Goal: Task Accomplishment & Management: Use online tool/utility

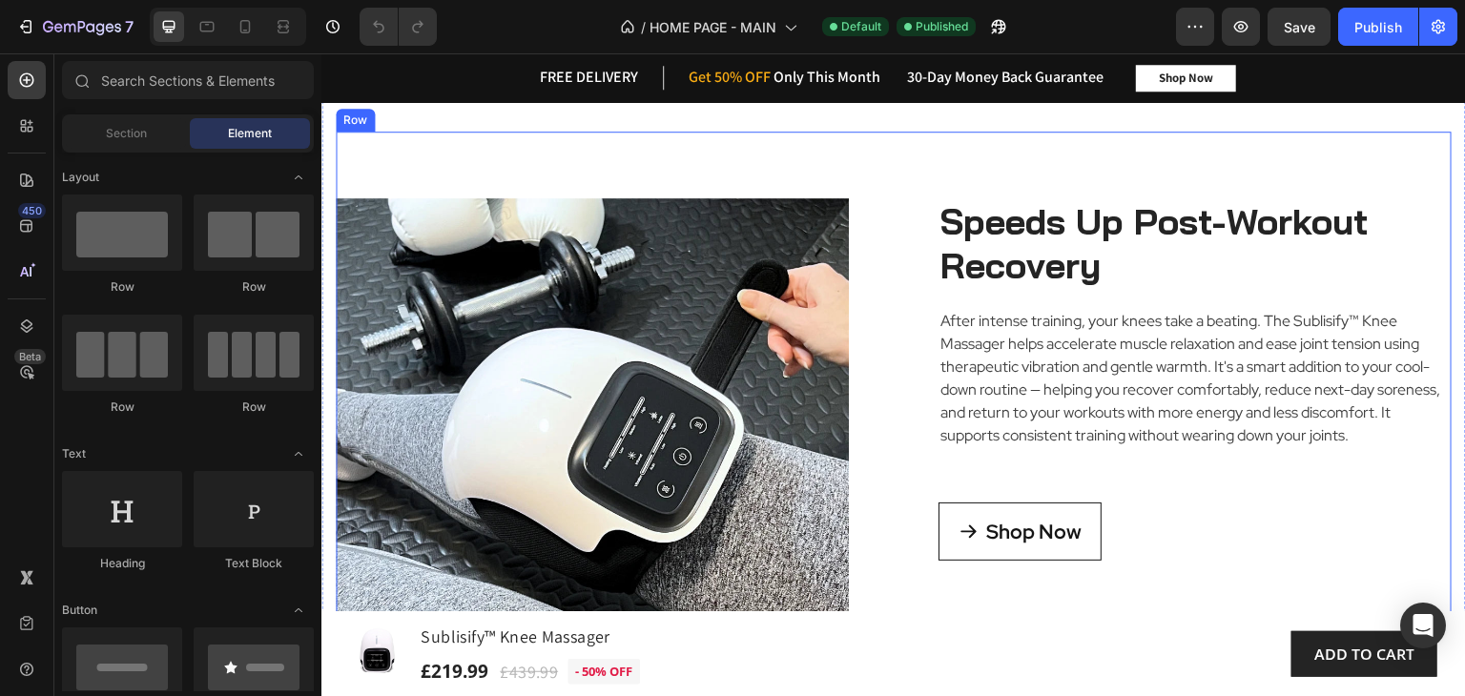
scroll to position [2734, 0]
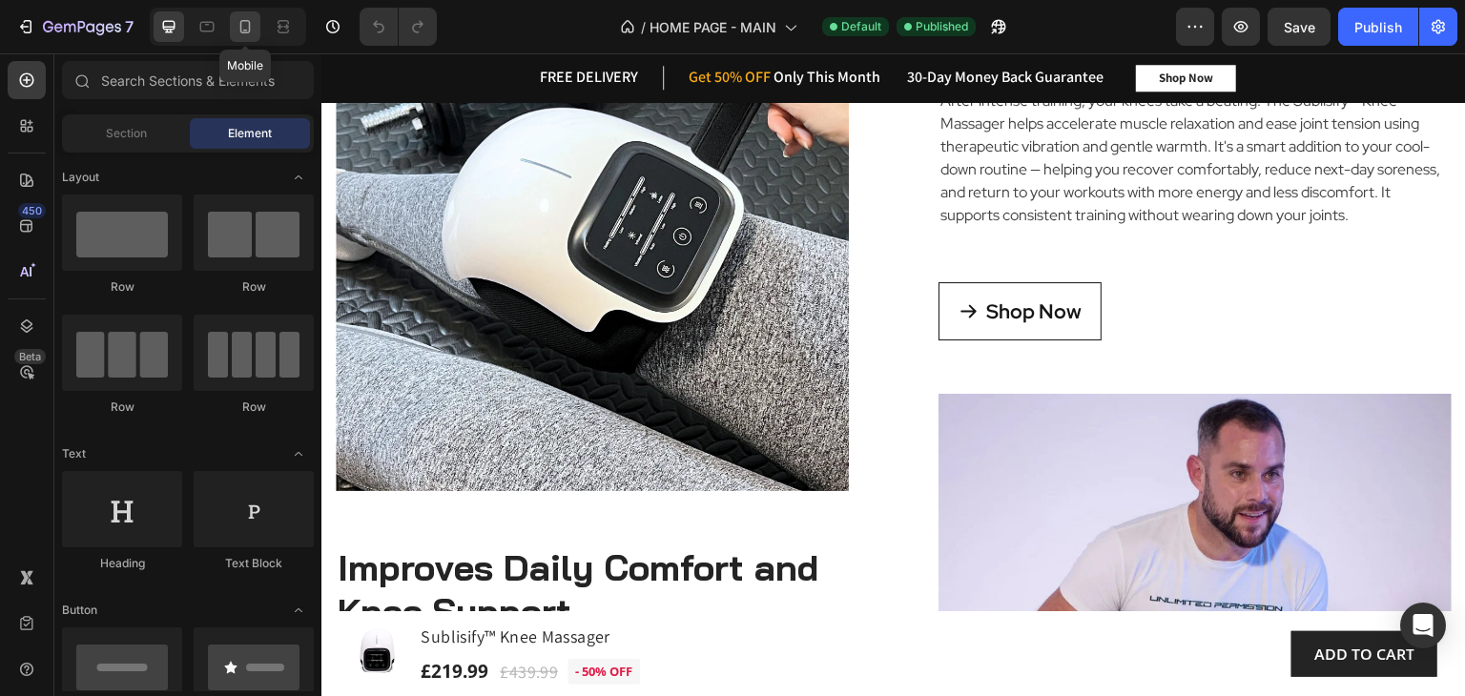
click at [240, 24] on icon at bounding box center [245, 26] width 10 height 13
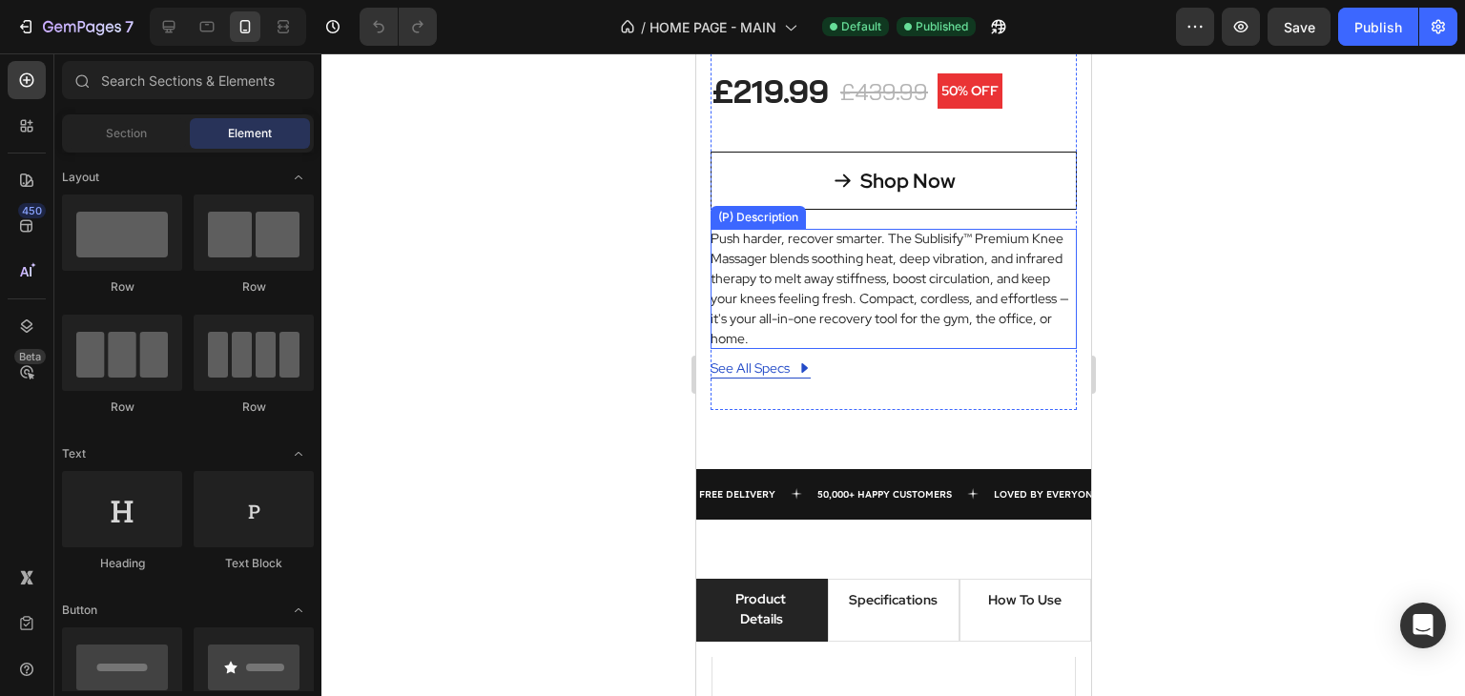
scroll to position [890, 0]
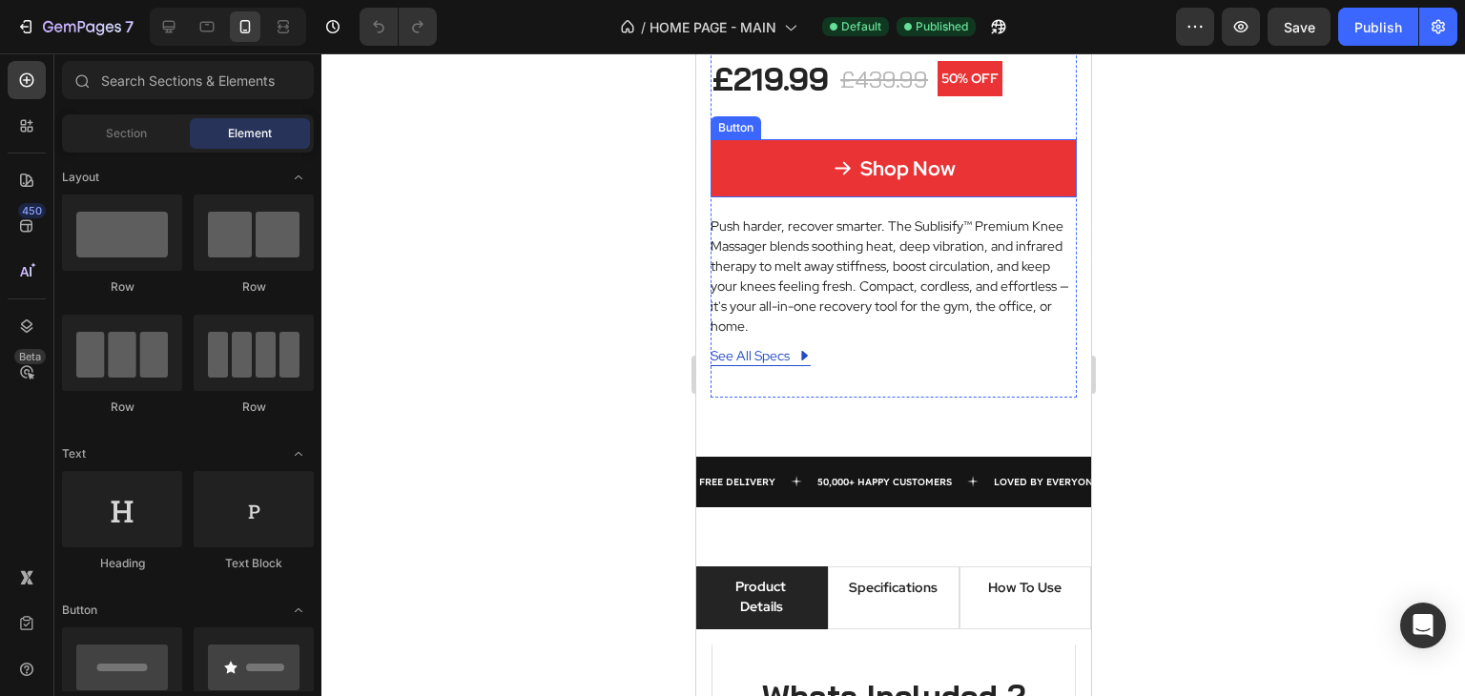
click at [1015, 163] on link "Shop Now" at bounding box center [892, 168] width 366 height 58
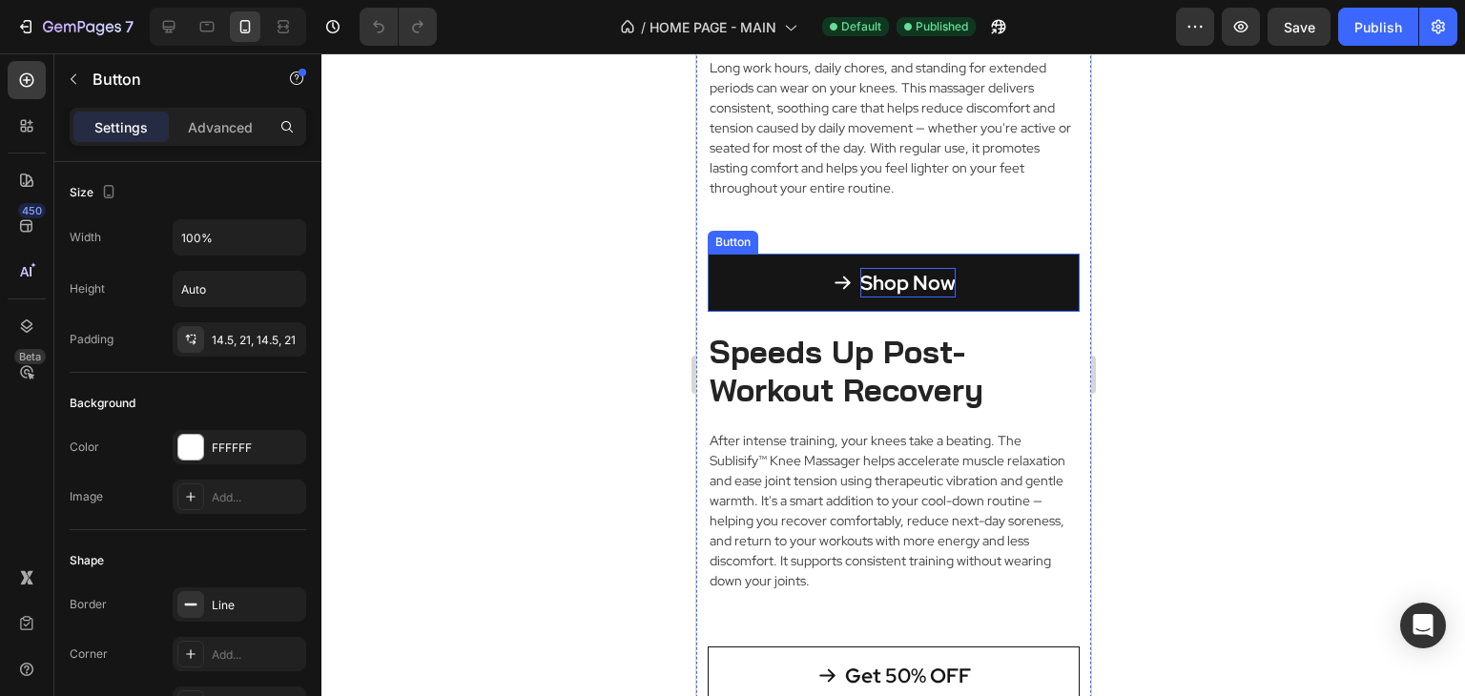
scroll to position [4704, 0]
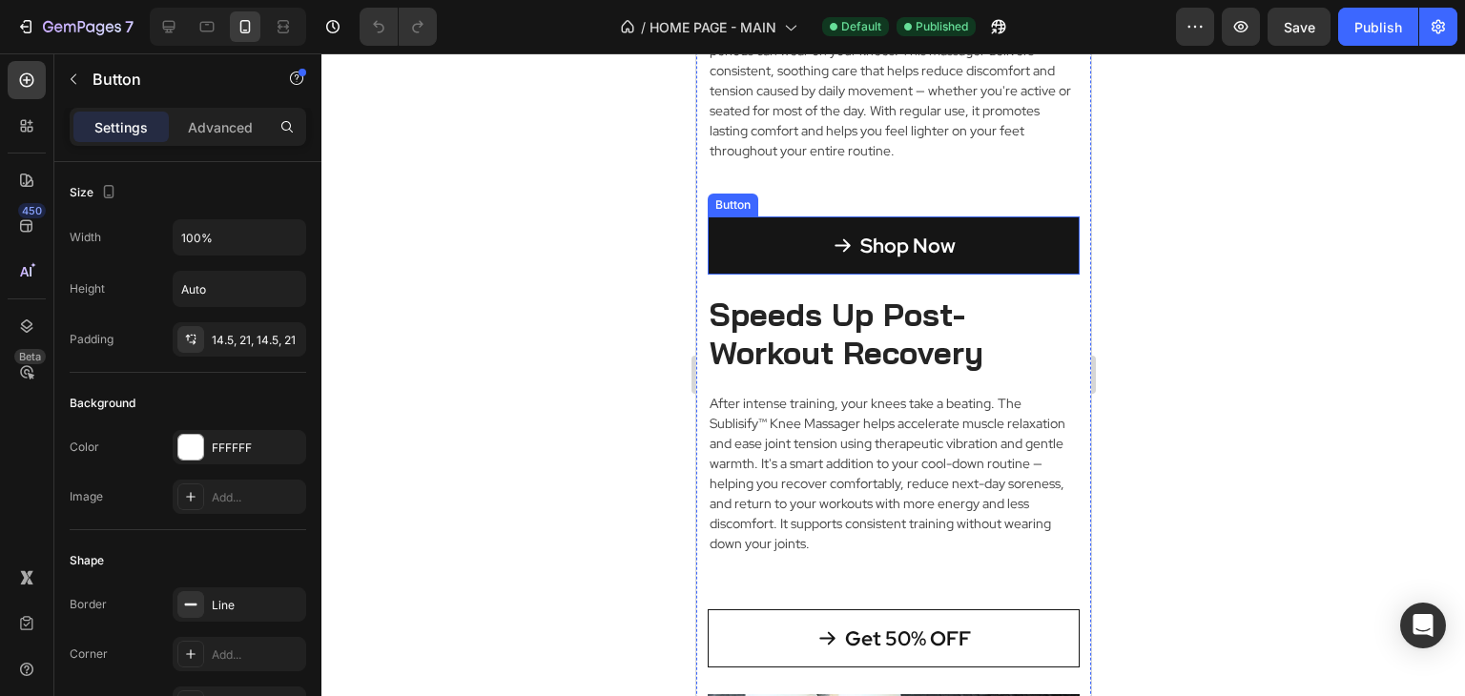
click at [986, 241] on link "Shop Now" at bounding box center [893, 245] width 372 height 58
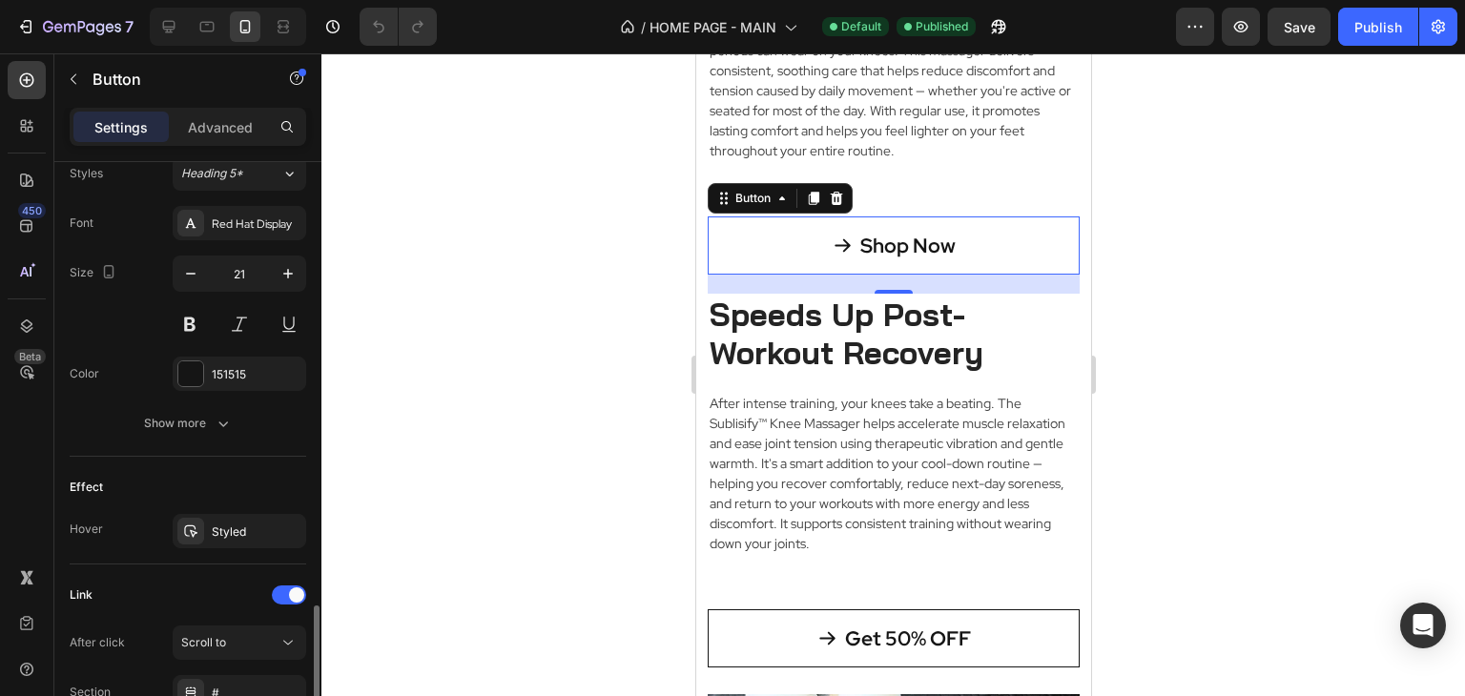
scroll to position [1026, 0]
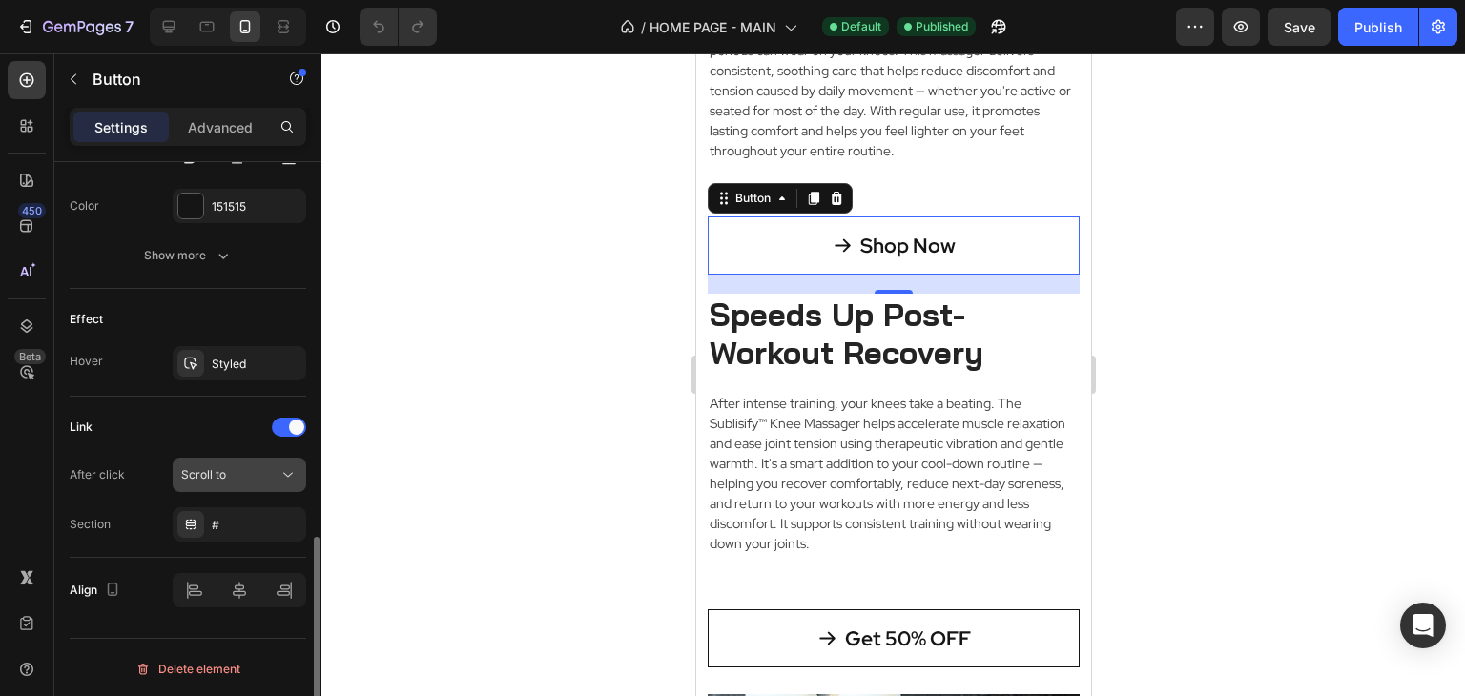
click at [279, 473] on icon at bounding box center [287, 474] width 19 height 19
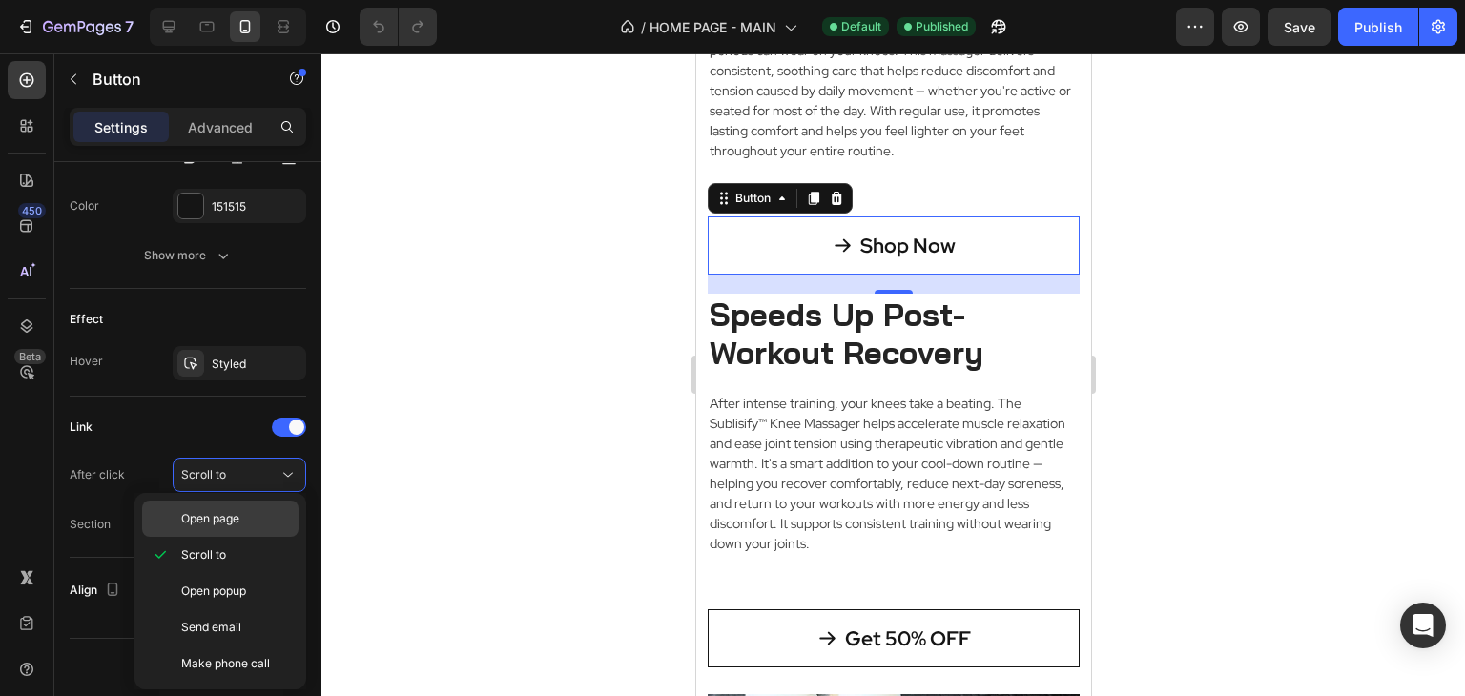
click at [232, 512] on span "Open page" at bounding box center [210, 518] width 58 height 17
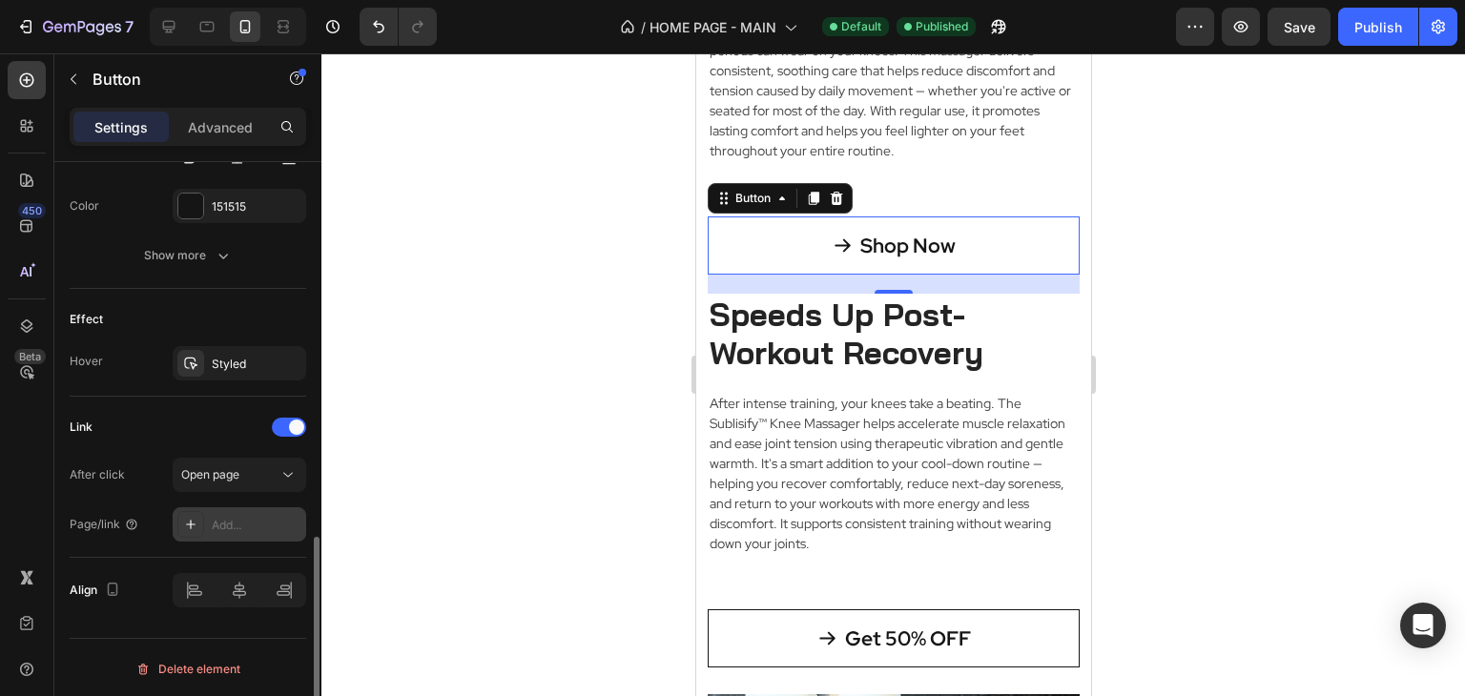
click at [218, 520] on div "Add..." at bounding box center [257, 525] width 90 height 17
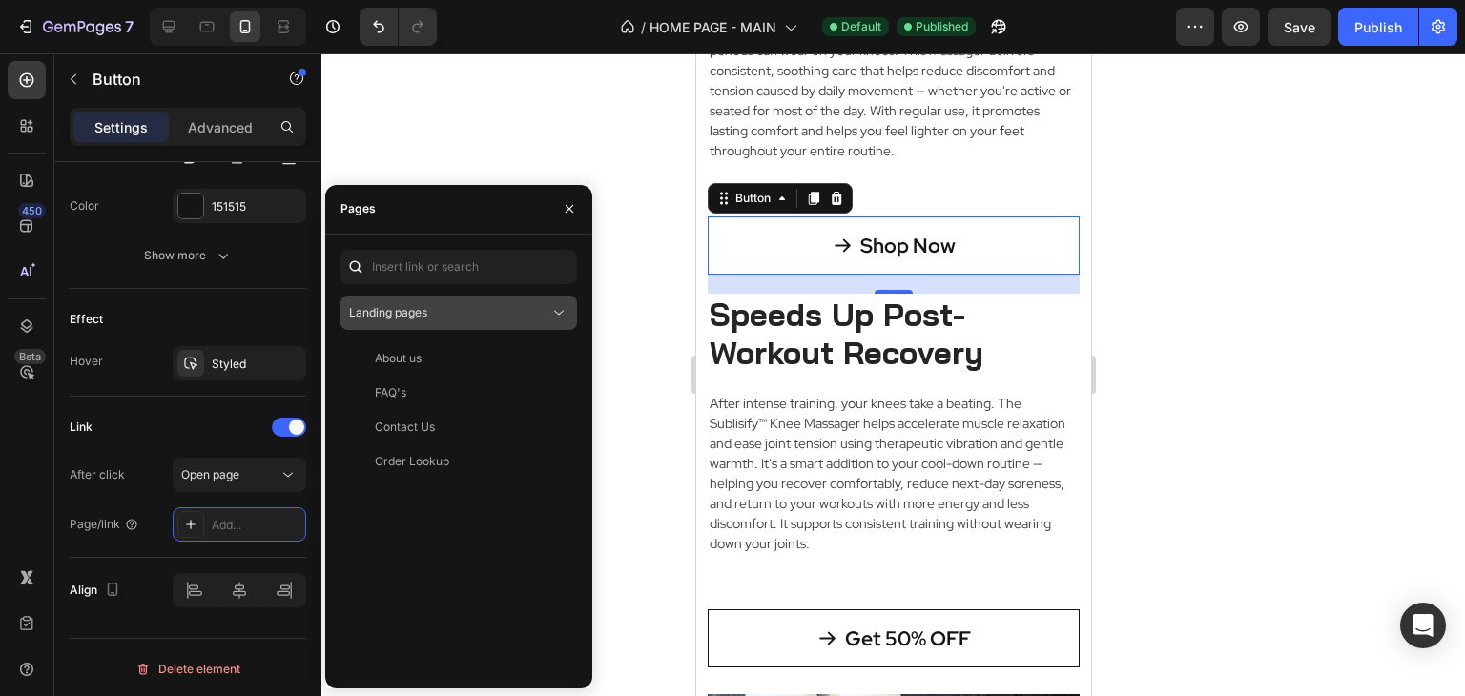
click at [553, 311] on icon at bounding box center [558, 312] width 19 height 19
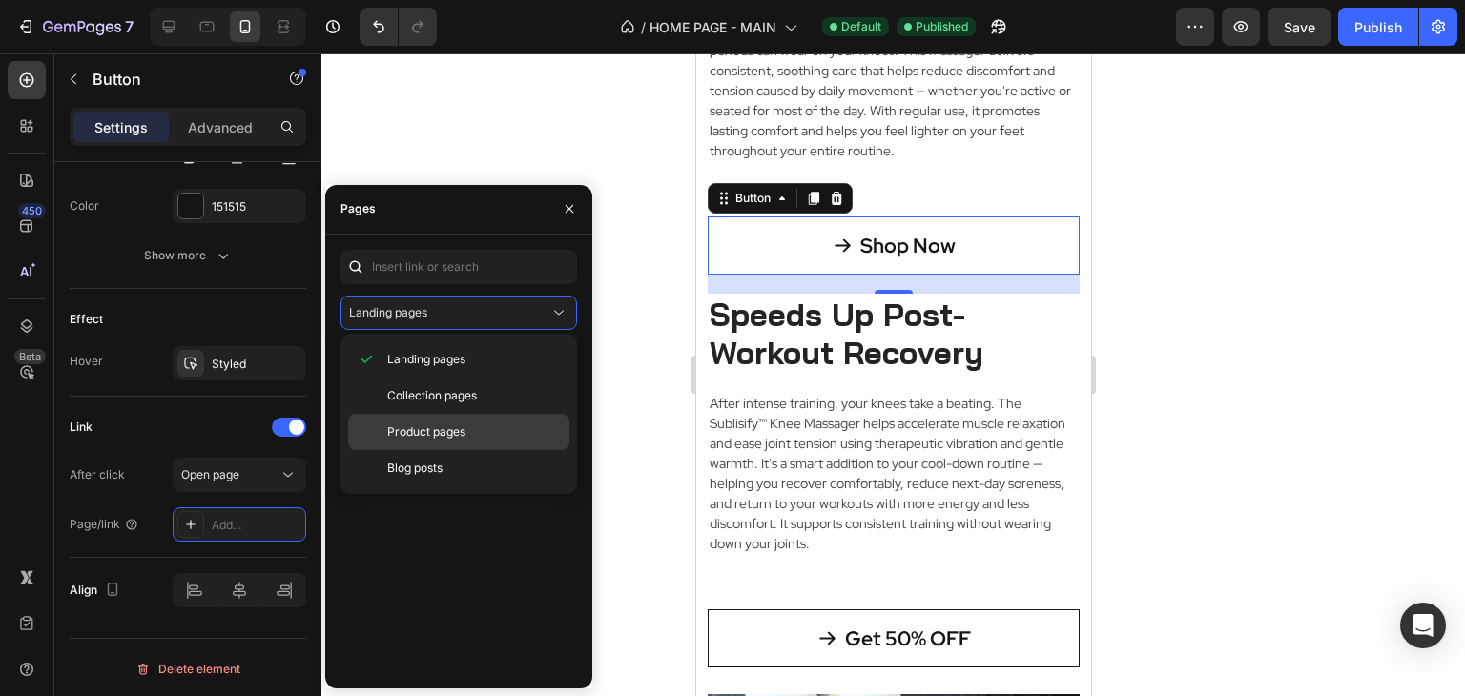
click at [450, 432] on span "Product pages" at bounding box center [426, 431] width 78 height 17
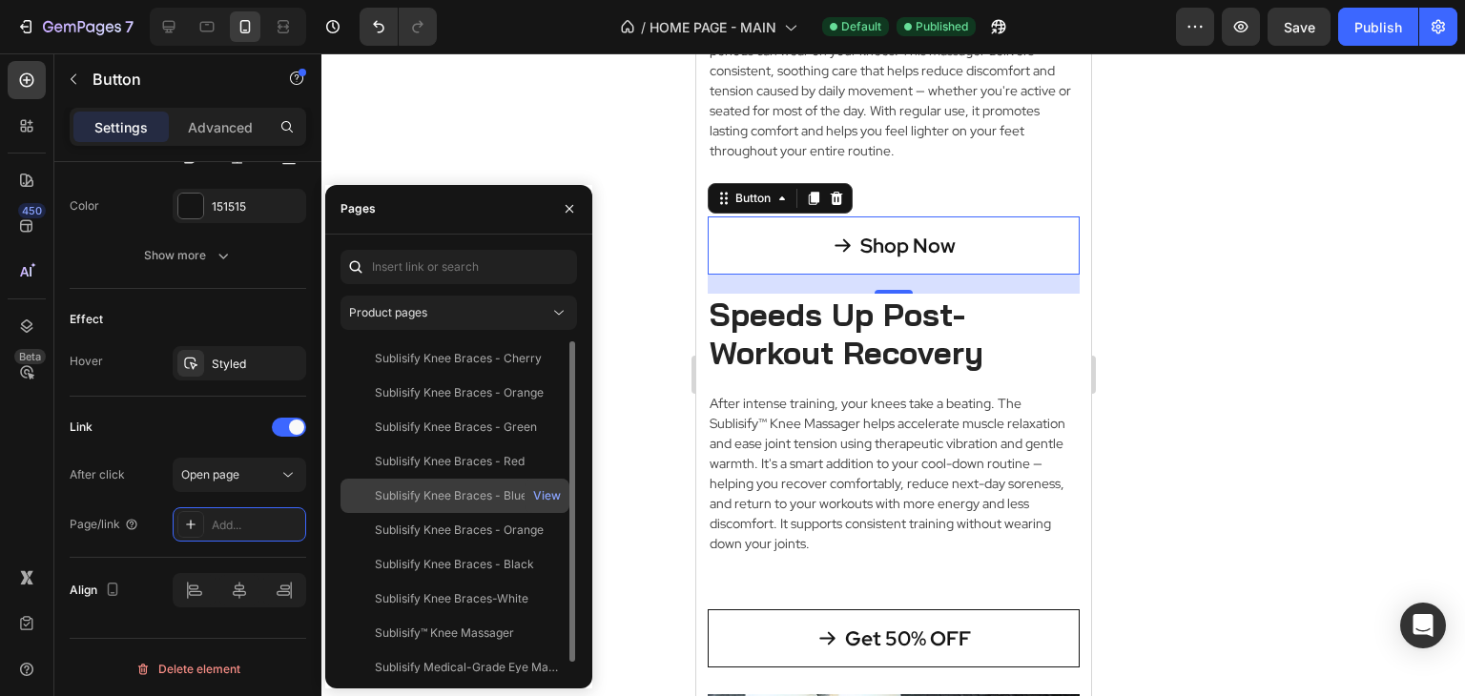
scroll to position [11, 0]
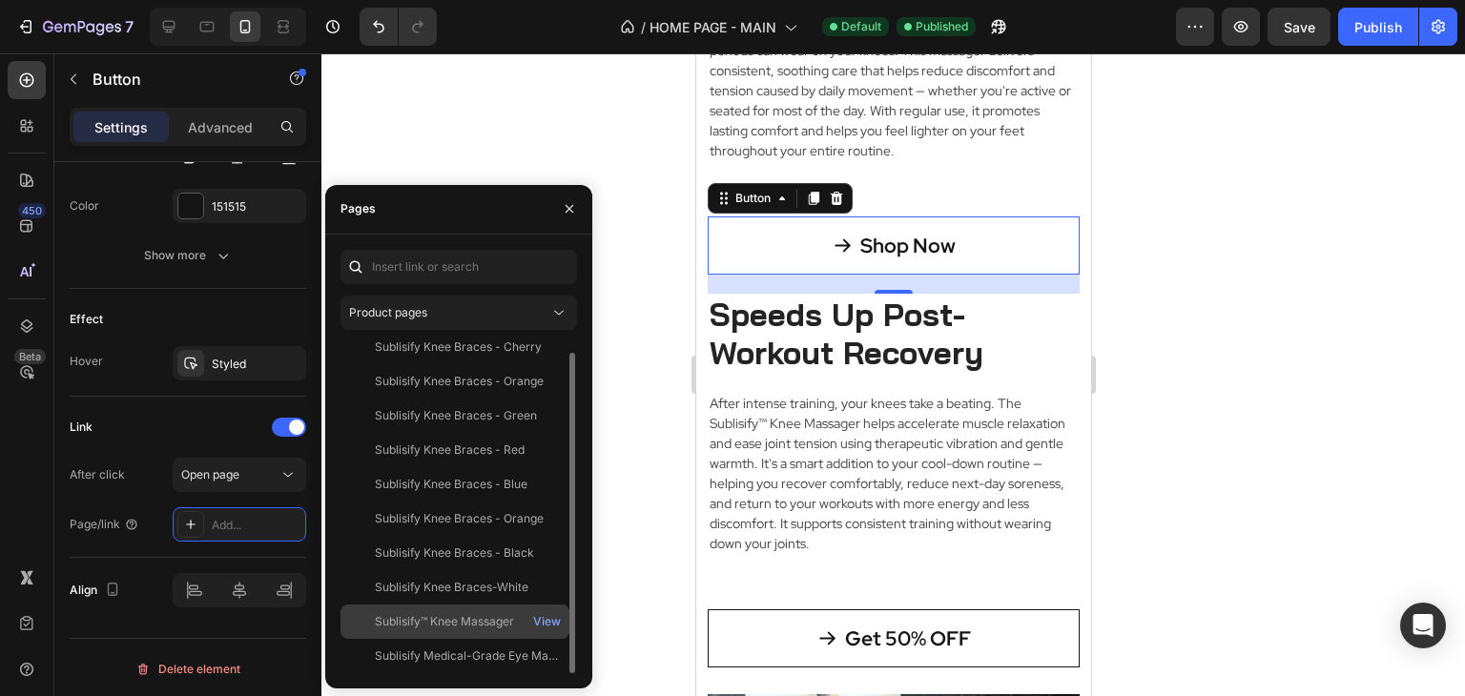
click at [480, 621] on div "Sublisify™ Knee Massager" at bounding box center [444, 621] width 139 height 17
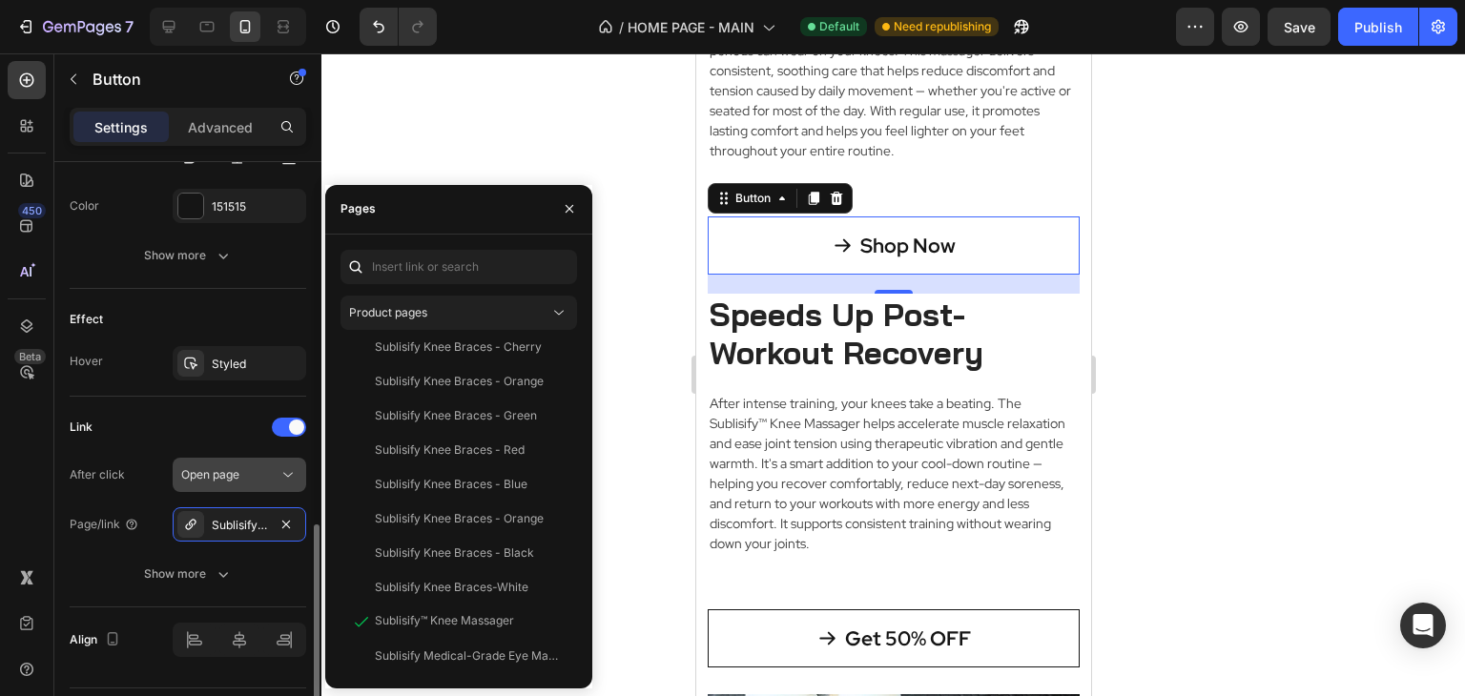
scroll to position [1076, 0]
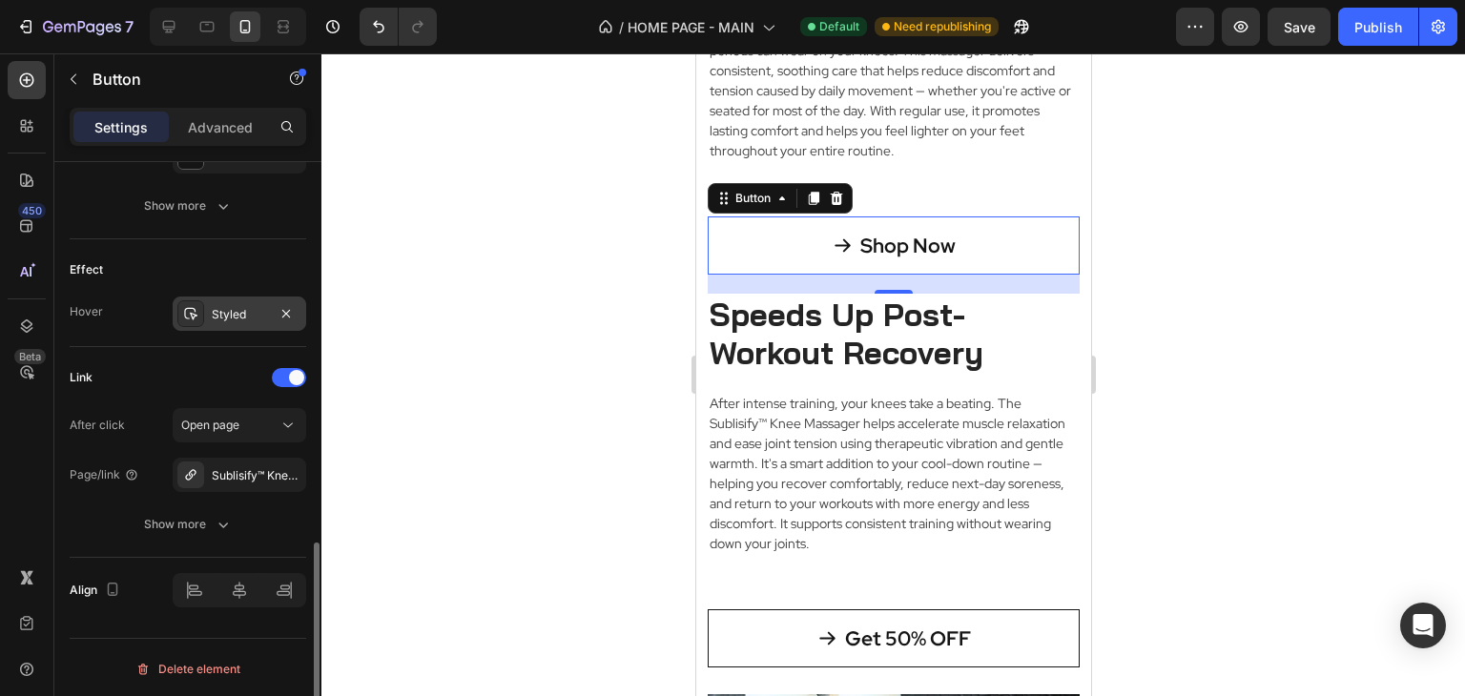
click at [245, 316] on div "Styled" at bounding box center [239, 314] width 55 height 17
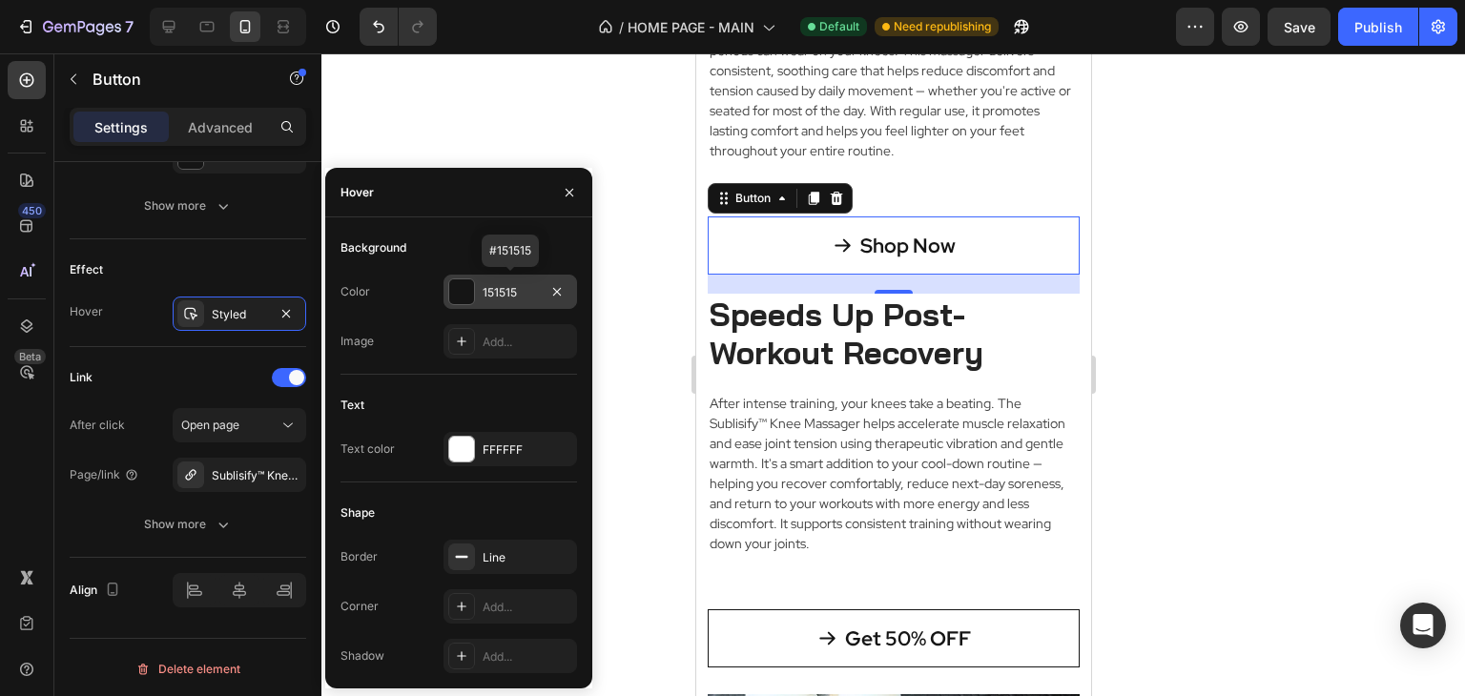
click at [520, 291] on div "151515" at bounding box center [510, 292] width 55 height 17
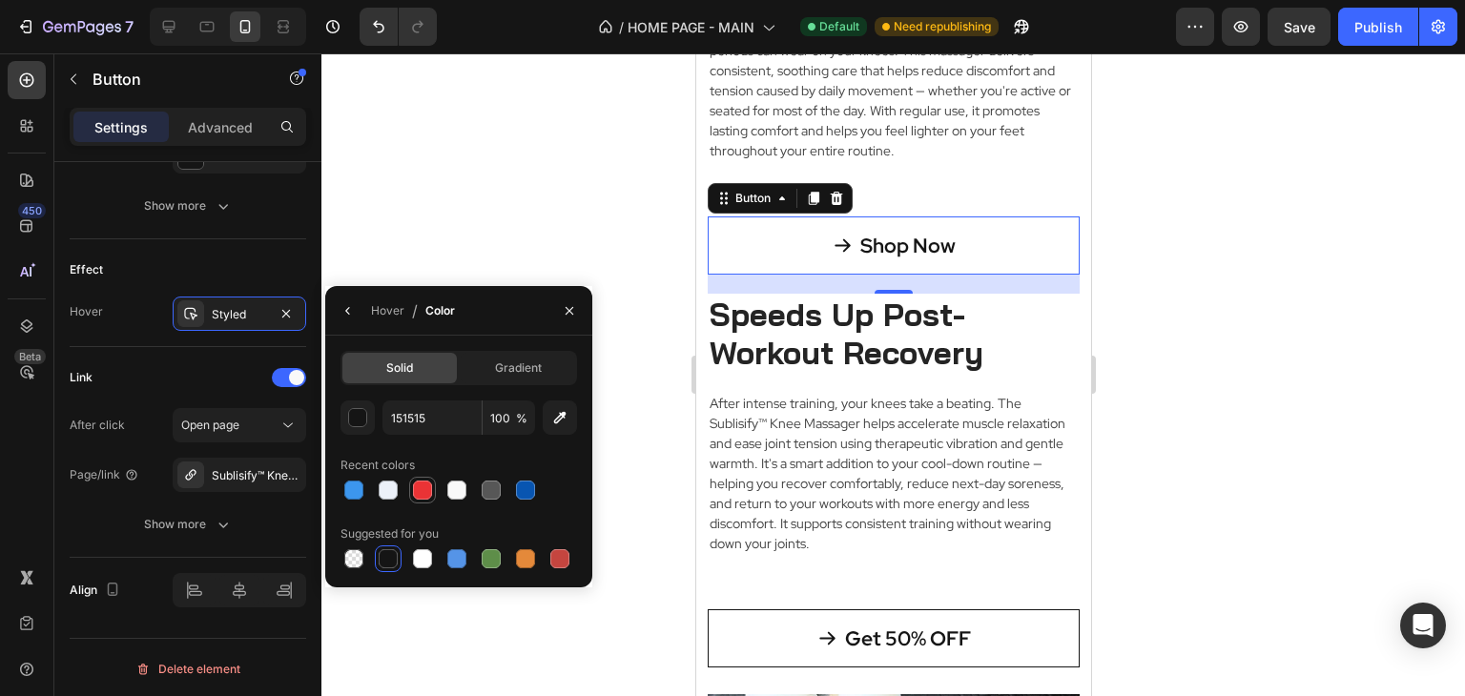
click at [420, 493] on div at bounding box center [422, 490] width 19 height 19
type input "EA3335"
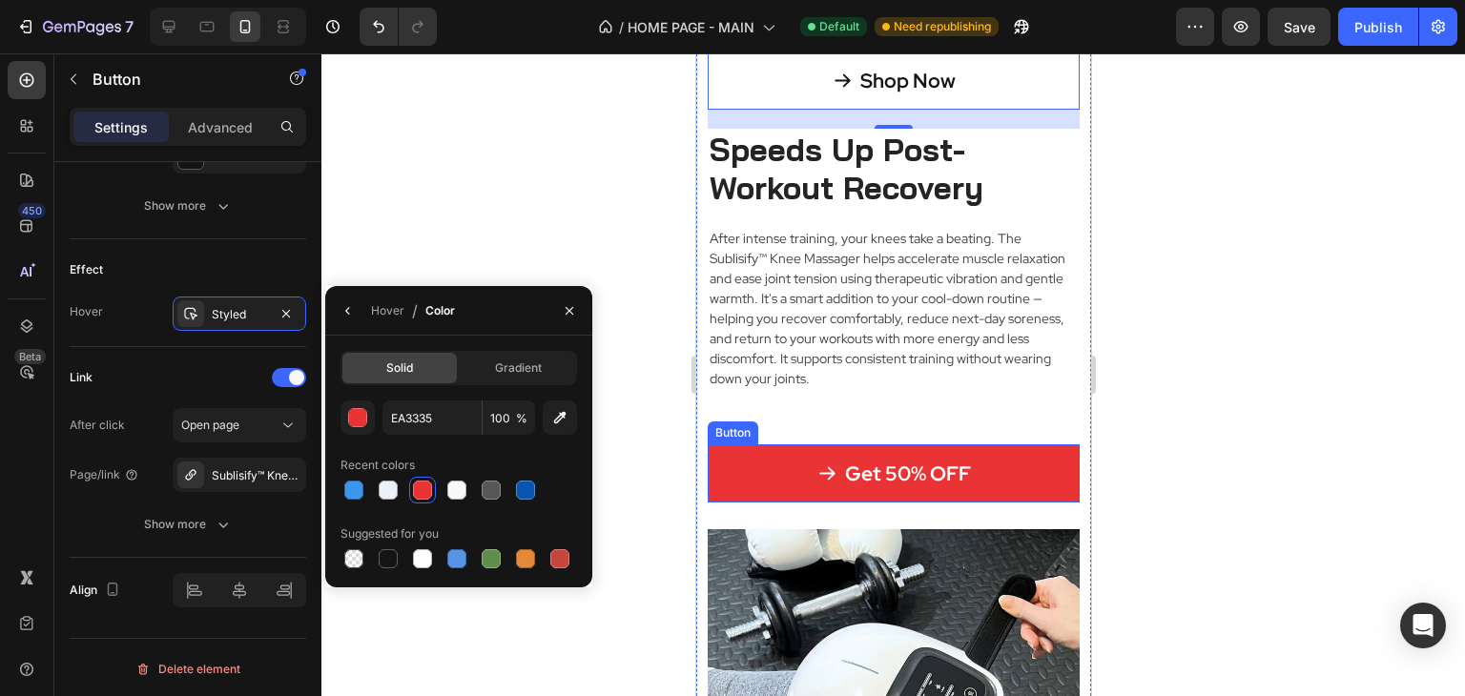
scroll to position [4990, 0]
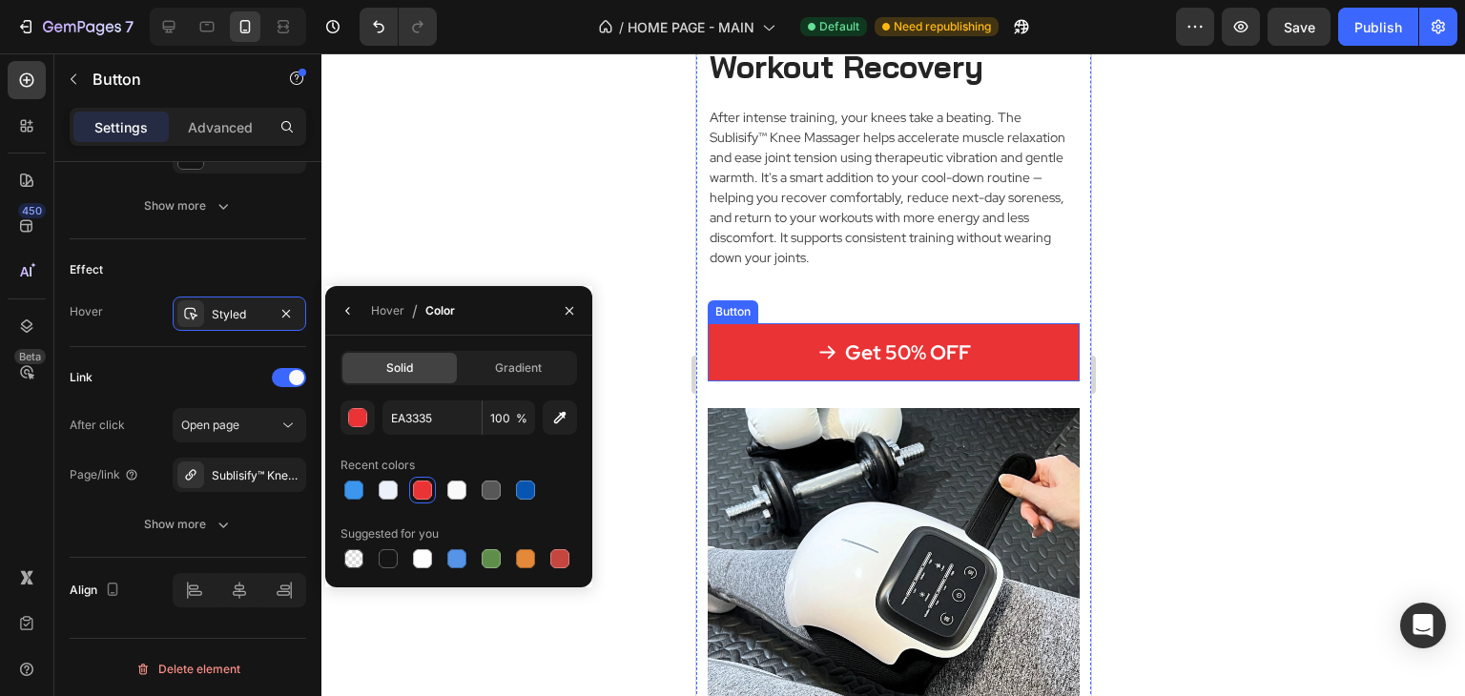
click at [1033, 353] on link "Get 50% OFF" at bounding box center [893, 352] width 372 height 58
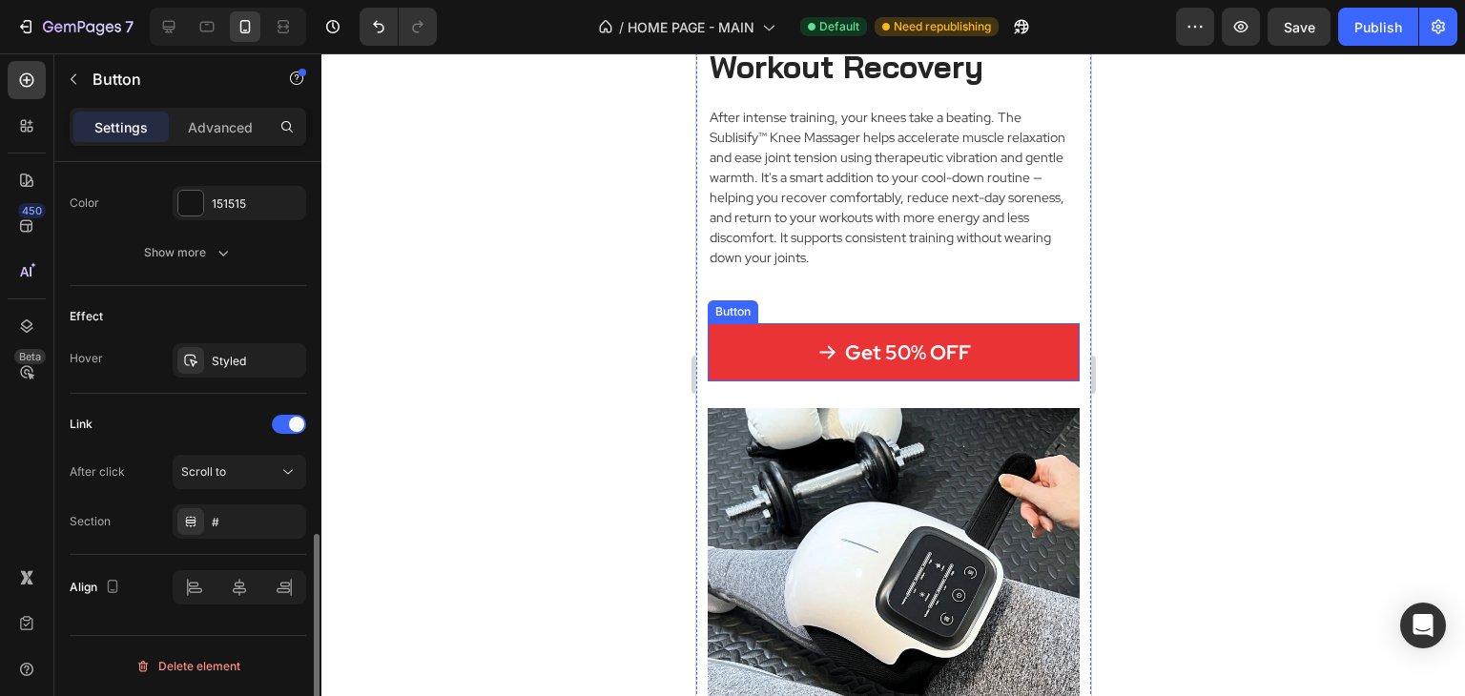
scroll to position [1026, 0]
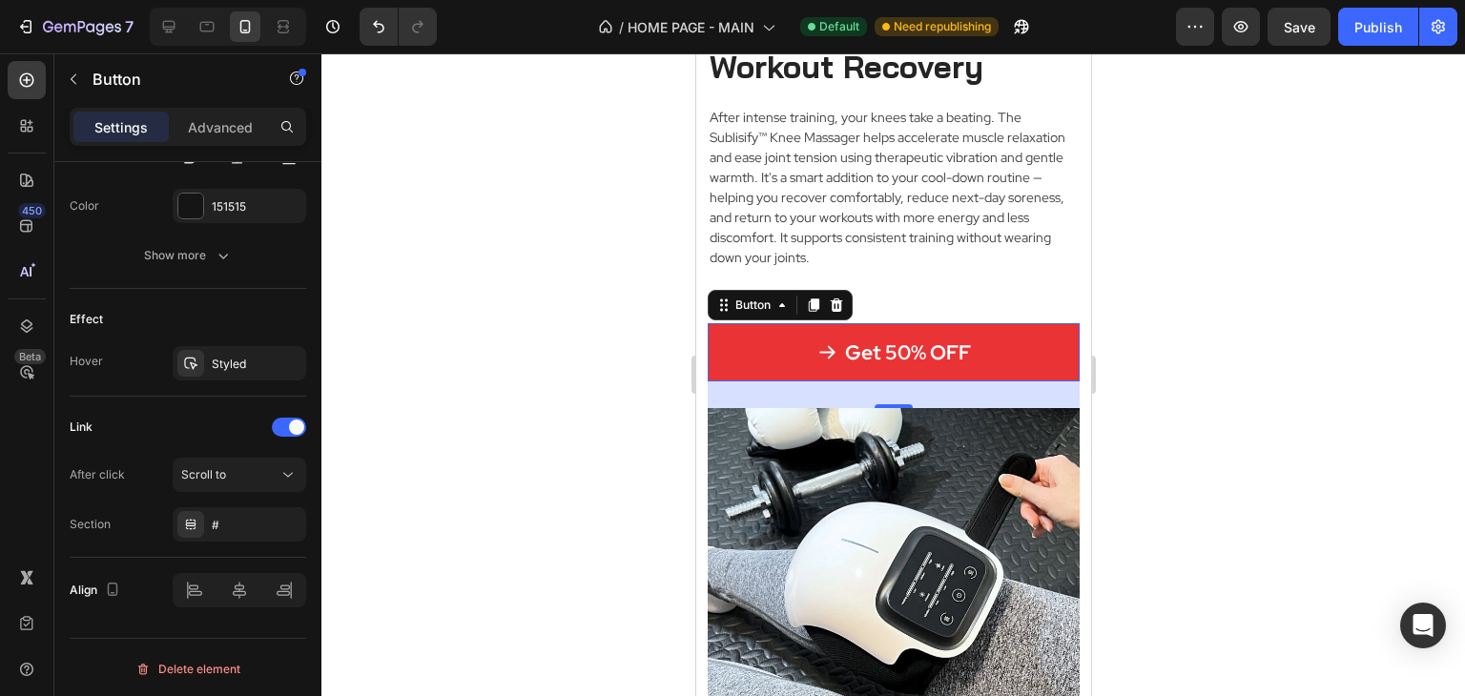
click at [1008, 348] on link "Get 50% OFF" at bounding box center [893, 352] width 372 height 58
click at [986, 341] on link "Get 50% OFF" at bounding box center [893, 352] width 372 height 58
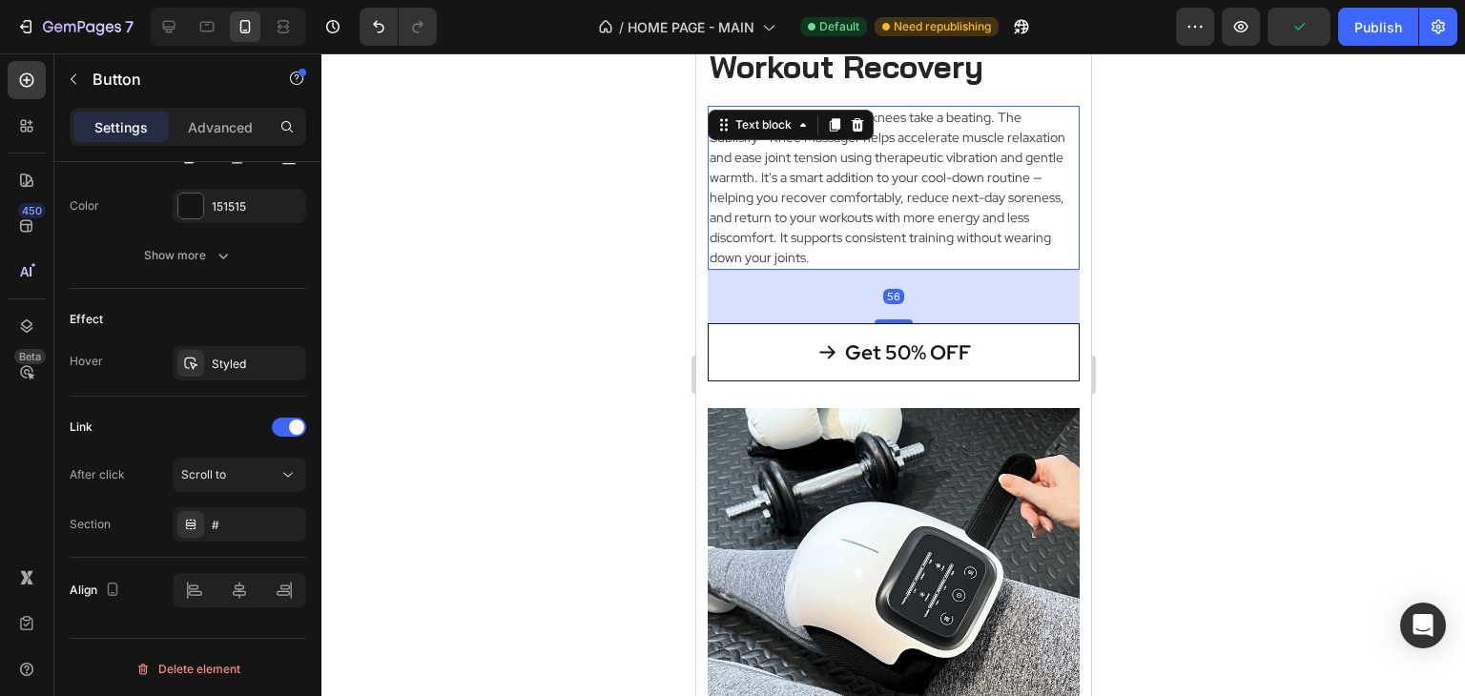
click at [926, 188] on p "After intense training, your knees take a beating. The Sublisify™ Knee Massager…" at bounding box center [893, 188] width 368 height 160
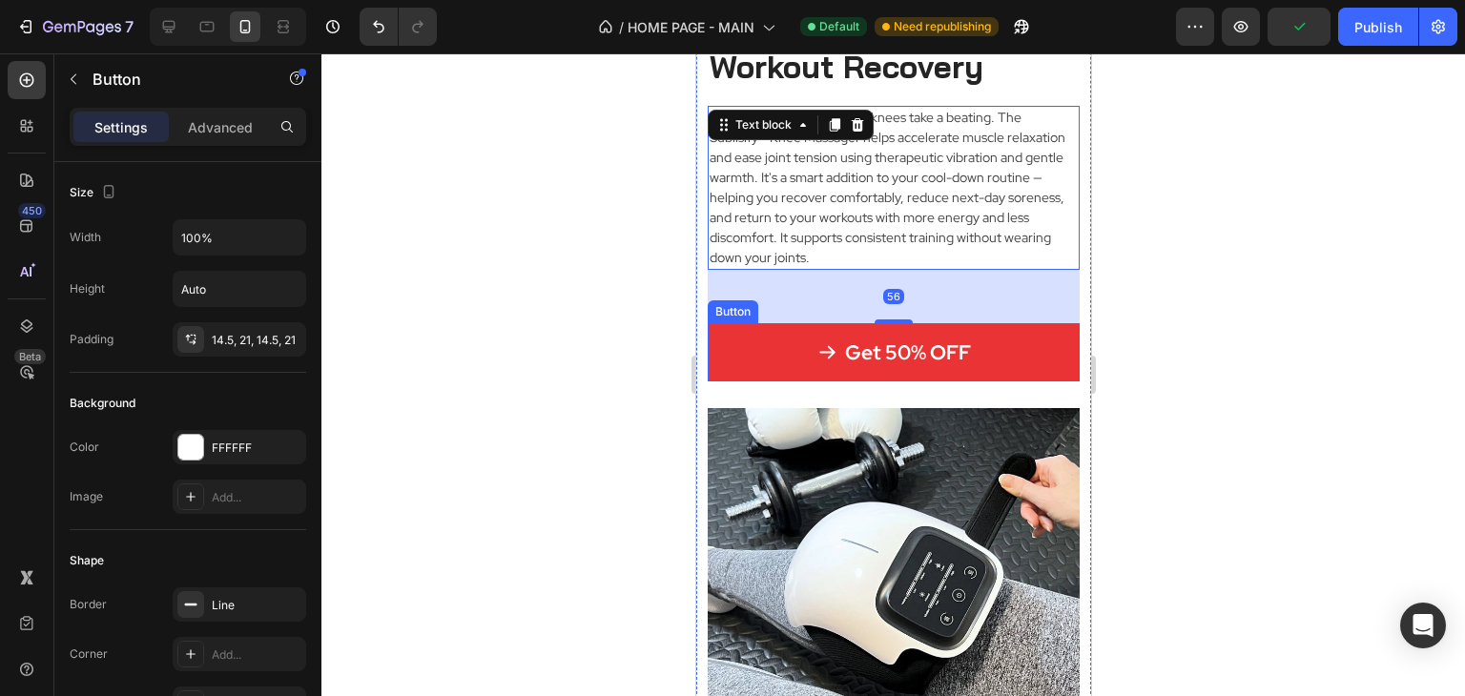
click at [976, 350] on link "Get 50% OFF" at bounding box center [893, 352] width 372 height 58
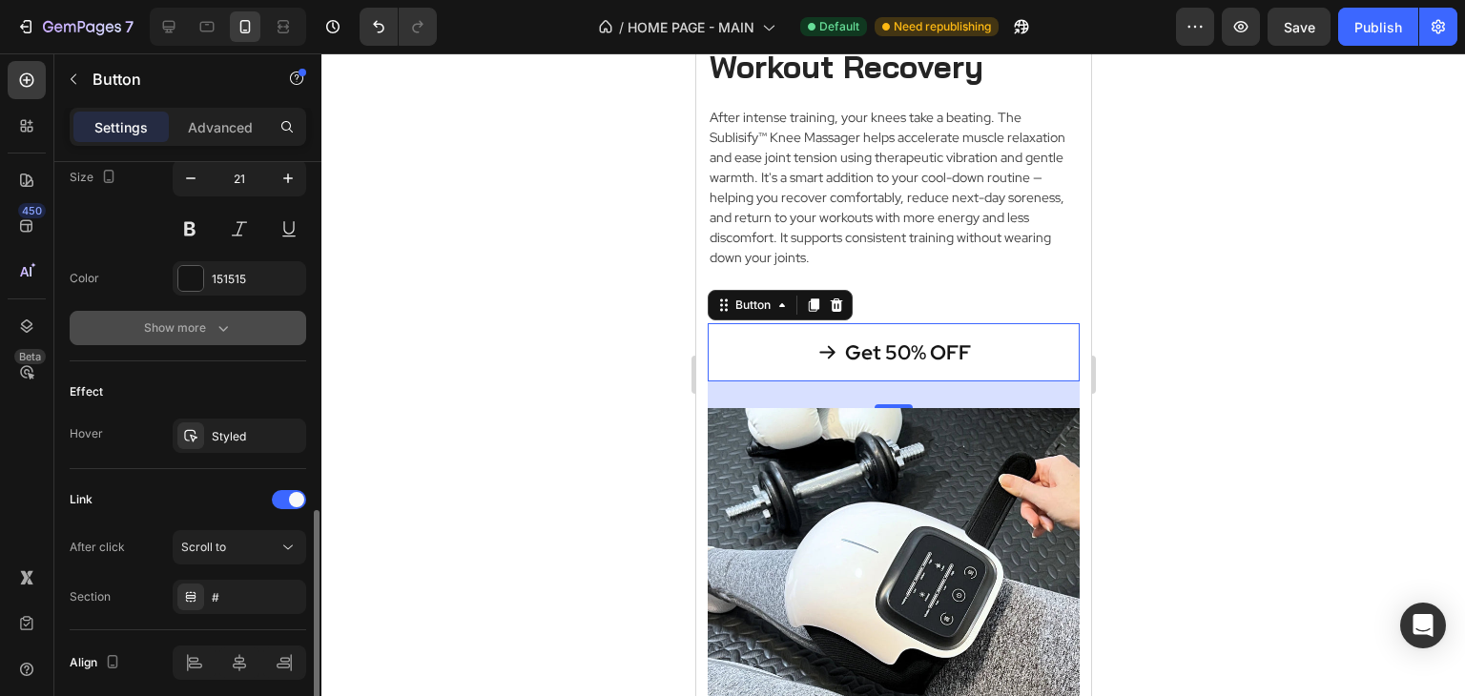
scroll to position [1026, 0]
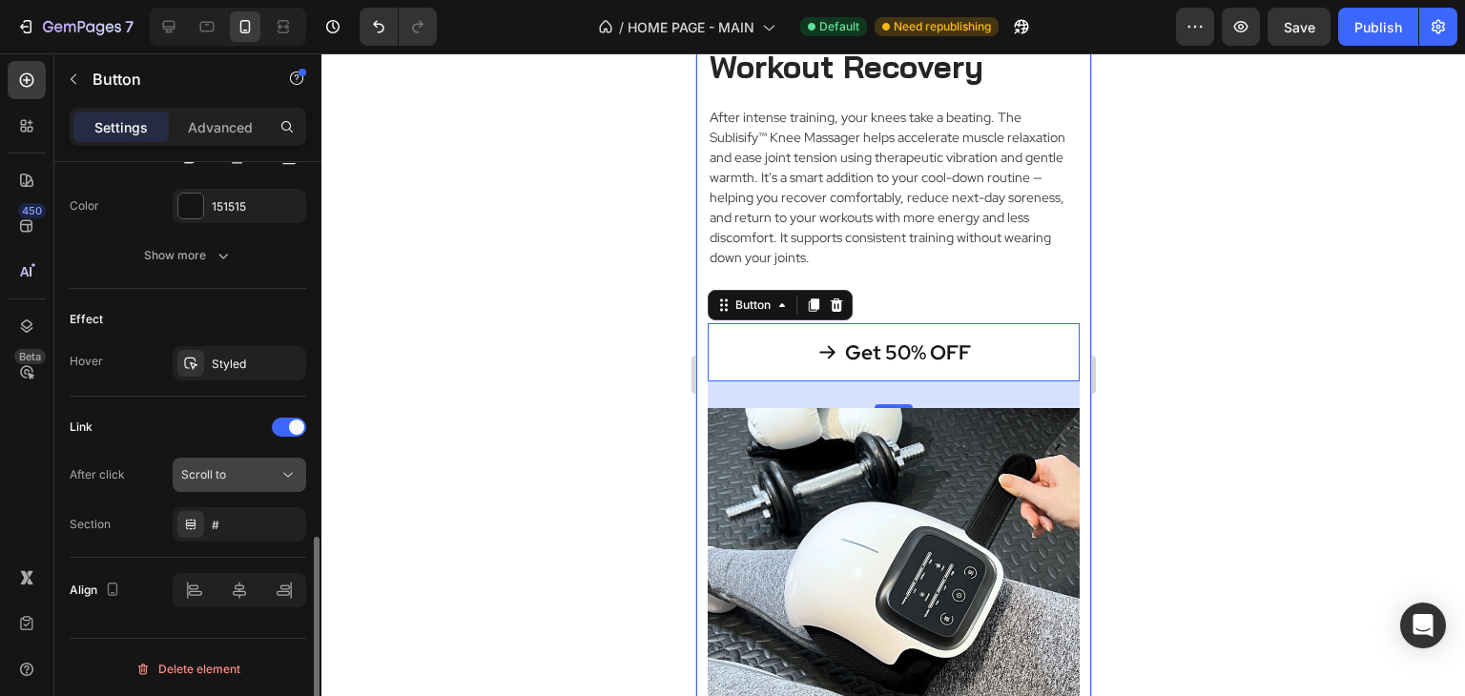
click at [287, 466] on icon at bounding box center [287, 474] width 19 height 19
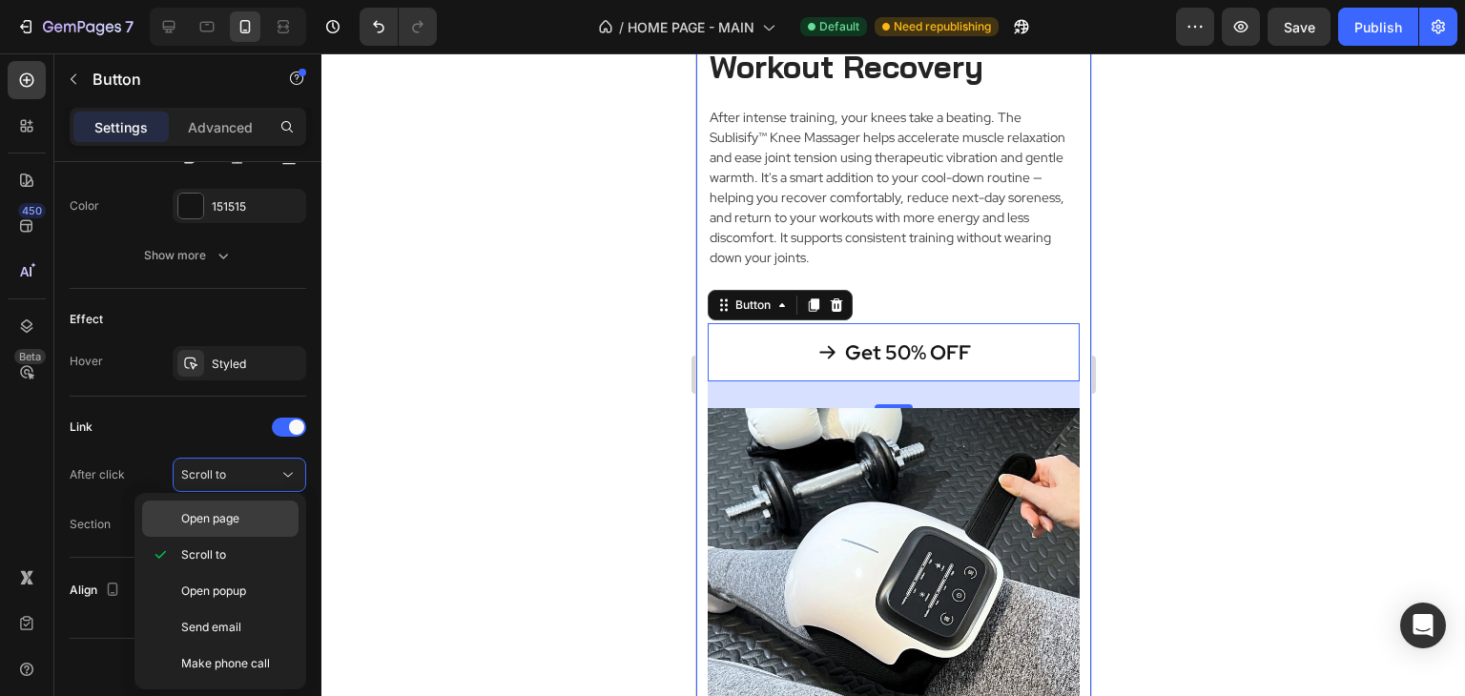
click at [227, 522] on span "Open page" at bounding box center [210, 518] width 58 height 17
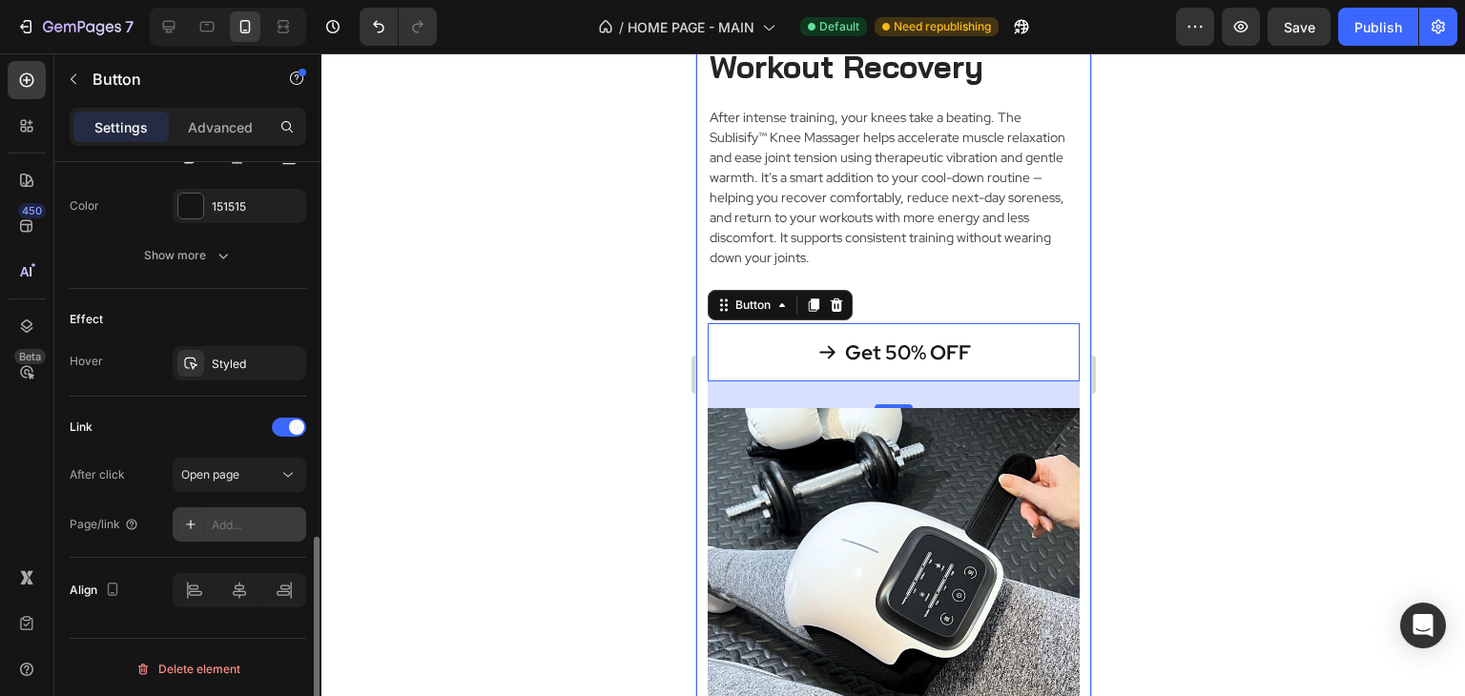
click at [233, 522] on div "Add..." at bounding box center [257, 525] width 90 height 17
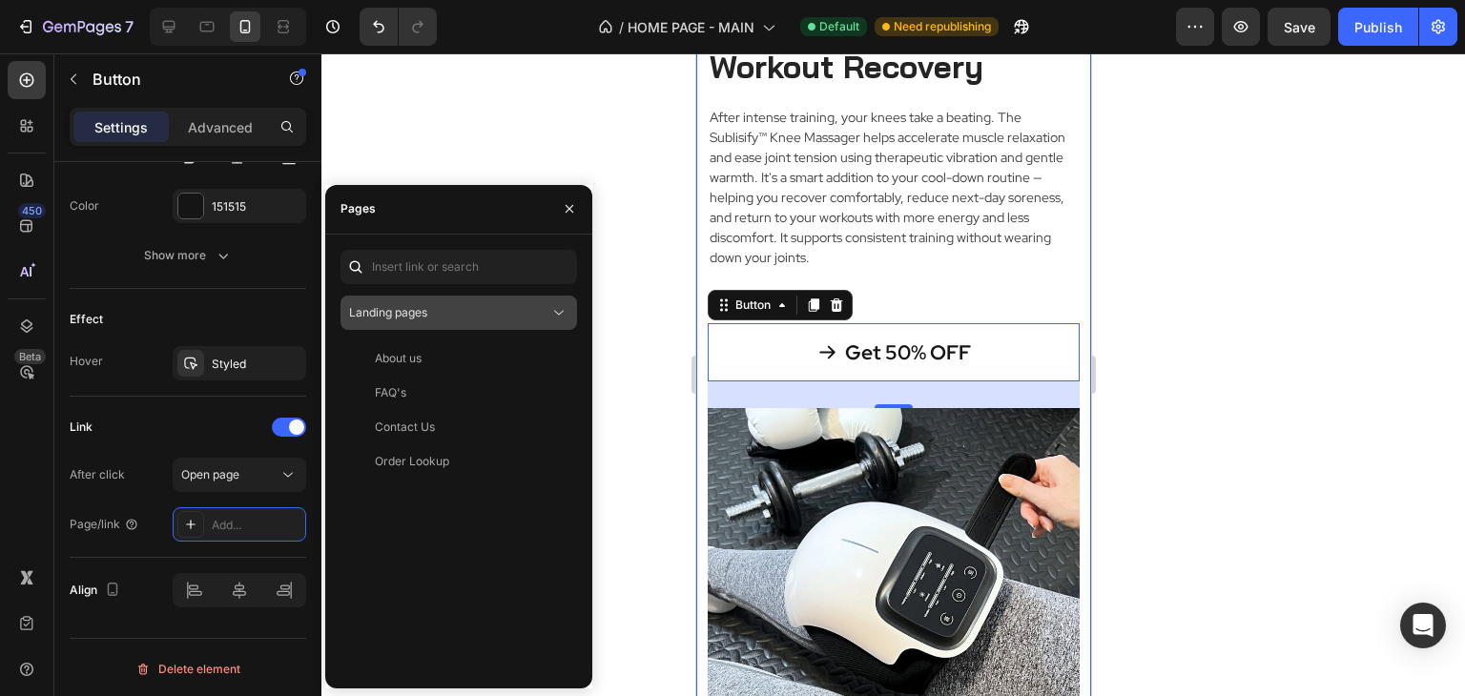
click at [488, 314] on div "Landing pages" at bounding box center [449, 312] width 200 height 17
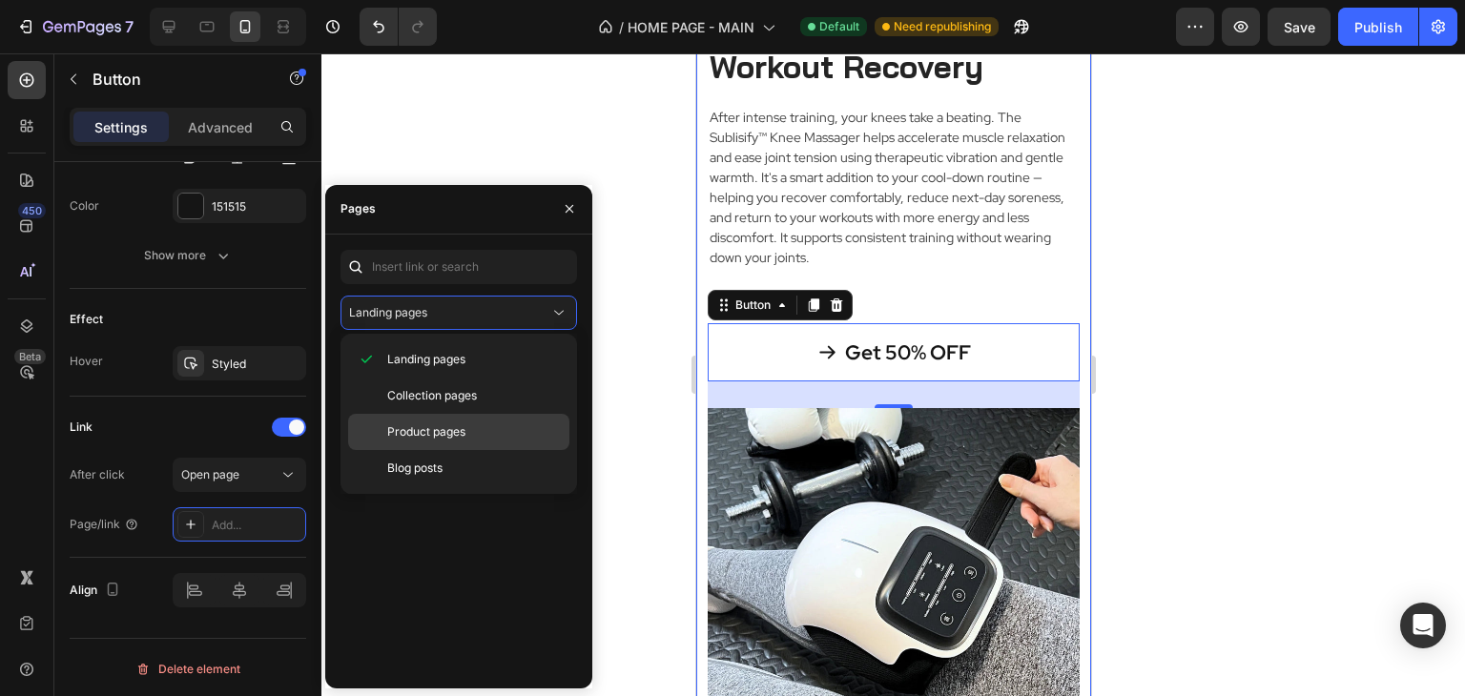
click at [452, 432] on span "Product pages" at bounding box center [426, 431] width 78 height 17
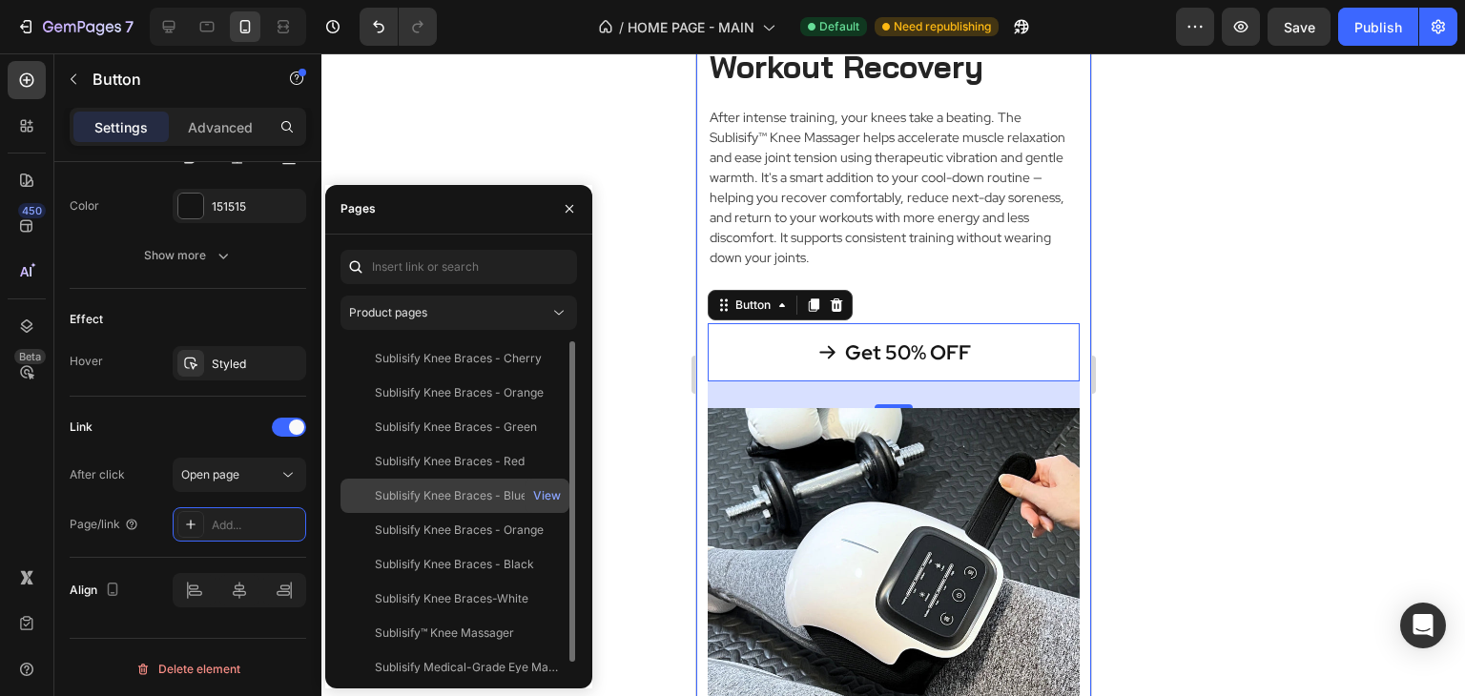
scroll to position [11, 0]
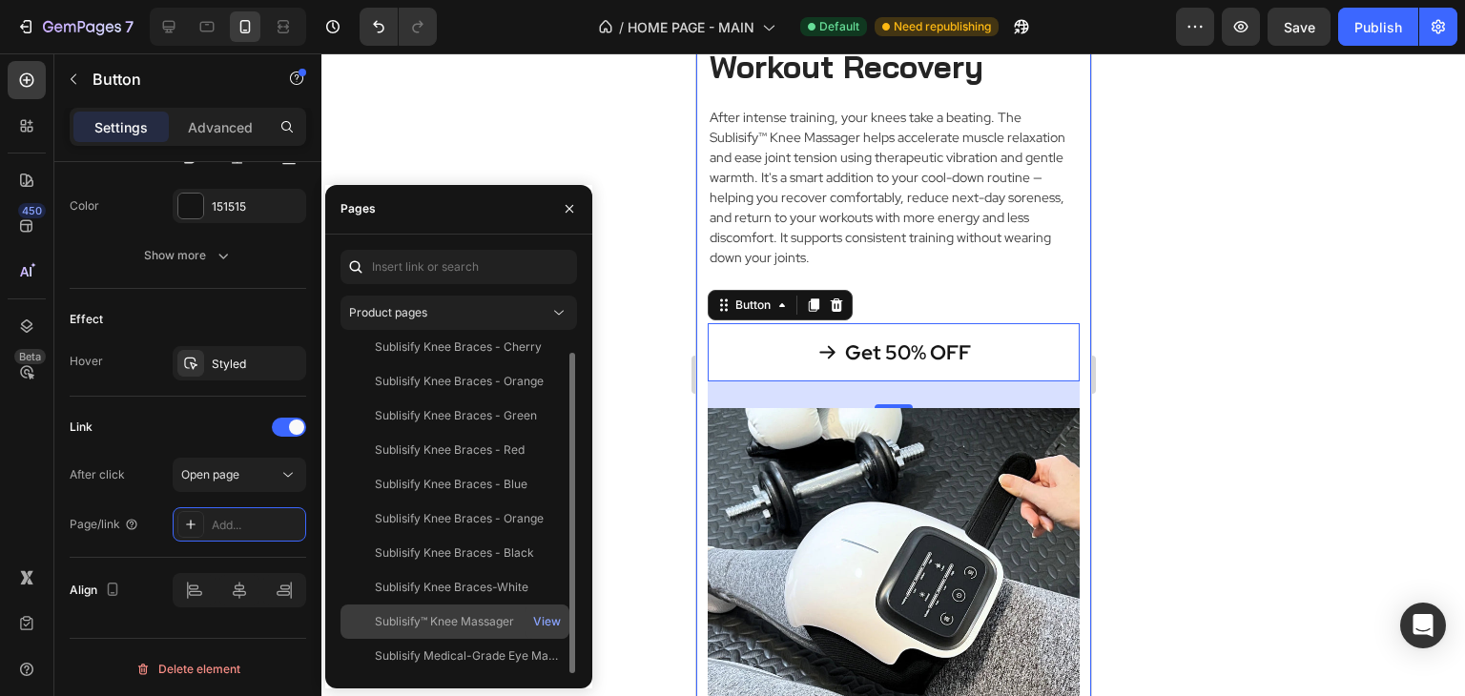
click at [473, 623] on div "Sublisify™ Knee Massager" at bounding box center [444, 621] width 139 height 17
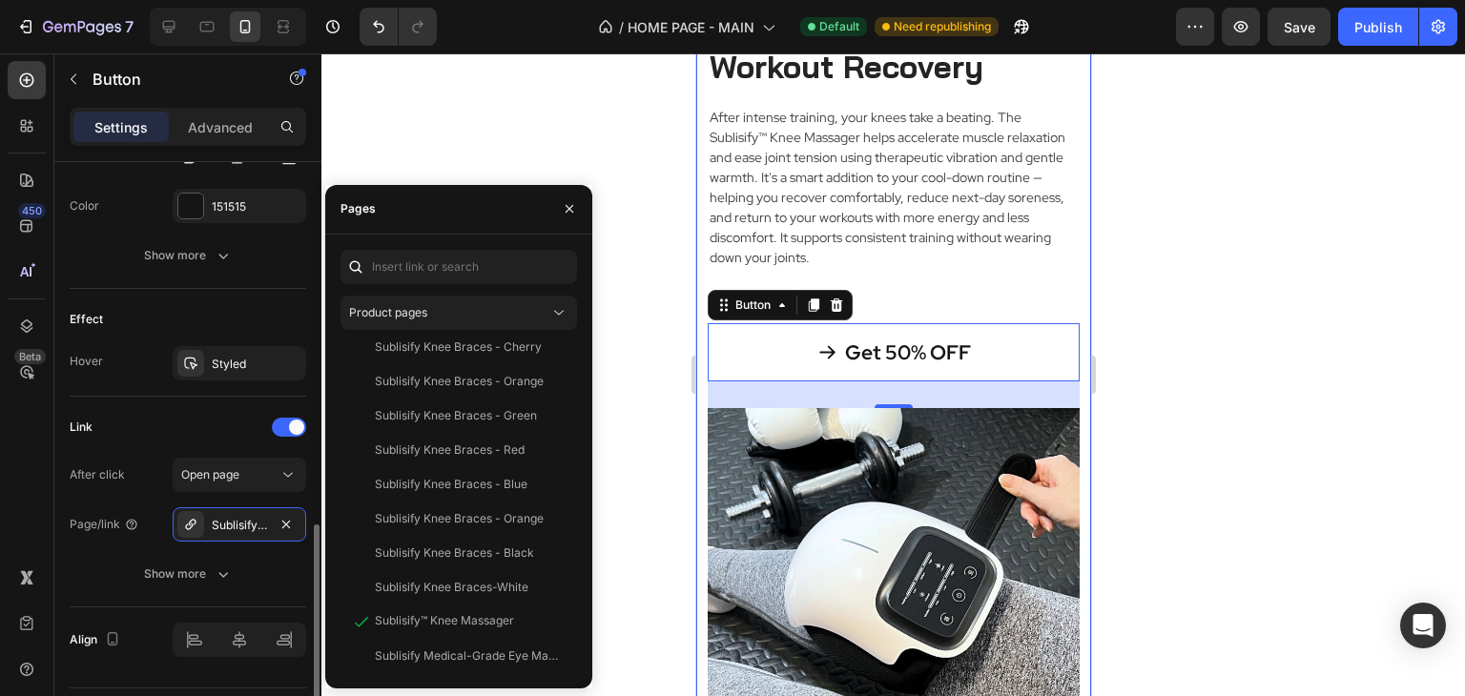
click at [167, 316] on div "Effect" at bounding box center [188, 319] width 236 height 31
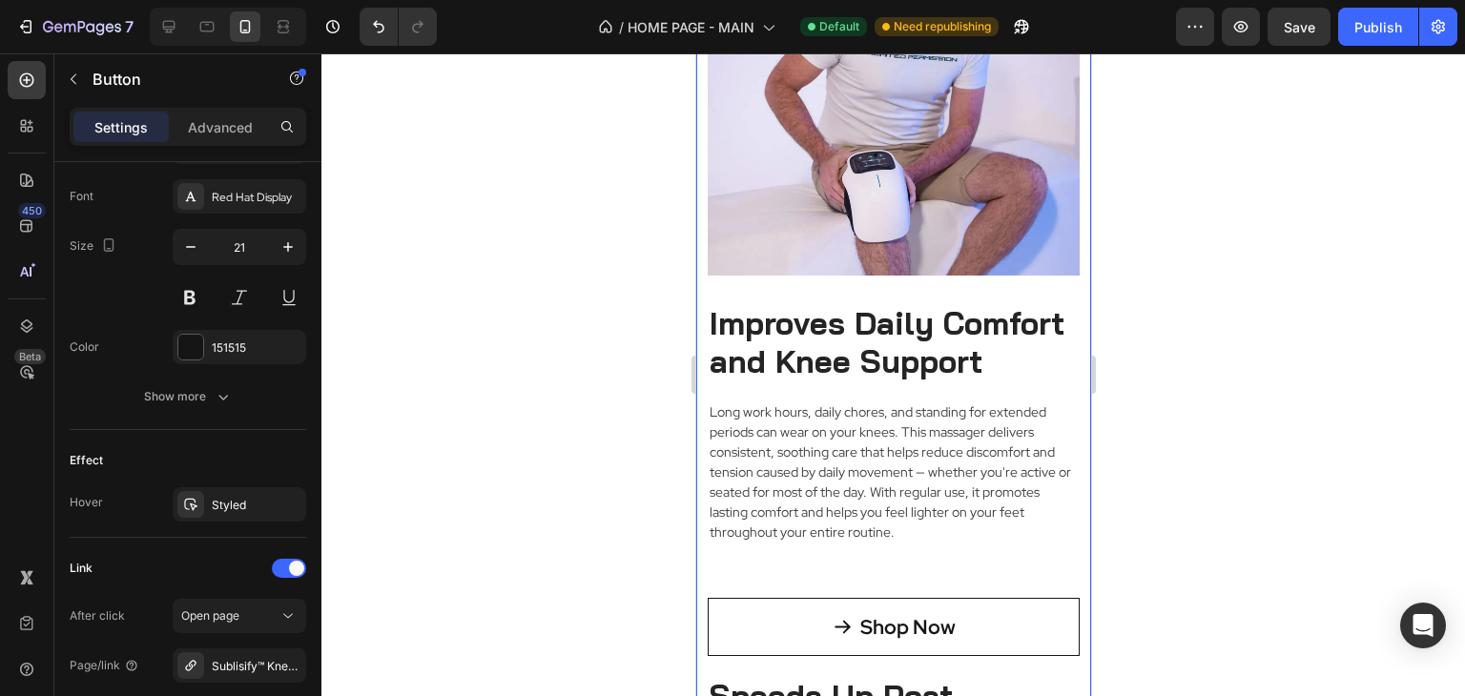
scroll to position [3941, 0]
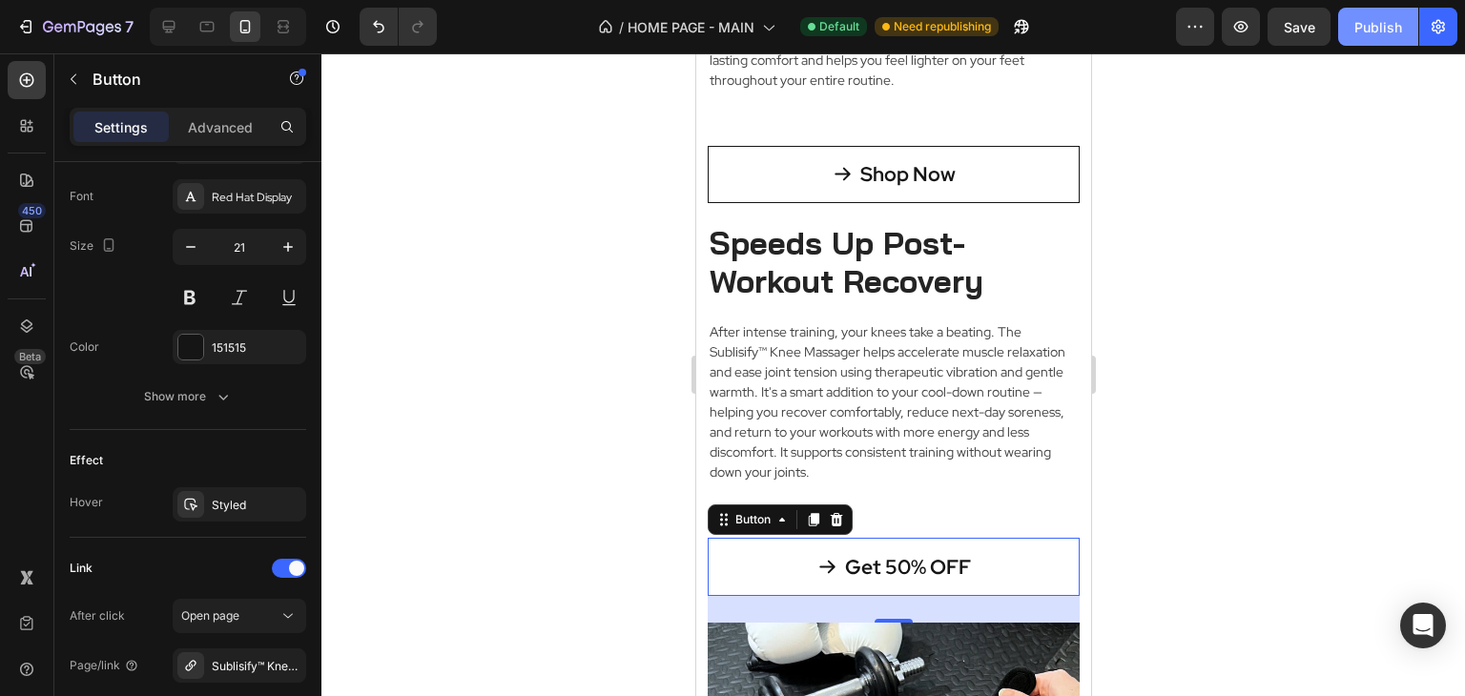
click at [1373, 31] on div "Publish" at bounding box center [1378, 27] width 48 height 20
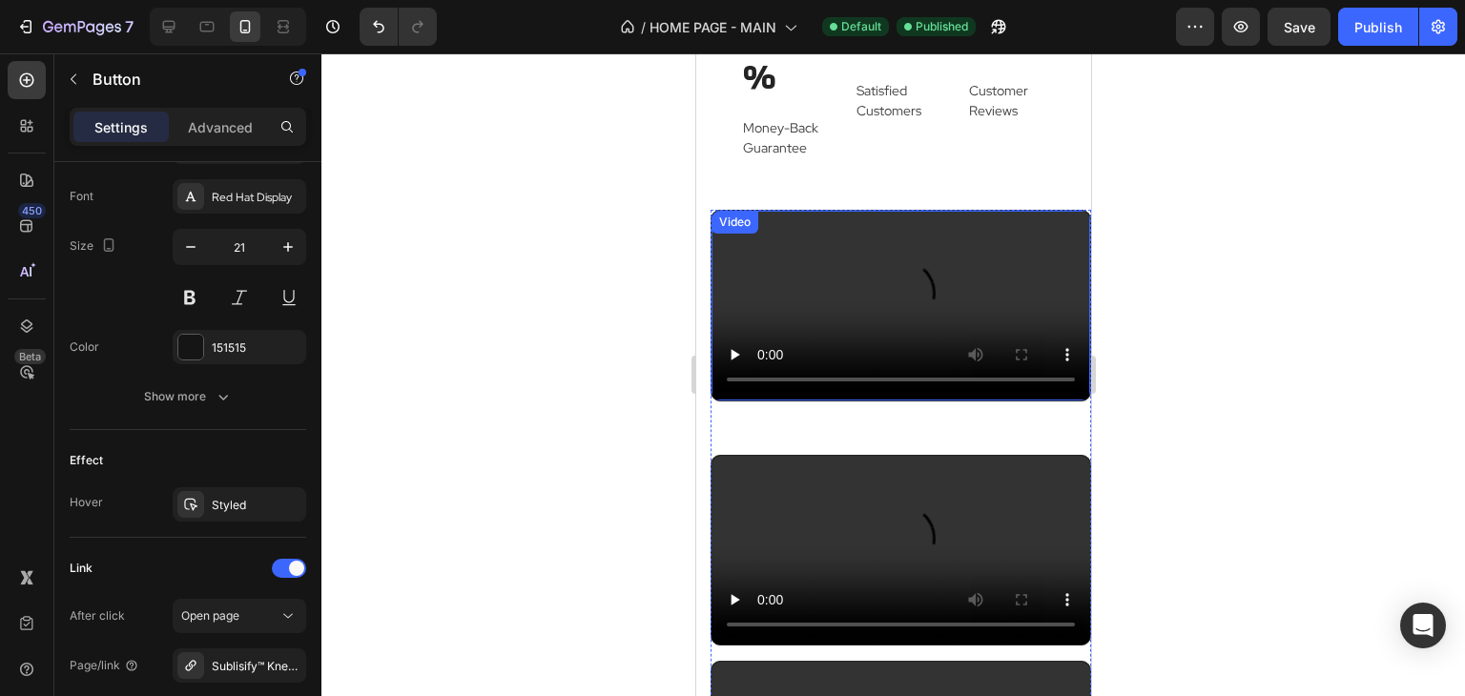
scroll to position [12362, 0]
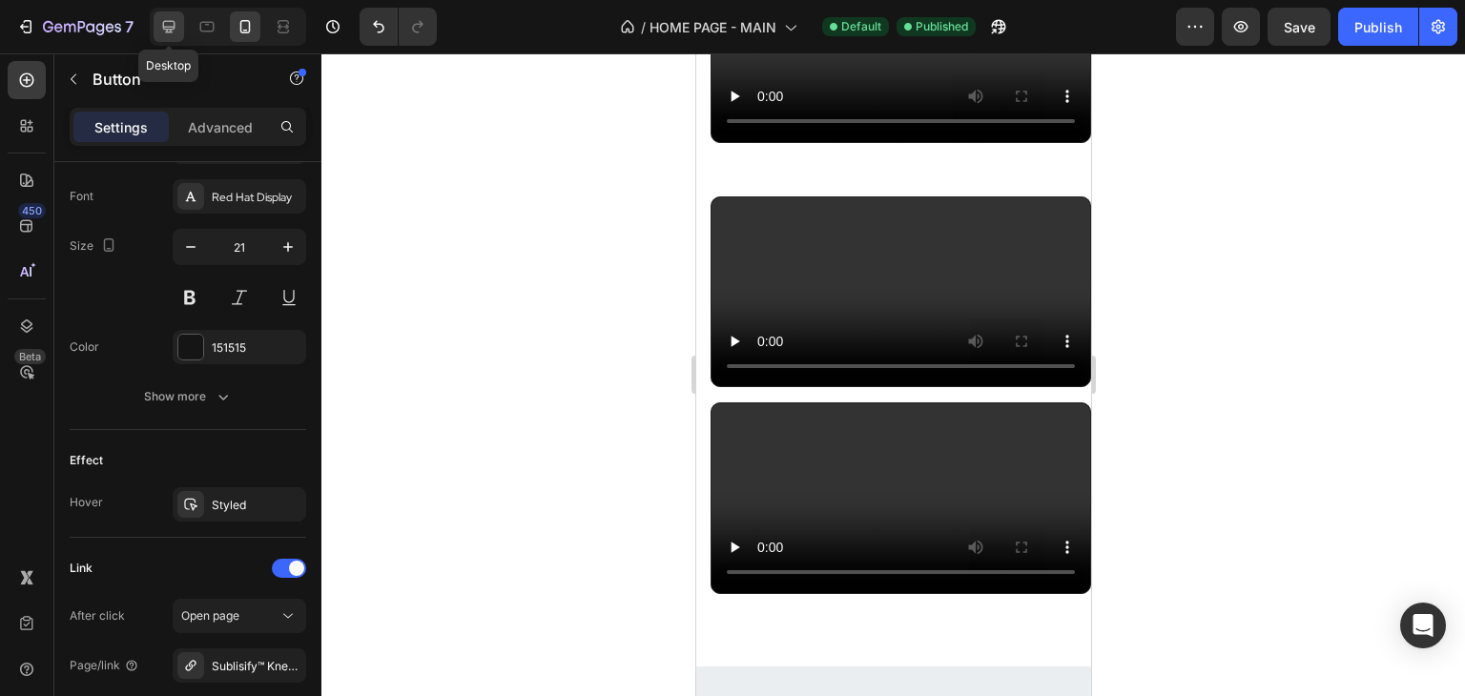
click at [168, 24] on icon at bounding box center [168, 26] width 19 height 19
type input "Auto"
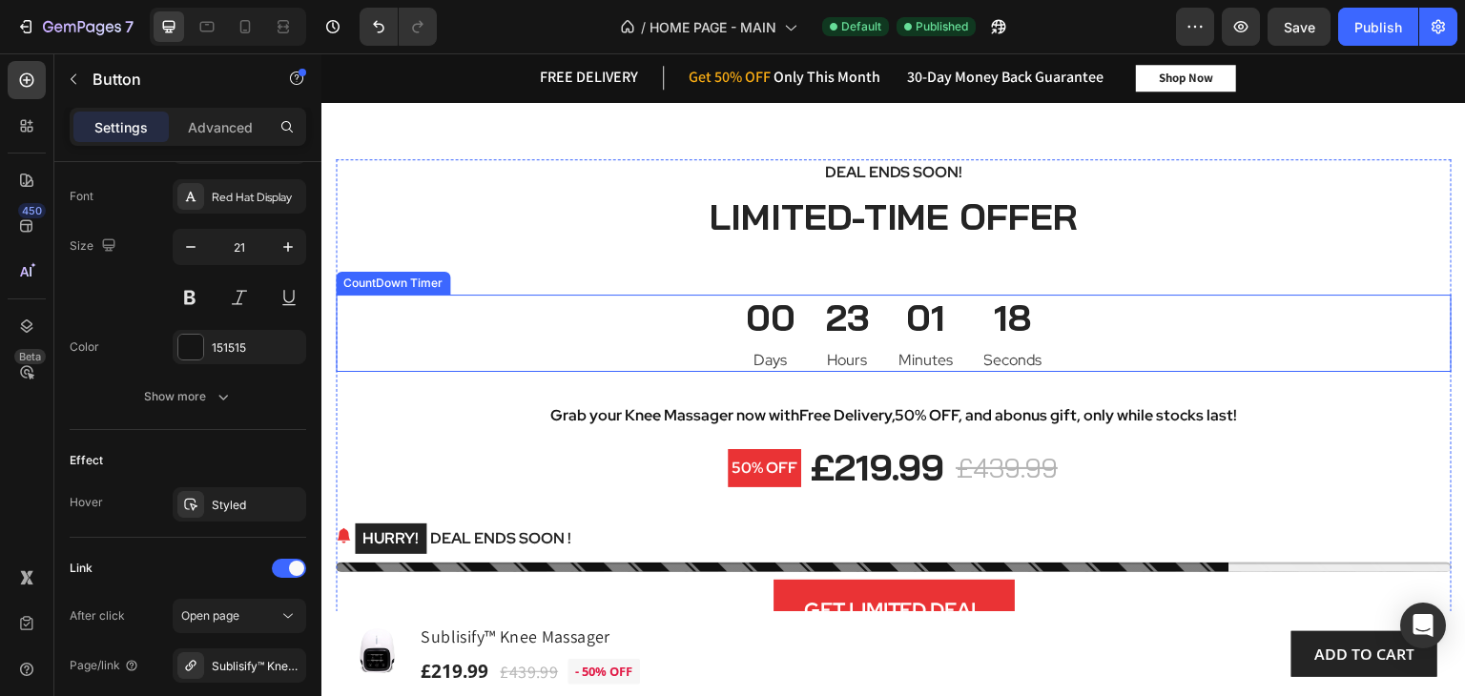
scroll to position [11318, 0]
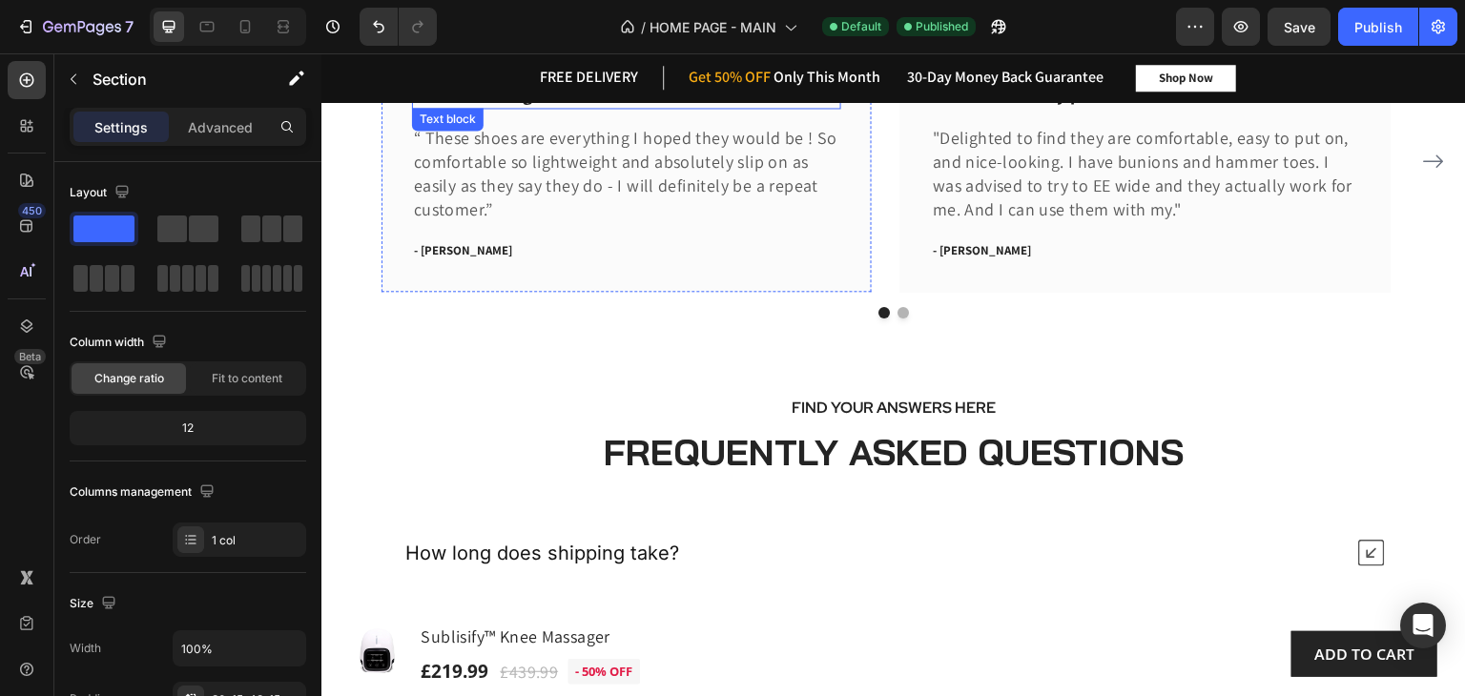
scroll to position [11535, 0]
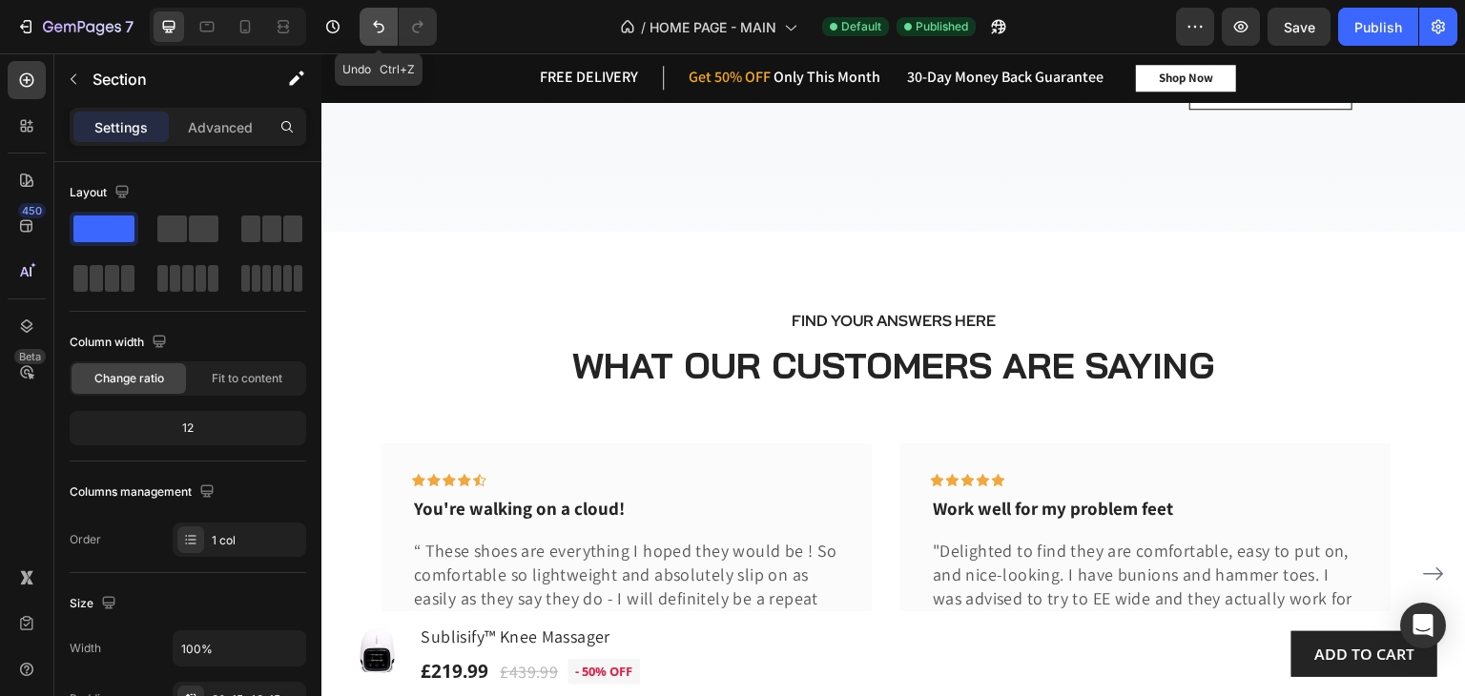
click at [378, 24] on icon "Undo/Redo" at bounding box center [378, 27] width 11 height 12
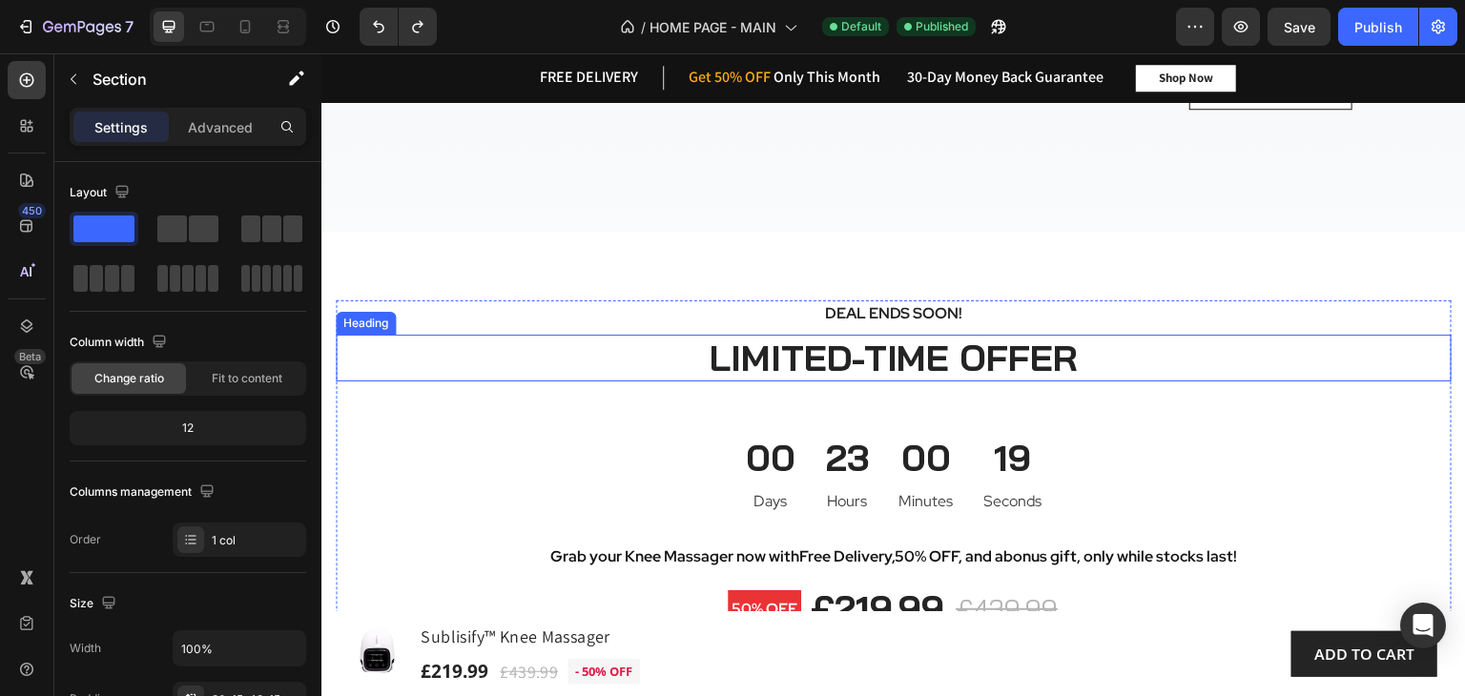
scroll to position [9939, 0]
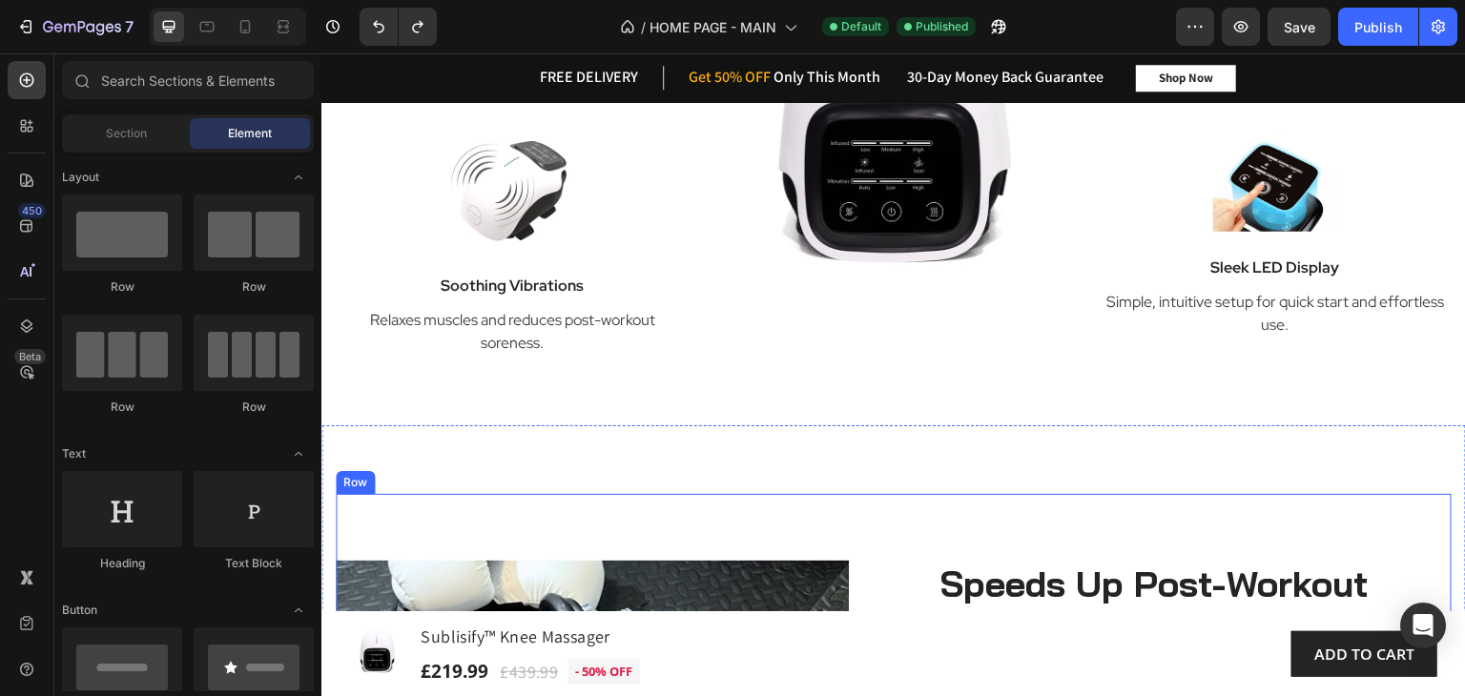
scroll to position [2416, 0]
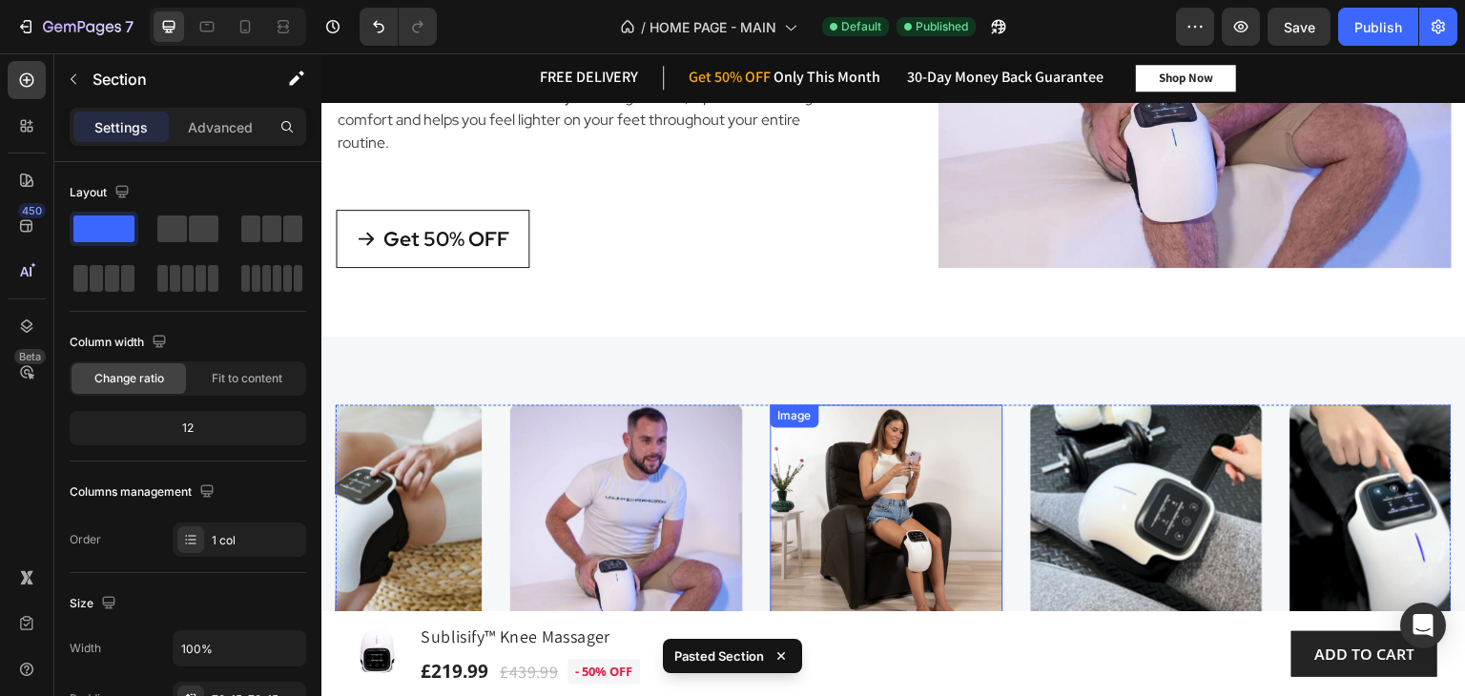
scroll to position [3591, 0]
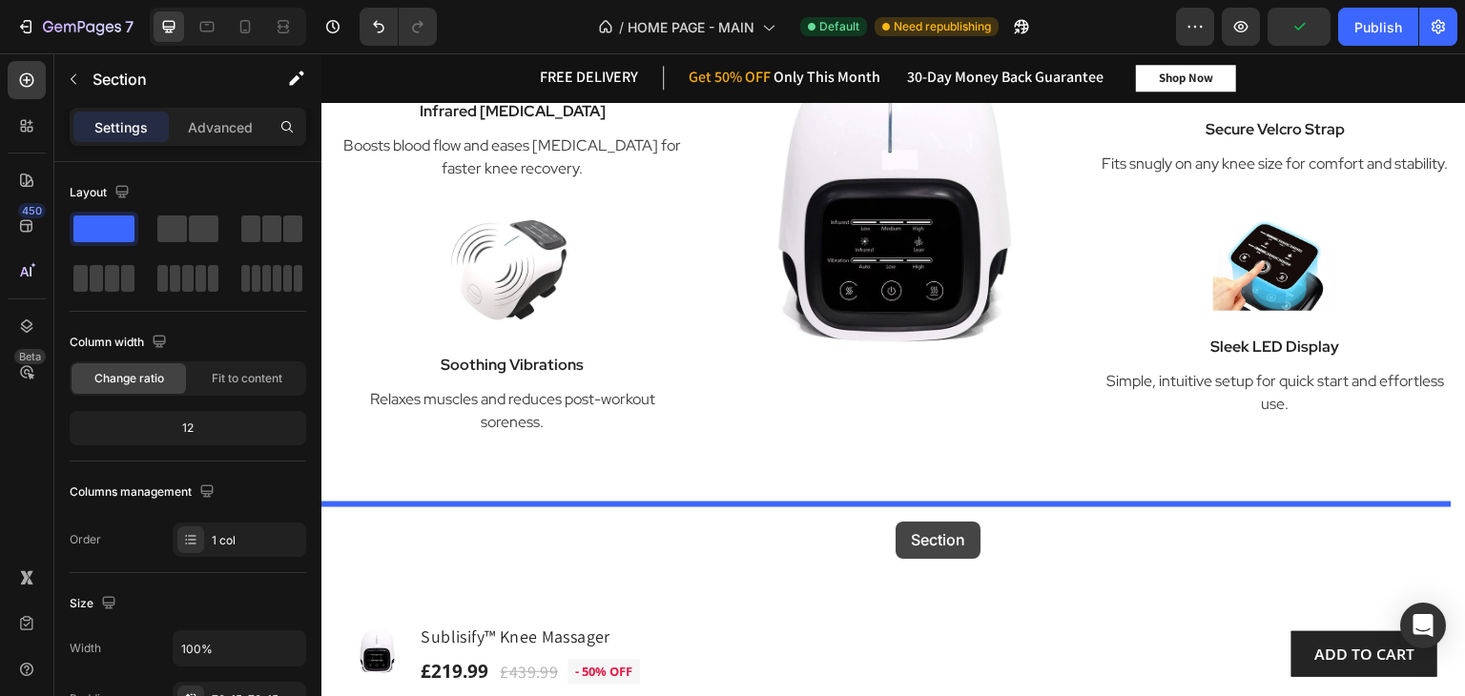
scroll to position [2326, 0]
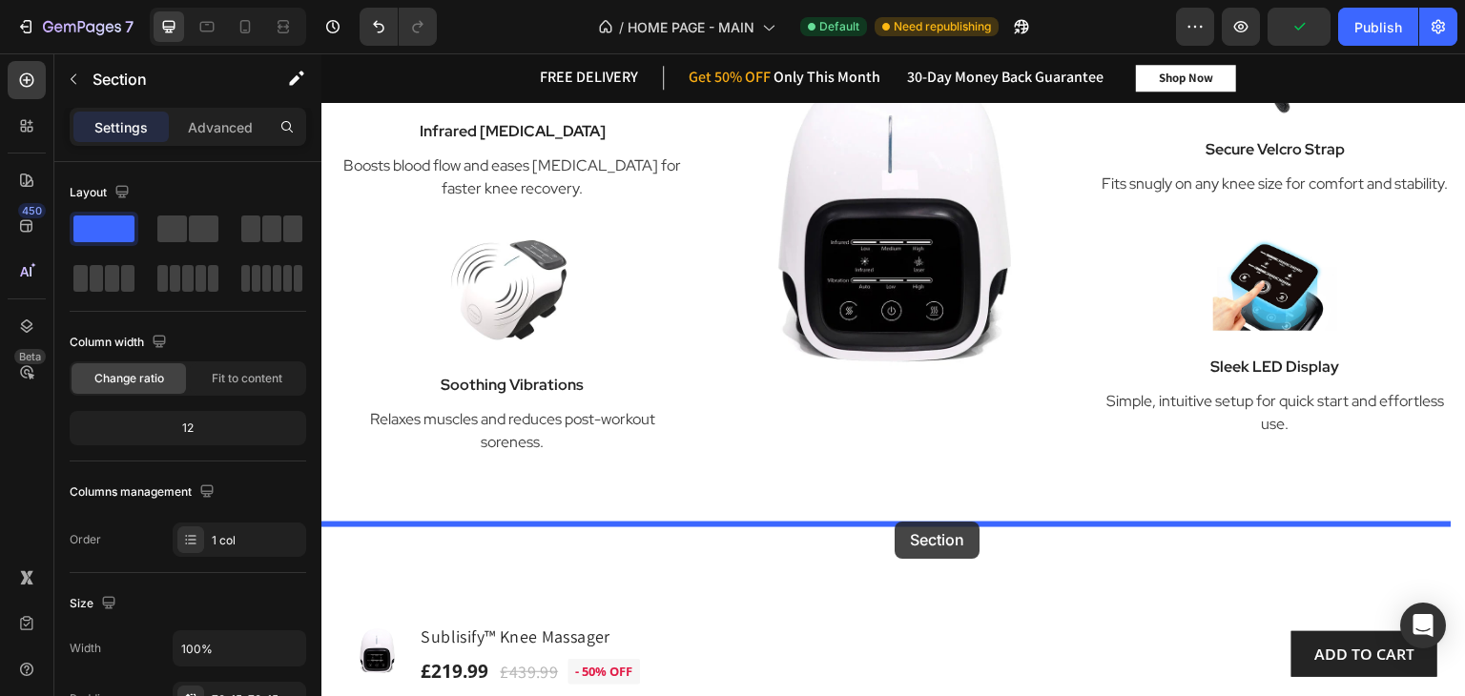
drag, startPoint x: 1056, startPoint y: 391, endPoint x: 899, endPoint y: 517, distance: 200.8
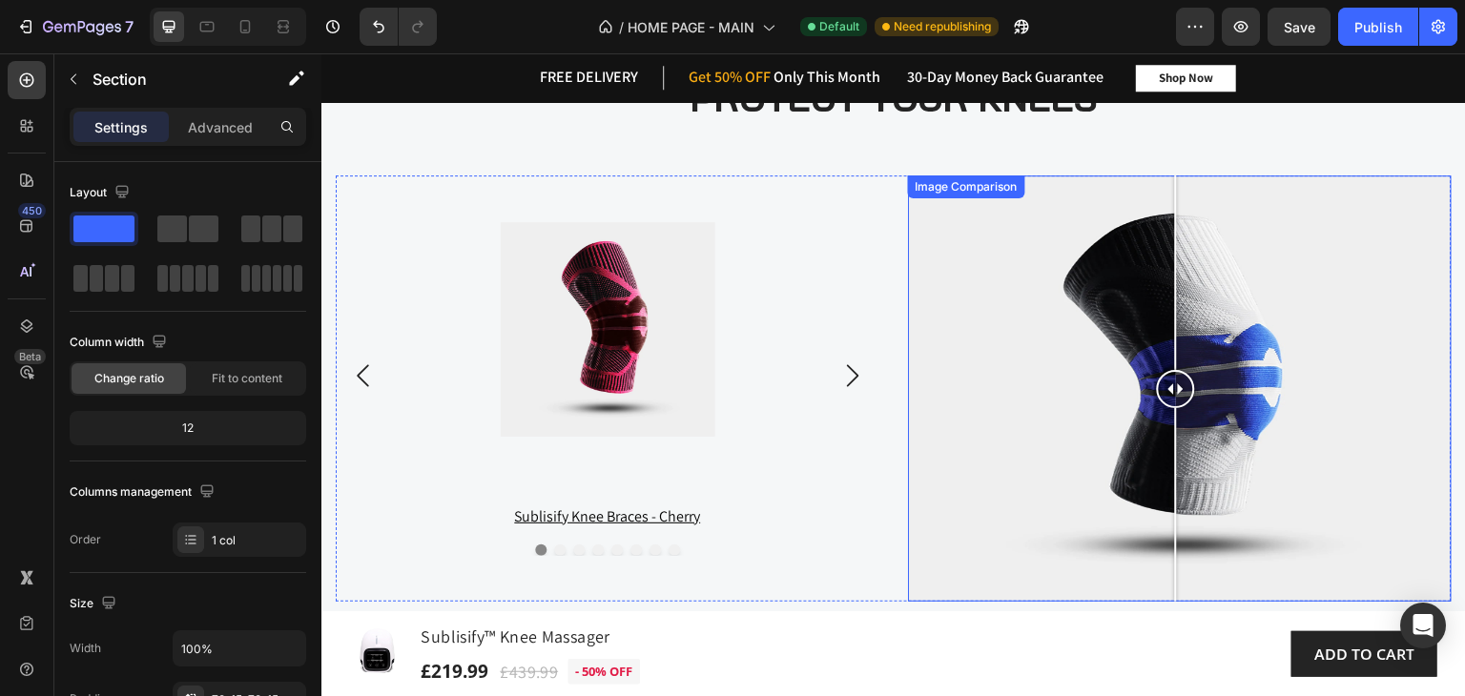
scroll to position [3184, 0]
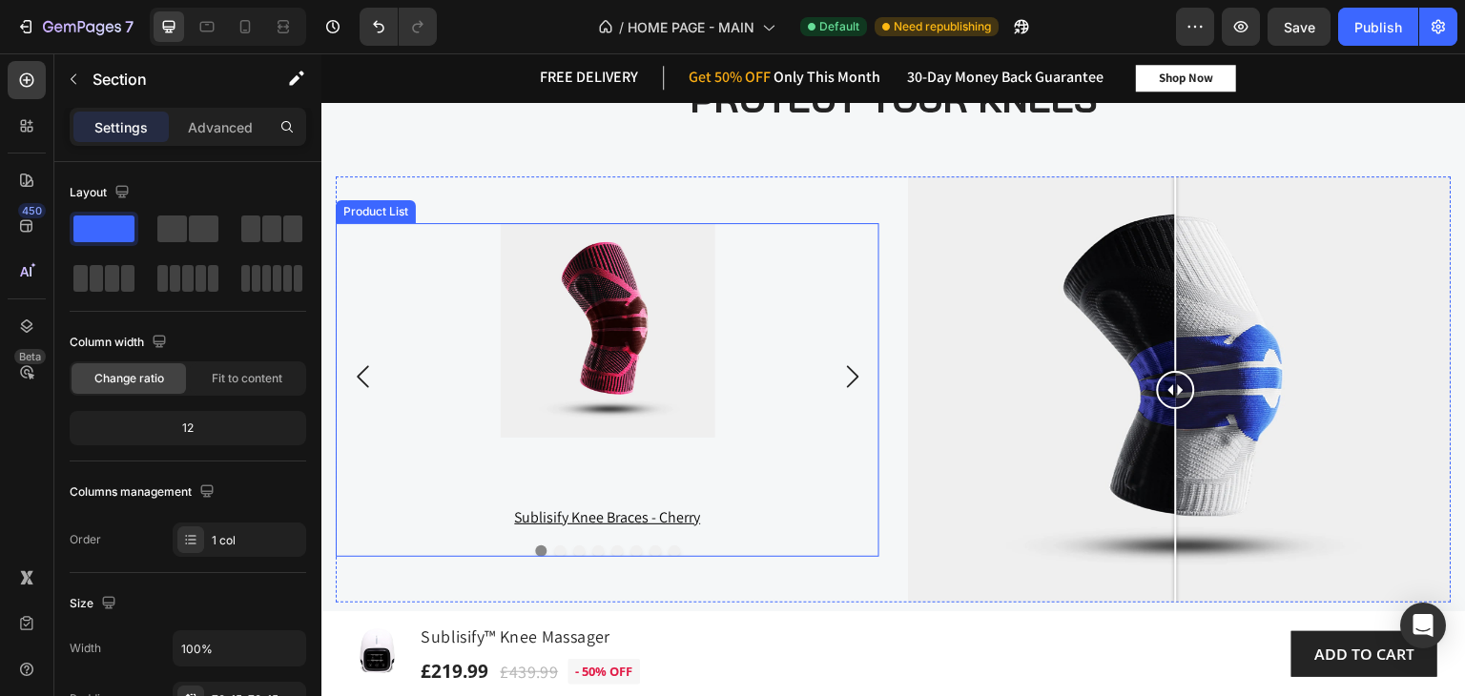
click at [848, 368] on icon "Carousel Next Arrow" at bounding box center [852, 376] width 11 height 22
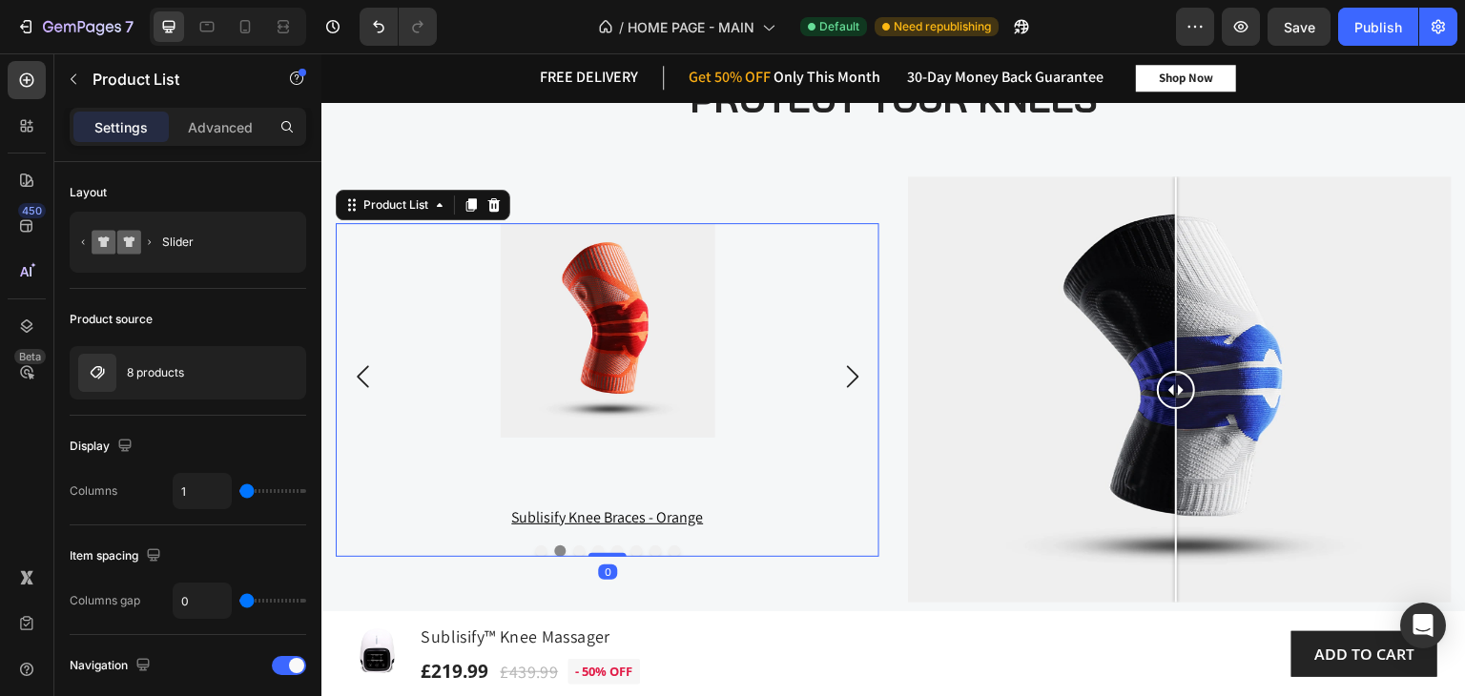
click at [848, 368] on icon "Carousel Next Arrow" at bounding box center [852, 376] width 11 height 22
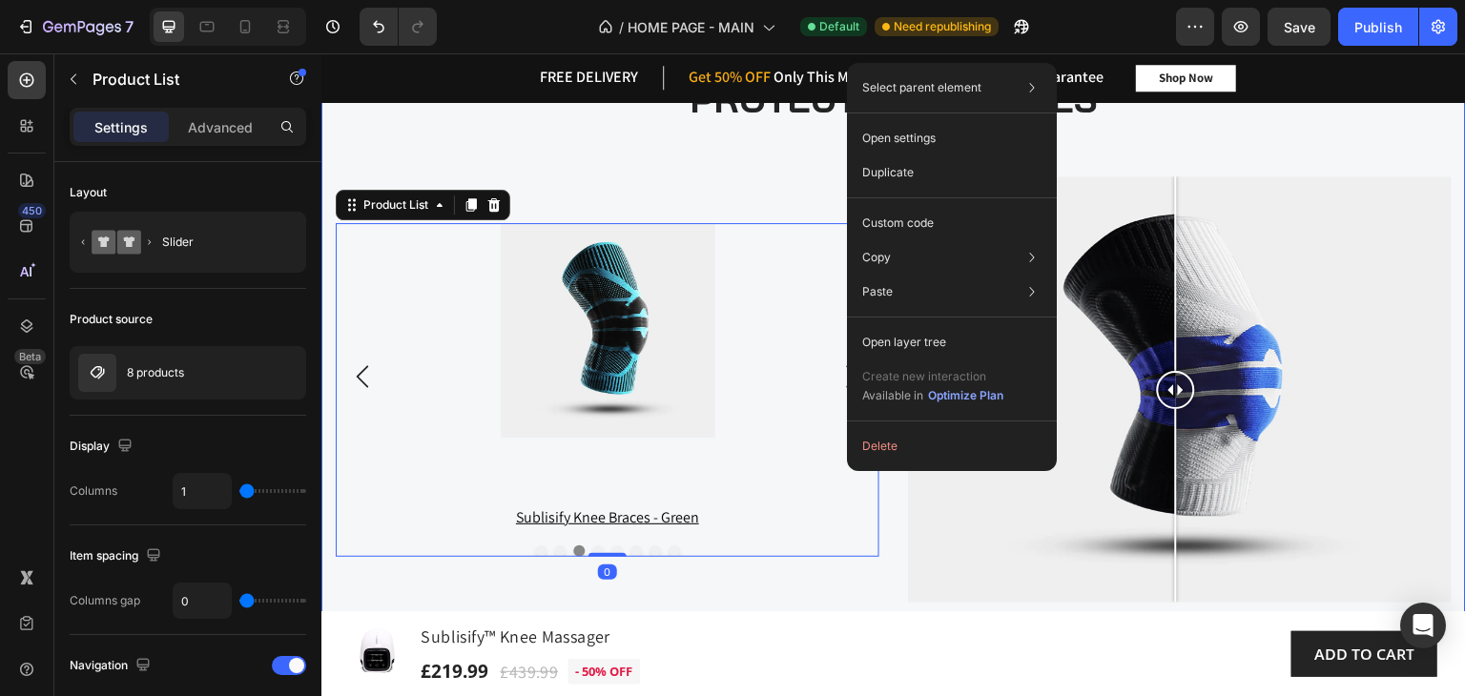
click at [784, 170] on div "Image Image Image Image Image Image Image Image Image Image Image Carousel FOR …" at bounding box center [894, 196] width 1116 height 922
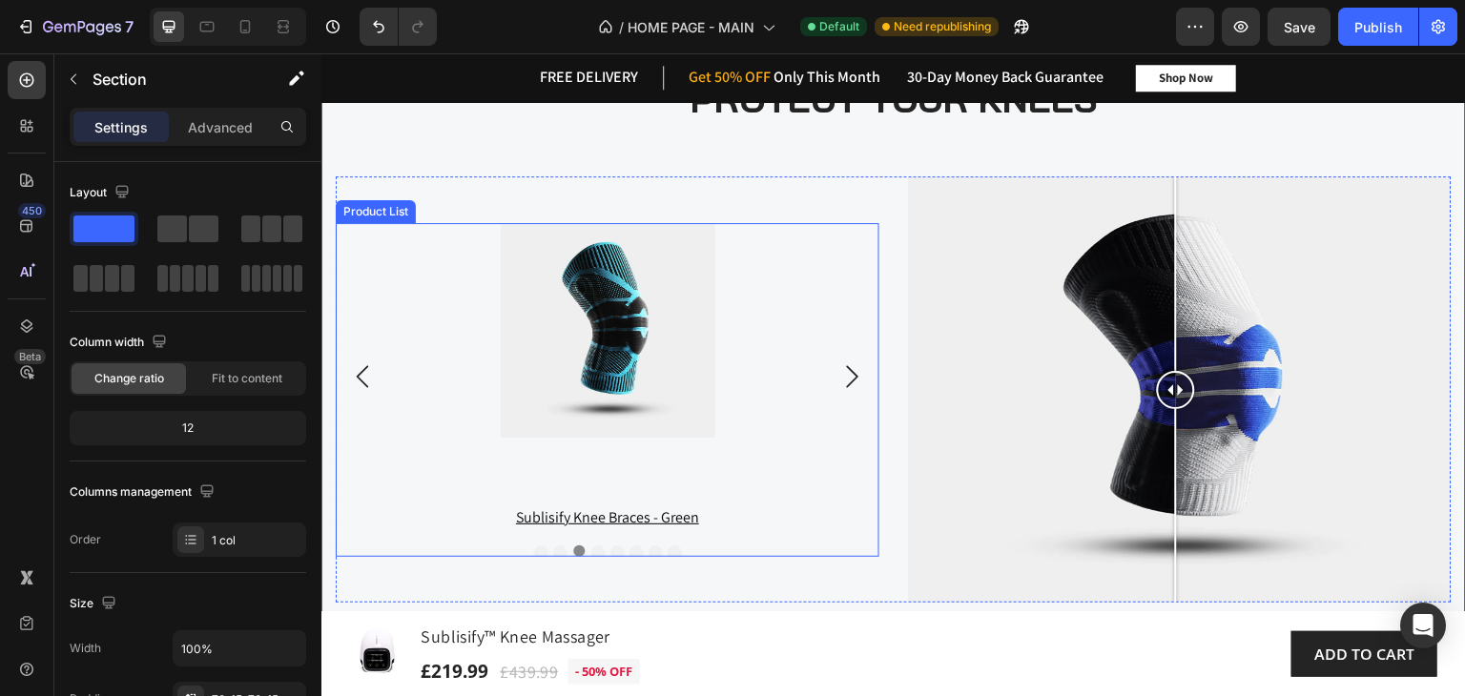
click at [841, 367] on icon "Carousel Next Arrow" at bounding box center [852, 376] width 23 height 23
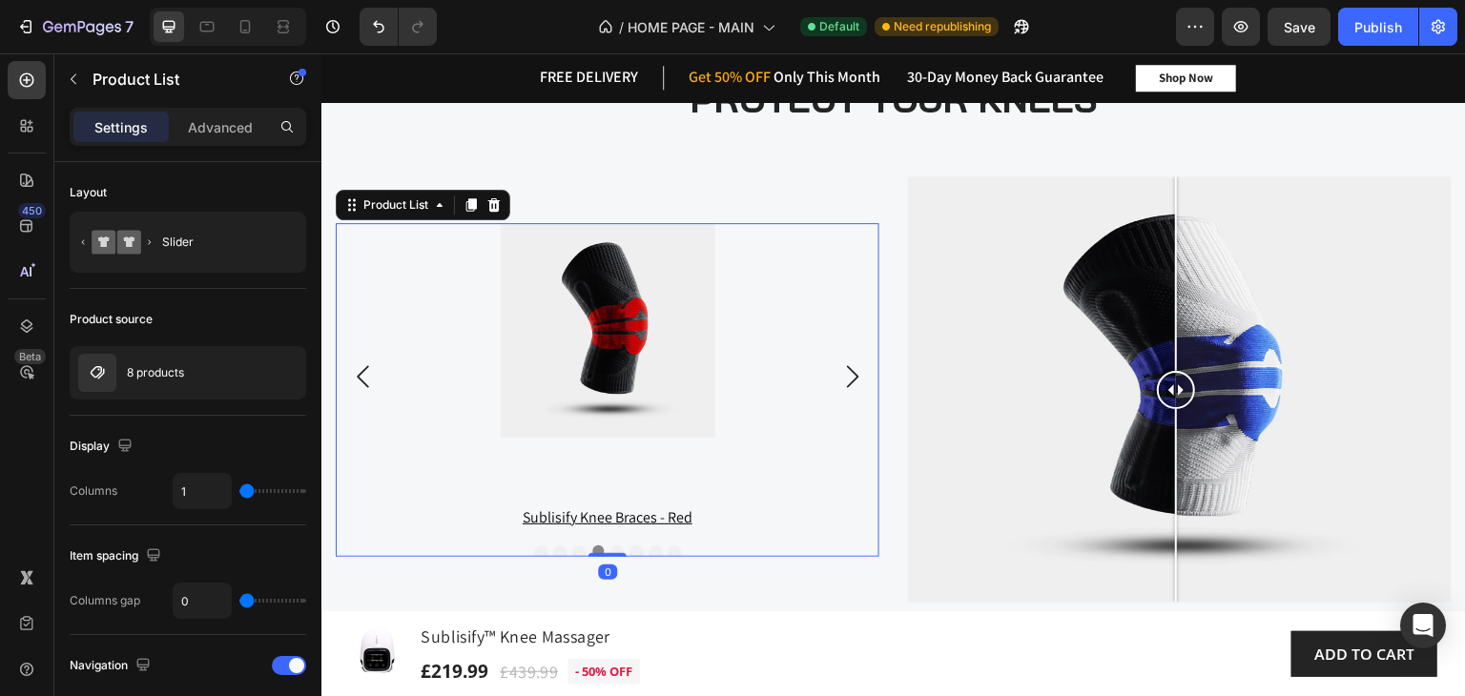
click at [843, 367] on icon "Carousel Next Arrow" at bounding box center [852, 376] width 23 height 23
click at [842, 374] on icon "Carousel Next Arrow" at bounding box center [852, 376] width 23 height 23
click at [849, 372] on icon "Carousel Next Arrow" at bounding box center [852, 376] width 23 height 23
click at [843, 369] on icon "Carousel Next Arrow" at bounding box center [852, 376] width 23 height 23
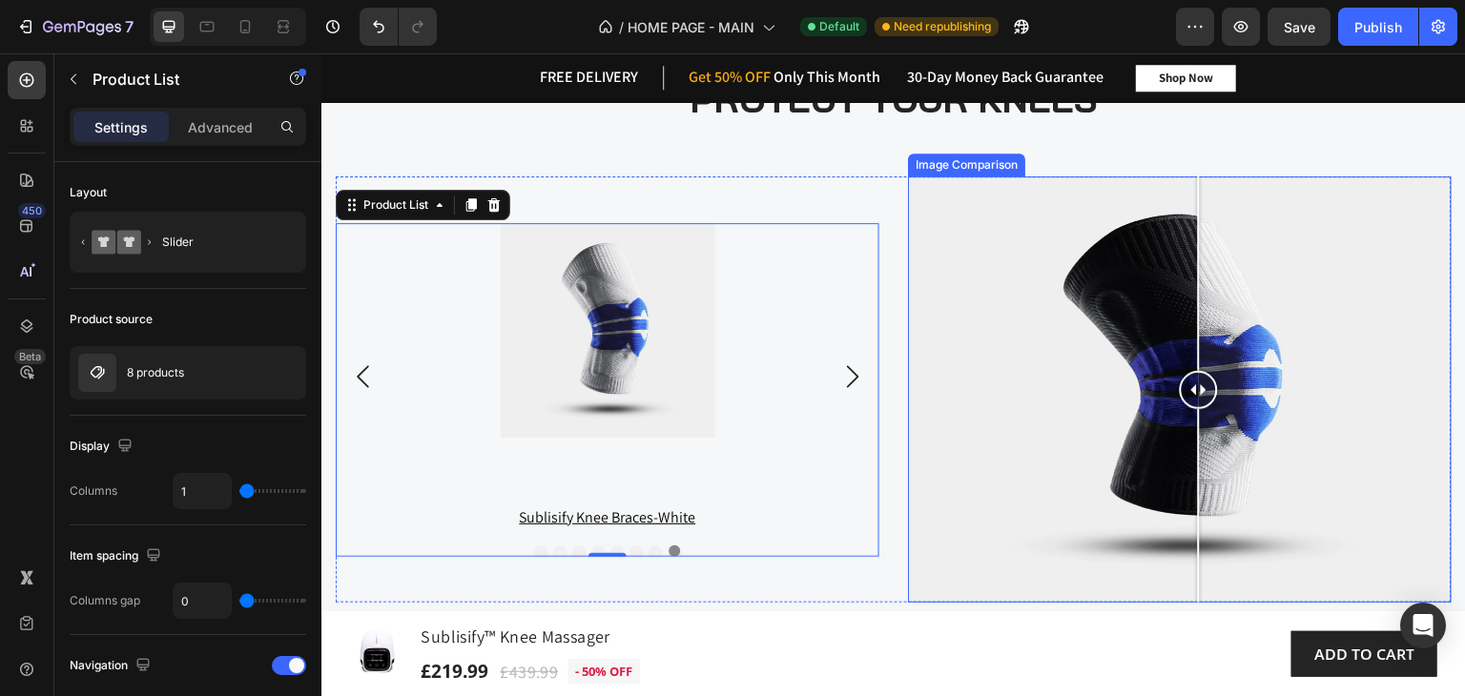
drag, startPoint x: 1087, startPoint y: 406, endPoint x: 1191, endPoint y: 422, distance: 105.2
click at [1191, 422] on div at bounding box center [1199, 389] width 38 height 426
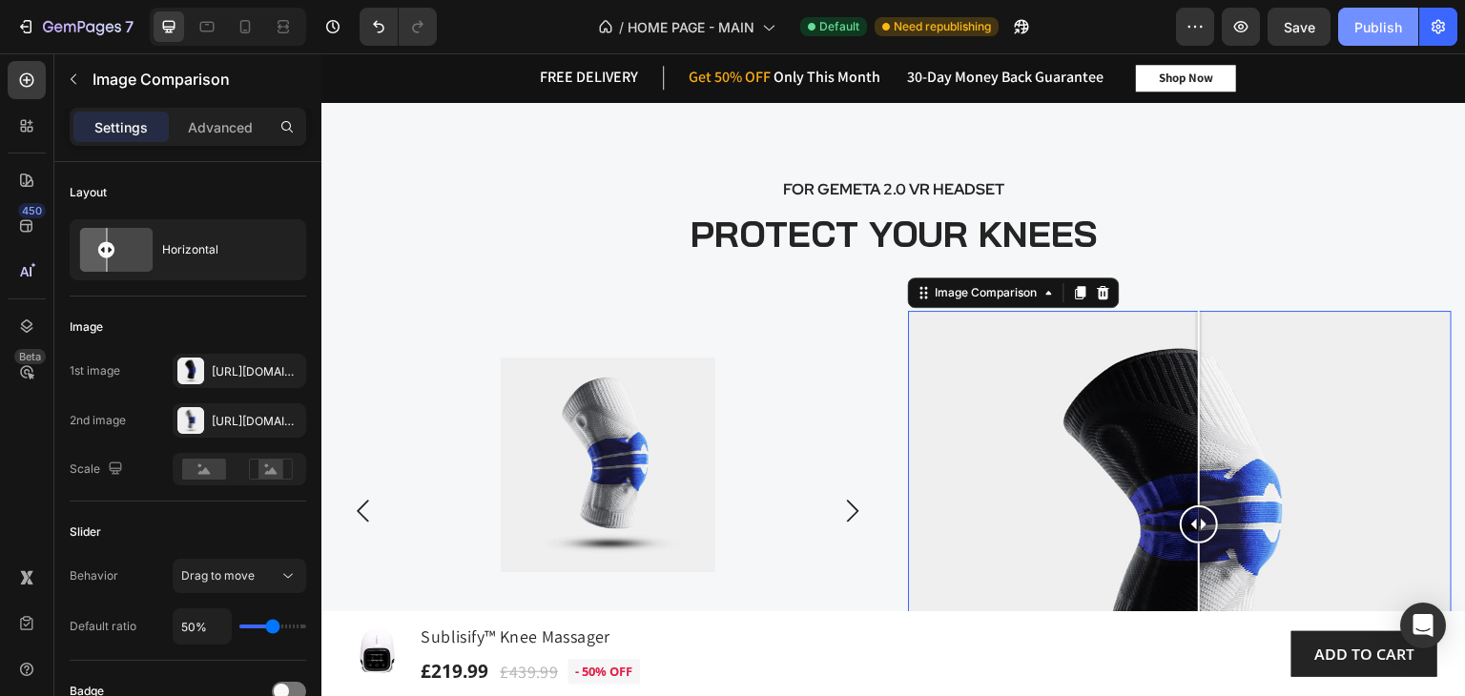
scroll to position [2993, 0]
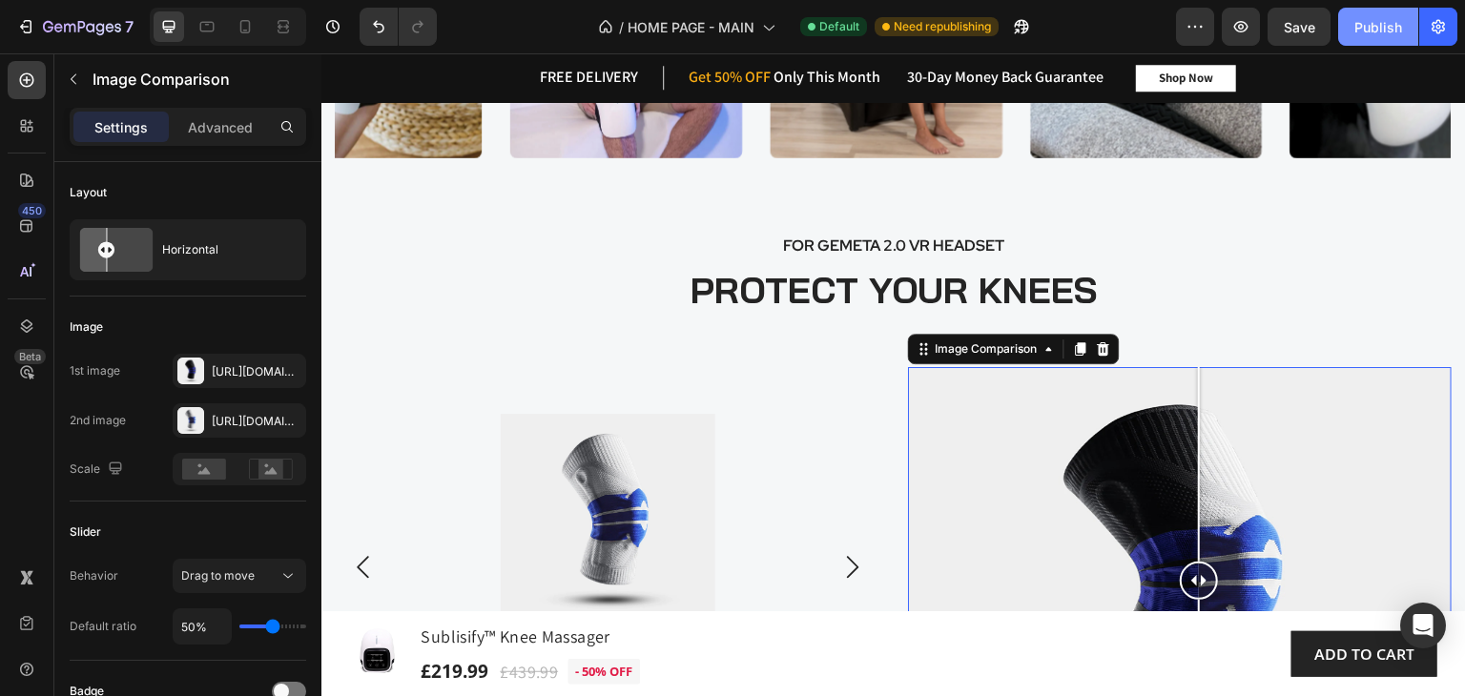
click at [1373, 28] on div "Publish" at bounding box center [1378, 27] width 48 height 20
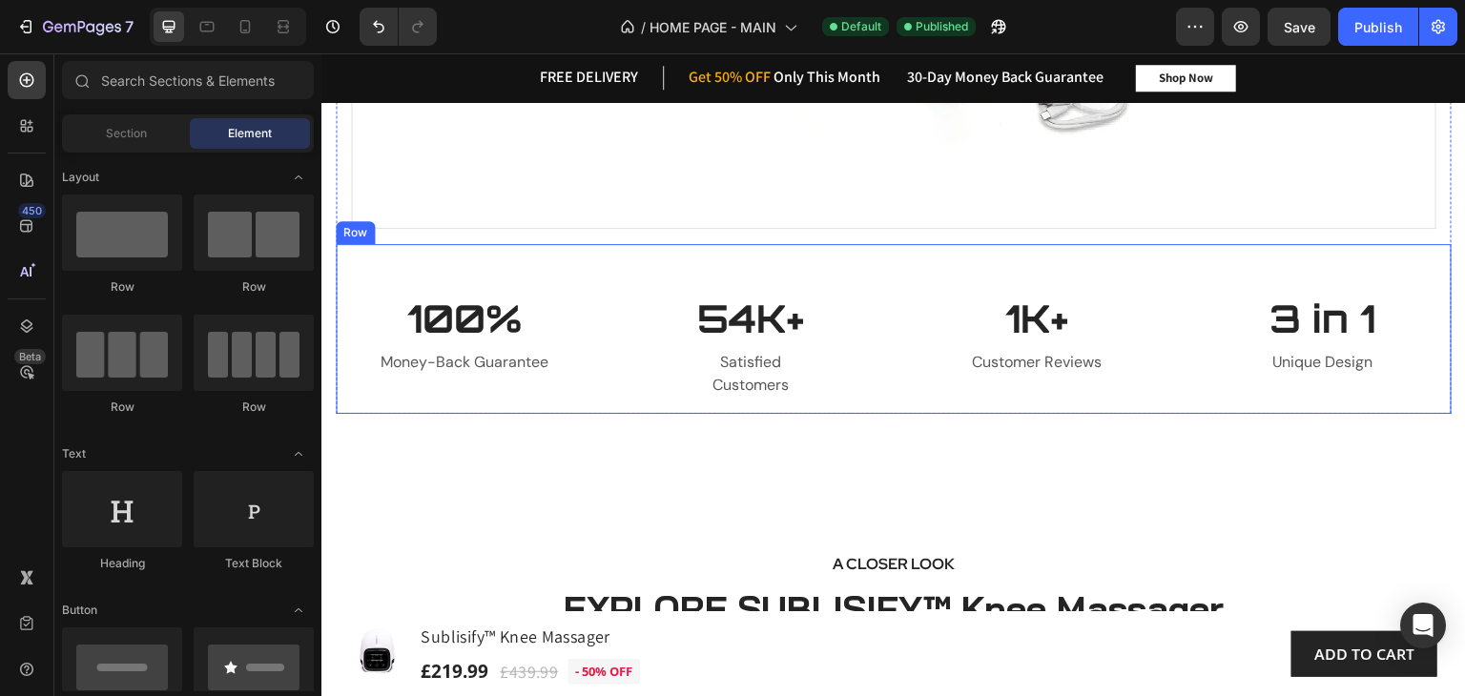
scroll to position [1620, 0]
click at [868, 254] on div "100% Heading Money-Back Guarantee Text block 54K+ Heading Satisfied Customers T…" at bounding box center [894, 328] width 1116 height 170
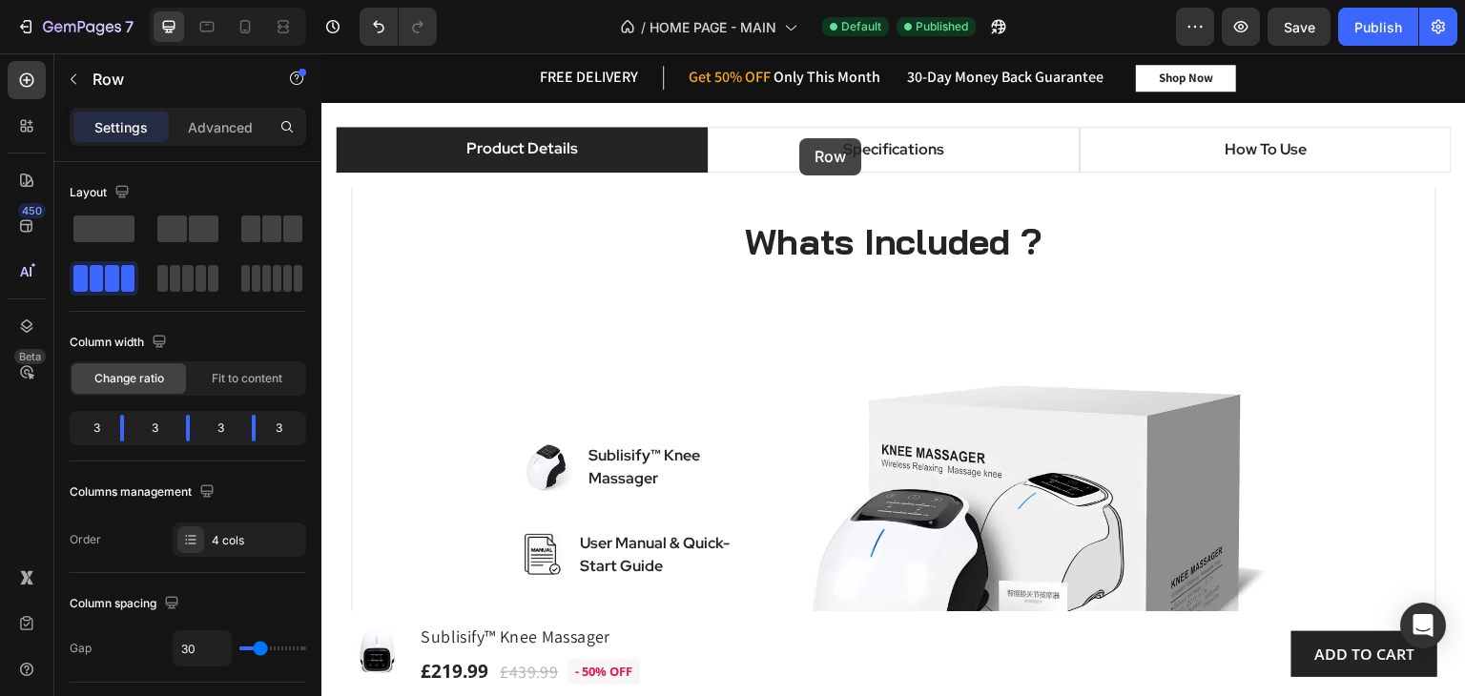
scroll to position [954, 0]
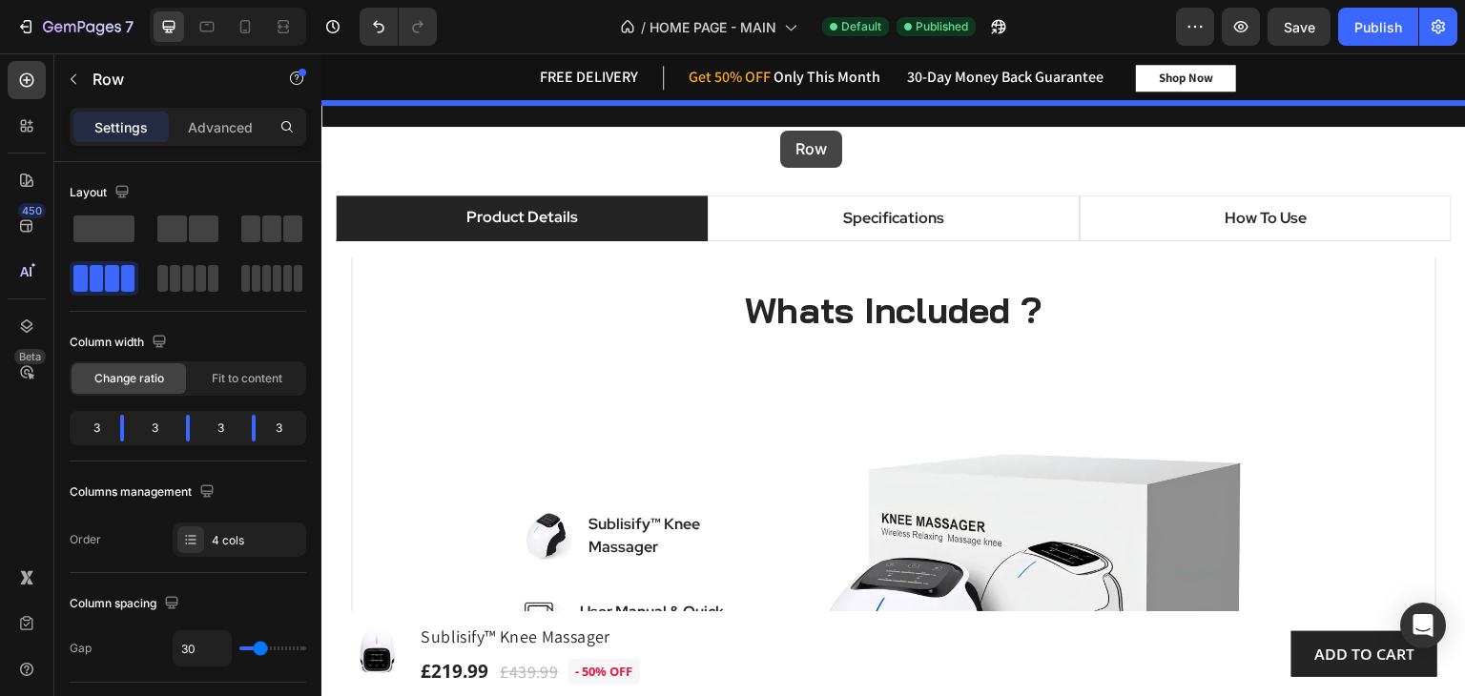
drag, startPoint x: 355, startPoint y: 234, endPoint x: 780, endPoint y: 131, distance: 437.6
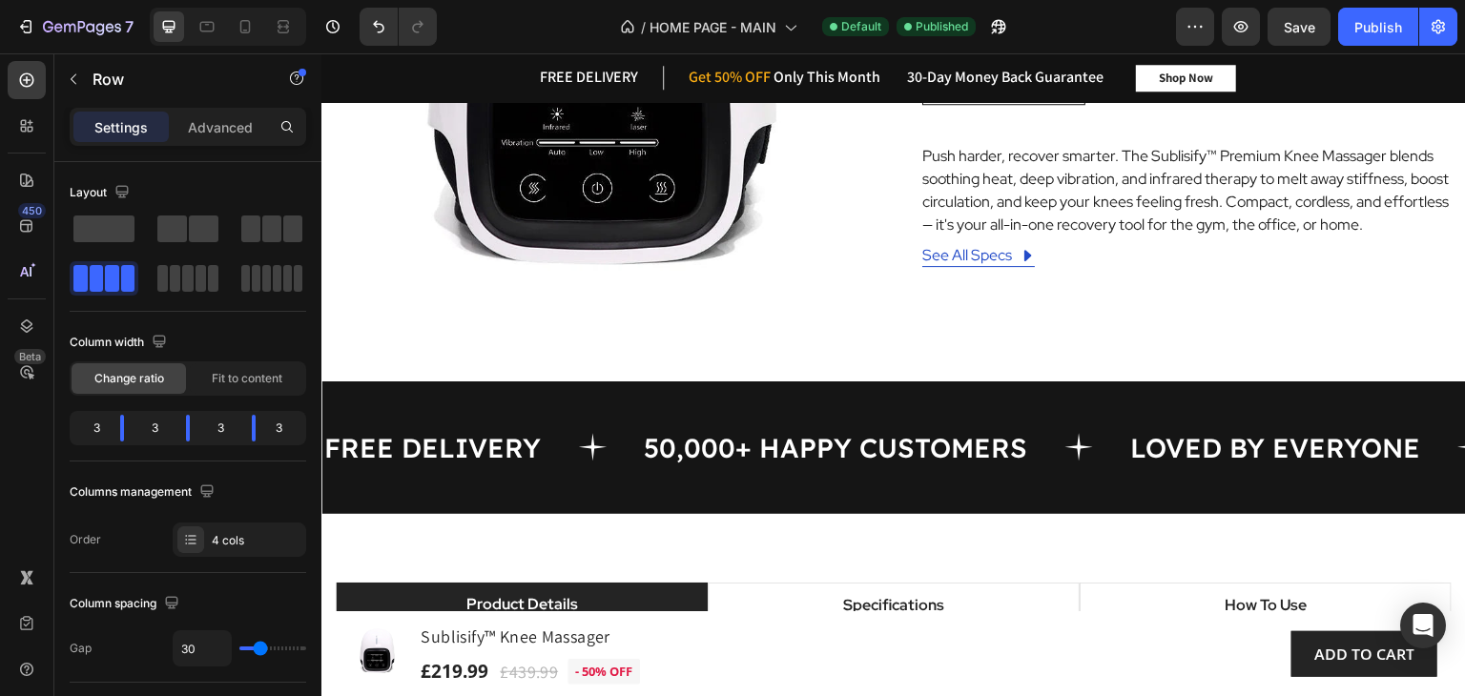
scroll to position [804, 0]
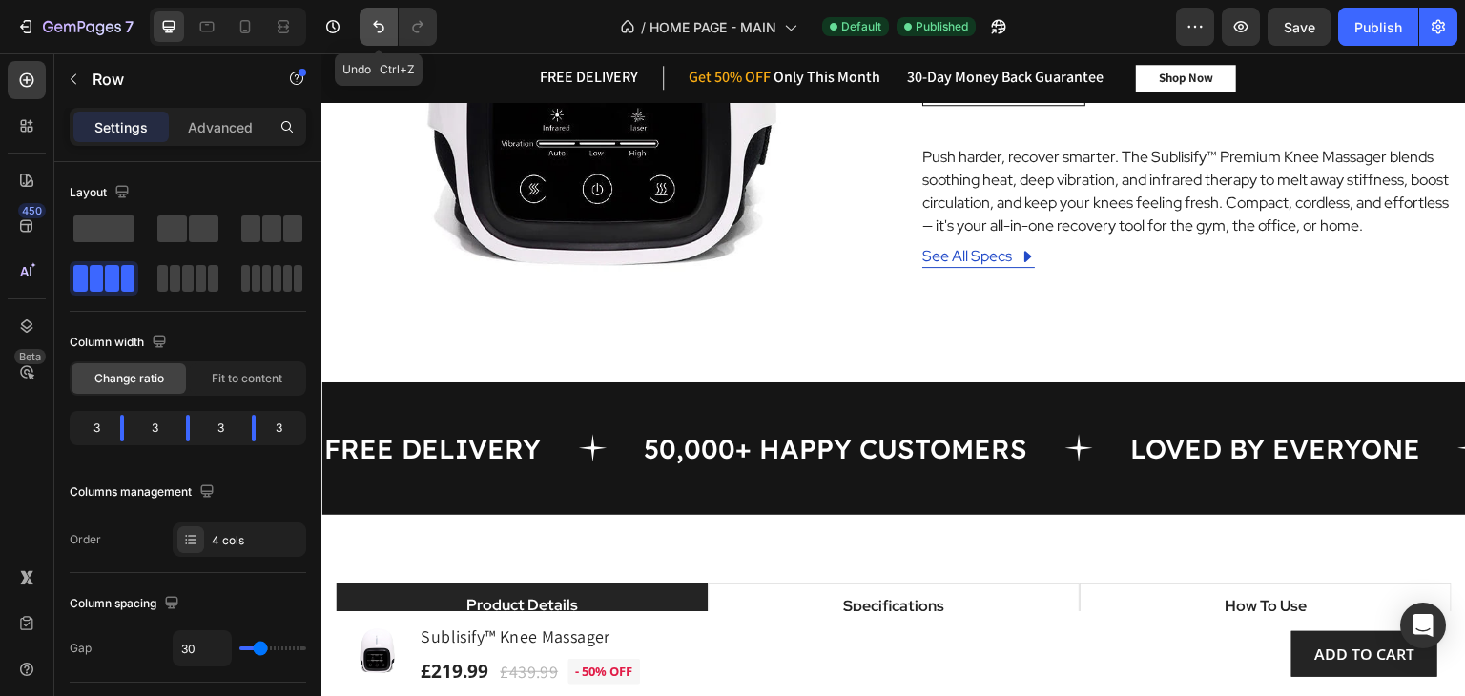
drag, startPoint x: 439, startPoint y: 216, endPoint x: 381, endPoint y: 31, distance: 192.7
click at [381, 31] on icon "Undo/Redo" at bounding box center [378, 27] width 11 height 12
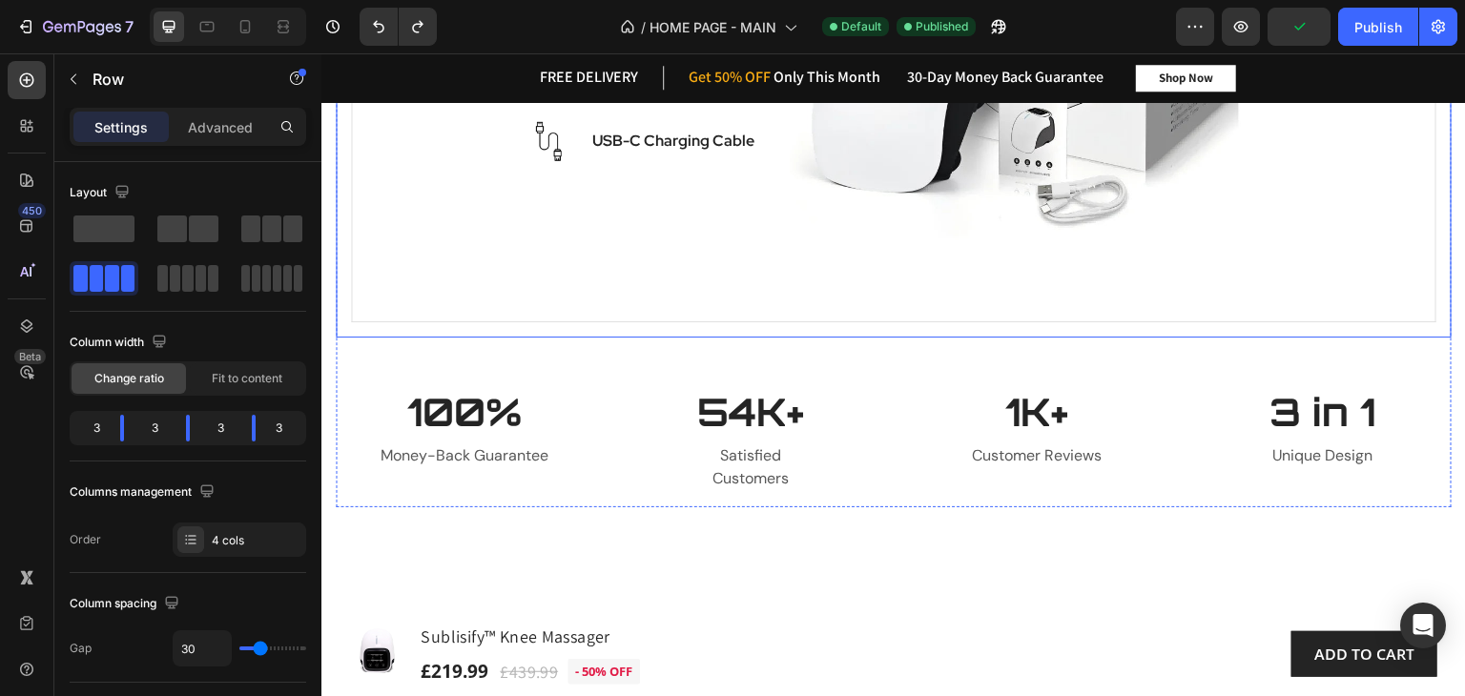
scroll to position [1621, 0]
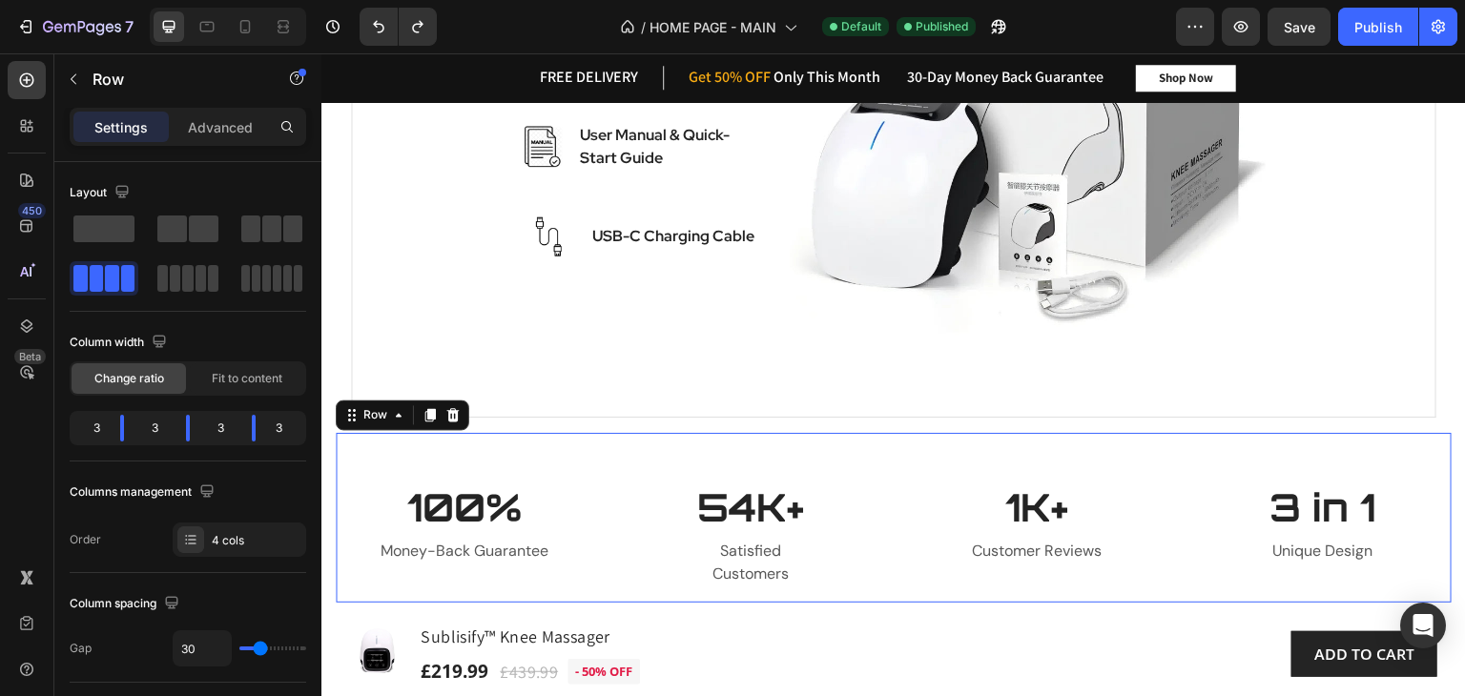
click at [570, 593] on div "100% Heading Money-Back Guarantee Text block" at bounding box center [464, 542] width 257 height 122
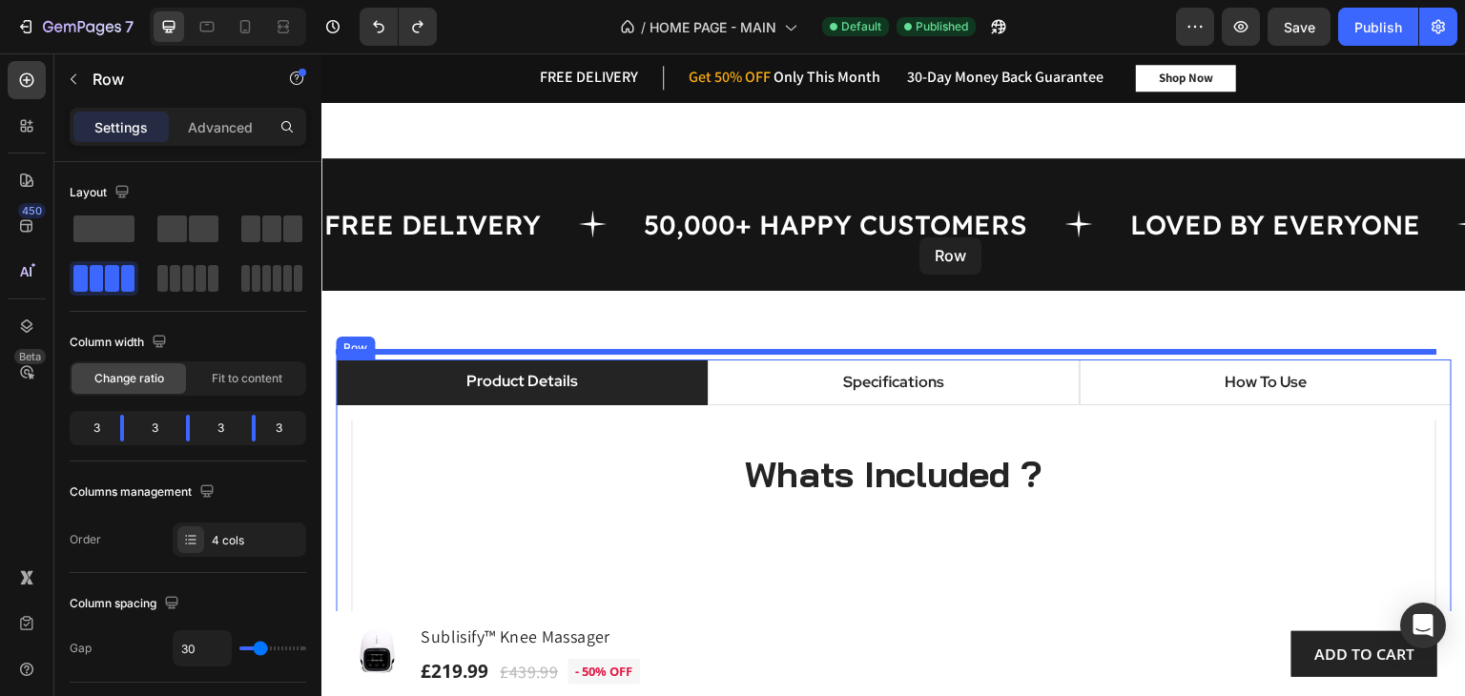
scroll to position [899, 0]
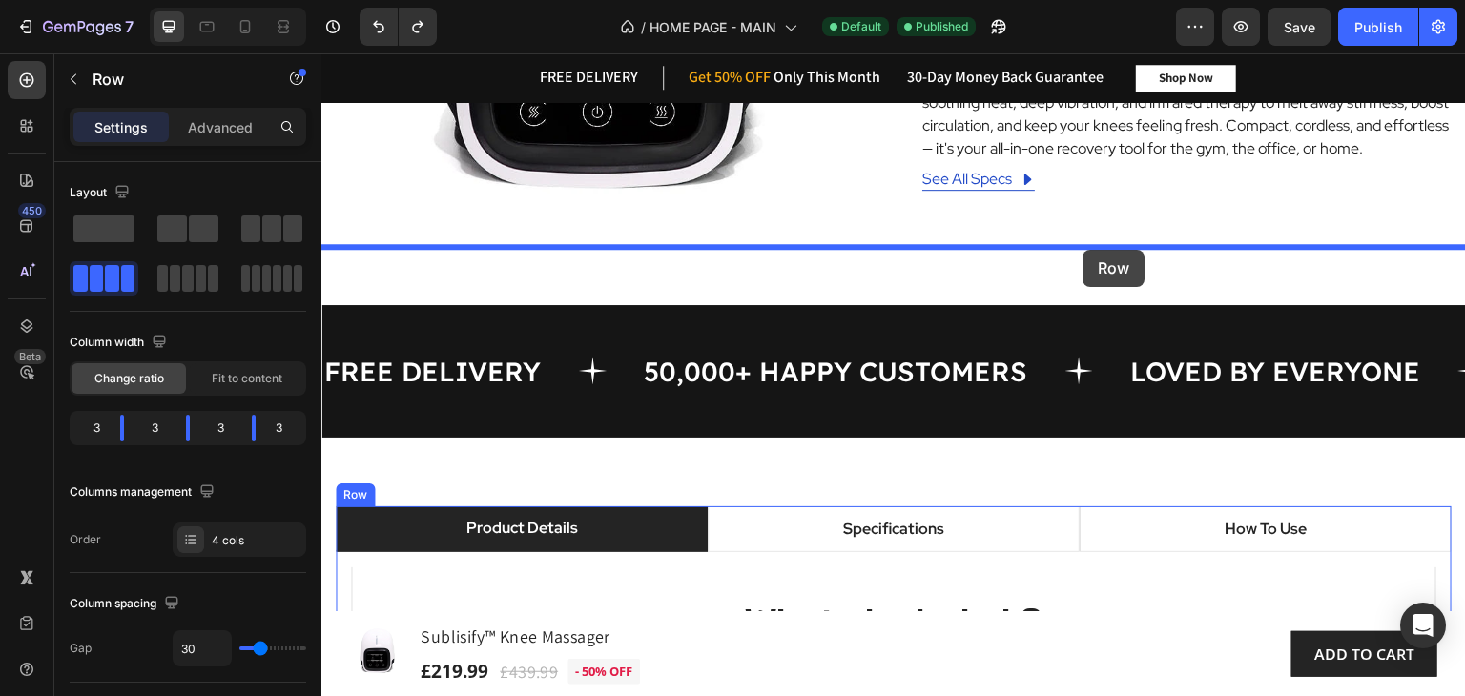
drag, startPoint x: 355, startPoint y: 418, endPoint x: 1069, endPoint y: 288, distance: 725.9
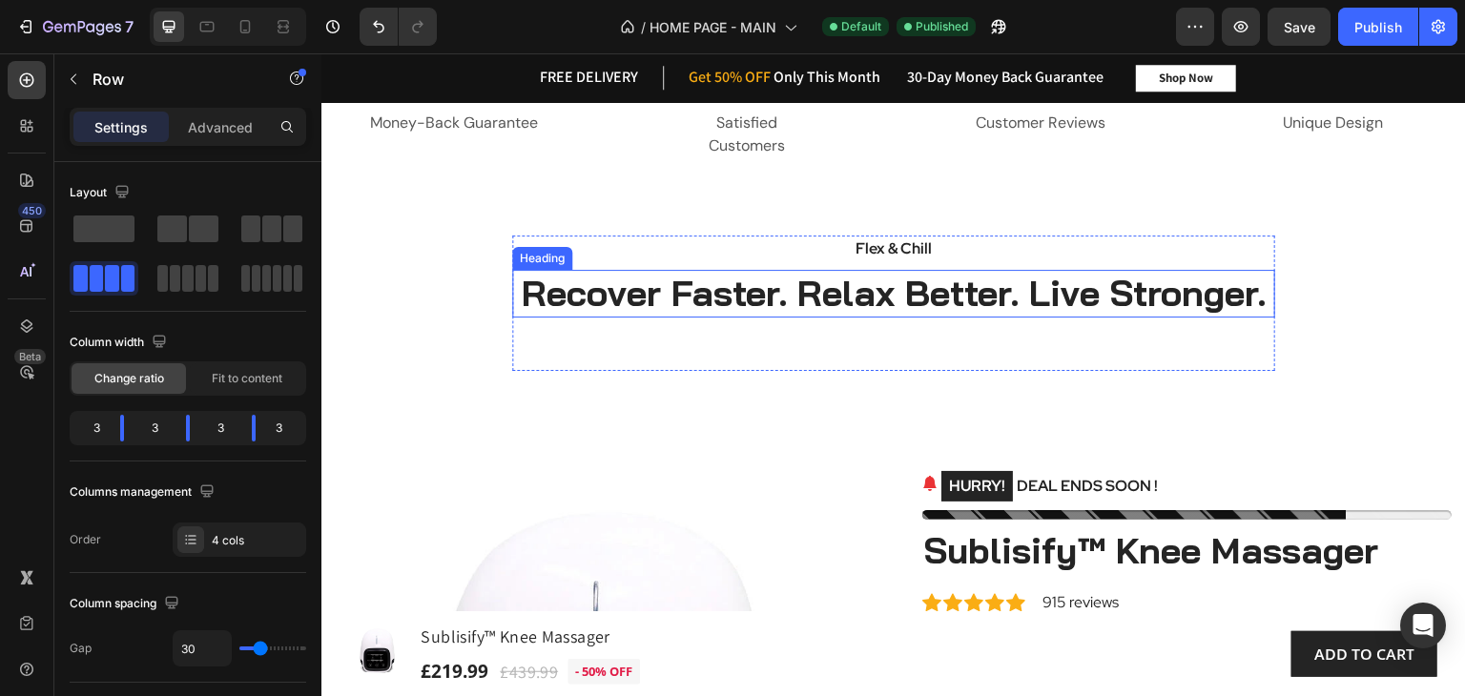
scroll to position [0, 0]
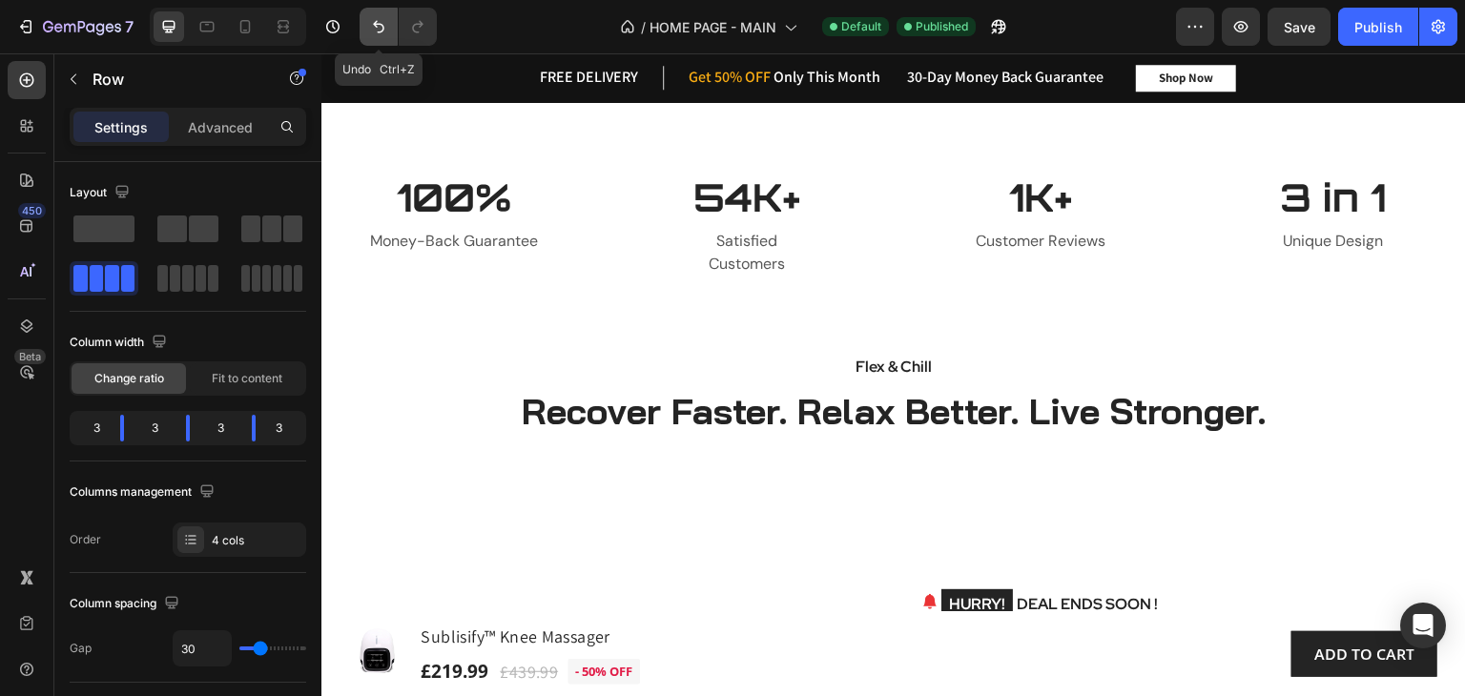
click at [366, 27] on button "Undo/Redo" at bounding box center [379, 27] width 38 height 38
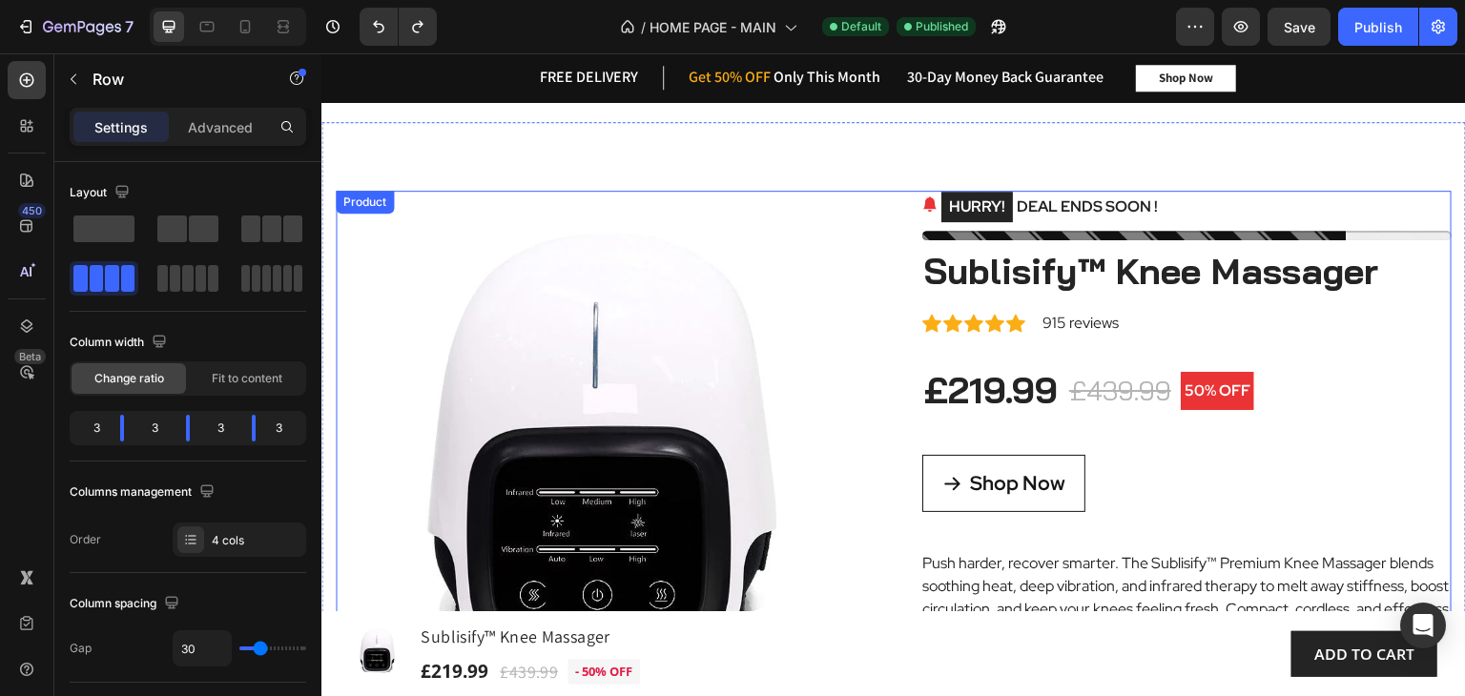
scroll to position [381, 0]
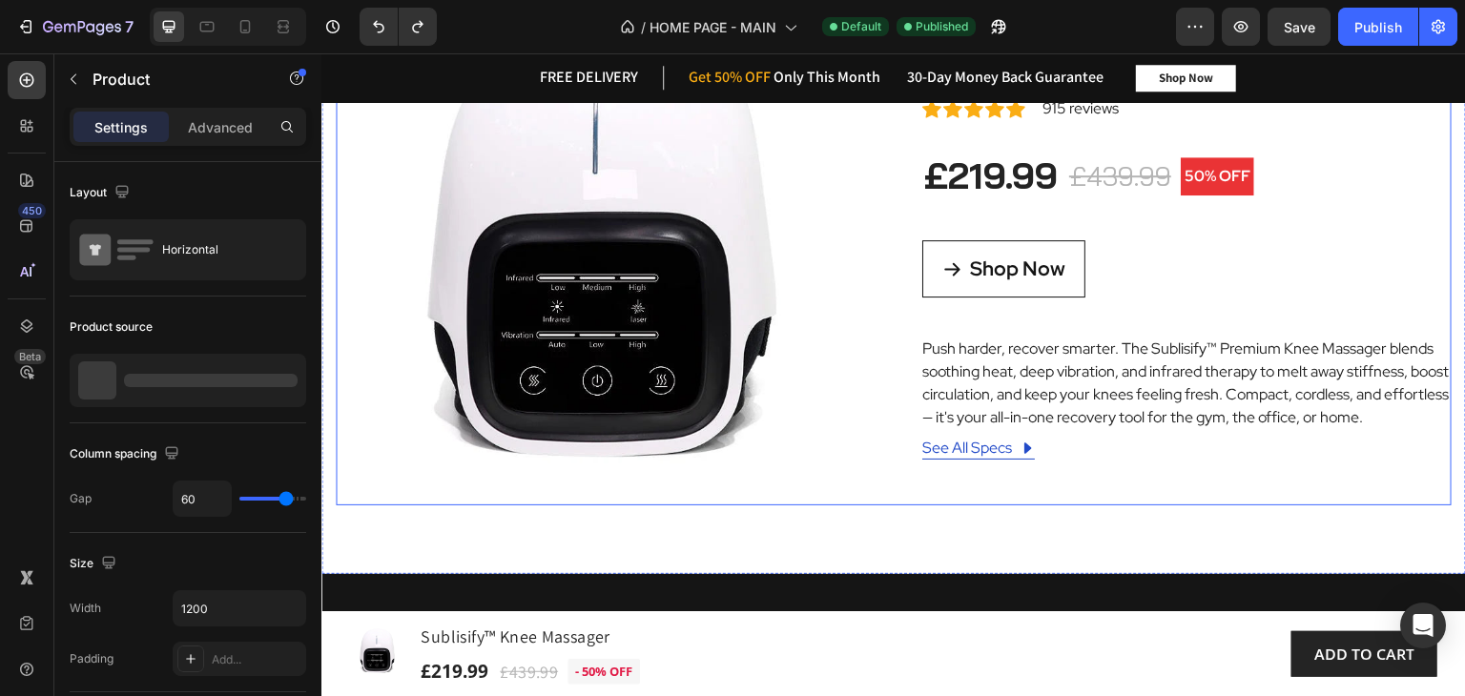
click at [894, 364] on div "Product Images HURRY! DEAL ENDS SOON ! (P) Stock Counter Sublisify™ Knee Massag…" at bounding box center [894, 240] width 1116 height 529
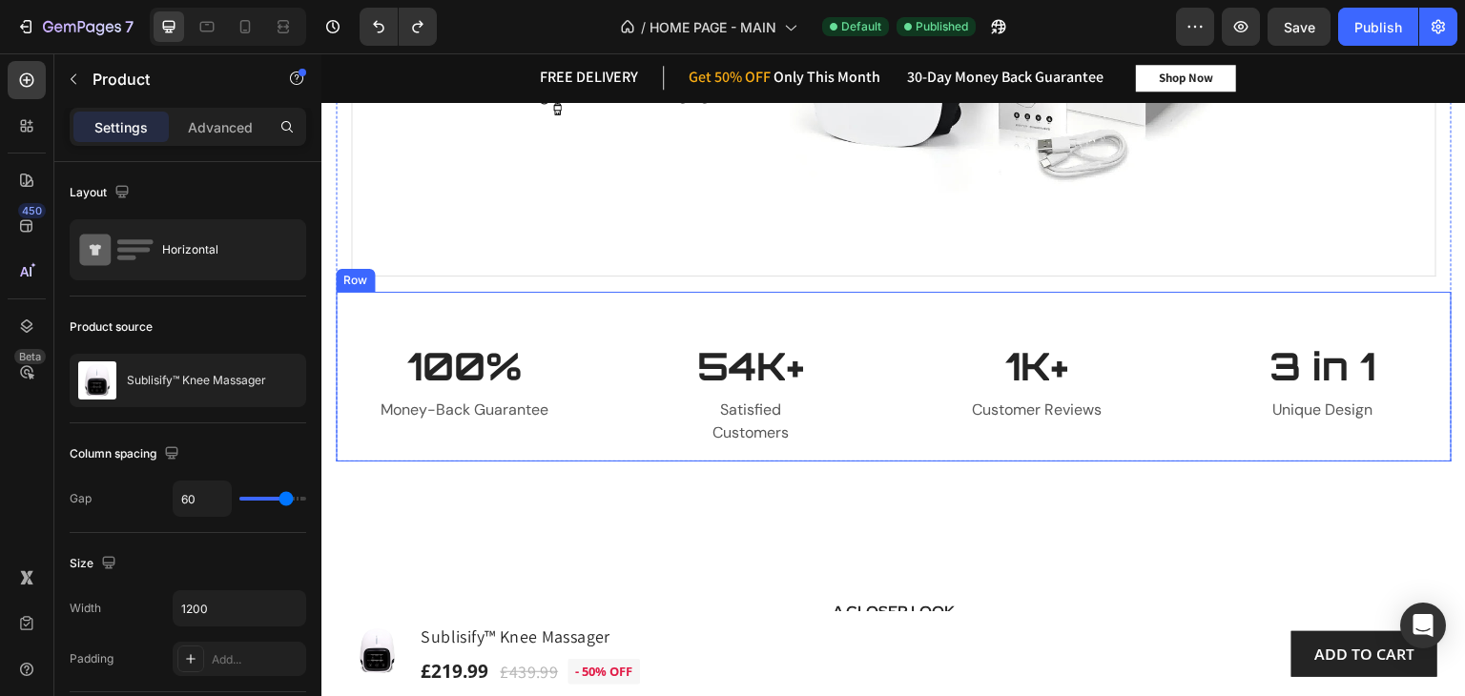
scroll to position [1621, 0]
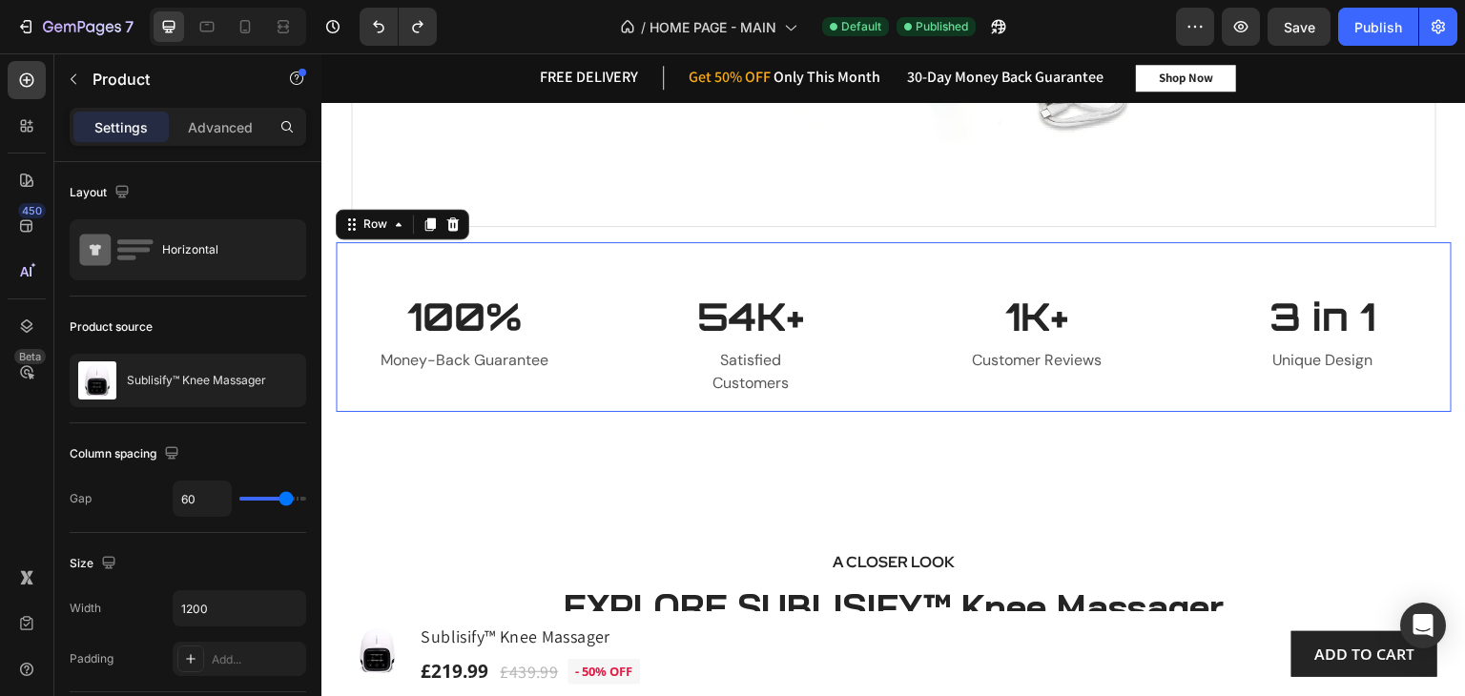
click at [355, 258] on div "100% Heading Money-Back Guarantee Text block 54K+ Heading Satisfied Customers T…" at bounding box center [894, 327] width 1116 height 170
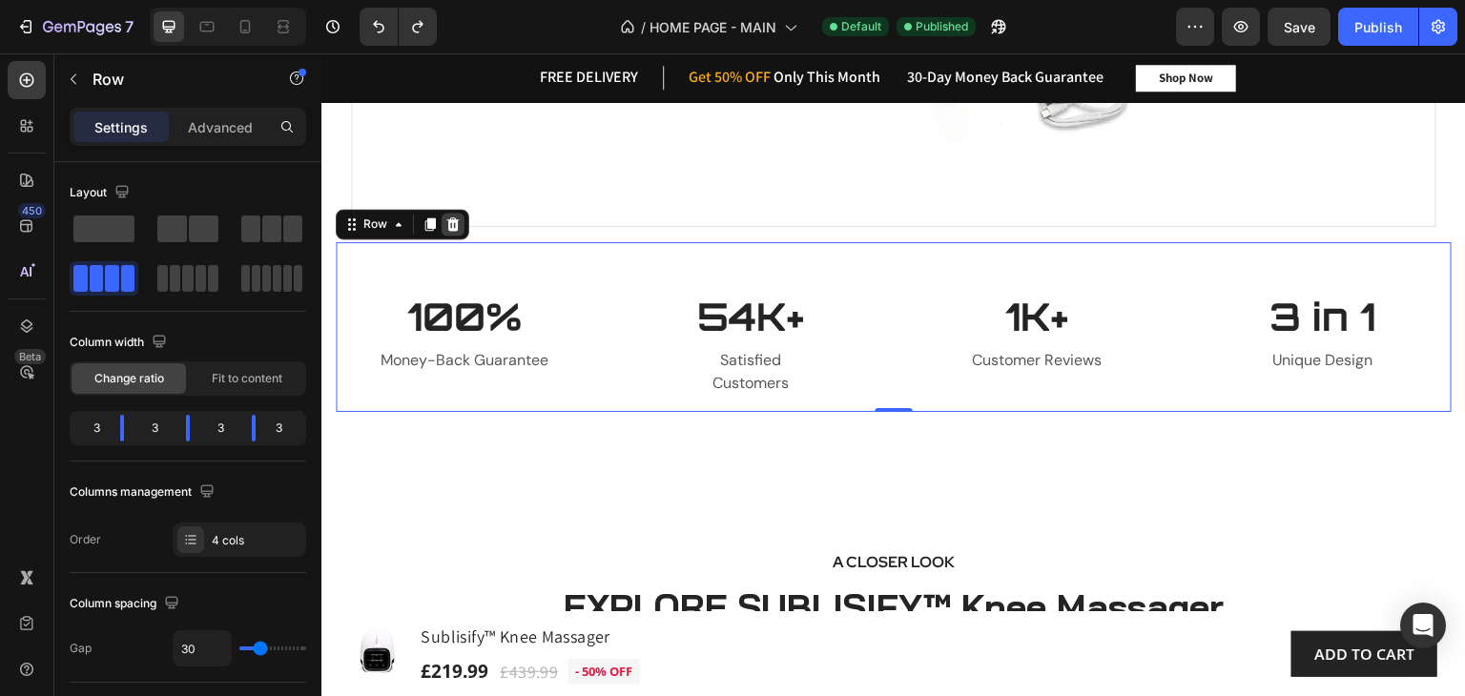
click at [448, 221] on icon at bounding box center [453, 223] width 12 height 13
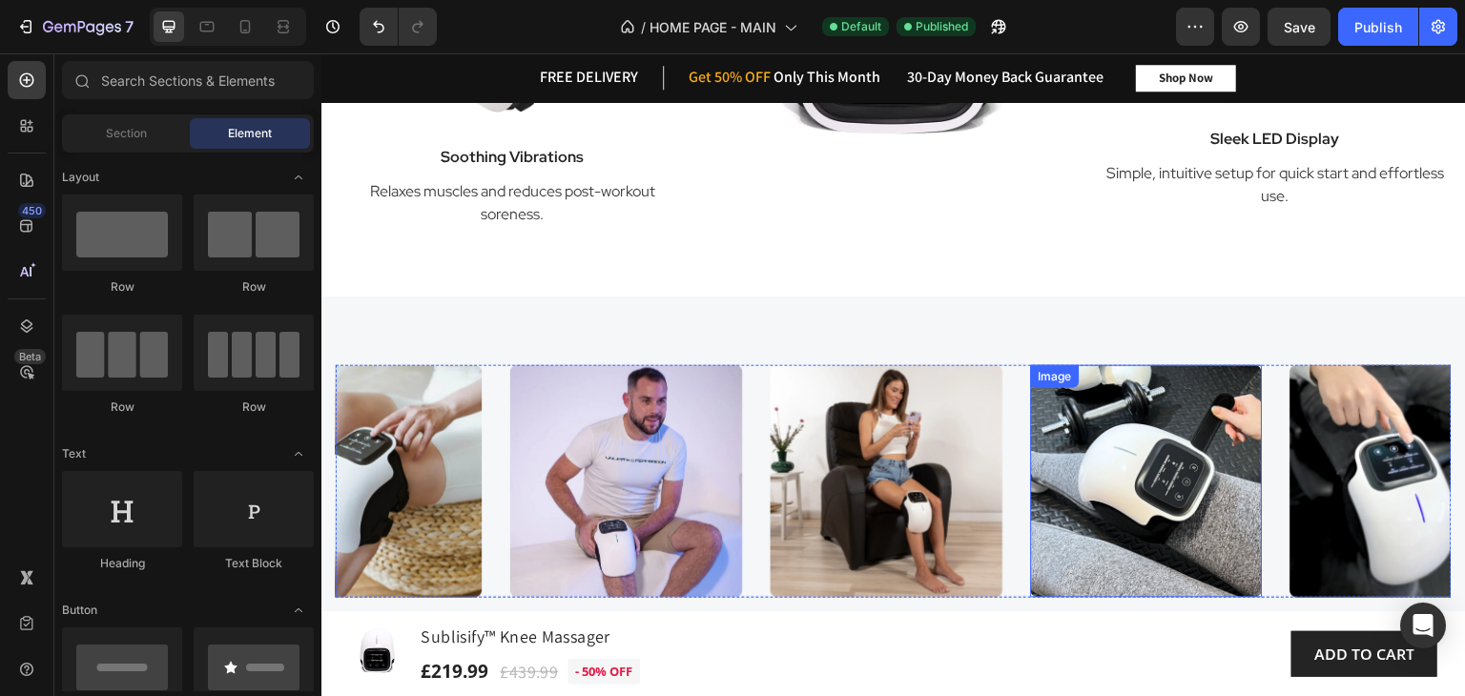
scroll to position [2575, 0]
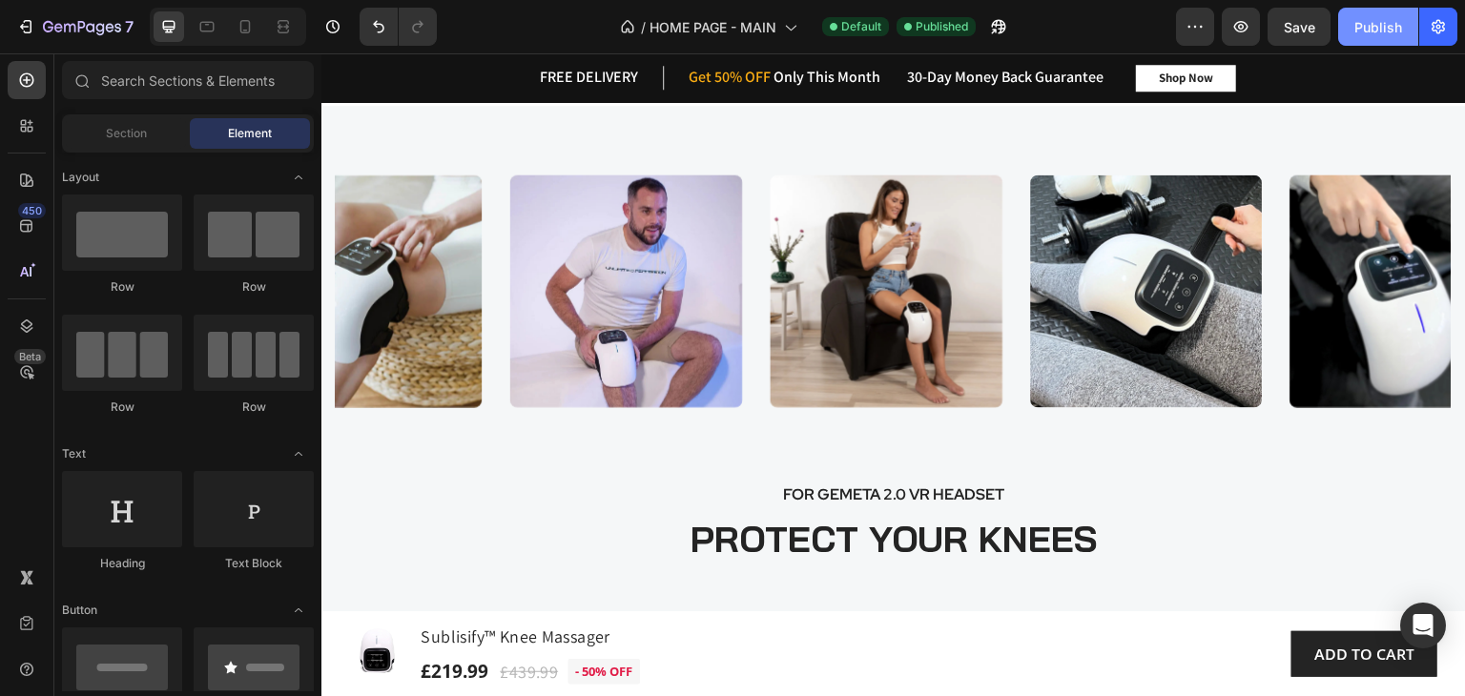
click at [1378, 22] on div "Publish" at bounding box center [1378, 27] width 48 height 20
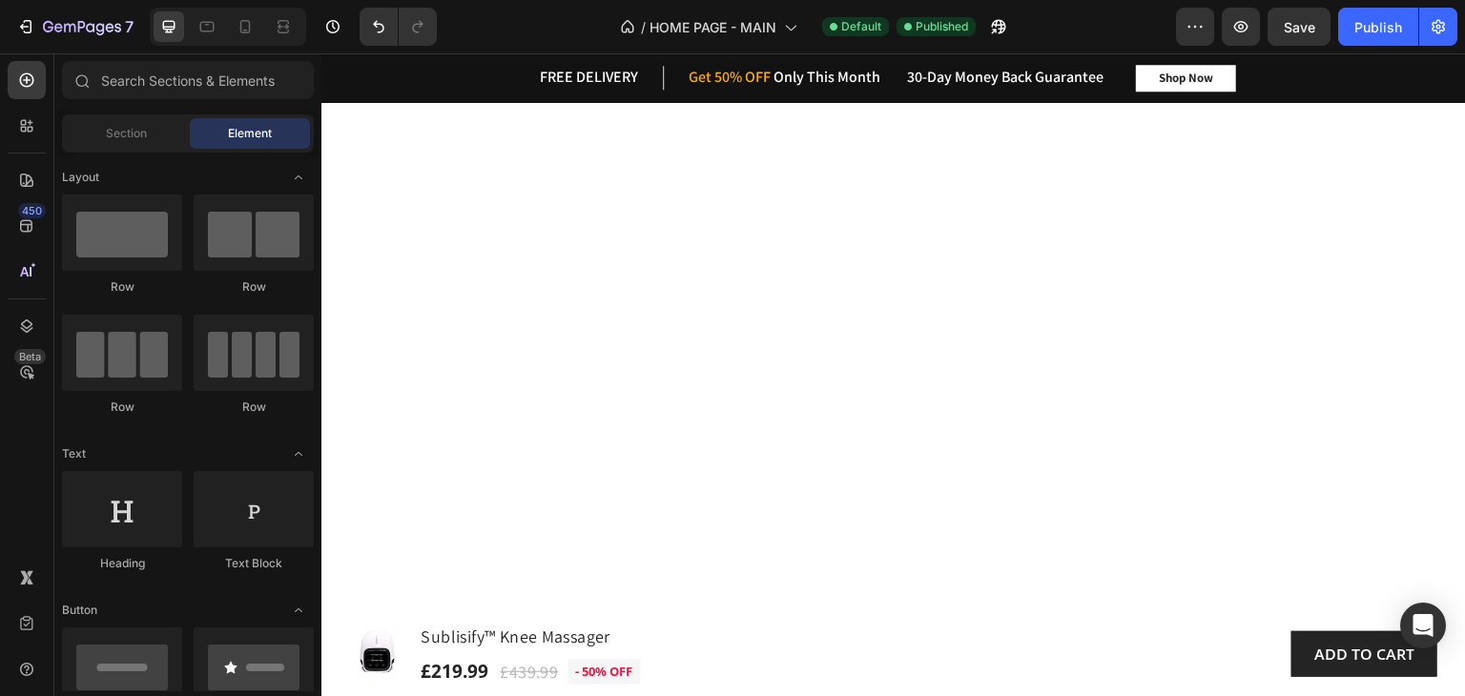
scroll to position [0, 0]
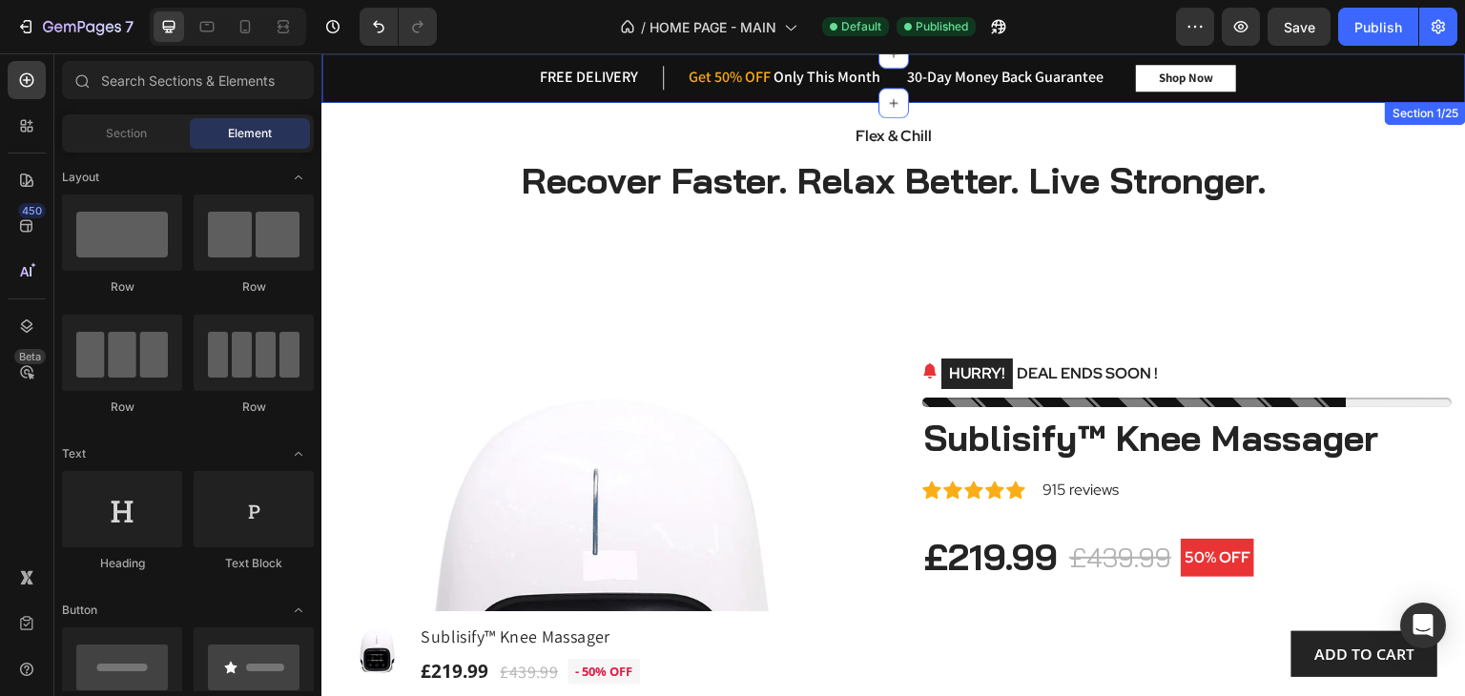
click at [332, 93] on div "FREE DELIVERY Heading Row Get 50% OFF Only This Month Heading Row Row 30-Day Mo…" at bounding box center [893, 78] width 1144 height 50
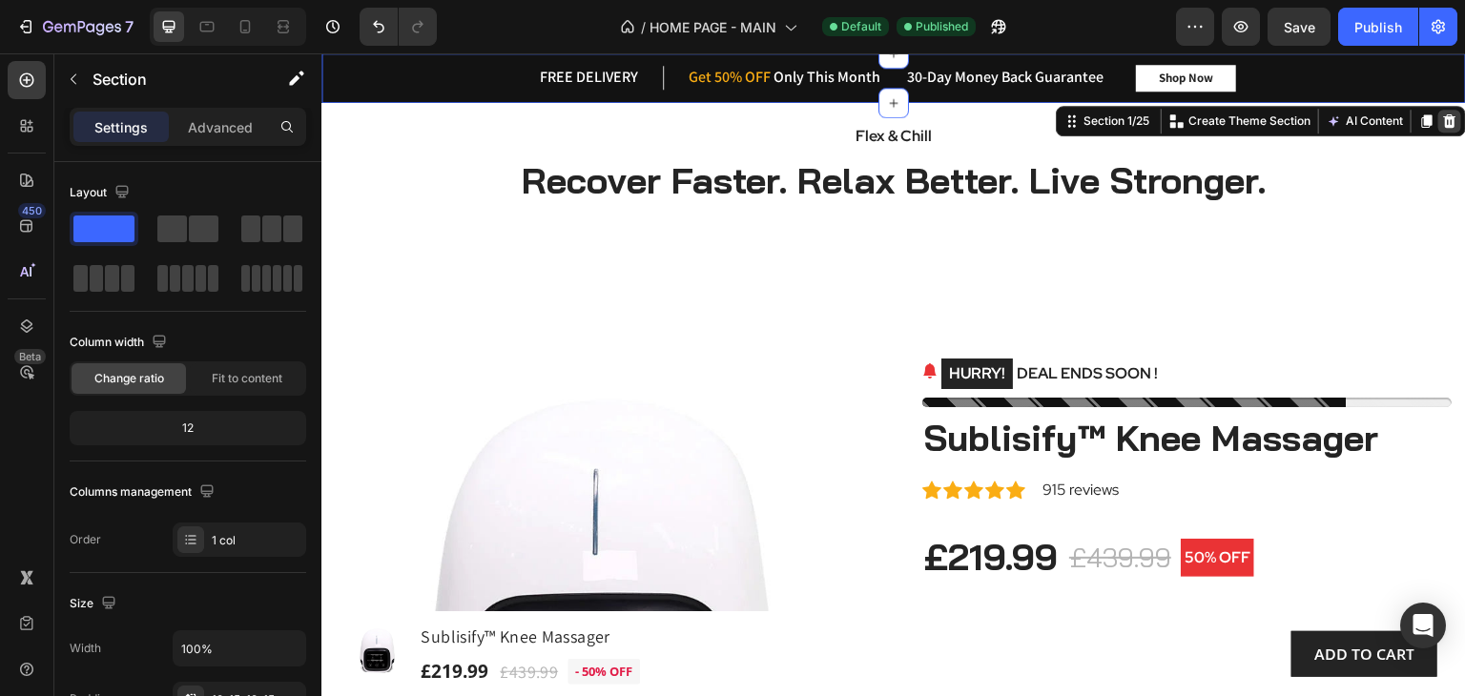
click at [1442, 117] on icon at bounding box center [1449, 120] width 15 height 15
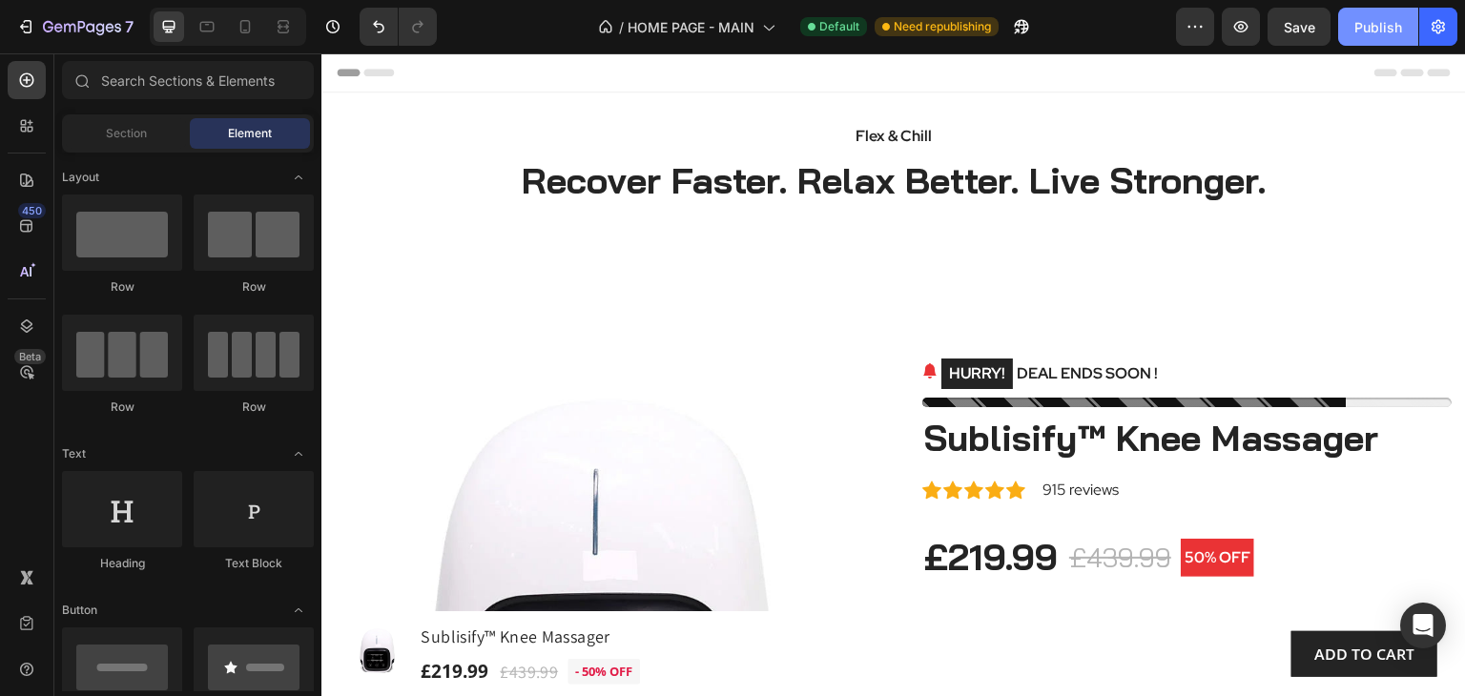
click at [1370, 23] on div "Publish" at bounding box center [1378, 27] width 48 height 20
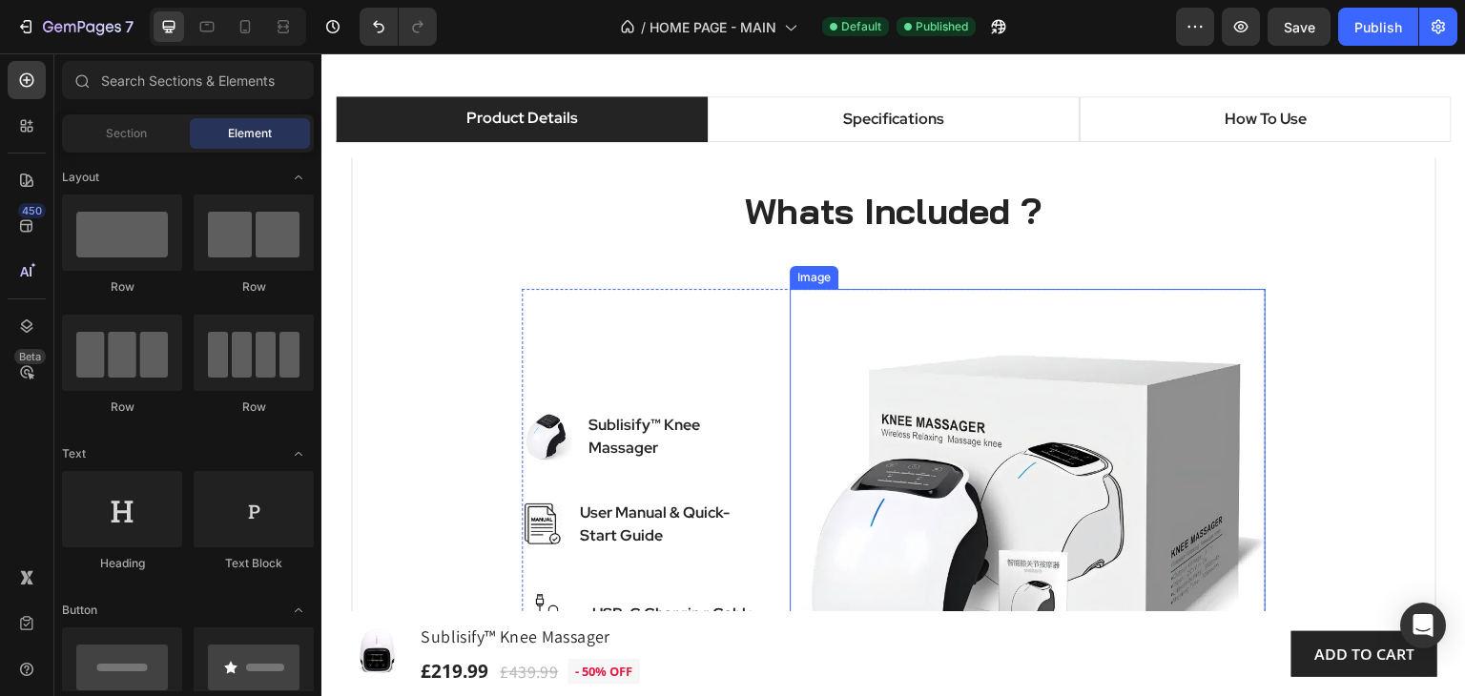
scroll to position [940, 0]
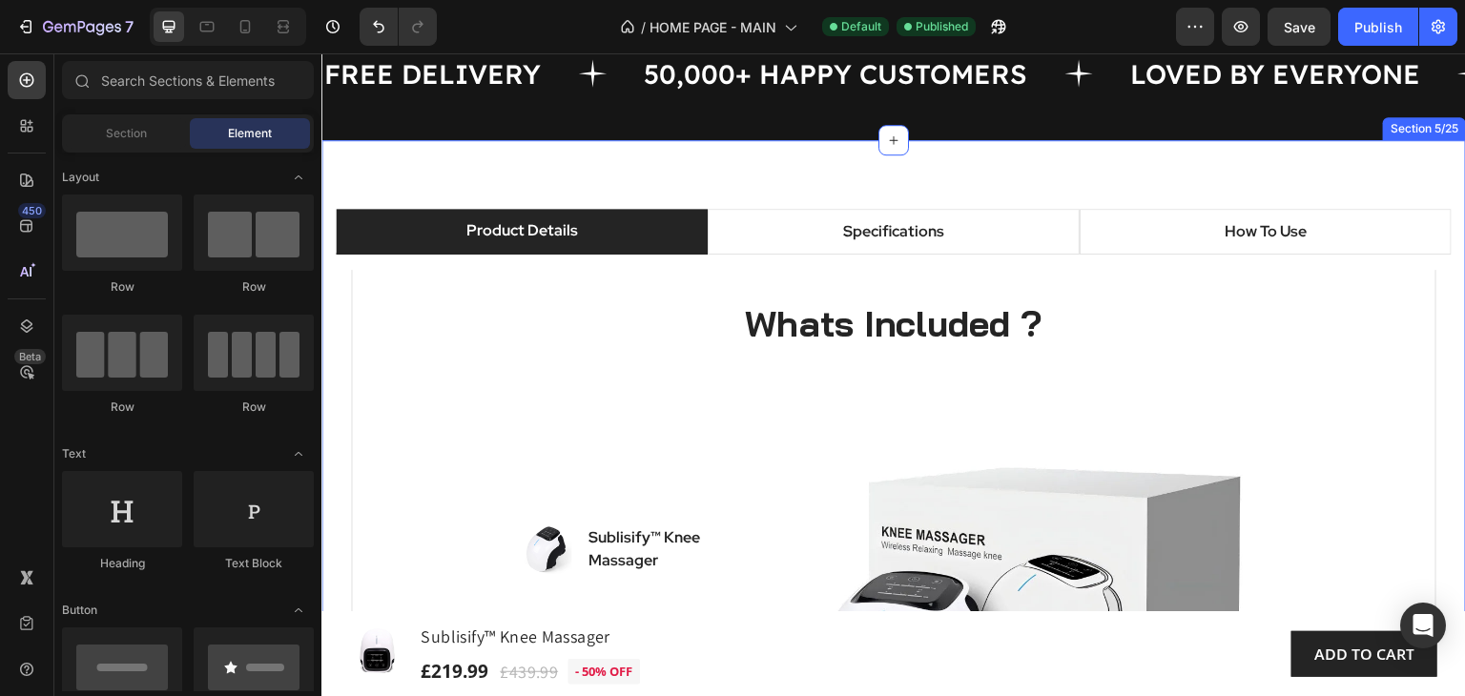
click at [346, 166] on div "Product Details Specifications How To Use Whats Included ? Heading Row Row Imag…" at bounding box center [893, 566] width 1144 height 852
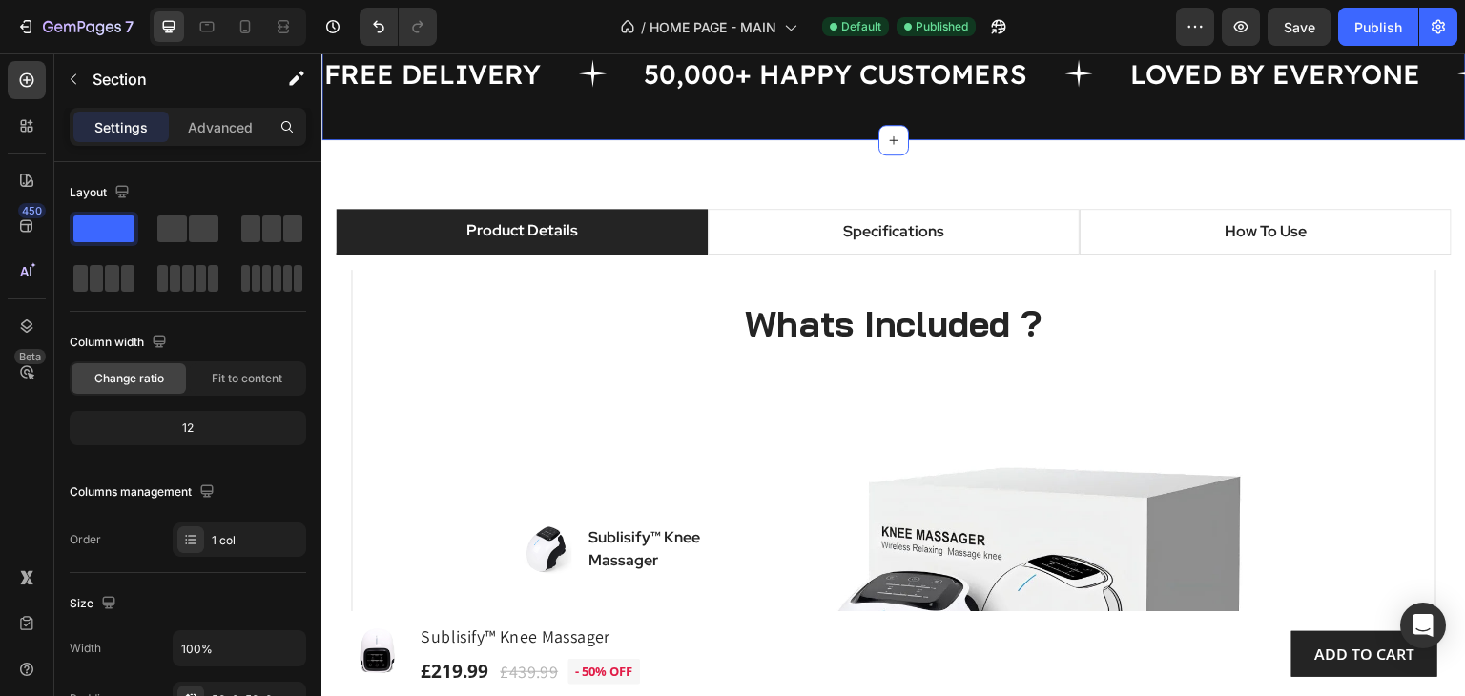
click at [427, 114] on div "FREE DELIVERY Text 50,000+ HAPPY CUSTOMERS Text LOVED BY EVERYONE Text FREE DEL…" at bounding box center [893, 74] width 1144 height 133
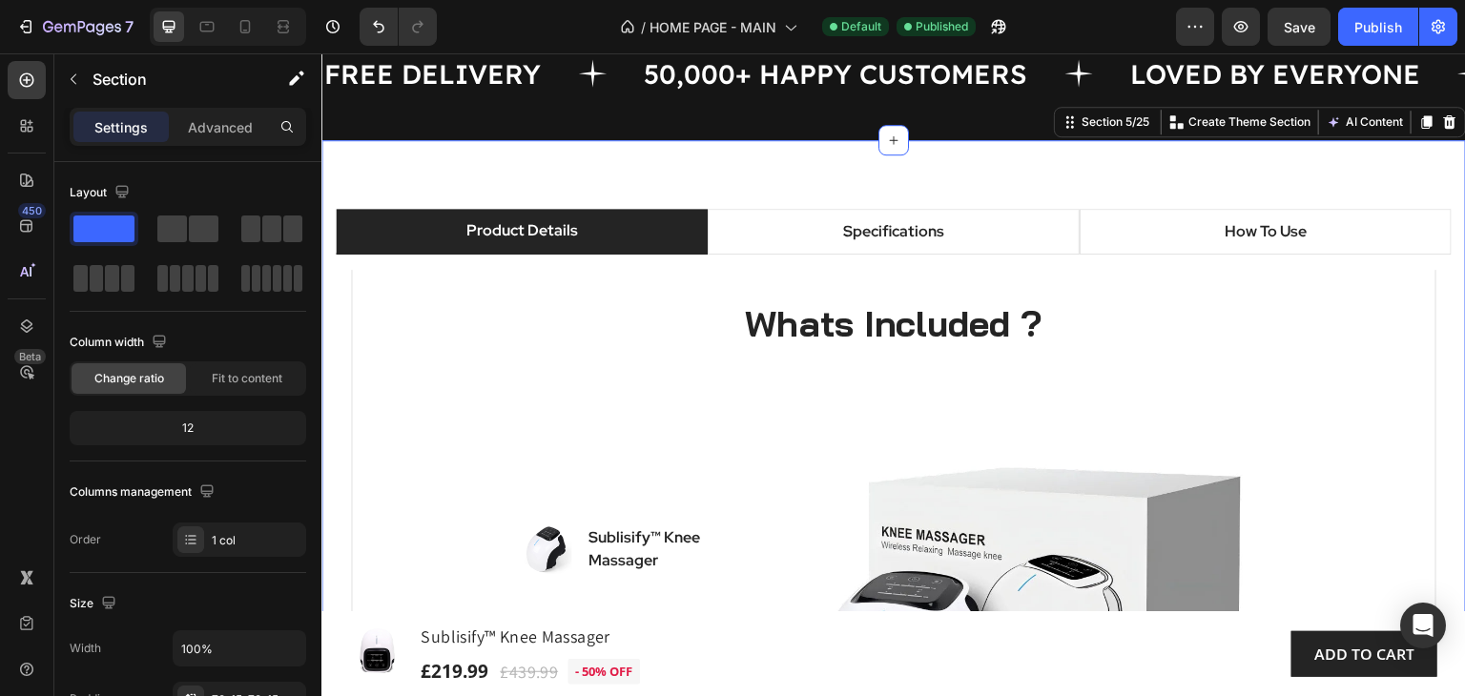
click at [346, 156] on div "Product Details Specifications How To Use Whats Included ? Heading Row Row Imag…" at bounding box center [893, 566] width 1144 height 852
click at [1323, 664] on div "ADD TO CART" at bounding box center [1364, 654] width 100 height 23
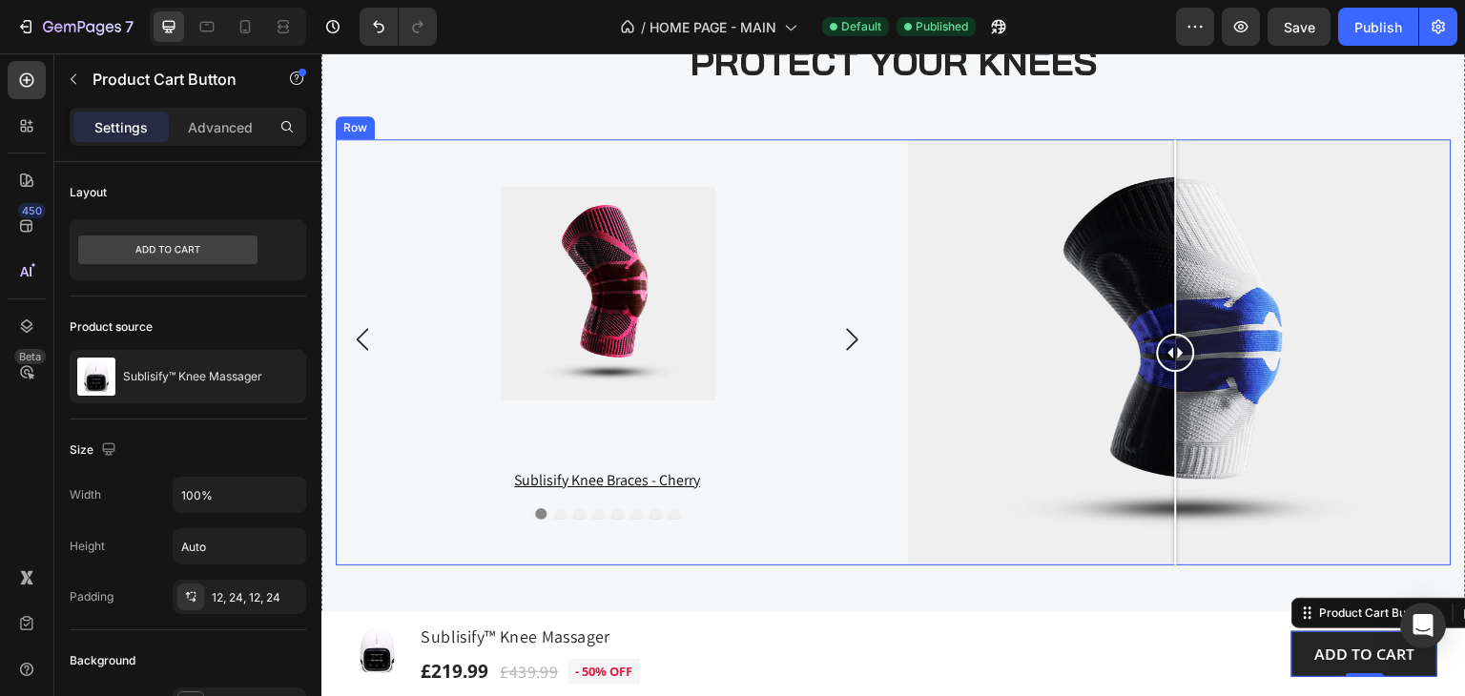
scroll to position [2956, 0]
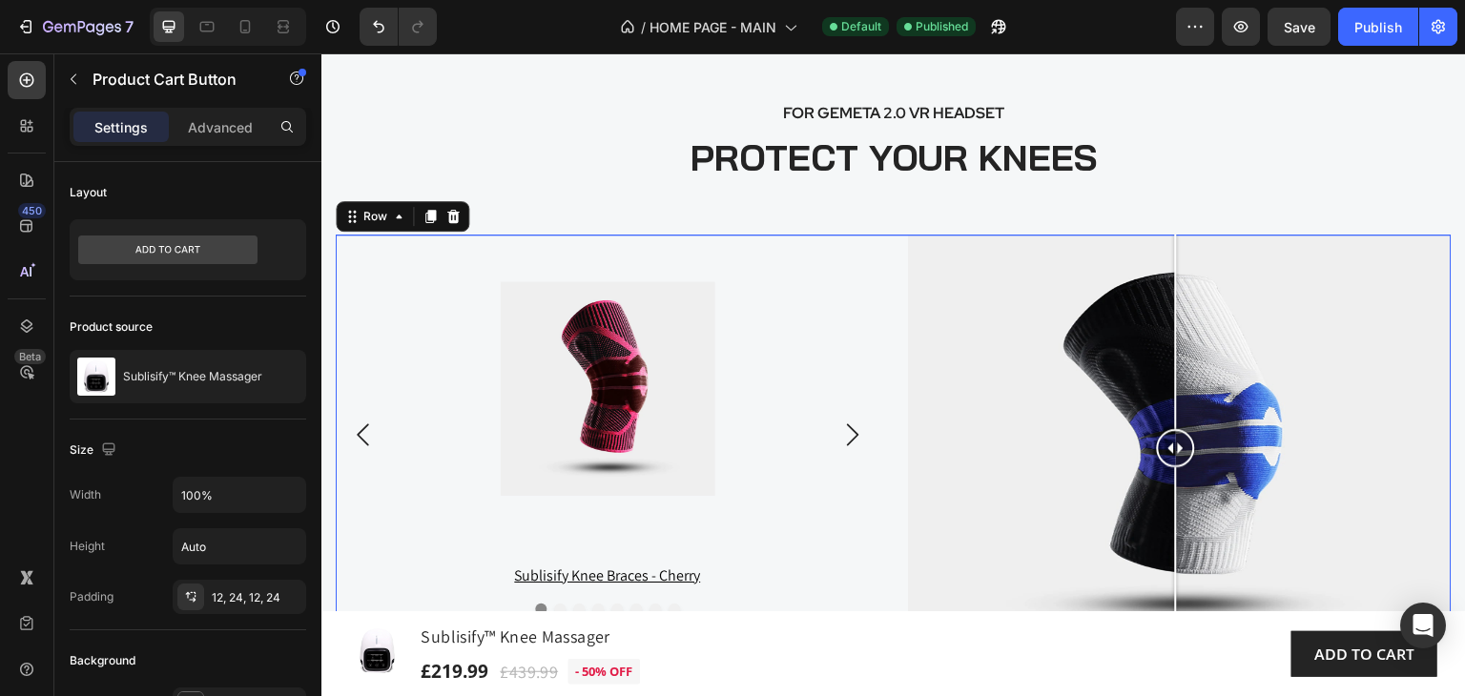
click at [850, 253] on div "Product Images sublisify knee braces - cherry Product Title Row Product List Pr…" at bounding box center [608, 448] width 544 height 426
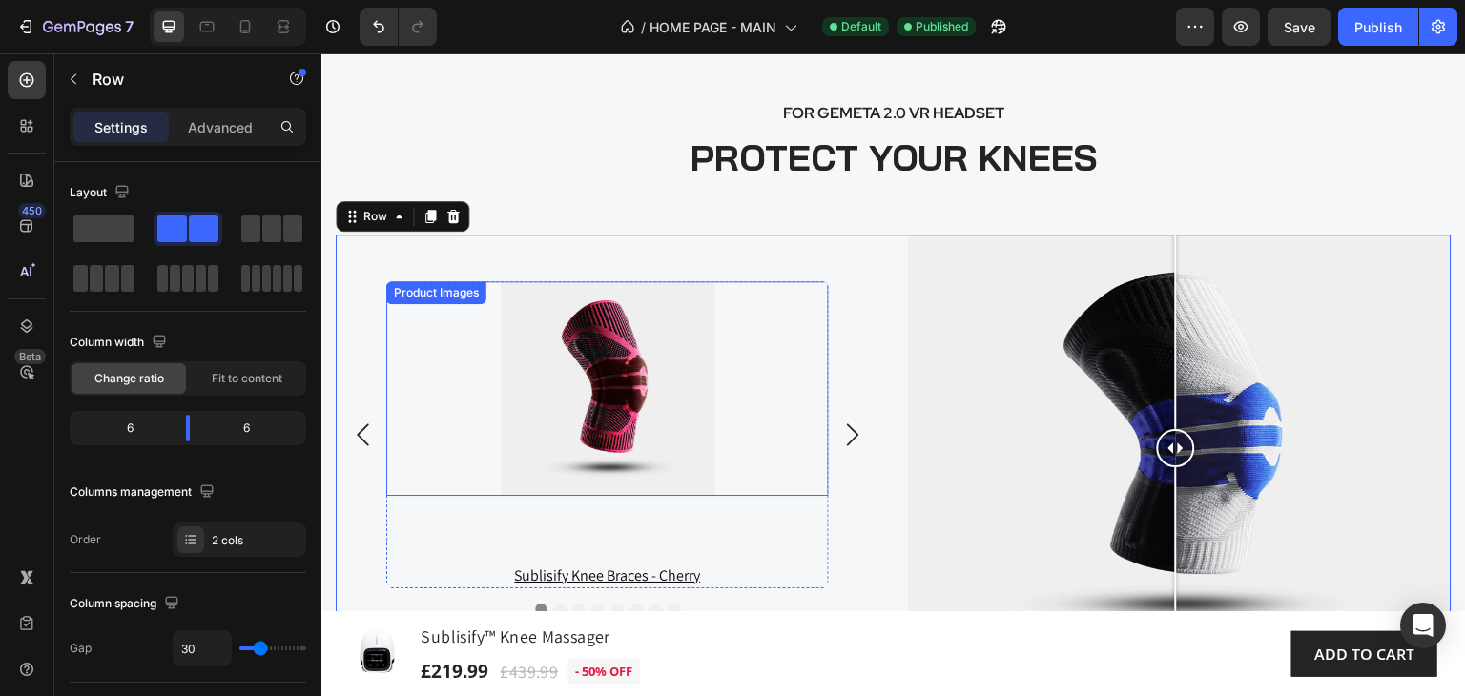
click at [645, 373] on img at bounding box center [607, 388] width 238 height 215
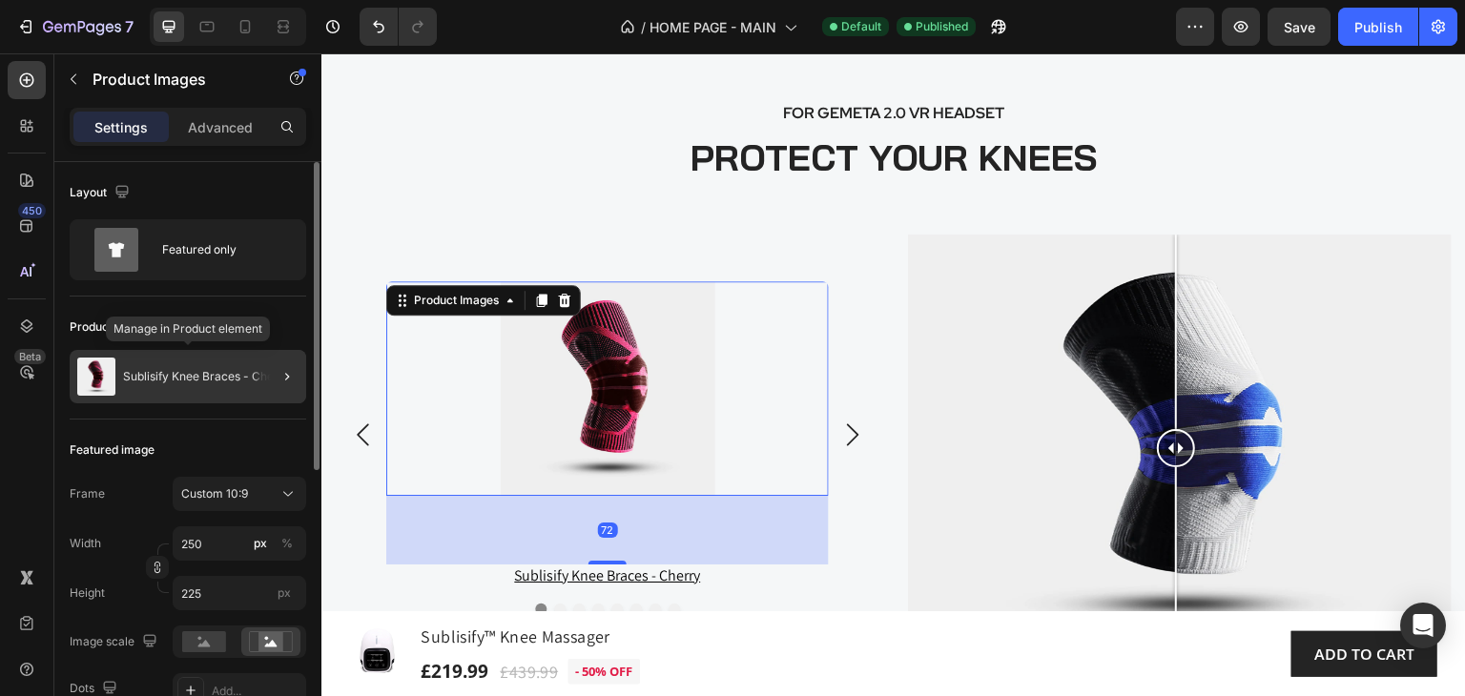
click at [225, 371] on p "Sublisify Knee Braces - Cherry" at bounding box center [206, 376] width 167 height 13
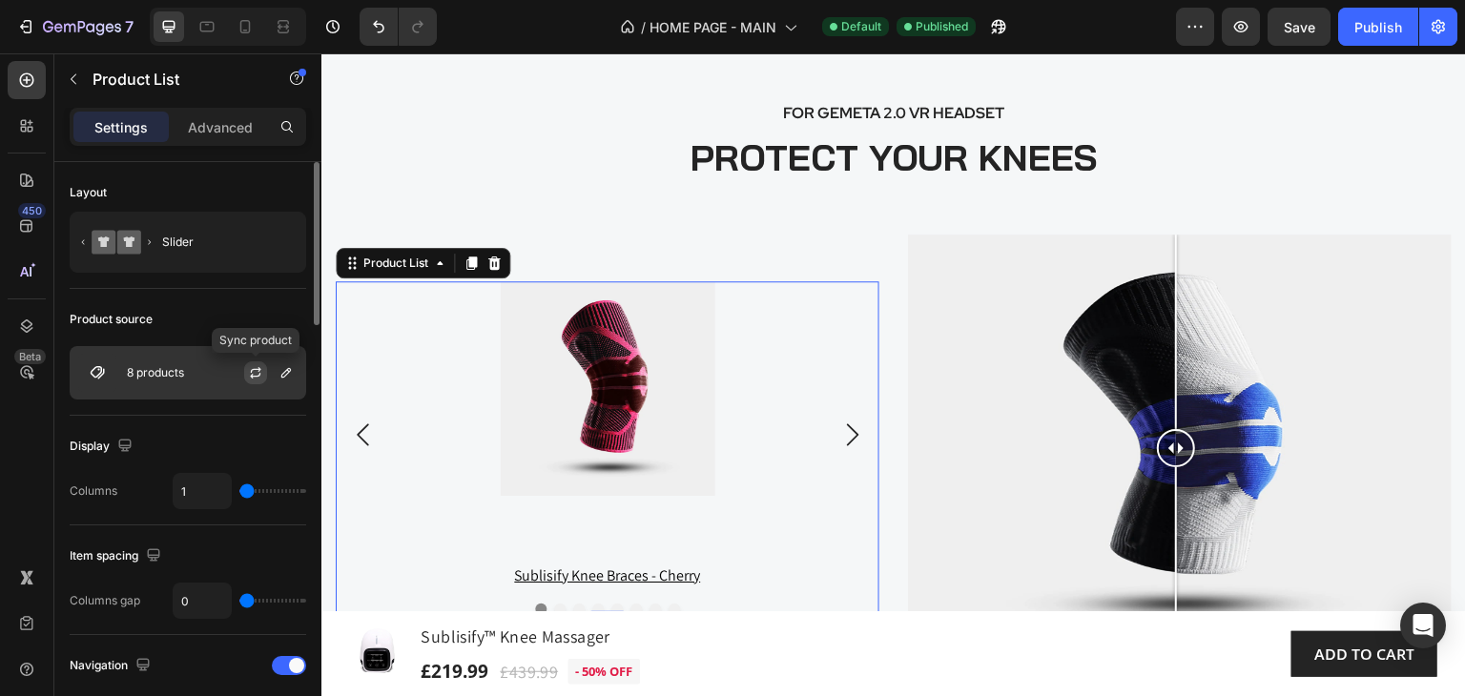
click at [257, 372] on icon "button" at bounding box center [255, 372] width 15 height 15
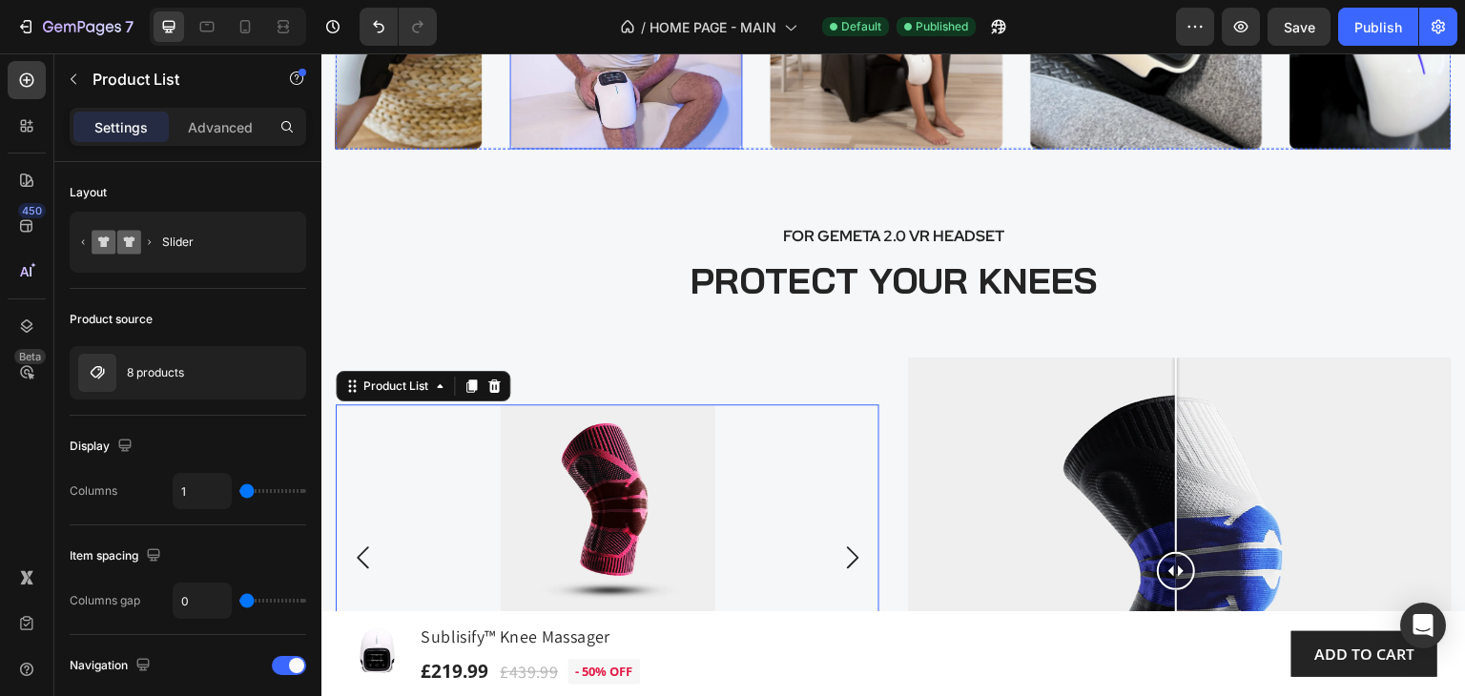
scroll to position [2765, 0]
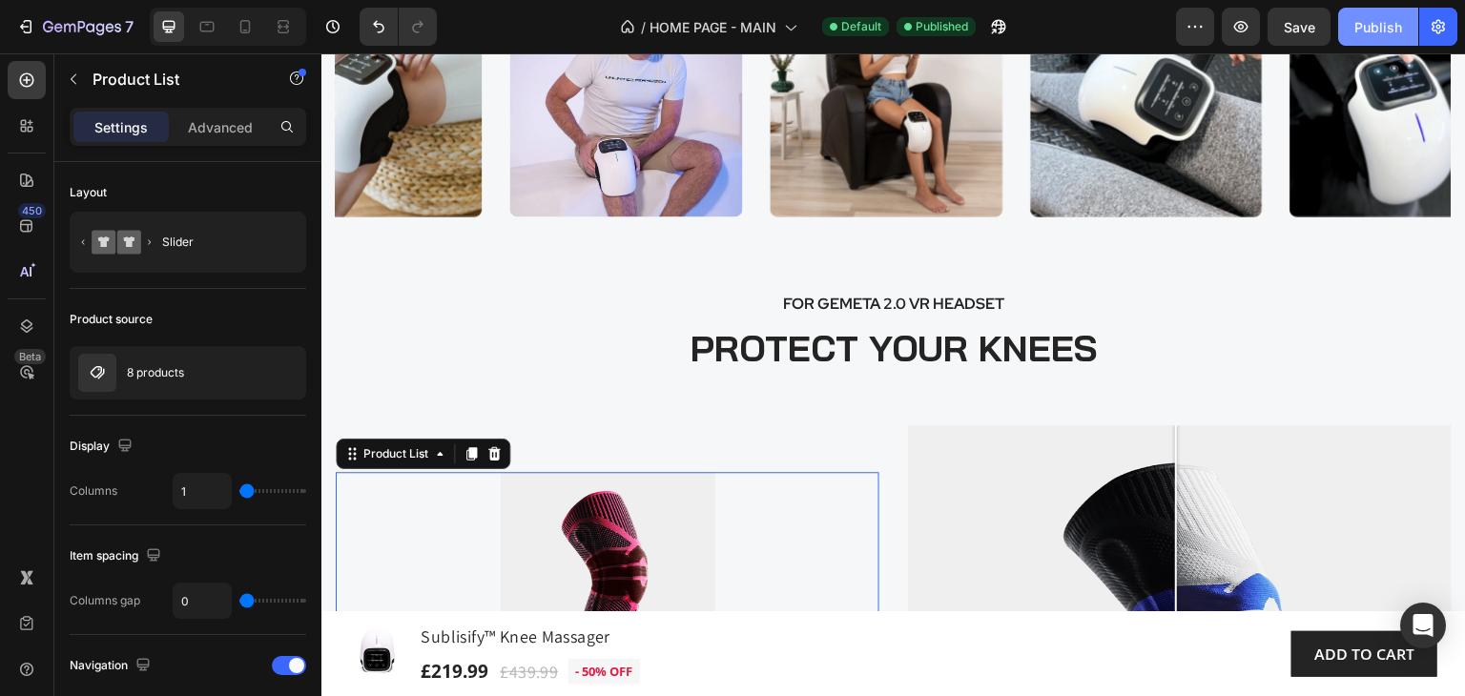
click at [1364, 24] on div "Publish" at bounding box center [1378, 27] width 48 height 20
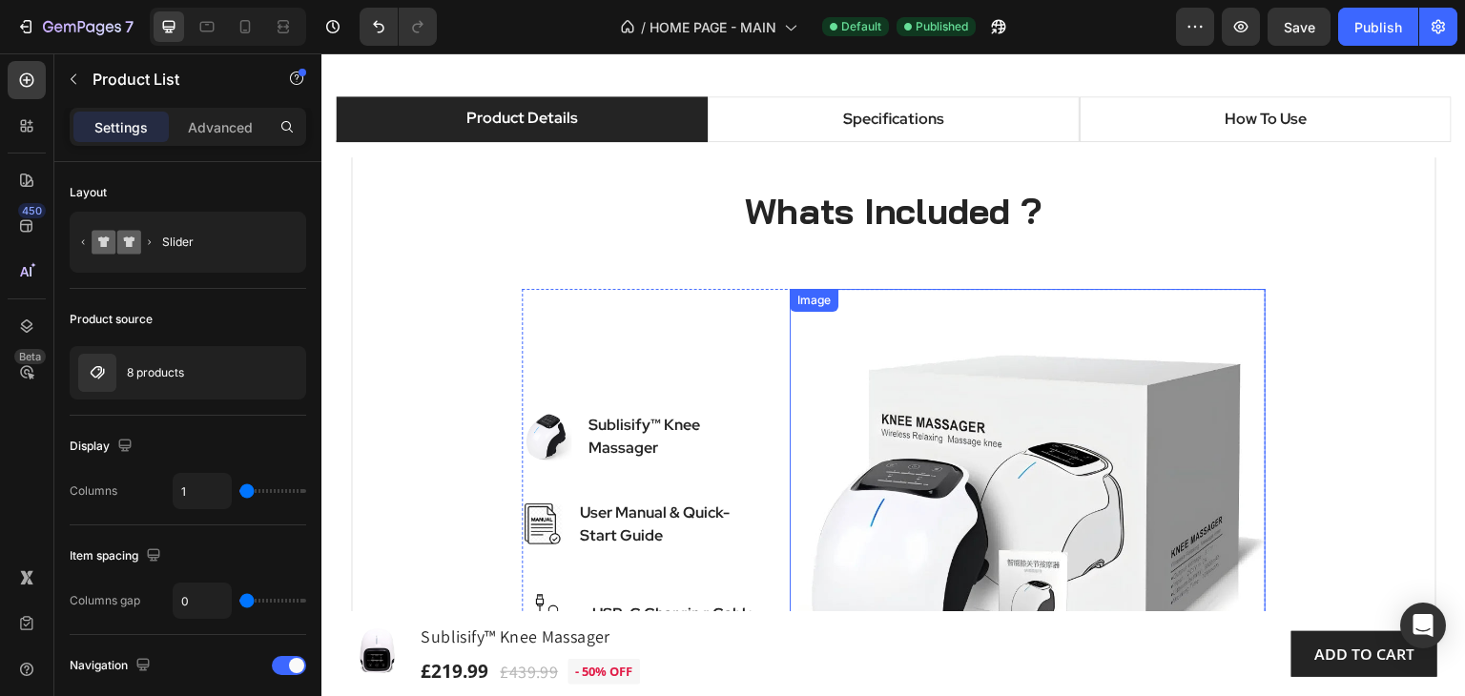
scroll to position [1049, 0]
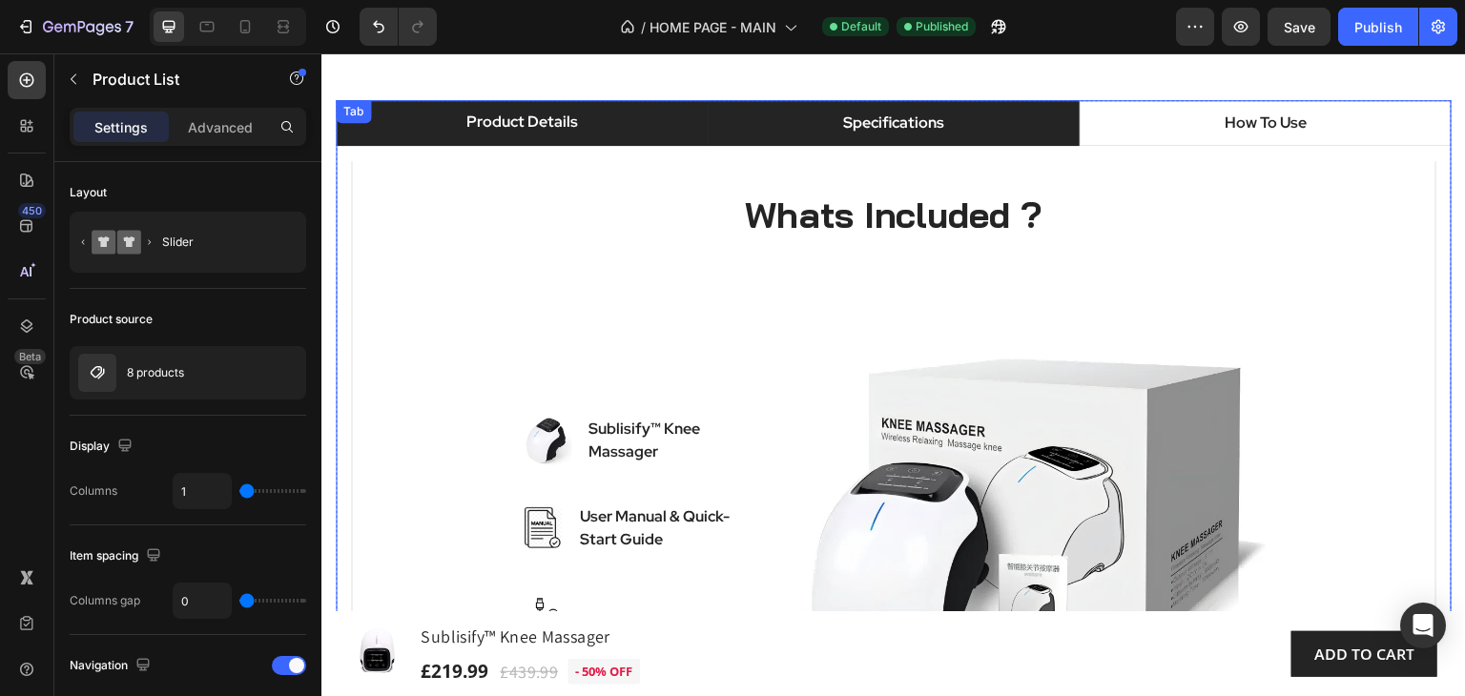
click at [922, 123] on p "Specifications" at bounding box center [893, 123] width 101 height 23
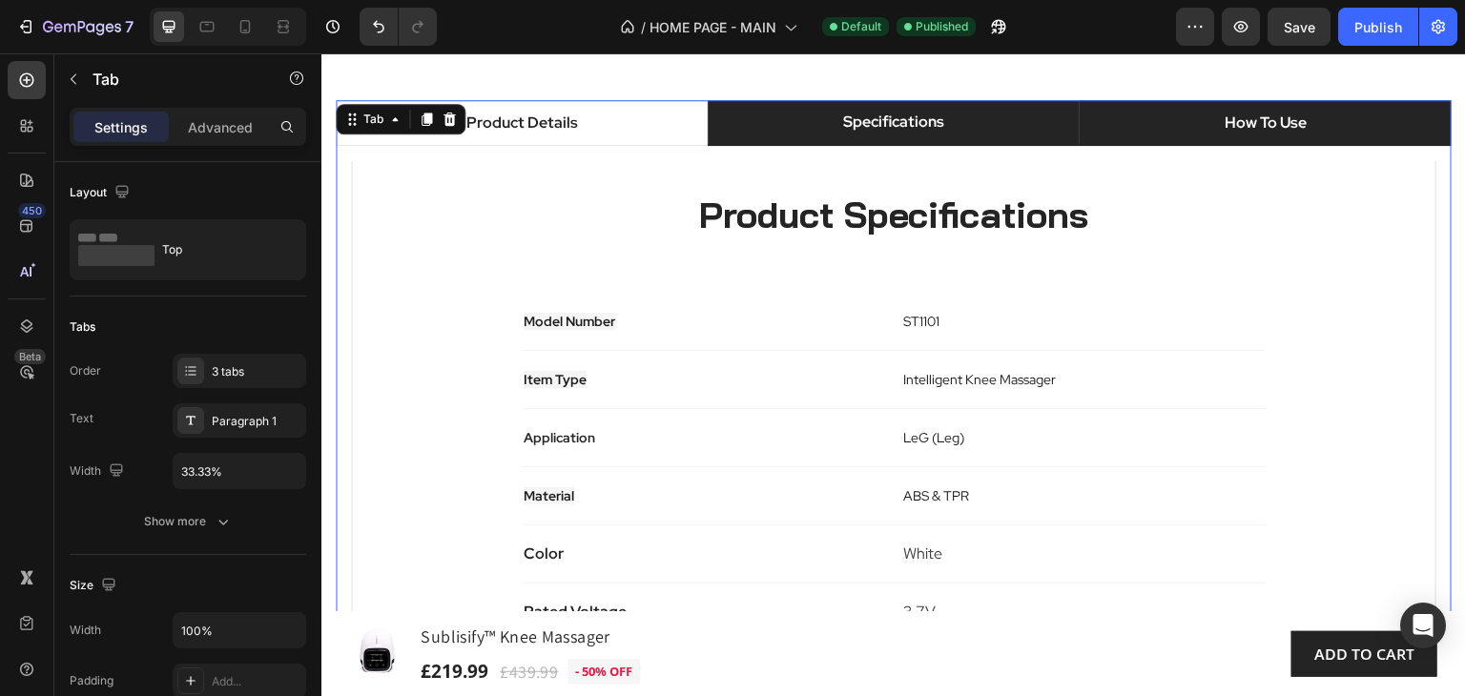
click at [1187, 122] on li "How To Use" at bounding box center [1265, 123] width 372 height 46
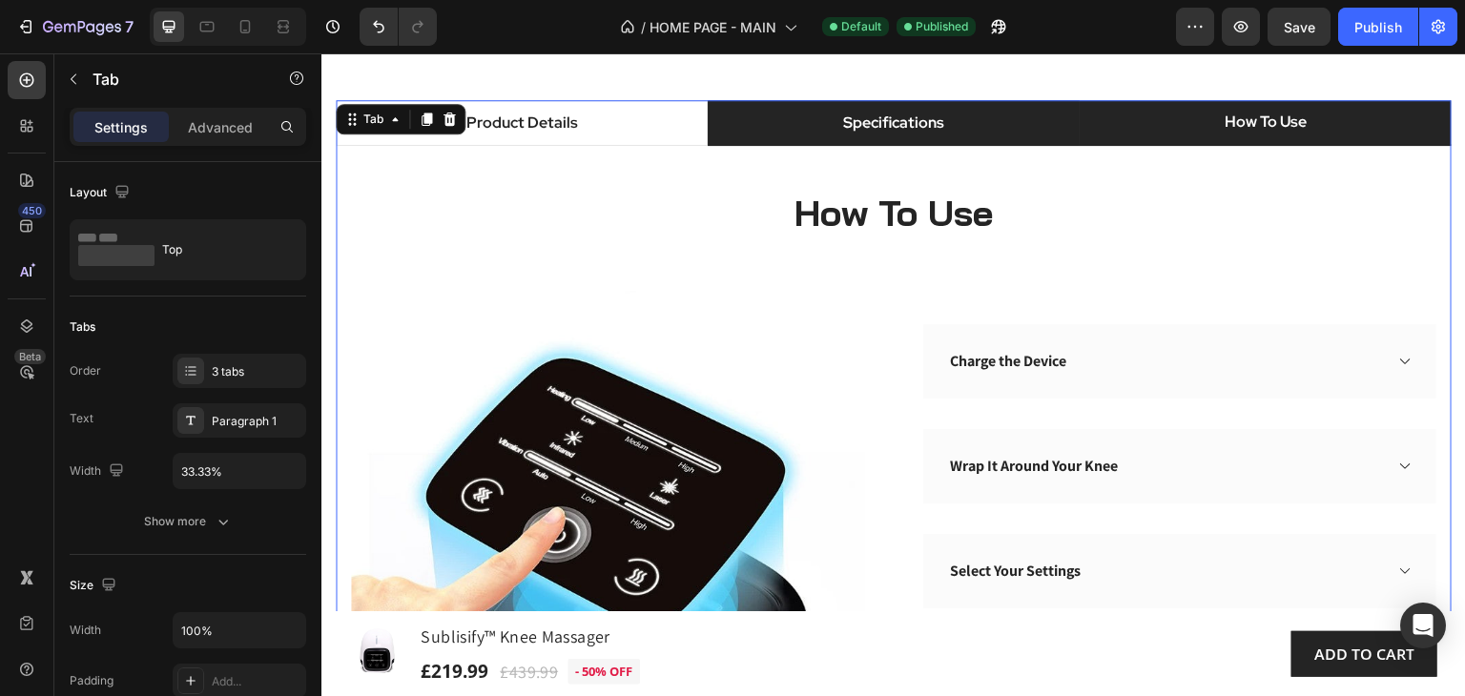
click at [932, 122] on p "Specifications" at bounding box center [893, 123] width 101 height 23
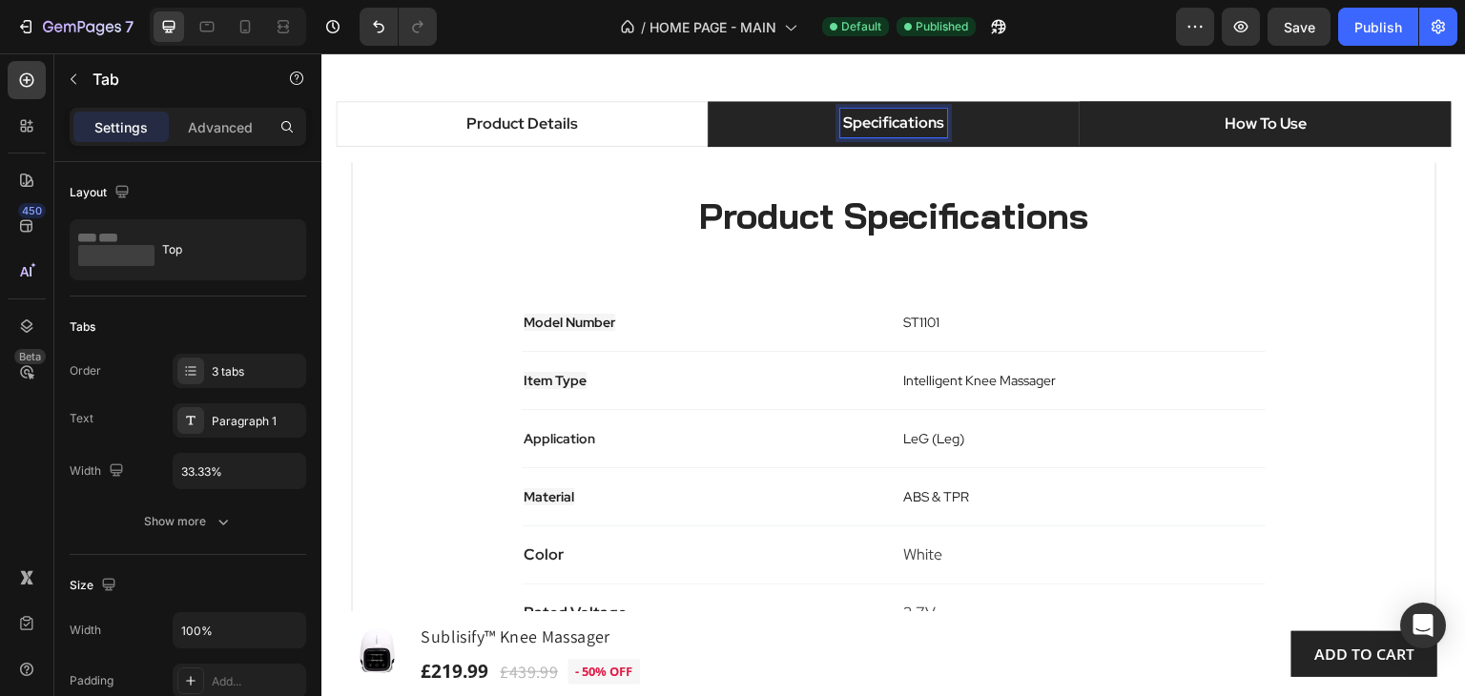
click at [1250, 115] on p "How To Use" at bounding box center [1265, 124] width 82 height 23
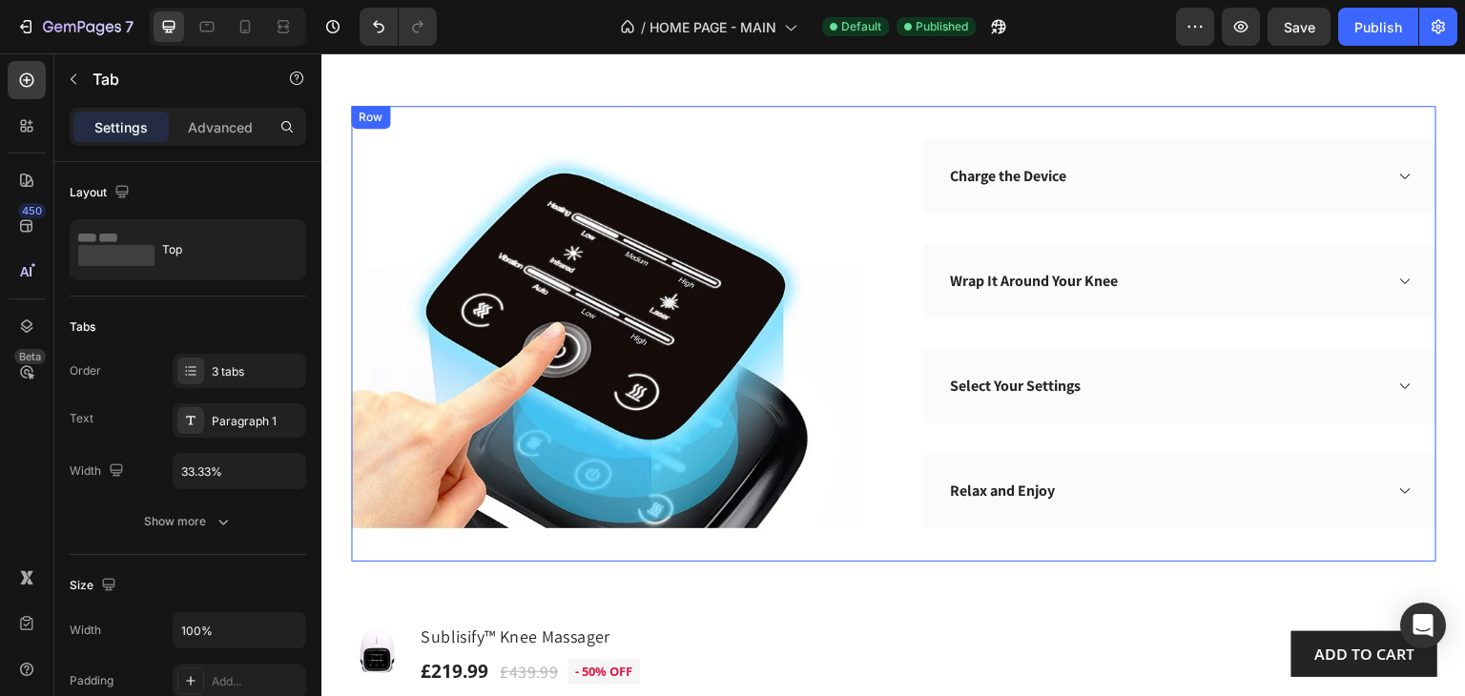
scroll to position [1238, 0]
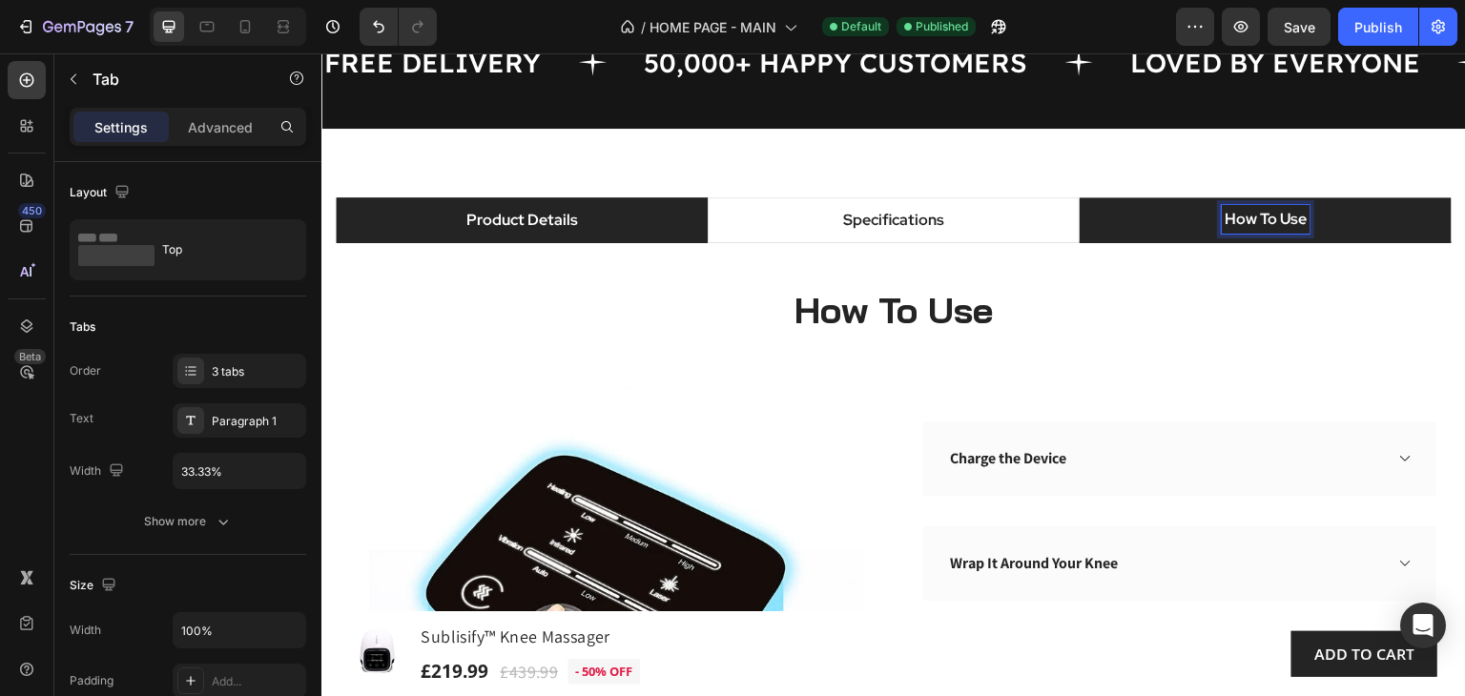
click at [507, 223] on p "Product Details" at bounding box center [521, 220] width 112 height 23
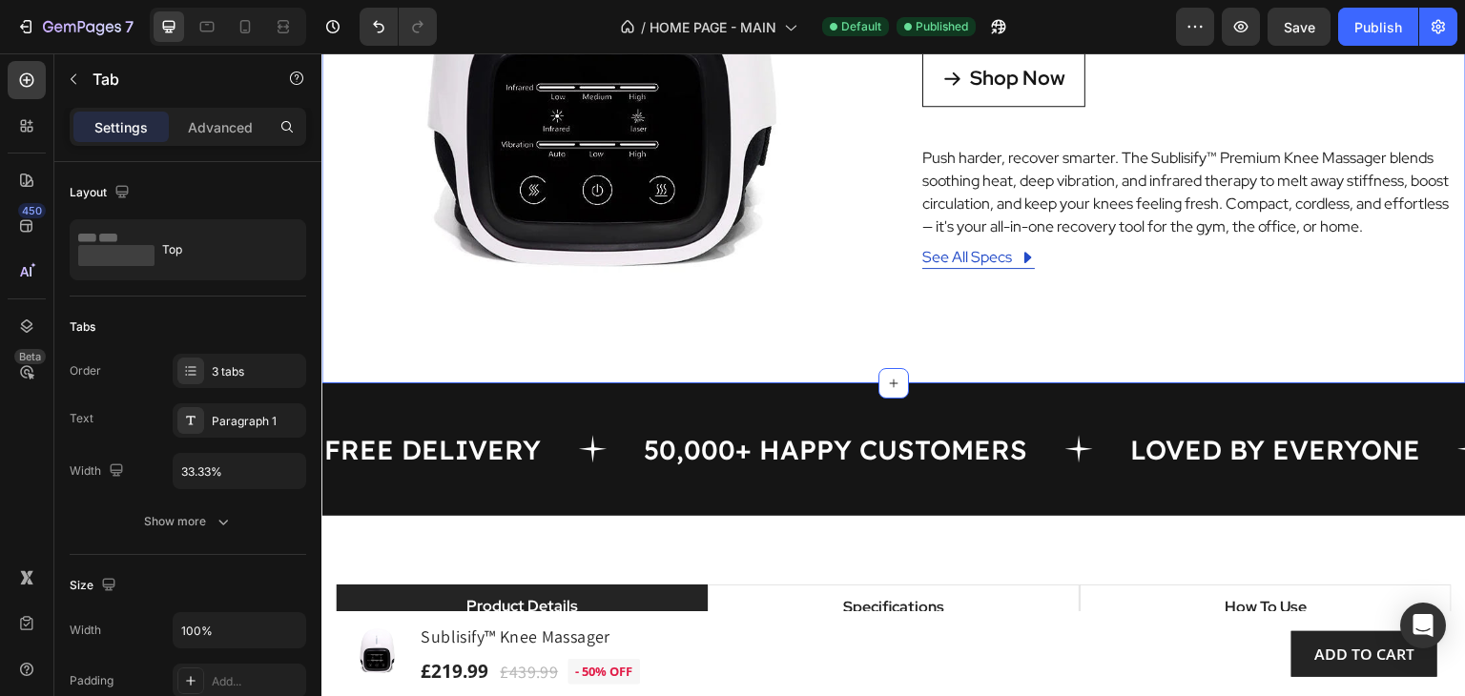
scroll to position [858, 0]
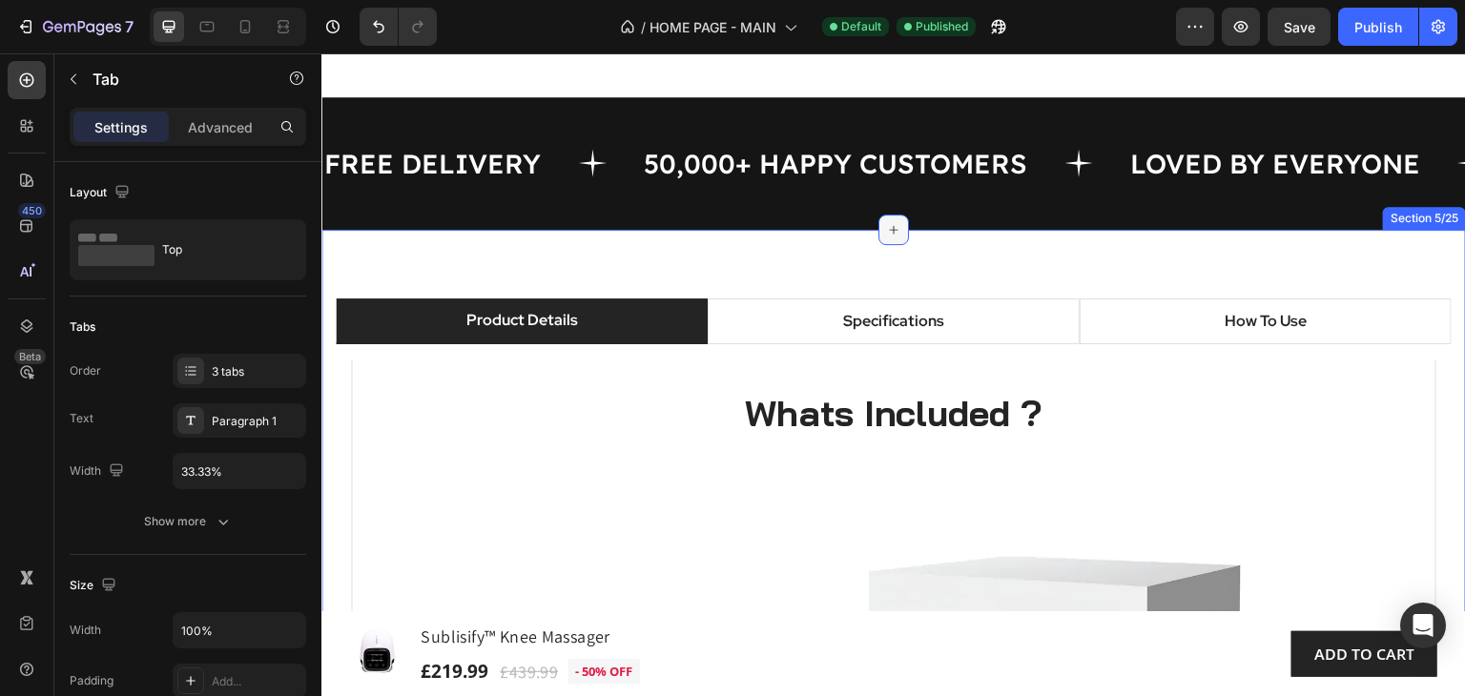
click at [890, 225] on icon at bounding box center [894, 229] width 9 height 9
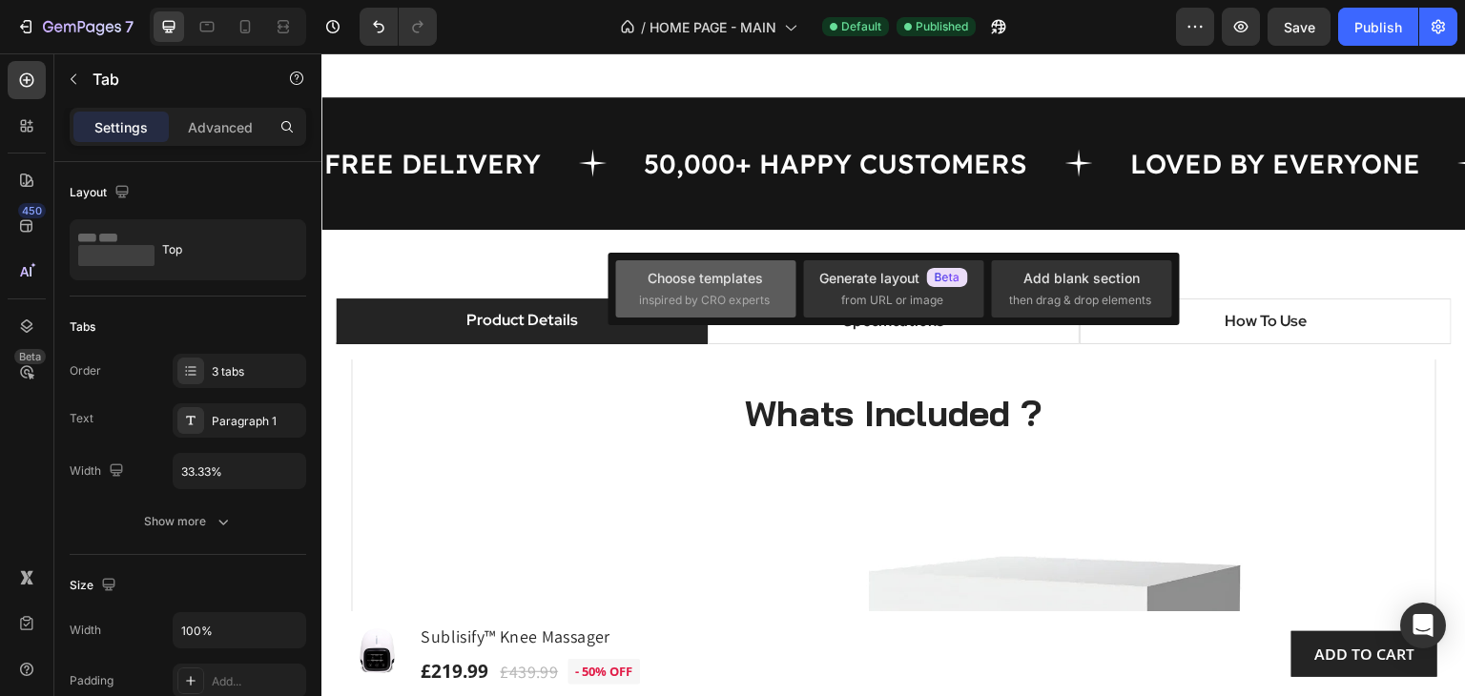
click at [803, 267] on div "Choose templates inspired by CRO experts" at bounding box center [893, 288] width 180 height 57
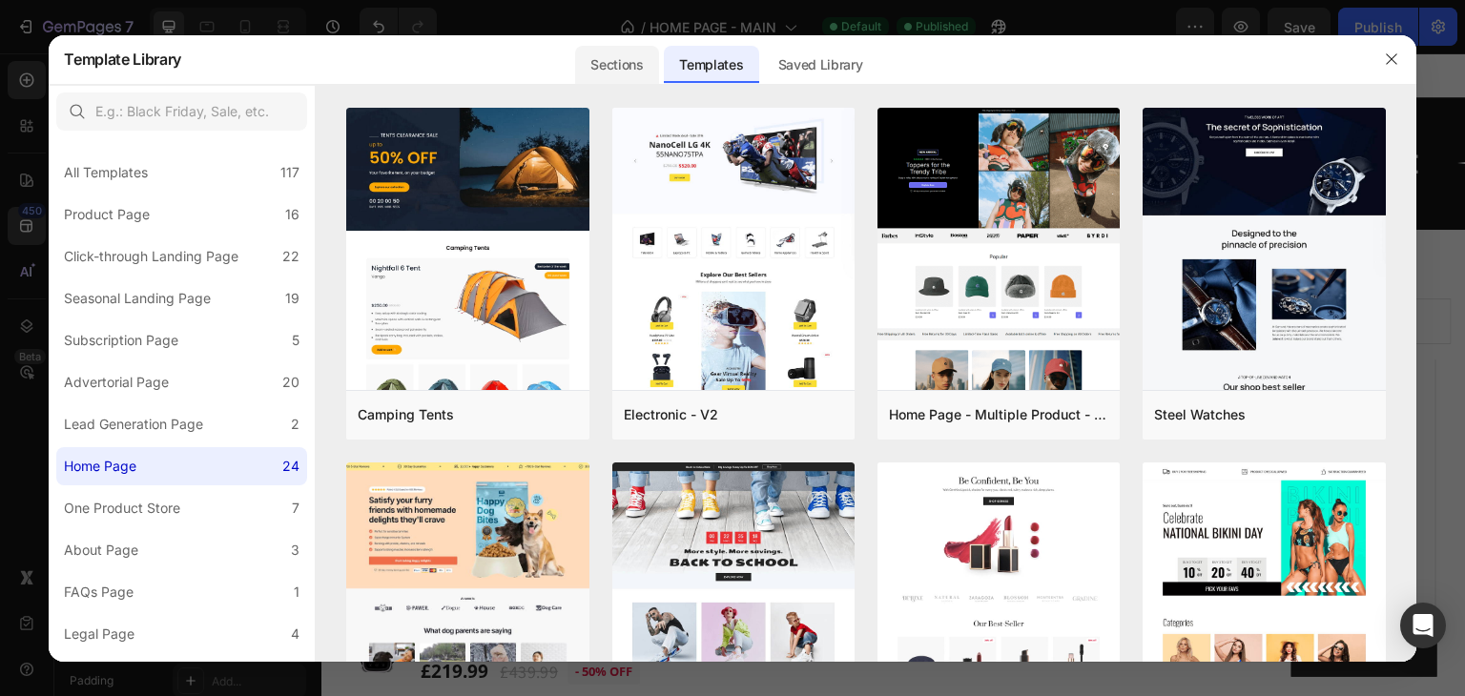
click at [622, 64] on div "Sections" at bounding box center [616, 65] width 83 height 38
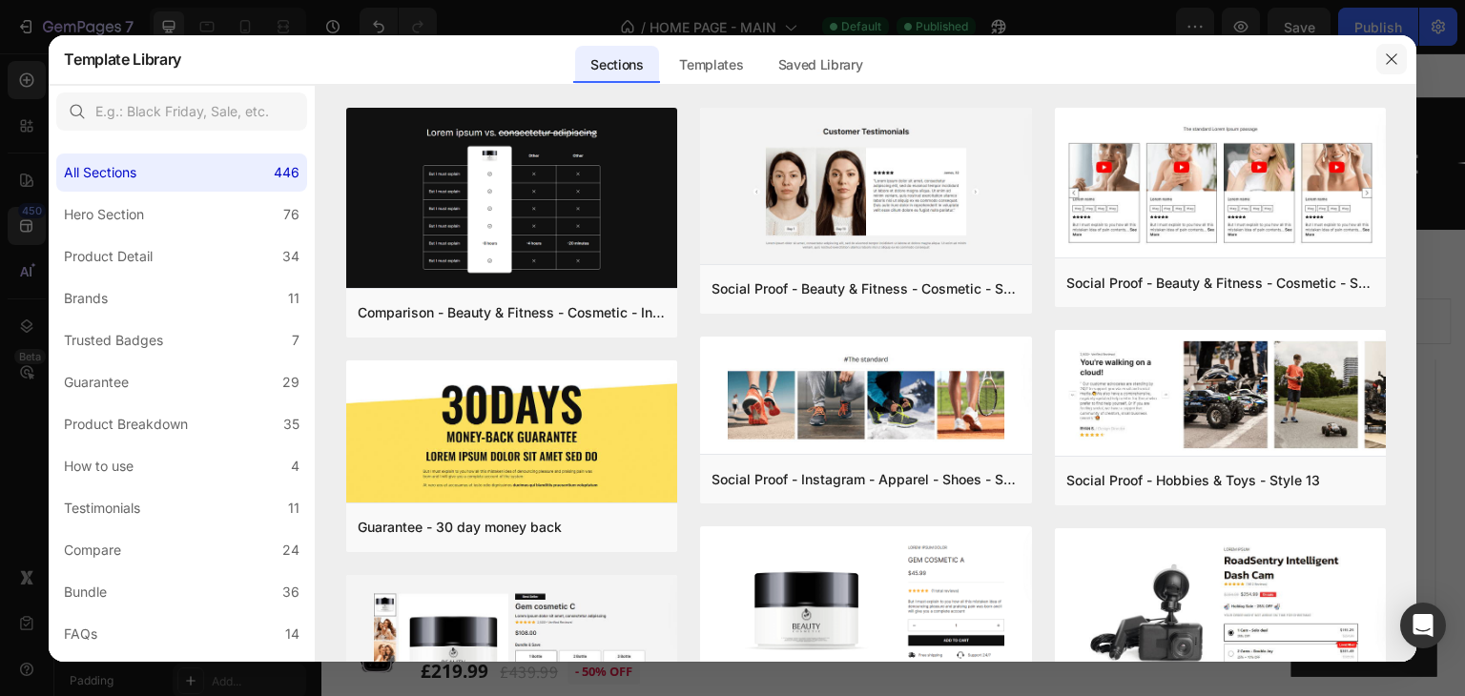
click at [1396, 59] on icon "button" at bounding box center [1391, 58] width 15 height 15
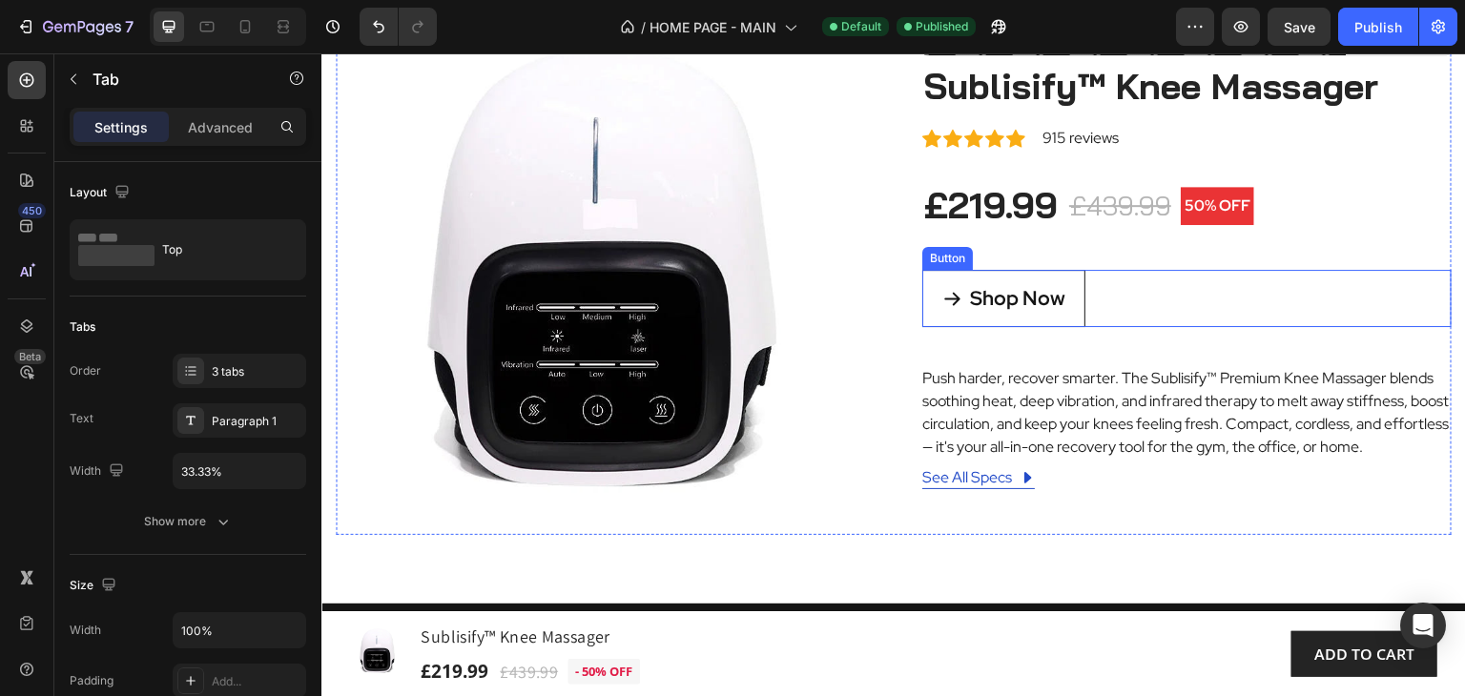
scroll to position [286, 0]
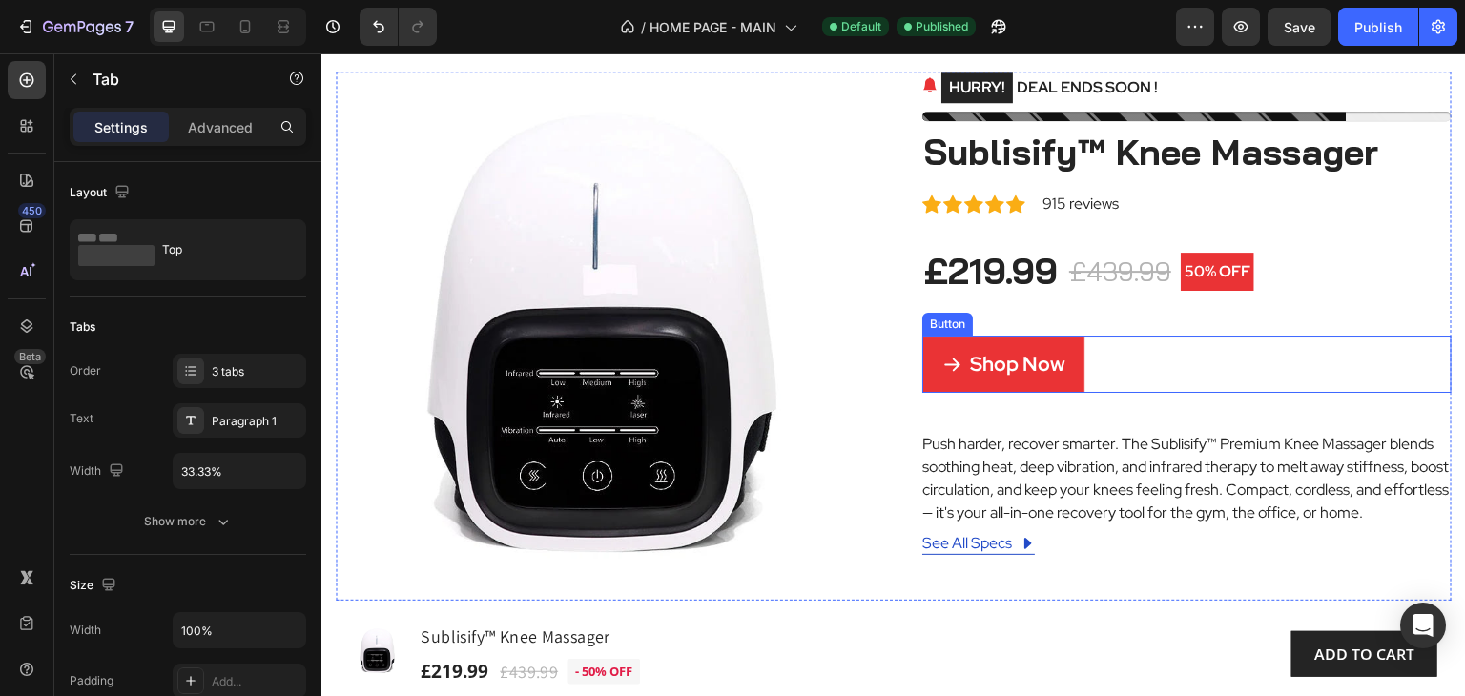
click at [1061, 380] on link "Shop Now" at bounding box center [1003, 365] width 163 height 58
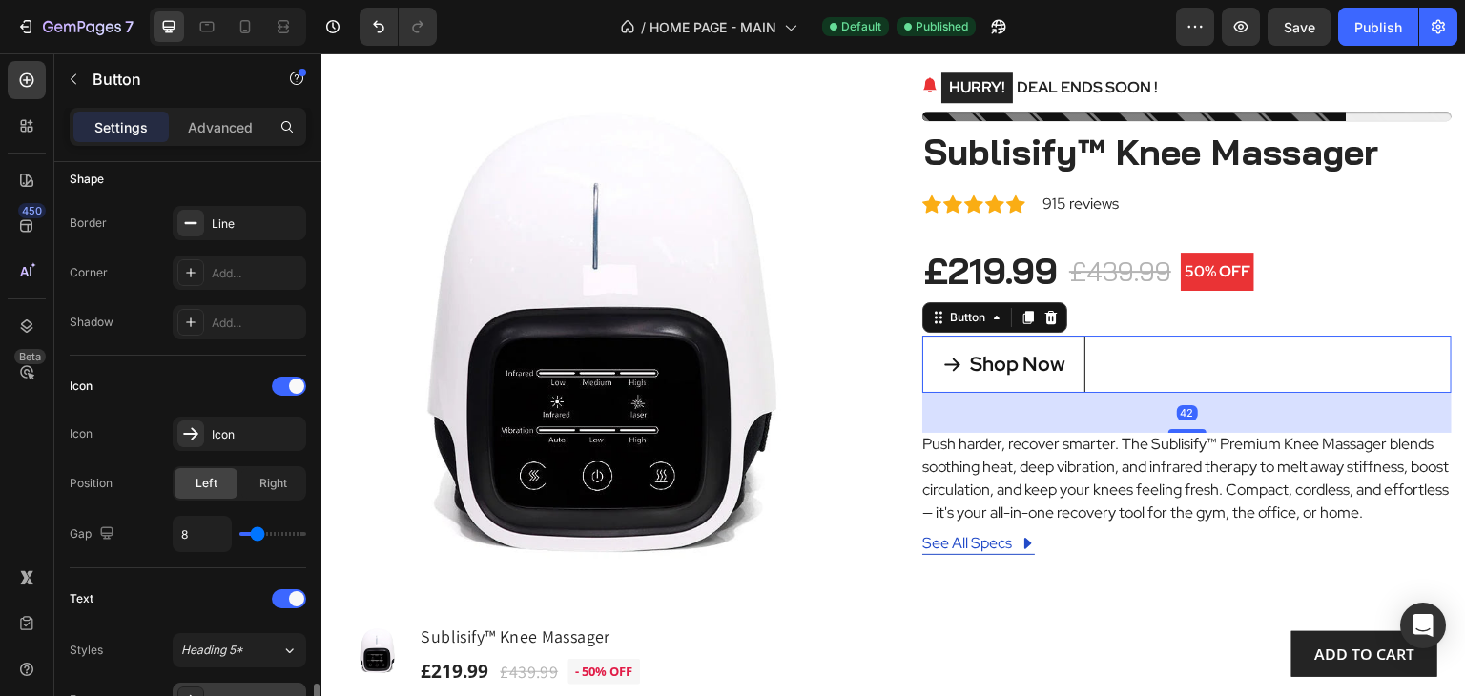
scroll to position [763, 0]
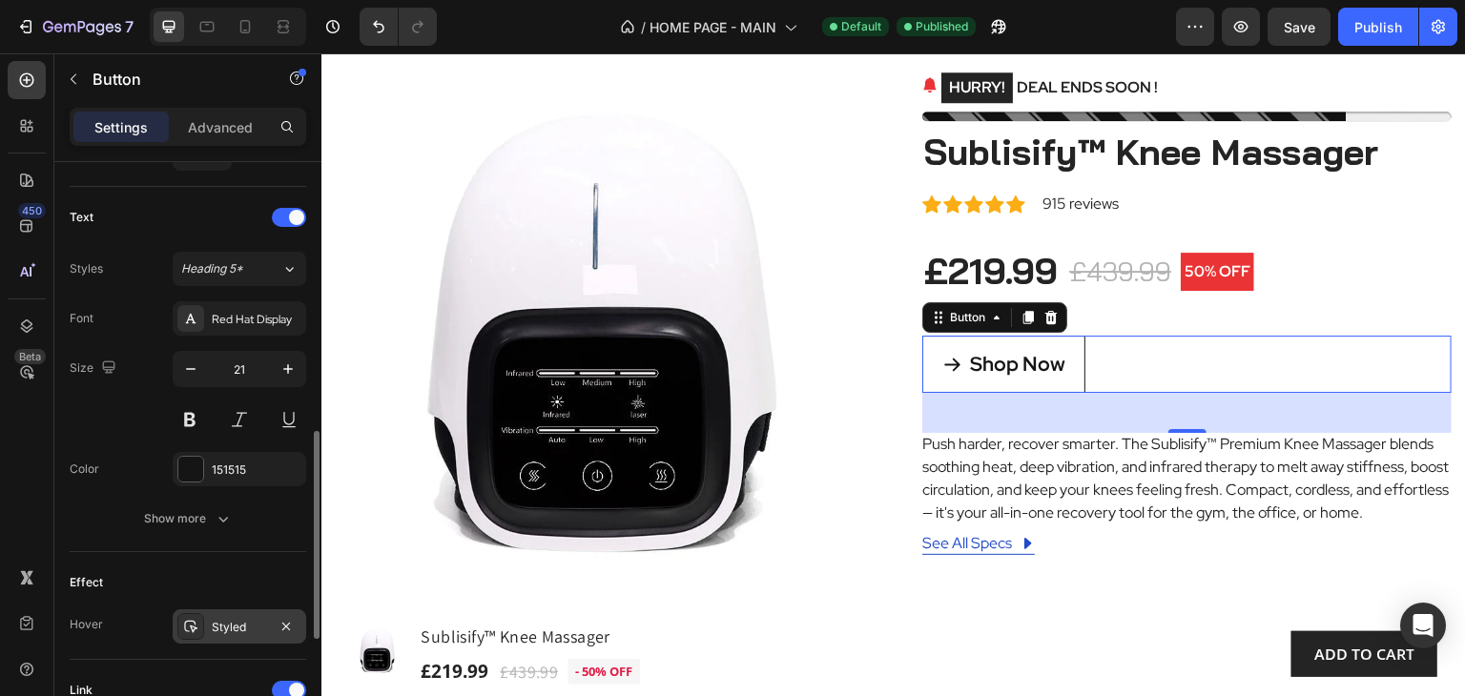
click at [235, 635] on div "Styled" at bounding box center [240, 626] width 134 height 34
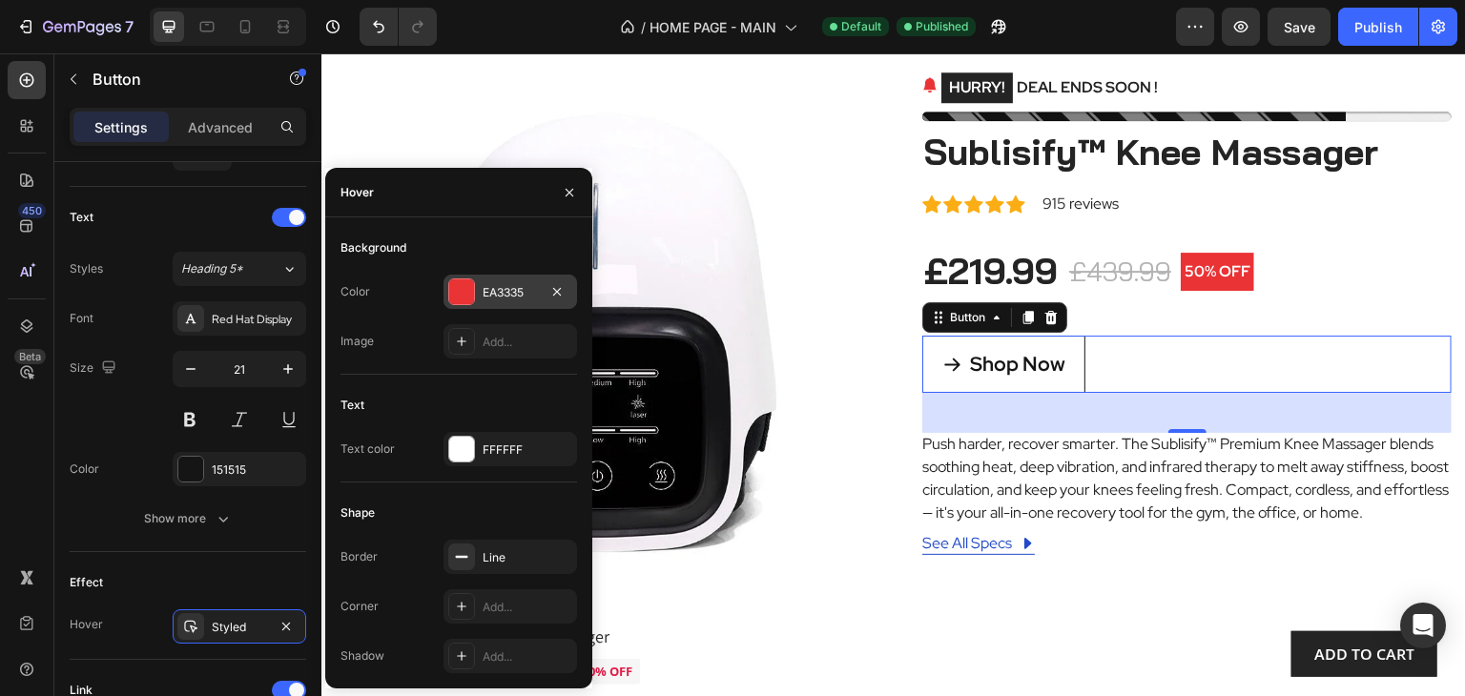
click at [515, 291] on div "EA3335" at bounding box center [510, 292] width 55 height 17
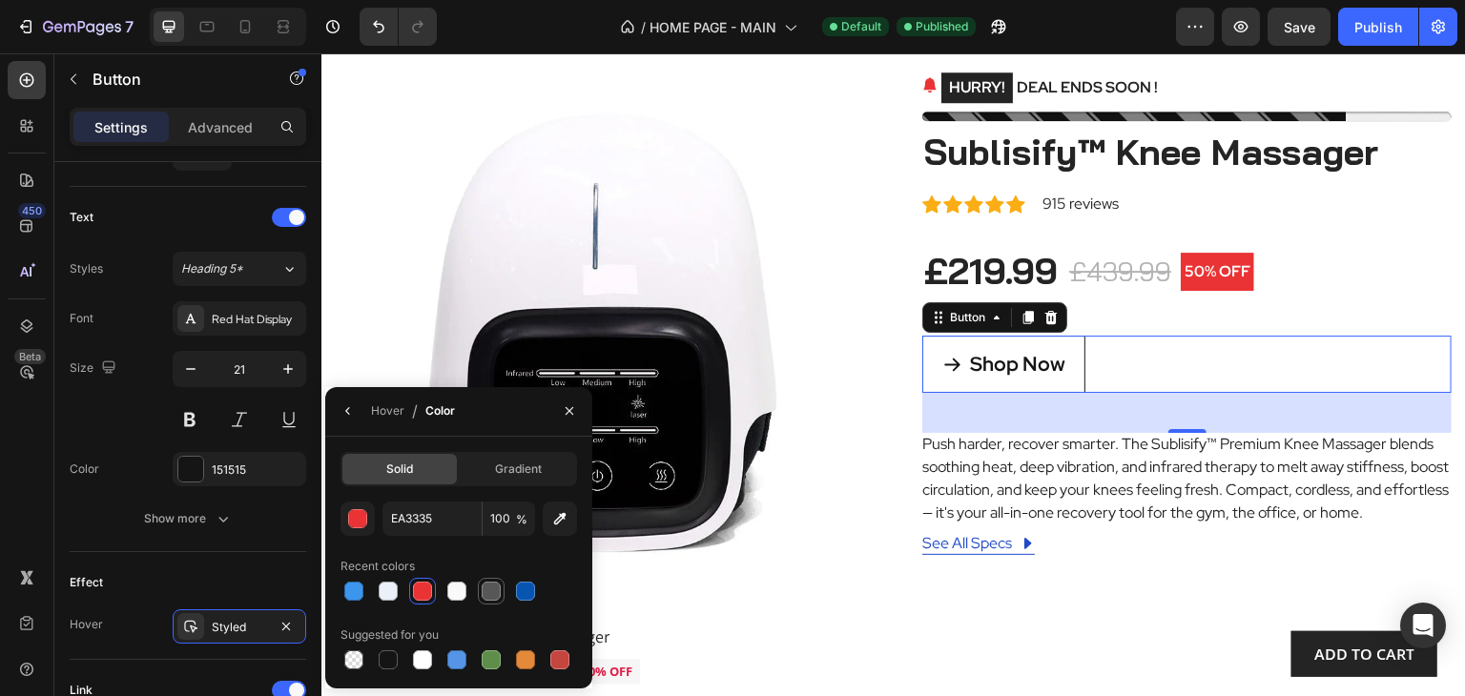
click at [490, 596] on div at bounding box center [491, 591] width 19 height 19
click at [381, 662] on div at bounding box center [388, 659] width 19 height 19
type input "151515"
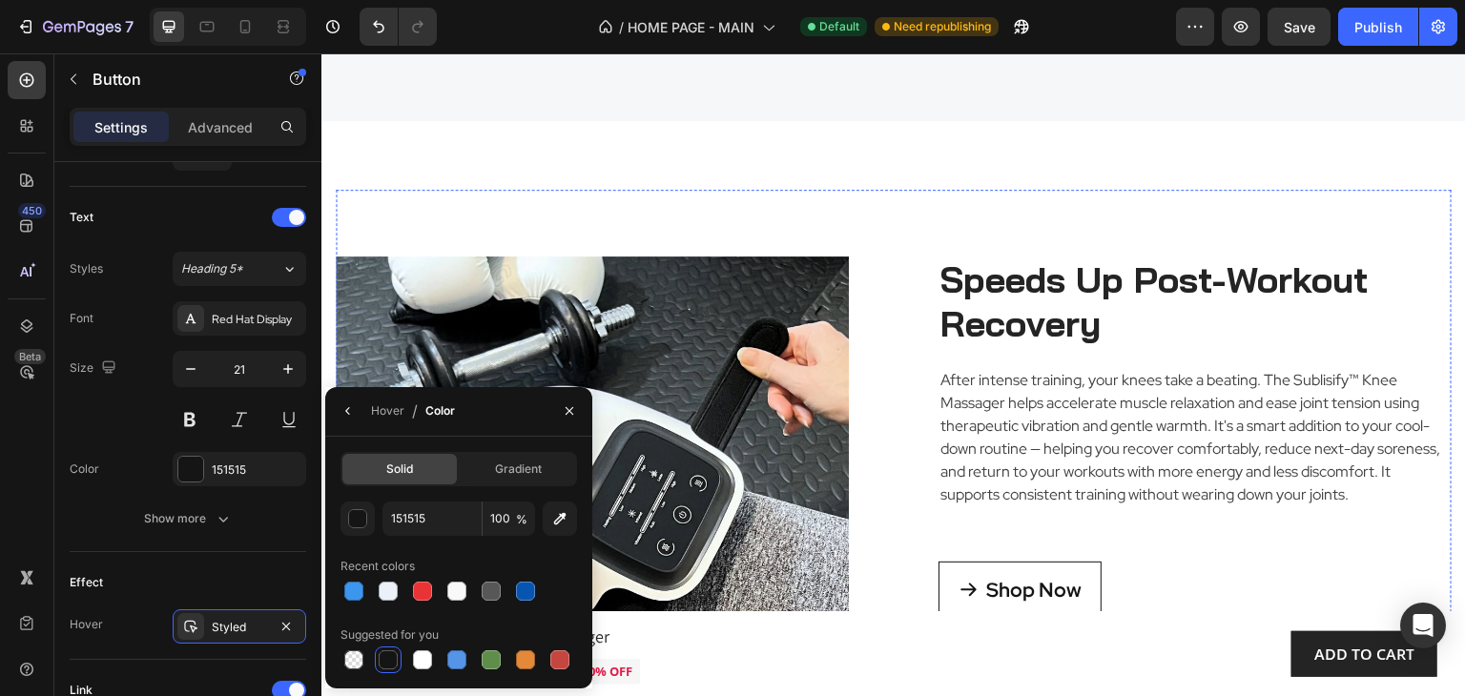
scroll to position [3910, 0]
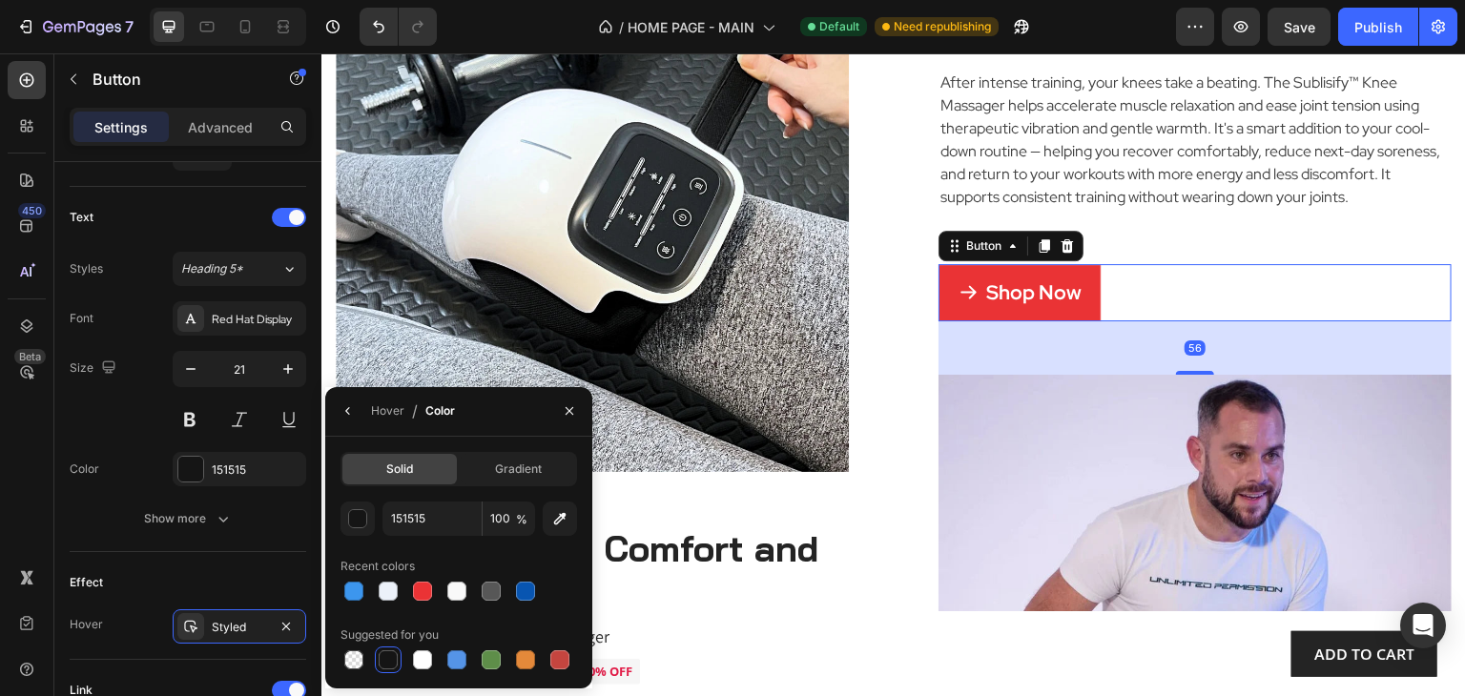
click at [1080, 322] on link "Shop Now" at bounding box center [1019, 293] width 163 height 58
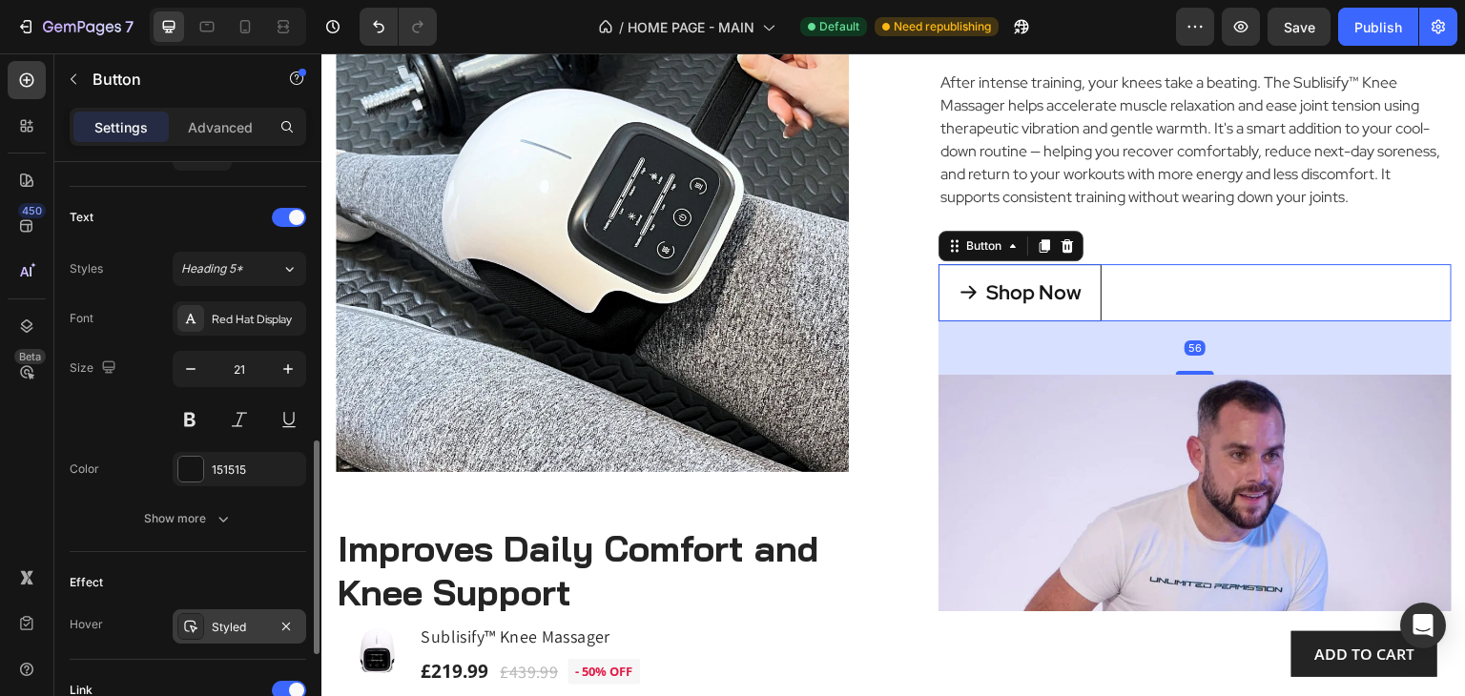
click at [236, 623] on div "Styled" at bounding box center [239, 627] width 55 height 17
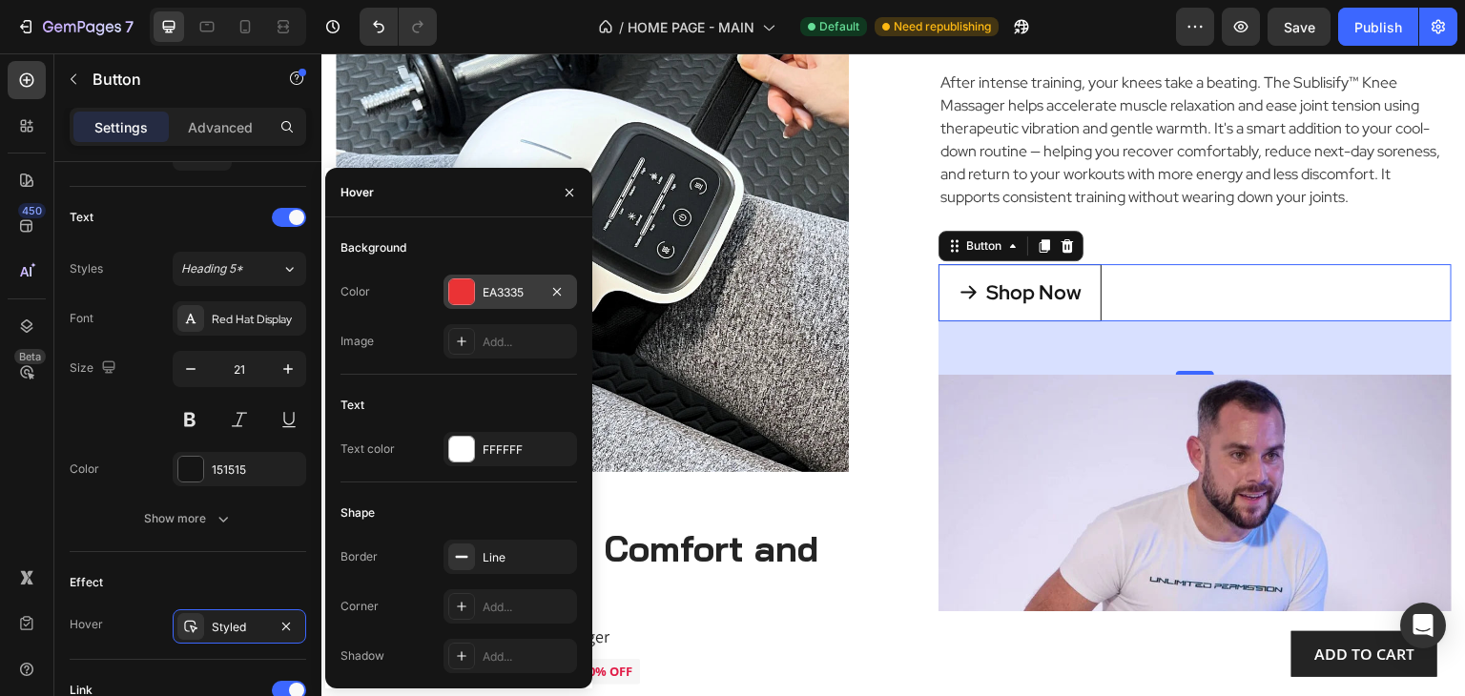
click at [508, 291] on div "EA3335" at bounding box center [510, 292] width 55 height 17
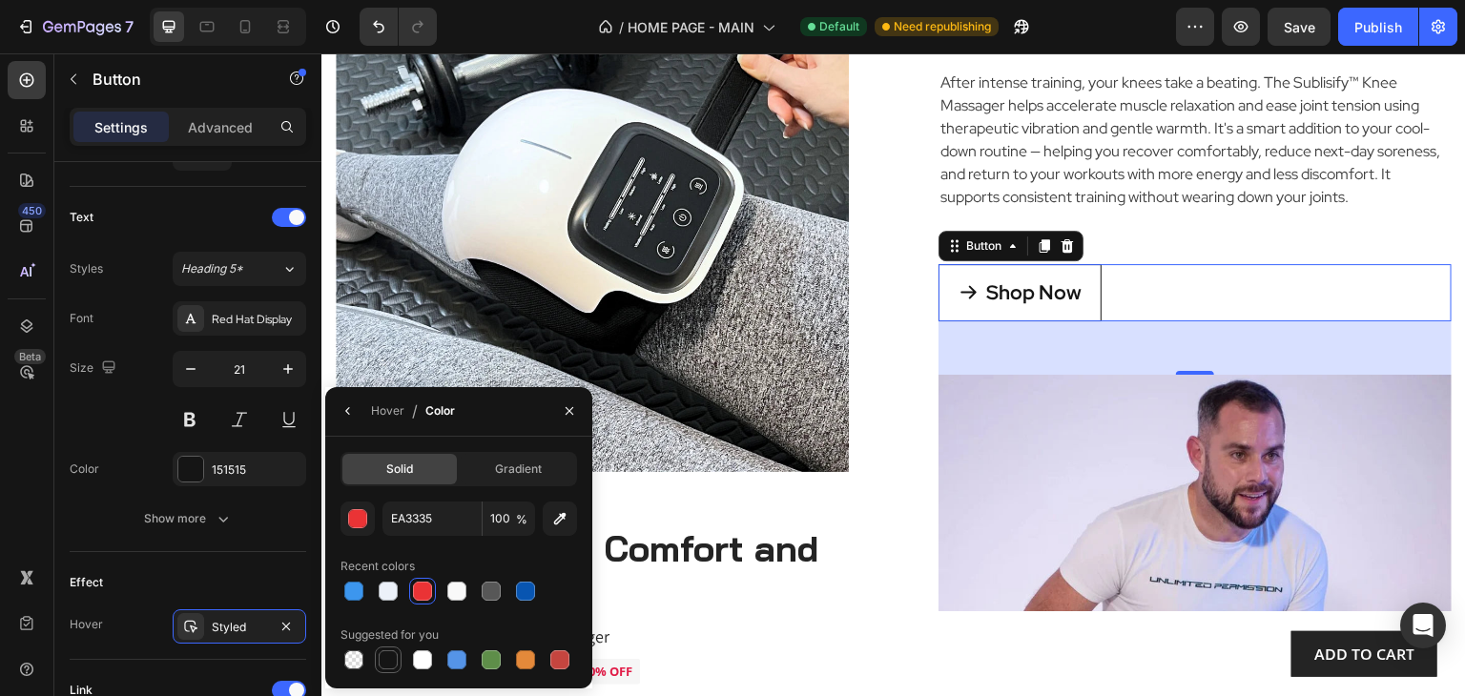
click at [389, 666] on div at bounding box center [388, 659] width 19 height 19
type input "151515"
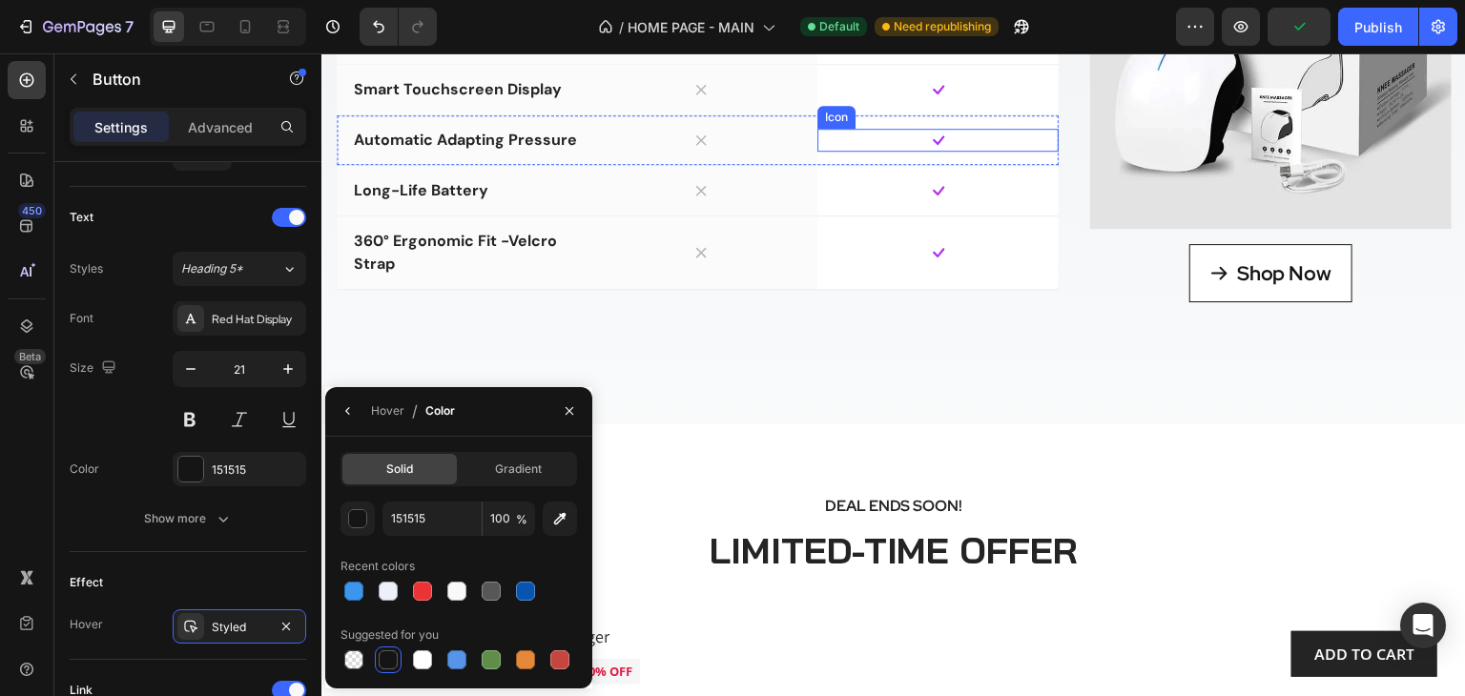
scroll to position [9536, 0]
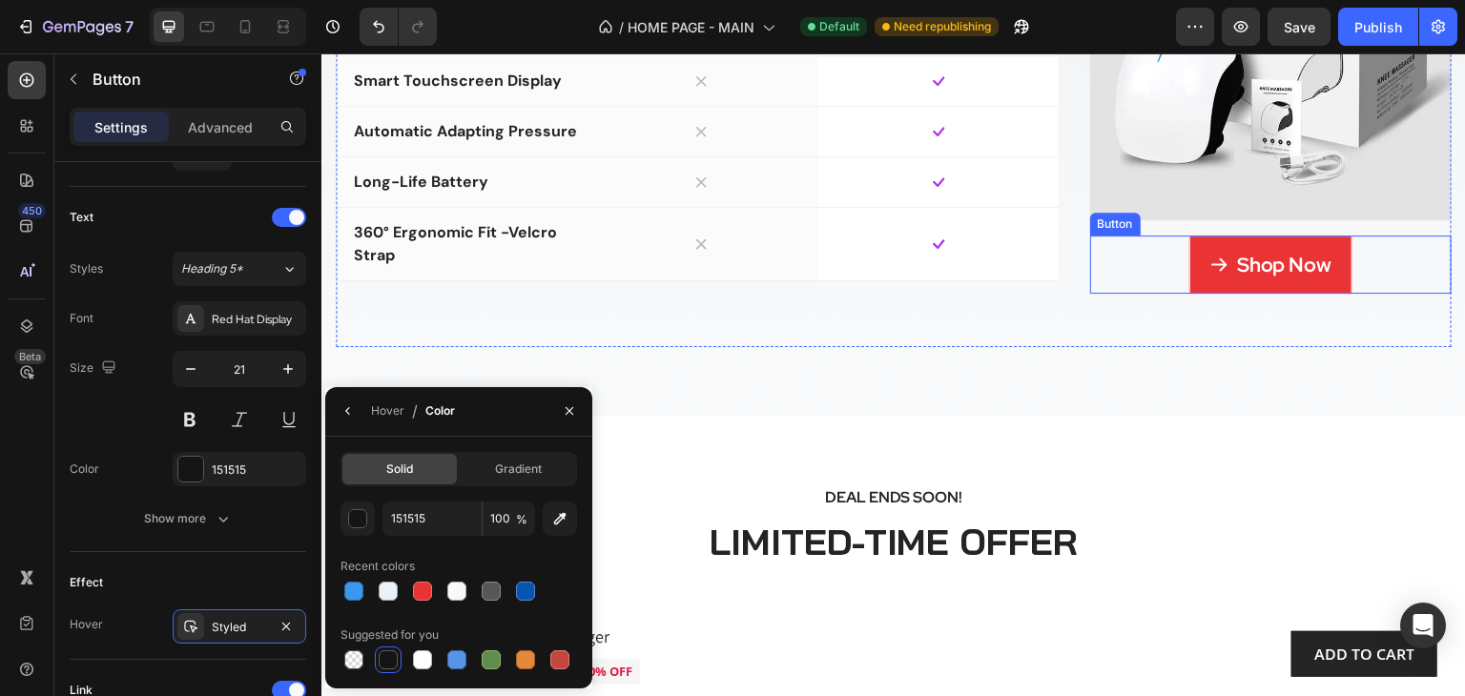
click at [1326, 294] on link "Shop Now" at bounding box center [1270, 265] width 163 height 58
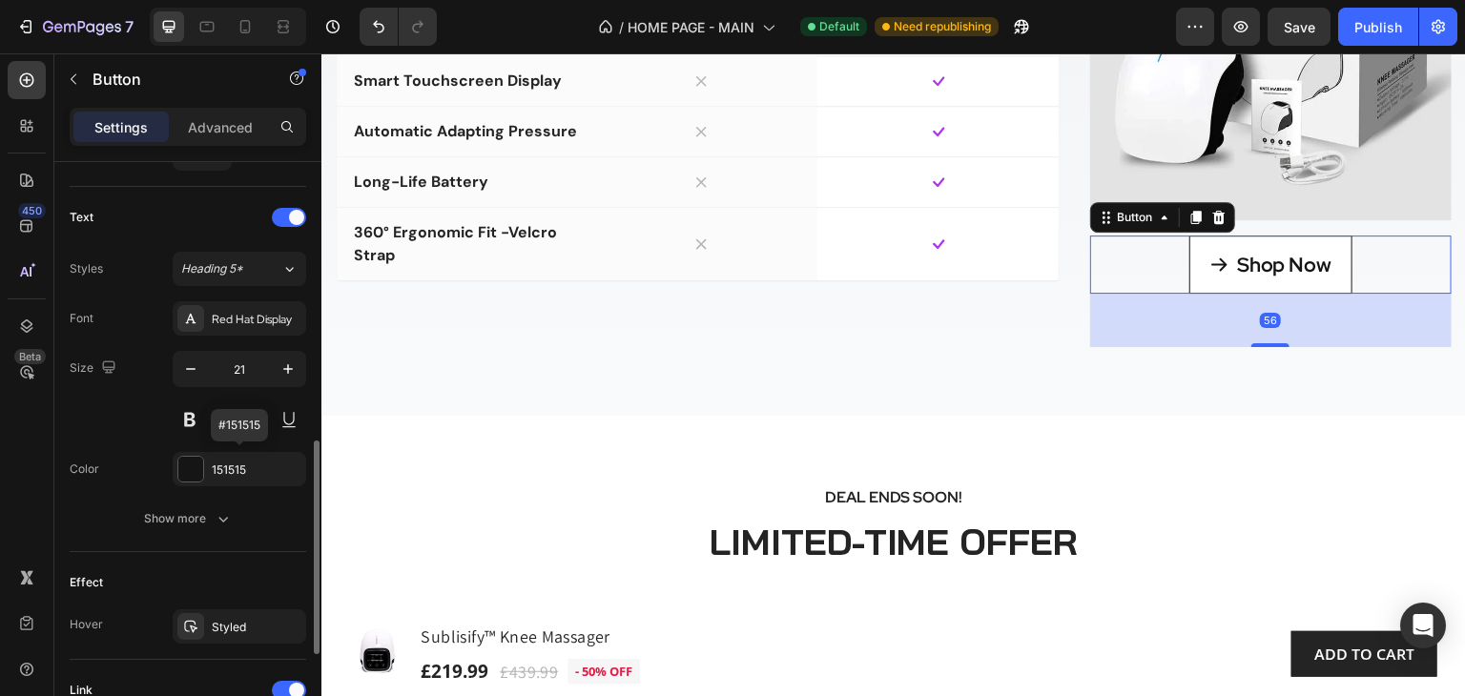
scroll to position [1026, 0]
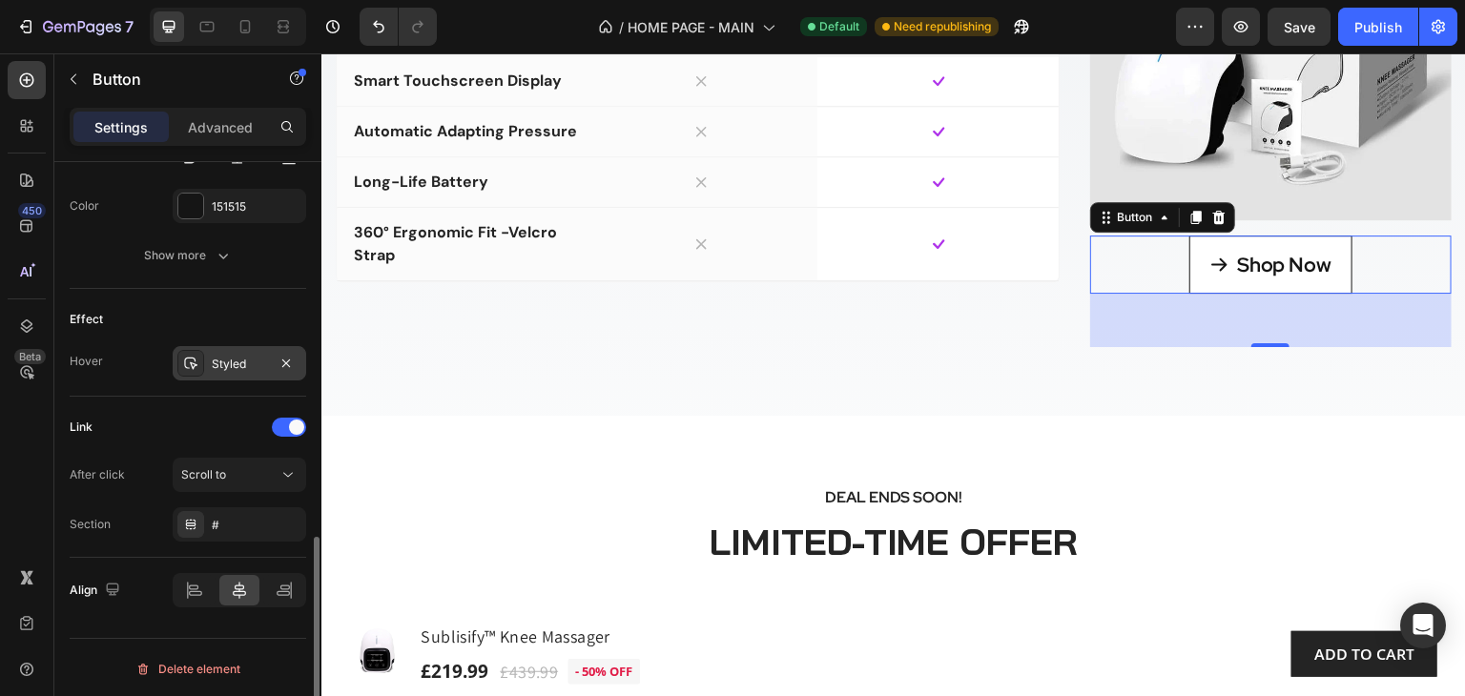
click at [250, 363] on div "Styled" at bounding box center [239, 364] width 55 height 17
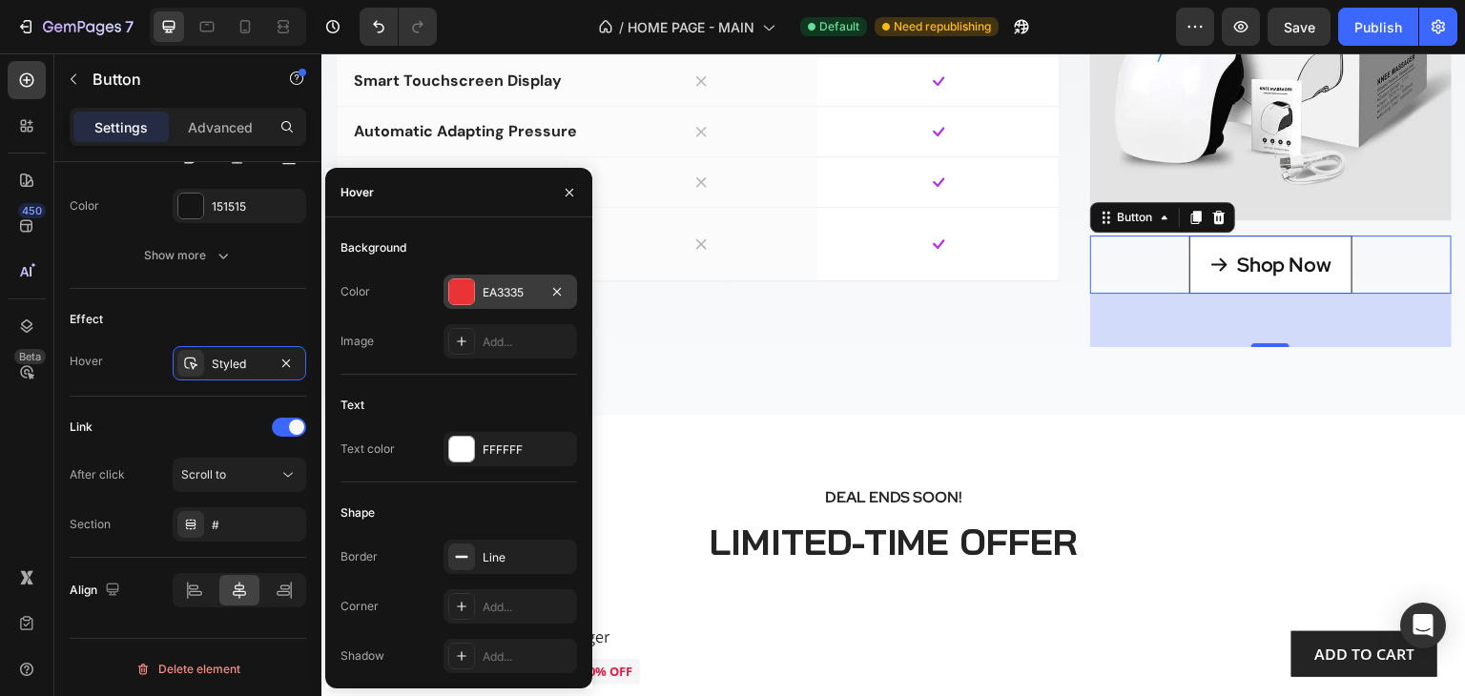
click at [512, 287] on div "EA3335" at bounding box center [510, 292] width 55 height 17
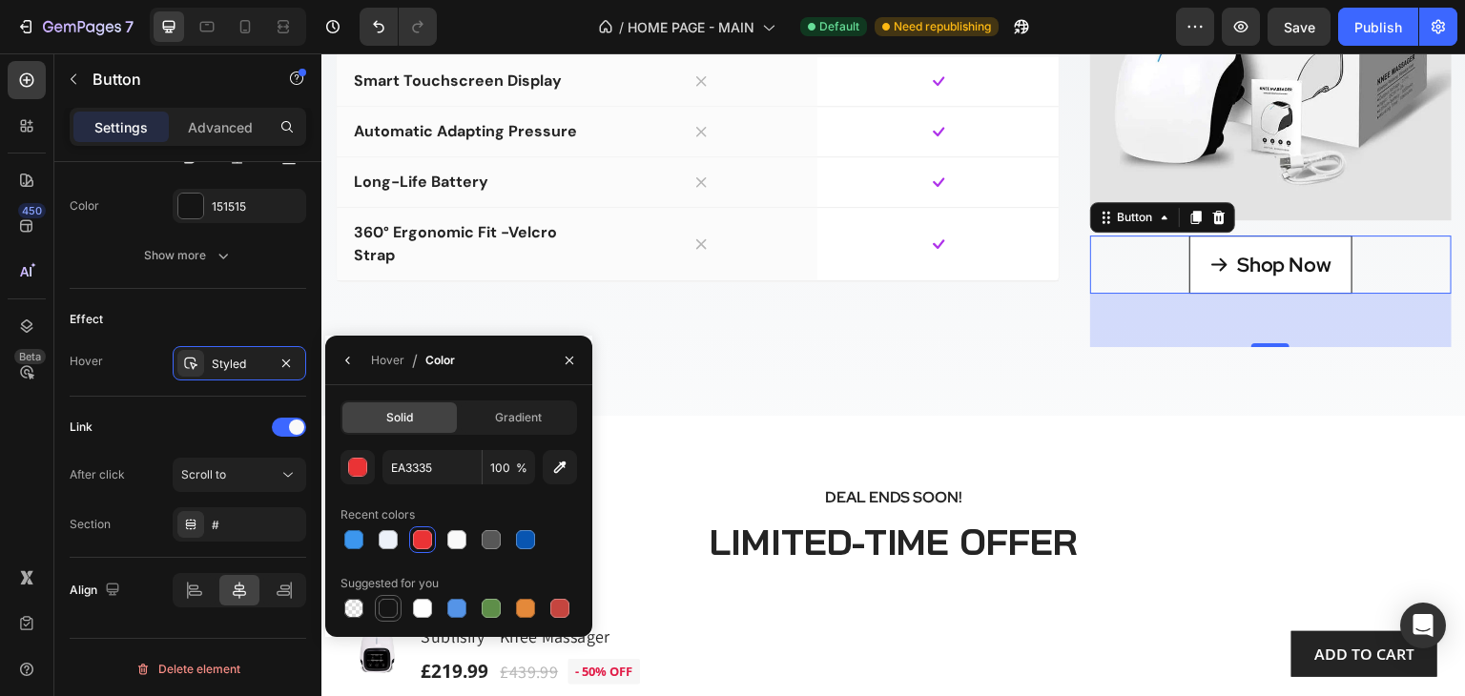
click at [389, 607] on div at bounding box center [388, 608] width 19 height 19
type input "151515"
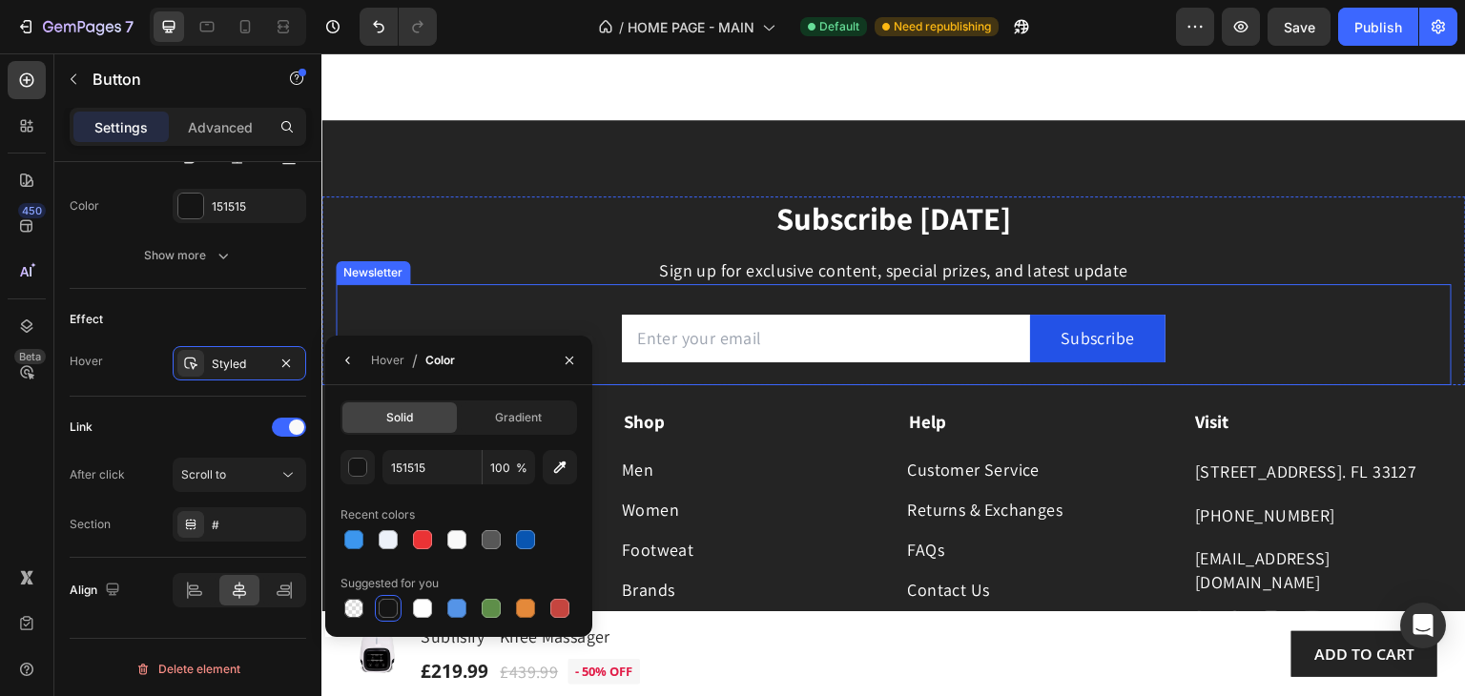
scroll to position [12969, 0]
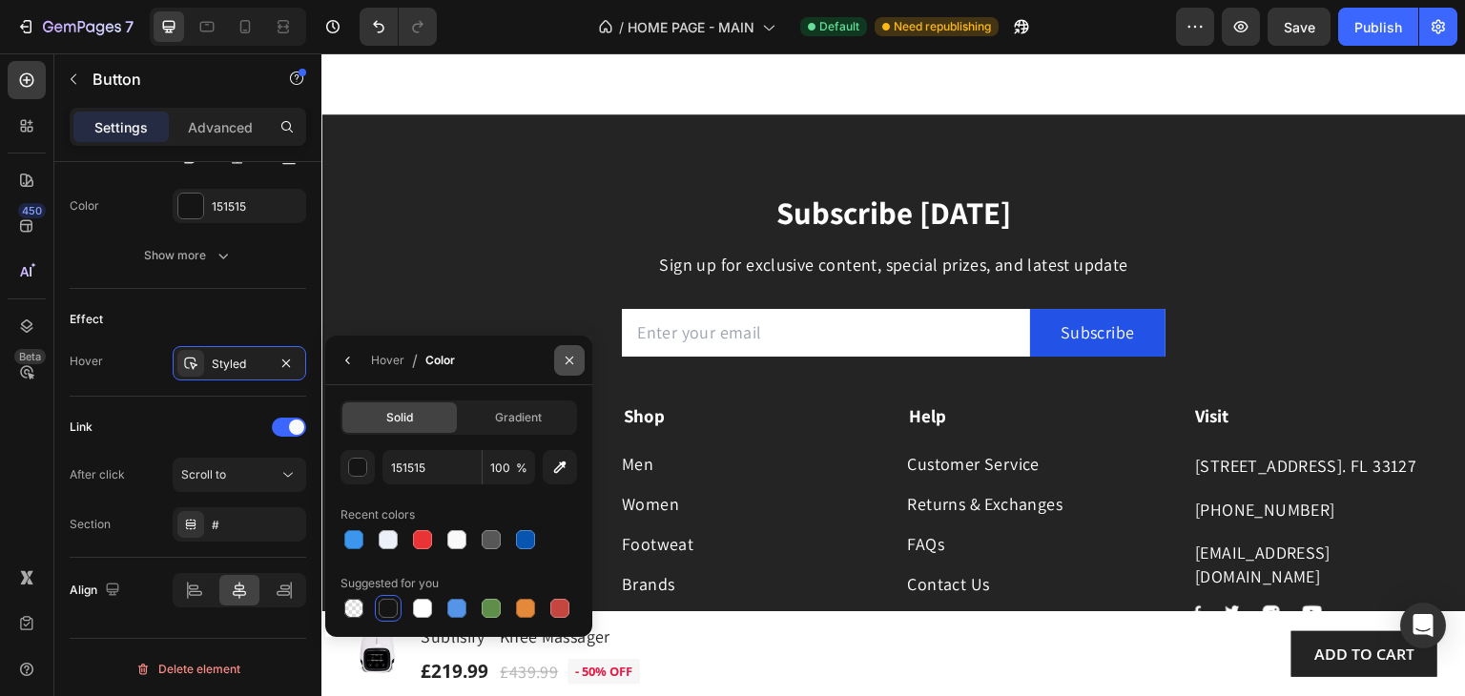
click at [565, 360] on icon "button" at bounding box center [569, 360] width 15 height 15
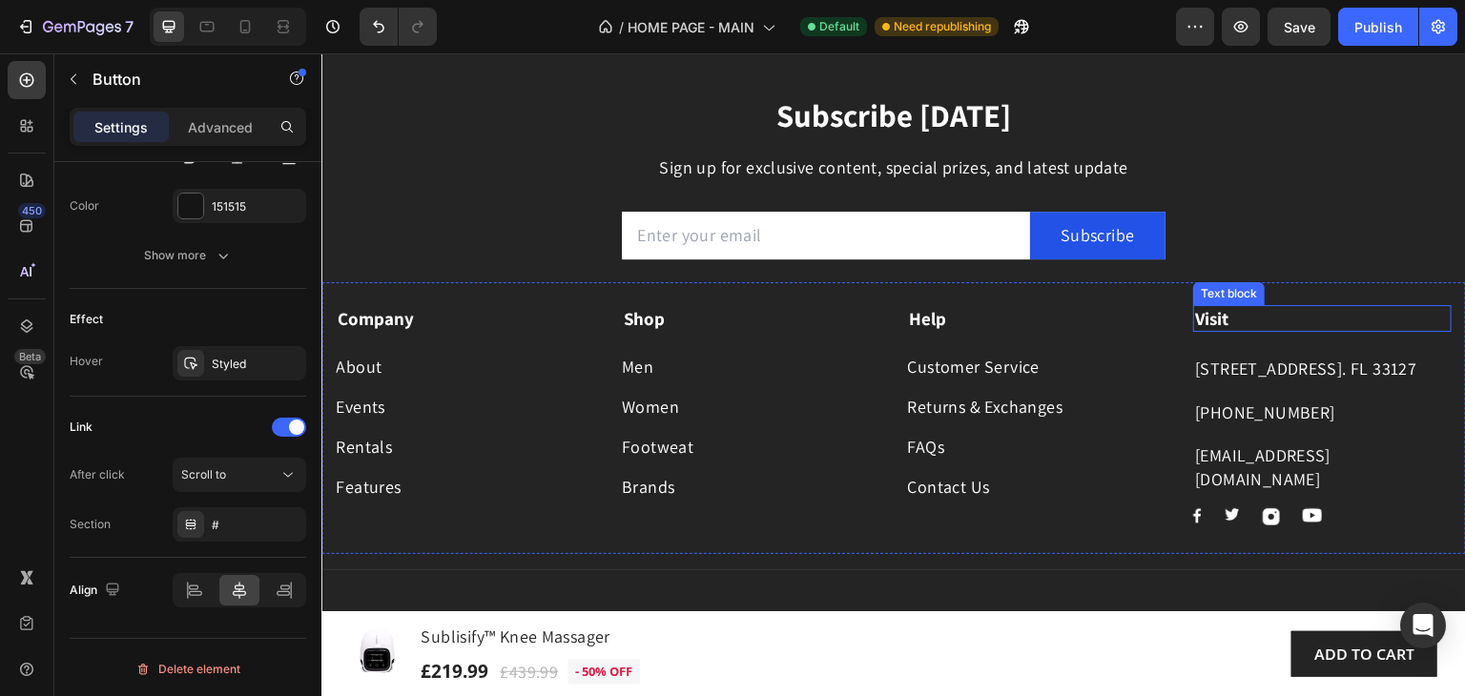
scroll to position [13255, 0]
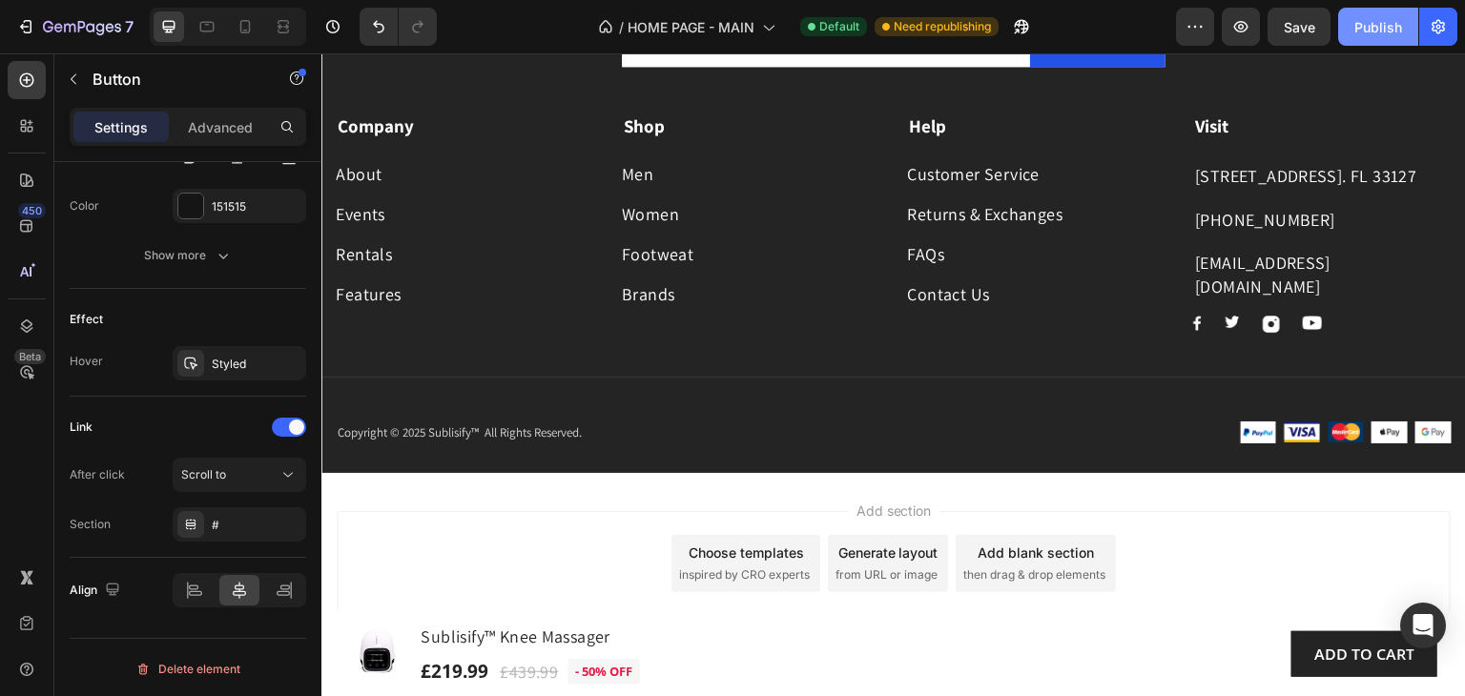
click at [1373, 31] on div "Publish" at bounding box center [1378, 27] width 48 height 20
click at [1375, 25] on div "Publish" at bounding box center [1378, 27] width 48 height 20
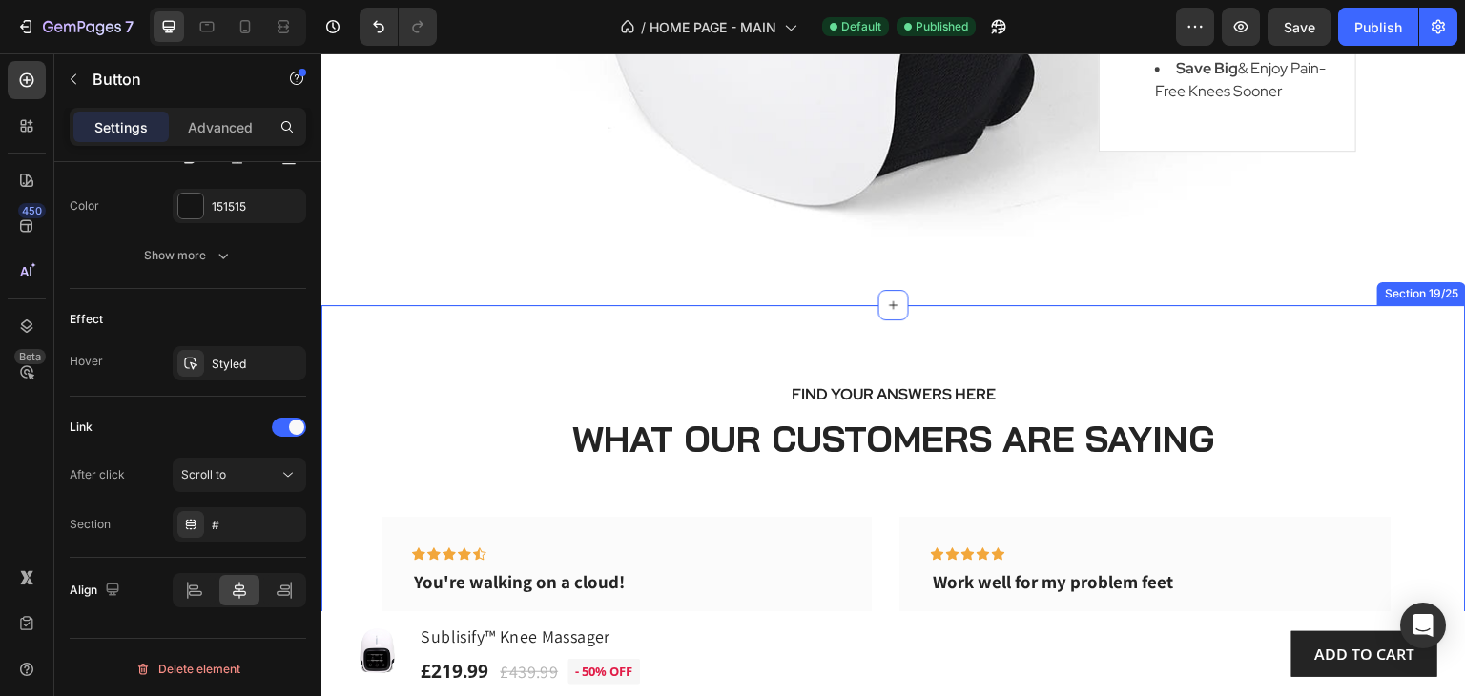
scroll to position [11253, 0]
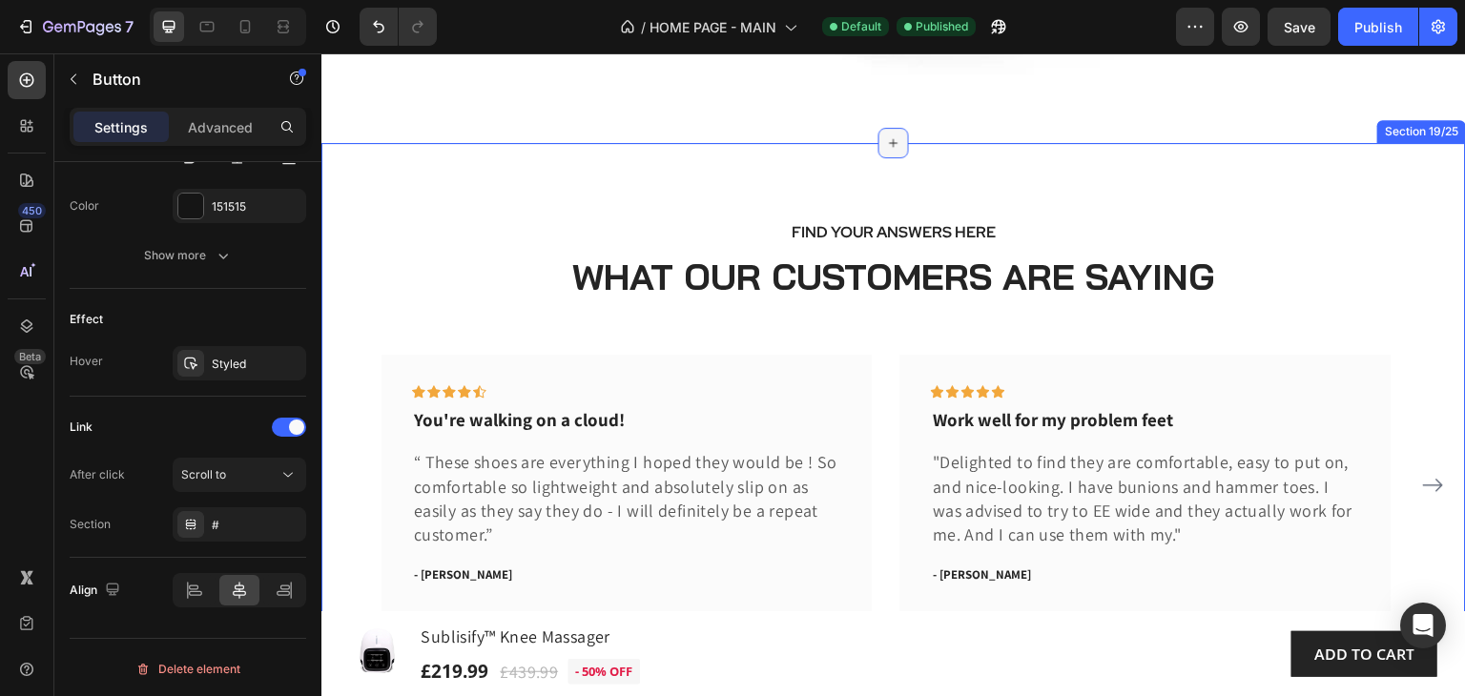
click at [889, 147] on icon at bounding box center [893, 142] width 15 height 15
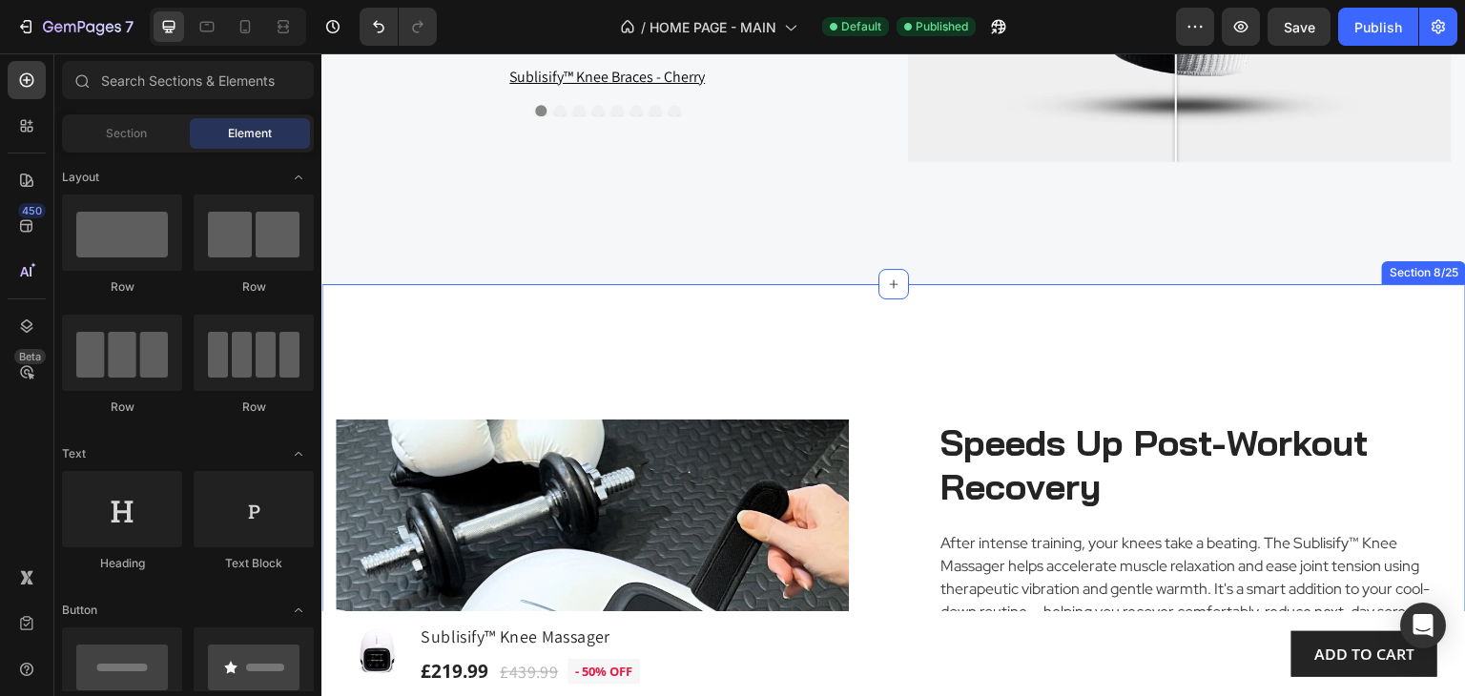
scroll to position [3450, 0]
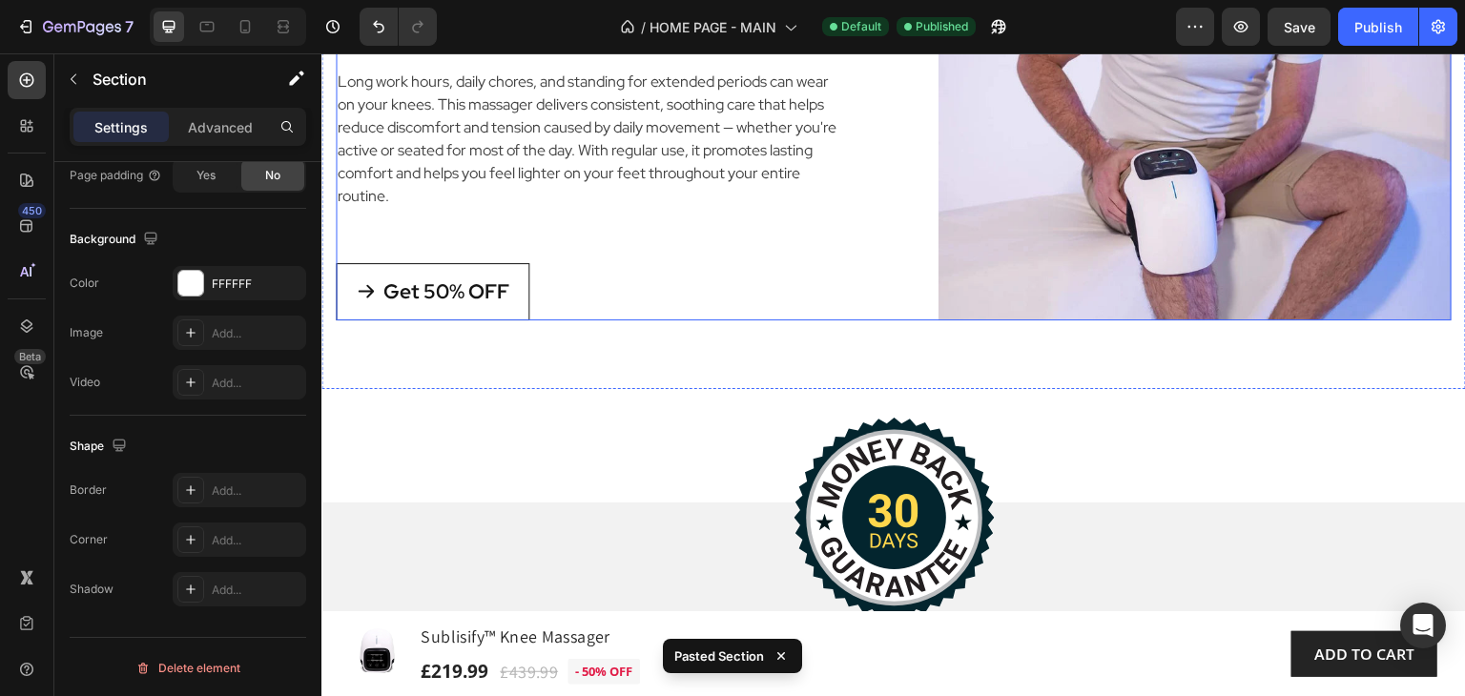
scroll to position [4475, 0]
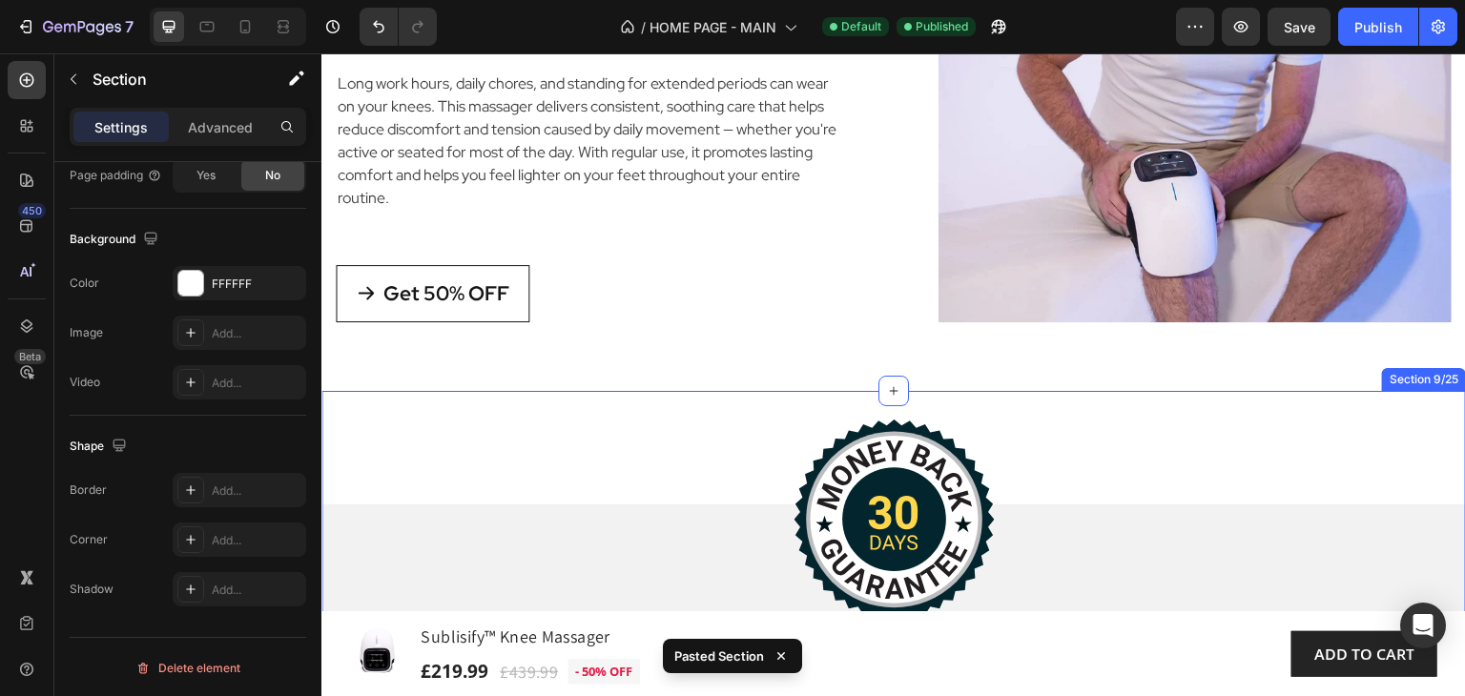
click at [361, 427] on div "Image 100% Money-Back Guarantee Heading Lorem ipsum dolor sit amet, consectetur…" at bounding box center [893, 637] width 1144 height 492
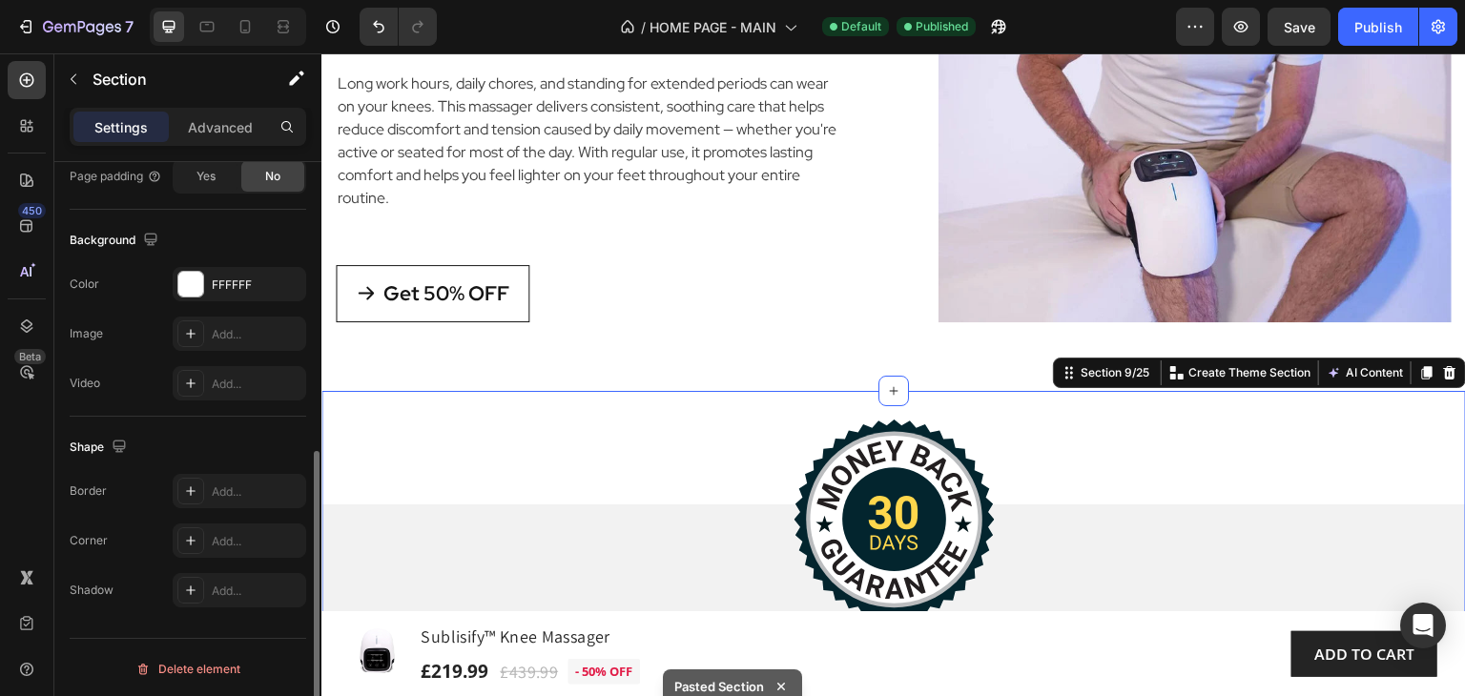
click at [456, 438] on div "Image 100% Money-Back Guarantee Heading Lorem ipsum dolor sit amet, consectetur…" at bounding box center [893, 637] width 1144 height 492
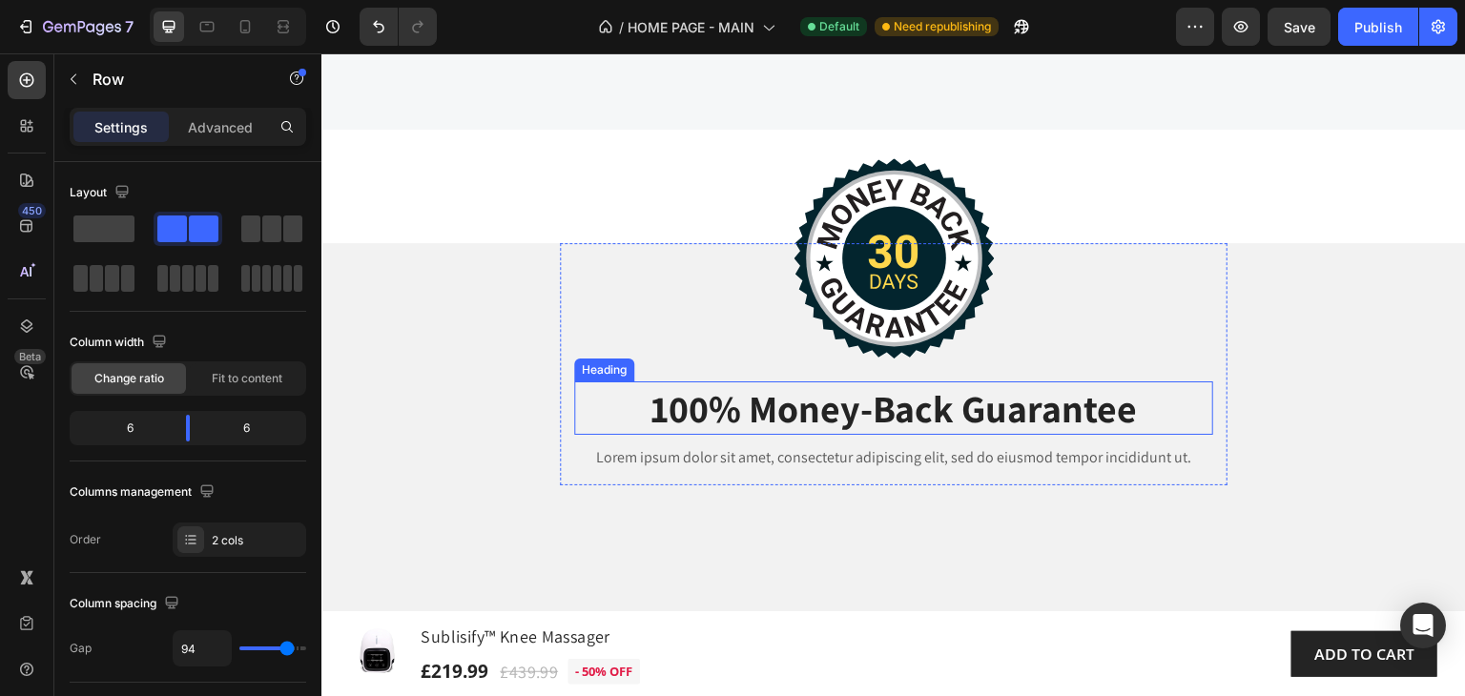
scroll to position [3896, 0]
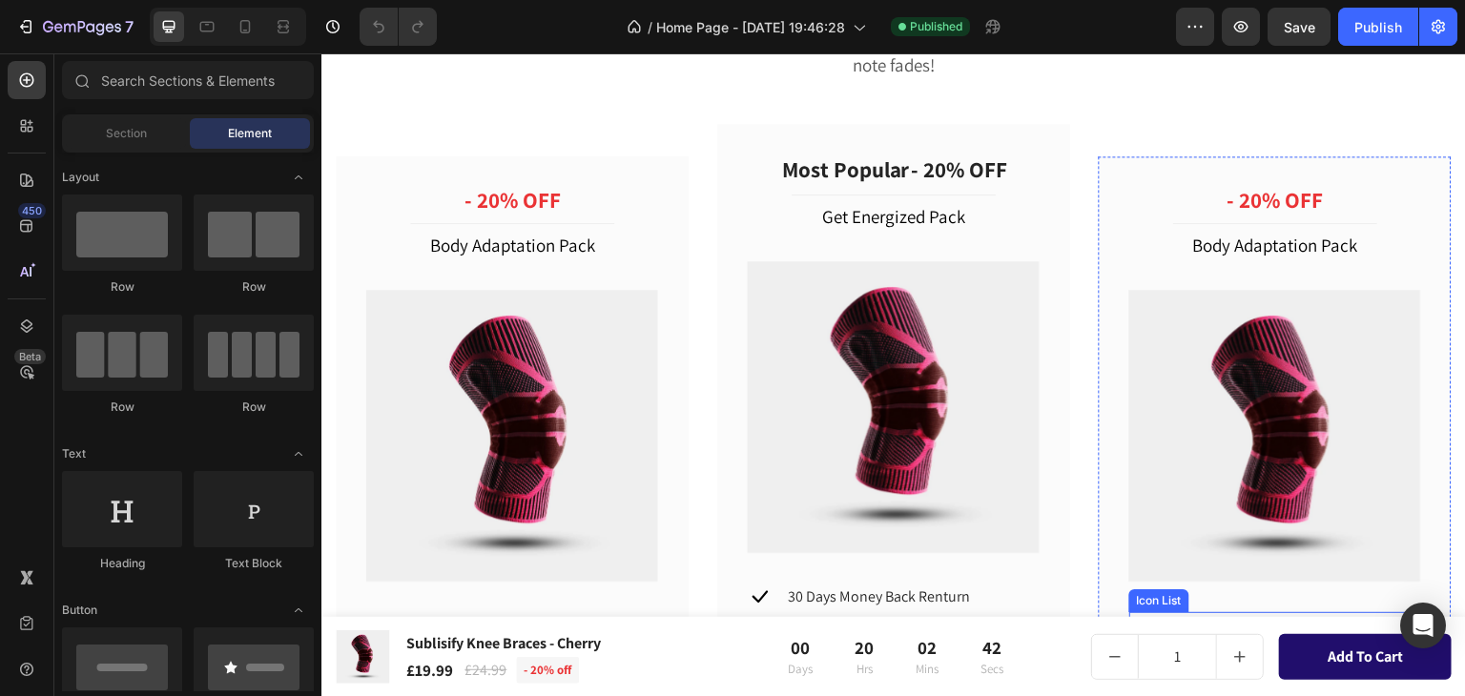
scroll to position [5112, 0]
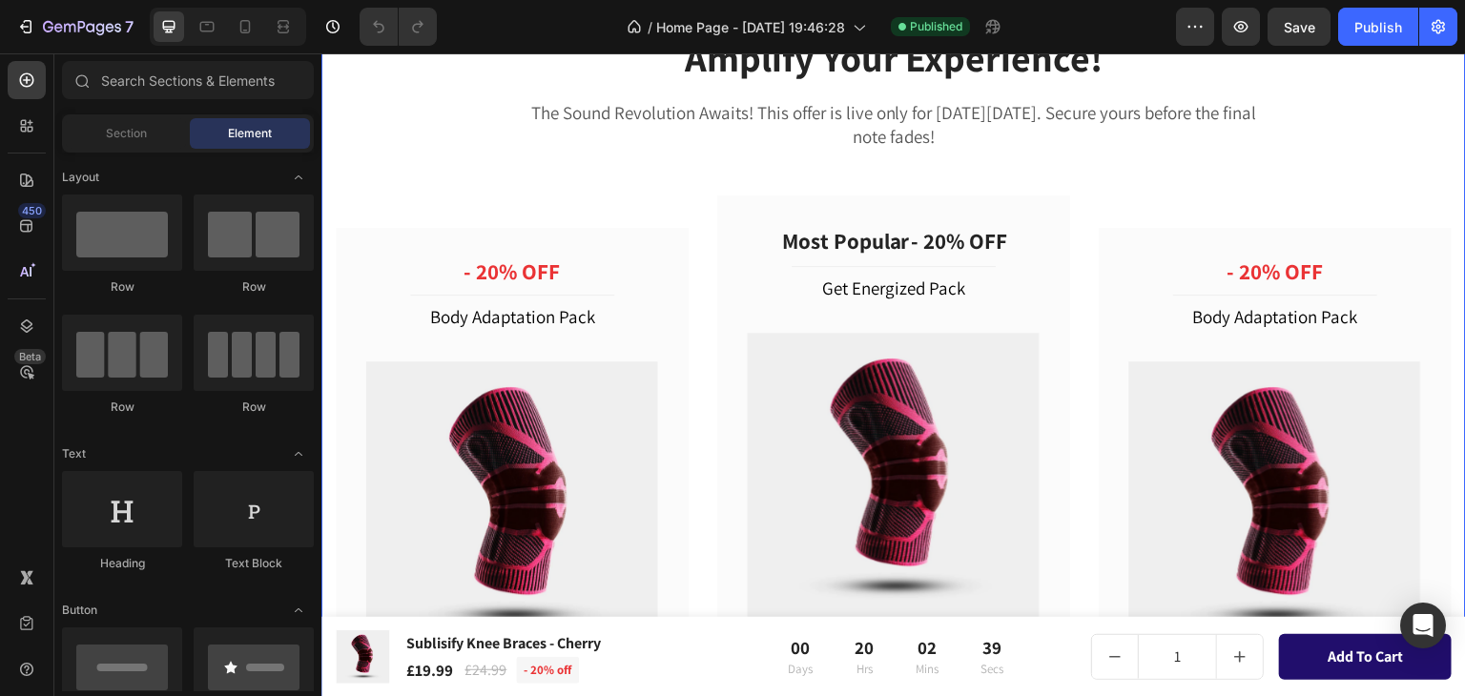
click at [1185, 185] on div "Amplify Your Experience! Heading The Sound Revolution Awaits! This offer is liv…" at bounding box center [894, 517] width 1116 height 972
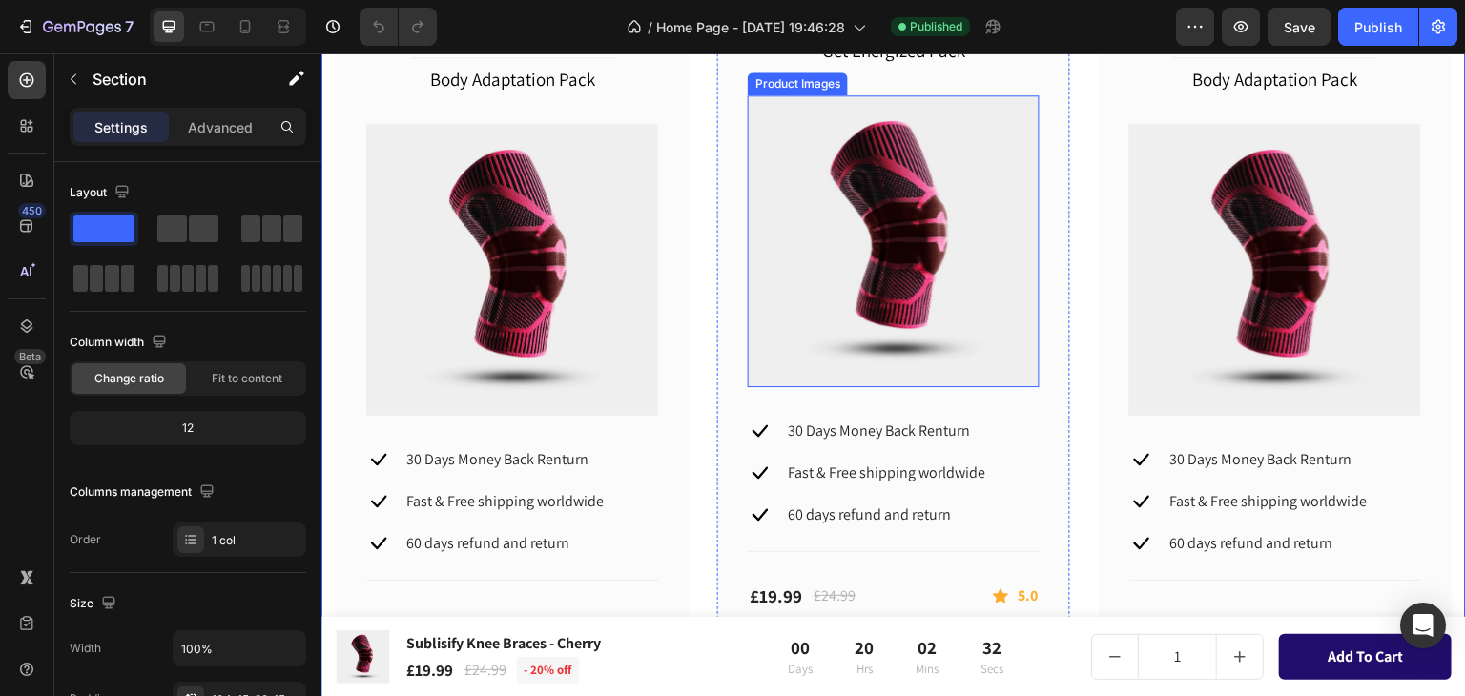
scroll to position [5303, 0]
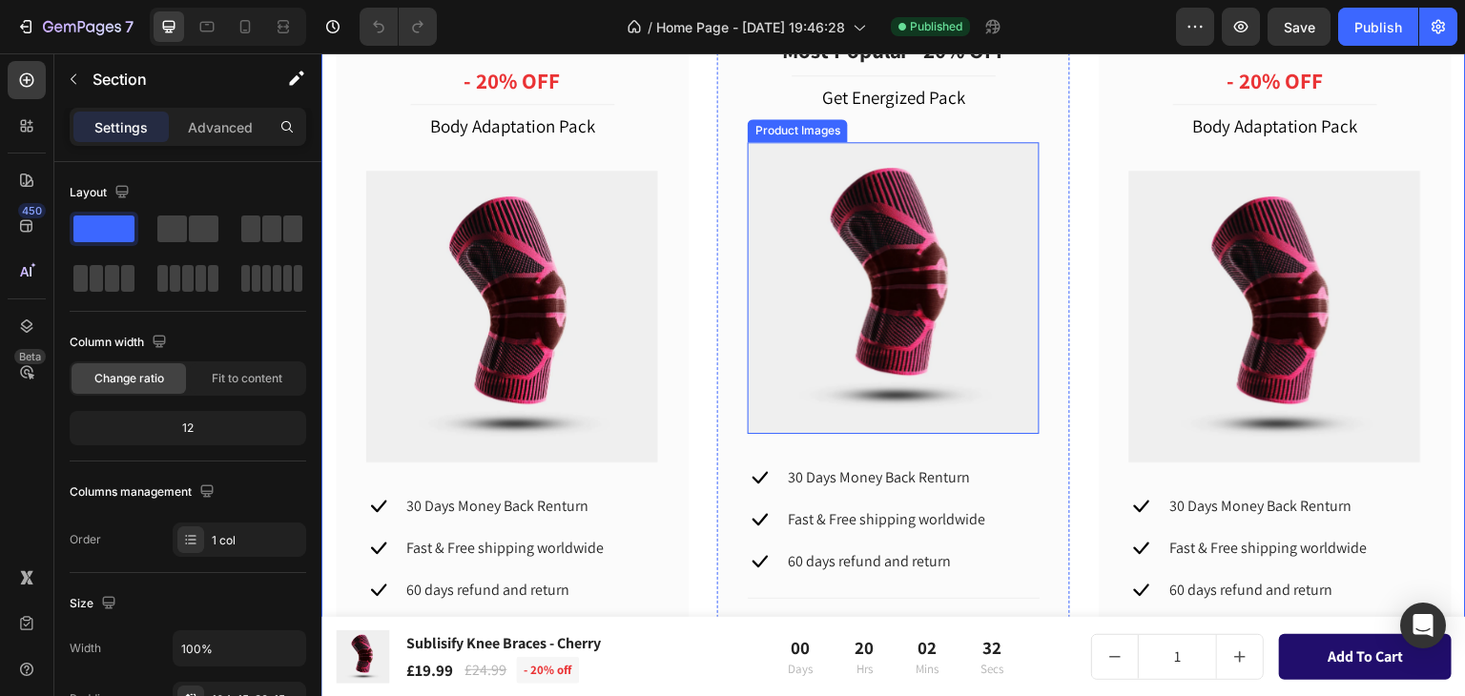
click at [906, 263] on img at bounding box center [894, 288] width 292 height 292
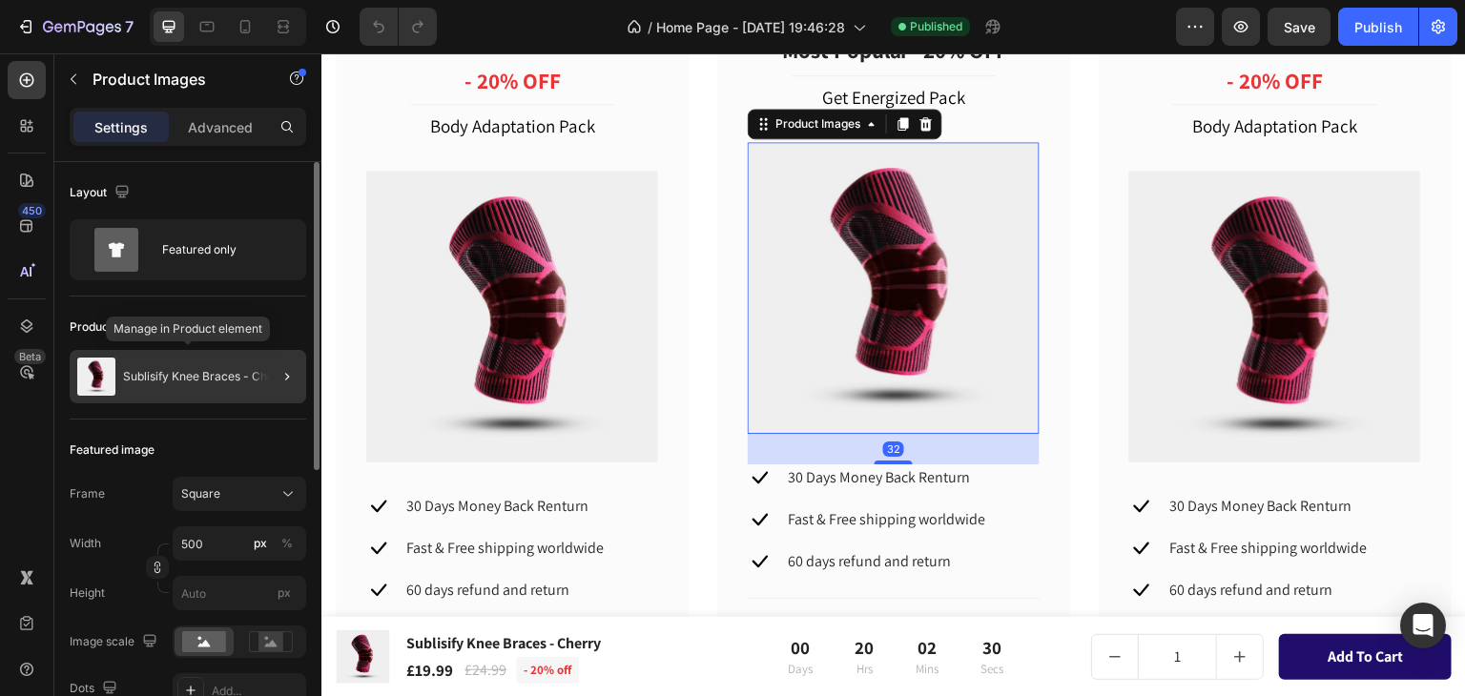
click at [217, 371] on p "Sublisify Knee Braces - Cherry" at bounding box center [206, 376] width 167 height 13
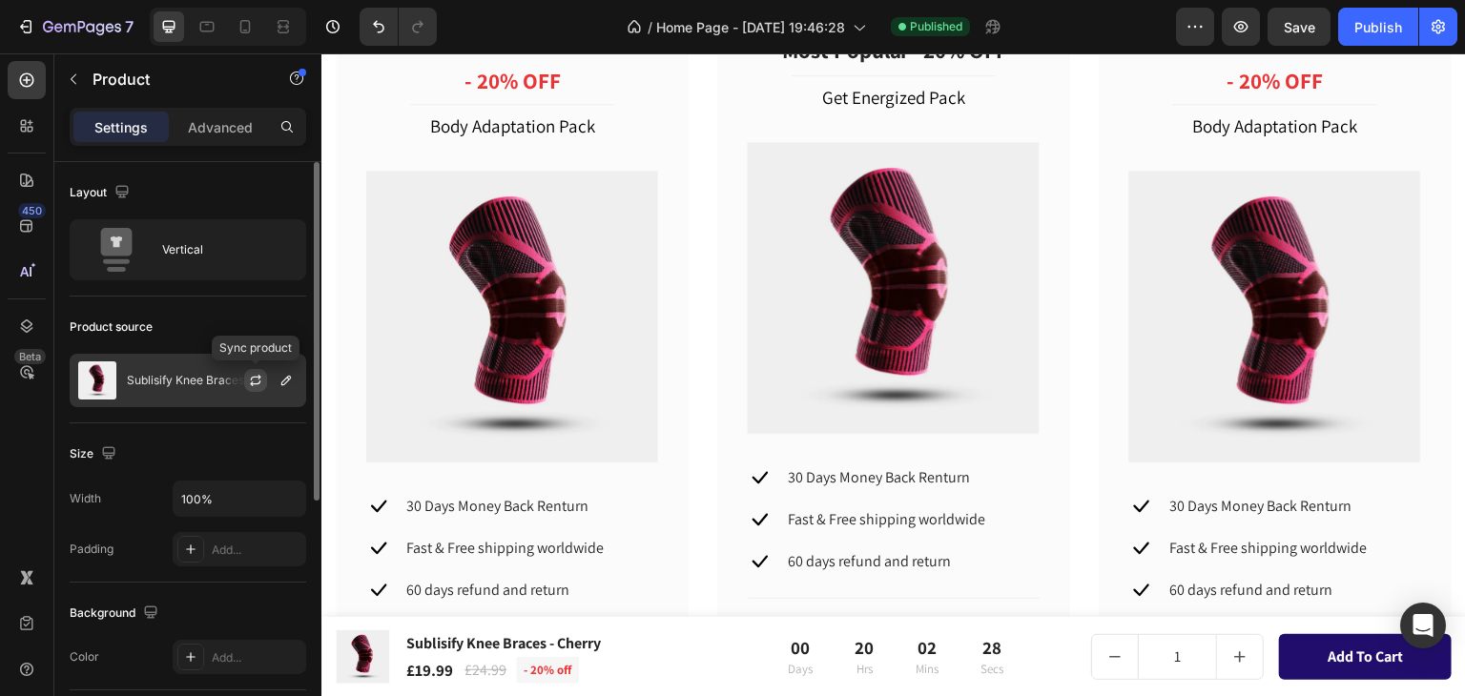
click at [257, 380] on icon "button" at bounding box center [255, 380] width 15 height 15
click at [286, 380] on icon "button" at bounding box center [285, 380] width 15 height 15
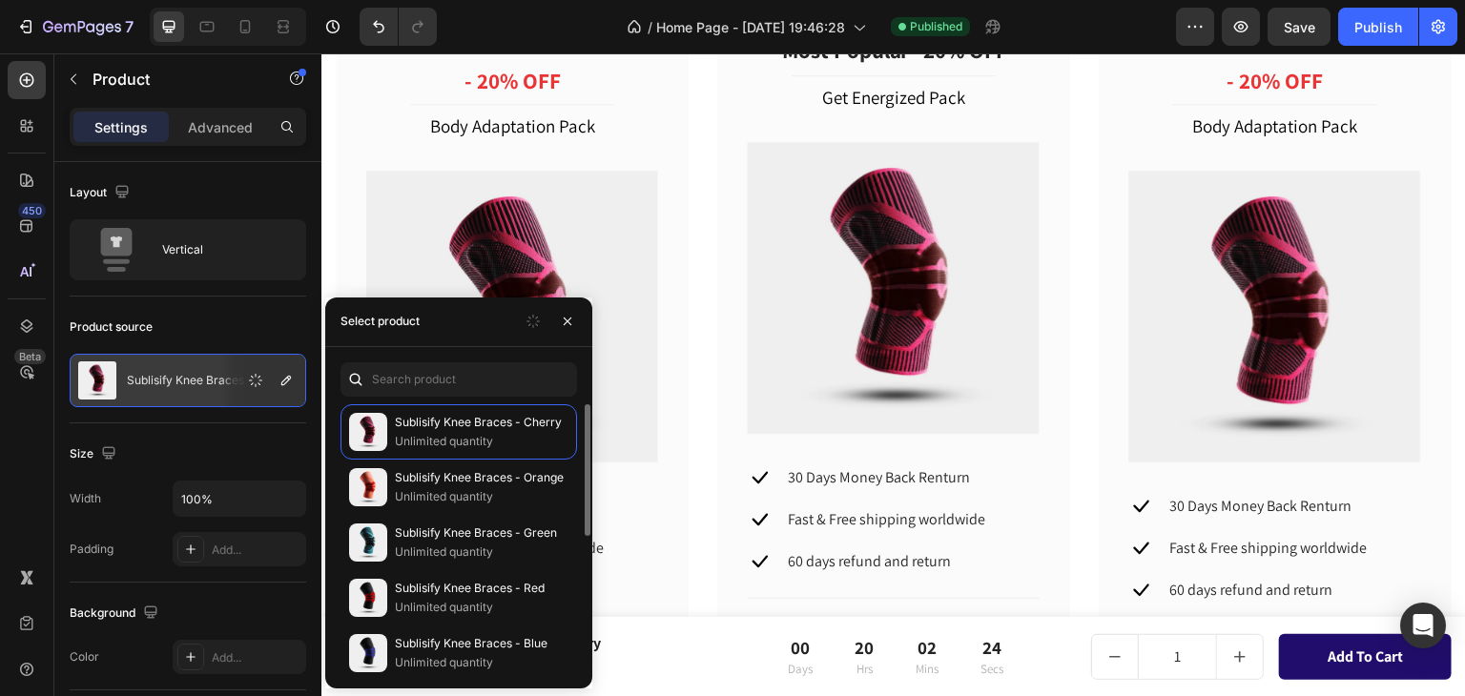
scroll to position [191, 0]
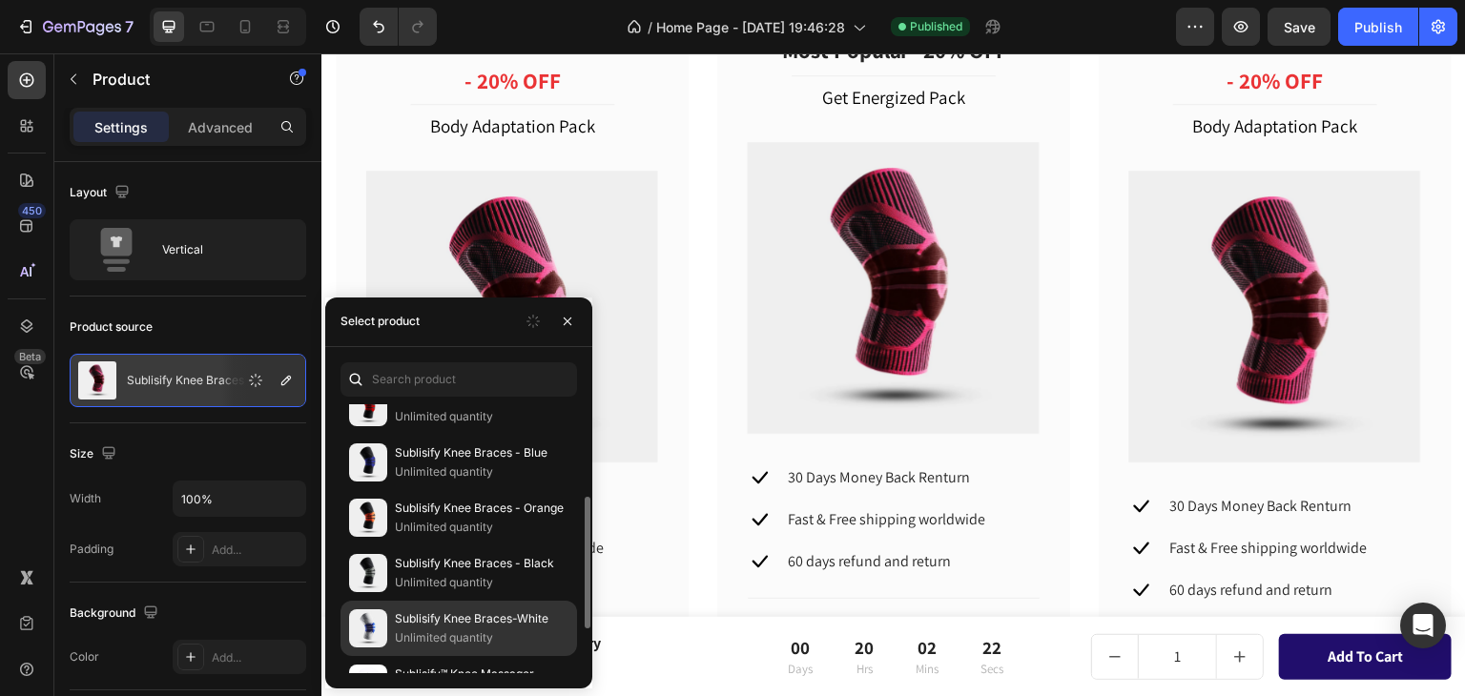
click at [446, 621] on p "Sublisify Knee Braces-White" at bounding box center [482, 618] width 174 height 19
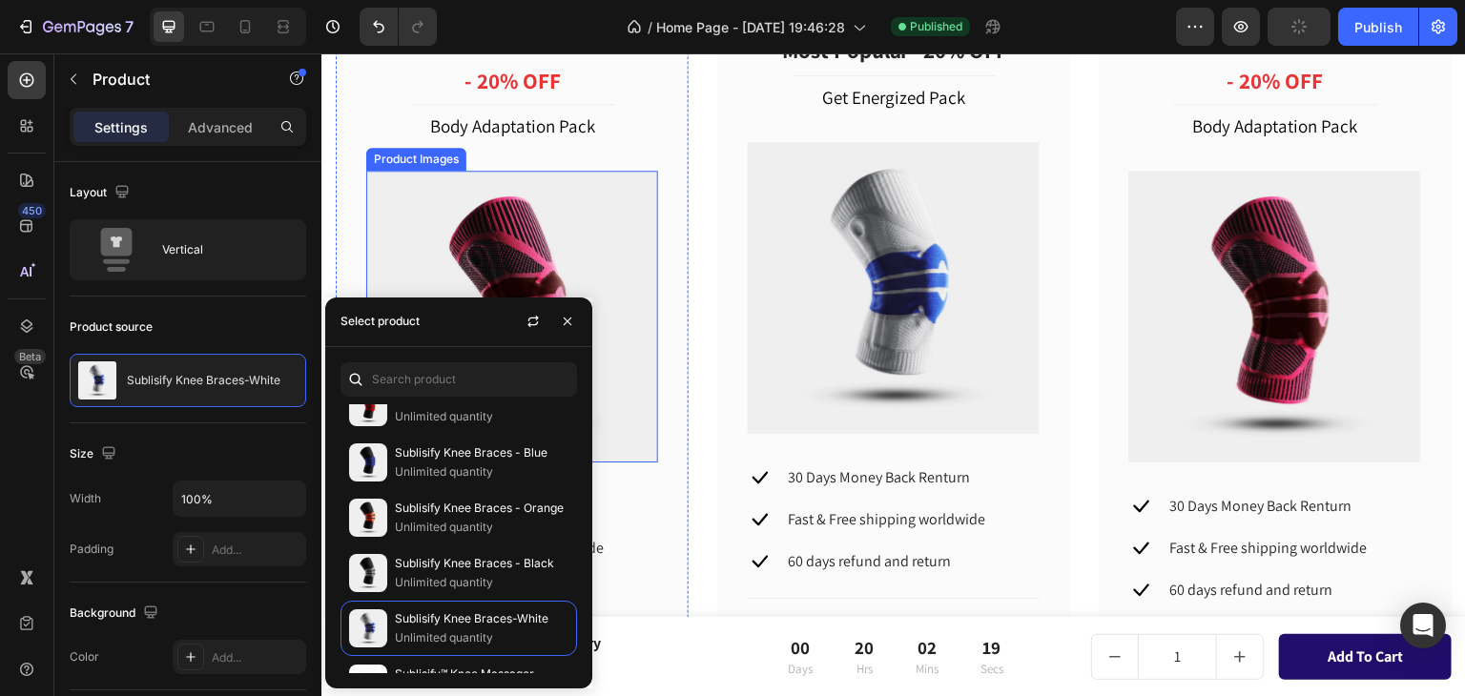
click at [558, 230] on img at bounding box center [512, 317] width 292 height 292
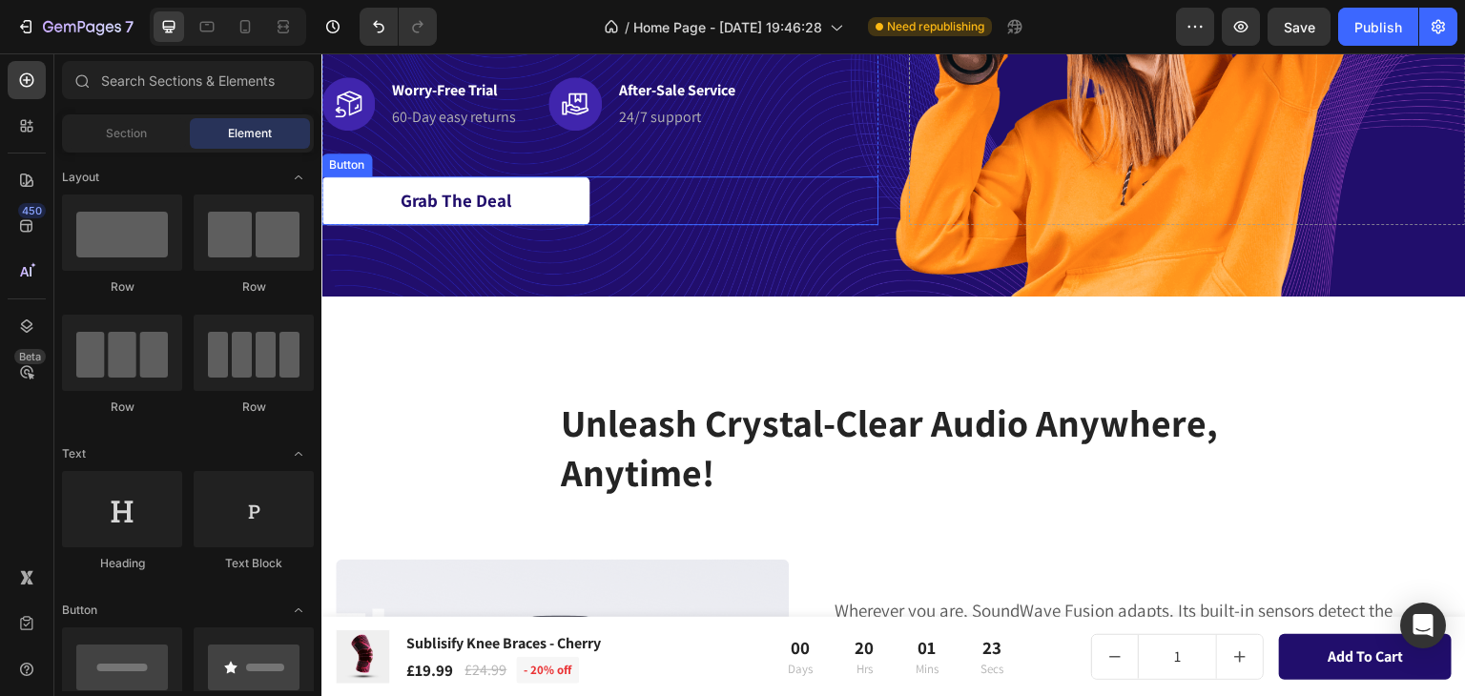
scroll to position [95, 0]
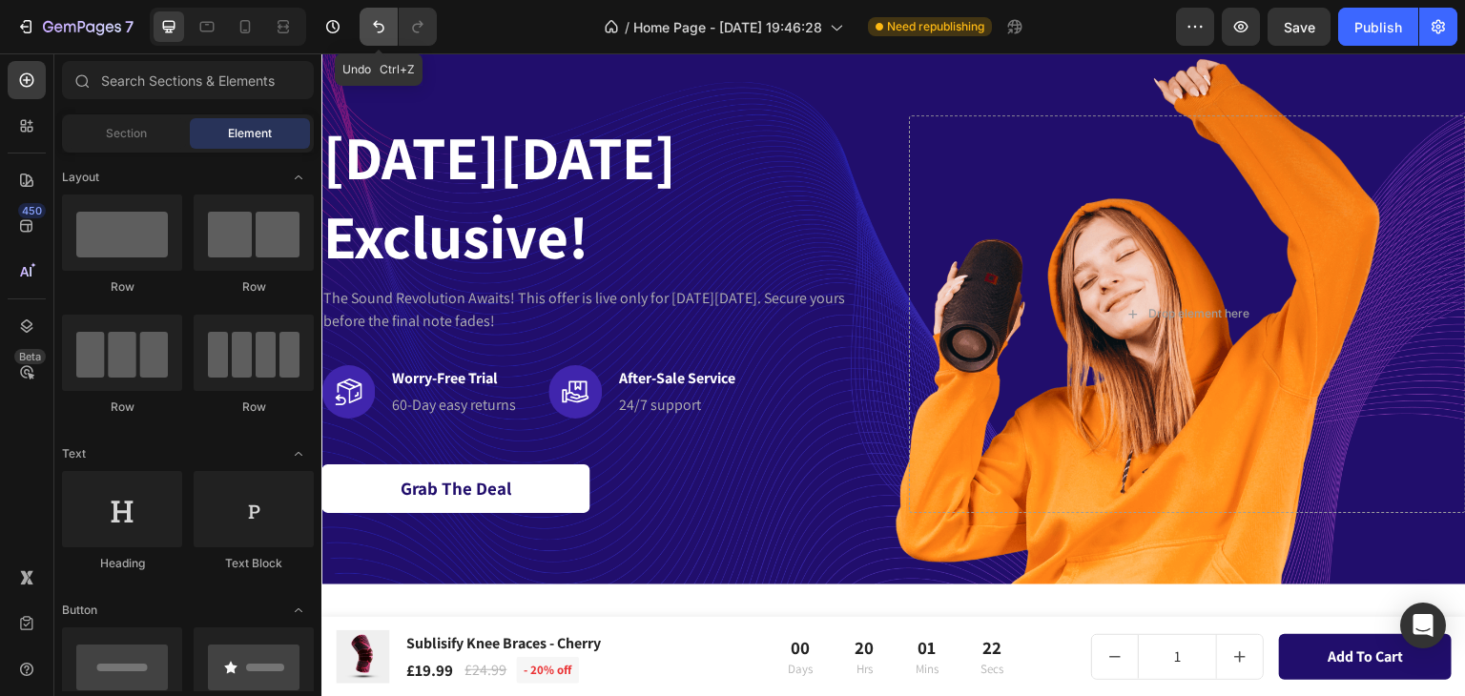
click at [384, 25] on icon "Undo/Redo" at bounding box center [378, 26] width 19 height 19
click at [381, 25] on icon "Undo/Redo" at bounding box center [378, 27] width 11 height 12
click at [348, 70] on div "Cyber Monday Exclusive! Heading The Sound Revolution Awaits! This offer is live…" at bounding box center [893, 314] width 1144 height 542
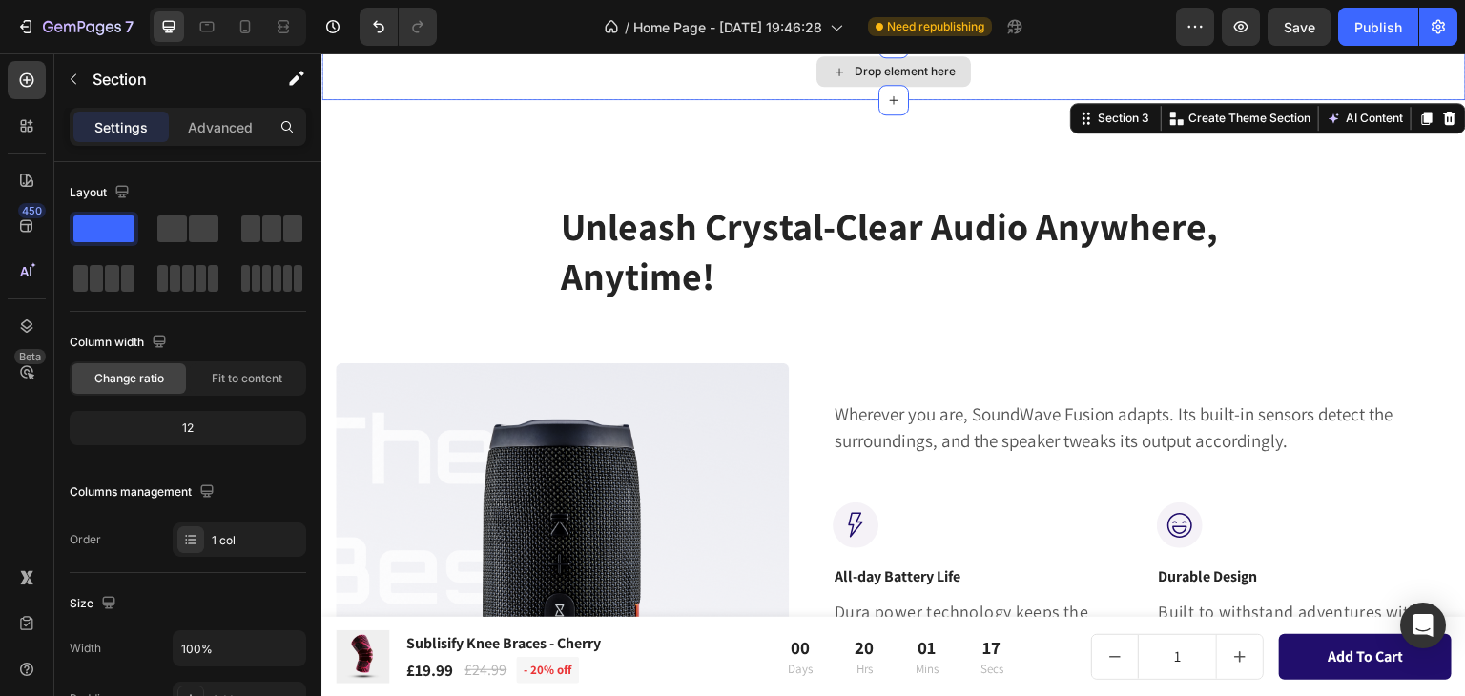
click at [336, 96] on div "Drop element here" at bounding box center [893, 71] width 1144 height 57
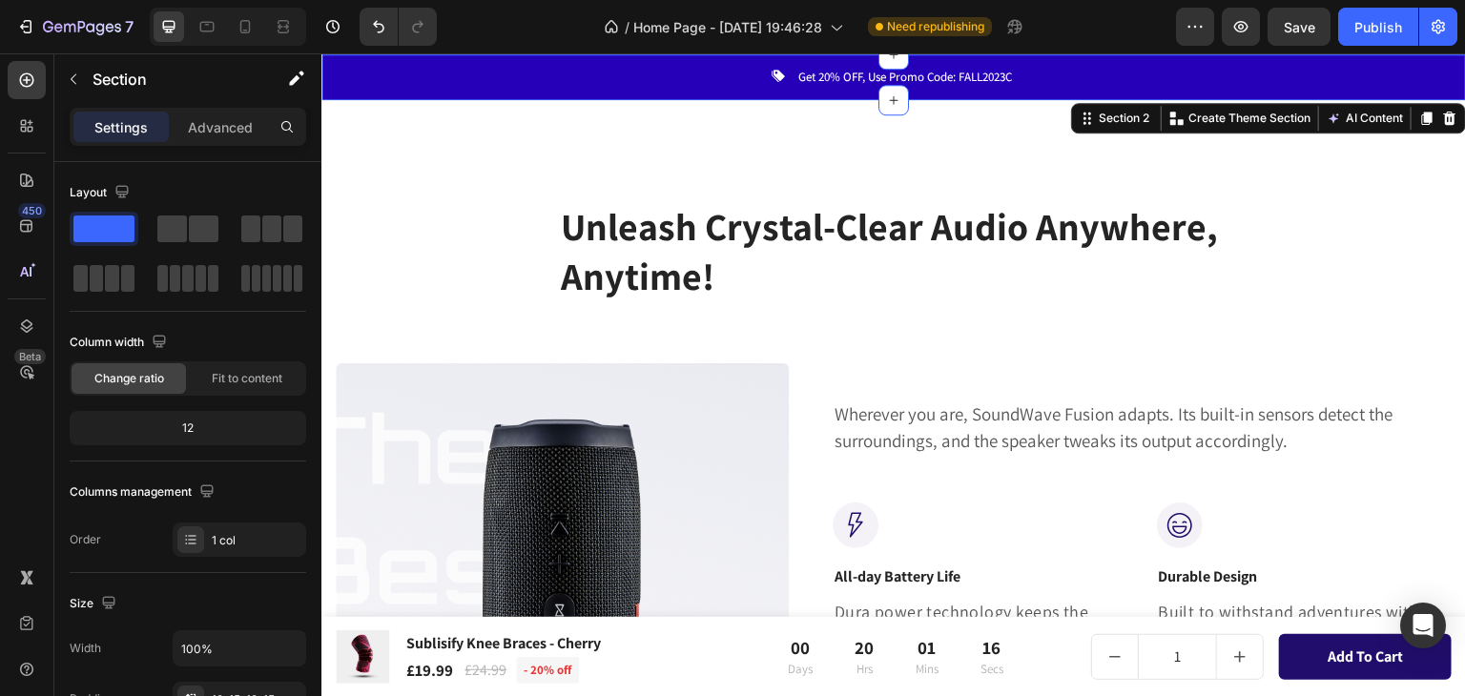
click at [355, 81] on div "Image Get 20% OFF, Use Promo Code: FALL2023C Text block" at bounding box center [894, 77] width 1116 height 23
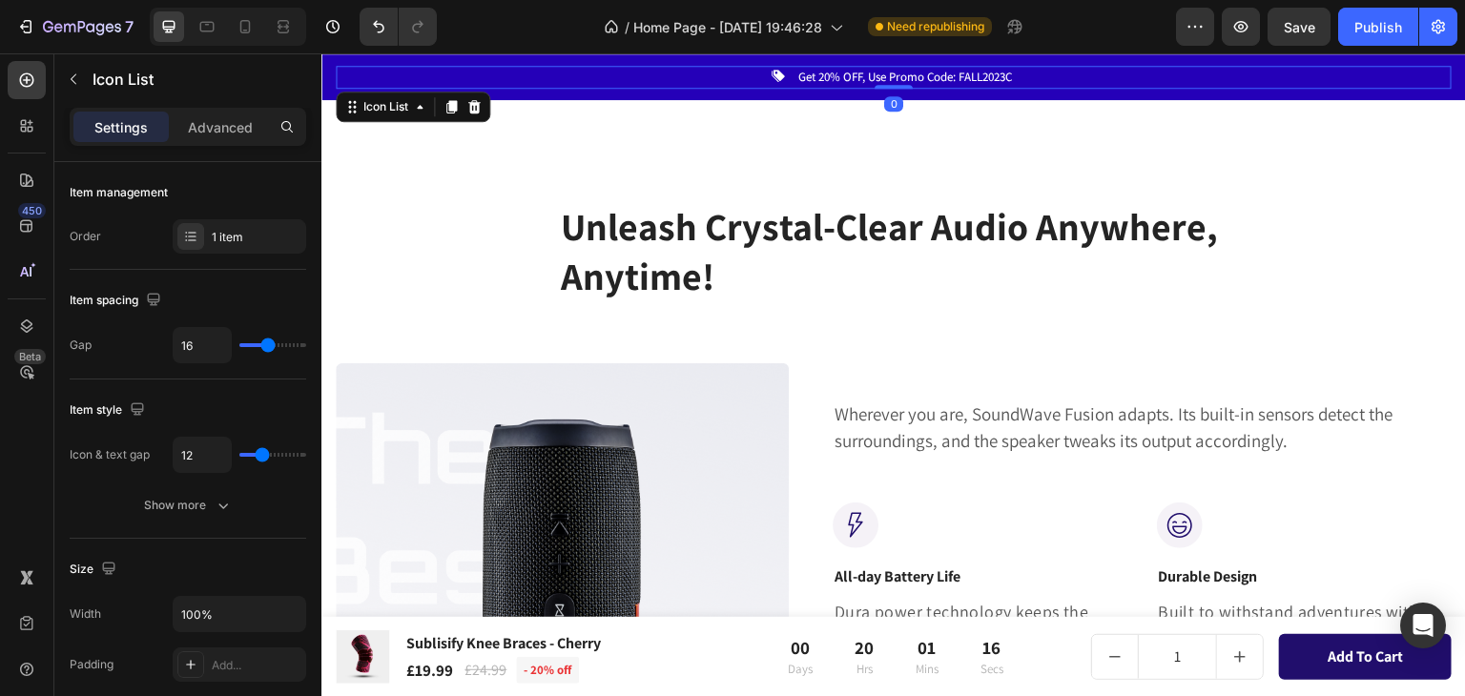
scroll to position [72, 0]
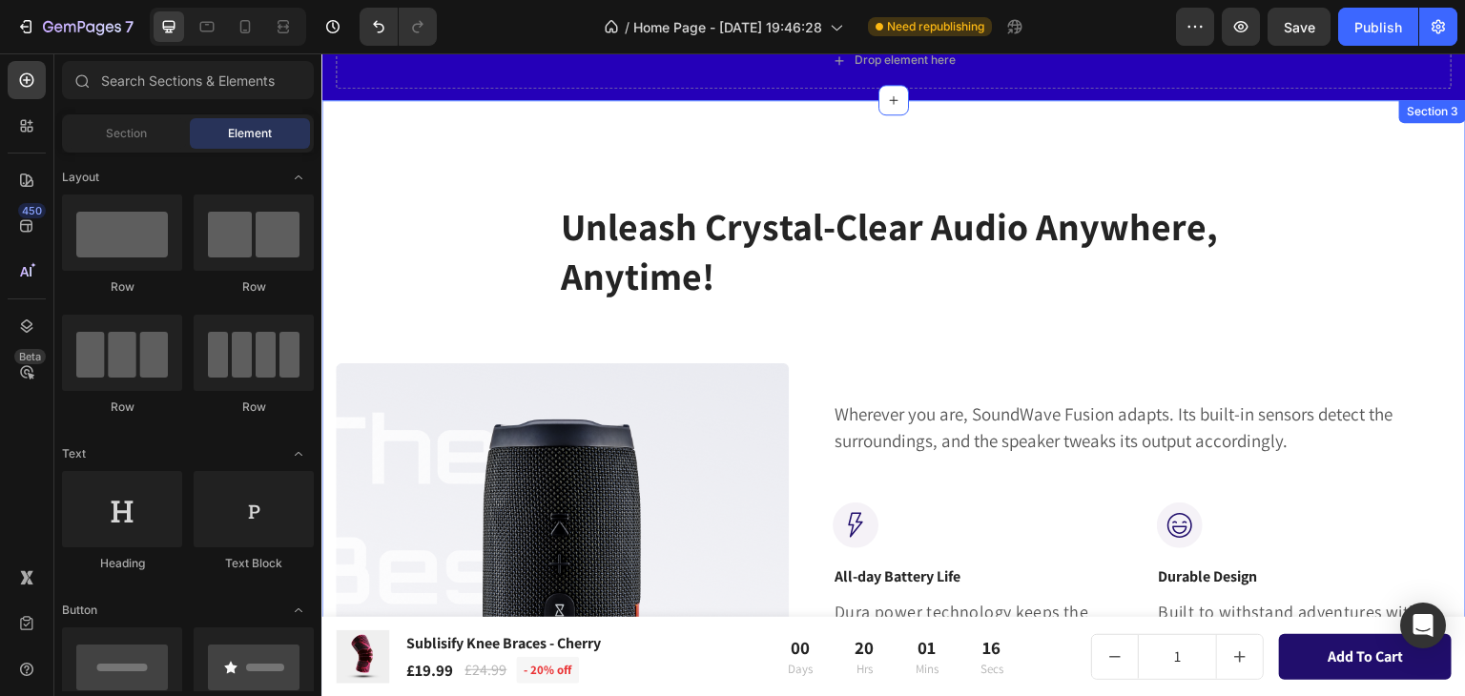
click at [359, 119] on div "Unleash Crystal-Clear Audio Anywhere, Anytime! Heading Row Row Image Wherever y…" at bounding box center [893, 607] width 1144 height 1014
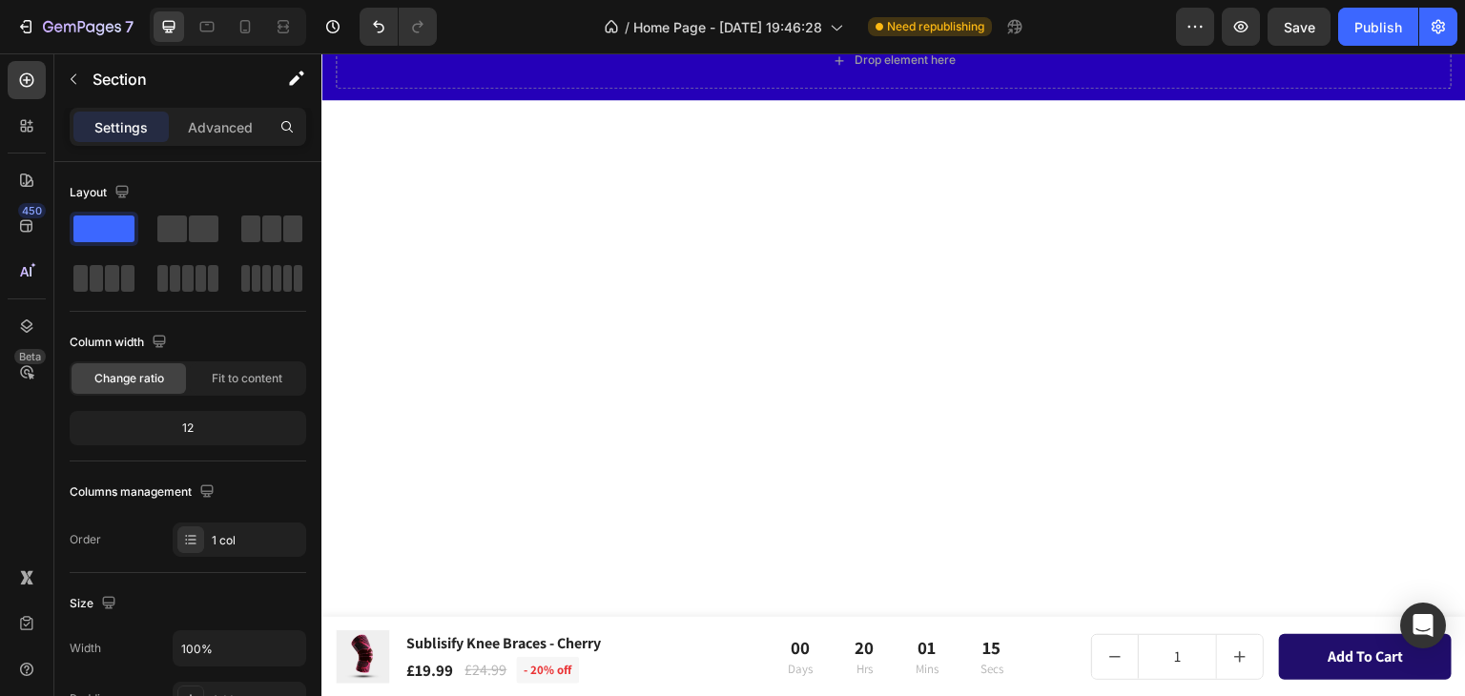
click at [358, 108] on div at bounding box center [893, 325] width 1144 height 451
click at [355, 116] on div at bounding box center [893, 342] width 1144 height 485
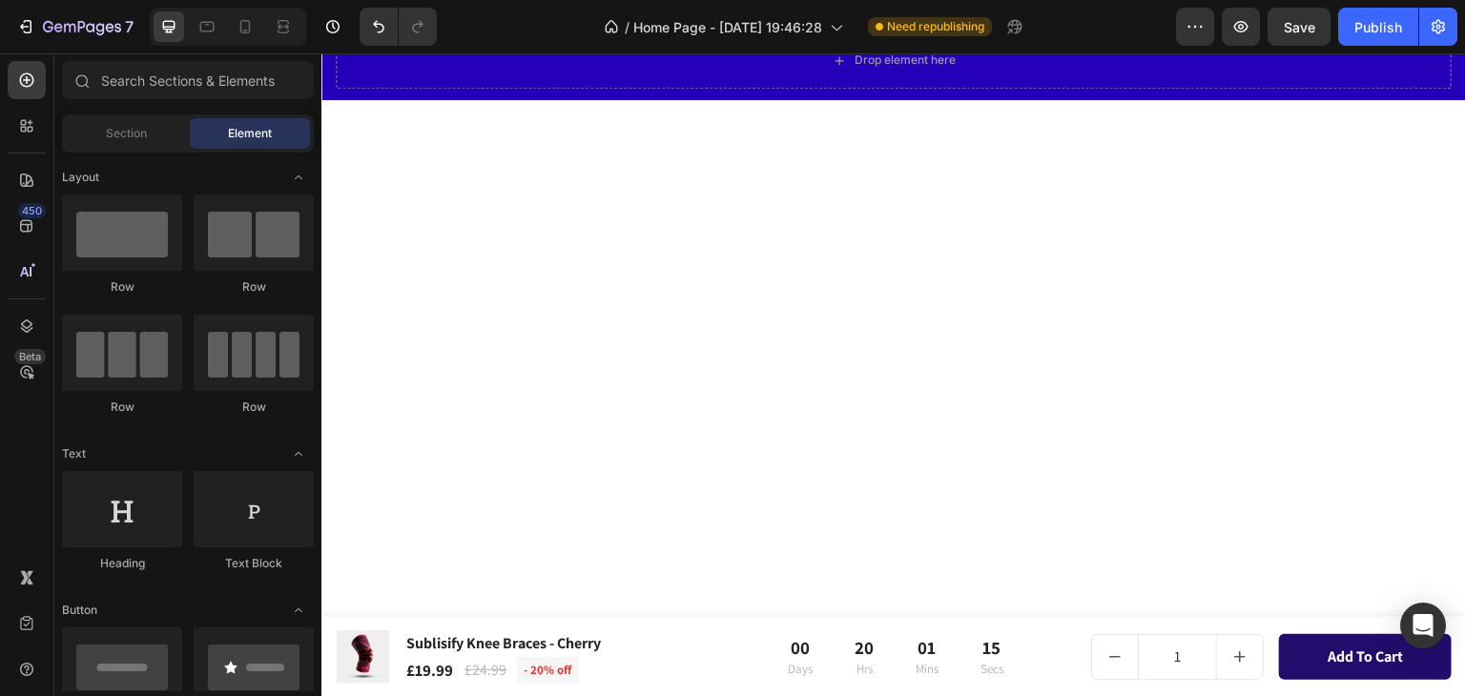
click at [355, 117] on div at bounding box center [893, 598] width 1144 height 996
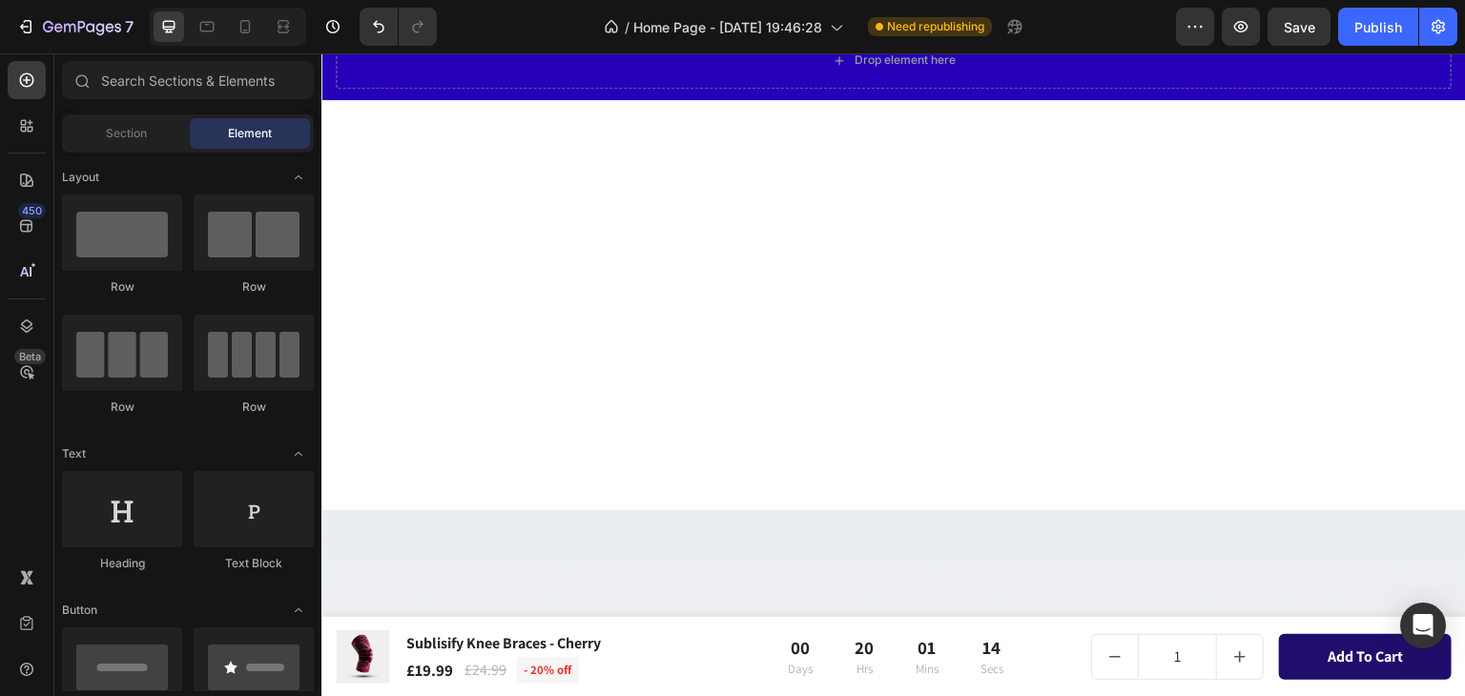
click at [356, 116] on div at bounding box center [893, 305] width 1144 height 410
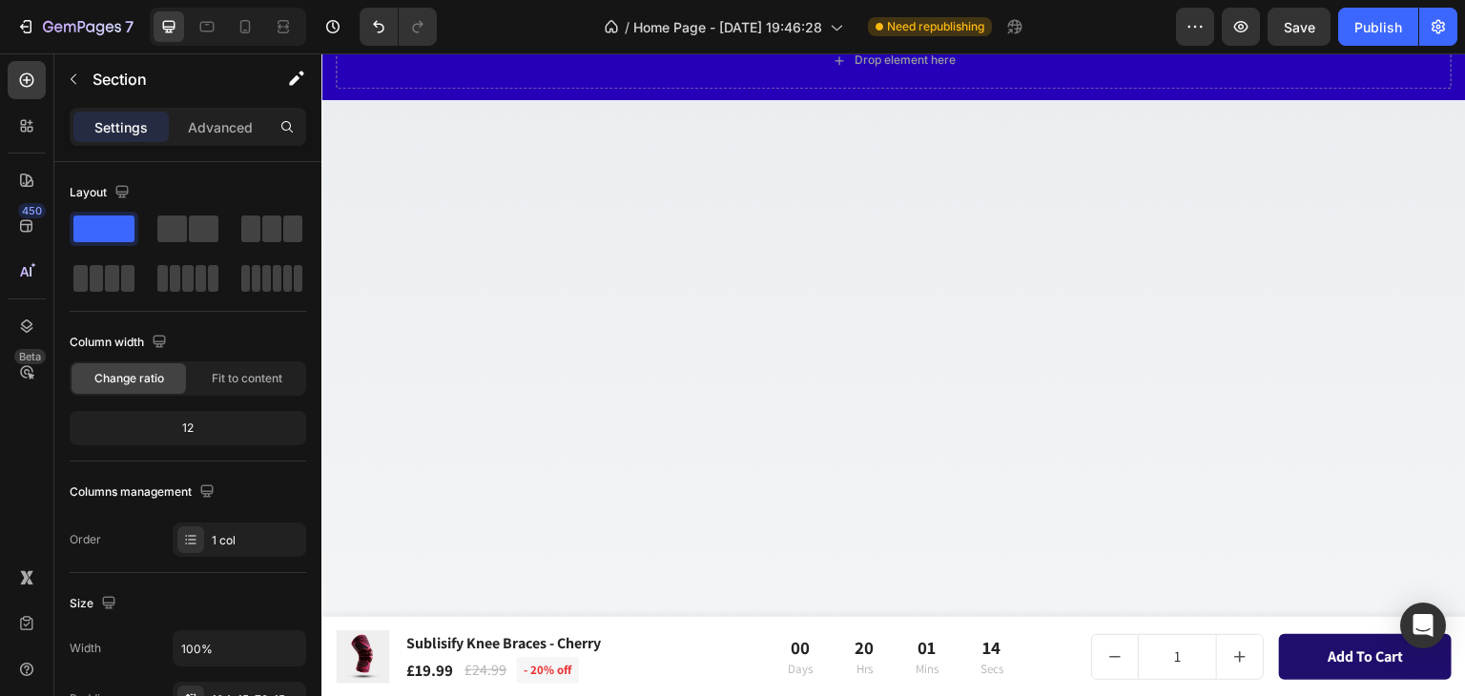
click at [357, 116] on div at bounding box center [893, 610] width 1144 height 1021
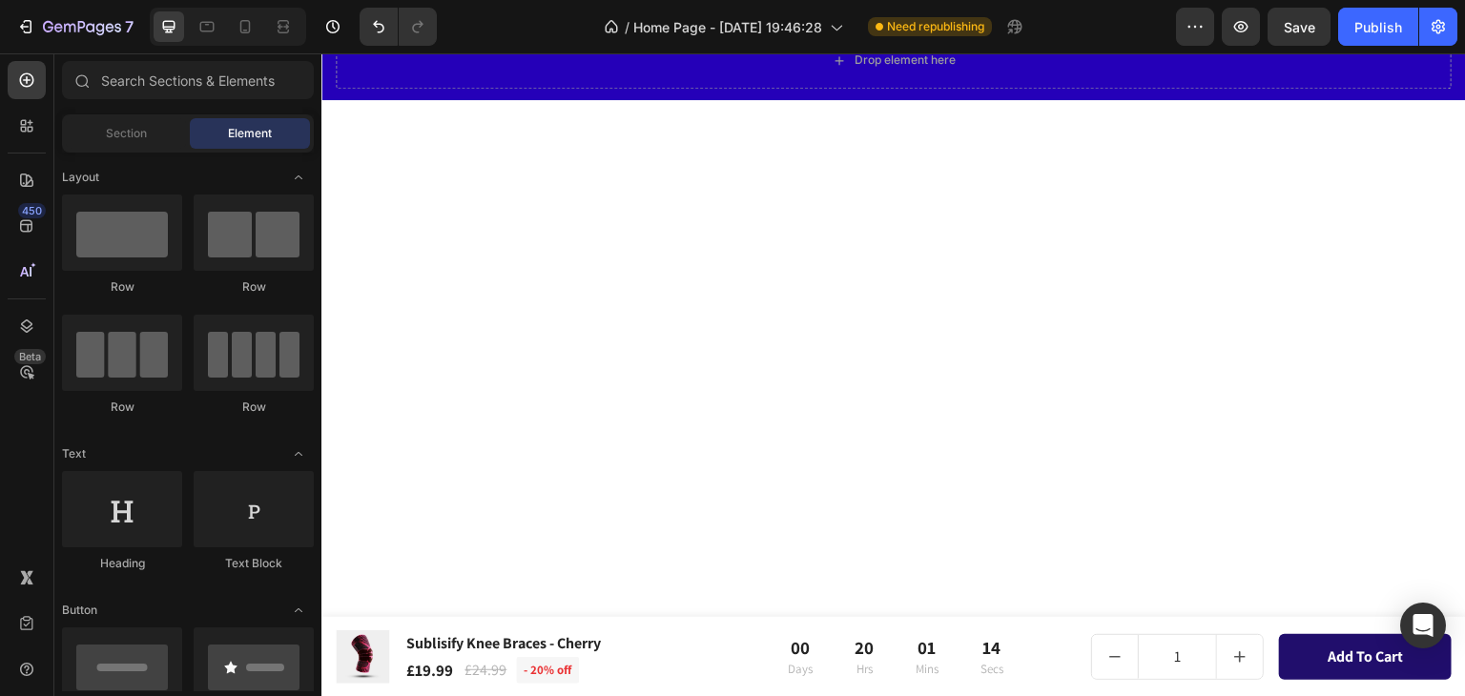
click at [357, 116] on div at bounding box center [893, 648] width 1144 height 1097
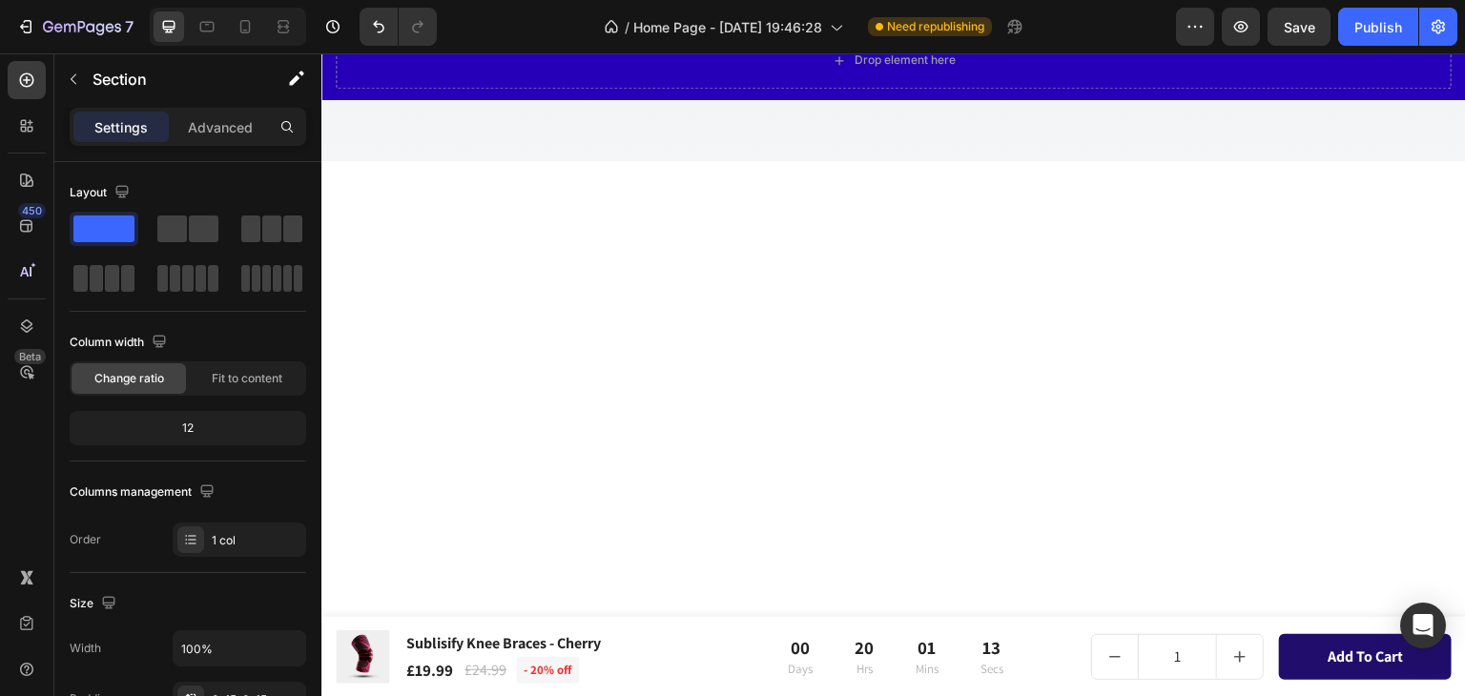
click at [357, 116] on div at bounding box center [894, 130] width 1116 height 61
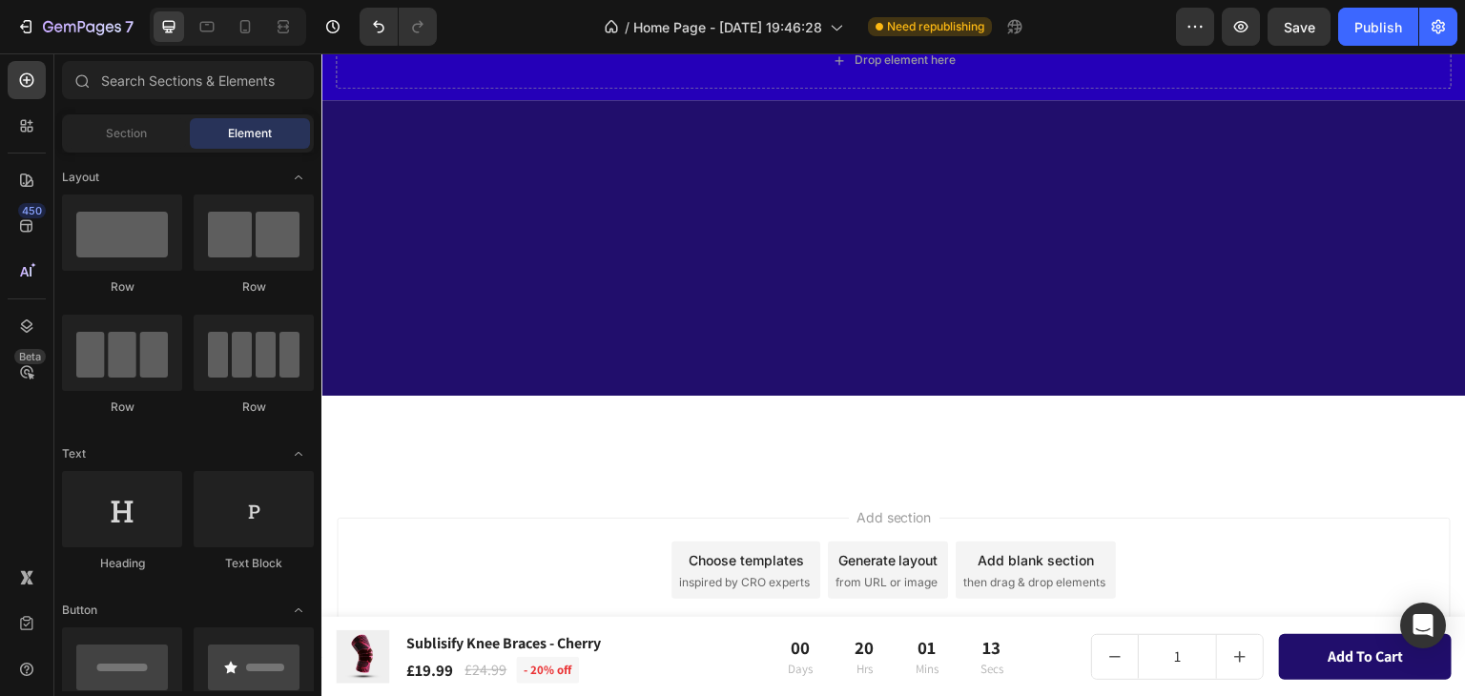
click at [356, 117] on div at bounding box center [893, 248] width 1144 height 296
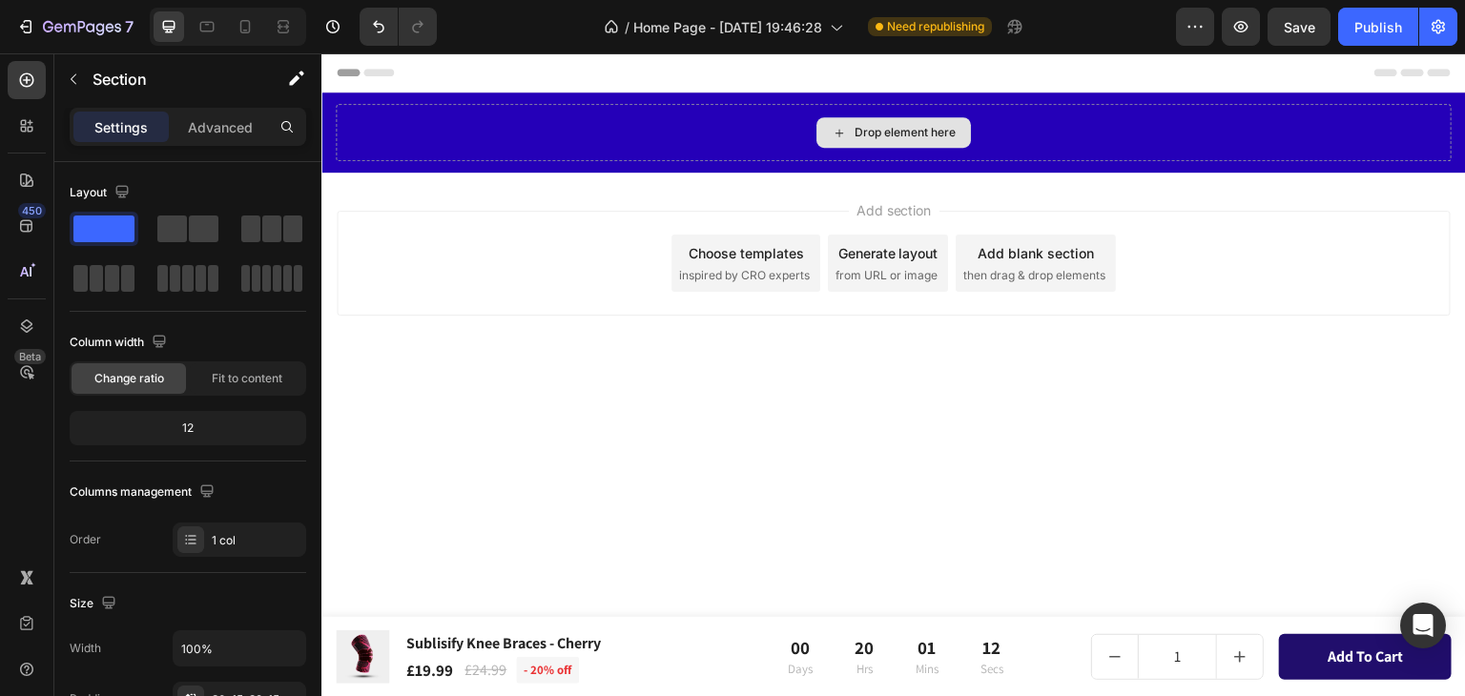
scroll to position [0, 0]
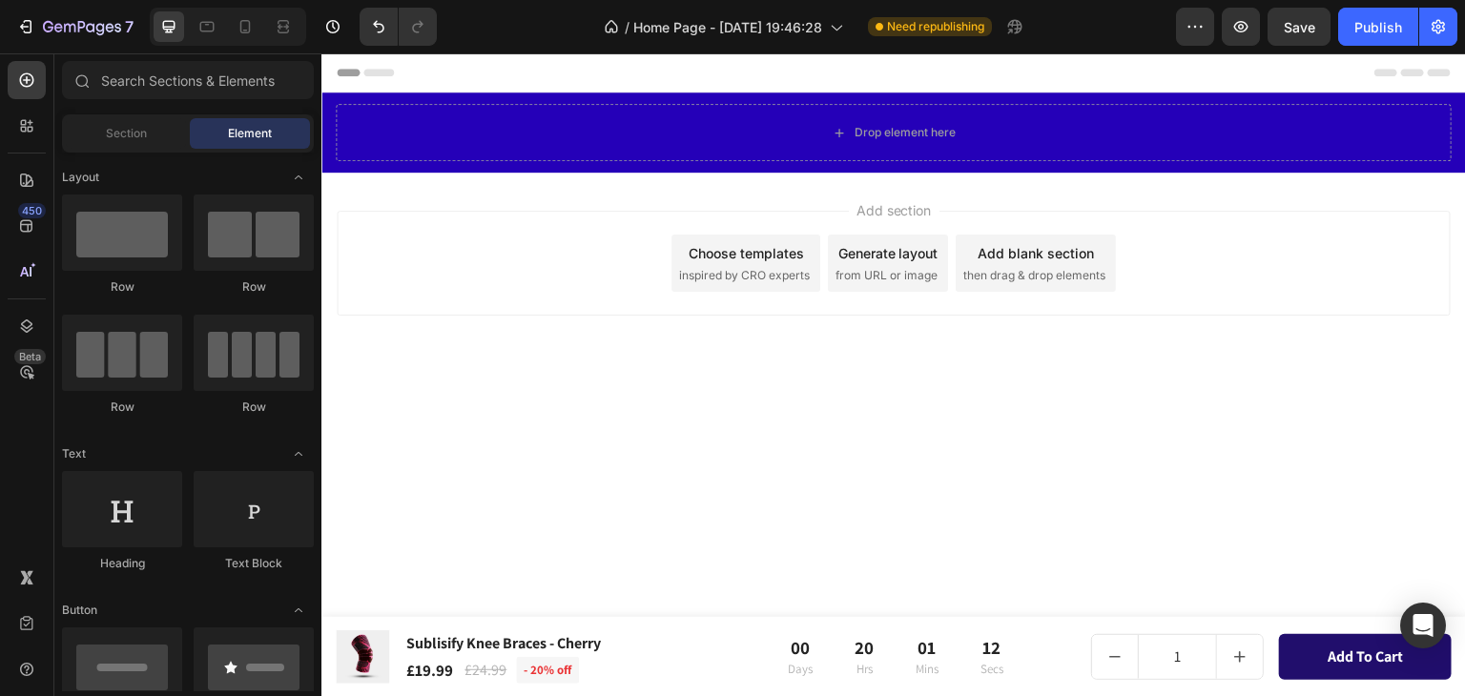
click at [361, 77] on span "Header" at bounding box center [379, 72] width 42 height 19
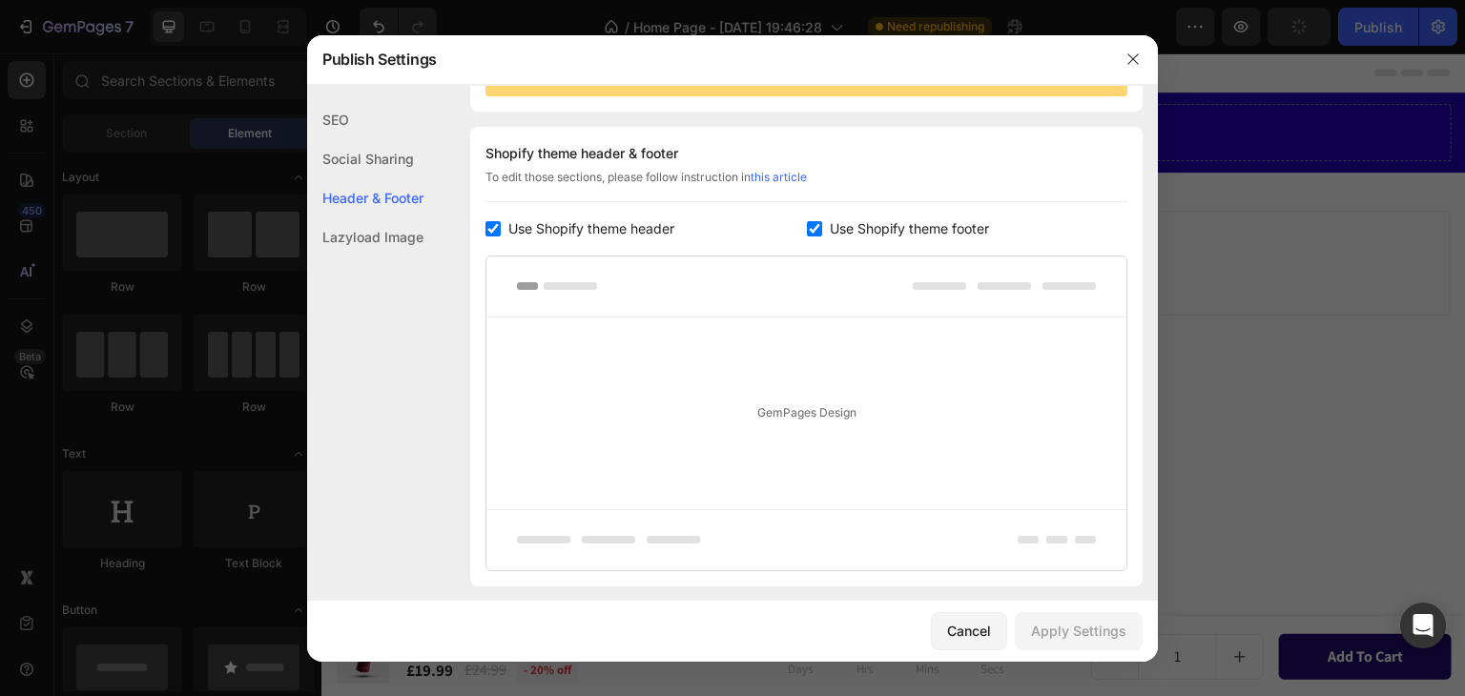
scroll to position [257, 0]
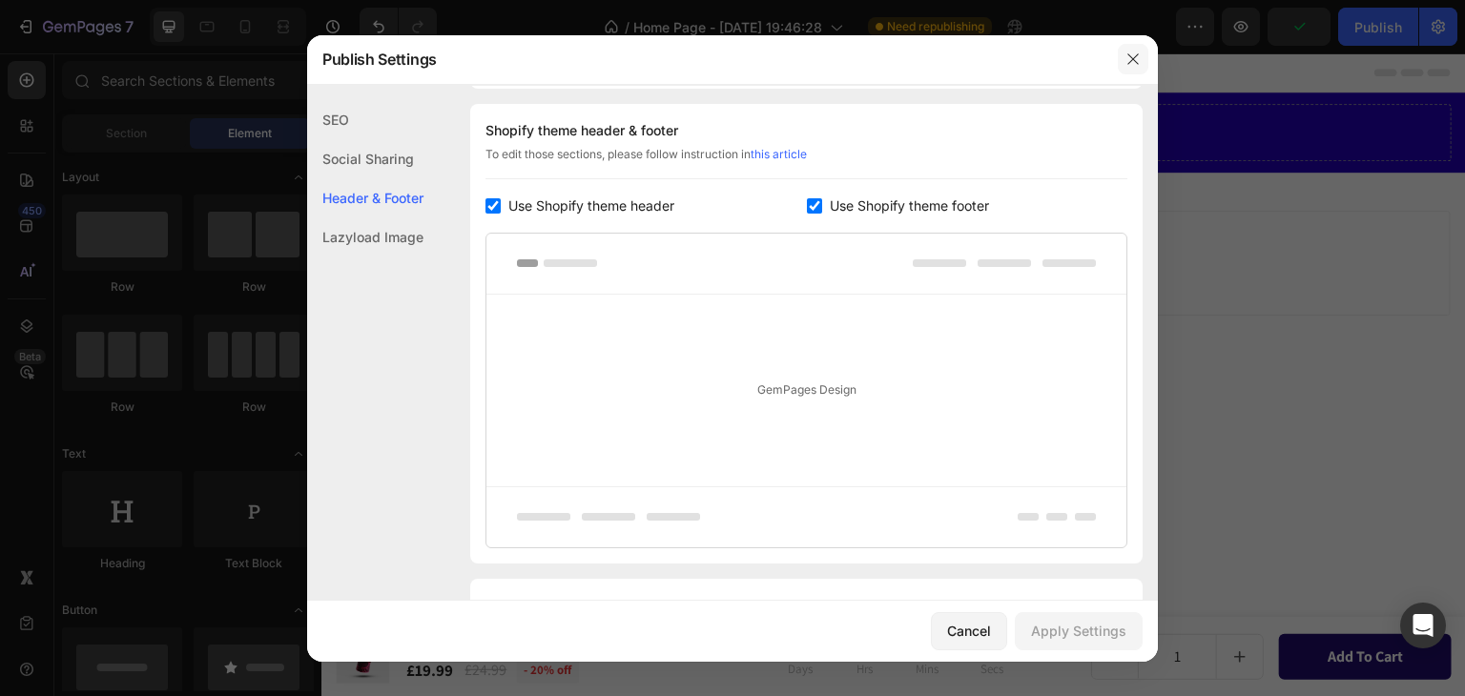
click at [1130, 60] on icon "button" at bounding box center [1132, 58] width 15 height 15
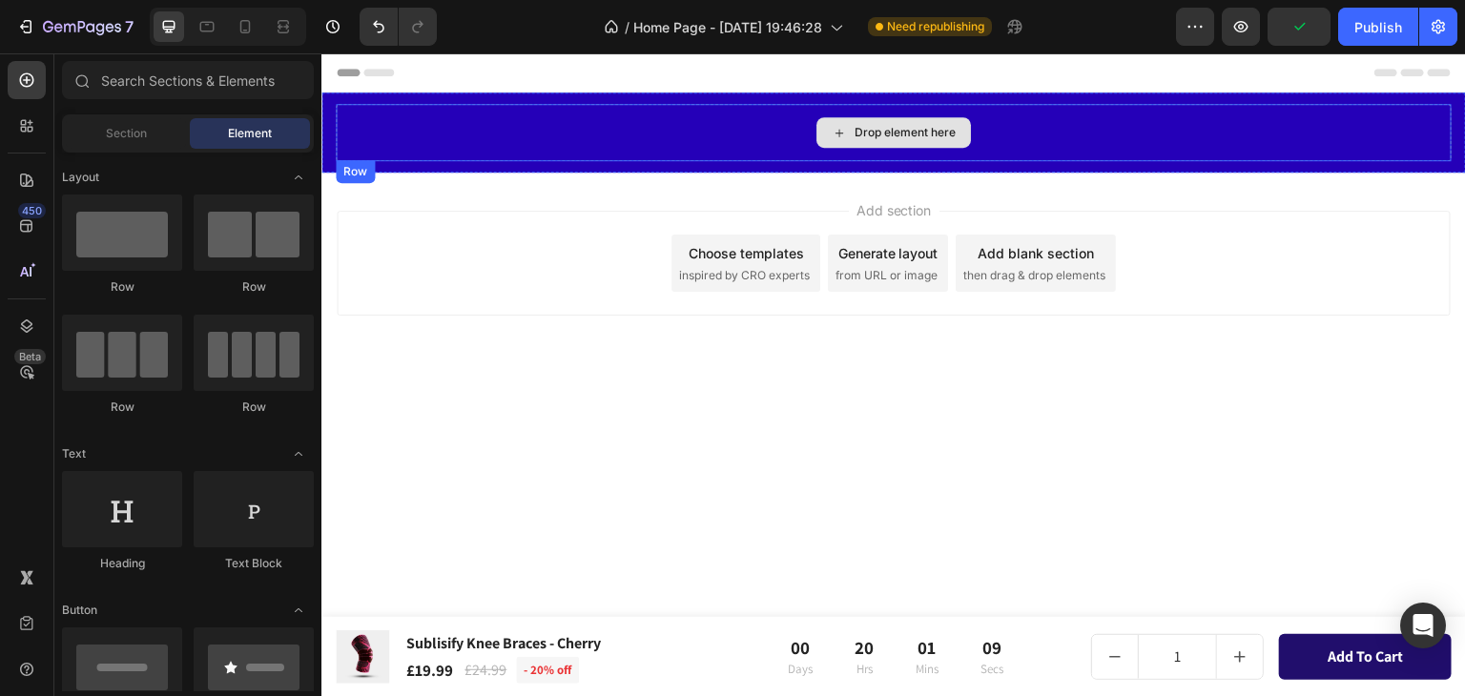
click at [1054, 138] on div "Drop element here" at bounding box center [894, 132] width 1116 height 57
click at [1069, 156] on div "Drop element here" at bounding box center [894, 132] width 1116 height 57
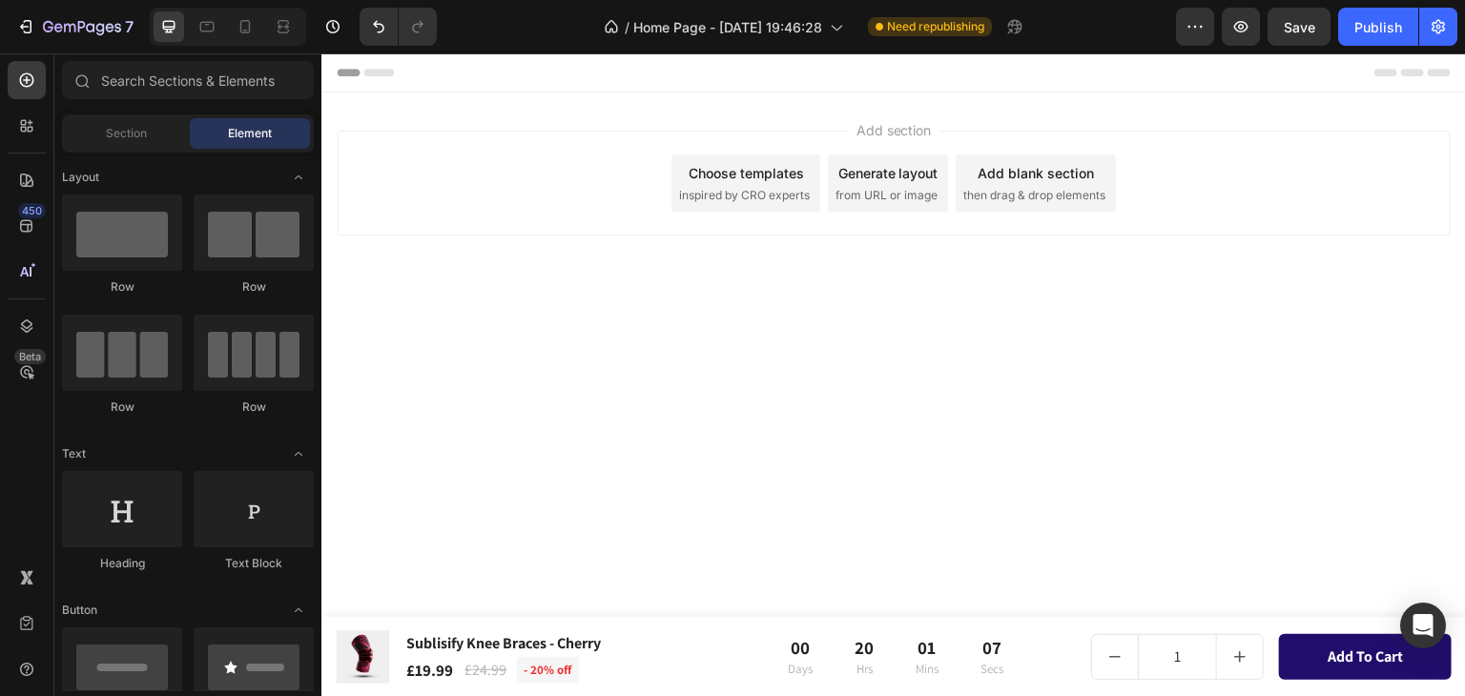
click at [771, 181] on div "Choose templates" at bounding box center [746, 173] width 115 height 20
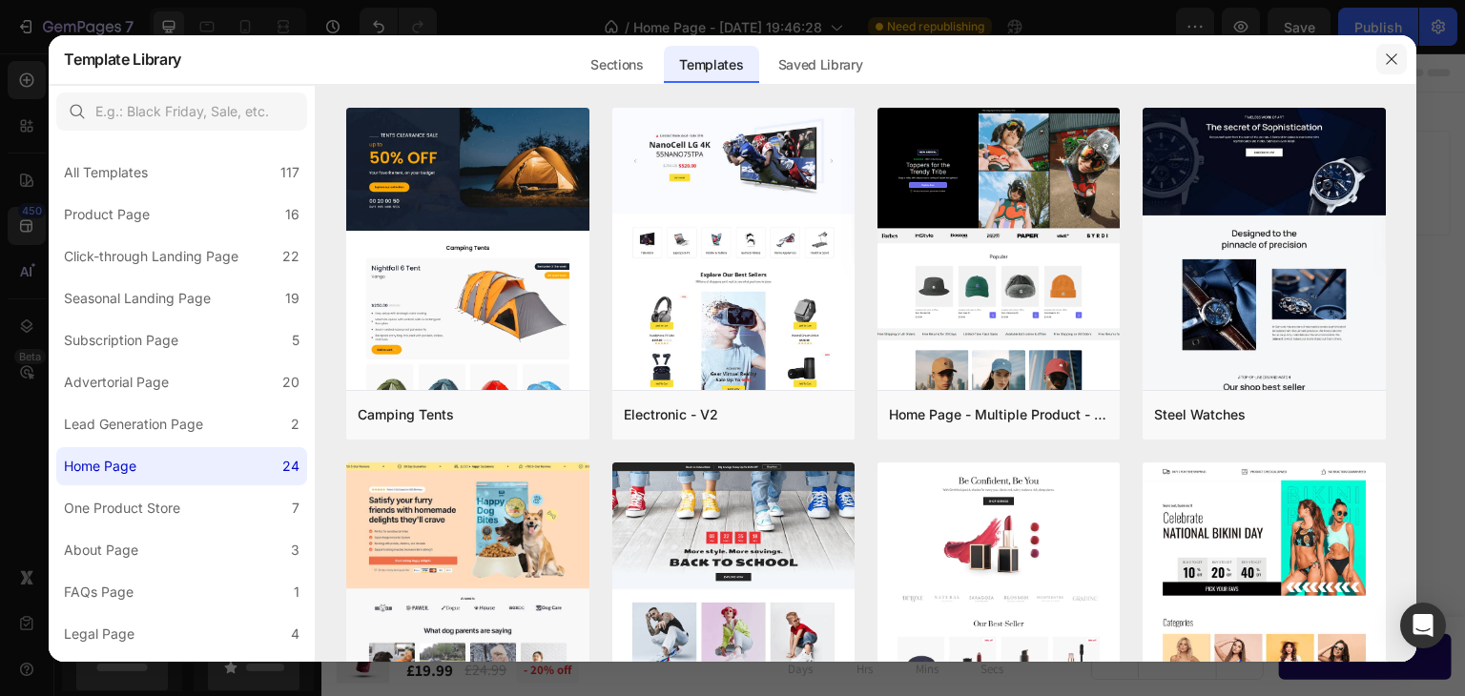
click at [1392, 58] on icon "button" at bounding box center [1391, 58] width 15 height 15
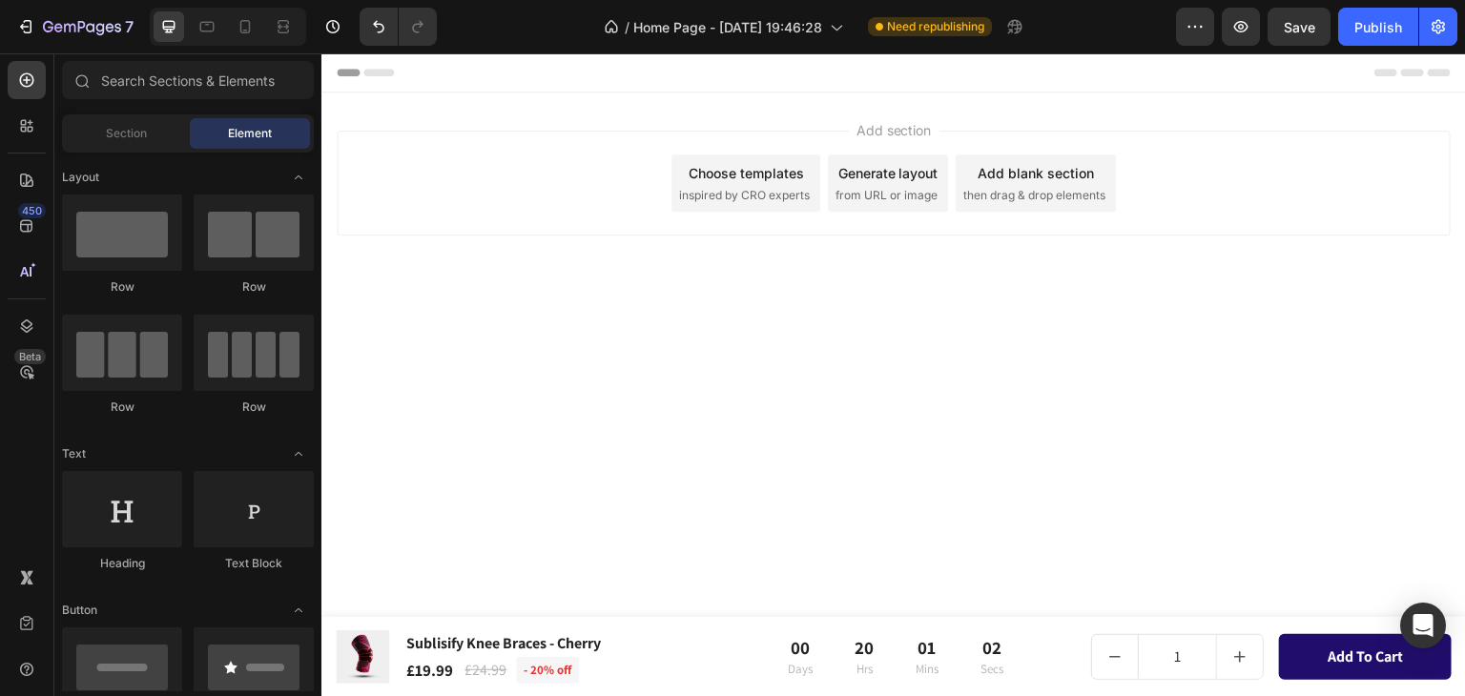
click at [734, 192] on span "inspired by CRO experts" at bounding box center [744, 195] width 131 height 17
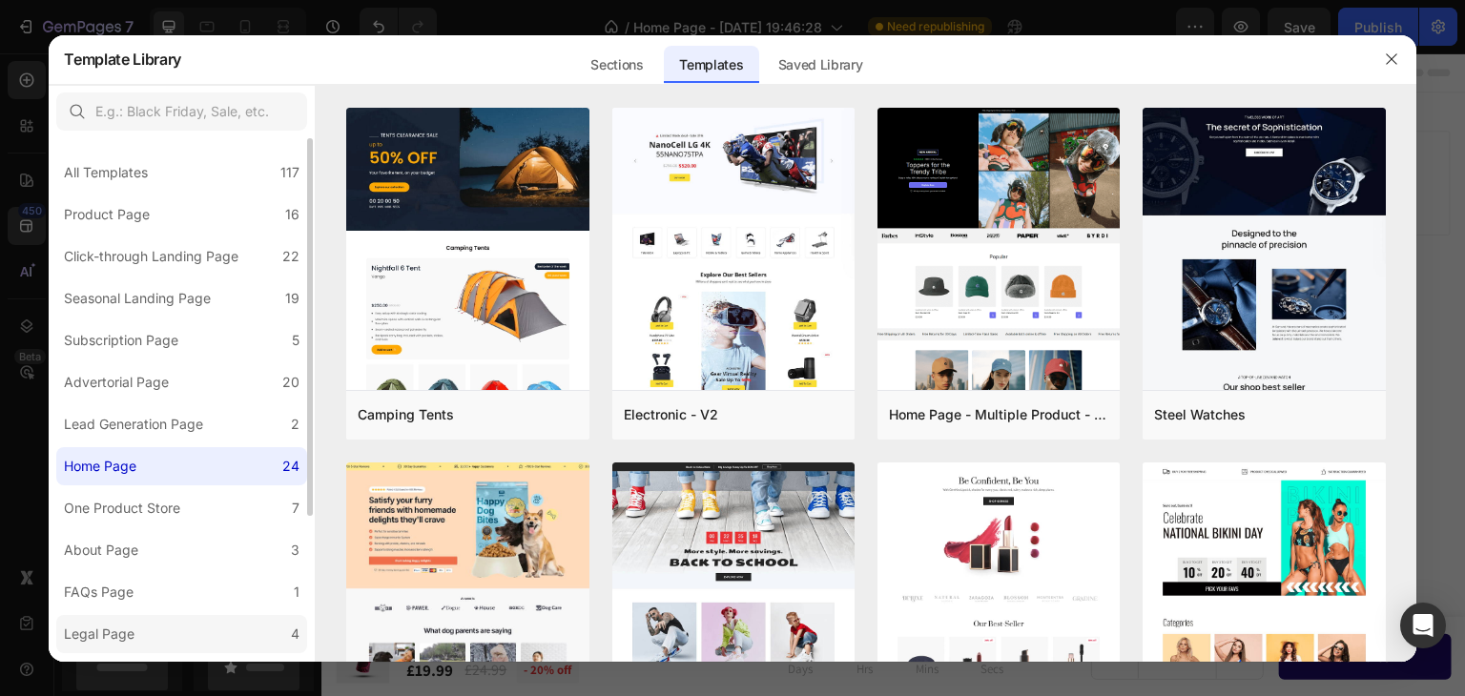
scroll to position [191, 0]
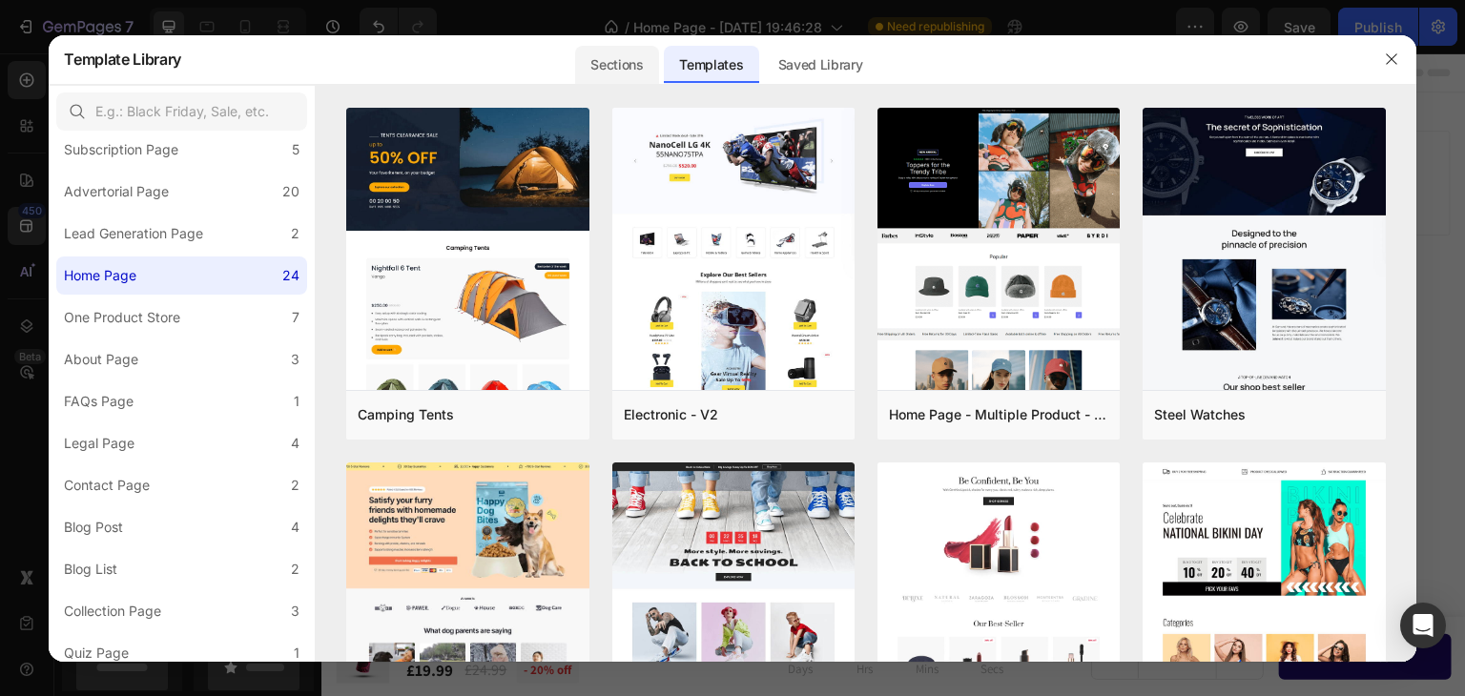
click at [604, 55] on div "Sections" at bounding box center [616, 65] width 83 height 38
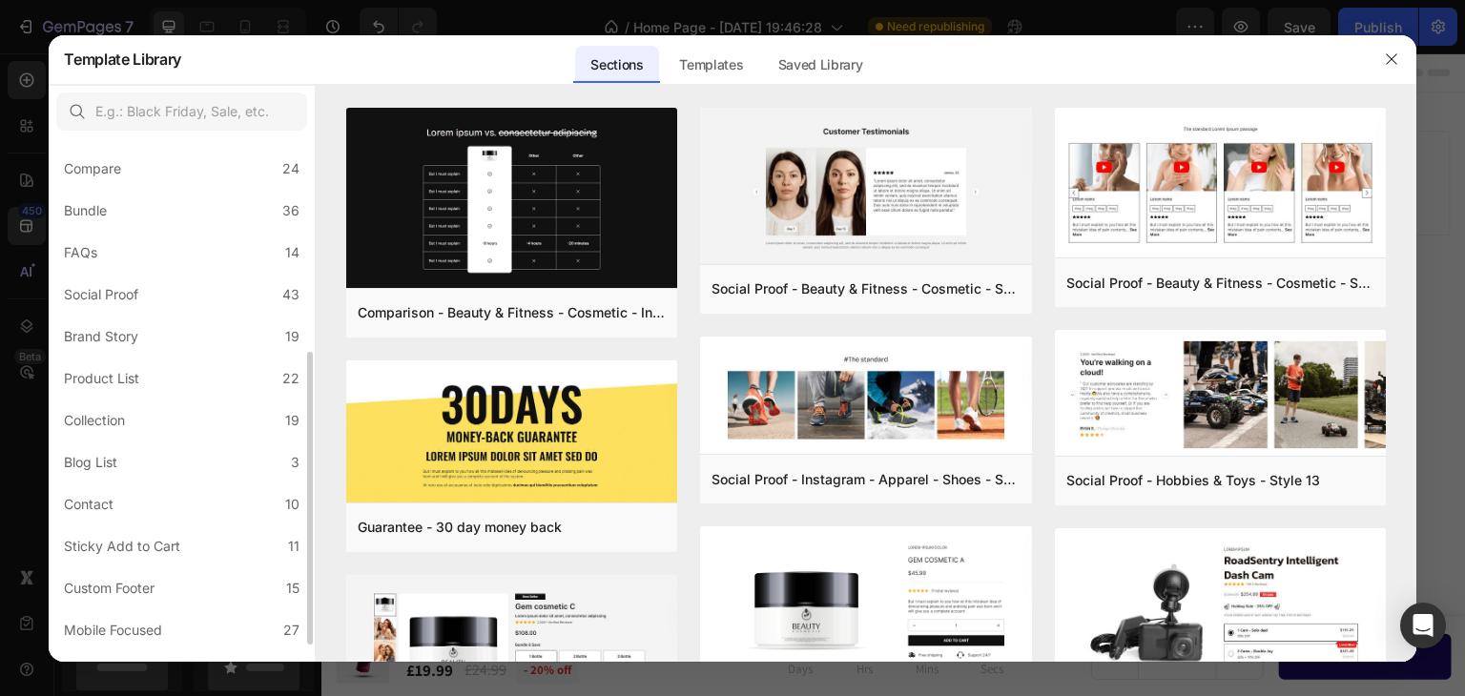
scroll to position [411, 0]
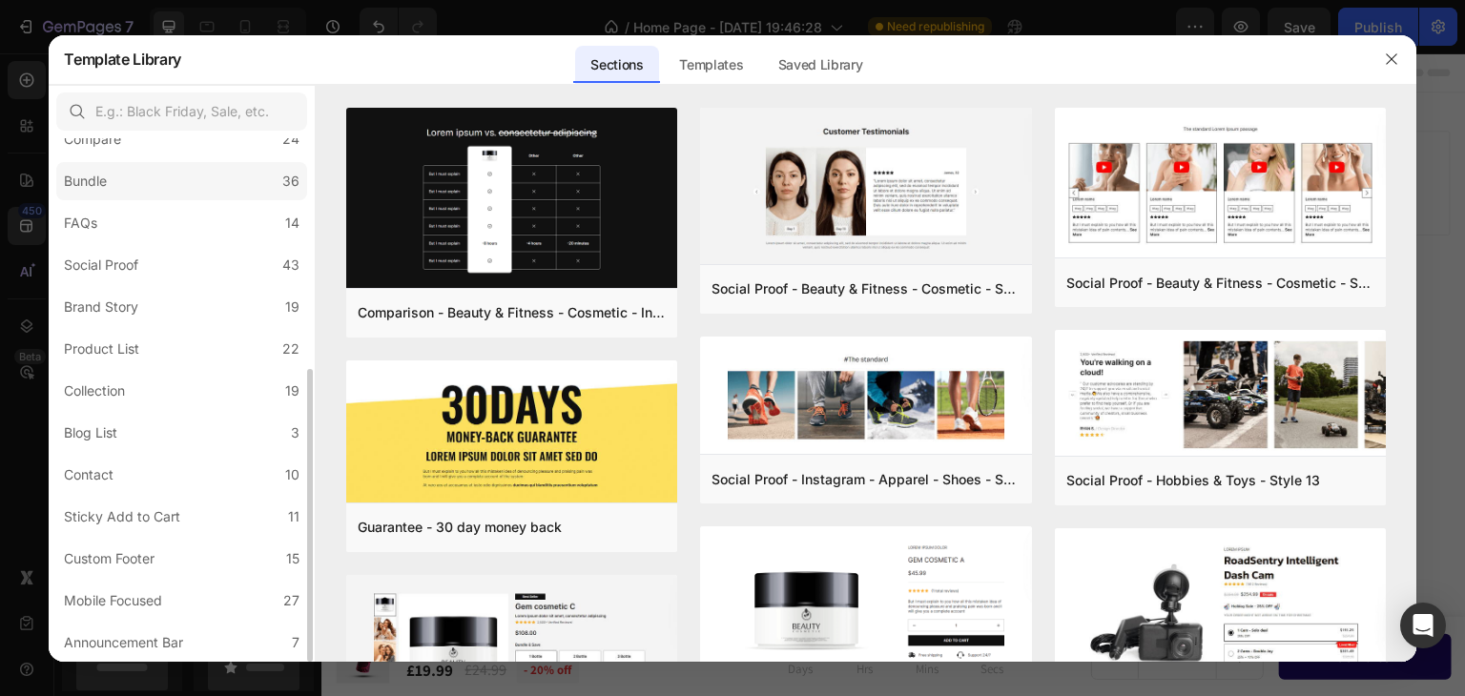
click at [118, 176] on label "Bundle 36" at bounding box center [181, 181] width 251 height 38
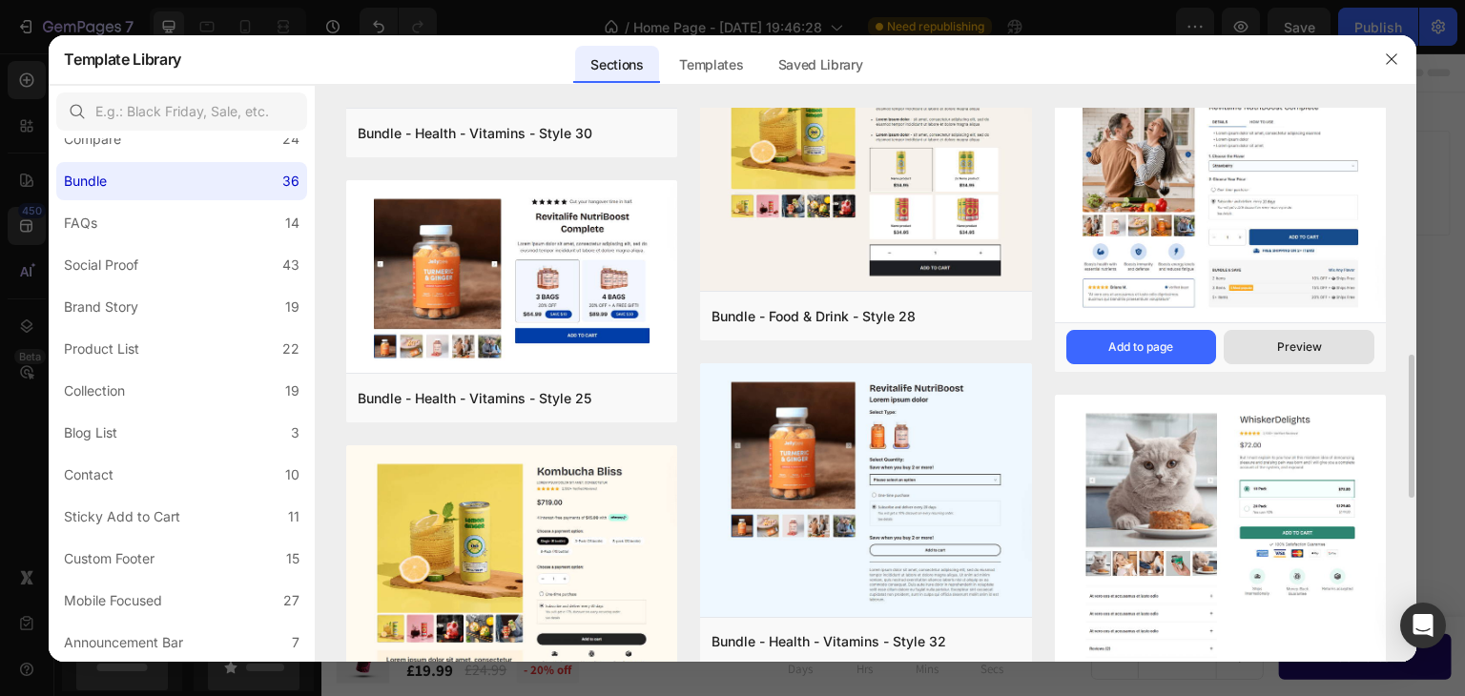
scroll to position [858, 0]
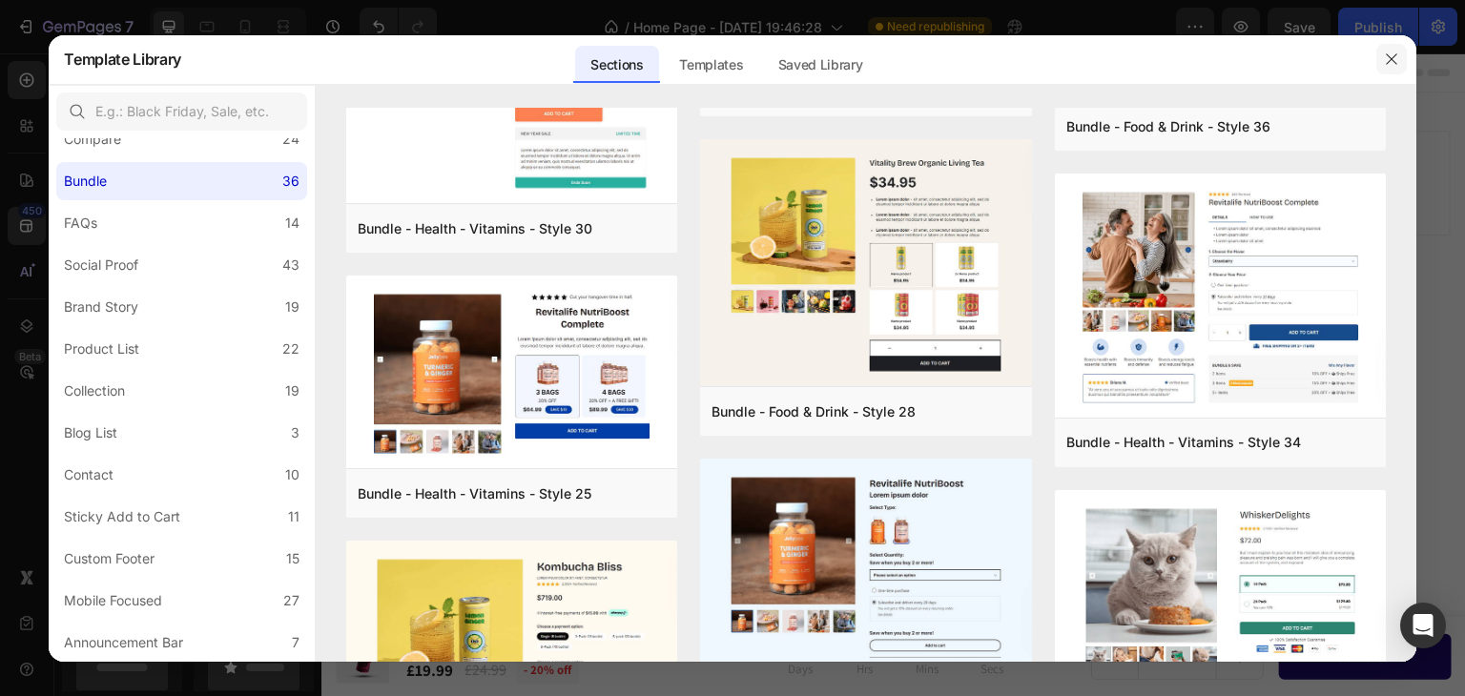
click at [1390, 57] on icon "button" at bounding box center [1391, 58] width 15 height 15
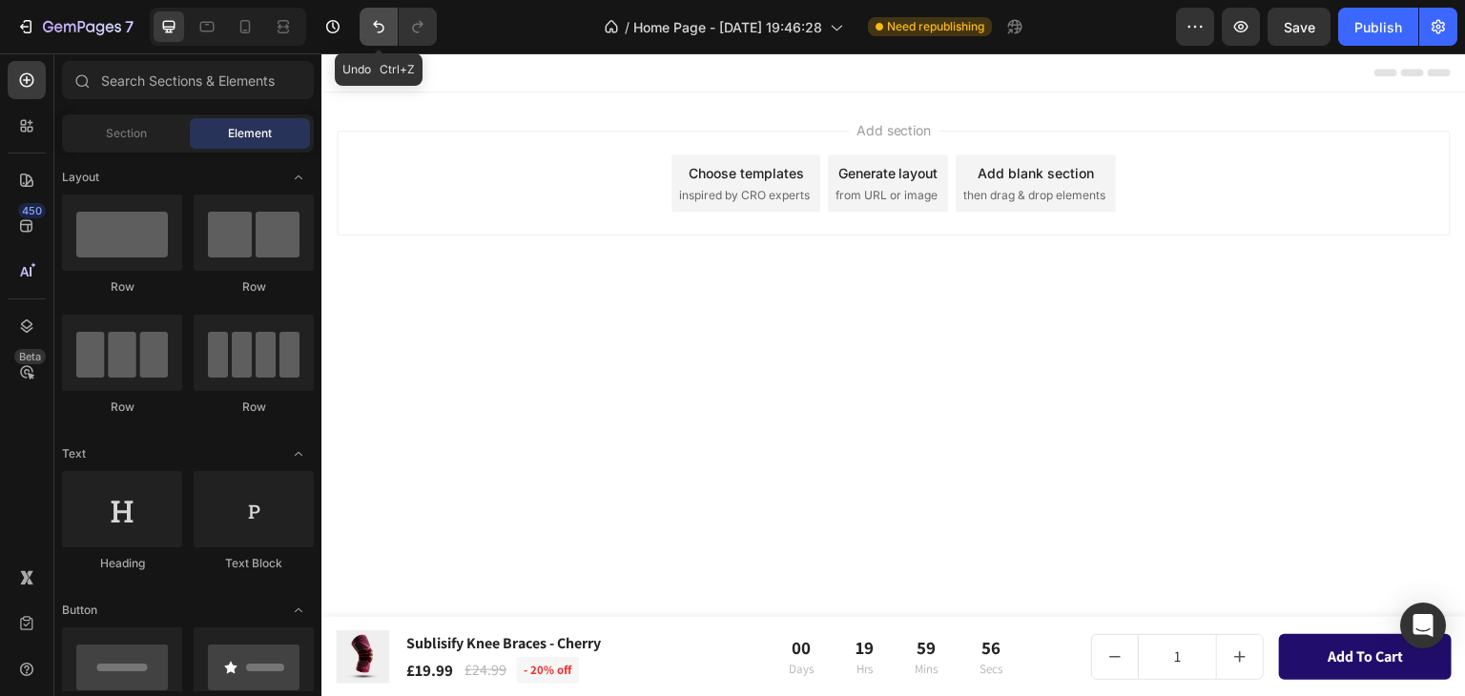
click at [388, 24] on button "Undo/Redo" at bounding box center [379, 27] width 38 height 38
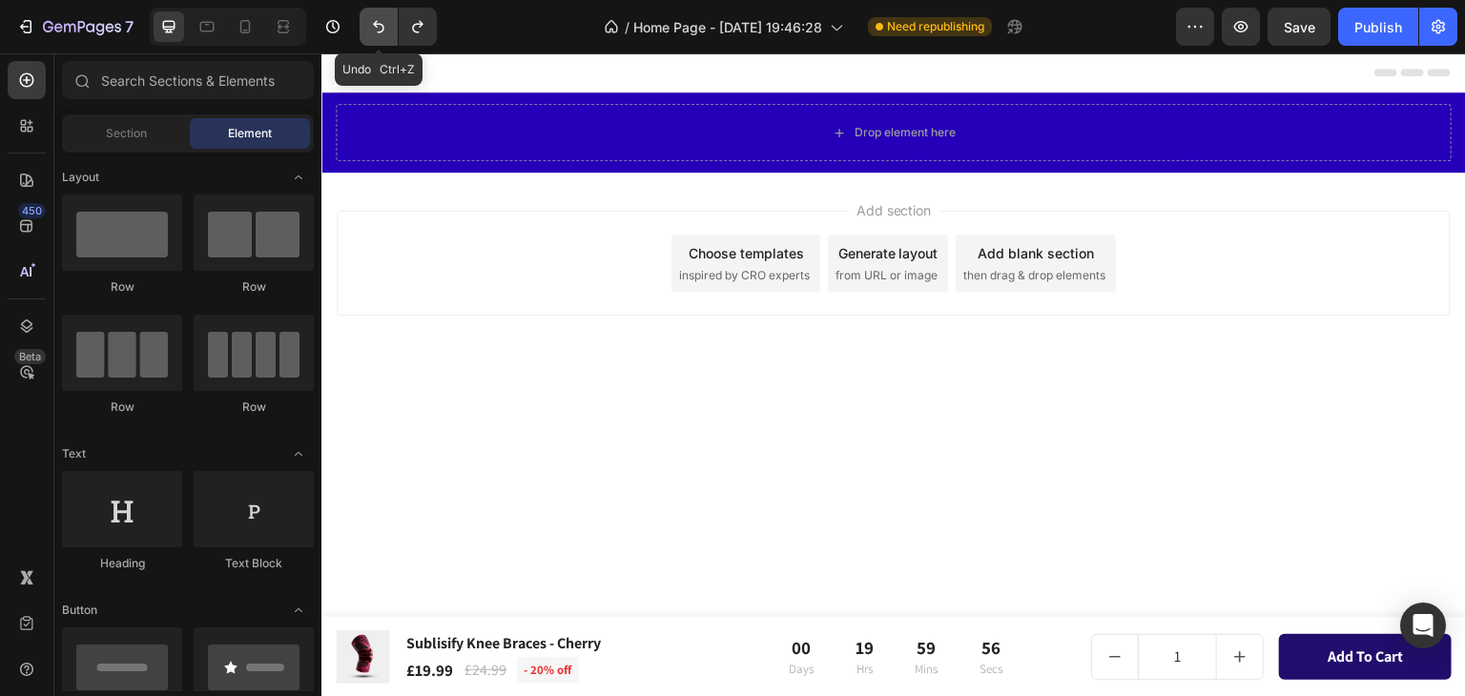
click at [378, 28] on icon "Undo/Redo" at bounding box center [378, 26] width 19 height 19
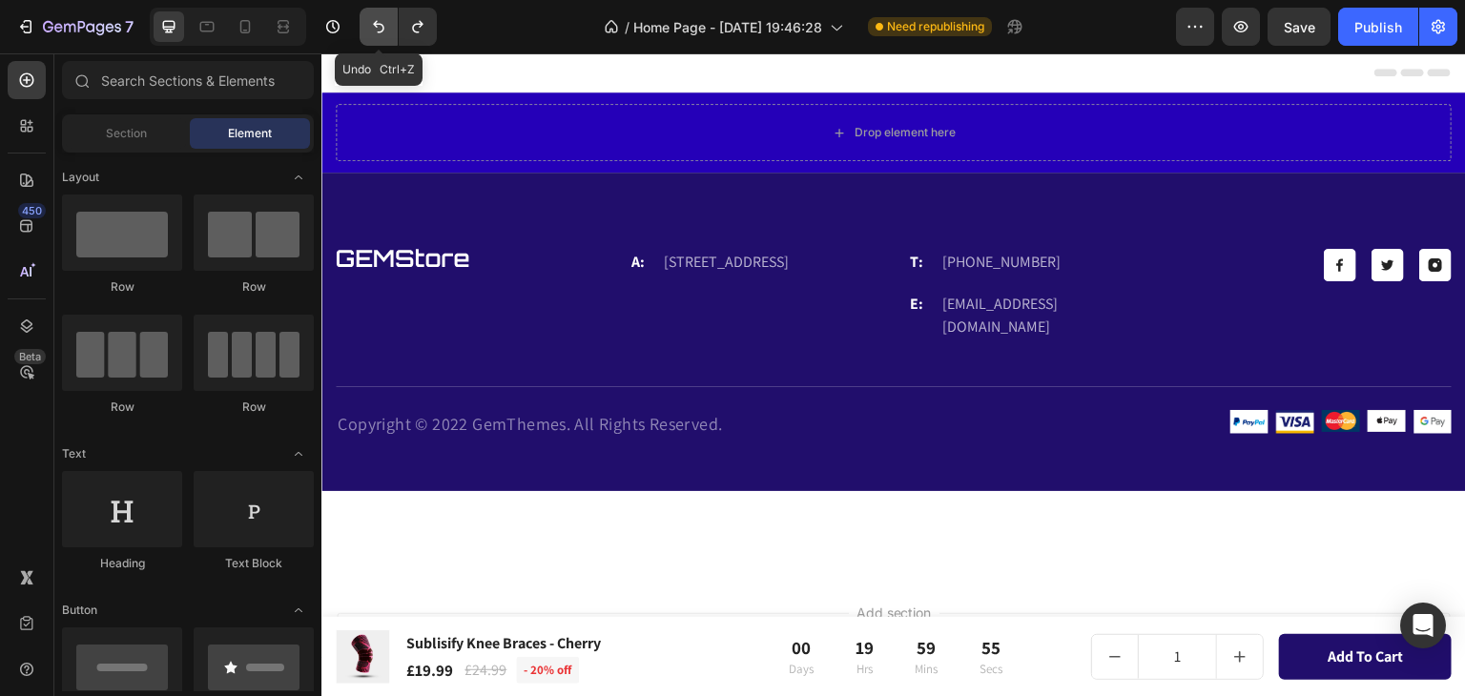
click at [378, 25] on icon "Undo/Redo" at bounding box center [378, 26] width 19 height 19
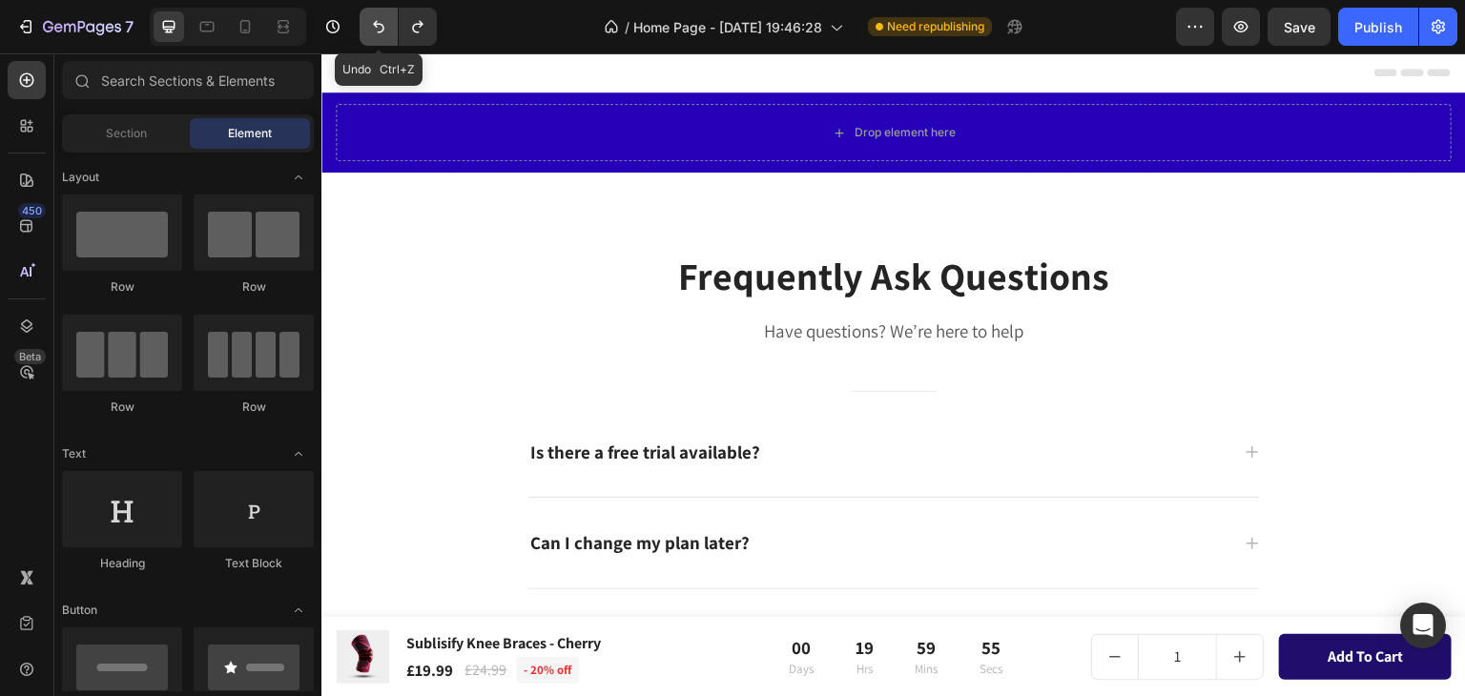
click at [378, 25] on icon "Undo/Redo" at bounding box center [378, 26] width 19 height 19
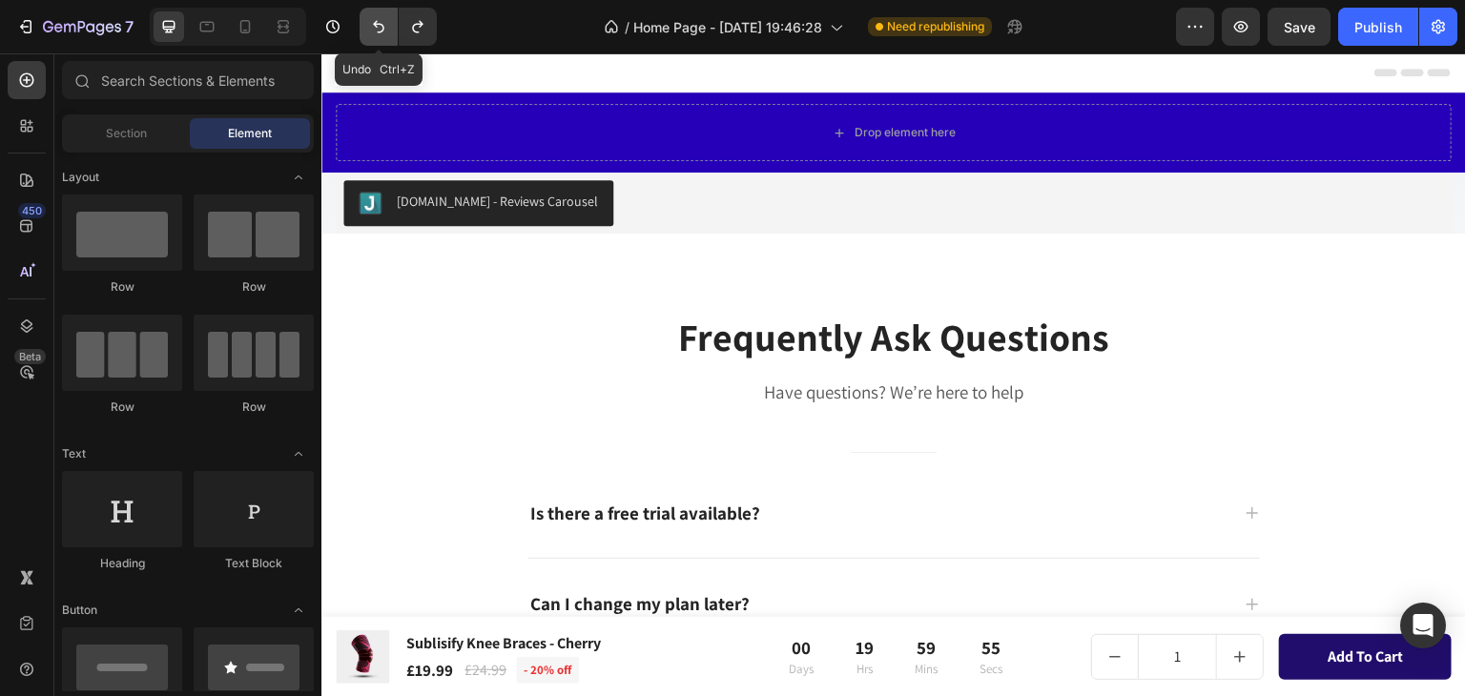
click at [377, 24] on icon "Undo/Redo" at bounding box center [378, 27] width 11 height 12
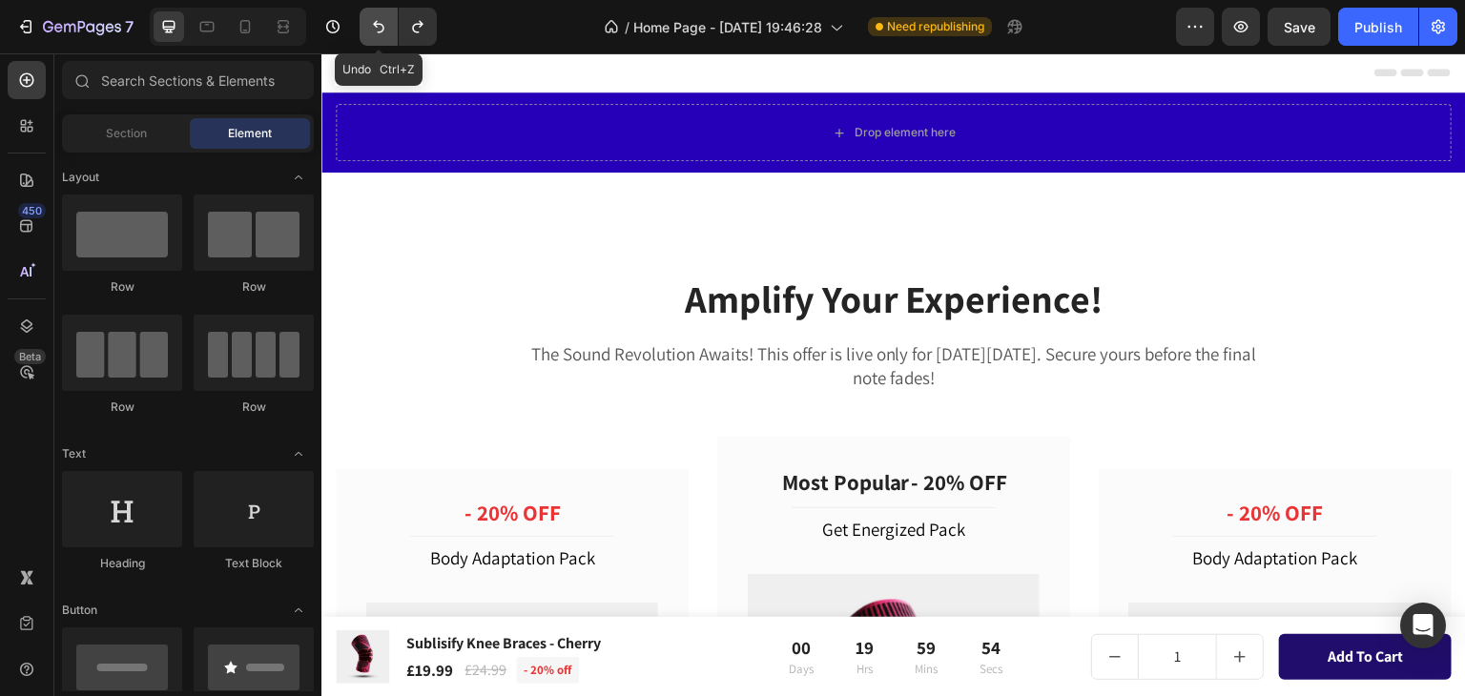
click at [377, 24] on icon "Undo/Redo" at bounding box center [378, 27] width 11 height 12
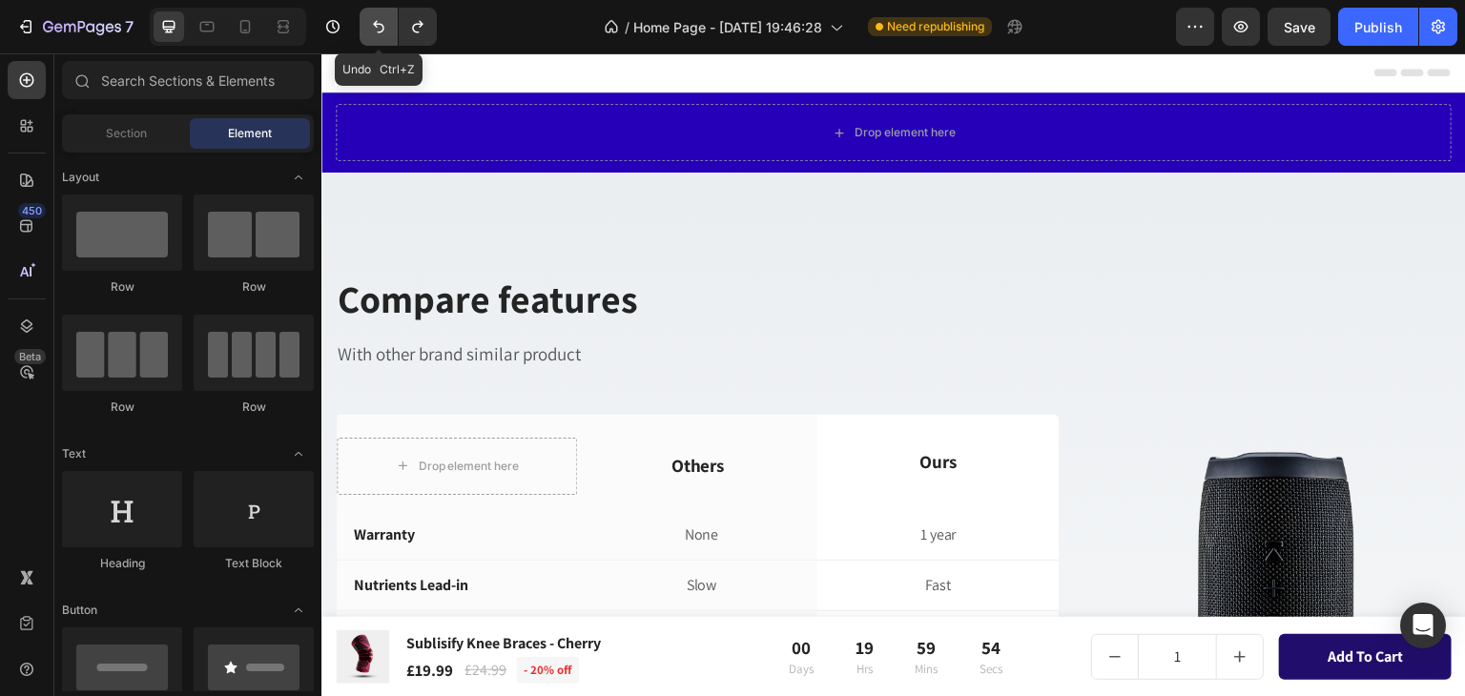
click at [377, 24] on icon "Undo/Redo" at bounding box center [378, 27] width 11 height 12
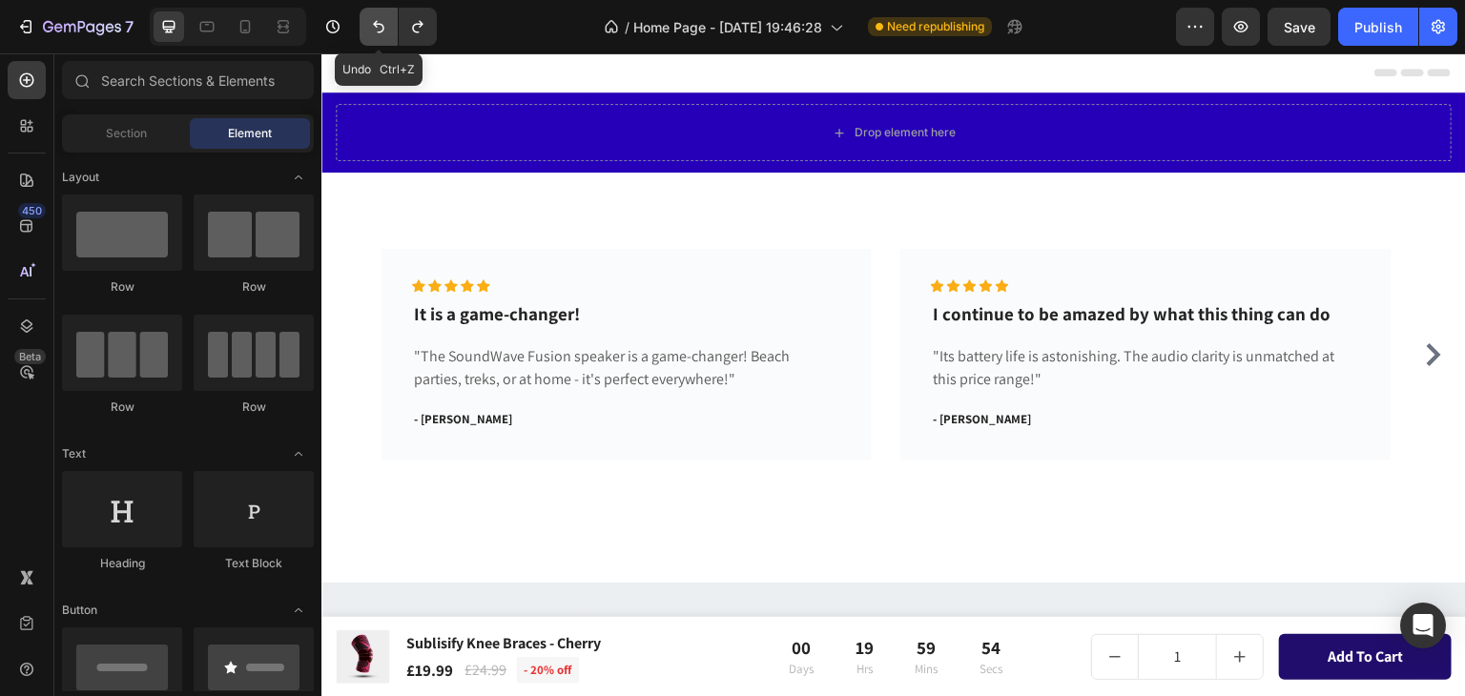
click at [377, 24] on icon "Undo/Redo" at bounding box center [378, 27] width 11 height 12
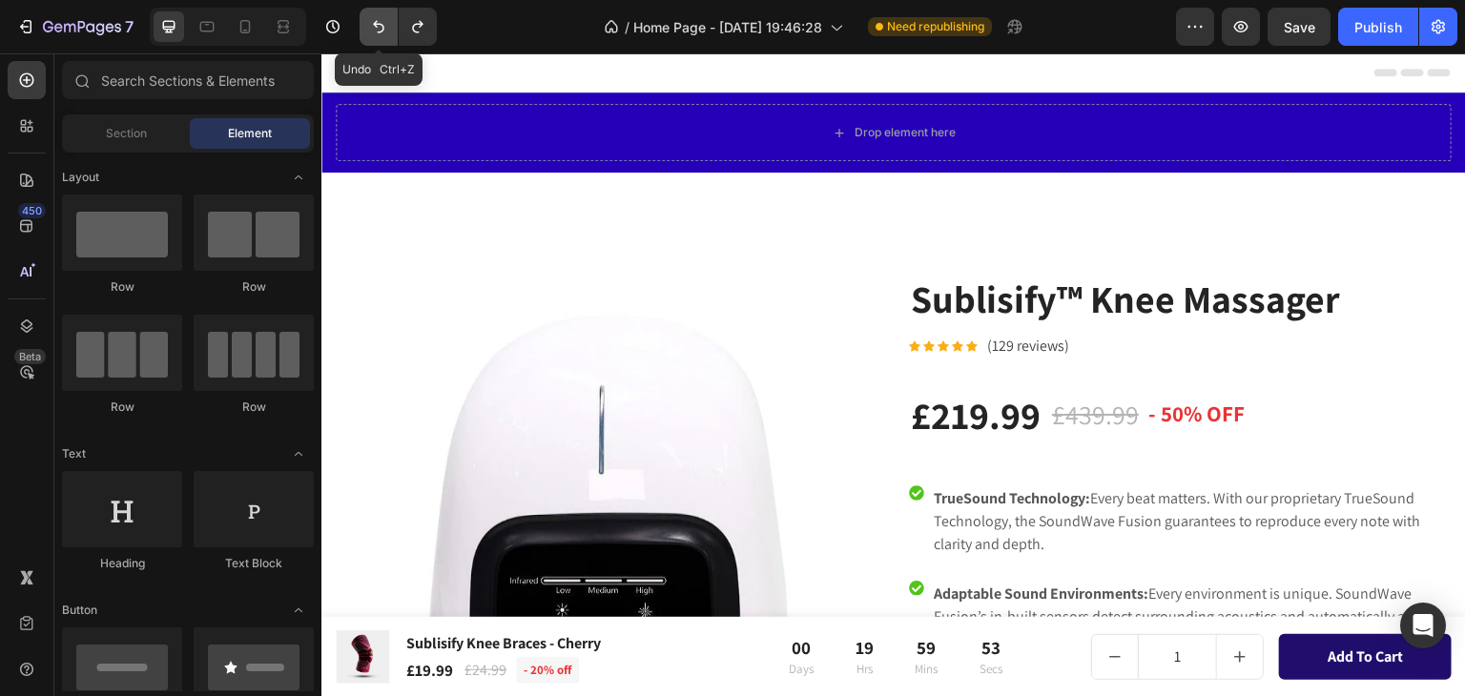
click at [377, 24] on icon "Undo/Redo" at bounding box center [378, 27] width 11 height 12
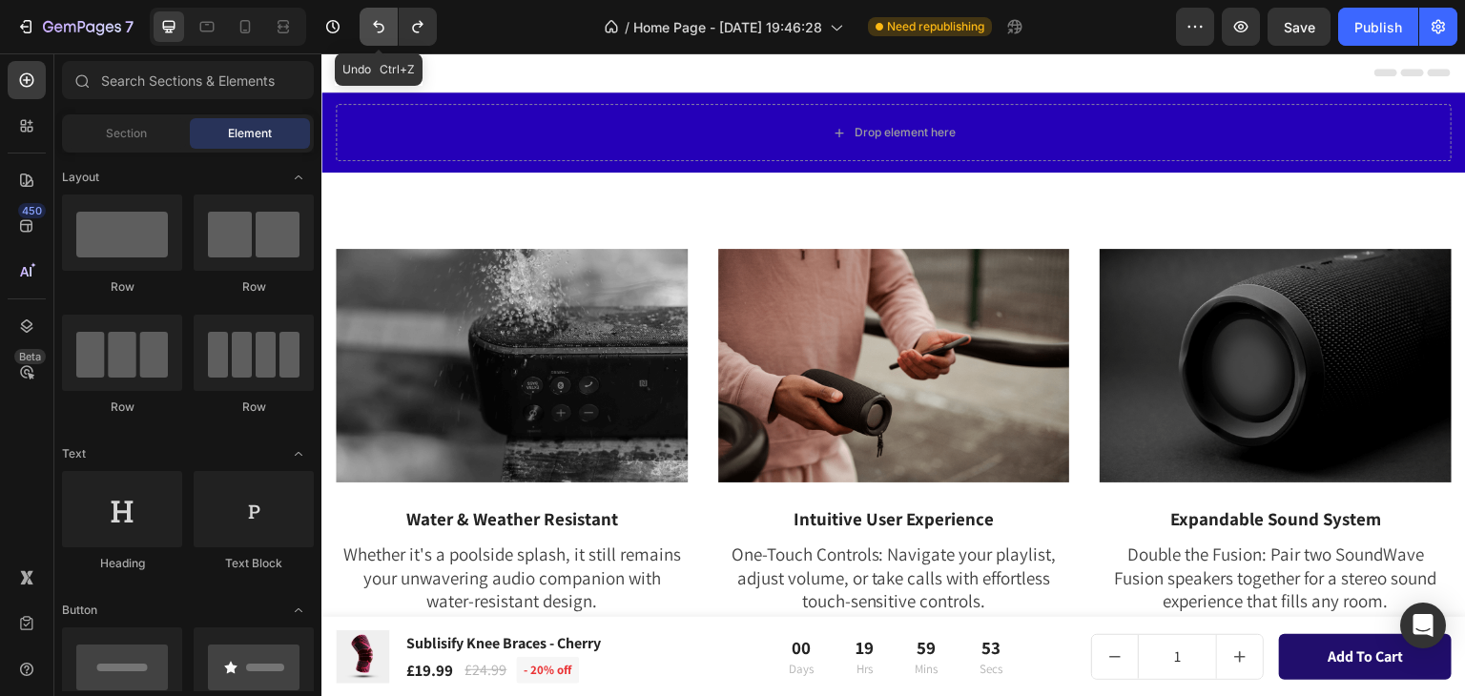
click at [377, 23] on icon "Undo/Redo" at bounding box center [378, 26] width 19 height 19
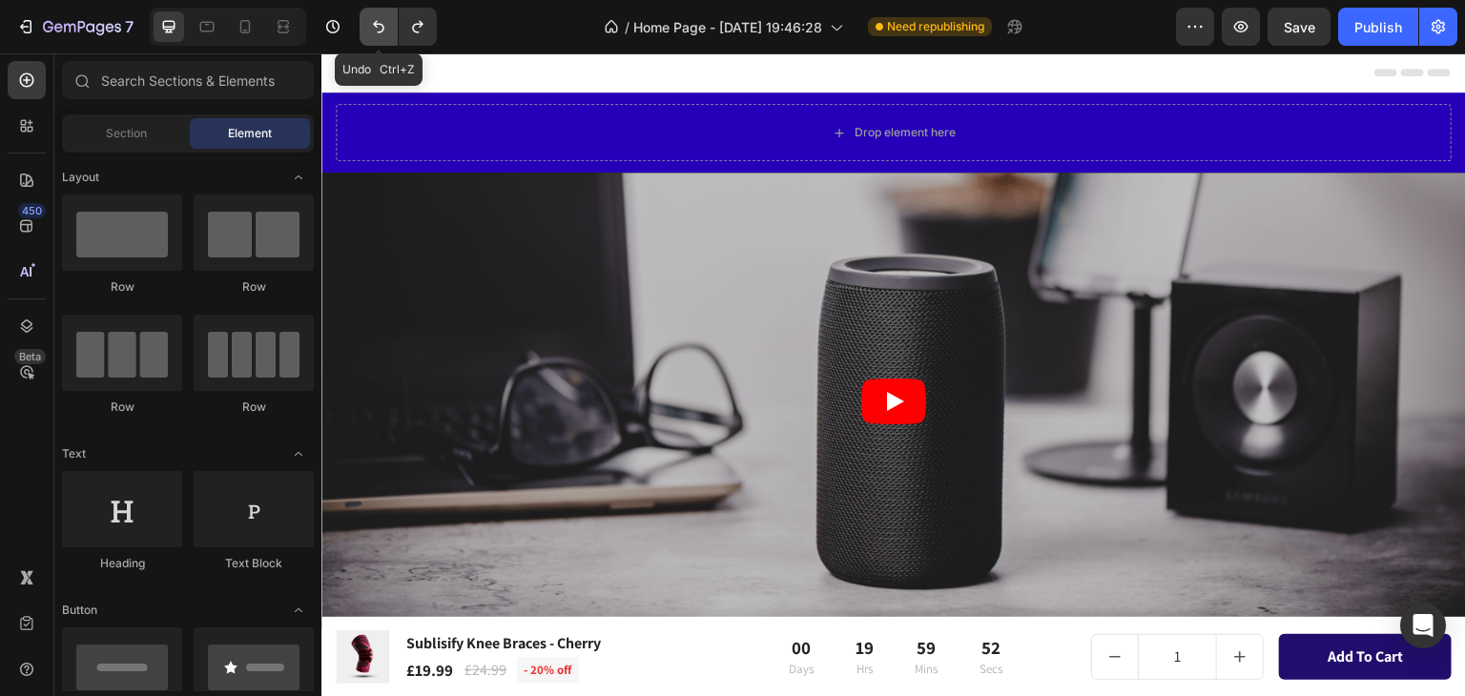
click at [382, 24] on icon "Undo/Redo" at bounding box center [378, 26] width 19 height 19
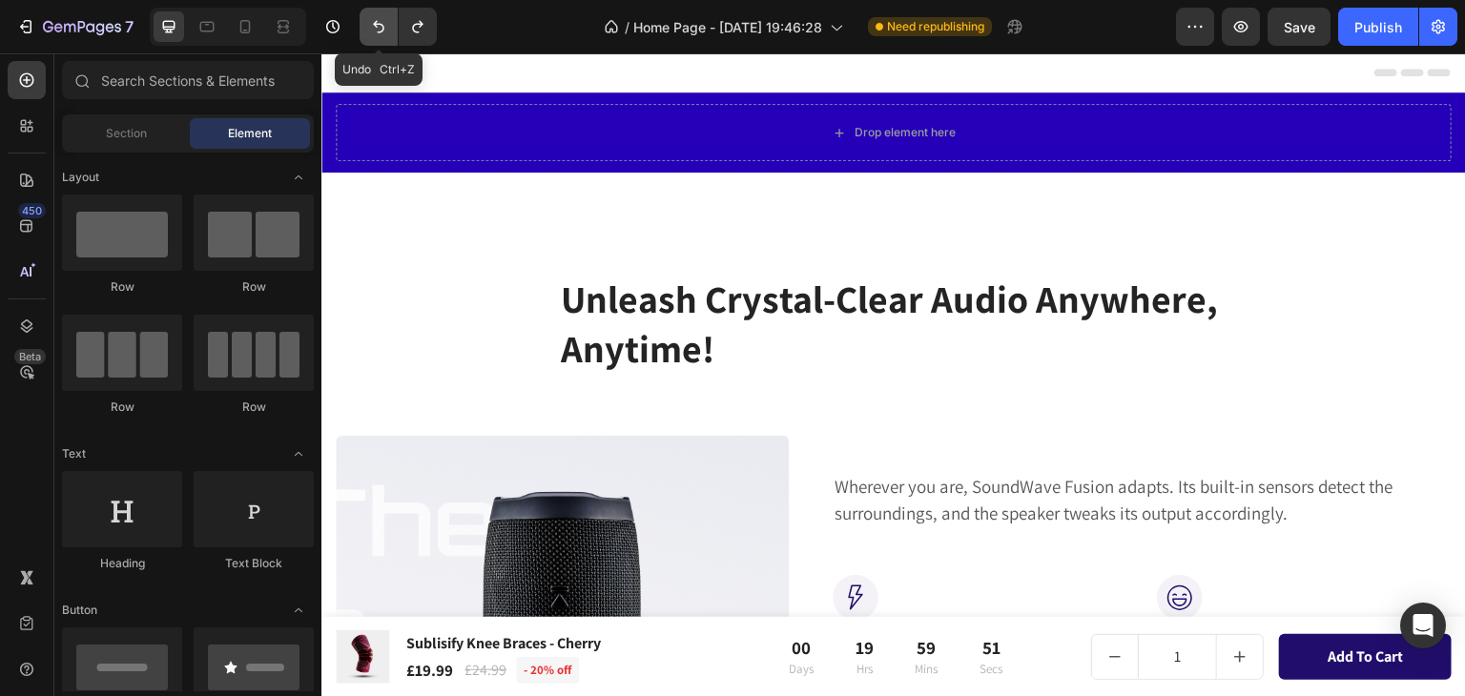
click at [382, 24] on icon "Undo/Redo" at bounding box center [378, 26] width 19 height 19
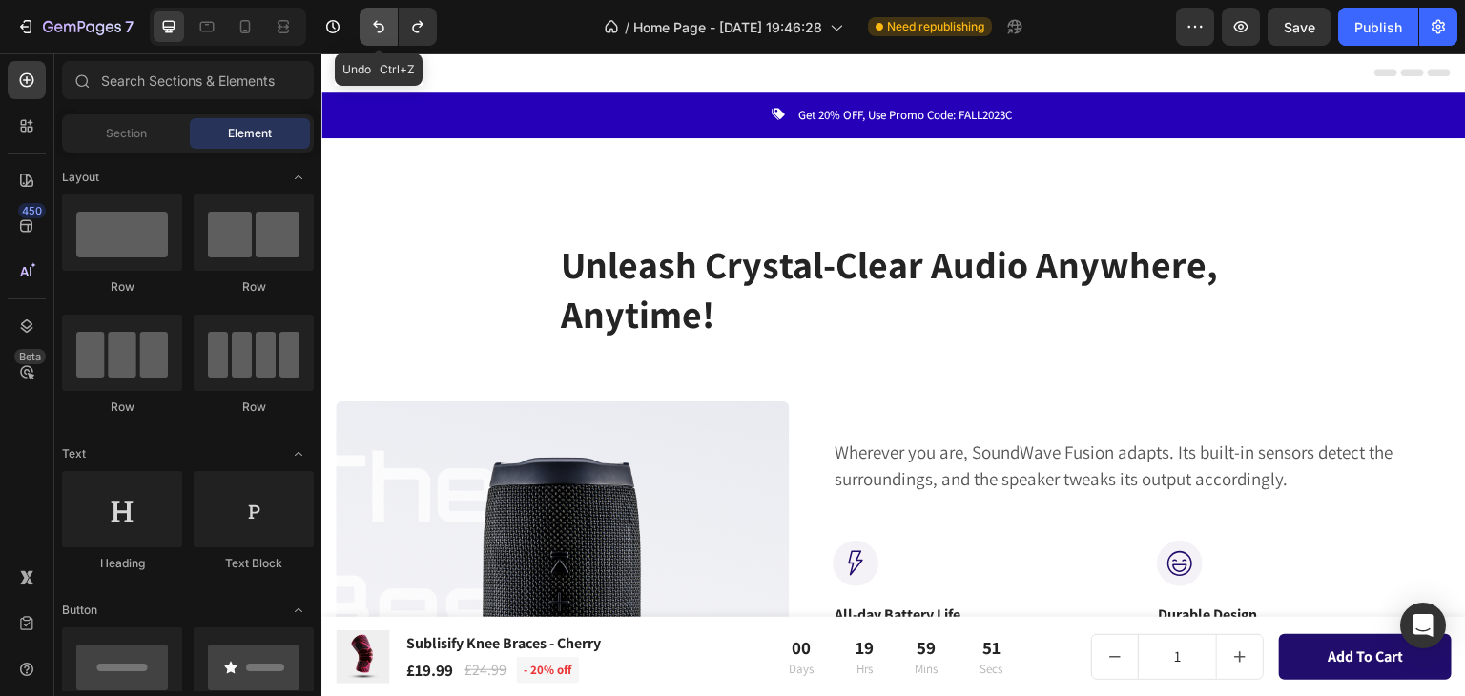
click at [382, 24] on icon "Undo/Redo" at bounding box center [378, 26] width 19 height 19
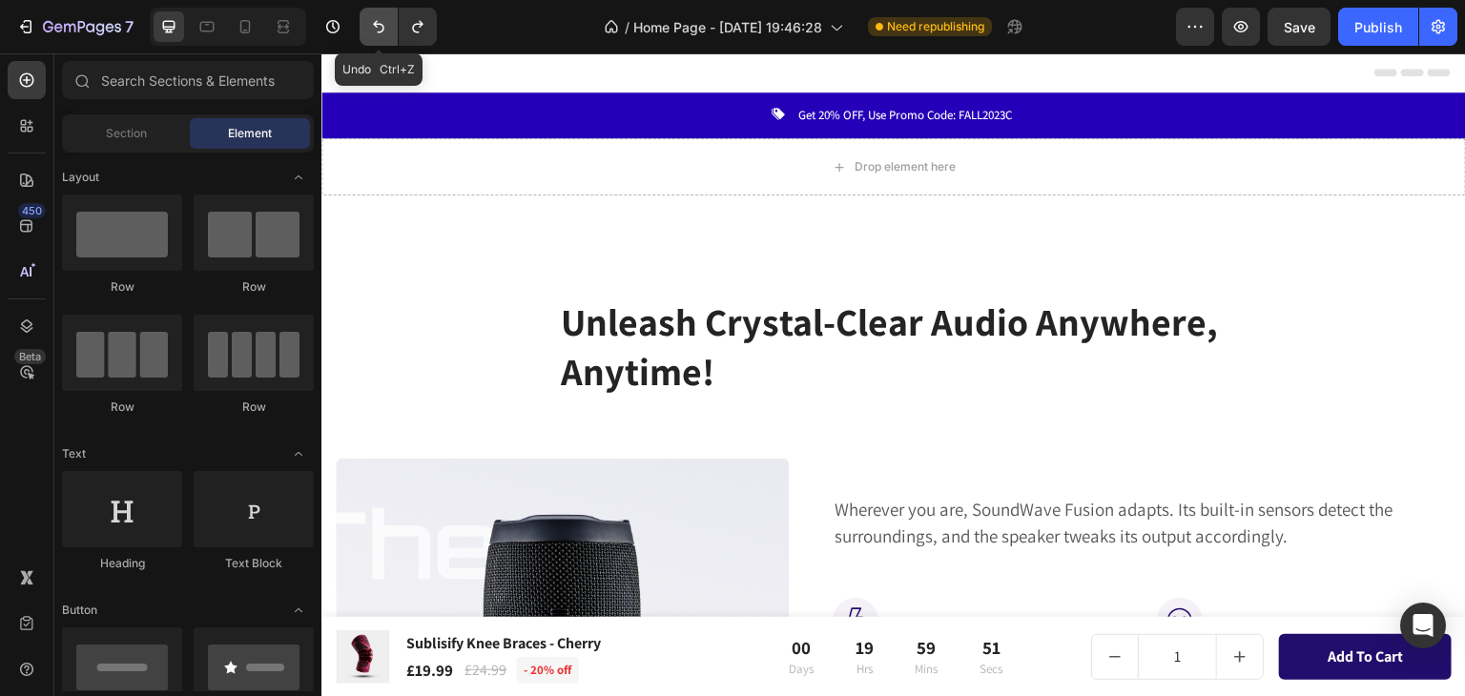
click at [382, 24] on icon "Undo/Redo" at bounding box center [378, 26] width 19 height 19
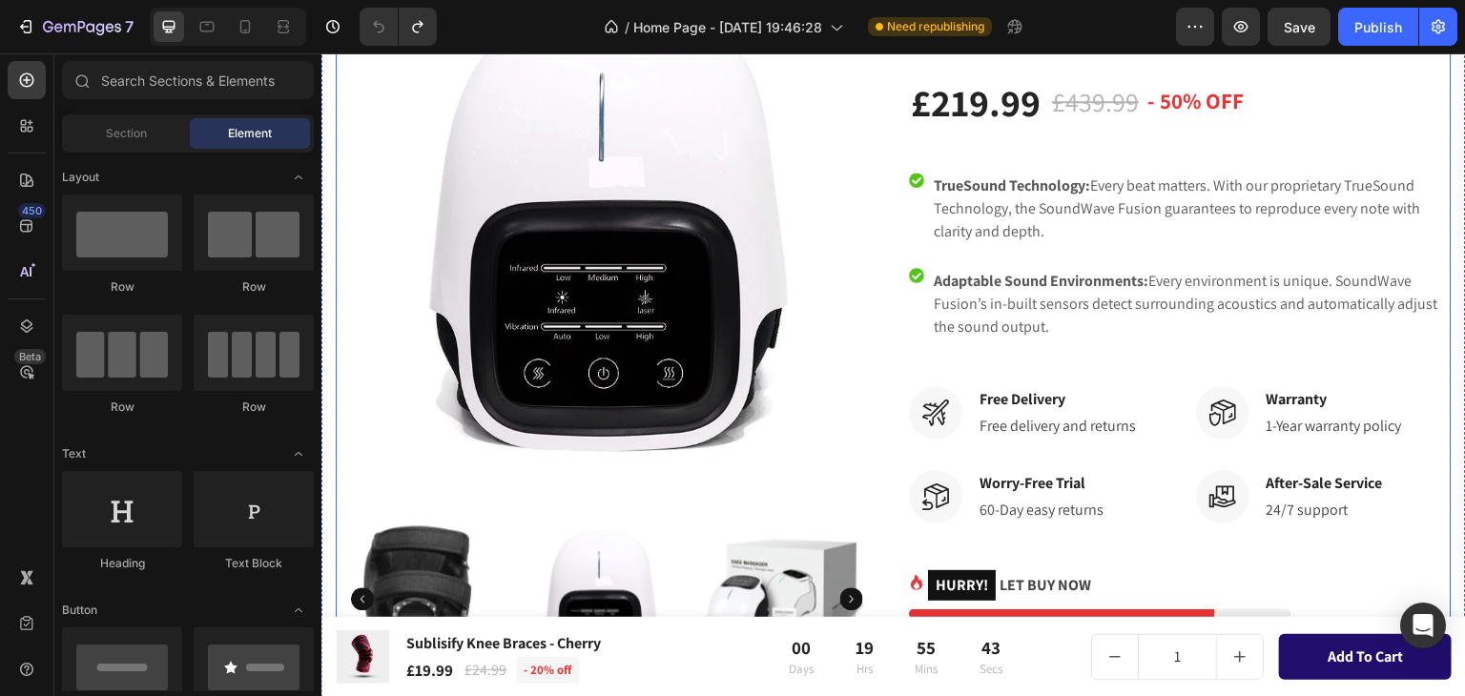
scroll to position [2479, 0]
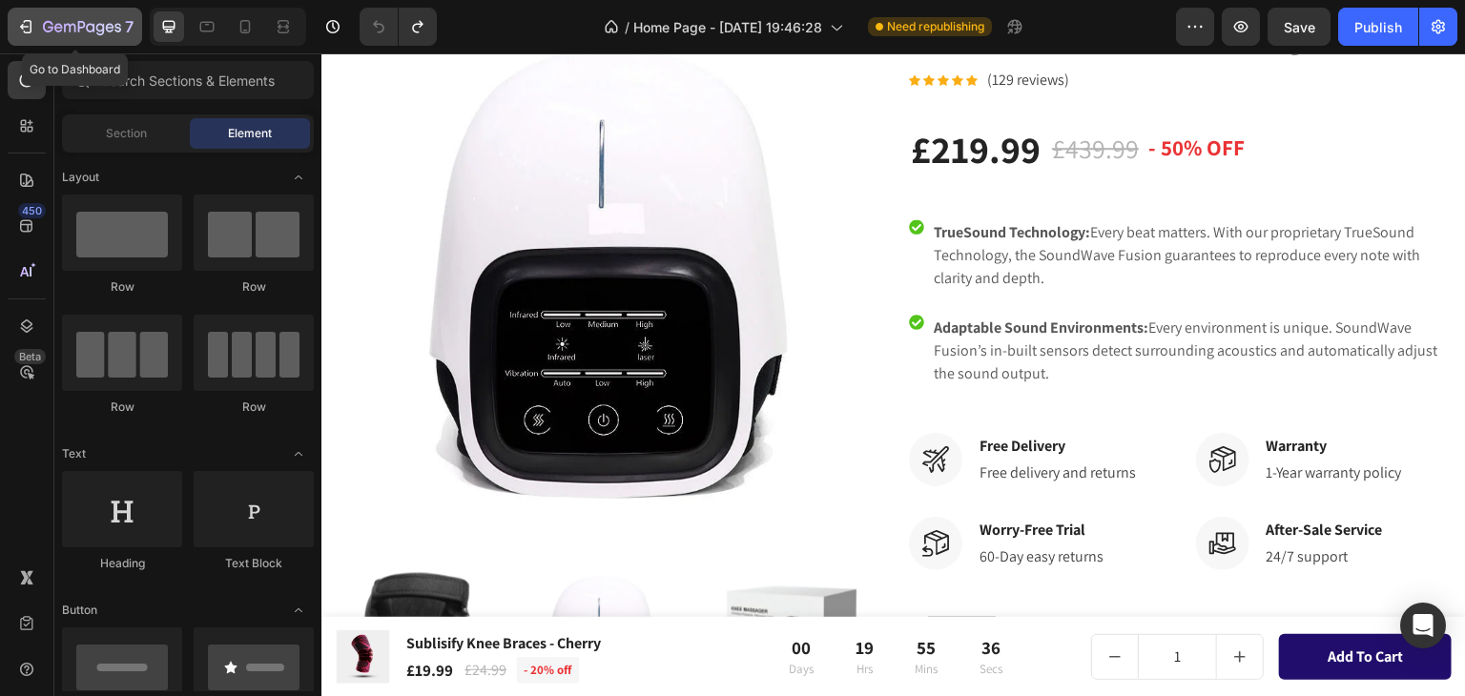
click at [28, 24] on icon "button" at bounding box center [25, 26] width 19 height 19
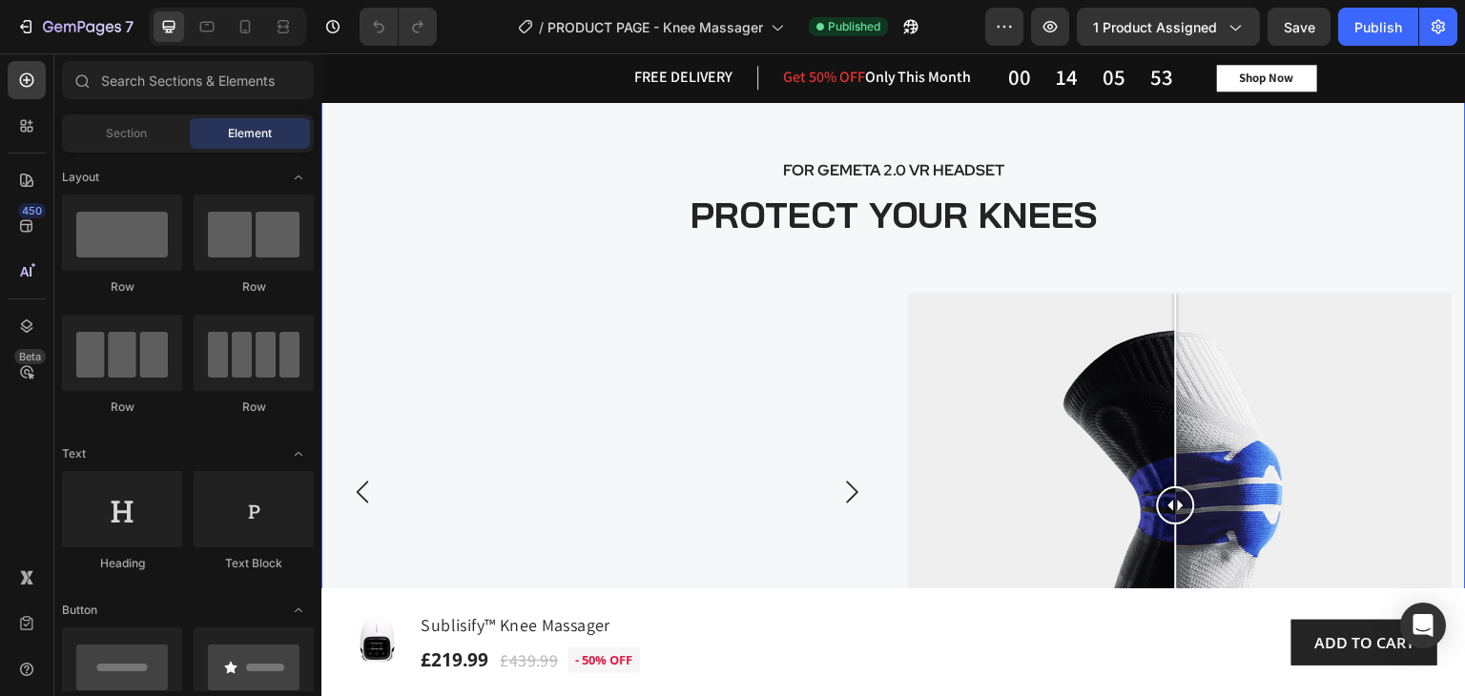
scroll to position [4005, 0]
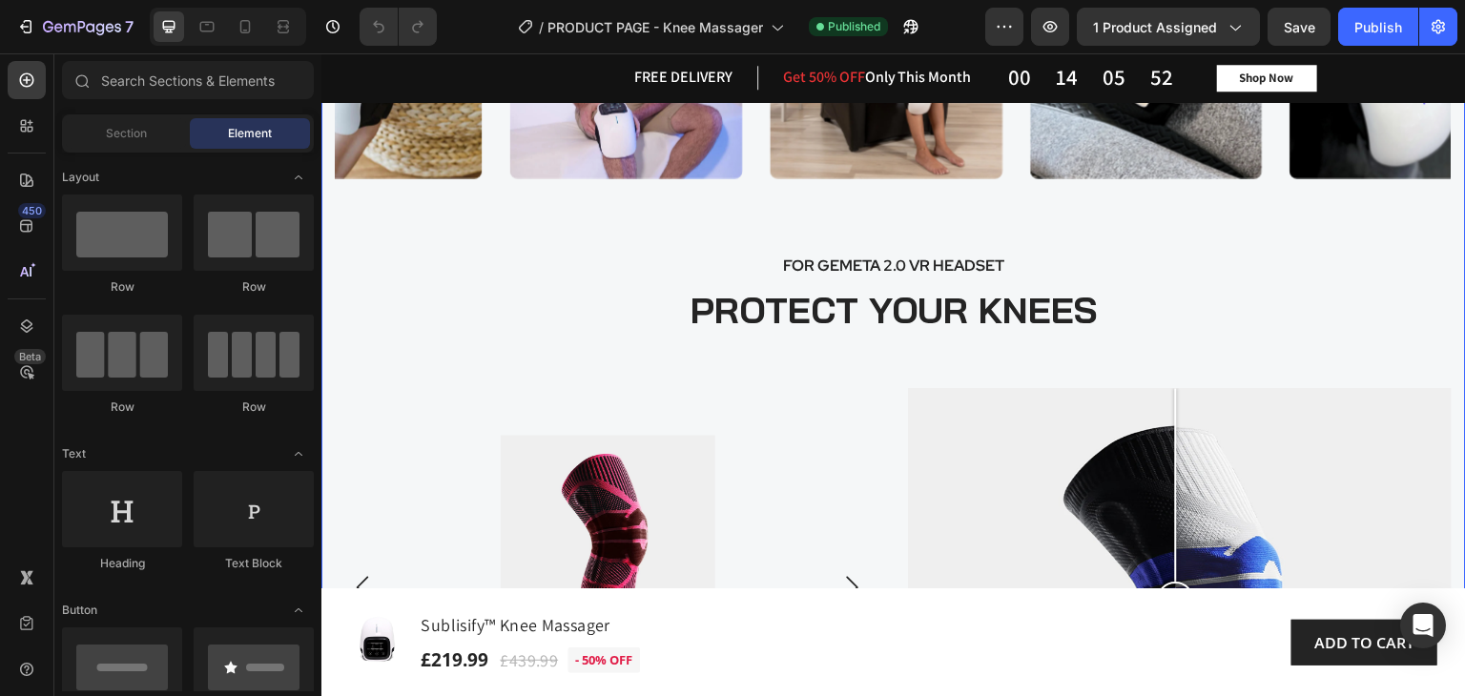
click at [1332, 243] on div "FOR GEMETA 2.0 VR HEADSET Text block" at bounding box center [894, 232] width 1116 height 93
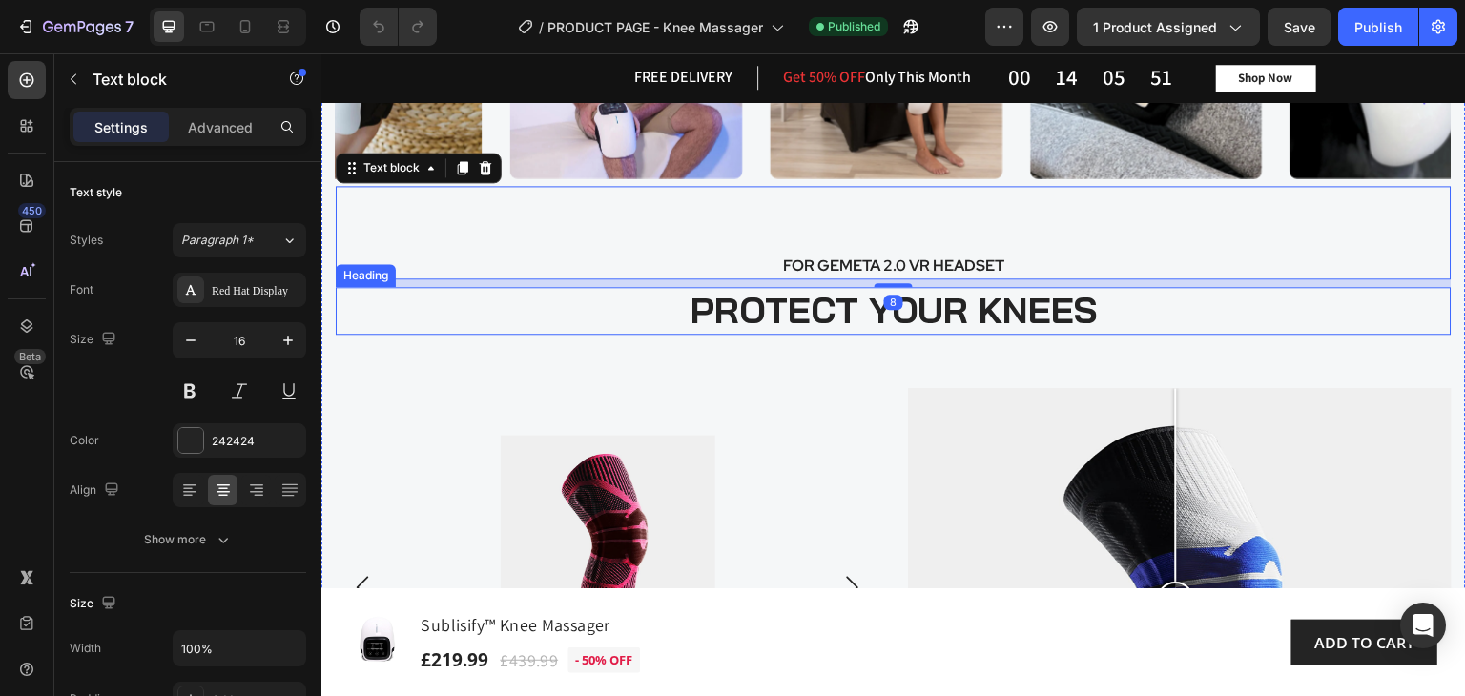
click at [1389, 319] on h2 "PROTECT YOUR KNEES" at bounding box center [894, 311] width 1116 height 48
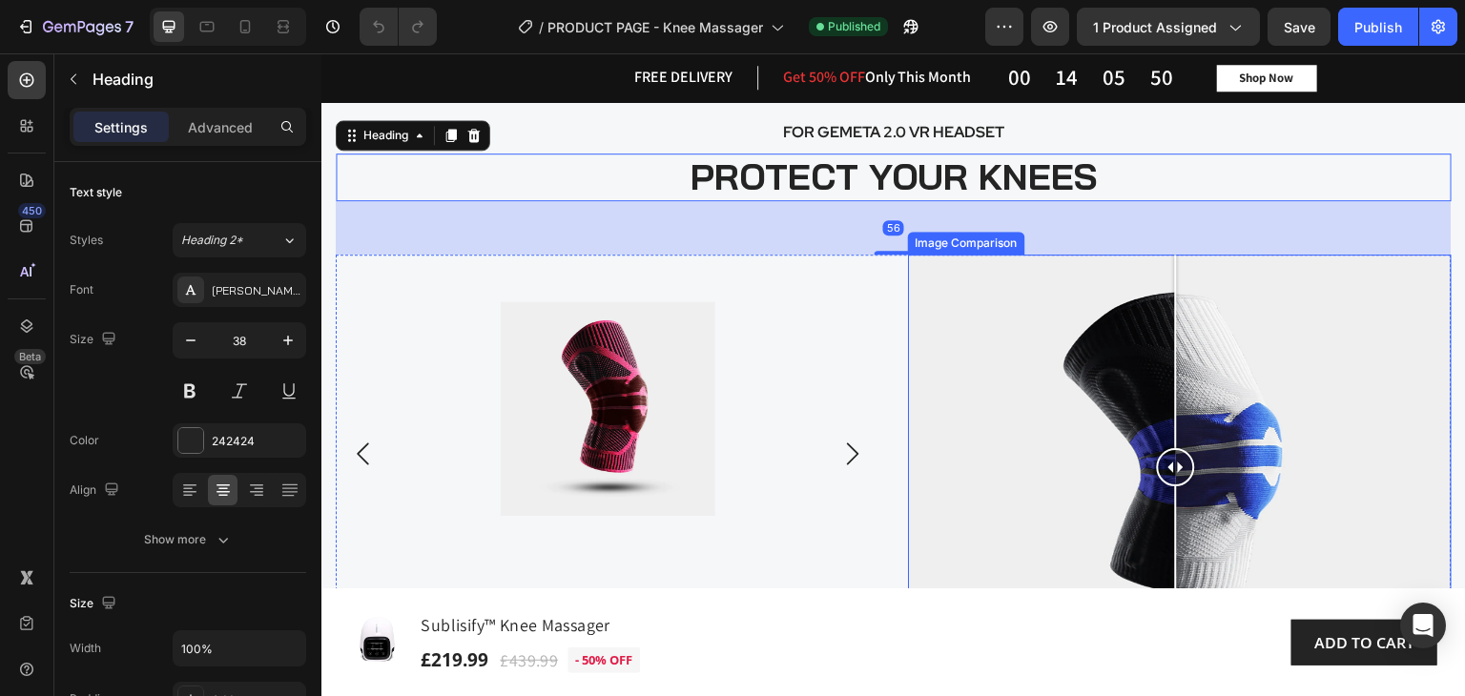
scroll to position [4482, 0]
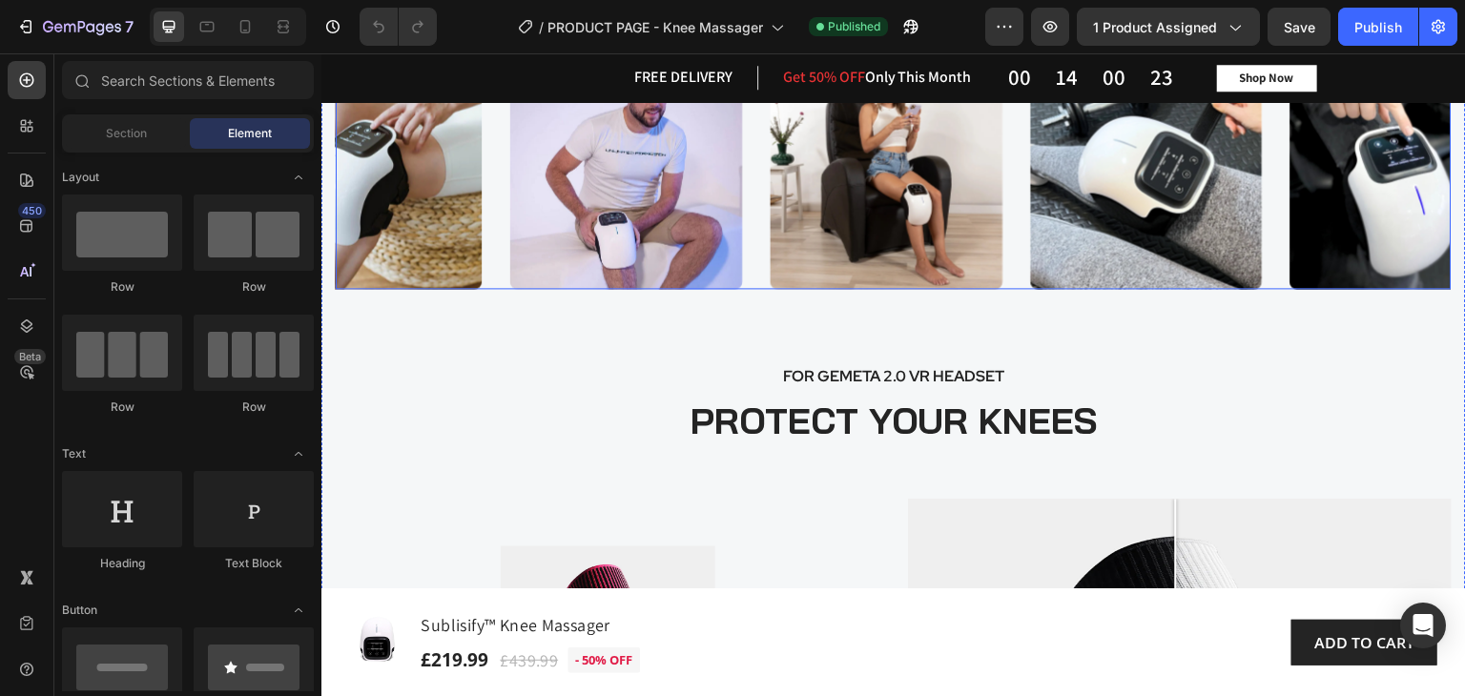
scroll to position [3910, 0]
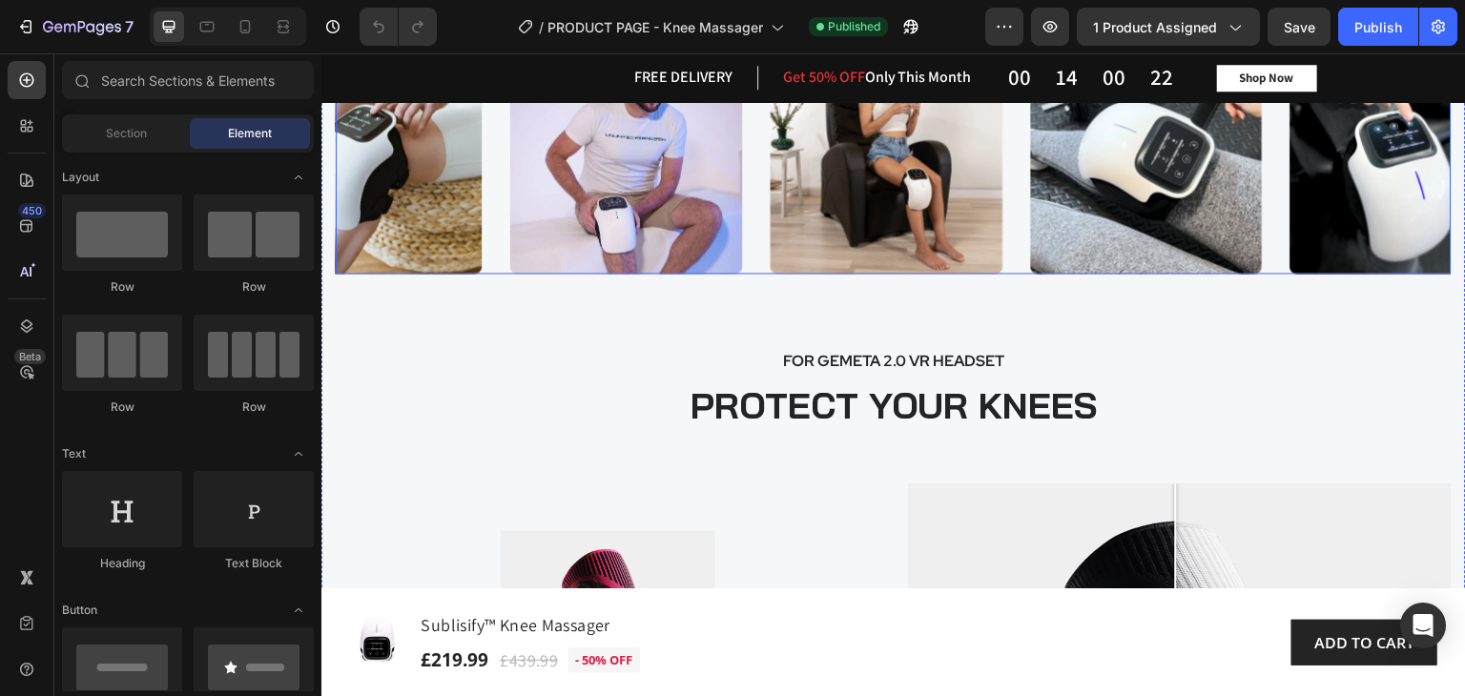
click at [754, 268] on div "Image Image Image Image Image Image Image Image Image Image Image" at bounding box center [894, 158] width 1116 height 233
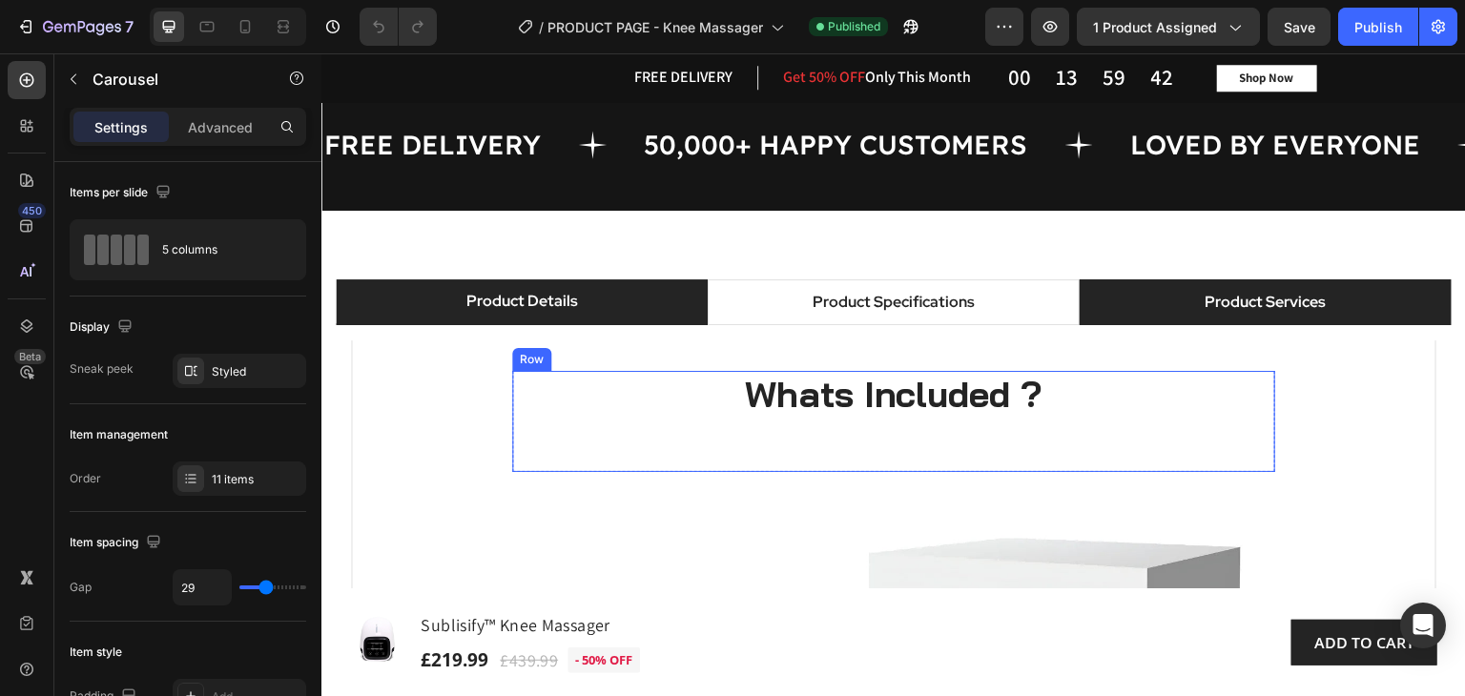
scroll to position [1144, 0]
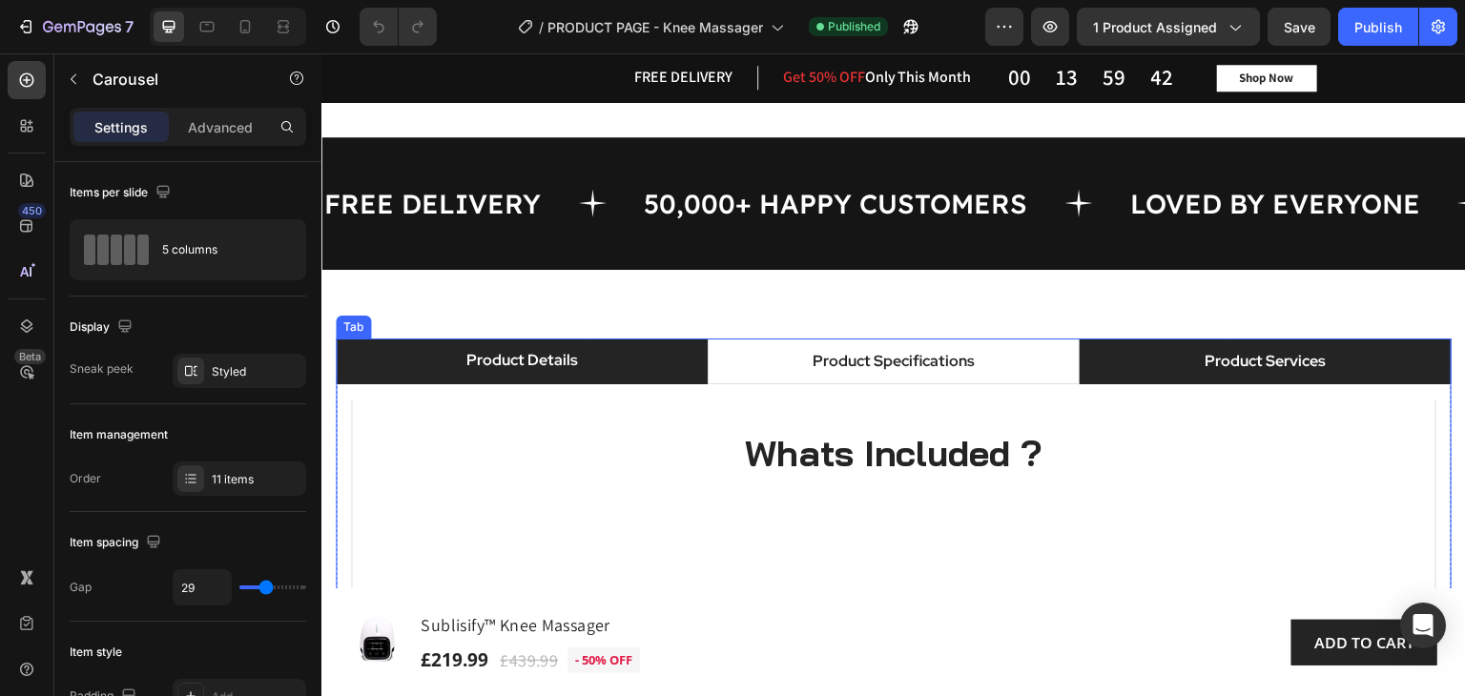
click at [1159, 358] on li "Product Services" at bounding box center [1265, 362] width 372 height 46
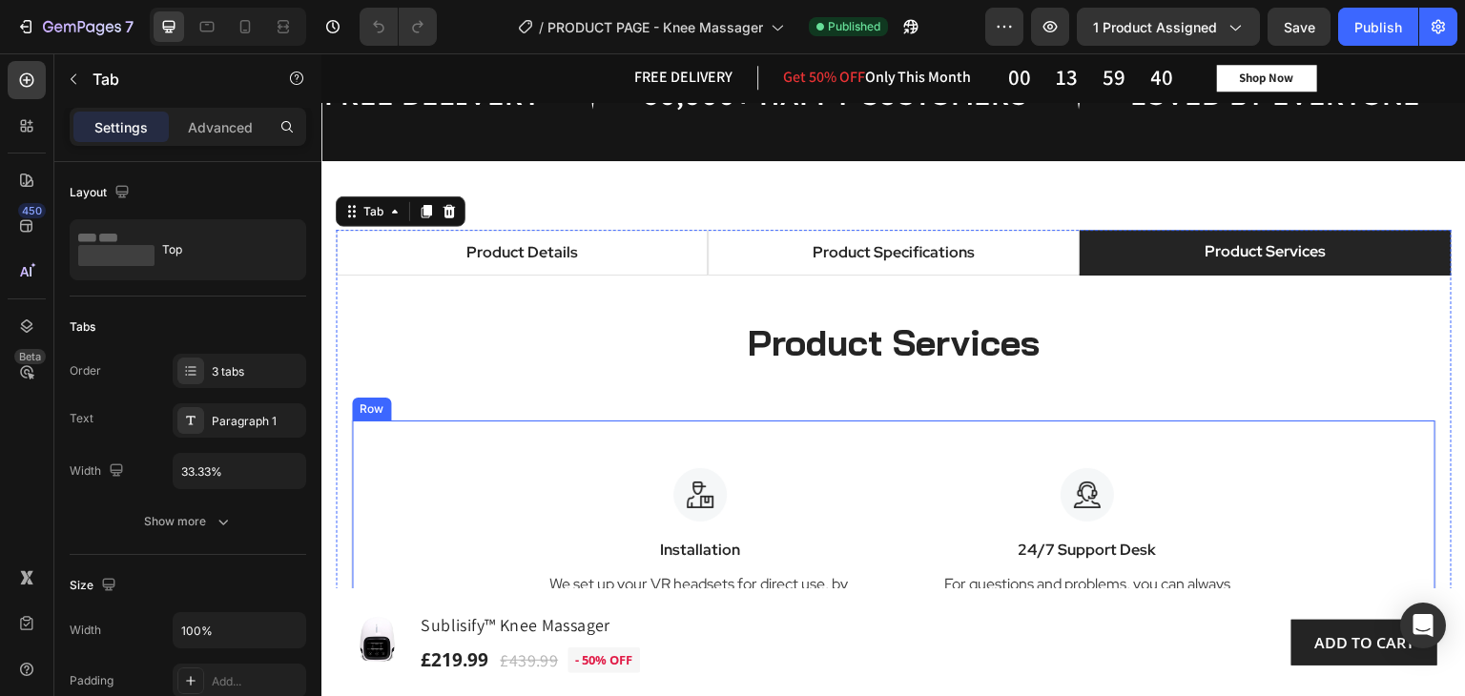
scroll to position [1240, 0]
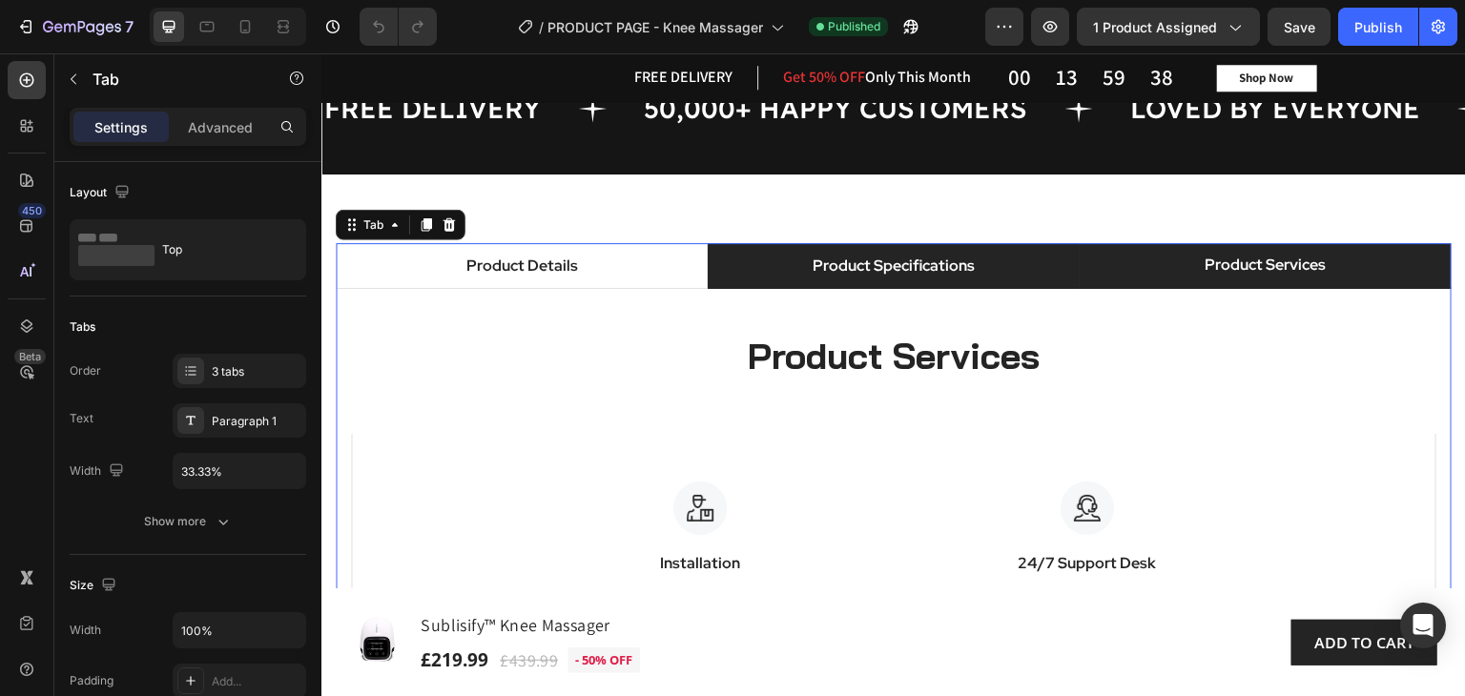
click at [972, 264] on li "Product Specifications" at bounding box center [894, 266] width 372 height 46
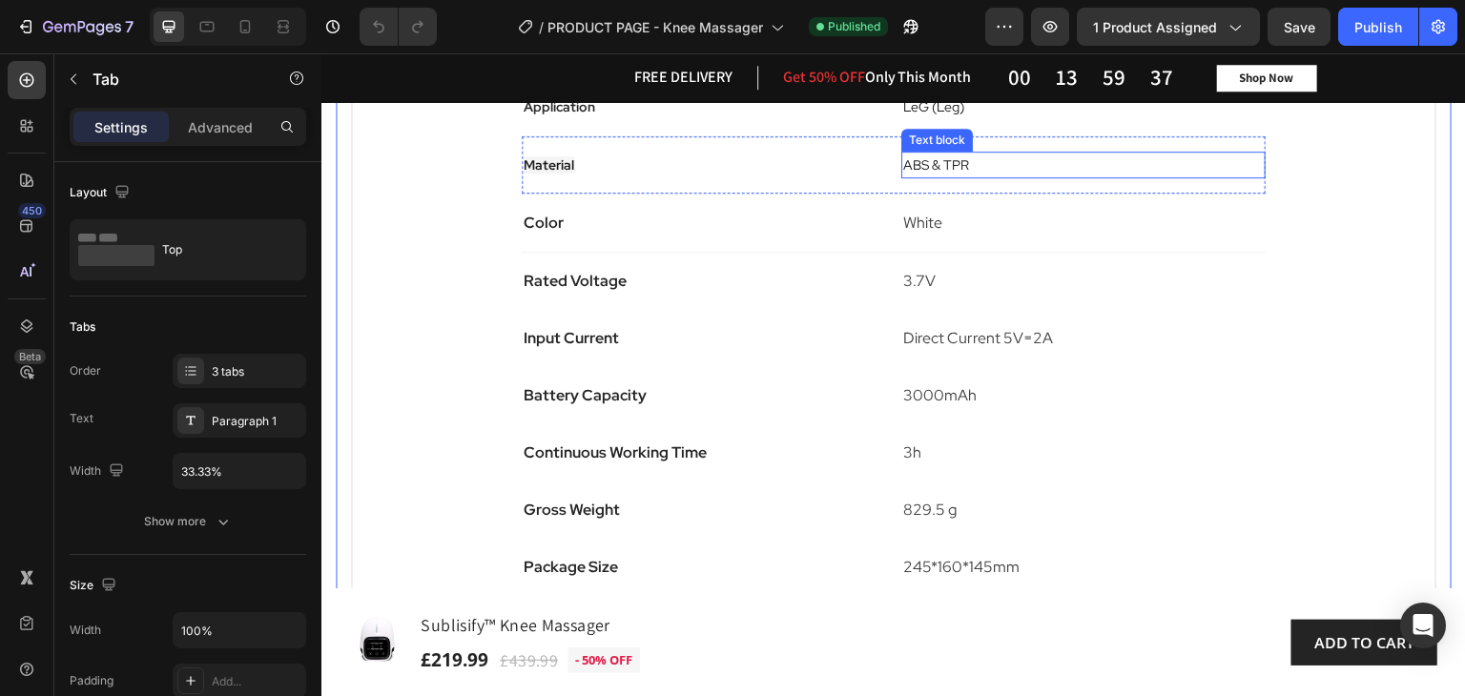
scroll to position [1717, 0]
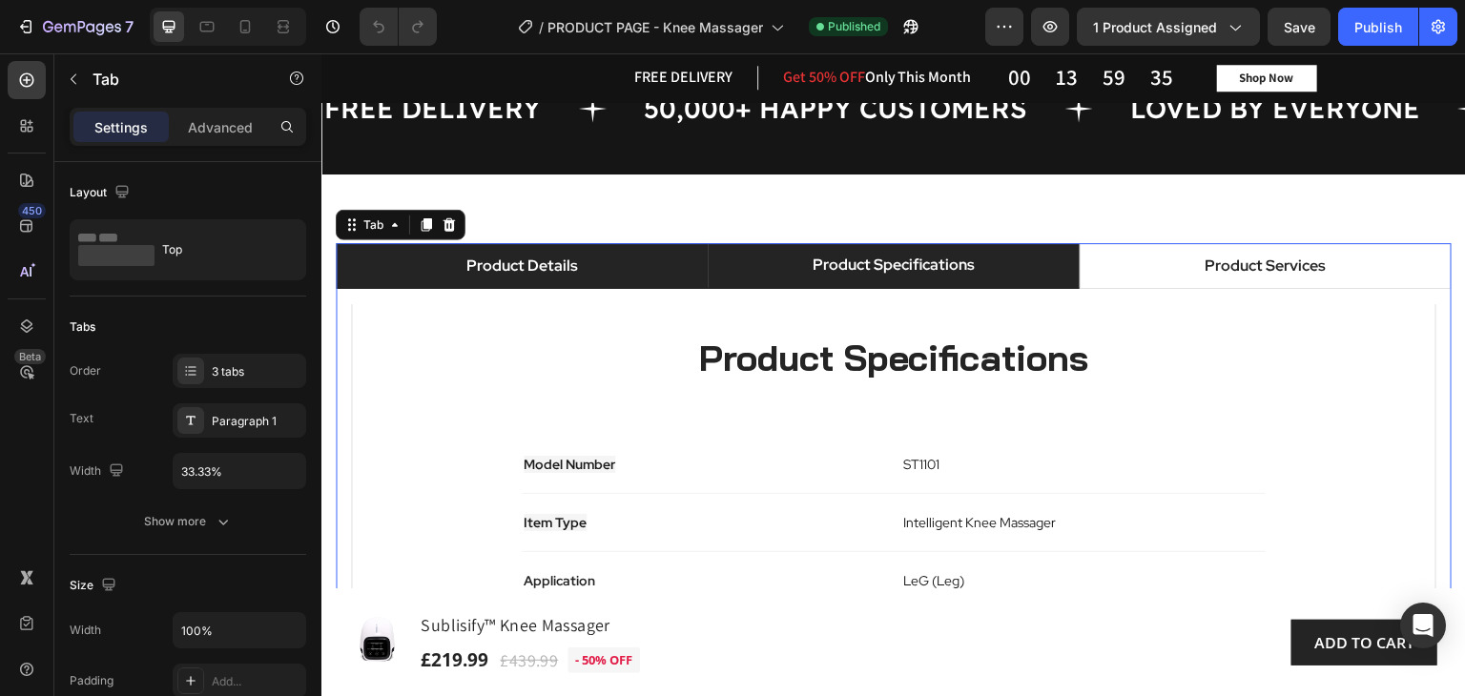
click at [498, 267] on div "Product Details" at bounding box center [521, 266] width 117 height 29
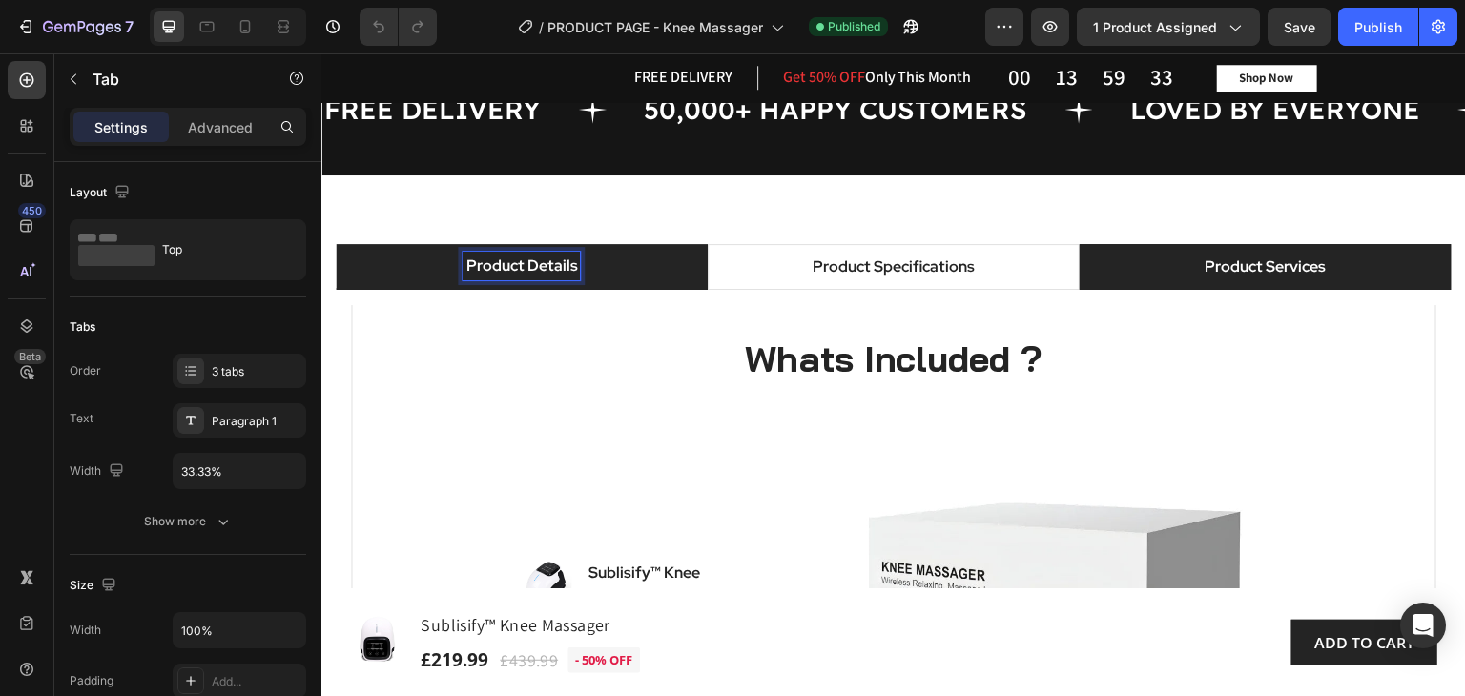
click at [1221, 272] on p "Product Services" at bounding box center [1264, 267] width 121 height 23
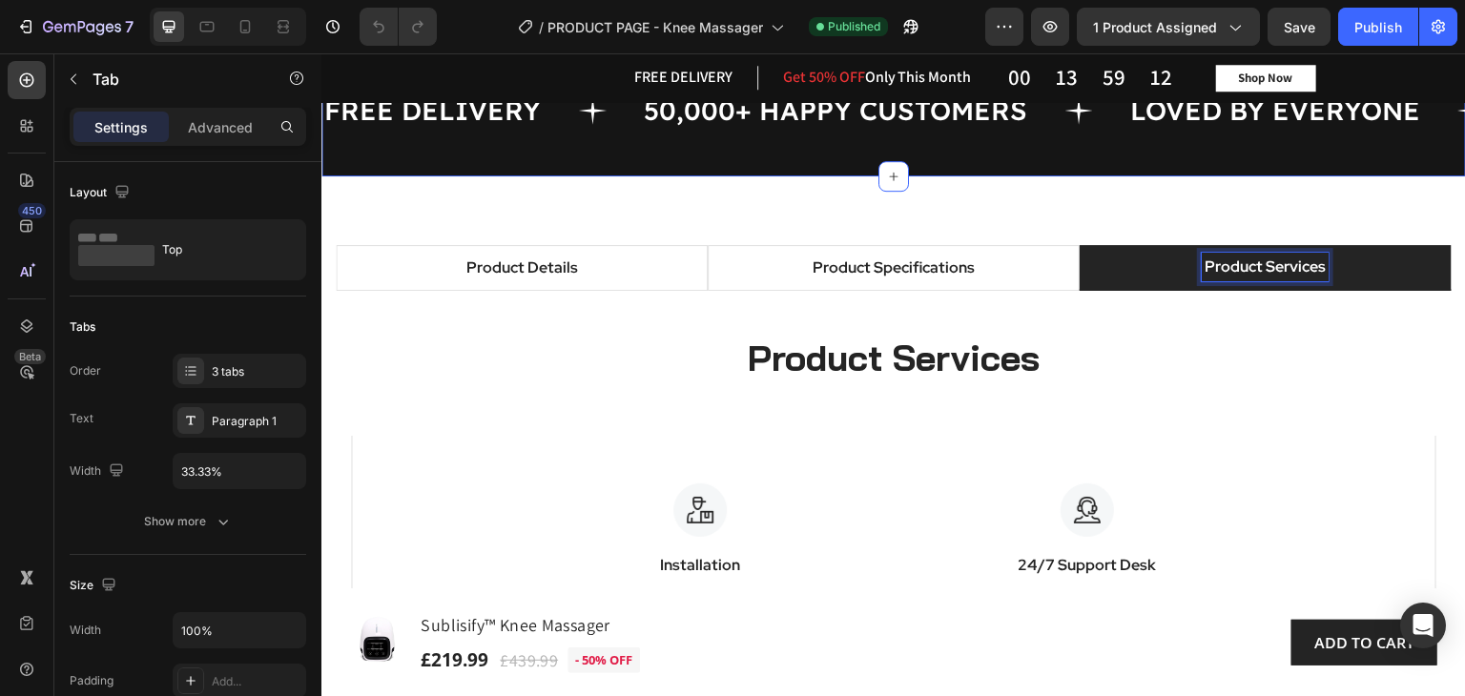
click at [752, 154] on div "FREE DELIVERY Text 50,000+ HAPPY CUSTOMERS Text LOVED BY EVERYONE Text FREE DEL…" at bounding box center [893, 110] width 1144 height 133
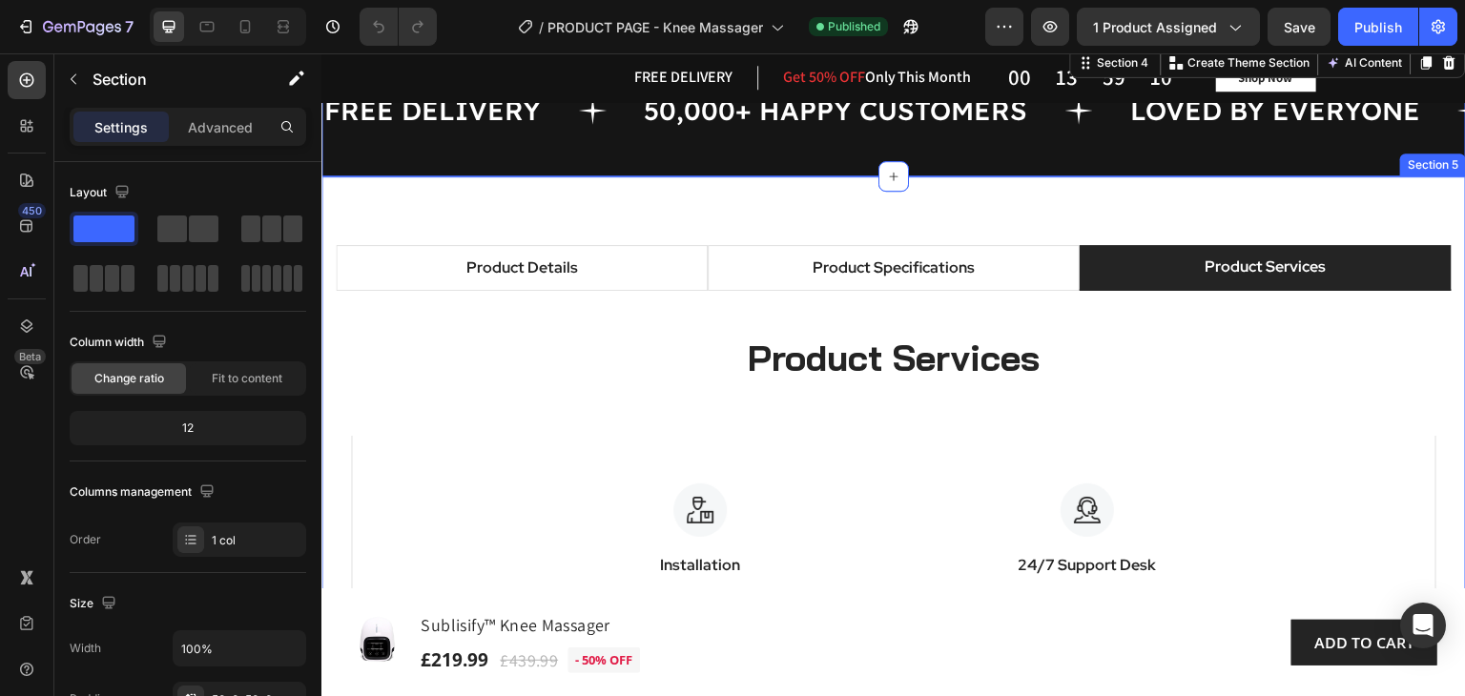
click at [752, 198] on div "Product Details Product Specifications Product Services Whats Included ? Headin…" at bounding box center [893, 551] width 1144 height 750
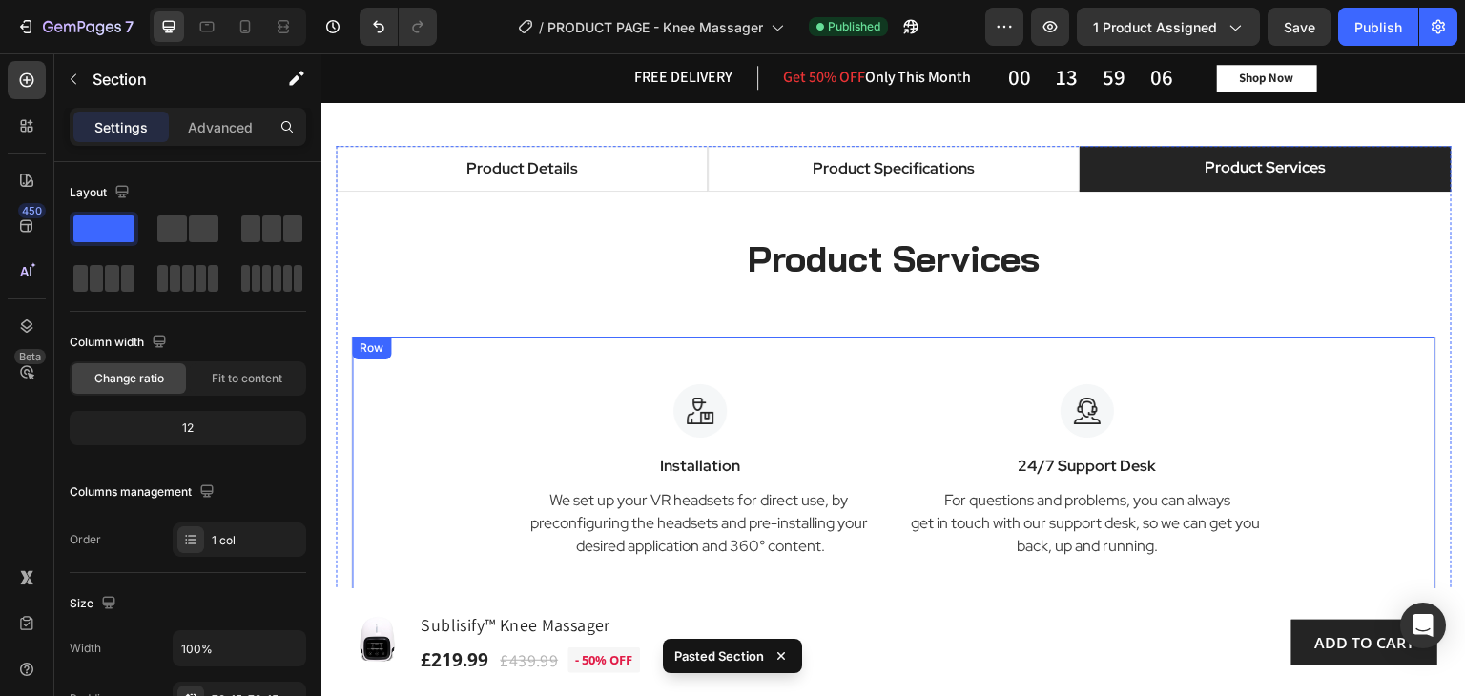
scroll to position [1280, 0]
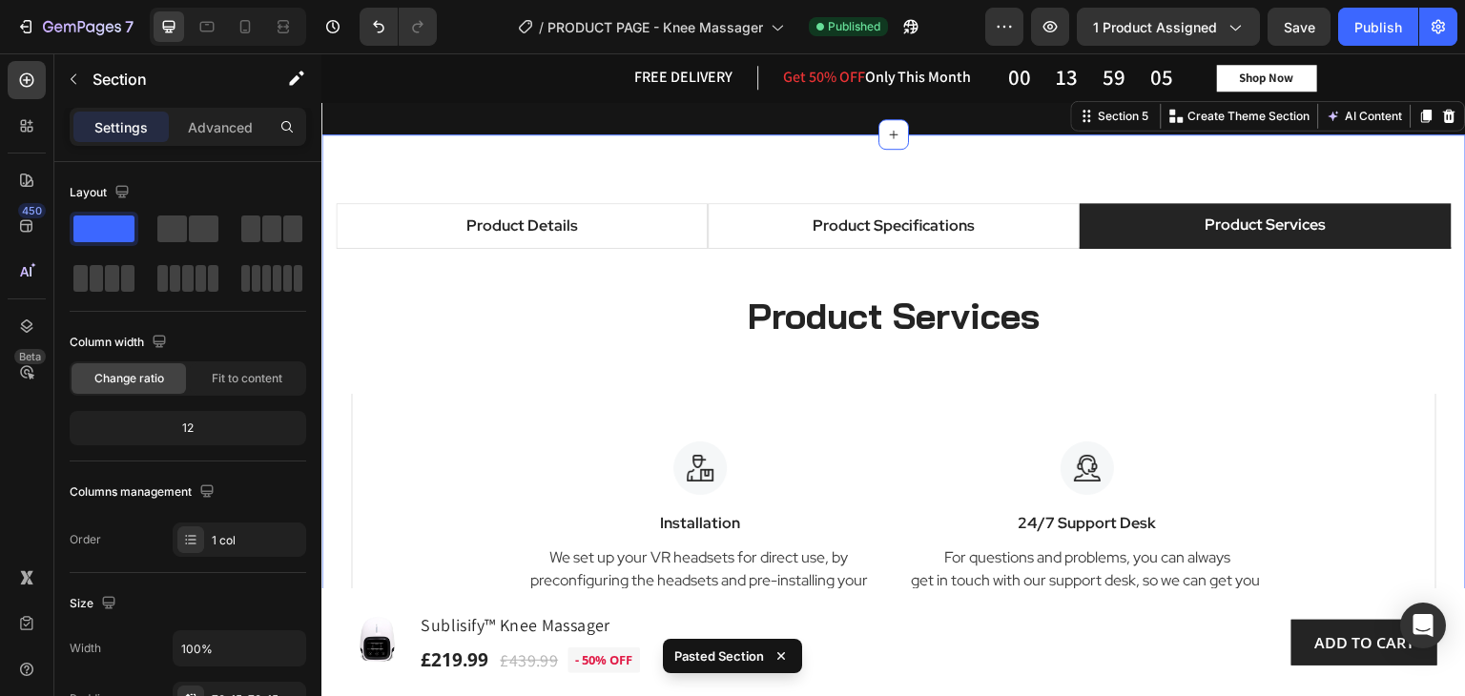
click at [1345, 159] on div "Product Details Product Specifications Product Services Whats Included ? Headin…" at bounding box center [893, 509] width 1144 height 750
click at [1444, 112] on icon at bounding box center [1450, 116] width 12 height 13
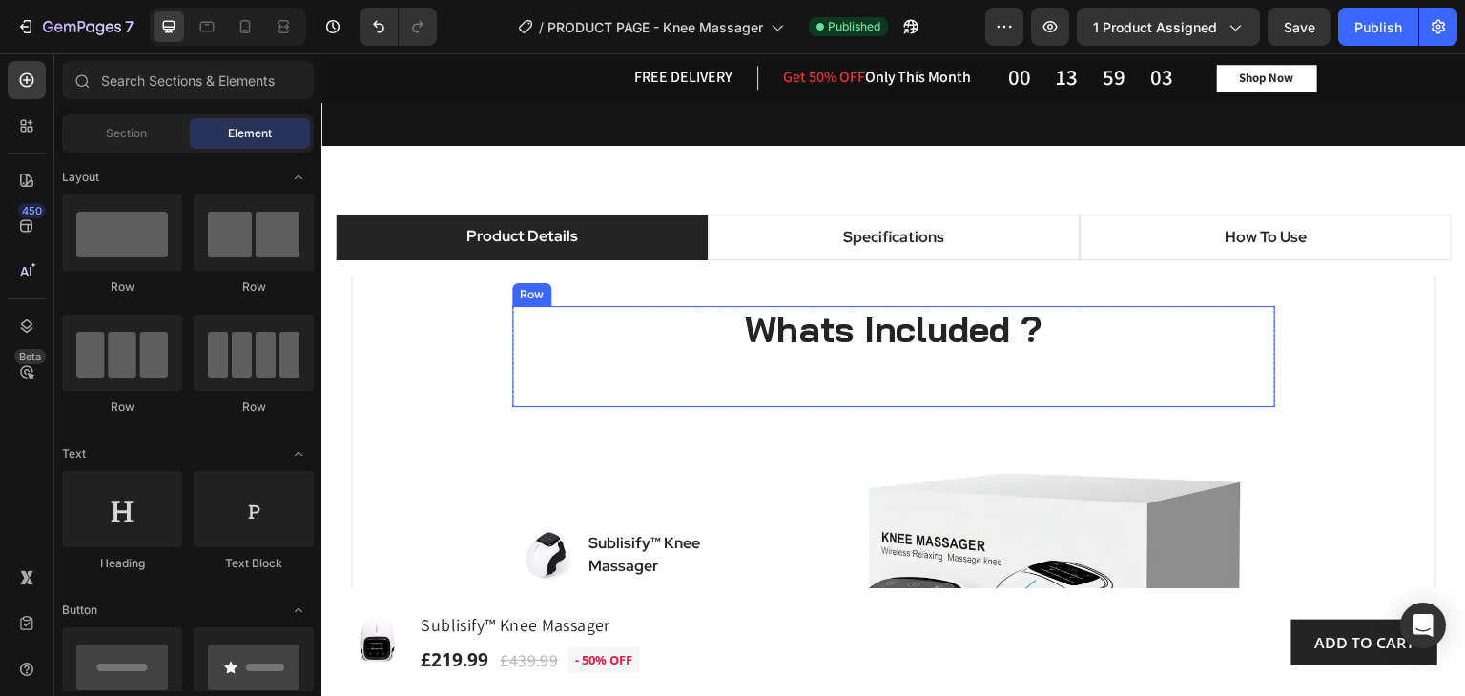
scroll to position [1184, 0]
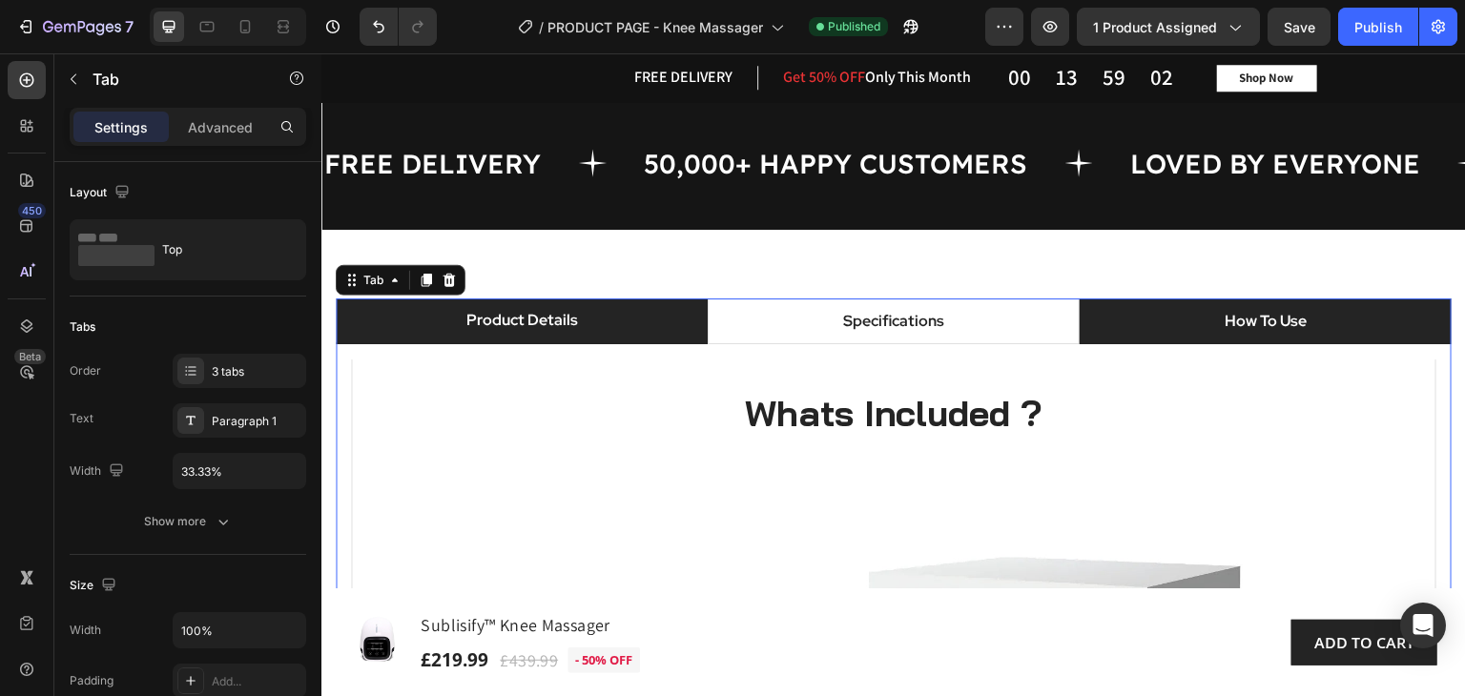
click at [1244, 327] on p "How To Use" at bounding box center [1265, 321] width 82 height 23
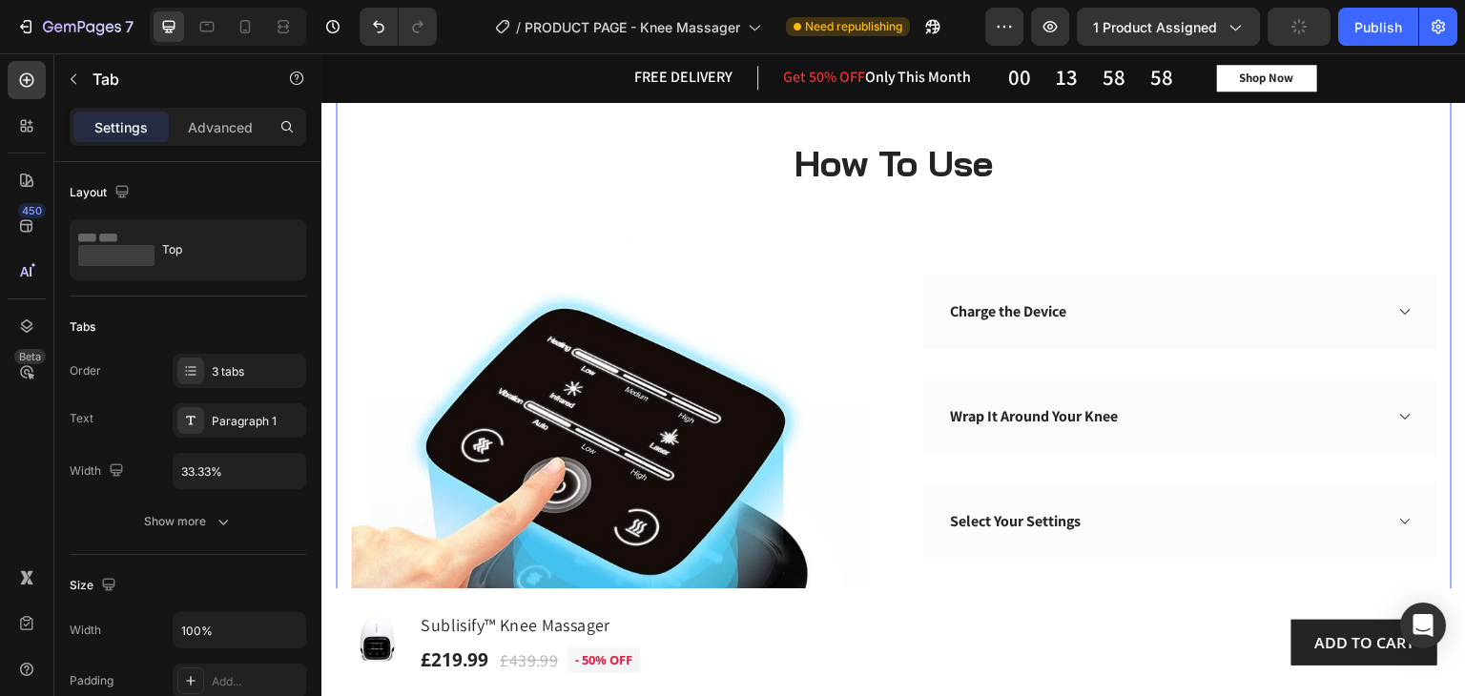
scroll to position [1089, 0]
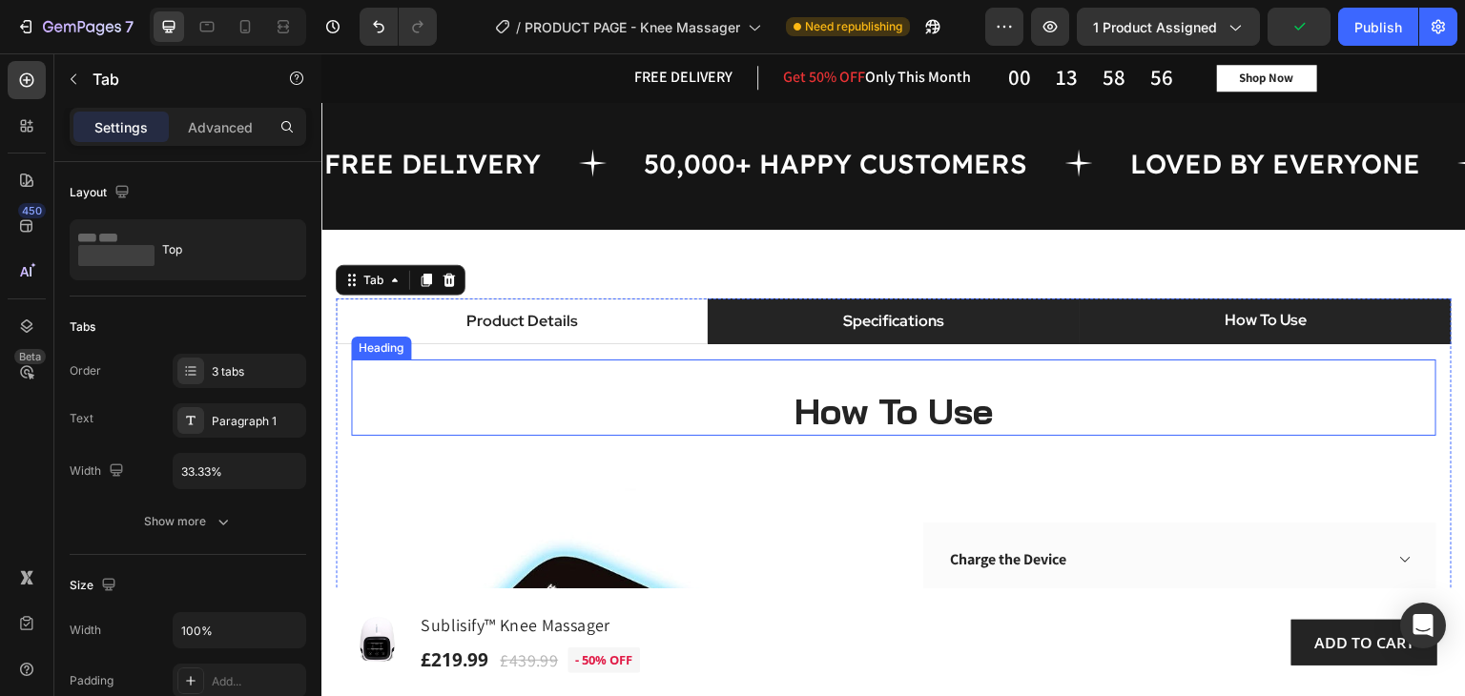
click at [916, 327] on p "Specifications" at bounding box center [893, 321] width 101 height 23
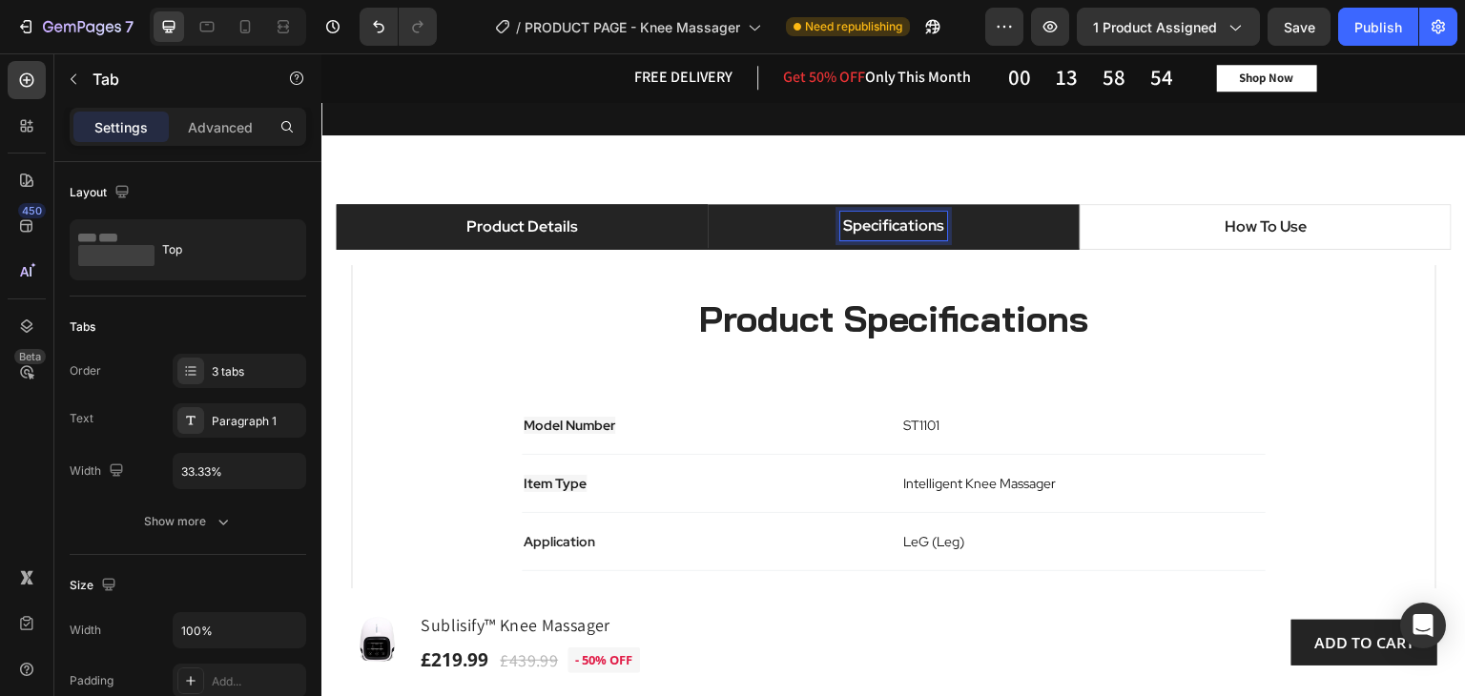
click at [554, 226] on p "Product Details" at bounding box center [521, 227] width 112 height 23
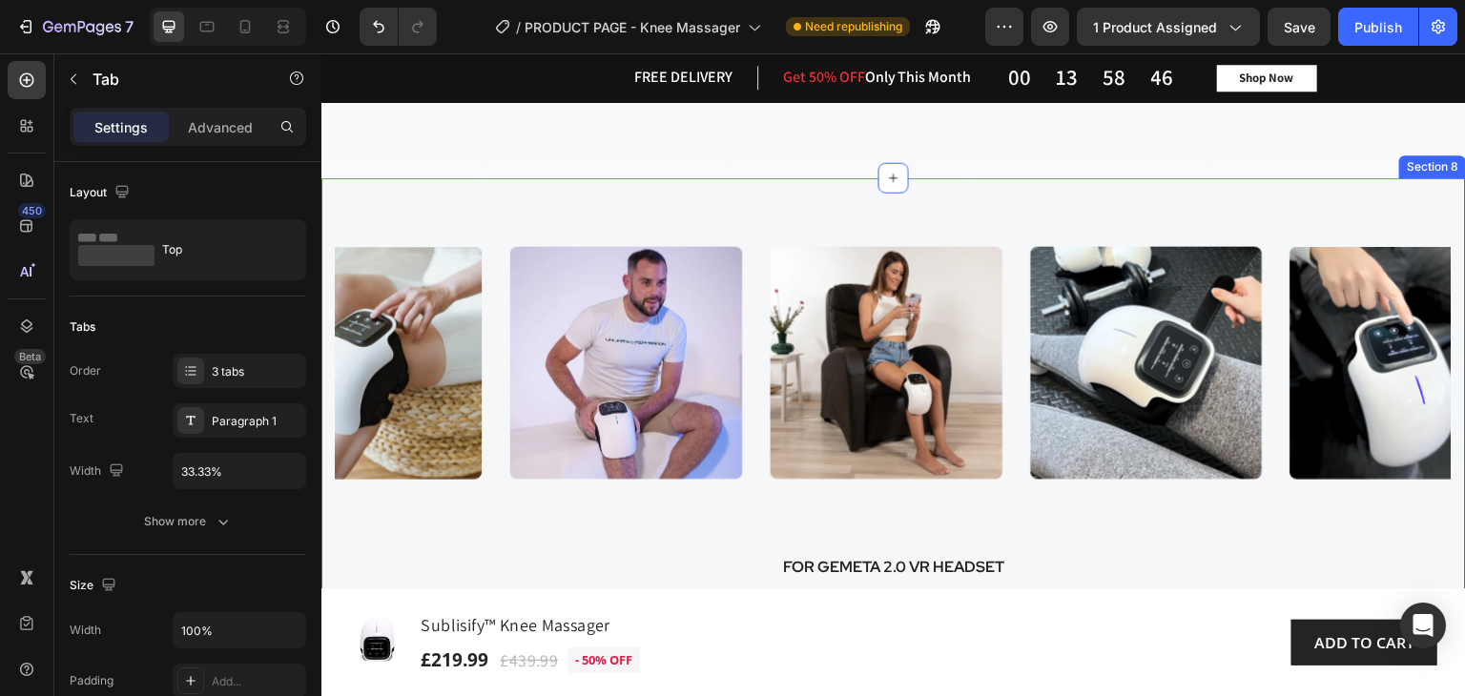
scroll to position [3853, 0]
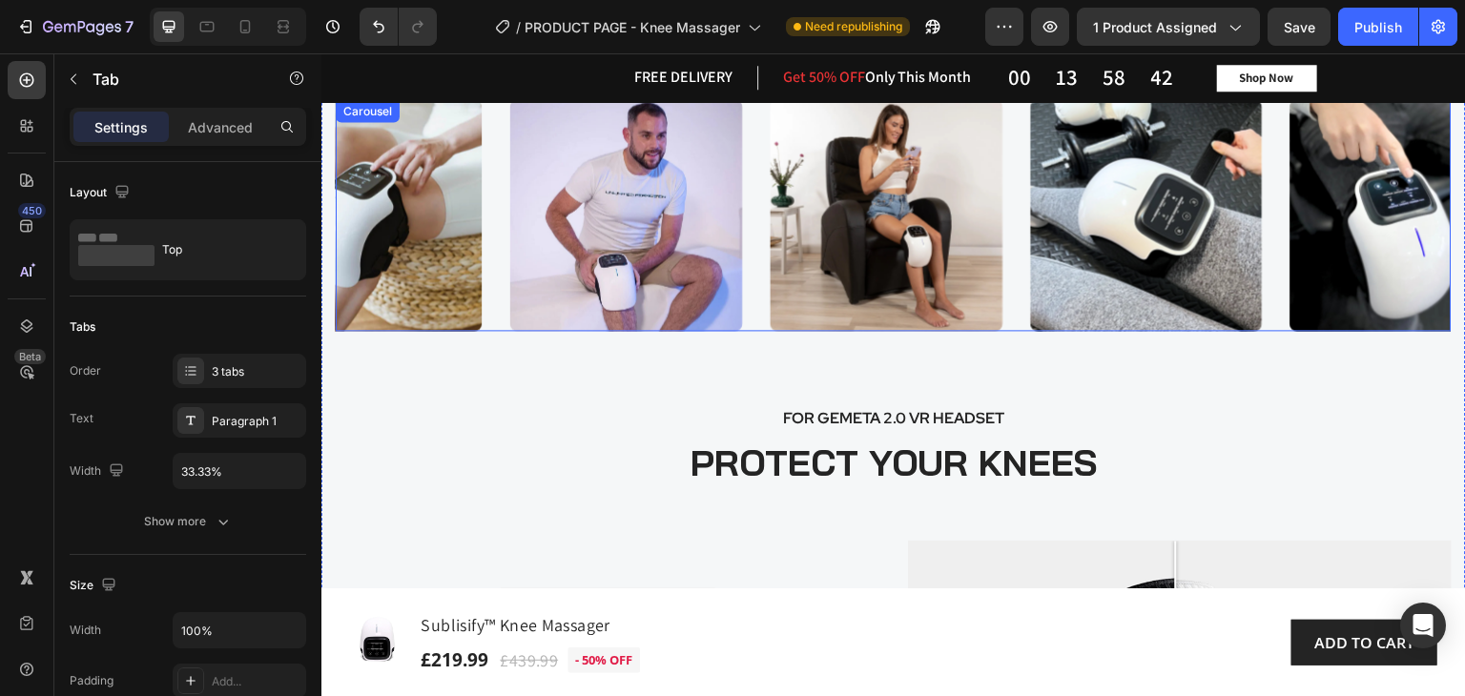
click at [758, 326] on div "Image Image Image Image Image Image Image Image Image Image Image" at bounding box center [894, 215] width 1116 height 233
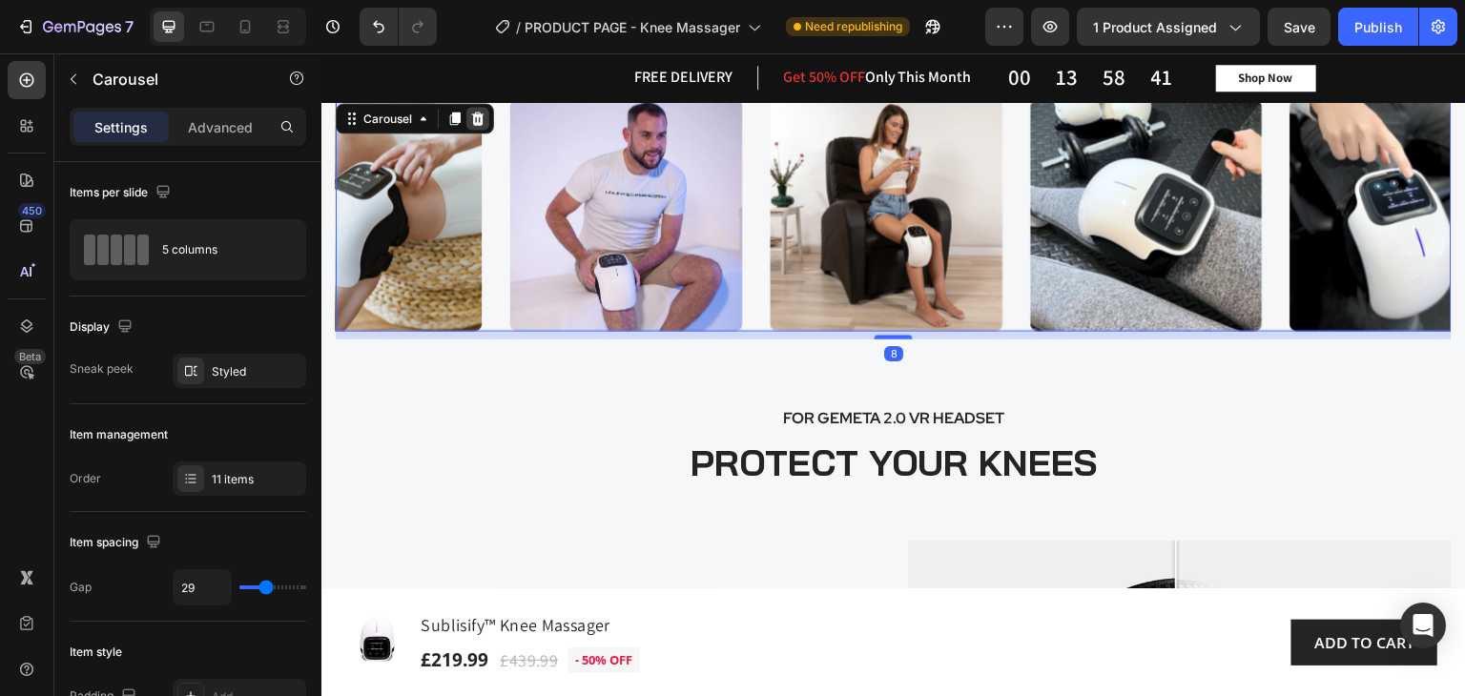
click at [477, 119] on icon at bounding box center [478, 117] width 12 height 13
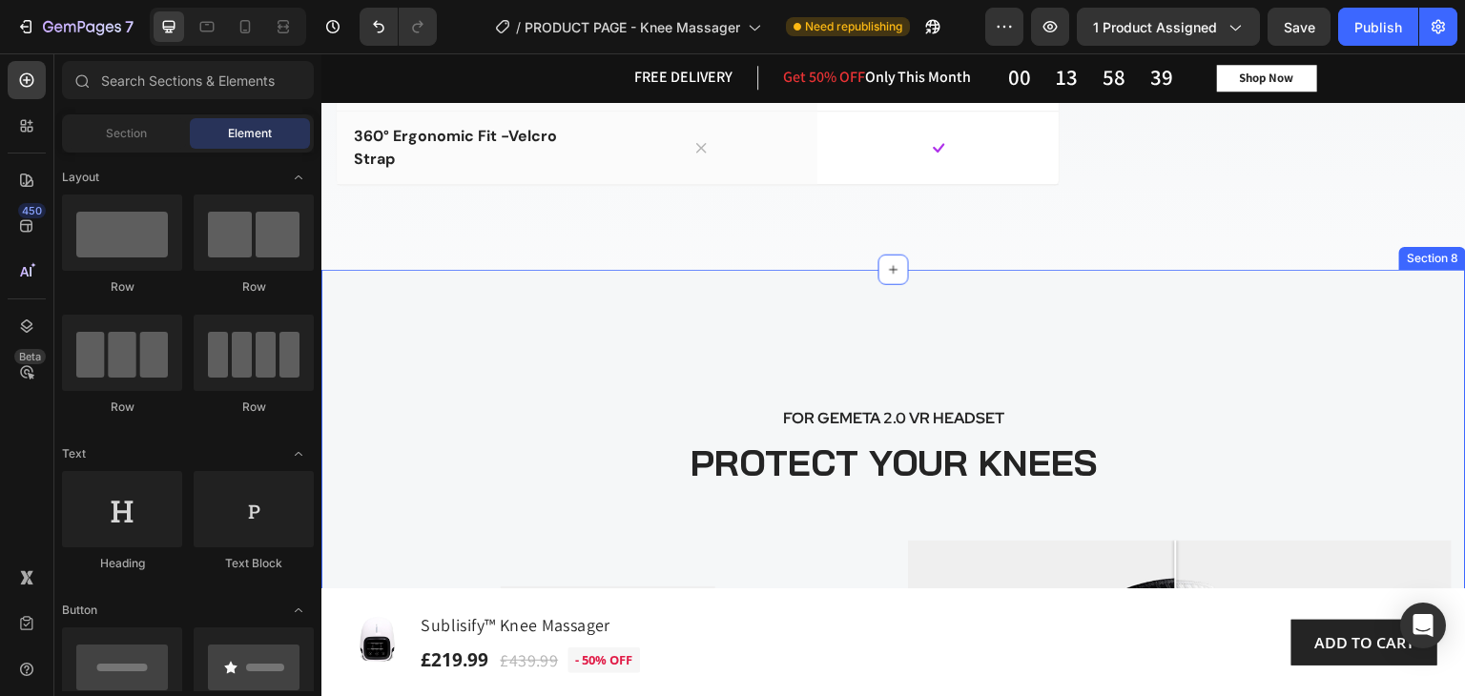
scroll to position [3708, 0]
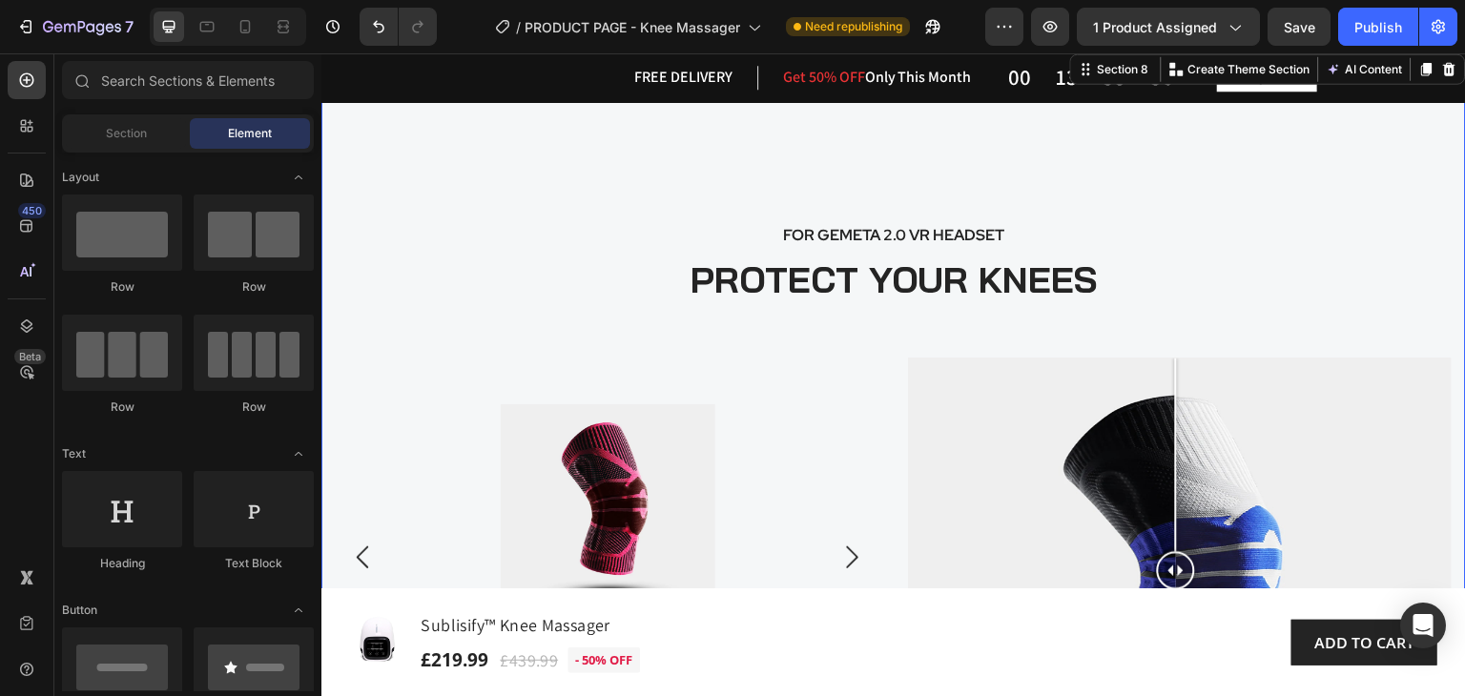
click at [920, 207] on div "FOR GEMETA 2.0 VR HEADSET Text block PROTECT YOUR KNEES Heading Product Images …" at bounding box center [893, 496] width 1144 height 819
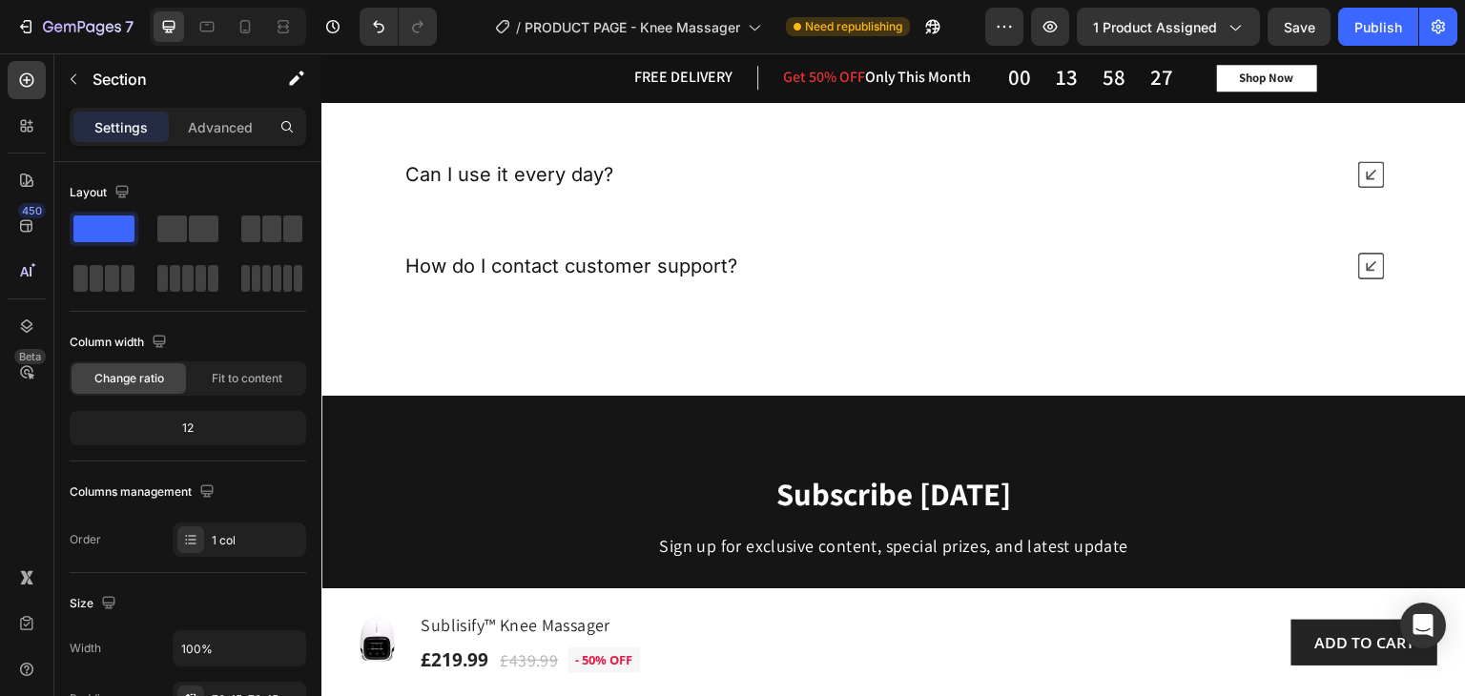
scroll to position [5517, 0]
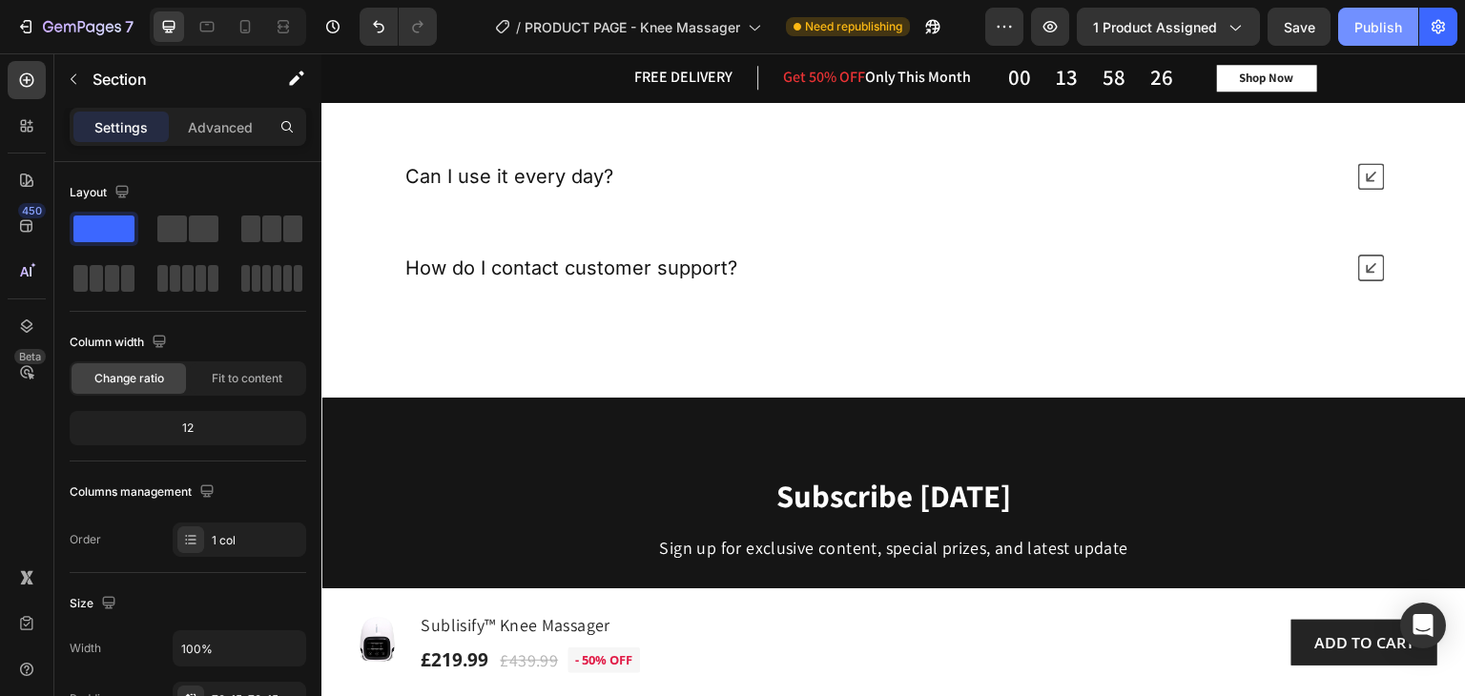
click at [1377, 22] on div "Publish" at bounding box center [1378, 27] width 48 height 20
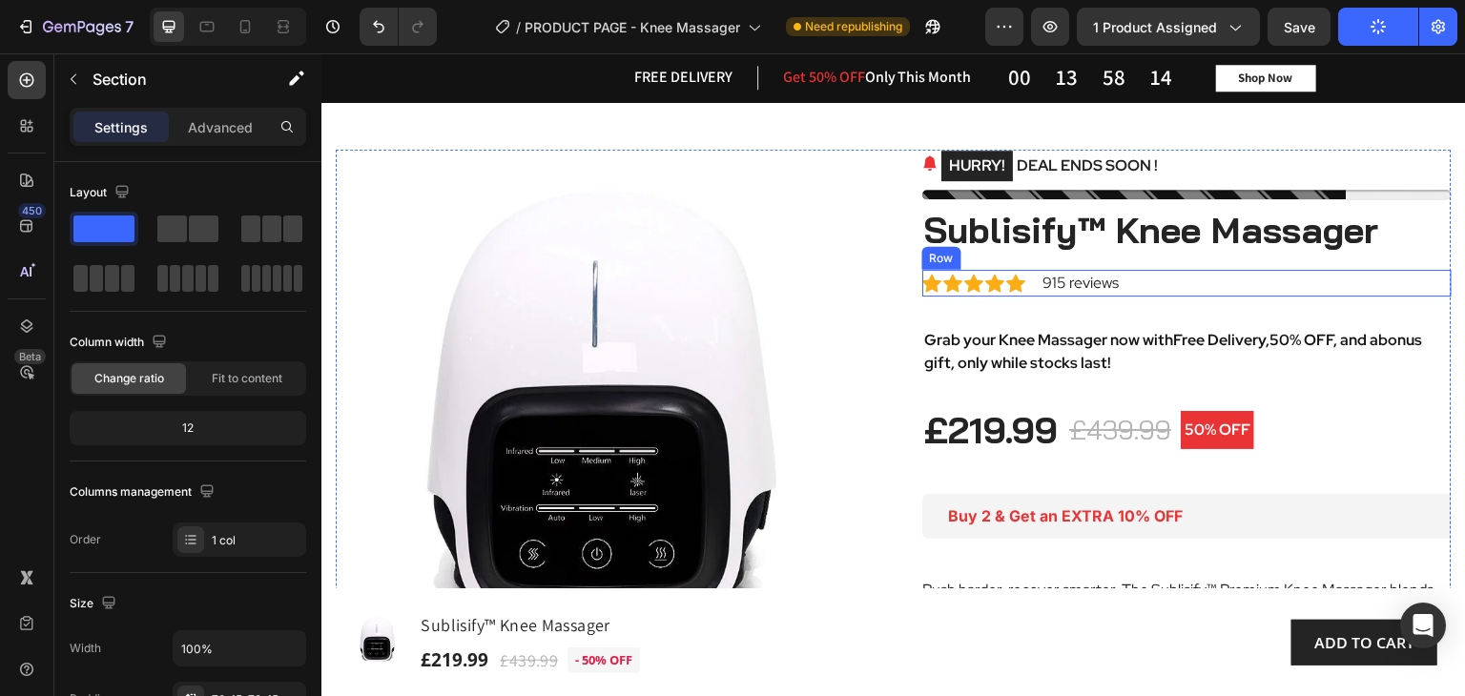
scroll to position [0, 0]
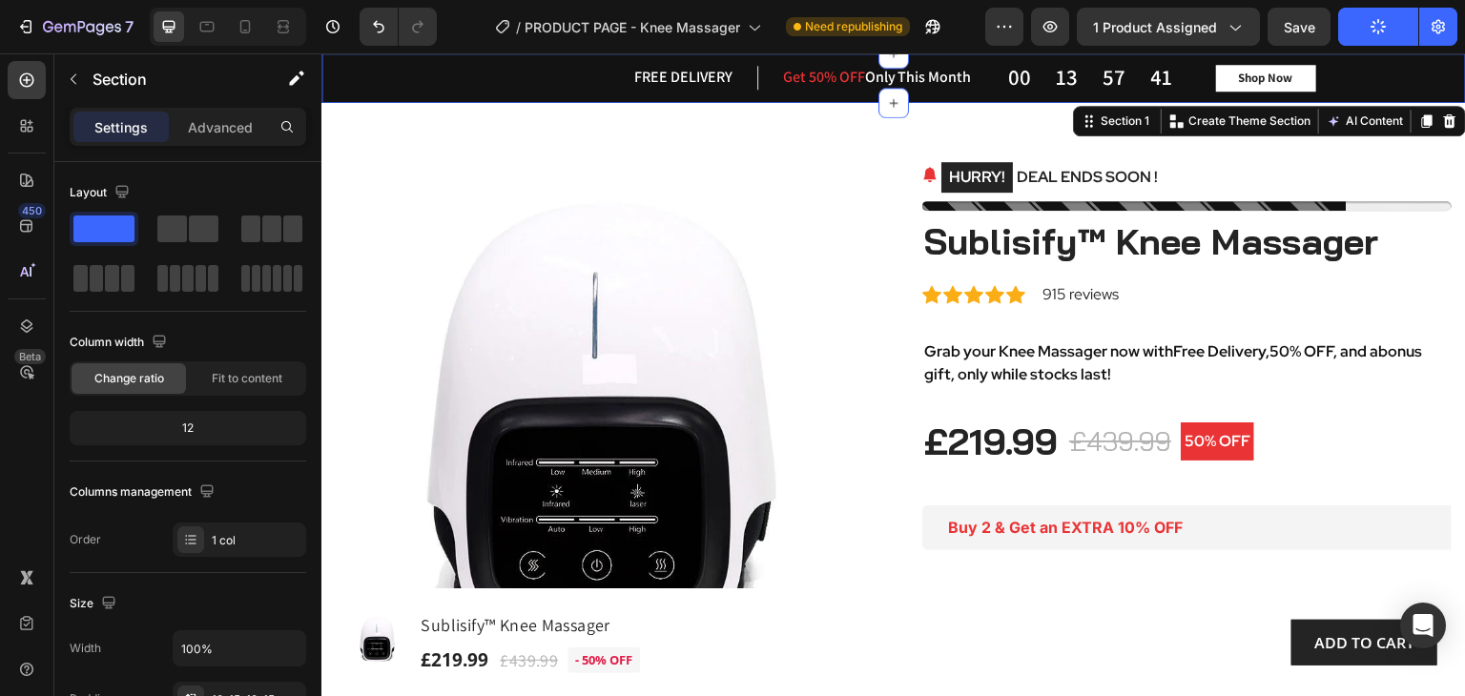
click at [567, 95] on div "FREE DELIVERY Heading Row Get 50% OFF Only This Month Heading Row Row 00 13 57 …" at bounding box center [893, 78] width 1144 height 50
click at [1444, 117] on icon at bounding box center [1450, 119] width 12 height 13
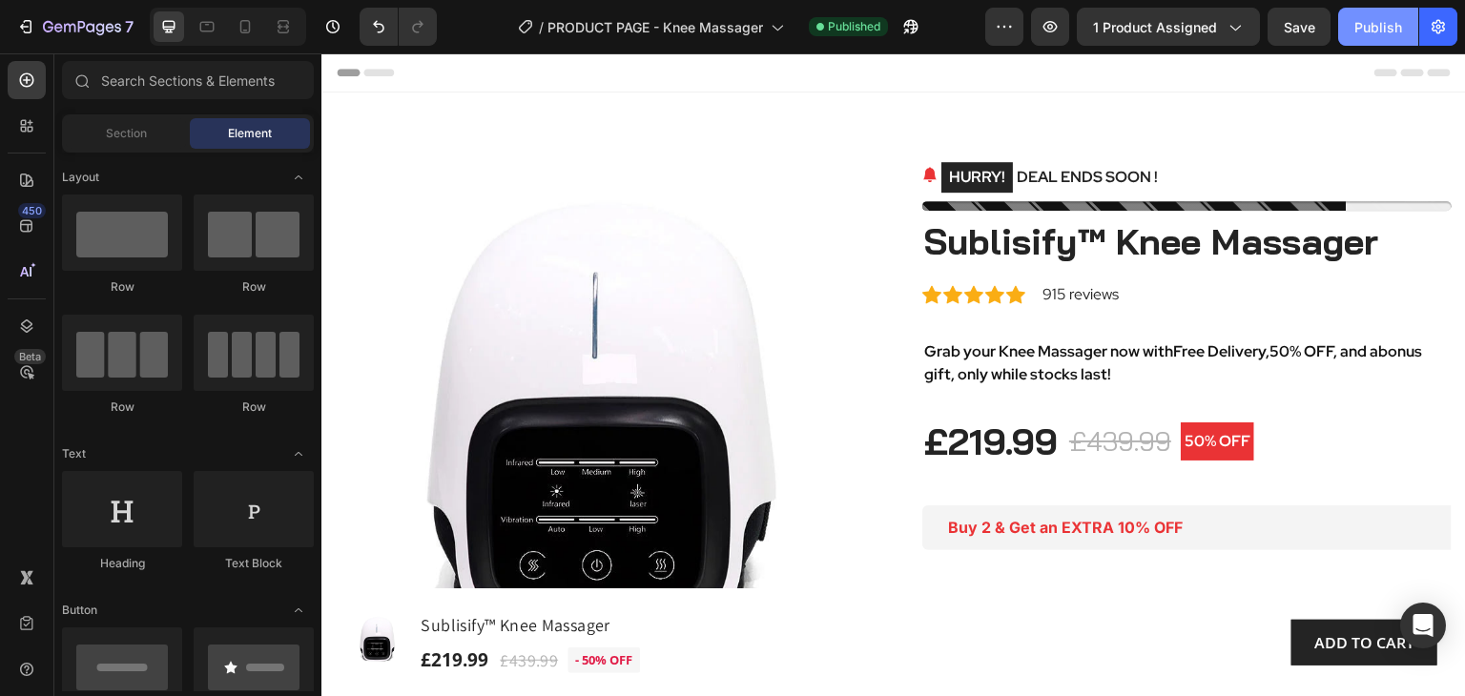
click at [1379, 25] on div "Publish" at bounding box center [1378, 27] width 48 height 20
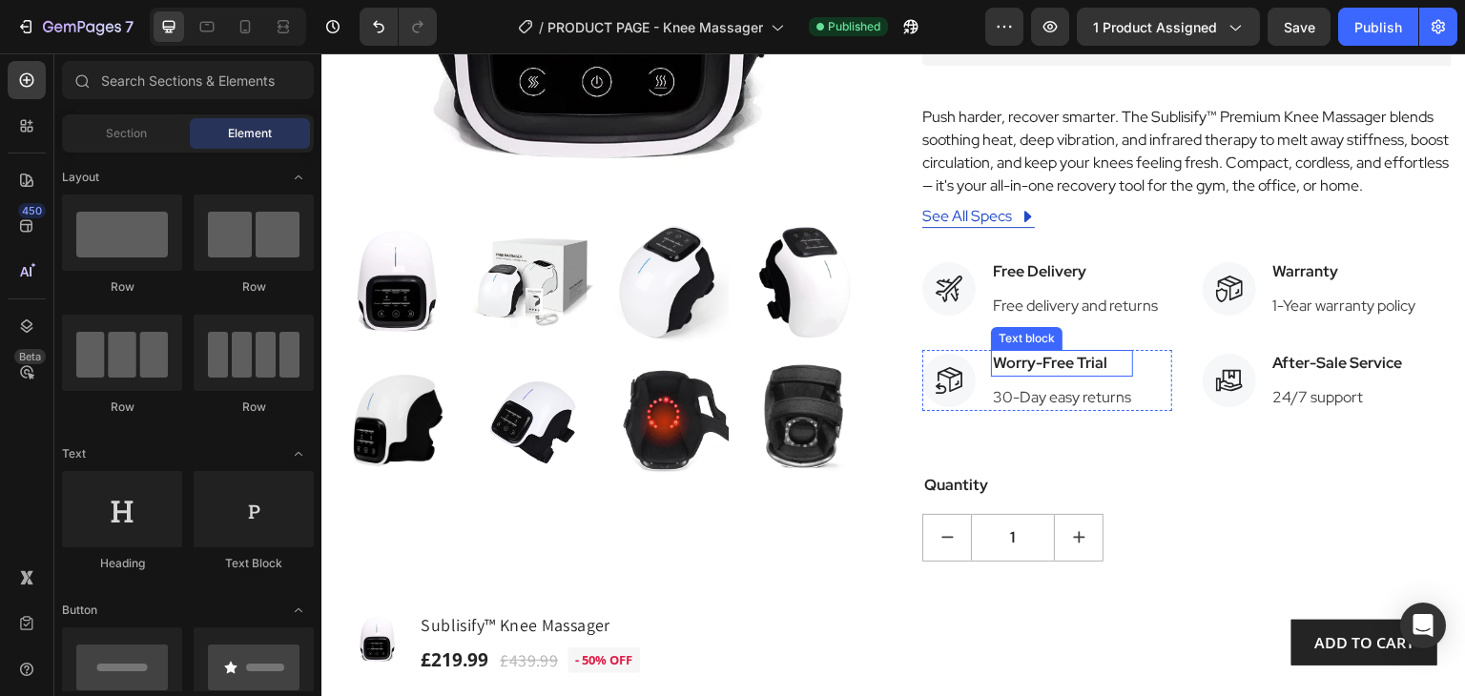
scroll to position [477, 0]
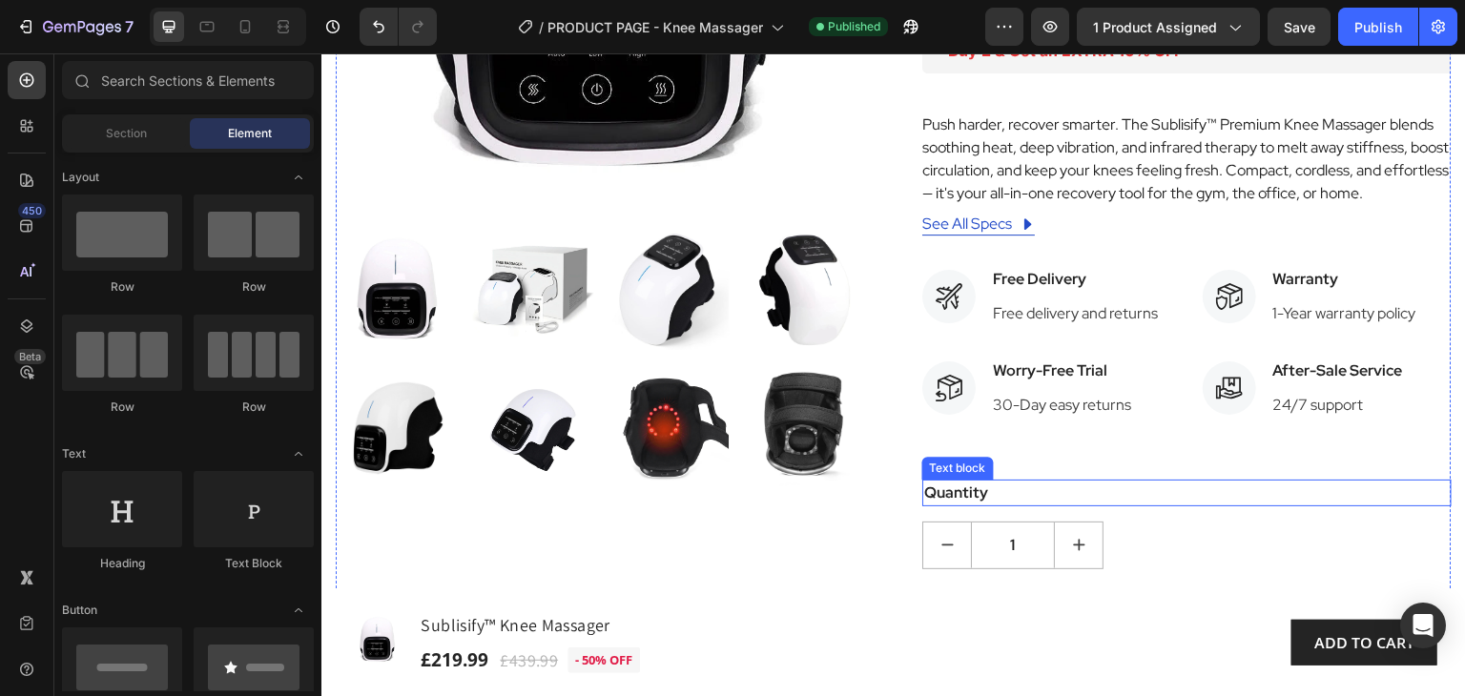
click at [1010, 494] on div "Quantity" at bounding box center [1186, 493] width 529 height 27
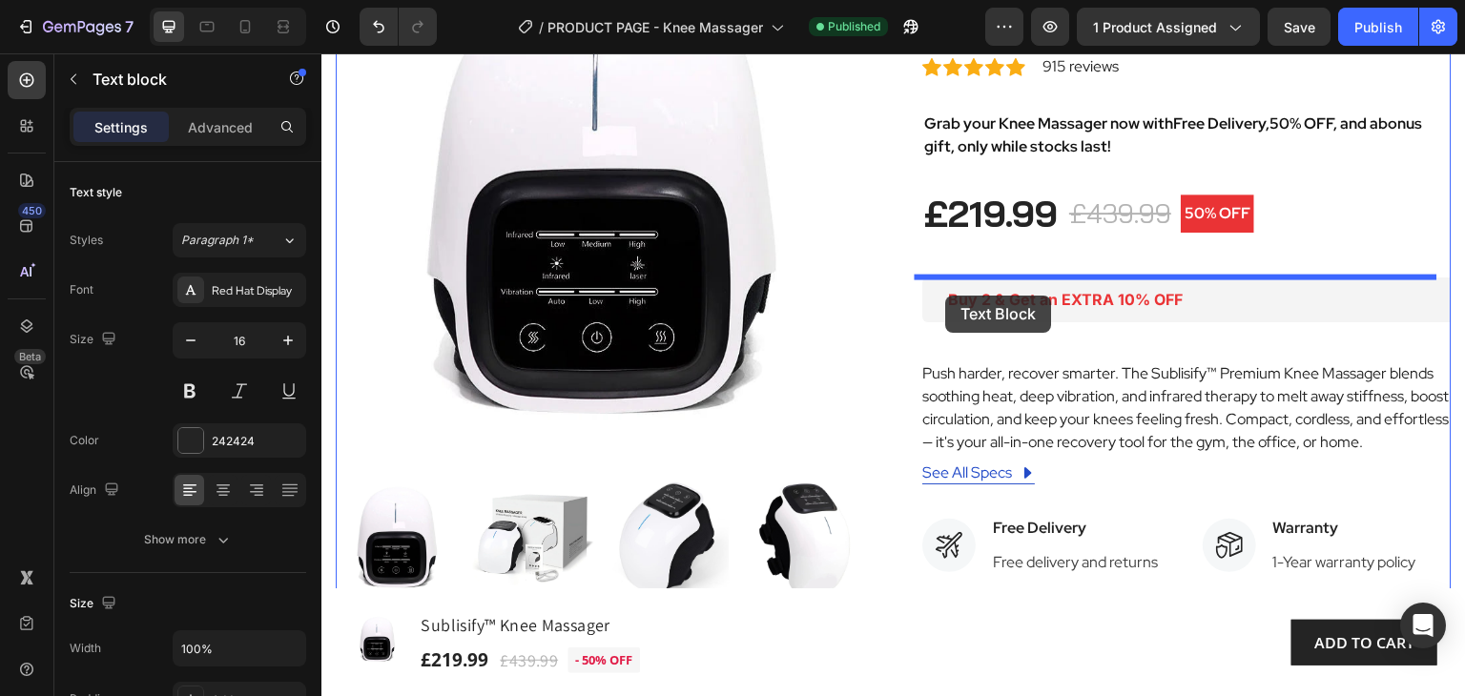
scroll to position [175, 0]
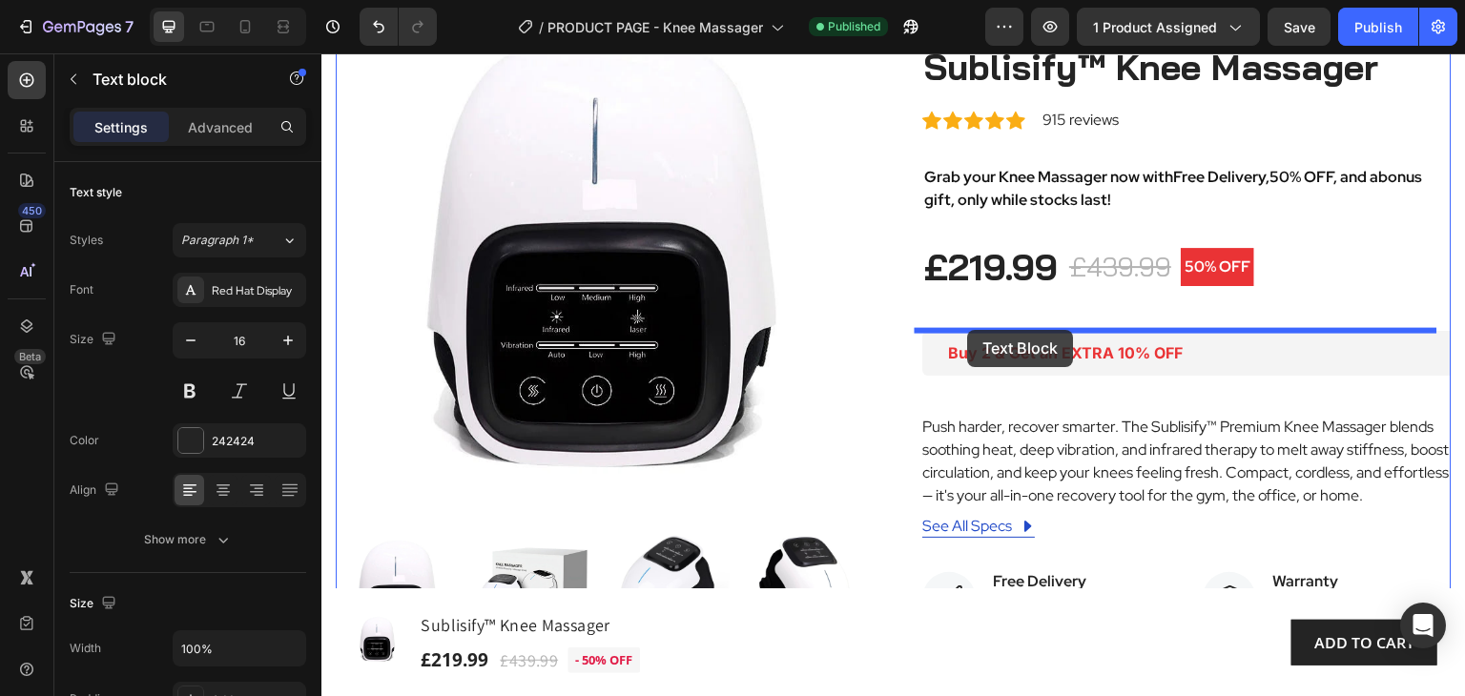
drag, startPoint x: 931, startPoint y: 467, endPoint x: 968, endPoint y: 330, distance: 142.3
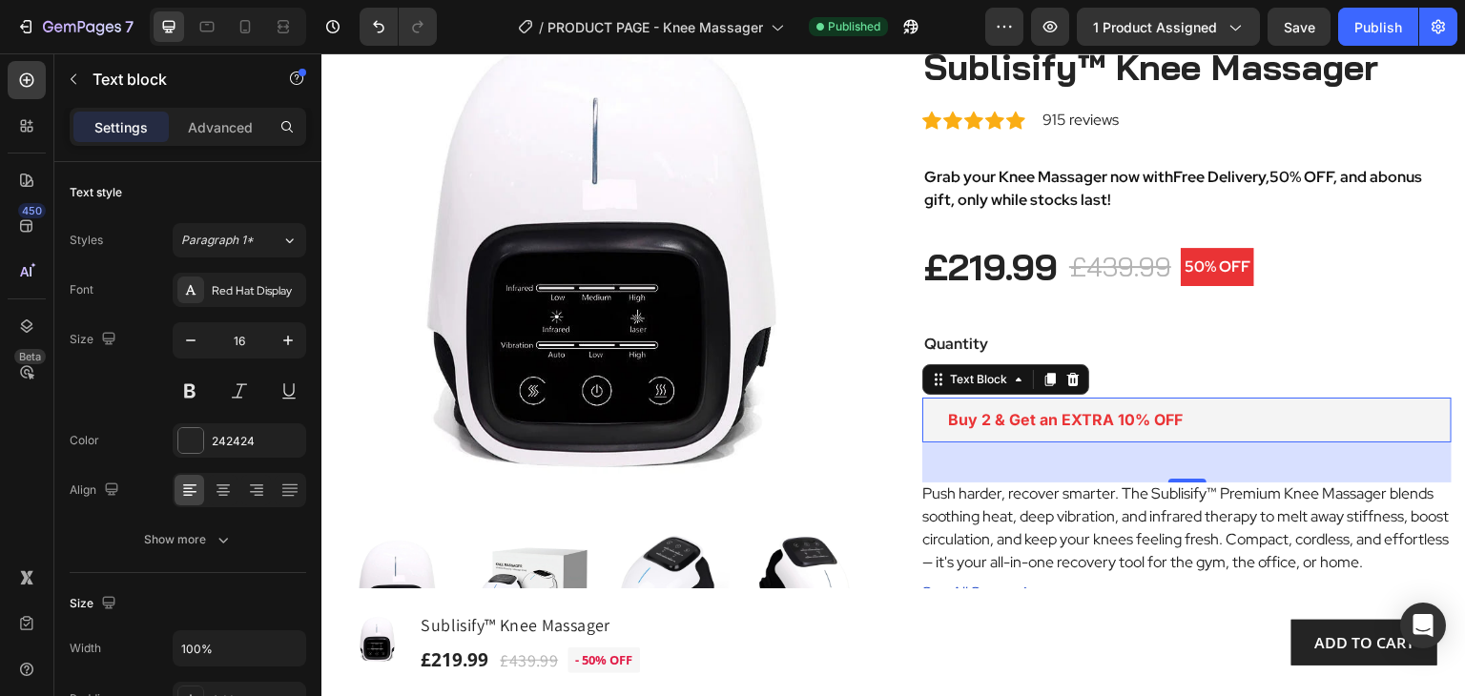
click at [1226, 428] on p "Buy 2 & Get an EXTRA 10% OFF" at bounding box center [1187, 420] width 478 height 20
click at [1068, 381] on icon at bounding box center [1073, 379] width 12 height 13
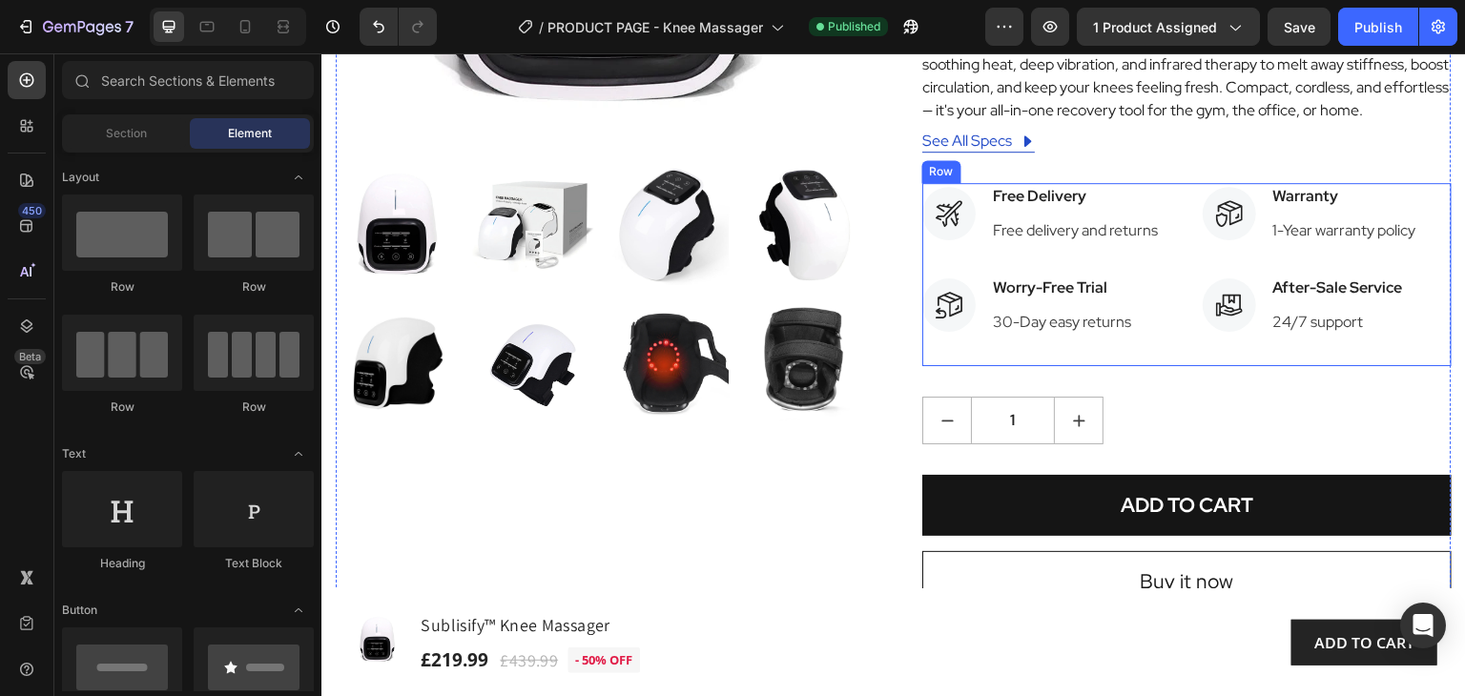
scroll to position [556, 0]
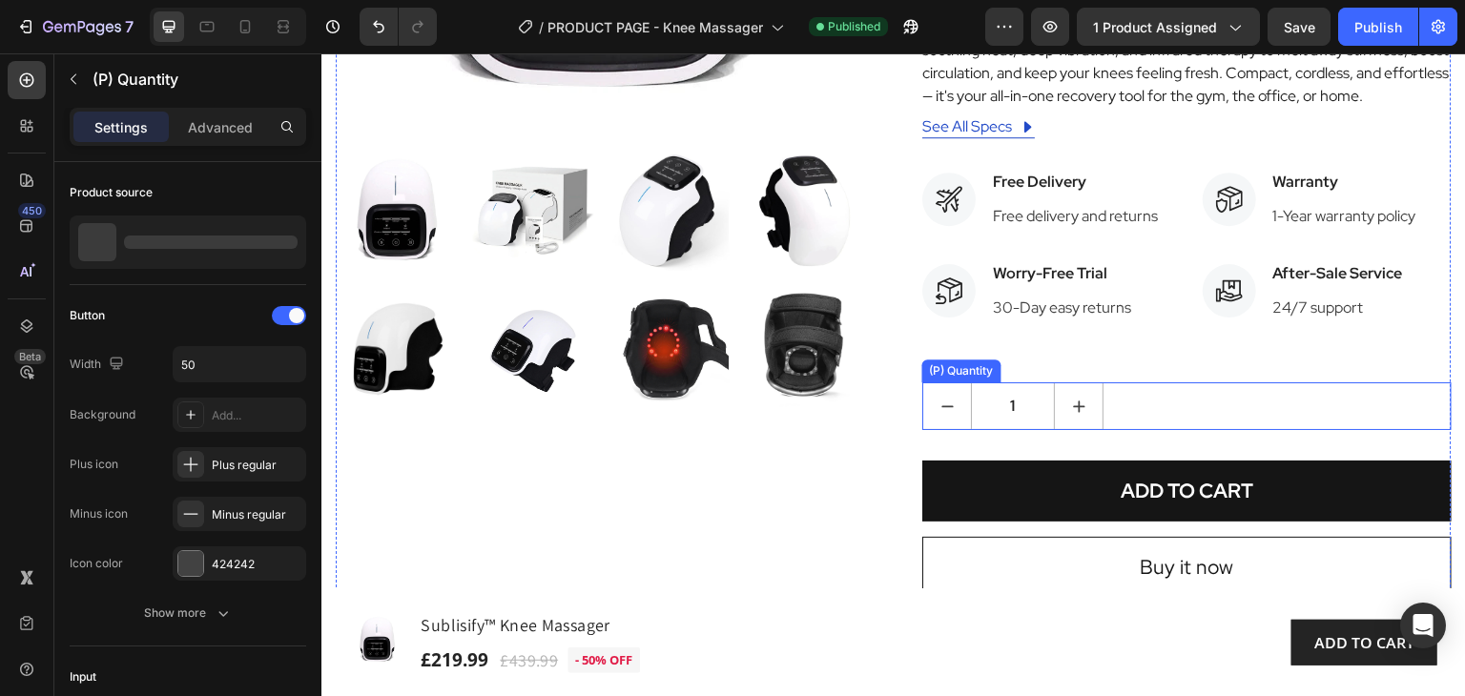
click at [1128, 406] on div "1" at bounding box center [1186, 406] width 529 height 48
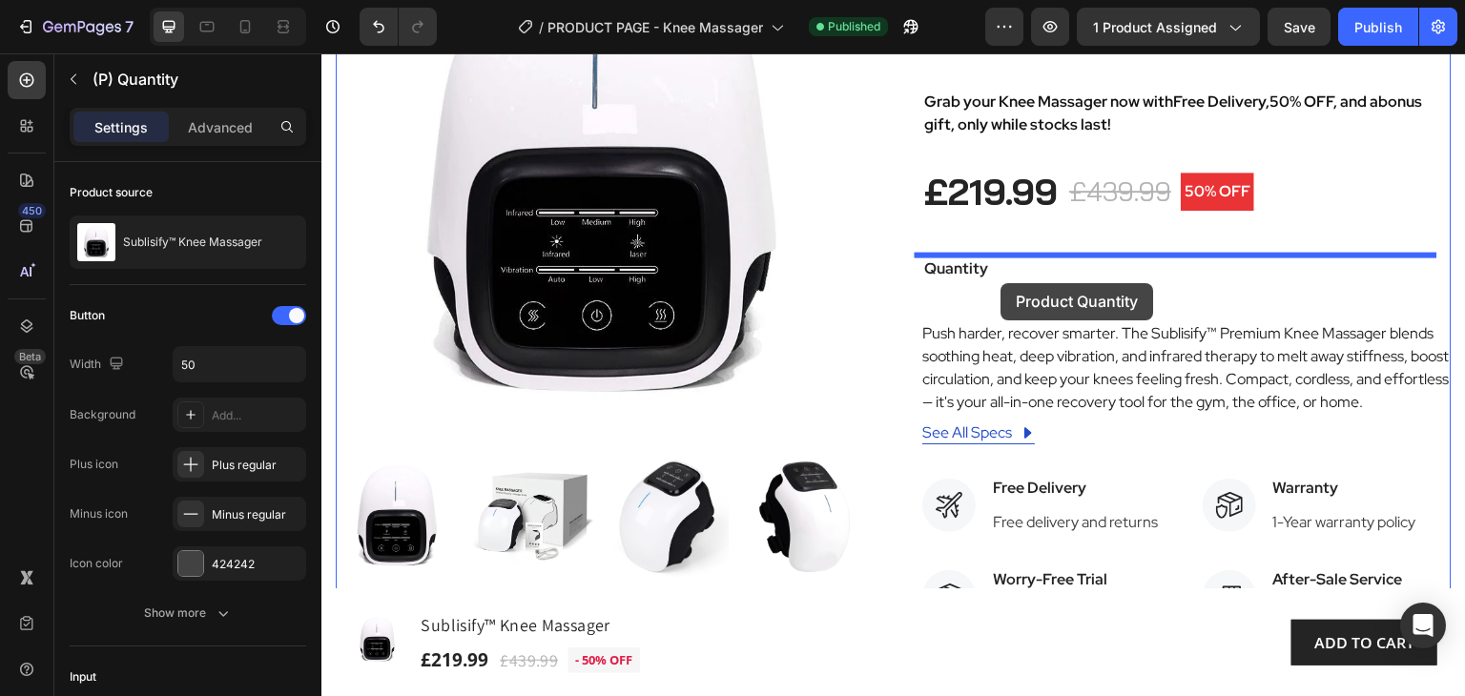
scroll to position [177, 0]
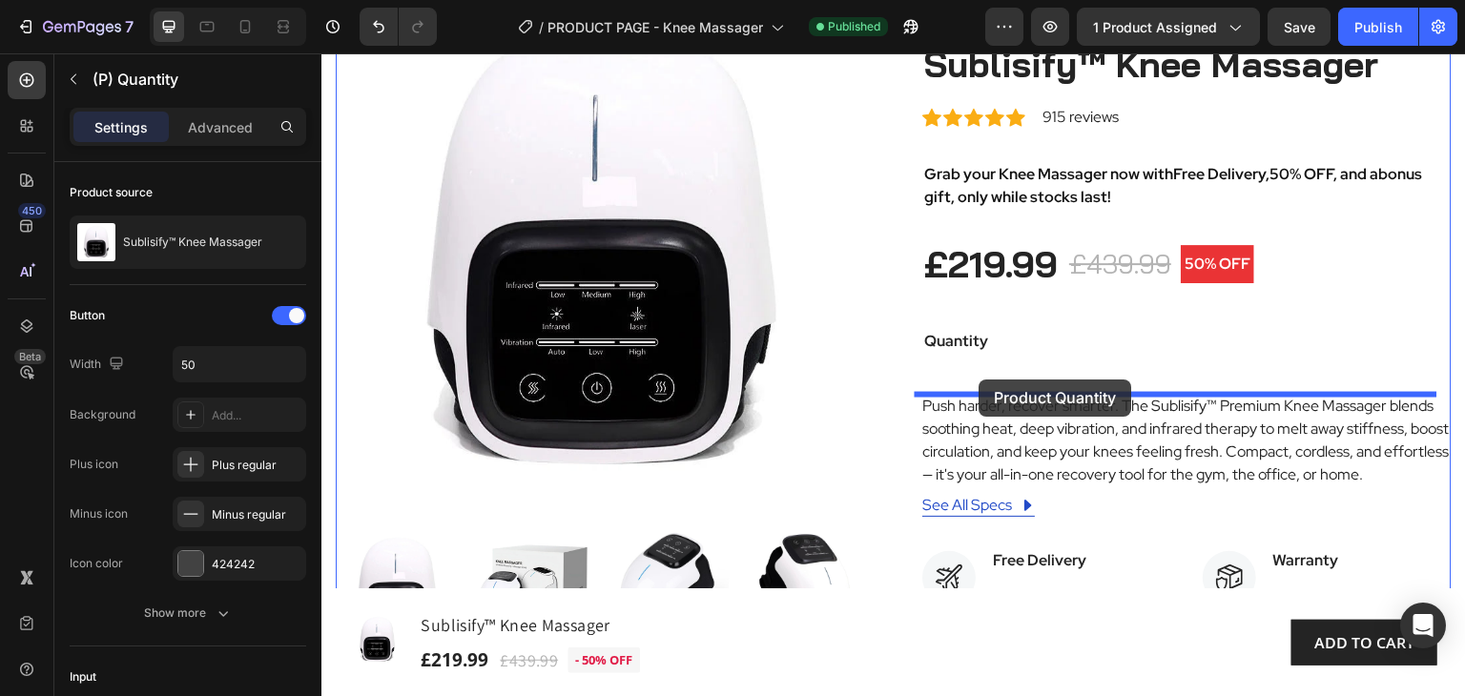
drag, startPoint x: 933, startPoint y: 372, endPoint x: 979, endPoint y: 380, distance: 47.3
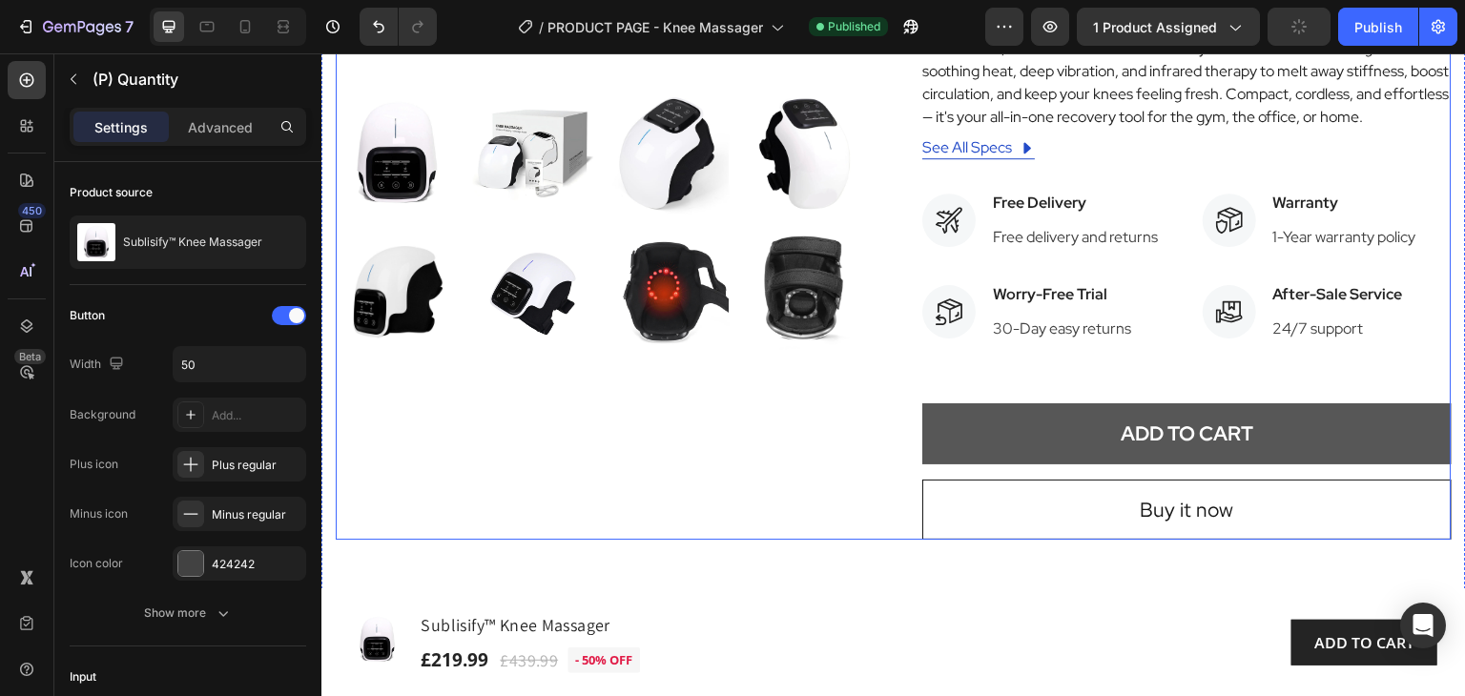
scroll to position [750, 0]
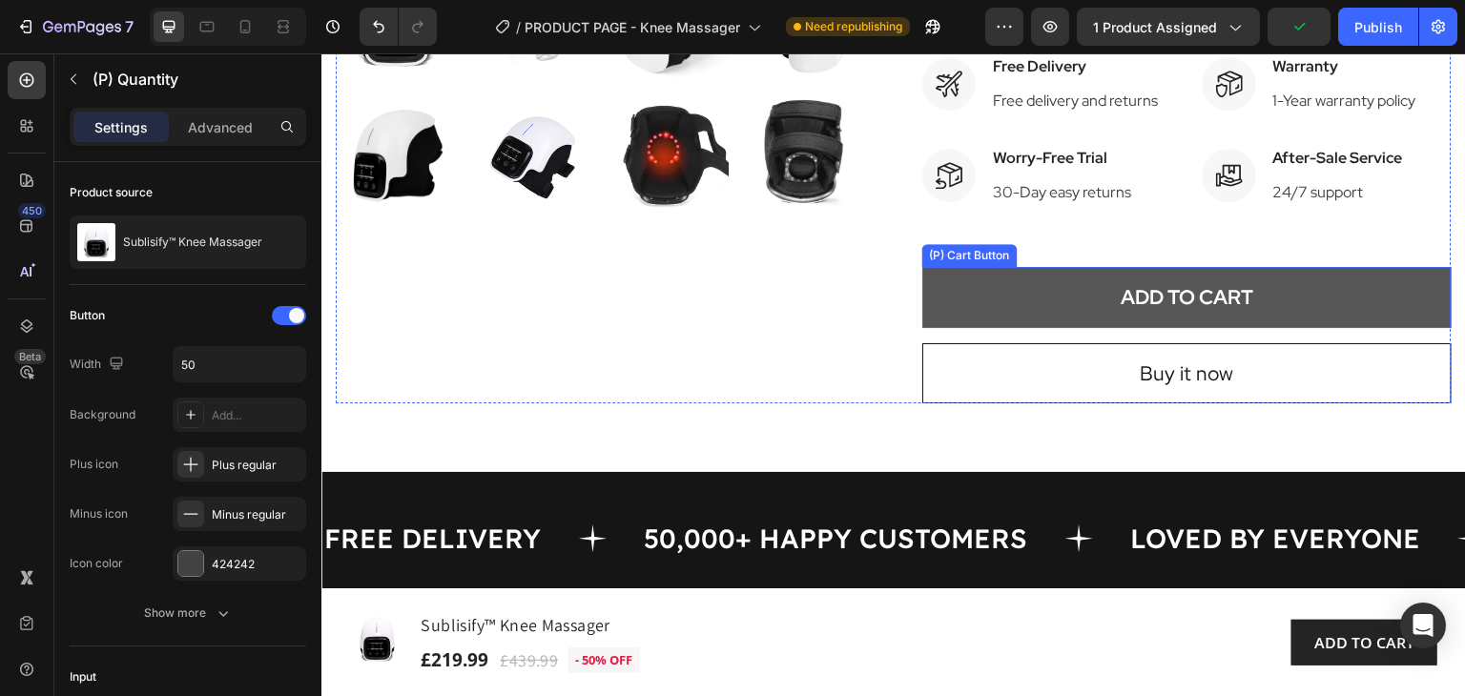
click at [996, 292] on button "ADD TO CART" at bounding box center [1186, 297] width 529 height 61
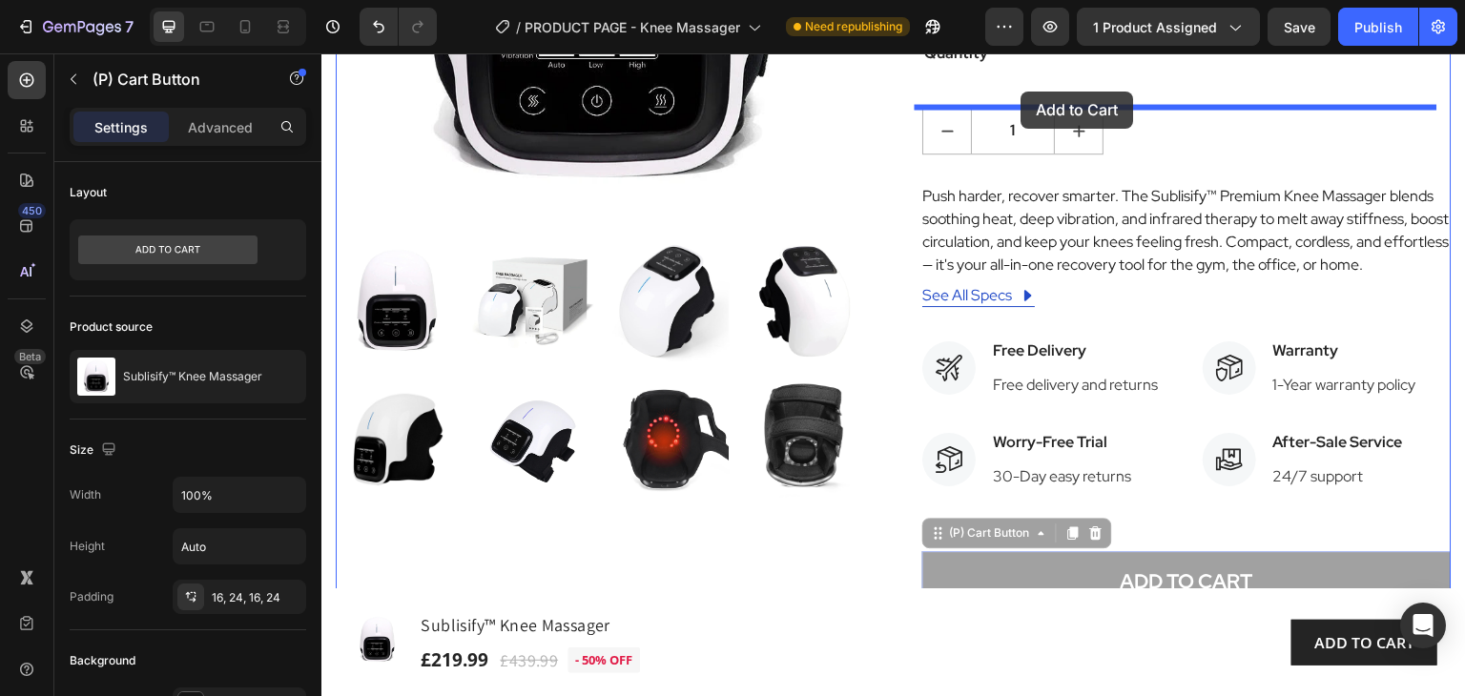
scroll to position [327, 0]
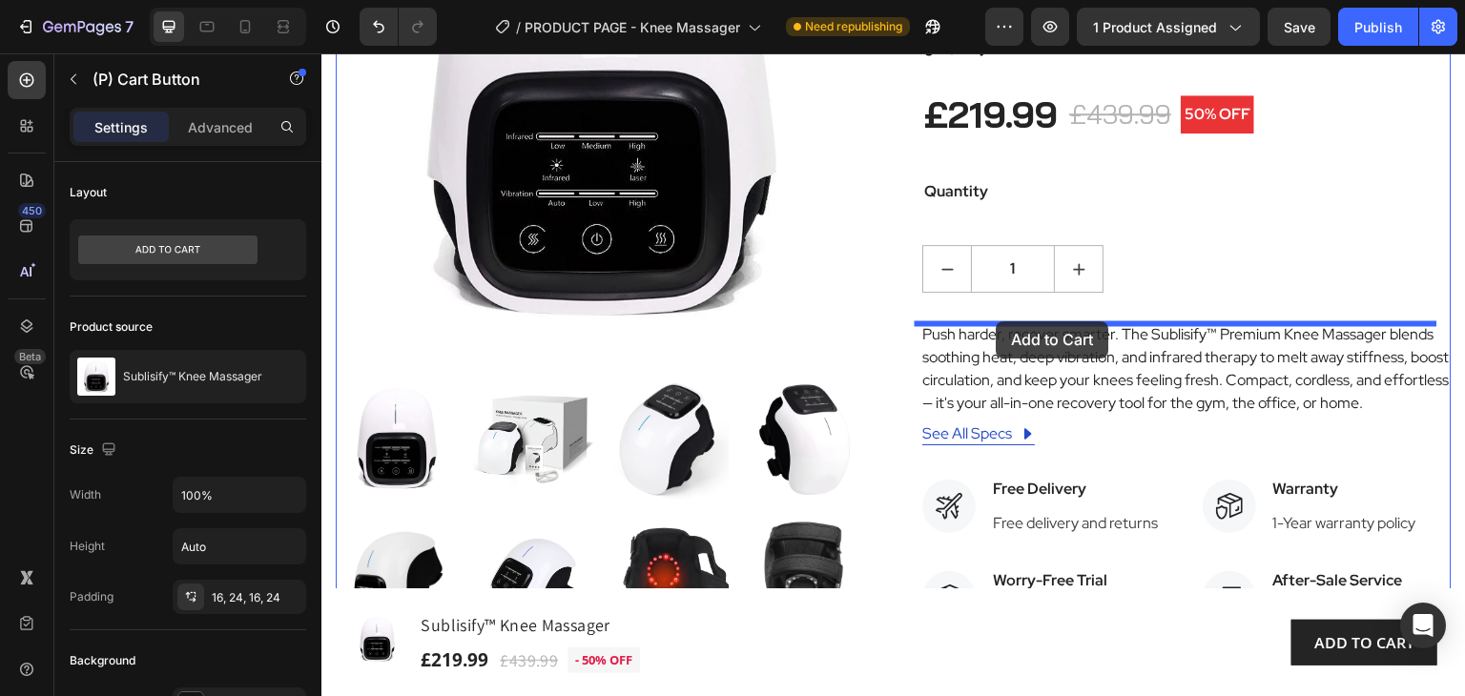
drag, startPoint x: 934, startPoint y: 256, endPoint x: 997, endPoint y: 321, distance: 91.1
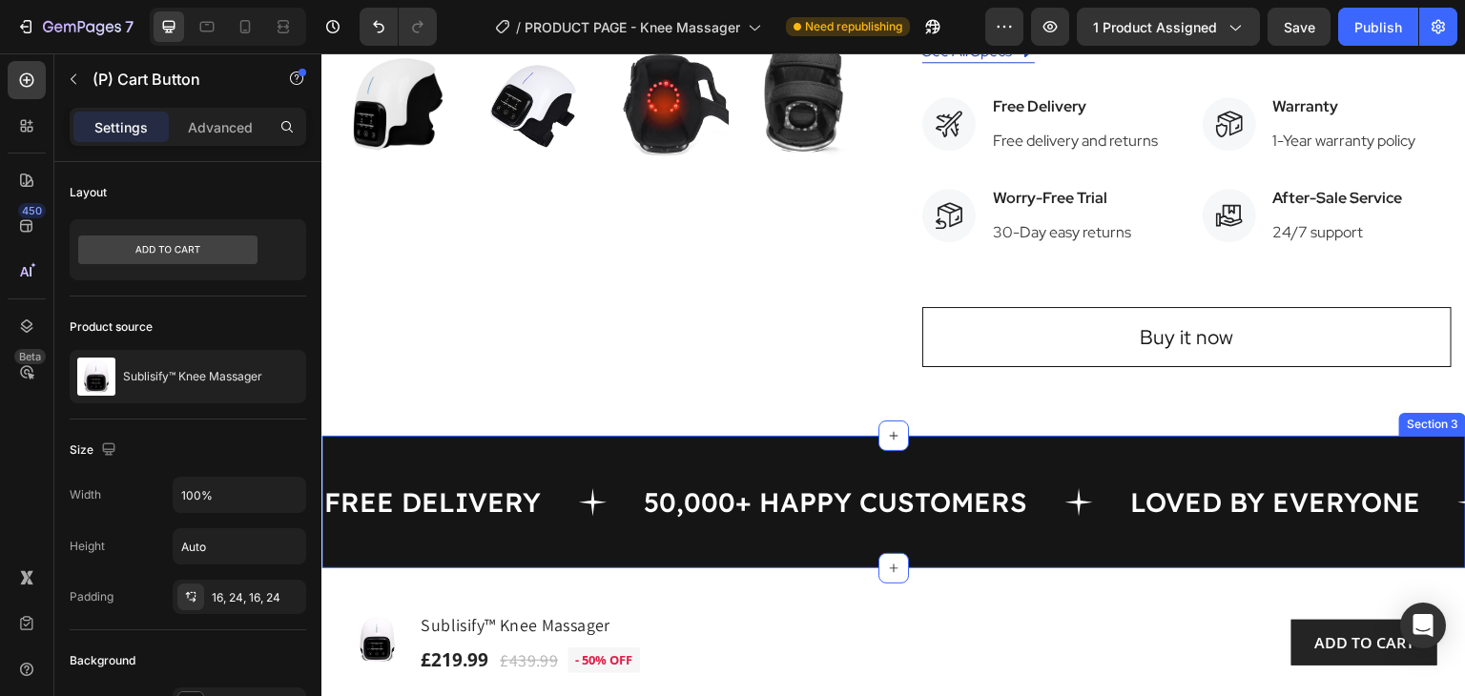
scroll to position [804, 0]
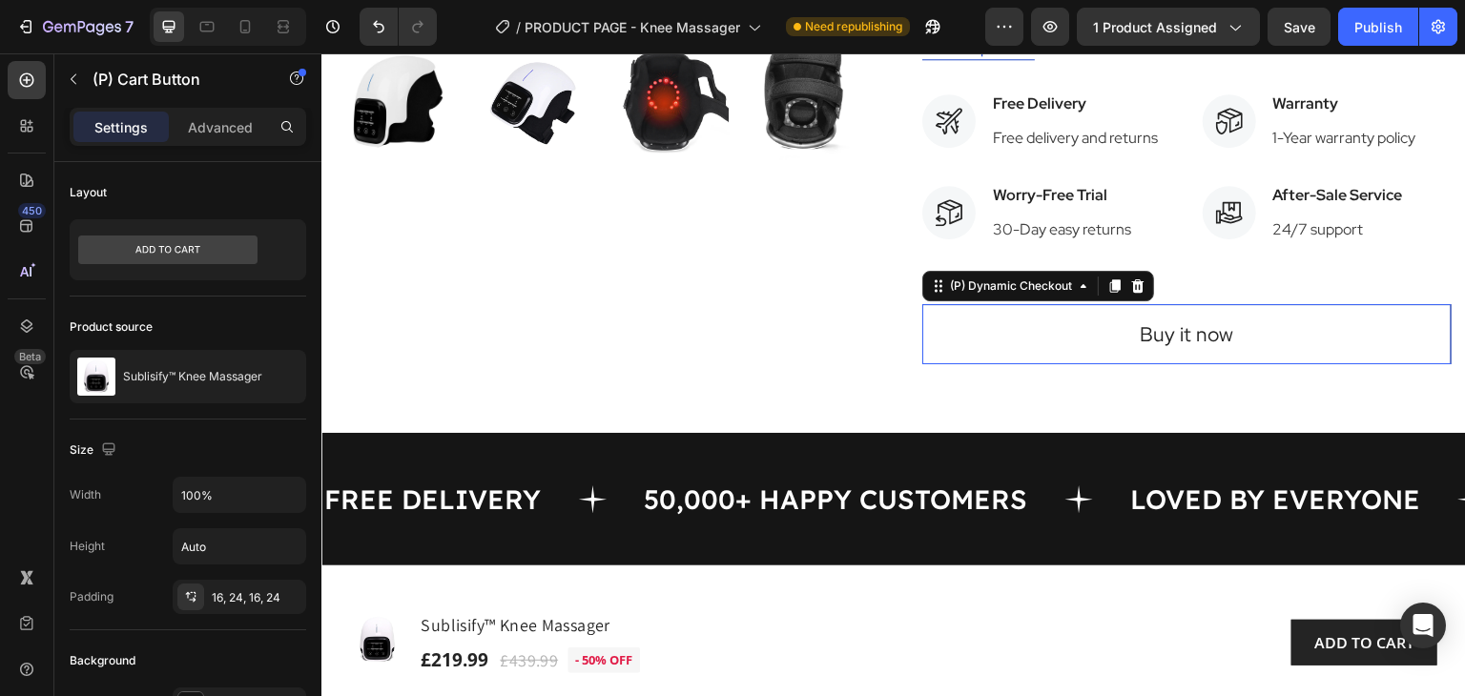
click at [988, 341] on button "Buy it now" at bounding box center [1186, 334] width 529 height 61
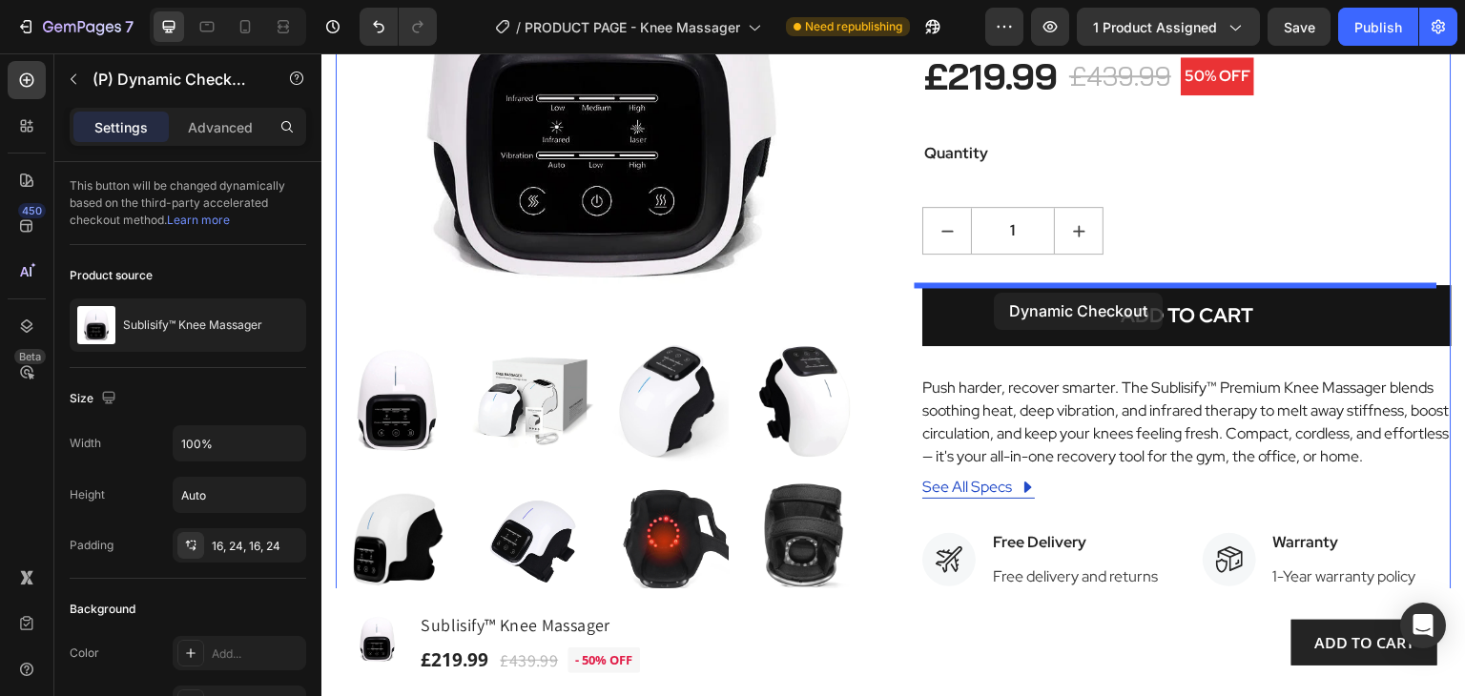
scroll to position [285, 0]
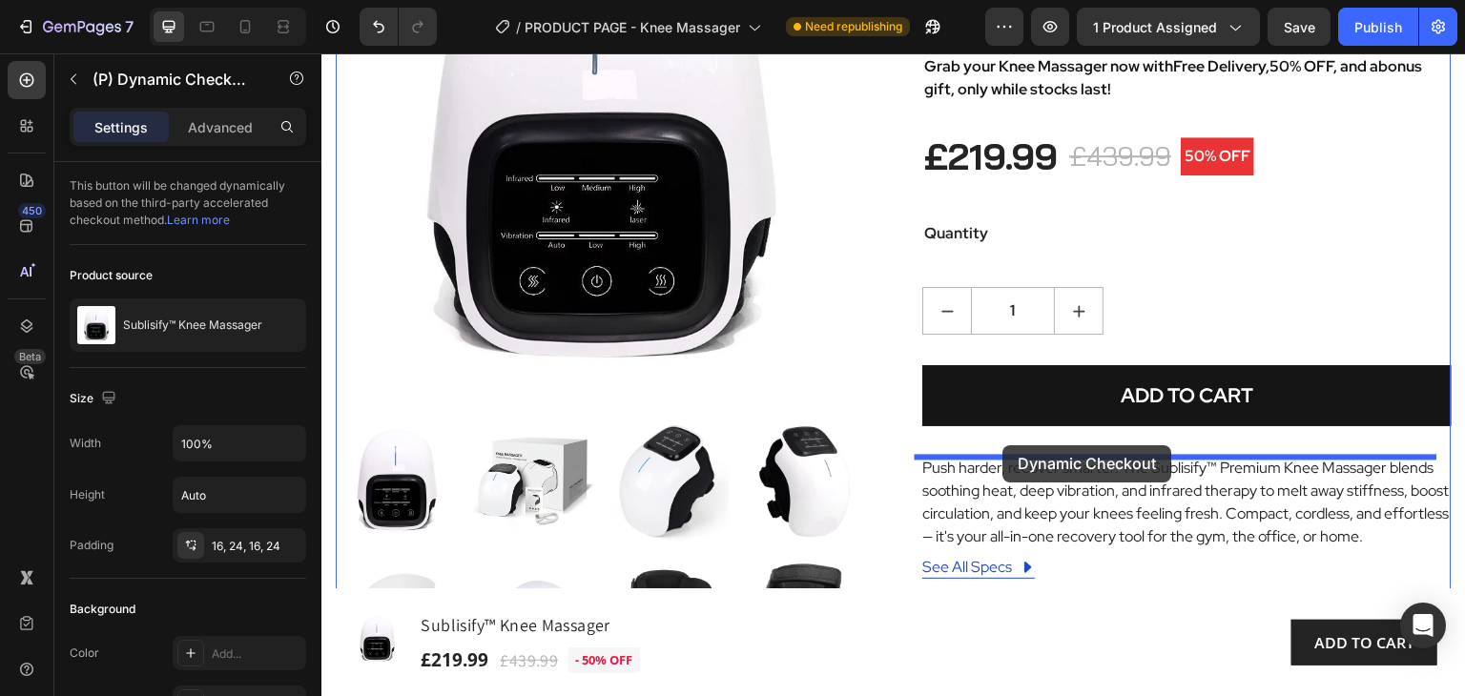
drag, startPoint x: 933, startPoint y: 294, endPoint x: 1003, endPoint y: 445, distance: 167.2
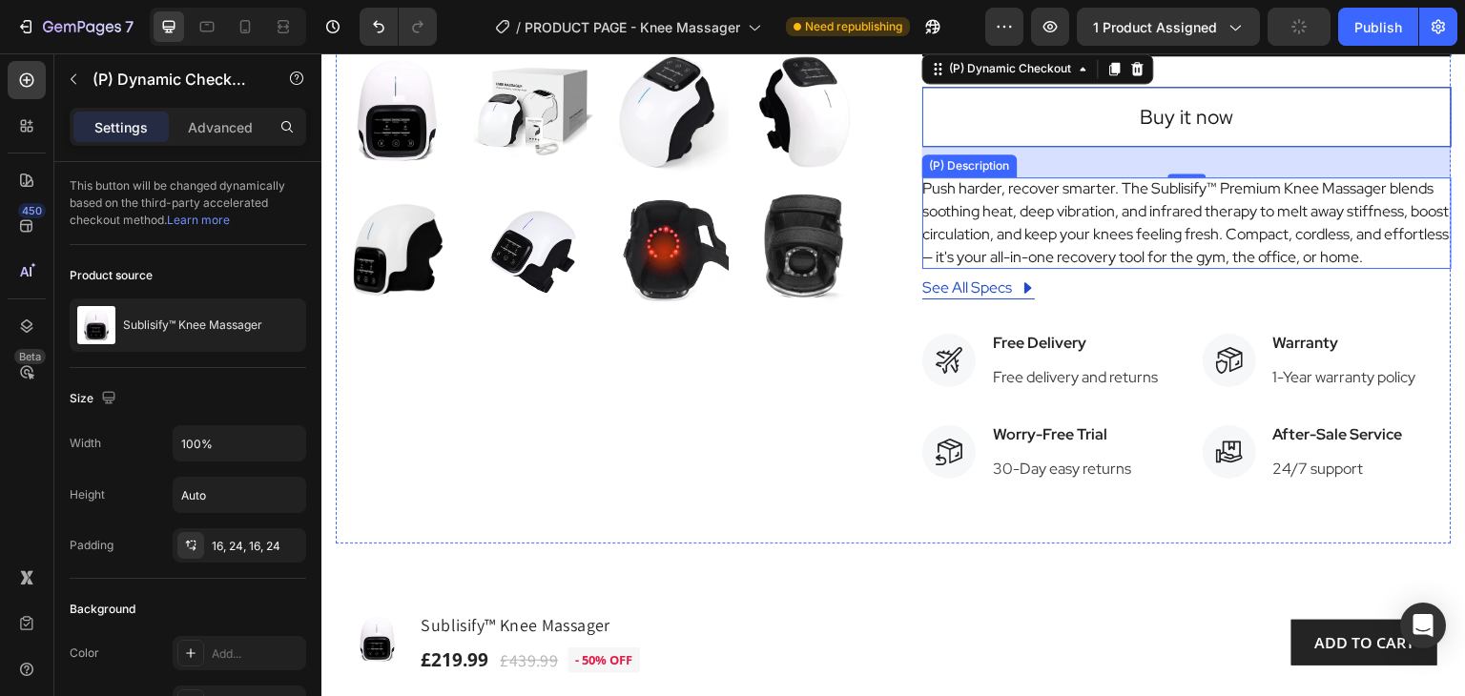
scroll to position [668, 0]
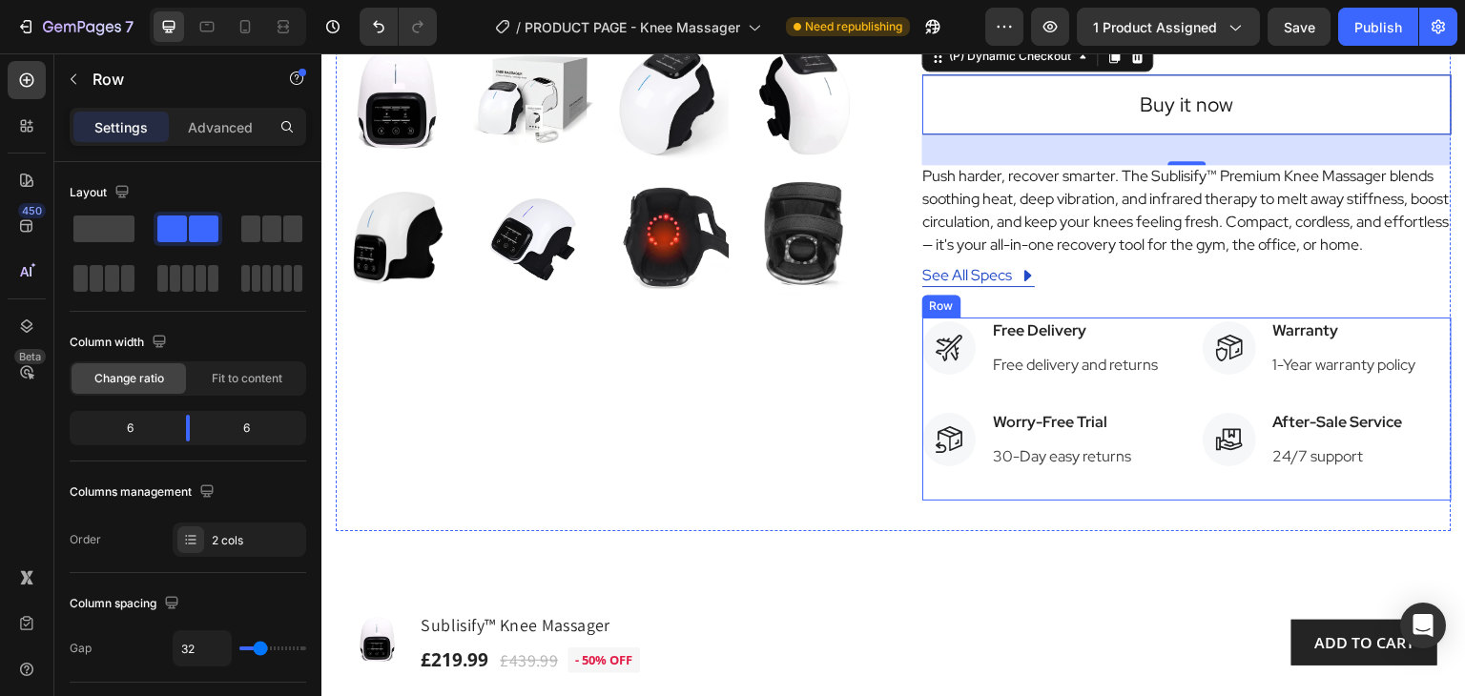
click at [1174, 330] on div "Icon Free Delivery Text block Free delivery and returns Text block Icon List Ic…" at bounding box center [1186, 409] width 529 height 183
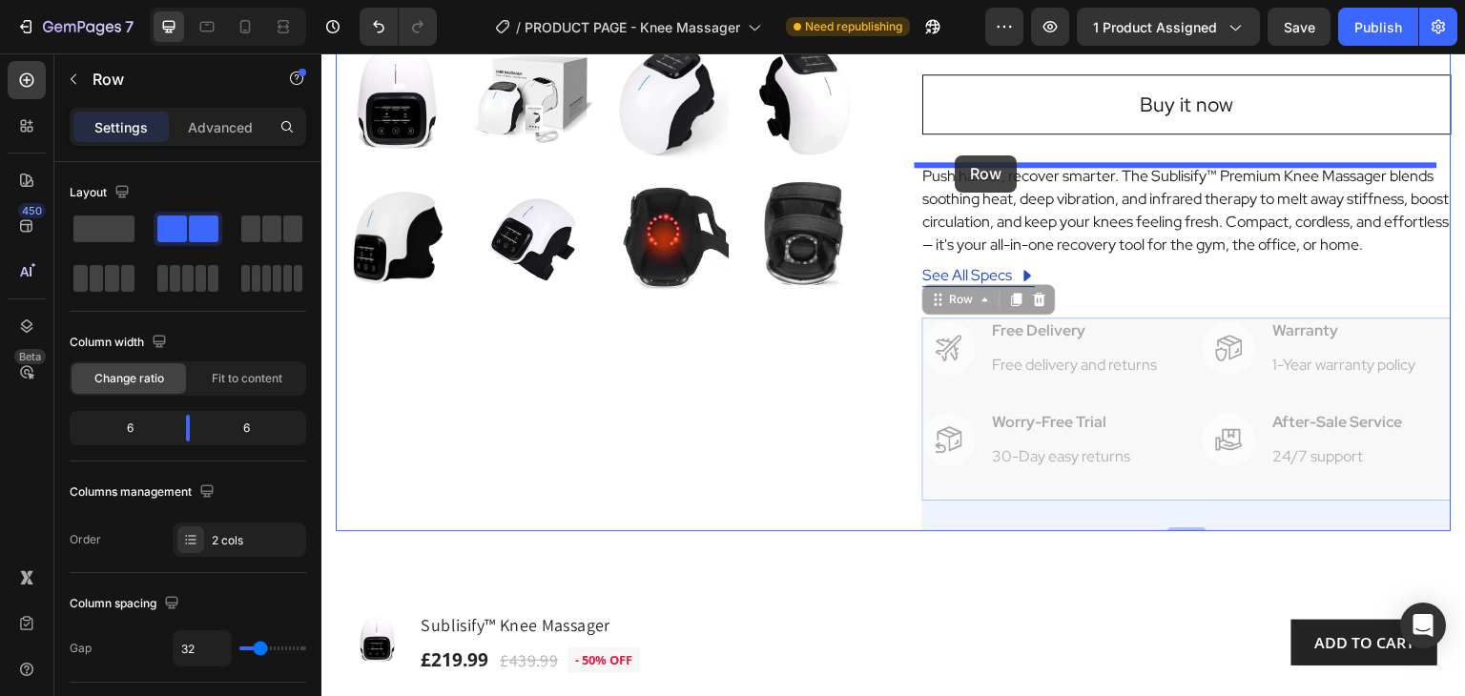
drag, startPoint x: 933, startPoint y: 305, endPoint x: 956, endPoint y: 155, distance: 151.5
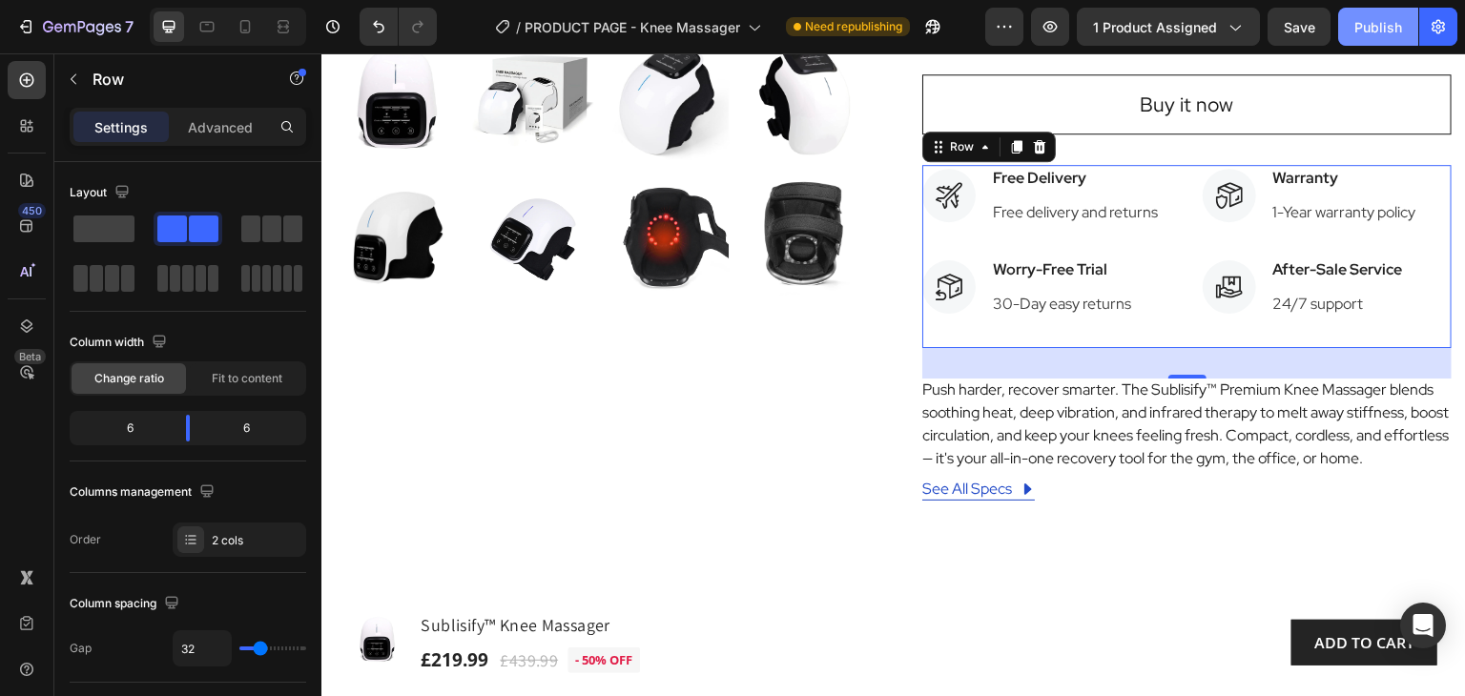
click at [1387, 25] on div "Publish" at bounding box center [1378, 27] width 48 height 20
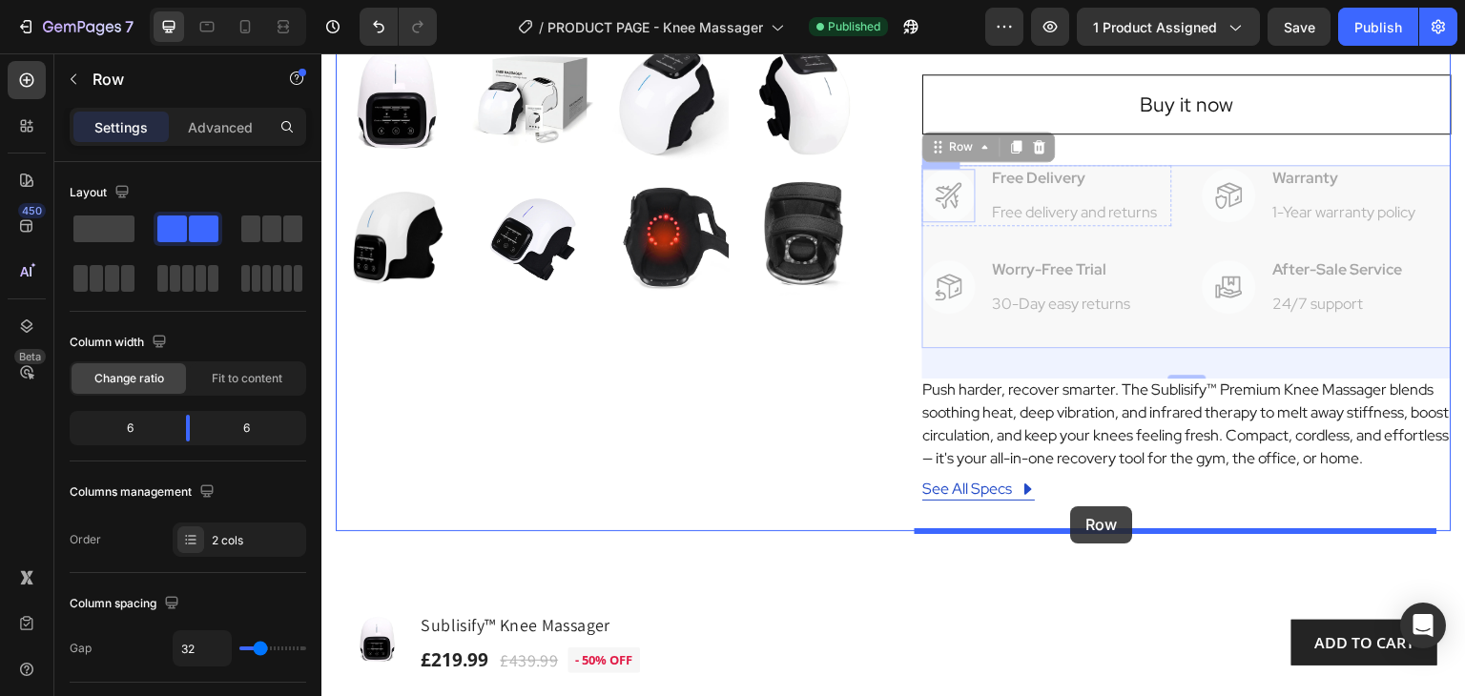
drag, startPoint x: 929, startPoint y: 150, endPoint x: 1071, endPoint y: 506, distance: 383.9
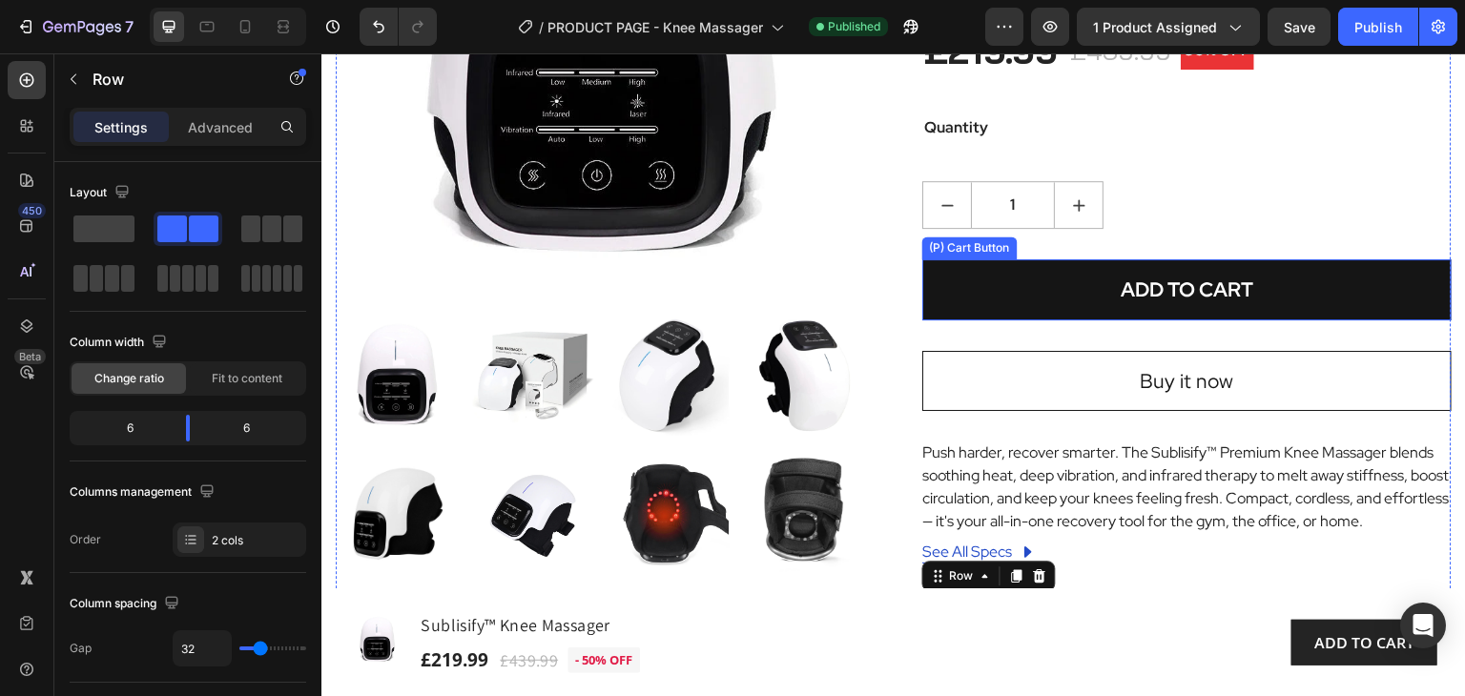
scroll to position [381, 0]
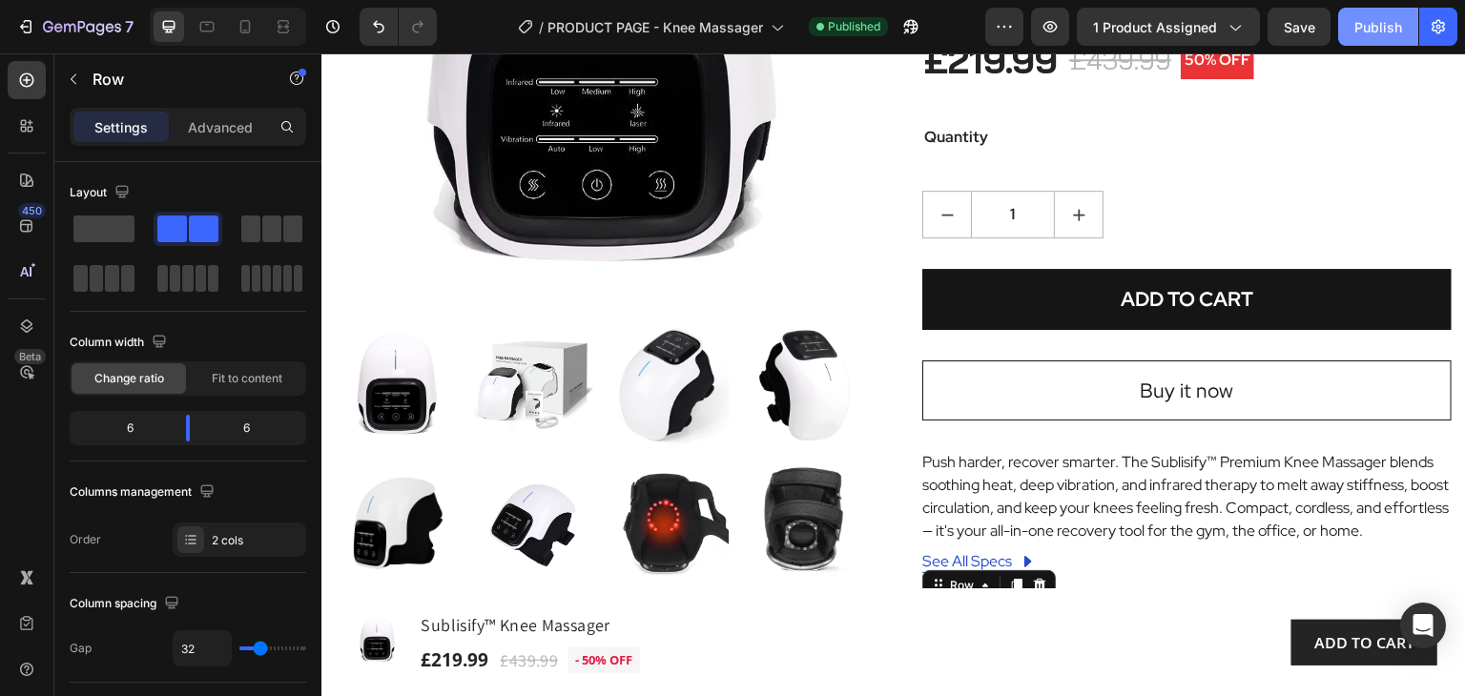
click at [1371, 27] on div "Publish" at bounding box center [1378, 27] width 48 height 20
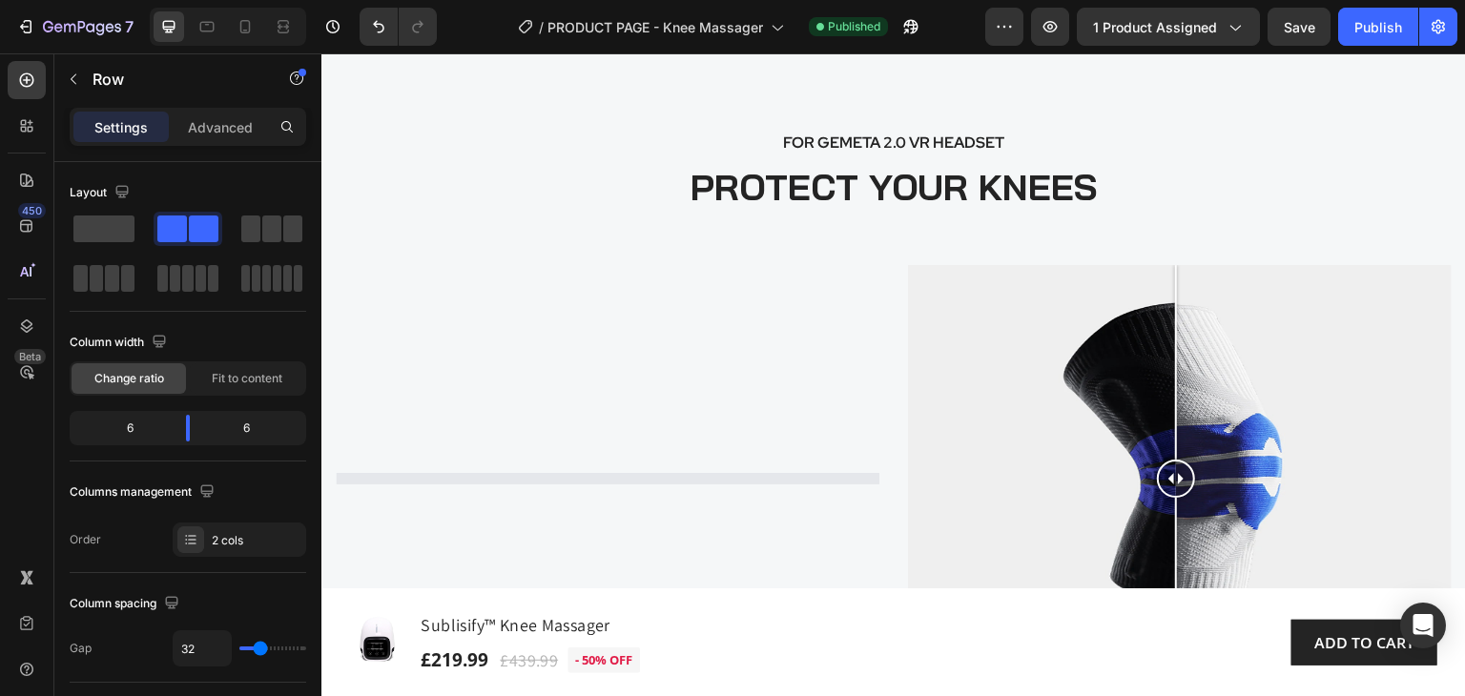
scroll to position [3814, 0]
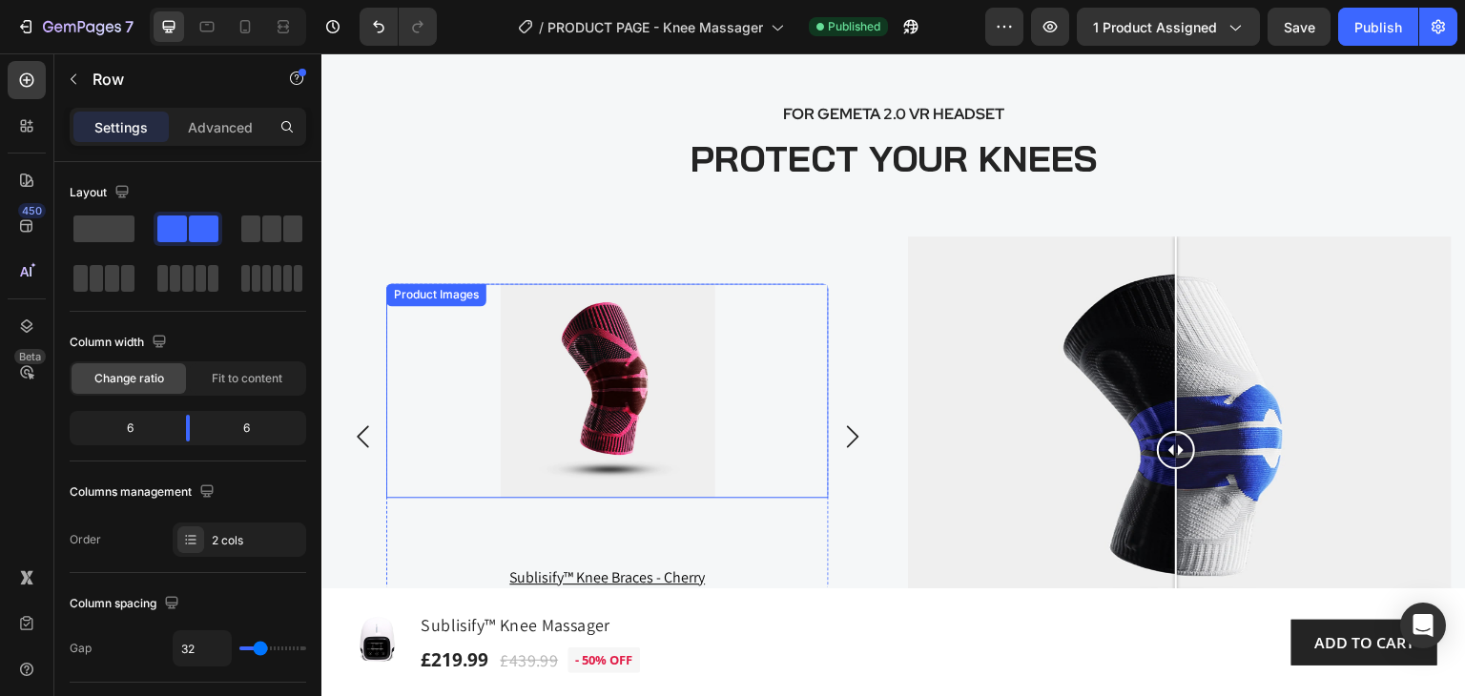
click at [732, 430] on div at bounding box center [607, 390] width 442 height 215
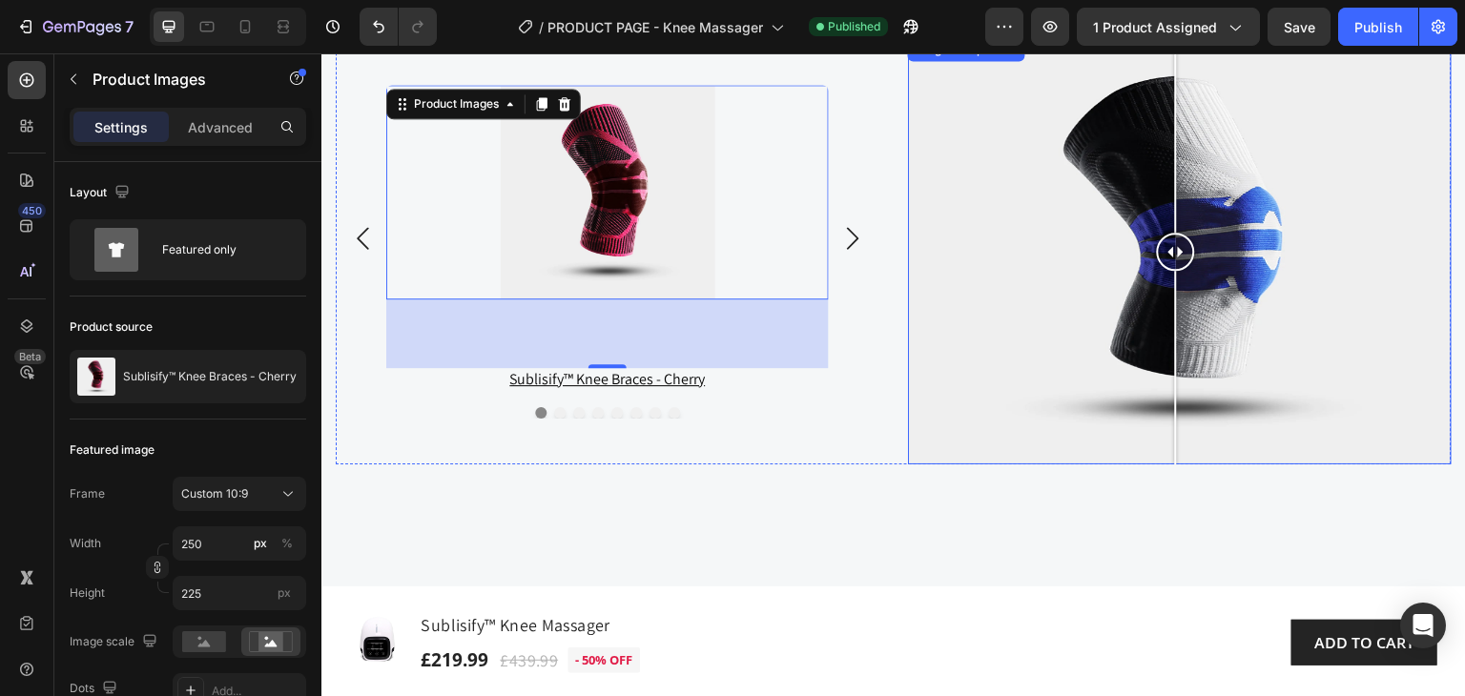
scroll to position [3910, 0]
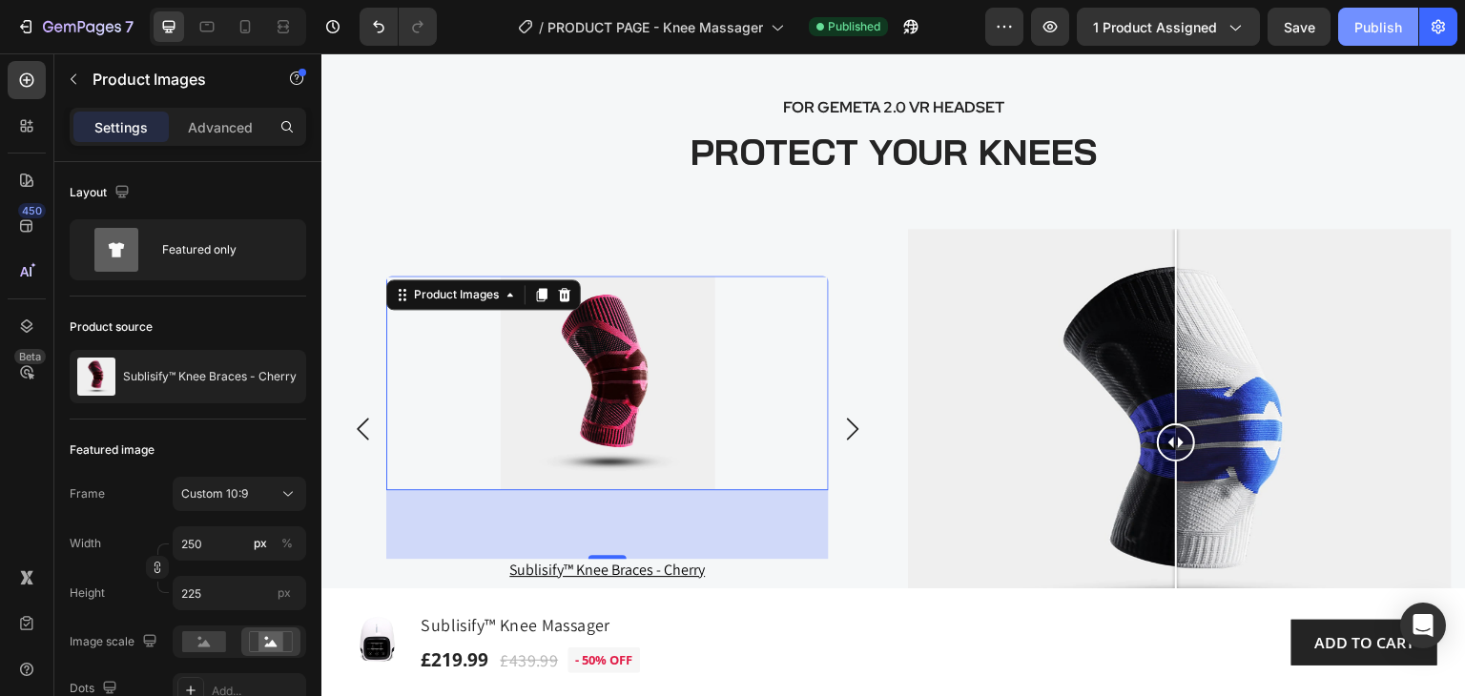
click at [1381, 25] on div "Publish" at bounding box center [1378, 27] width 48 height 20
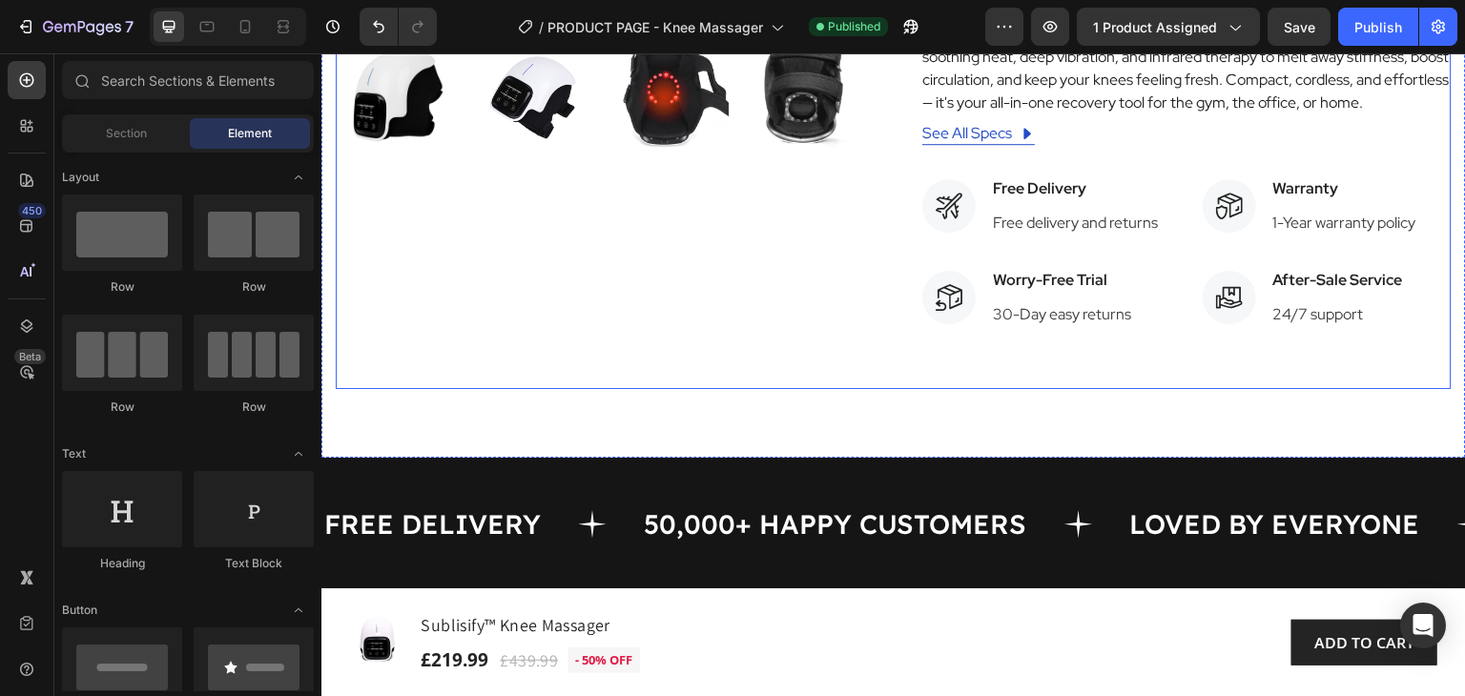
scroll to position [763, 0]
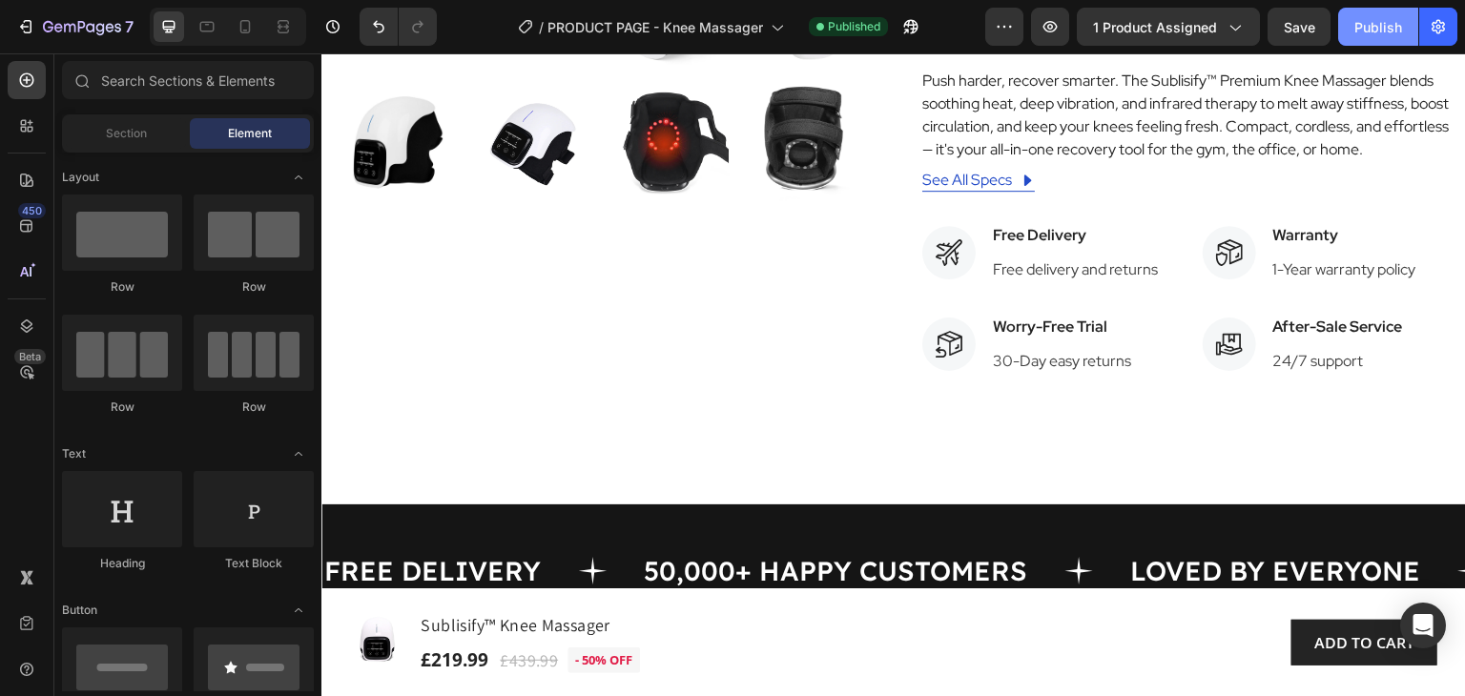
click at [1363, 26] on div "Publish" at bounding box center [1378, 27] width 48 height 20
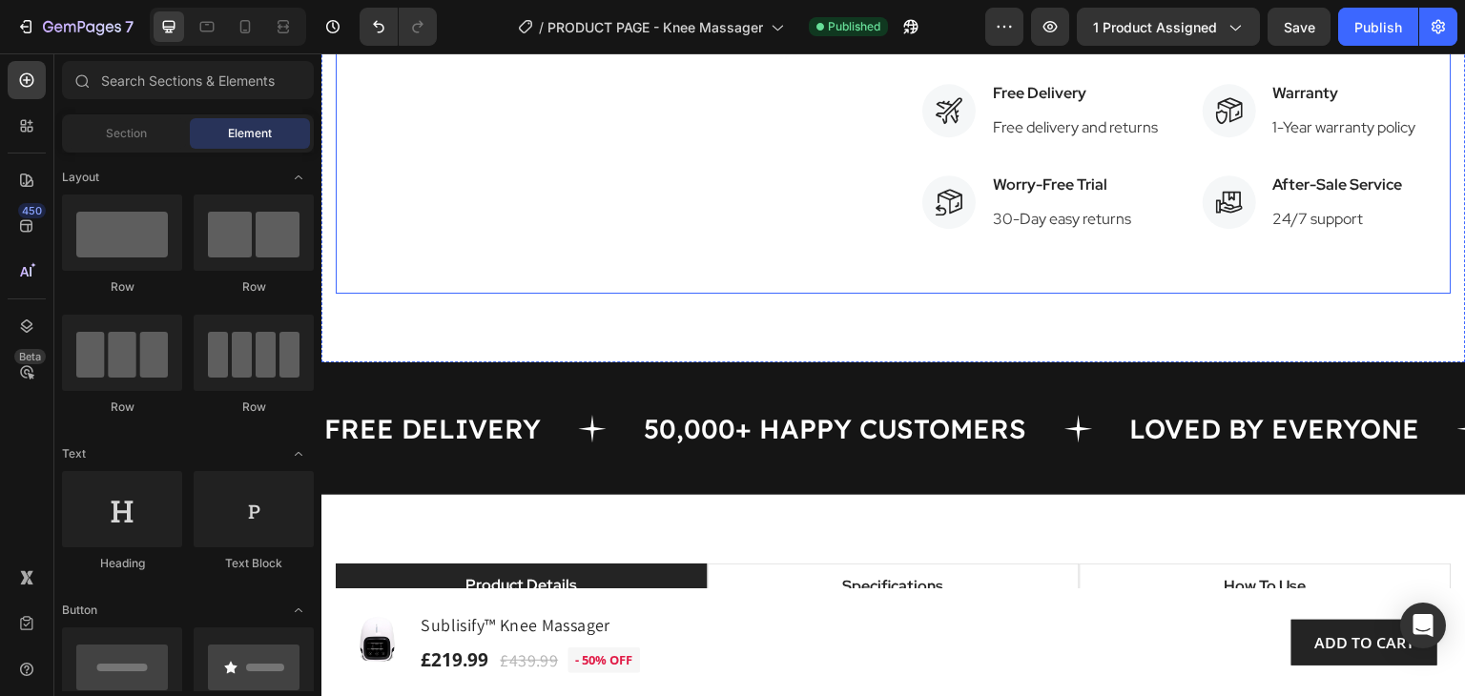
scroll to position [858, 0]
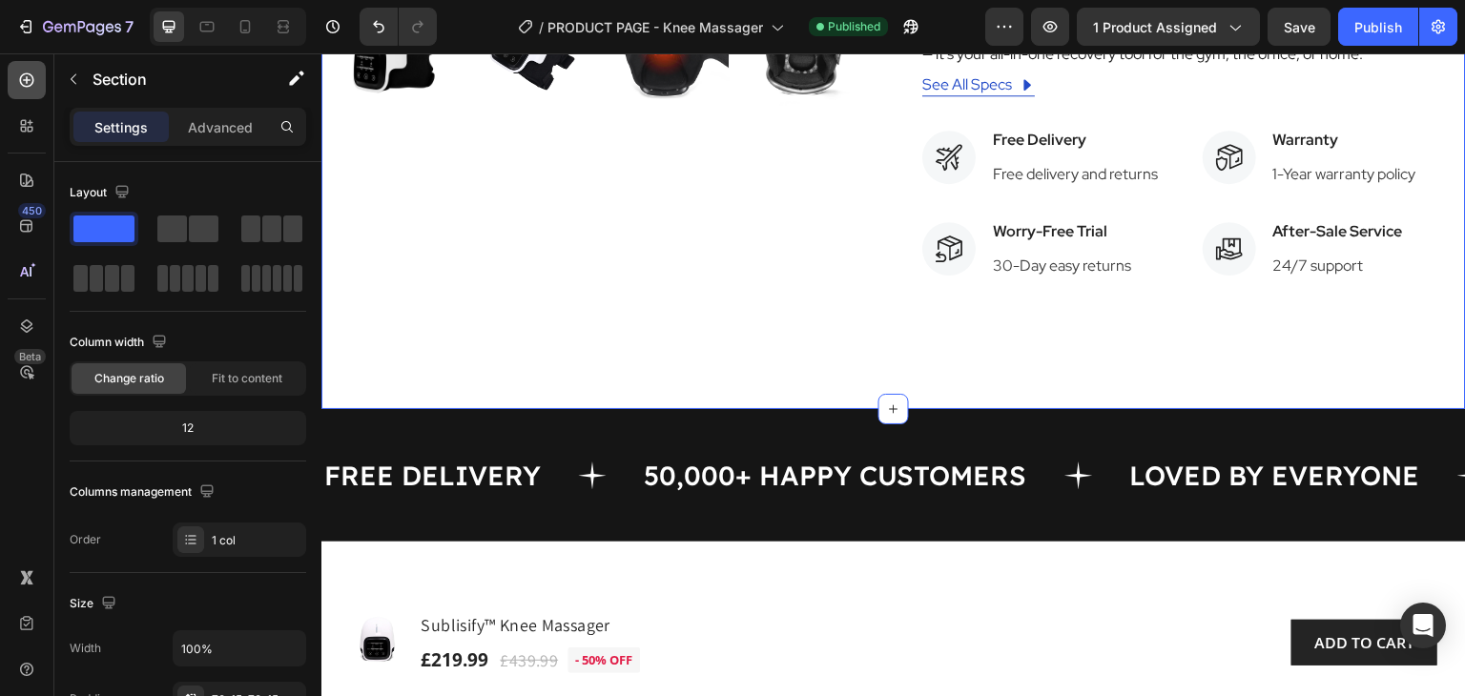
click at [26, 76] on icon at bounding box center [26, 80] width 19 height 19
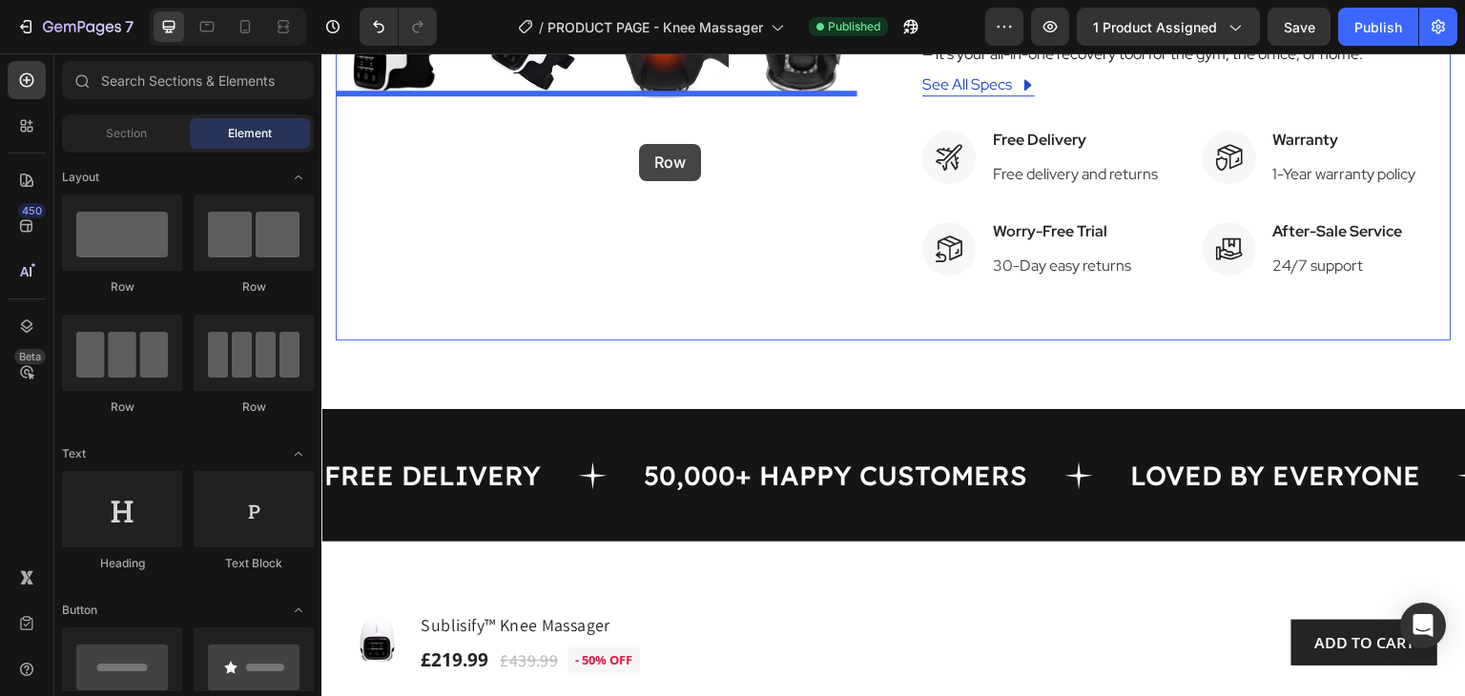
drag, startPoint x: 437, startPoint y: 293, endPoint x: 639, endPoint y: 142, distance: 252.1
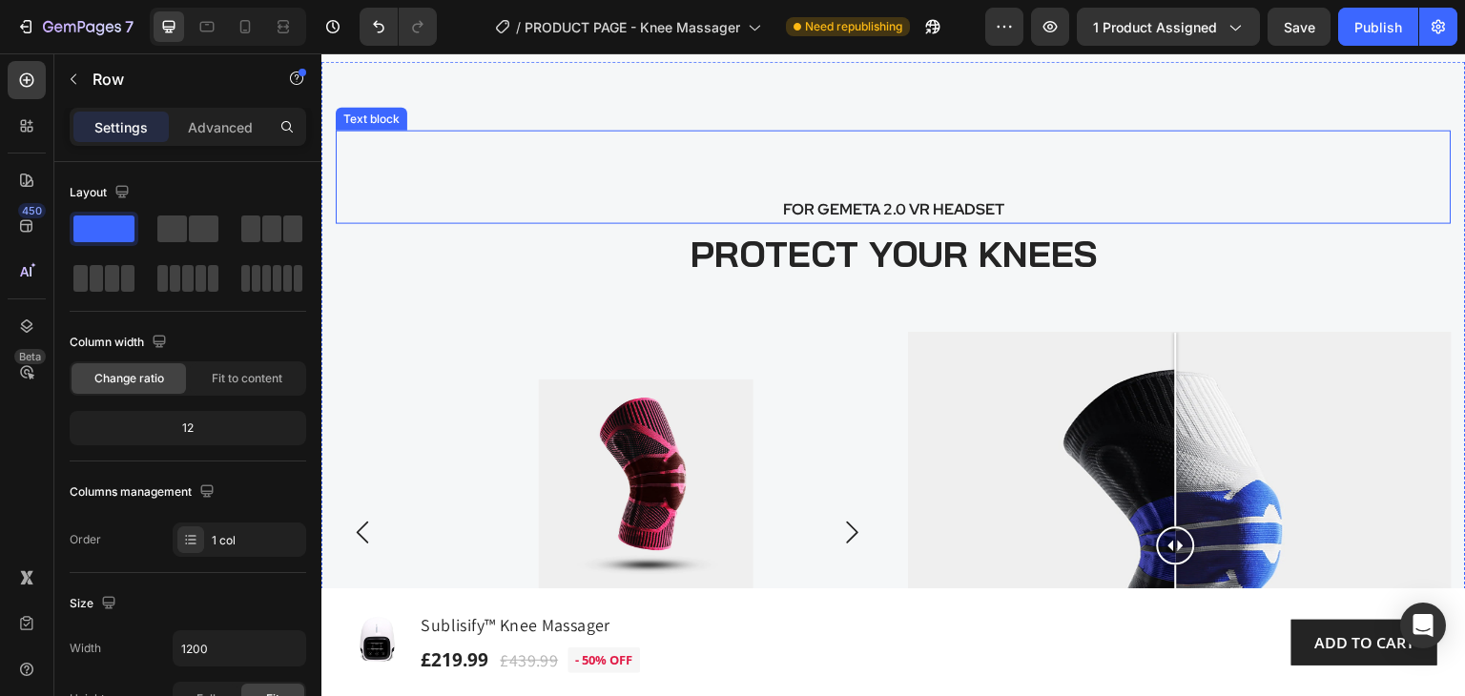
scroll to position [3910, 0]
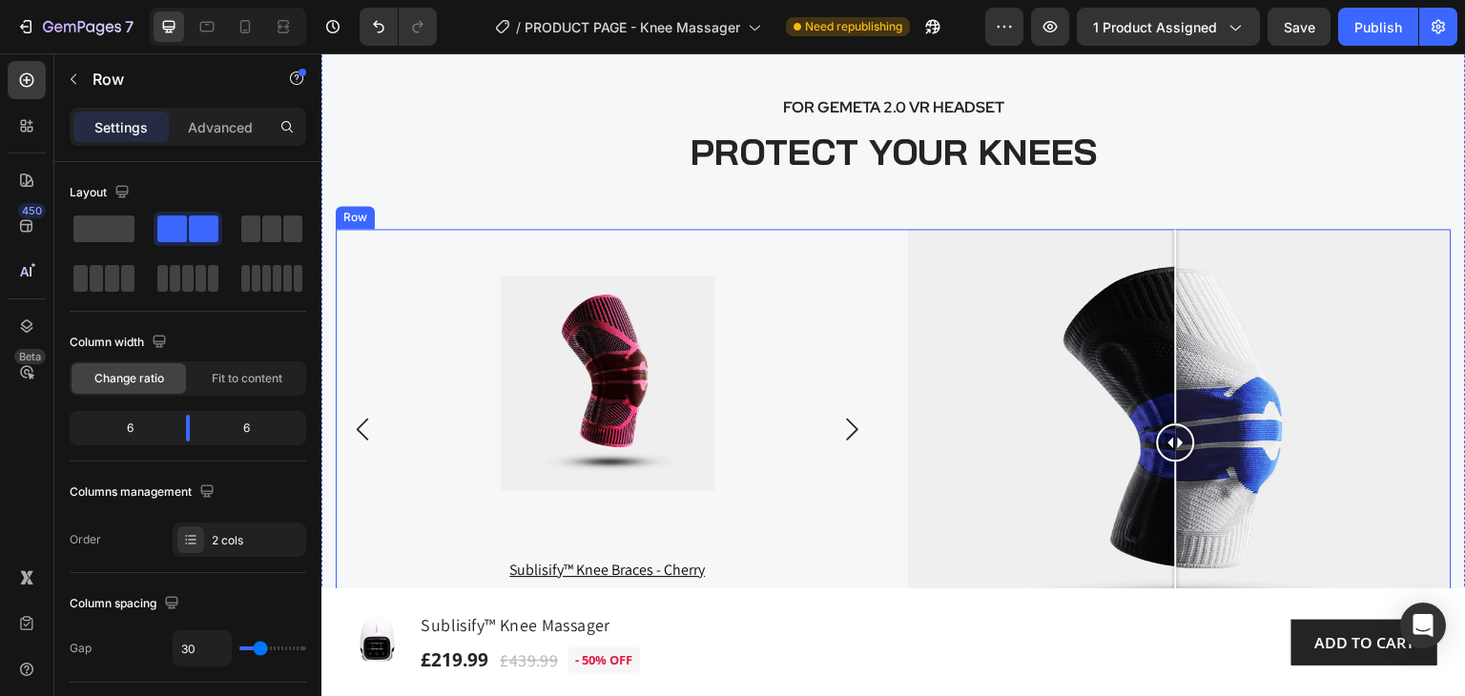
click at [855, 249] on div "Product Images sublisify™ knee braces - cherry Product Title Row Product List P…" at bounding box center [608, 442] width 544 height 426
click at [426, 209] on icon at bounding box center [429, 210] width 15 height 15
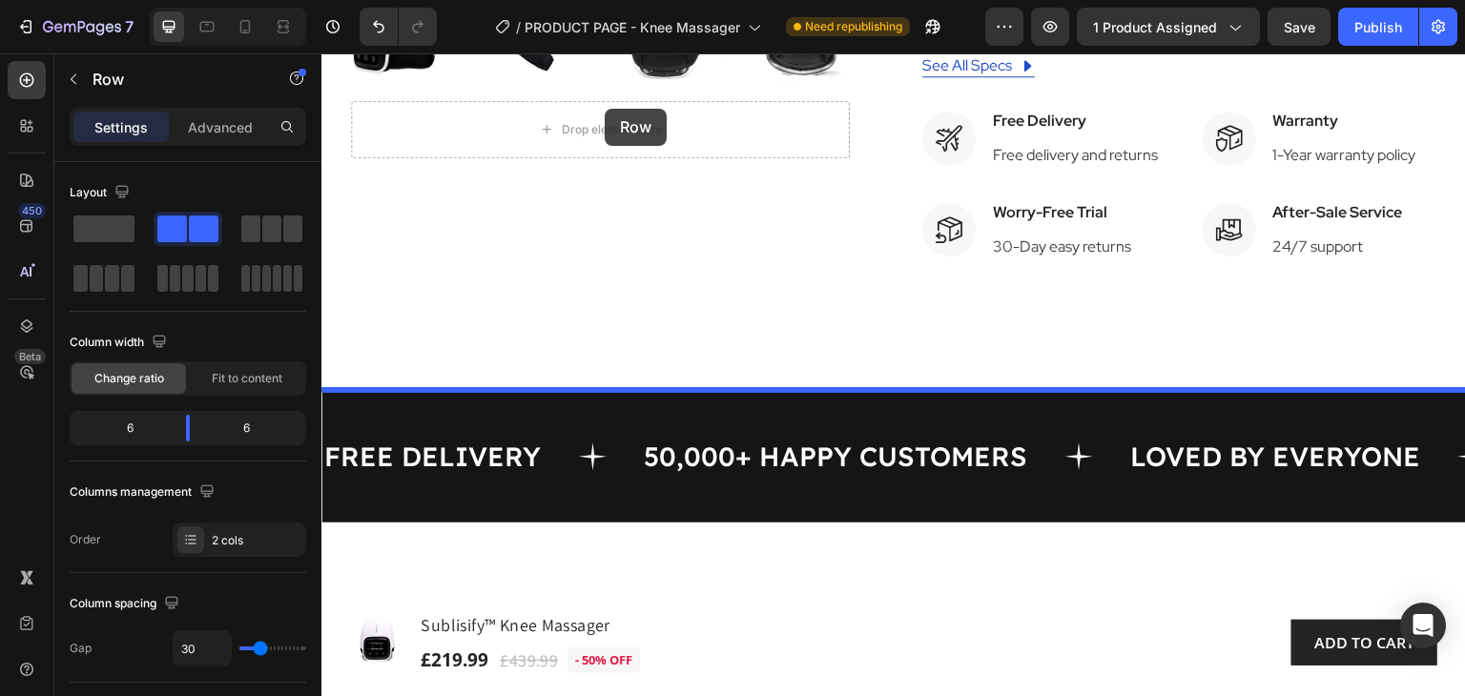
scroll to position [699, 0]
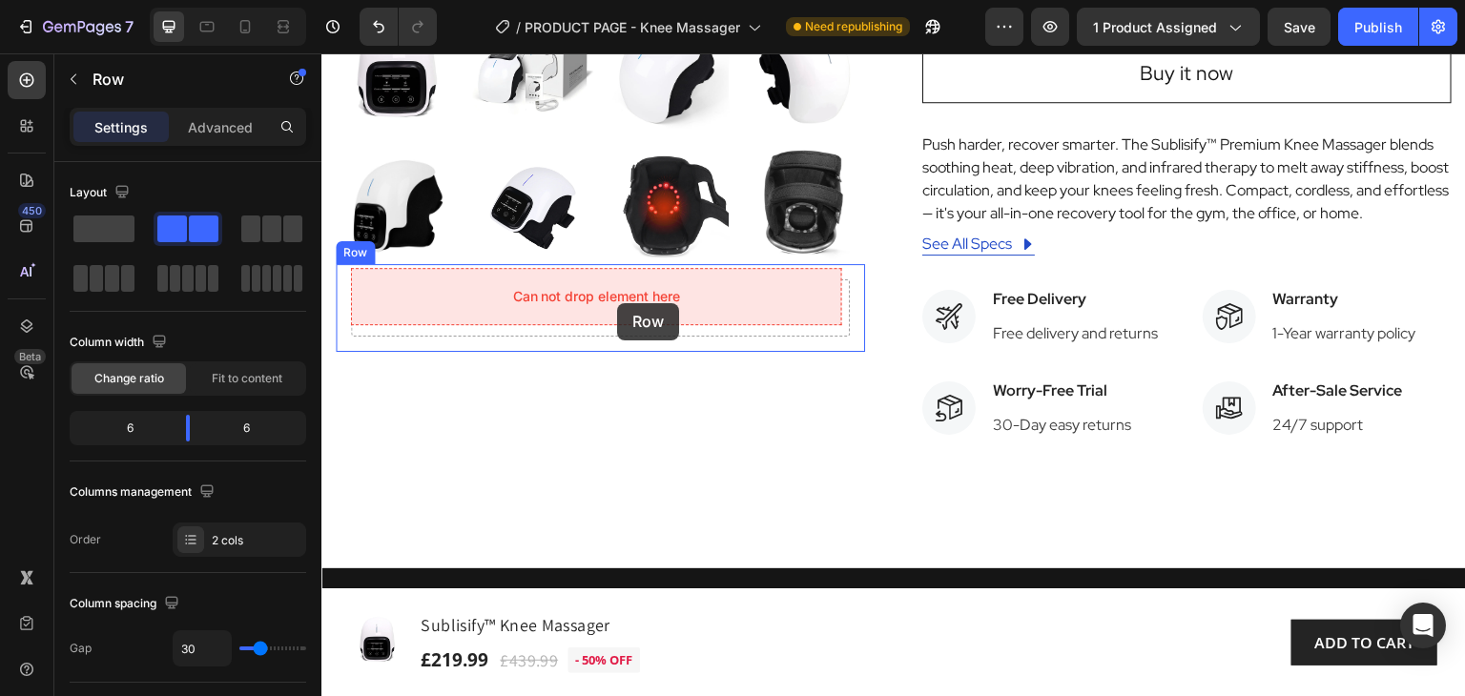
drag, startPoint x: 351, startPoint y: 203, endPoint x: 617, endPoint y: 303, distance: 284.3
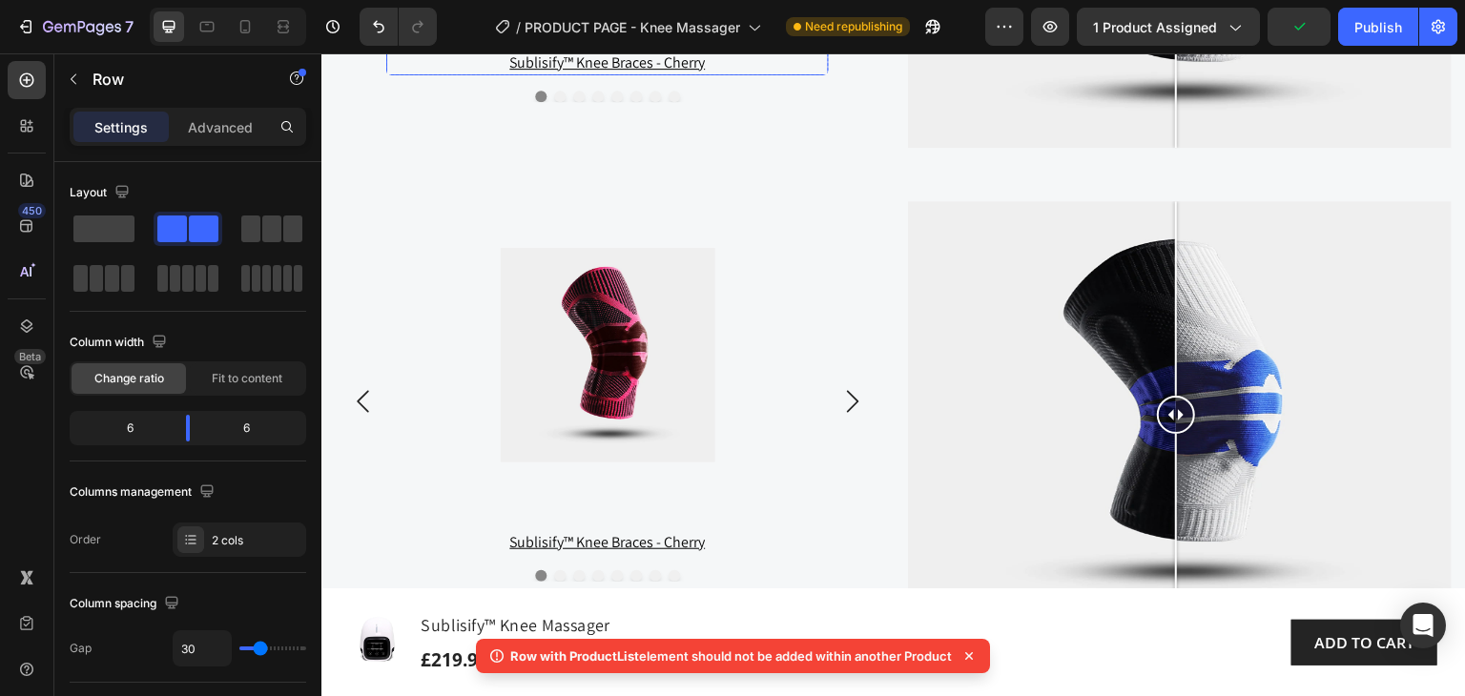
scroll to position [4418, 0]
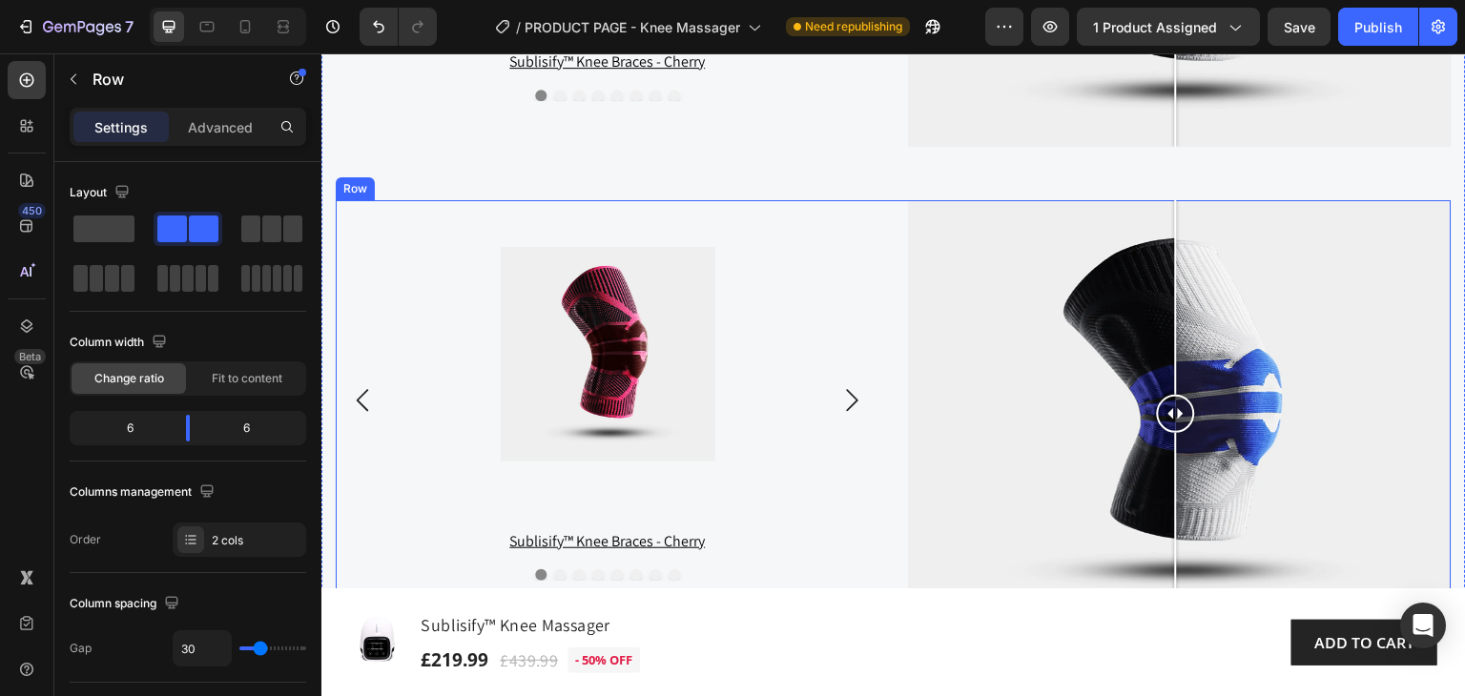
click at [859, 203] on div "Product Images sublisify™ knee braces - cherry Product Title Row Product List P…" at bounding box center [608, 413] width 544 height 426
click at [458, 175] on icon at bounding box center [452, 182] width 15 height 15
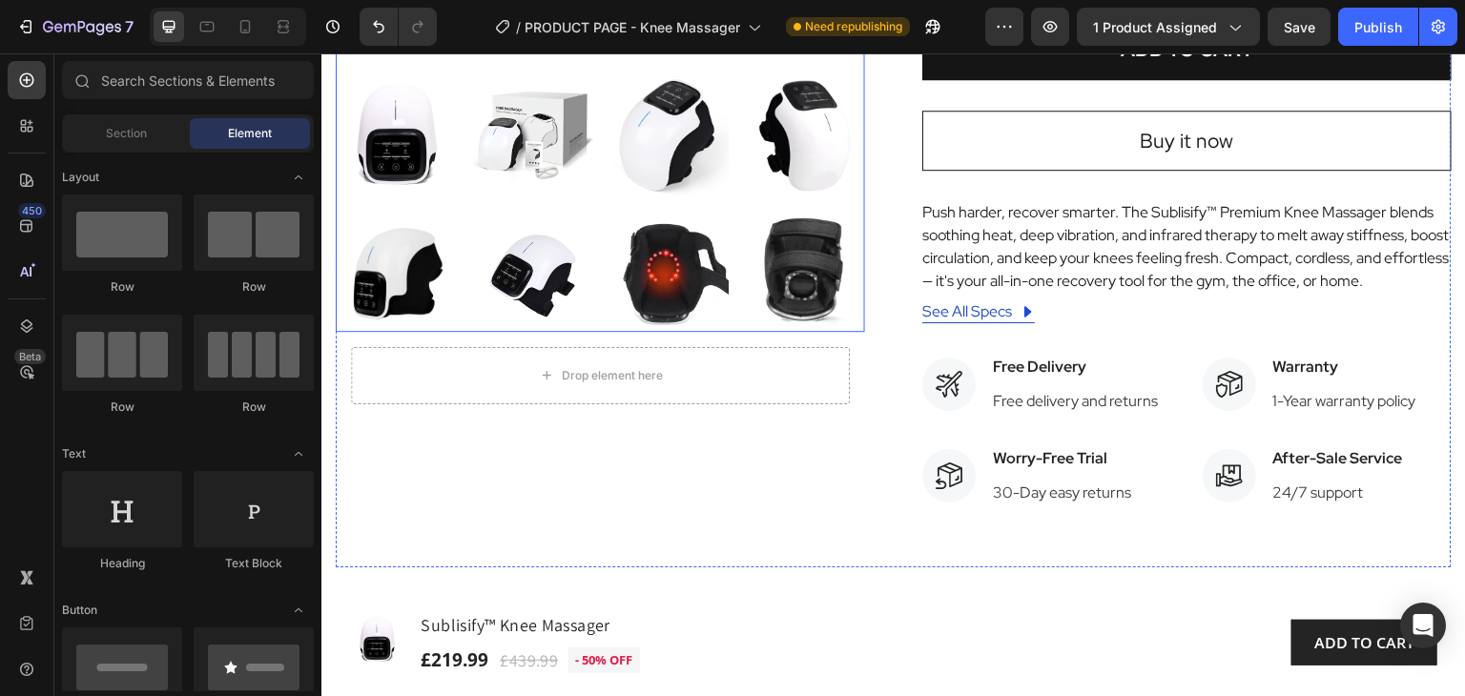
scroll to position [668, 0]
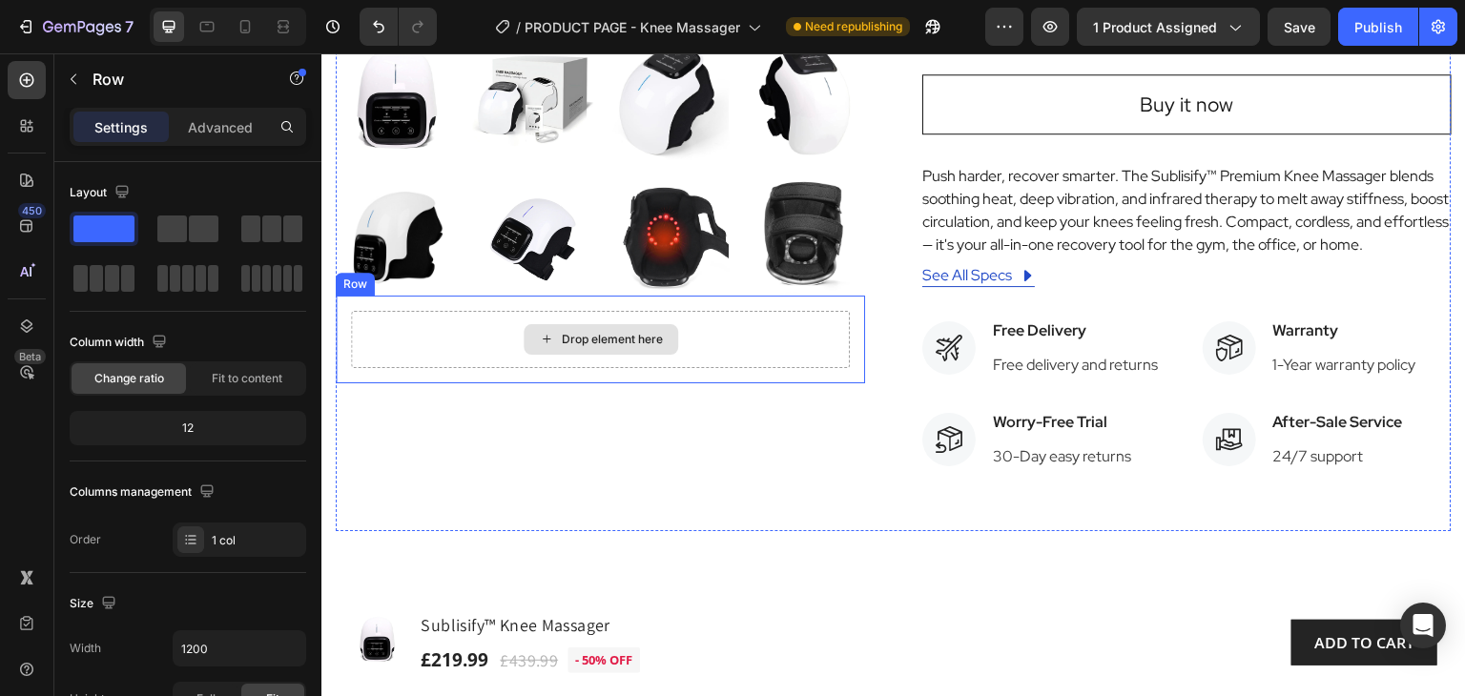
click at [703, 327] on div "Drop element here" at bounding box center [600, 339] width 499 height 57
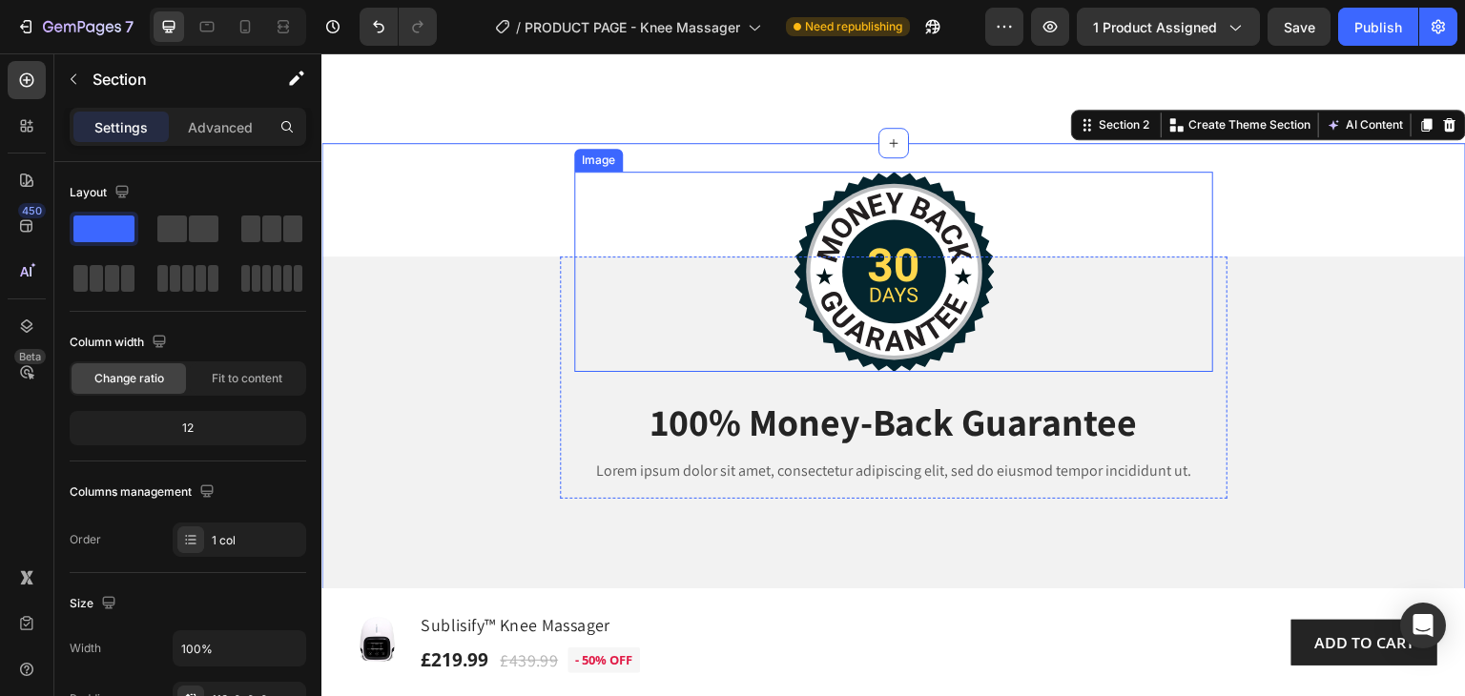
scroll to position [956, 0]
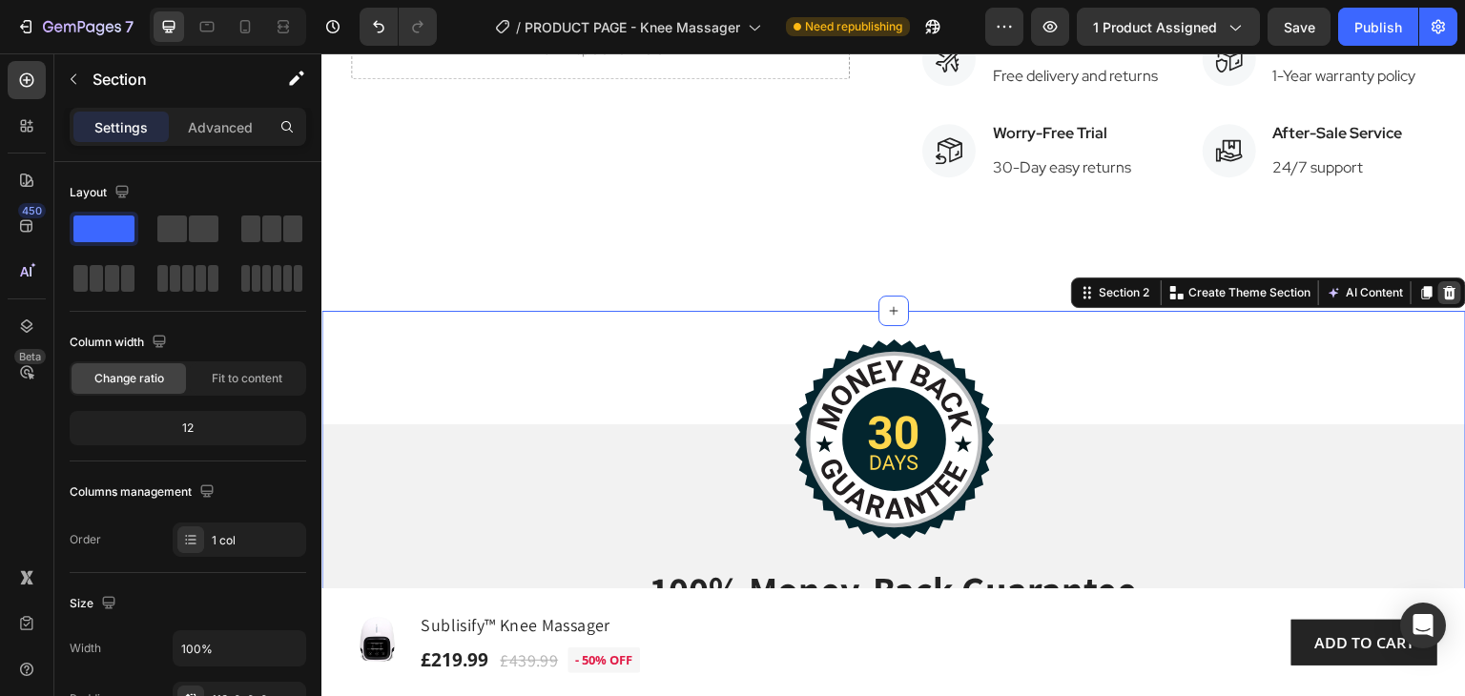
click at [1442, 291] on icon at bounding box center [1449, 292] width 15 height 15
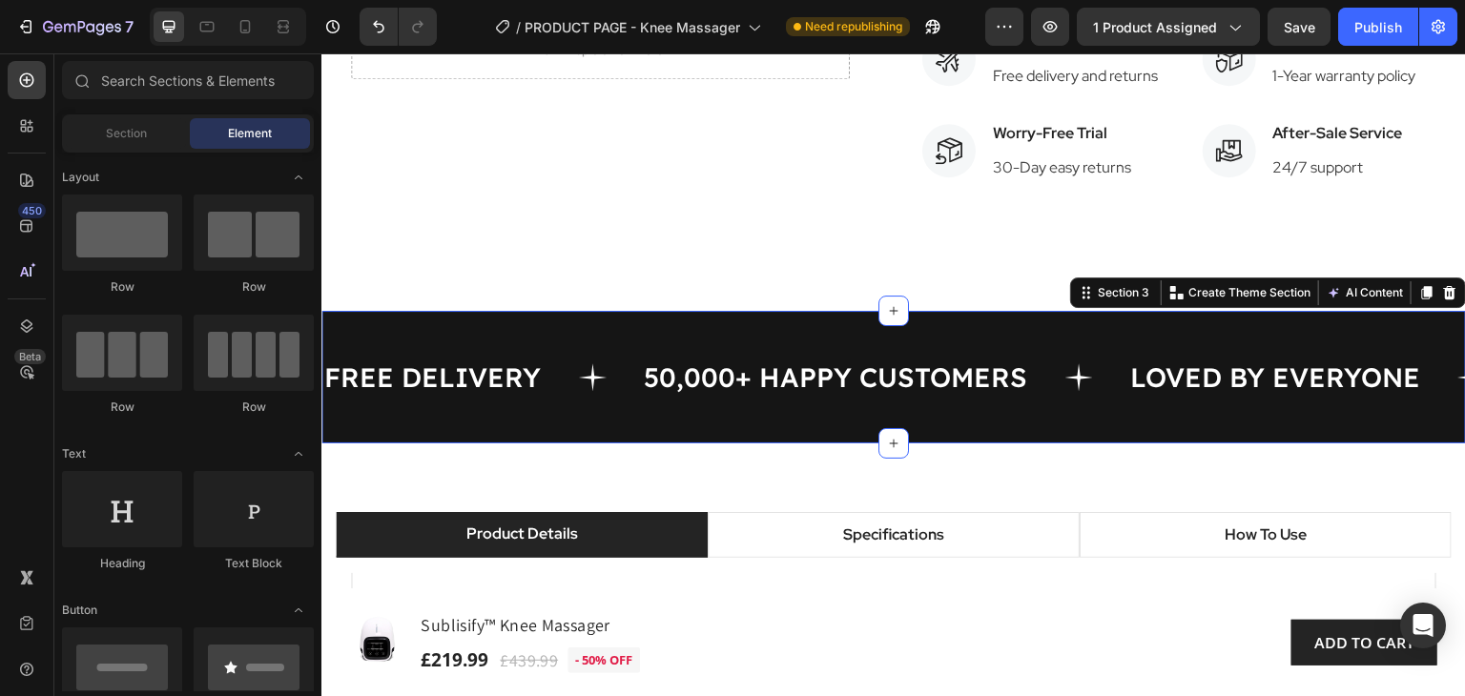
click at [929, 323] on div "FREE DELIVERY Text 50,000+ HAPPY CUSTOMERS Text LOVED BY EVERYONE Text FREE DEL…" at bounding box center [893, 377] width 1144 height 133
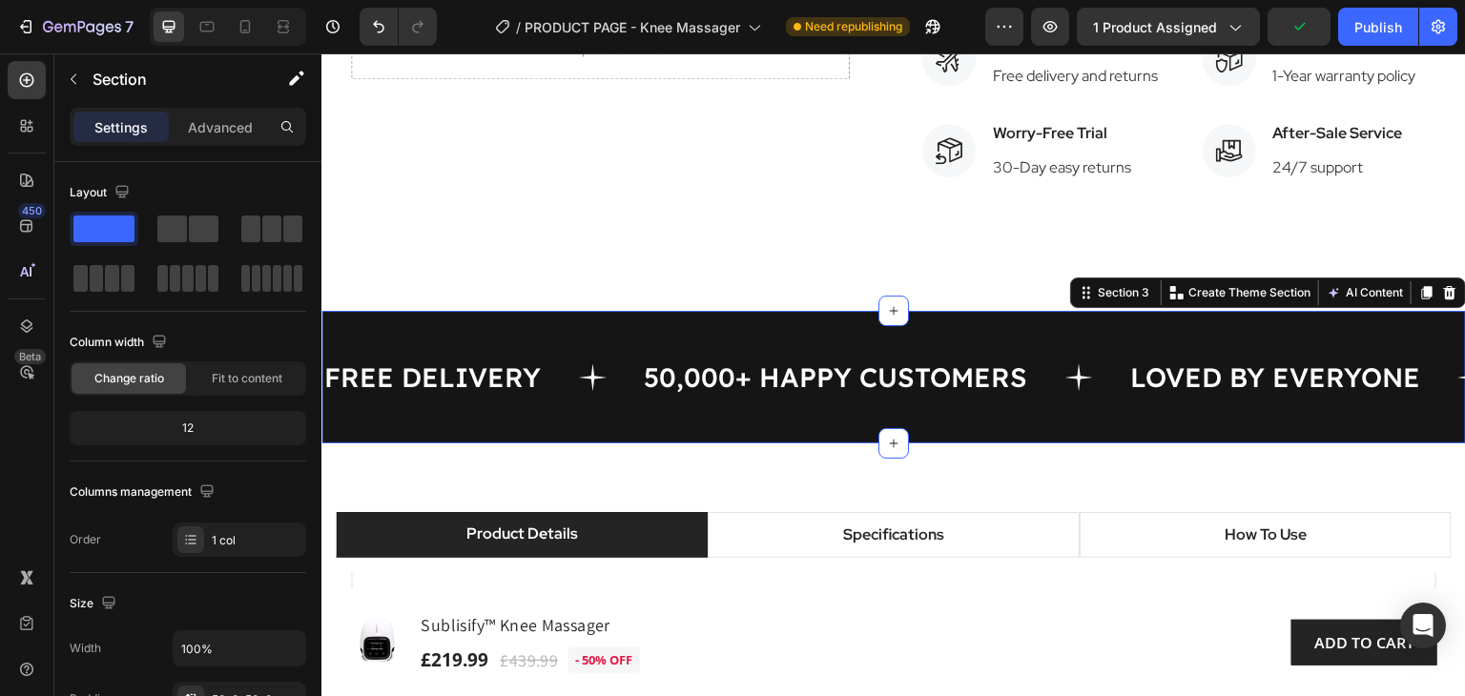
click at [942, 326] on div "FREE DELIVERY Text 50,000+ HAPPY CUSTOMERS Text LOVED BY EVERYONE Text FREE DEL…" at bounding box center [893, 377] width 1144 height 133
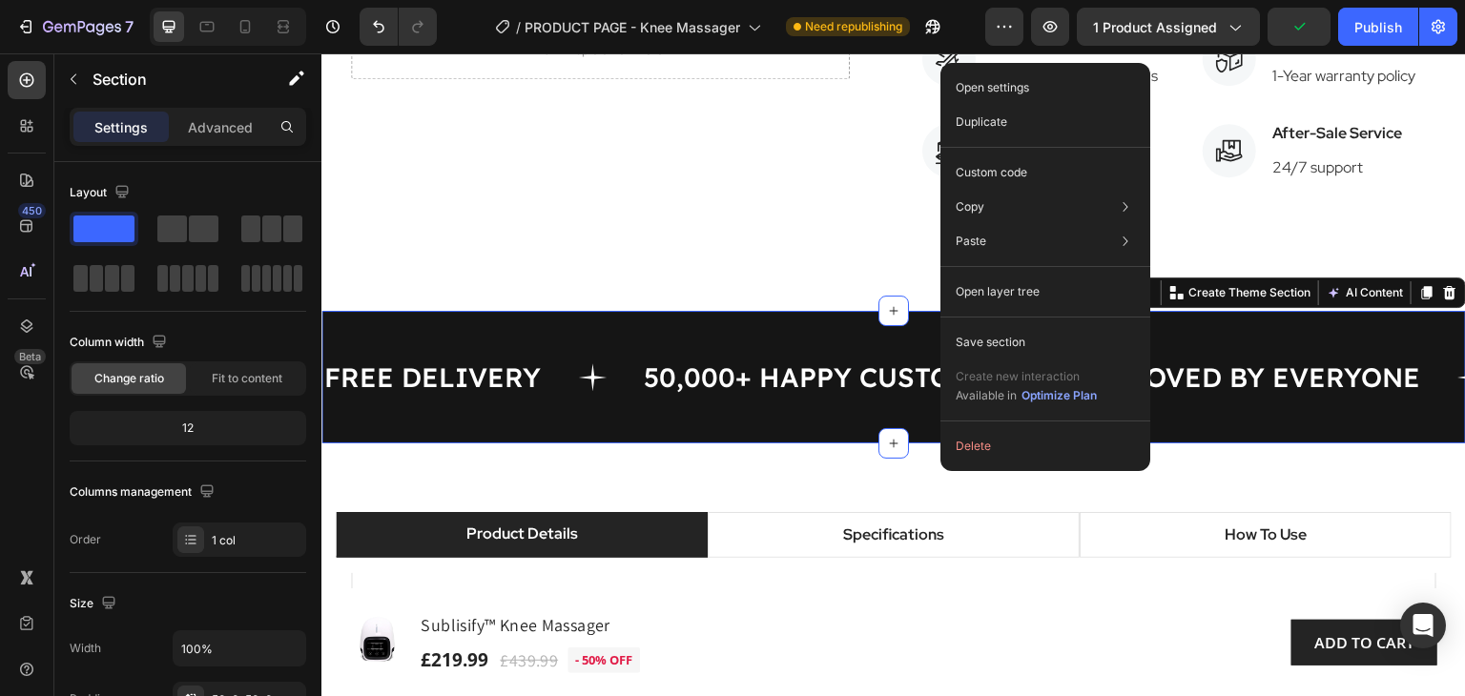
click at [930, 327] on div "FREE DELIVERY Text 50,000+ HAPPY CUSTOMERS Text LOVED BY EVERYONE Text FREE DEL…" at bounding box center [893, 377] width 1144 height 133
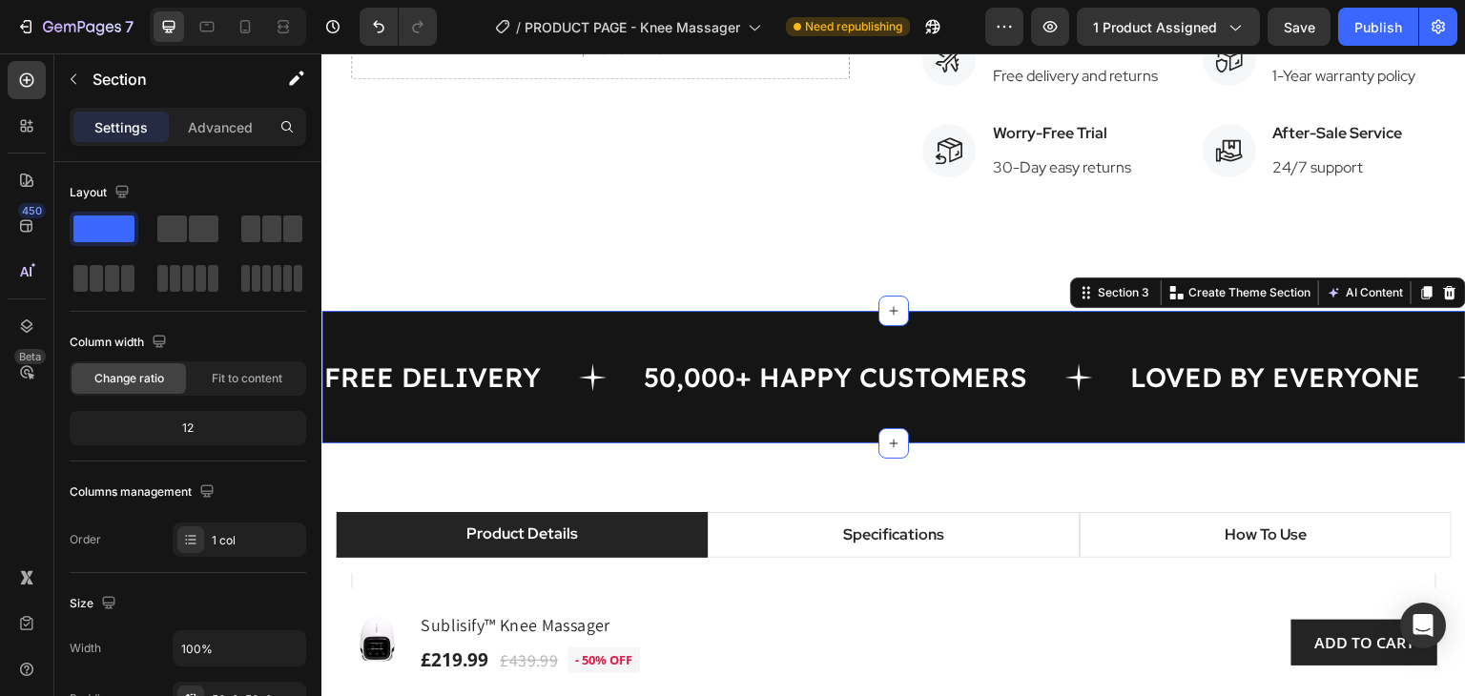
click at [935, 330] on div "FREE DELIVERY Text 50,000+ HAPPY CUSTOMERS Text LOVED BY EVERYONE Text FREE DEL…" at bounding box center [893, 377] width 1144 height 133
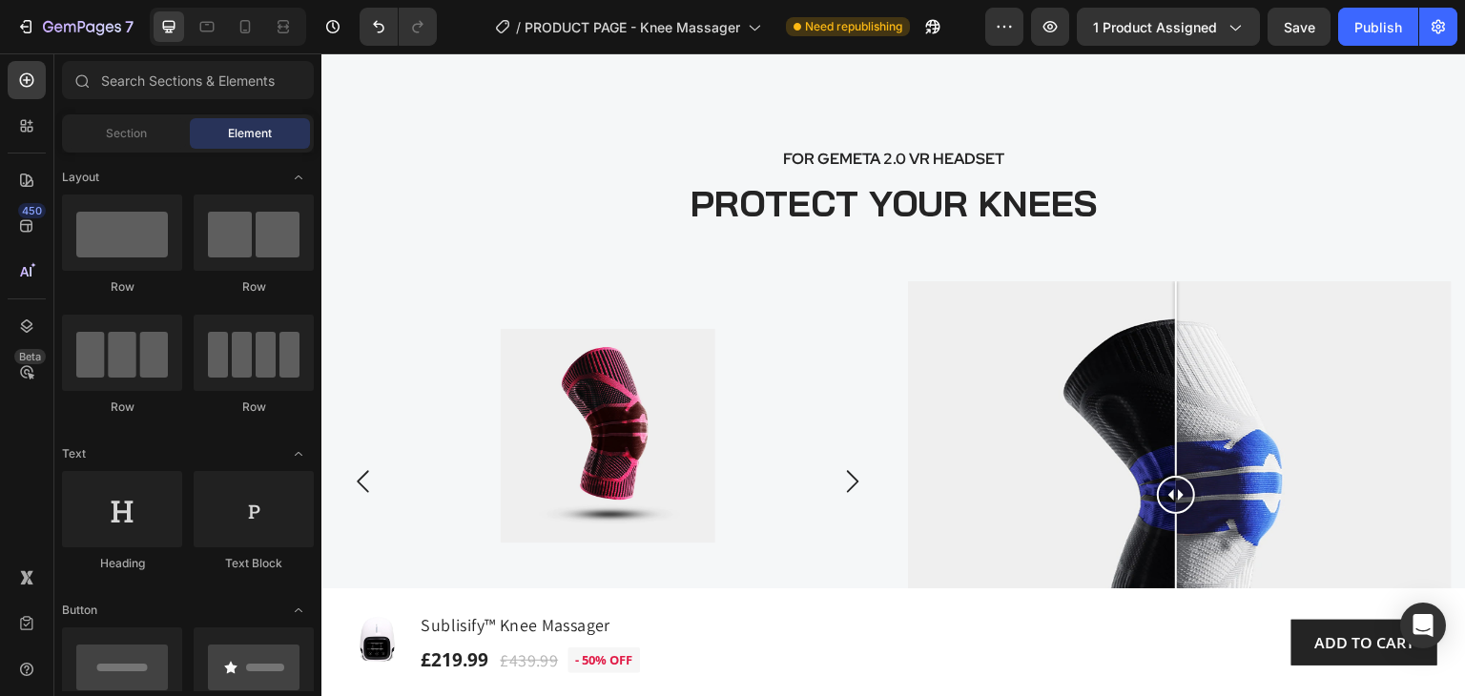
scroll to position [3753, 0]
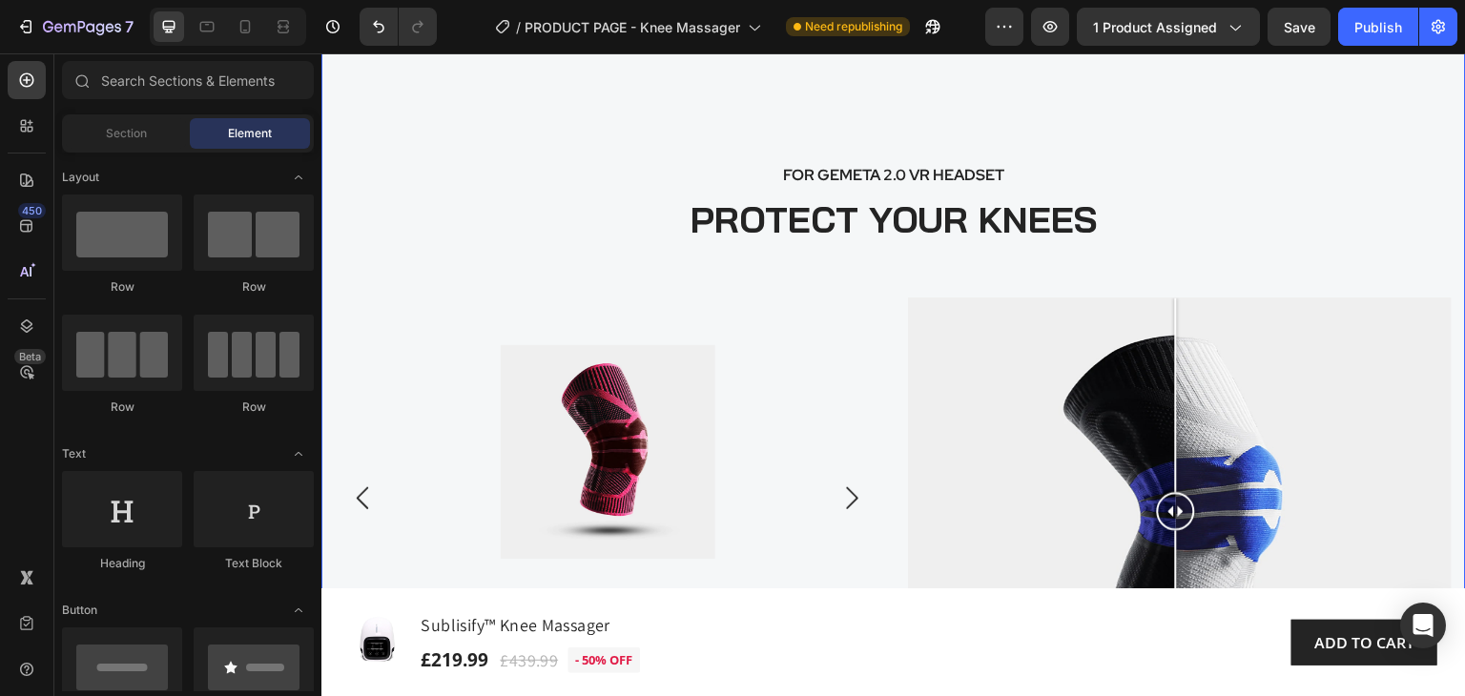
click at [784, 138] on div "FOR GEMETA 2.0 VR HEADSET Text block PROTECT YOUR KNEES Heading Product Images …" at bounding box center [893, 436] width 1144 height 819
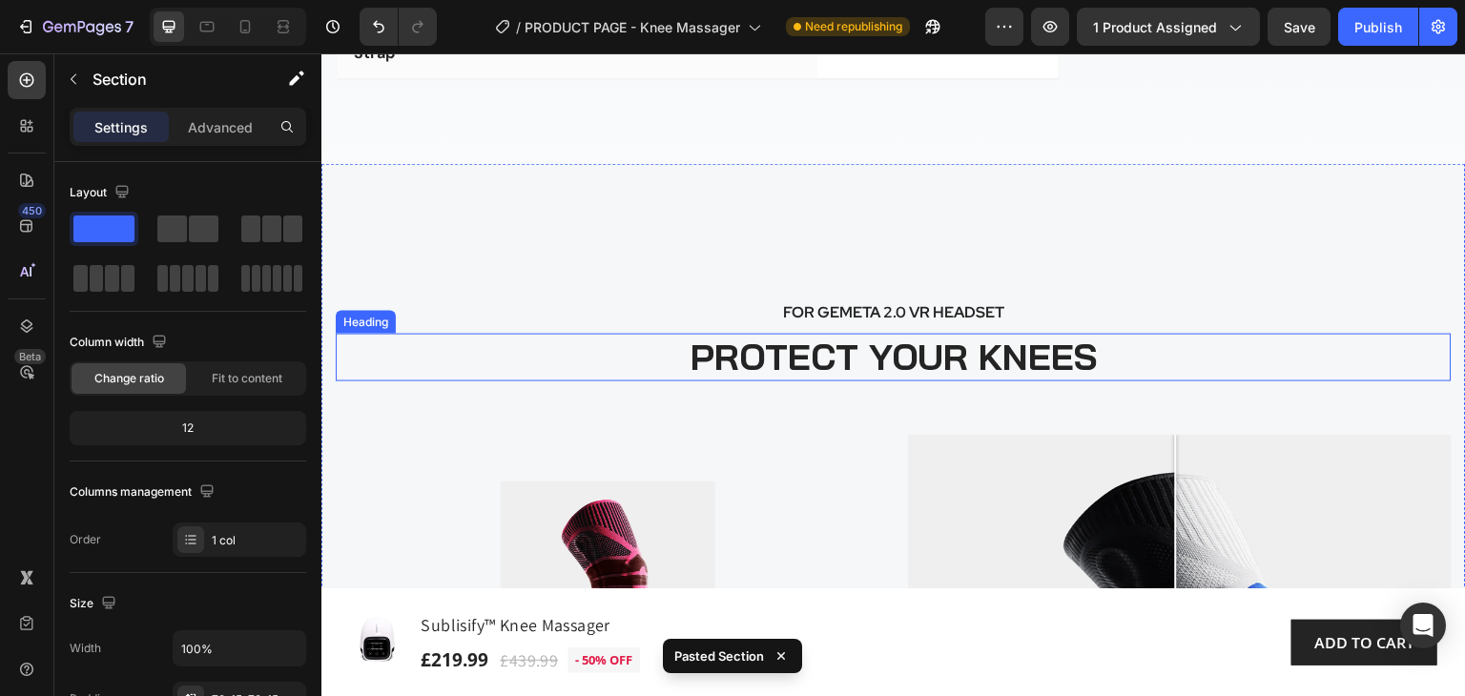
scroll to position [3608, 0]
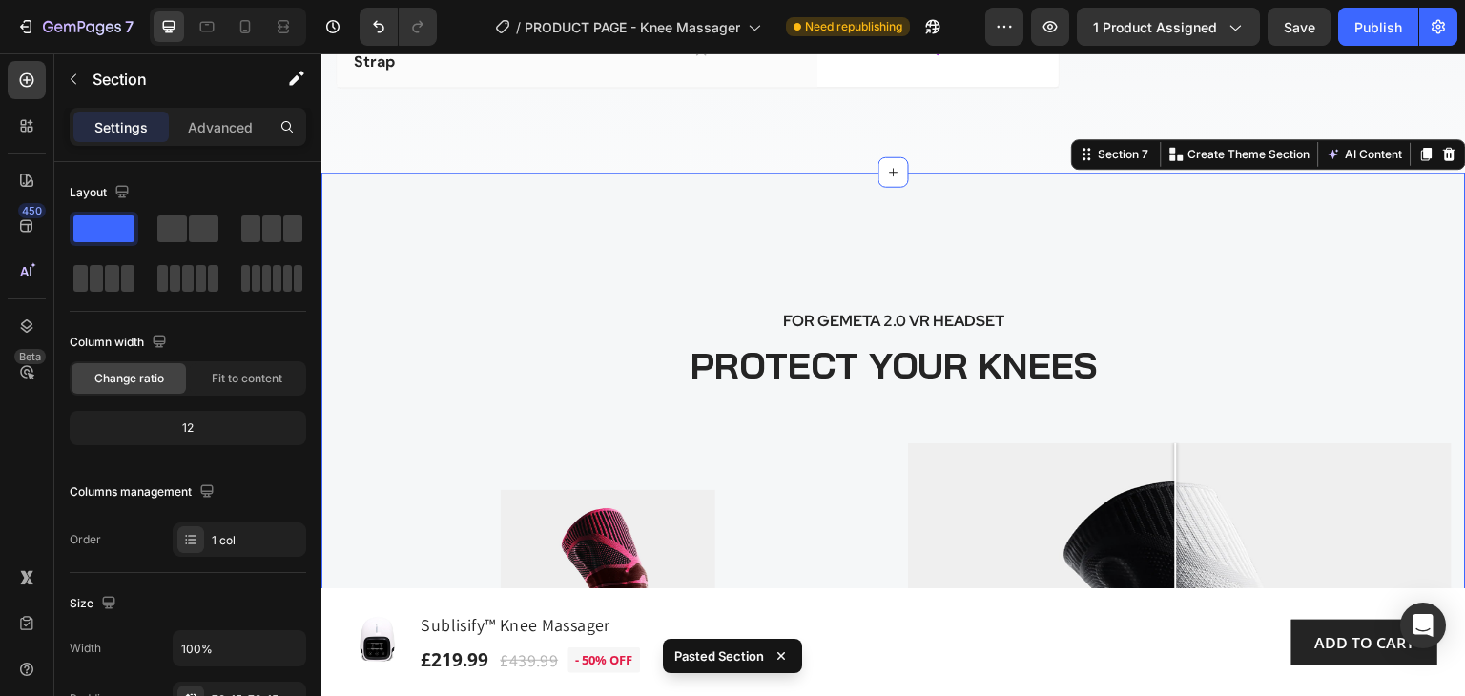
click at [1410, 289] on div "FOR GEMETA 2.0 VR HEADSET Text block PROTECT YOUR KNEES Heading Product Images …" at bounding box center [893, 582] width 1144 height 819
click at [1442, 162] on icon at bounding box center [1449, 154] width 15 height 15
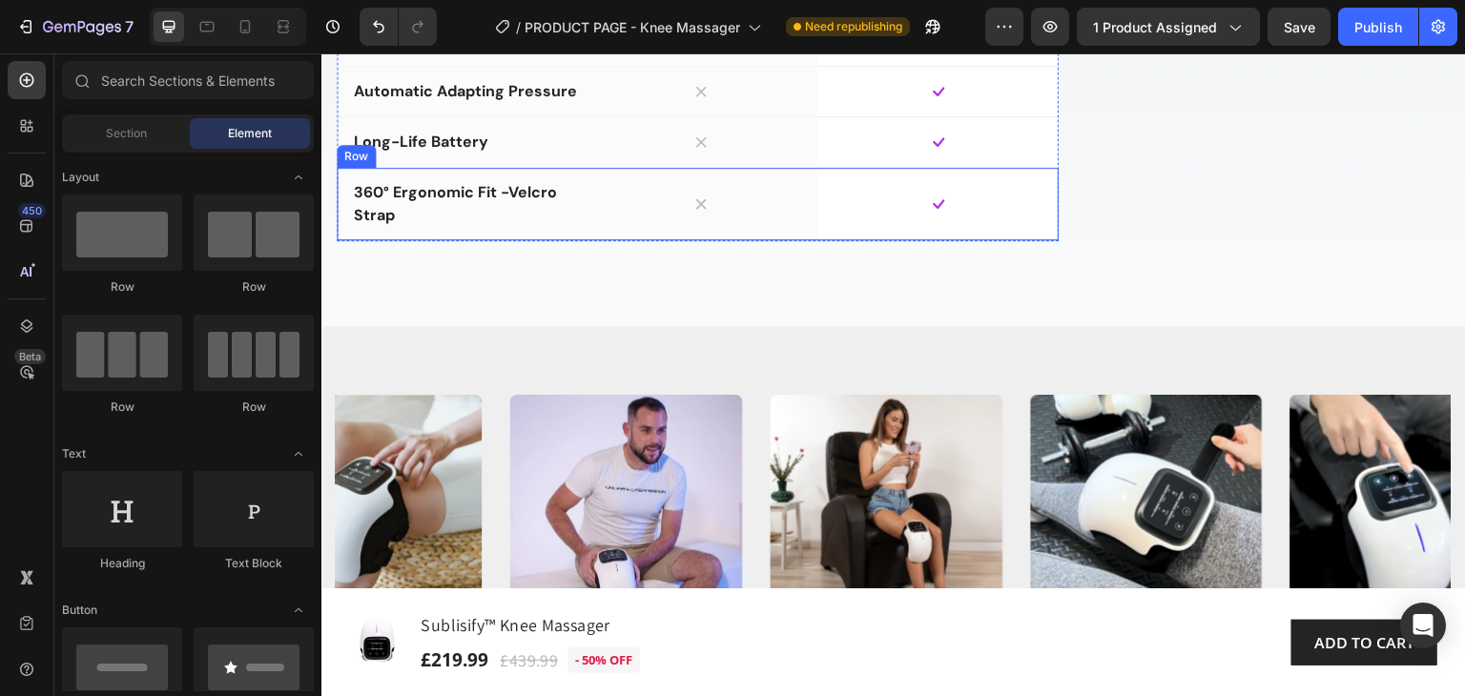
scroll to position [3417, 0]
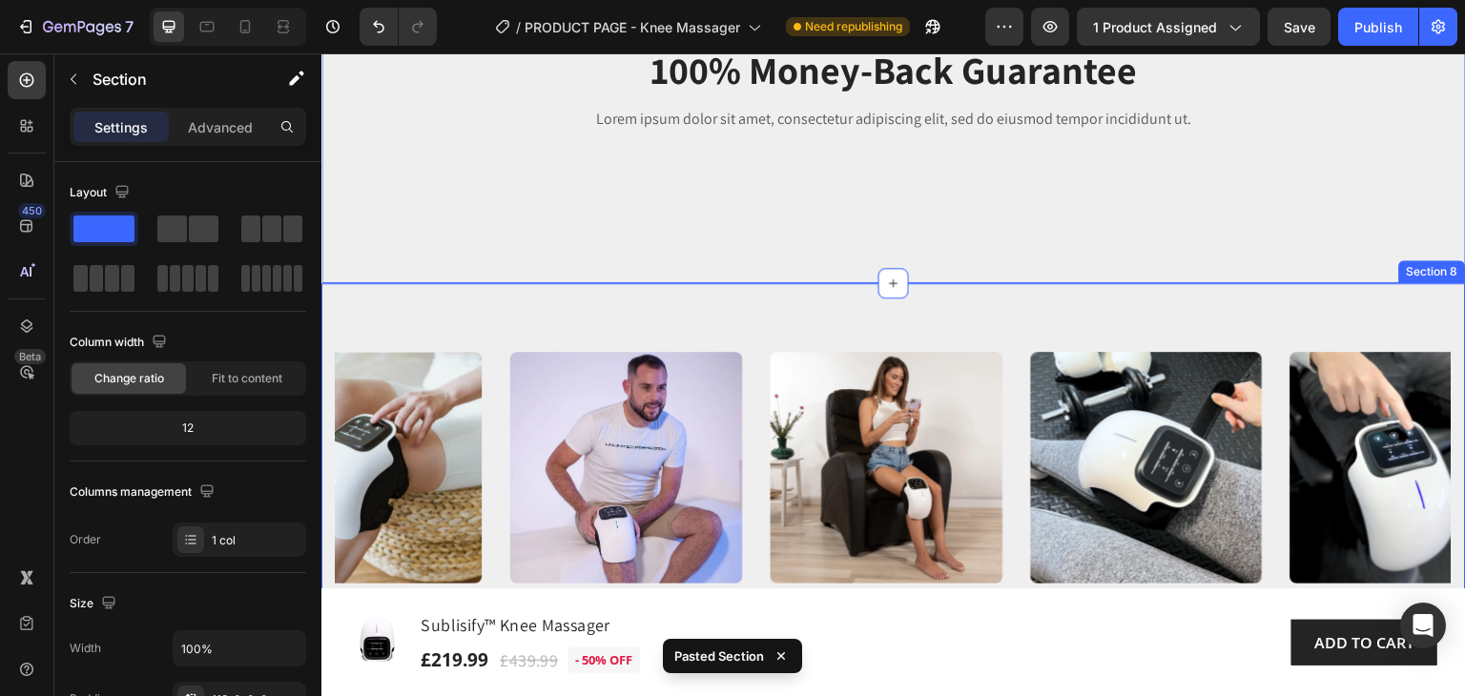
scroll to position [4129, 0]
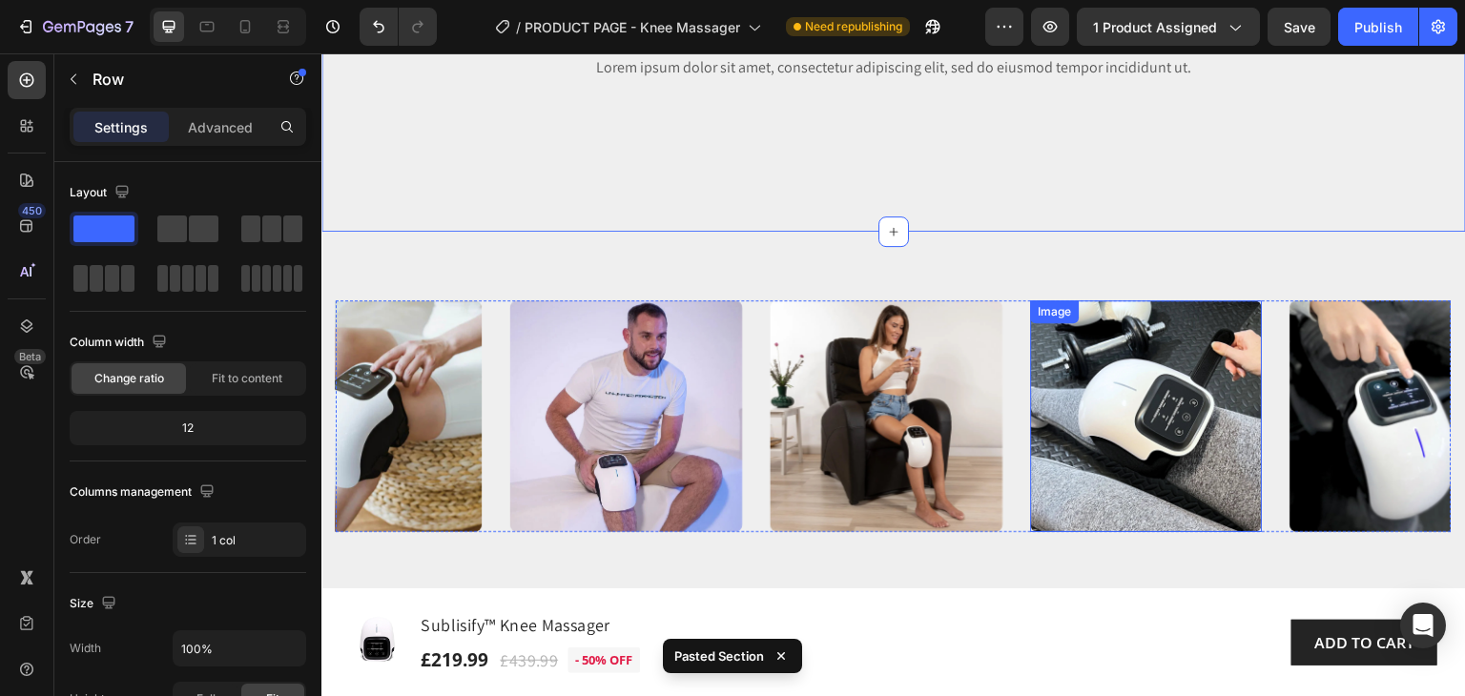
click at [1253, 210] on div "Image 100% Money-Back Guarantee Heading Lorem ipsum dolor sit amet, consectetur…" at bounding box center [893, 42] width 1144 height 379
click at [1311, 164] on div "Image 100% Money-Back Guarantee Heading Lorem ipsum dolor sit amet, consectetur…" at bounding box center [893, 42] width 1144 height 379
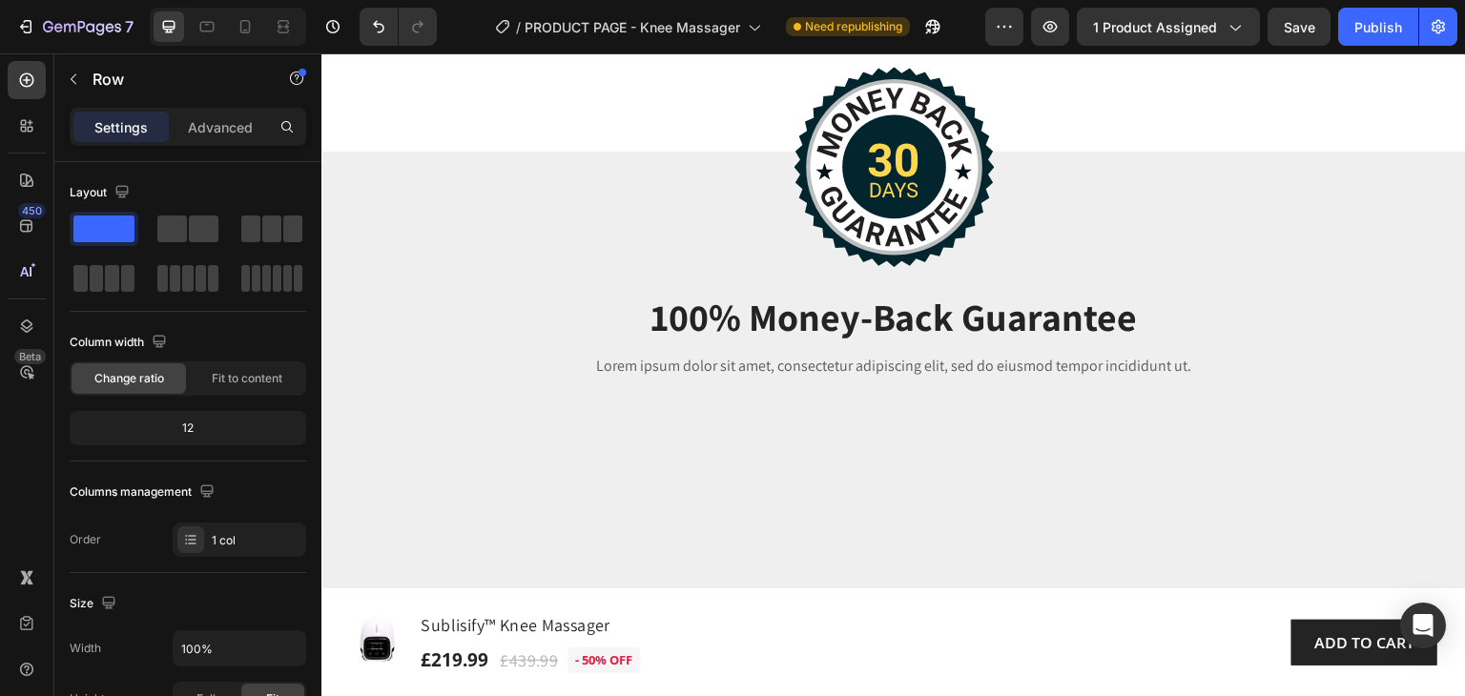
scroll to position [3748, 0]
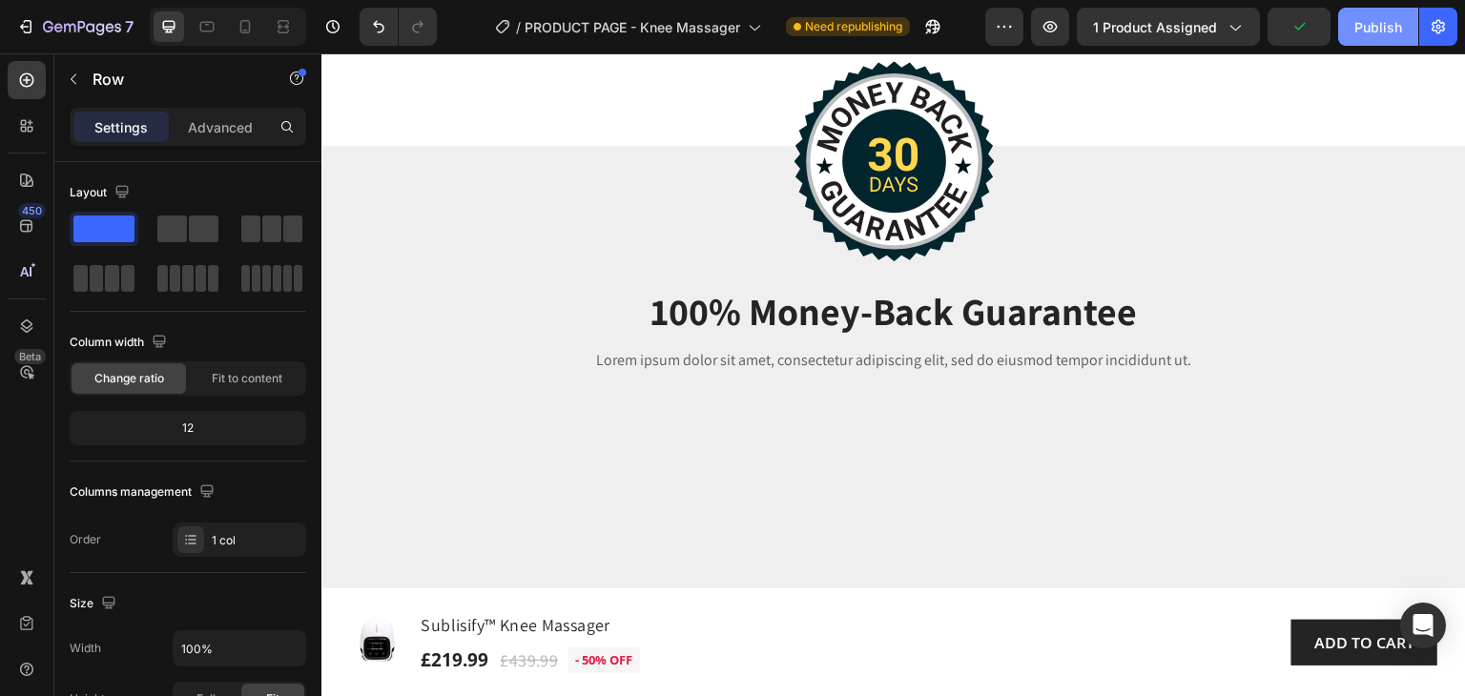
click at [1377, 27] on div "Publish" at bounding box center [1378, 27] width 48 height 20
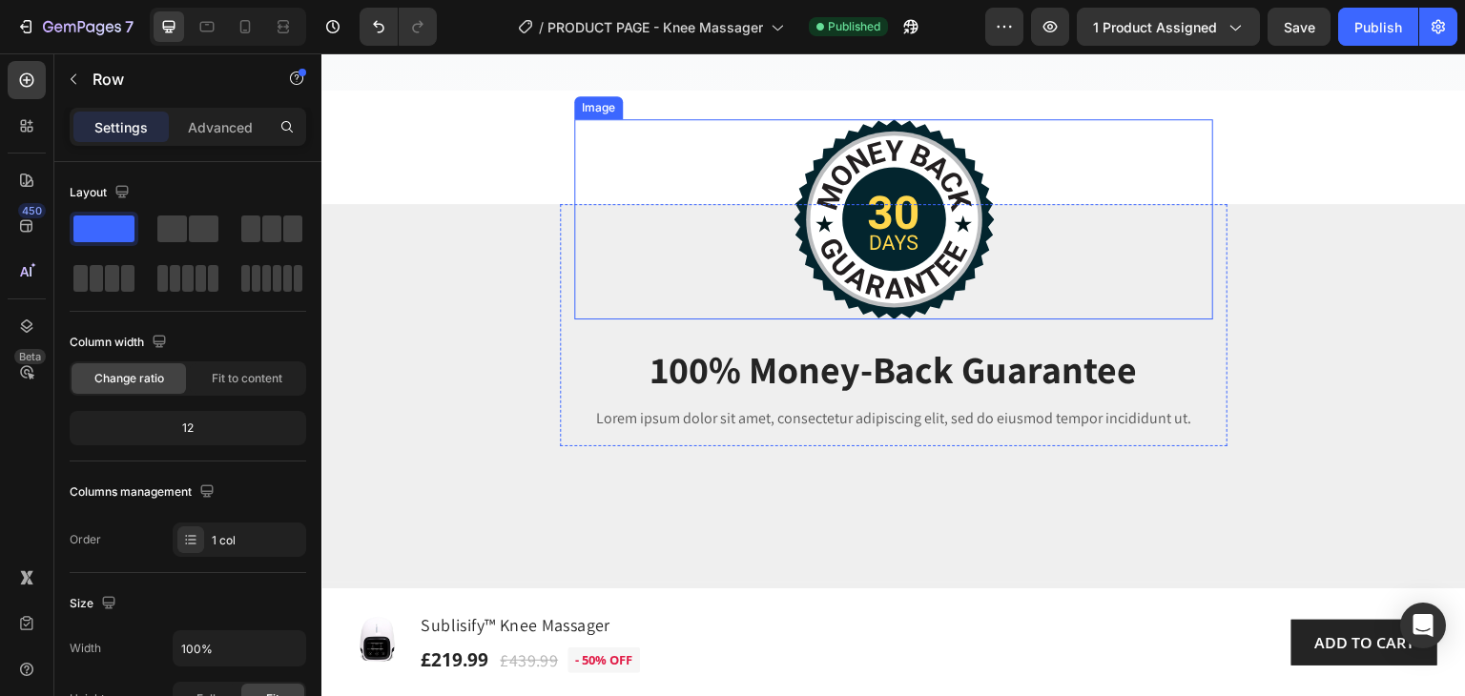
scroll to position [3719, 0]
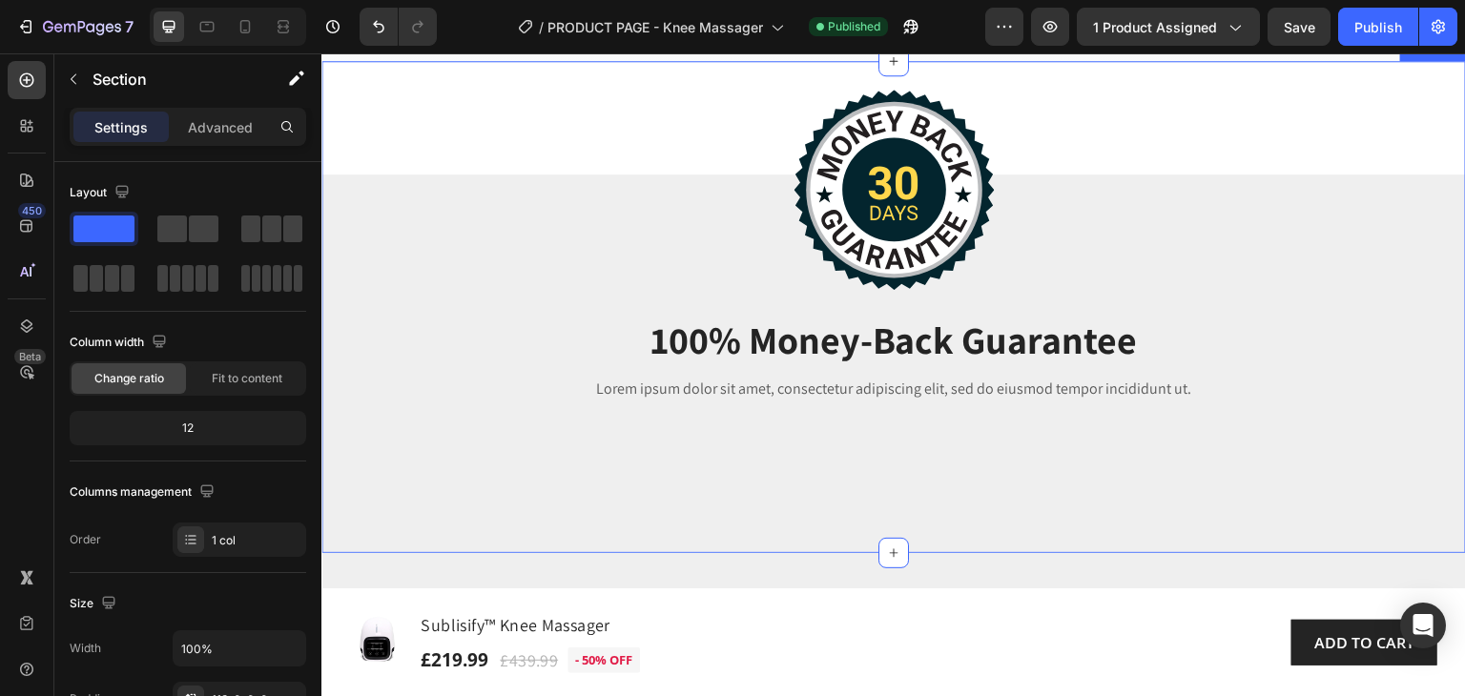
click at [349, 178] on div "Image 100% Money-Back Guarantee Heading Lorem ipsum dolor sit amet, consectetur…" at bounding box center [893, 307] width 1144 height 492
click at [343, 171] on div "Image 100% Money-Back Guarantee Heading Lorem ipsum dolor sit amet, consectetur…" at bounding box center [893, 307] width 1144 height 492
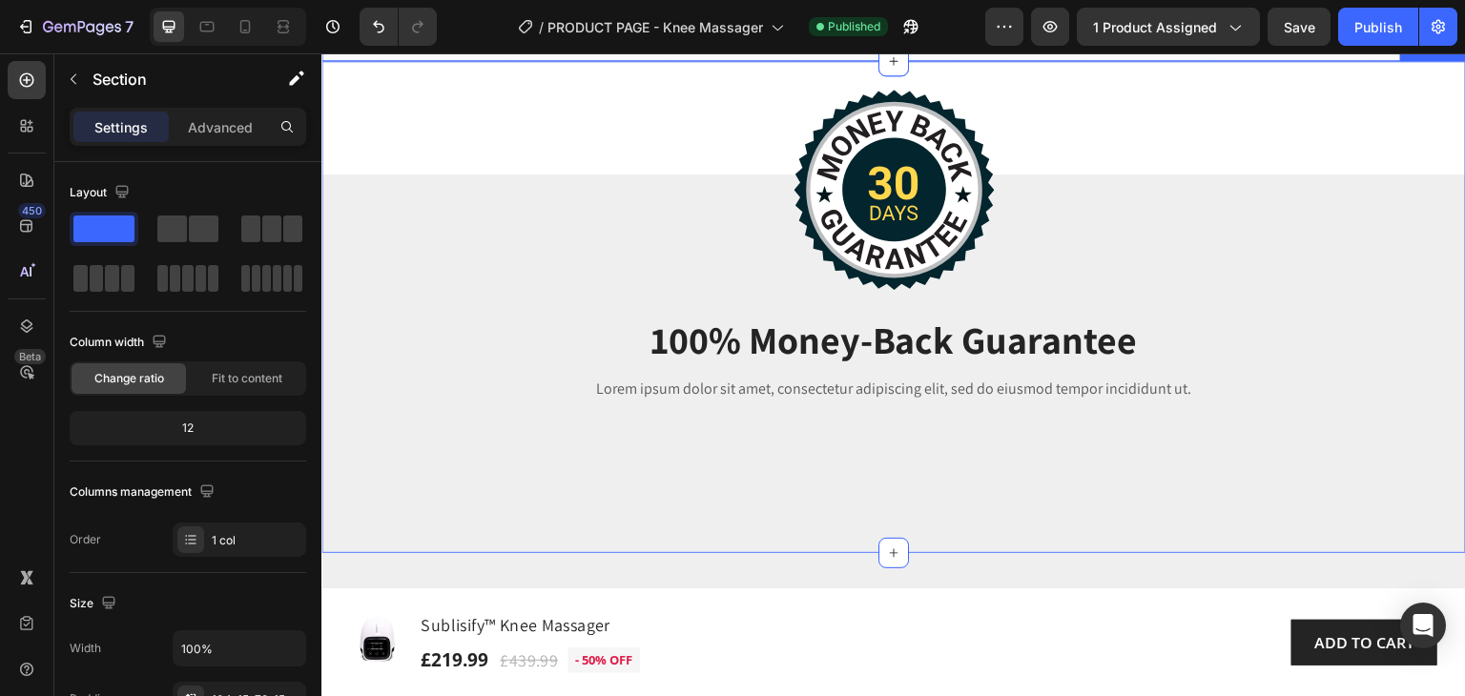
click at [364, 179] on div "Image 100% Money-Back Guarantee Heading Lorem ipsum dolor sit amet, consectetur…" at bounding box center [893, 307] width 1144 height 492
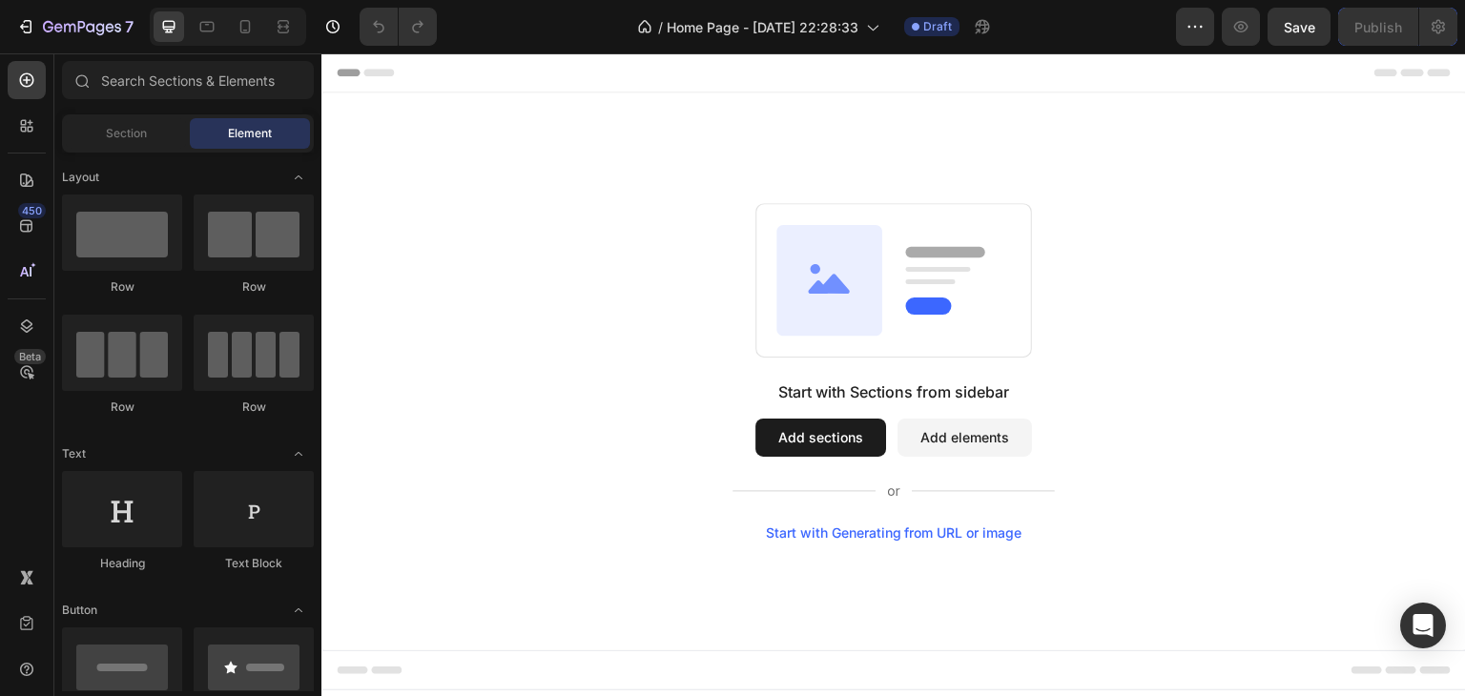
click at [802, 431] on button "Add sections" at bounding box center [820, 438] width 131 height 38
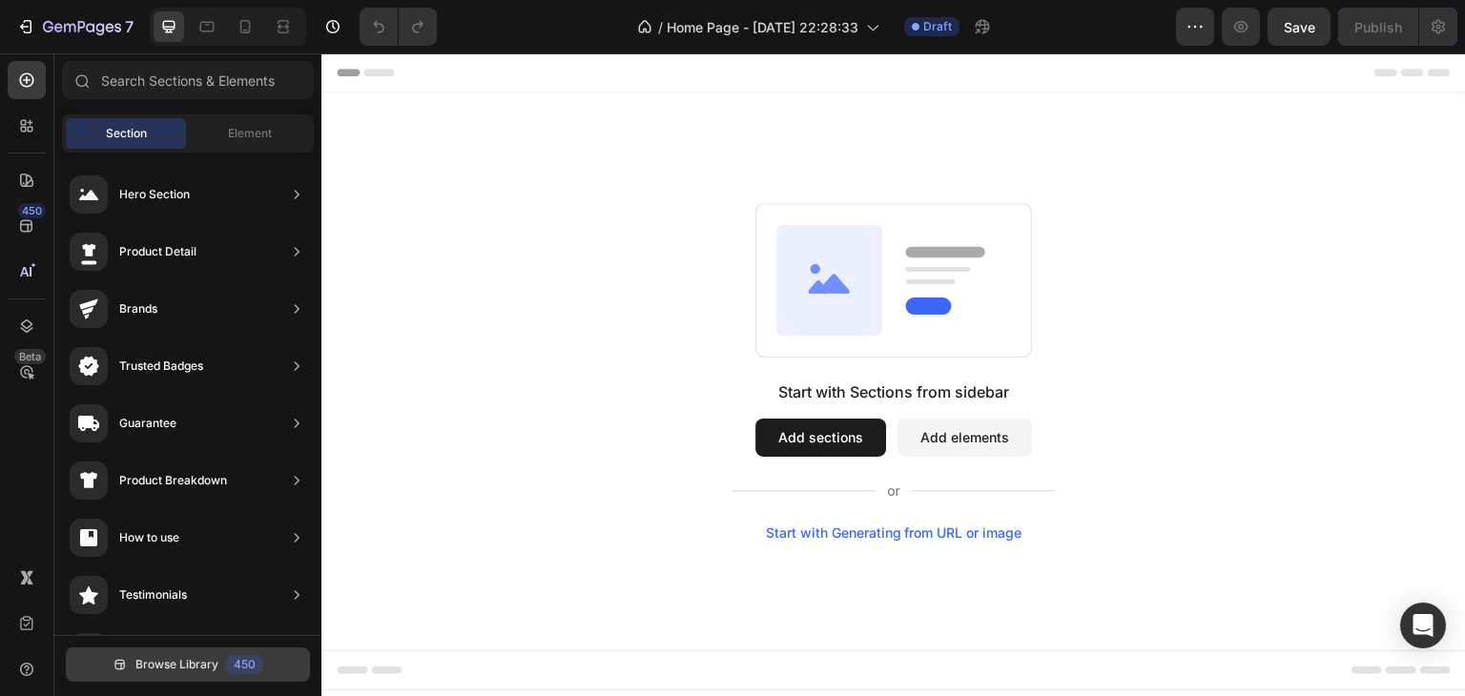
click at [217, 657] on span "Browse Library" at bounding box center [176, 664] width 83 height 17
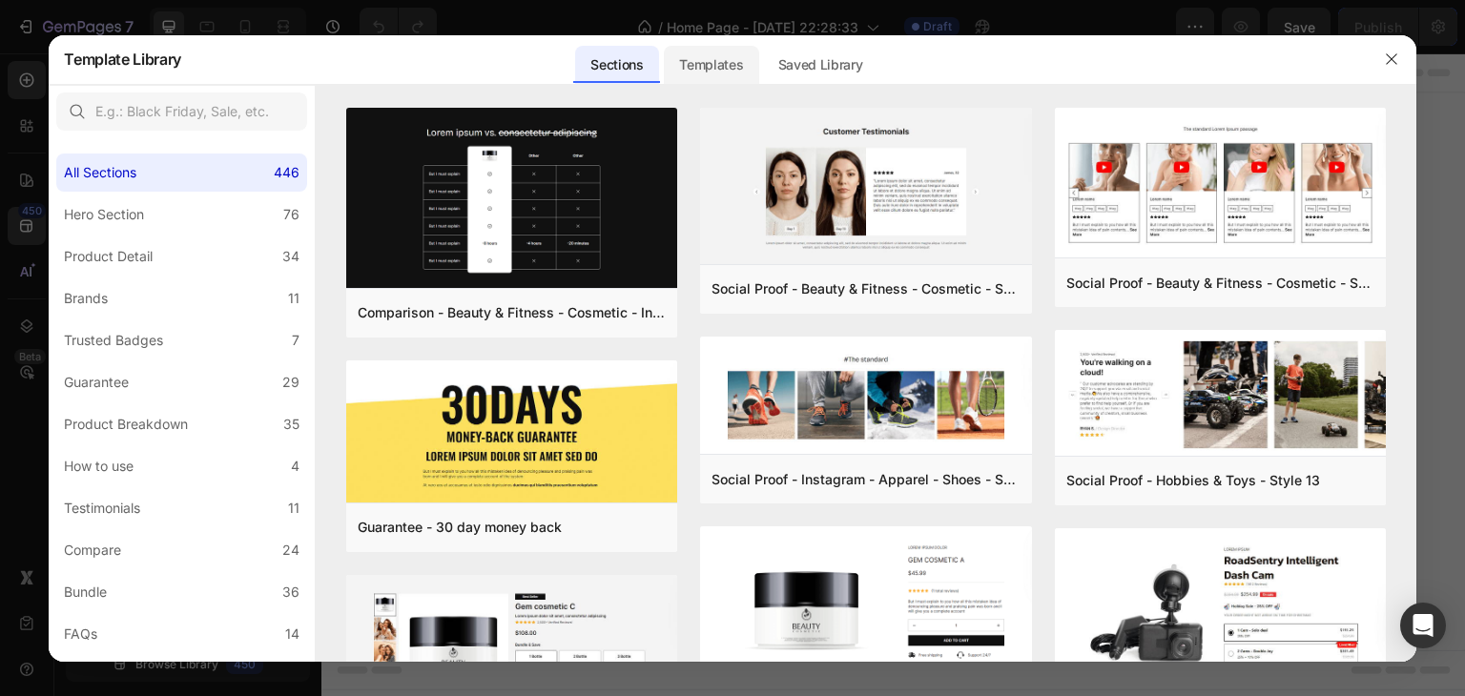
click at [715, 51] on div "Templates" at bounding box center [711, 65] width 94 height 38
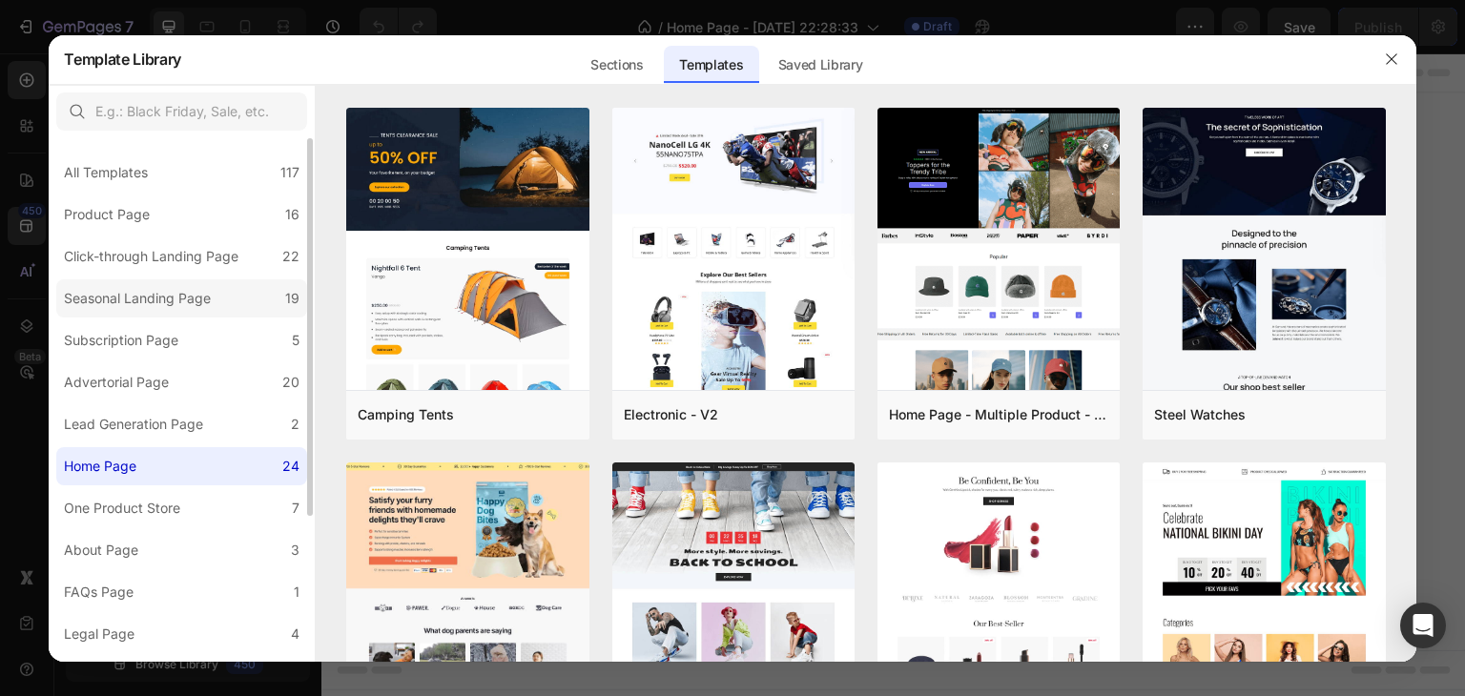
click at [151, 295] on div "Seasonal Landing Page" at bounding box center [137, 298] width 147 height 23
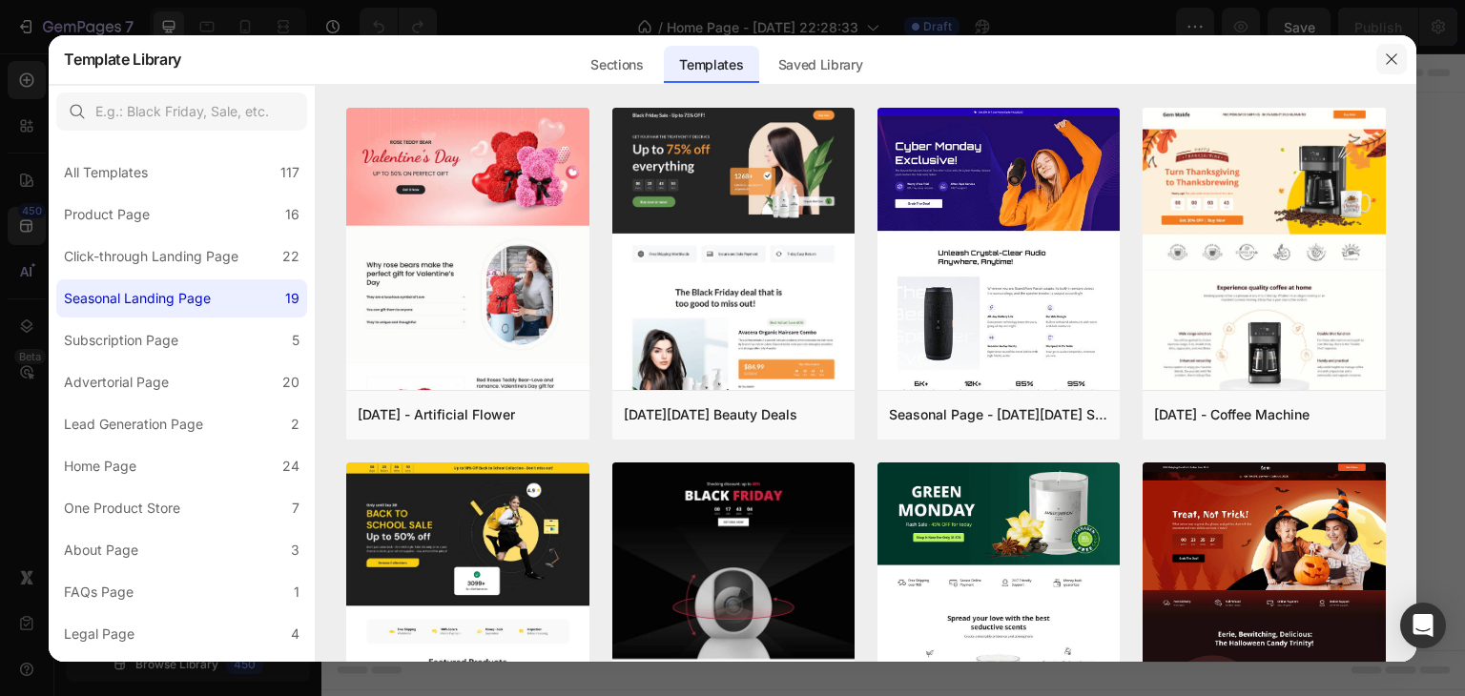
click at [1391, 57] on icon "button" at bounding box center [1391, 58] width 15 height 15
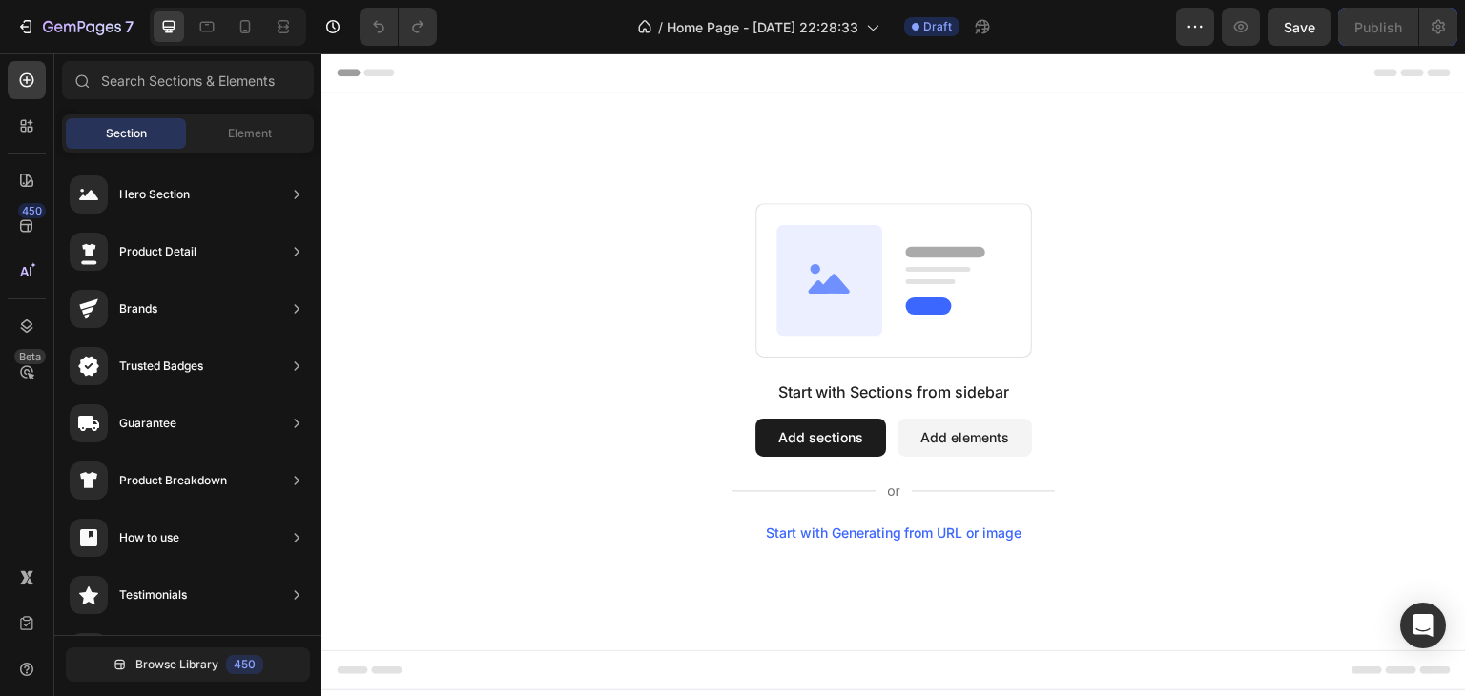
click at [795, 444] on button "Add sections" at bounding box center [820, 438] width 131 height 38
click at [816, 429] on button "Add sections" at bounding box center [820, 438] width 131 height 38
click at [219, 659] on button "Browse Library 450" at bounding box center [188, 665] width 244 height 34
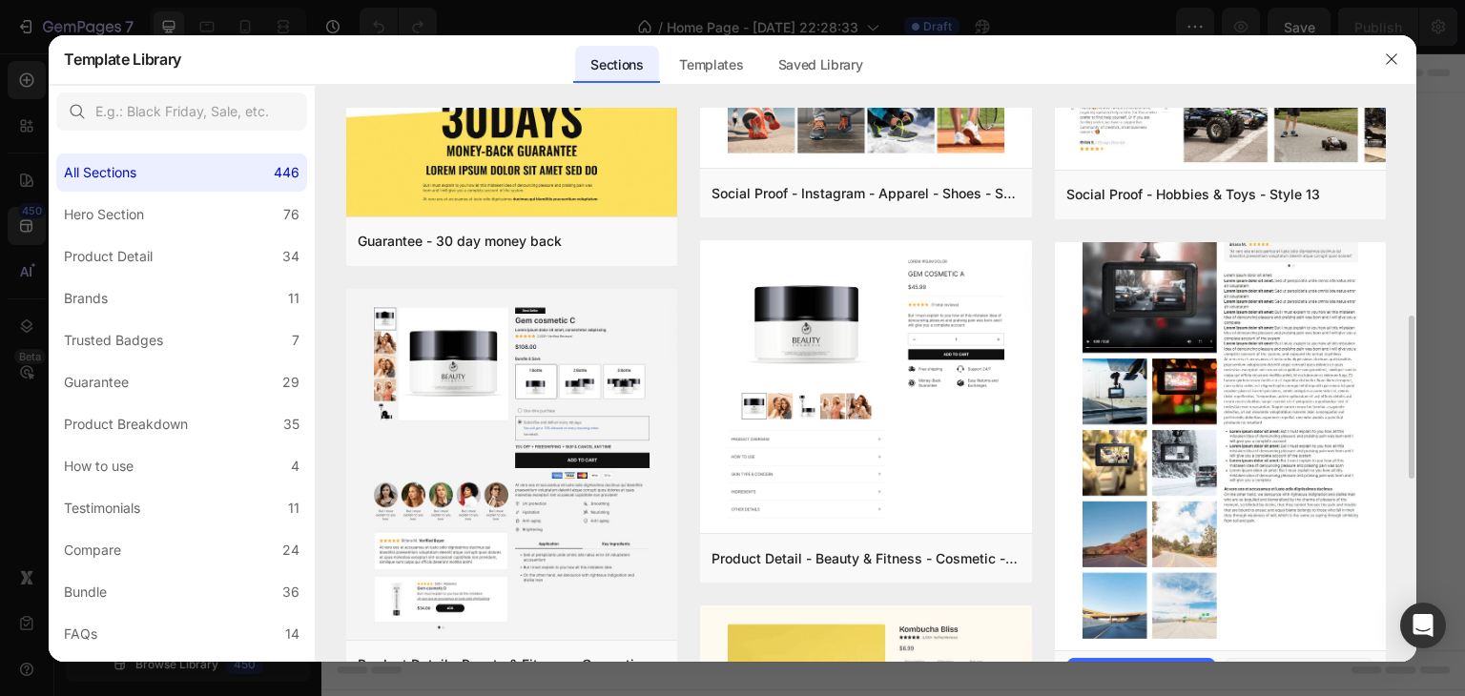
scroll to position [381, 0]
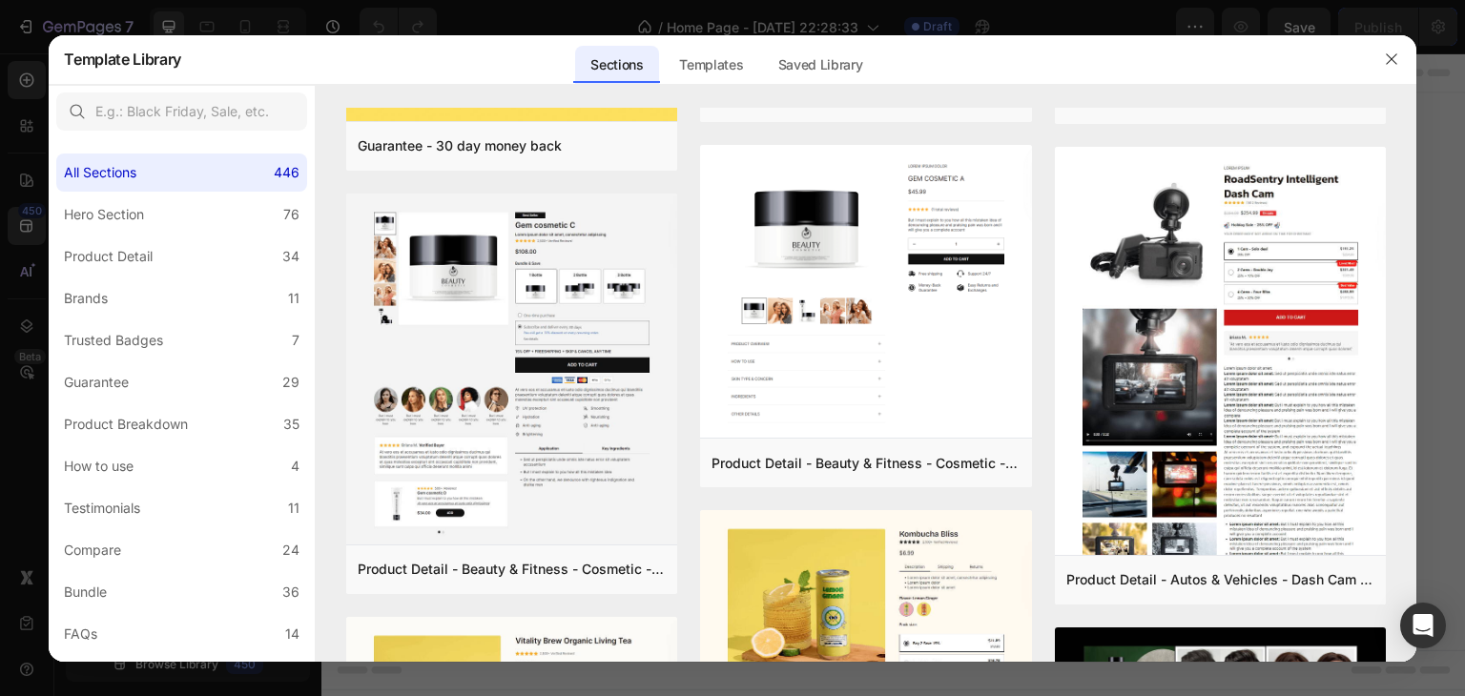
click at [626, 72] on div "Sections" at bounding box center [616, 65] width 83 height 38
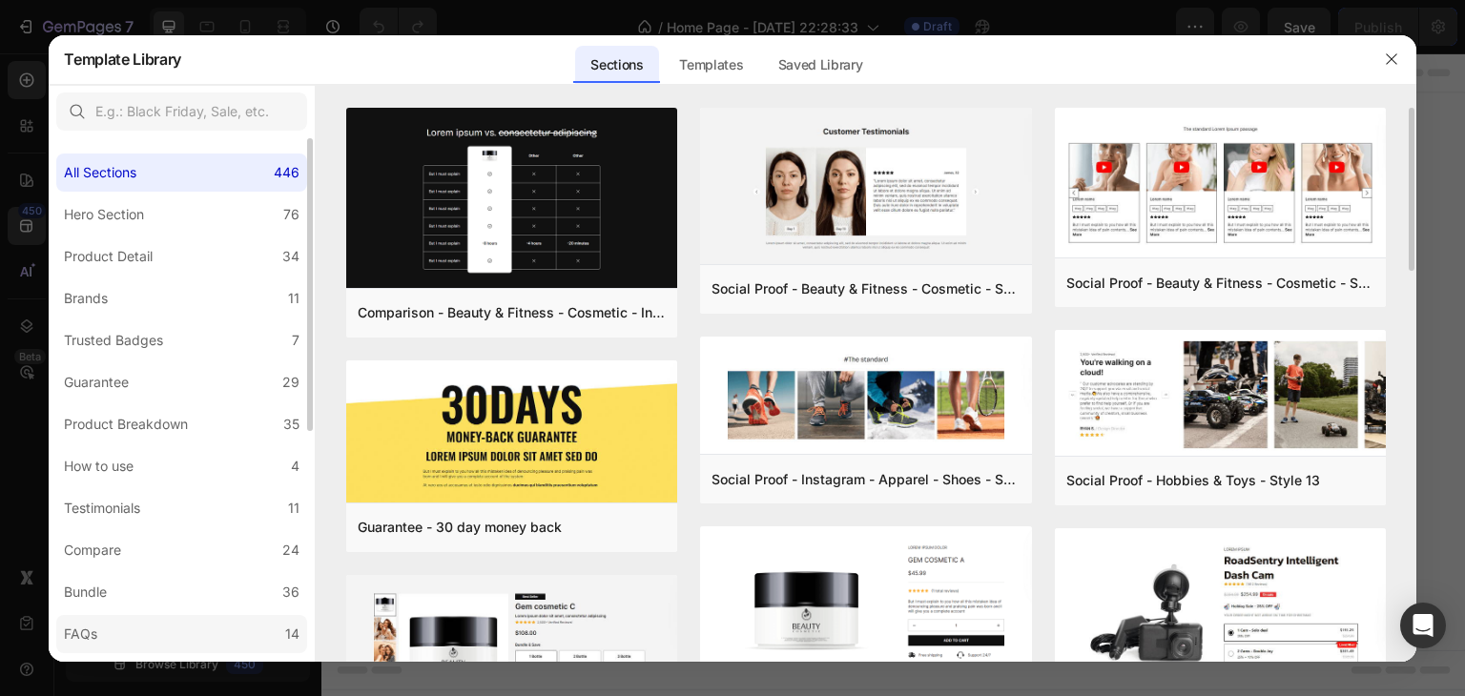
scroll to position [191, 0]
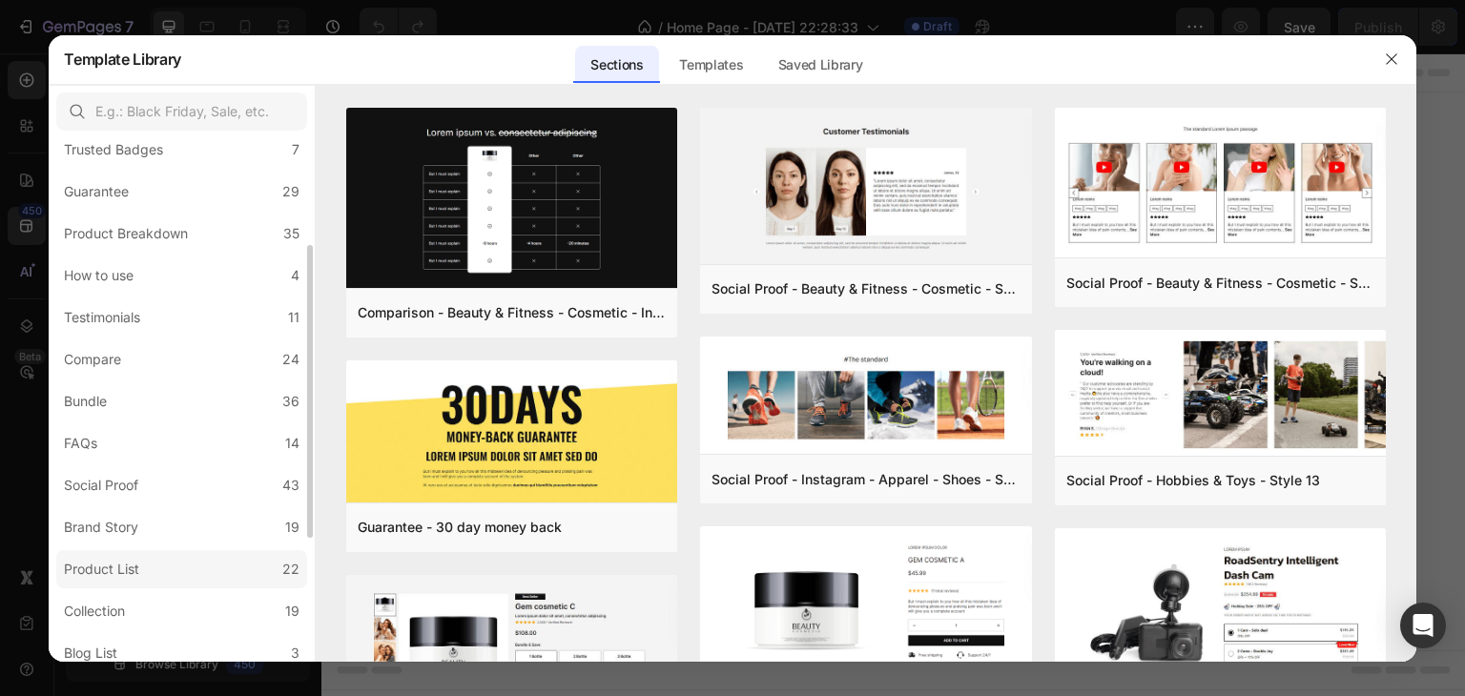
click at [156, 565] on label "Product List 22" at bounding box center [181, 569] width 251 height 38
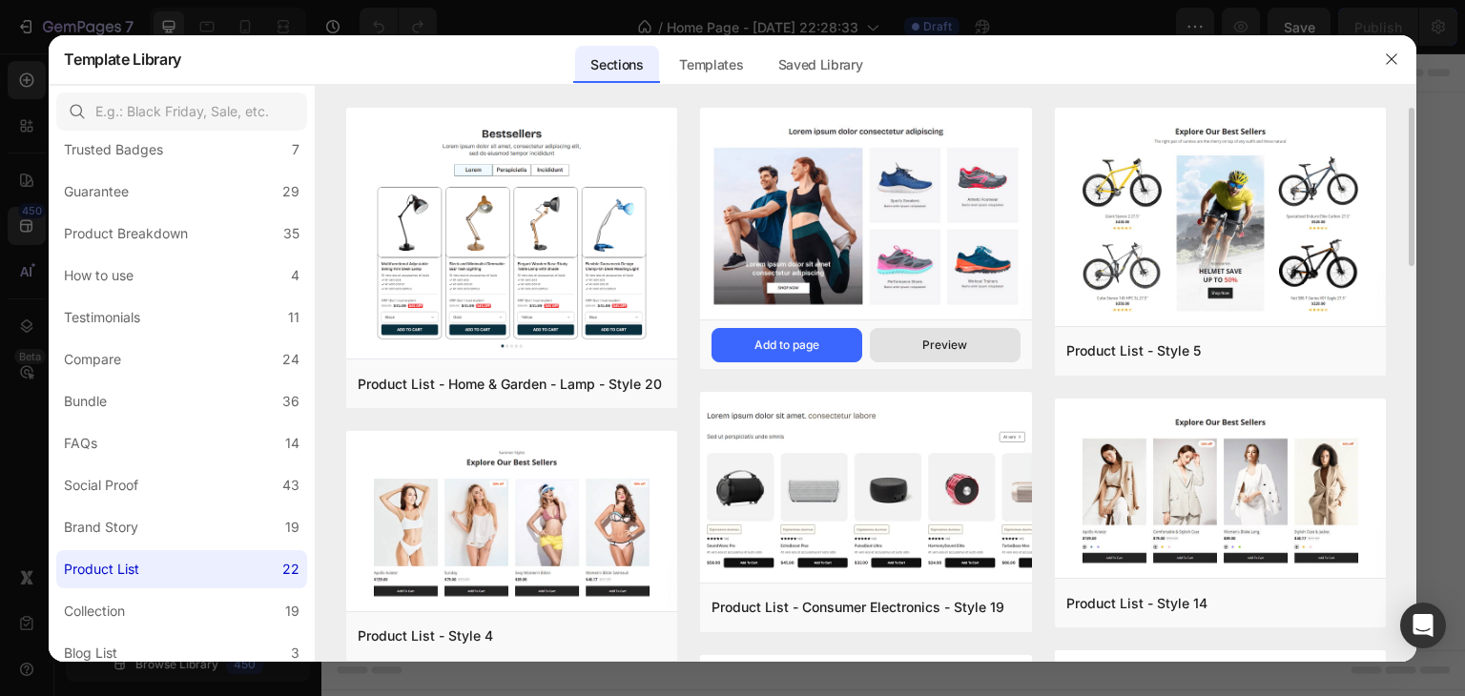
click at [961, 341] on div "Preview" at bounding box center [944, 345] width 45 height 17
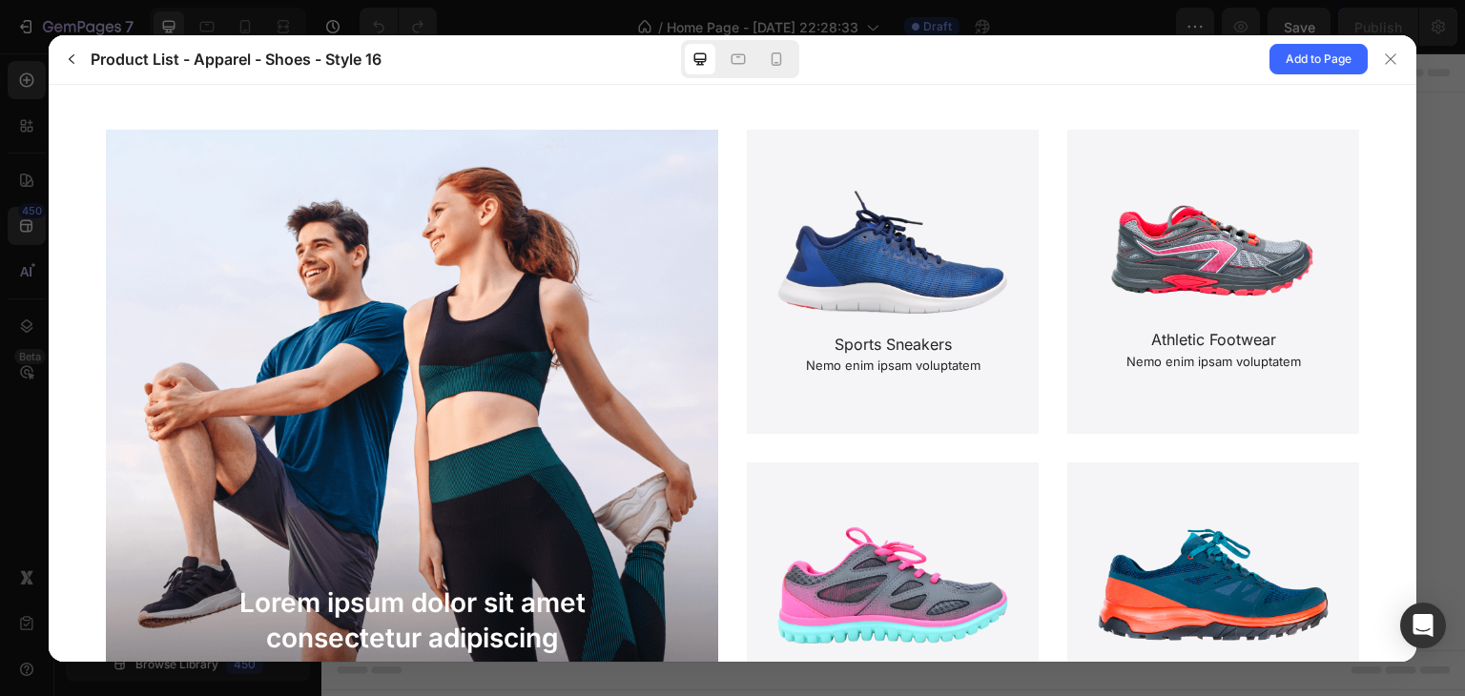
scroll to position [109, 0]
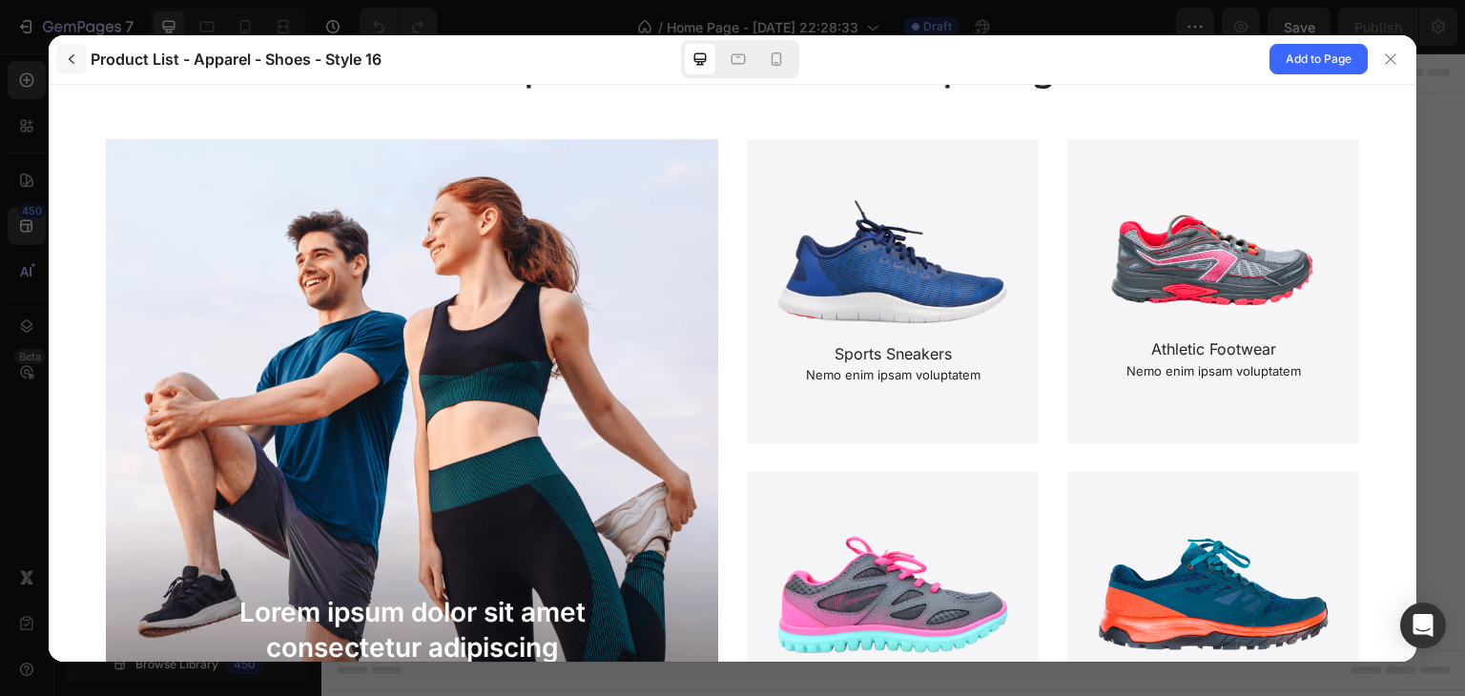
click at [69, 59] on icon "button" at bounding box center [72, 59] width 6 height 10
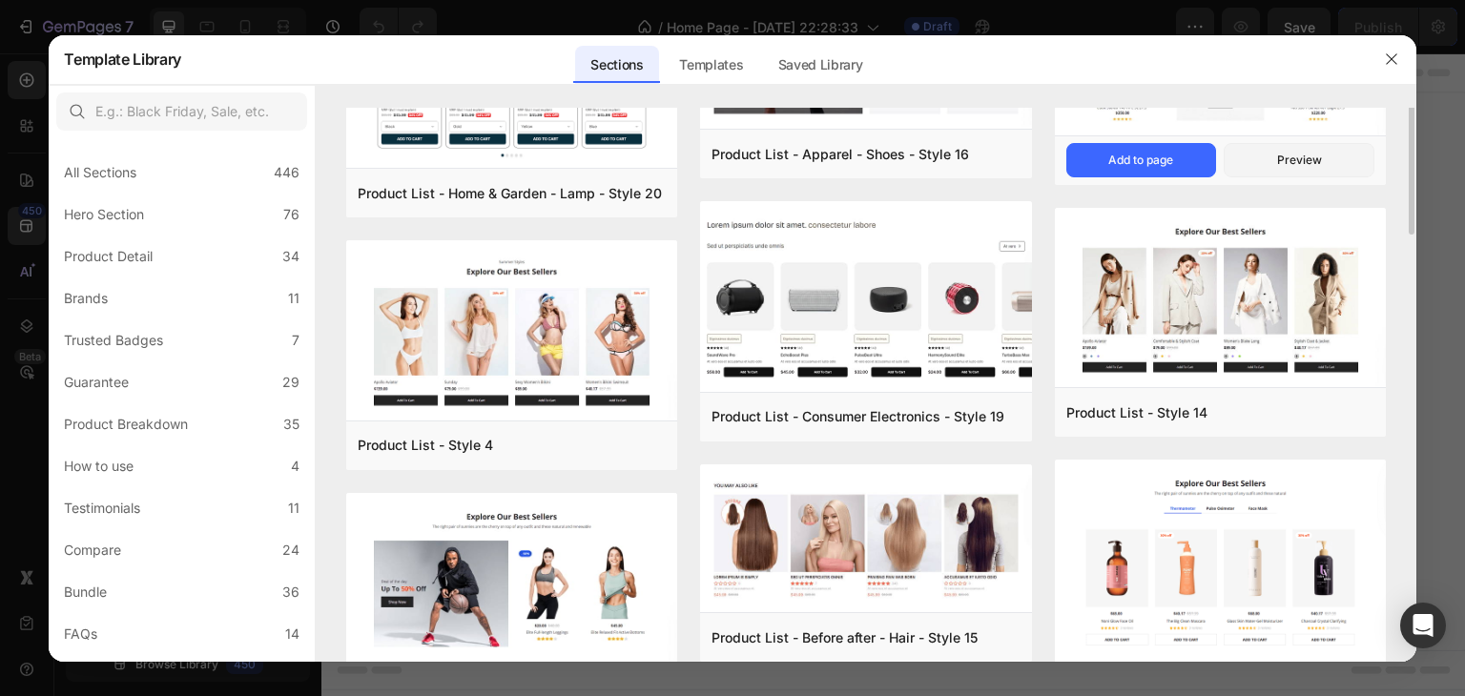
scroll to position [0, 0]
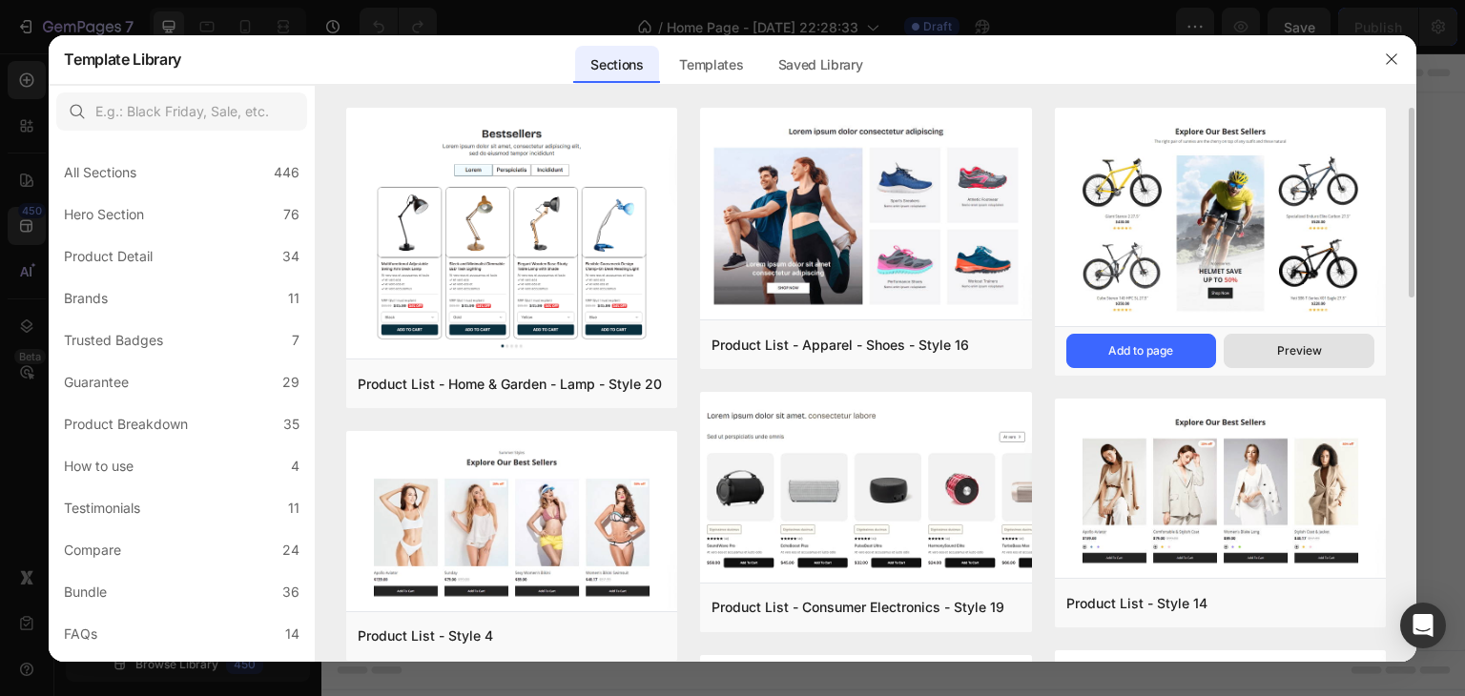
click at [1307, 356] on div "Preview" at bounding box center [1299, 350] width 45 height 17
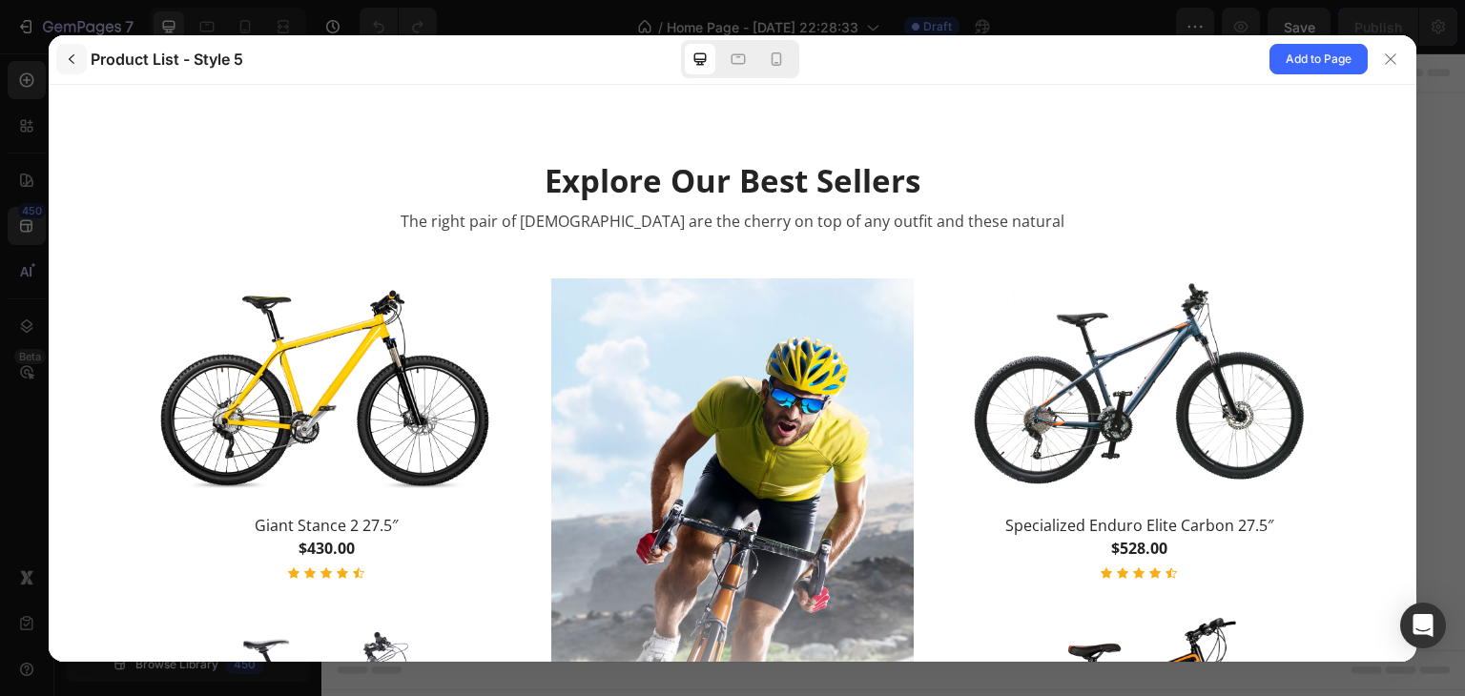
click at [75, 55] on icon "button" at bounding box center [71, 58] width 15 height 15
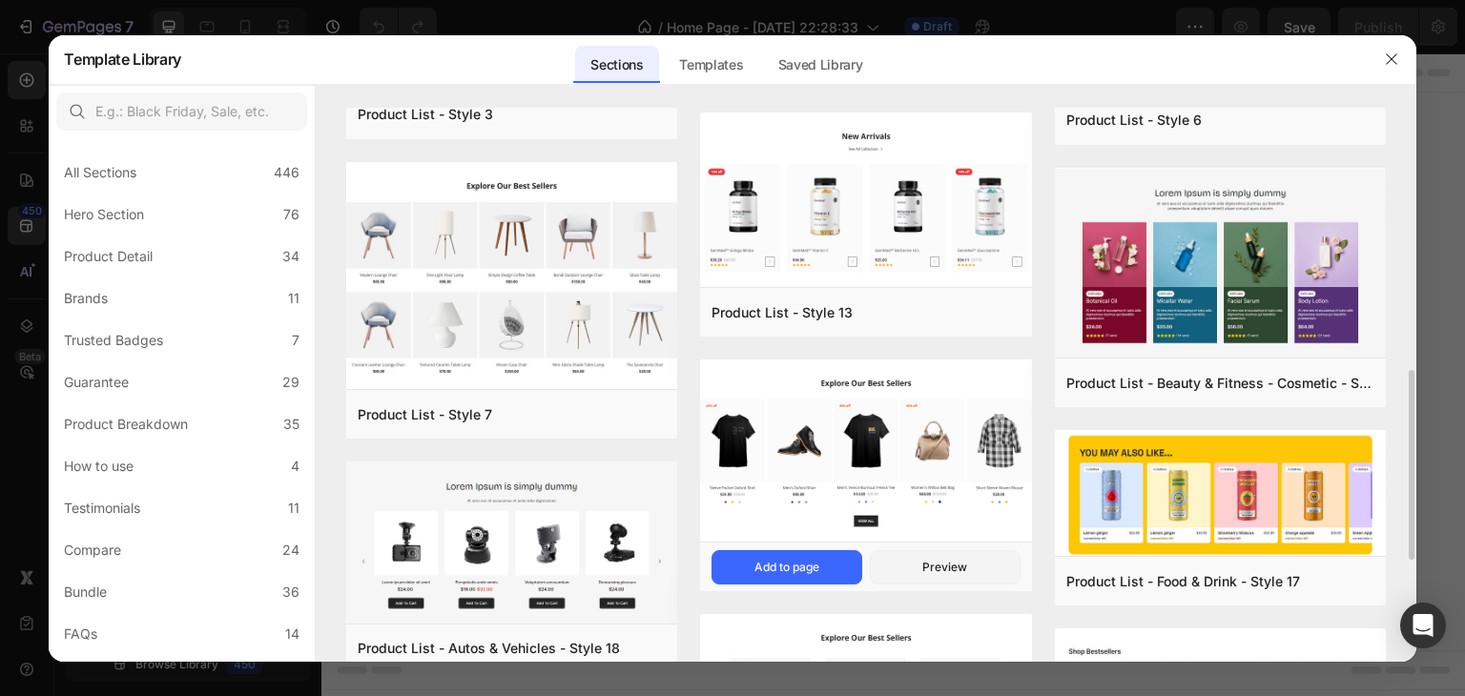
scroll to position [858, 0]
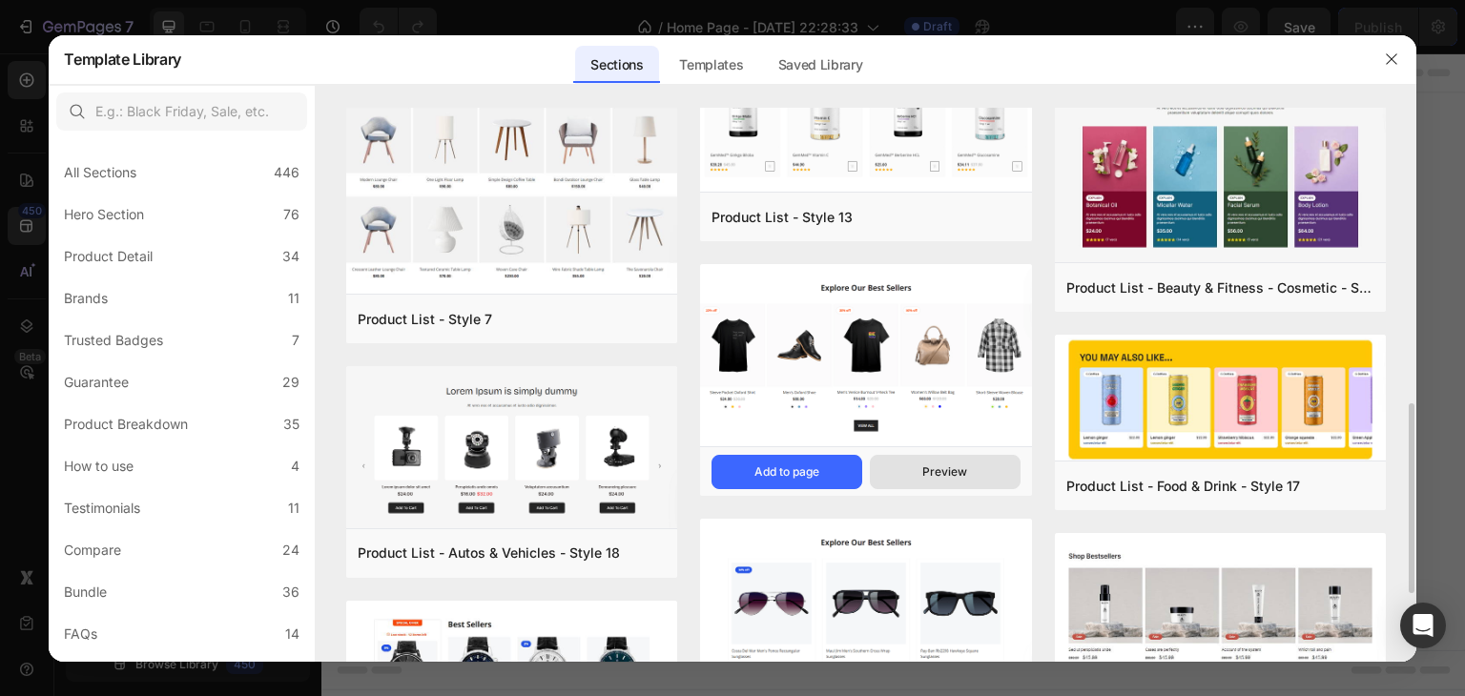
click at [948, 470] on div "Preview" at bounding box center [944, 471] width 45 height 17
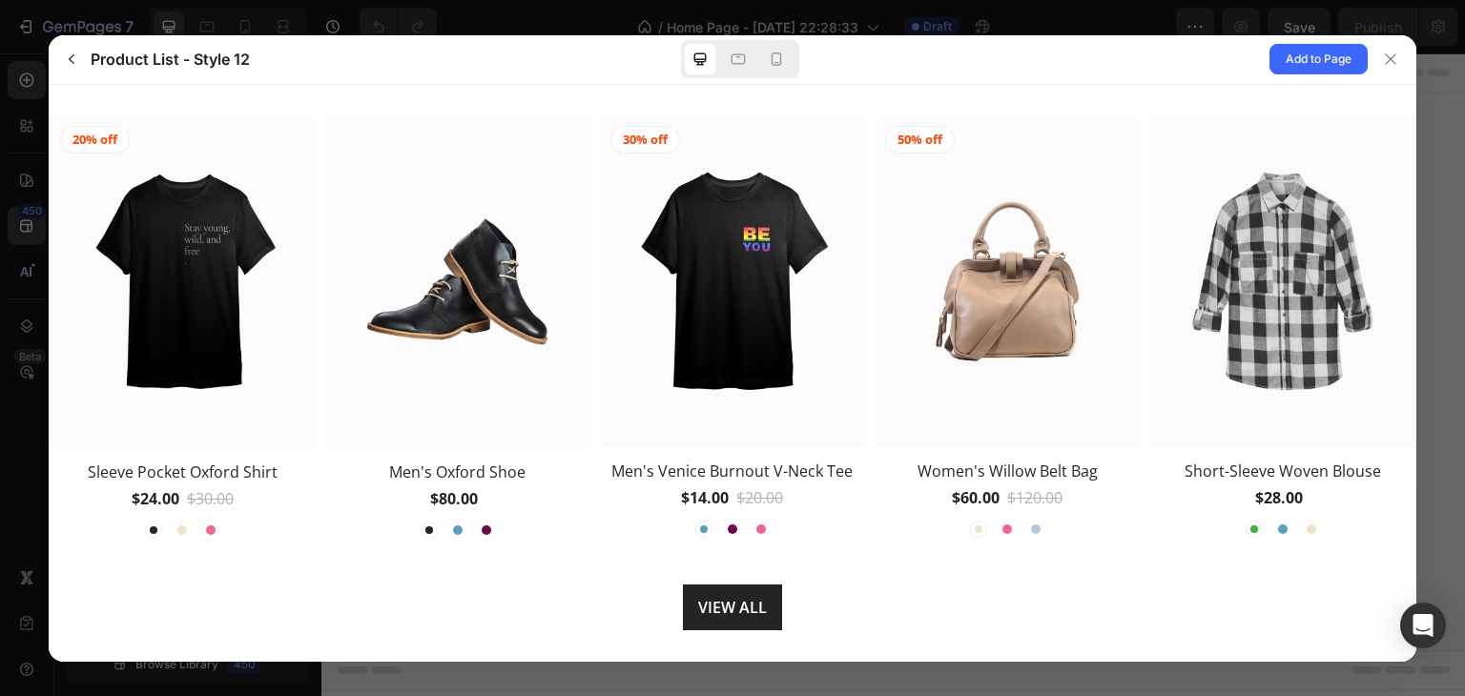
scroll to position [0, 0]
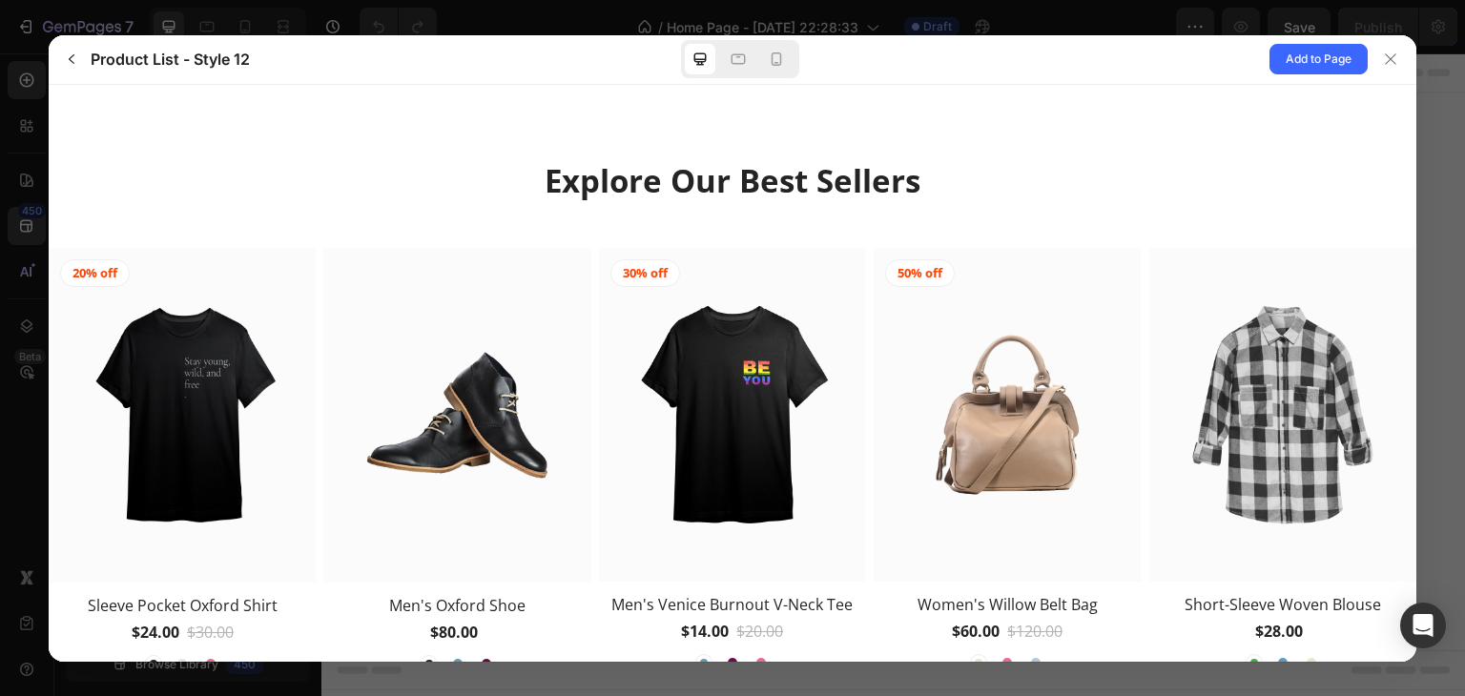
click at [926, 130] on div "Explore Our Best Sellers 20% off" at bounding box center [732, 461] width 1367 height 755
click at [937, 133] on div "Explore Our Best Sellers 20% off" at bounding box center [732, 461] width 1367 height 755
click at [956, 126] on div "Explore Our Best Sellers 20% off" at bounding box center [732, 461] width 1367 height 755
click at [960, 124] on div "Explore Our Best Sellers 20% off" at bounding box center [732, 461] width 1367 height 755
click at [74, 55] on icon "button" at bounding box center [71, 58] width 15 height 15
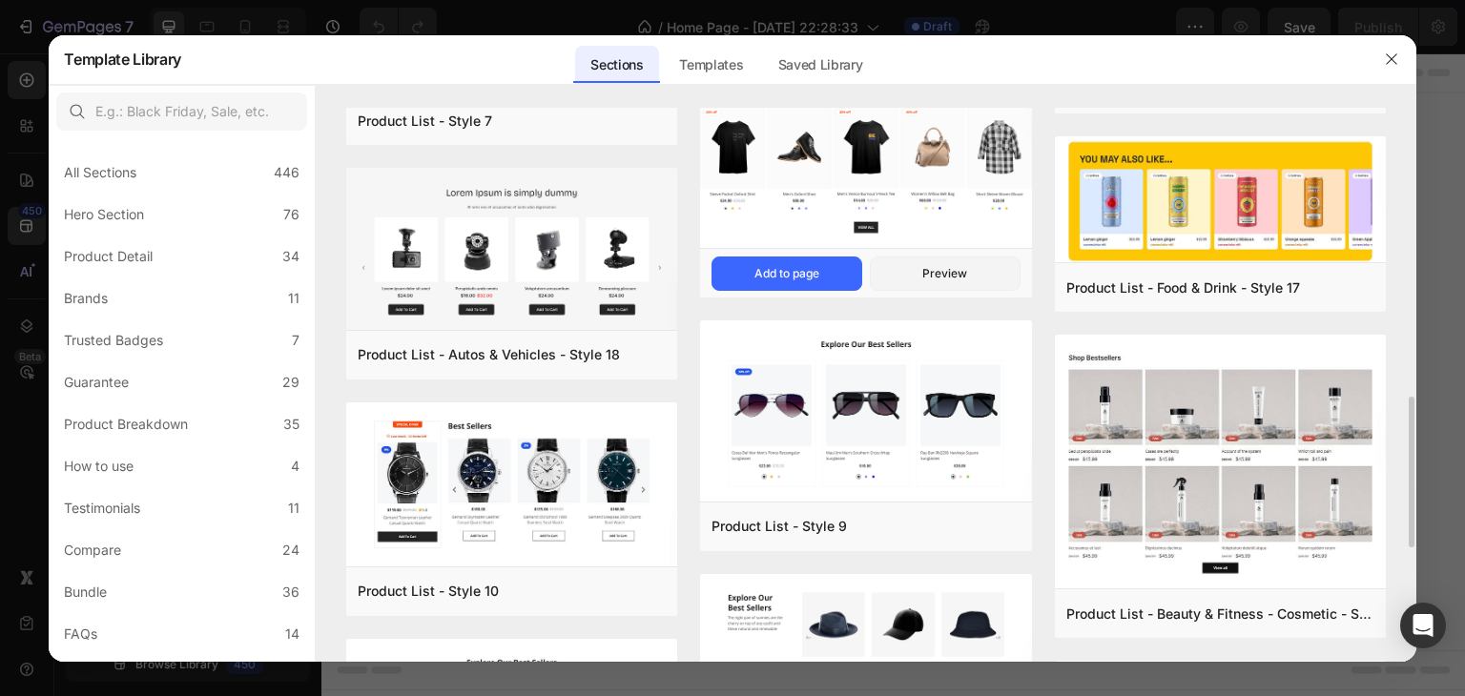
scroll to position [1152, 0]
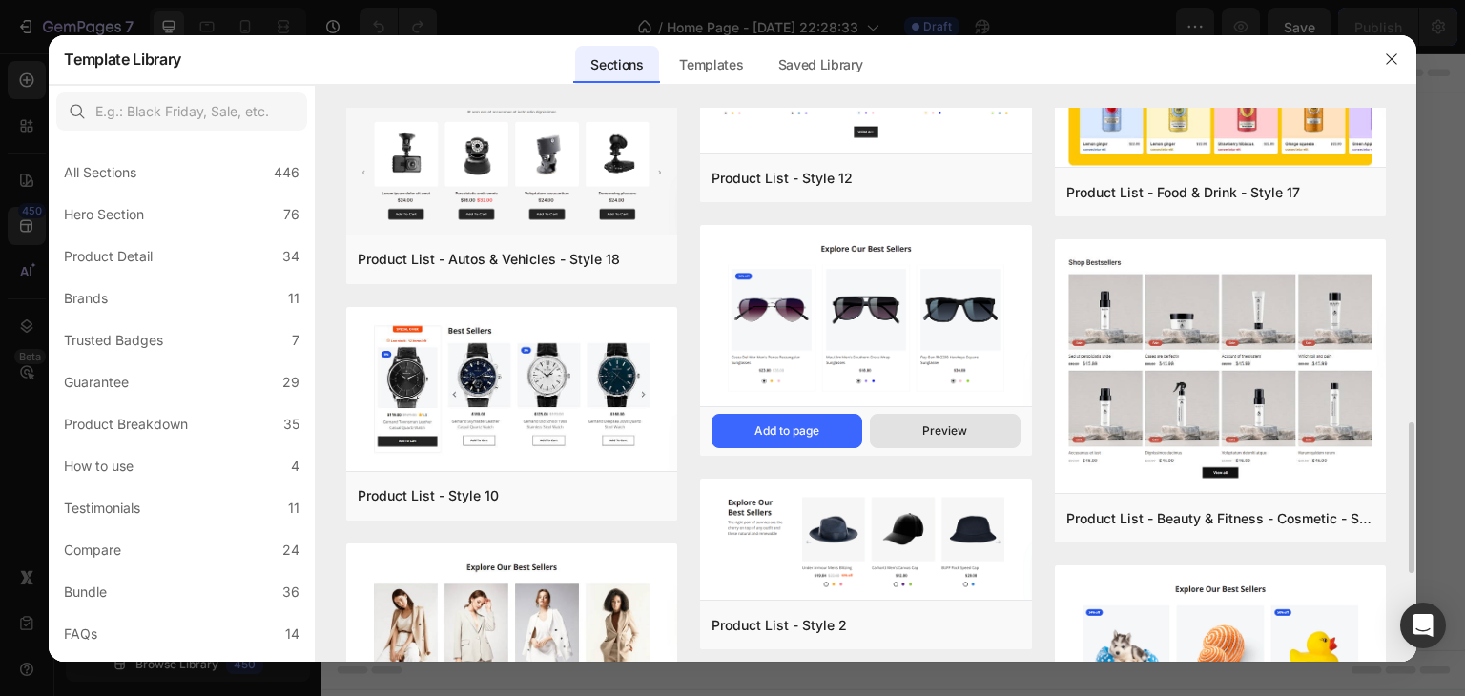
click at [954, 435] on div "Preview" at bounding box center [944, 430] width 45 height 17
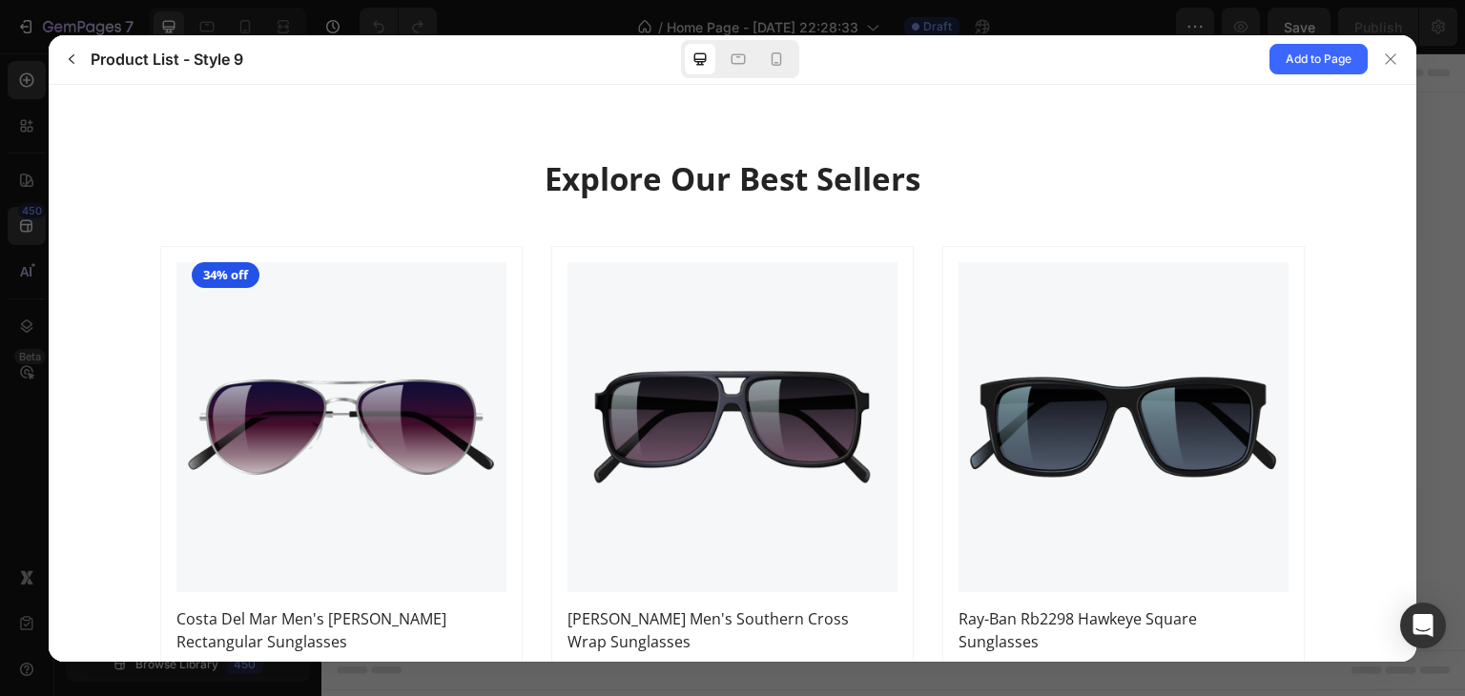
scroll to position [0, 0]
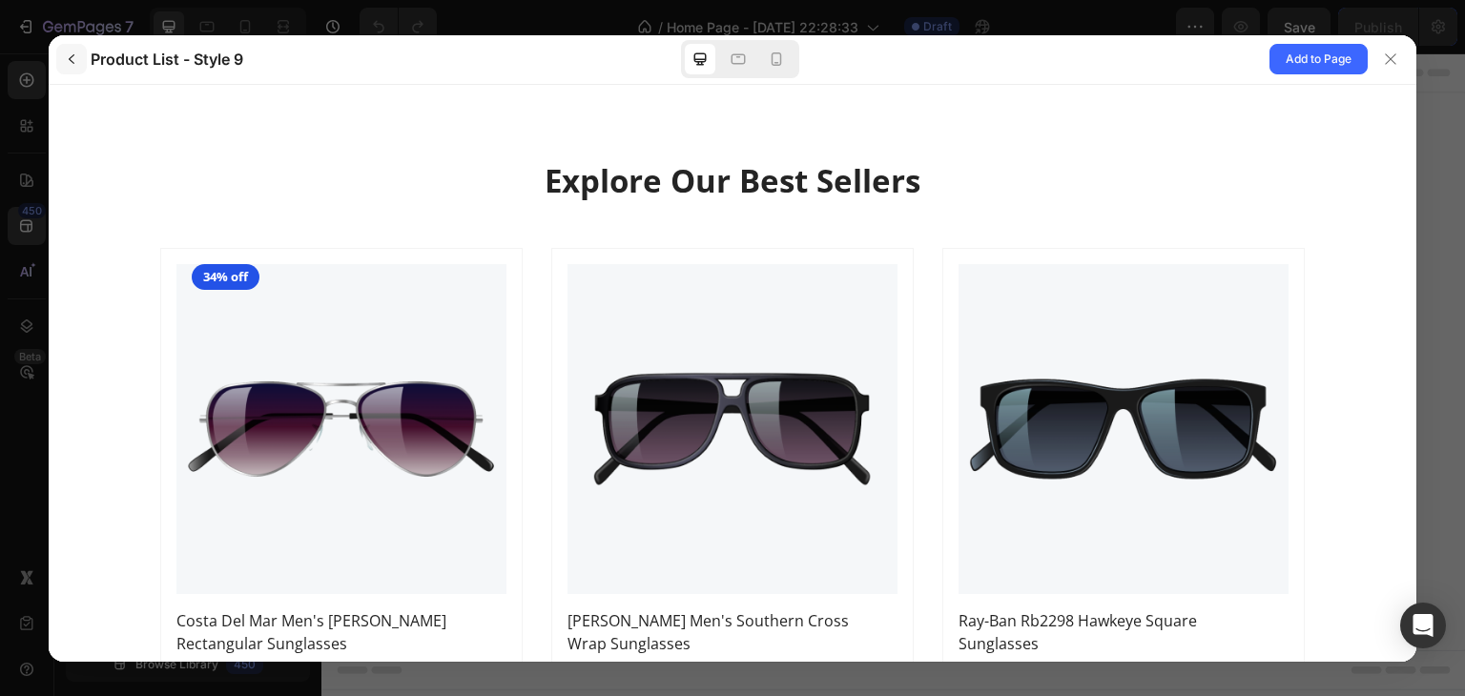
click at [71, 57] on icon "button" at bounding box center [72, 59] width 6 height 10
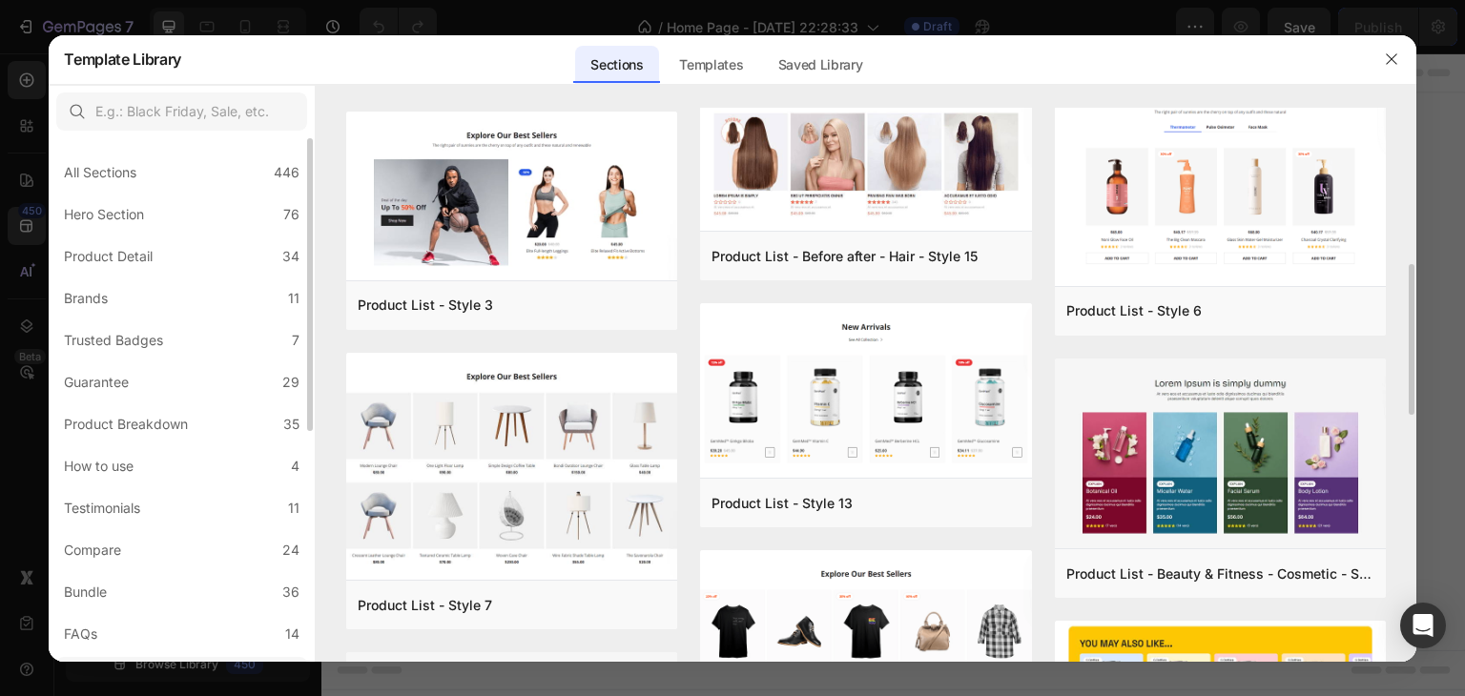
scroll to position [191, 0]
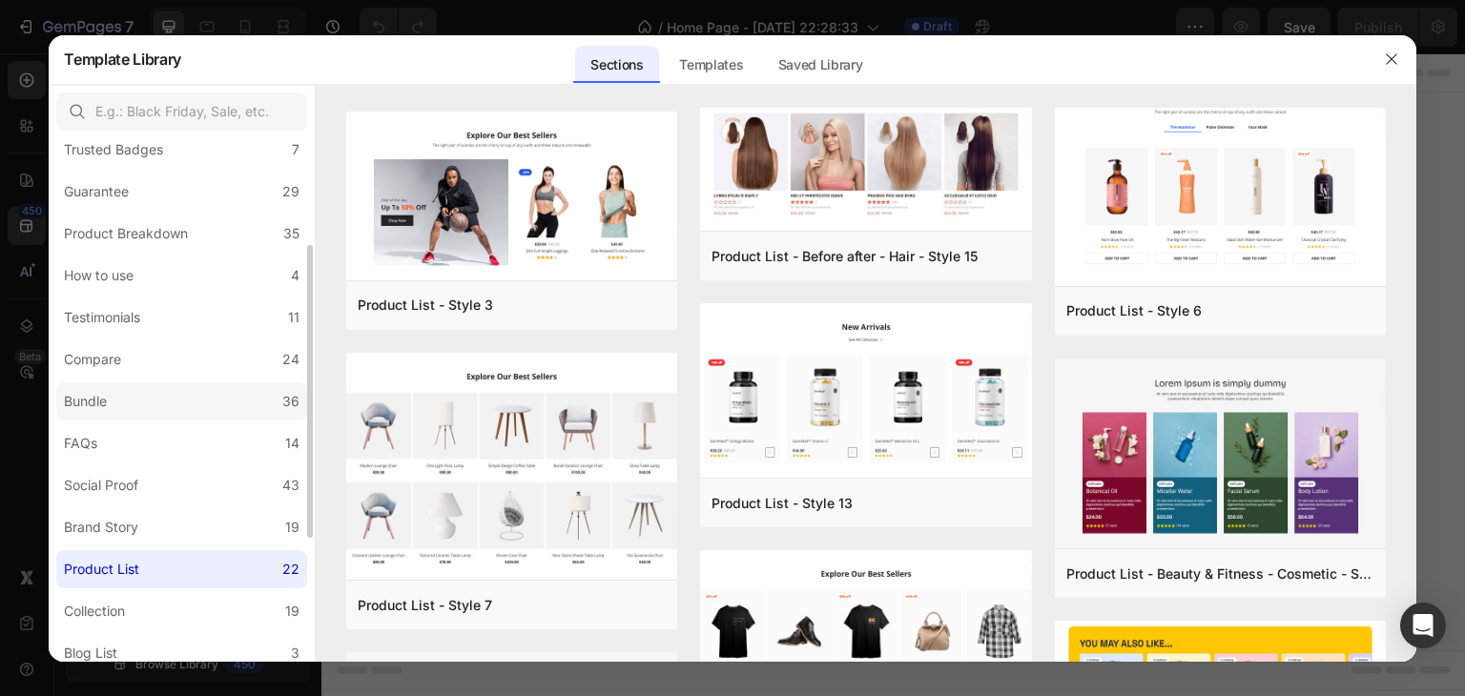
click at [128, 398] on label "Bundle 36" at bounding box center [181, 401] width 251 height 38
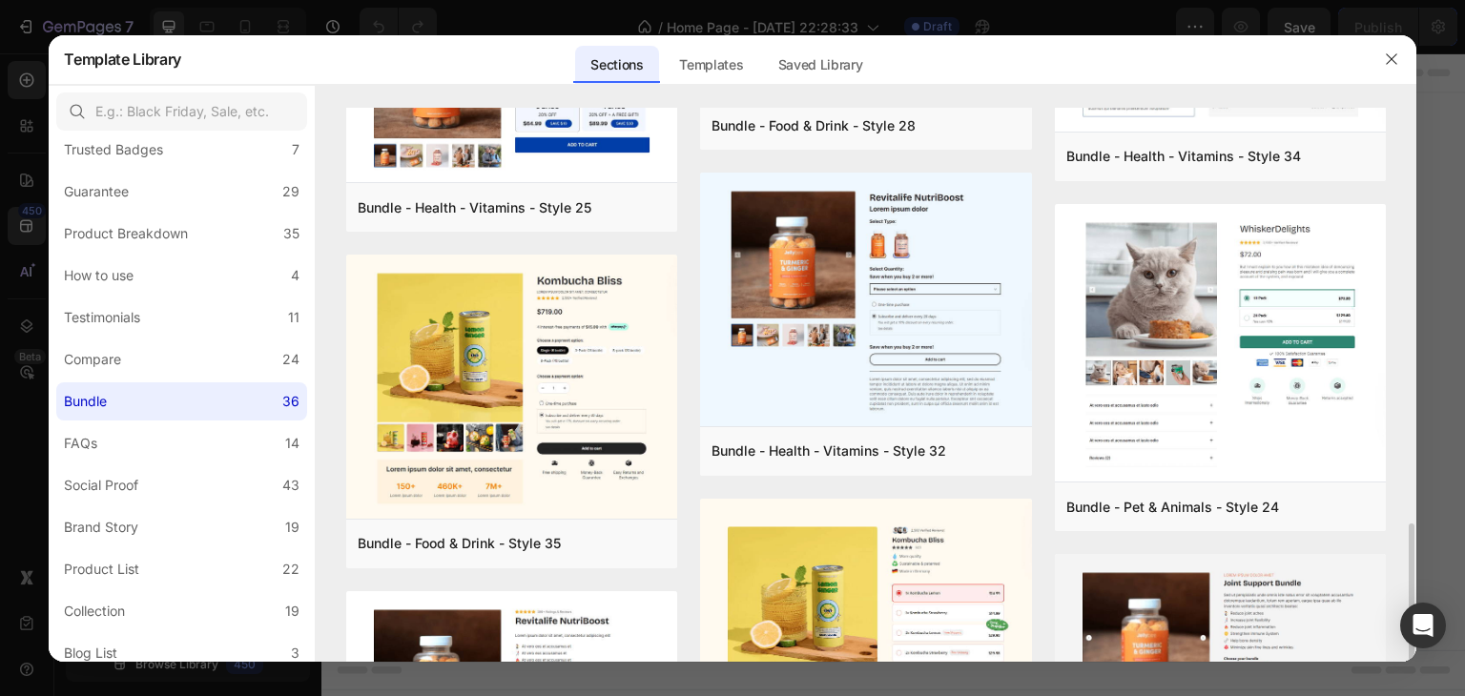
scroll to position [1240, 0]
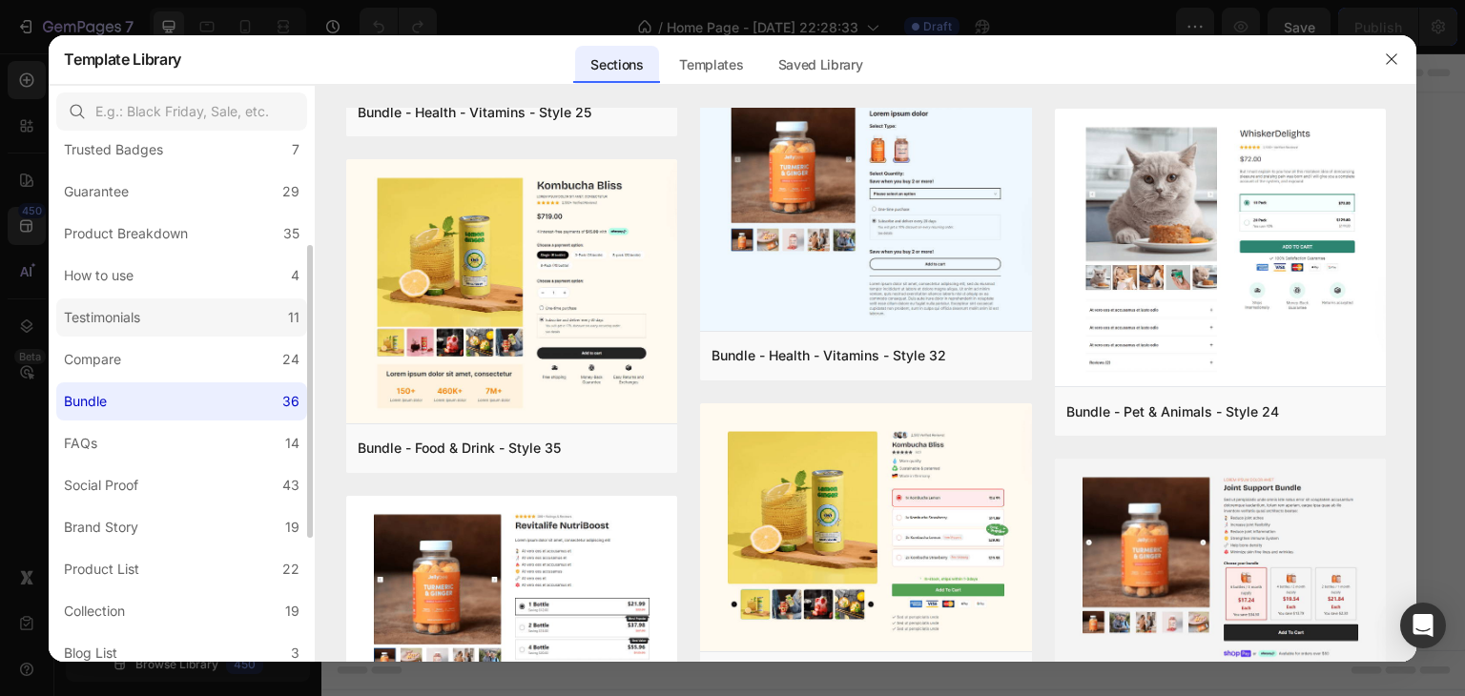
click at [134, 312] on div "Testimonials" at bounding box center [102, 317] width 76 height 23
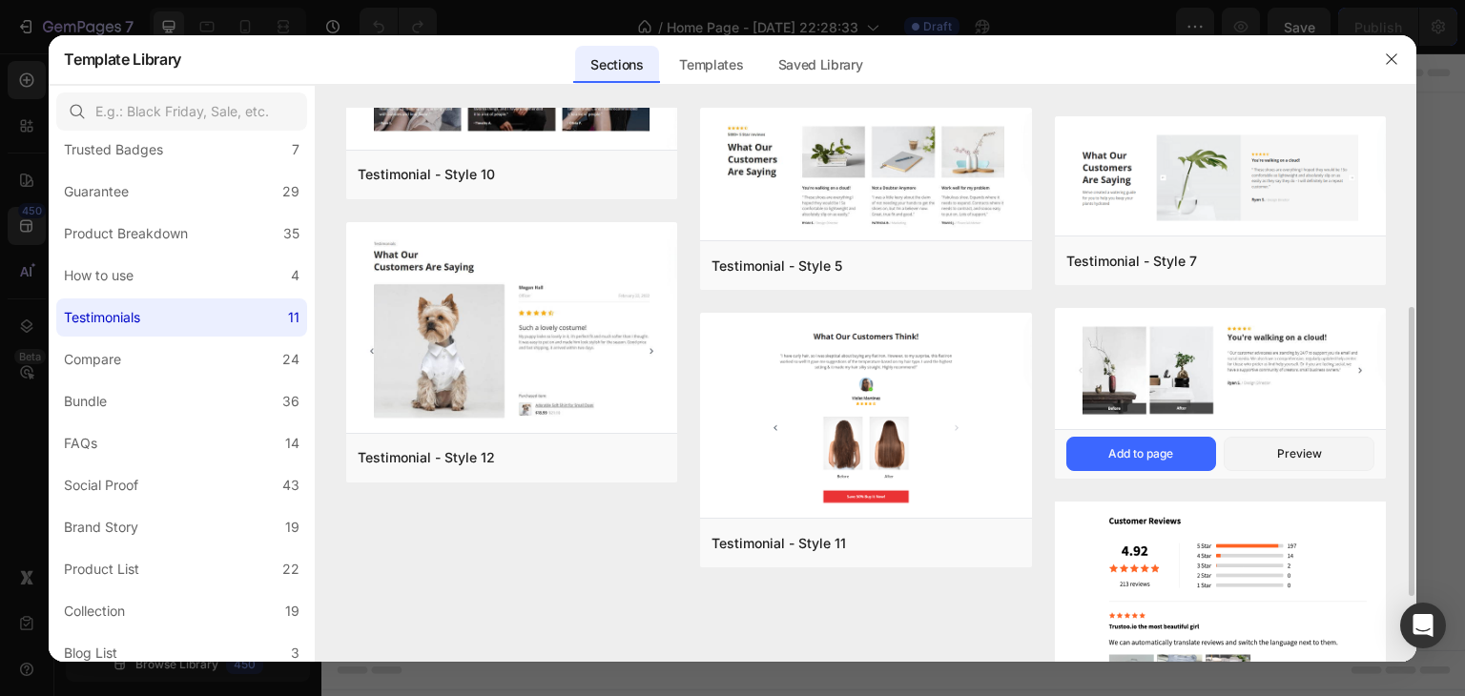
scroll to position [507, 0]
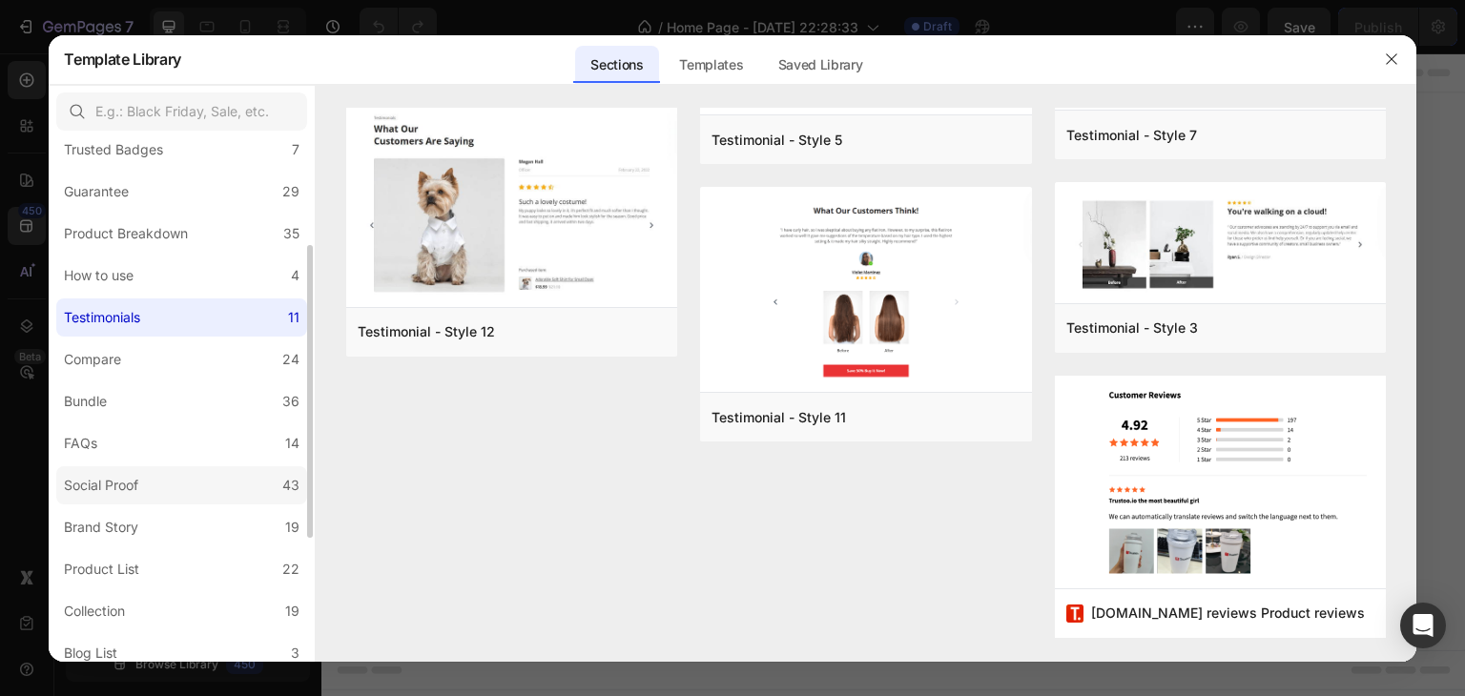
click at [138, 482] on div "Social Proof" at bounding box center [101, 485] width 74 height 23
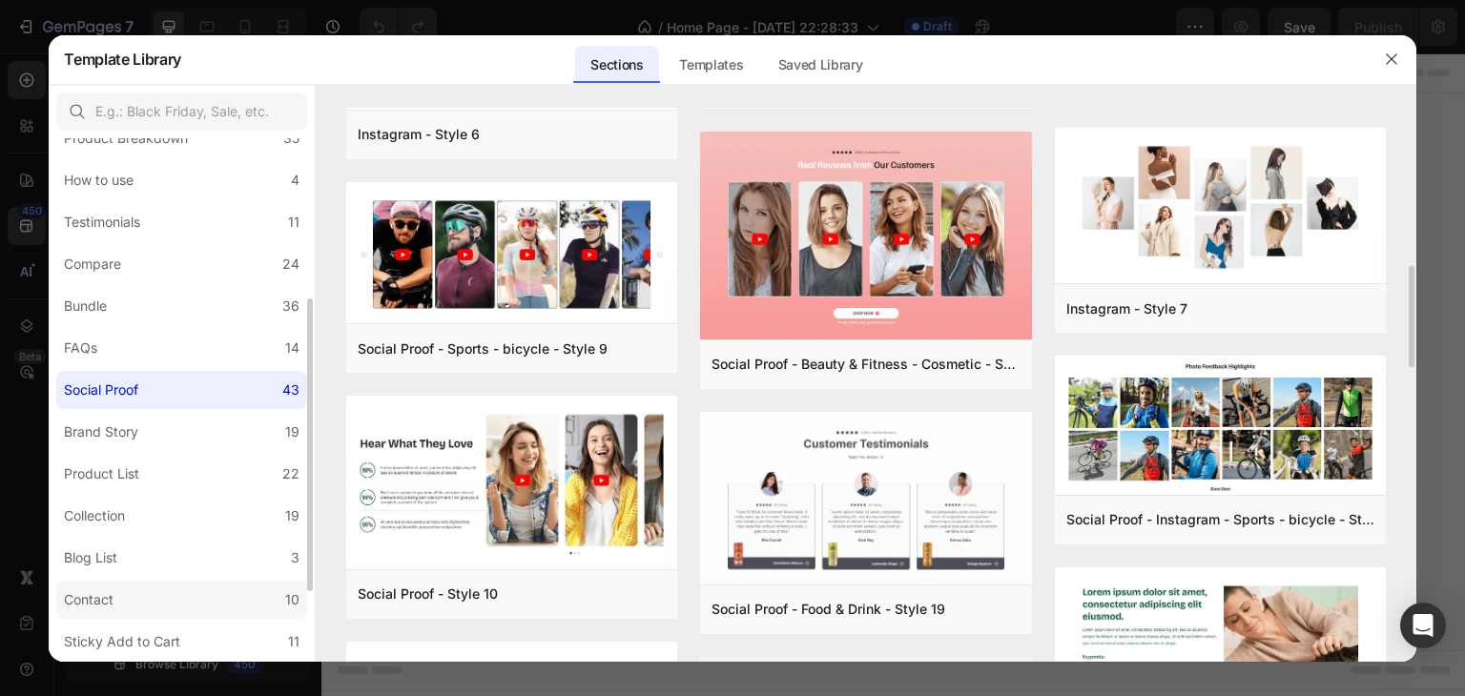
scroll to position [381, 0]
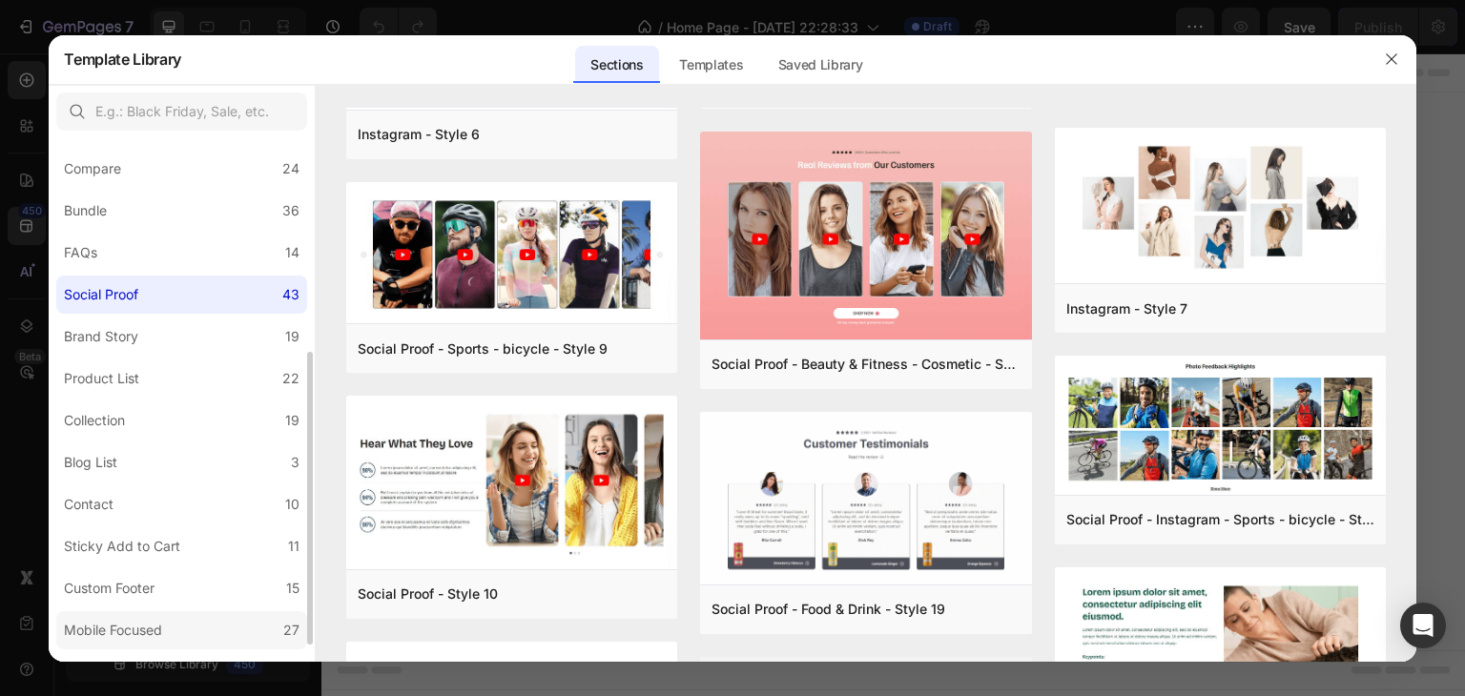
click at [127, 623] on div "Mobile Focused" at bounding box center [113, 630] width 98 height 23
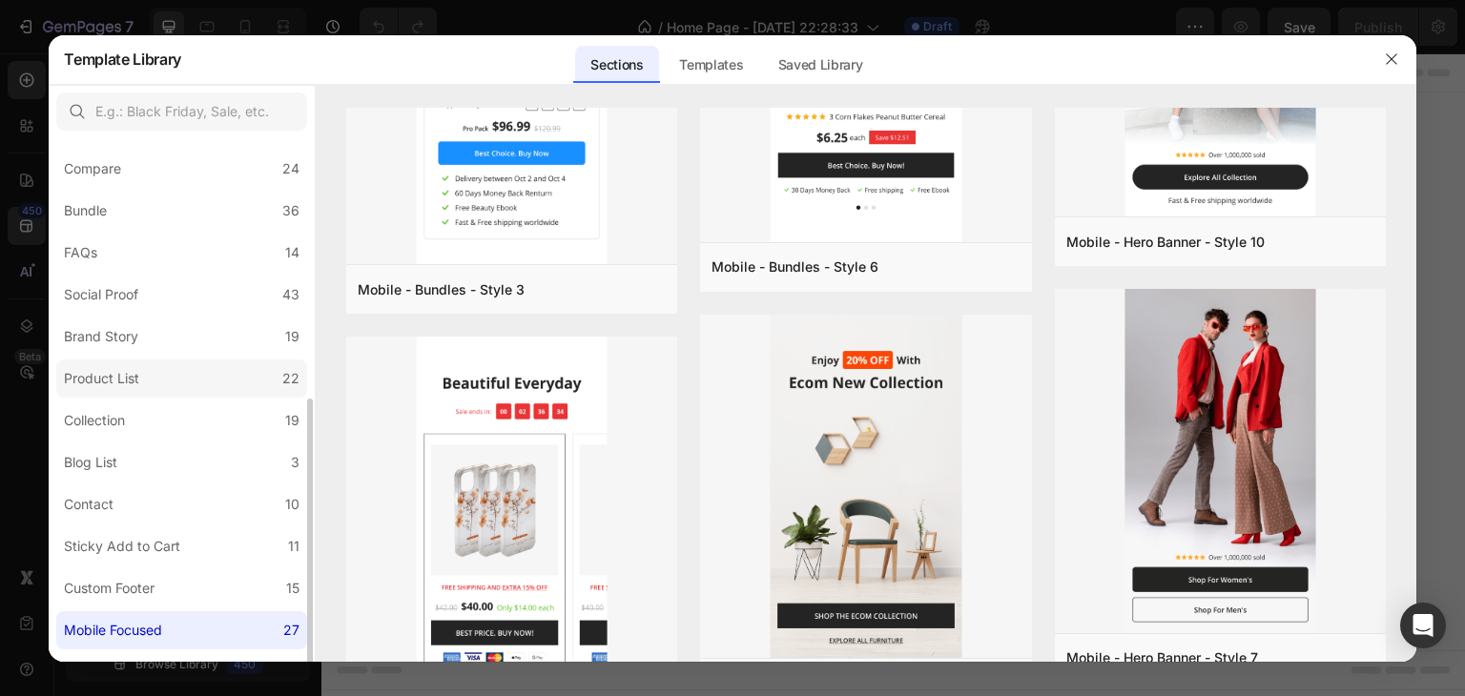
scroll to position [411, 0]
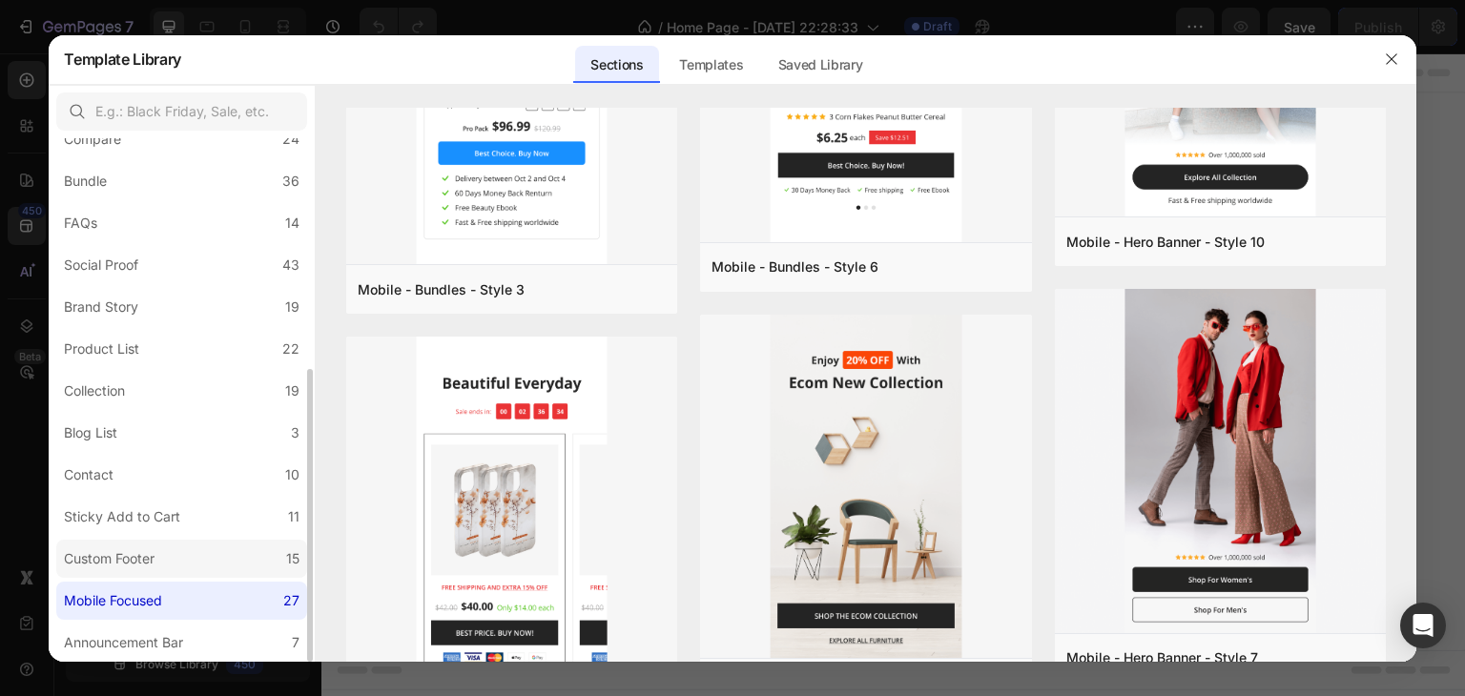
click at [160, 553] on div "Custom Footer" at bounding box center [113, 558] width 98 height 23
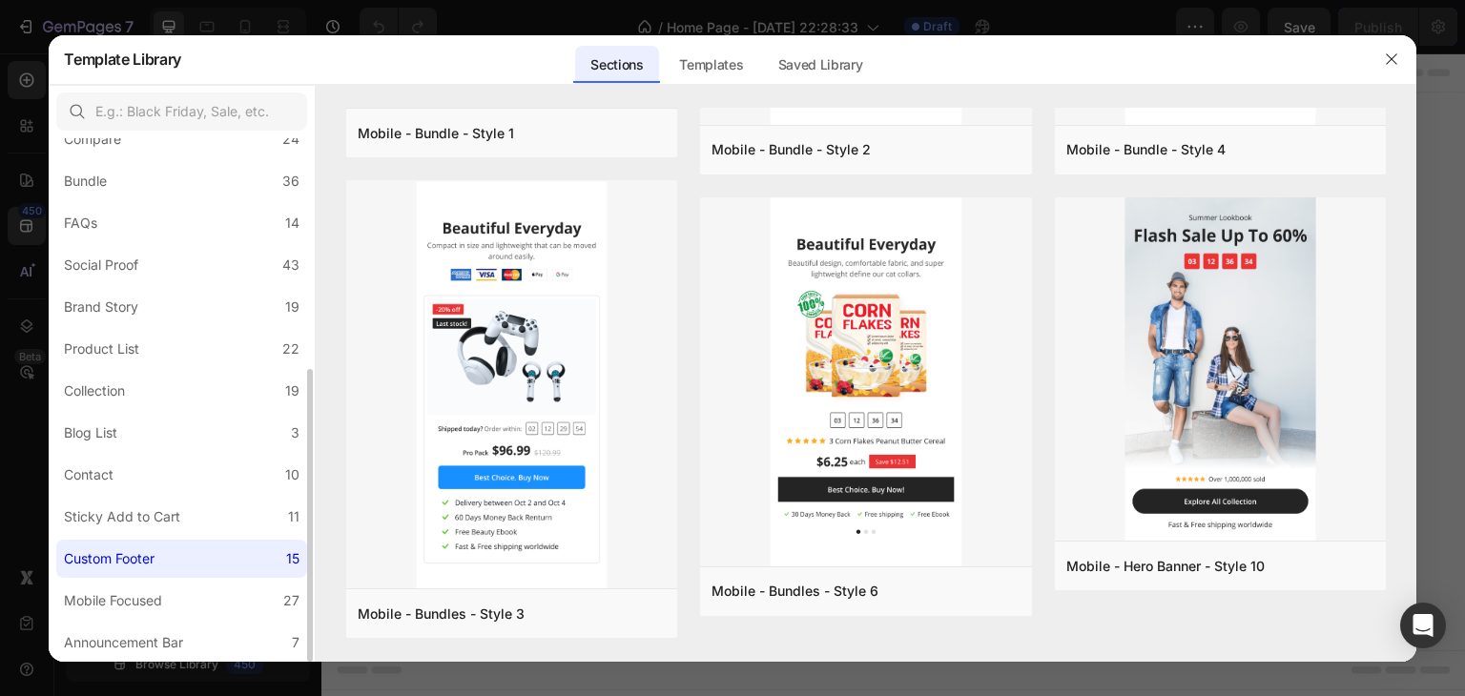
scroll to position [0, 0]
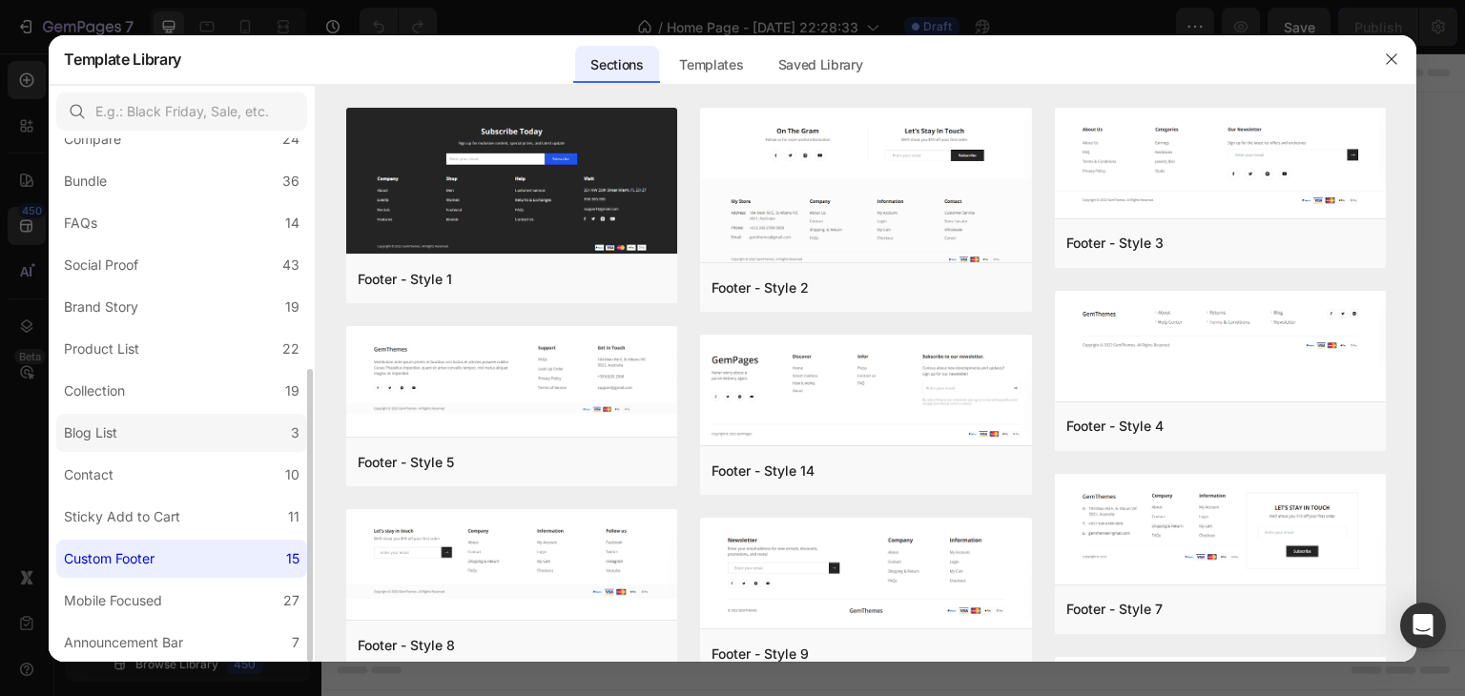
click at [121, 428] on div "Blog List" at bounding box center [94, 432] width 61 height 23
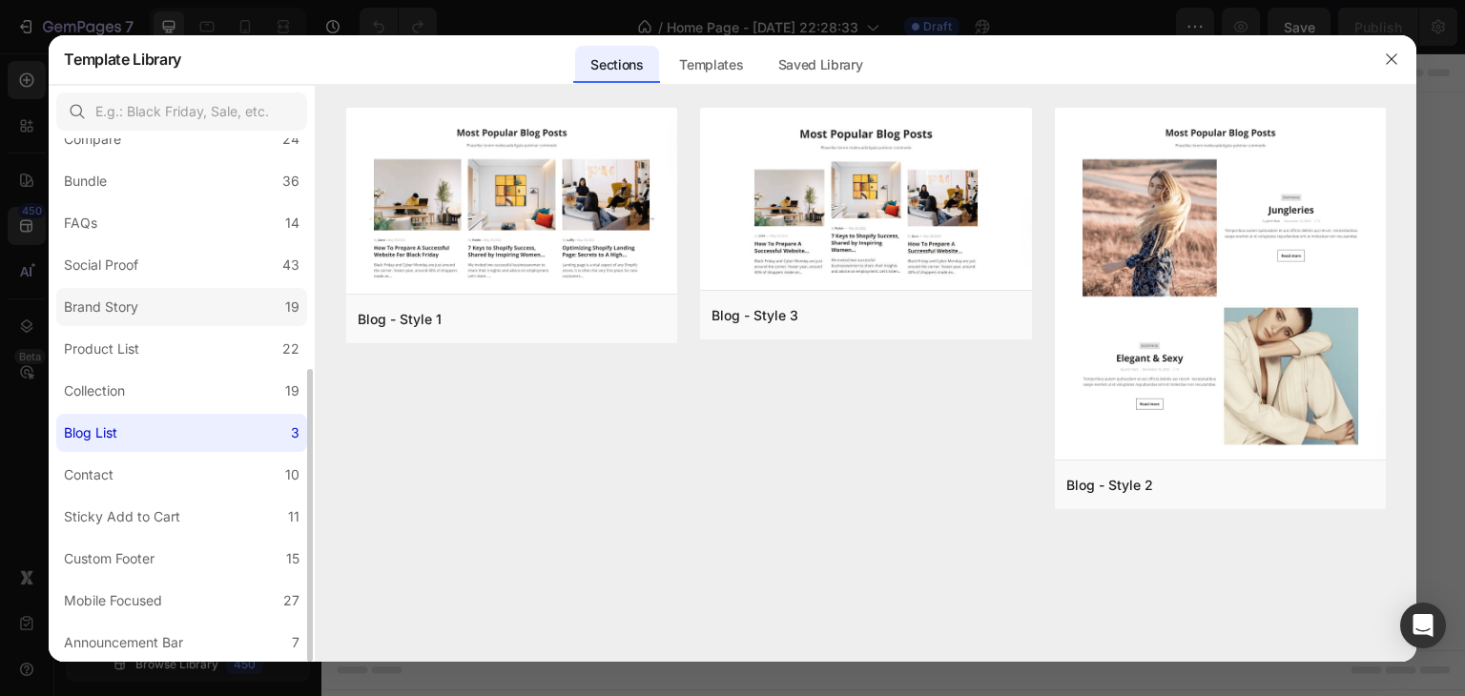
click at [137, 307] on div "Brand Story" at bounding box center [101, 307] width 74 height 23
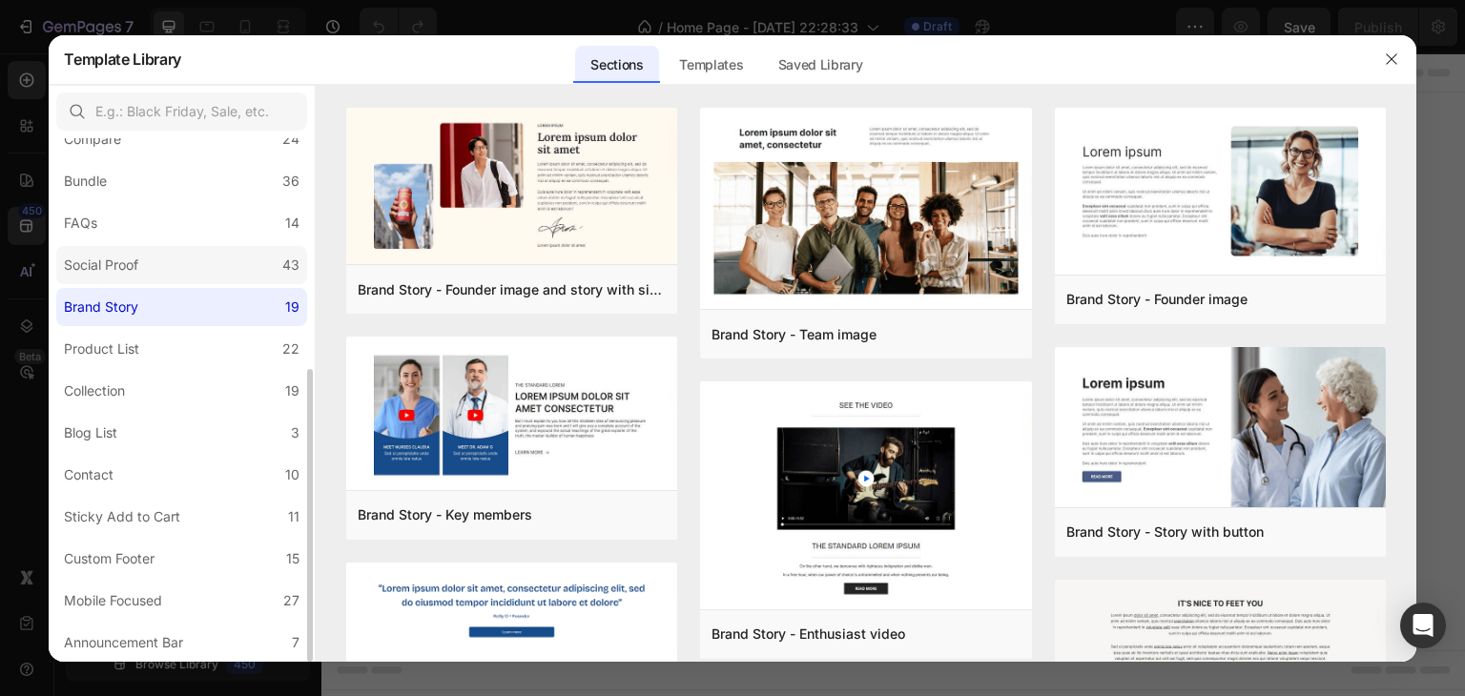
click at [148, 264] on label "Social Proof 43" at bounding box center [181, 265] width 251 height 38
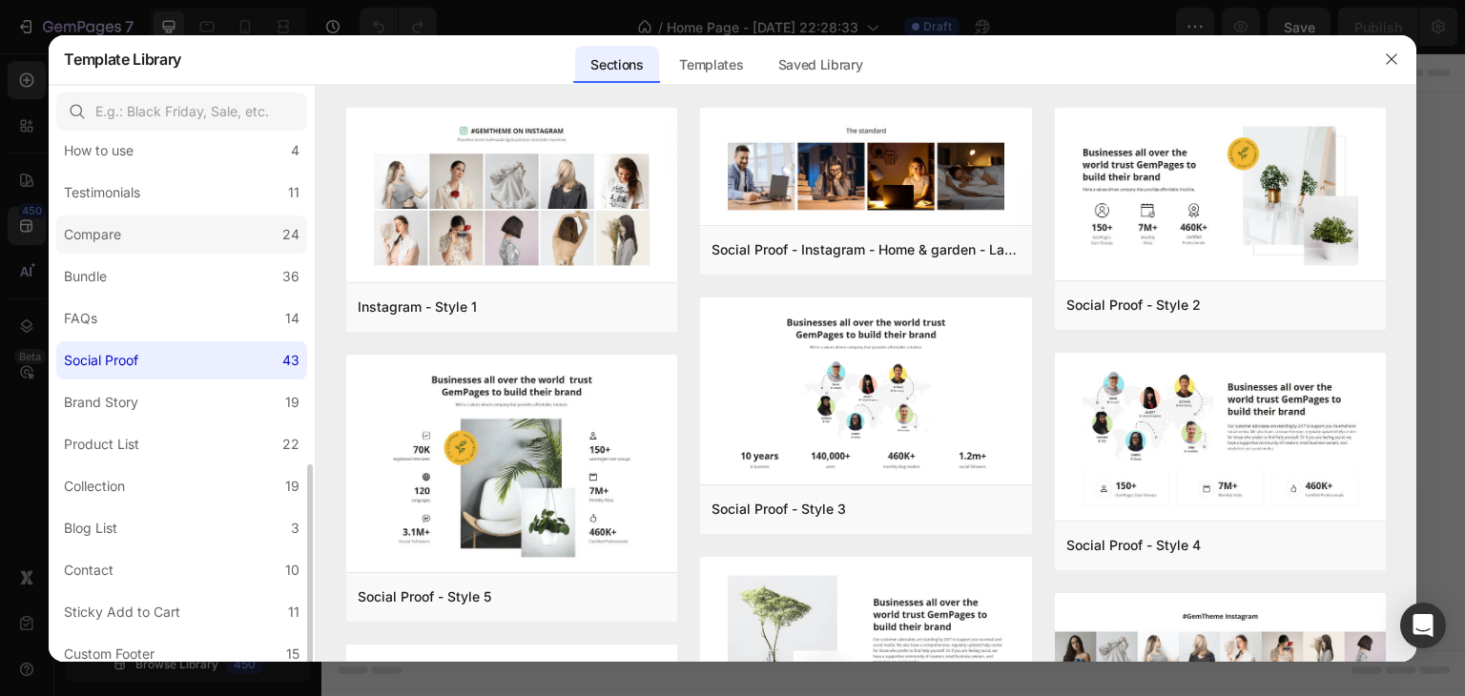
scroll to position [220, 0]
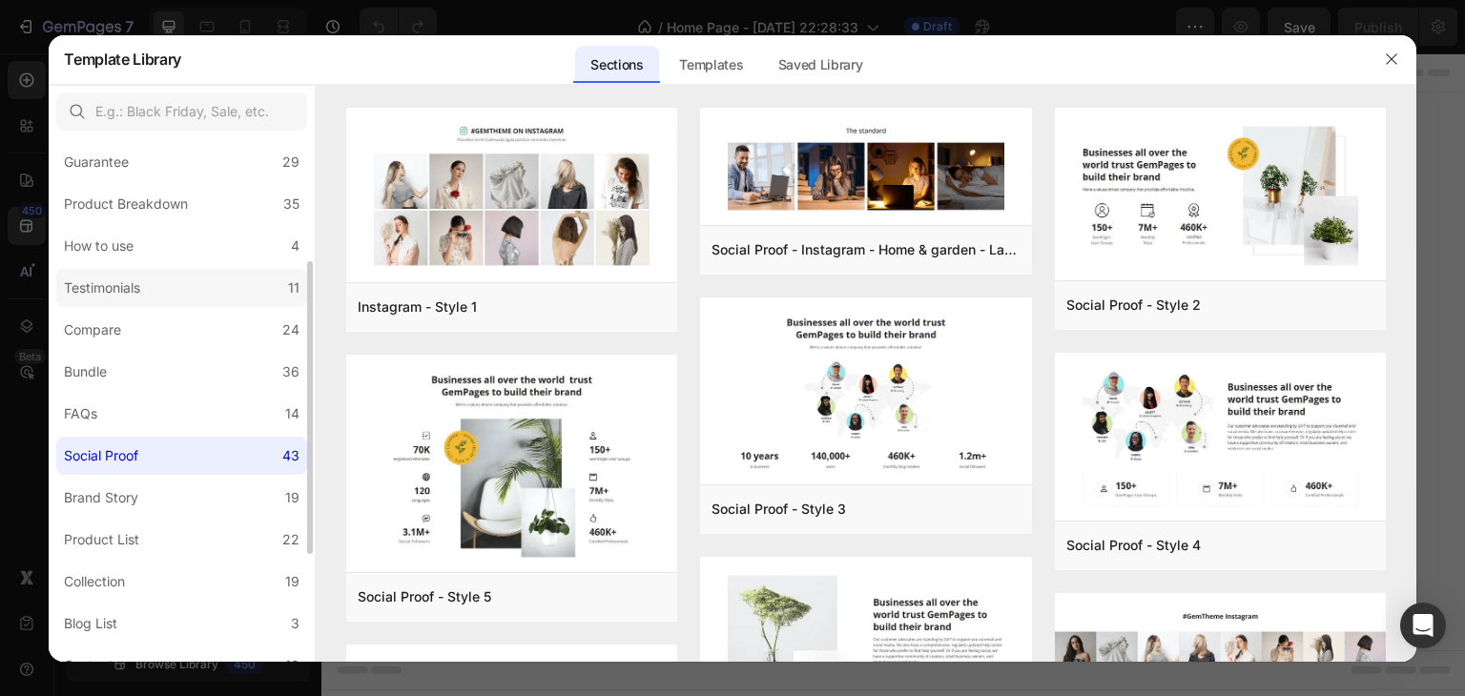
click at [130, 284] on div "Testimonials" at bounding box center [102, 288] width 76 height 23
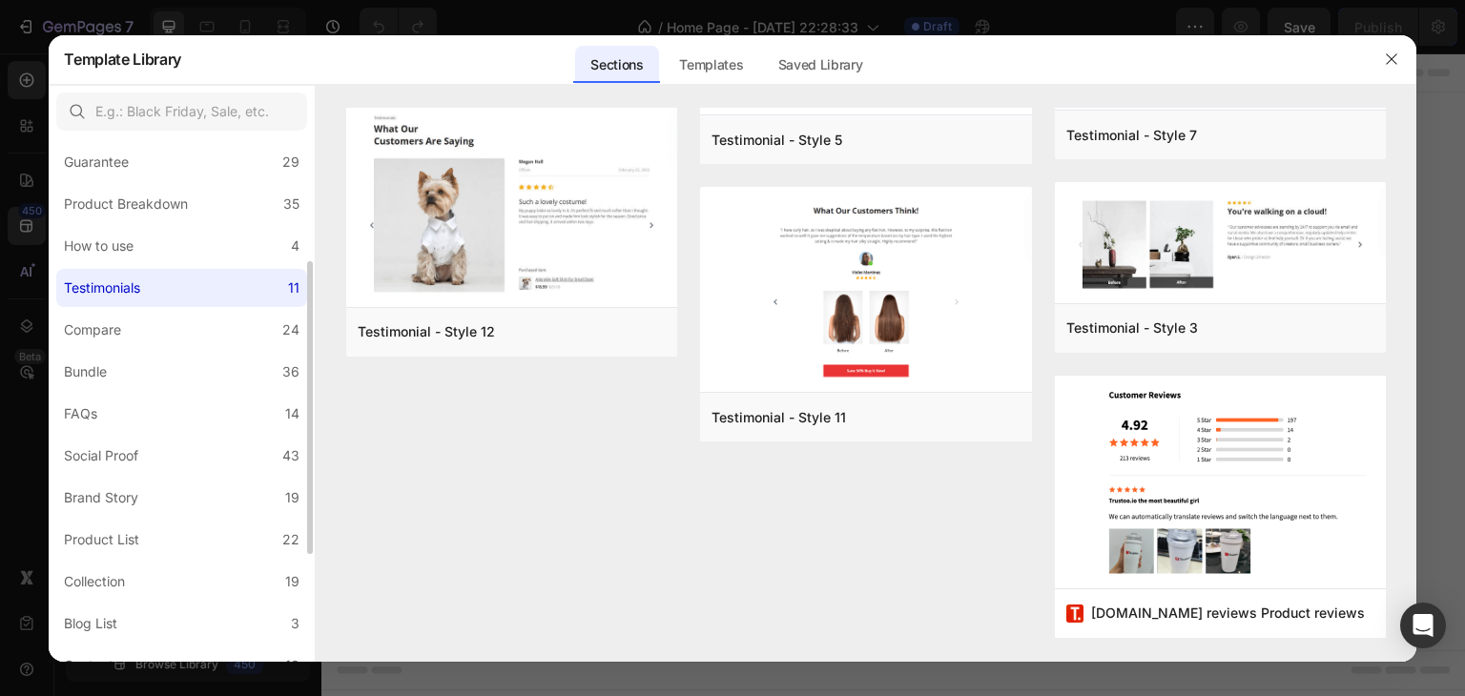
scroll to position [0, 0]
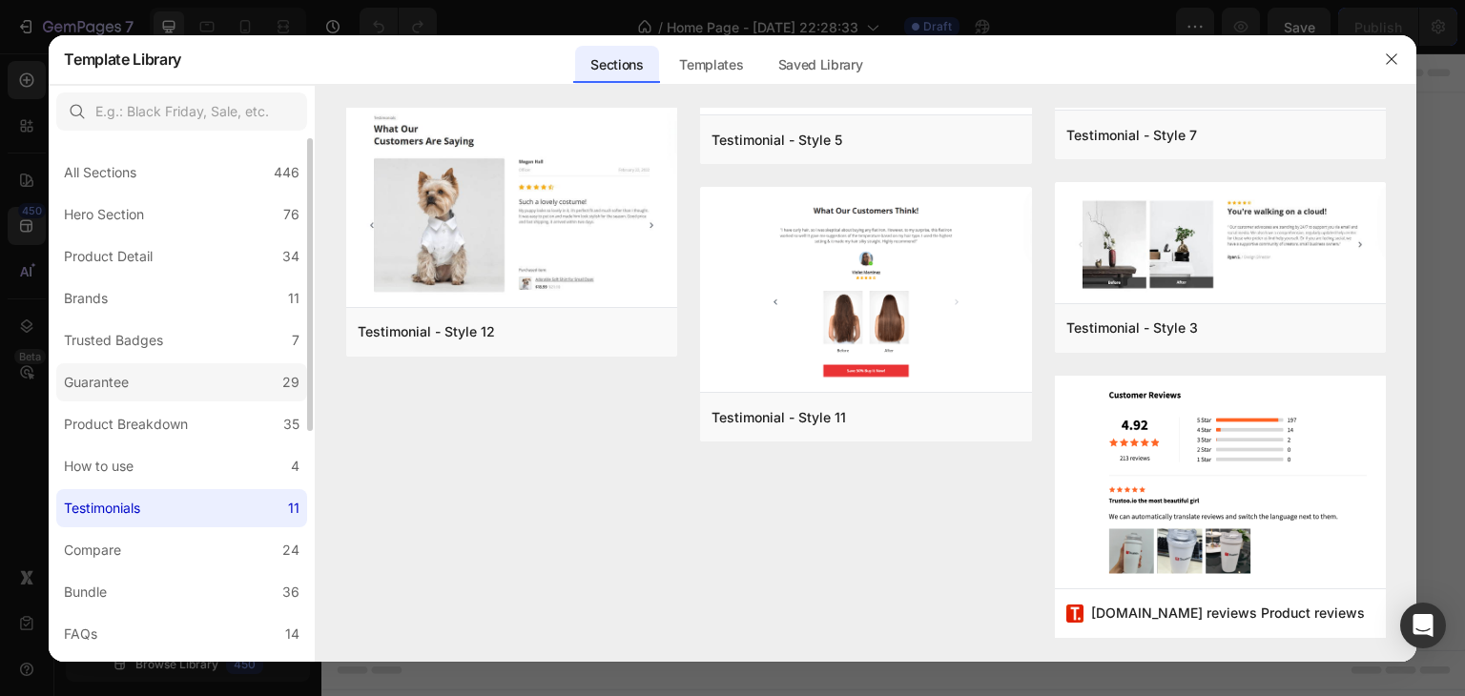
click at [128, 379] on div "Guarantee" at bounding box center [96, 382] width 65 height 23
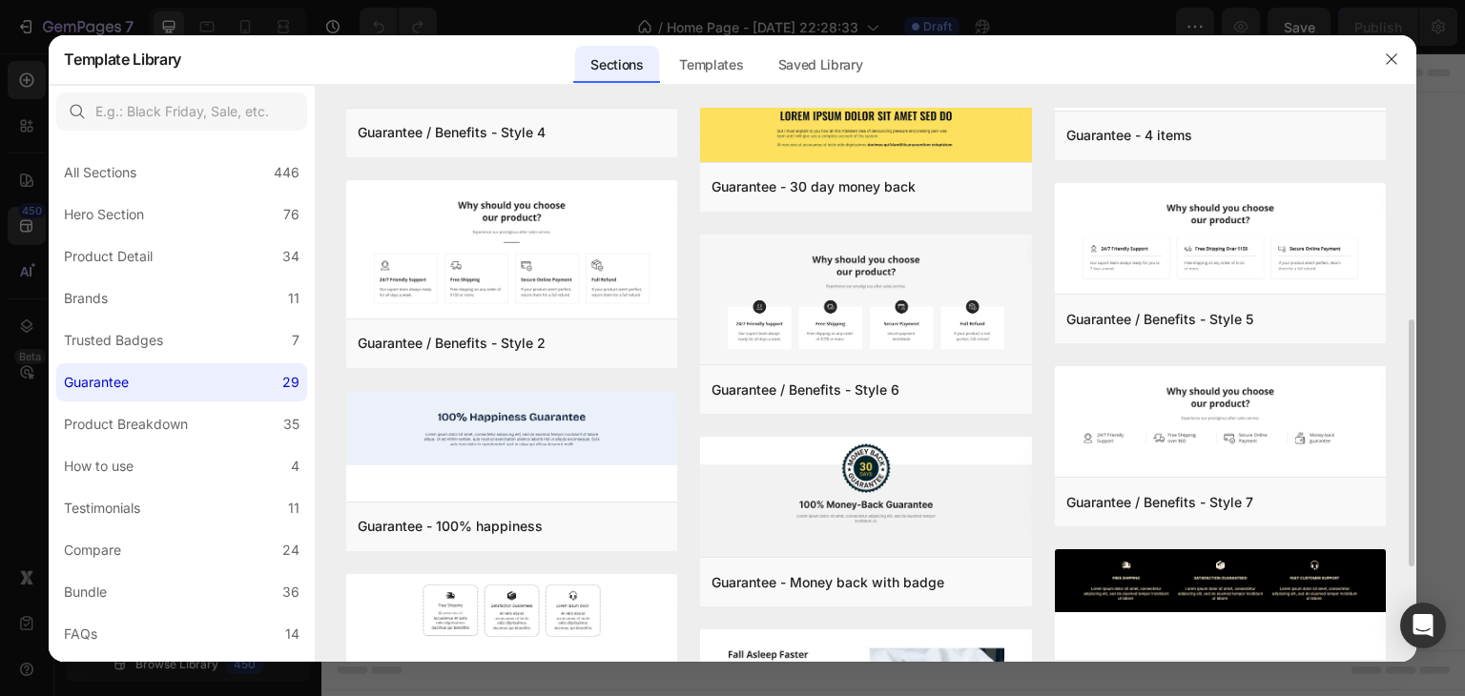
scroll to position [668, 0]
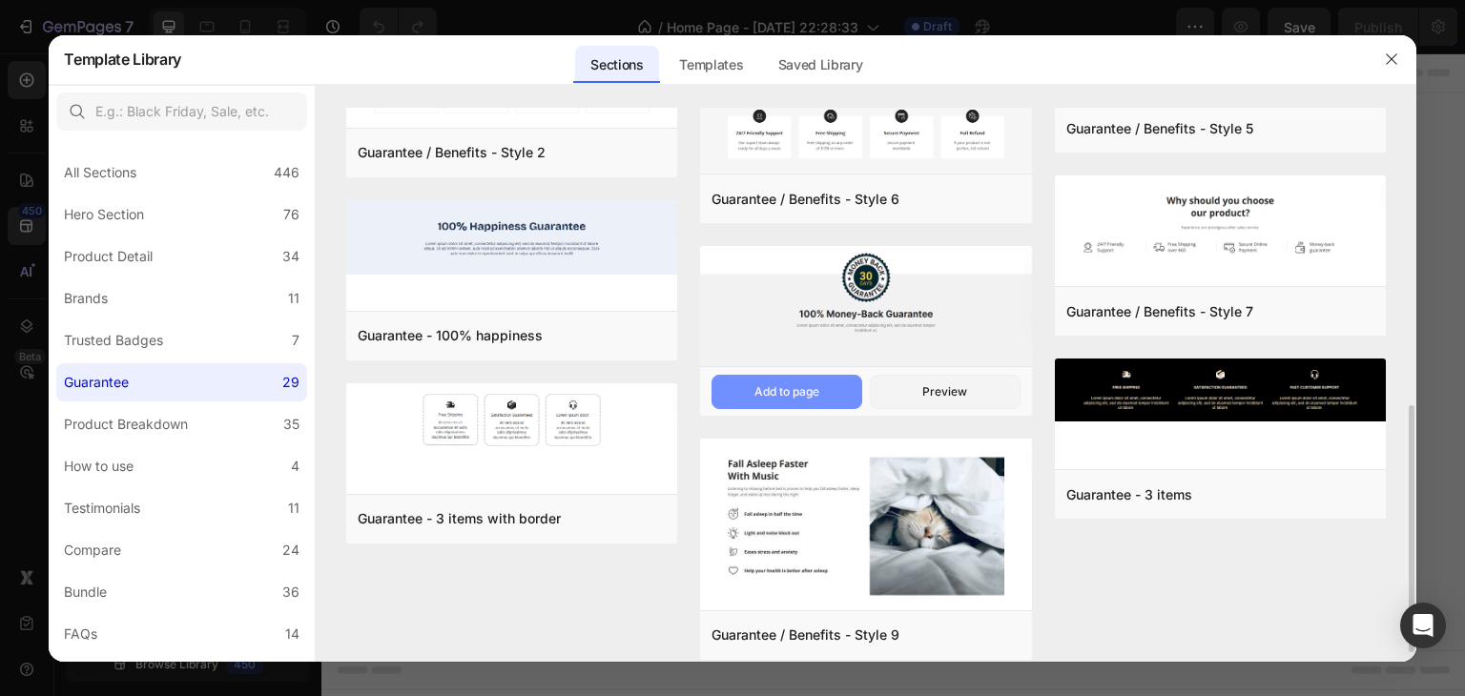
click at [799, 393] on div "Add to page" at bounding box center [786, 391] width 65 height 17
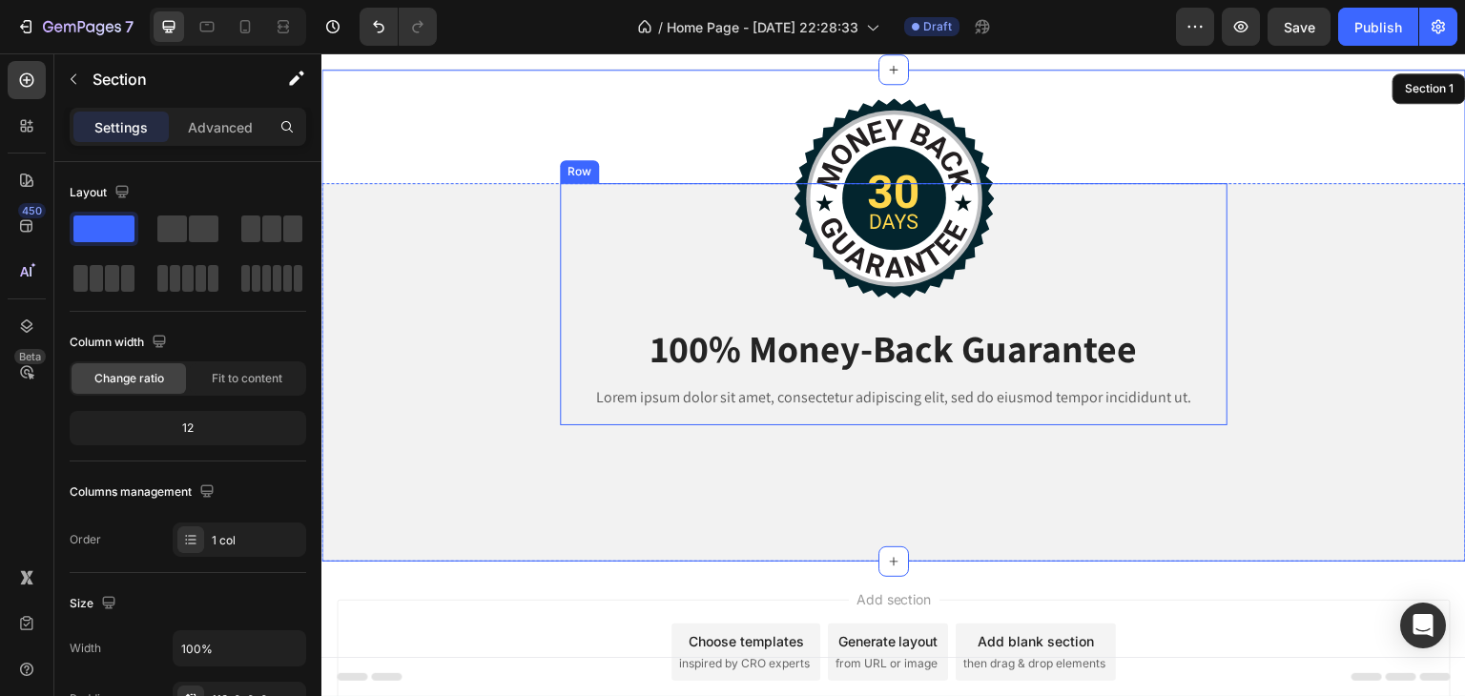
scroll to position [0, 0]
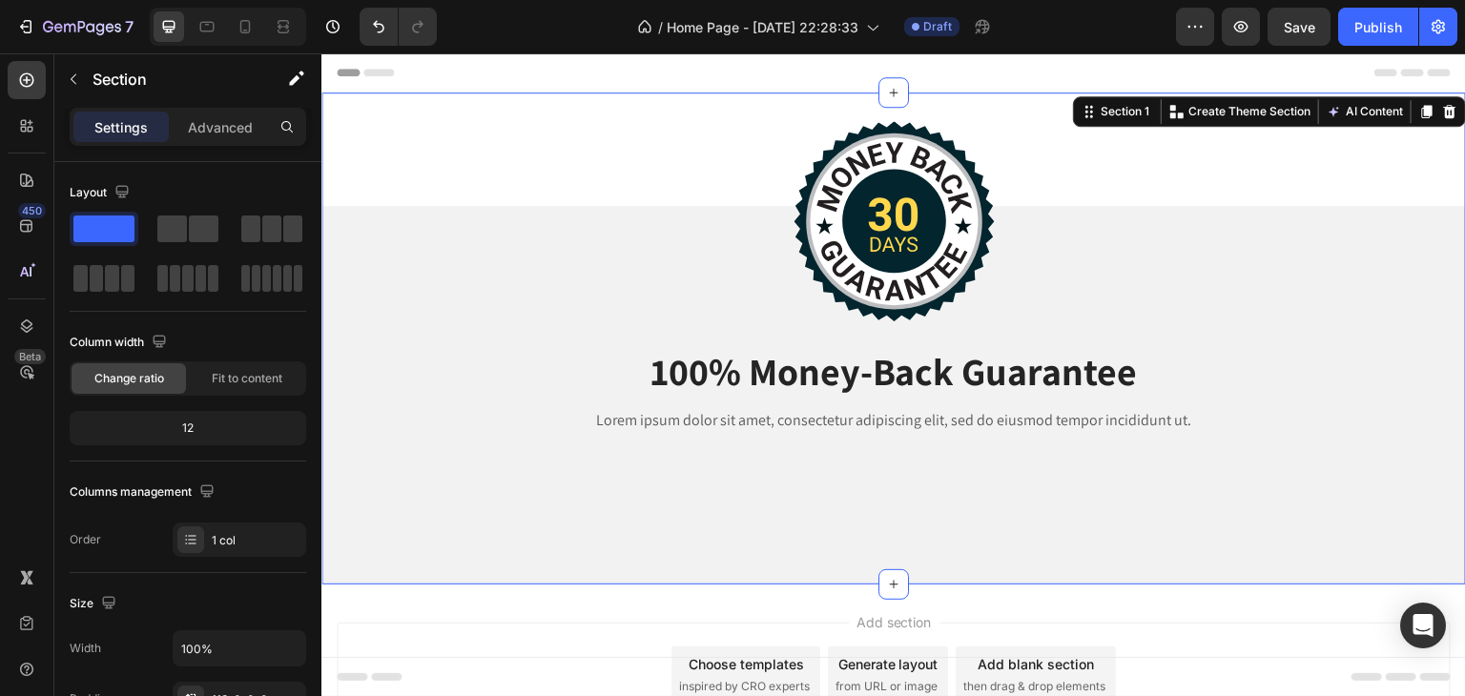
click at [430, 134] on div "Image 100% Money-Back Guarantee Heading Lorem ipsum dolor sit amet, consectetur…" at bounding box center [893, 339] width 1144 height 492
click at [378, 20] on icon "Undo/Redo" at bounding box center [378, 26] width 19 height 19
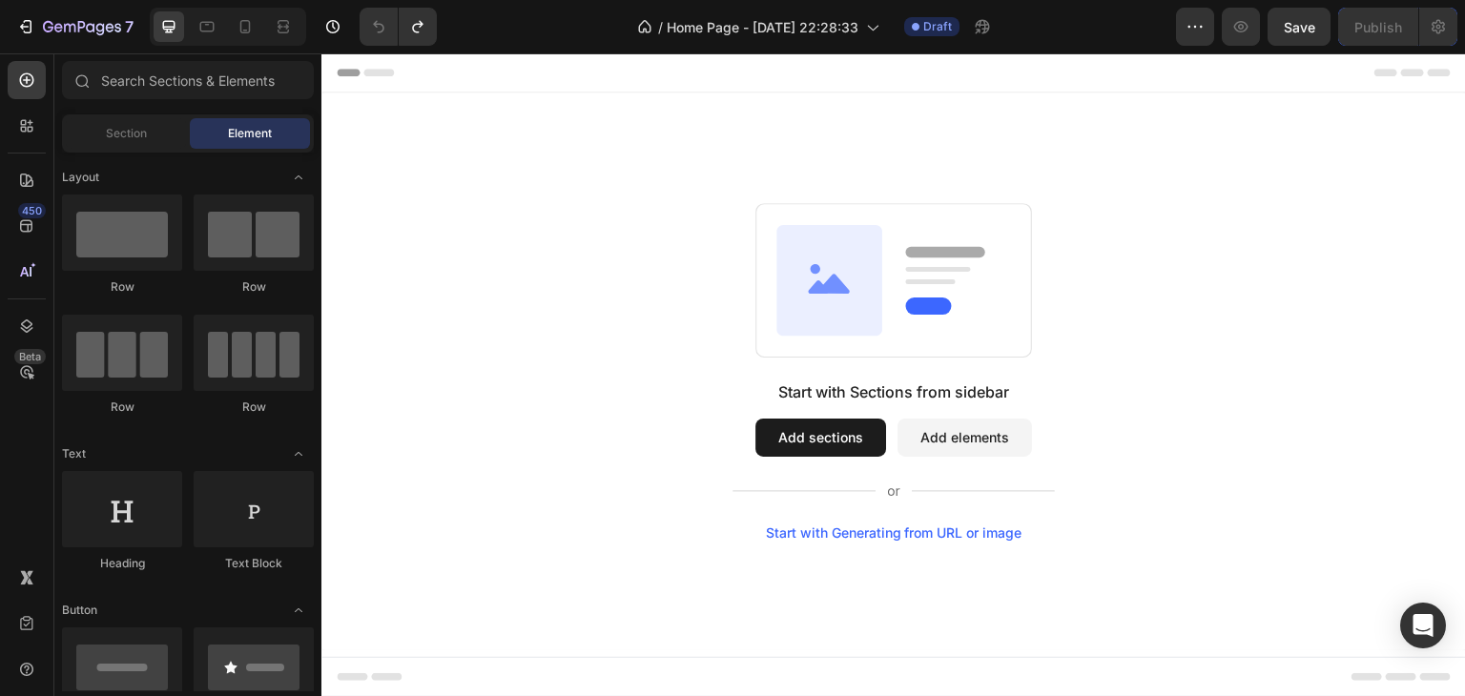
click at [811, 429] on button "Add sections" at bounding box center [820, 438] width 131 height 38
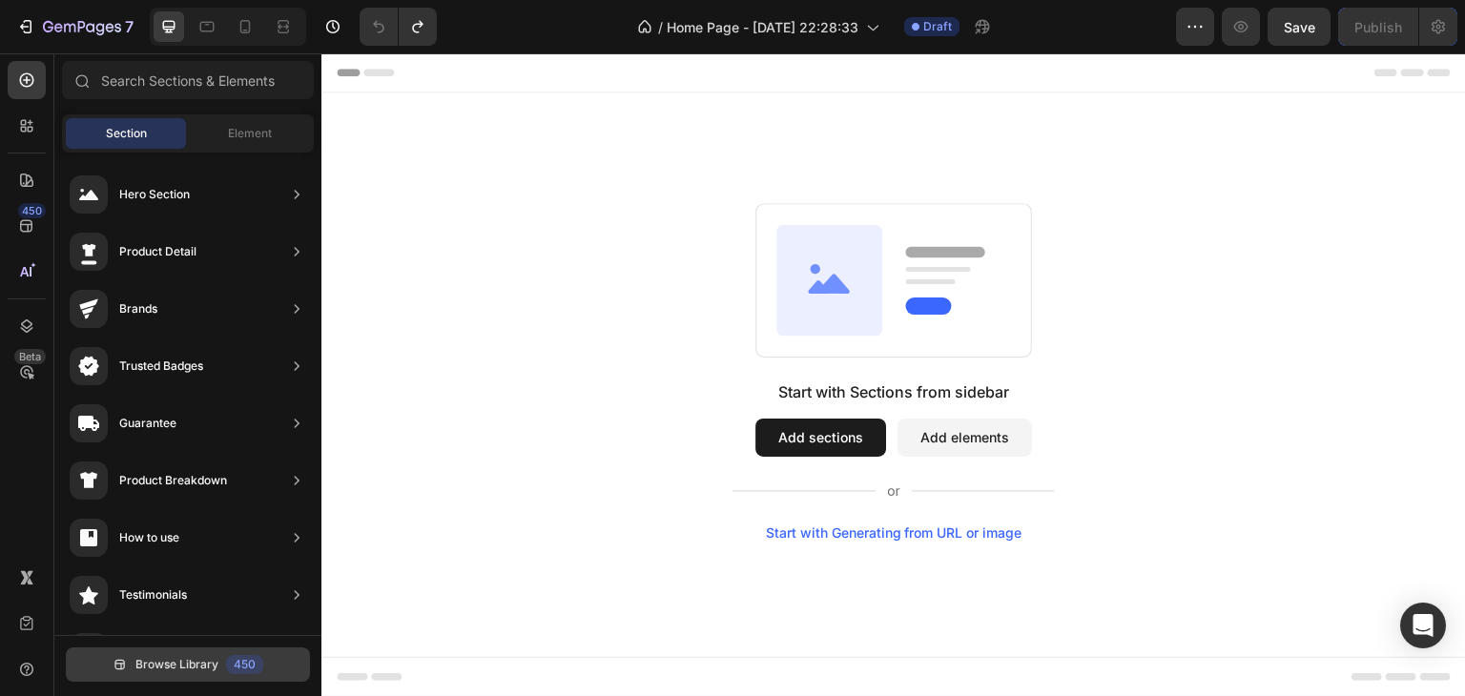
click at [183, 659] on span "Browse Library" at bounding box center [176, 664] width 83 height 17
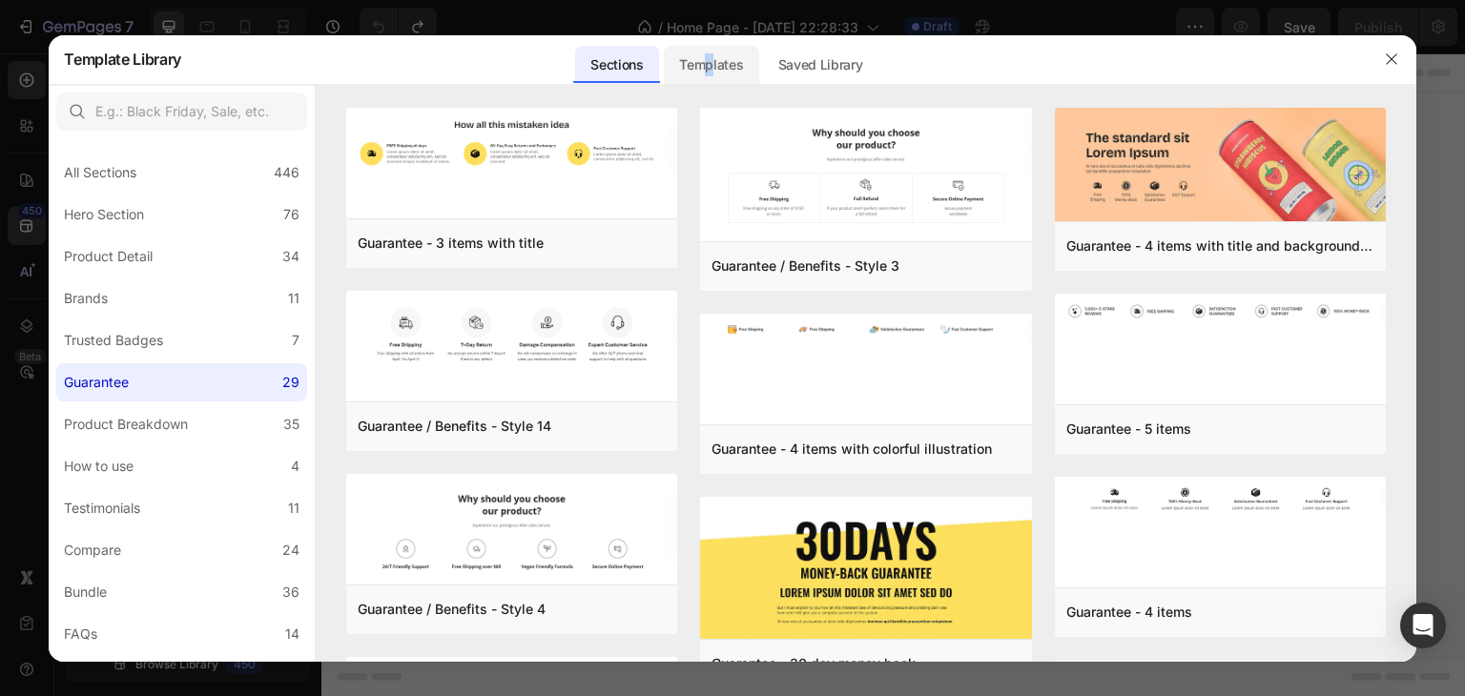
click at [710, 59] on div "Templates" at bounding box center [711, 65] width 94 height 38
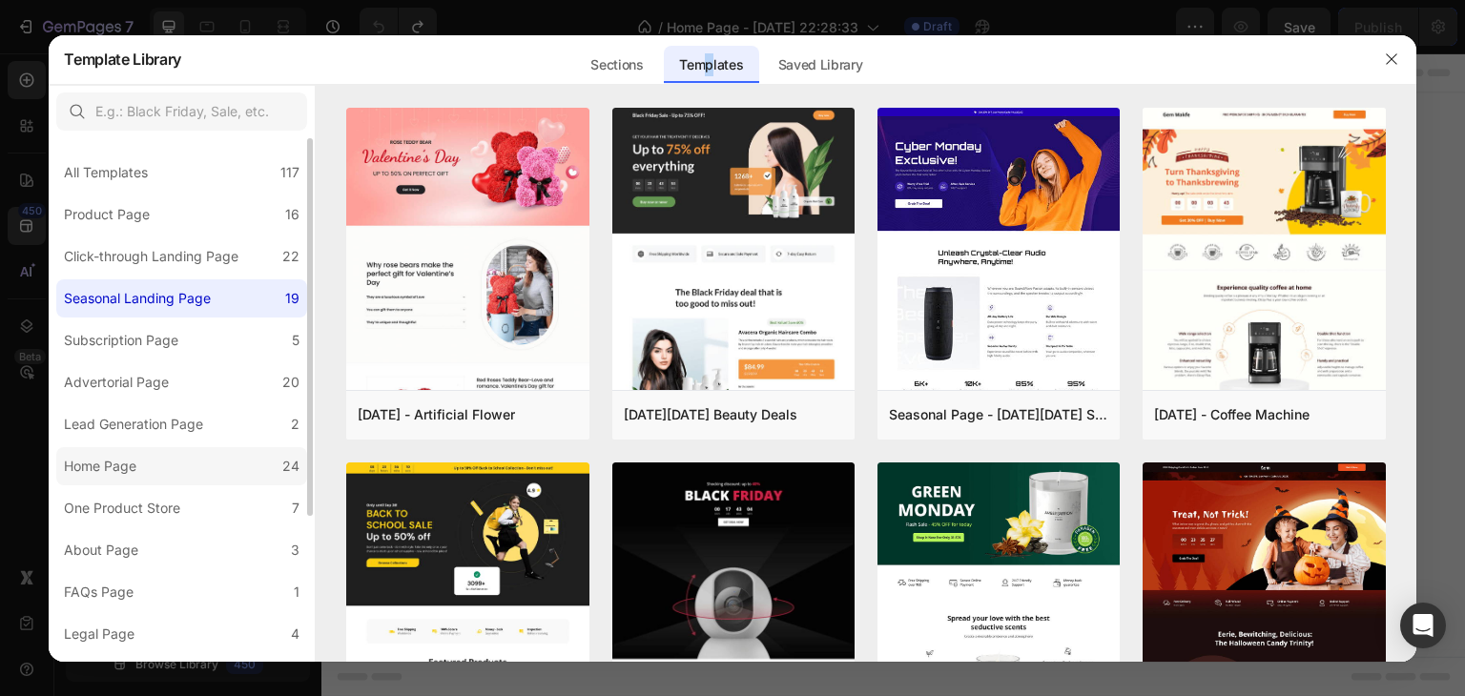
click at [119, 466] on div "Home Page" at bounding box center [100, 466] width 72 height 23
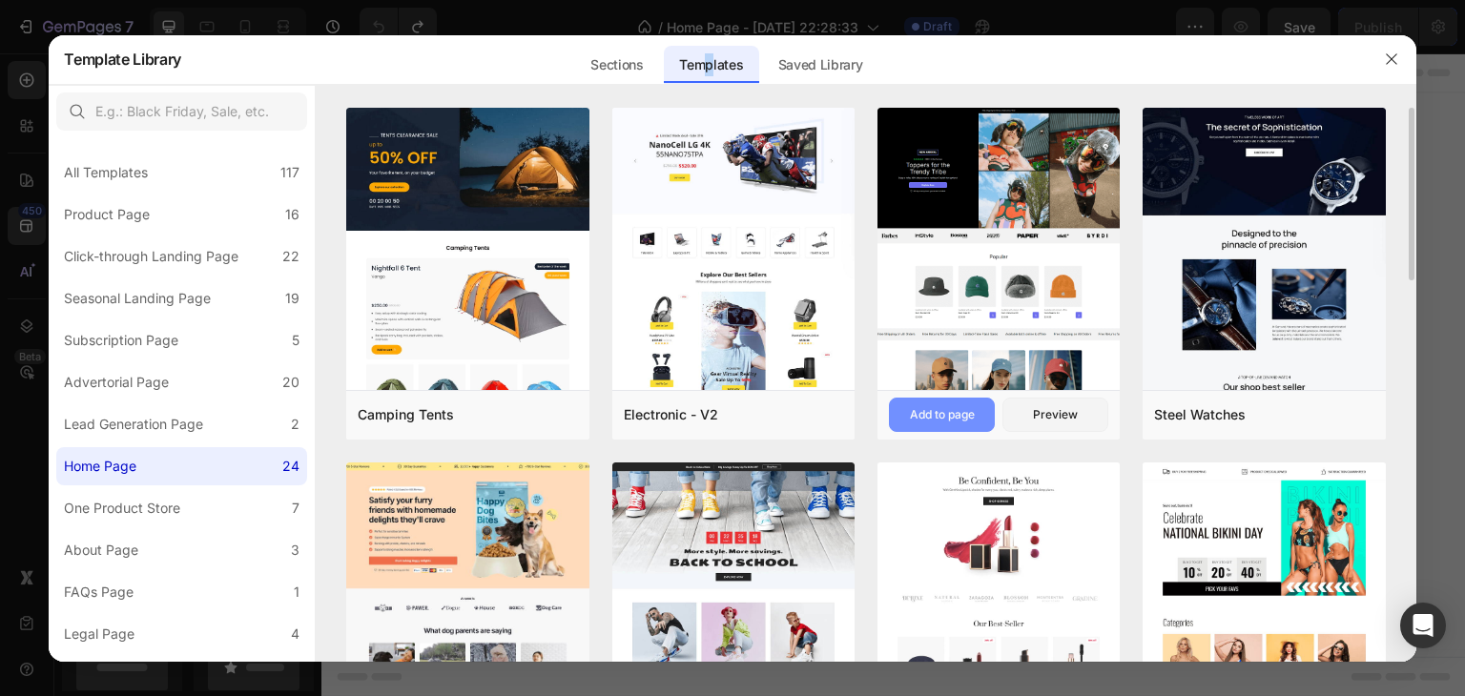
click at [934, 418] on div "Add to page" at bounding box center [942, 414] width 65 height 17
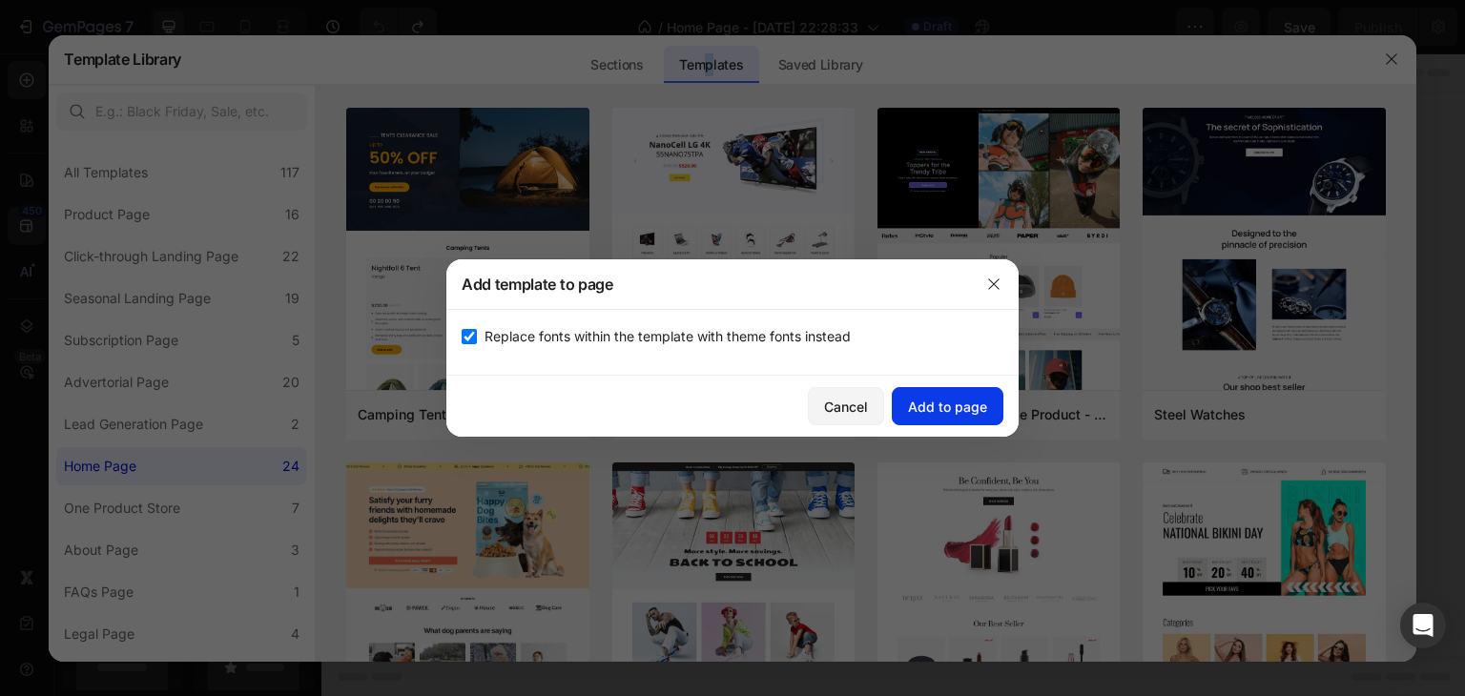
click at [956, 408] on div "Add to page" at bounding box center [947, 407] width 79 height 20
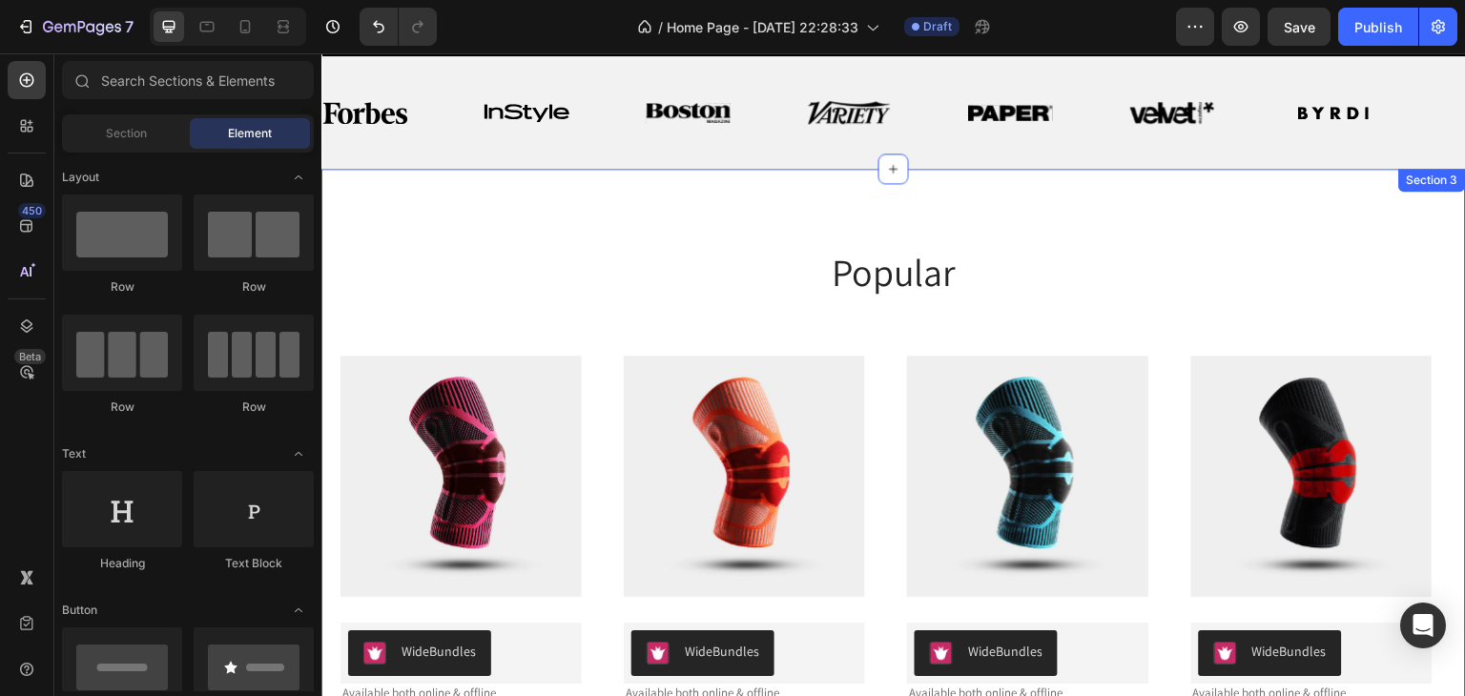
scroll to position [610, 0]
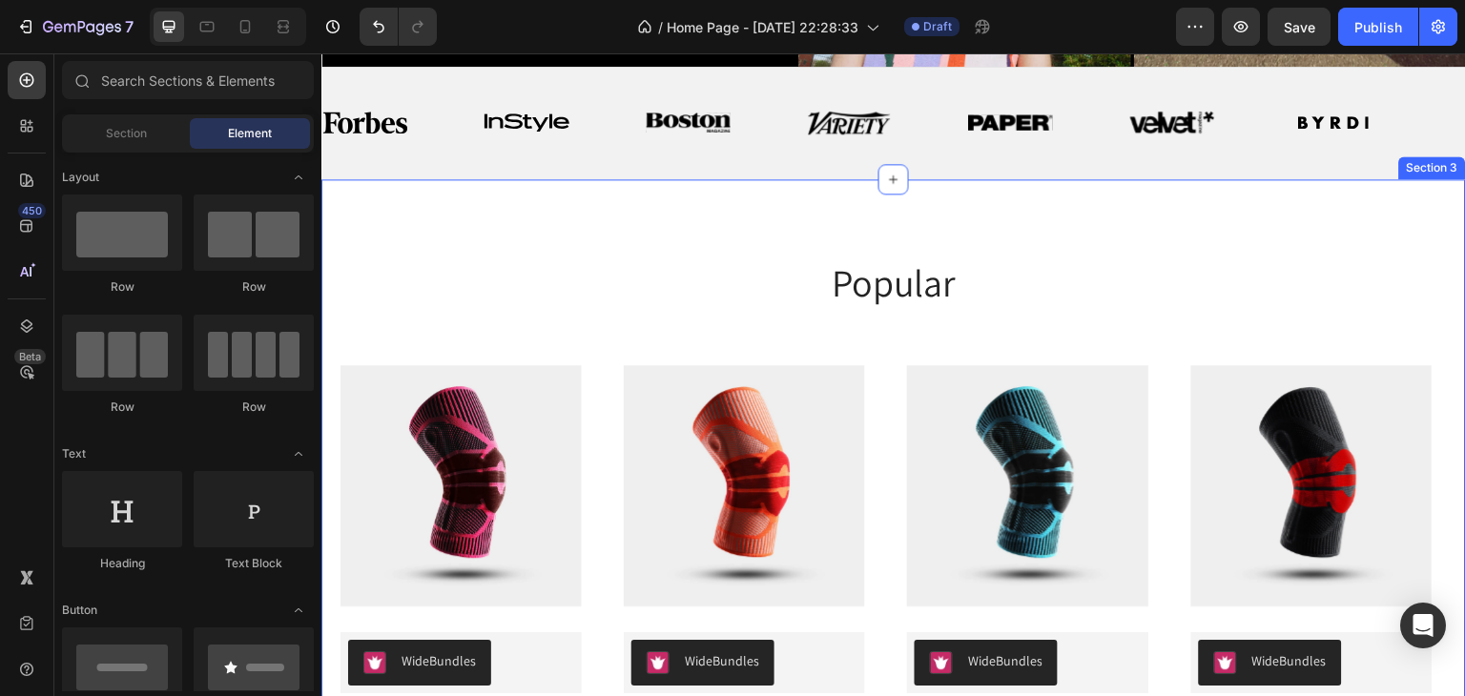
click at [627, 198] on div "popular Heading Product Images WideBundles WideBundles Available both online & …" at bounding box center [893, 515] width 1144 height 673
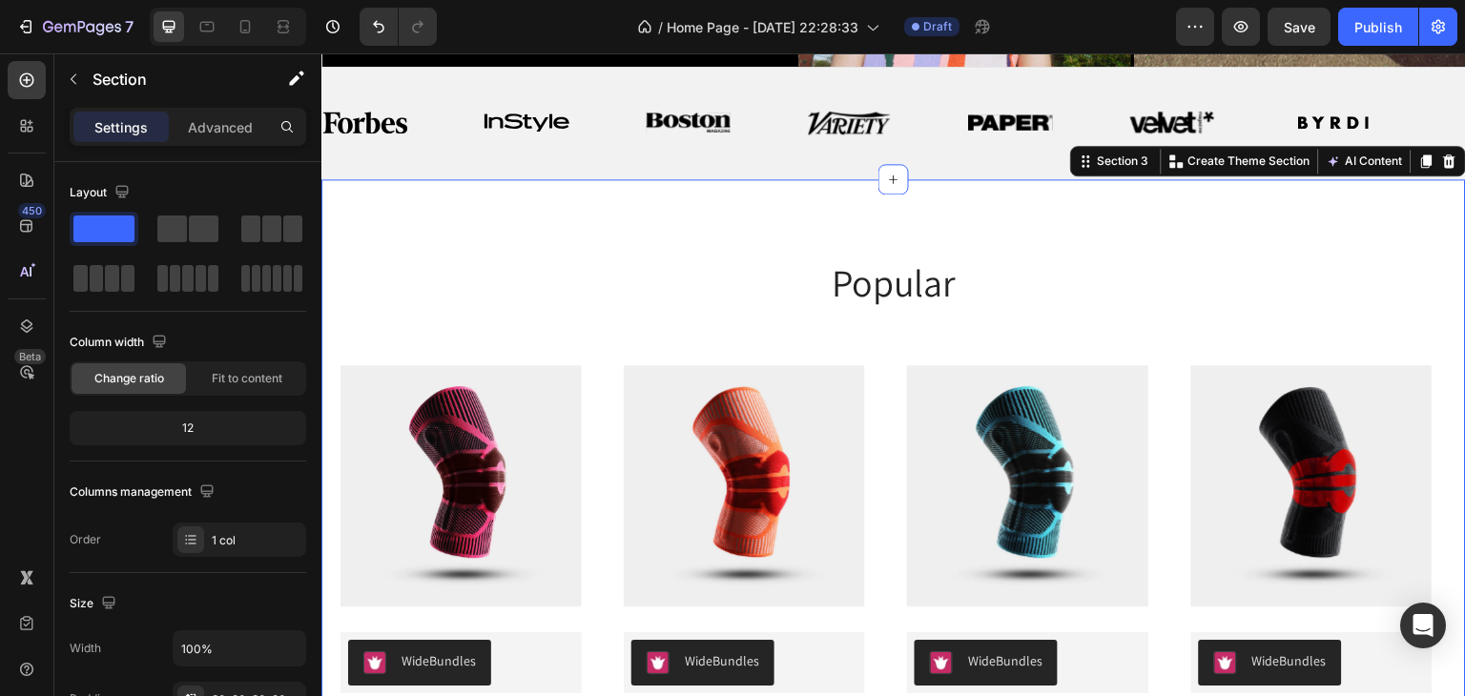
click at [634, 204] on div "popular Heading Product Images WideBundles WideBundles Available both online & …" at bounding box center [893, 515] width 1144 height 673
click at [637, 203] on div "popular Heading Product Images WideBundles WideBundles Available both online & …" at bounding box center [893, 515] width 1144 height 673
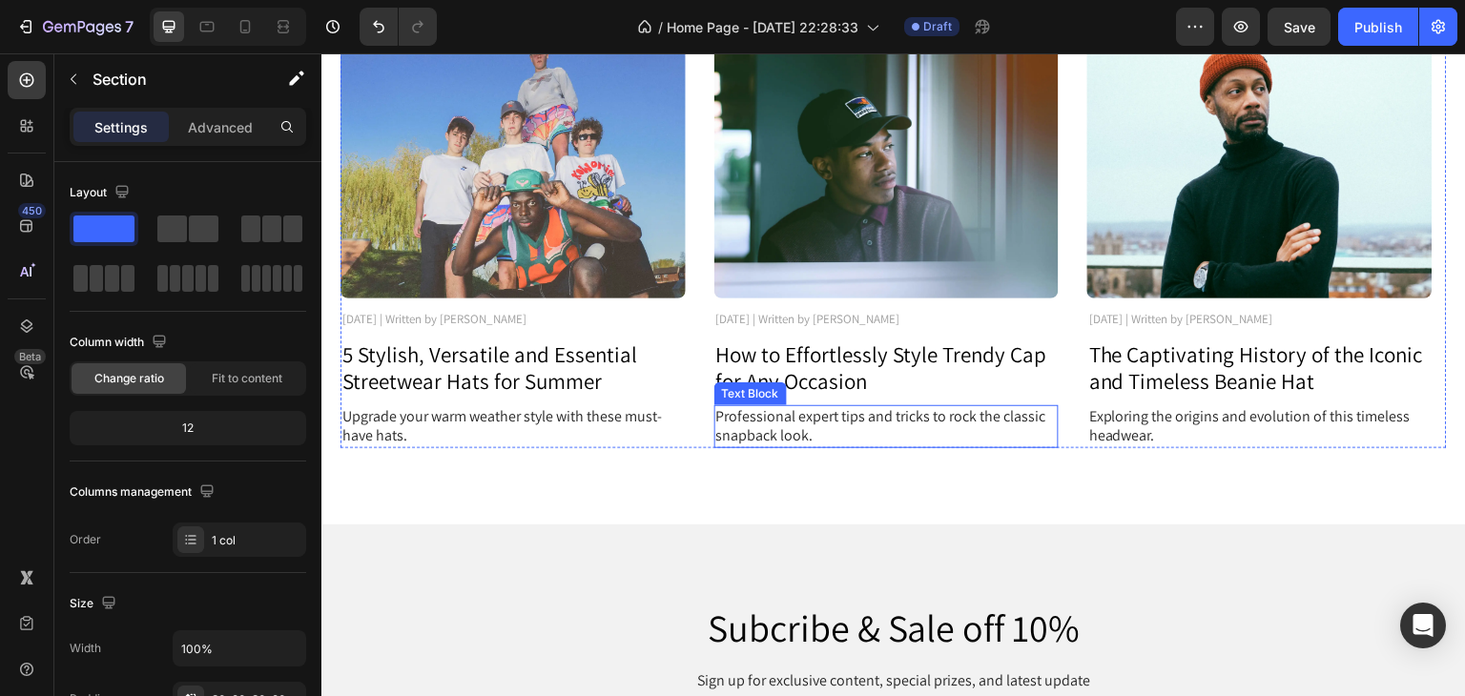
scroll to position [4902, 0]
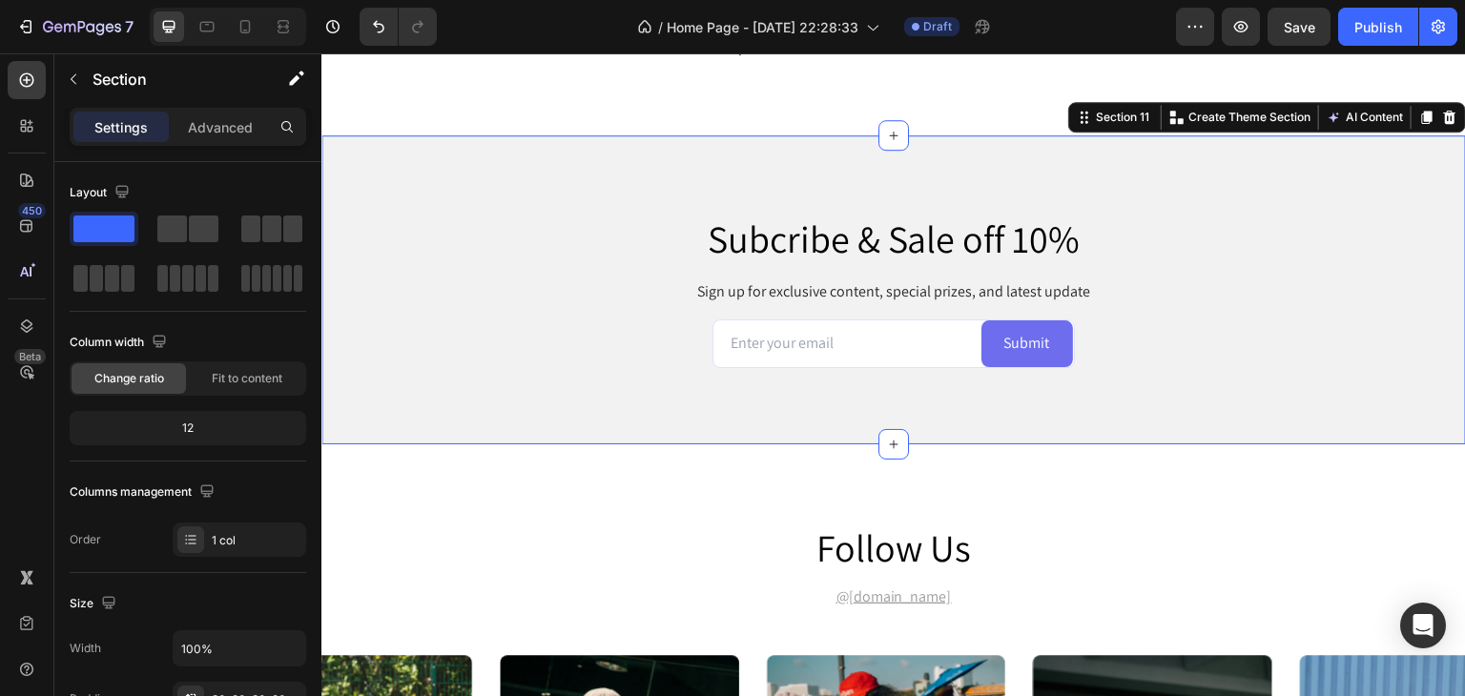
click at [453, 155] on div "Subcribe & Sale off 10% Heading Sign up for exclusive content, special prizes, …" at bounding box center [893, 289] width 1144 height 309
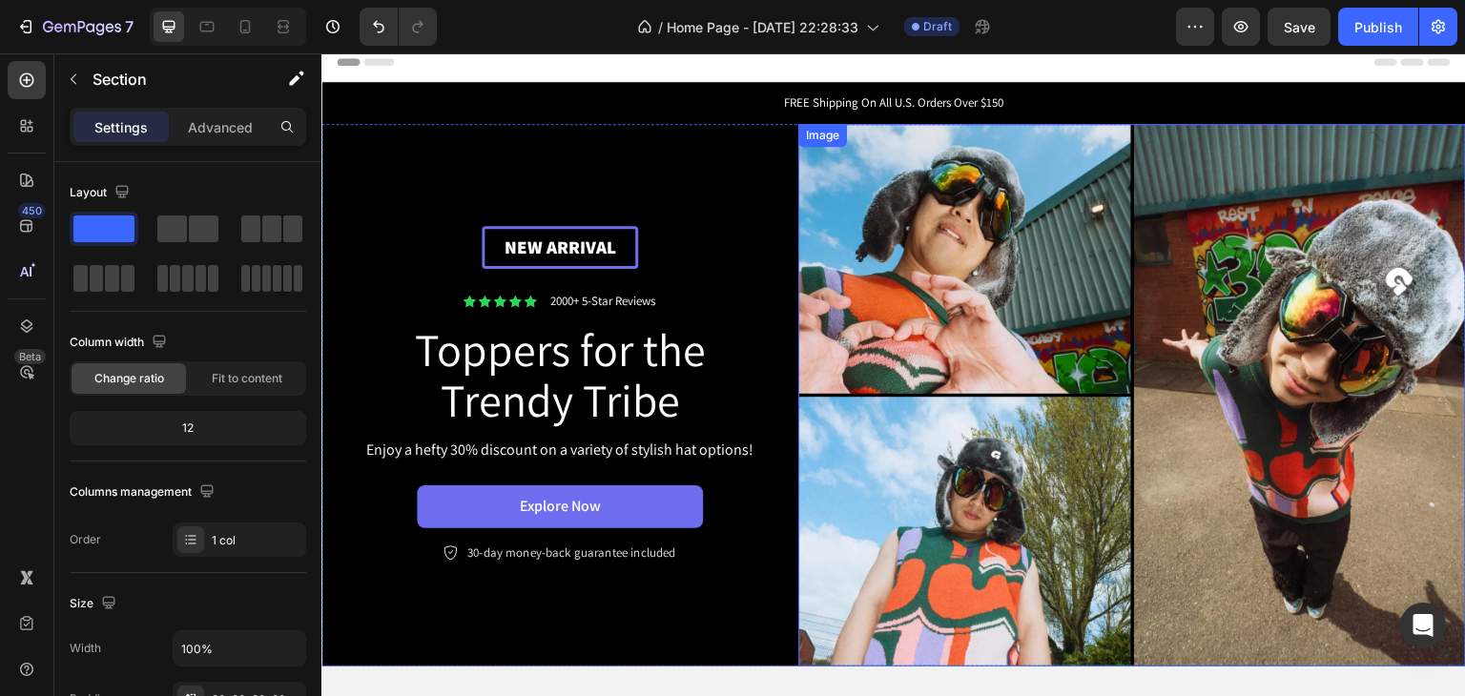
scroll to position [0, 0]
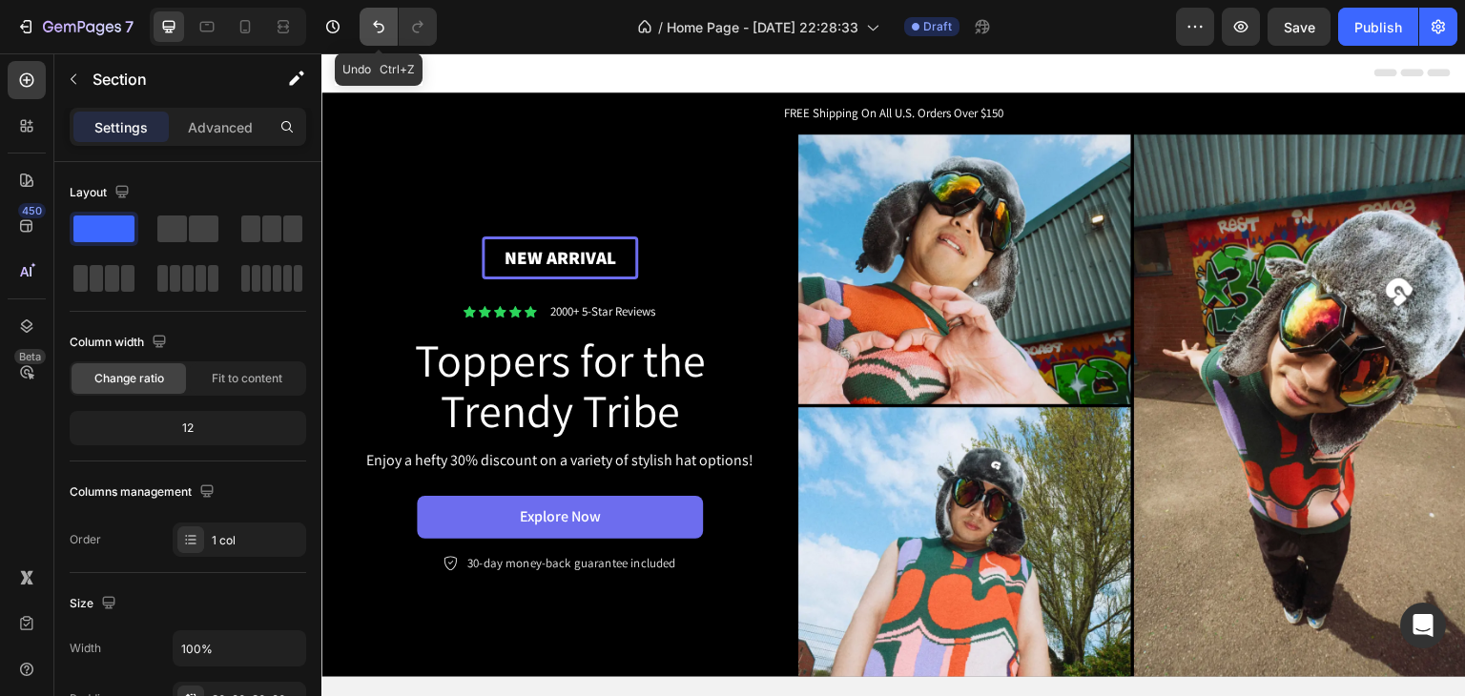
click at [374, 19] on icon "Undo/Redo" at bounding box center [378, 26] width 19 height 19
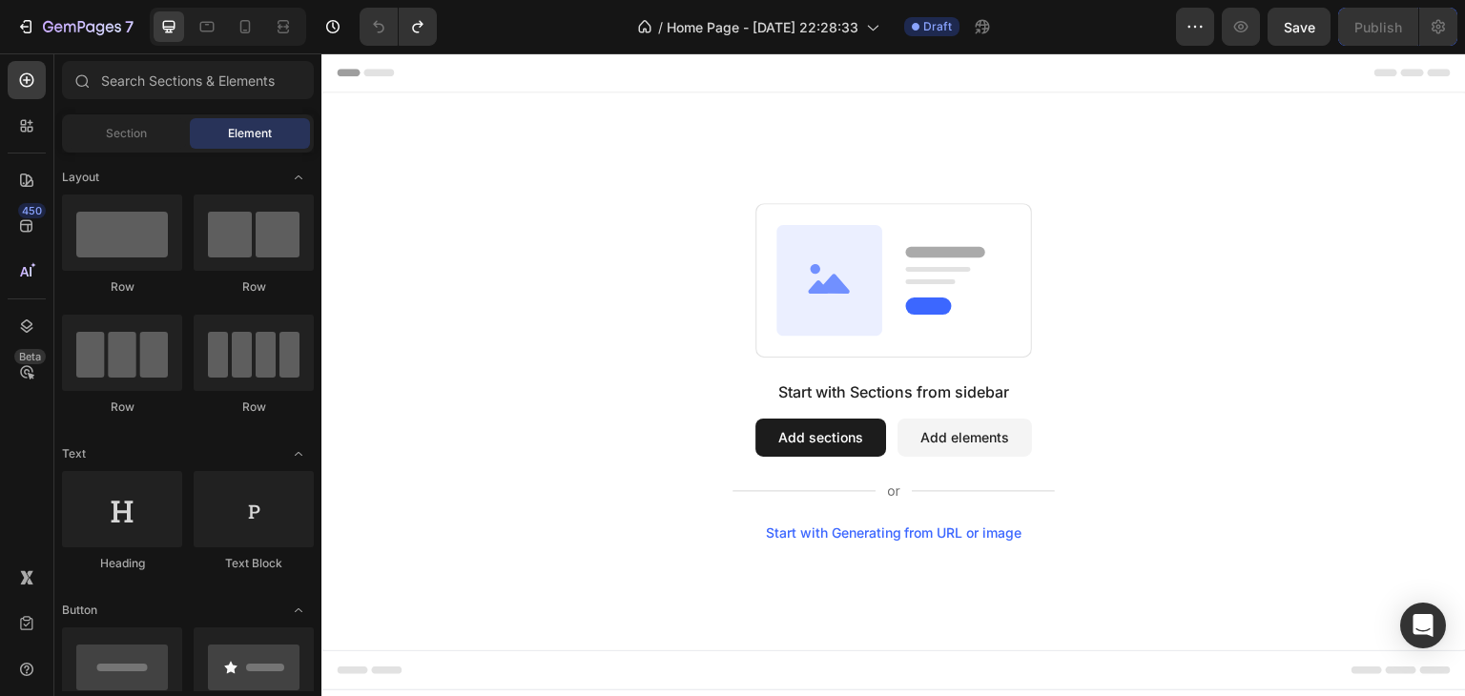
click at [812, 420] on button "Add sections" at bounding box center [820, 438] width 131 height 38
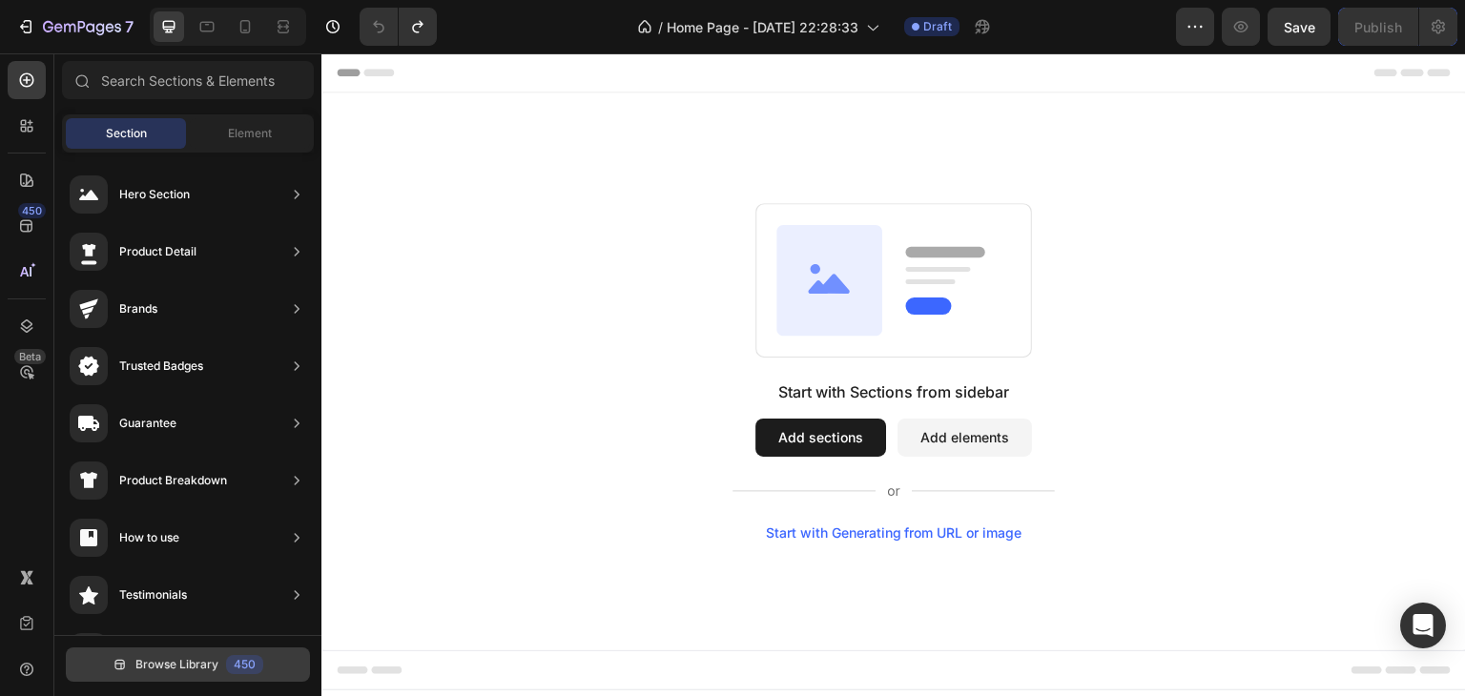
click at [195, 660] on span "Browse Library" at bounding box center [176, 664] width 83 height 17
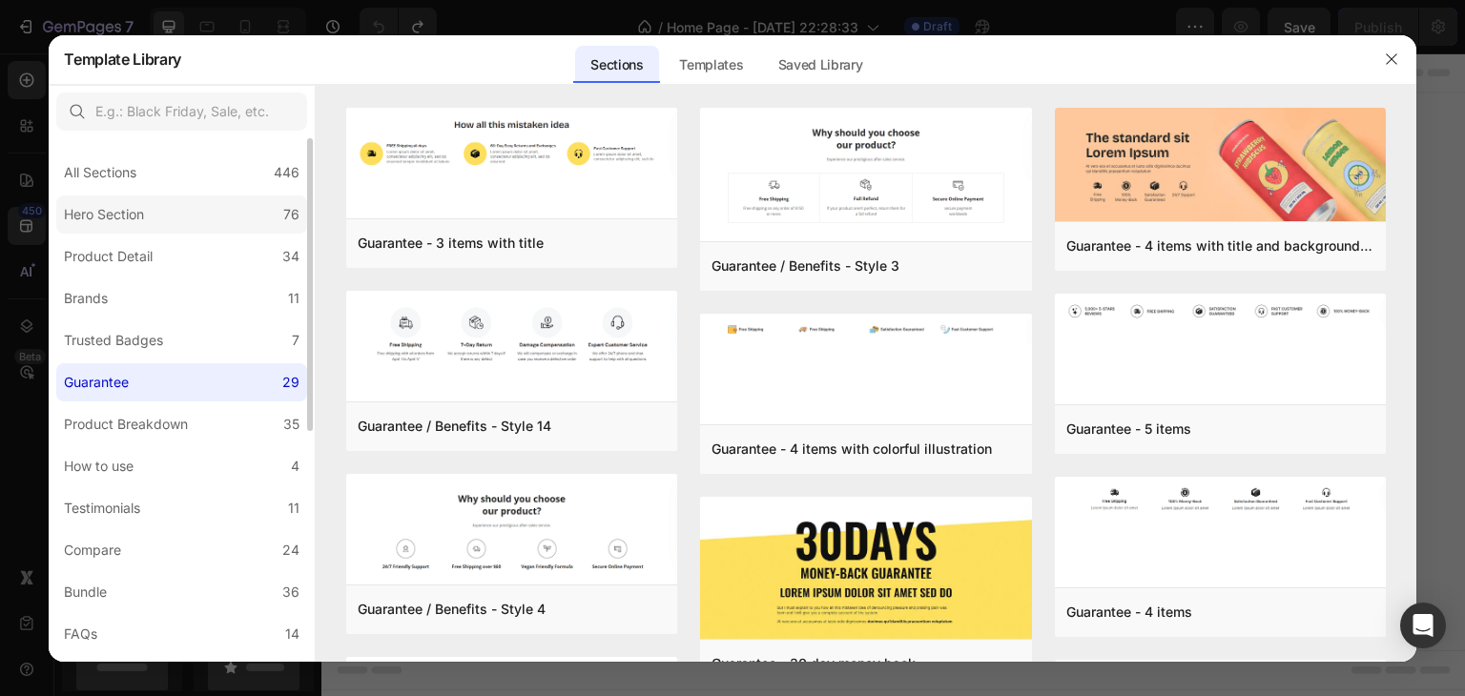
click at [115, 222] on div "Hero Section" at bounding box center [104, 214] width 80 height 23
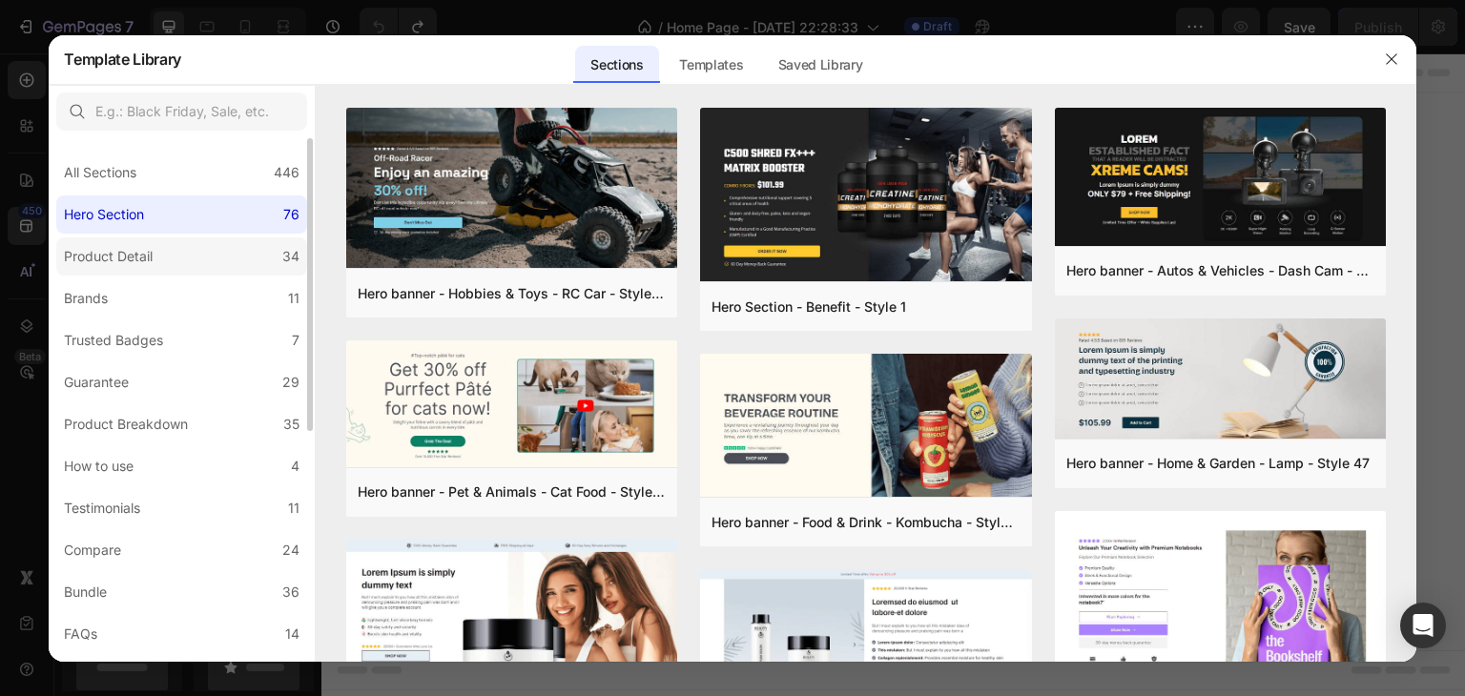
click at [133, 257] on div "Product Detail" at bounding box center [108, 256] width 89 height 23
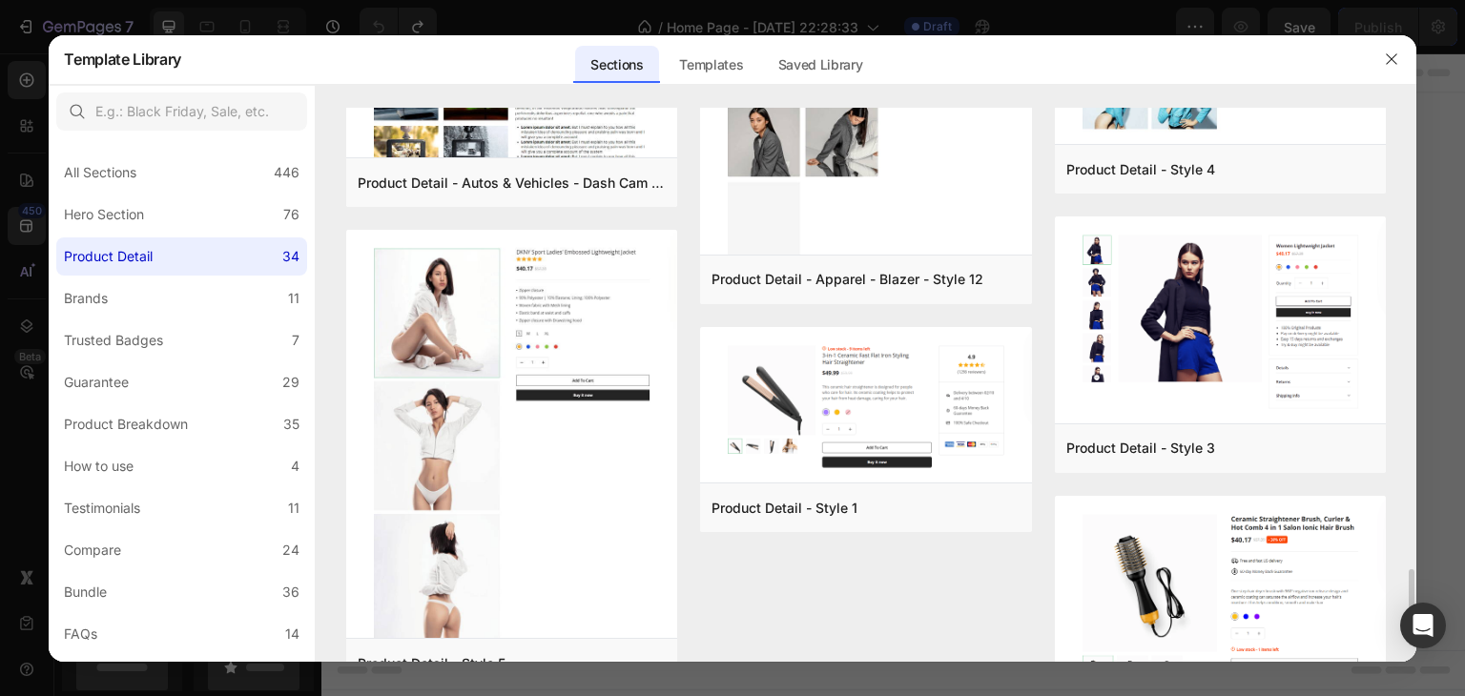
scroll to position [3444, 0]
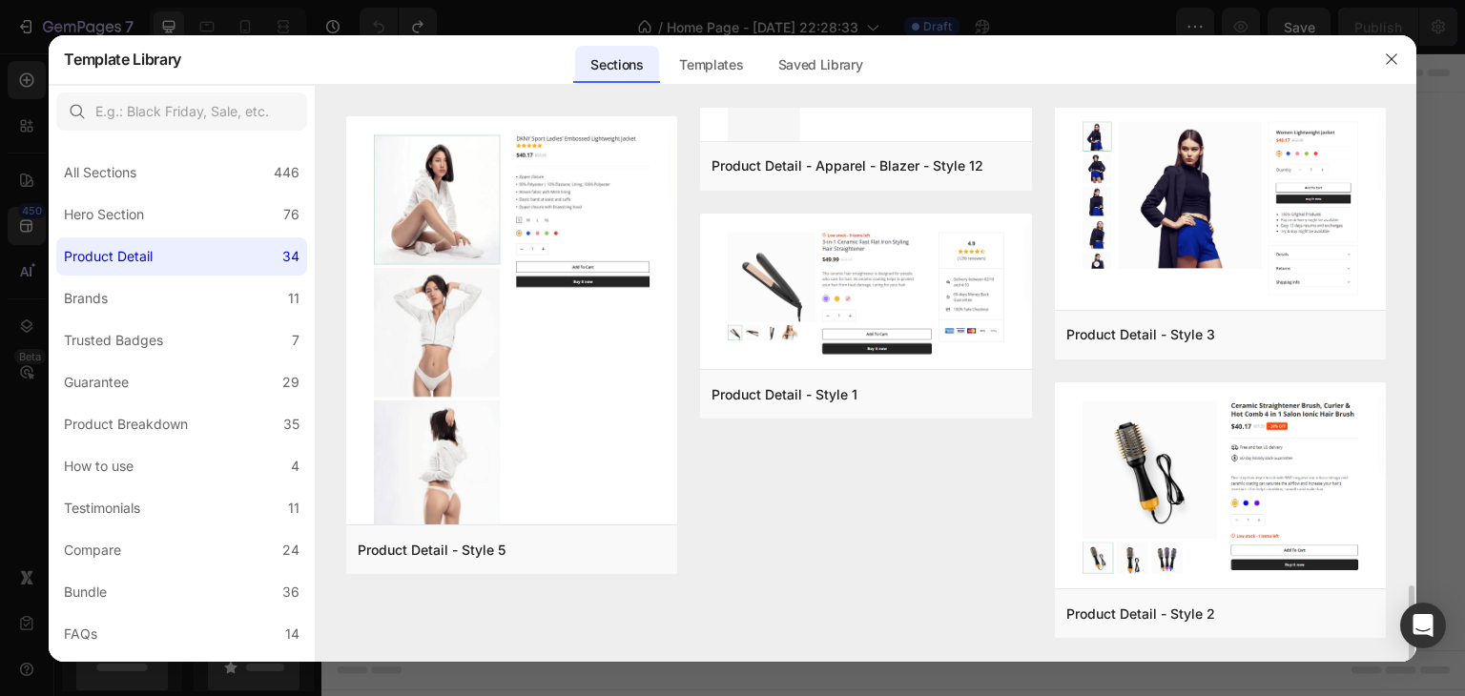
click at [148, 215] on div "Hero Section" at bounding box center [108, 214] width 88 height 23
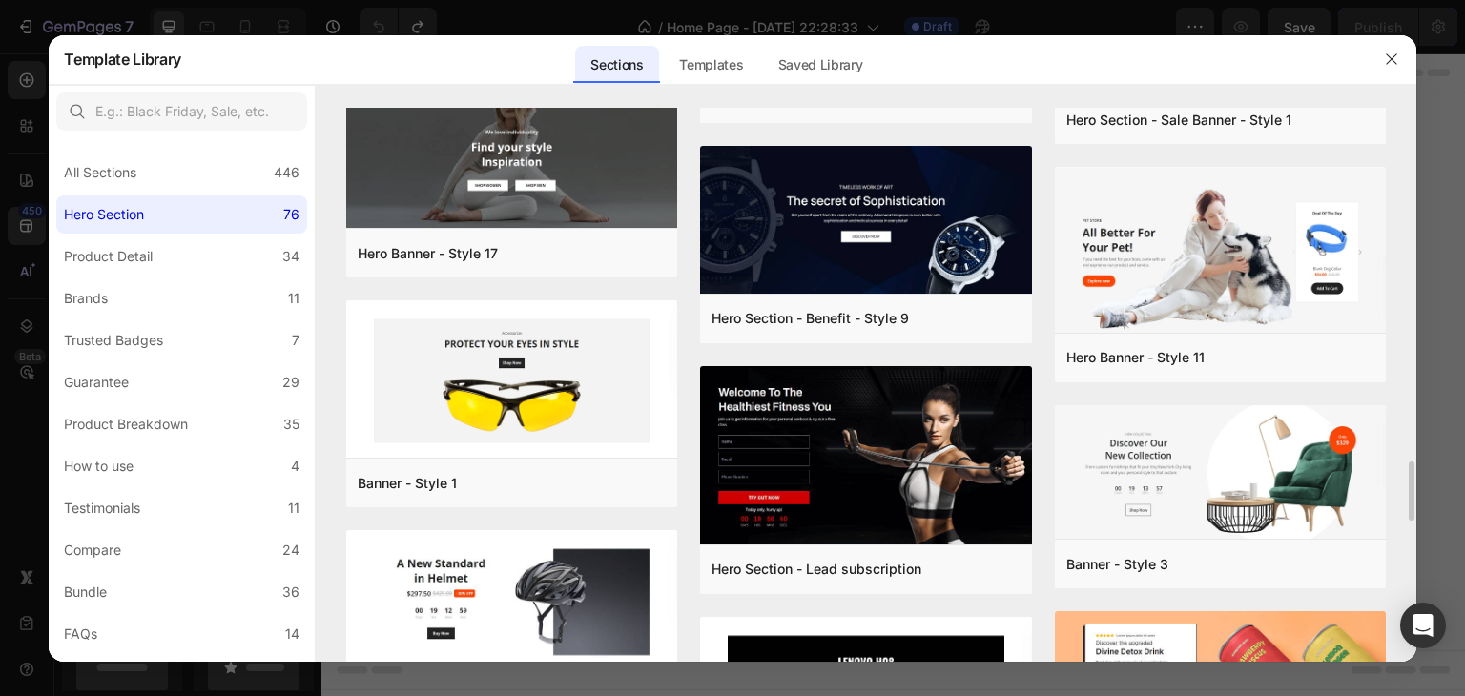
scroll to position [4152, 0]
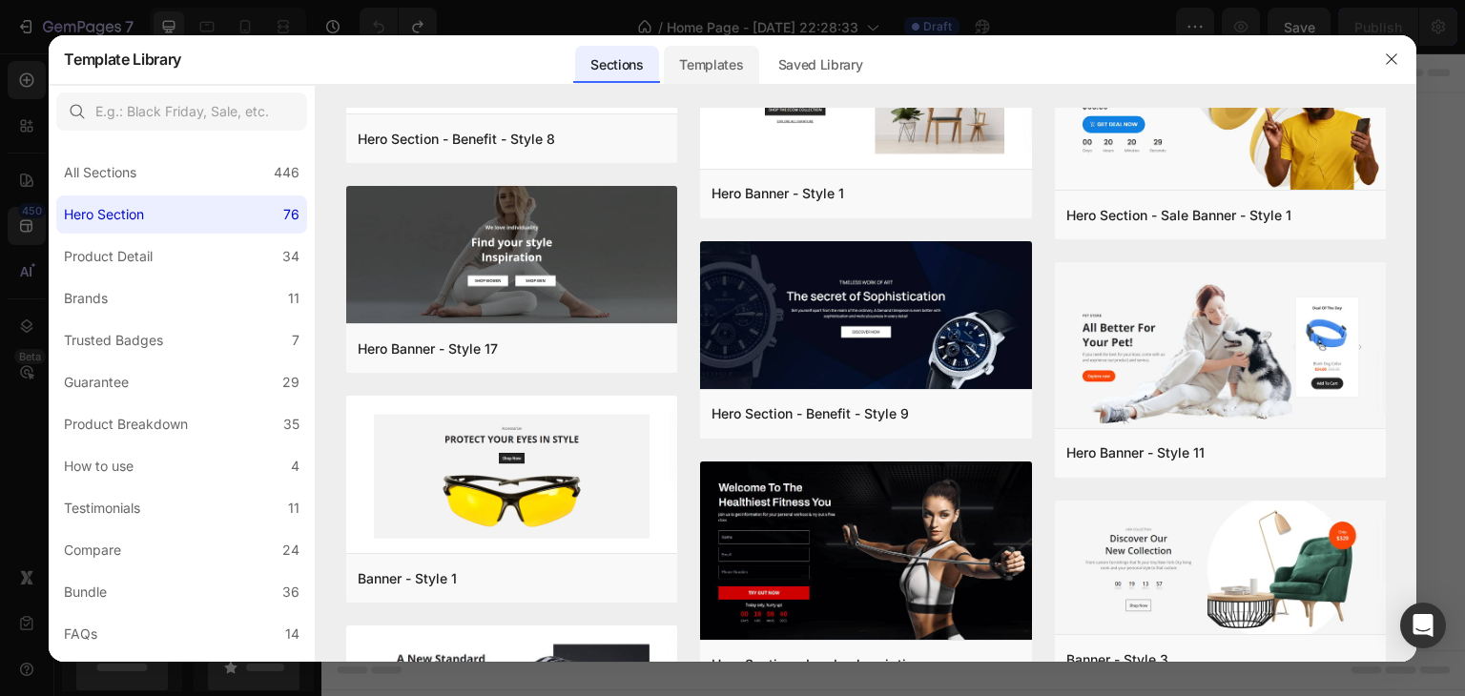
click at [721, 62] on div "Templates" at bounding box center [711, 65] width 94 height 38
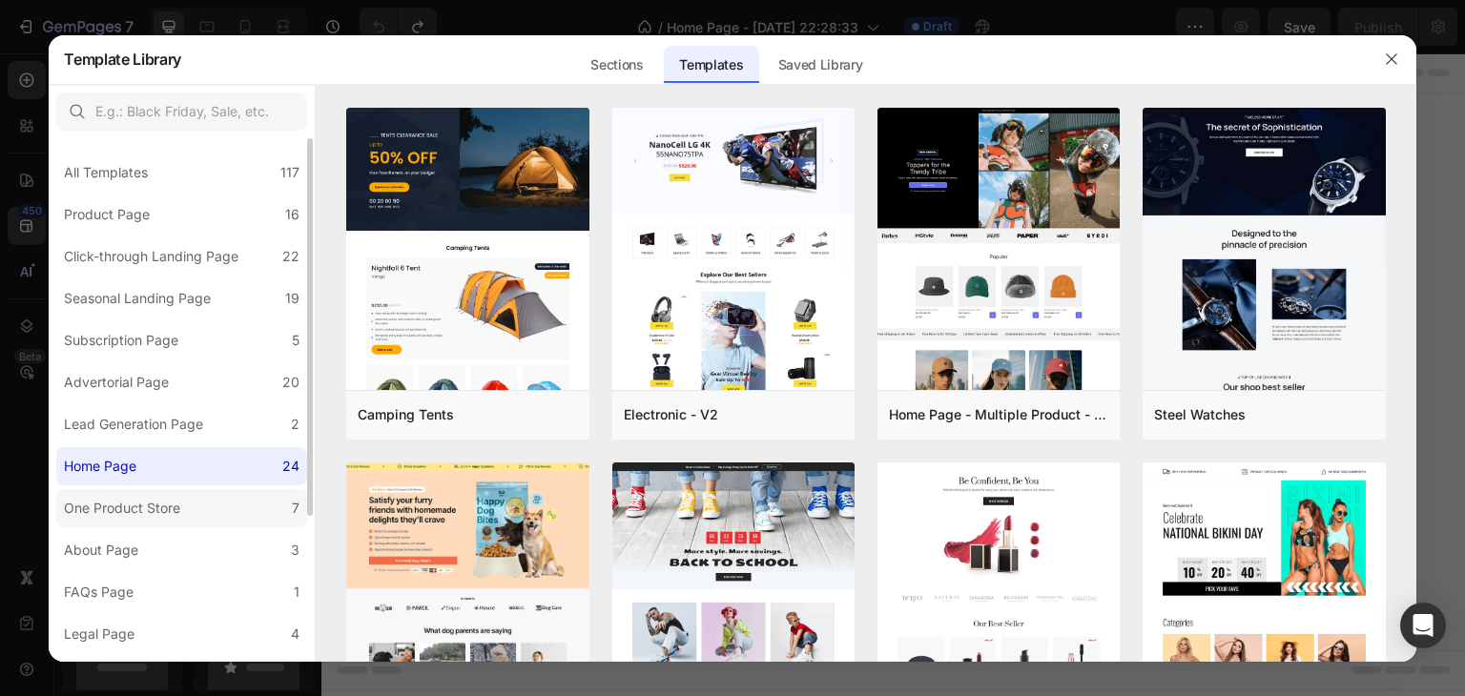
click at [136, 512] on div "One Product Store" at bounding box center [122, 508] width 116 height 23
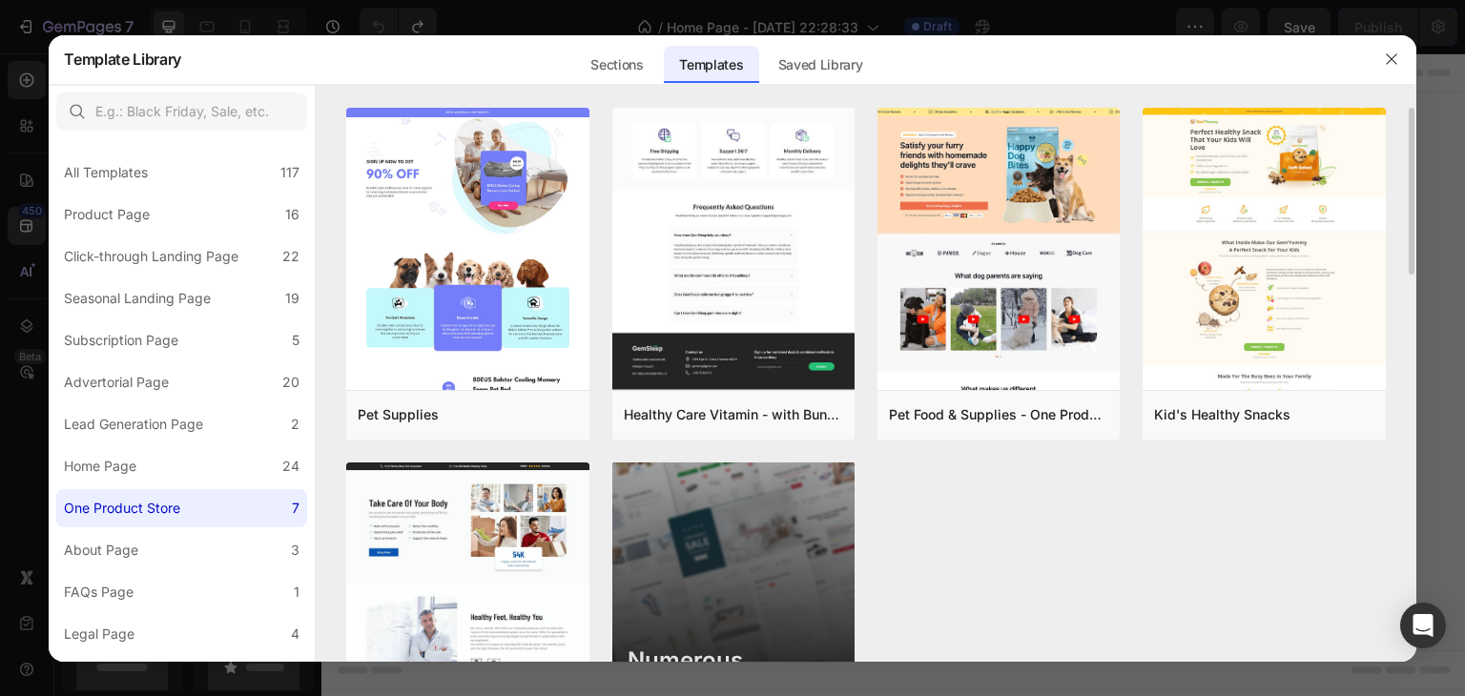
scroll to position [156, 0]
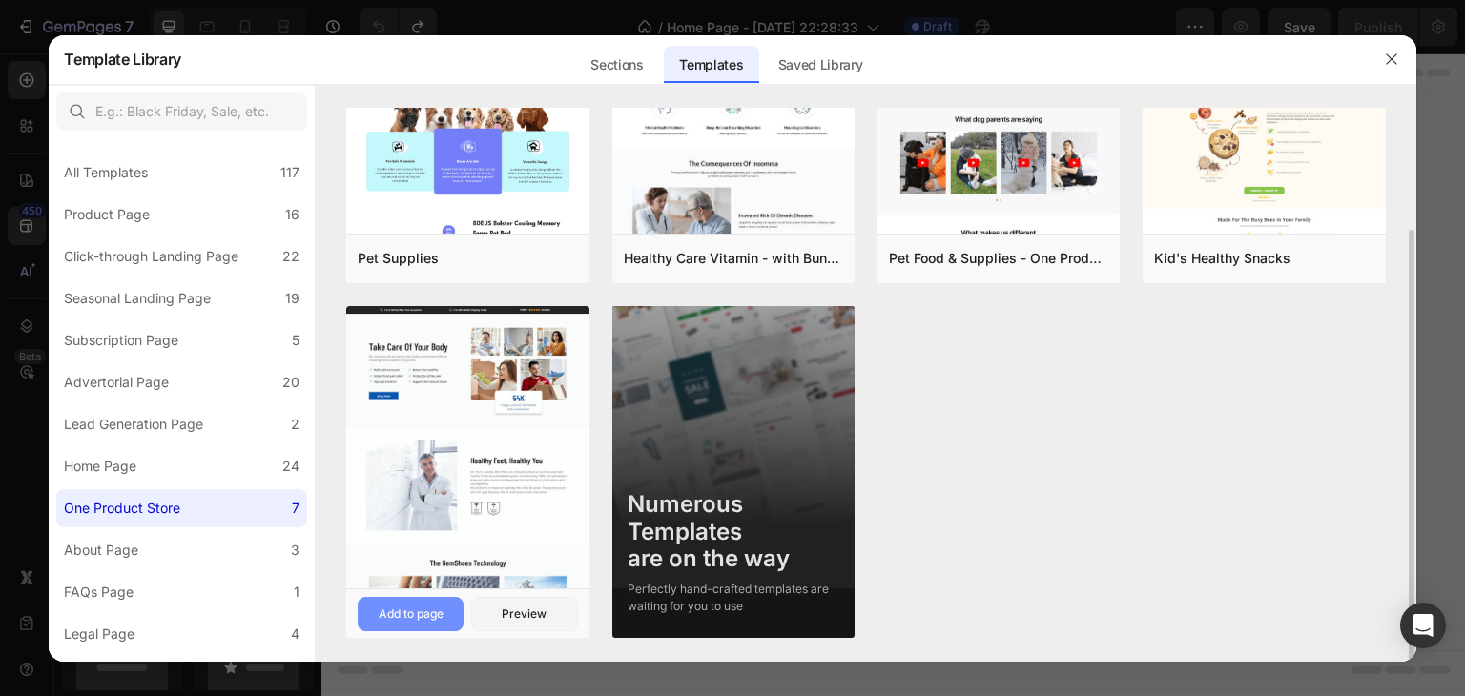
click at [420, 615] on div "Add to page" at bounding box center [411, 614] width 65 height 17
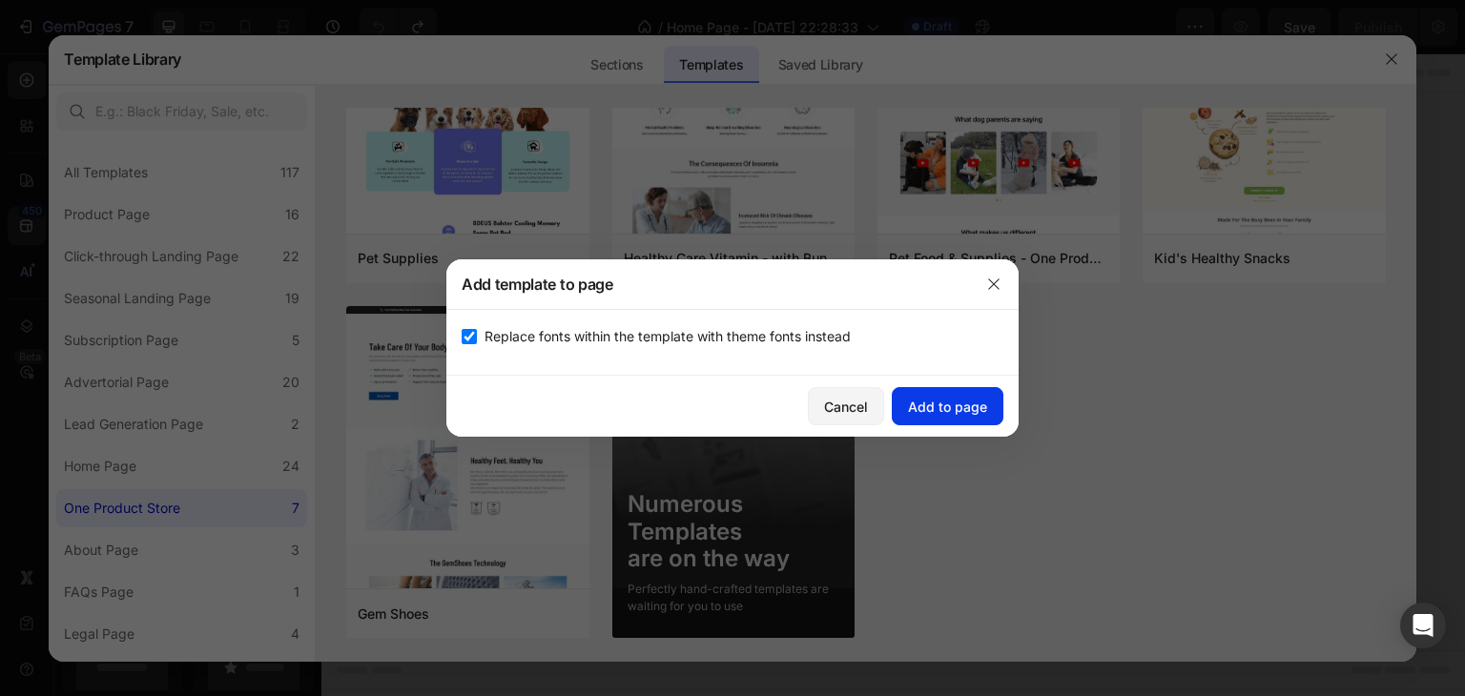
click at [927, 402] on div "Add to page" at bounding box center [947, 407] width 79 height 20
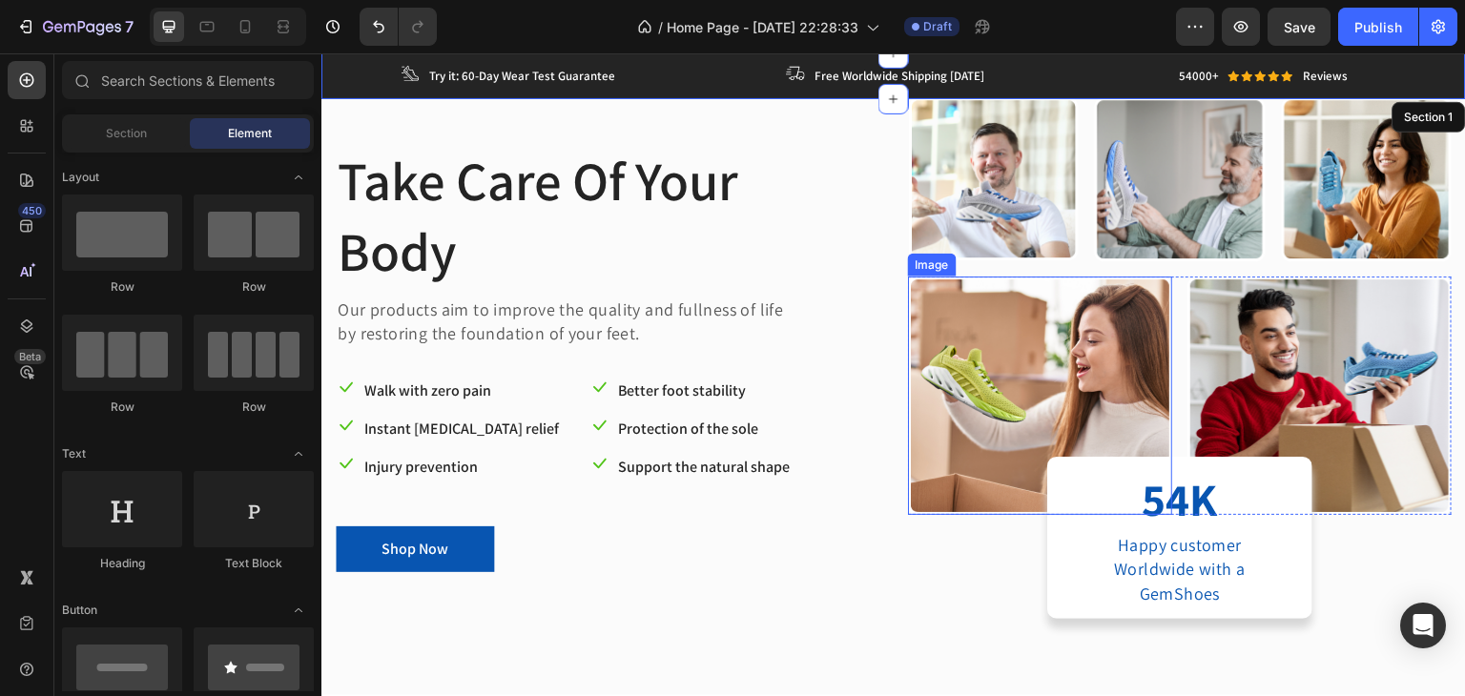
scroll to position [0, 0]
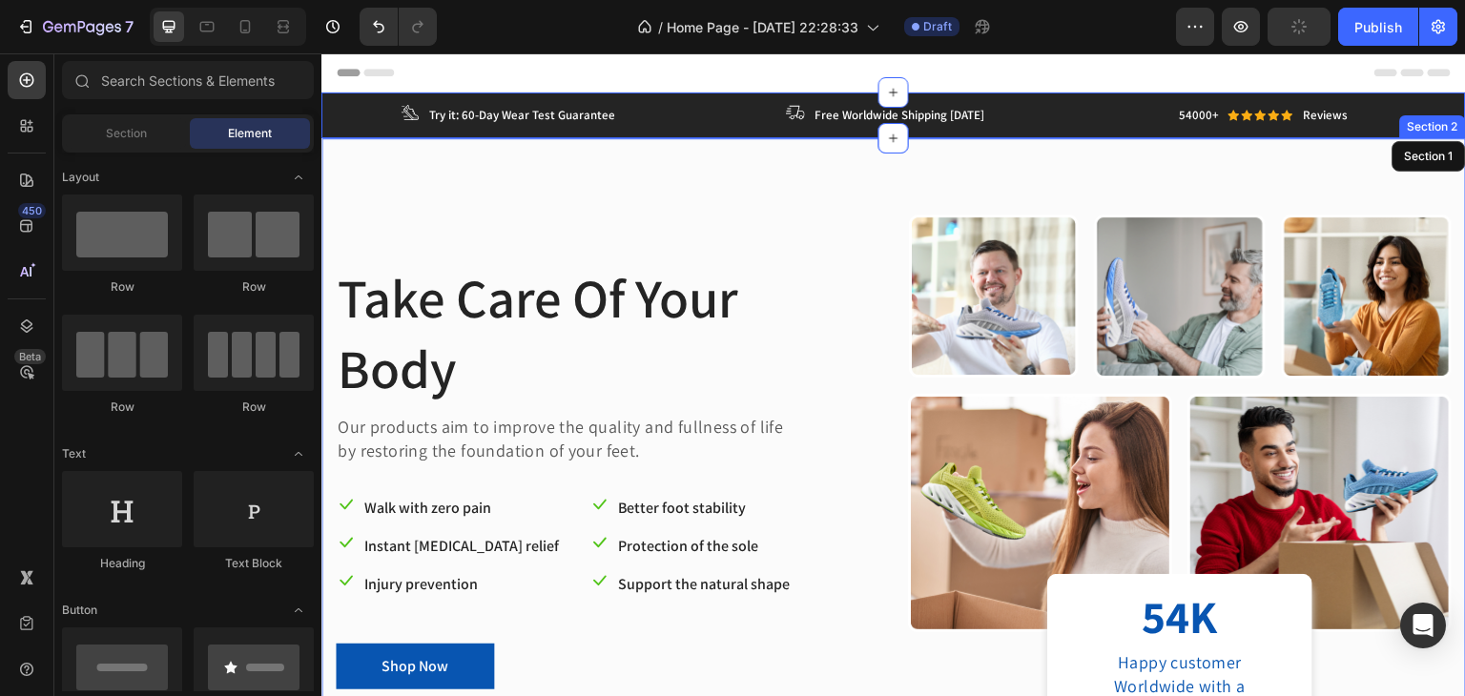
click at [352, 165] on div "Take Care Of Your Body Heading Our products aim to improve the quality and full…" at bounding box center [893, 475] width 1144 height 674
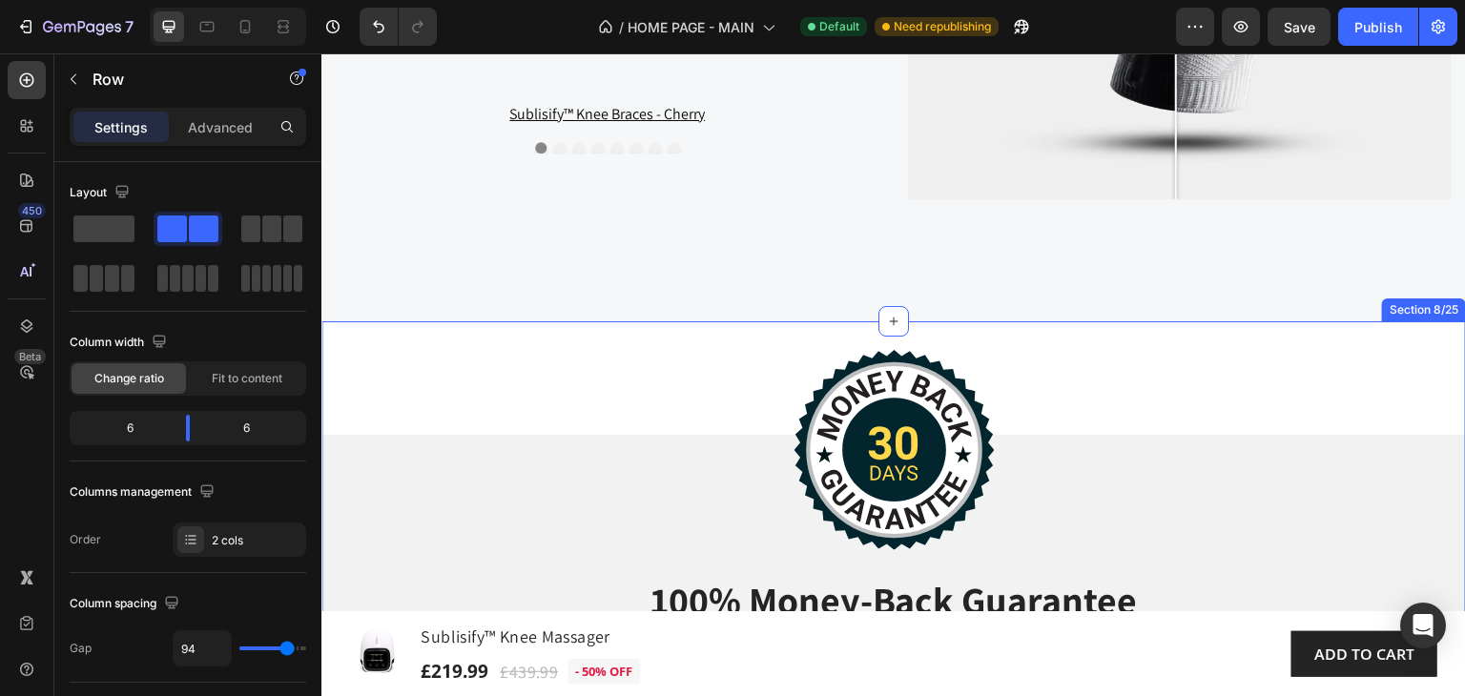
scroll to position [3508, 0]
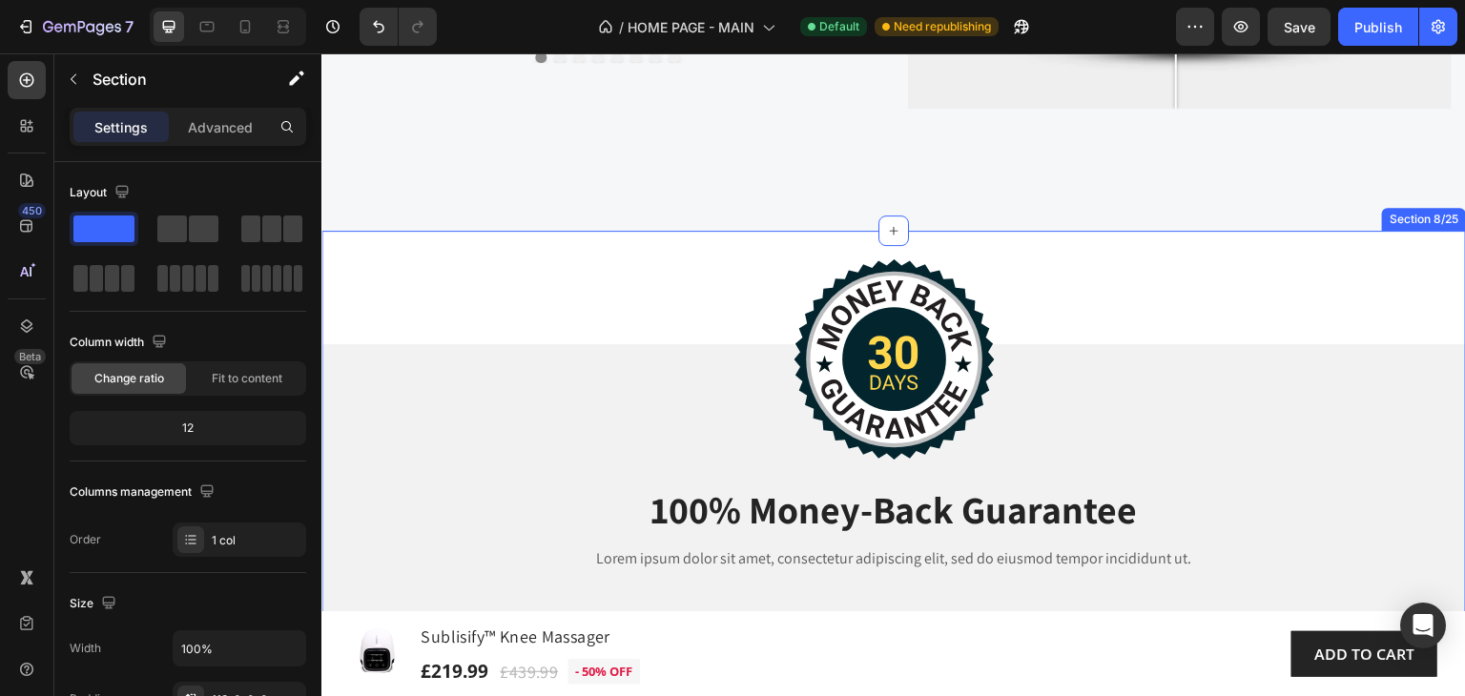
click at [381, 279] on div "Image 100% Money-Back Guarantee Heading Lorem ipsum dolor sit amet, consectetur…" at bounding box center [893, 477] width 1144 height 492
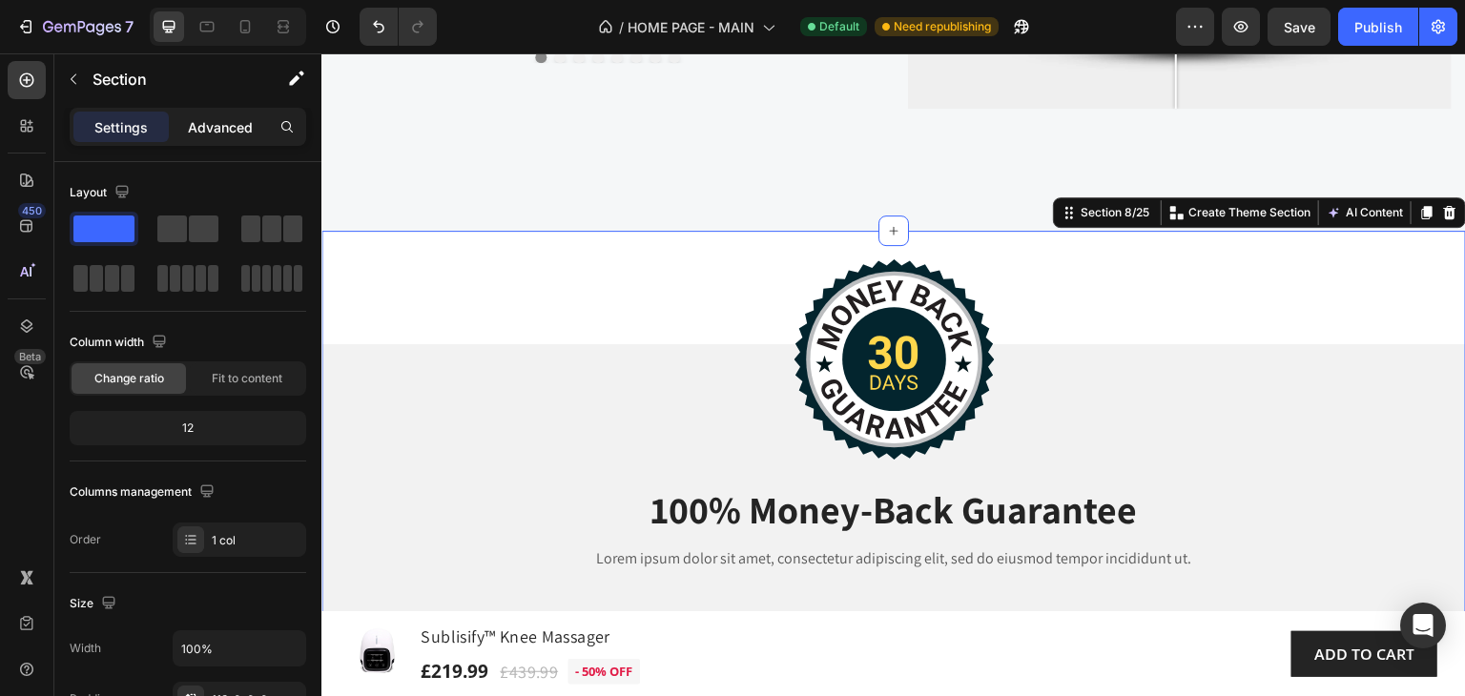
click at [225, 128] on p "Advanced" at bounding box center [220, 127] width 65 height 20
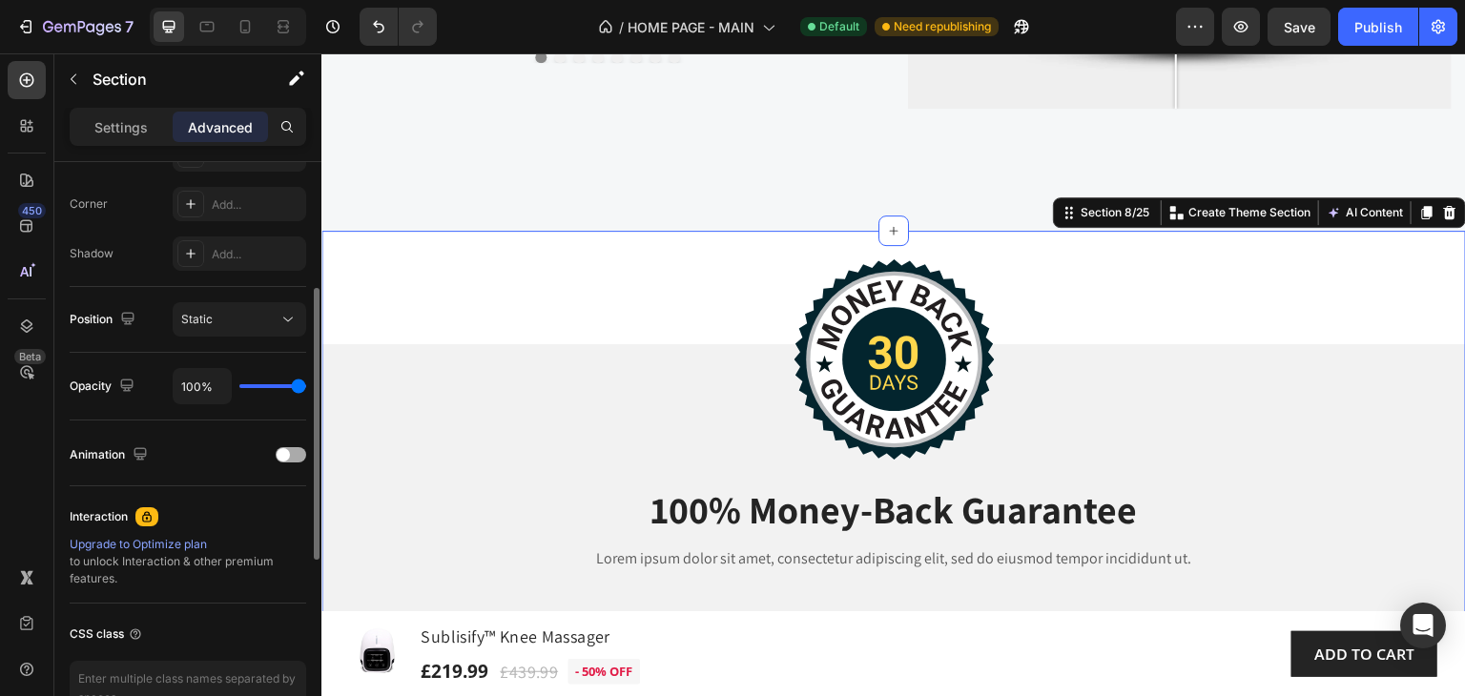
scroll to position [668, 0]
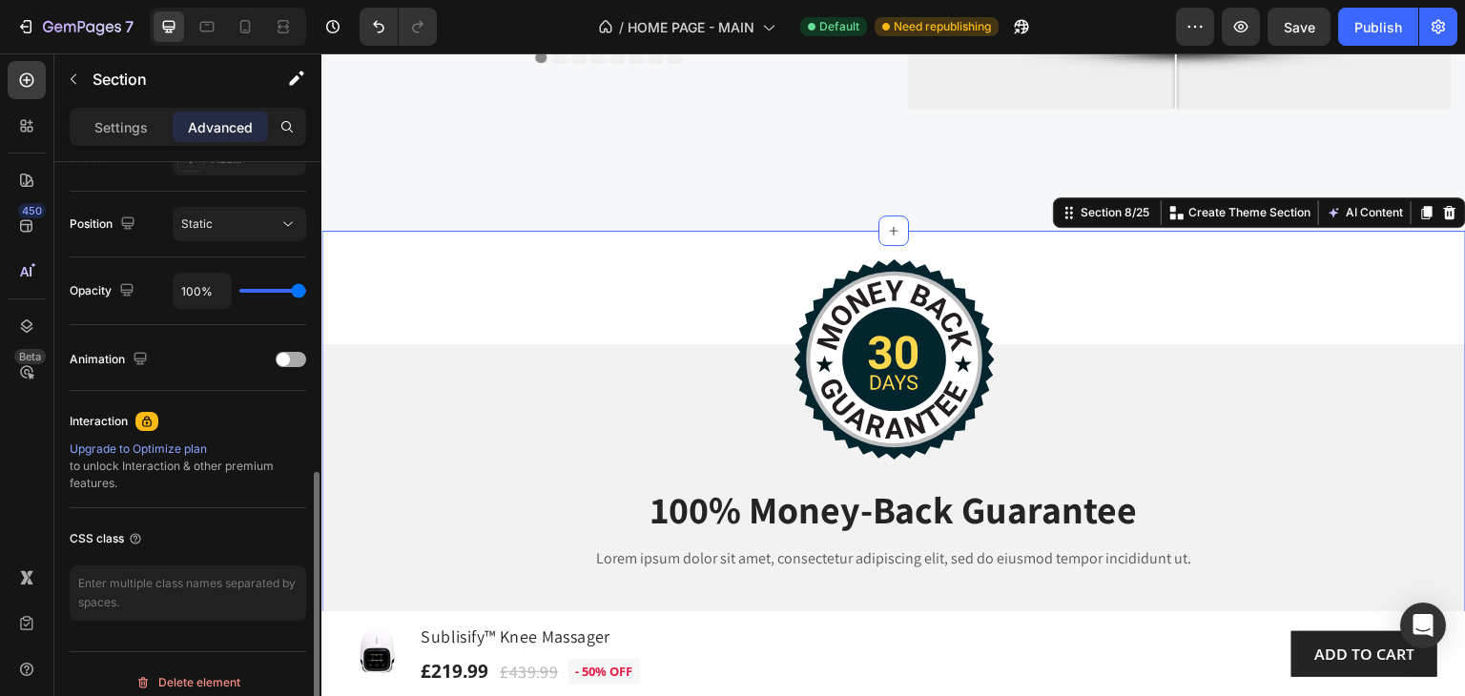
click at [290, 355] on div at bounding box center [291, 359] width 31 height 15
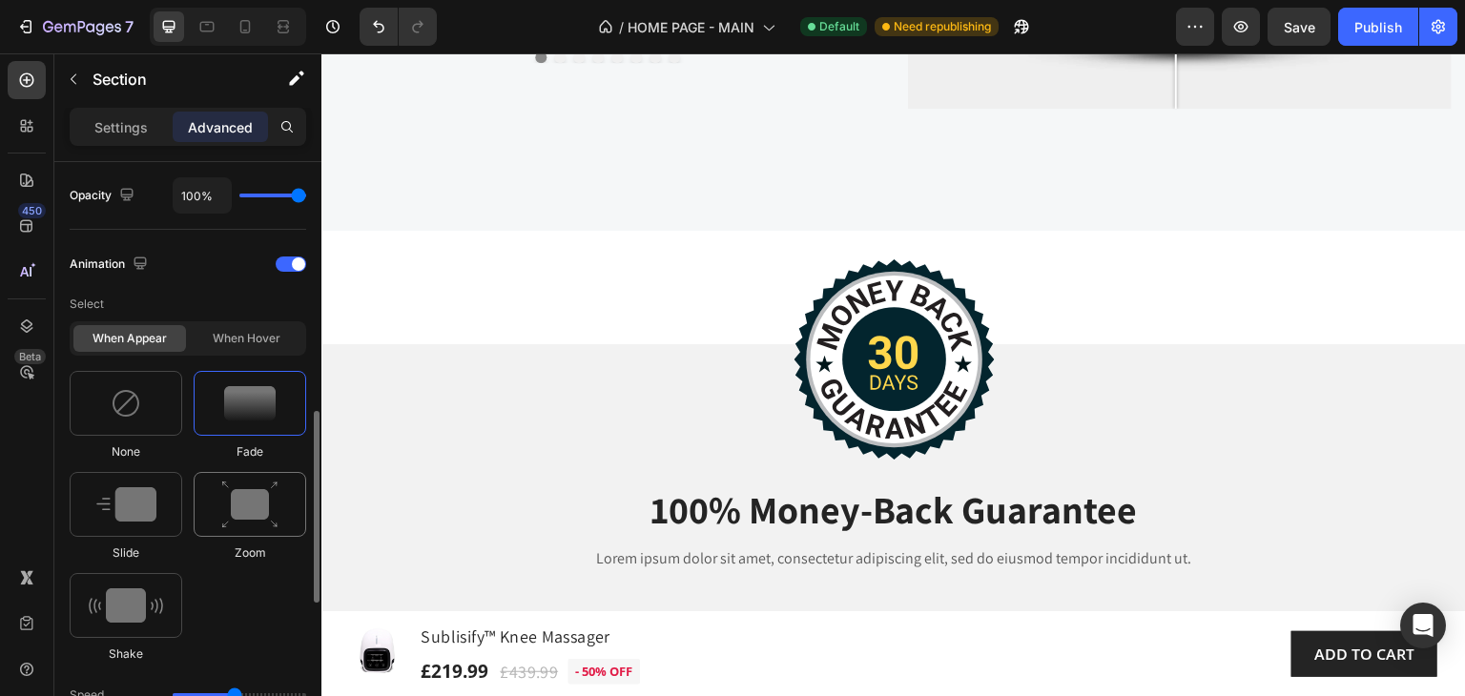
scroll to position [858, 0]
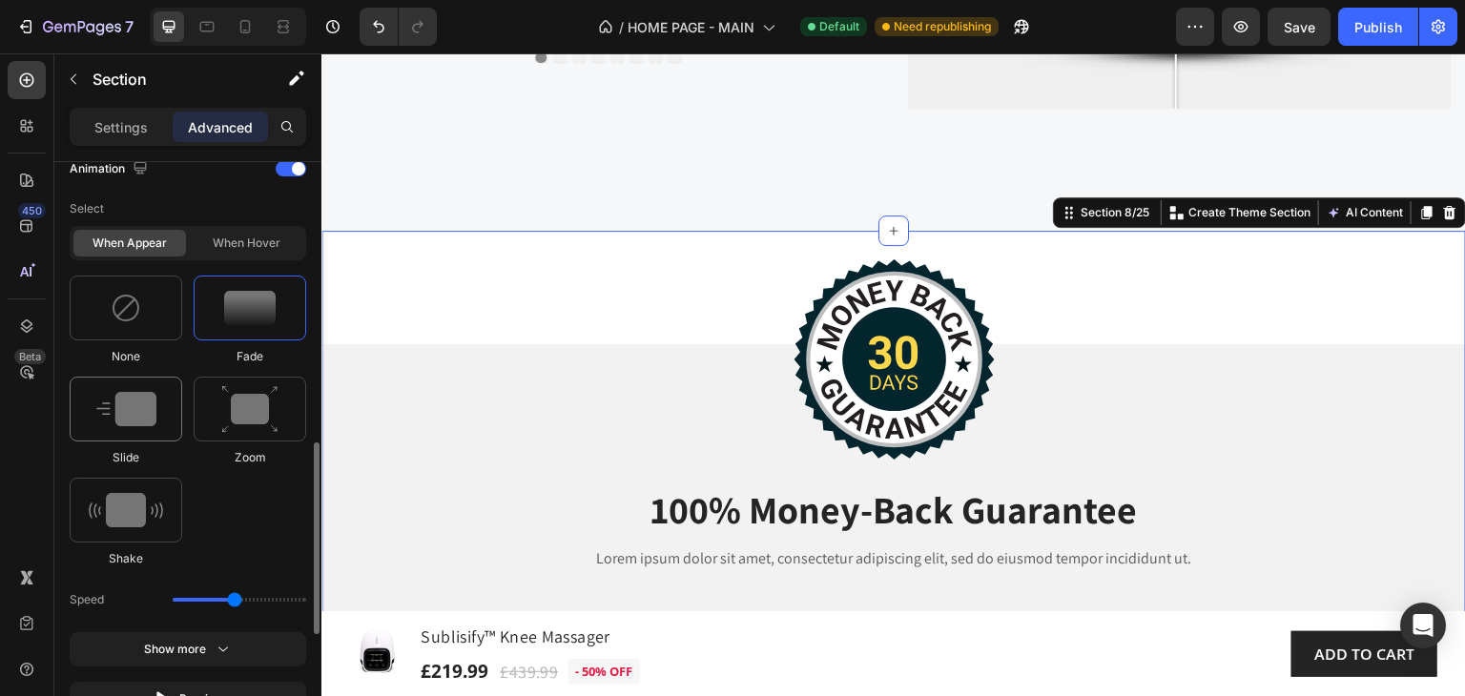
click at [137, 413] on img at bounding box center [126, 409] width 60 height 34
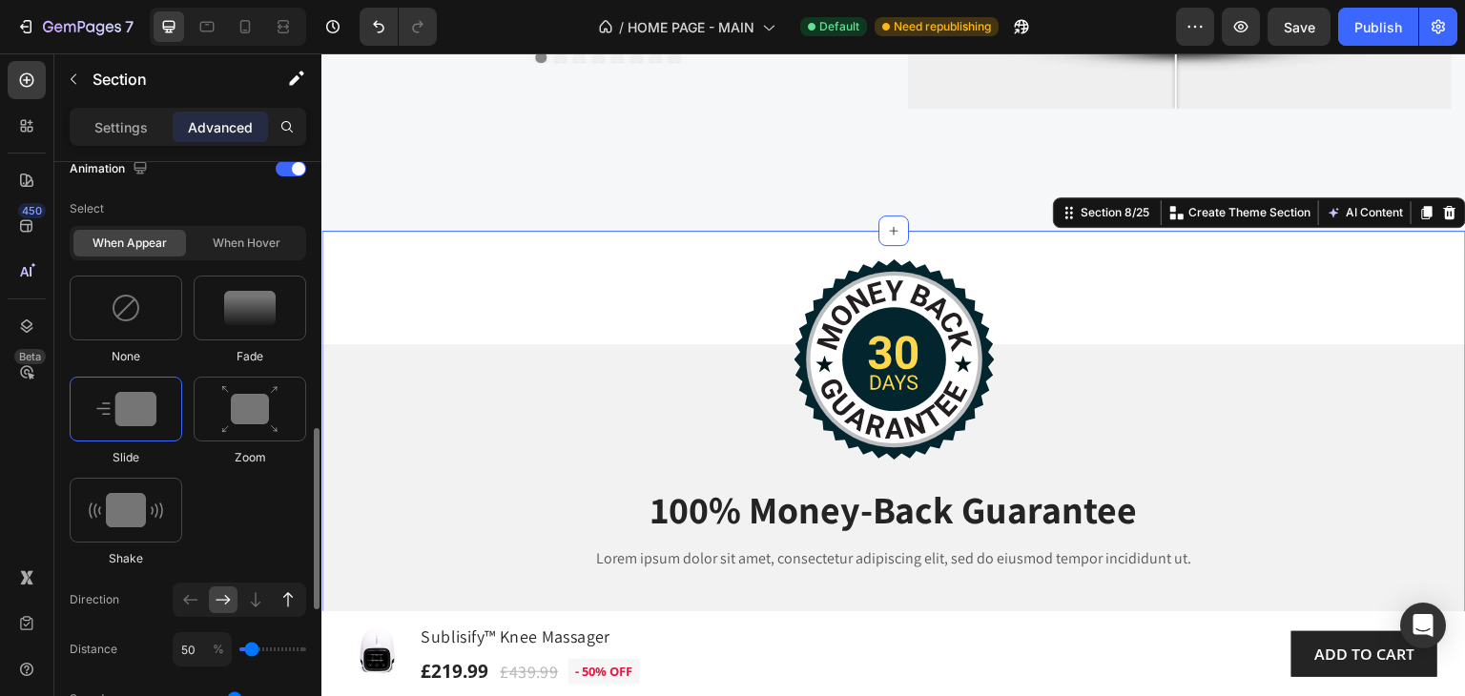
click at [289, 604] on icon at bounding box center [287, 599] width 19 height 19
type input "100"
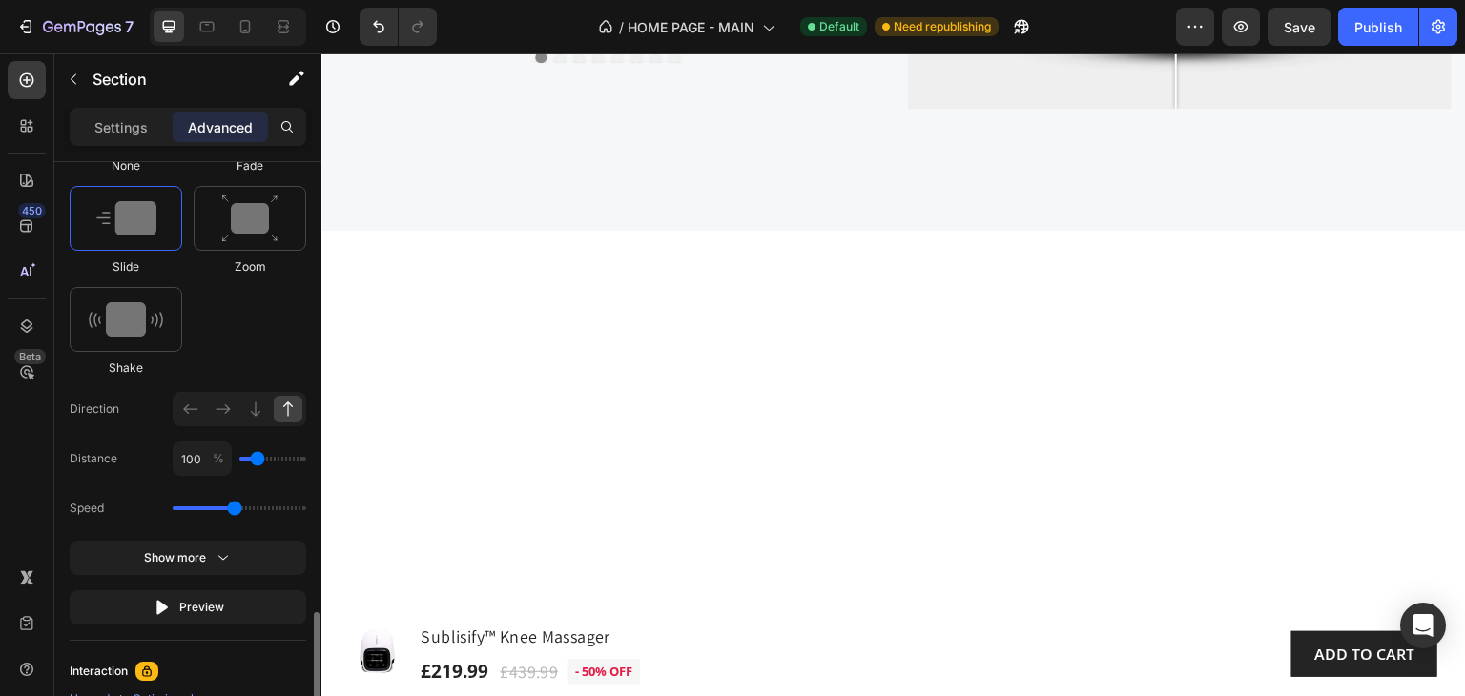
scroll to position [1144, 0]
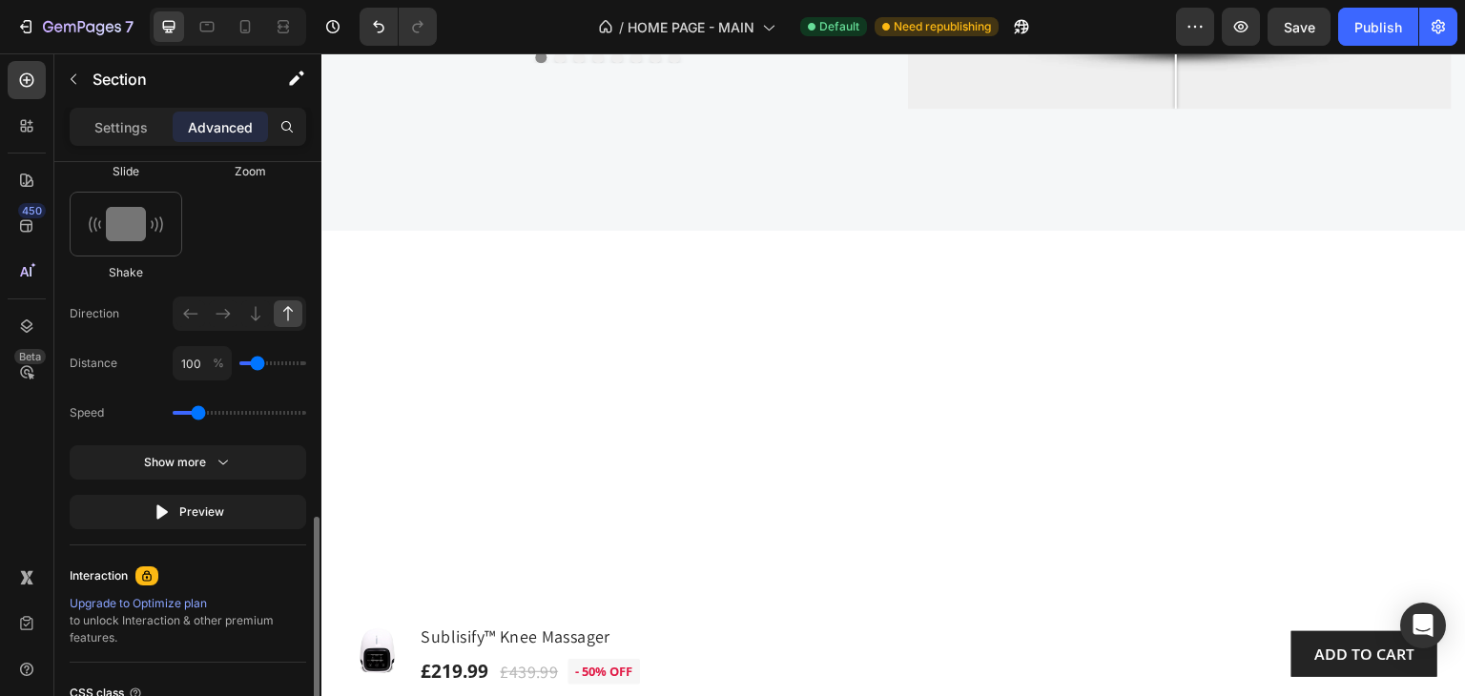
drag, startPoint x: 236, startPoint y: 412, endPoint x: 201, endPoint y: 406, distance: 35.7
type input "0.9"
click at [201, 411] on input "range" at bounding box center [240, 413] width 134 height 4
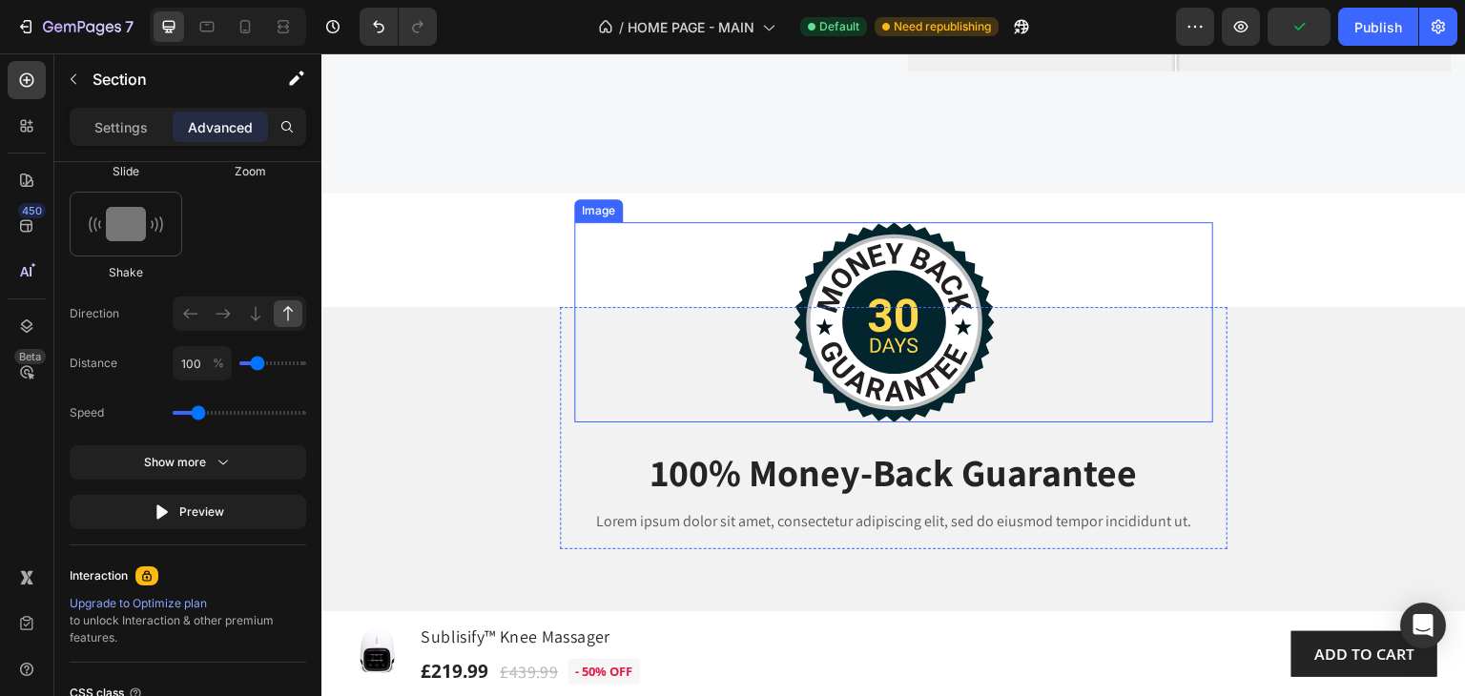
scroll to position [3508, 0]
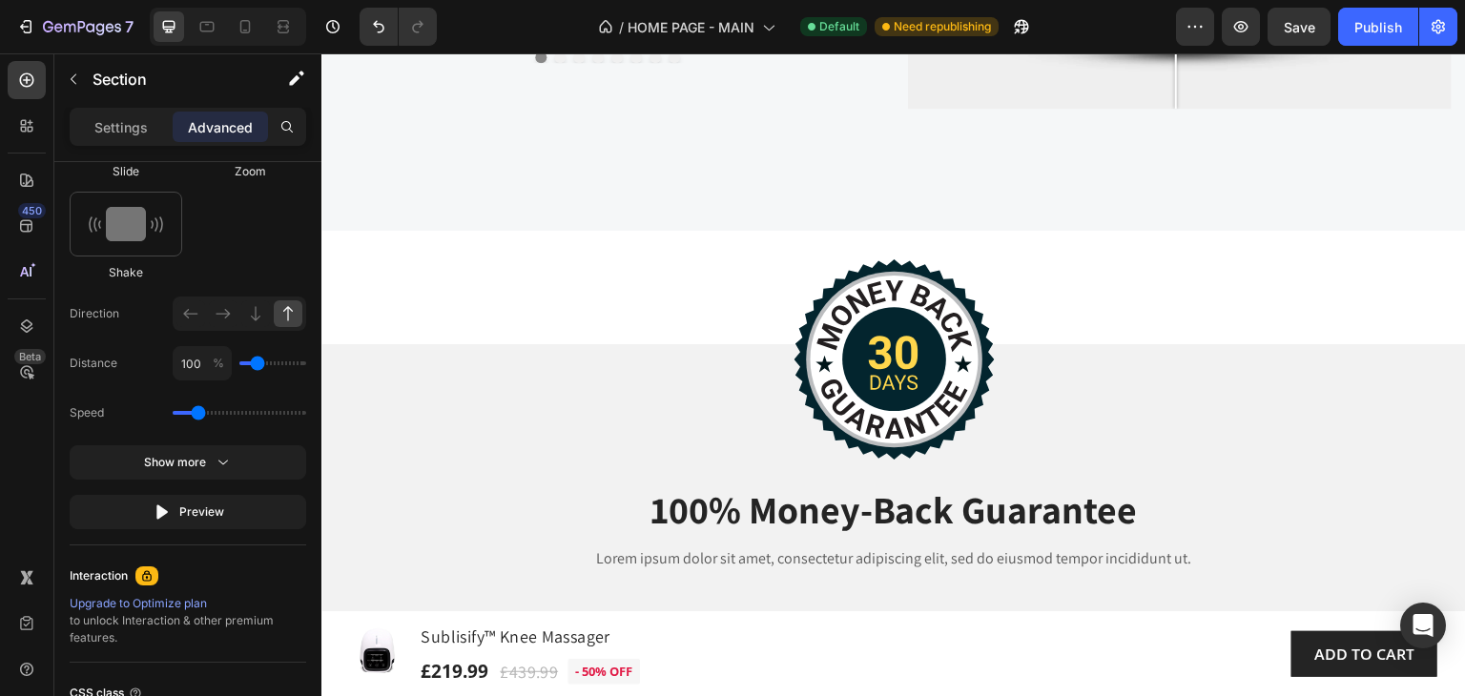
click at [1388, 264] on div "Image 100% Money-Back Guarantee Heading Lorem ipsum dolor sit amet, consectetur…" at bounding box center [893, 477] width 1144 height 492
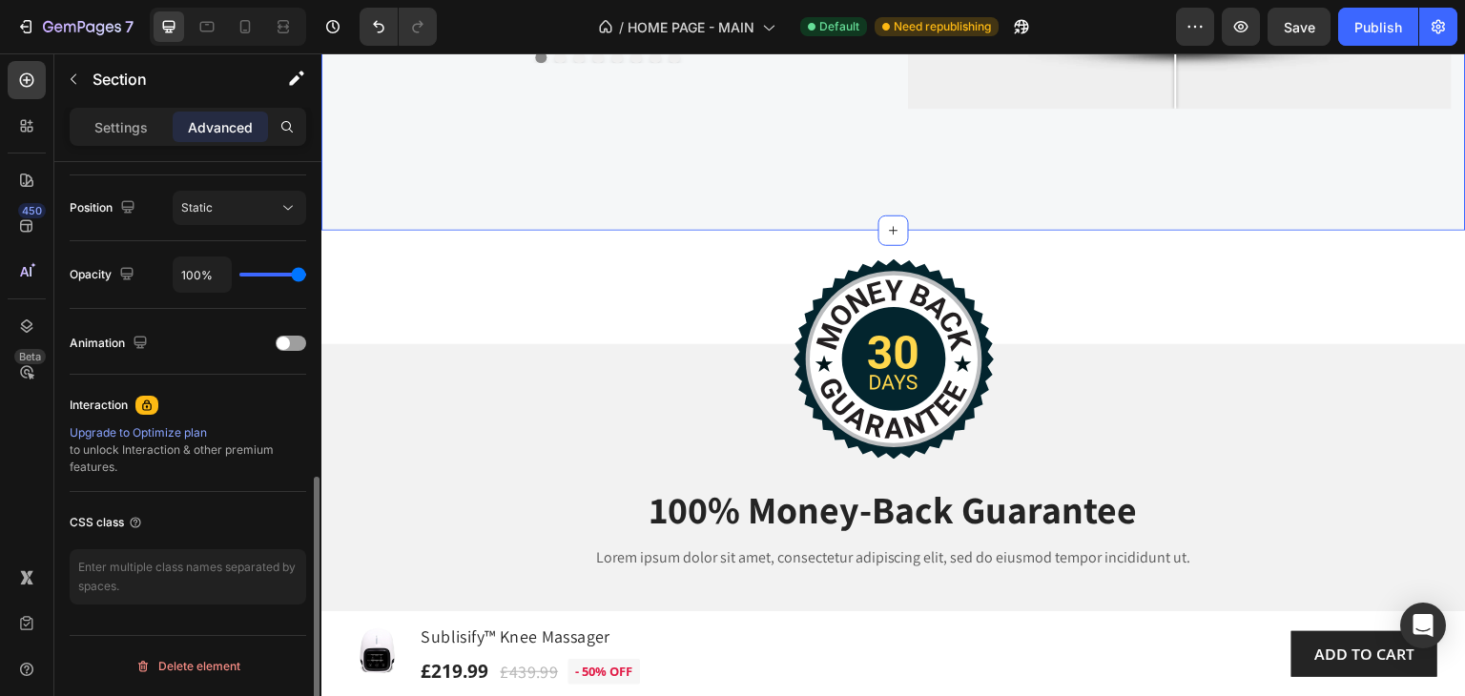
click at [1395, 268] on div "Image 100% Money-Back Guarantee Heading Lorem ipsum dolor sit amet, consectetur…" at bounding box center [893, 477] width 1144 height 492
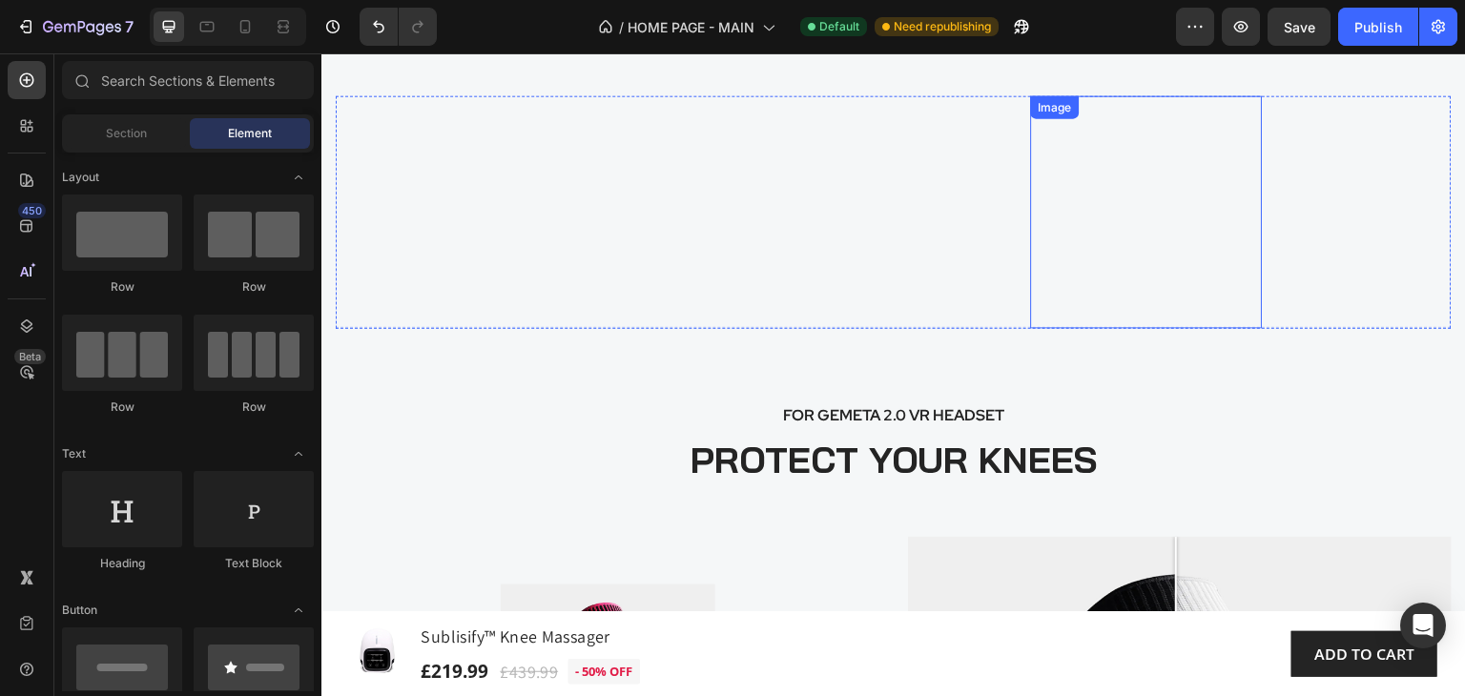
scroll to position [2374, 0]
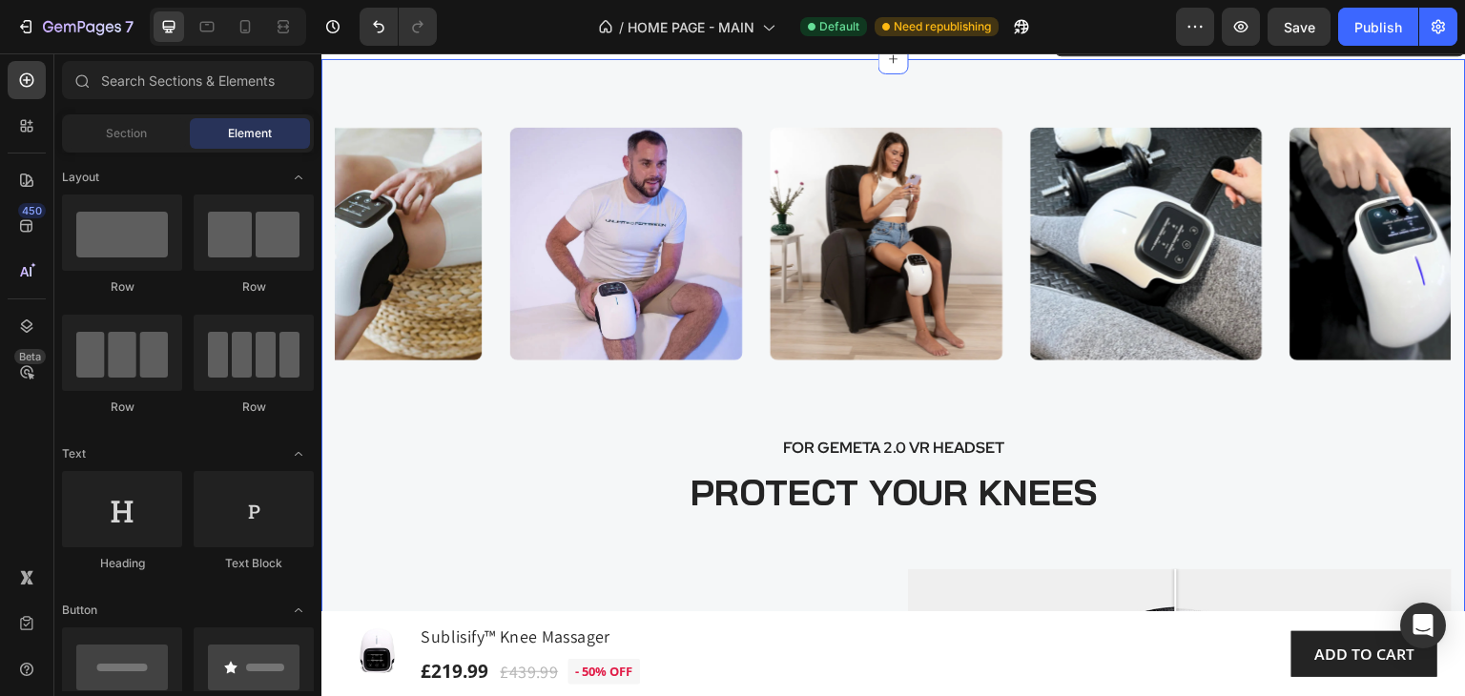
click at [948, 319] on div "Image Image Image Image Image Image Image Image Image Image Image Carousel FOR …" at bounding box center [893, 588] width 1144 height 1059
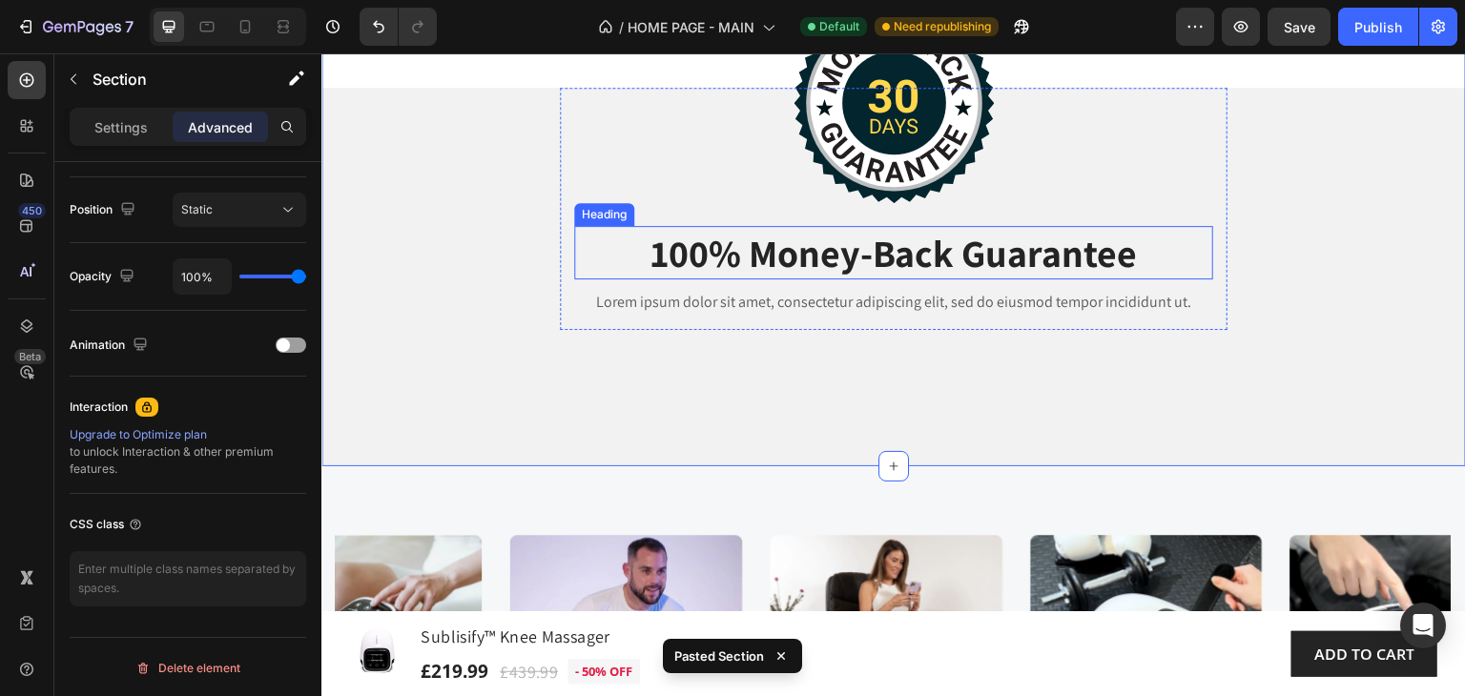
scroll to position [2850, 0]
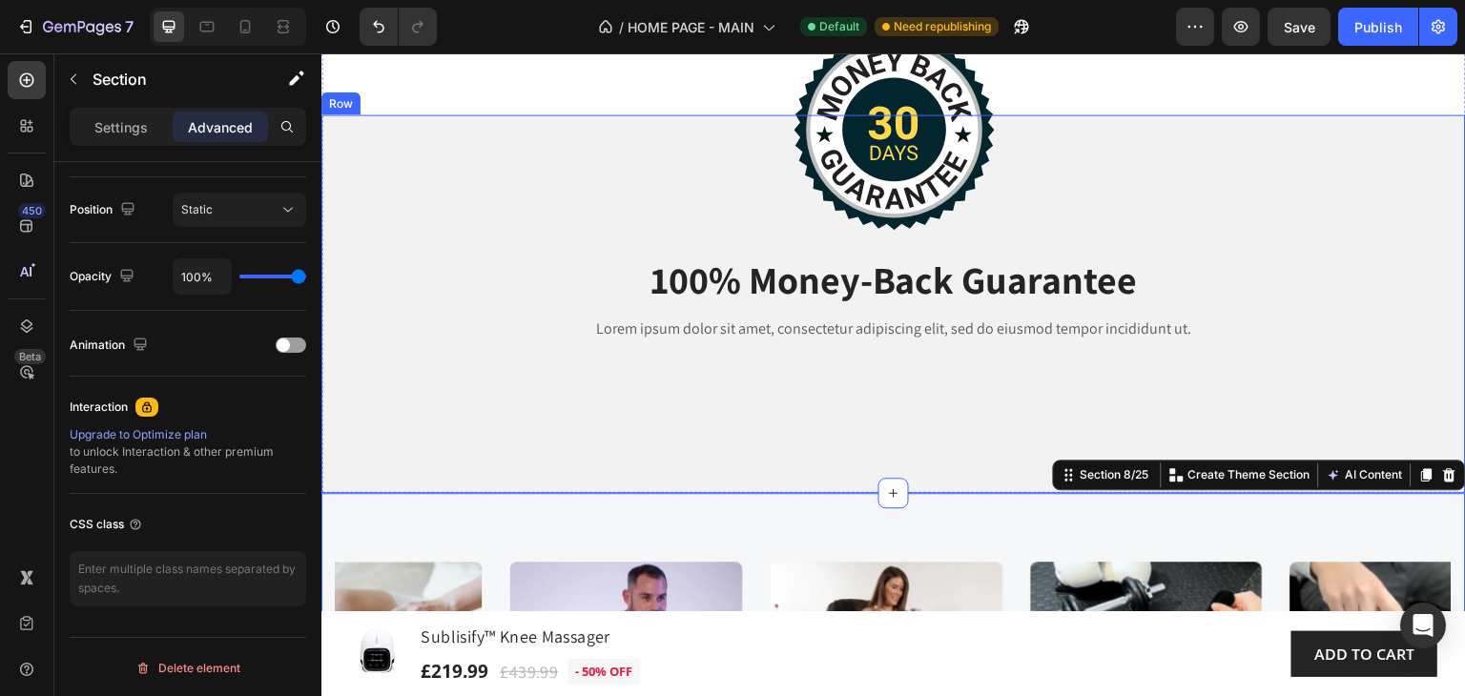
scroll to position [2564, 0]
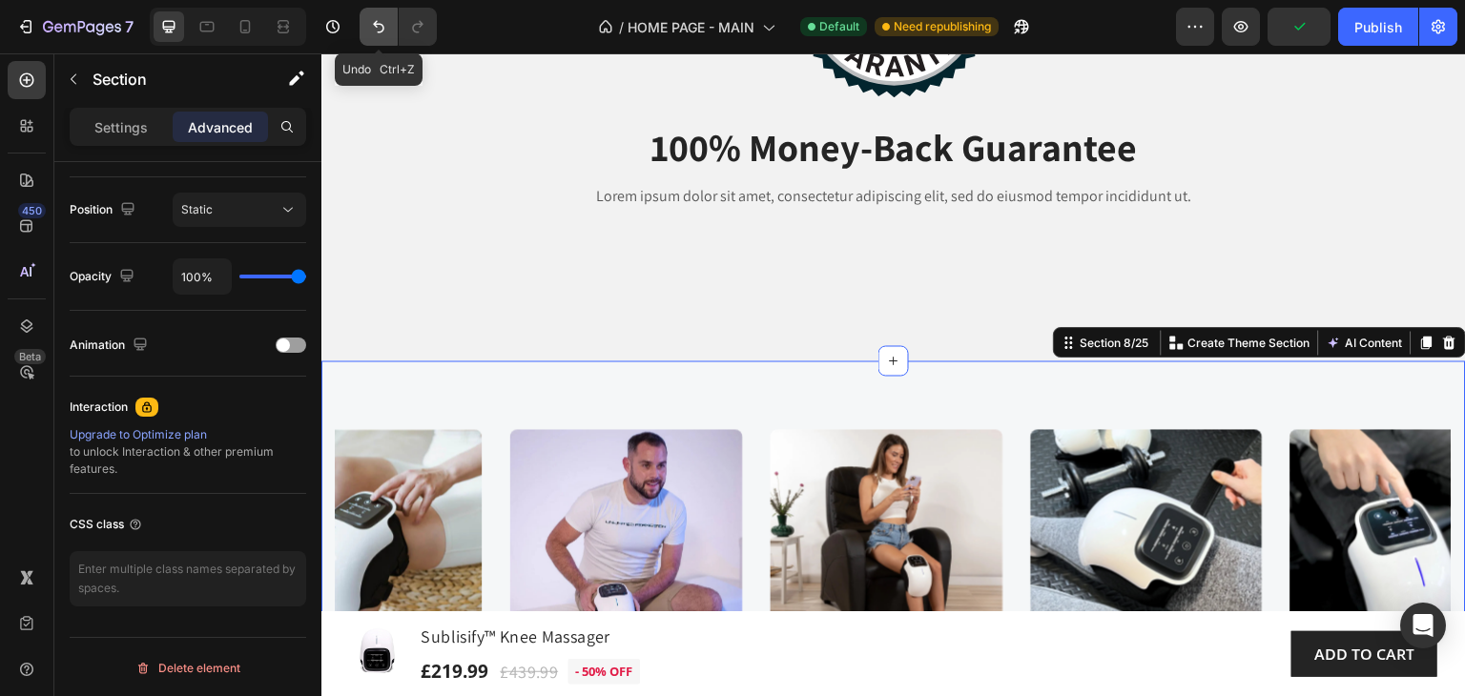
click at [374, 25] on icon "Undo/Redo" at bounding box center [378, 27] width 11 height 12
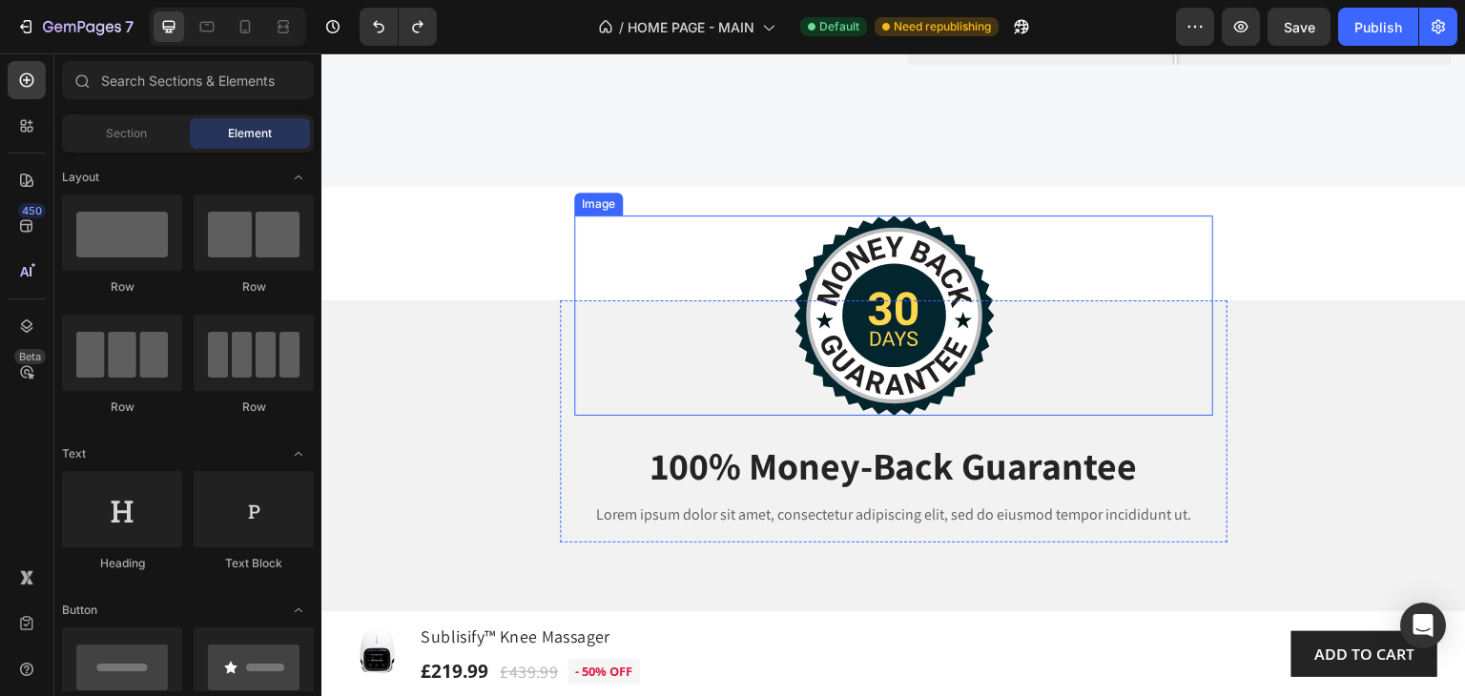
scroll to position [3557, 0]
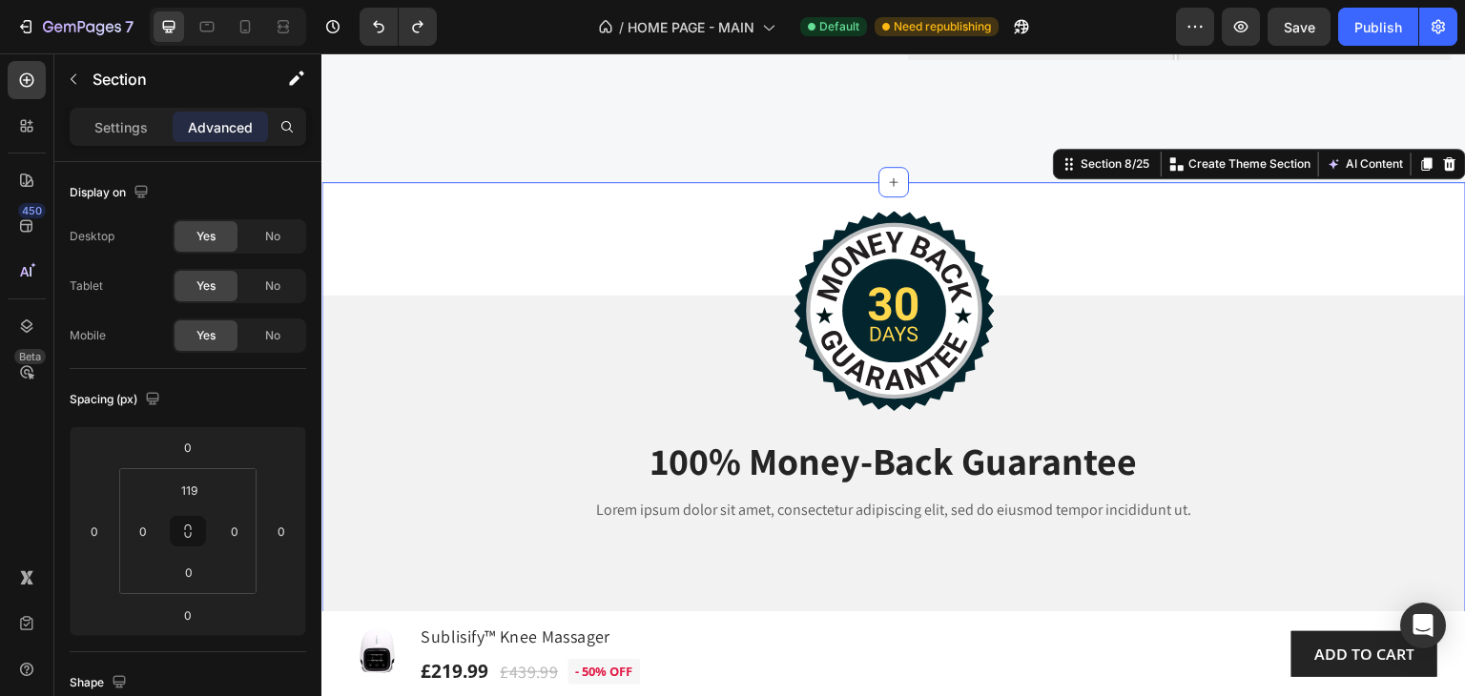
click at [350, 197] on div "Image 100% Money-Back Guarantee Heading Lorem ipsum dolor sit amet, consectetur…" at bounding box center [893, 428] width 1144 height 492
click at [355, 203] on div "Image 100% Money-Back Guarantee Heading Lorem ipsum dolor sit amet, consectetur…" at bounding box center [893, 428] width 1144 height 492
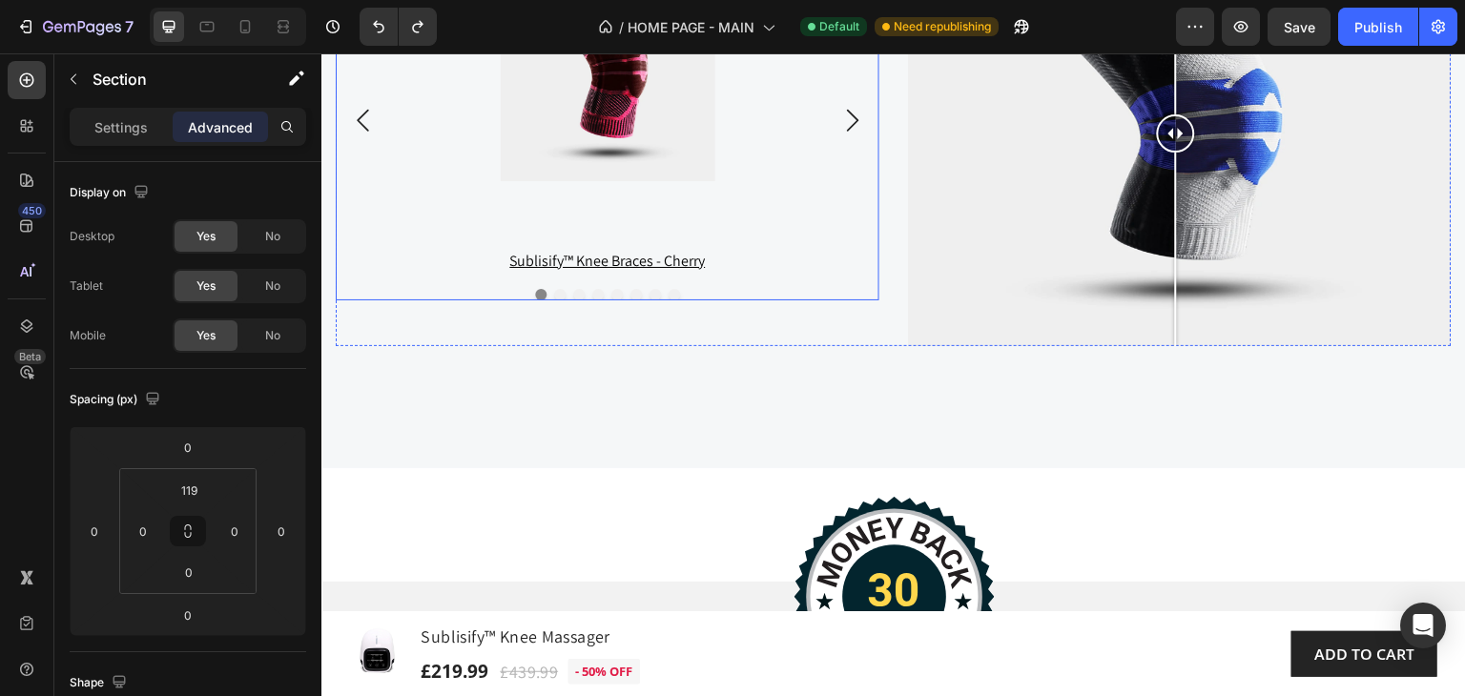
scroll to position [3462, 0]
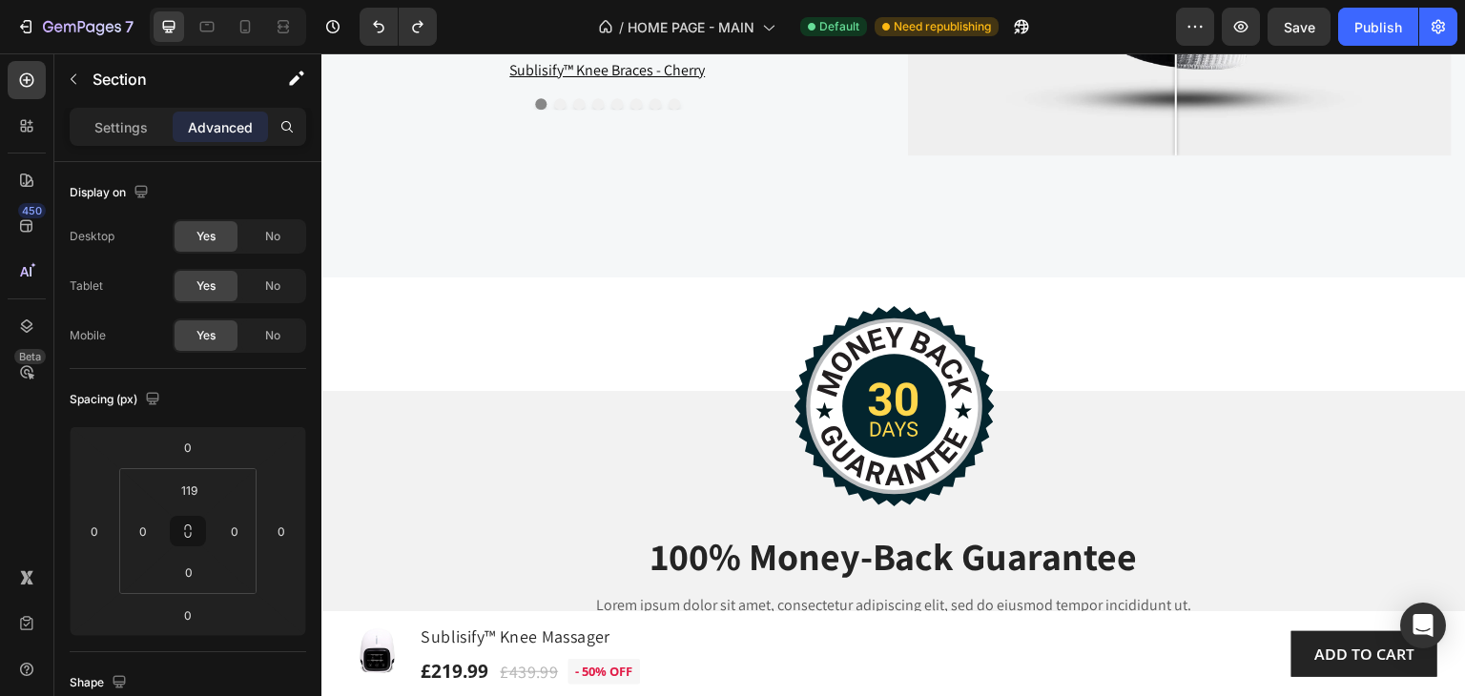
click at [362, 296] on div "Image 100% Money-Back Guarantee Heading Lorem ipsum dolor sit amet, consectetur…" at bounding box center [893, 524] width 1144 height 492
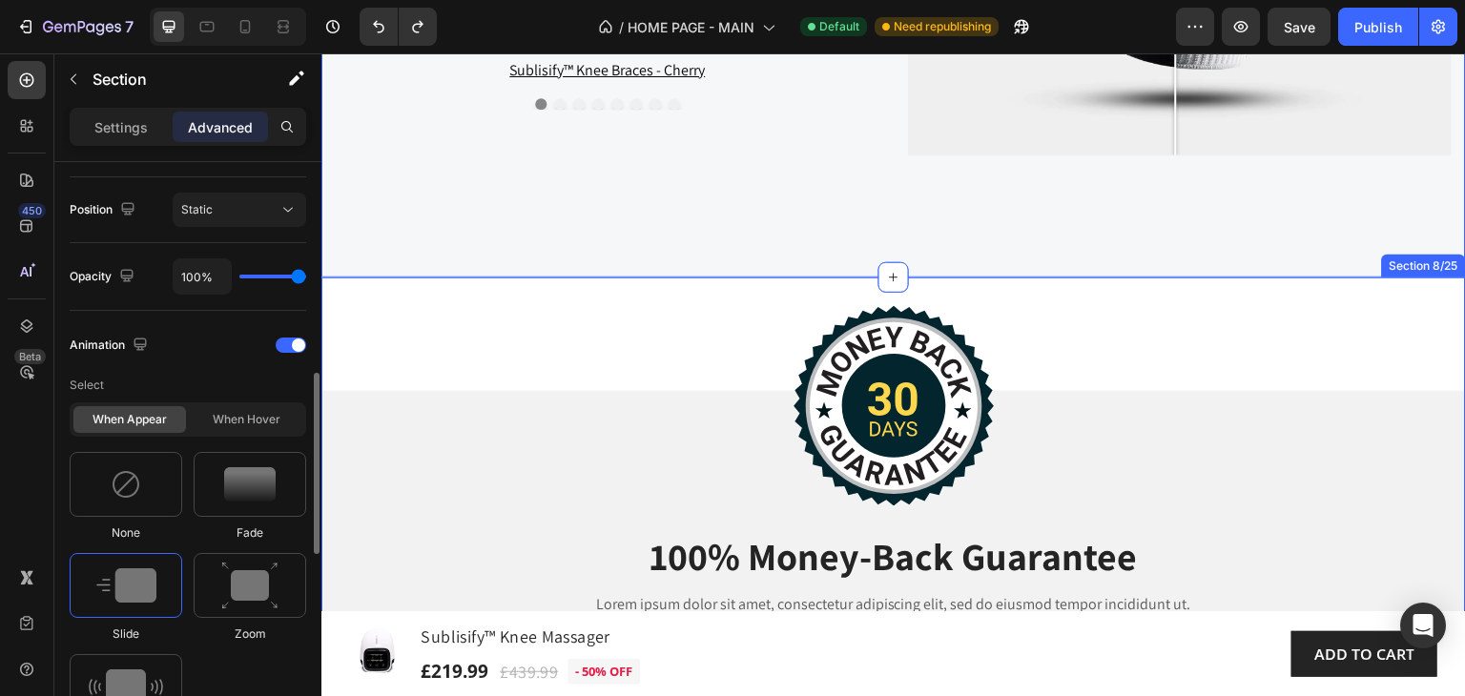
click at [353, 298] on div "Image 100% Money-Back Guarantee Heading Lorem ipsum dolor sit amet, consectetur…" at bounding box center [893, 524] width 1144 height 492
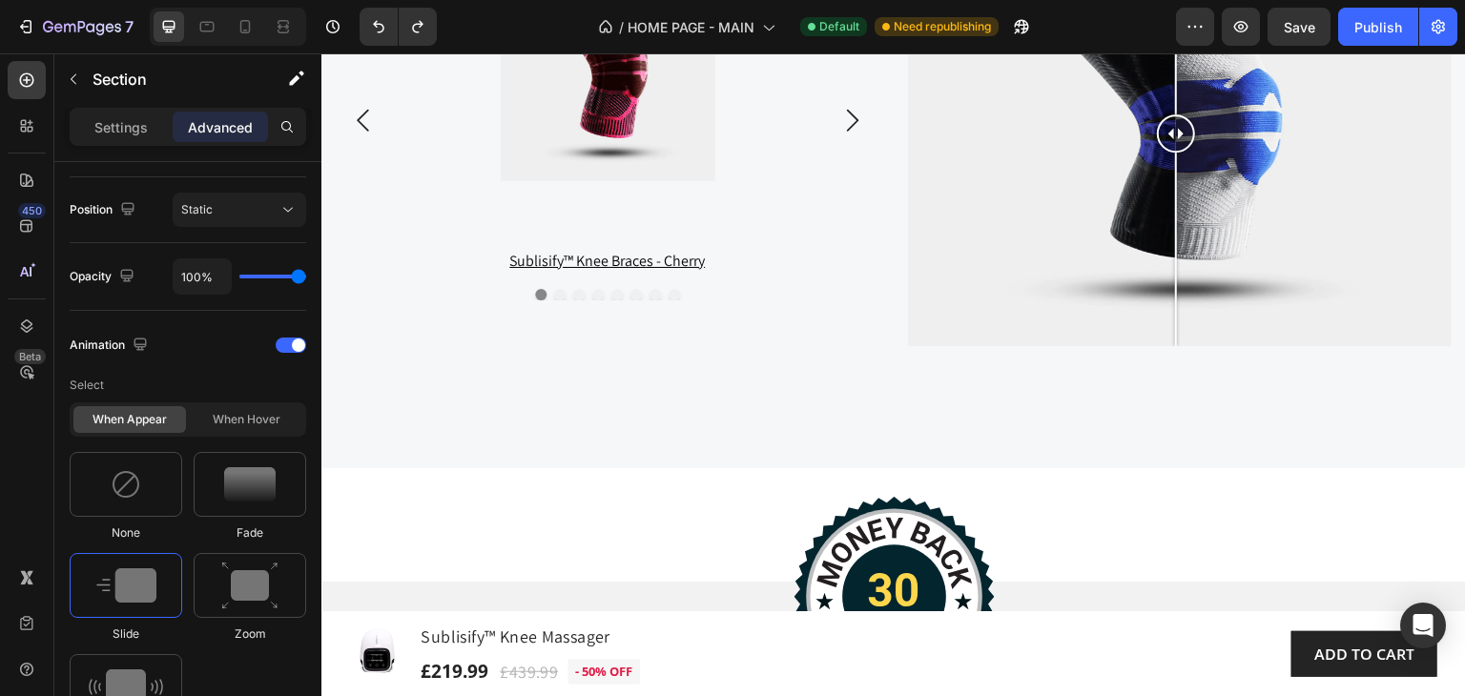
scroll to position [3462, 0]
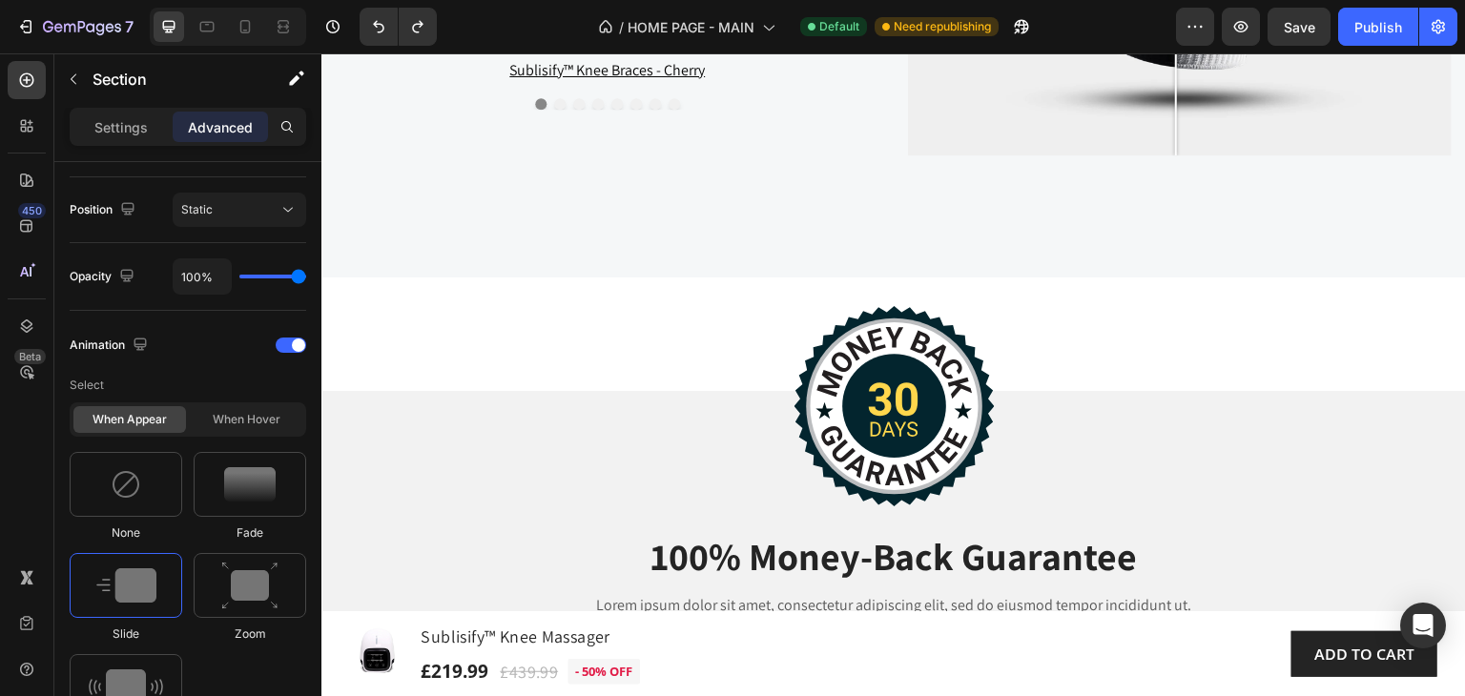
click at [405, 311] on div "Image 100% Money-Back Guarantee Heading Lorem ipsum dolor sit amet, consectetur…" at bounding box center [893, 524] width 1144 height 492
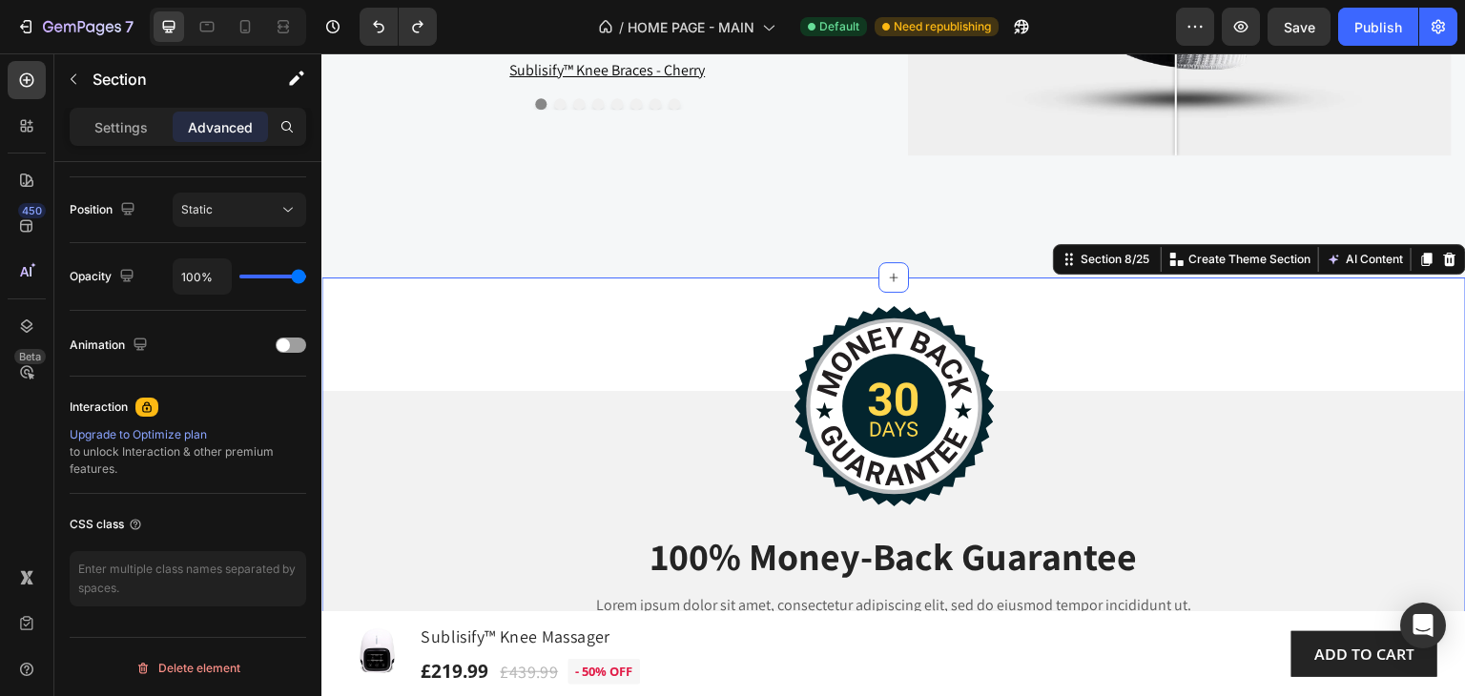
click at [404, 303] on div "Image 100% Money-Back Guarantee Heading Lorem ipsum dolor sit amet, consectetur…" at bounding box center [893, 524] width 1144 height 492
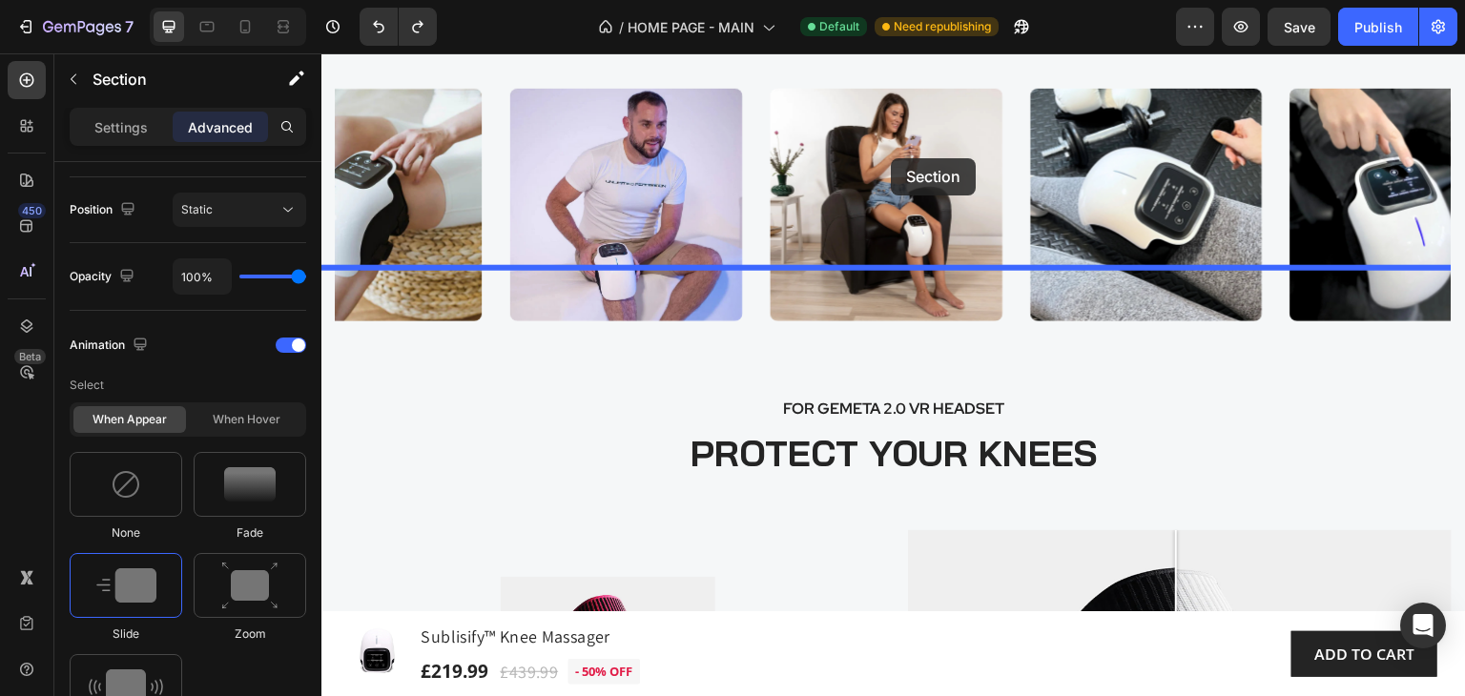
scroll to position [2394, 0]
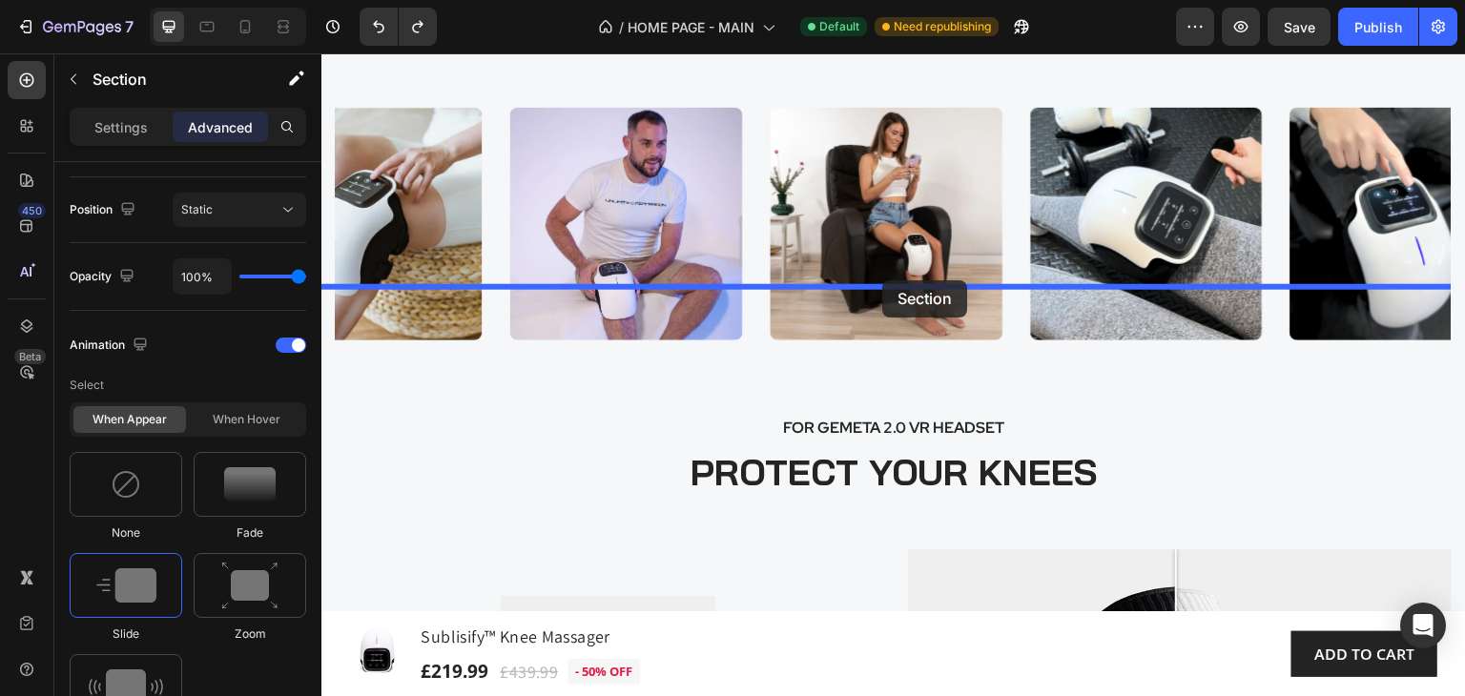
drag, startPoint x: 1059, startPoint y: 260, endPoint x: 882, endPoint y: 281, distance: 177.7
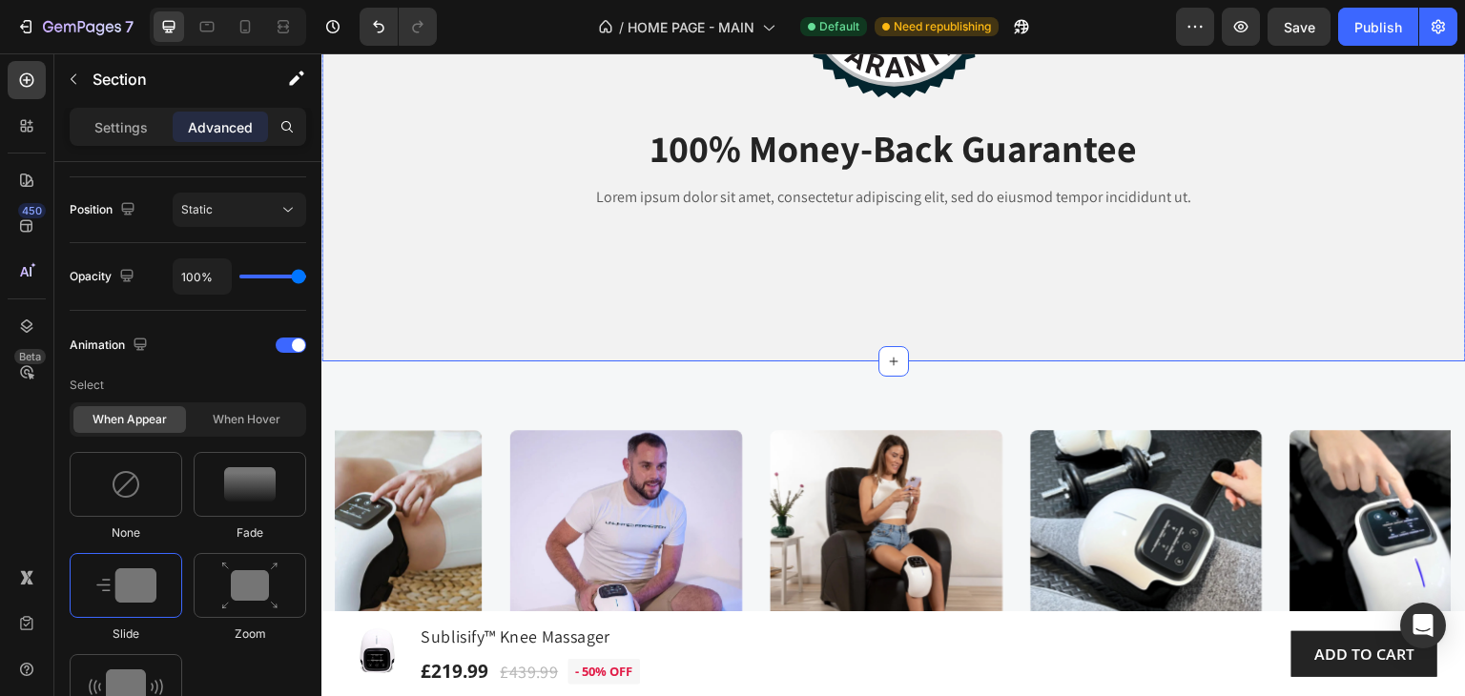
scroll to position [2870, 0]
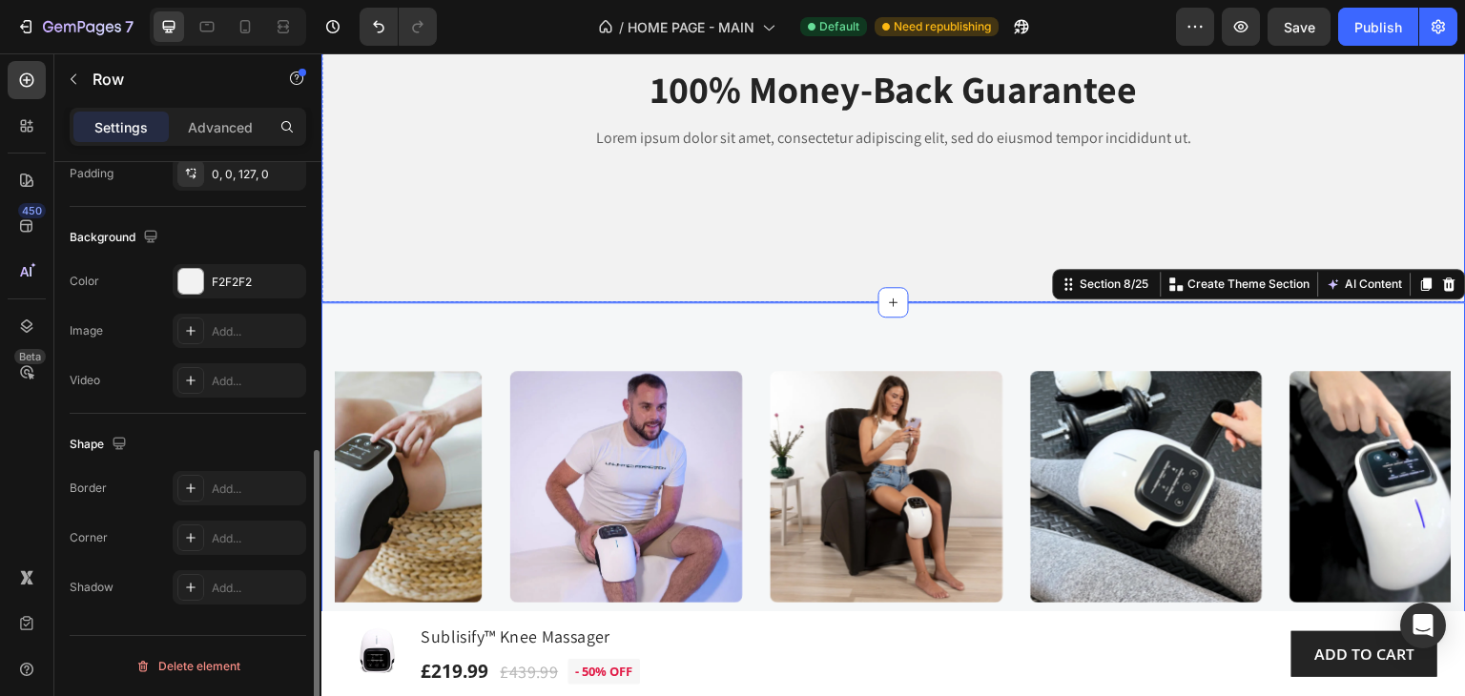
click at [871, 211] on div "Image 100% Money-Back Guarantee Heading Lorem ipsum dolor sit amet, consectetur…" at bounding box center [893, 113] width 1144 height 379
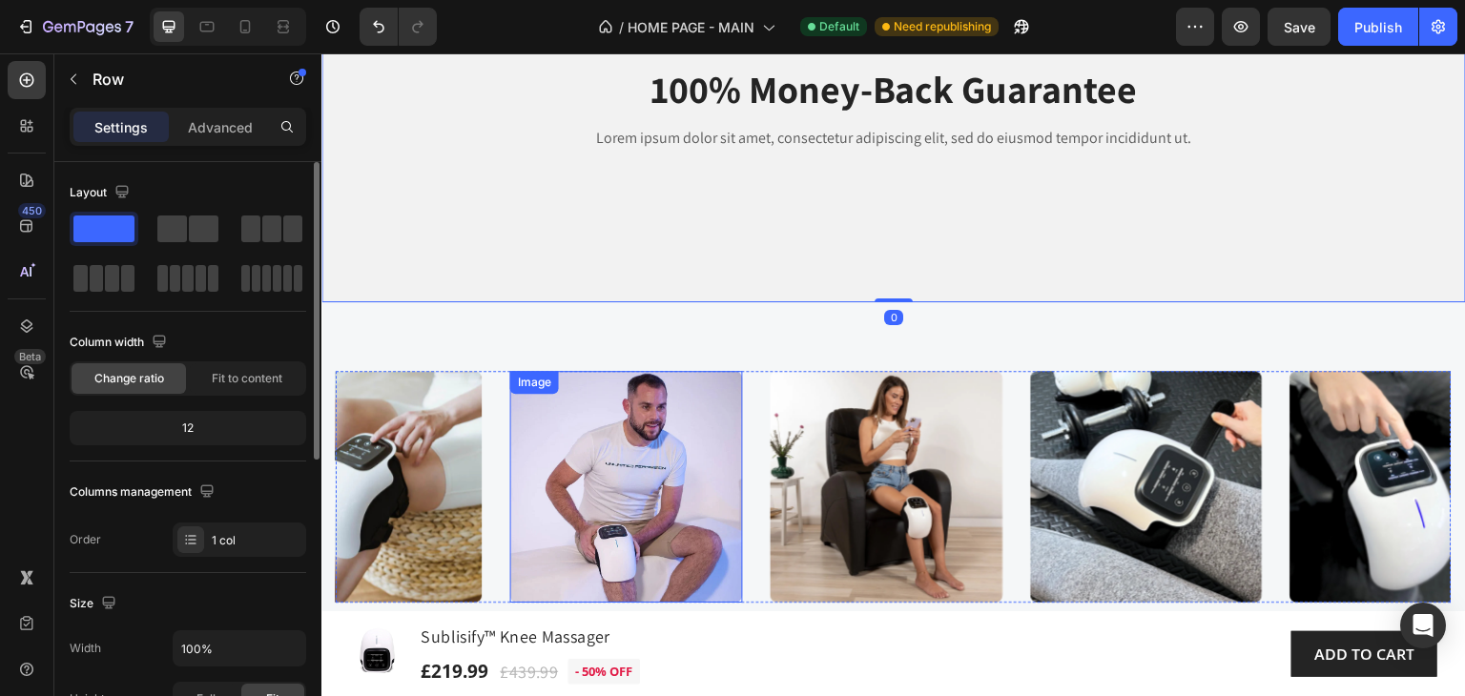
click at [695, 467] on img at bounding box center [626, 487] width 233 height 233
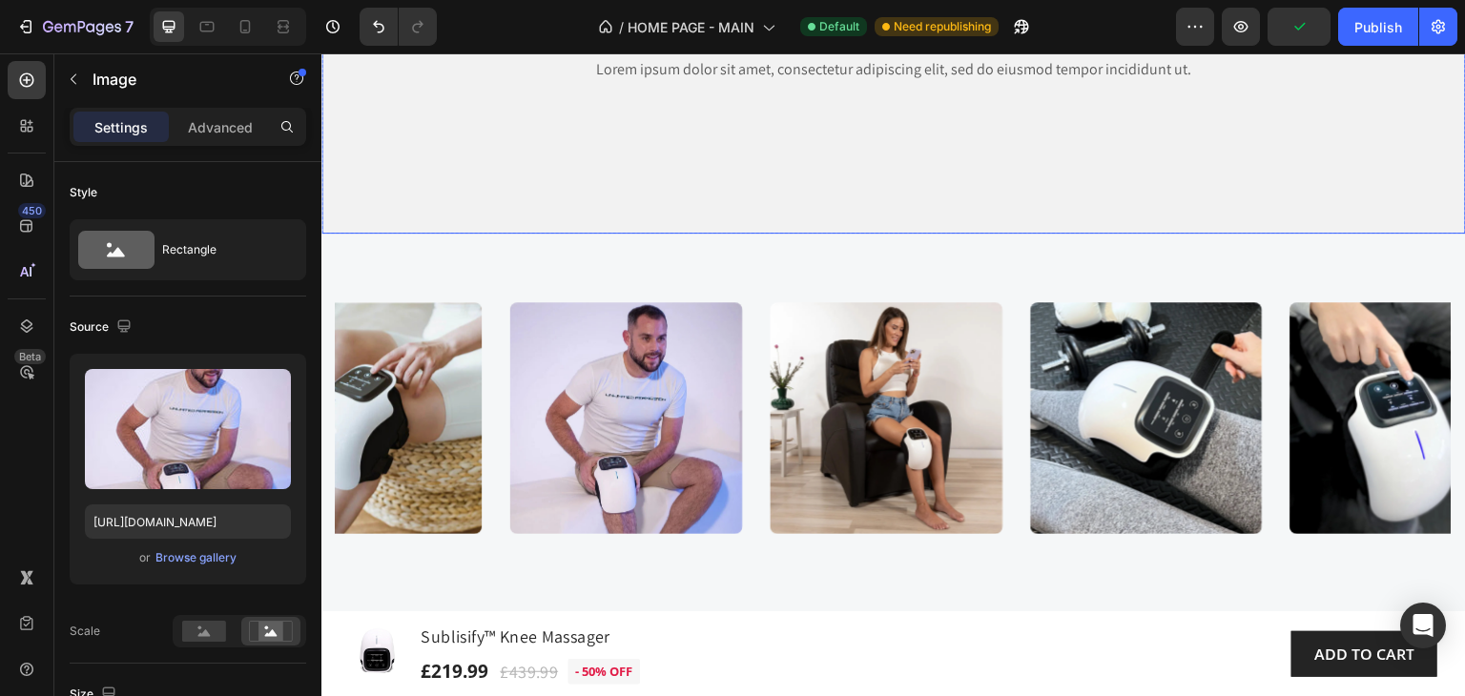
scroll to position [2966, 0]
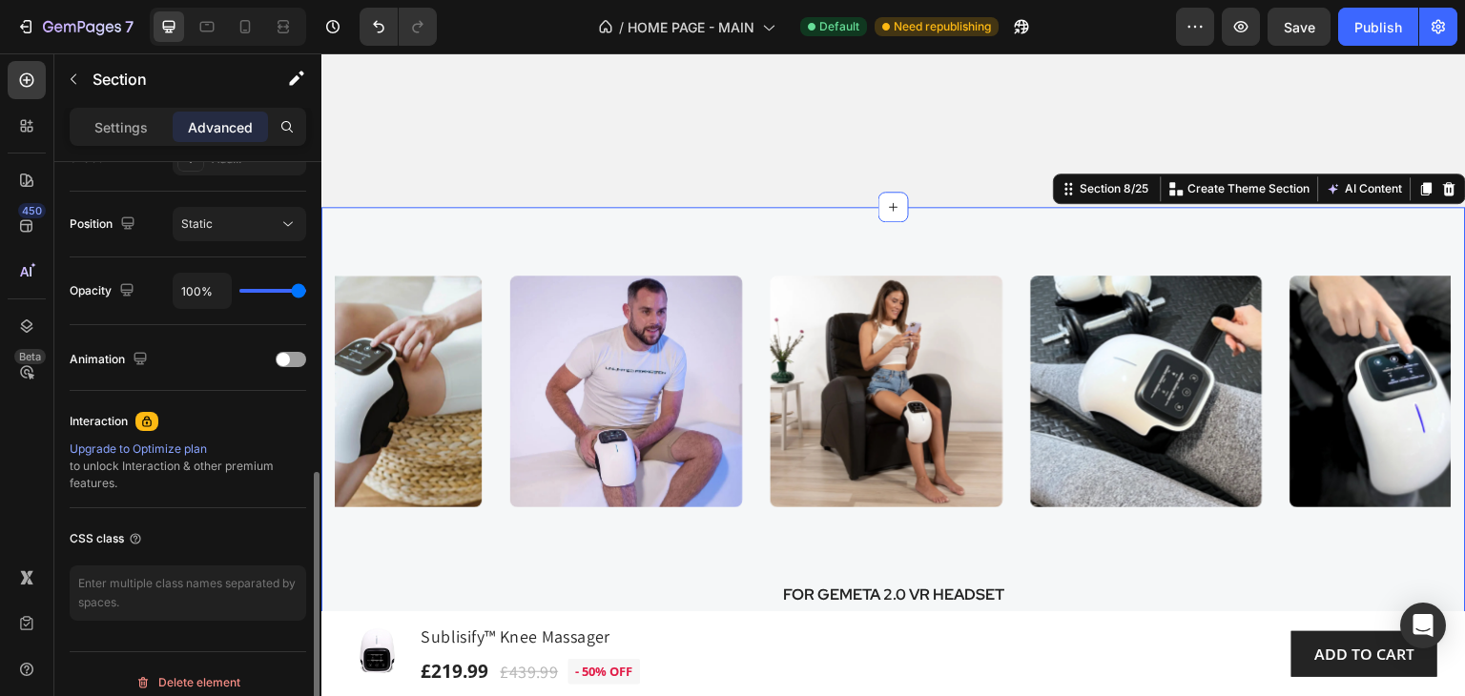
scroll to position [682, 0]
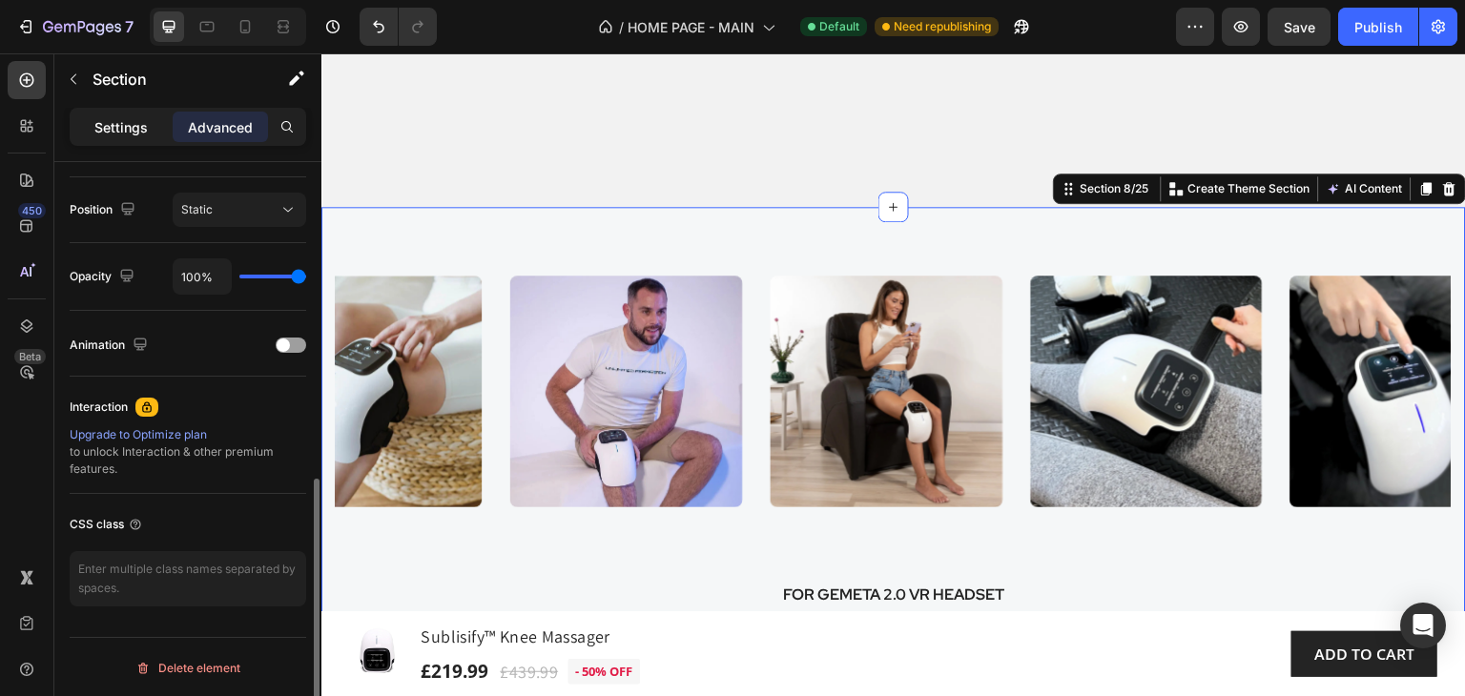
click at [117, 129] on p "Settings" at bounding box center [120, 127] width 53 height 20
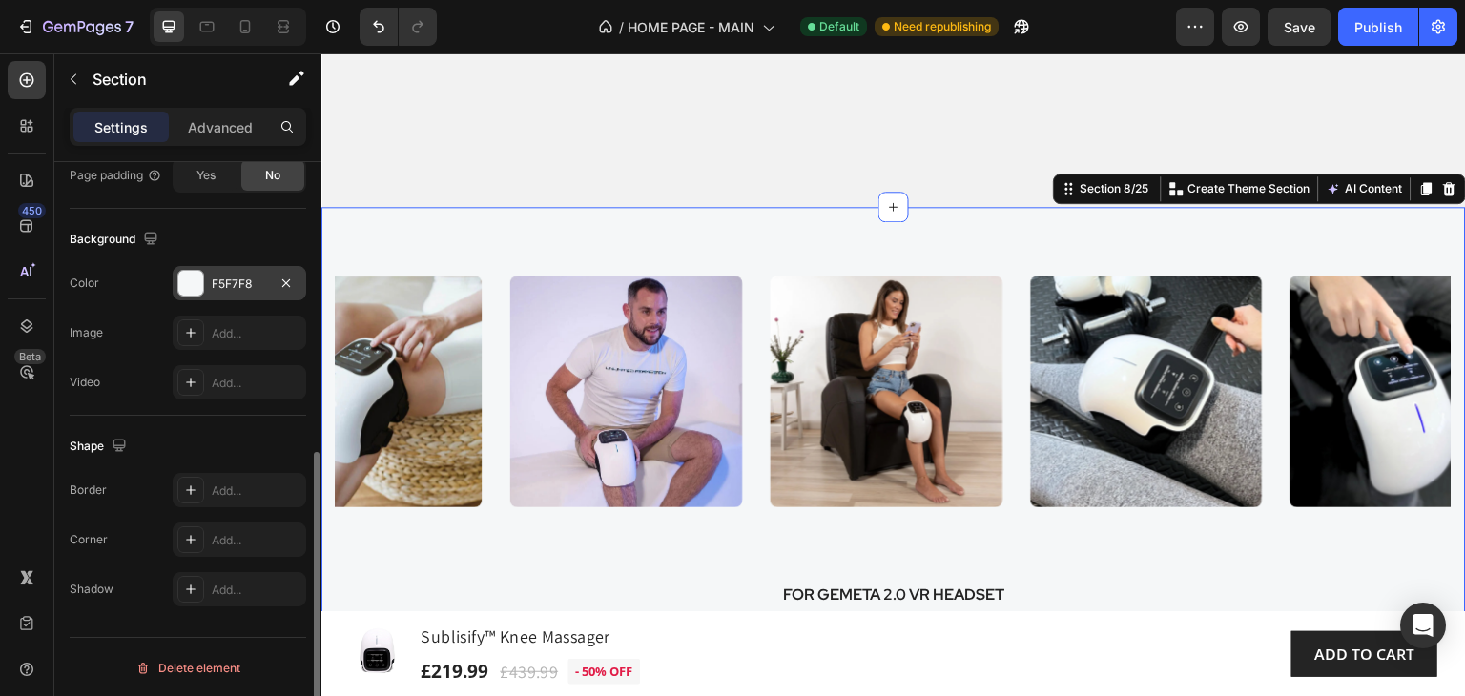
click at [236, 279] on div "F5F7F8" at bounding box center [239, 284] width 55 height 17
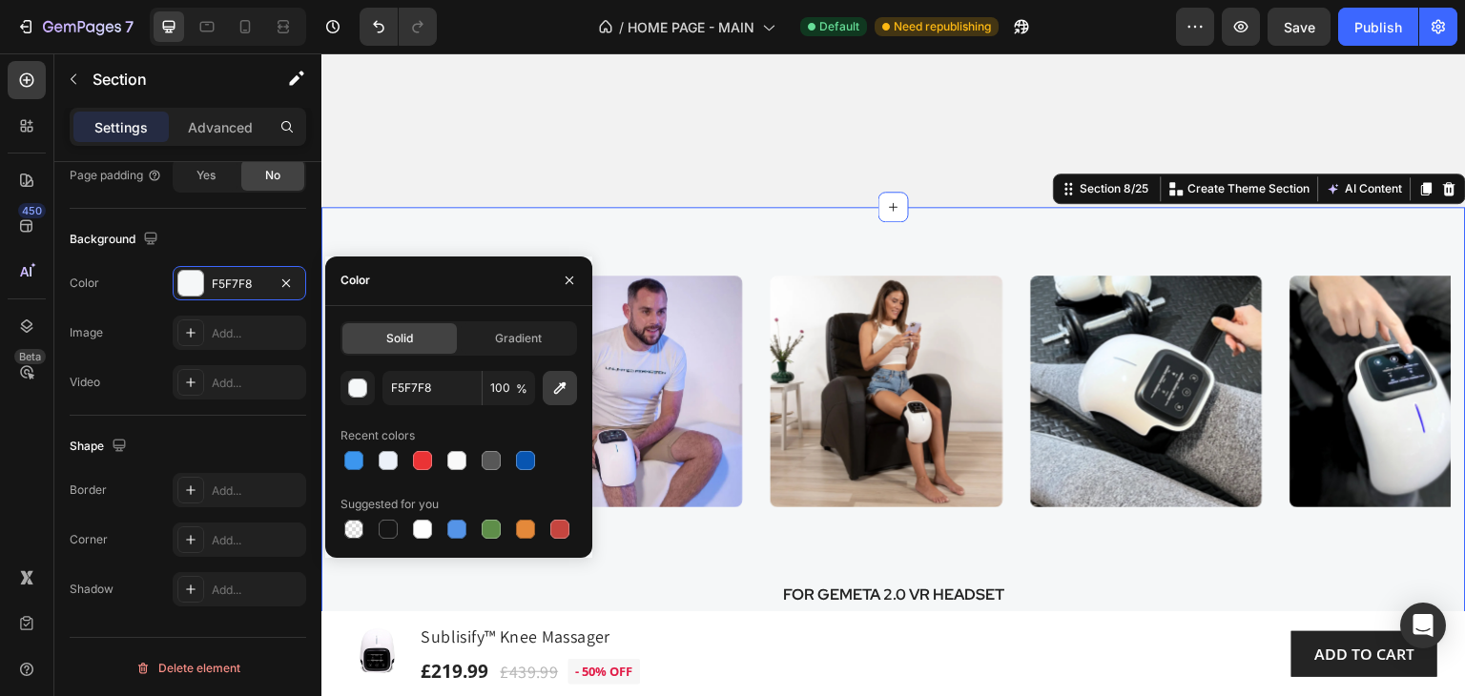
click at [565, 382] on icon "button" at bounding box center [560, 387] width 12 height 12
type input "F2F2F2"
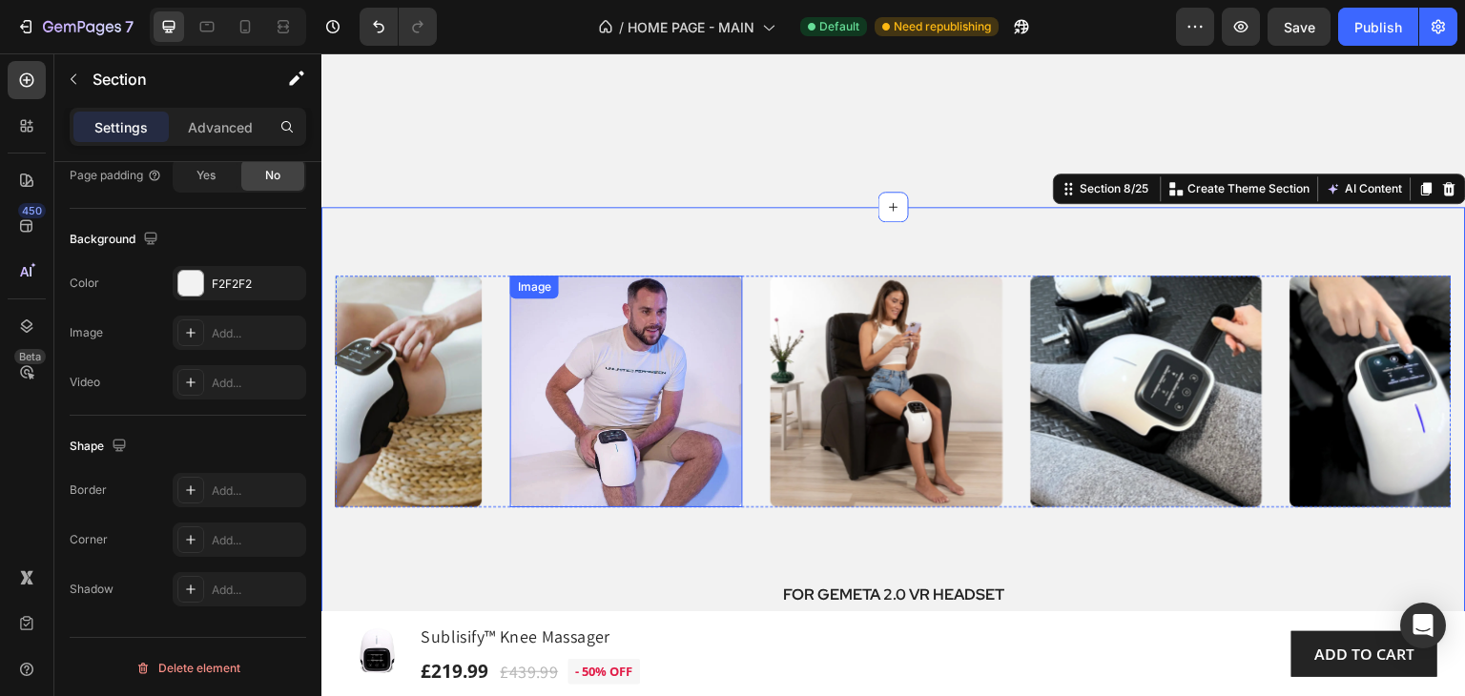
click at [704, 349] on img at bounding box center [626, 392] width 233 height 233
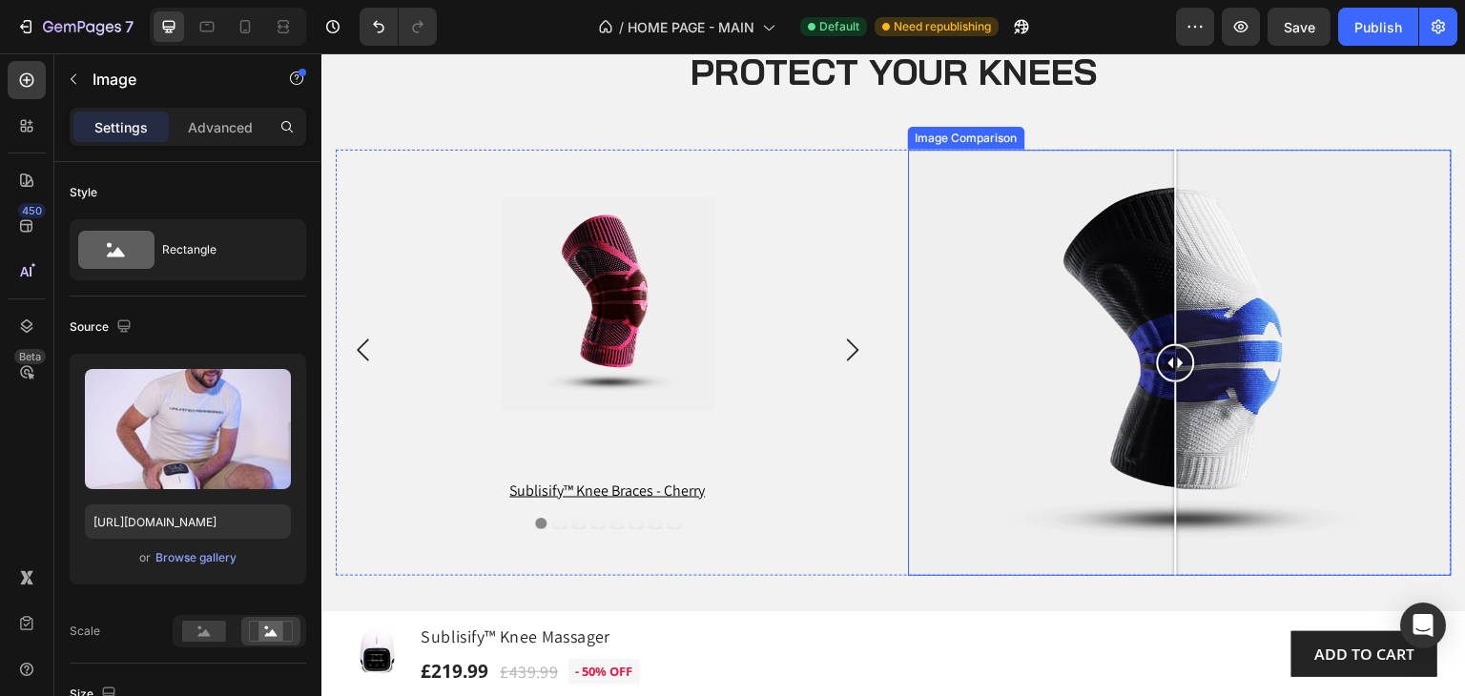
scroll to position [3443, 0]
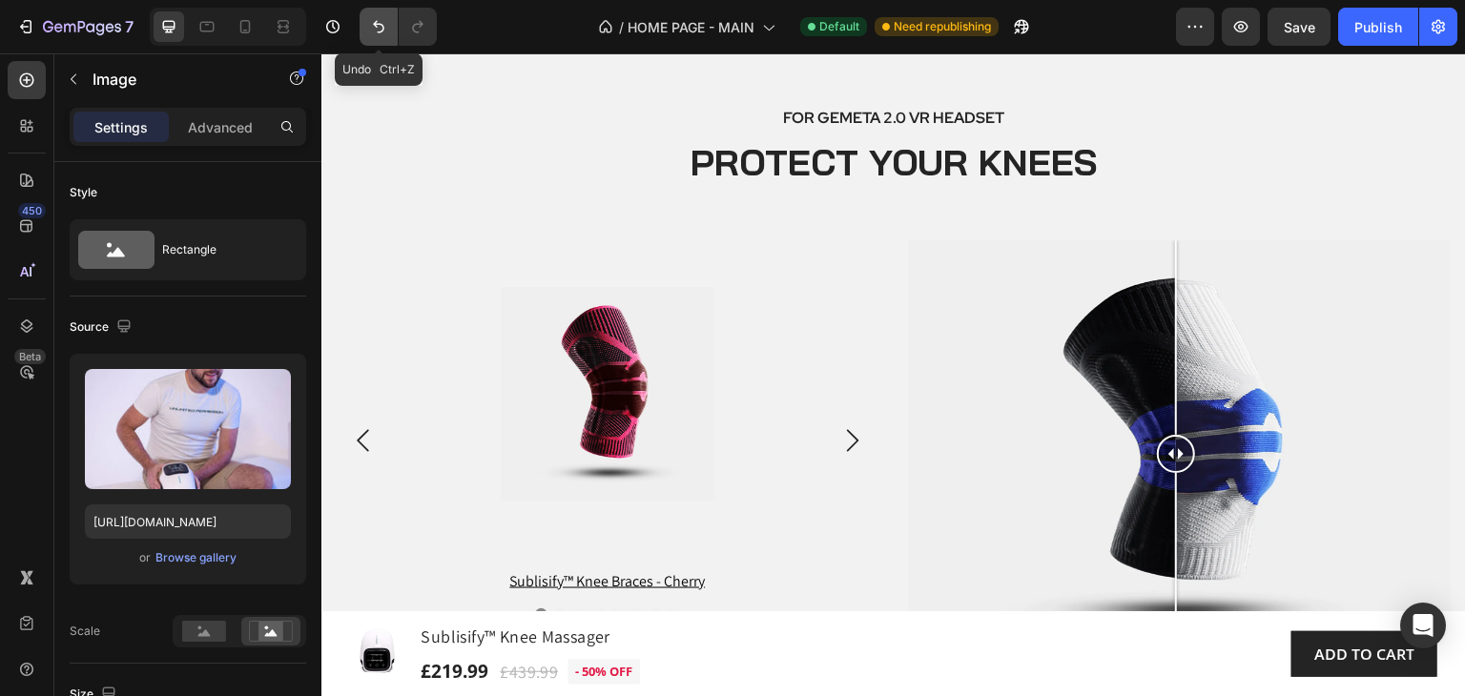
click at [378, 31] on icon "Undo/Redo" at bounding box center [378, 27] width 11 height 12
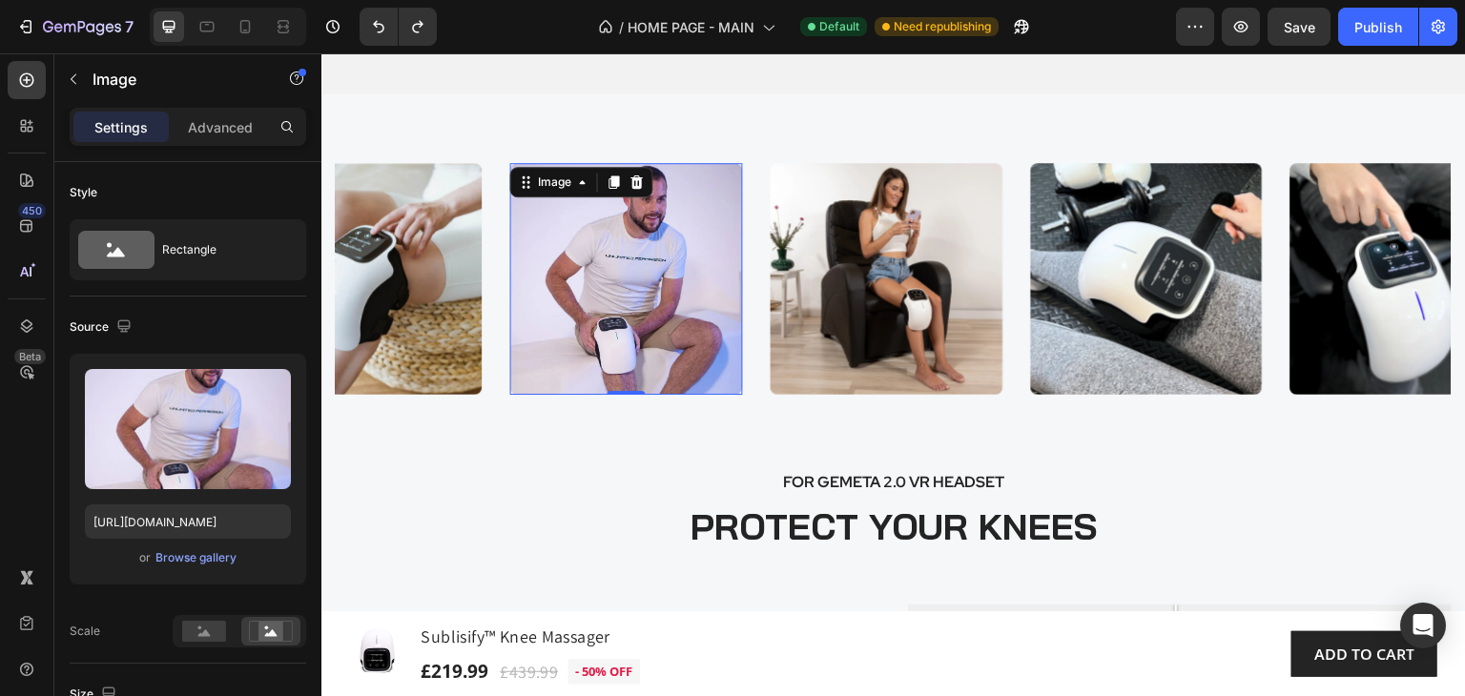
scroll to position [3061, 0]
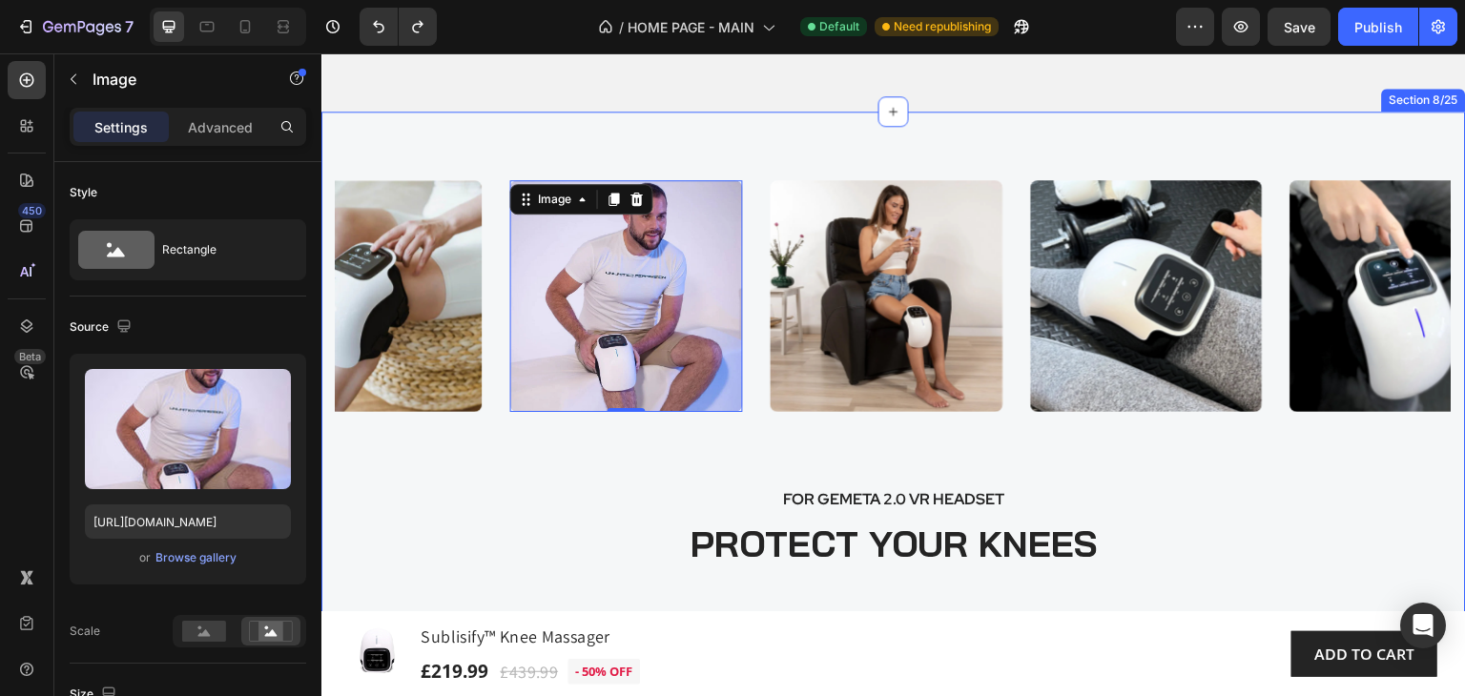
click at [587, 148] on div "Image 0 Image Image Image Image Image Image Image Image Image Image Carousel FO…" at bounding box center [893, 641] width 1144 height 1059
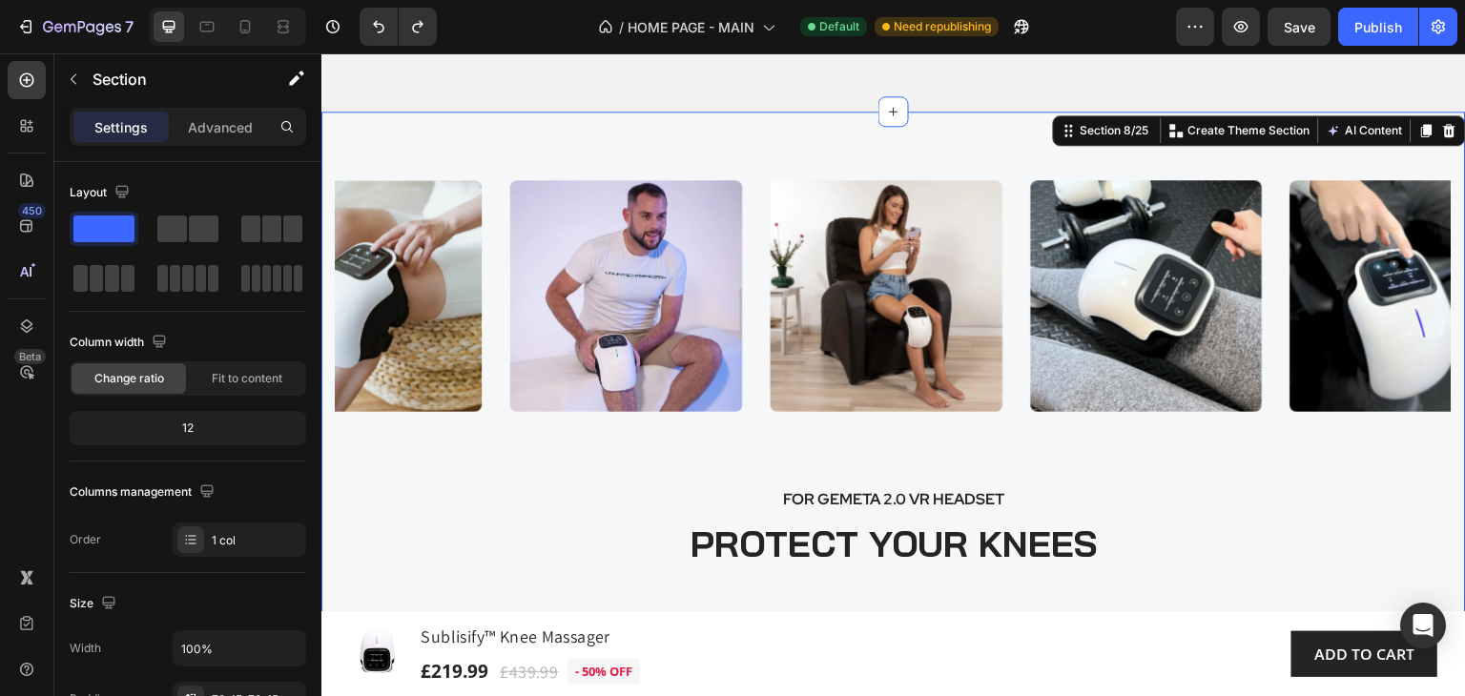
click at [596, 143] on div "Image Image Image Image Image Image Image Image Image Image Image Carousel FOR …" at bounding box center [893, 641] width 1144 height 1059
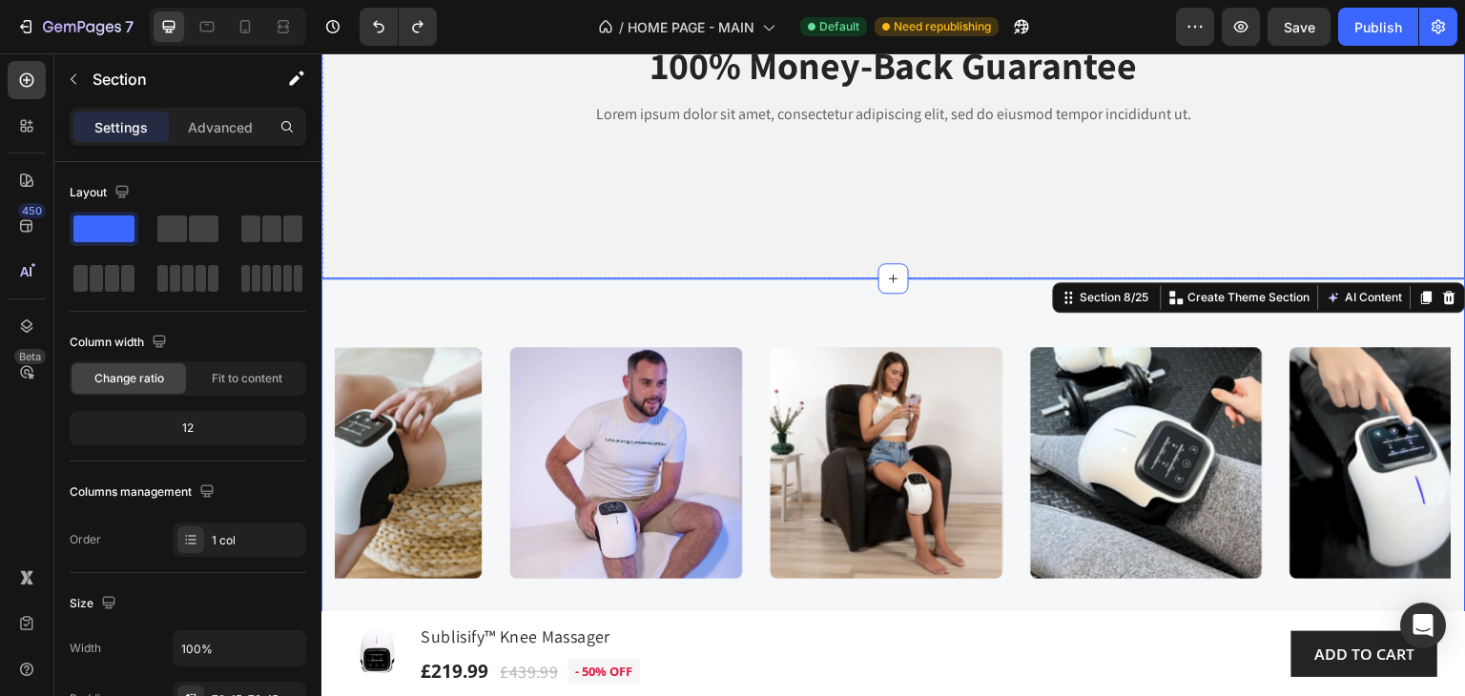
scroll to position [2870, 0]
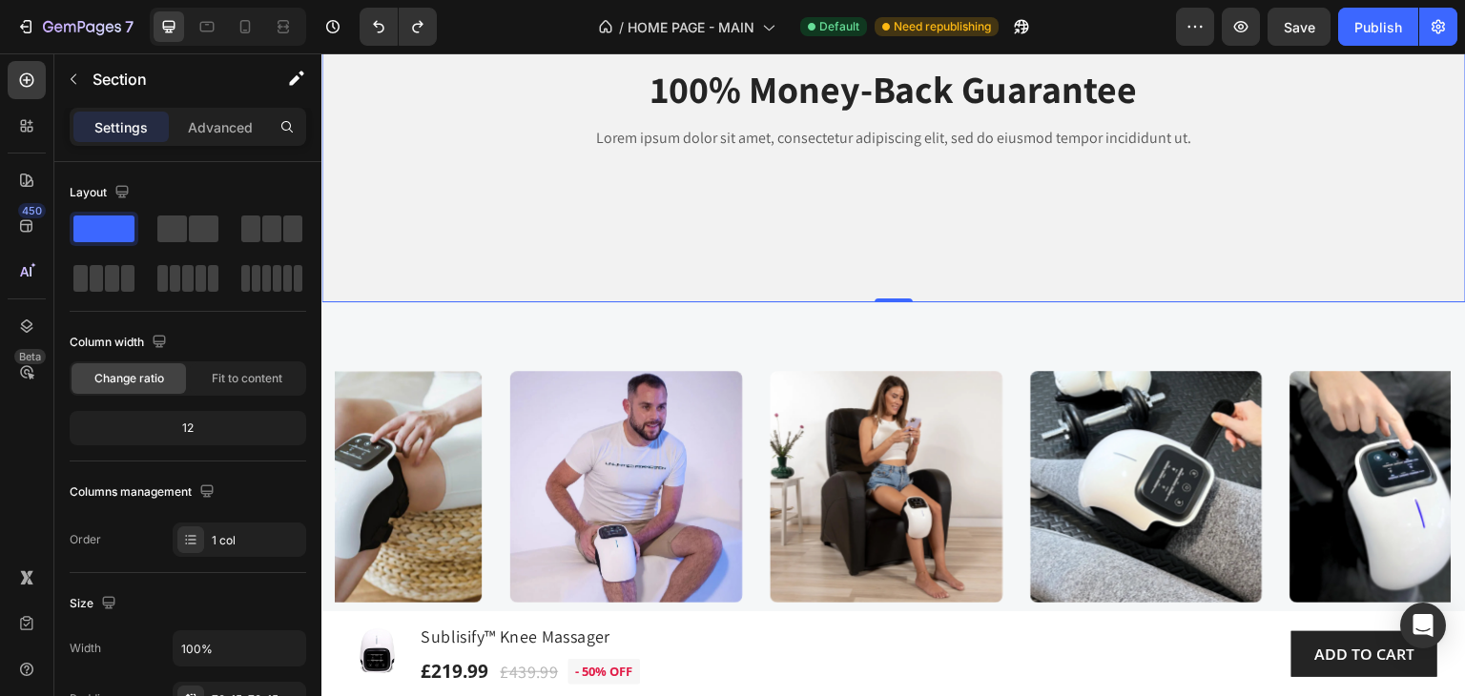
click at [780, 225] on div "Image 100% Money-Back Guarantee Heading Lorem ipsum dolor sit amet, consectetur…" at bounding box center [893, 113] width 1144 height 379
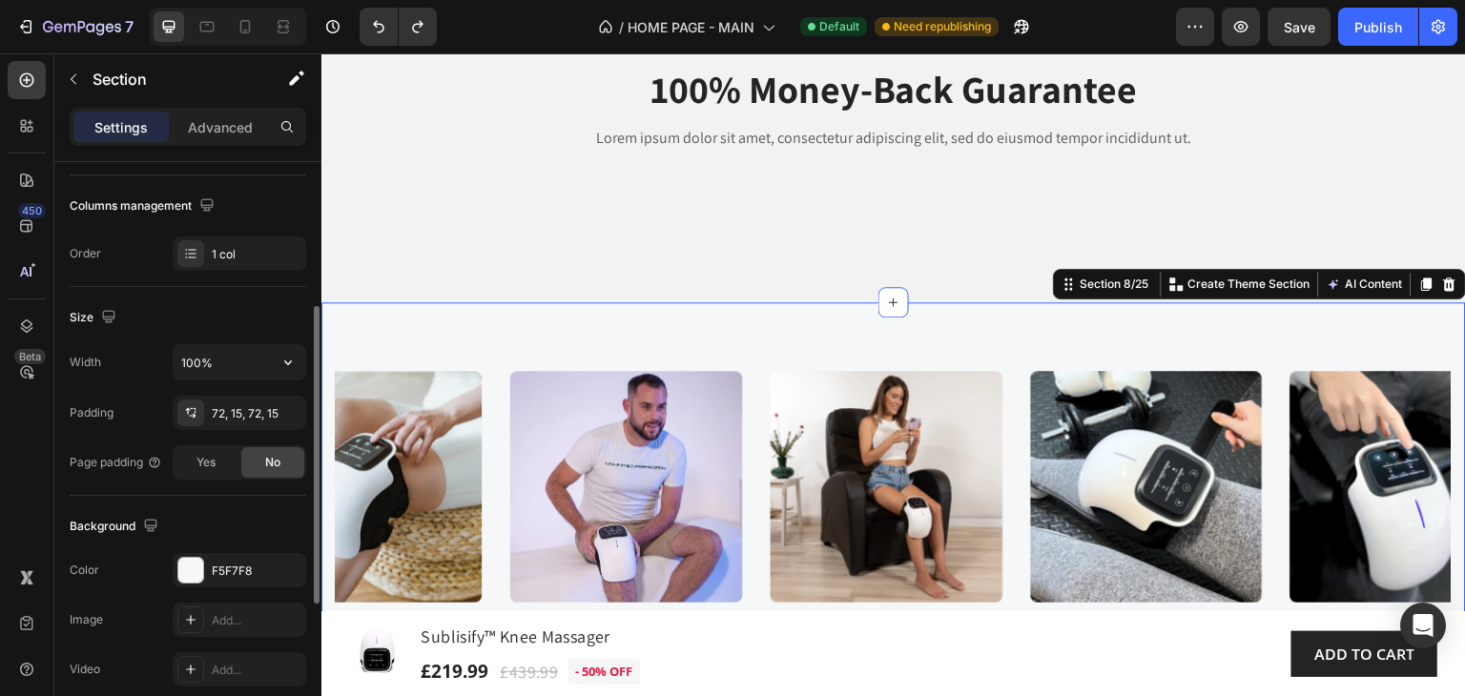
scroll to position [477, 0]
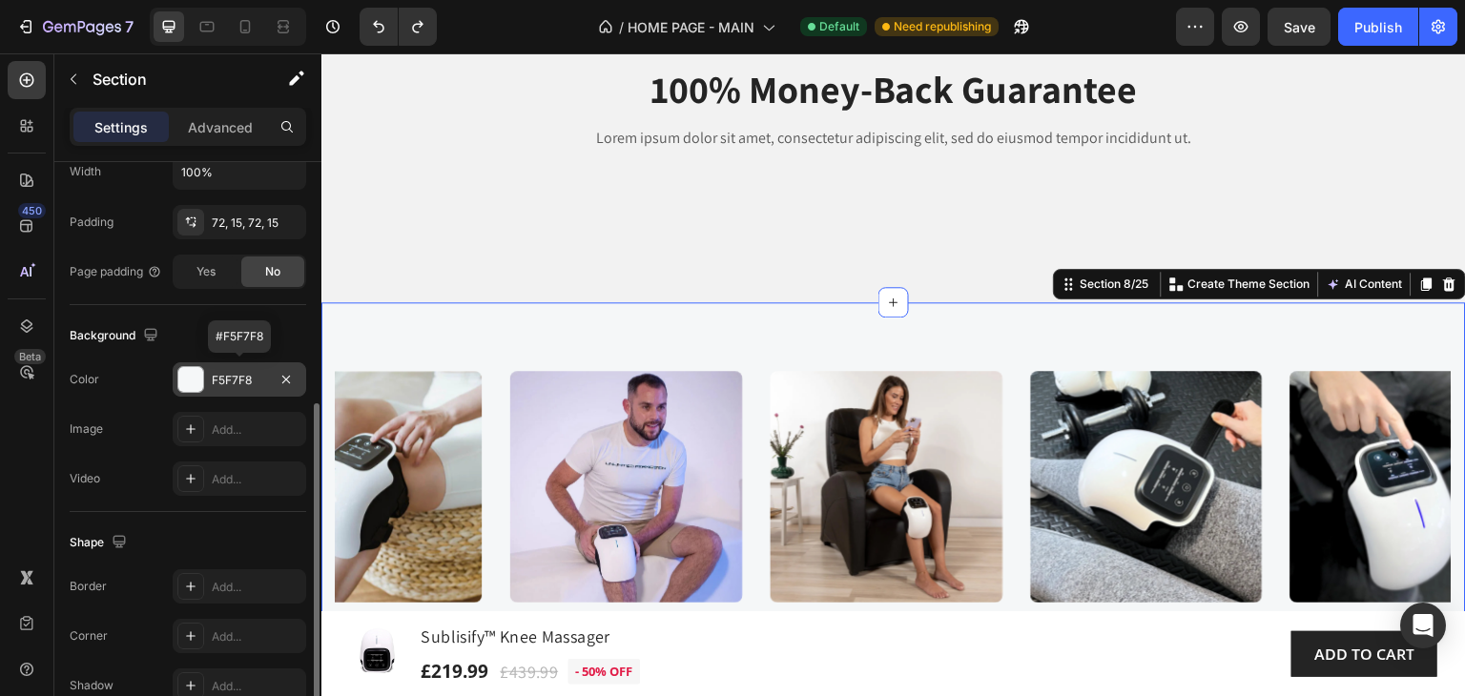
click at [232, 382] on div "F5F7F8" at bounding box center [239, 380] width 55 height 17
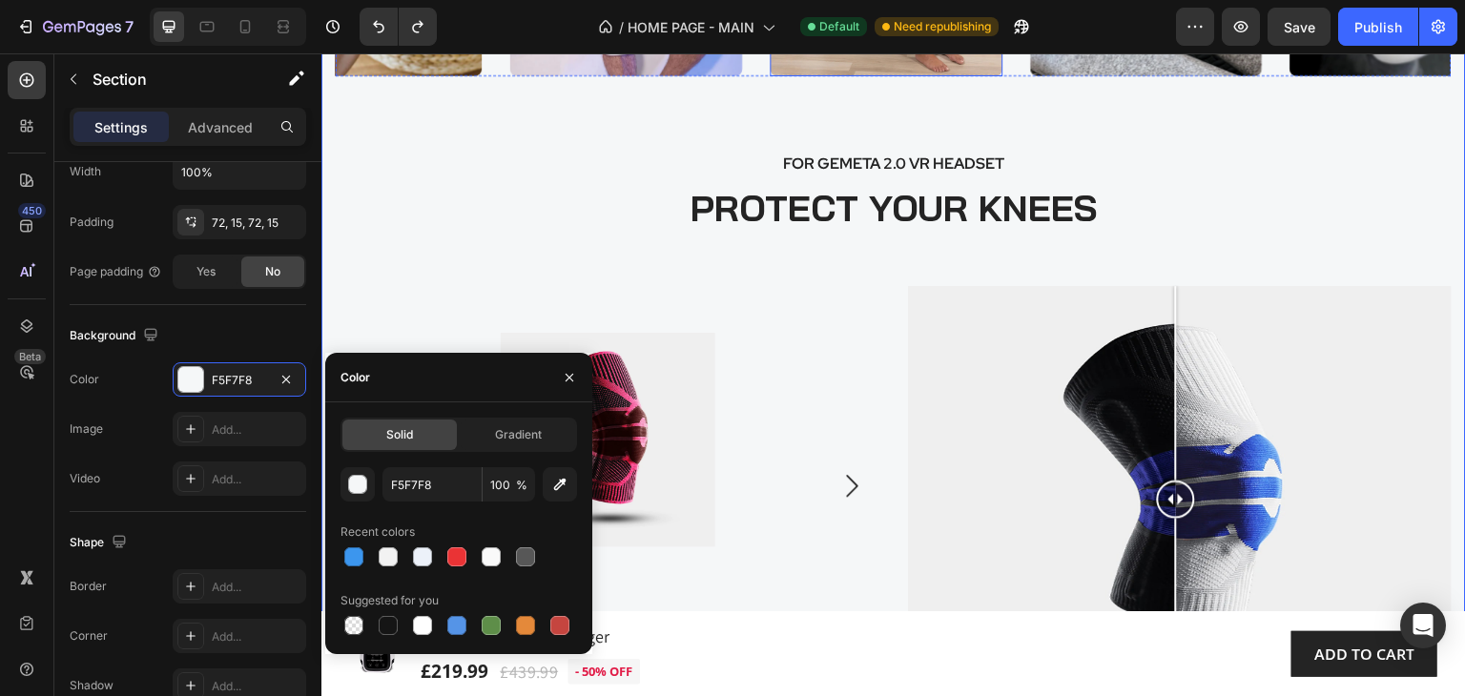
scroll to position [3443, 0]
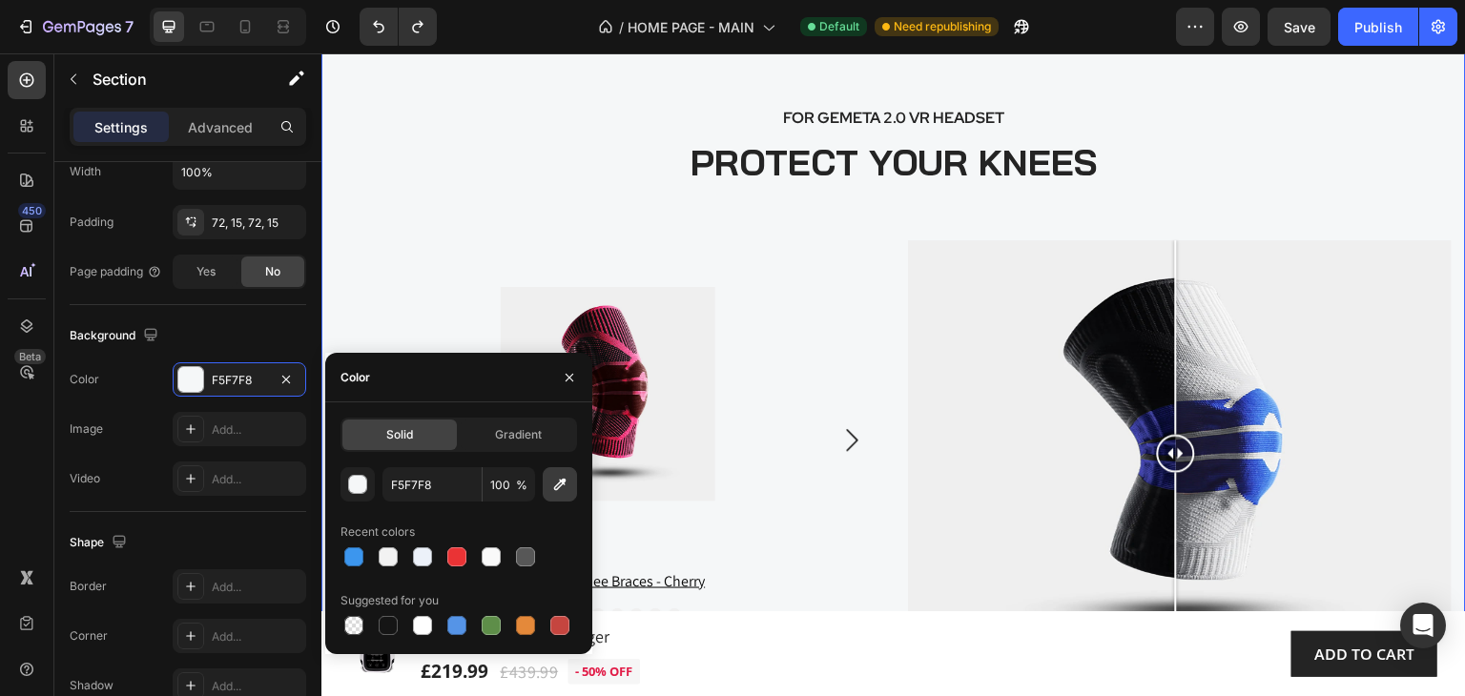
click at [563, 485] on icon "button" at bounding box center [559, 484] width 19 height 19
type input "EFEFEF"
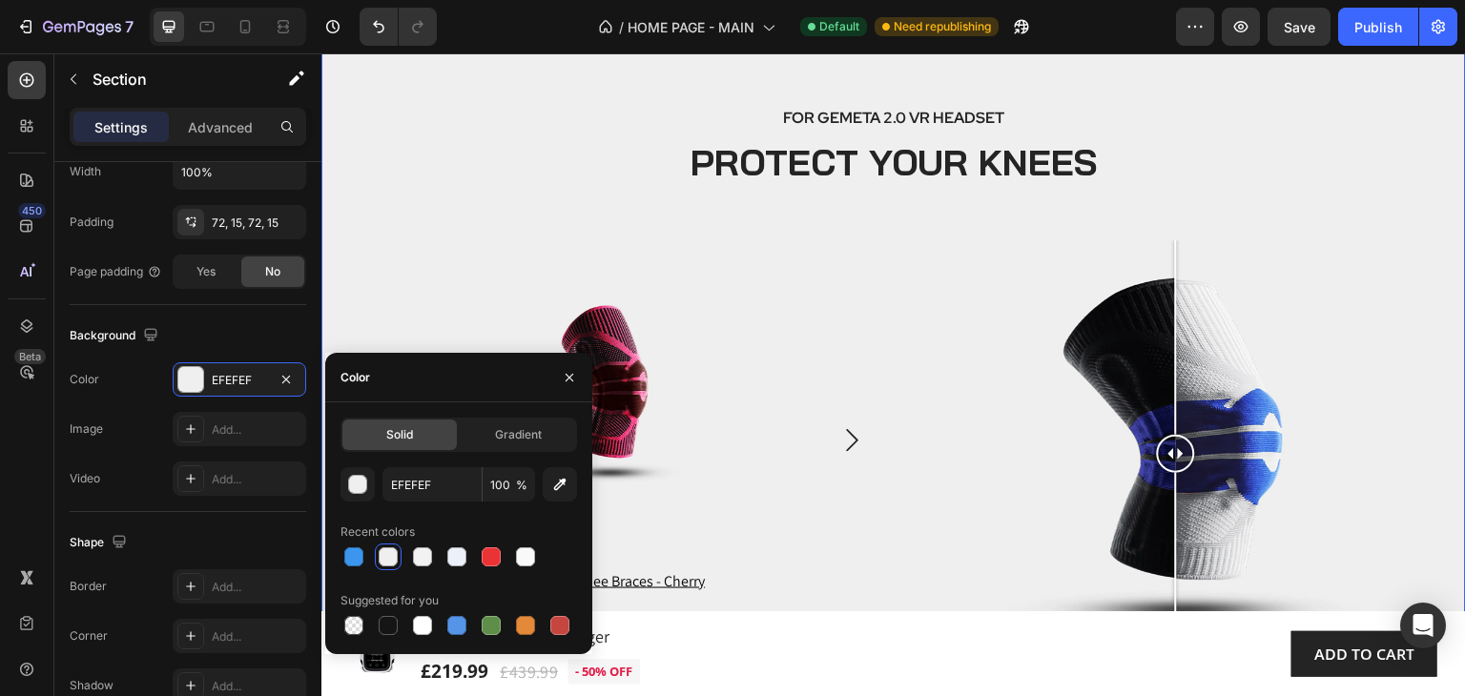
click at [576, 194] on div "Image Image Image Image Image Image Image Image Image Image Image Carousel FOR …" at bounding box center [894, 260] width 1116 height 922
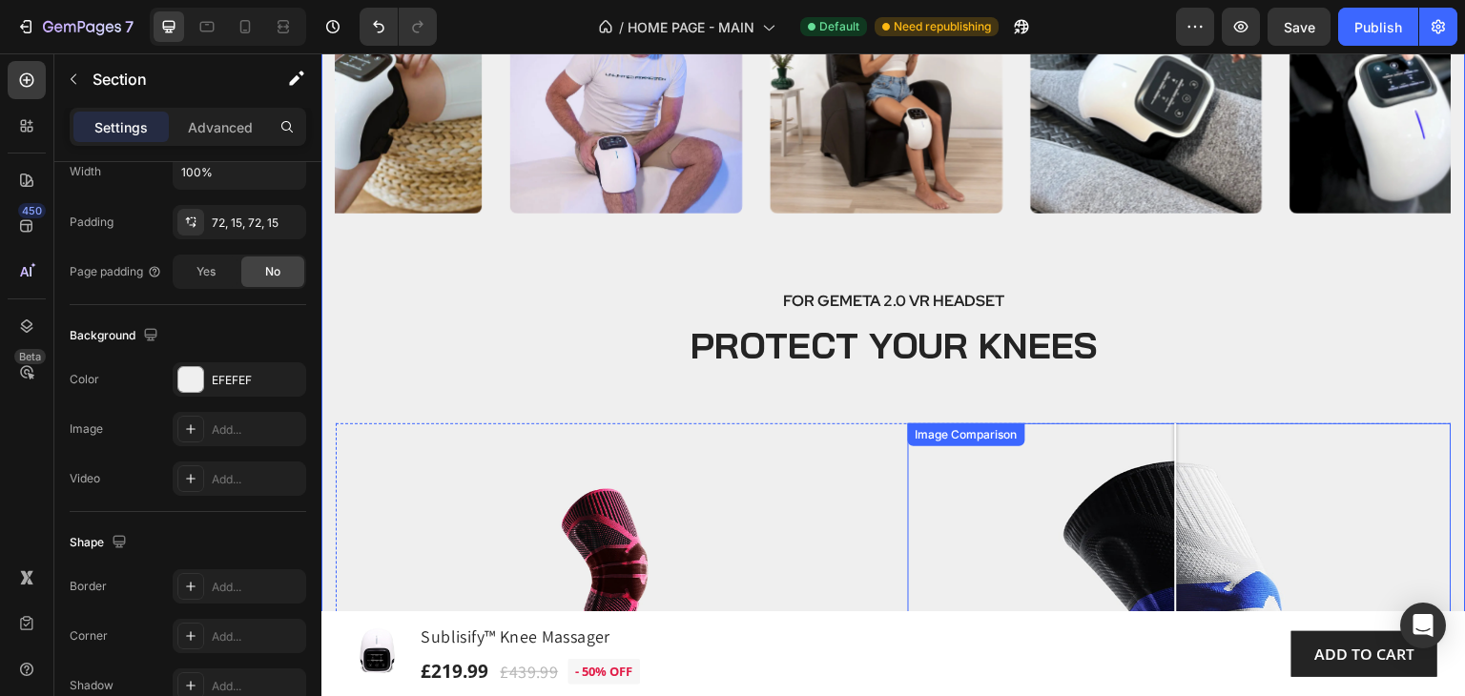
scroll to position [3252, 0]
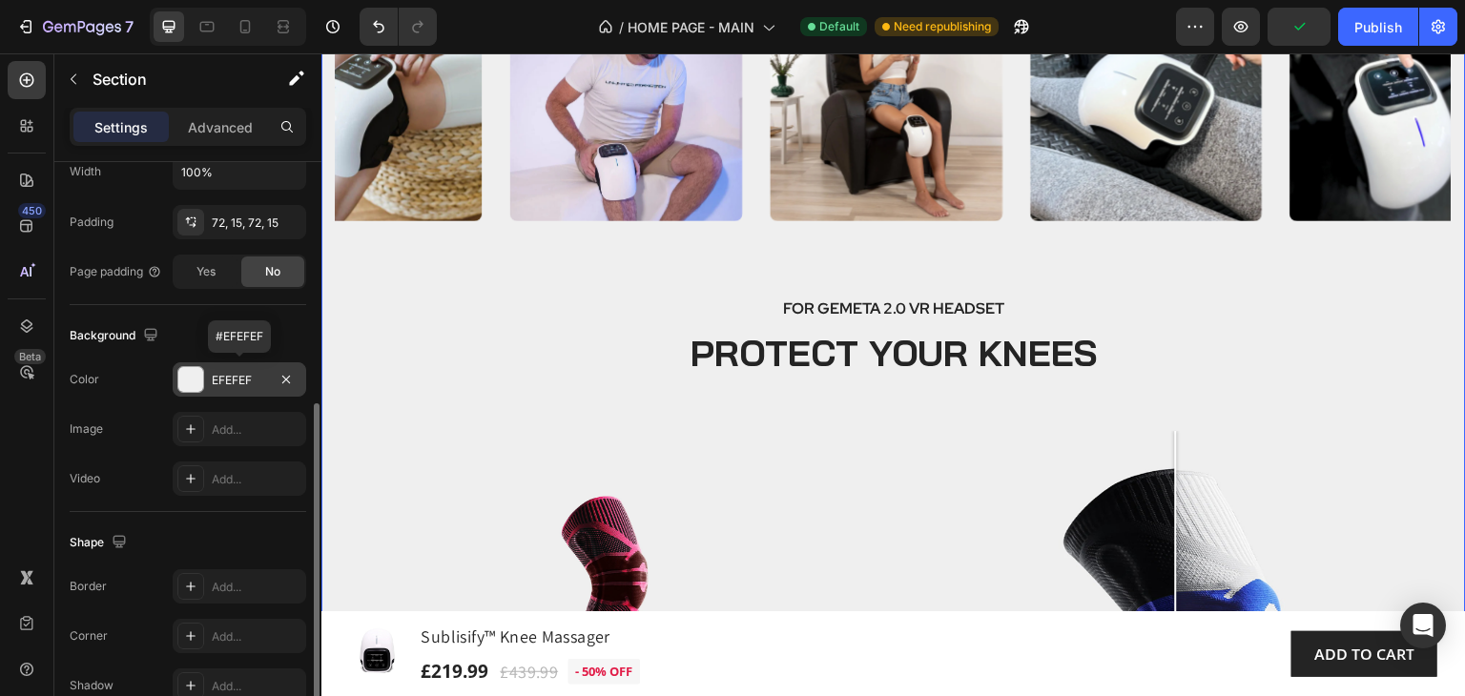
click at [253, 380] on div "EFEFEF" at bounding box center [239, 380] width 55 height 17
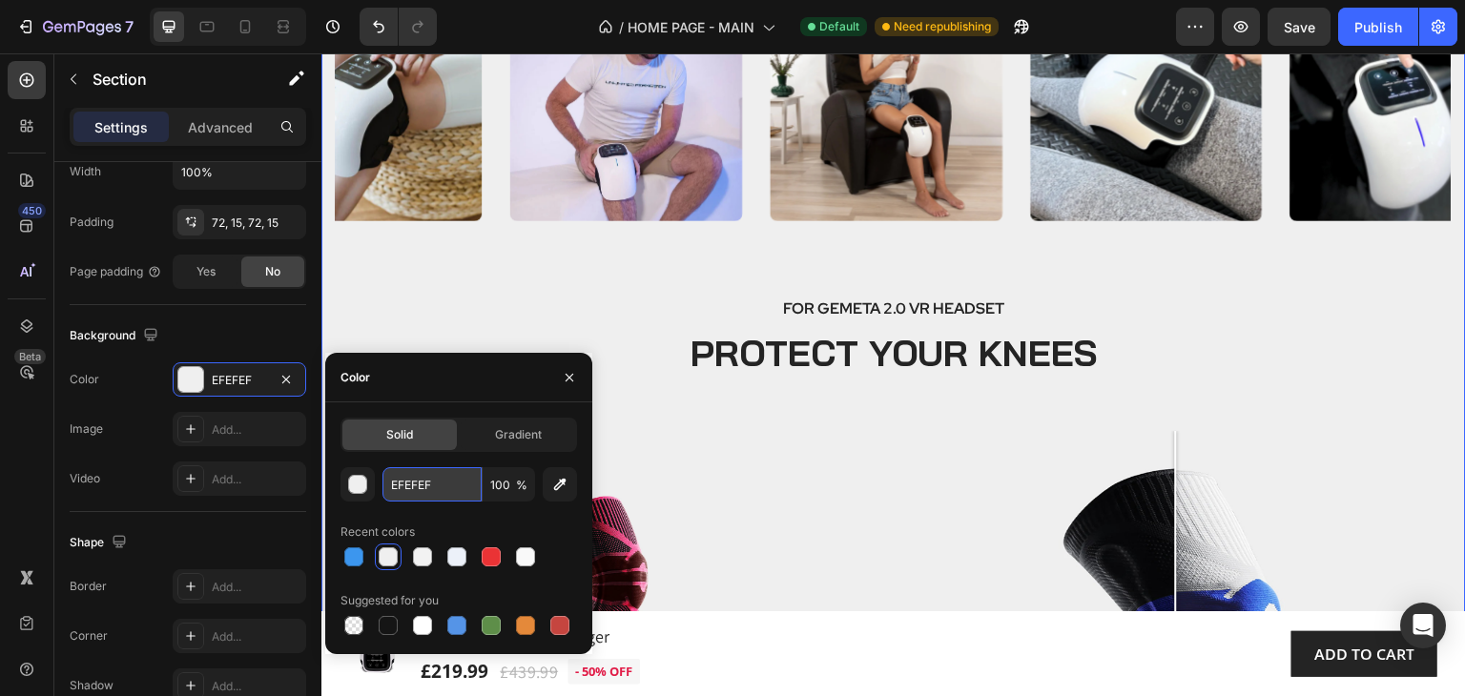
click at [452, 483] on input "EFEFEF" at bounding box center [431, 484] width 99 height 34
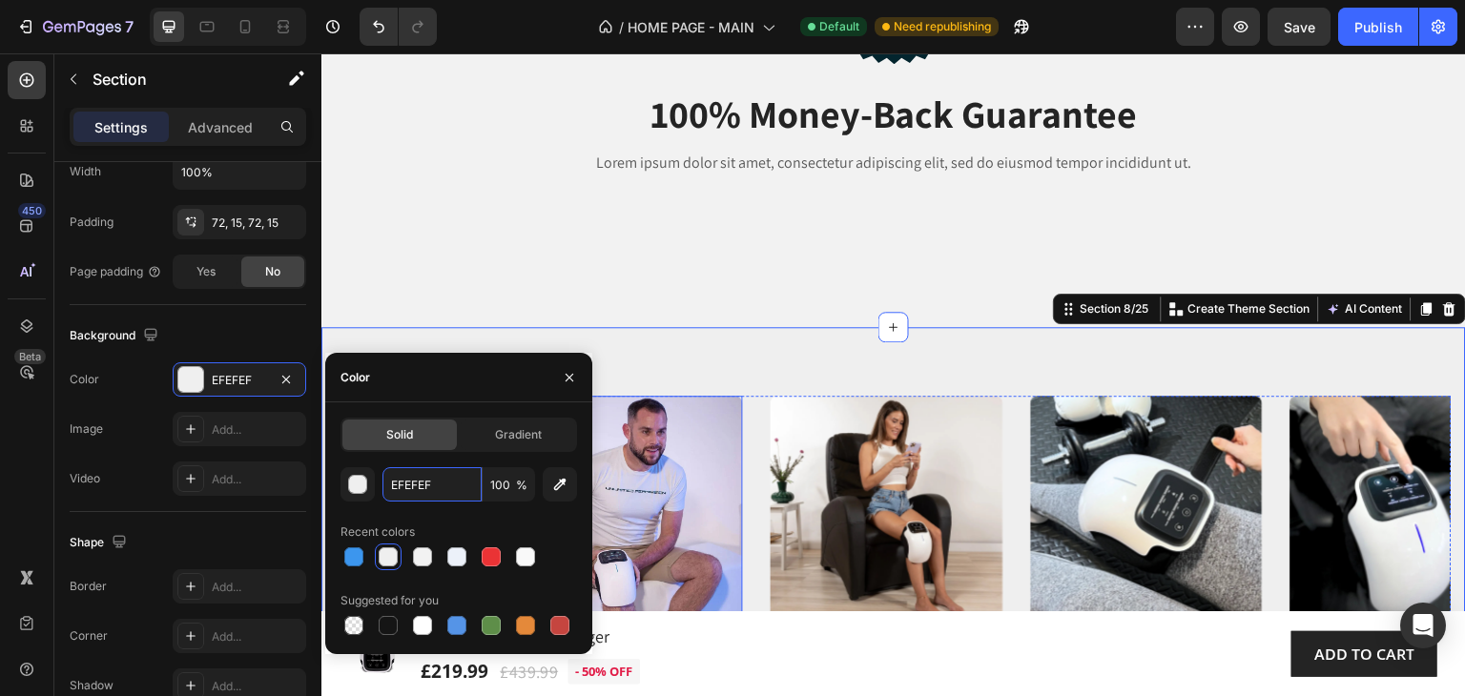
scroll to position [2775, 0]
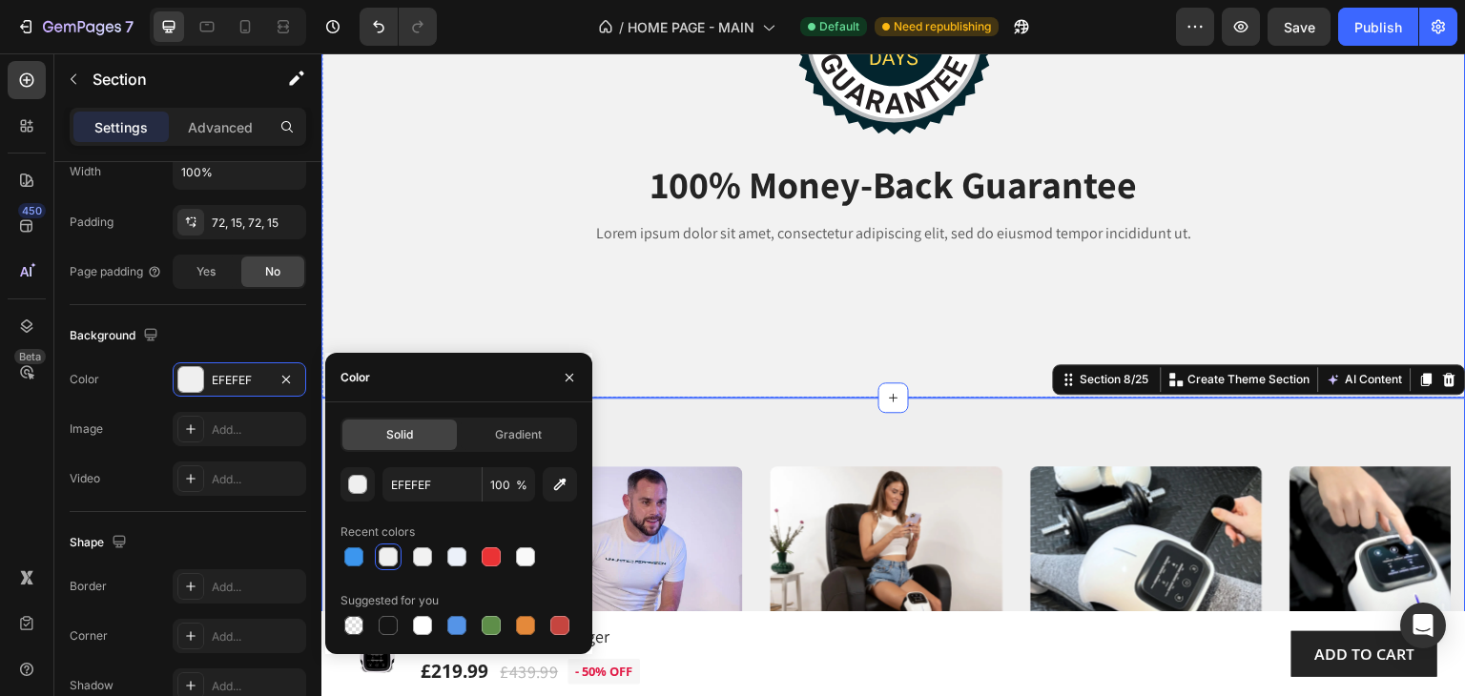
click at [871, 290] on div "Image 100% Money-Back Guarantee Heading Lorem ipsum dolor sit amet, consectetur…" at bounding box center [893, 208] width 1144 height 379
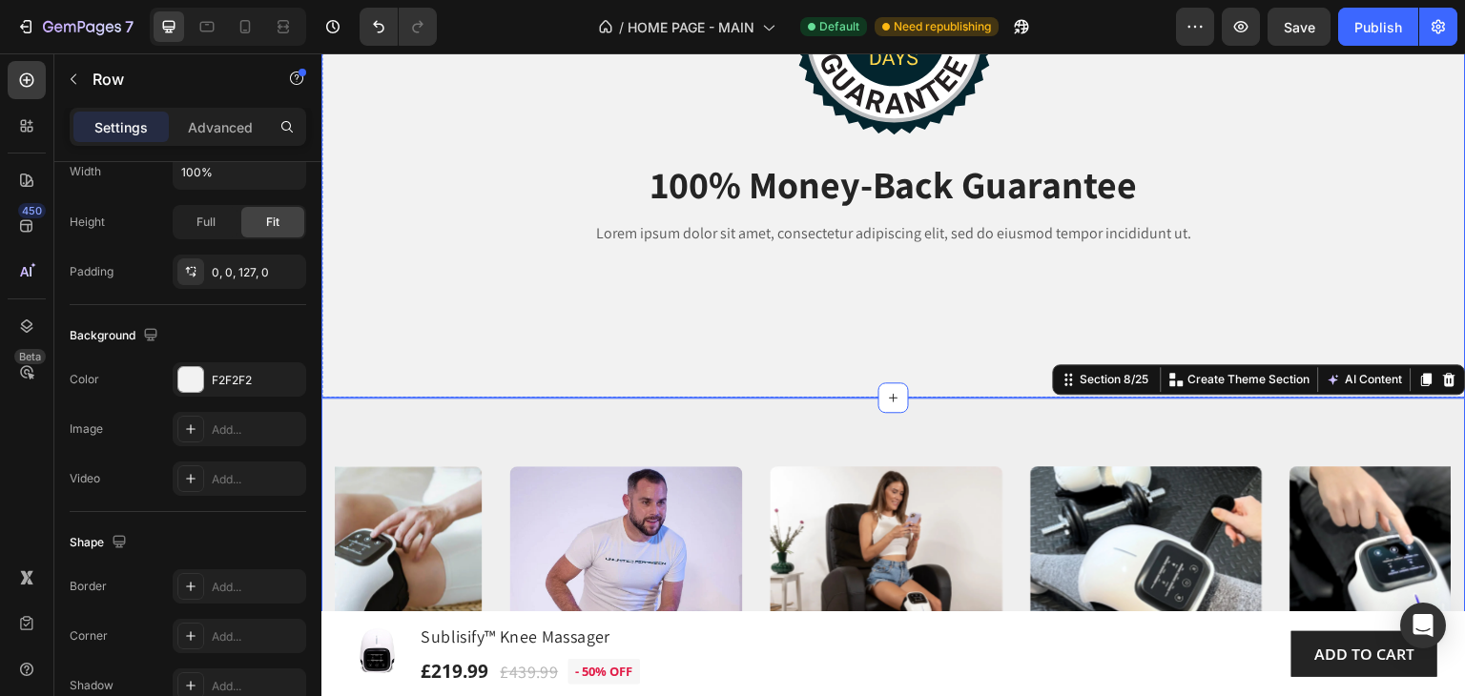
scroll to position [0, 0]
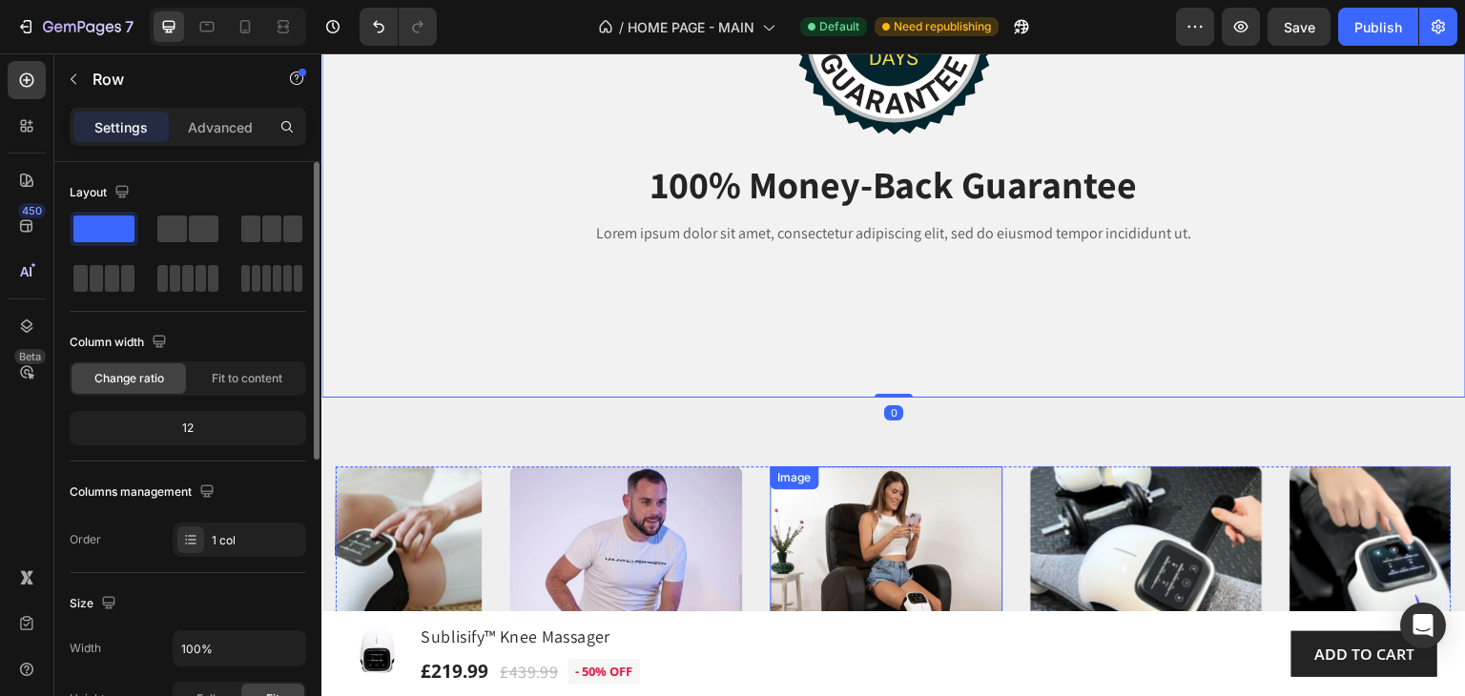
click at [860, 505] on img at bounding box center [887, 582] width 233 height 233
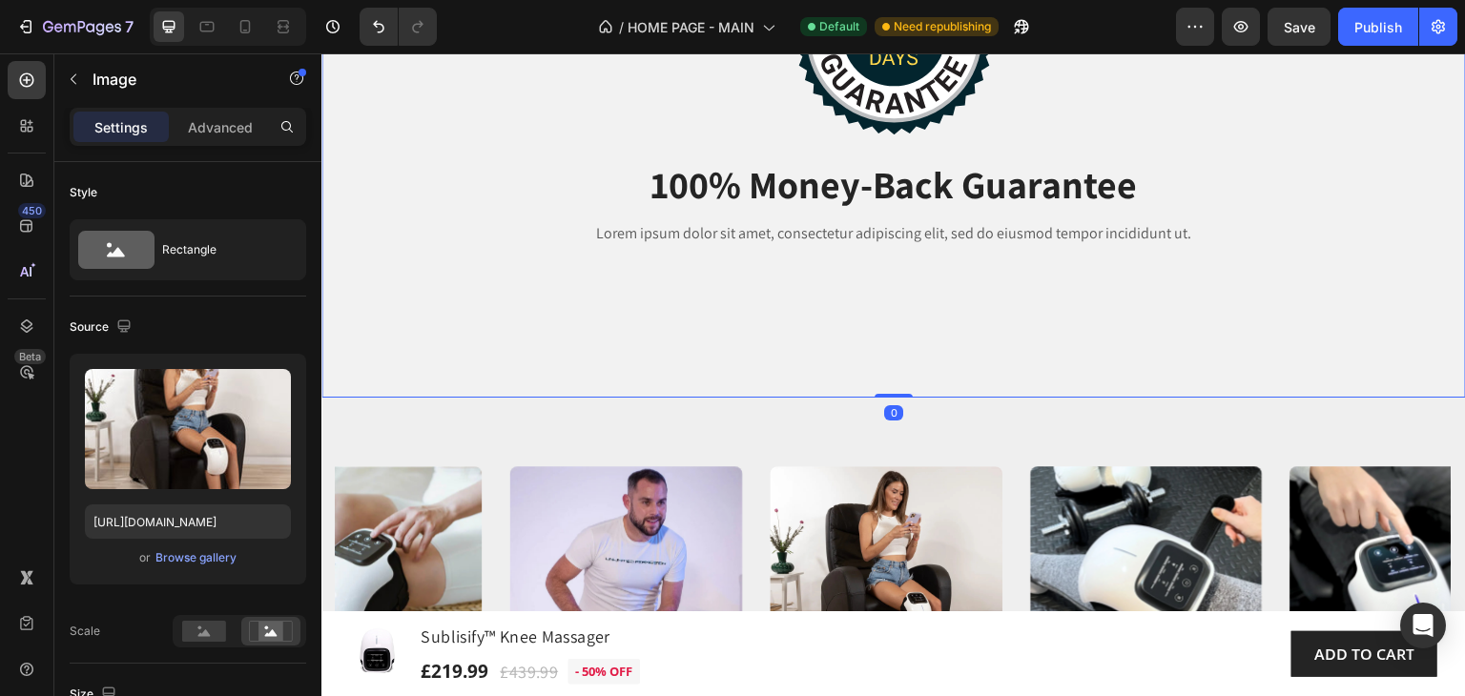
click at [662, 330] on div "Image 100% Money-Back Guarantee Heading Lorem ipsum dolor sit amet, consectetur…" at bounding box center [893, 208] width 1144 height 379
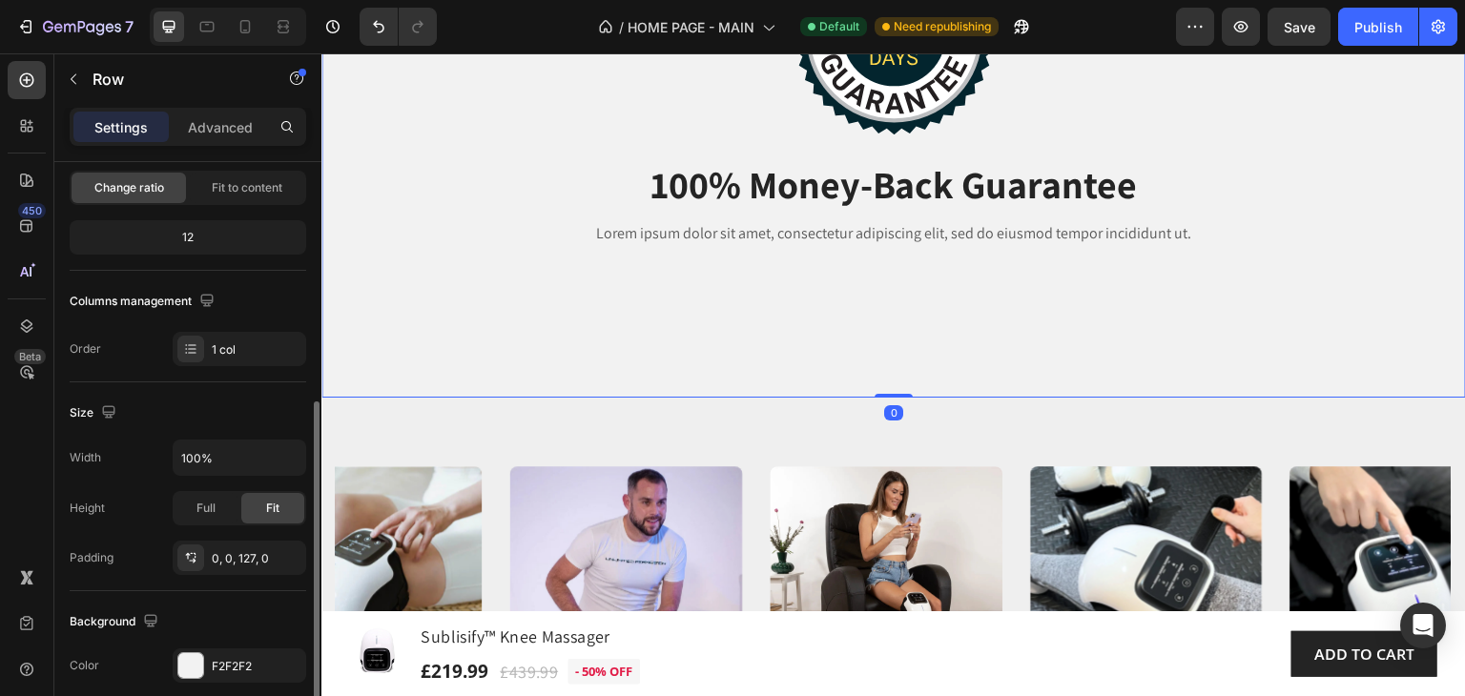
scroll to position [381, 0]
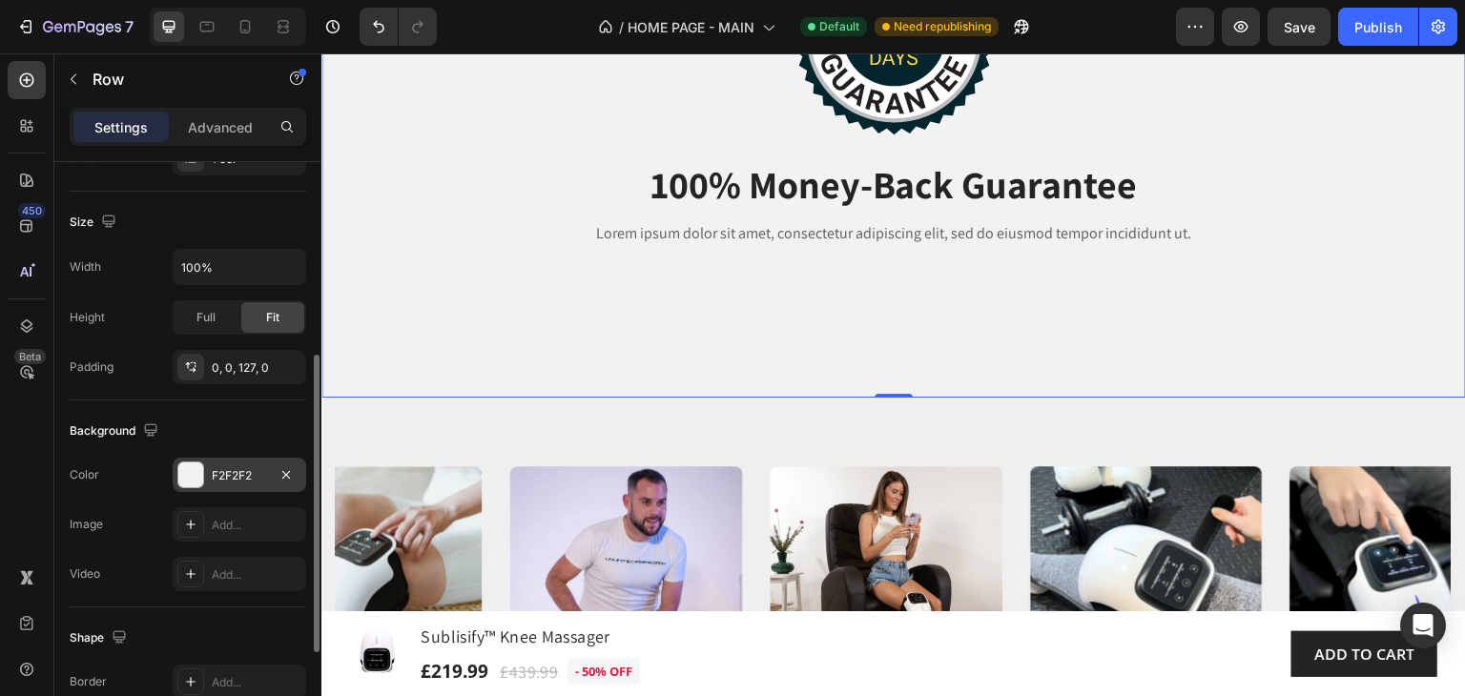
click at [248, 470] on div "F2F2F2" at bounding box center [239, 475] width 55 height 17
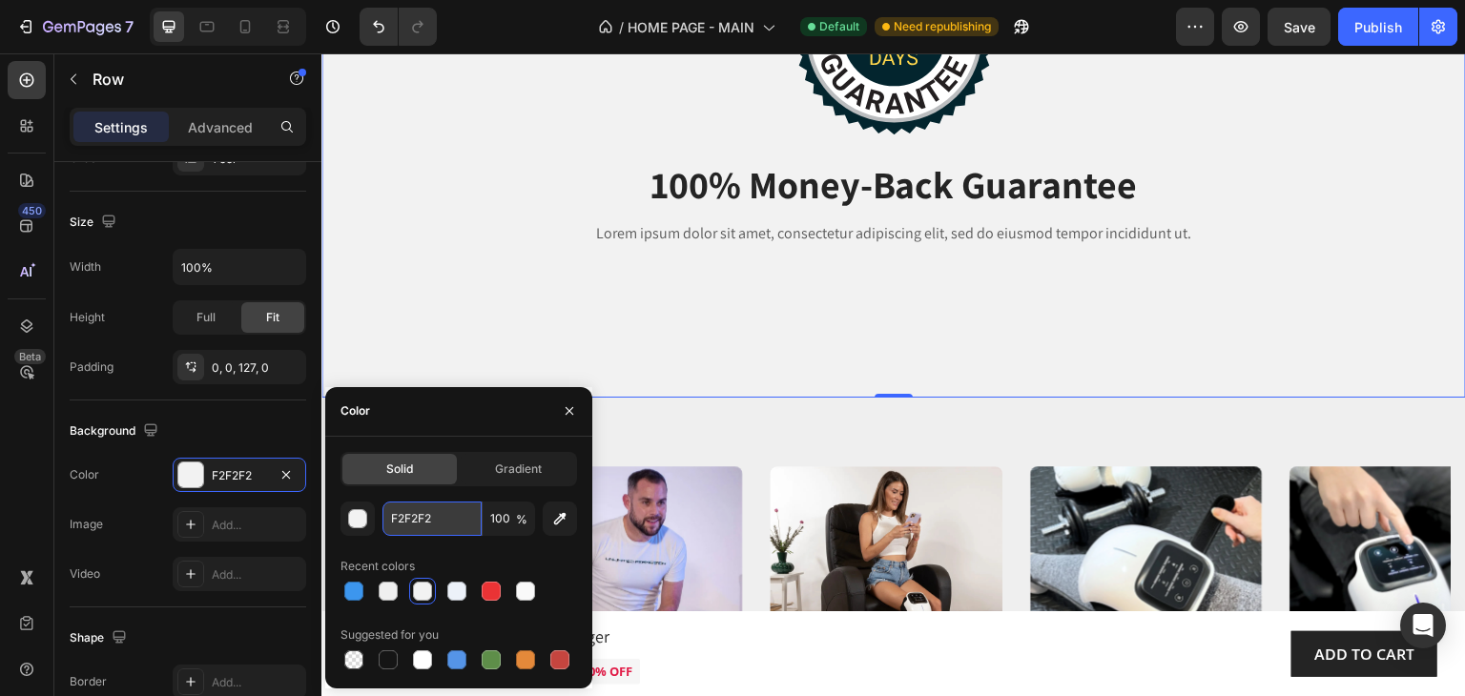
click at [442, 516] on input "F2F2F2" at bounding box center [431, 519] width 99 height 34
paste input "EFEFEF"
type input "EFEFEF"
click at [1145, 315] on div "Image 100% Money-Back Guarantee Heading Lorem ipsum dolor sit amet, consectetur…" at bounding box center [893, 208] width 1144 height 379
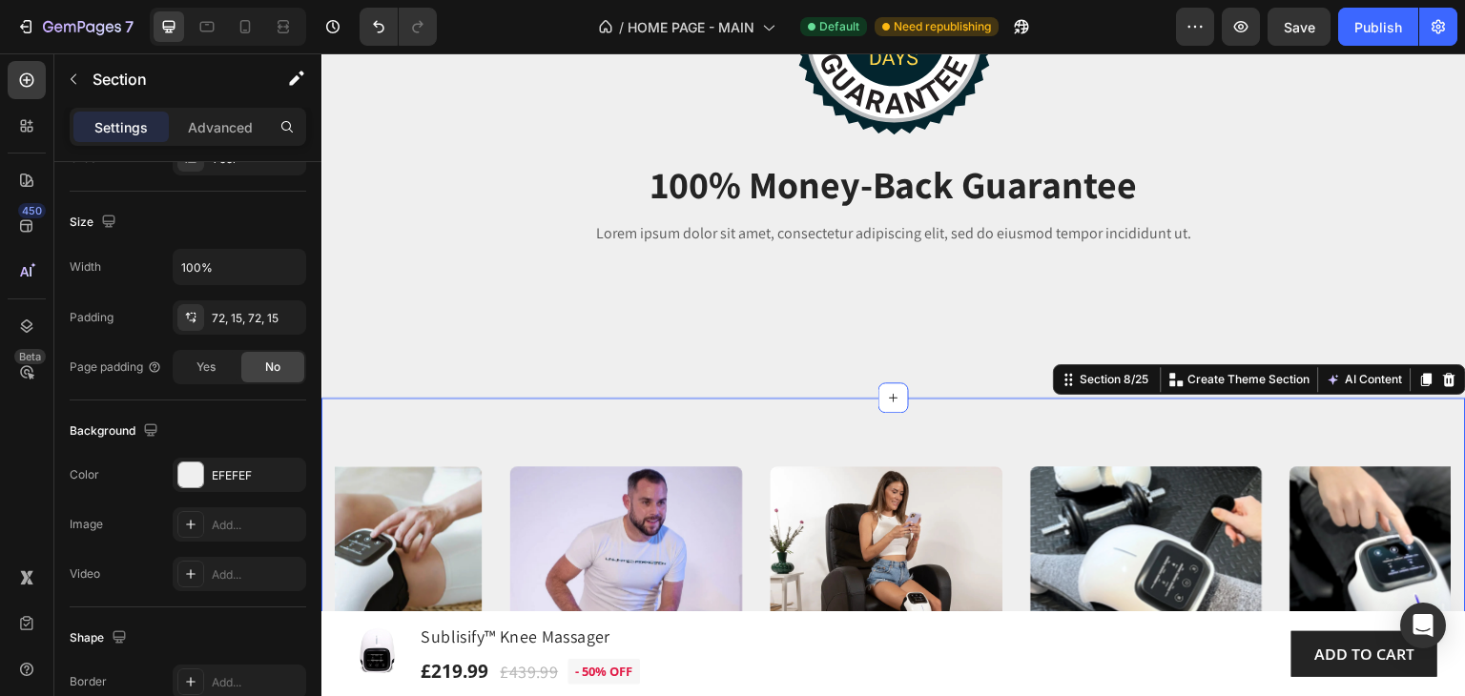
scroll to position [0, 0]
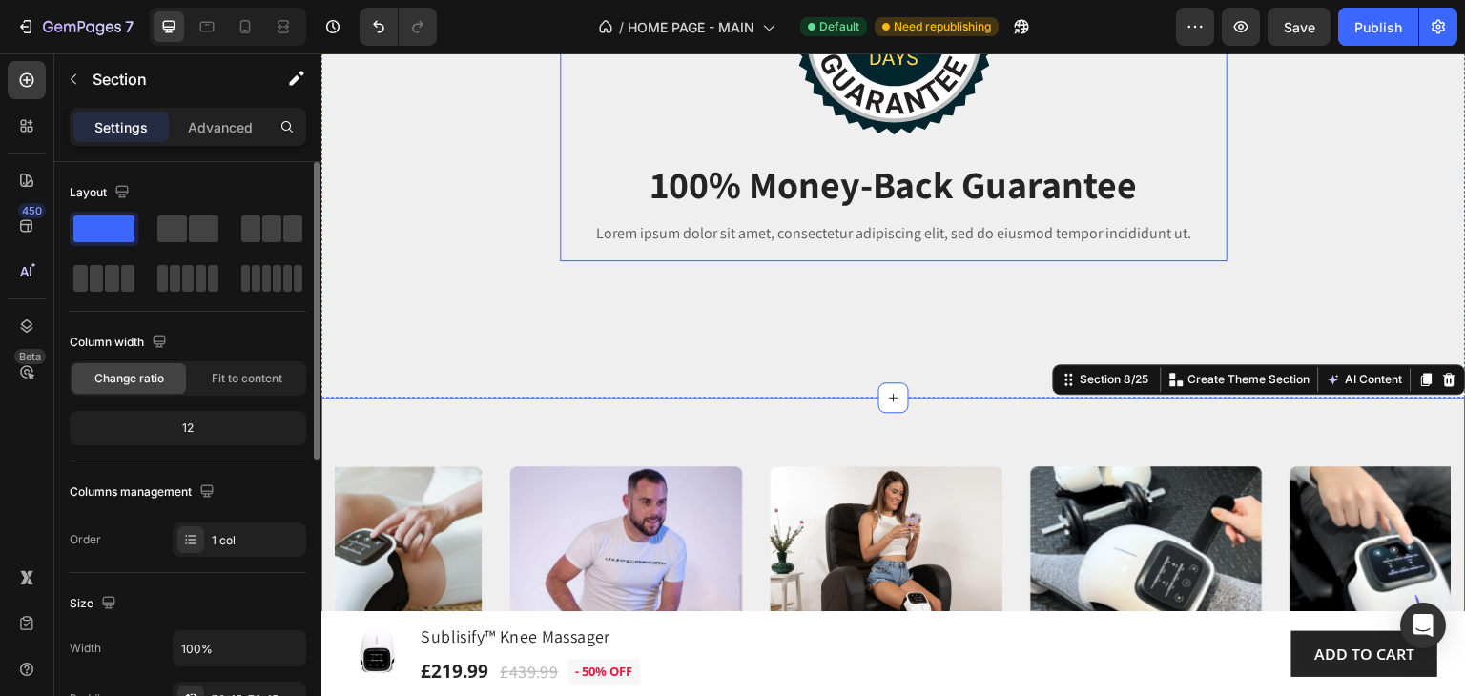
click at [1212, 241] on div "Image 100% Money-Back Guarantee Heading Lorem ipsum dolor sit amet, consectetur…" at bounding box center [894, 140] width 668 height 242
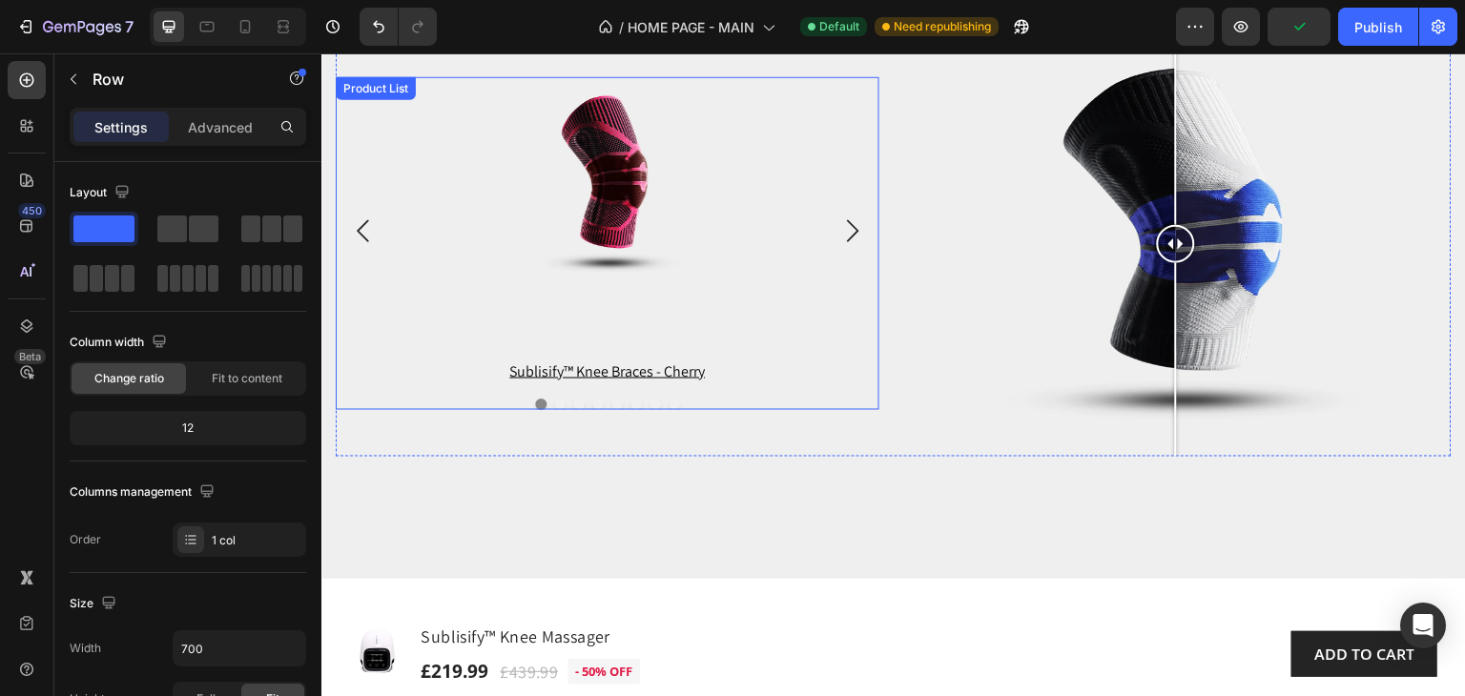
scroll to position [3538, 0]
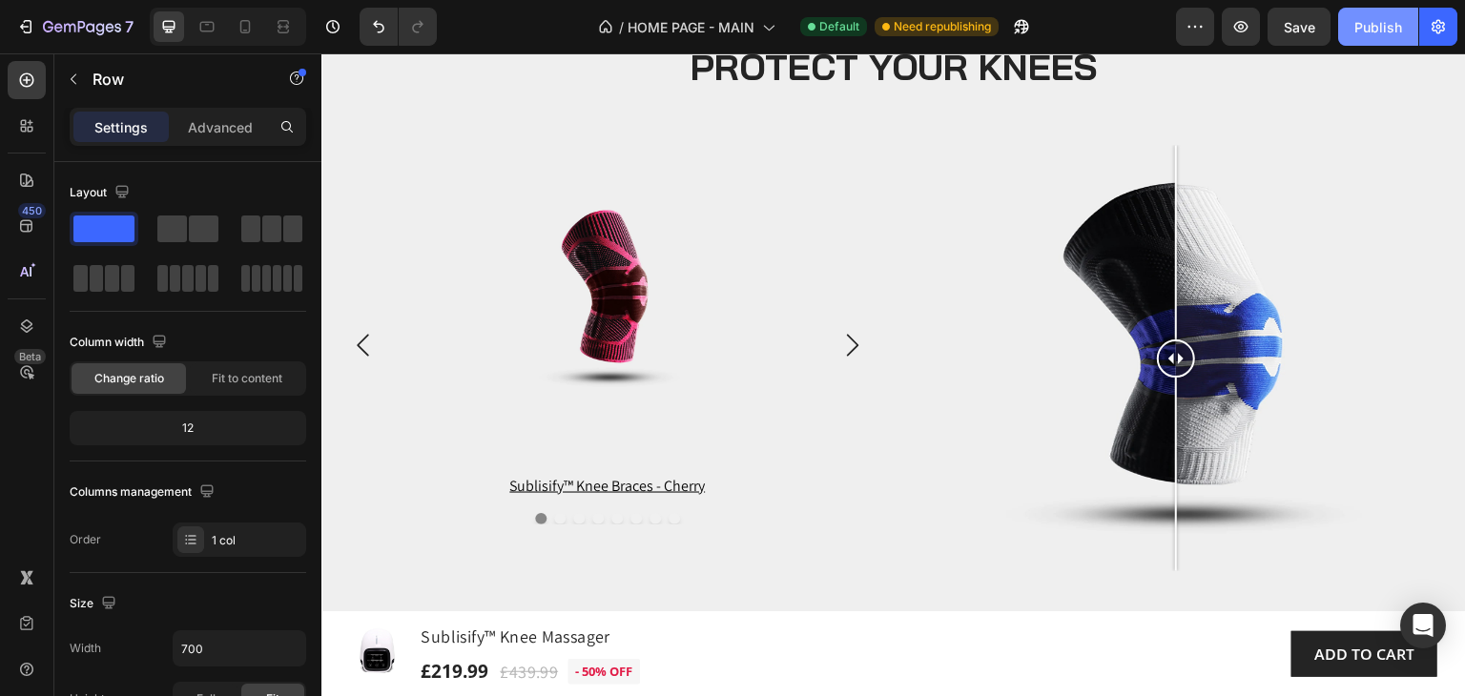
click at [1375, 25] on div "Publish" at bounding box center [1378, 27] width 48 height 20
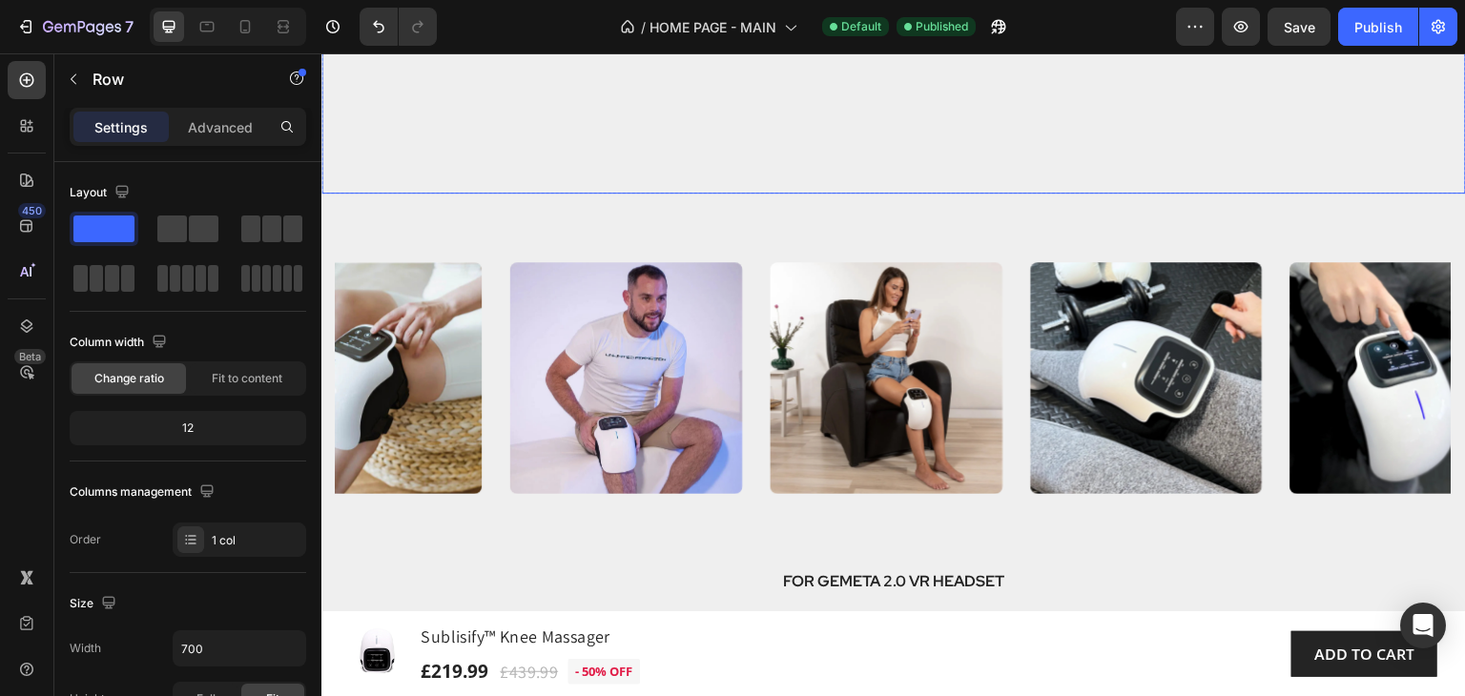
scroll to position [2966, 0]
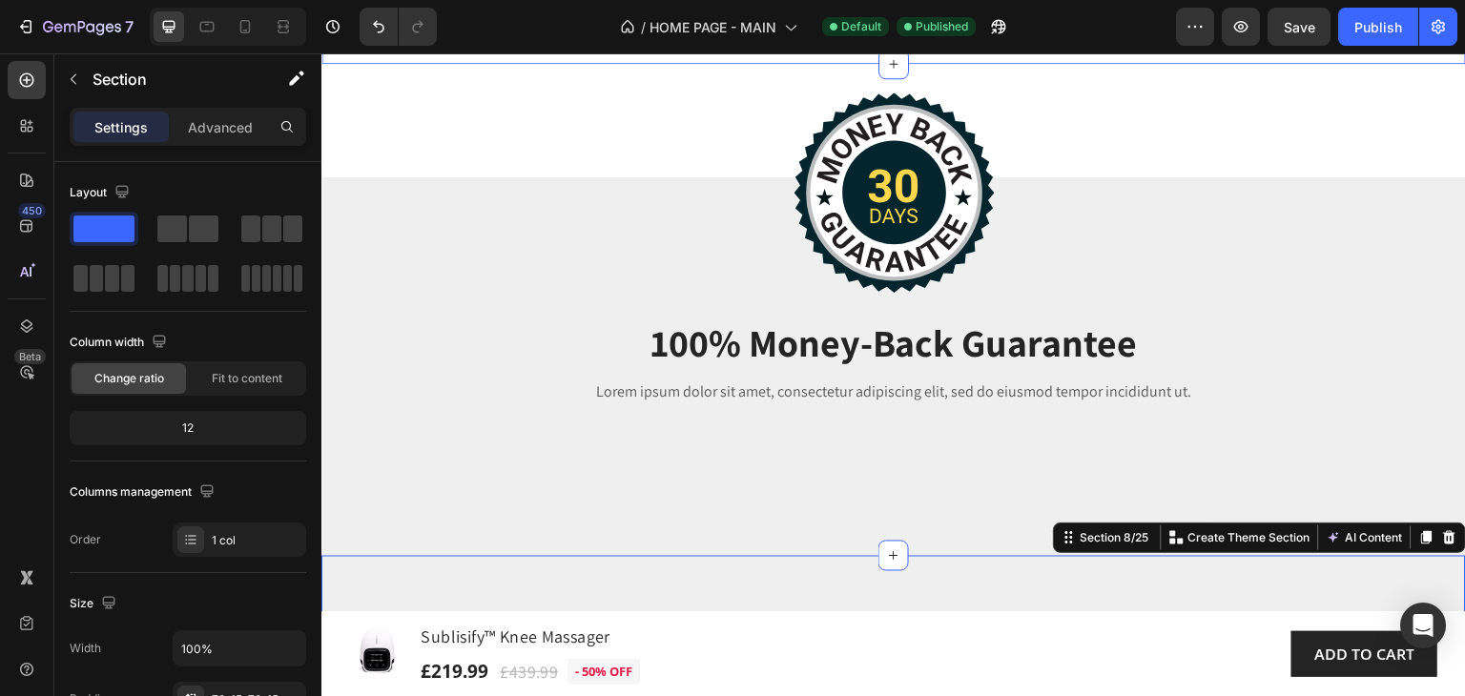
scroll to position [2298, 0]
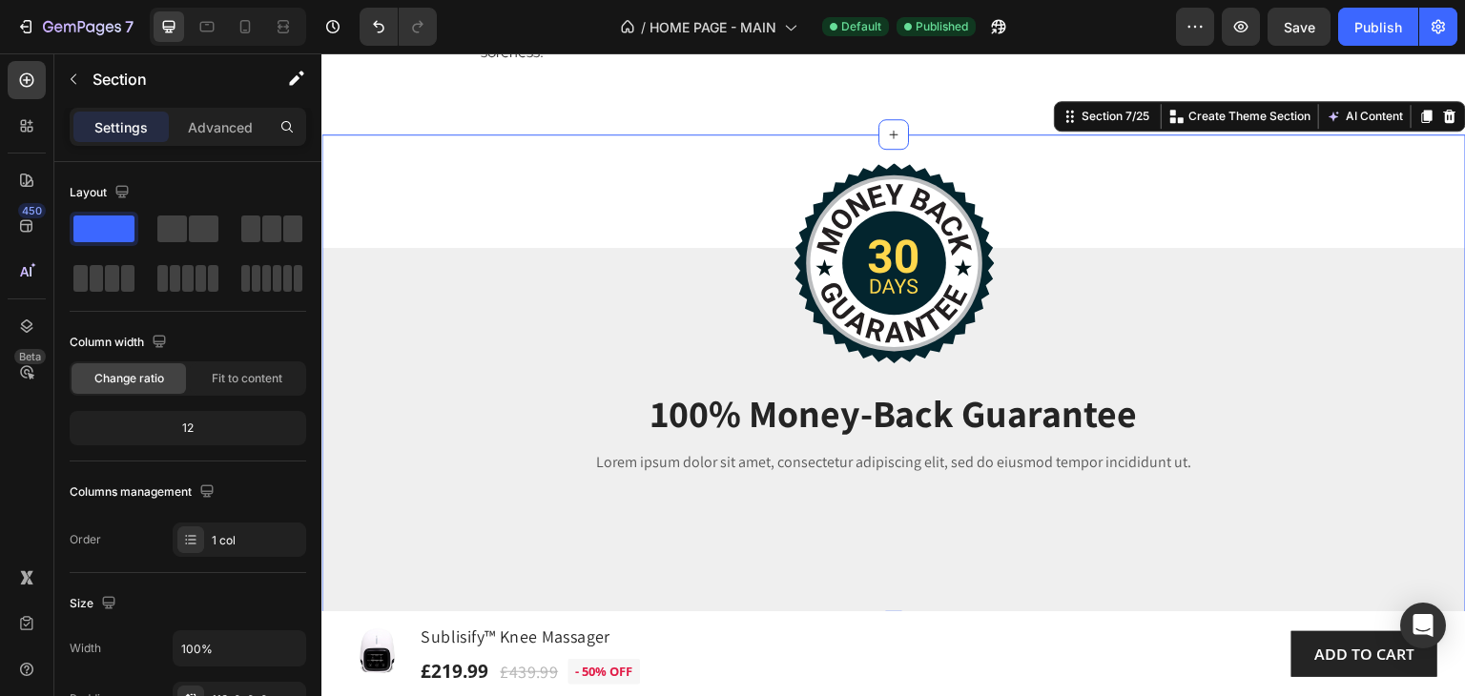
click at [362, 409] on div "Image 100% Money-Back Guarantee Heading Lorem ipsum dolor sit amet, consectetur…" at bounding box center [893, 380] width 1144 height 492
click at [1392, 29] on div "Publish" at bounding box center [1378, 27] width 48 height 20
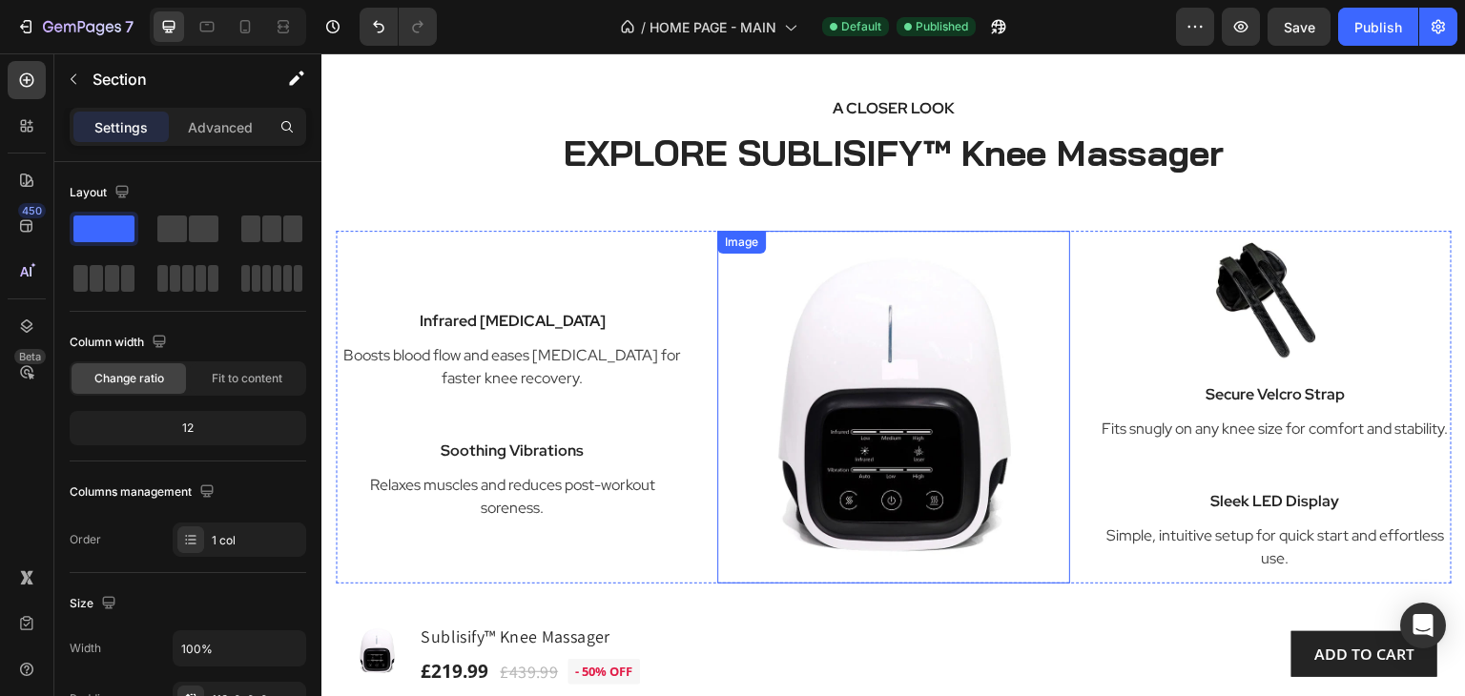
scroll to position [1726, 0]
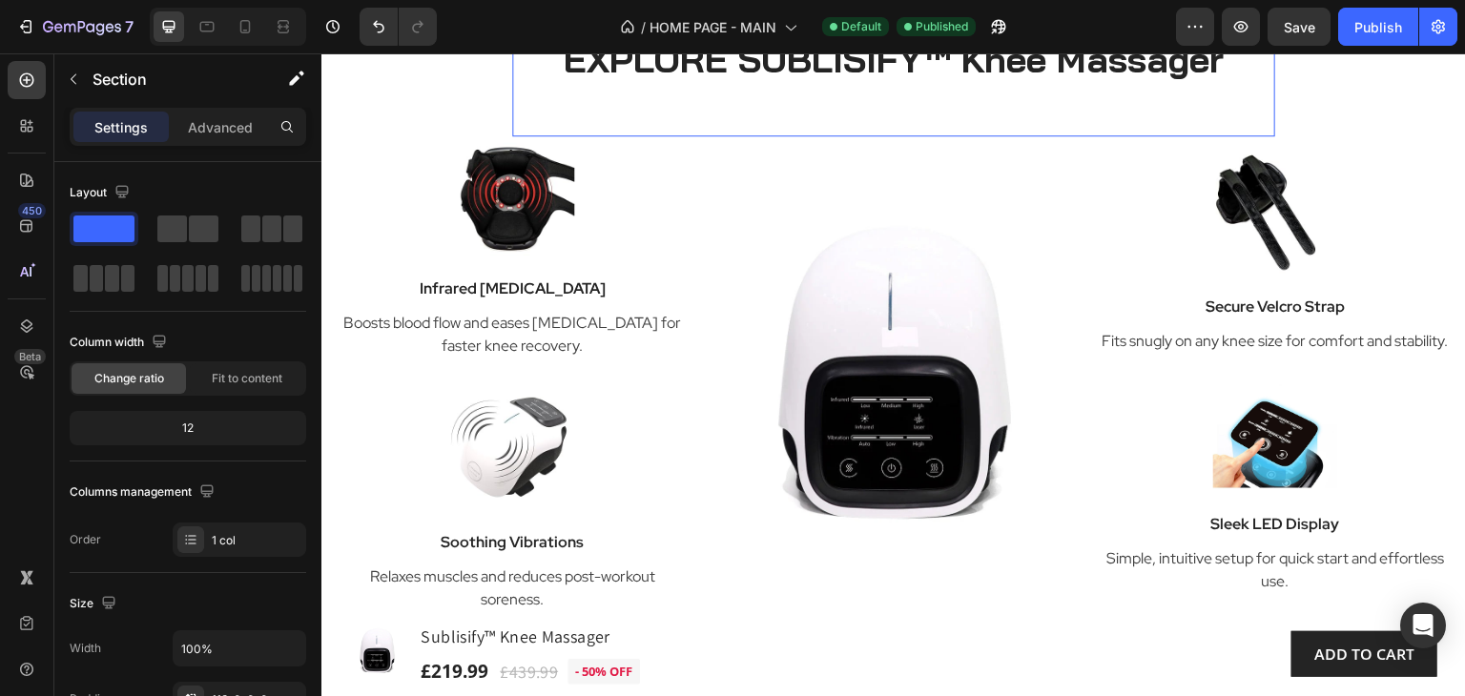
click at [1258, 137] on div "A CLOSER LOOK Text block EXPLORE SUBLISIFY™ Knee Massager Heading" at bounding box center [893, 69] width 763 height 135
click at [198, 127] on p "Advanced" at bounding box center [220, 127] width 65 height 20
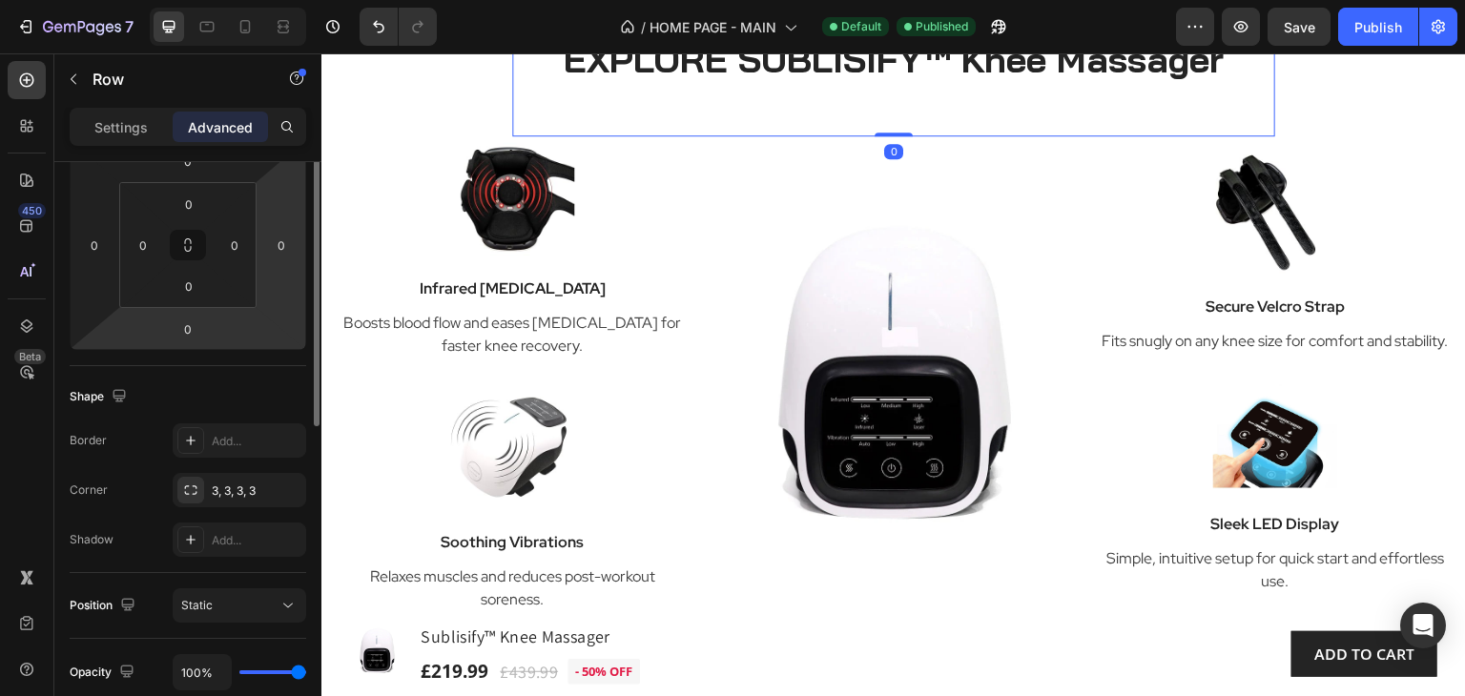
scroll to position [572, 0]
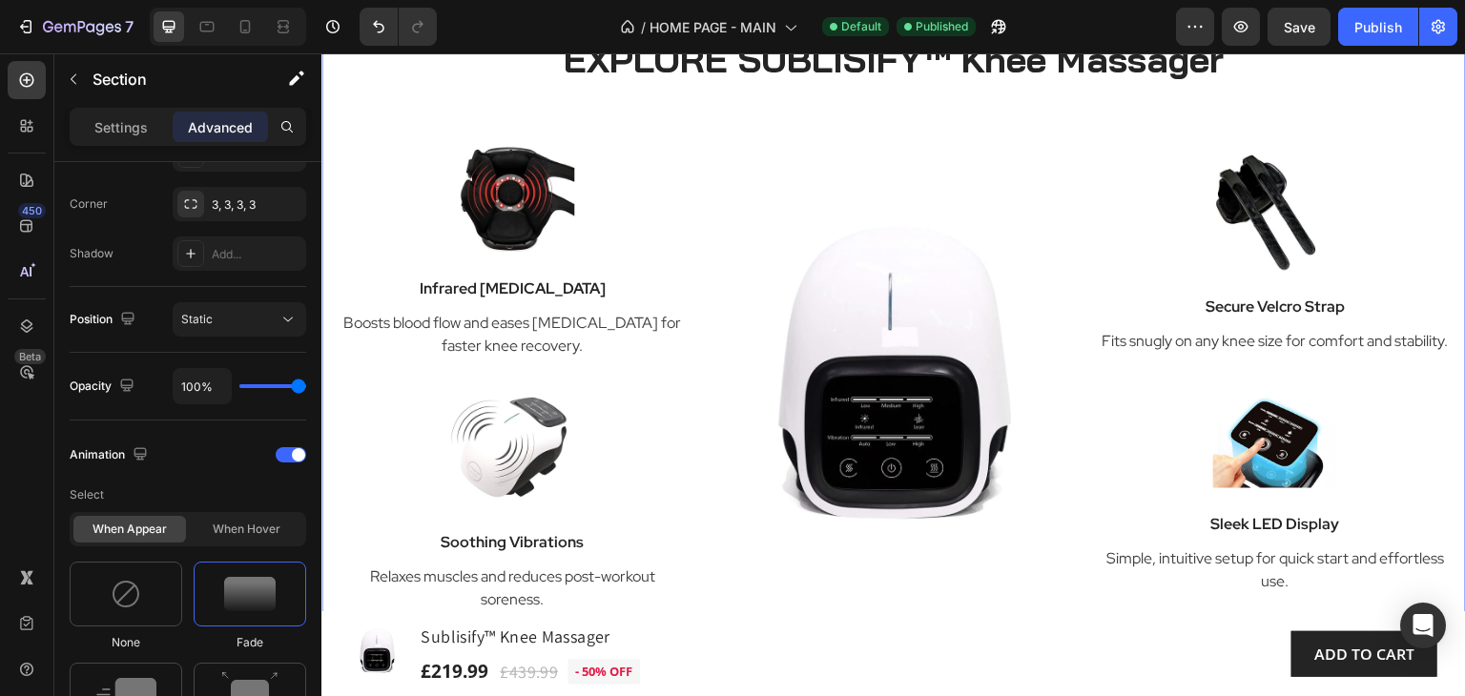
click at [377, 225] on div "A CLOSER LOOK Text block EXPLORE SUBLISIFY™ Knee Massager Heading Row Image Inf…" at bounding box center [893, 308] width 1144 height 750
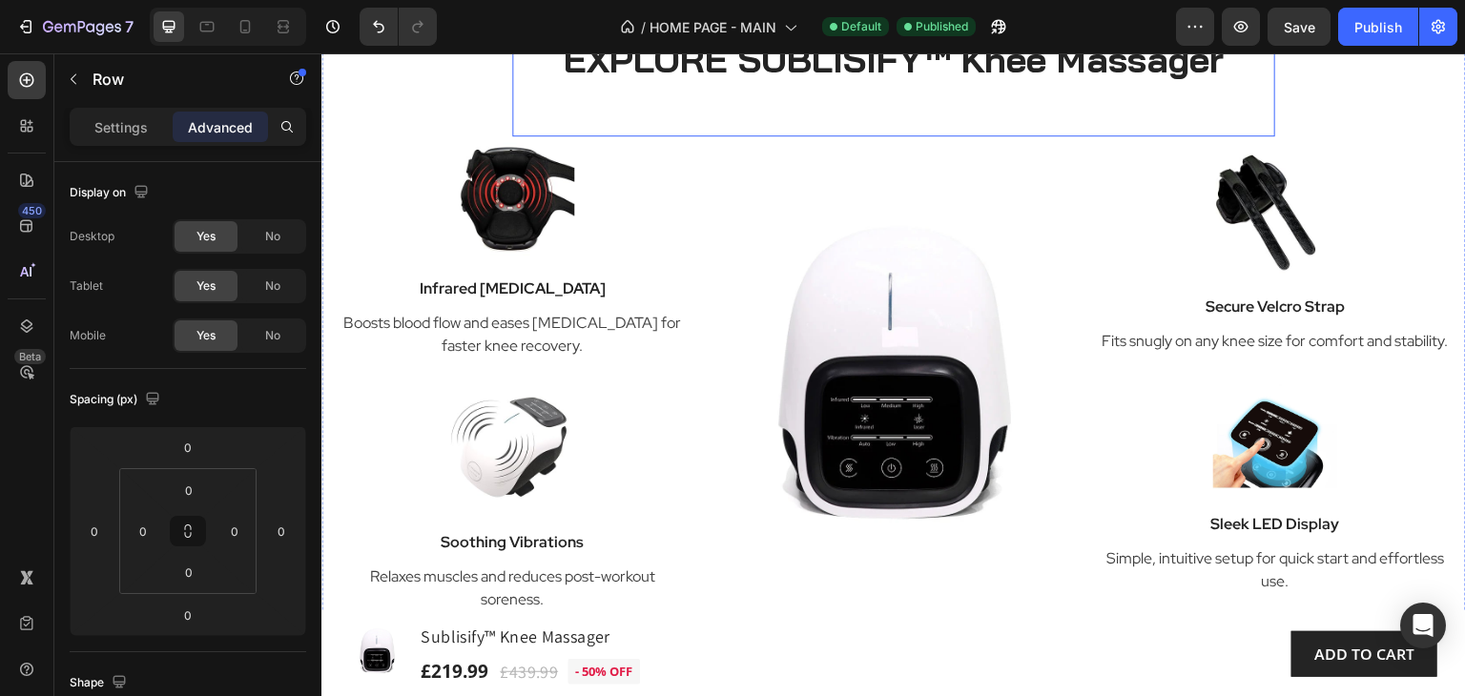
click at [1253, 137] on div "A CLOSER LOOK Text block EXPLORE SUBLISIFY™ Knee Massager Heading" at bounding box center [893, 69] width 763 height 135
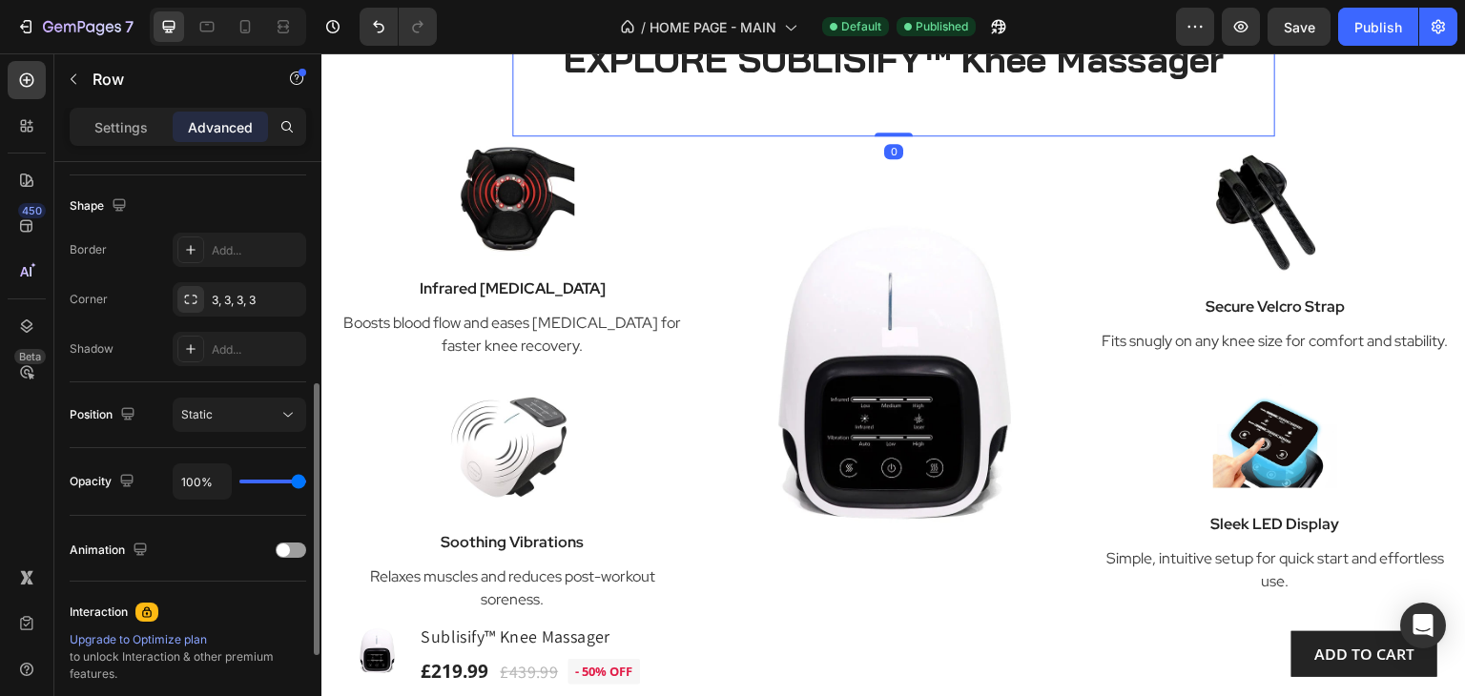
scroll to position [572, 0]
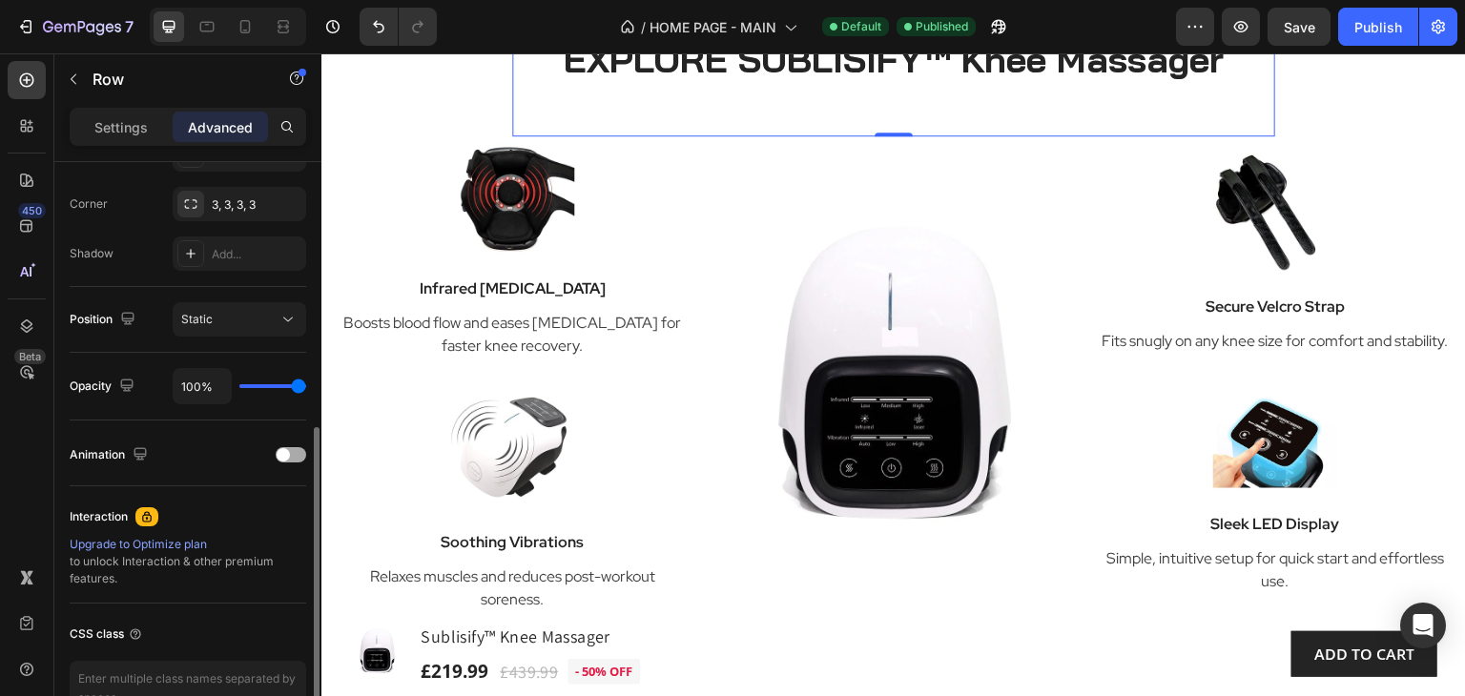
click at [296, 449] on div at bounding box center [291, 454] width 31 height 15
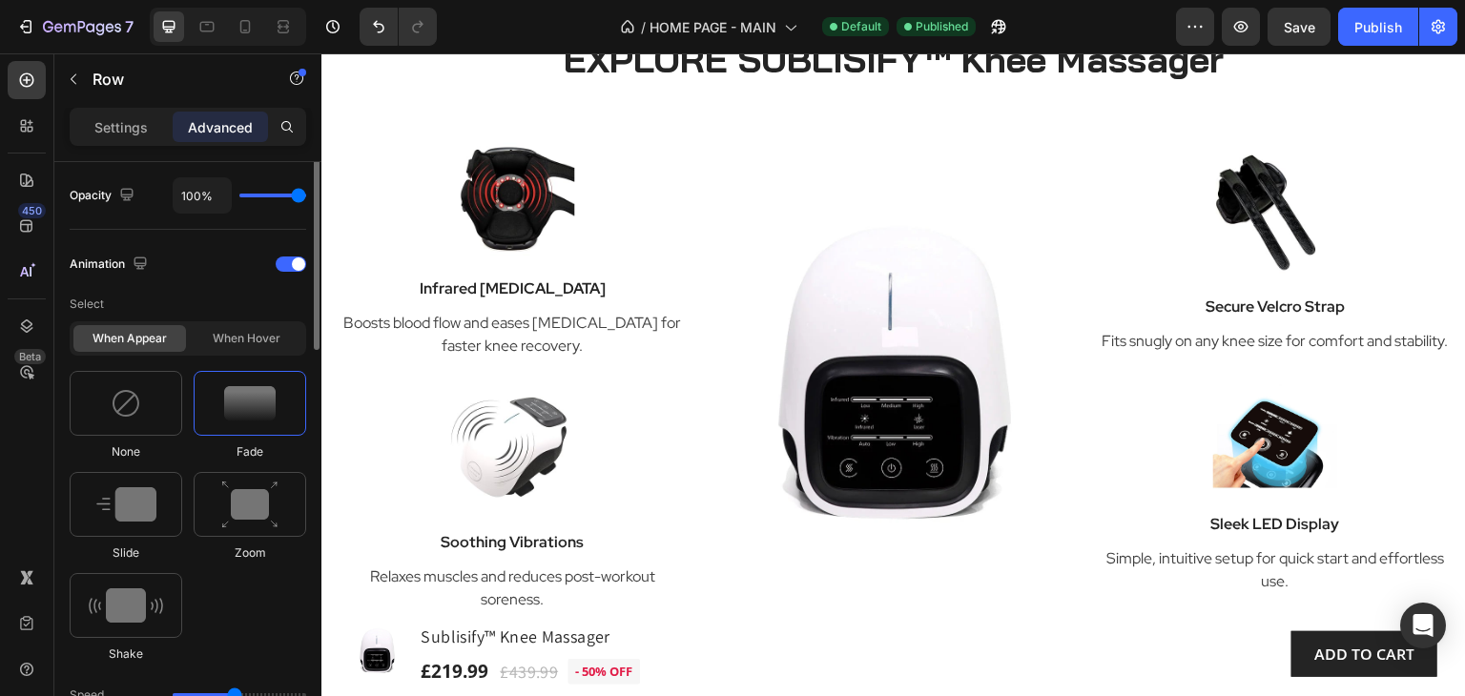
scroll to position [954, 0]
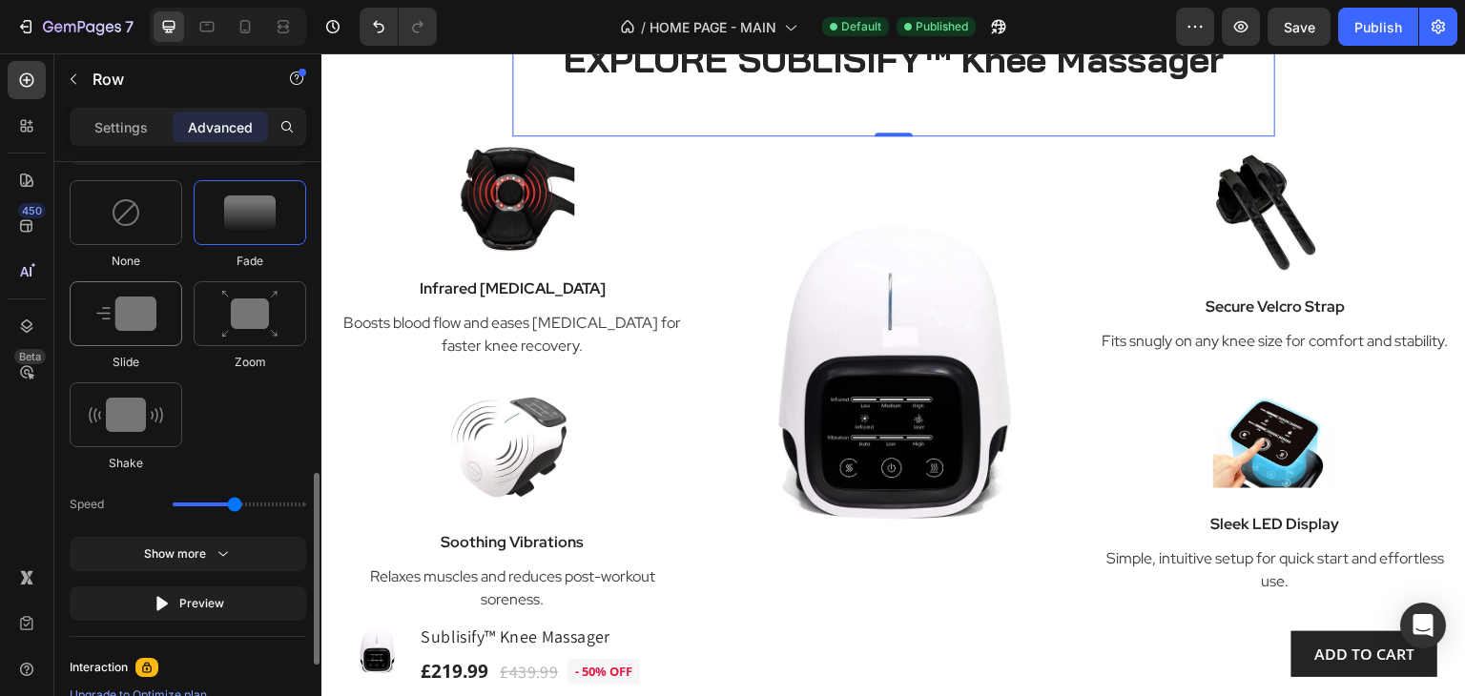
click at [142, 319] on img at bounding box center [126, 314] width 60 height 34
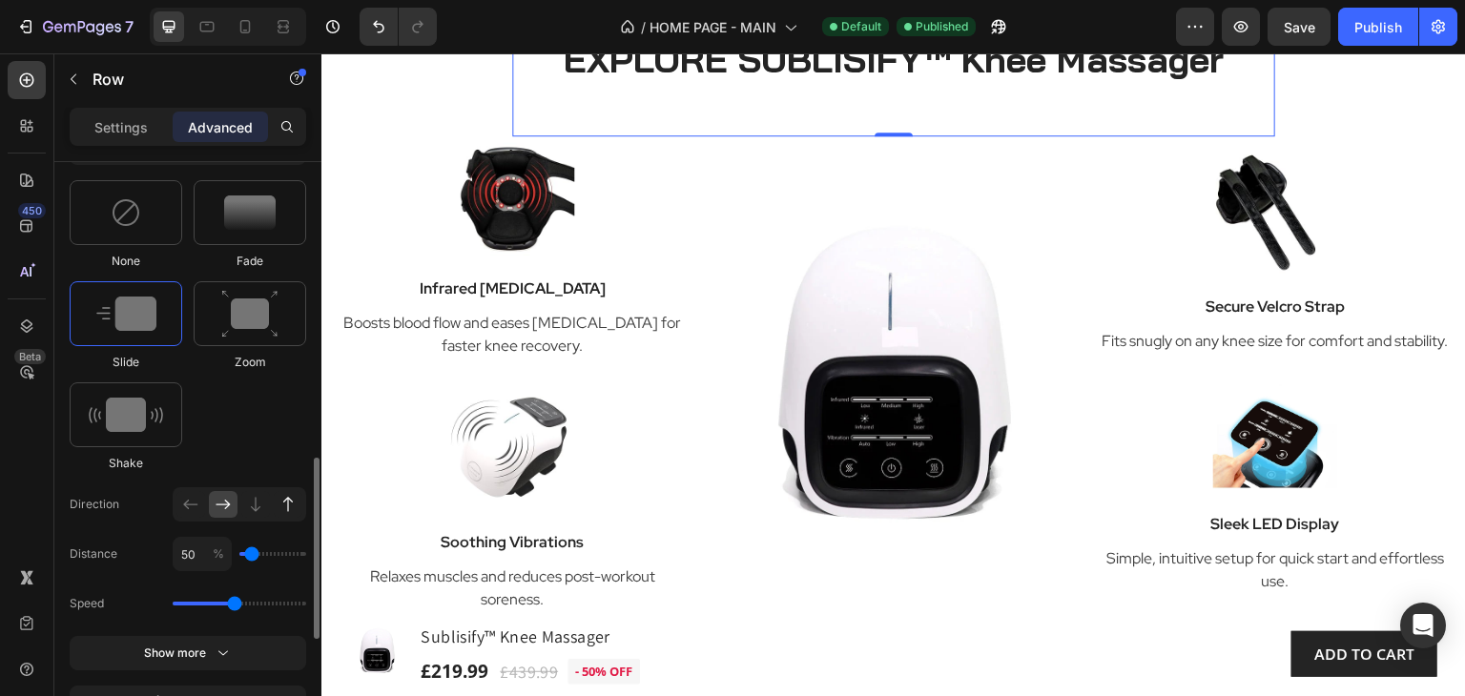
click at [285, 508] on icon at bounding box center [287, 504] width 19 height 19
type input "100"
drag, startPoint x: 236, startPoint y: 605, endPoint x: 198, endPoint y: 604, distance: 38.2
type input "0.9"
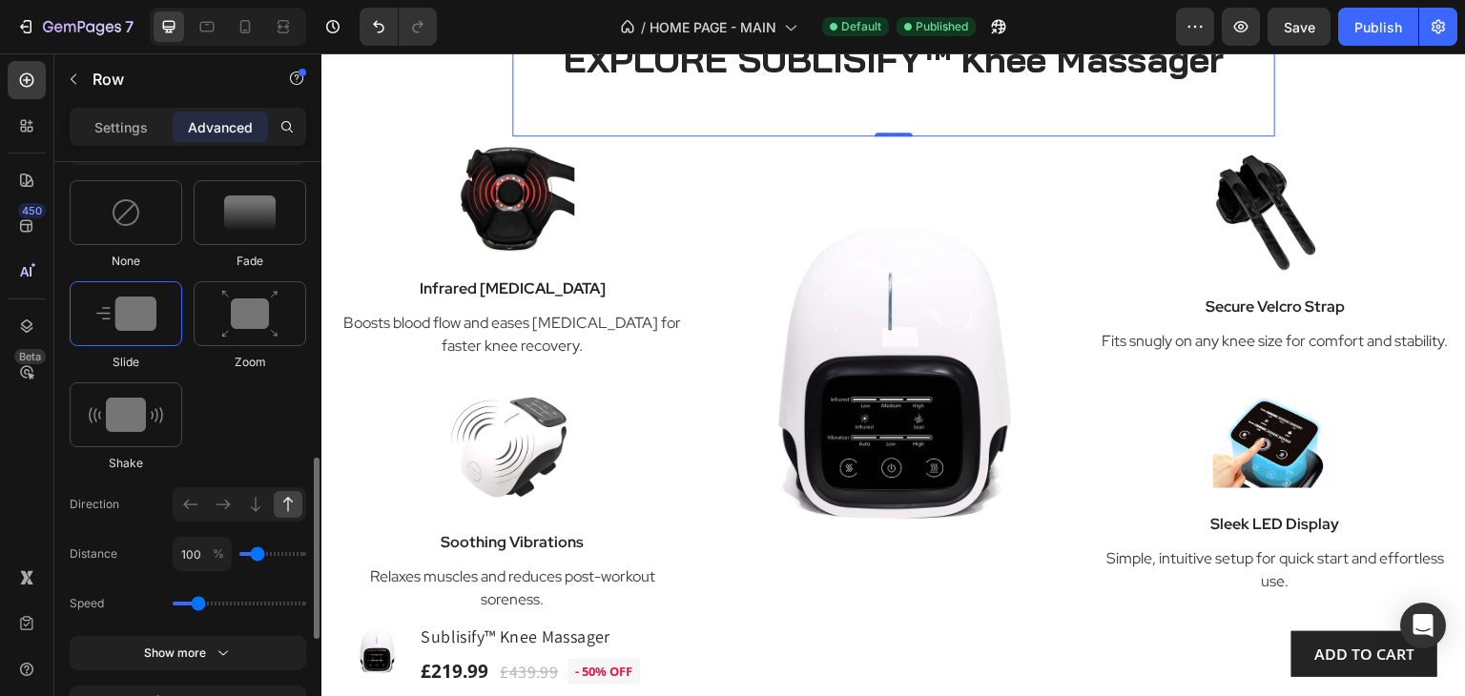
click at [198, 604] on input "range" at bounding box center [240, 604] width 134 height 4
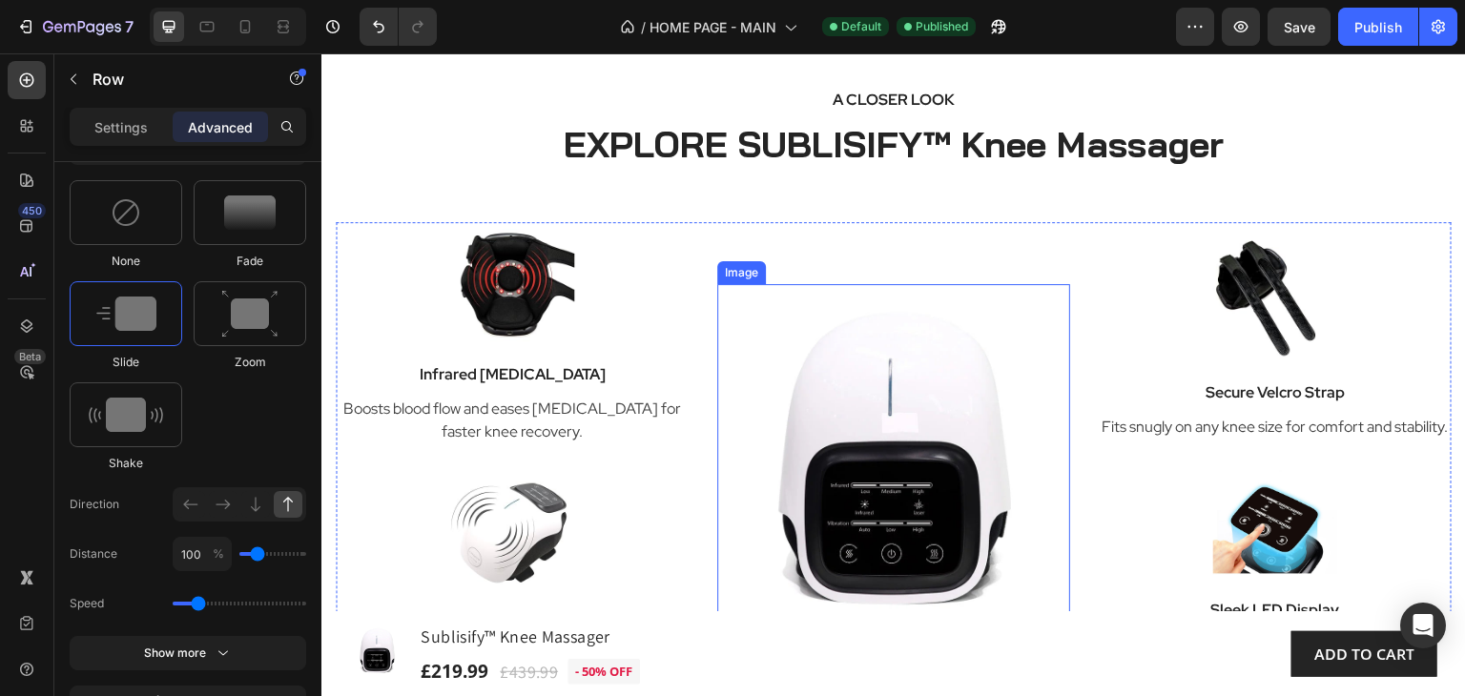
scroll to position [2012, 0]
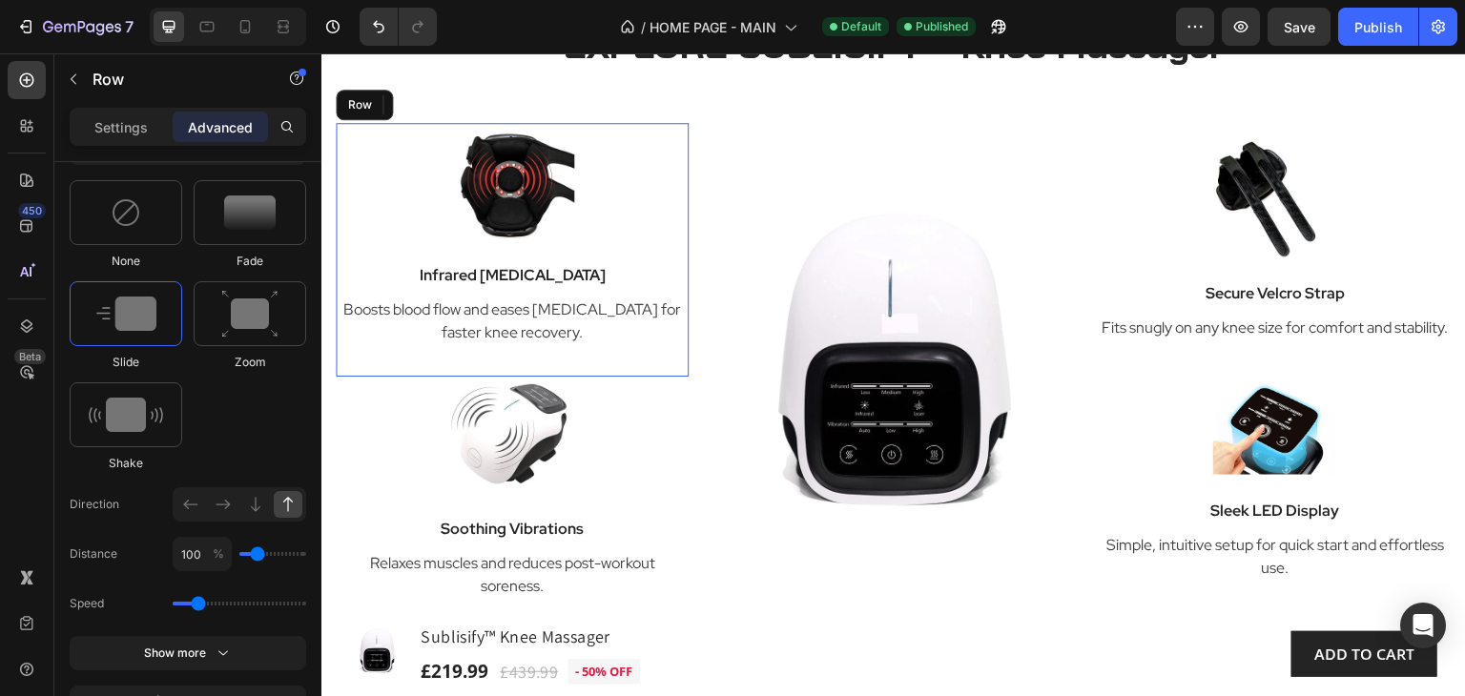
click at [671, 367] on div "Image Infrared Heat Therapy Text block Boosts blood flow and eases stiffness fo…" at bounding box center [512, 250] width 353 height 254
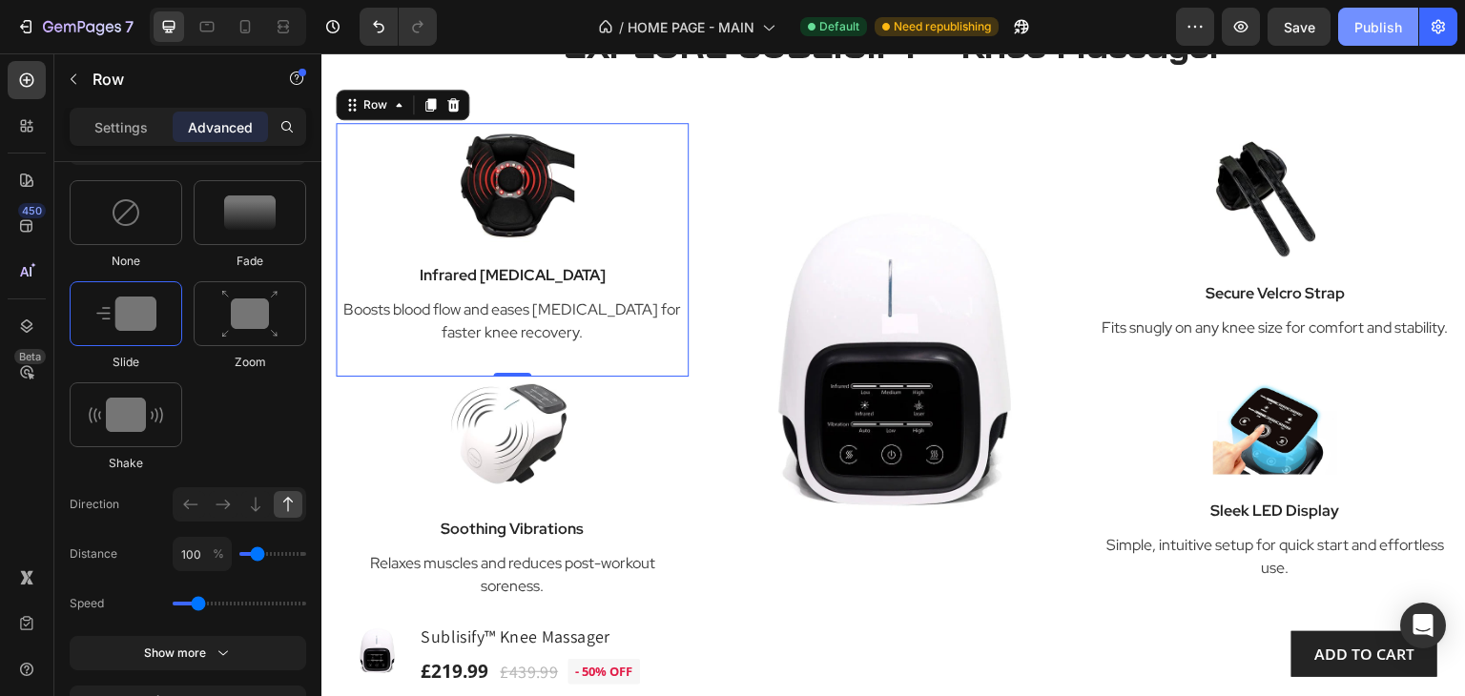
click at [1373, 27] on div "Publish" at bounding box center [1378, 27] width 48 height 20
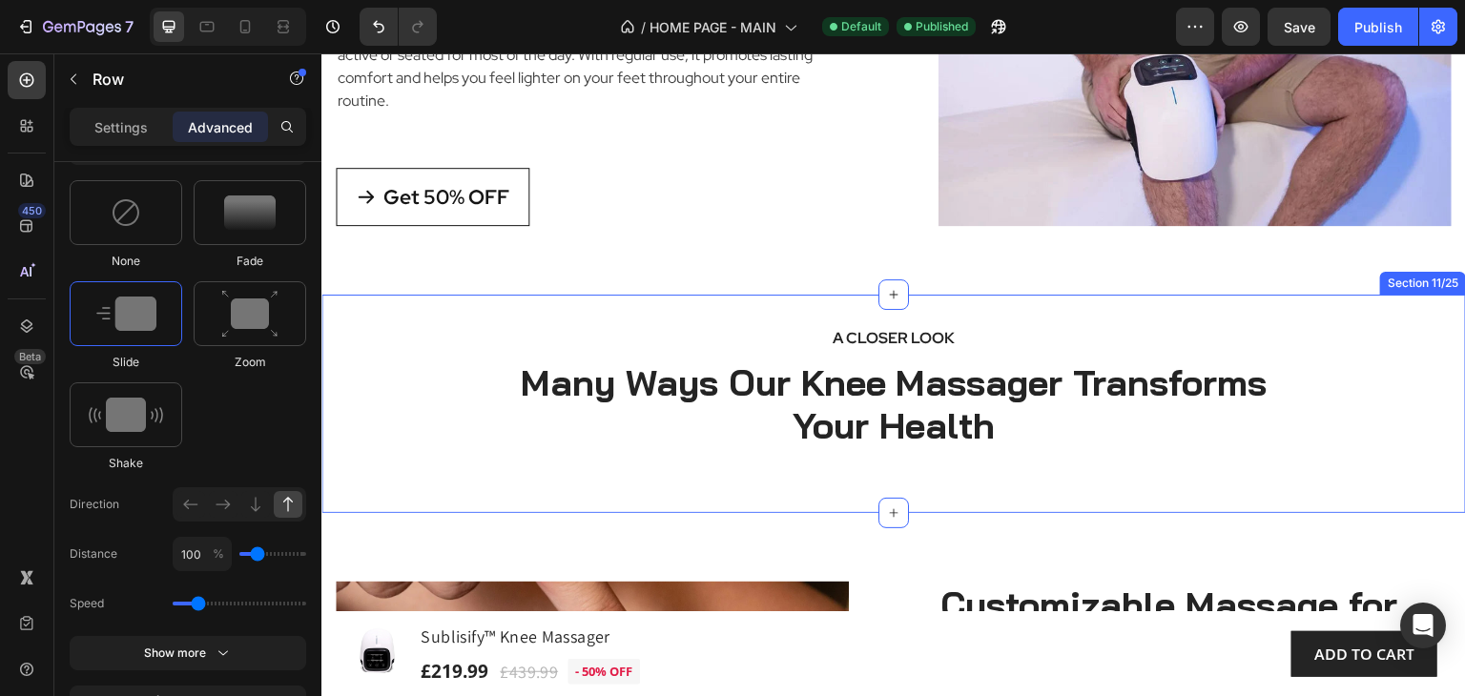
scroll to position [0, 0]
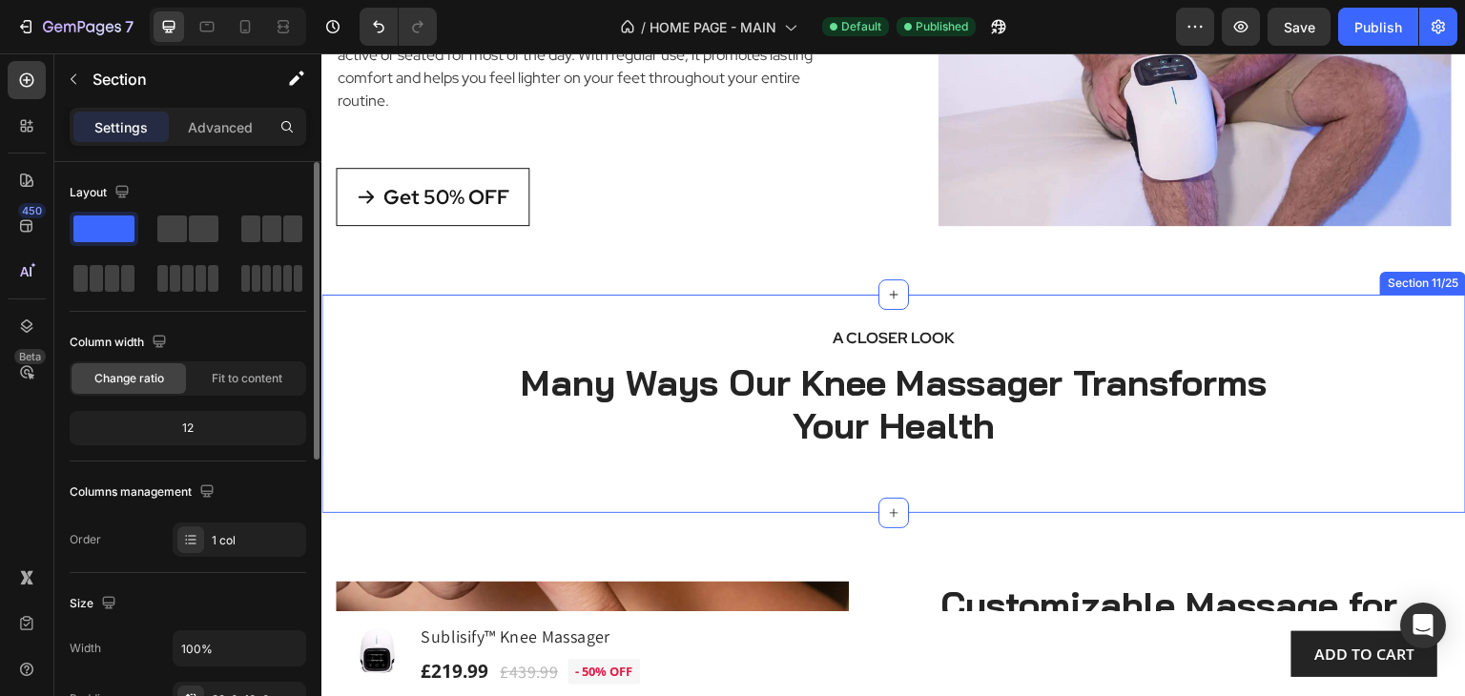
click at [832, 318] on div "A CLOSER LOOK Text block Many Ways Our Knee Massager Transforms Your Health Hea…" at bounding box center [893, 404] width 1144 height 218
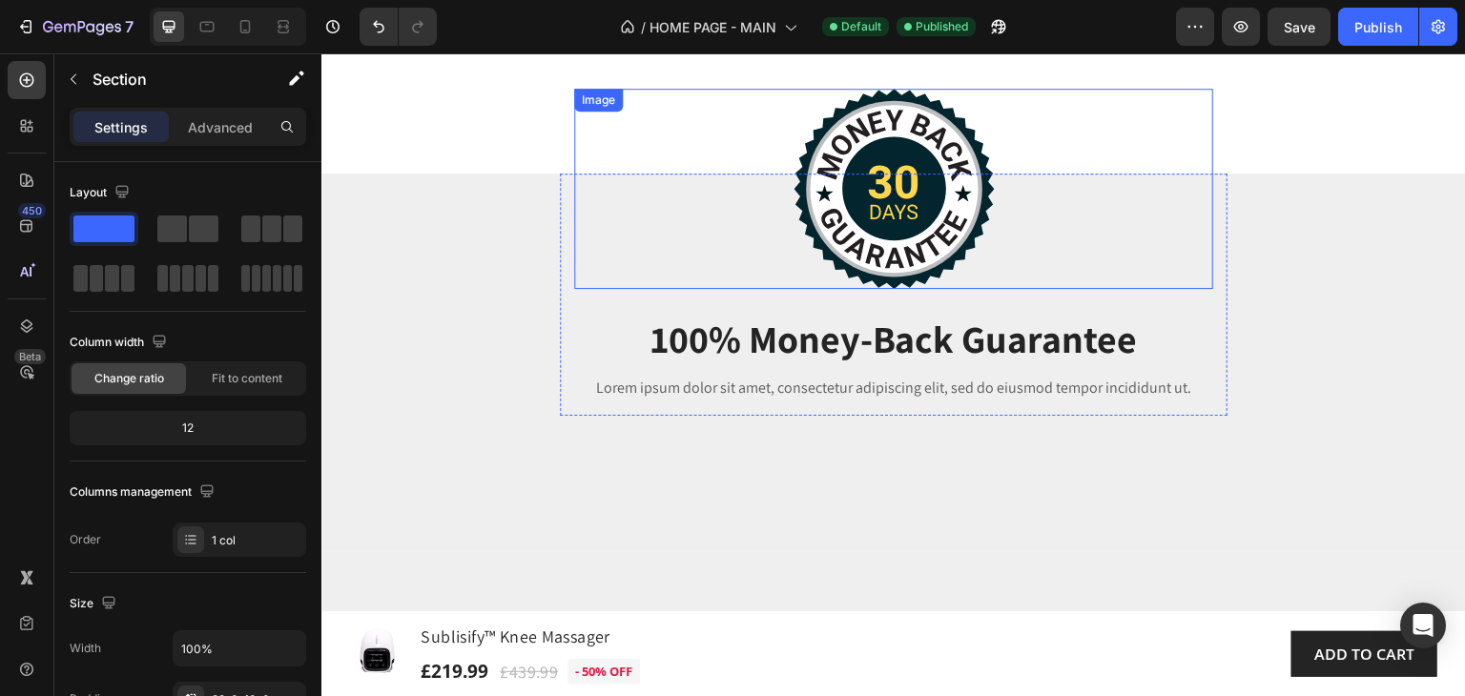
scroll to position [2579, 0]
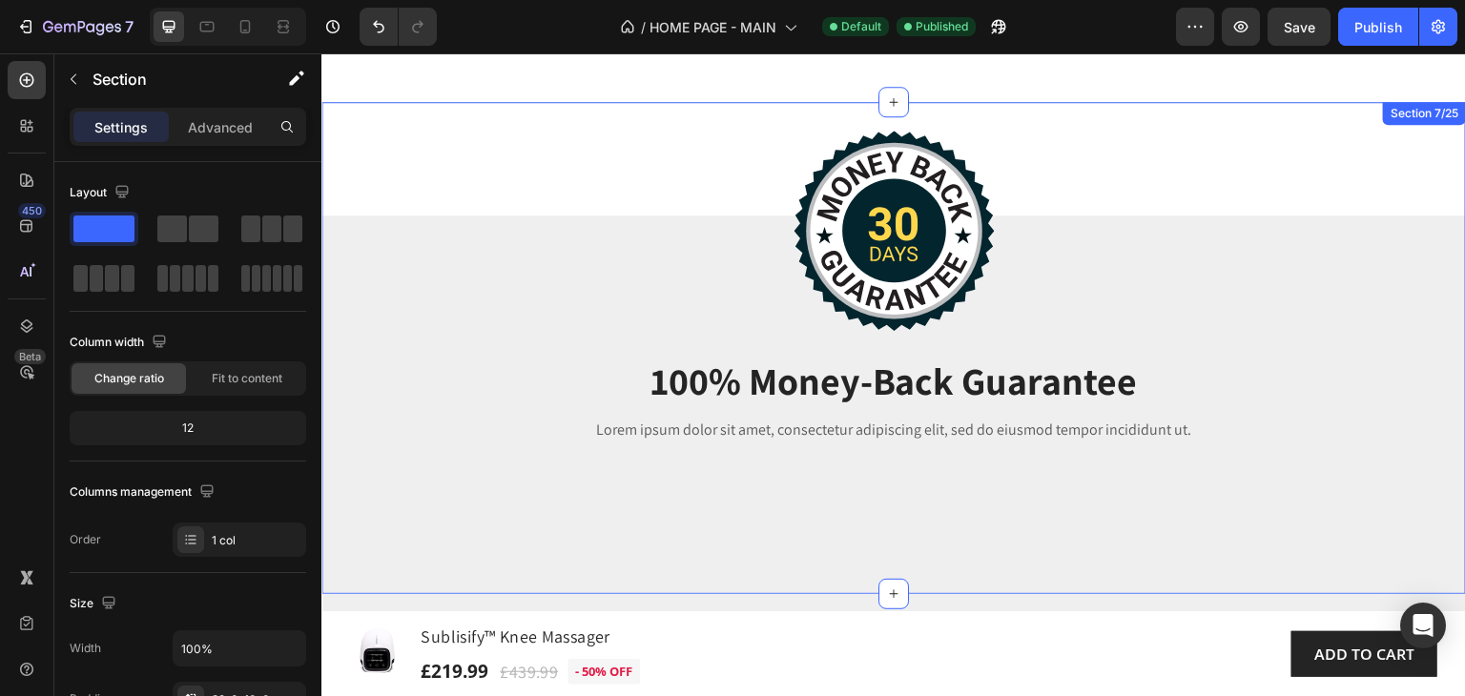
click at [481, 145] on div "Image 100% Money-Back Guarantee Heading Lorem ipsum dolor sit amet, consectetur…" at bounding box center [893, 348] width 1144 height 492
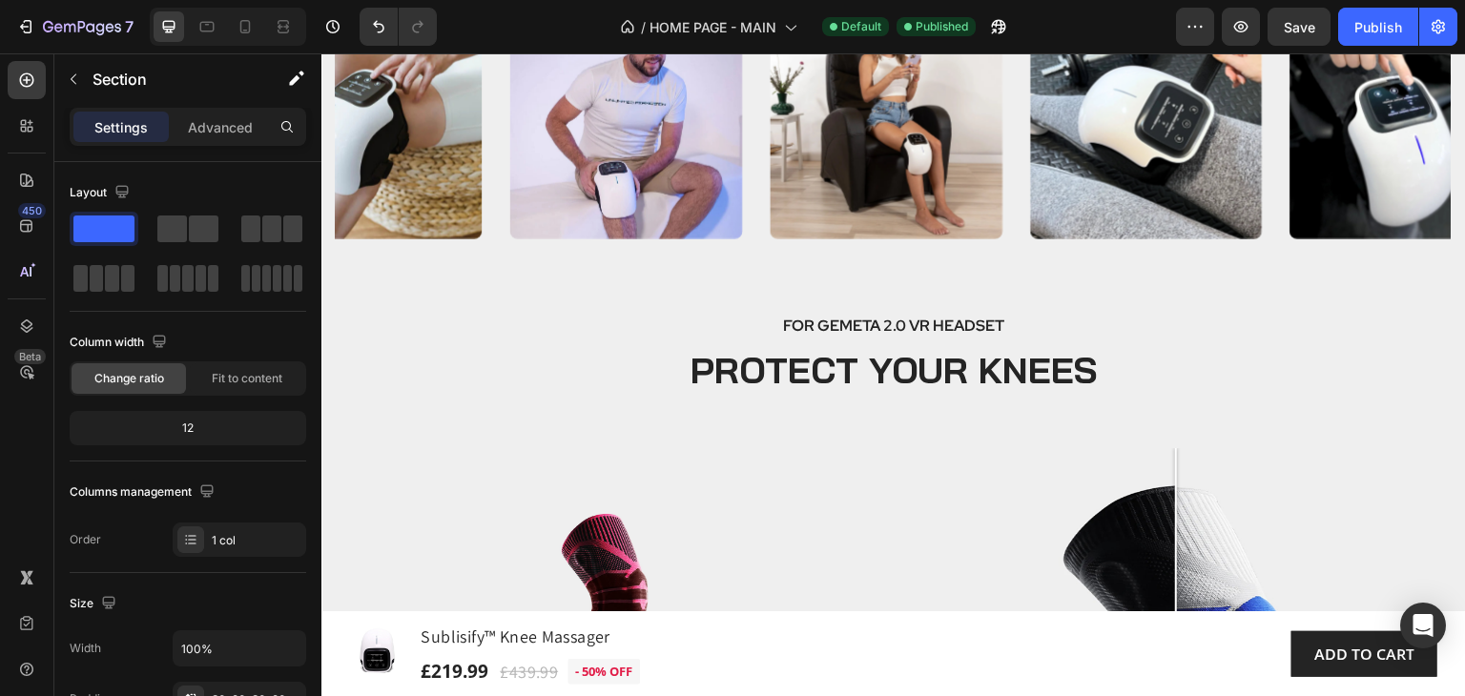
scroll to position [3910, 0]
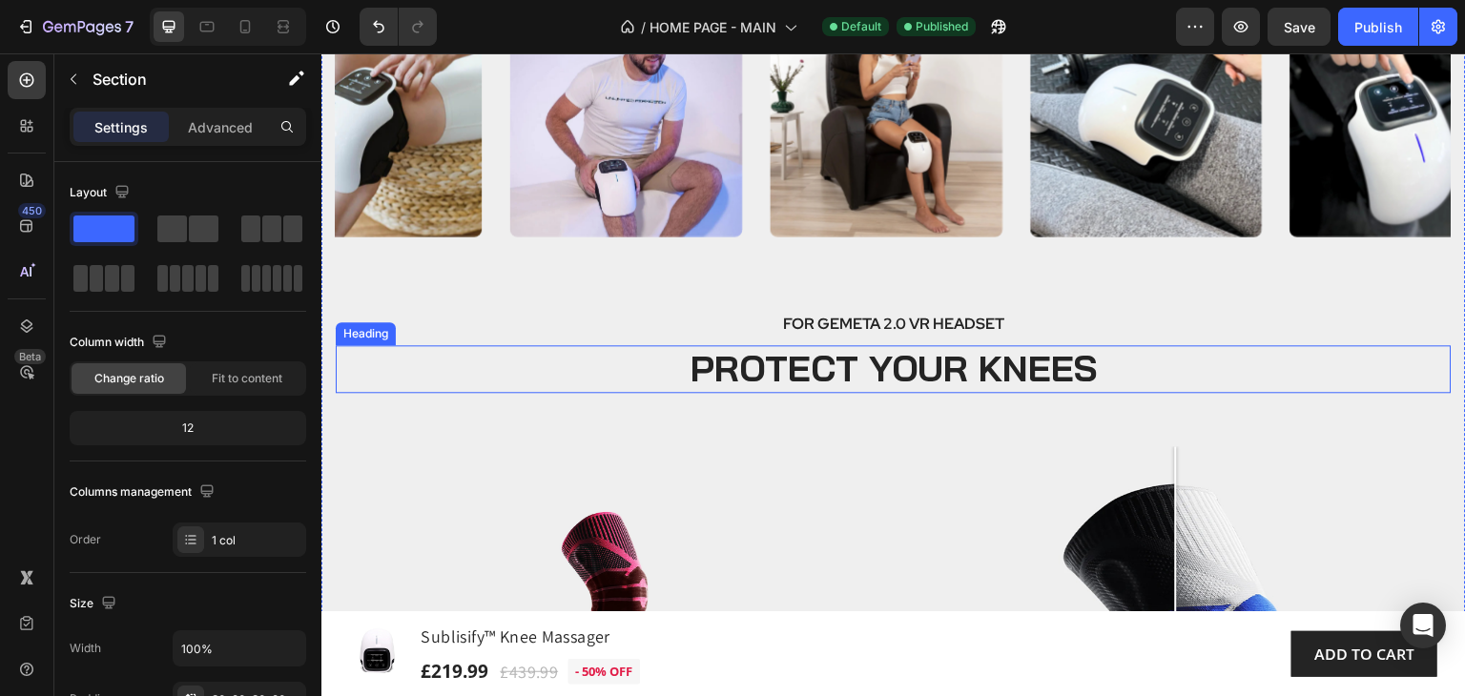
click at [1026, 371] on h2 "PROTECT YOUR KNEES" at bounding box center [894, 369] width 1116 height 48
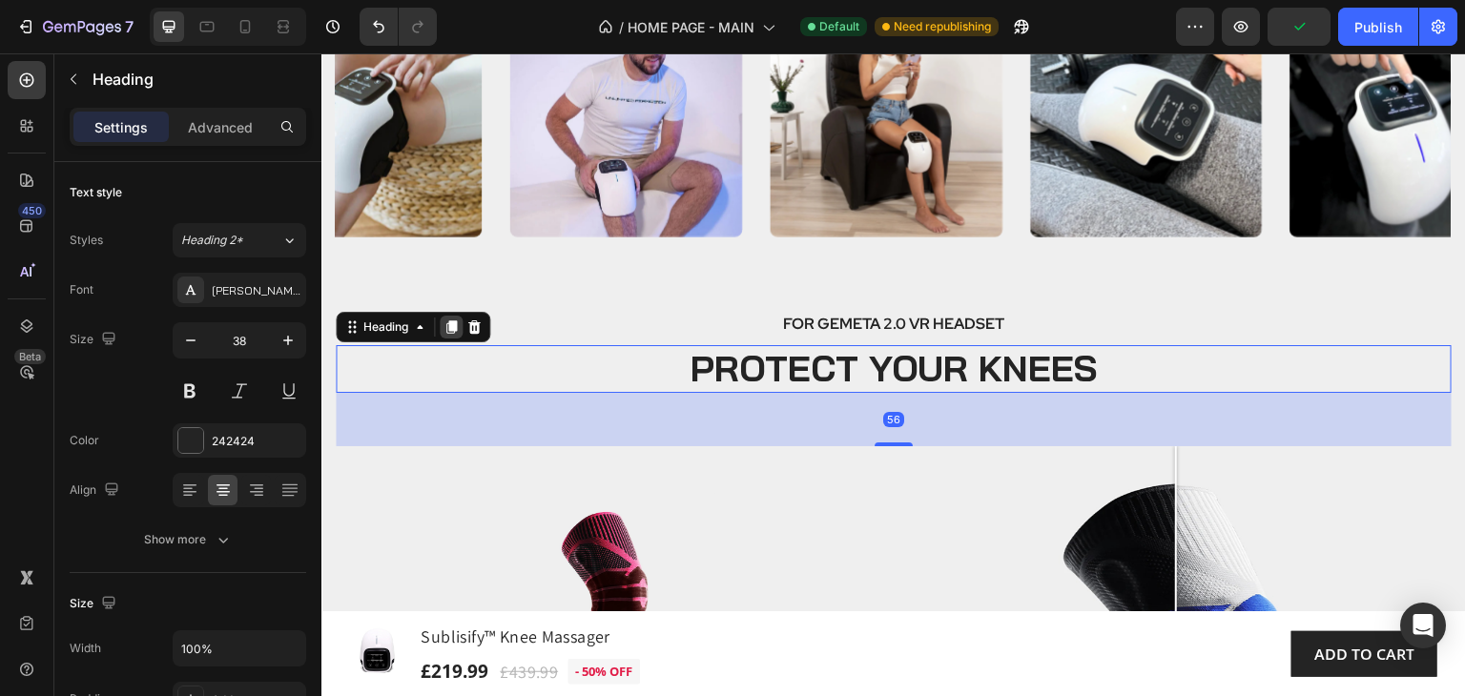
click at [454, 326] on icon at bounding box center [451, 326] width 10 height 13
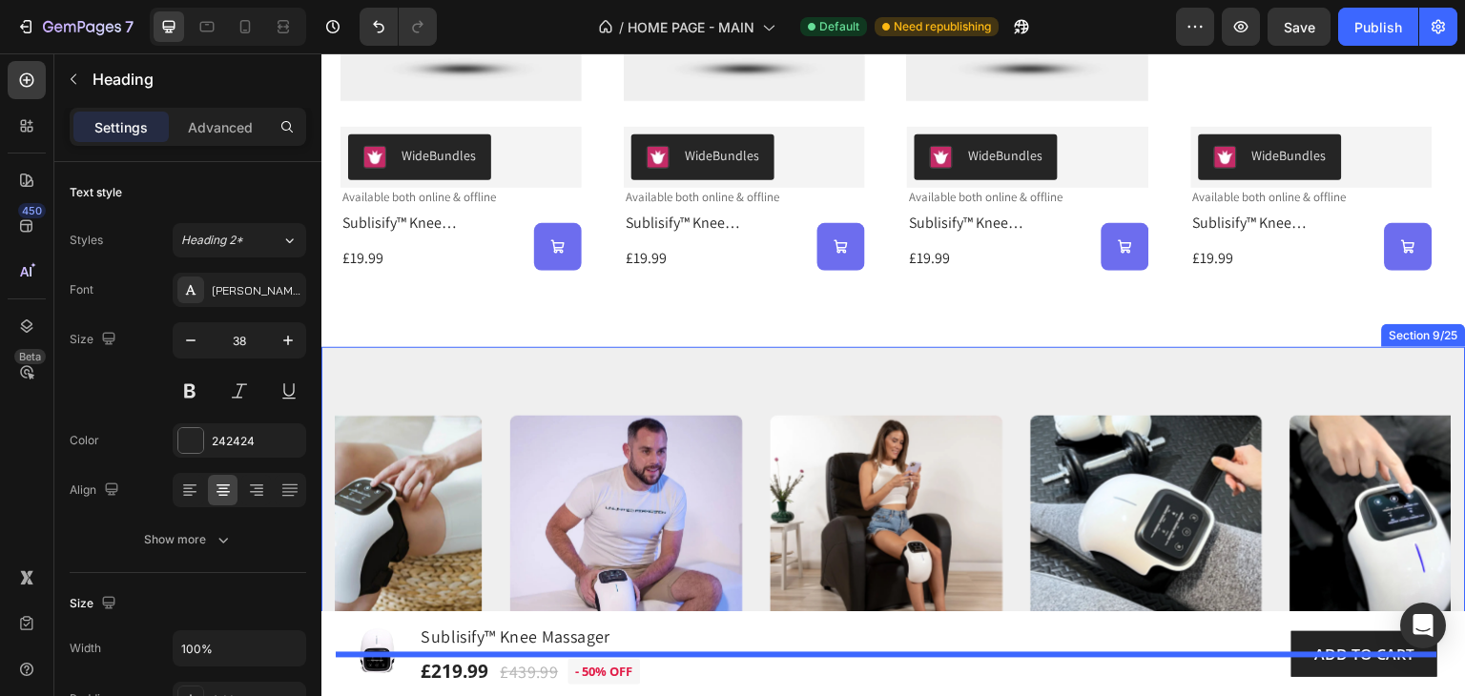
scroll to position [3787, 0]
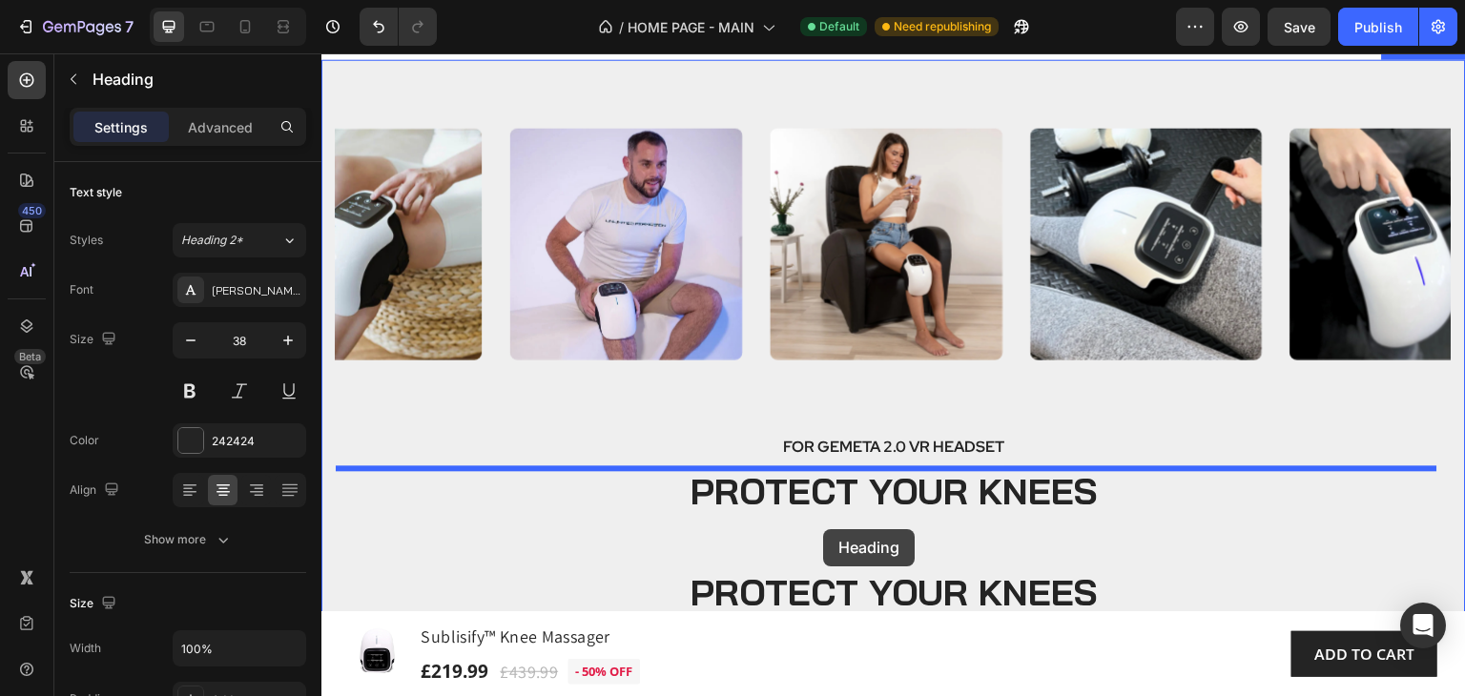
drag, startPoint x: 355, startPoint y: 433, endPoint x: 823, endPoint y: 529, distance: 478.0
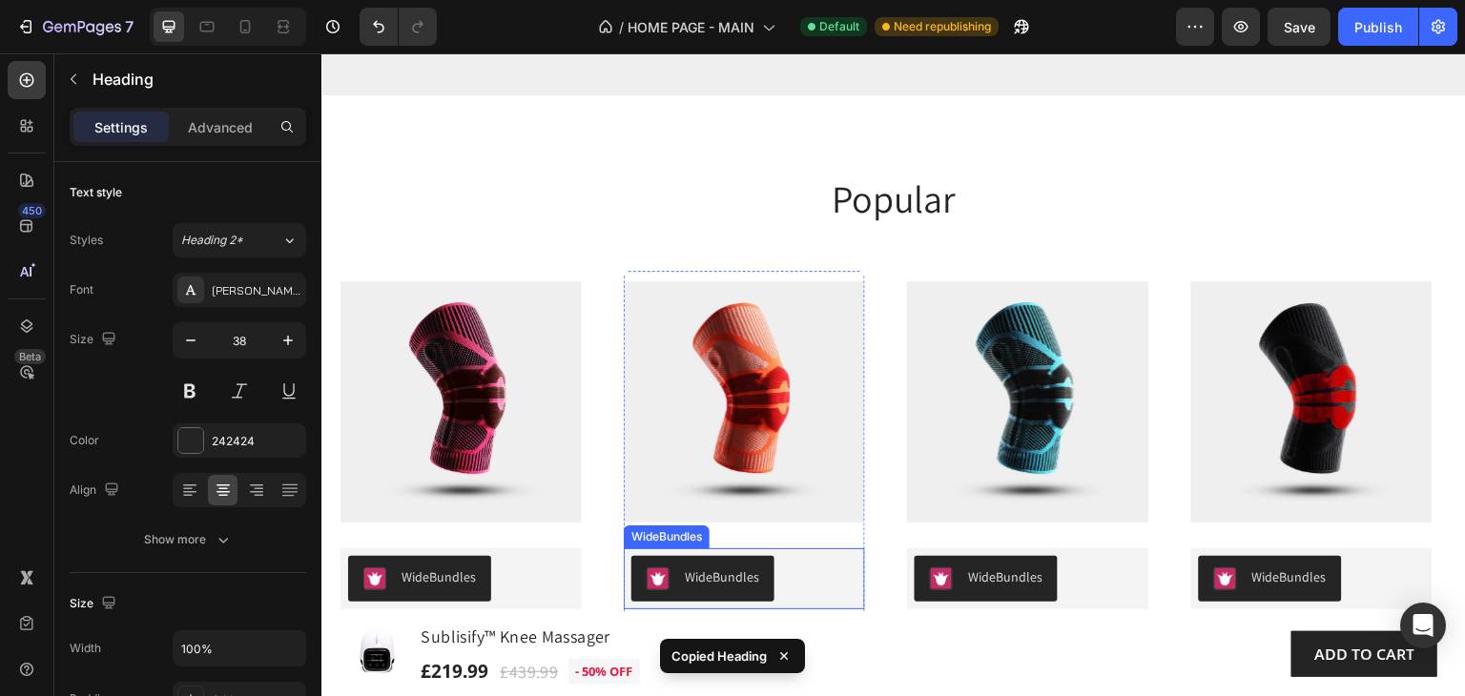
scroll to position [2929, 0]
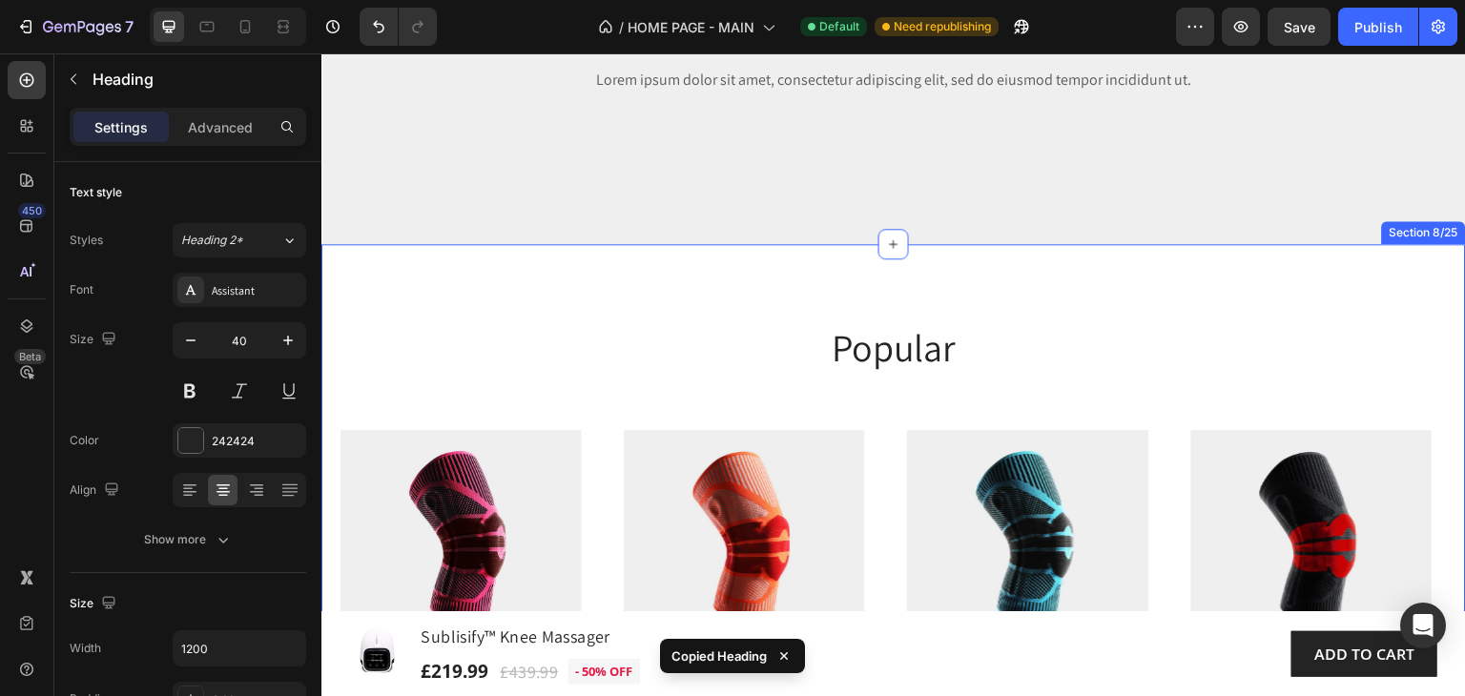
click at [948, 360] on h2 "popular" at bounding box center [893, 346] width 1106 height 53
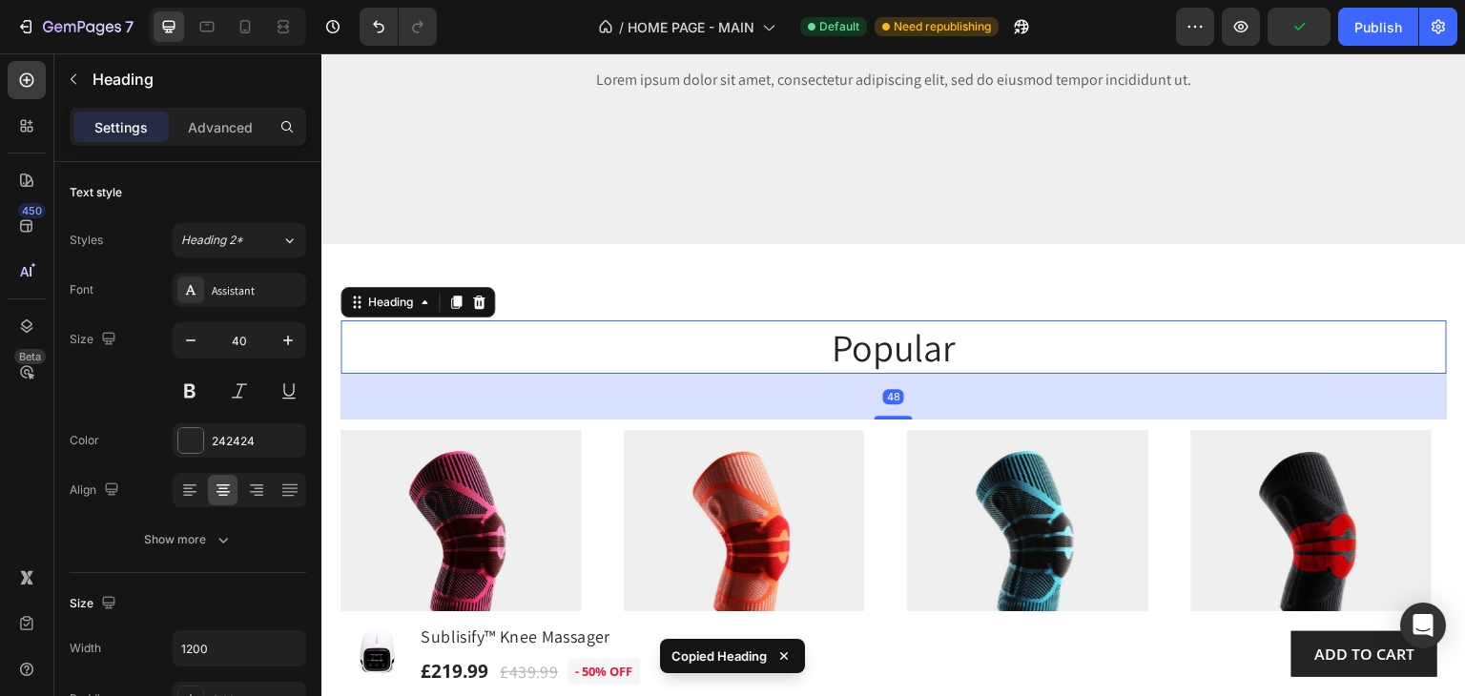
click at [986, 354] on h2 "popular" at bounding box center [893, 346] width 1106 height 53
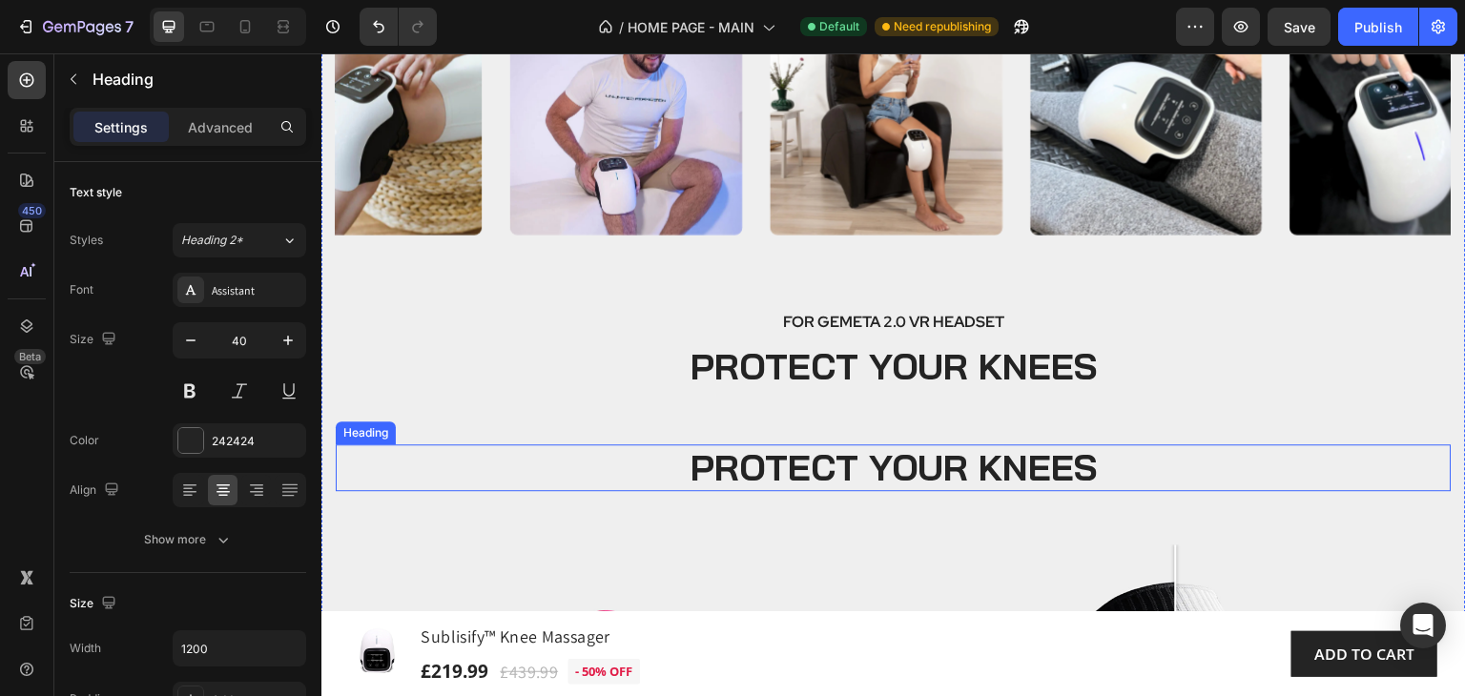
scroll to position [3691, 0]
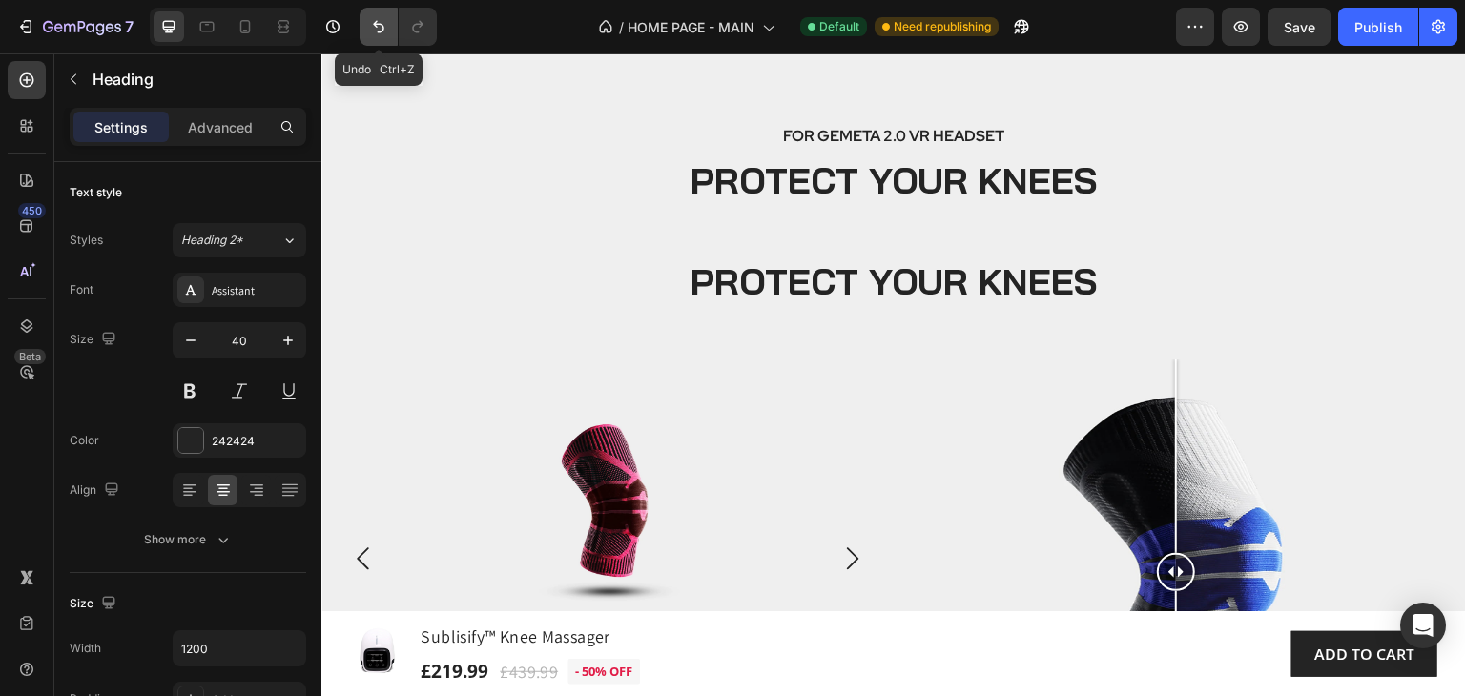
click at [370, 26] on icon "Undo/Redo" at bounding box center [378, 26] width 19 height 19
click at [383, 23] on icon "Undo/Redo" at bounding box center [378, 26] width 19 height 19
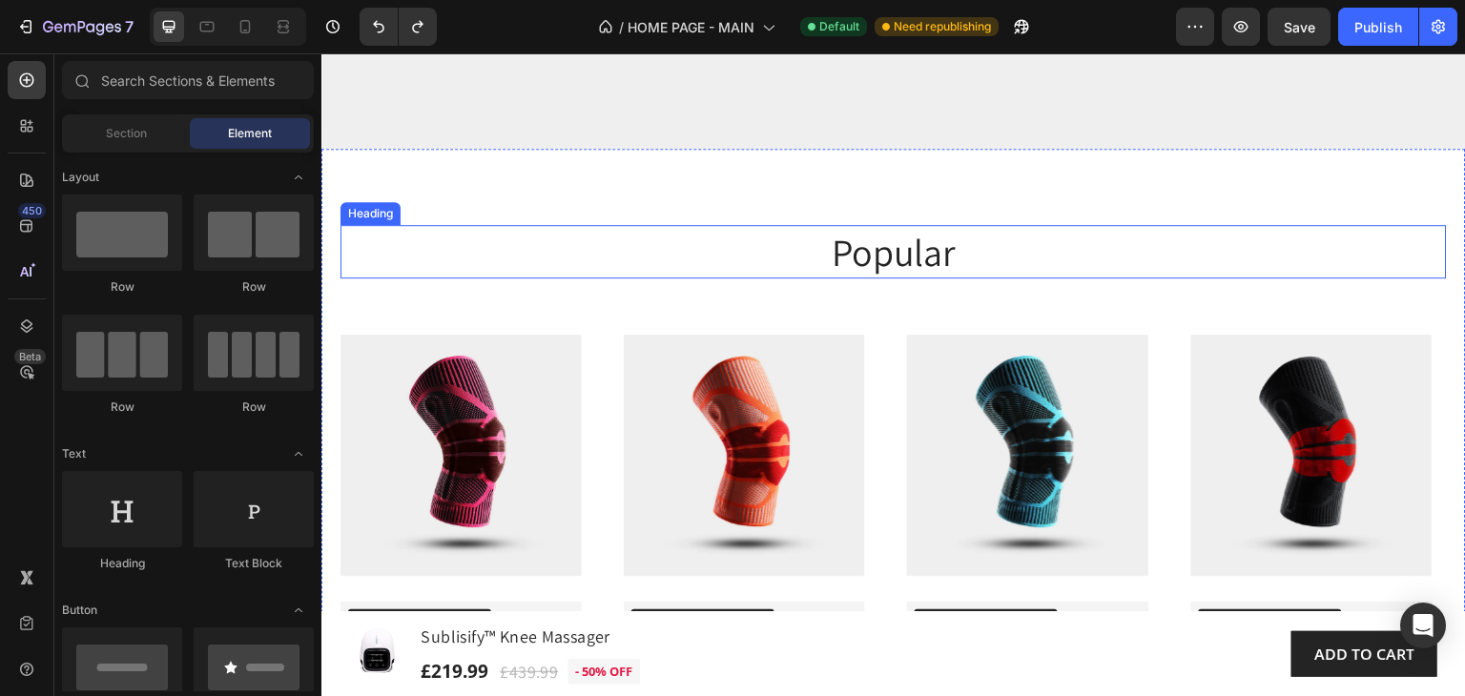
scroll to position [2929, 0]
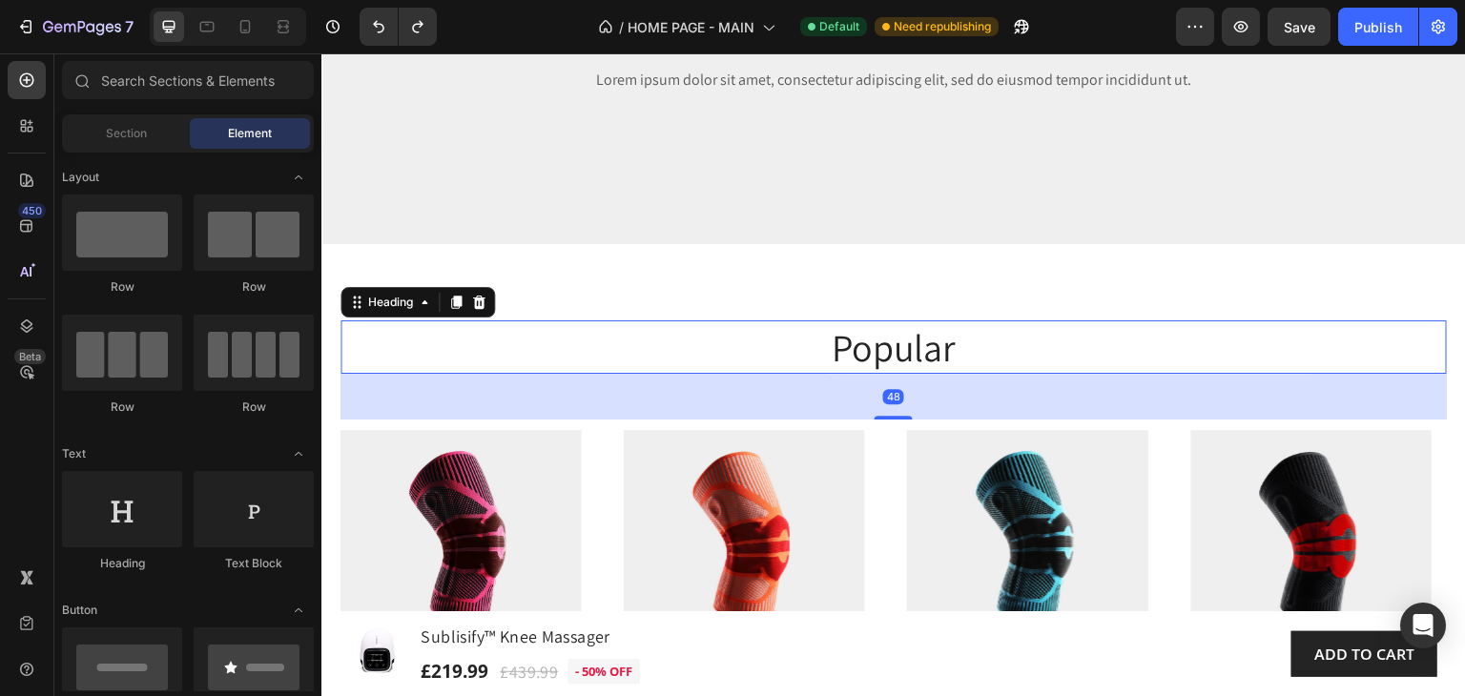
click at [964, 349] on h2 "popular" at bounding box center [893, 346] width 1106 height 53
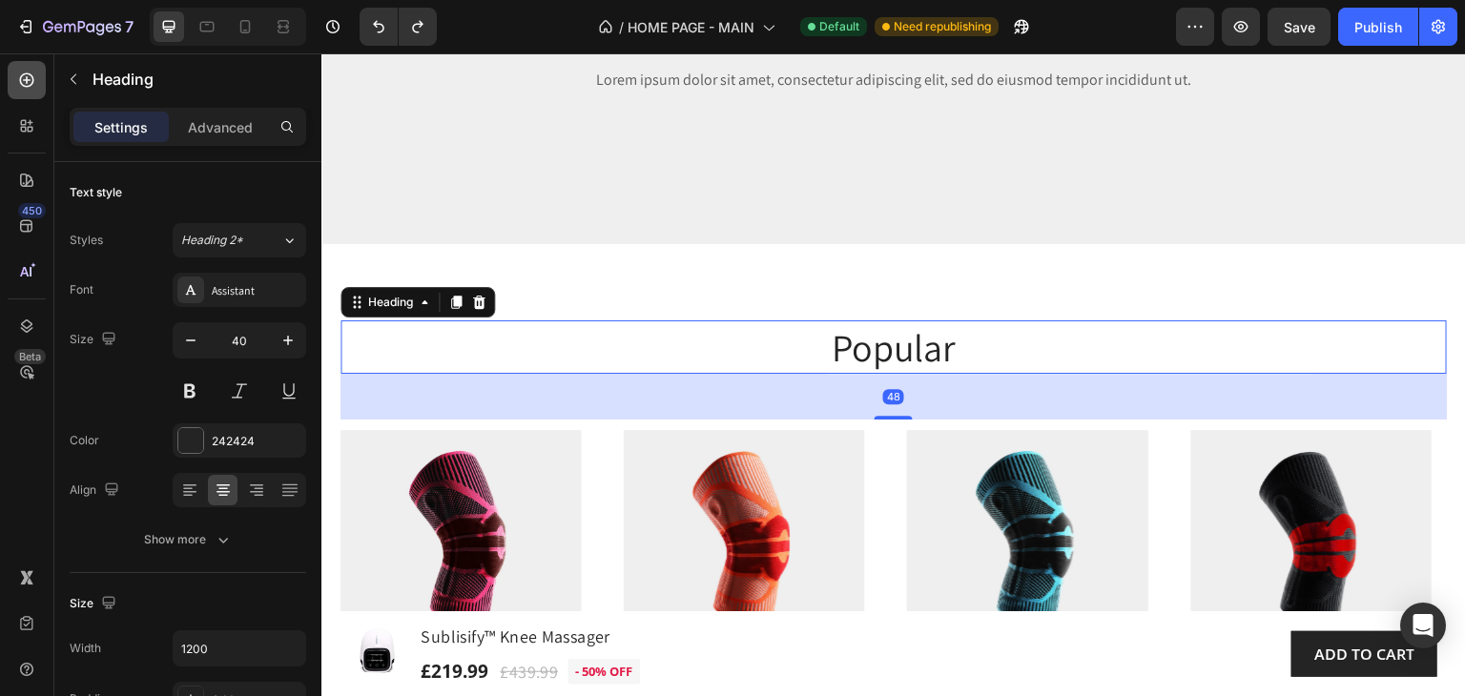
click at [27, 77] on icon at bounding box center [27, 80] width 14 height 14
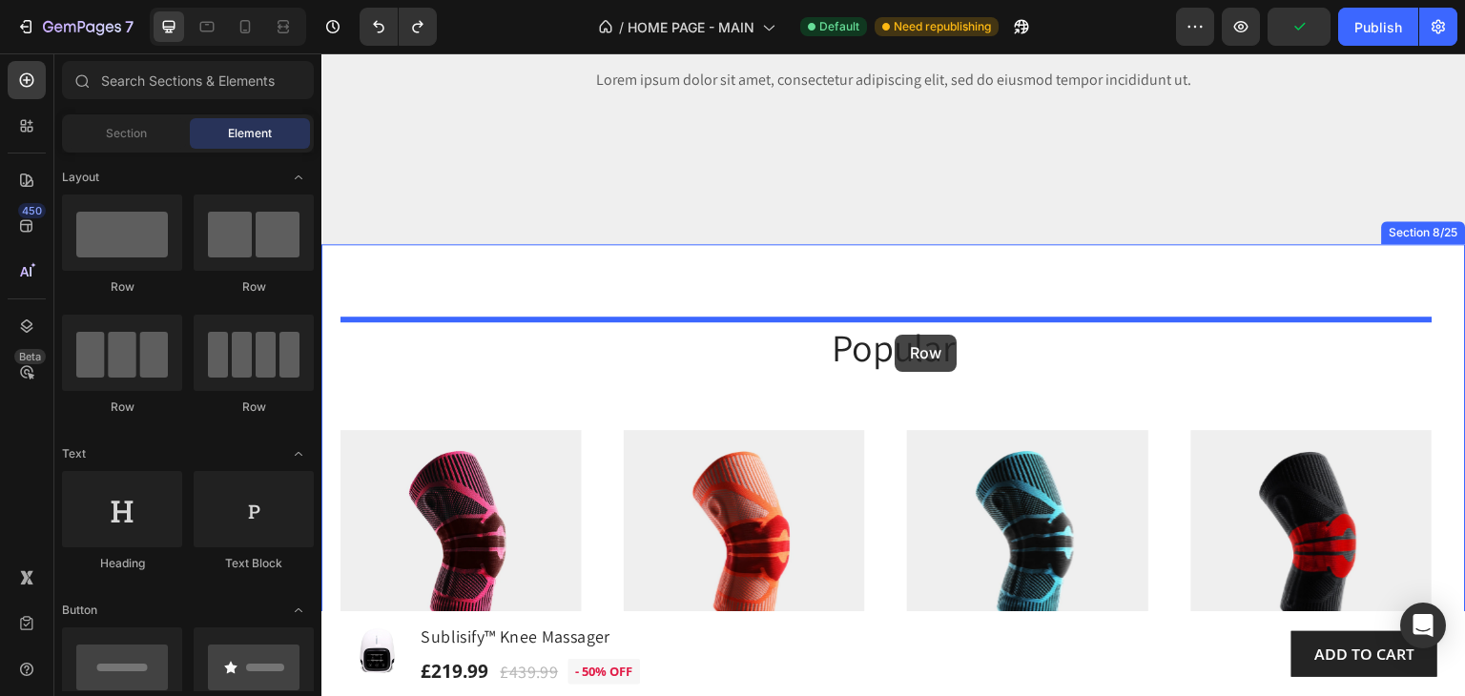
drag, startPoint x: 459, startPoint y: 312, endPoint x: 895, endPoint y: 336, distance: 437.4
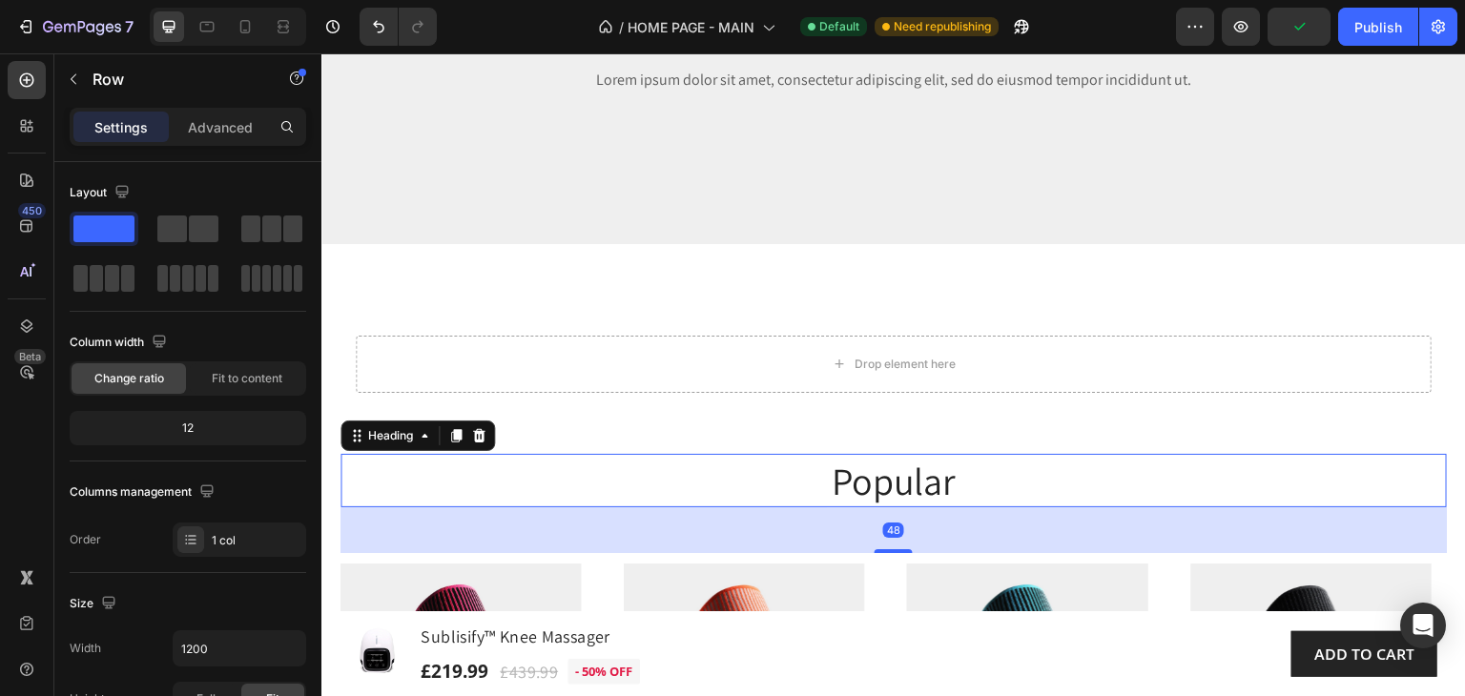
click at [975, 483] on h2 "popular" at bounding box center [893, 480] width 1106 height 53
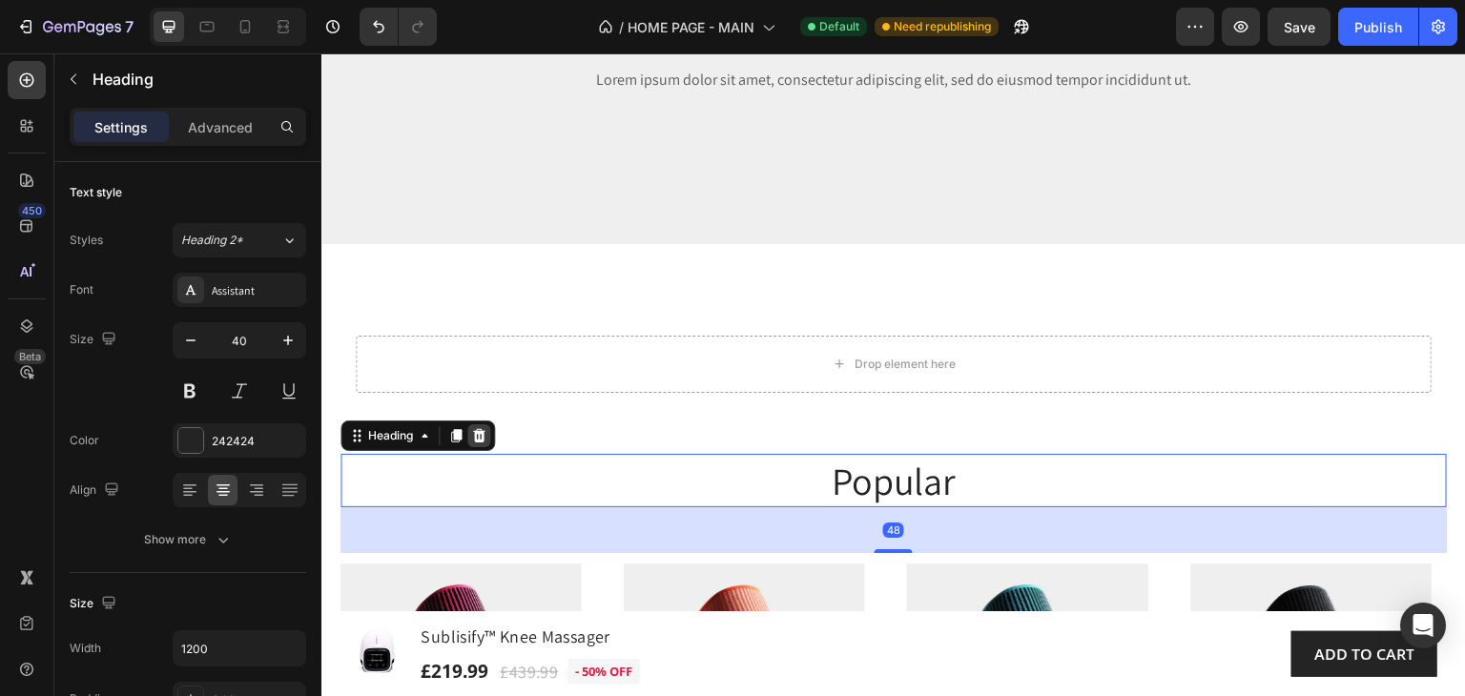
click at [477, 437] on icon at bounding box center [478, 435] width 15 height 15
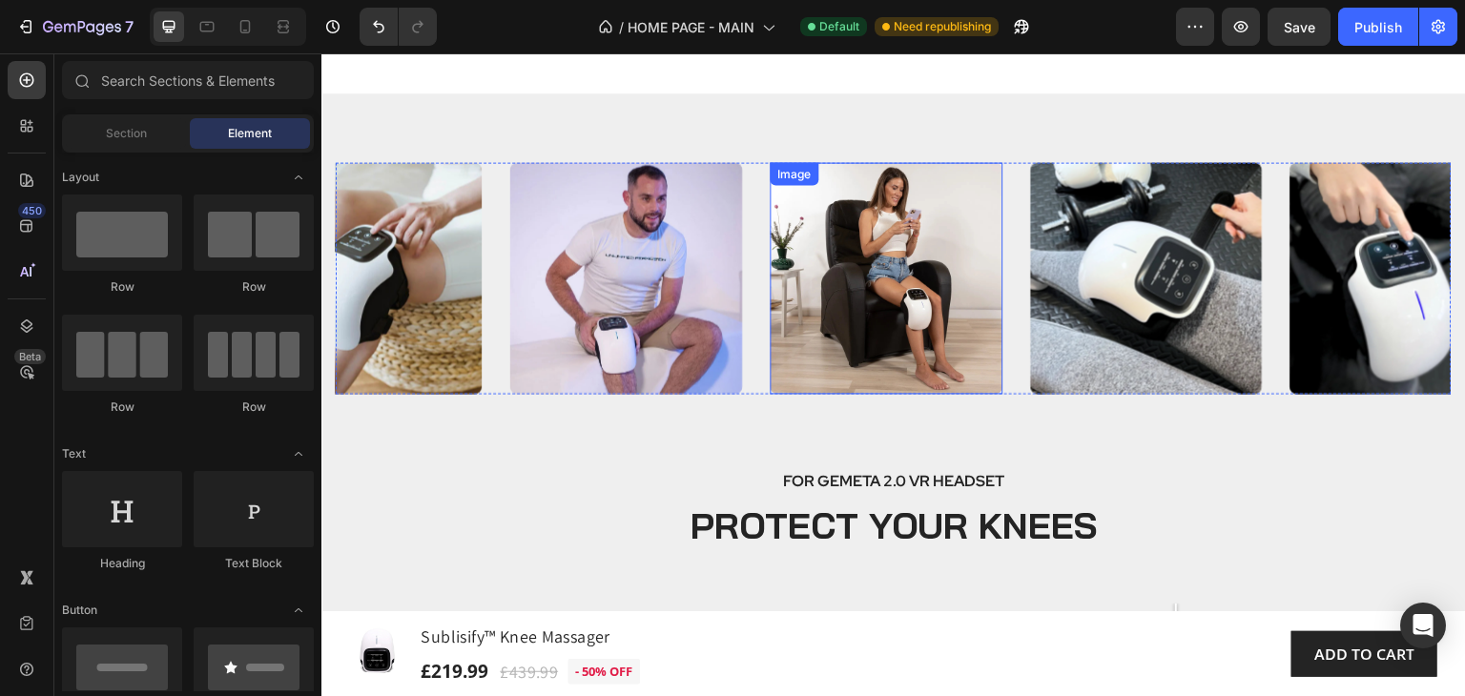
scroll to position [4073, 0]
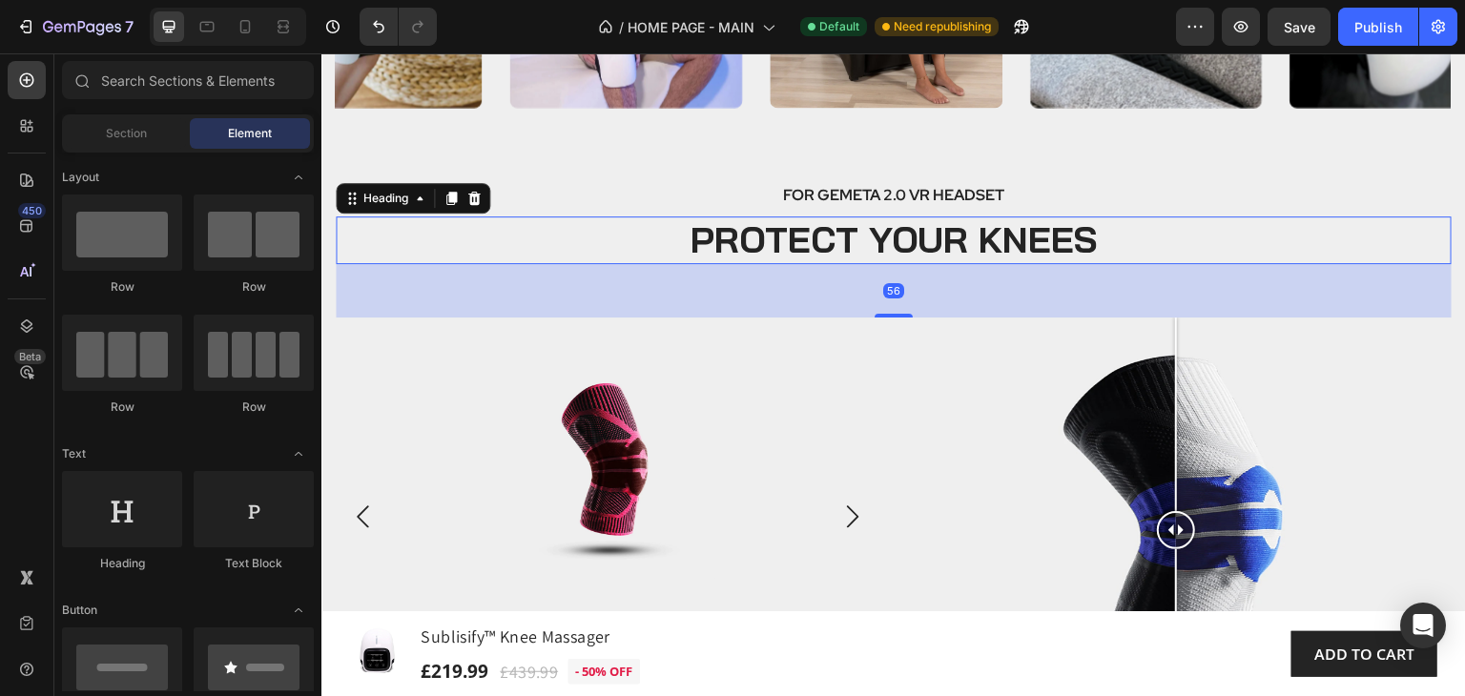
click at [905, 236] on h2 "PROTECT YOUR KNEES" at bounding box center [894, 240] width 1116 height 48
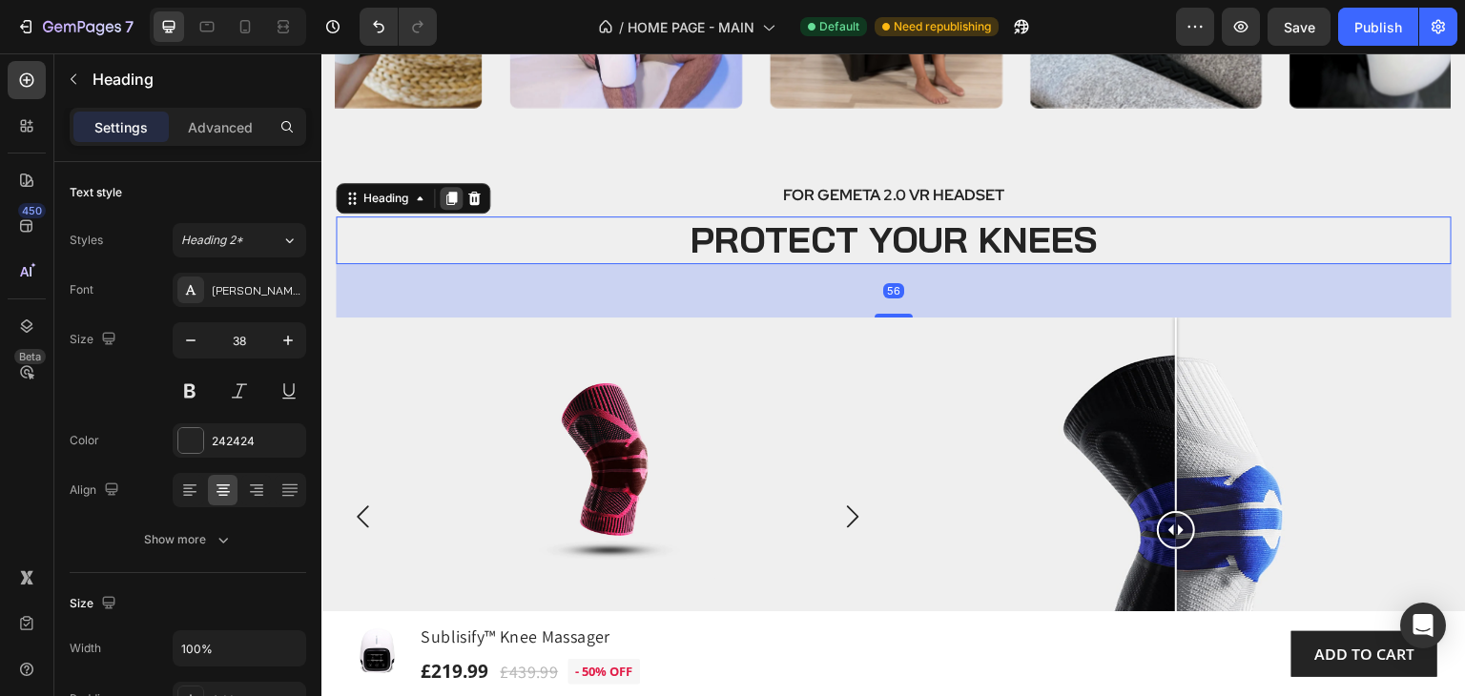
click at [453, 199] on icon at bounding box center [451, 198] width 10 height 13
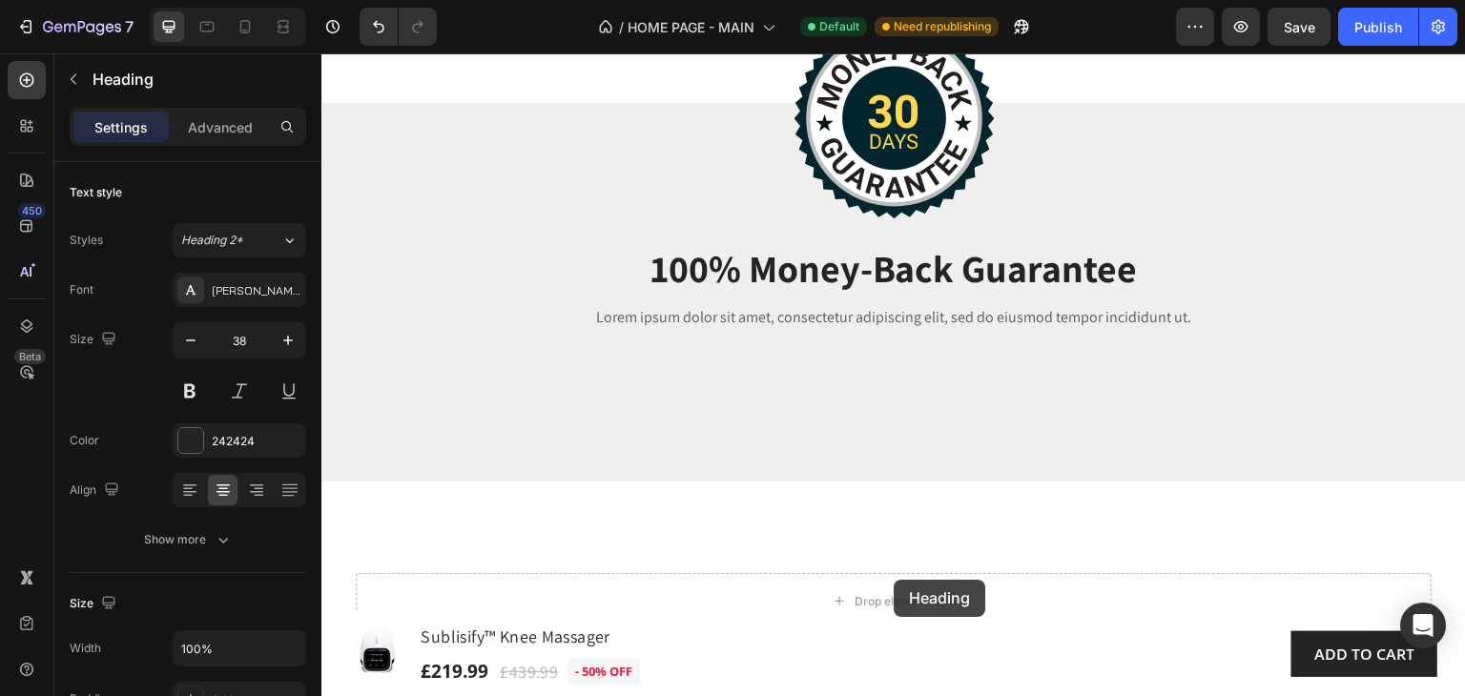
scroll to position [2783, 0]
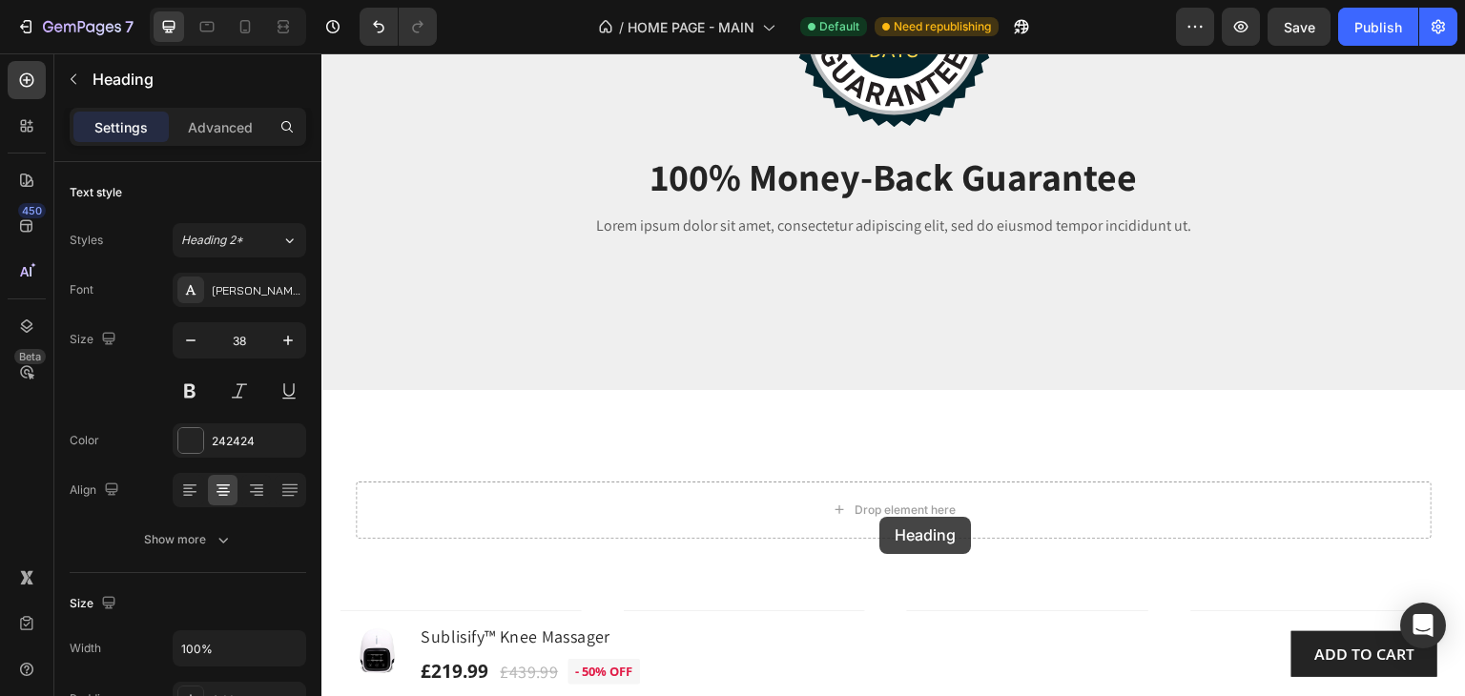
drag, startPoint x: 358, startPoint y: 305, endPoint x: 879, endPoint y: 517, distance: 563.0
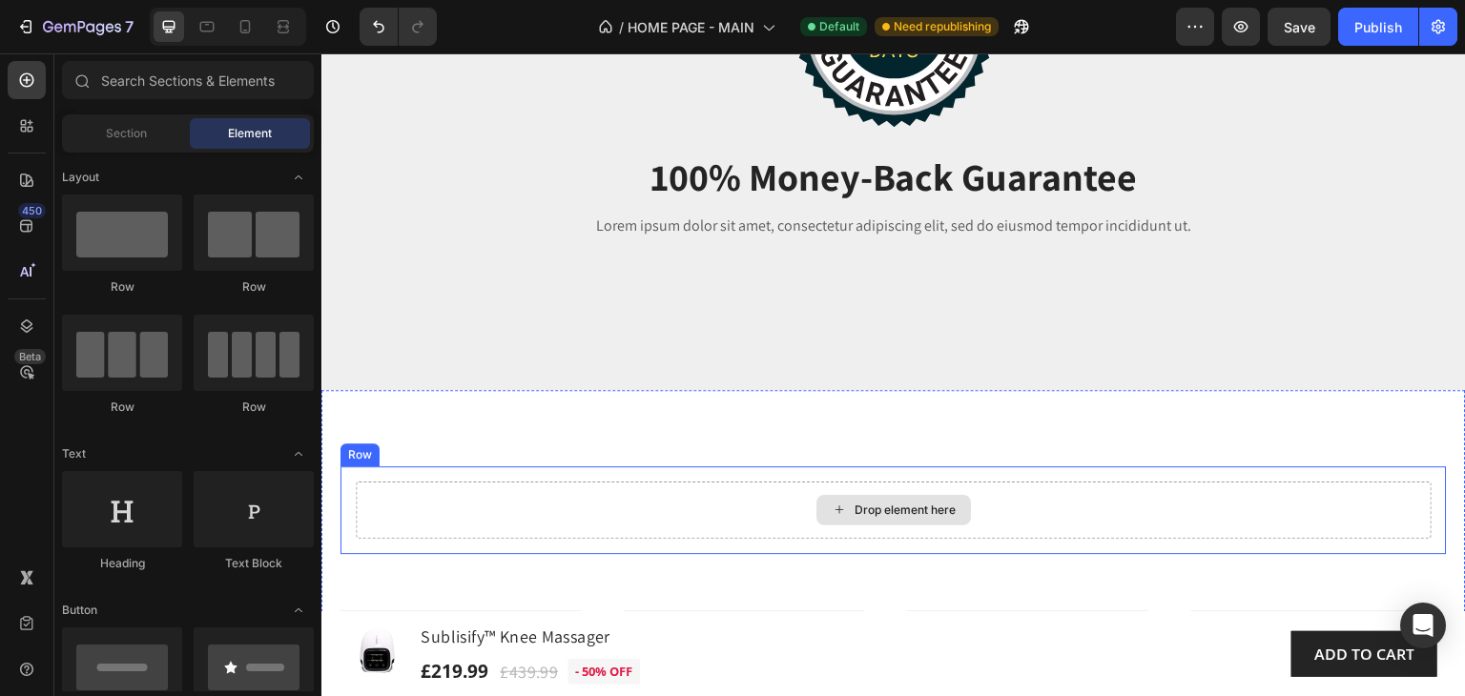
click at [879, 513] on div "Drop element here" at bounding box center [904, 510] width 101 height 15
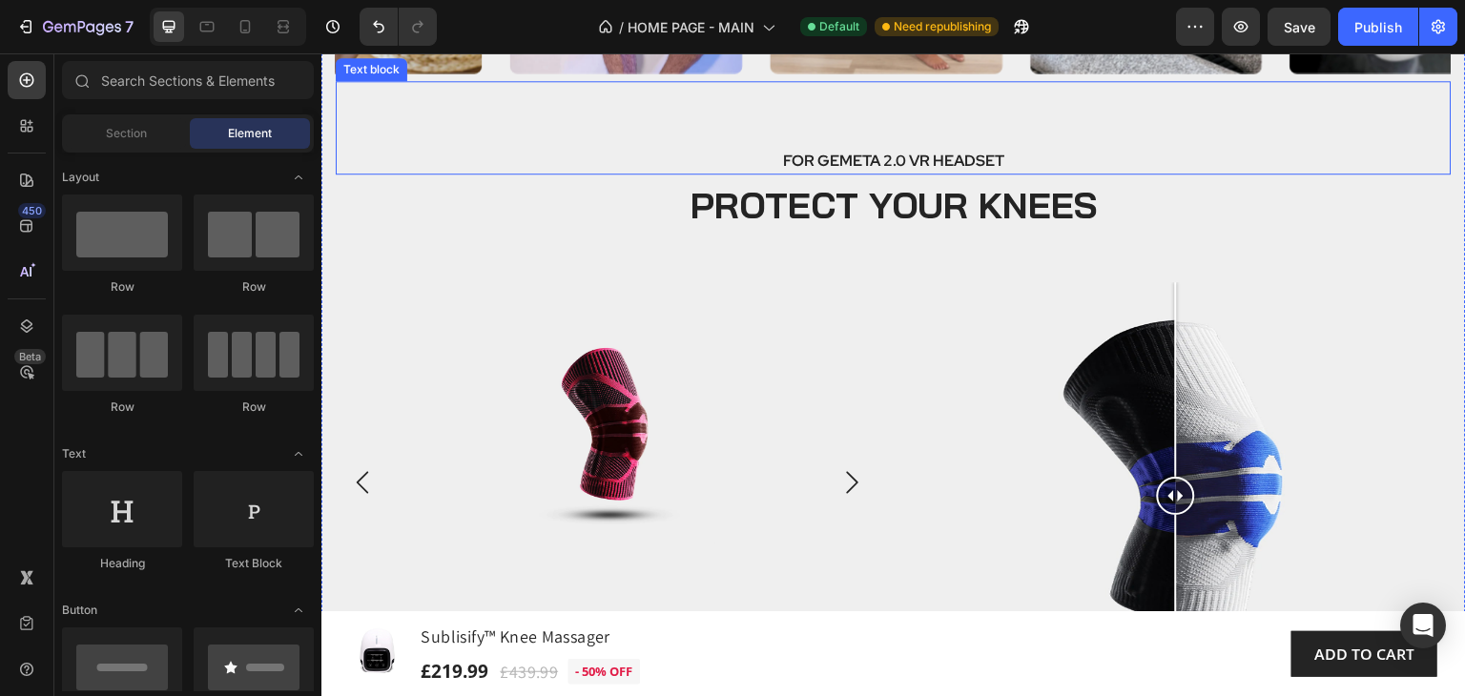
scroll to position [4213, 0]
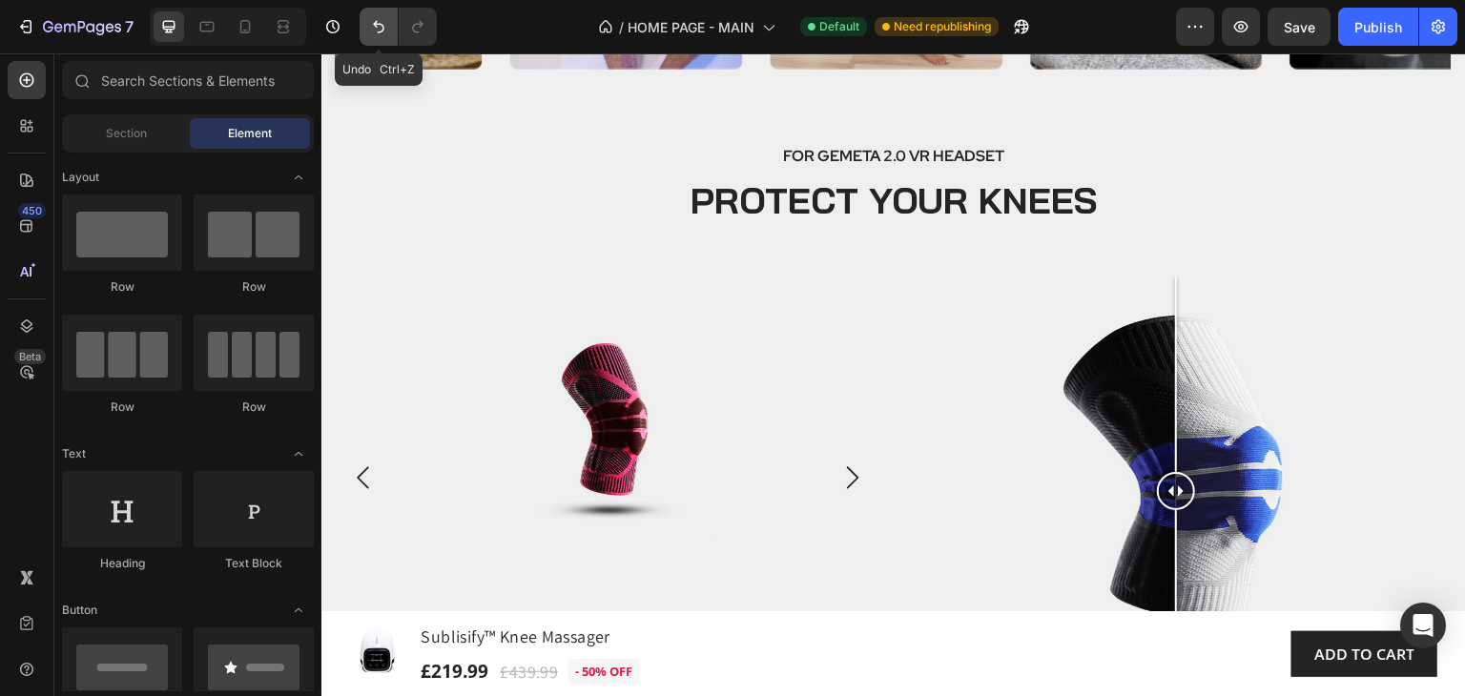
click at [379, 33] on icon "Undo/Redo" at bounding box center [378, 26] width 19 height 19
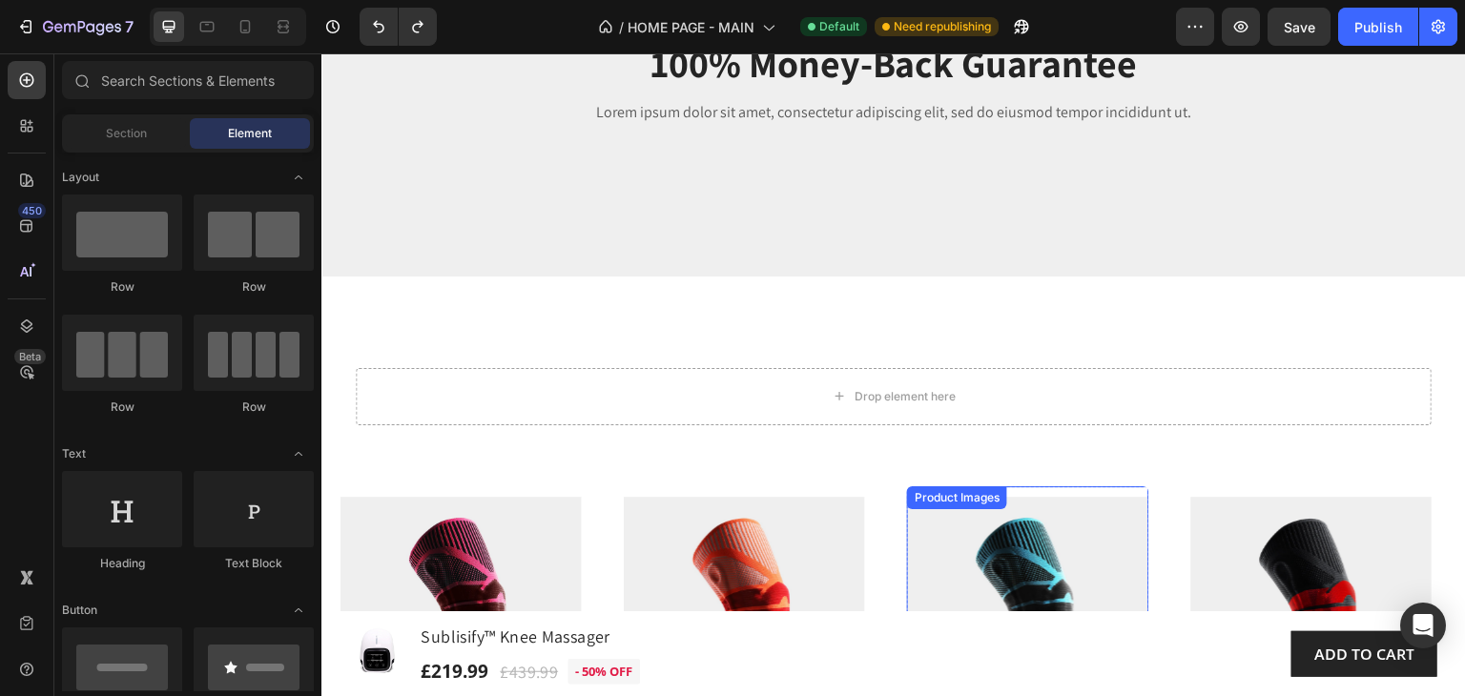
scroll to position [2872, 0]
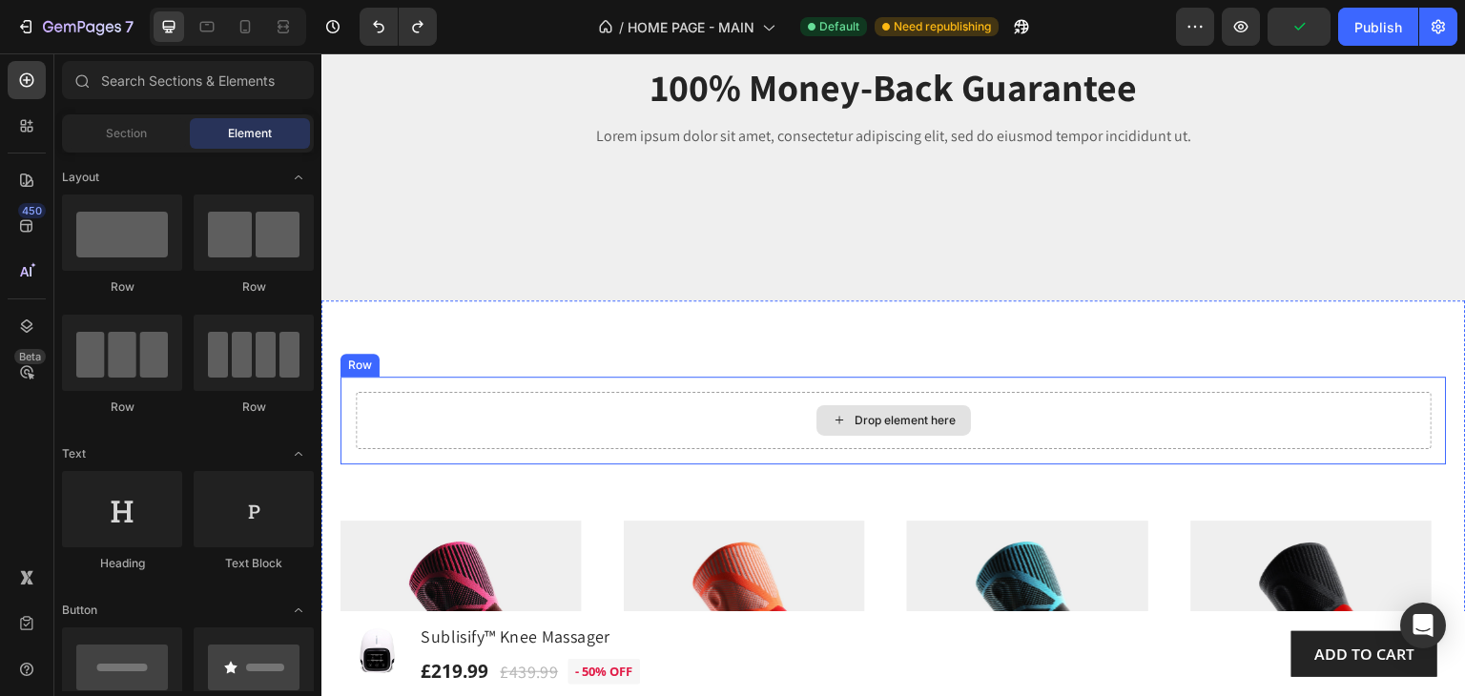
click at [913, 421] on div "Drop element here" at bounding box center [904, 420] width 101 height 15
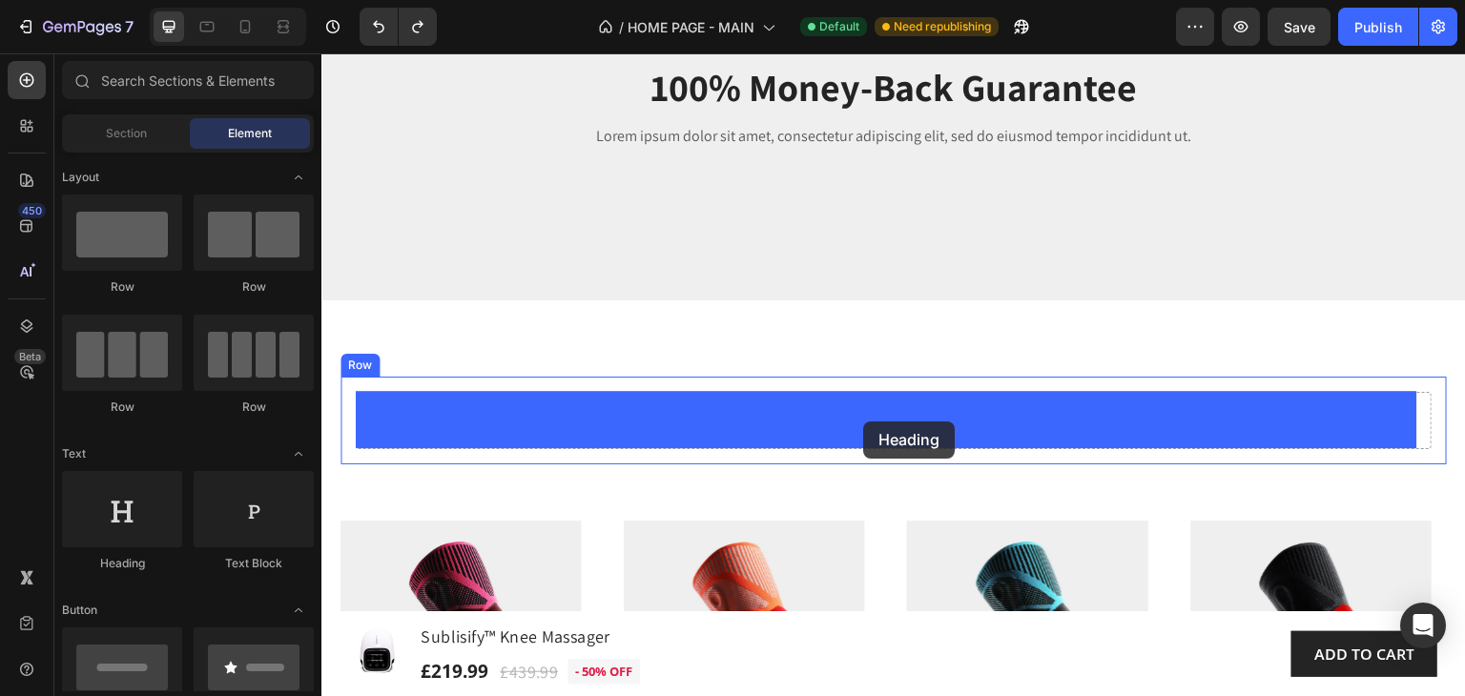
drag, startPoint x: 467, startPoint y: 566, endPoint x: 863, endPoint y: 421, distance: 421.5
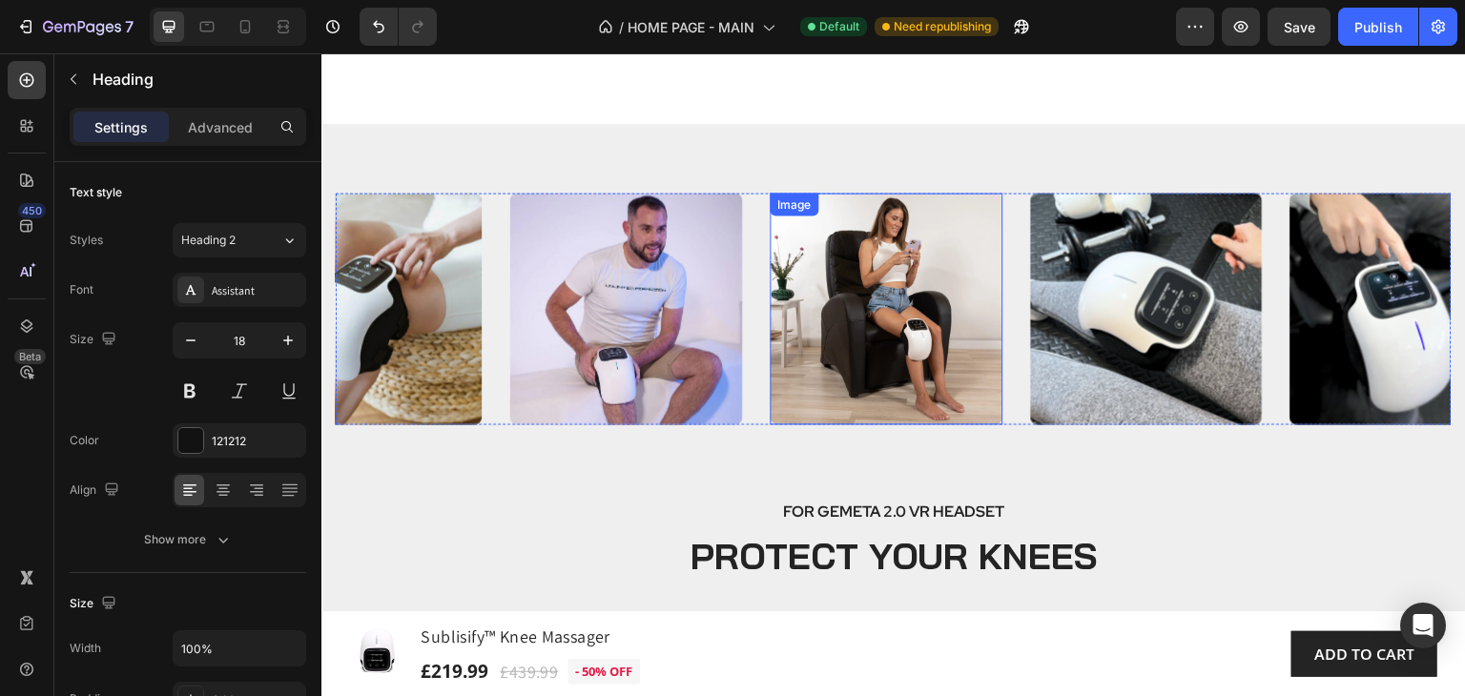
scroll to position [4017, 0]
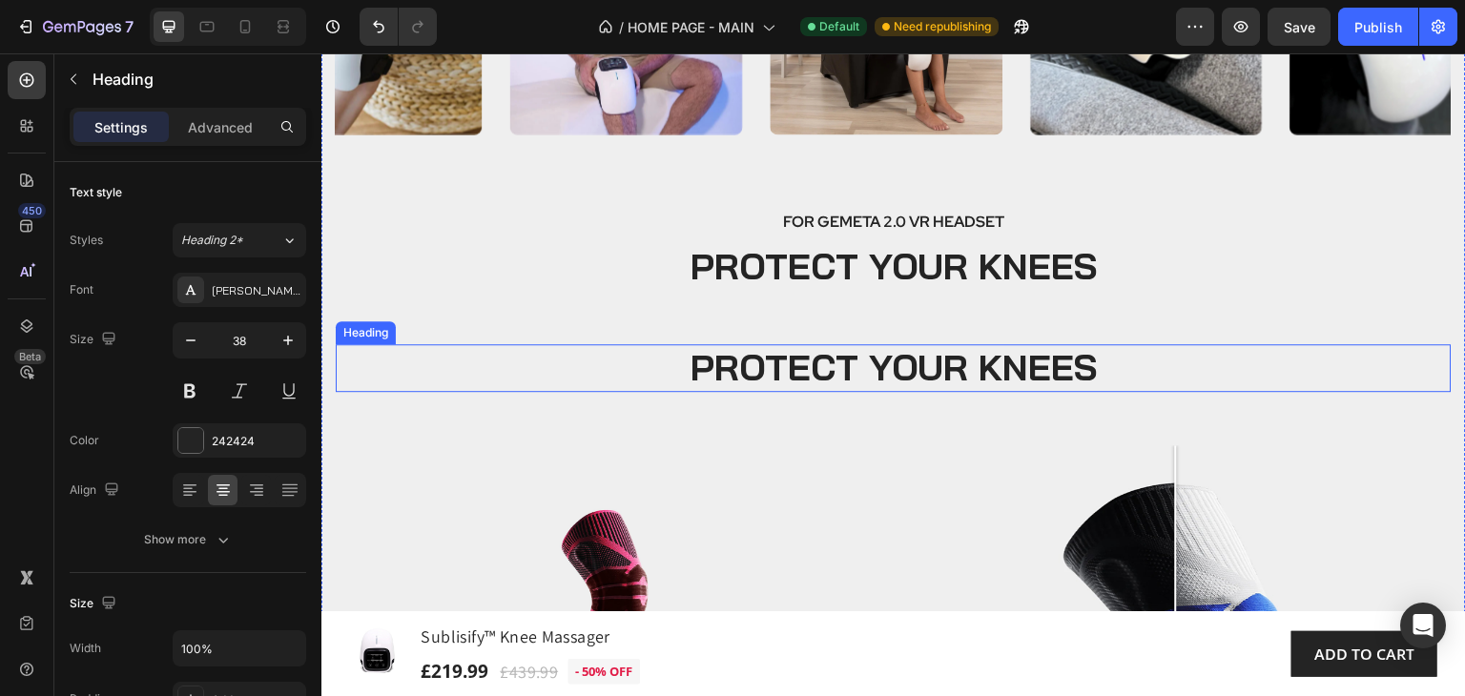
click at [1160, 372] on h2 "PROTECT YOUR KNEES" at bounding box center [894, 368] width 1116 height 48
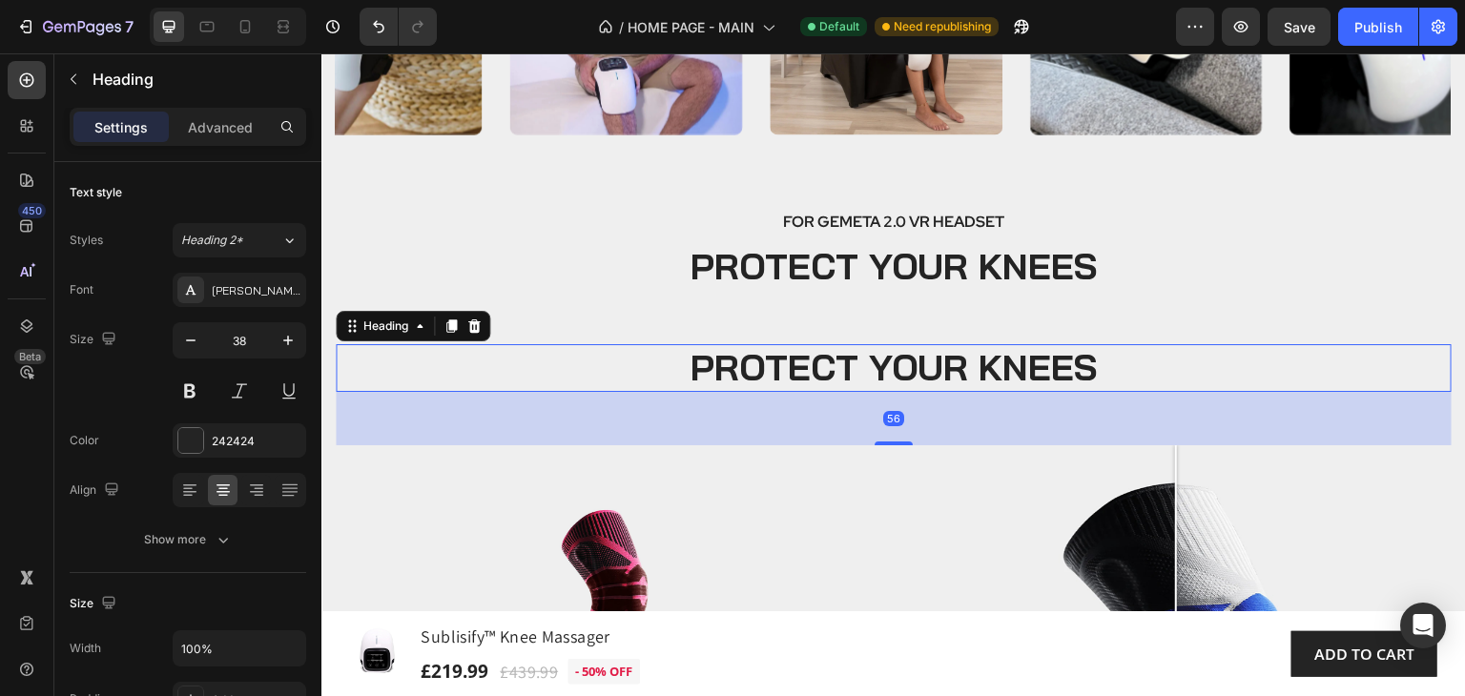
click at [898, 367] on h2 "PROTECT YOUR KNEES" at bounding box center [894, 368] width 1116 height 48
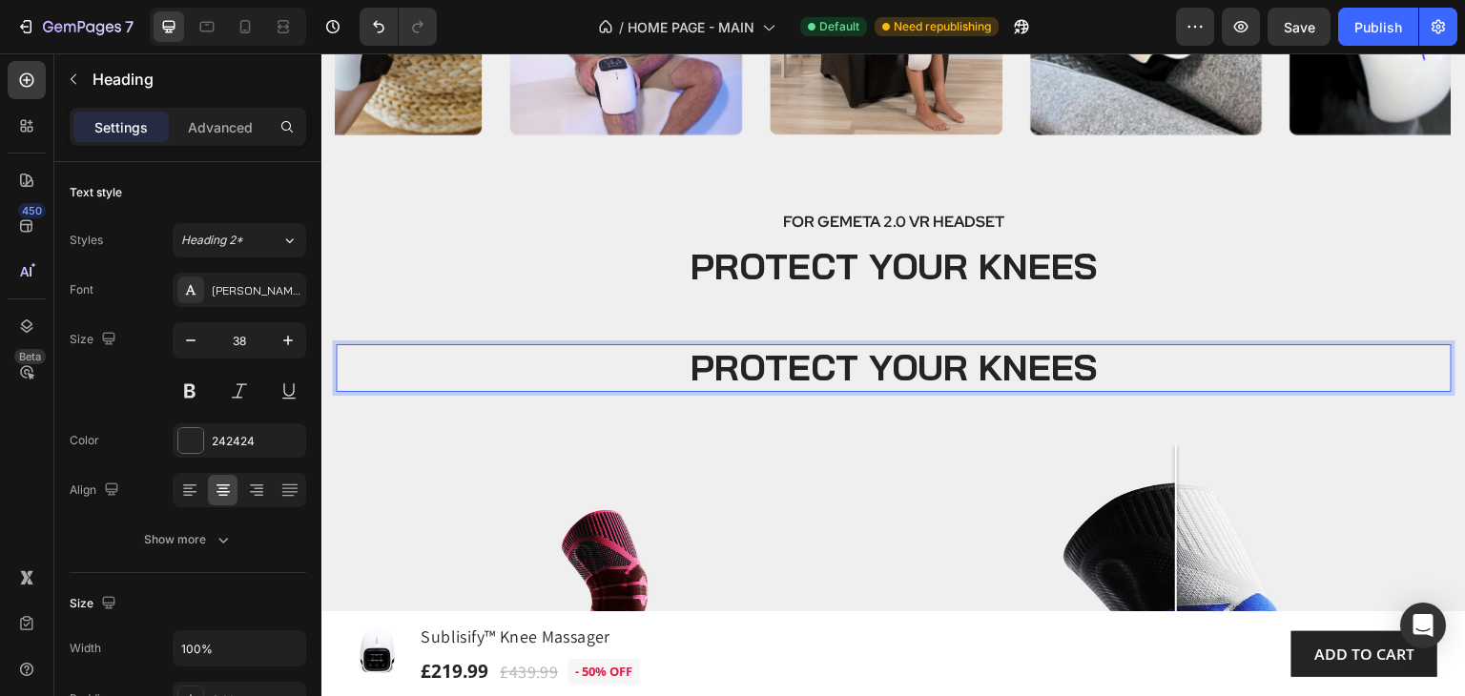
click at [1105, 366] on p "PROTECT YOUR KNEES" at bounding box center [894, 368] width 1112 height 44
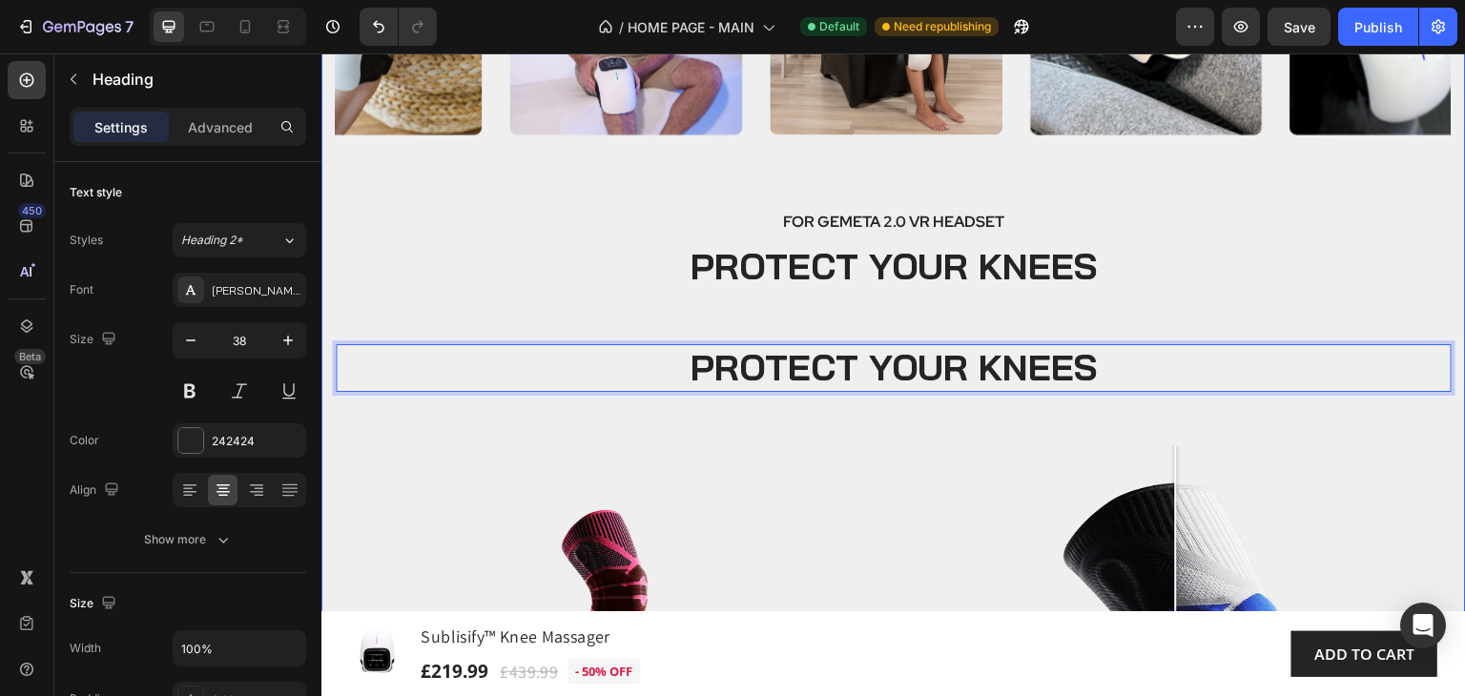
click at [1159, 286] on h2 "PROTECT YOUR KNEES" at bounding box center [894, 267] width 1116 height 48
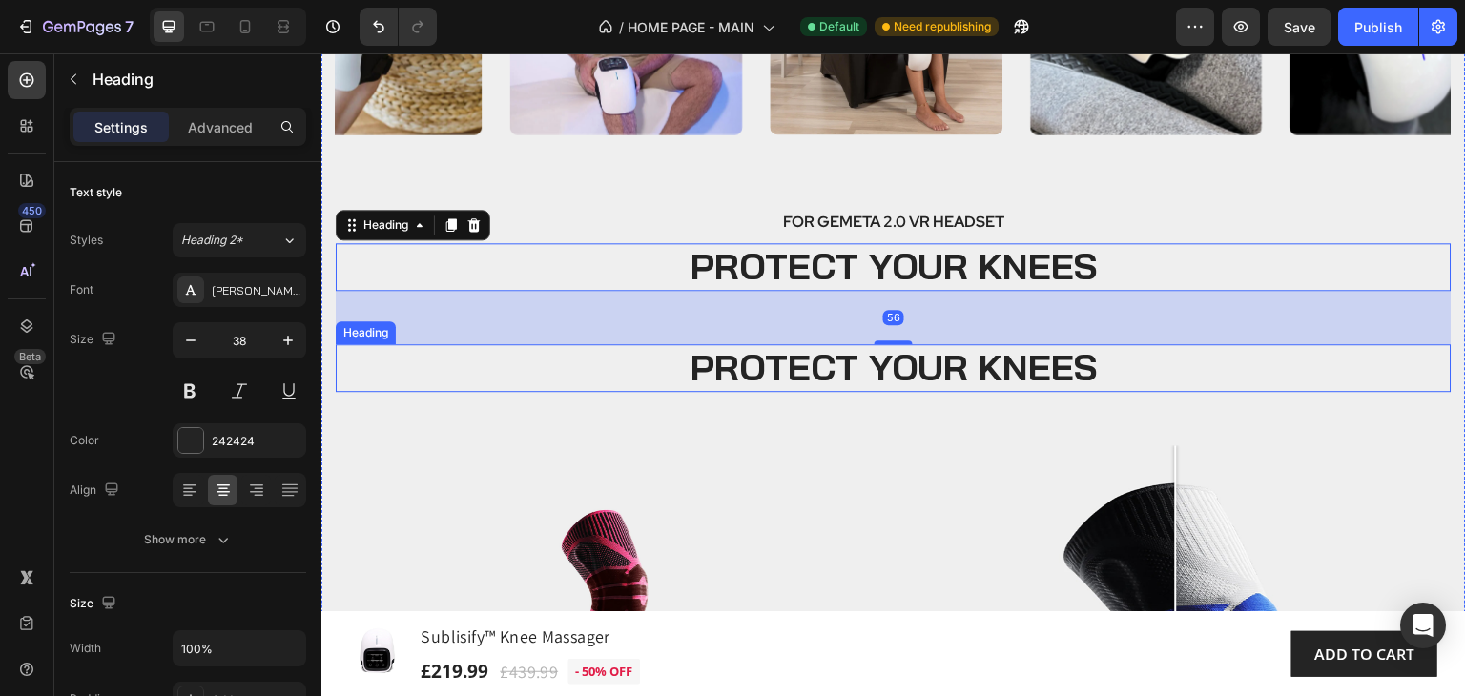
click at [1117, 369] on p "PROTECT YOUR KNEES" at bounding box center [894, 368] width 1112 height 44
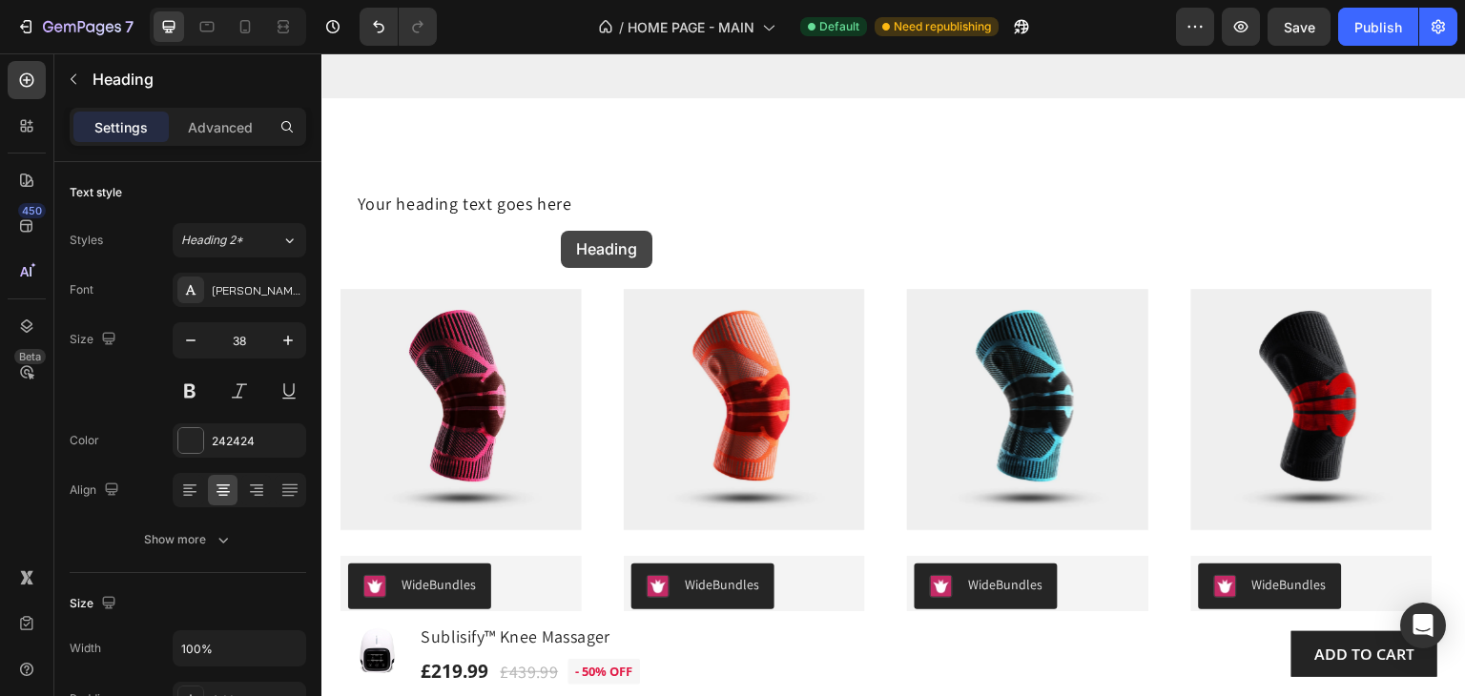
scroll to position [2978, 0]
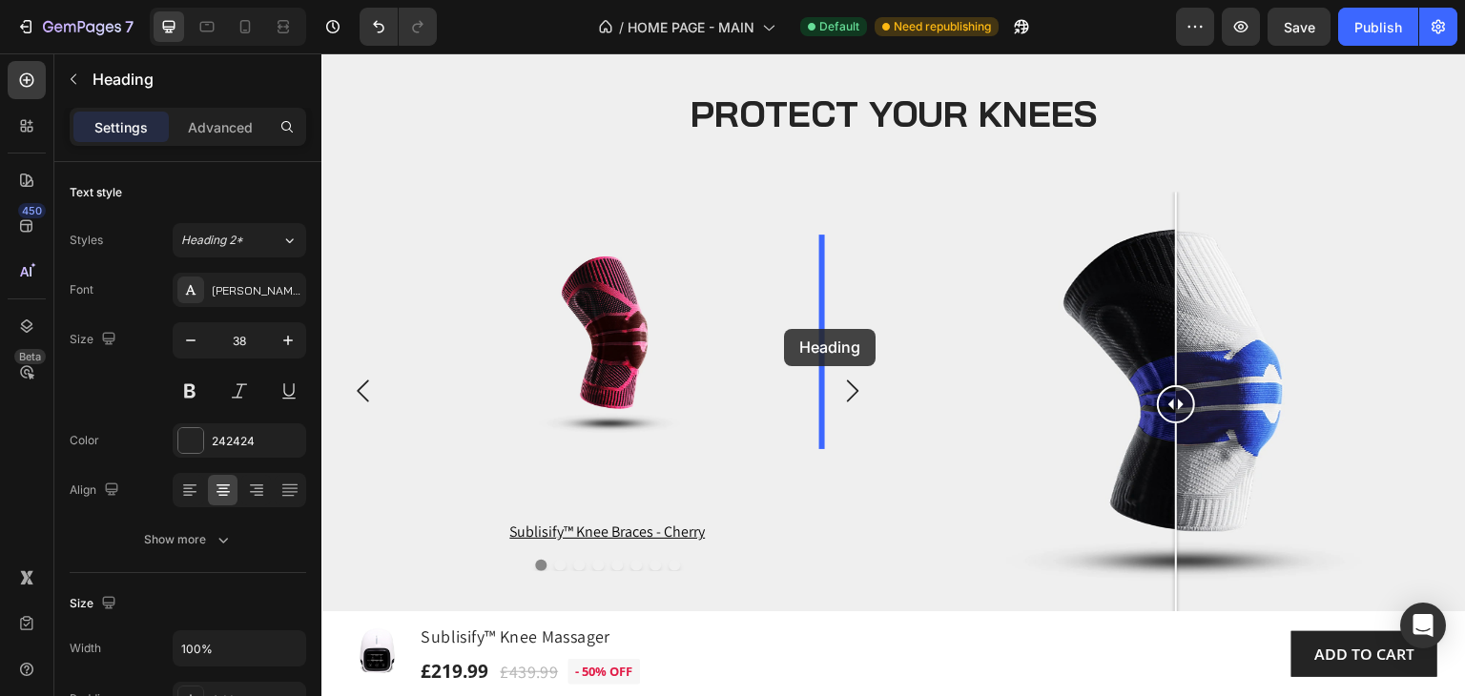
drag, startPoint x: 355, startPoint y: 335, endPoint x: 782, endPoint y: 86, distance: 494.4
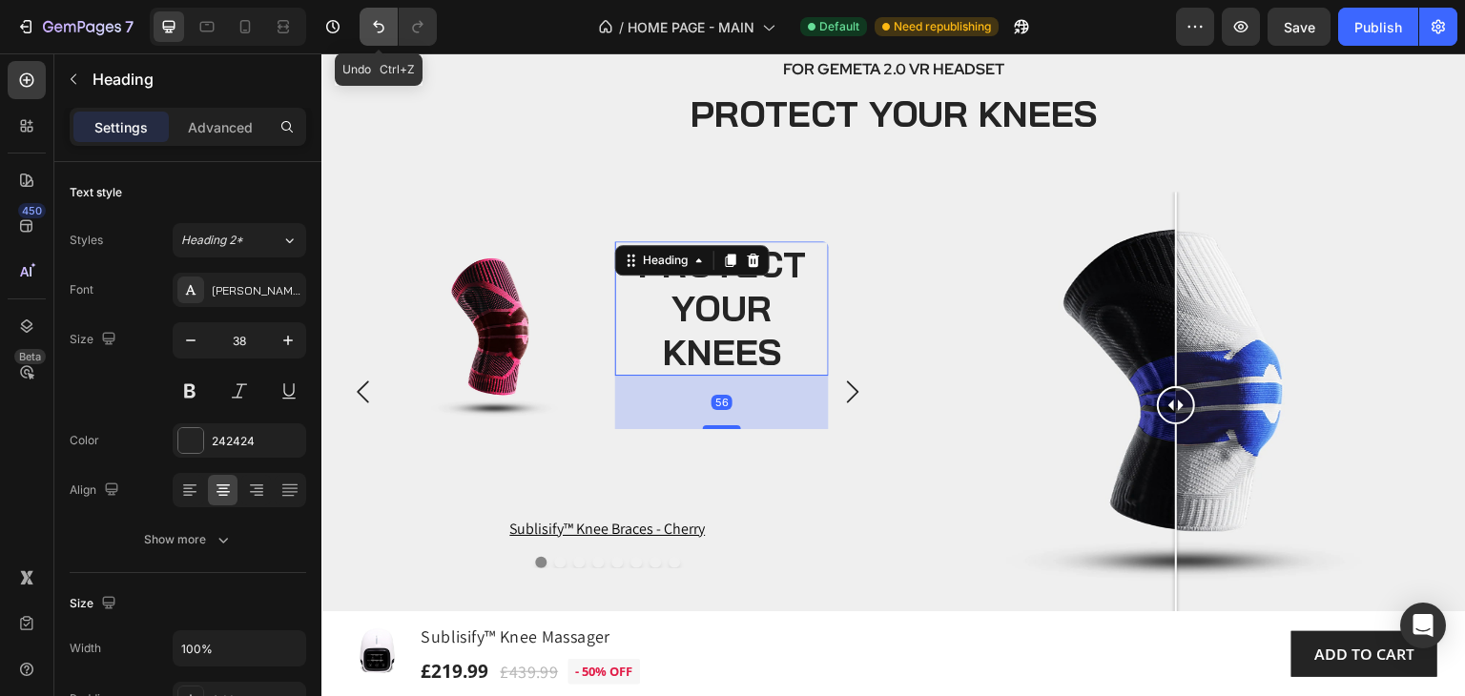
click at [378, 24] on icon "Undo/Redo" at bounding box center [378, 27] width 11 height 12
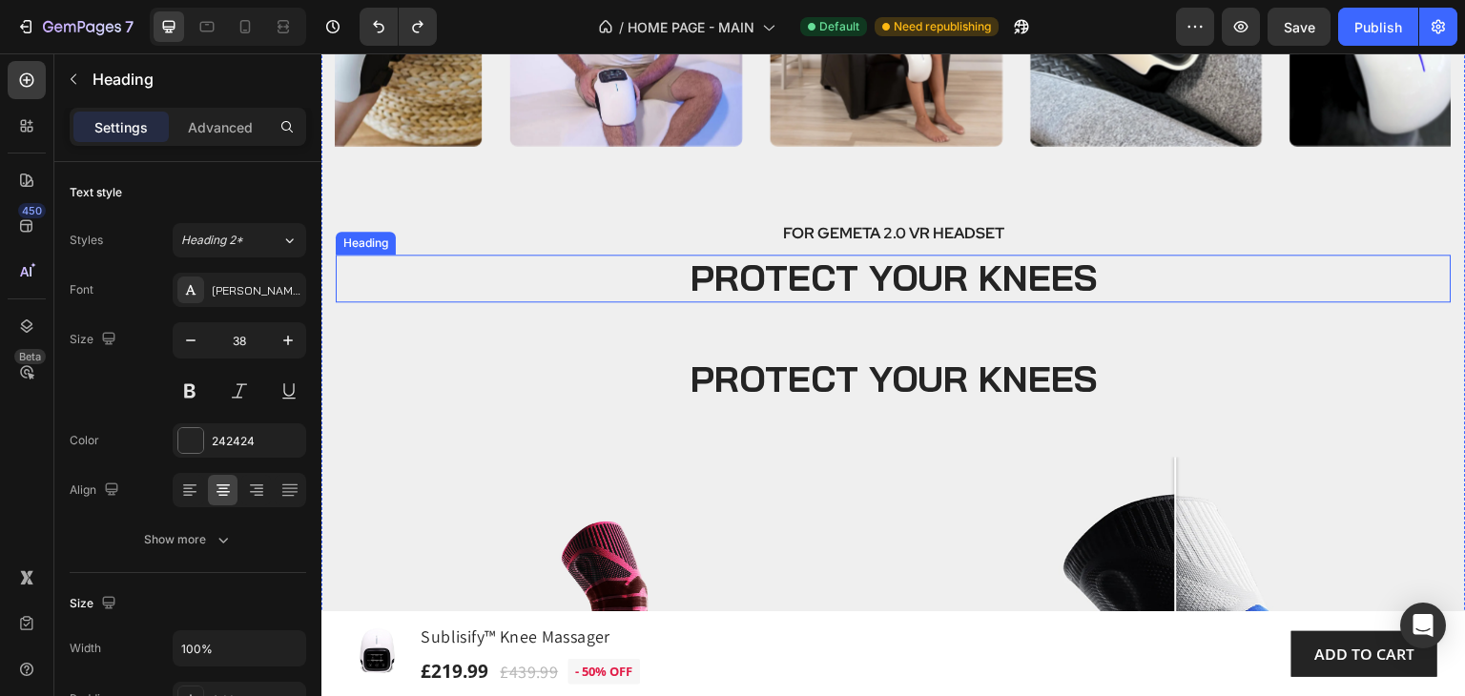
scroll to position [3984, 0]
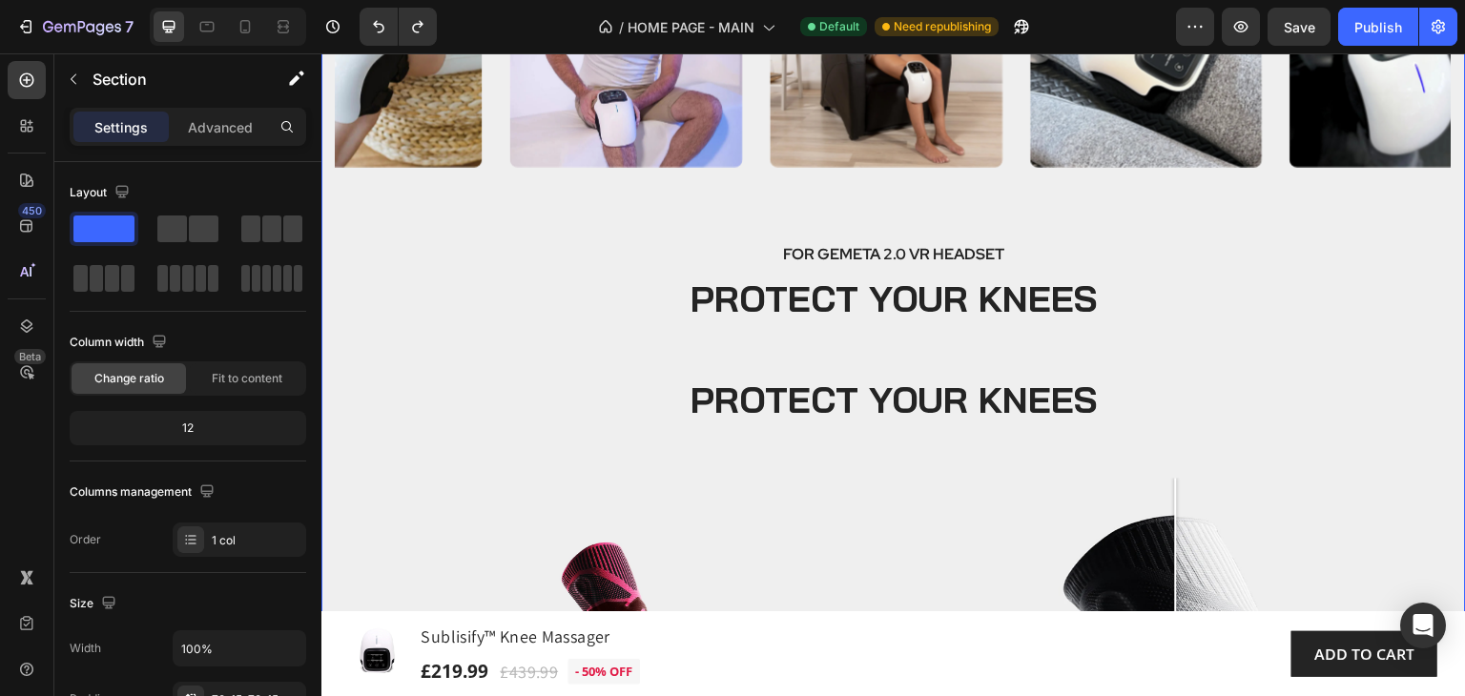
click at [600, 334] on div "Image Image Image Image Image Image Image Image Image Image Image Carousel FOR …" at bounding box center [894, 446] width 1116 height 1022
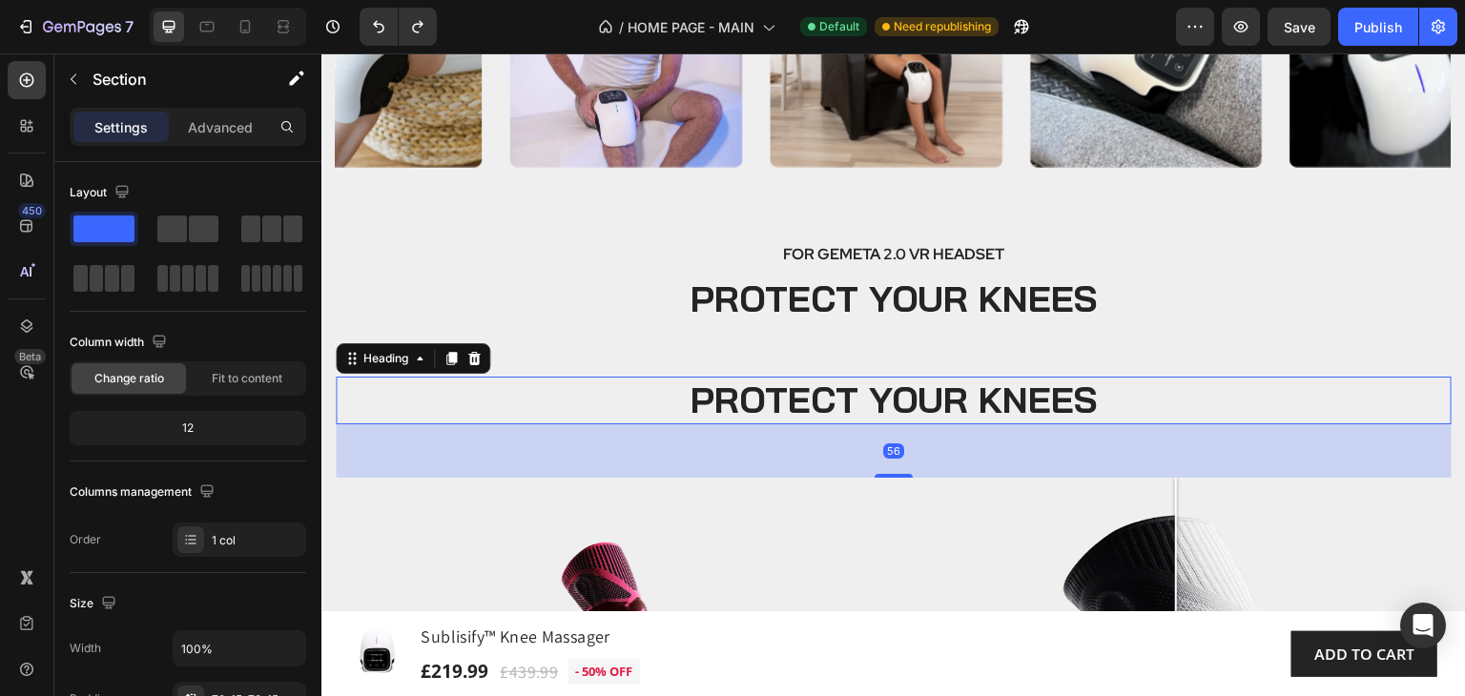
click at [646, 399] on h2 "PROTECT YOUR KNEES" at bounding box center [894, 401] width 1116 height 48
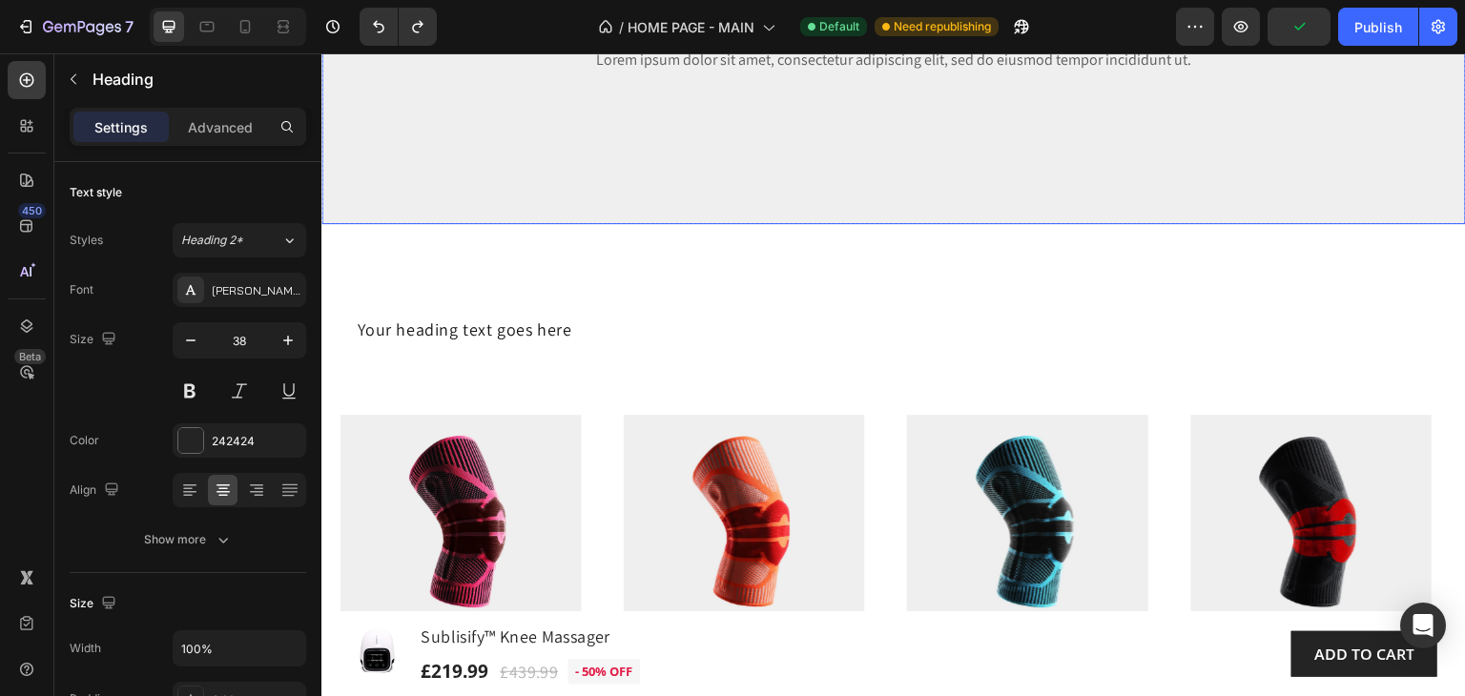
scroll to position [2935, 0]
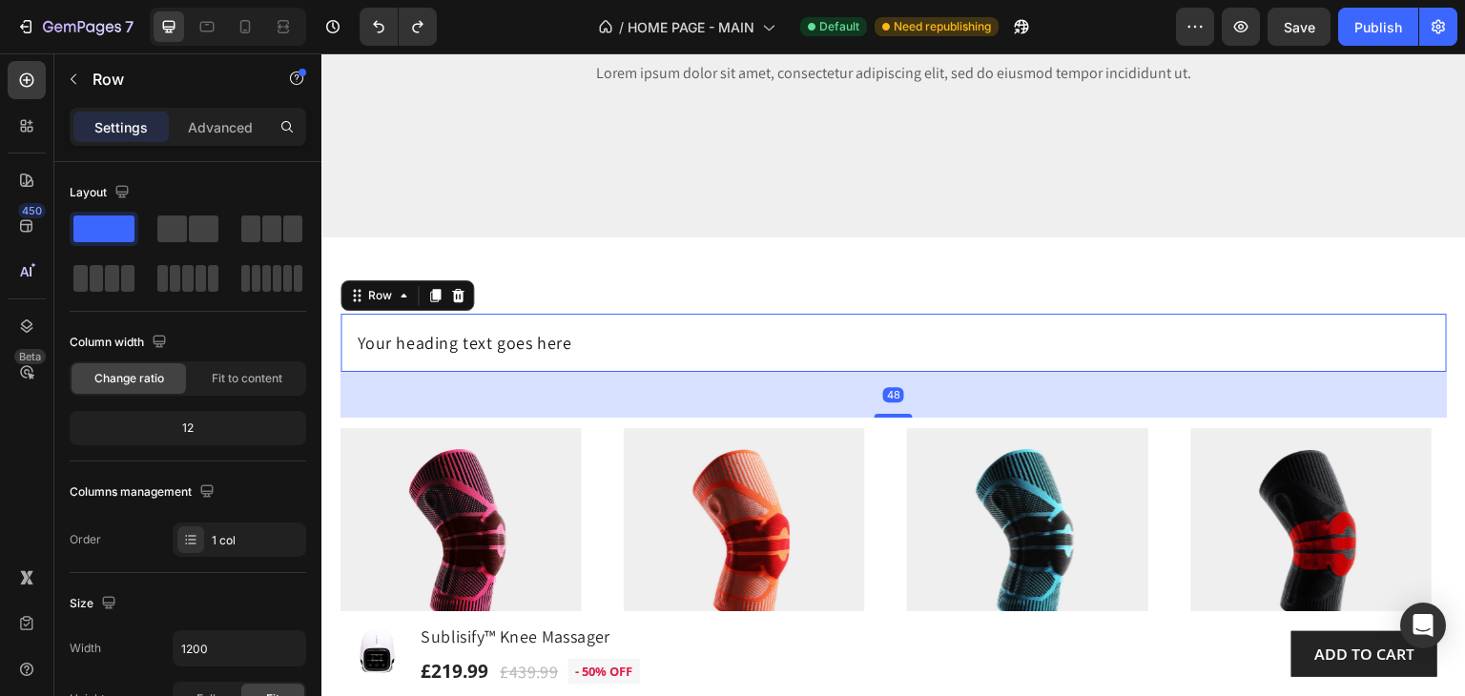
click at [716, 368] on div "Your heading text goes here Heading Row 48" at bounding box center [893, 343] width 1106 height 58
click at [462, 296] on icon at bounding box center [457, 295] width 15 height 15
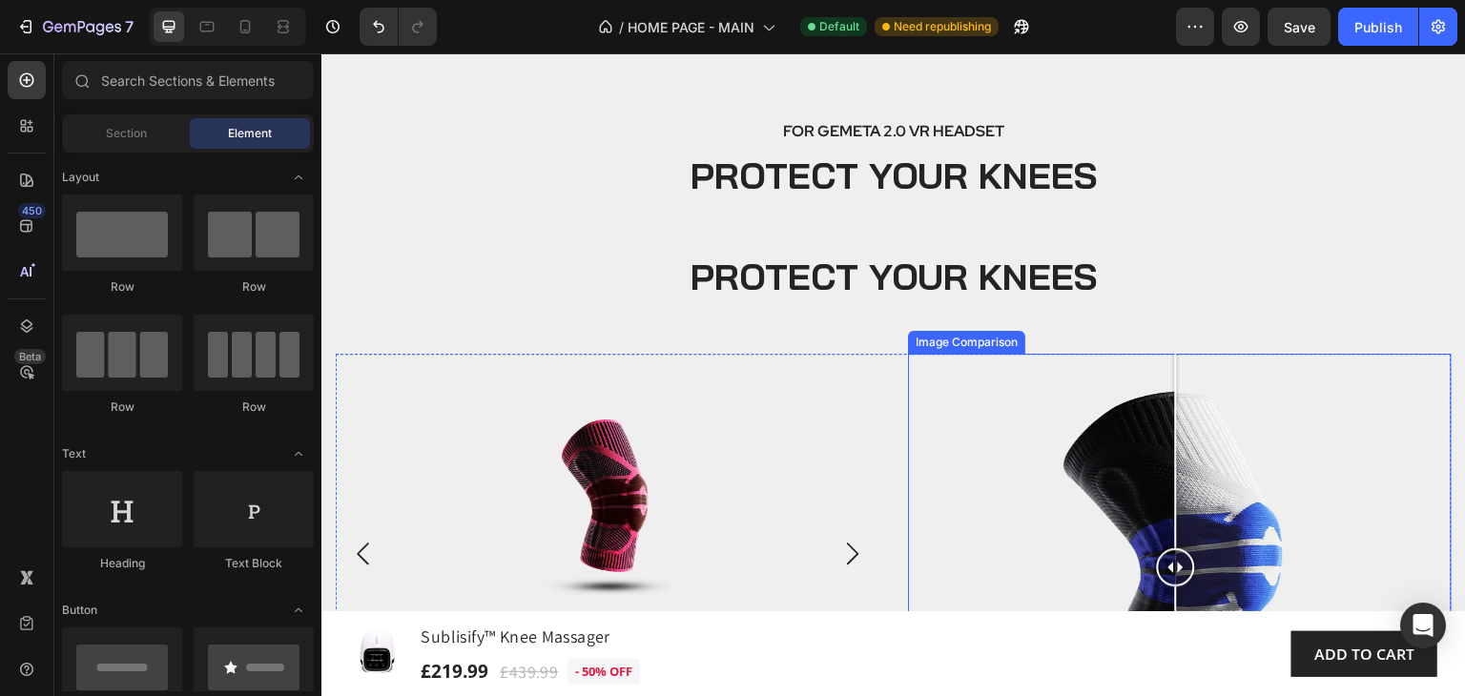
scroll to position [3889, 0]
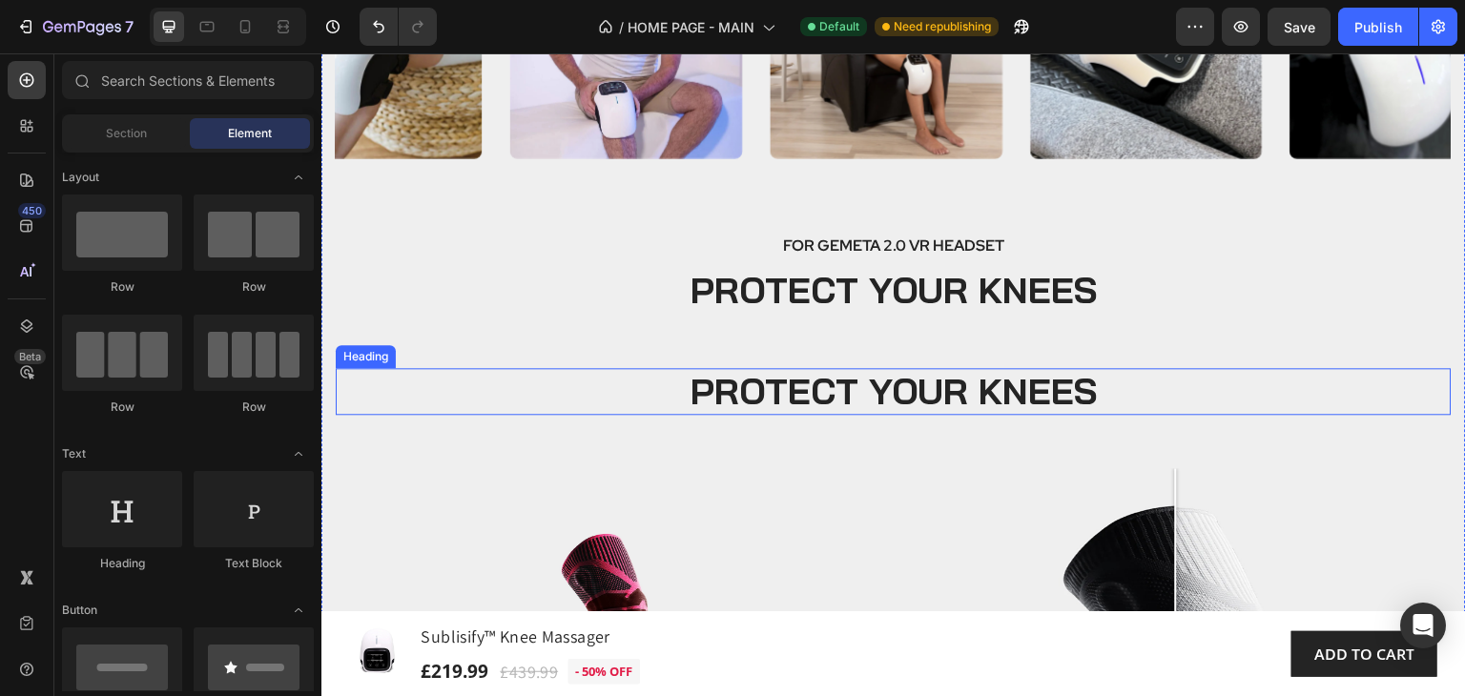
click at [1115, 395] on h2 "PROTECT YOUR KNEES" at bounding box center [894, 392] width 1116 height 48
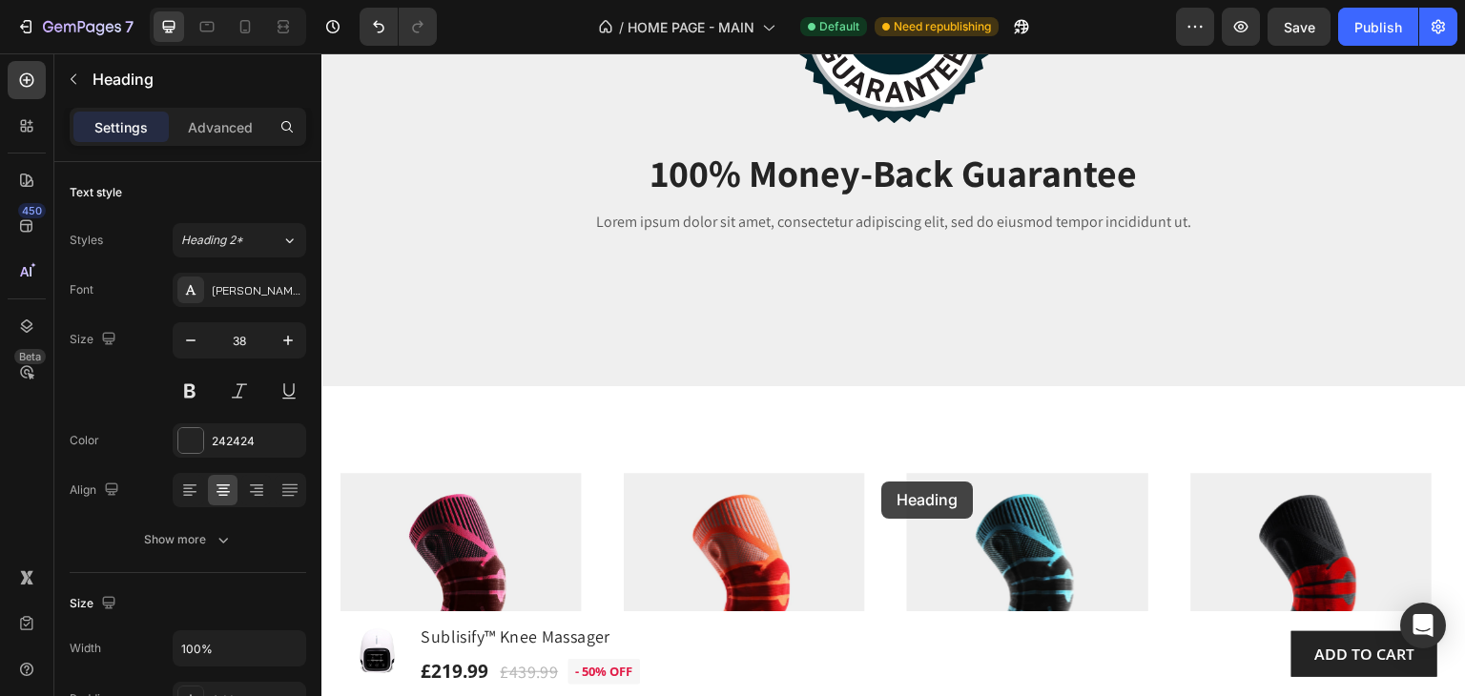
scroll to position [2752, 0]
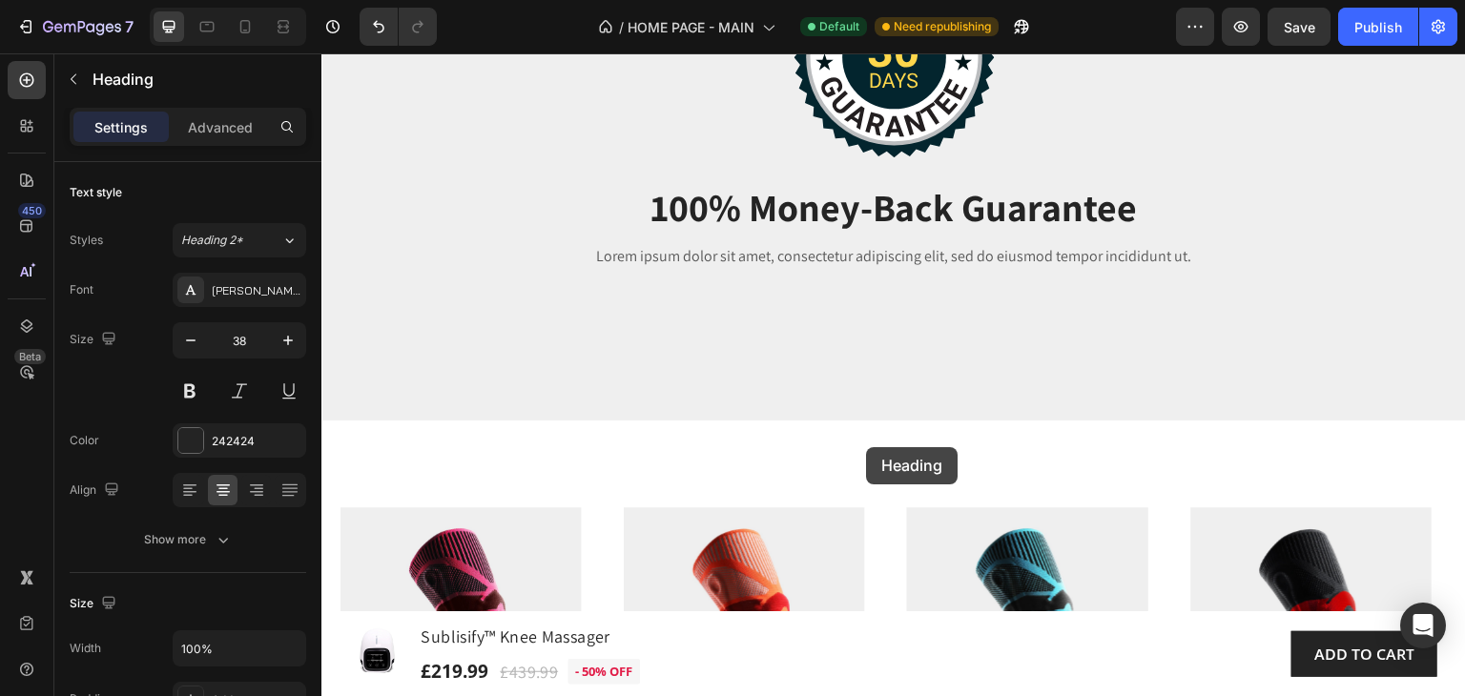
drag, startPoint x: 357, startPoint y: 354, endPoint x: 866, endPoint y: 447, distance: 517.7
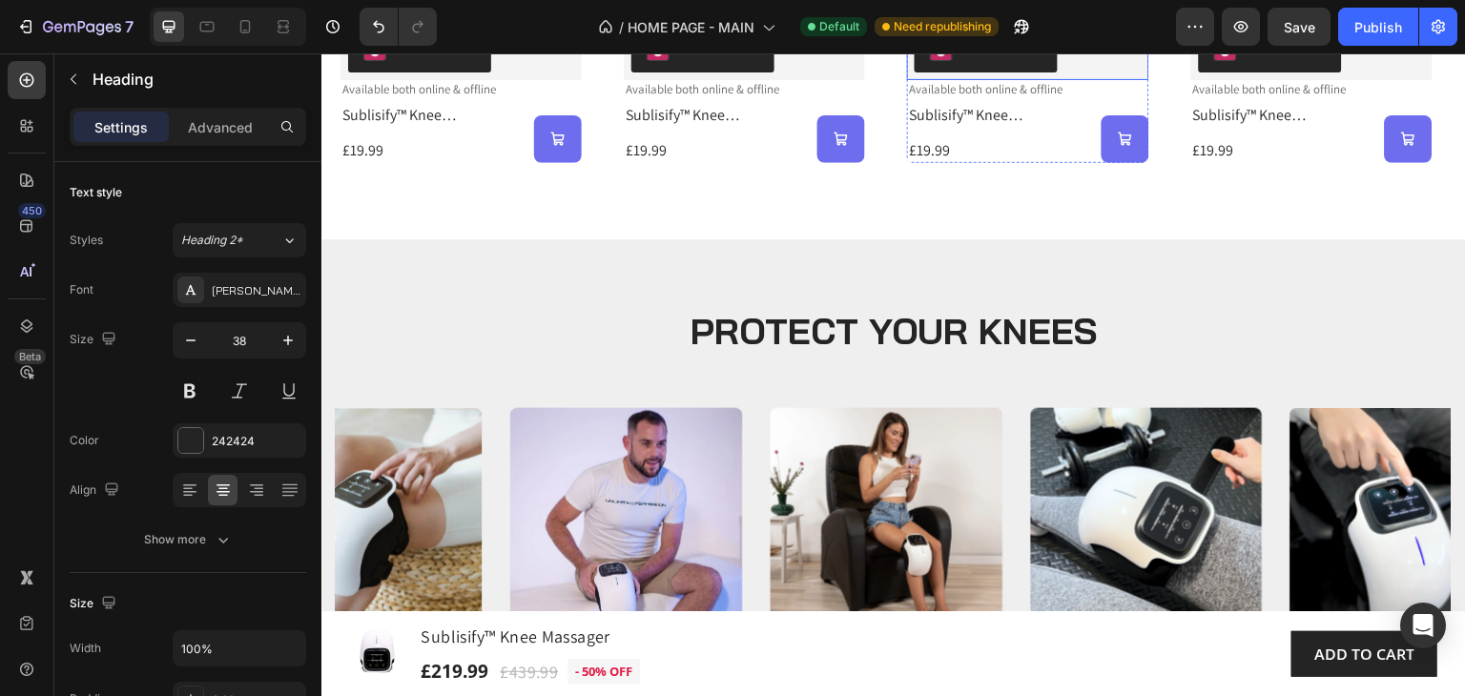
scroll to position [3515, 0]
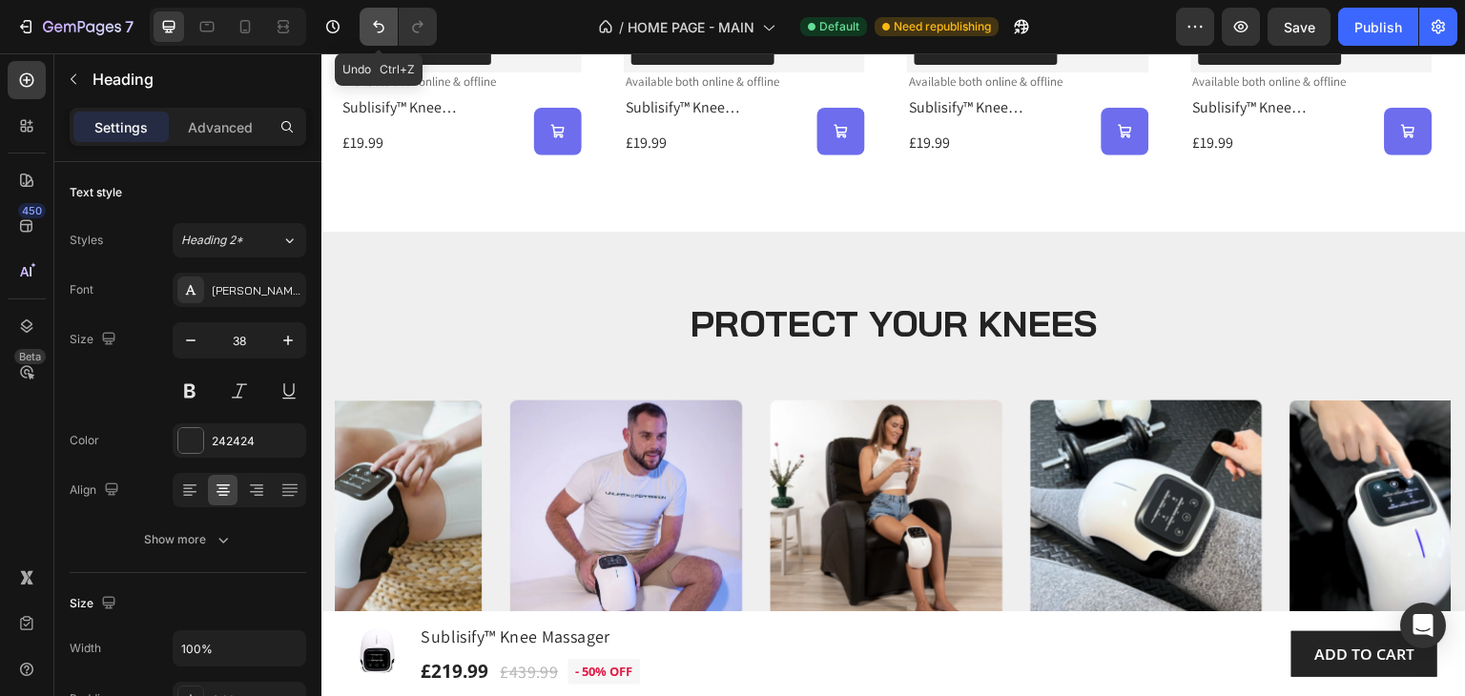
click at [372, 22] on icon "Undo/Redo" at bounding box center [378, 26] width 19 height 19
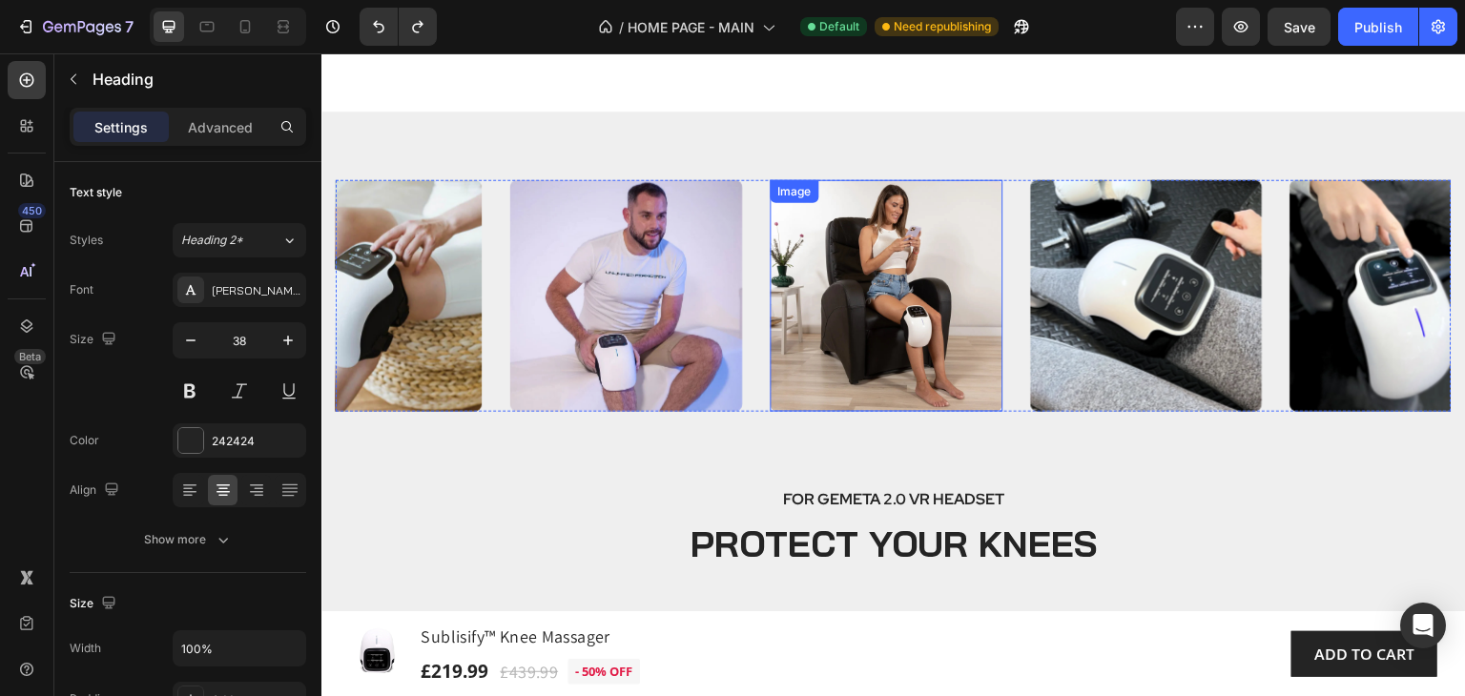
scroll to position [3896, 0]
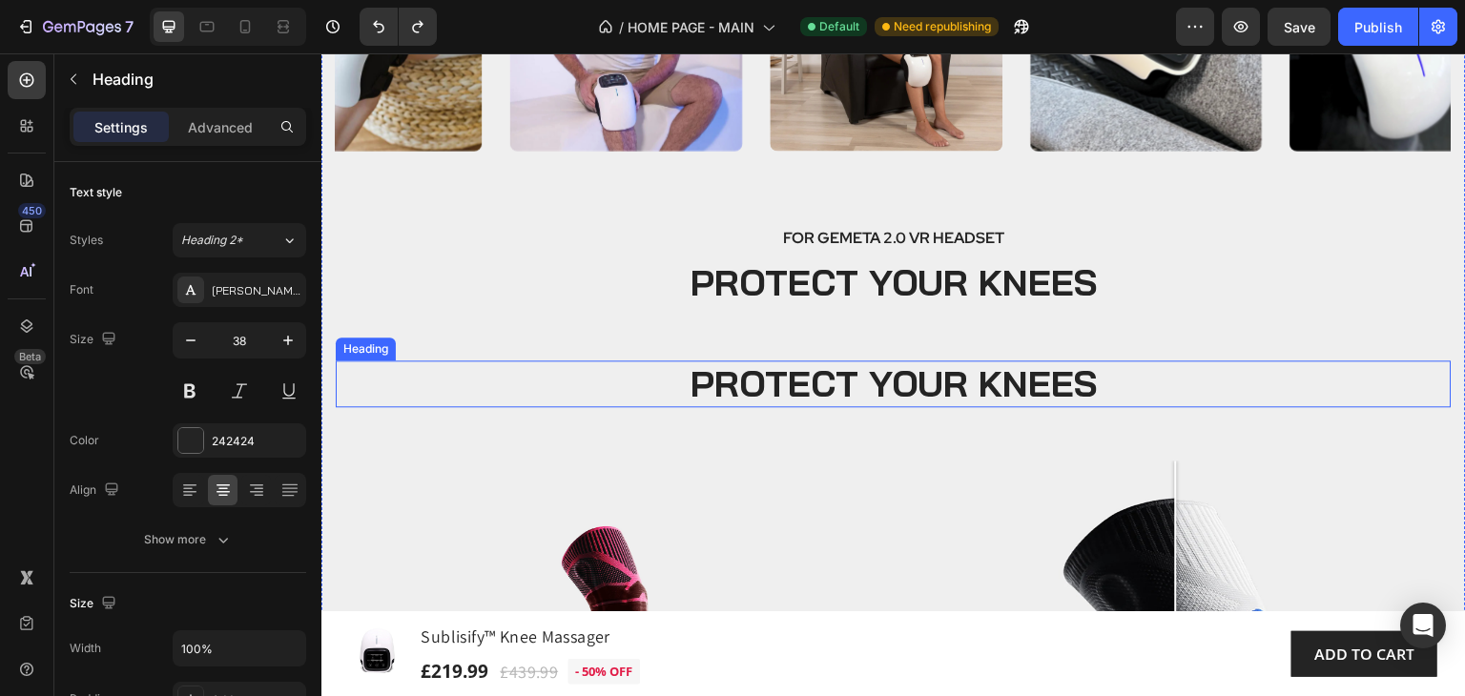
click at [1140, 389] on h2 "PROTECT YOUR KNEES" at bounding box center [894, 384] width 1116 height 48
click at [491, 322] on div "Image Image Image Image Image Image Image Image Image Image Image Carousel FOR …" at bounding box center [894, 430] width 1116 height 1022
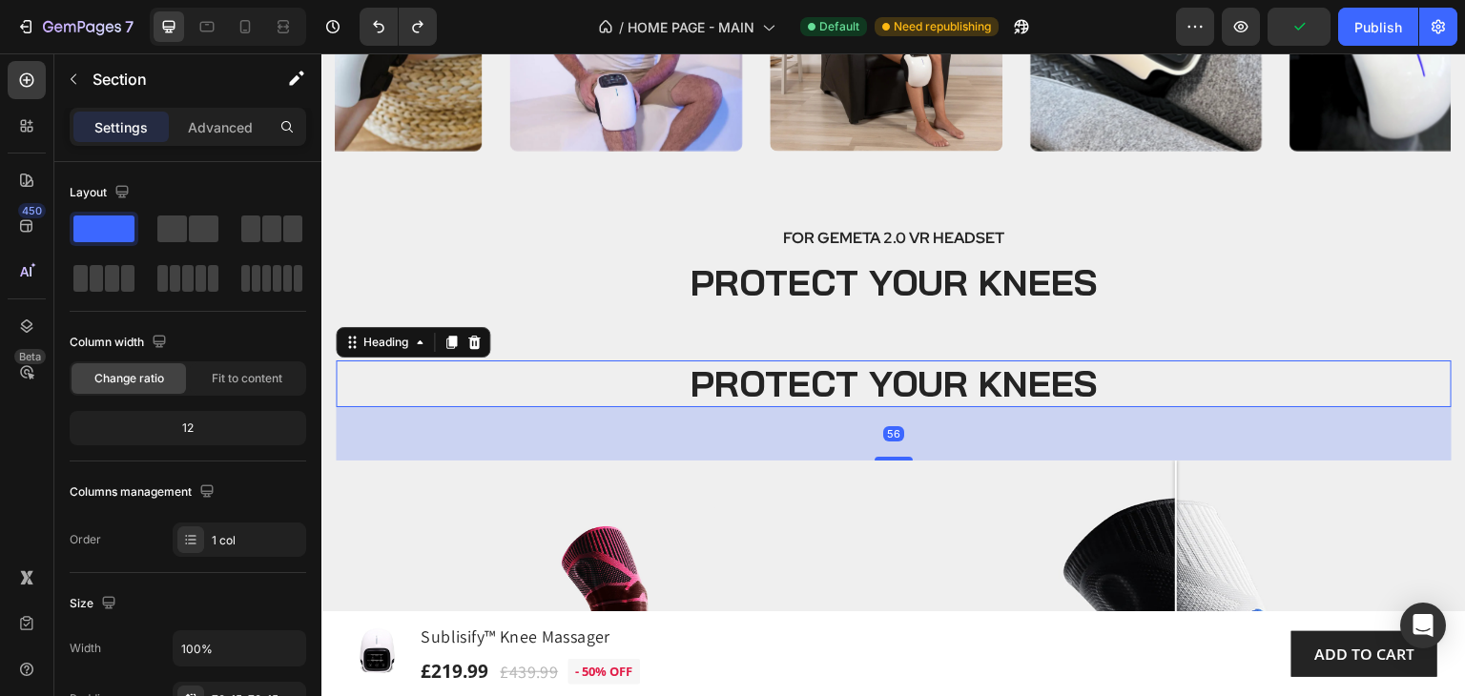
click at [458, 380] on p "PROTECT YOUR KNEES" at bounding box center [894, 384] width 1112 height 44
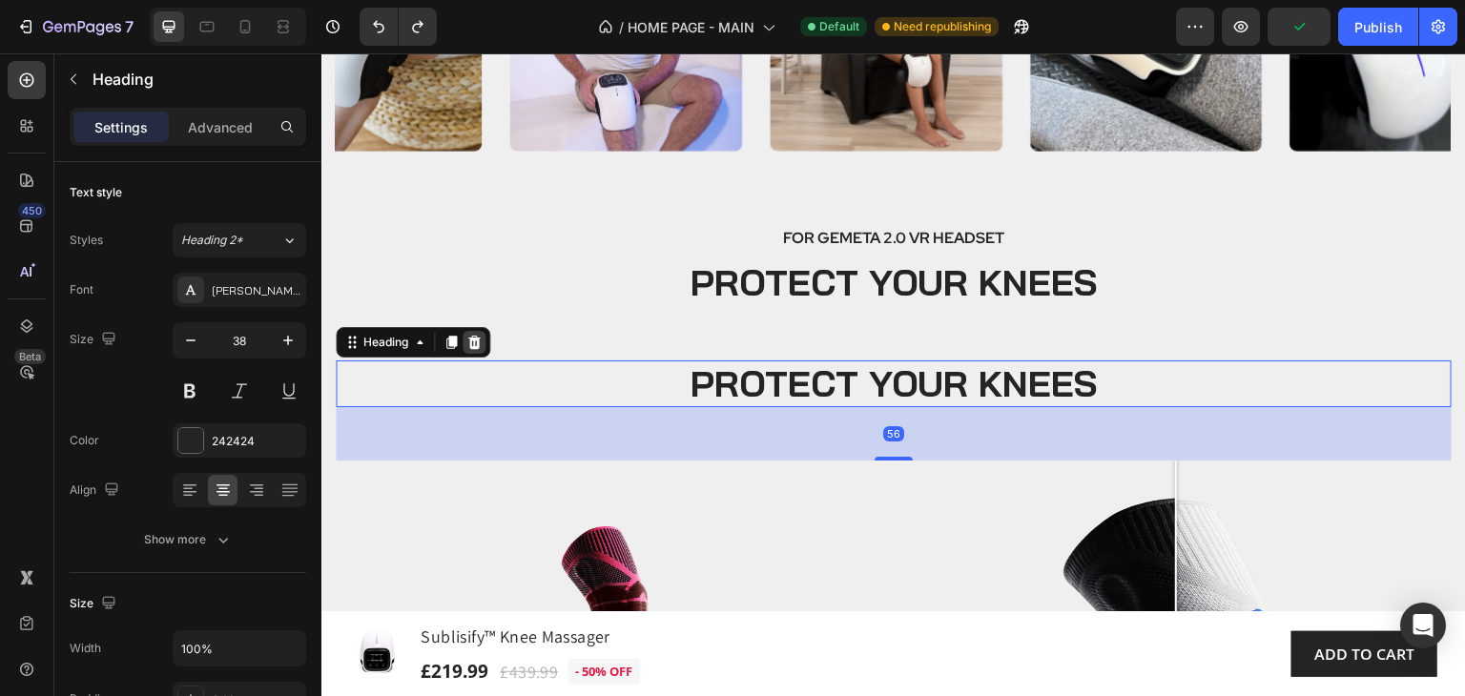
click at [475, 343] on icon at bounding box center [474, 342] width 12 height 13
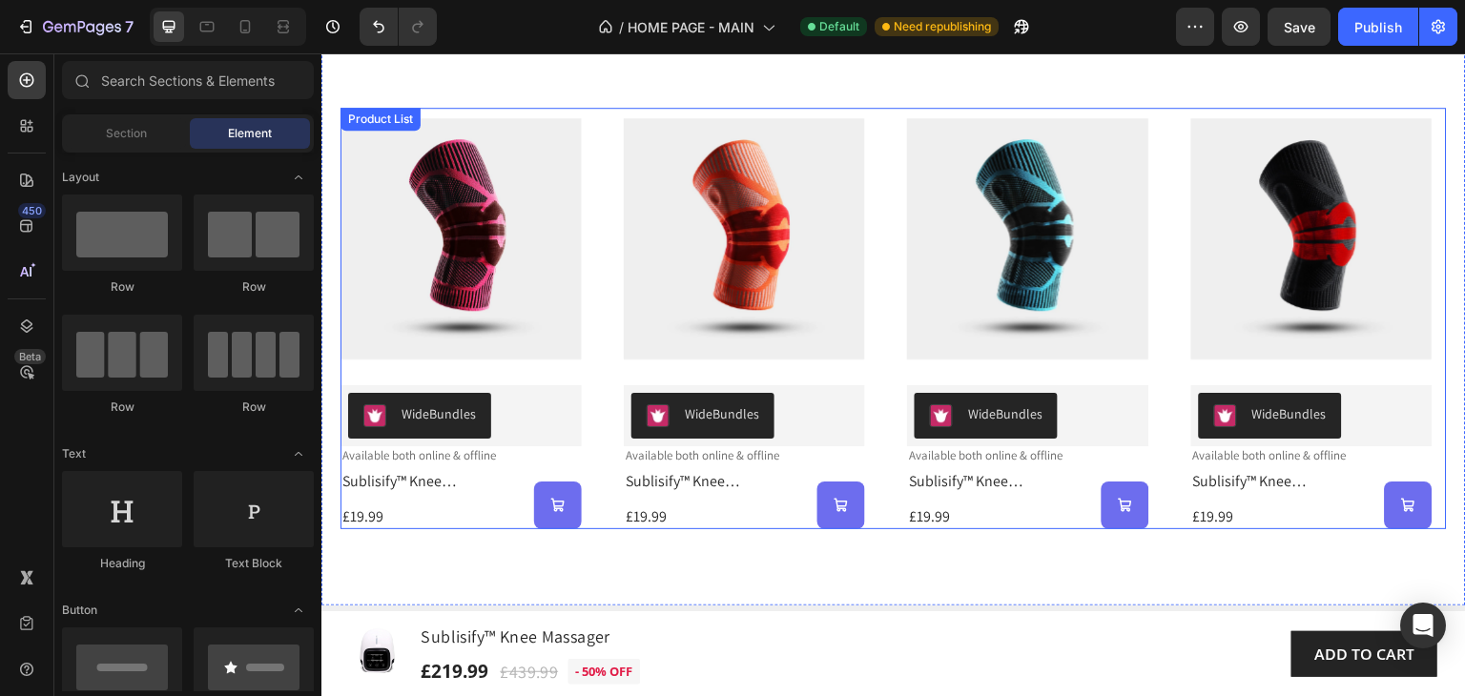
scroll to position [3038, 0]
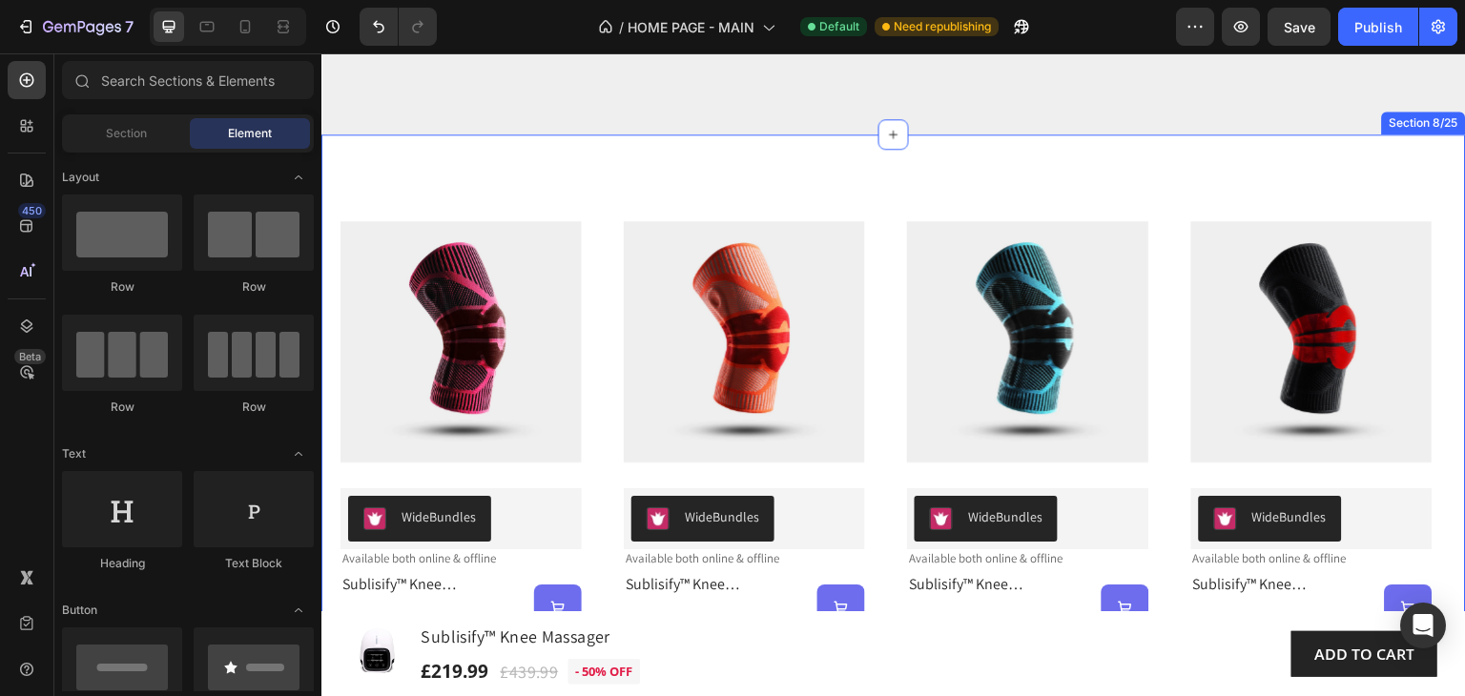
click at [352, 163] on div "Product Images WideBundles WideBundles Available both online & offline Text Blo…" at bounding box center [893, 421] width 1144 height 574
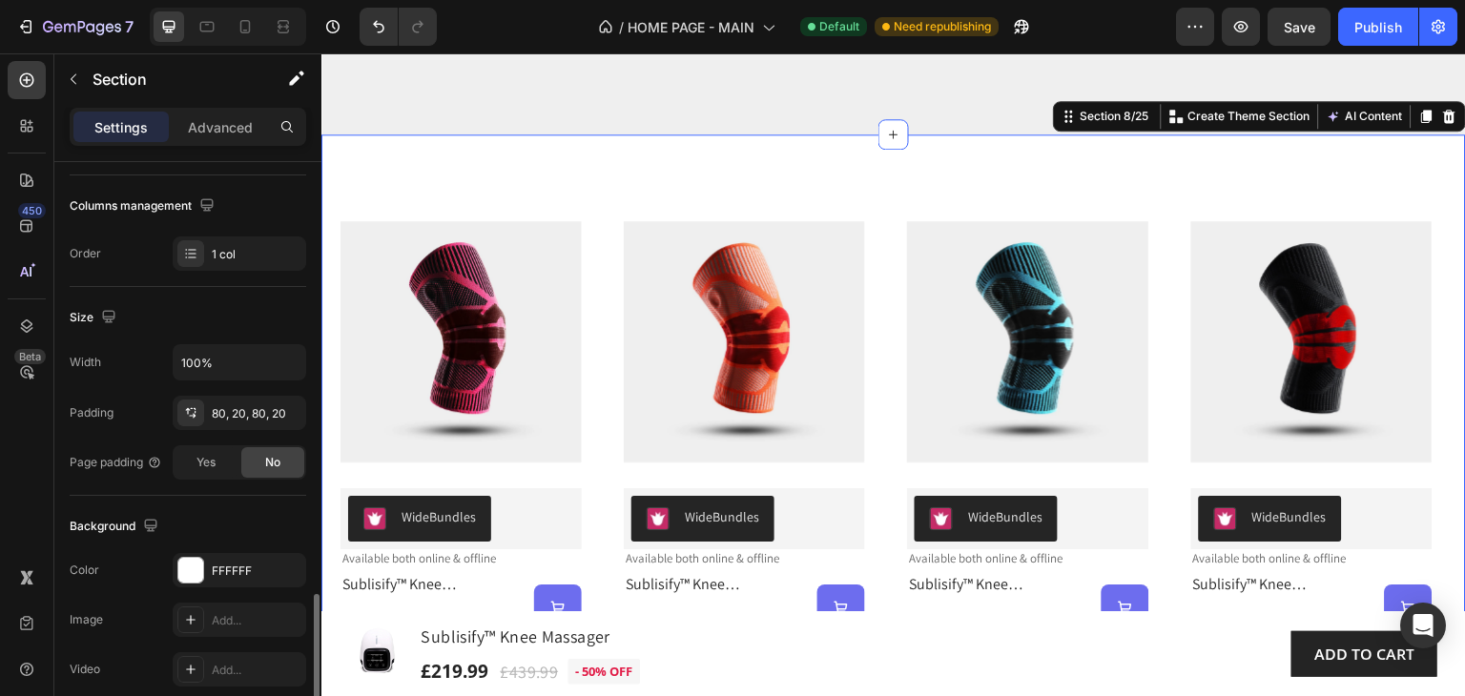
scroll to position [477, 0]
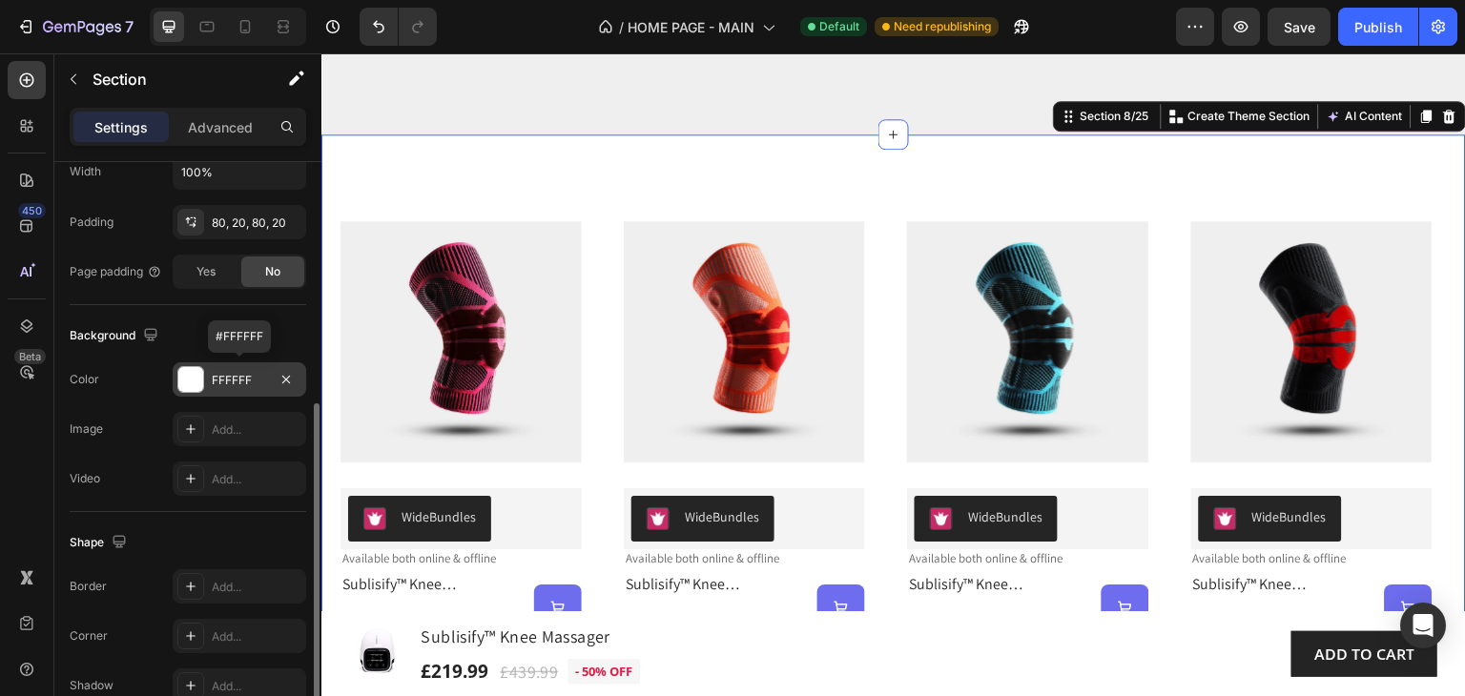
click at [257, 379] on div "FFFFFF" at bounding box center [239, 380] width 55 height 17
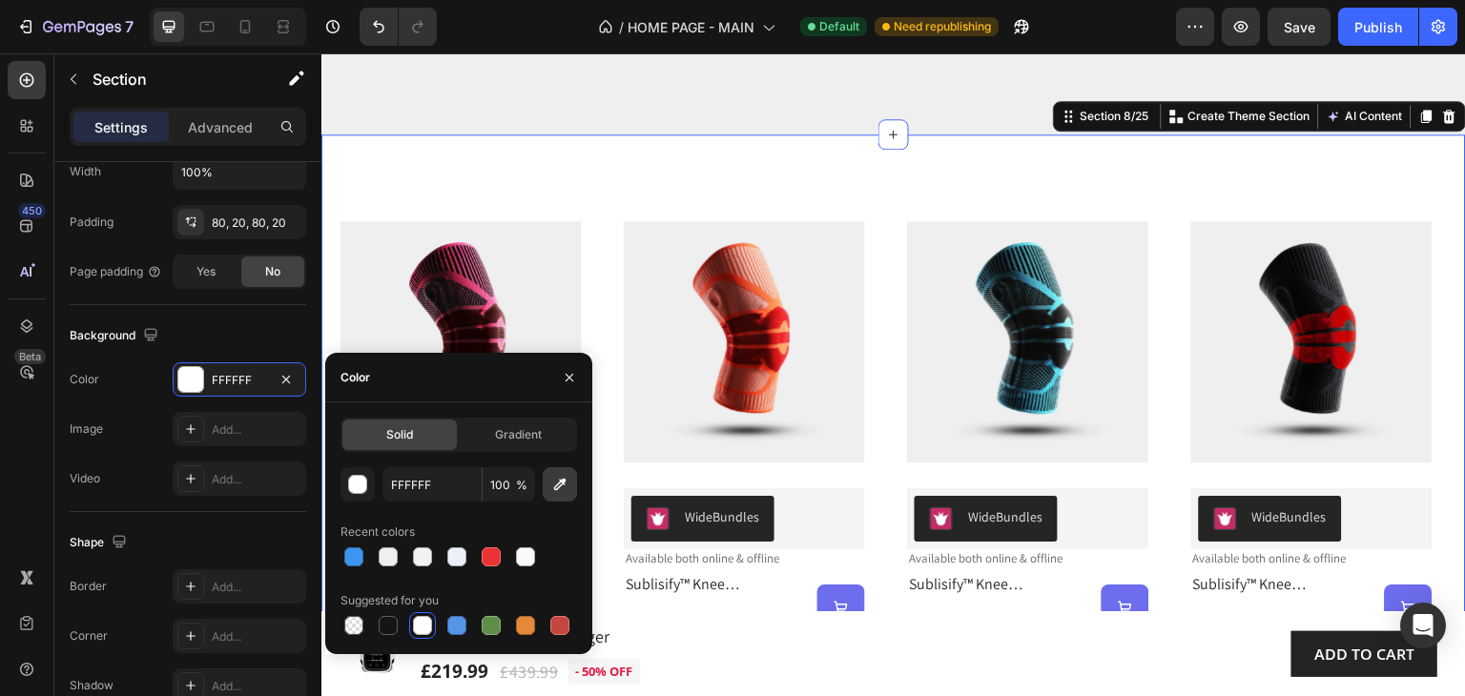
click at [562, 487] on icon "button" at bounding box center [559, 484] width 19 height 19
type input "EFEFEF"
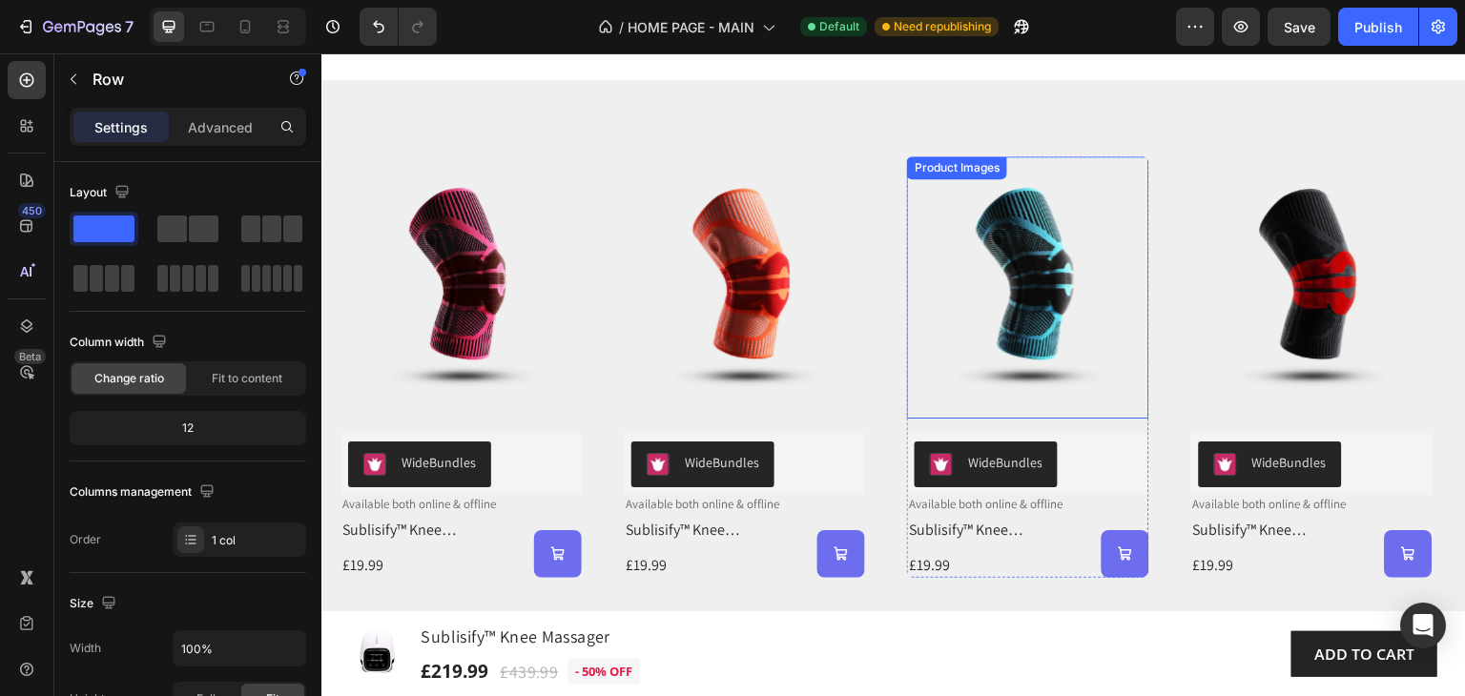
scroll to position [3038, 0]
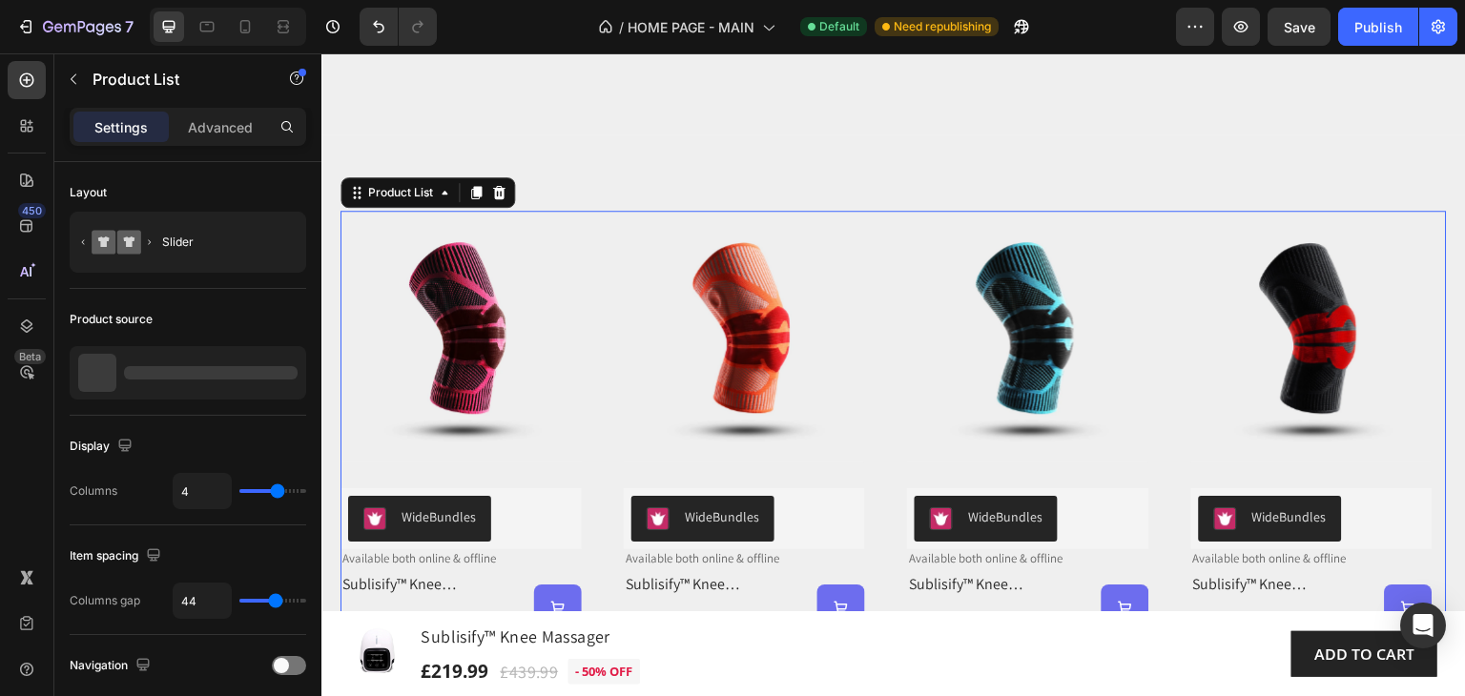
click at [900, 224] on div "Product Images WideBundles WideBundles Available both online & offline Text Blo…" at bounding box center [893, 421] width 1106 height 421
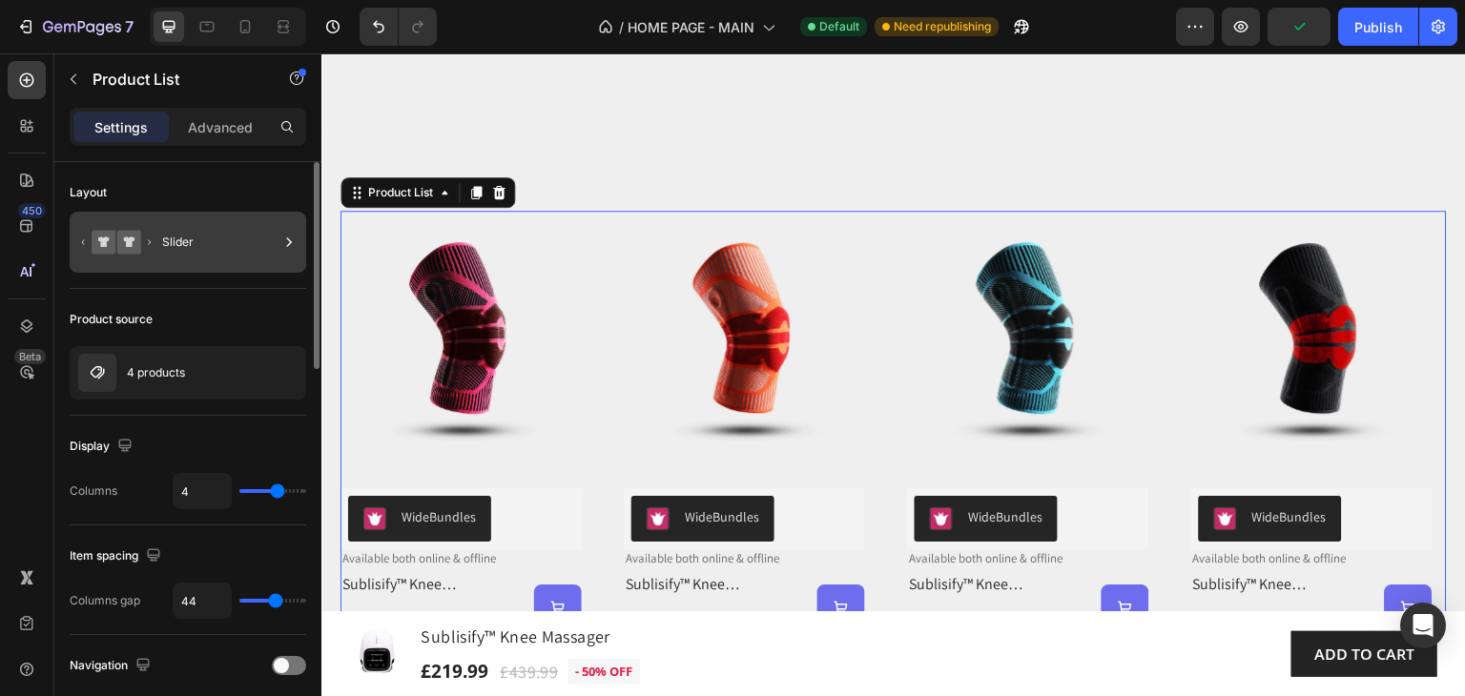
click at [212, 249] on div "Slider" at bounding box center [220, 242] width 116 height 44
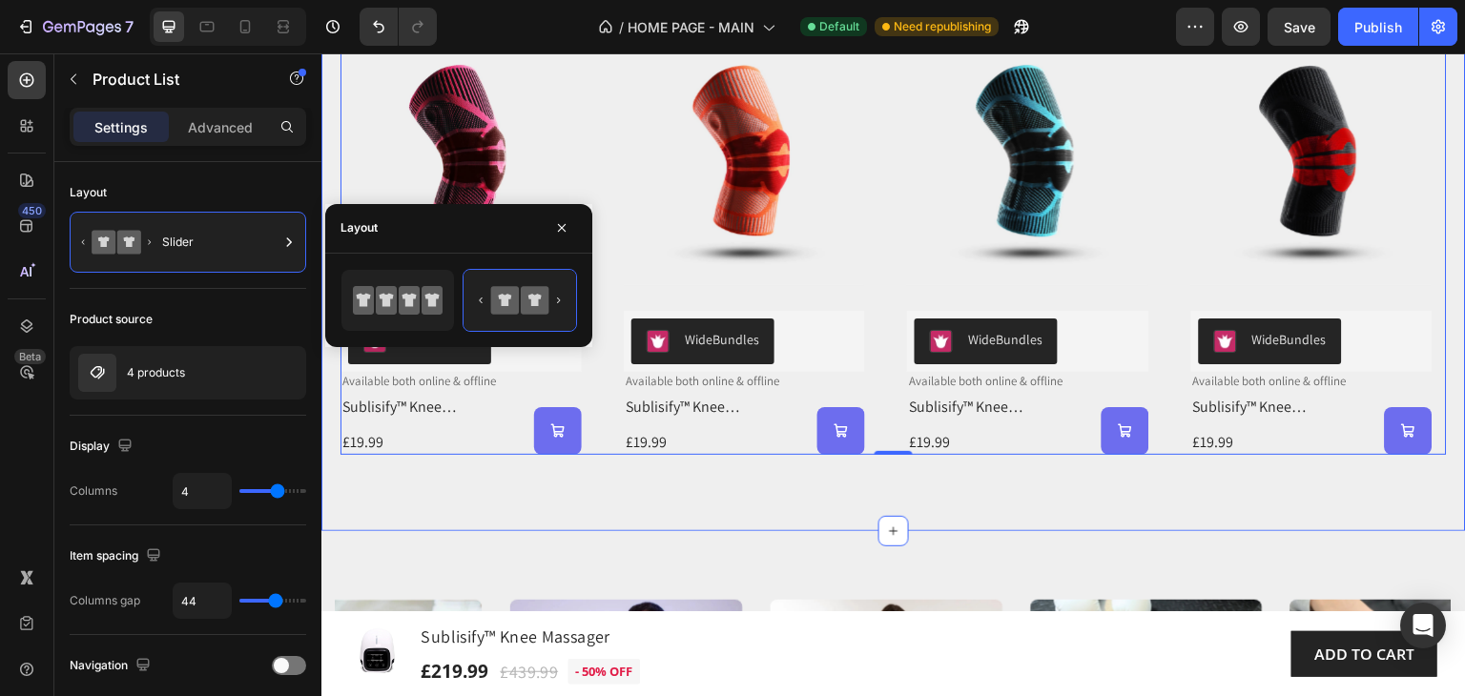
scroll to position [3134, 0]
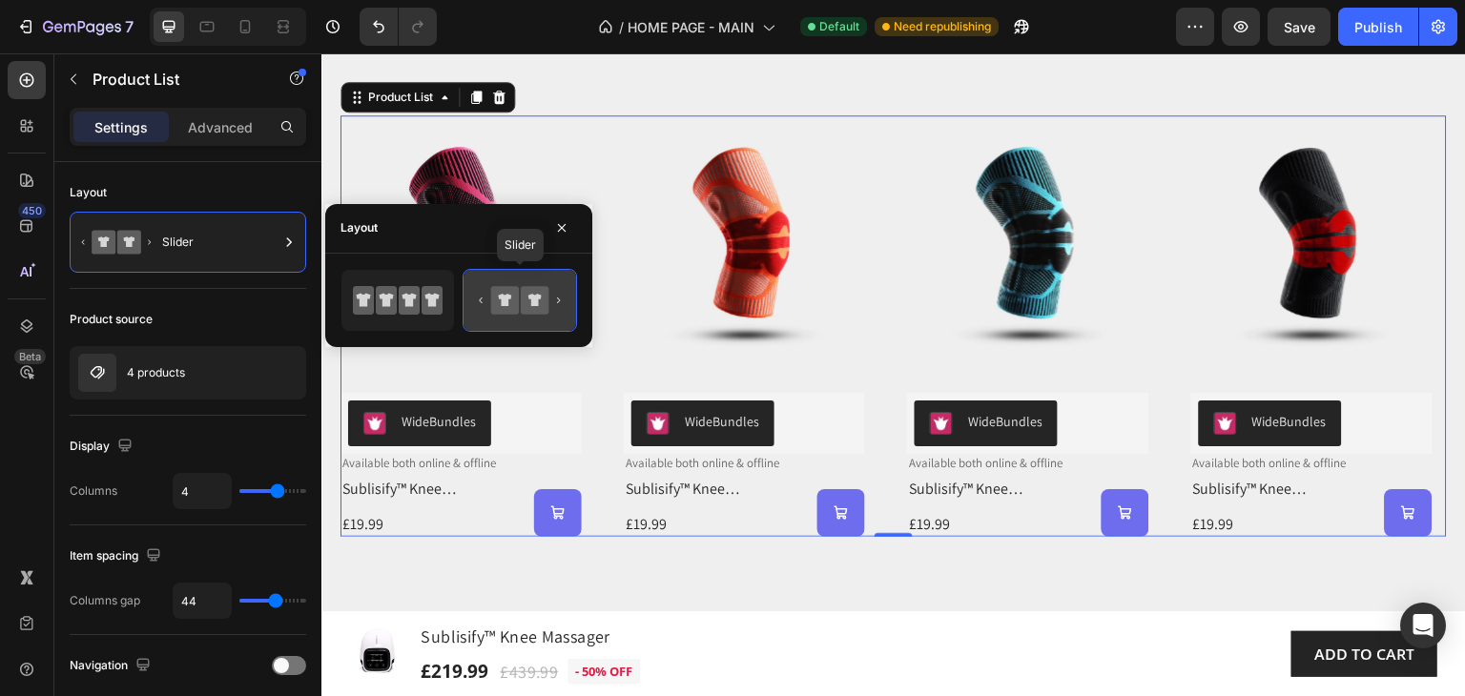
click at [508, 299] on icon at bounding box center [505, 300] width 28 height 28
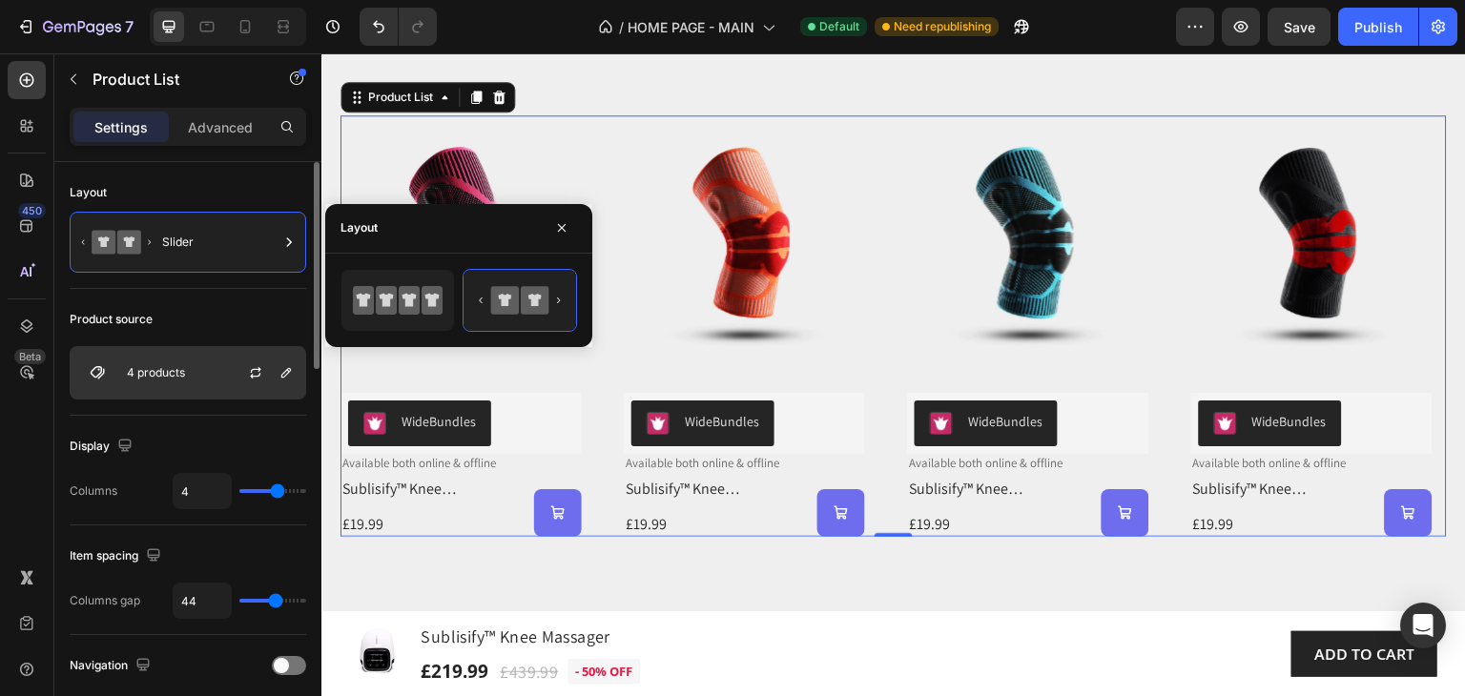
click at [178, 371] on p "4 products" at bounding box center [156, 372] width 58 height 13
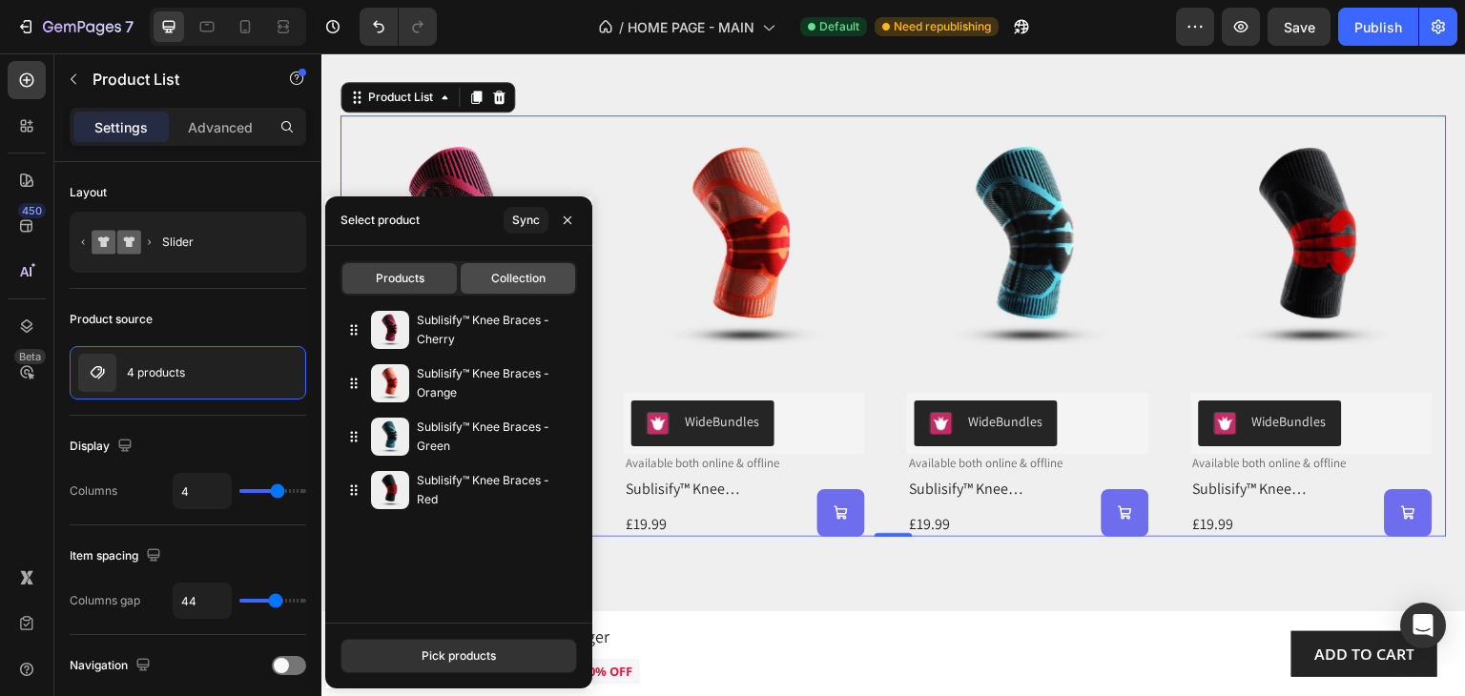
click at [529, 277] on span "Collection" at bounding box center [518, 278] width 54 height 17
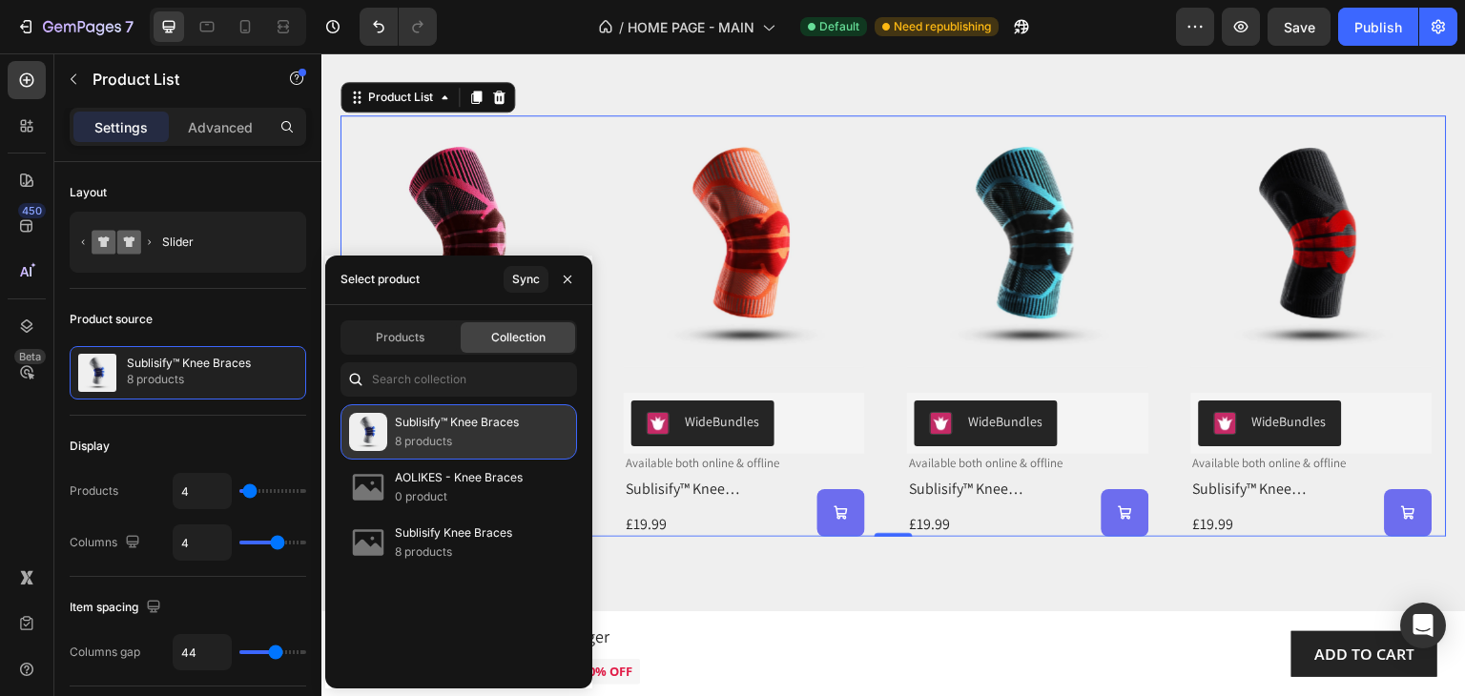
click at [496, 423] on p "Sublisify™ Knee Braces" at bounding box center [457, 422] width 124 height 19
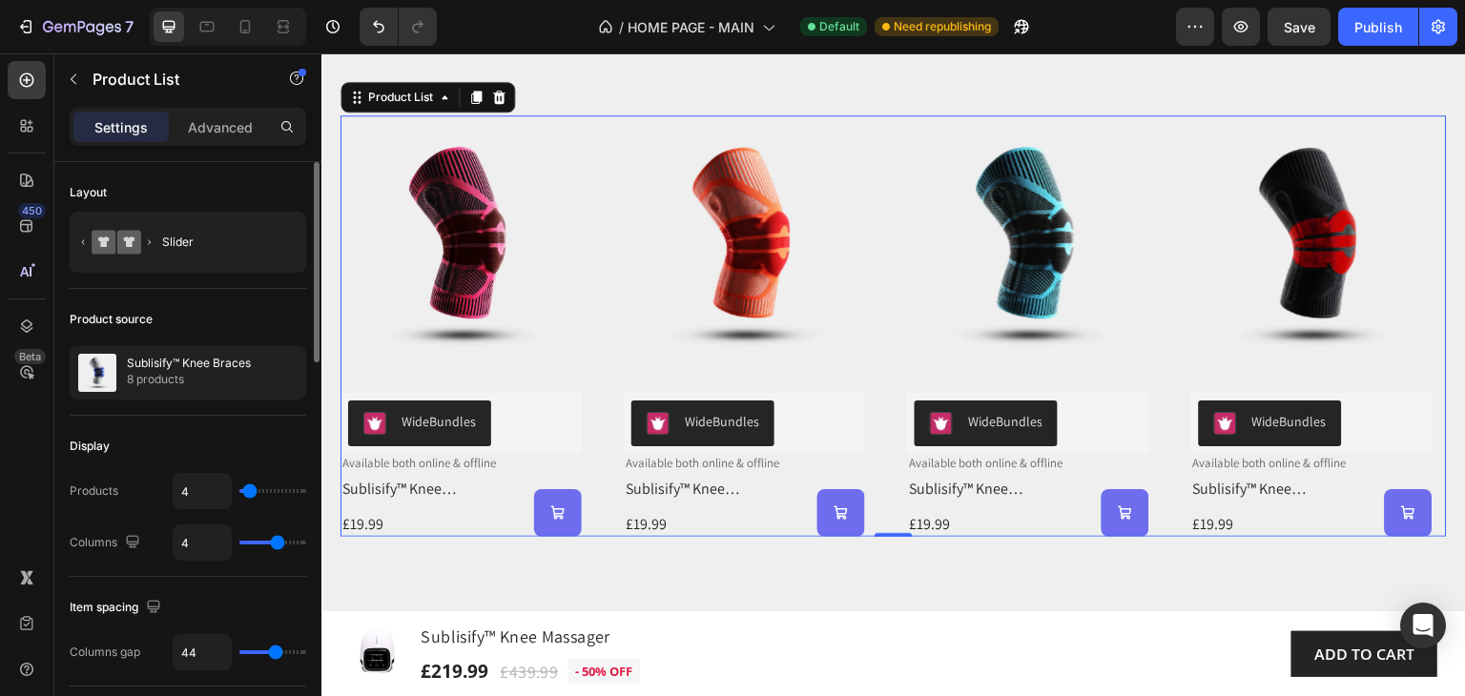
click at [184, 246] on div "Slider" at bounding box center [220, 242] width 116 height 44
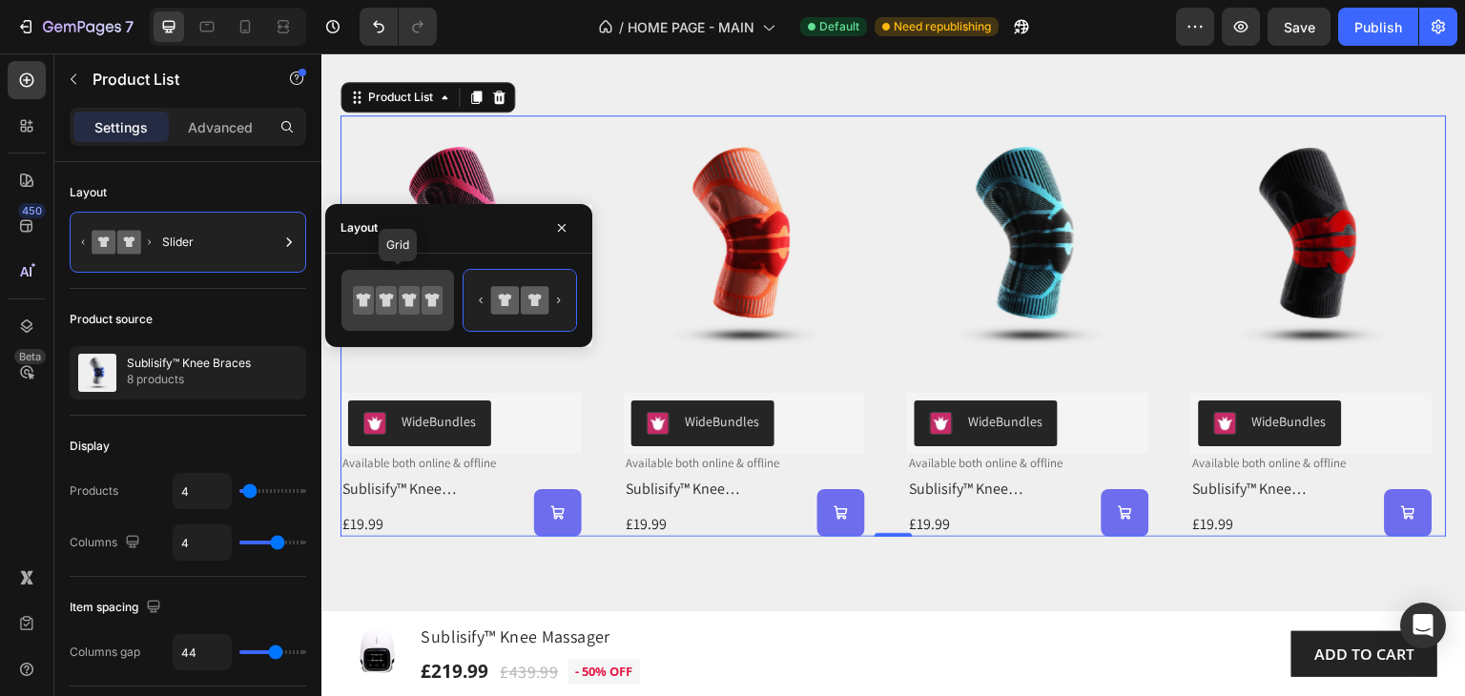
click at [389, 305] on icon at bounding box center [387, 299] width 14 height 13
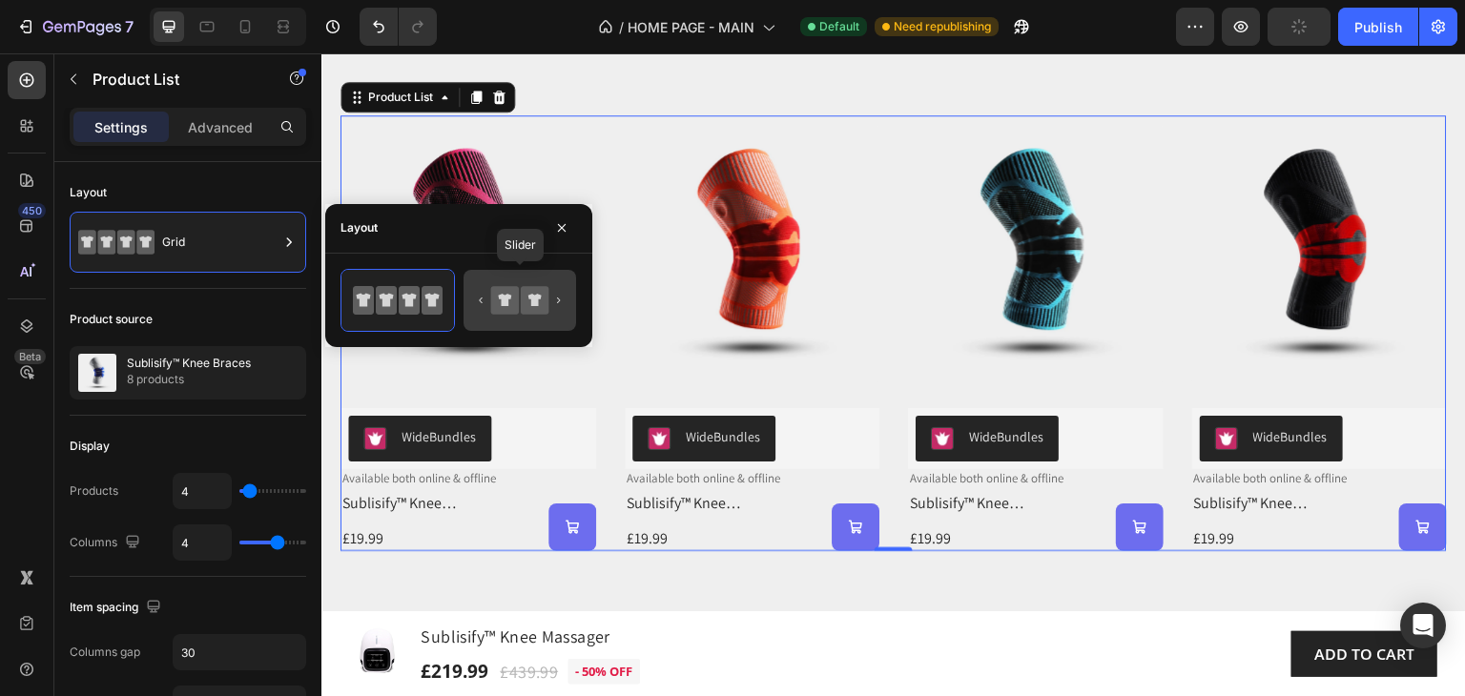
click at [507, 302] on icon at bounding box center [504, 300] width 13 height 12
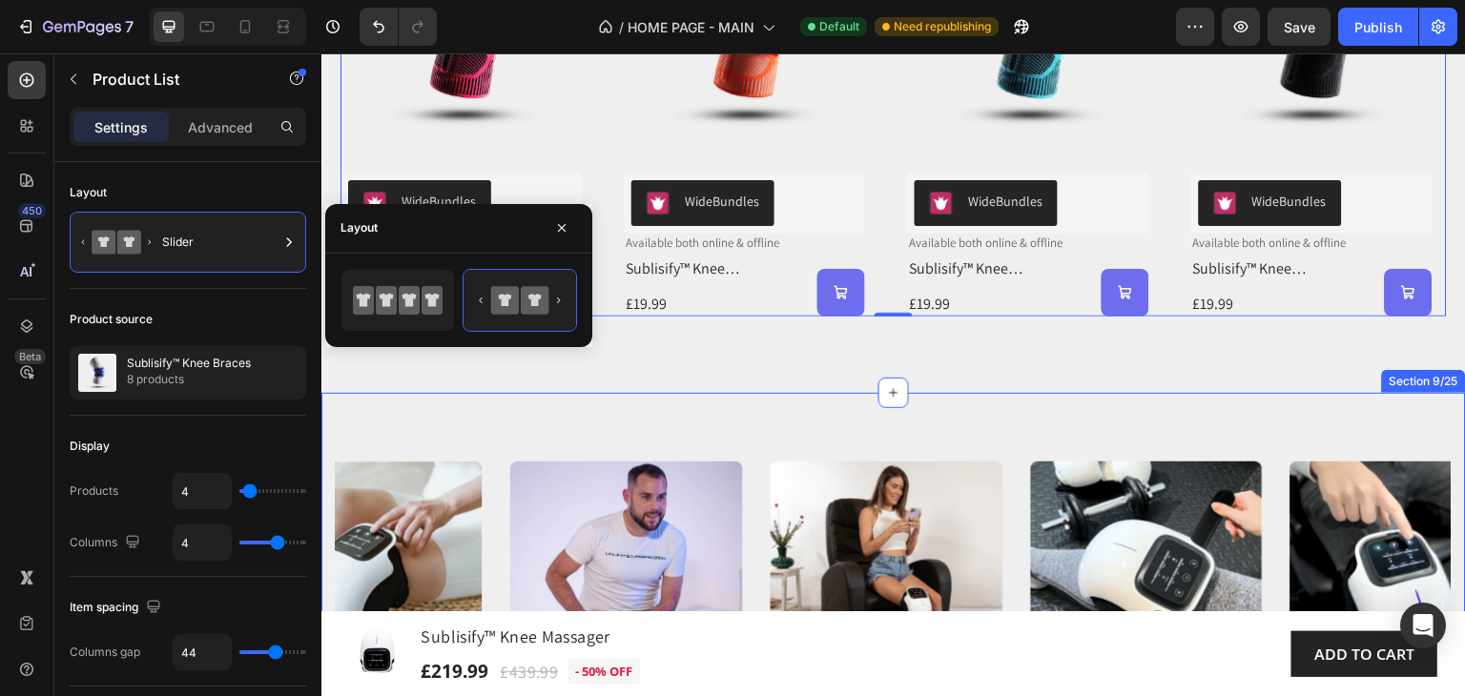
scroll to position [3420, 0]
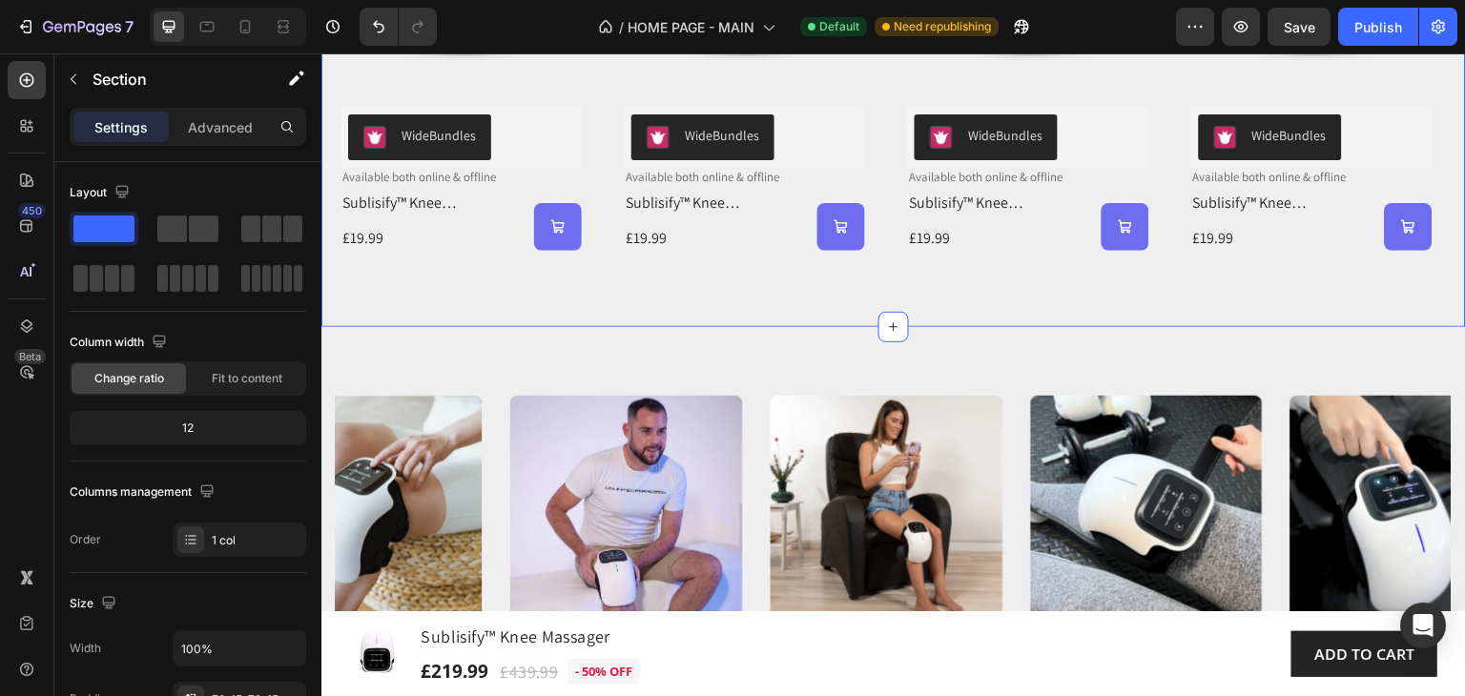
click at [726, 316] on div "Product Images WideBundles WideBundles Available both online & offline Text Blo…" at bounding box center [893, 40] width 1144 height 574
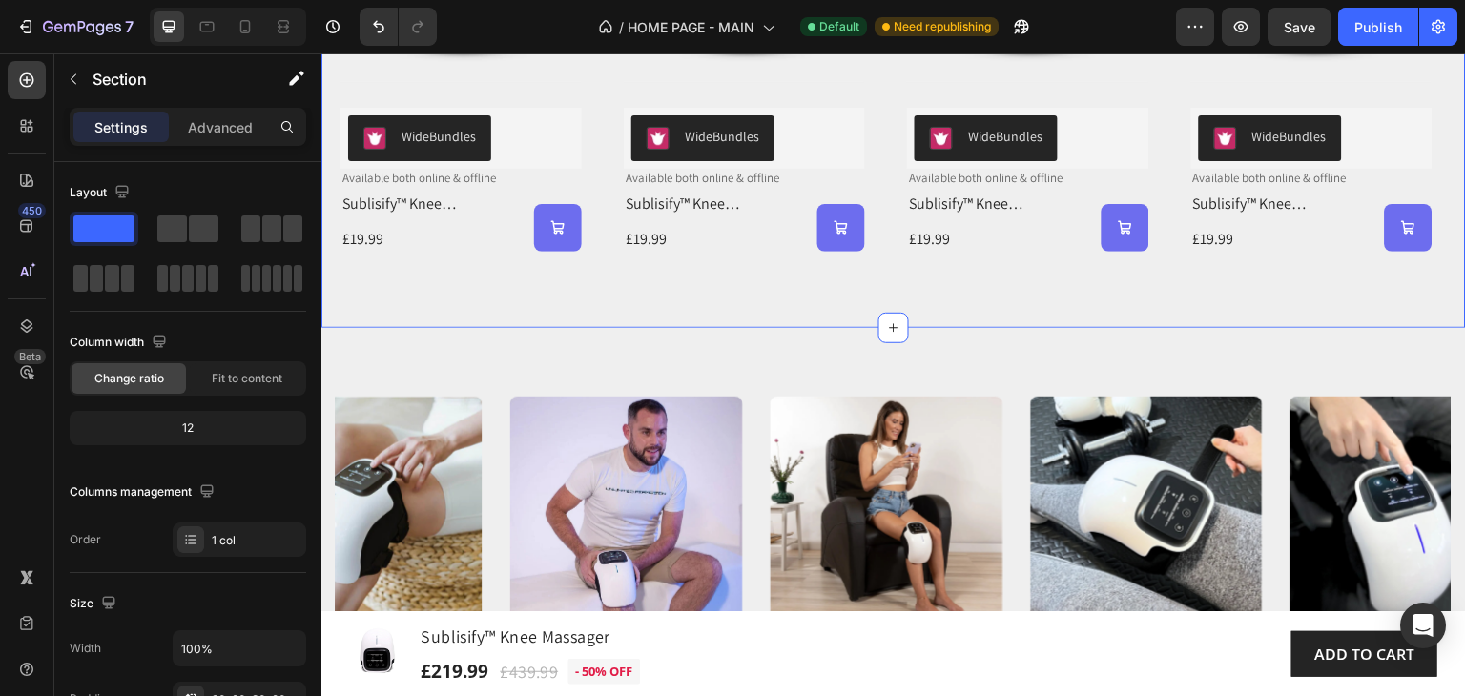
scroll to position [3134, 0]
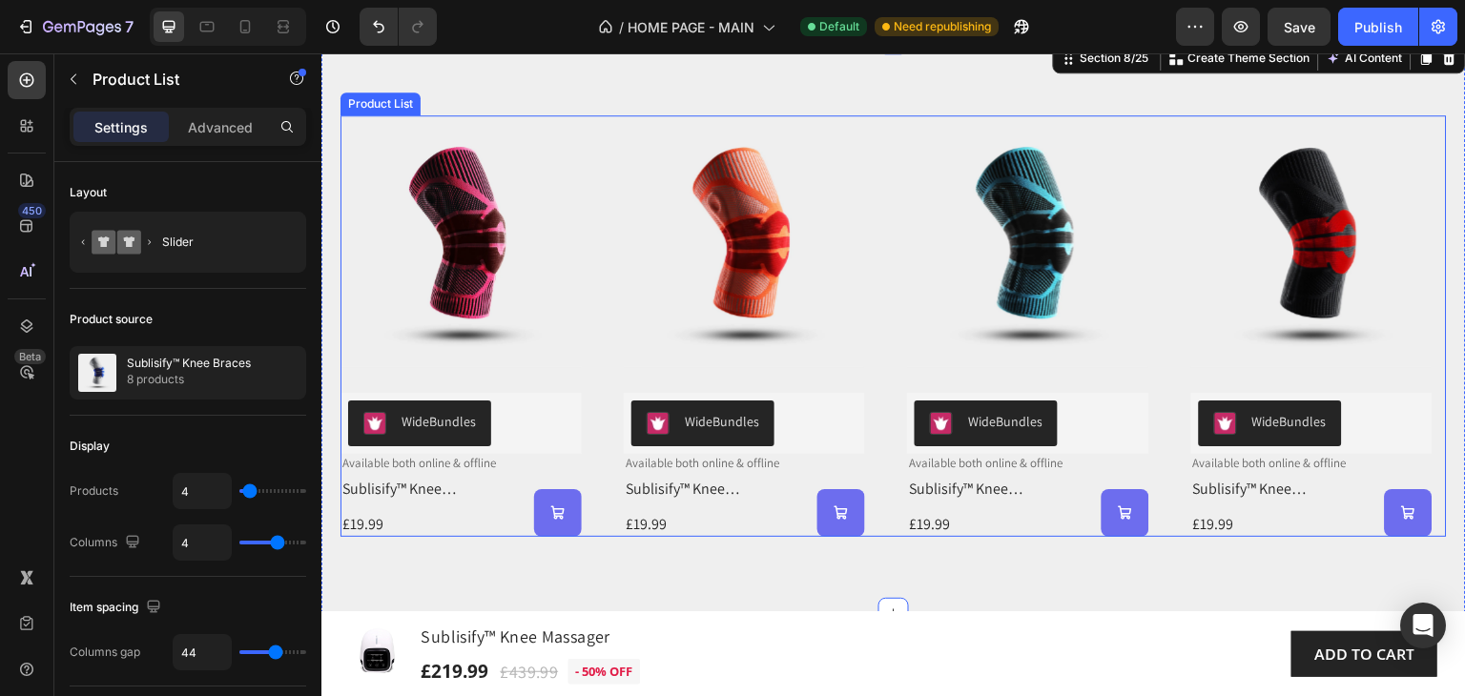
click at [892, 138] on div "Product Images WideBundles WideBundles Available both online & offline Text Blo…" at bounding box center [893, 325] width 1106 height 421
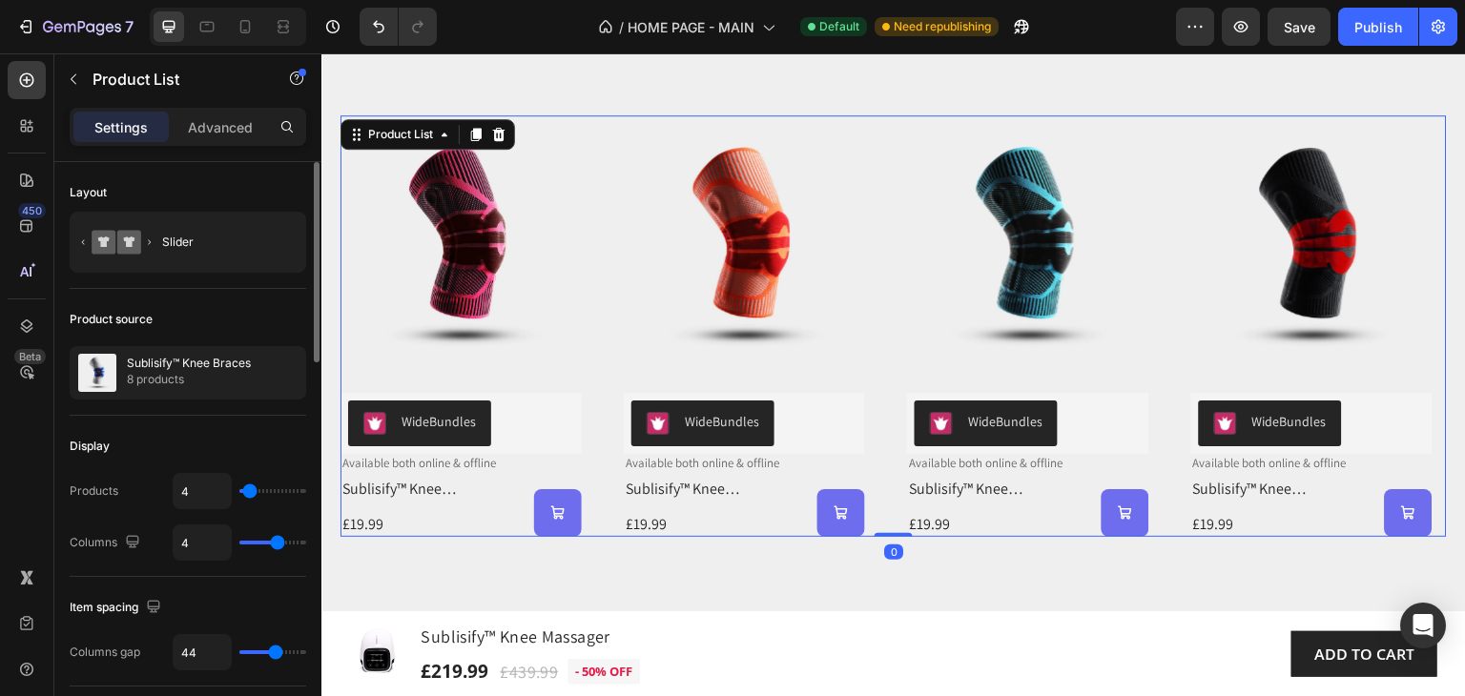
scroll to position [95, 0]
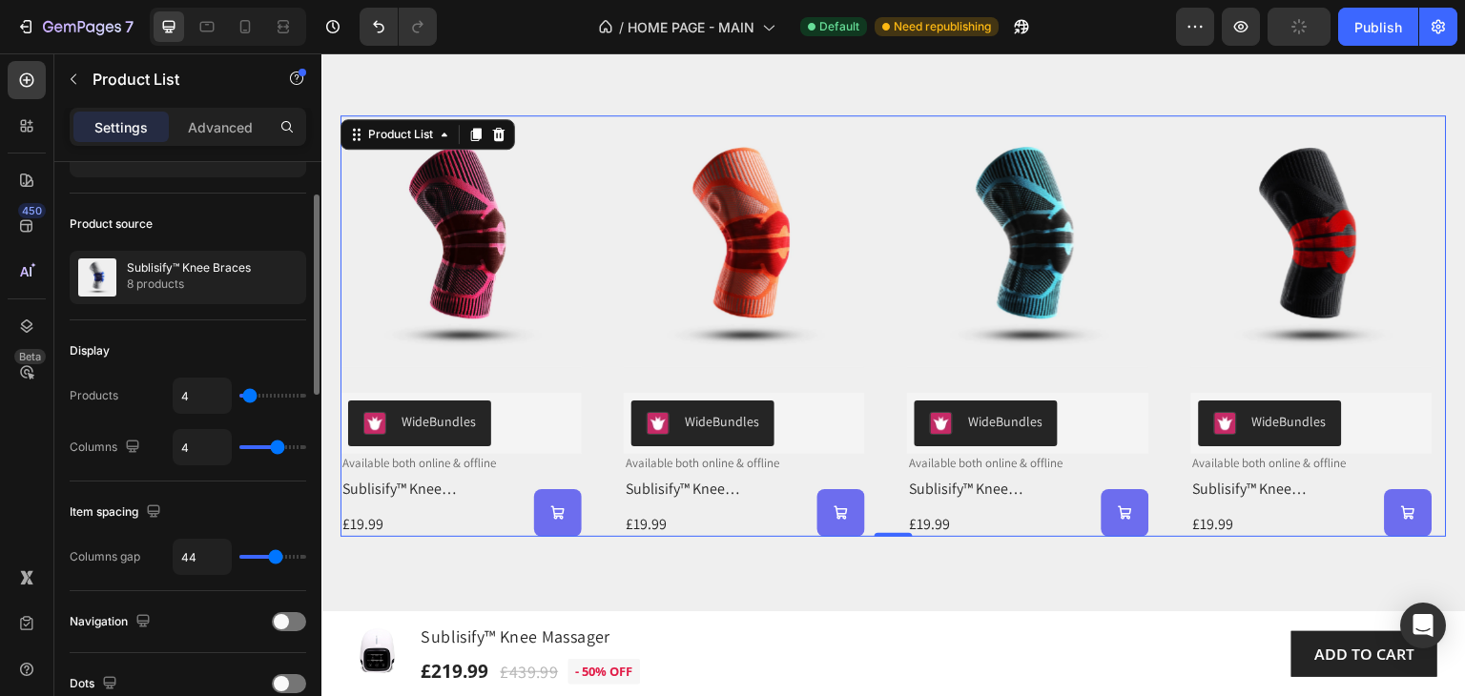
type input "8"
type input "9"
type input "11"
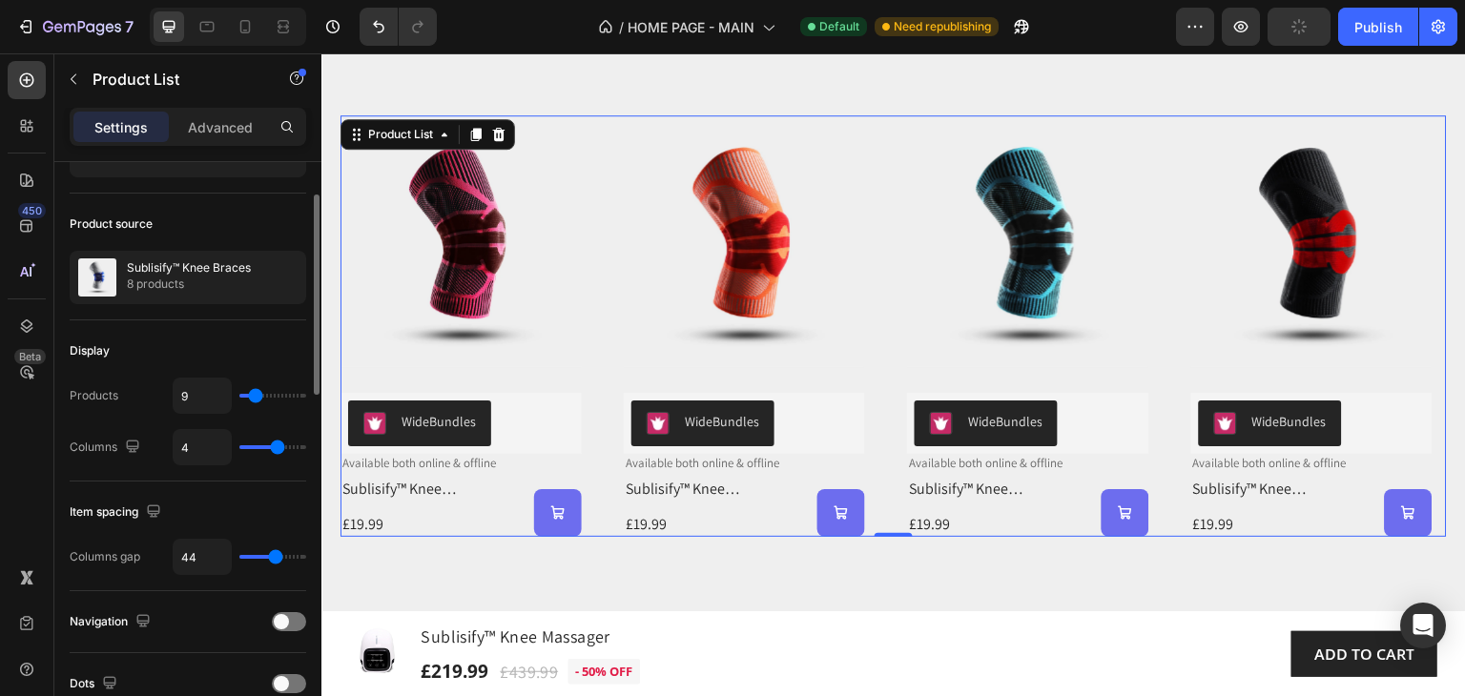
type input "11"
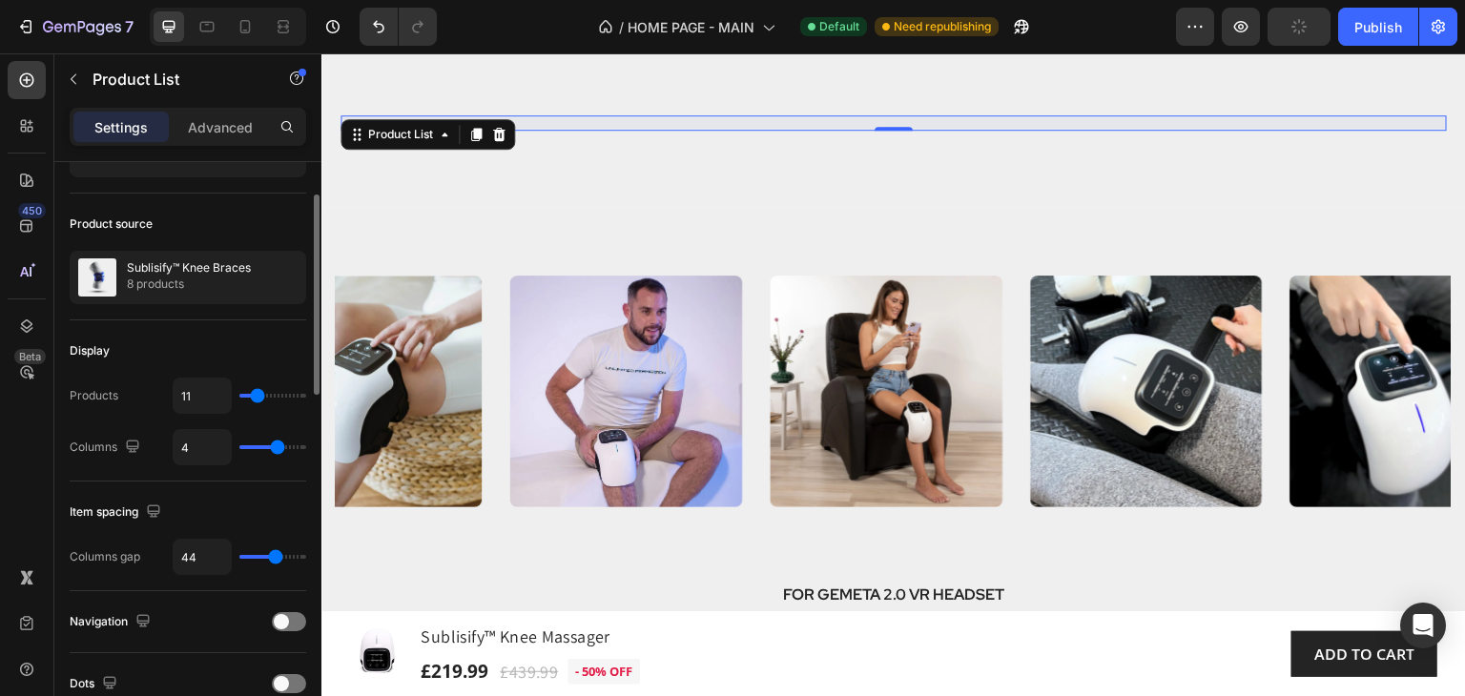
type input "12"
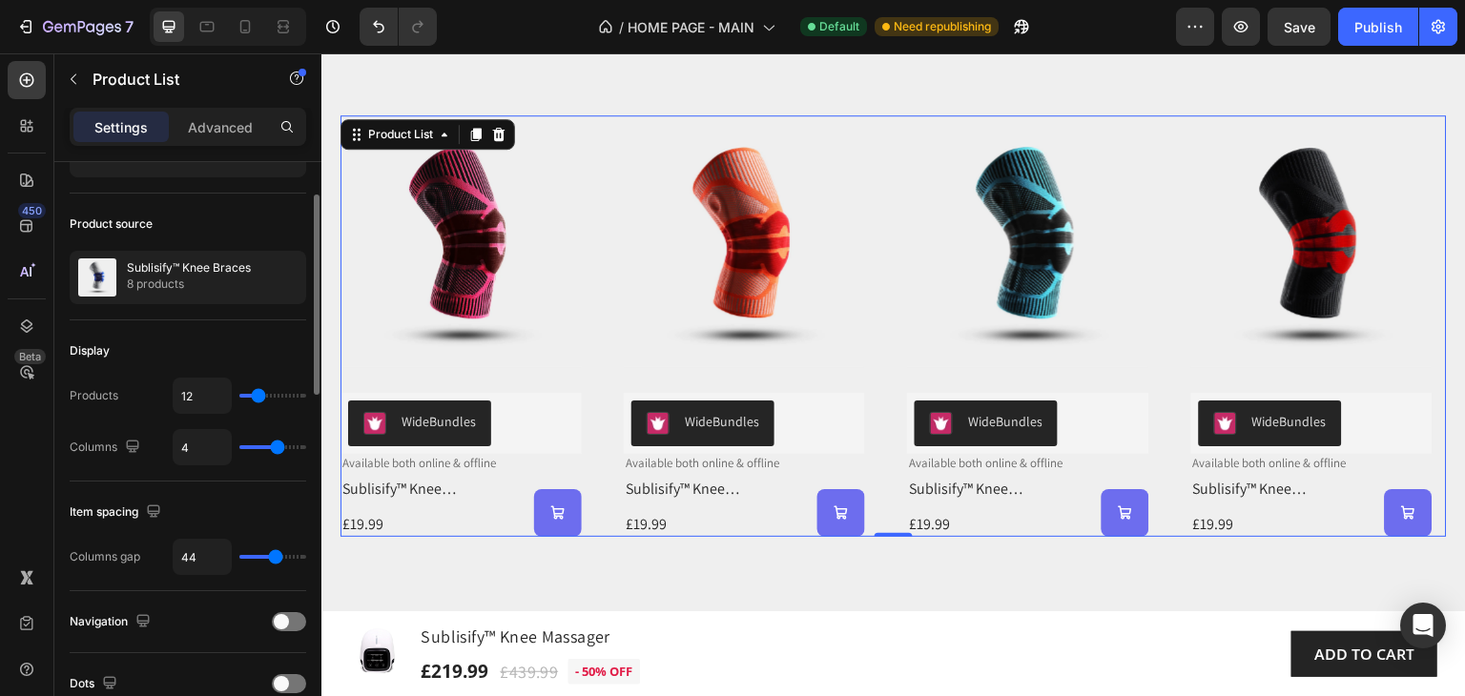
type input "29"
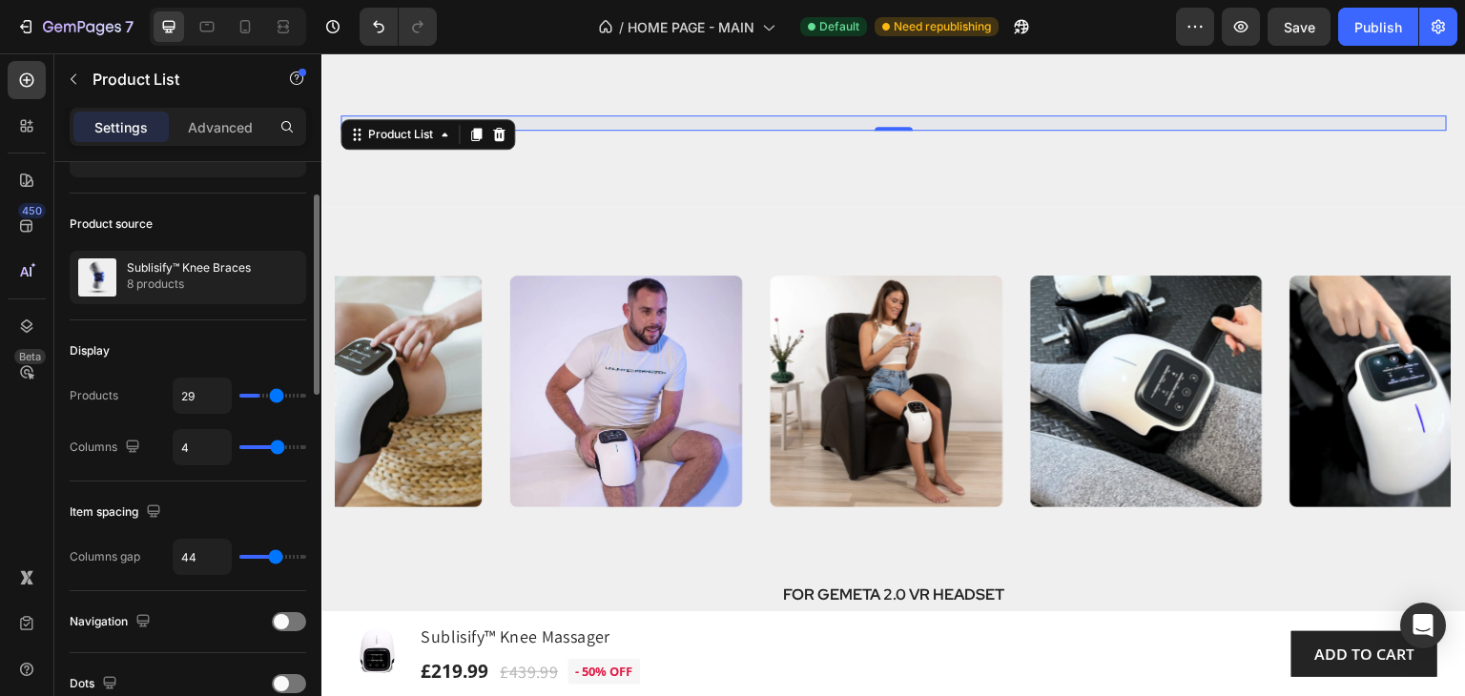
type input "37"
type input "38"
type input "37"
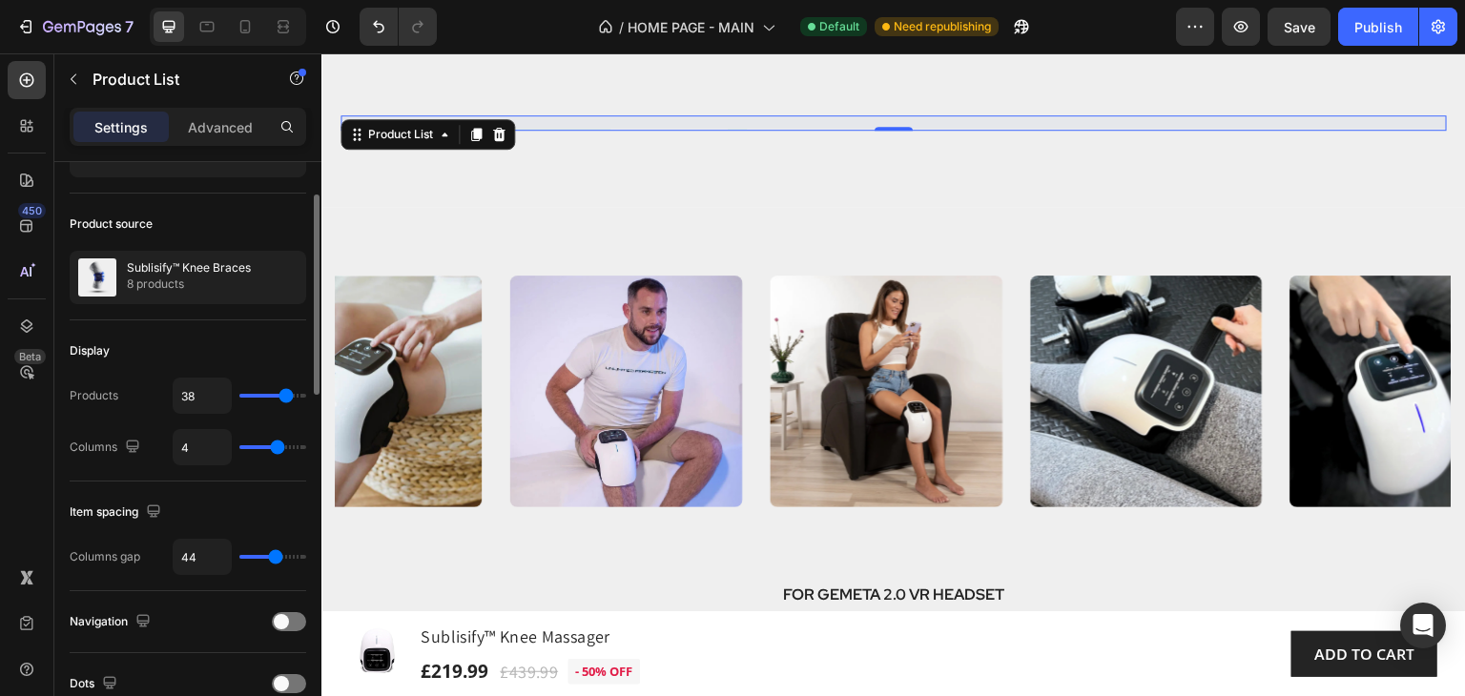
type input "37"
type input "28"
type input "26"
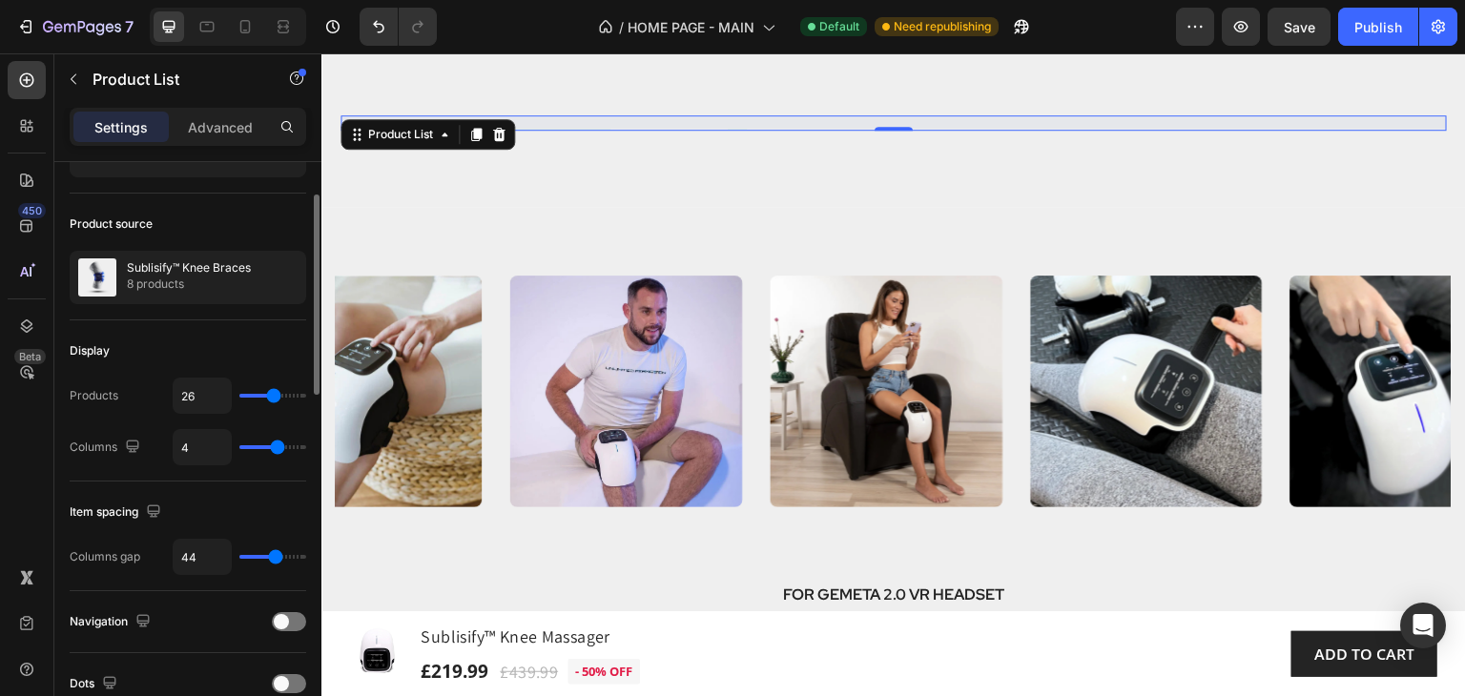
type input "24"
type input "22"
type input "20"
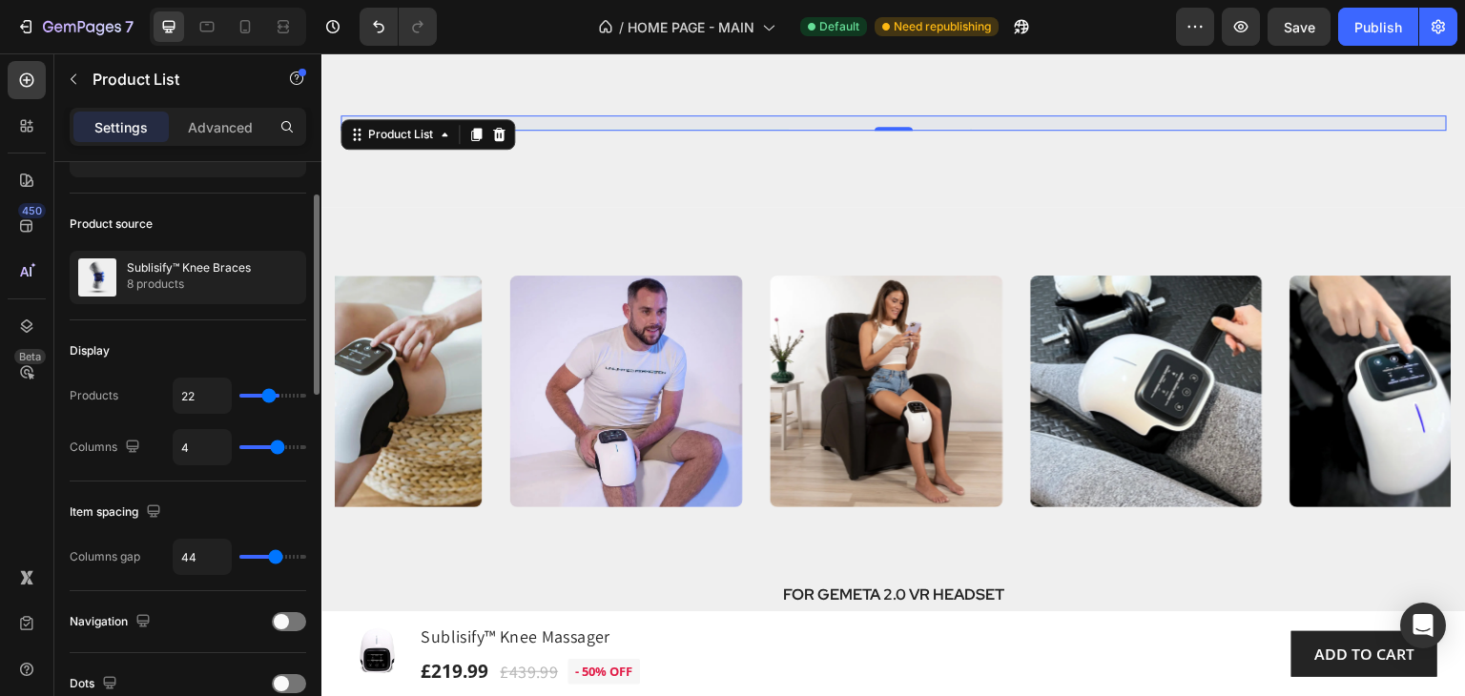
type input "20"
type input "18"
type input "16"
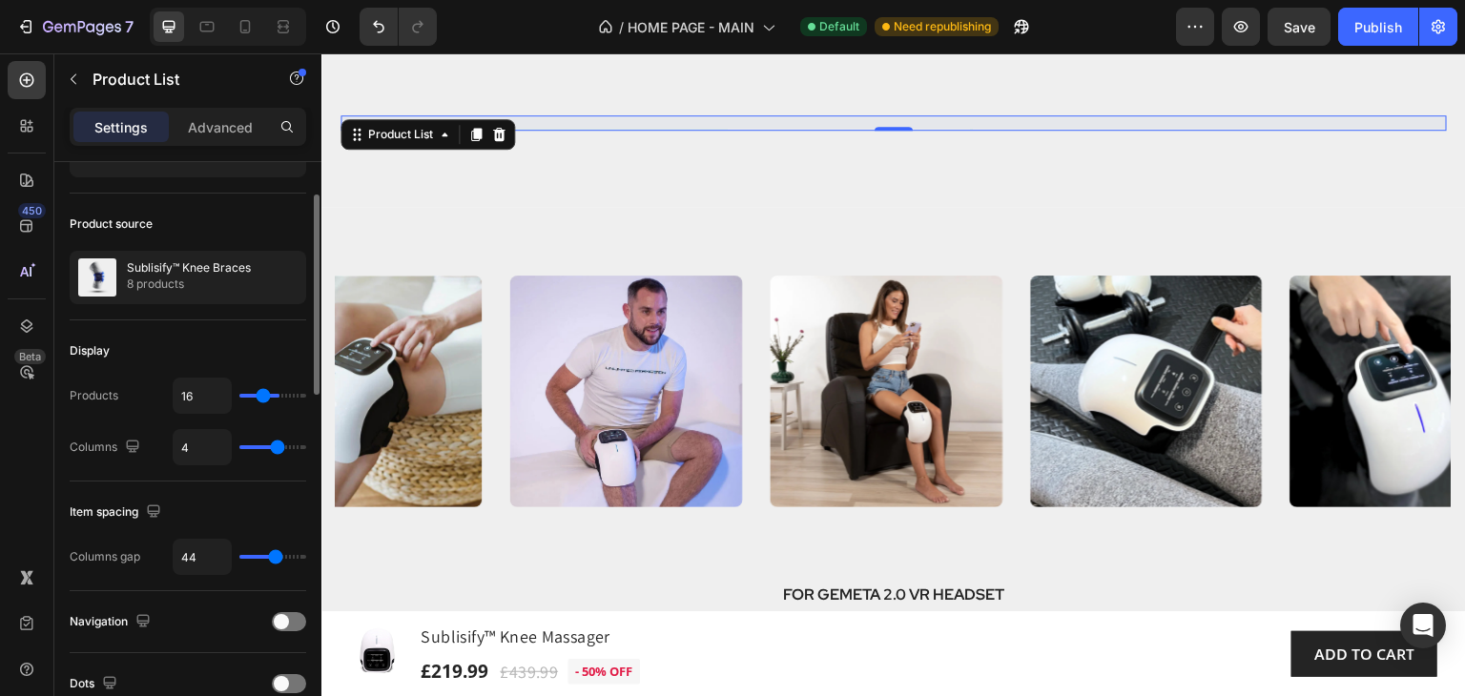
type input "14"
type input "13"
type input "12"
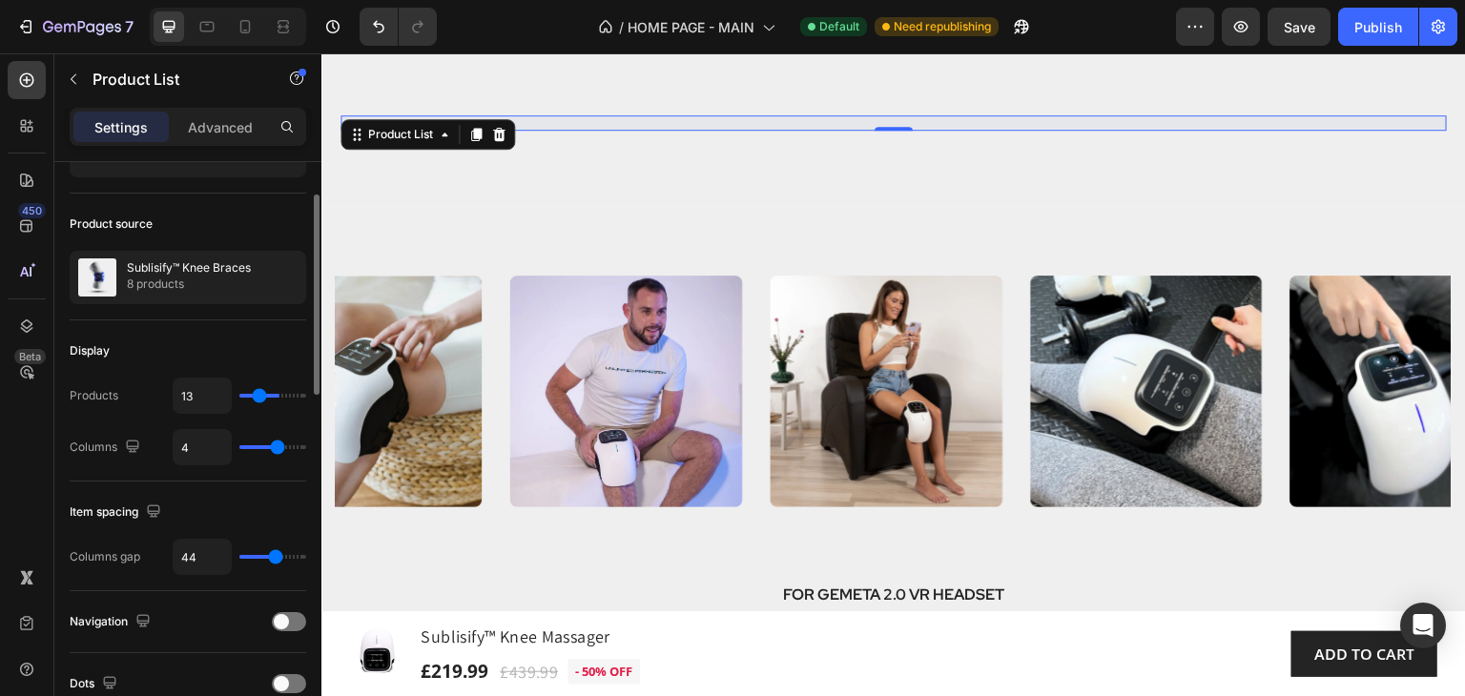
type input "12"
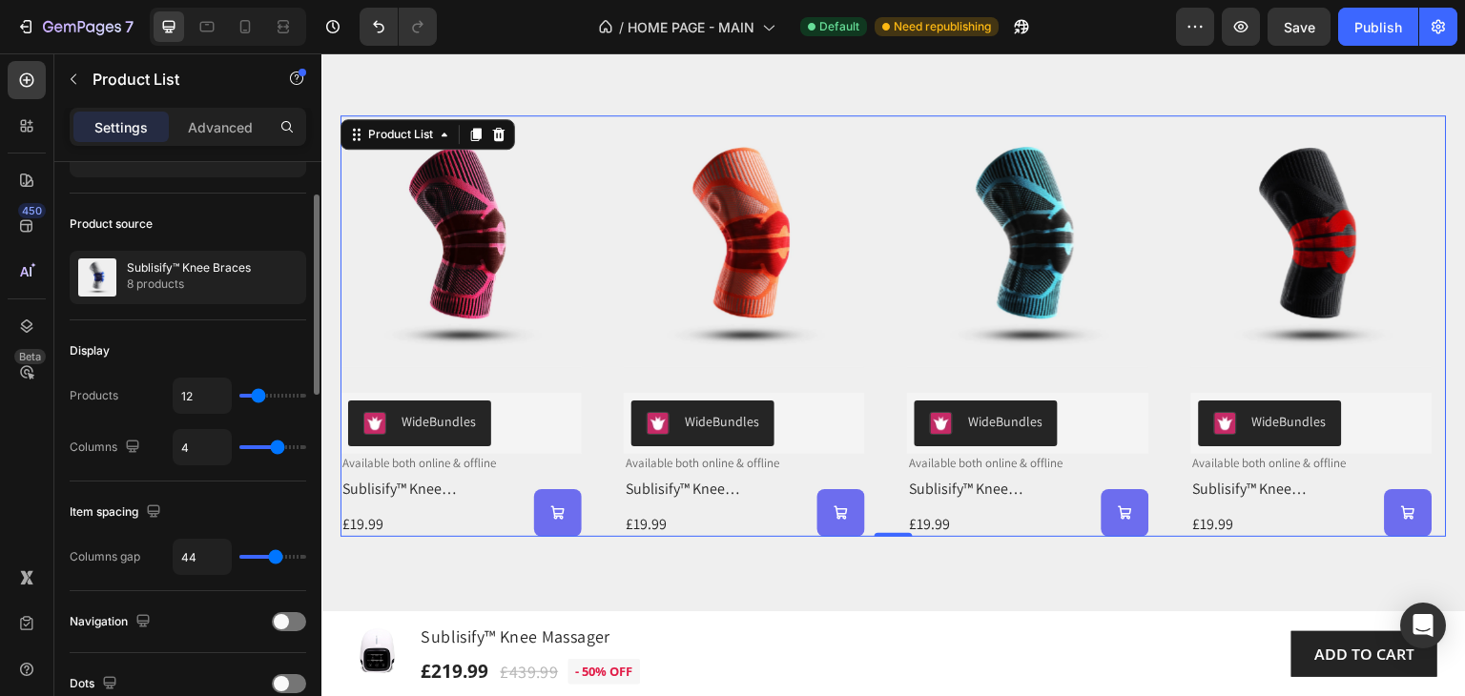
type input "9"
type input "8"
type input "7"
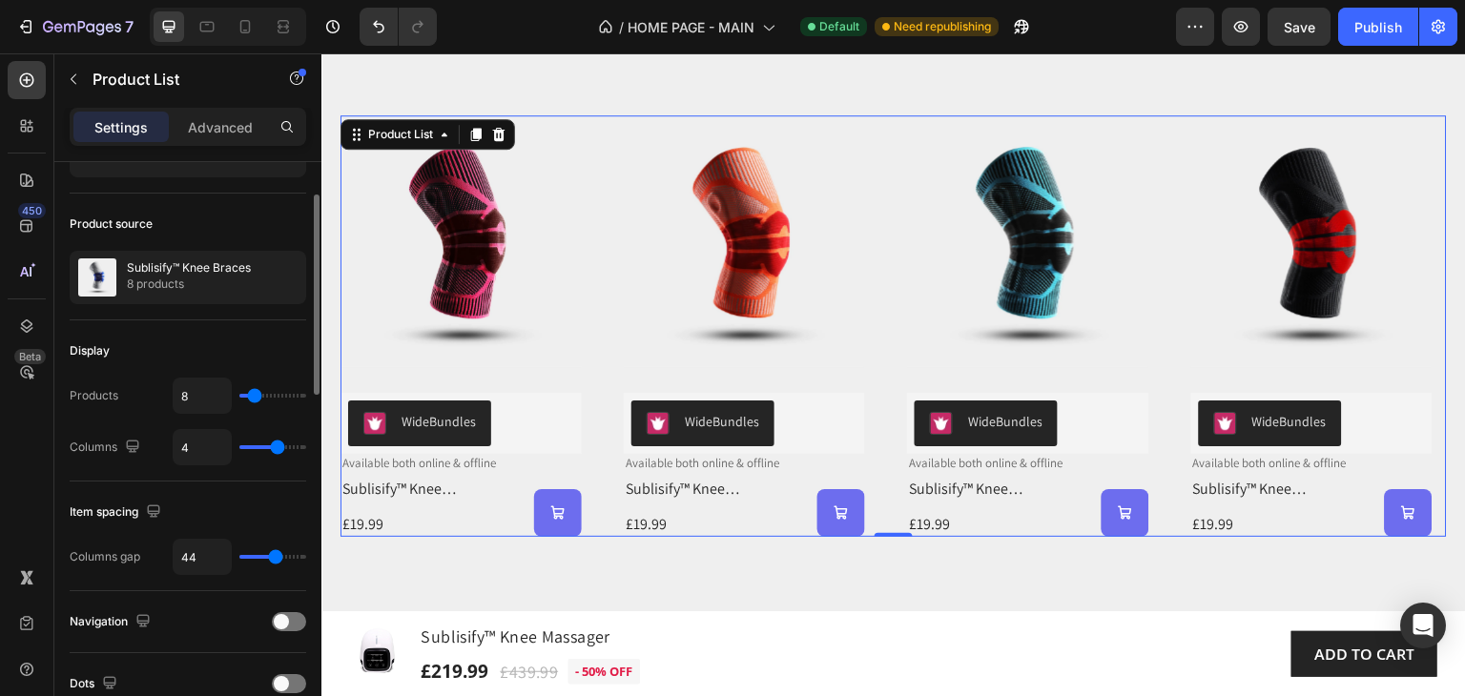
type input "7"
type input "6"
type input "10"
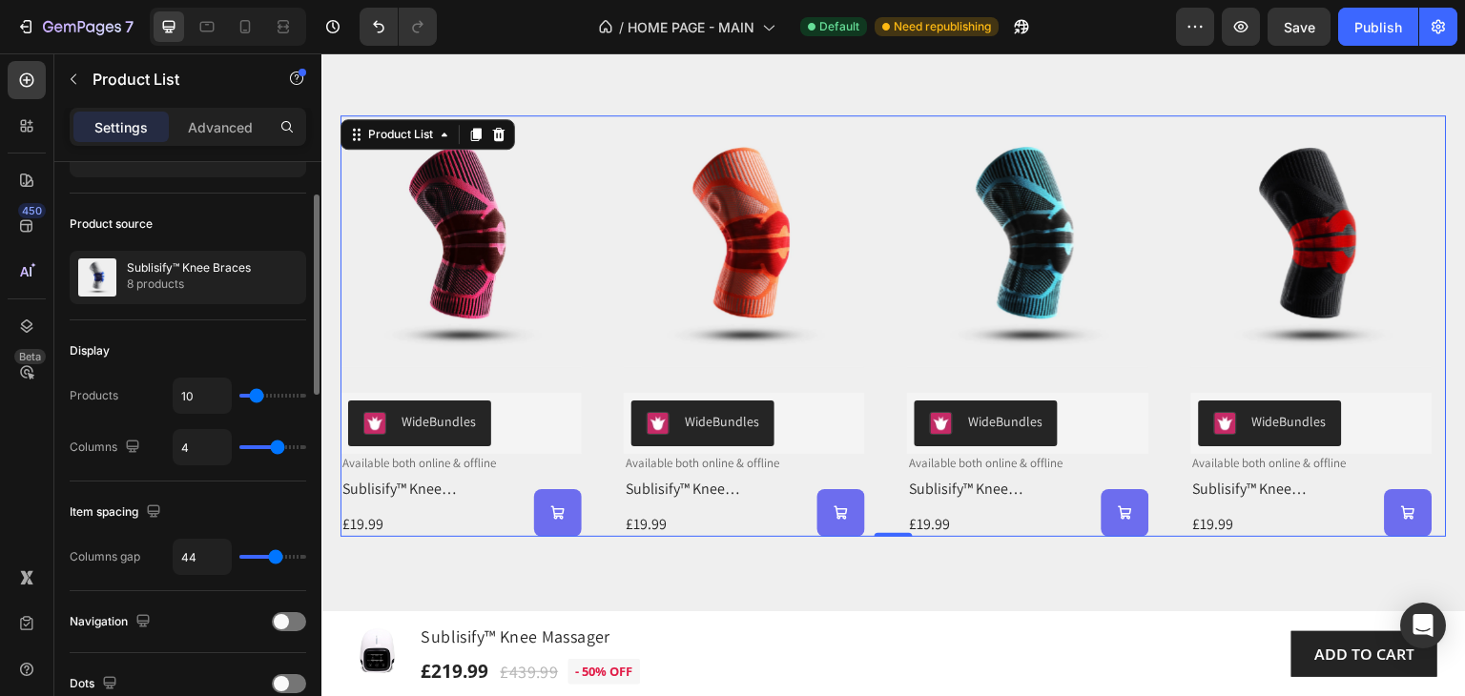
type input "8"
click at [254, 398] on input "range" at bounding box center [272, 396] width 67 height 4
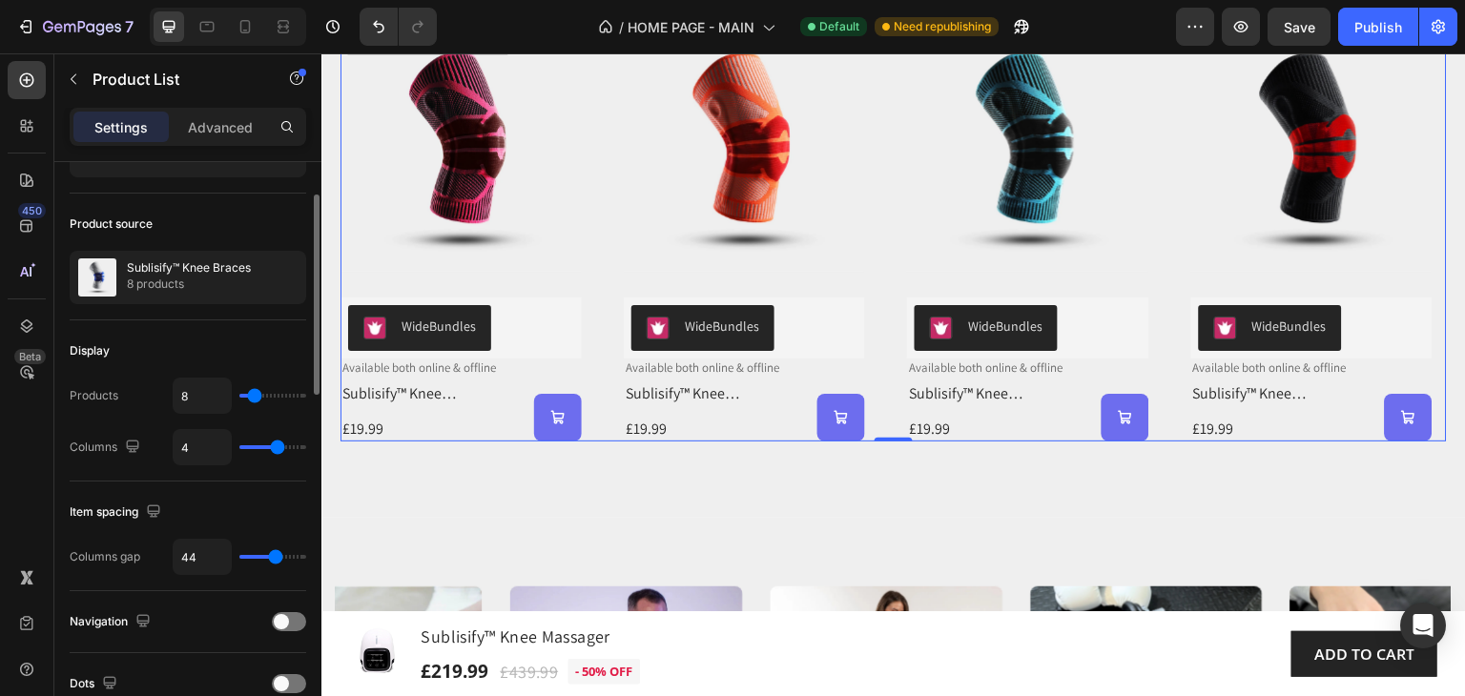
scroll to position [286, 0]
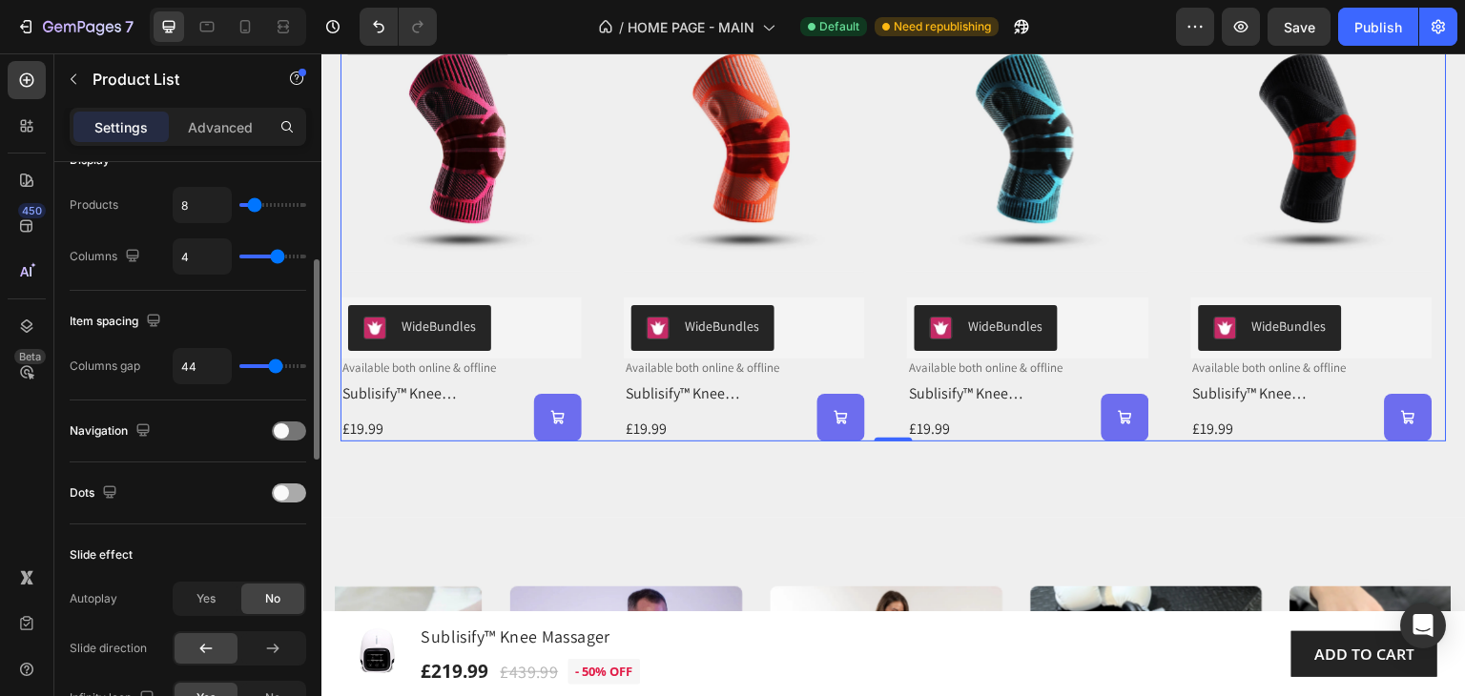
click at [290, 492] on div at bounding box center [289, 492] width 34 height 19
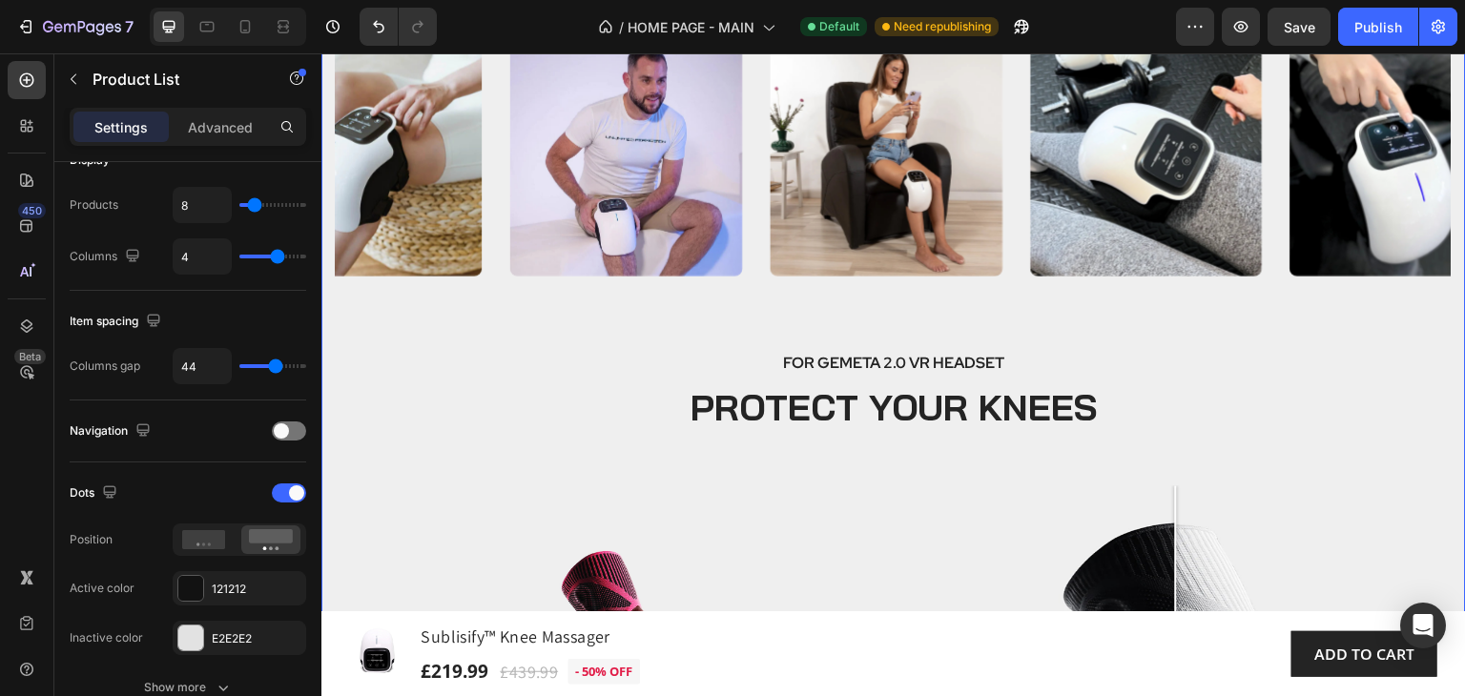
scroll to position [3515, 0]
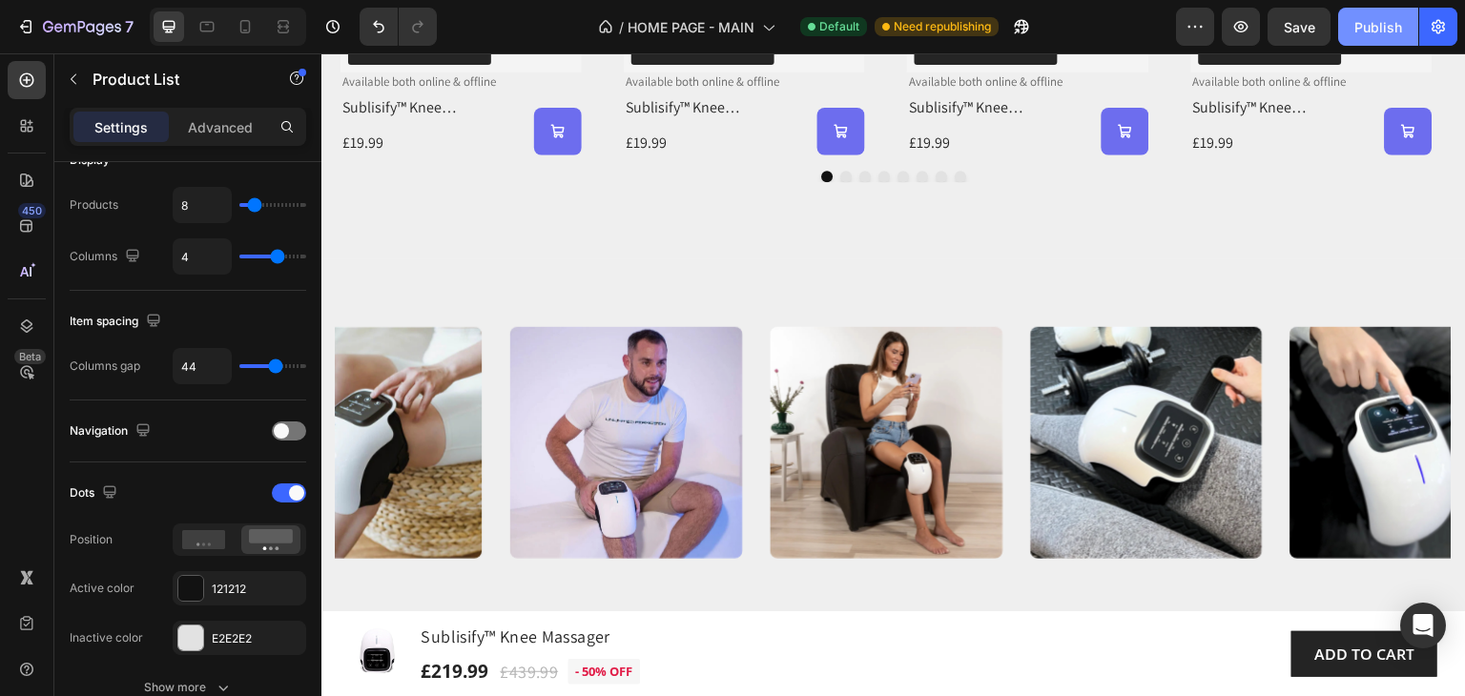
click at [1365, 27] on div "Publish" at bounding box center [1378, 27] width 48 height 20
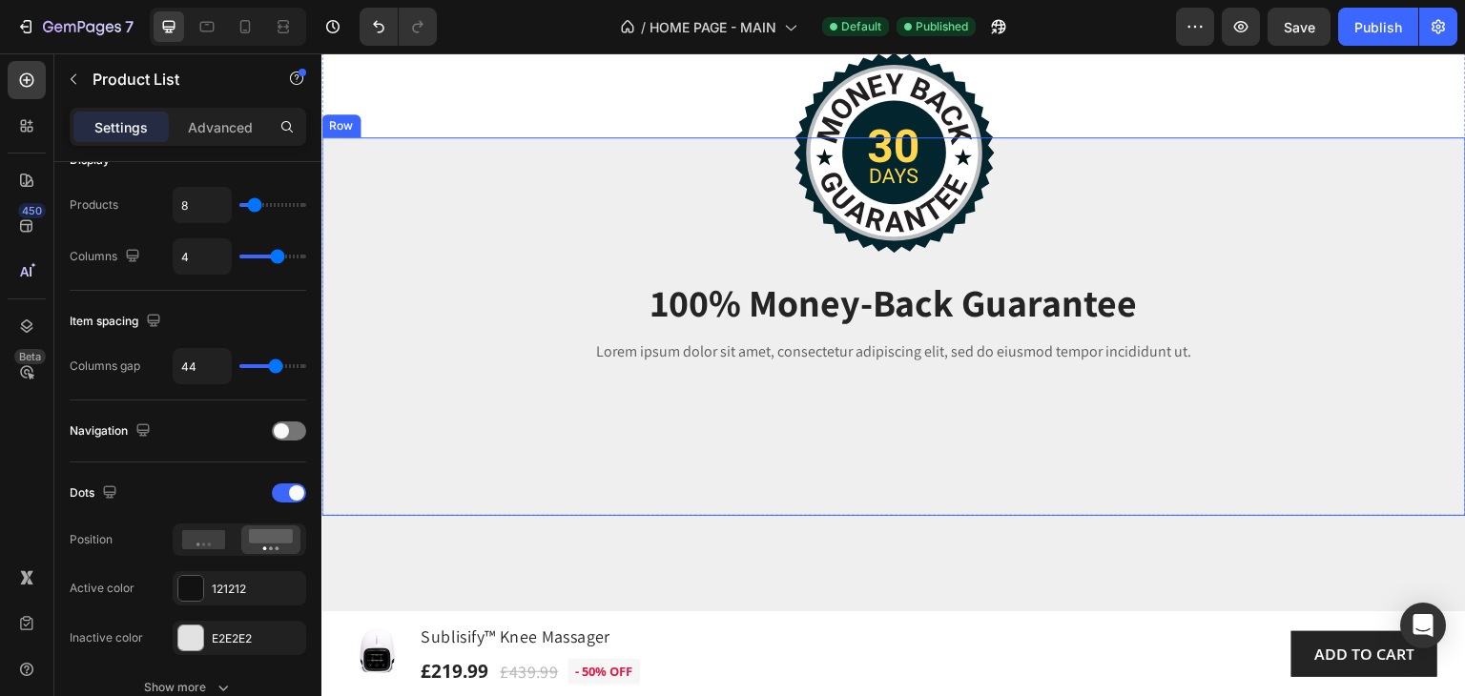
scroll to position [2466, 0]
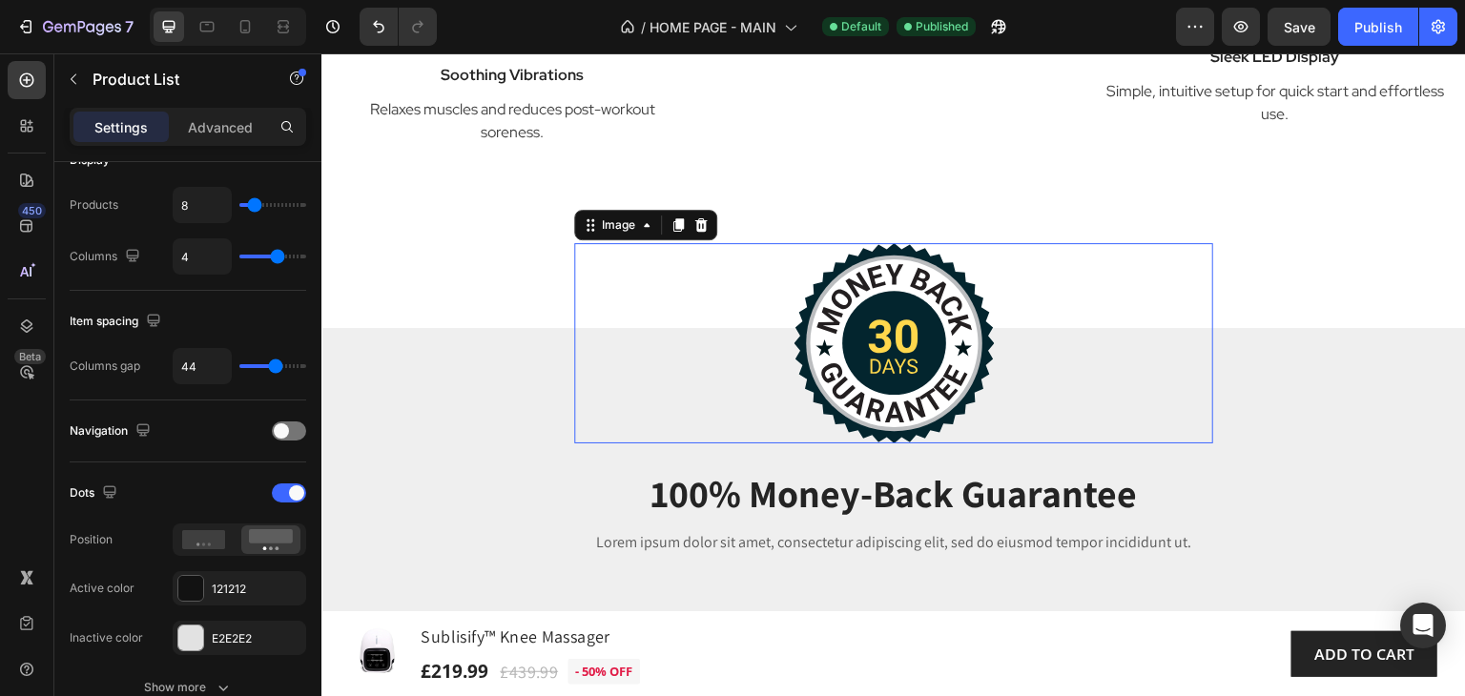
click at [879, 286] on img at bounding box center [893, 343] width 201 height 200
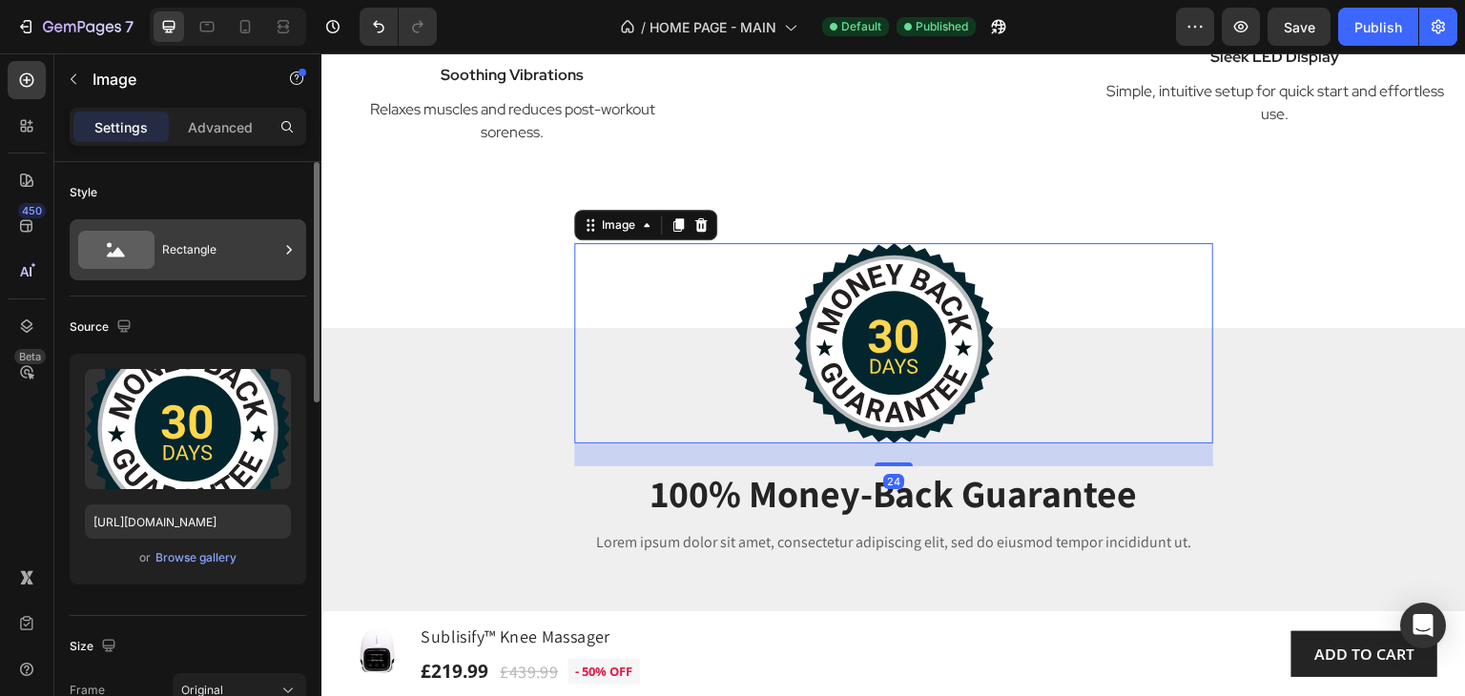
click at [178, 245] on div "Rectangle" at bounding box center [220, 250] width 116 height 44
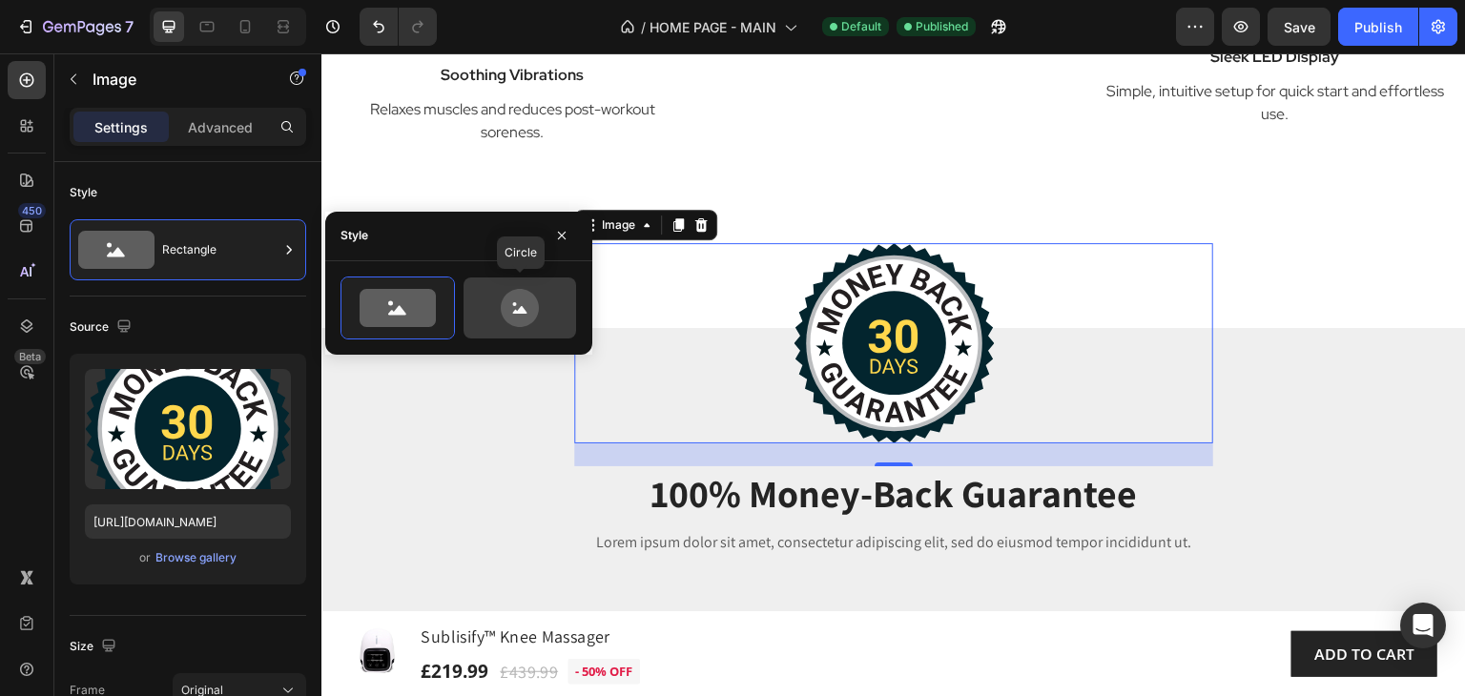
click at [526, 298] on icon at bounding box center [520, 308] width 38 height 38
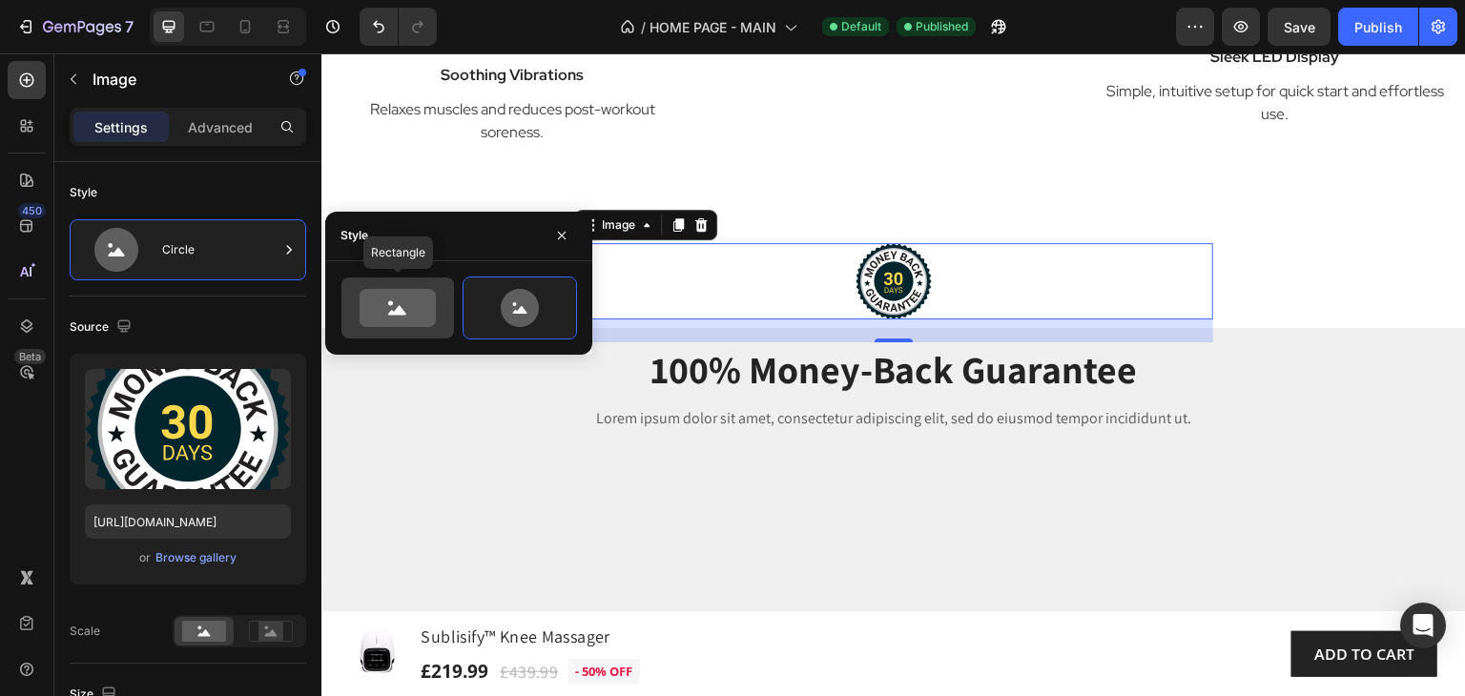
click at [402, 302] on icon at bounding box center [398, 308] width 76 height 38
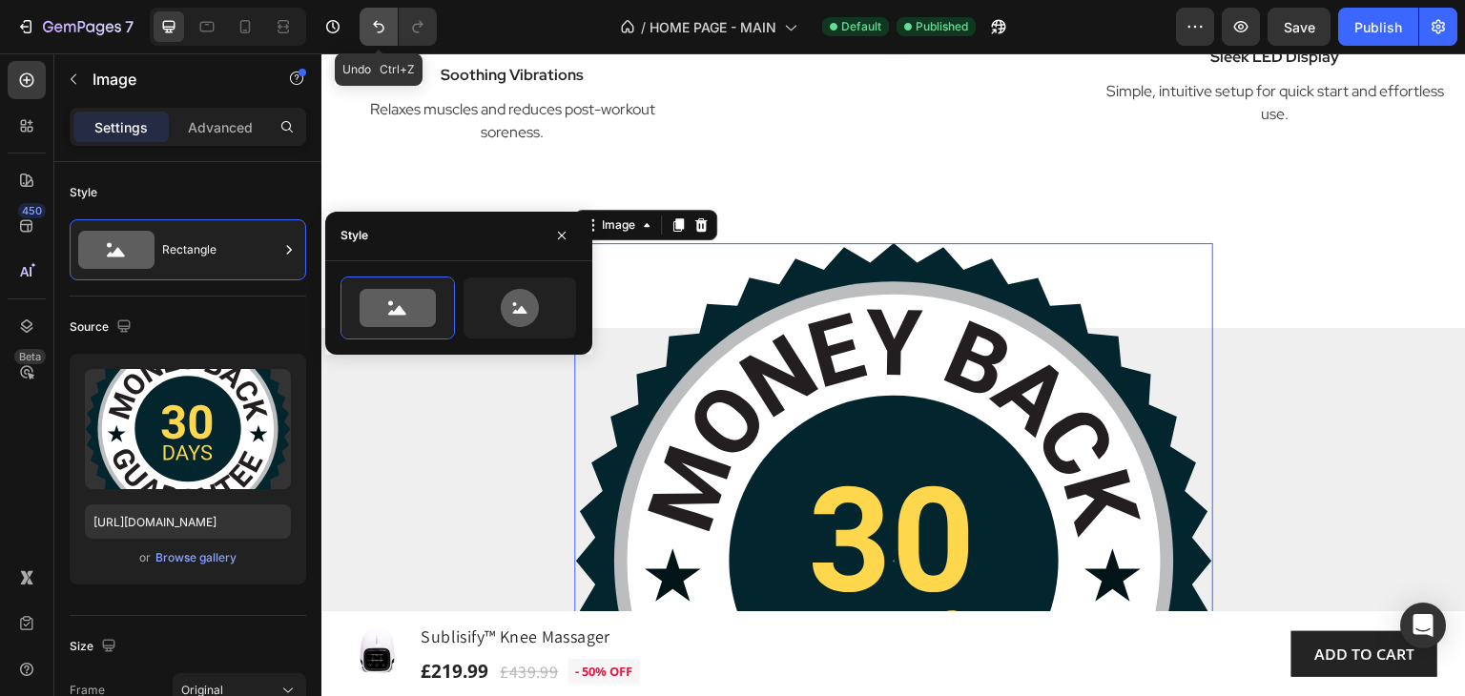
click at [380, 31] on icon "Undo/Redo" at bounding box center [378, 26] width 19 height 19
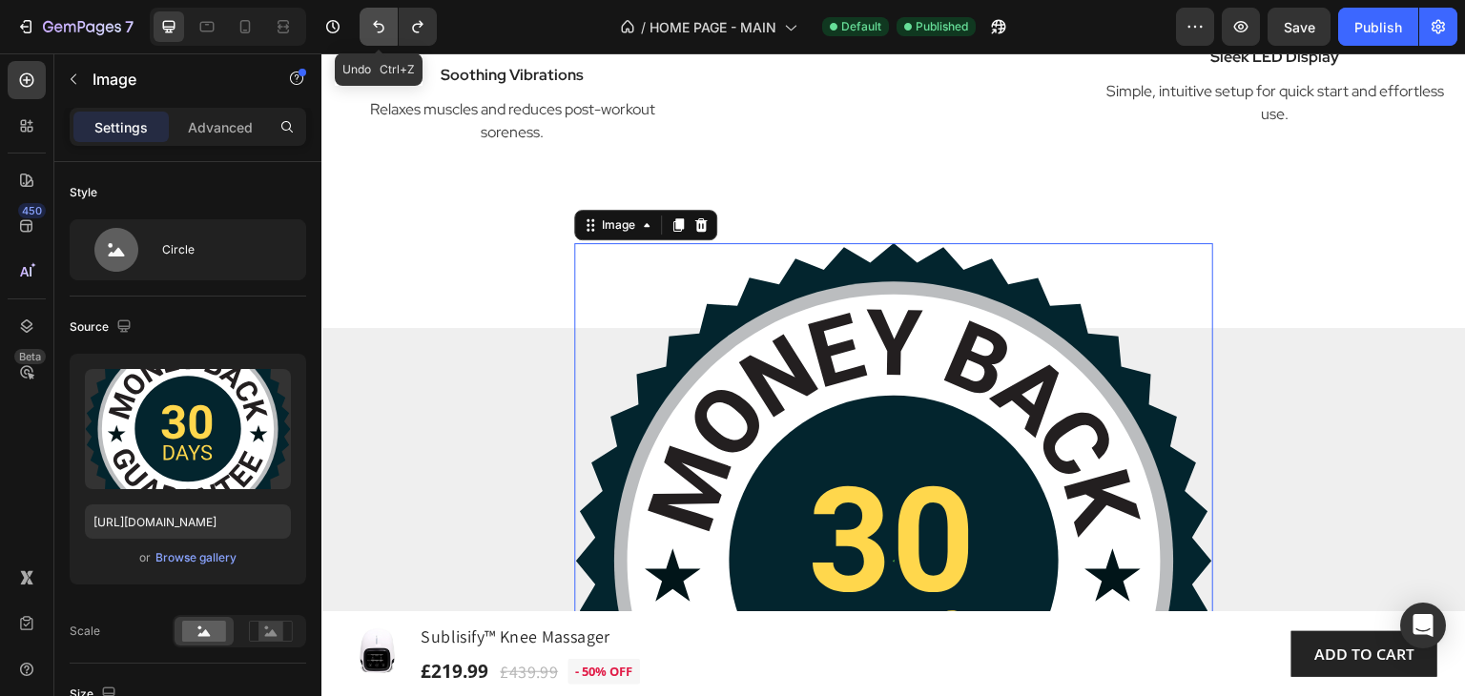
click at [376, 31] on icon "Undo/Redo" at bounding box center [378, 26] width 19 height 19
type input "211"
click at [376, 31] on icon "Undo/Redo" at bounding box center [378, 26] width 19 height 19
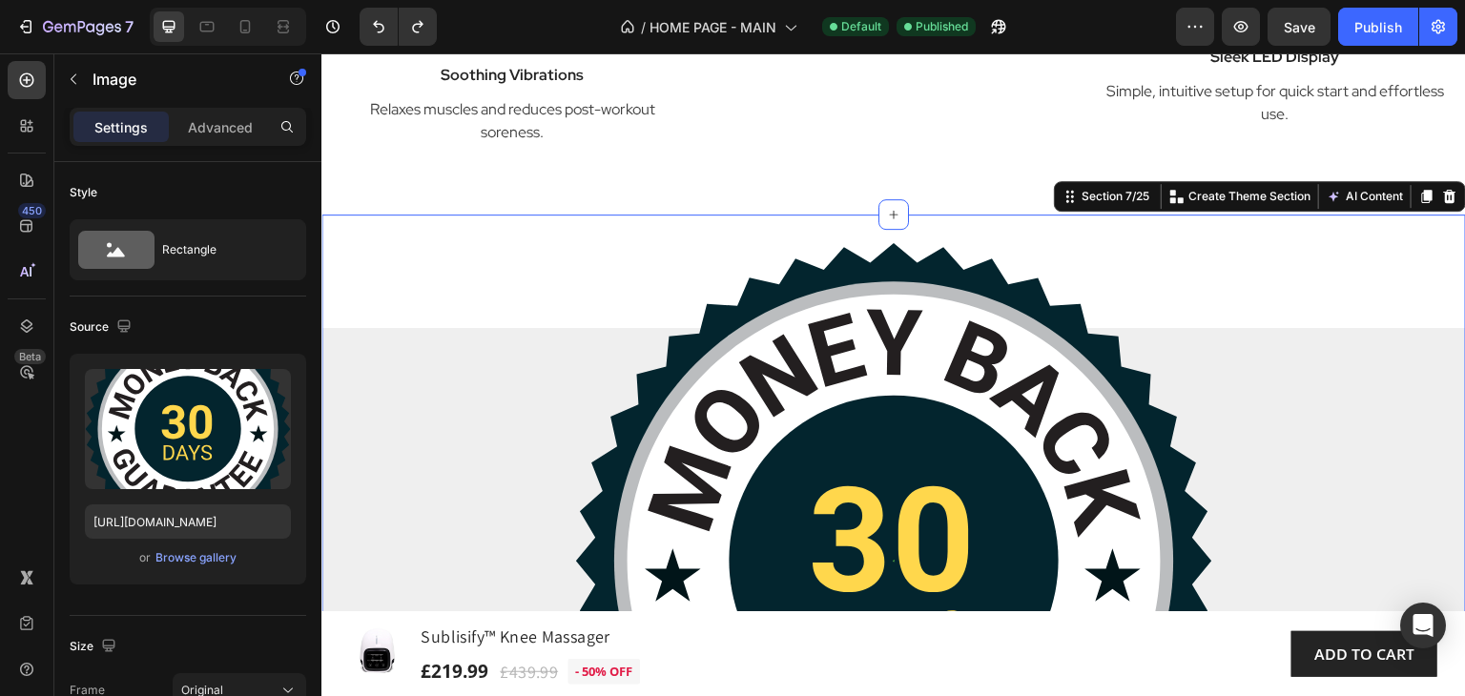
click at [349, 226] on div "Image 100% Money-Back Guarantee Heading Lorem ipsum dolor sit amet, consectetur…" at bounding box center [893, 679] width 1144 height 928
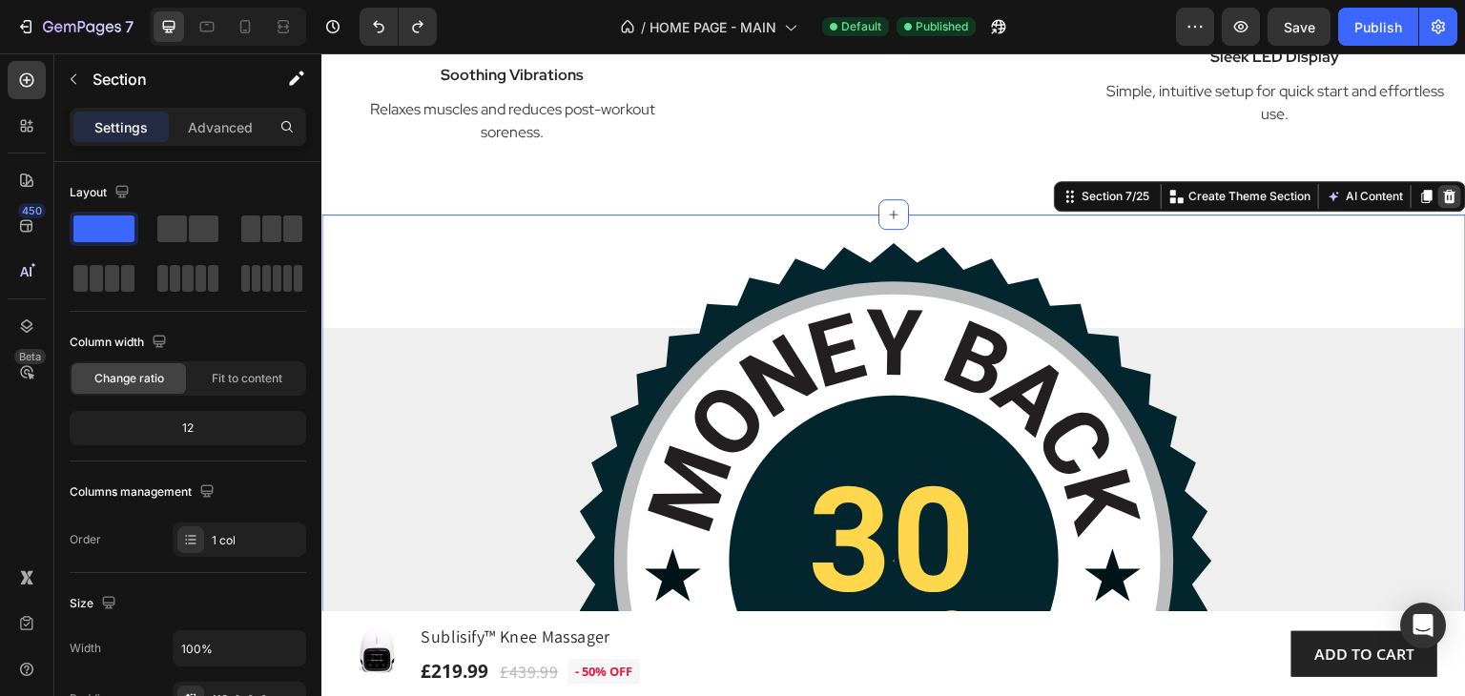
click at [1444, 199] on icon at bounding box center [1450, 196] width 12 height 13
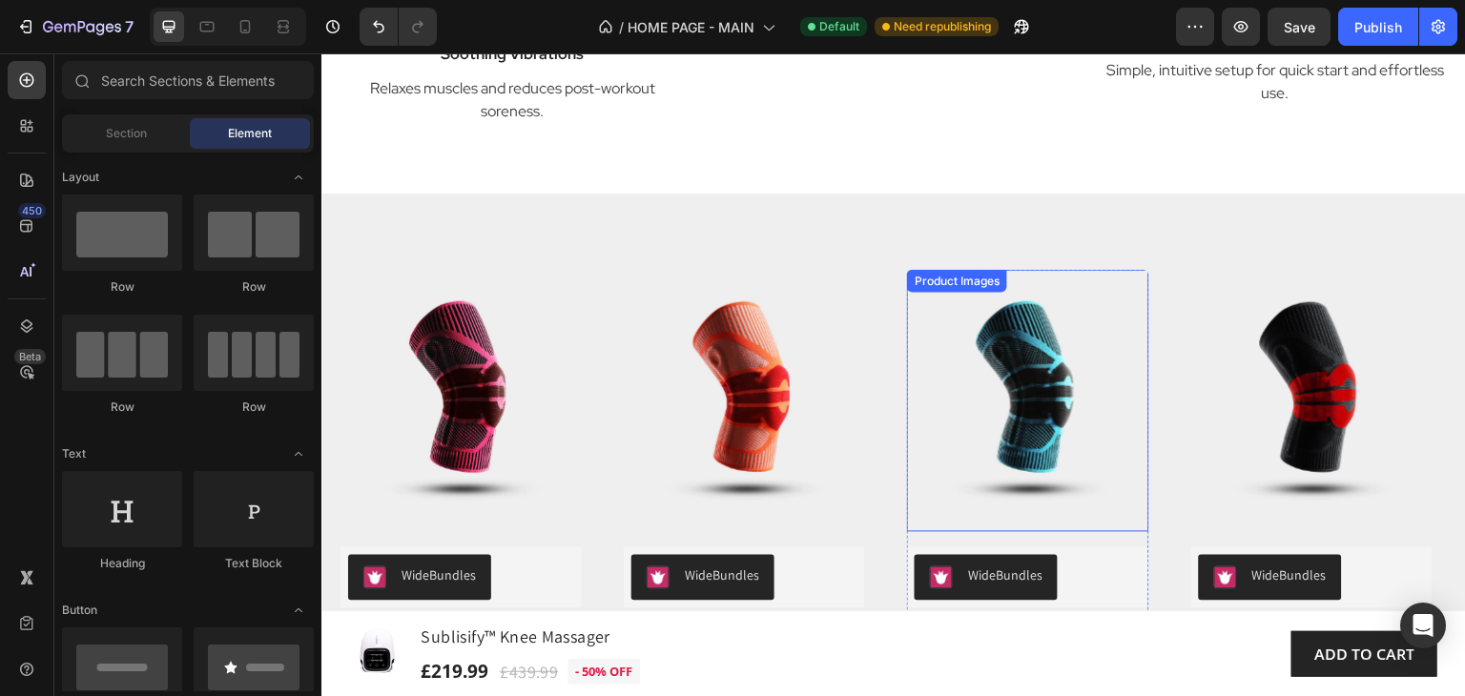
scroll to position [2371, 0]
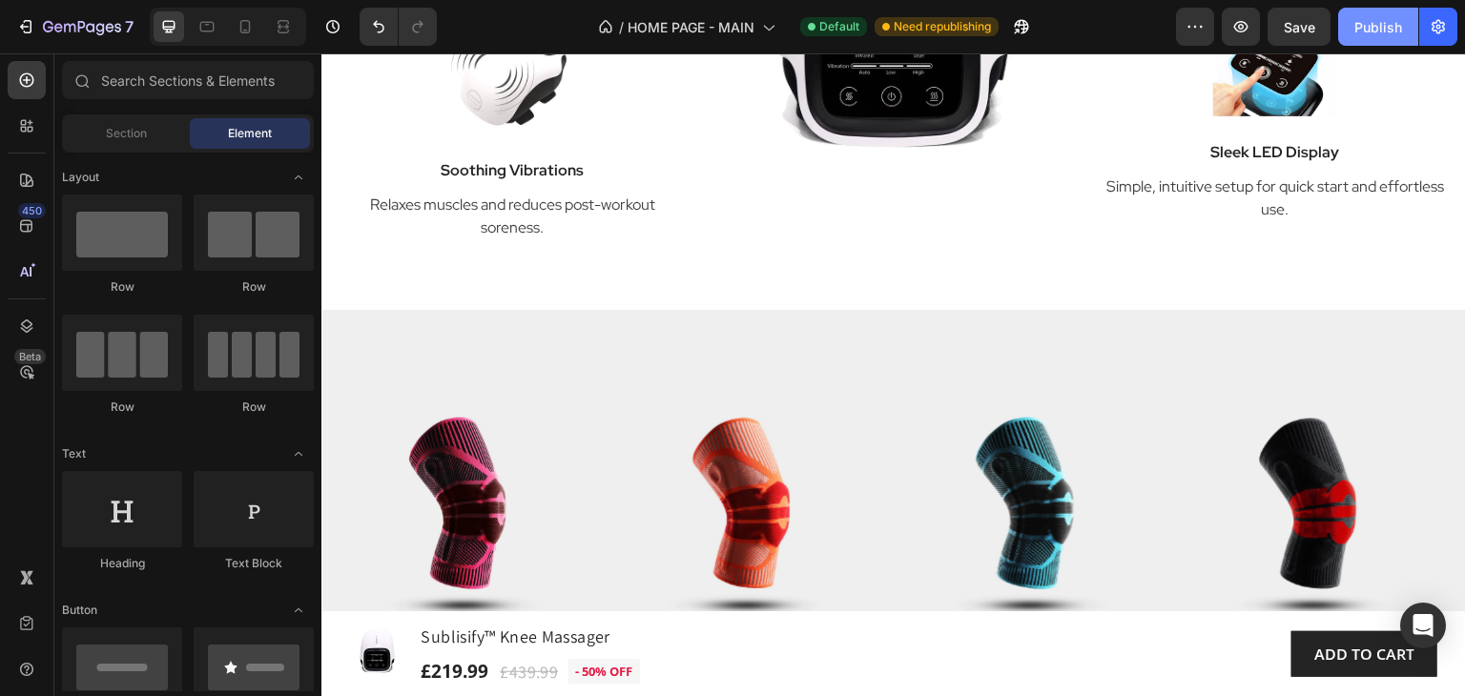
click at [1359, 27] on div "Publish" at bounding box center [1378, 27] width 48 height 20
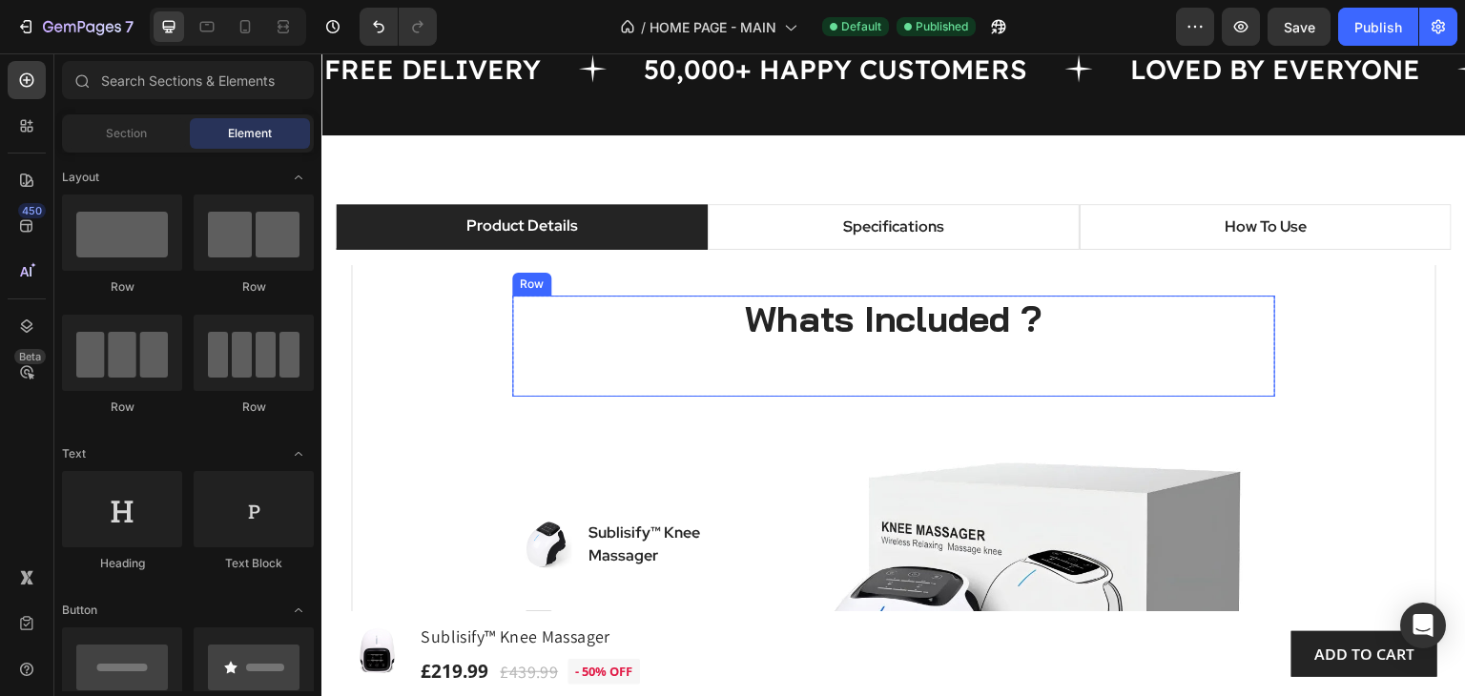
scroll to position [940, 0]
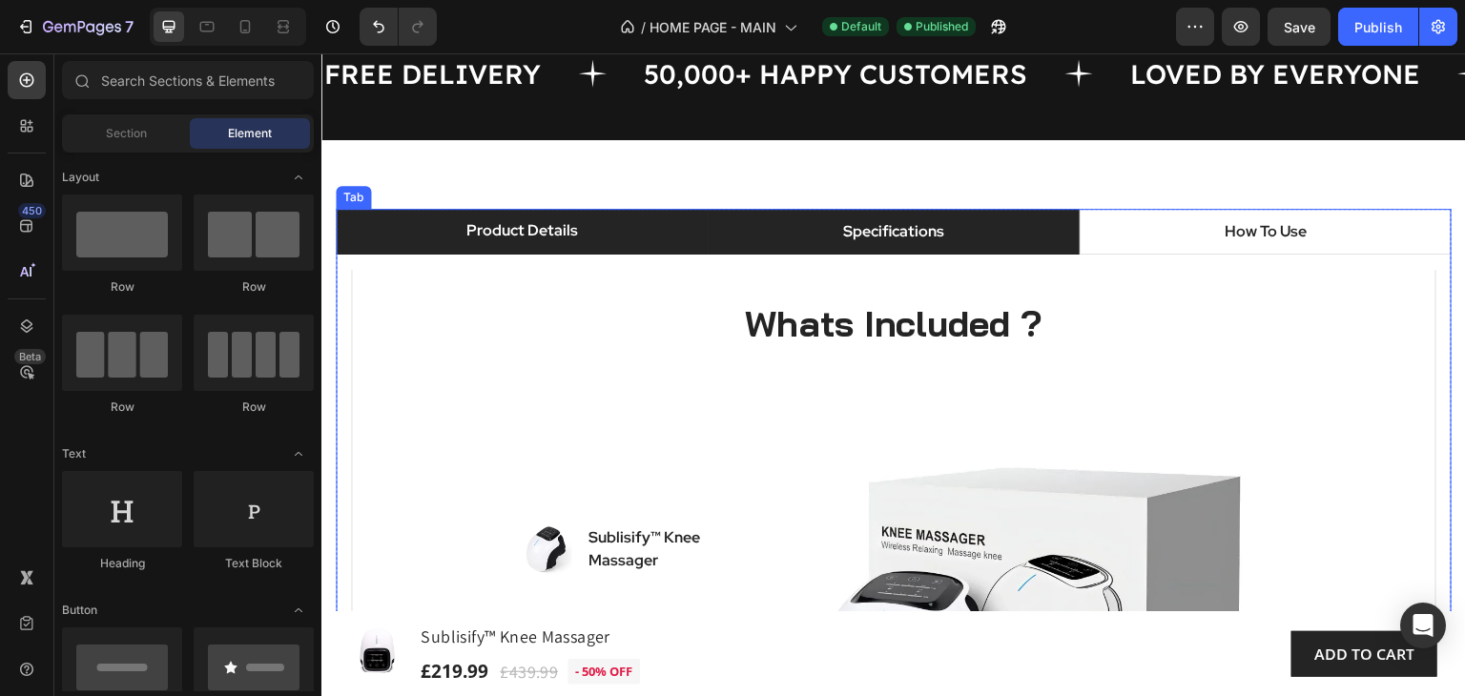
click at [903, 236] on p "Specifications" at bounding box center [893, 231] width 101 height 23
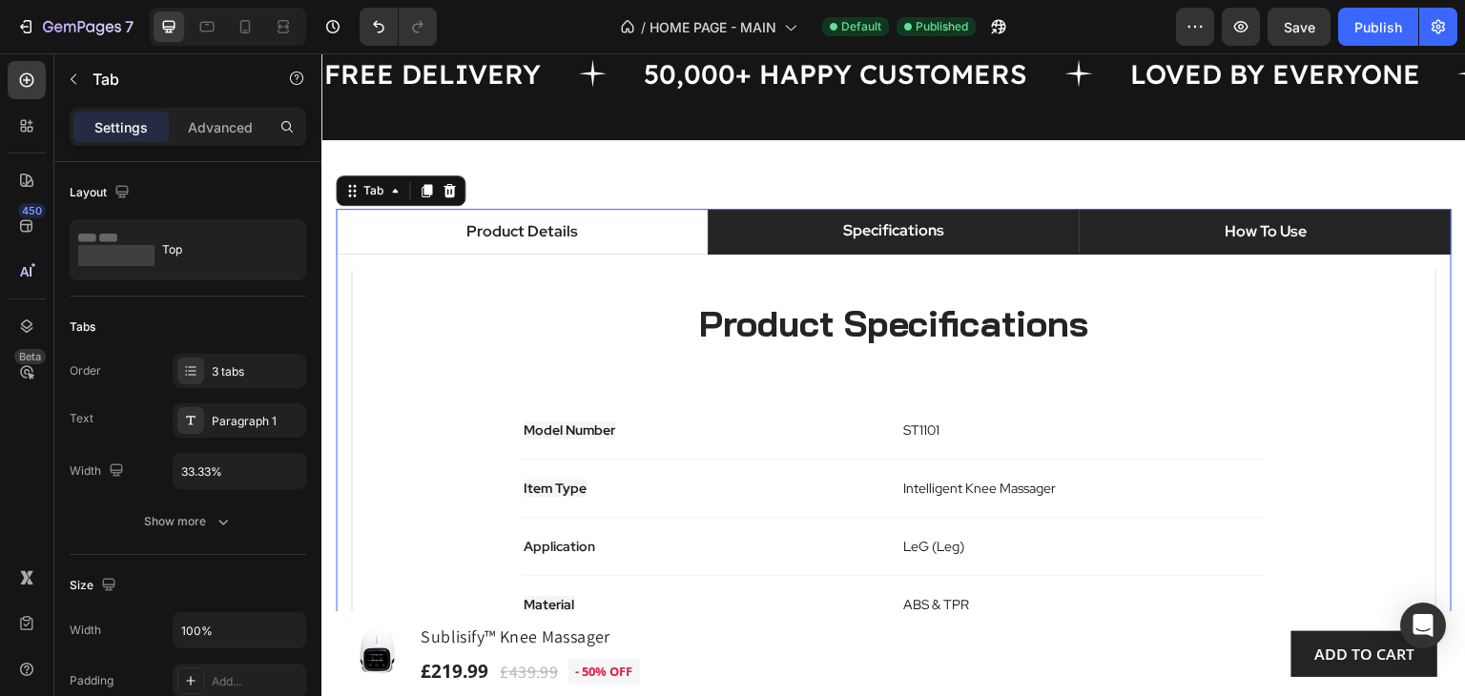
click at [1271, 236] on p "How To Use" at bounding box center [1265, 231] width 82 height 23
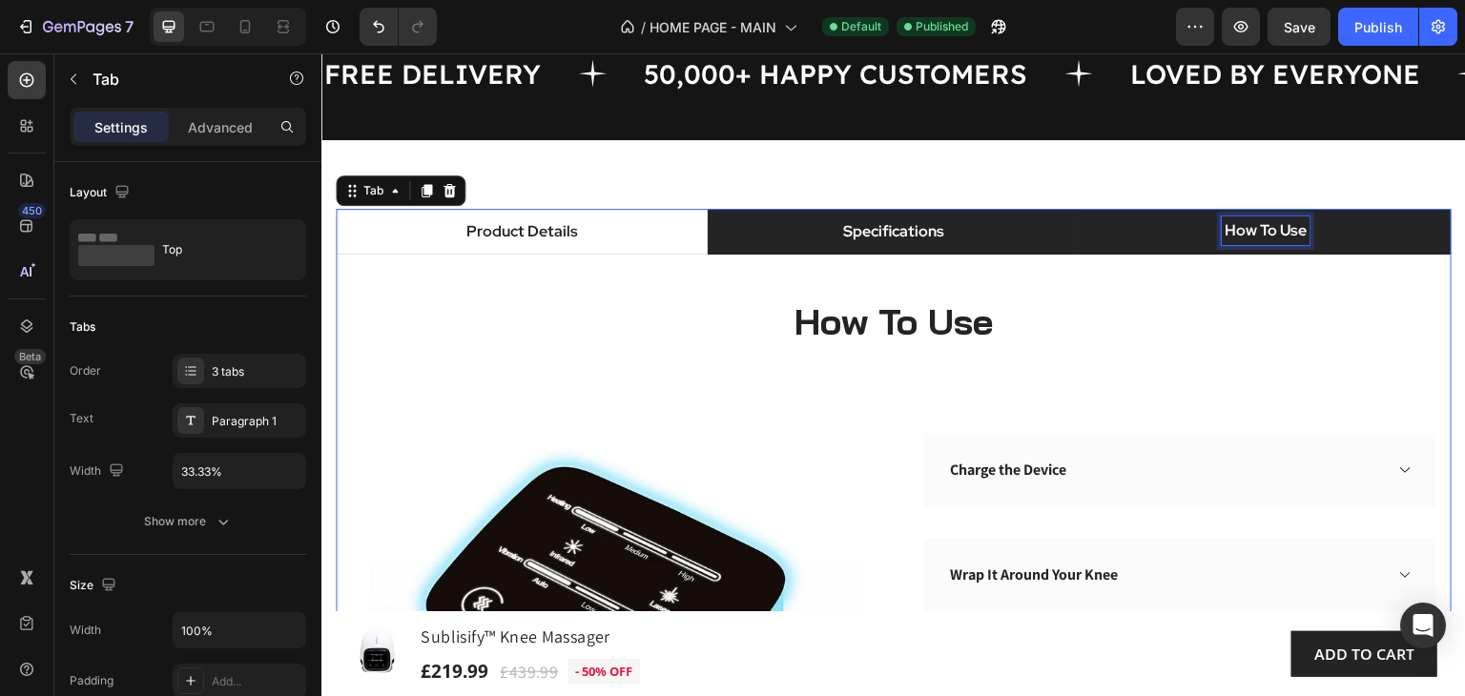
scroll to position [939, 0]
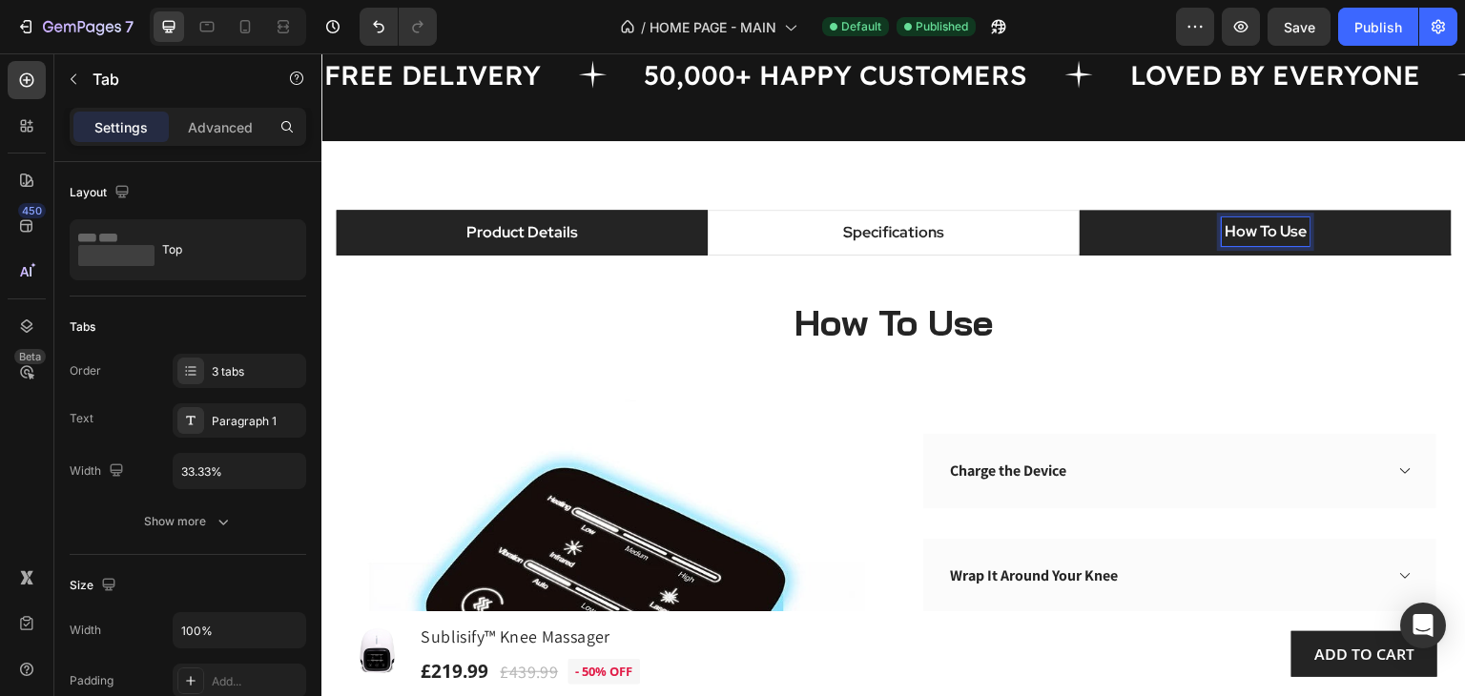
click at [589, 231] on li "Product Details" at bounding box center [522, 233] width 372 height 46
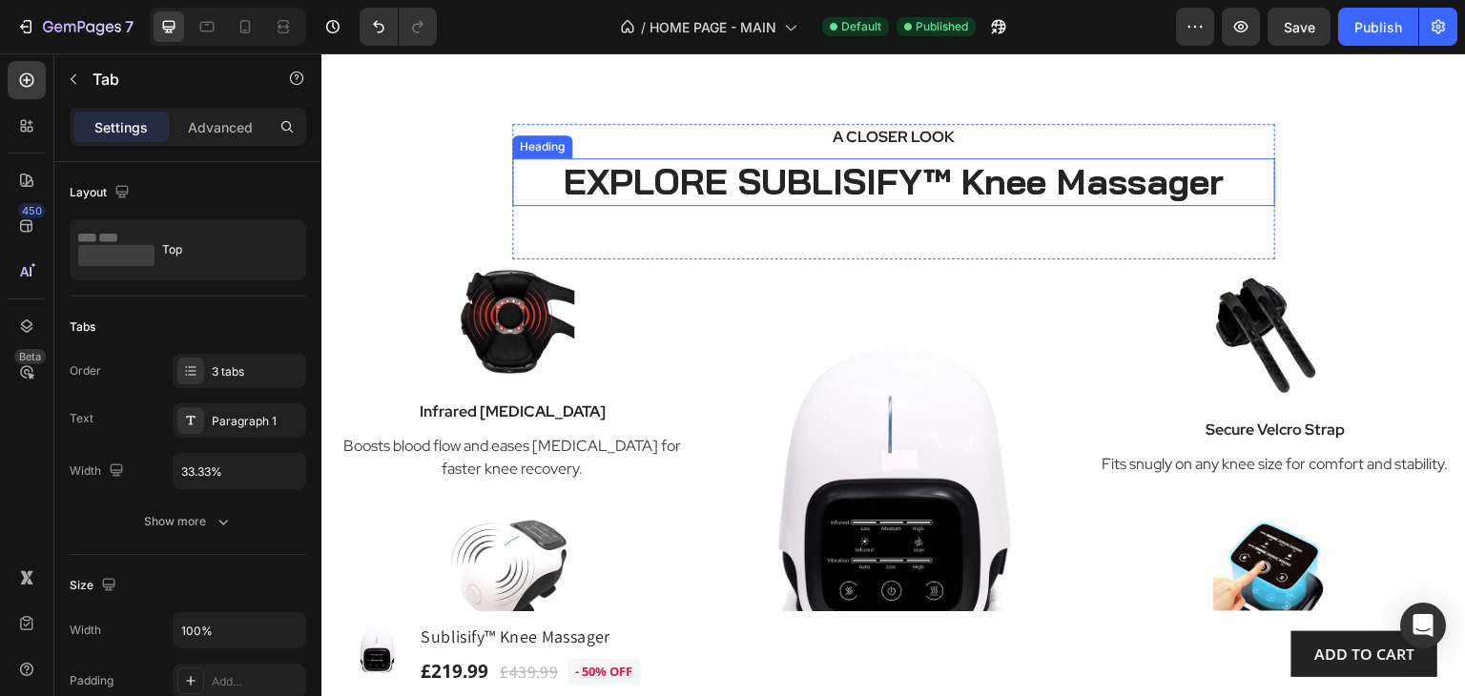
scroll to position [1893, 0]
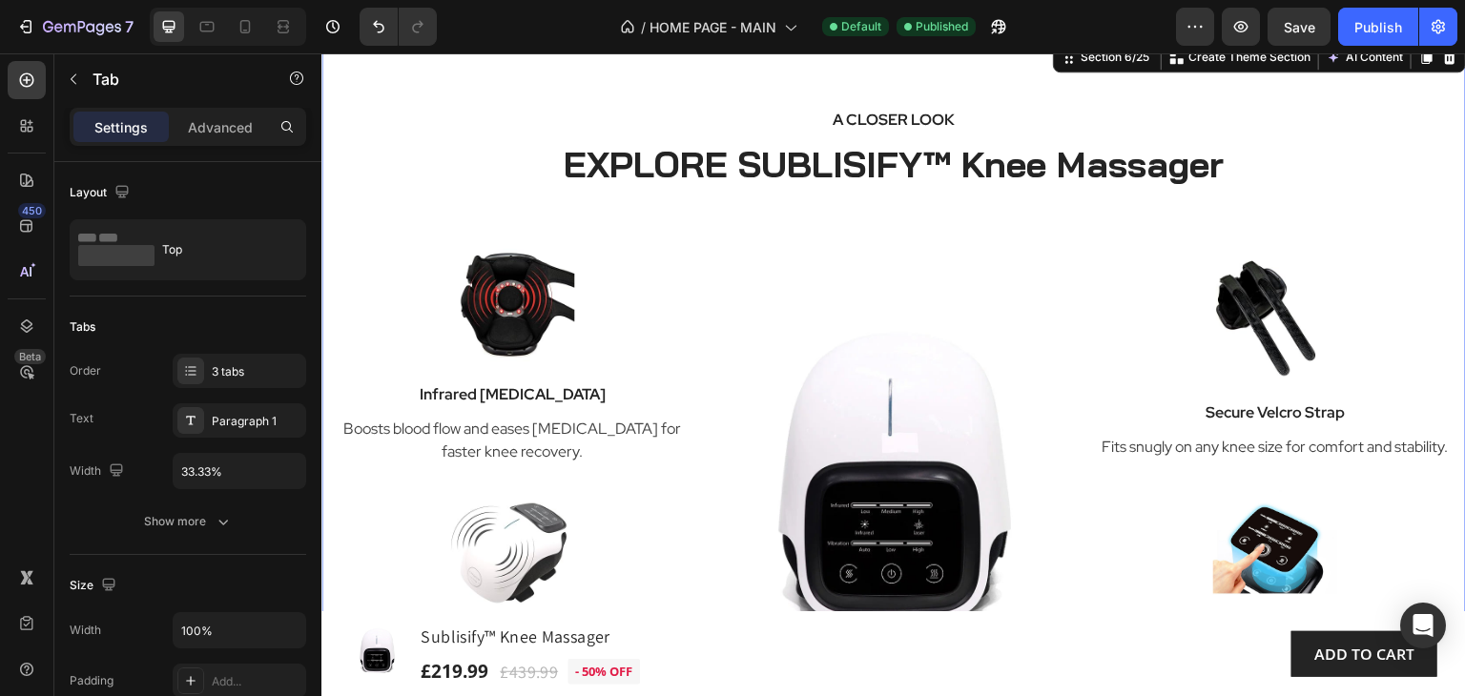
click at [1126, 89] on div "A CLOSER LOOK Text block EXPLORE SUBLISIFY™ Knee Massager Heading Row Image Inf…" at bounding box center [893, 413] width 1144 height 750
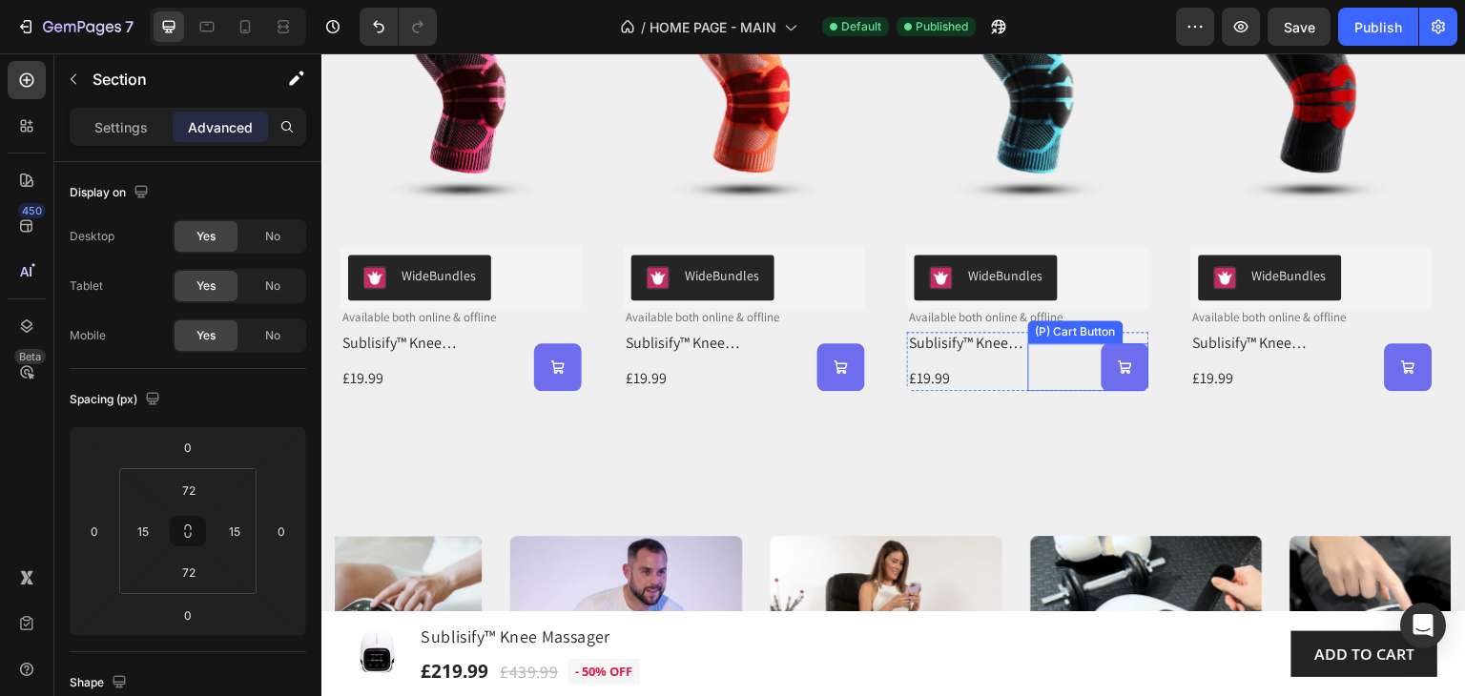
scroll to position [2751, 0]
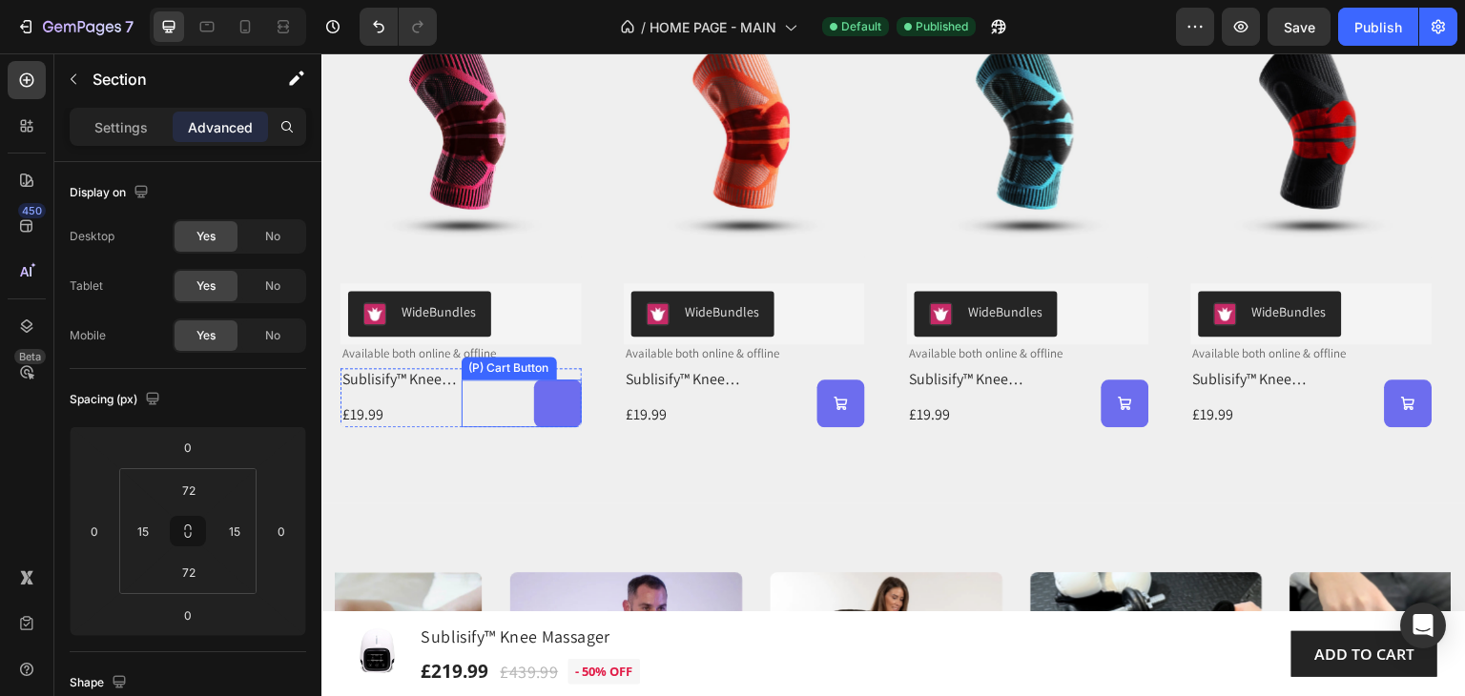
click at [568, 415] on button at bounding box center [558, 404] width 48 height 48
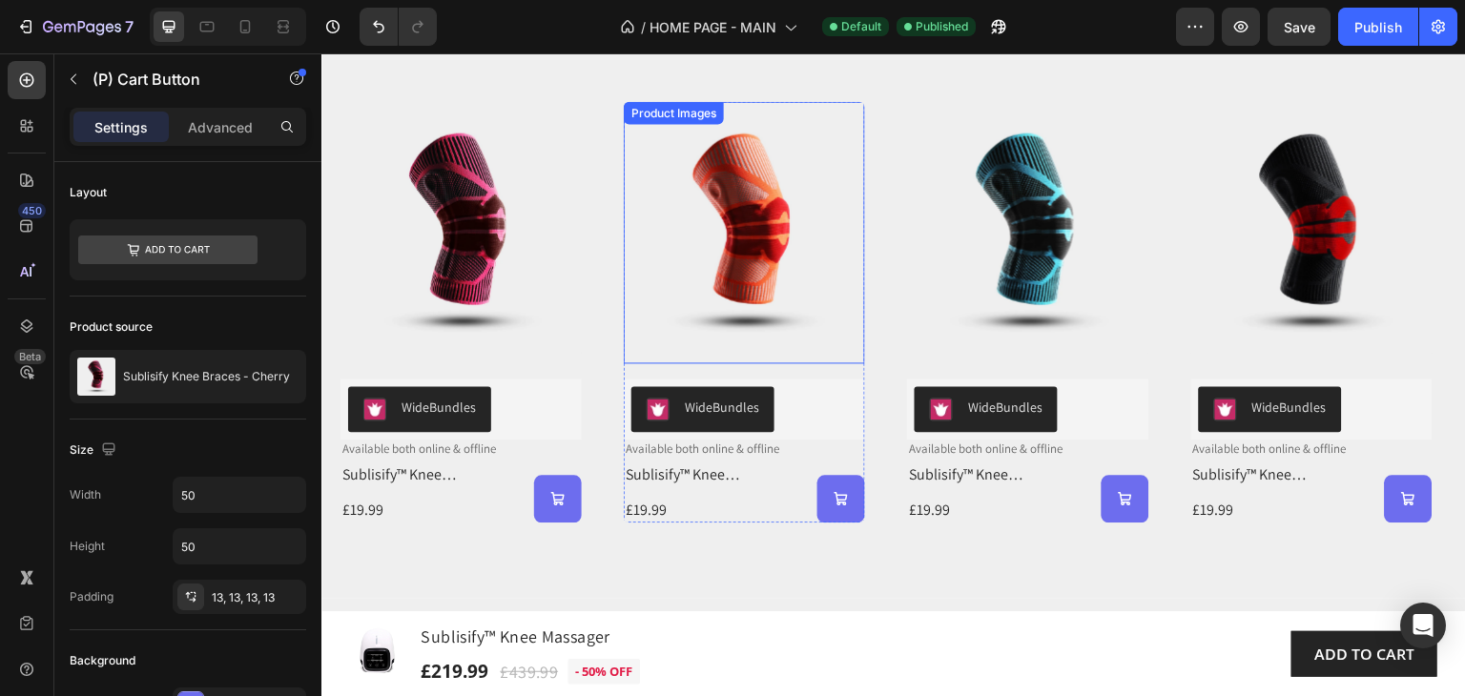
scroll to position [2274, 0]
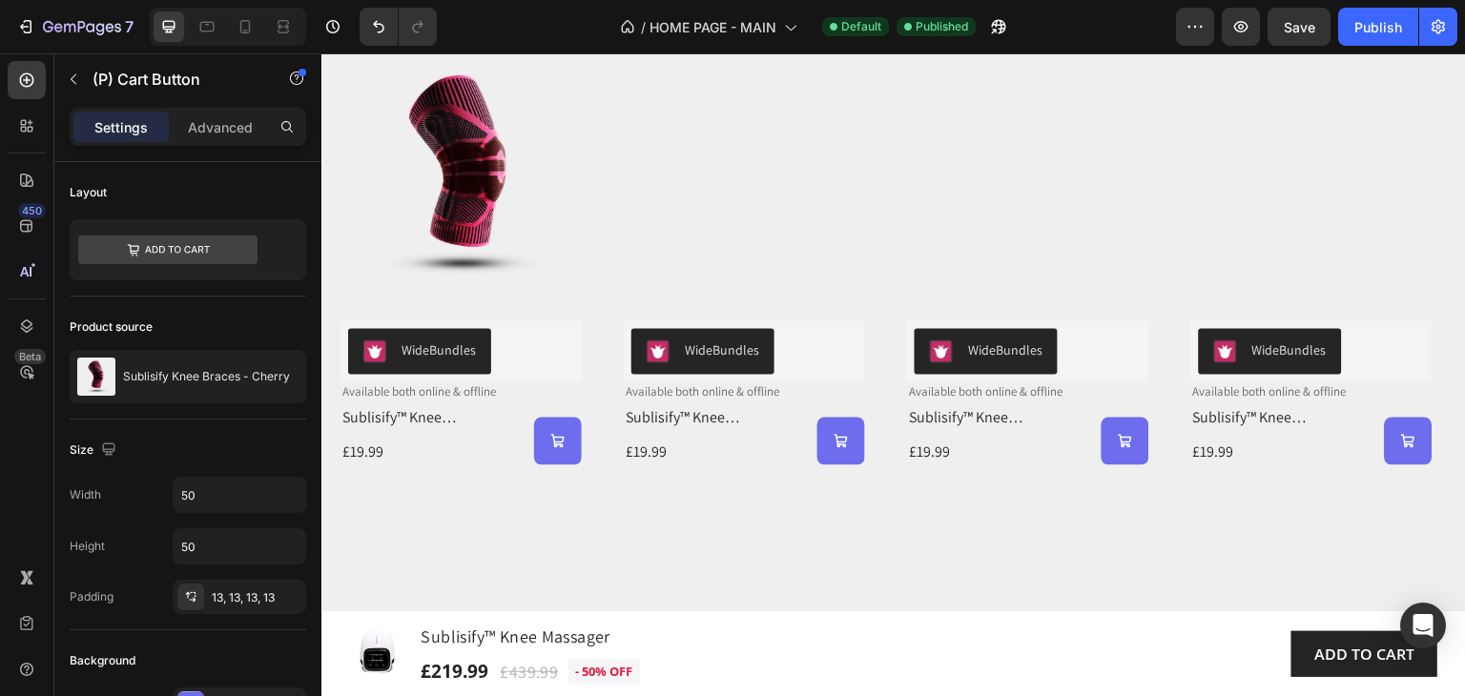
scroll to position [2370, 0]
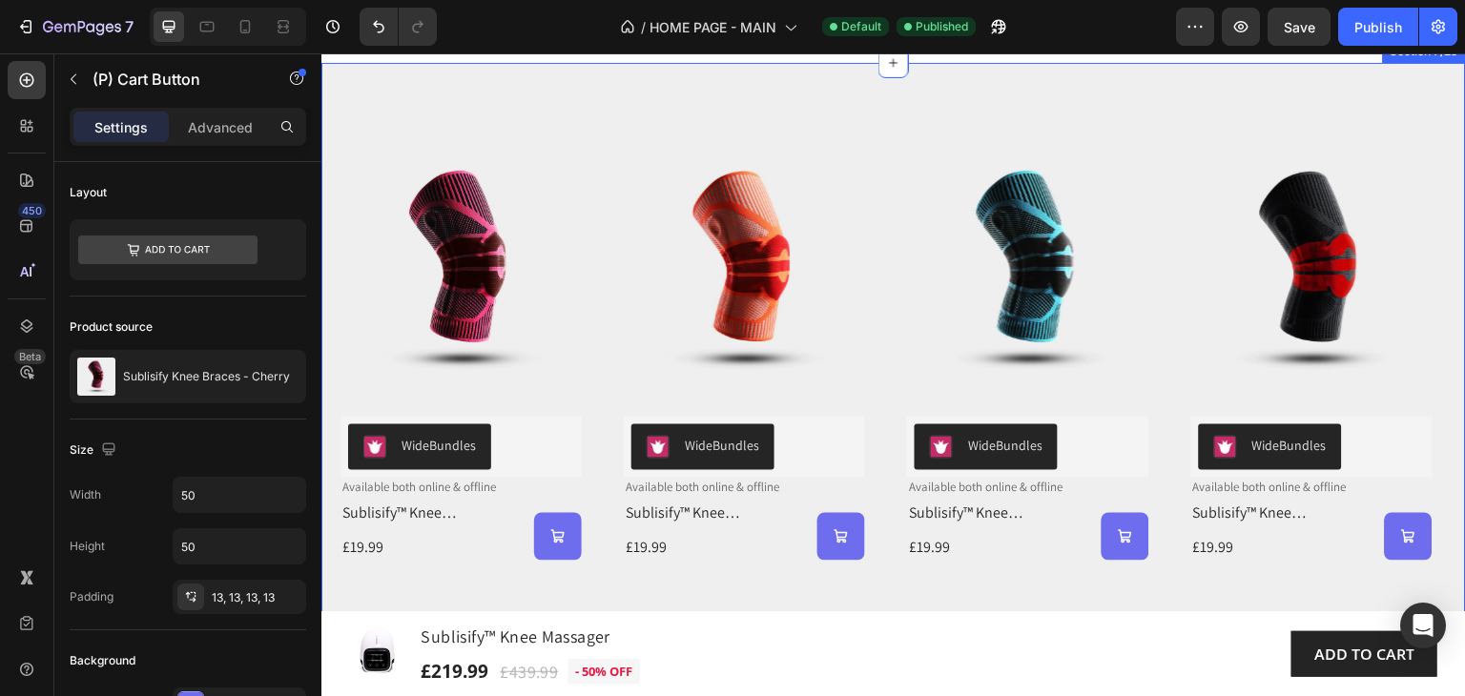
click at [351, 334] on div "Product Images WideBundles WideBundles Available both online & offline Text Blo…" at bounding box center [893, 350] width 1144 height 574
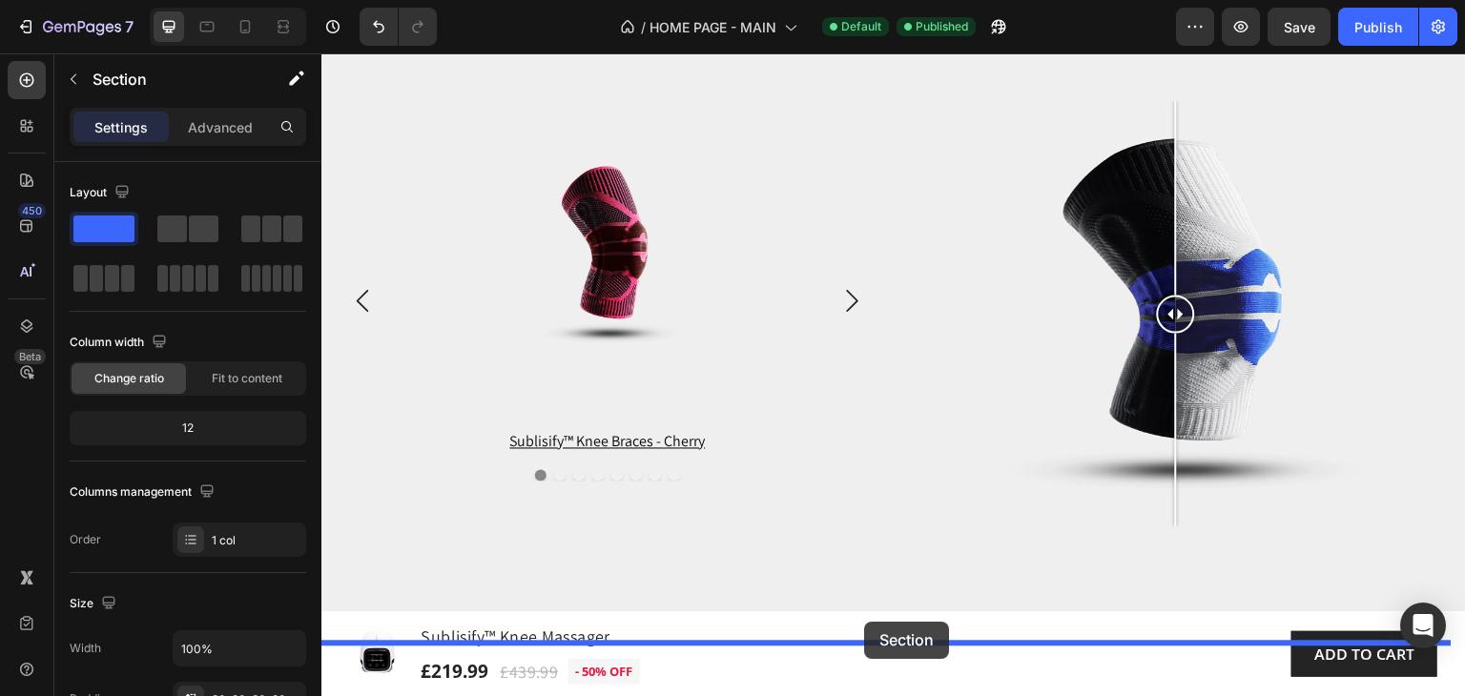
scroll to position [3694, 0]
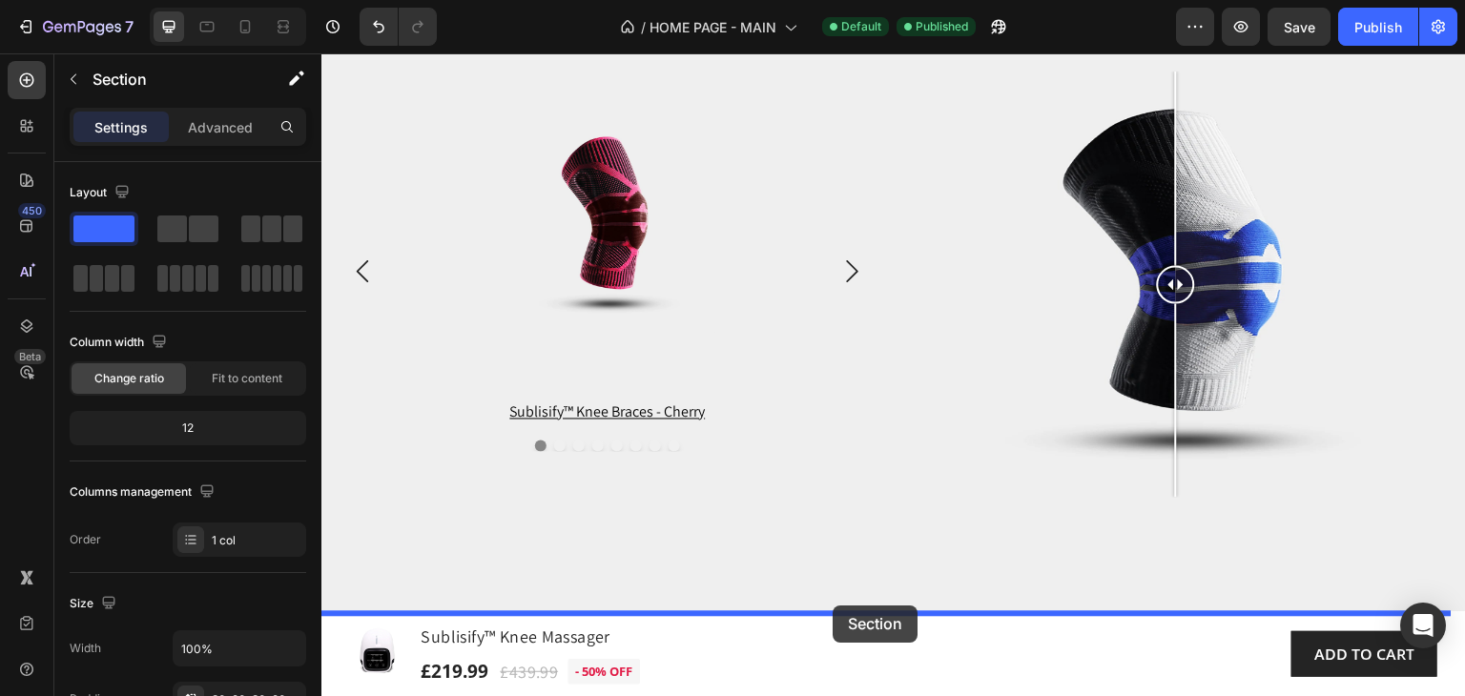
drag, startPoint x: 1057, startPoint y: 296, endPoint x: 833, endPoint y: 606, distance: 382.5
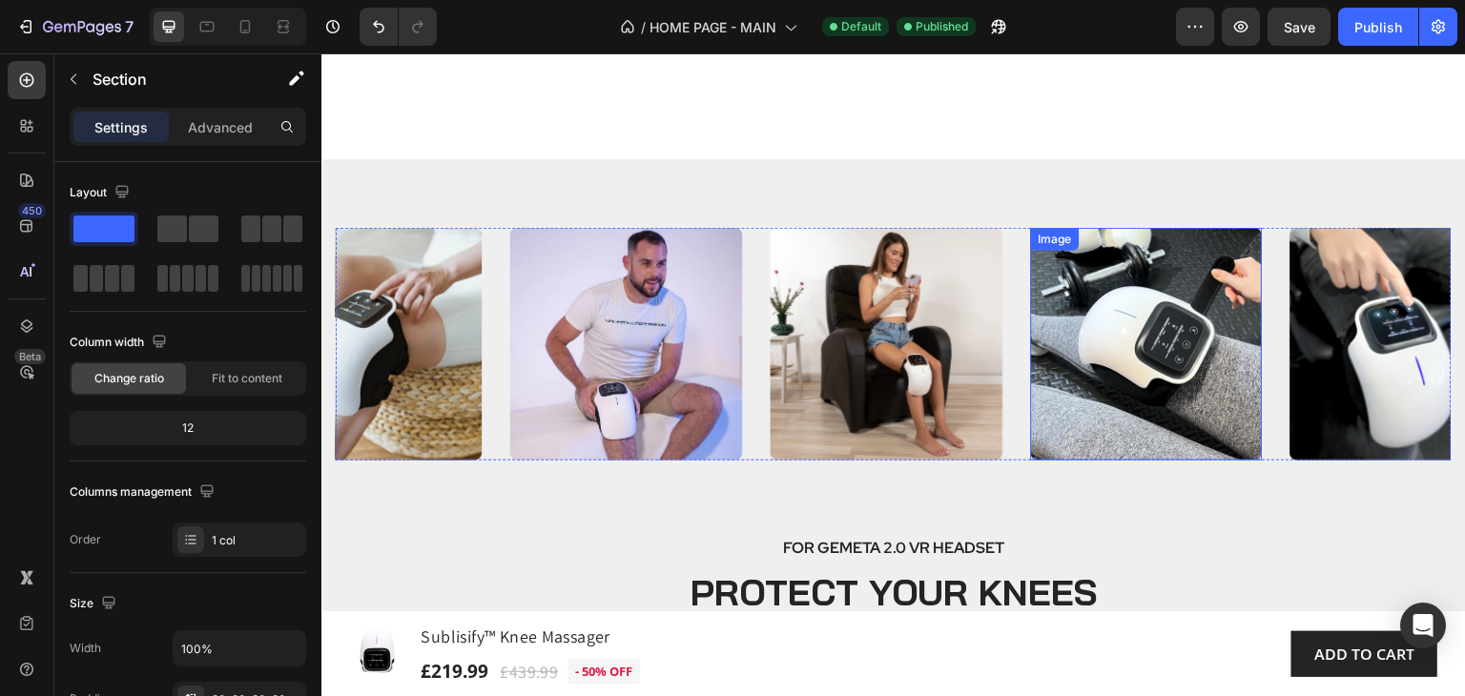
scroll to position [2357, 0]
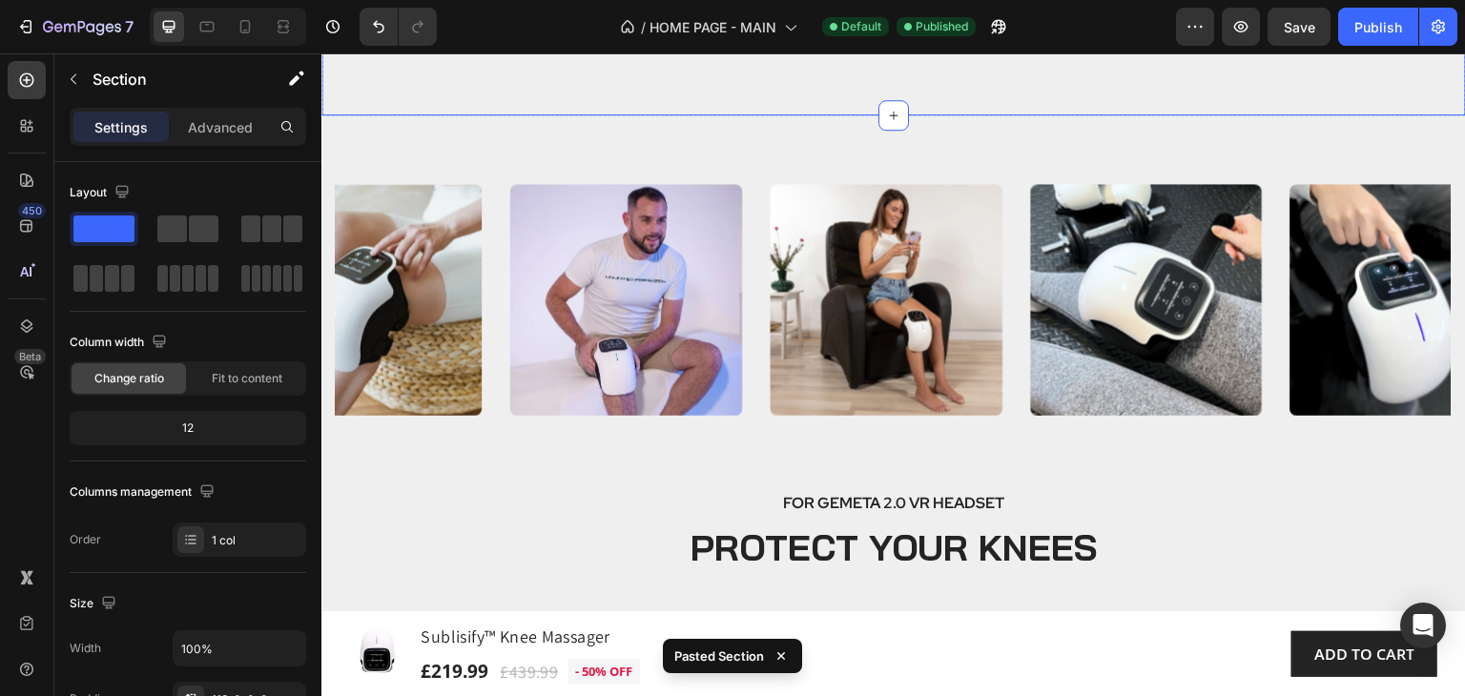
scroll to position [2930, 0]
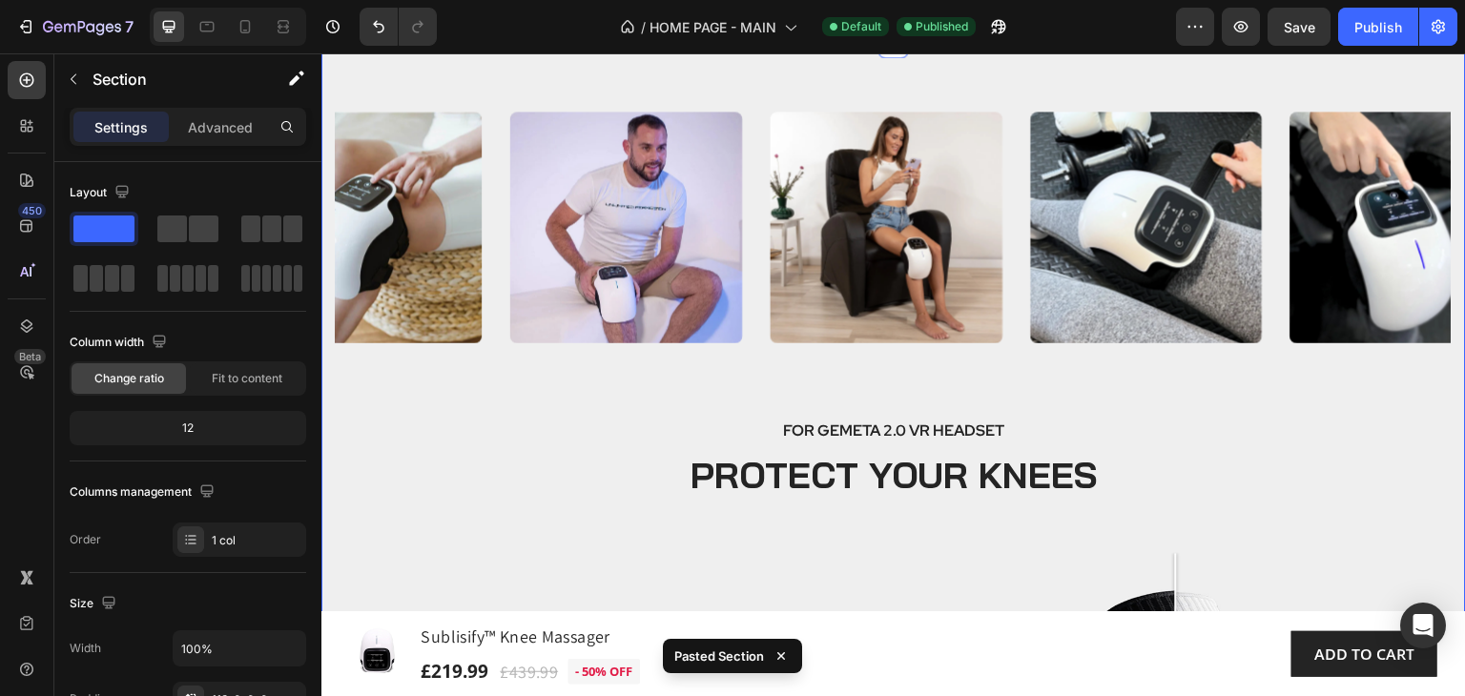
click at [1021, 257] on div "Image Image Image Image Image Image Image Image Image Image Image Carousel FOR …" at bounding box center [893, 572] width 1144 height 1059
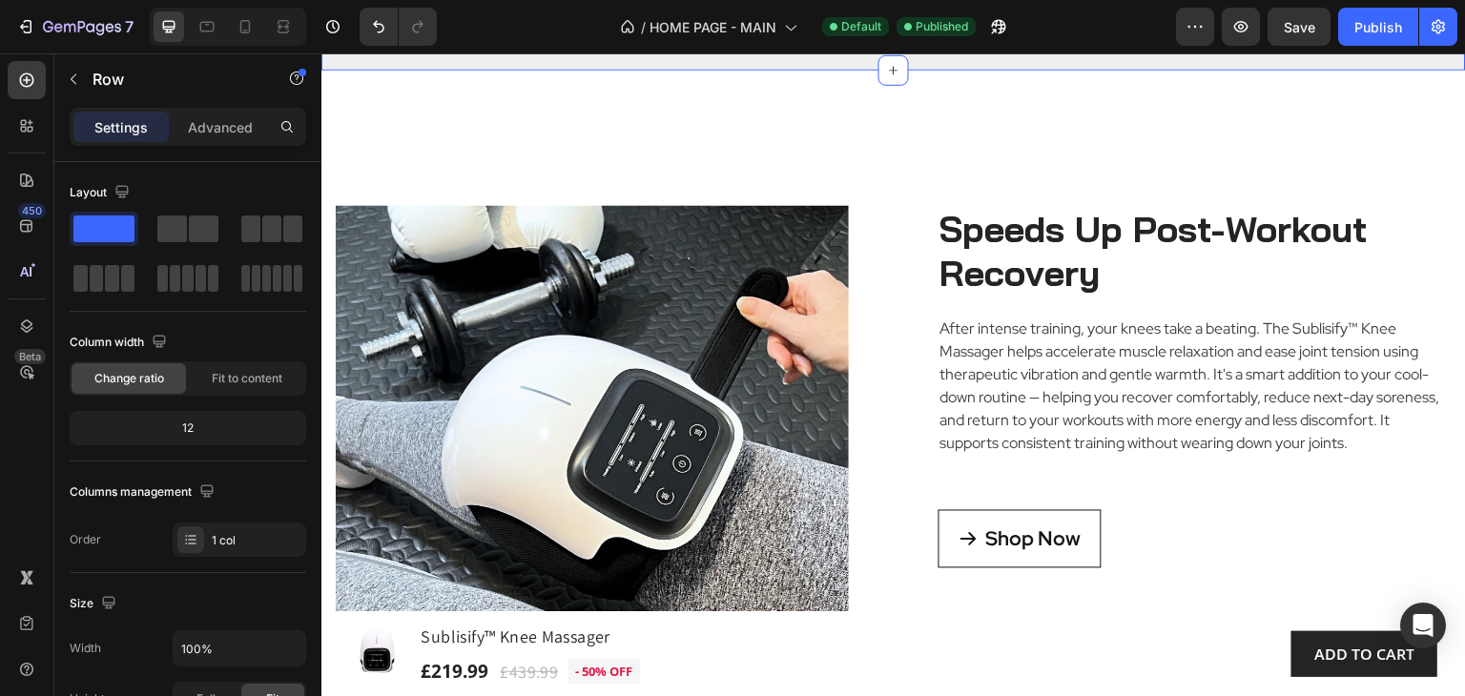
scroll to position [4741, 0]
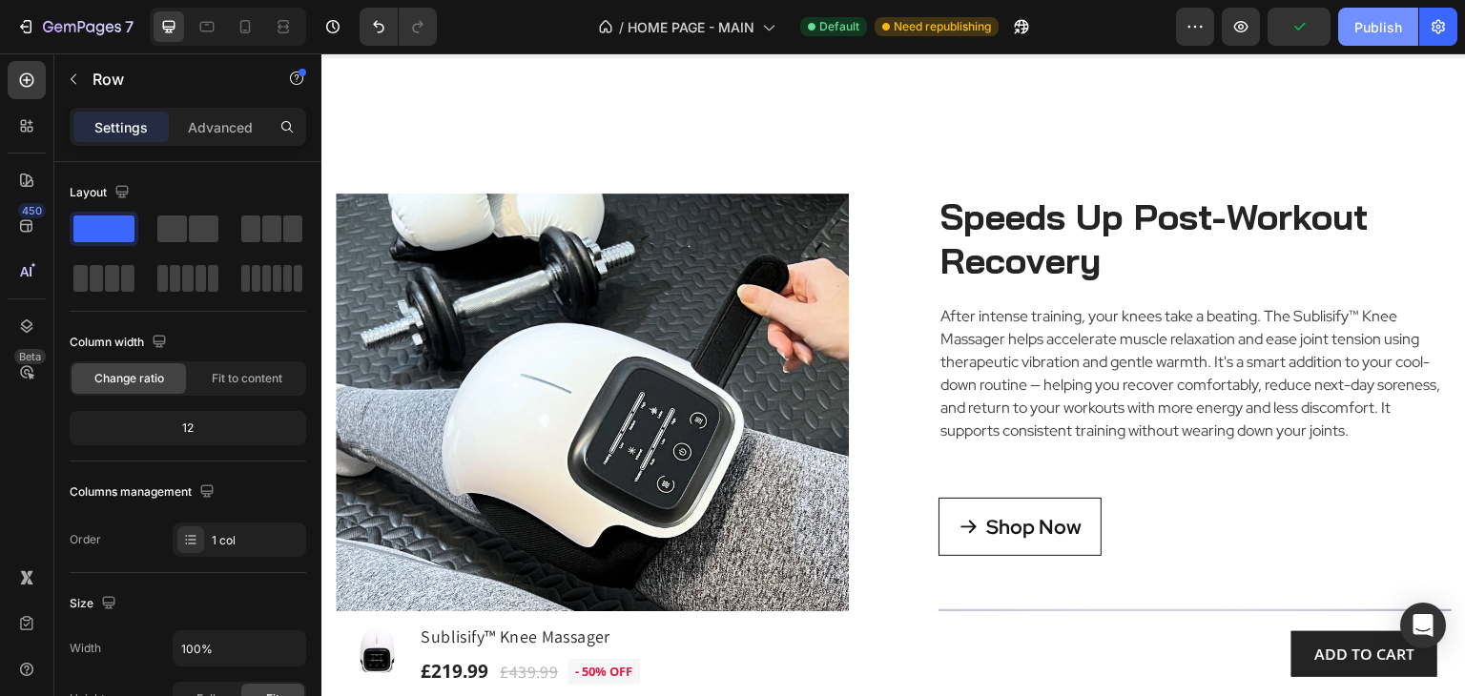
click at [1379, 22] on div "Publish" at bounding box center [1378, 27] width 48 height 20
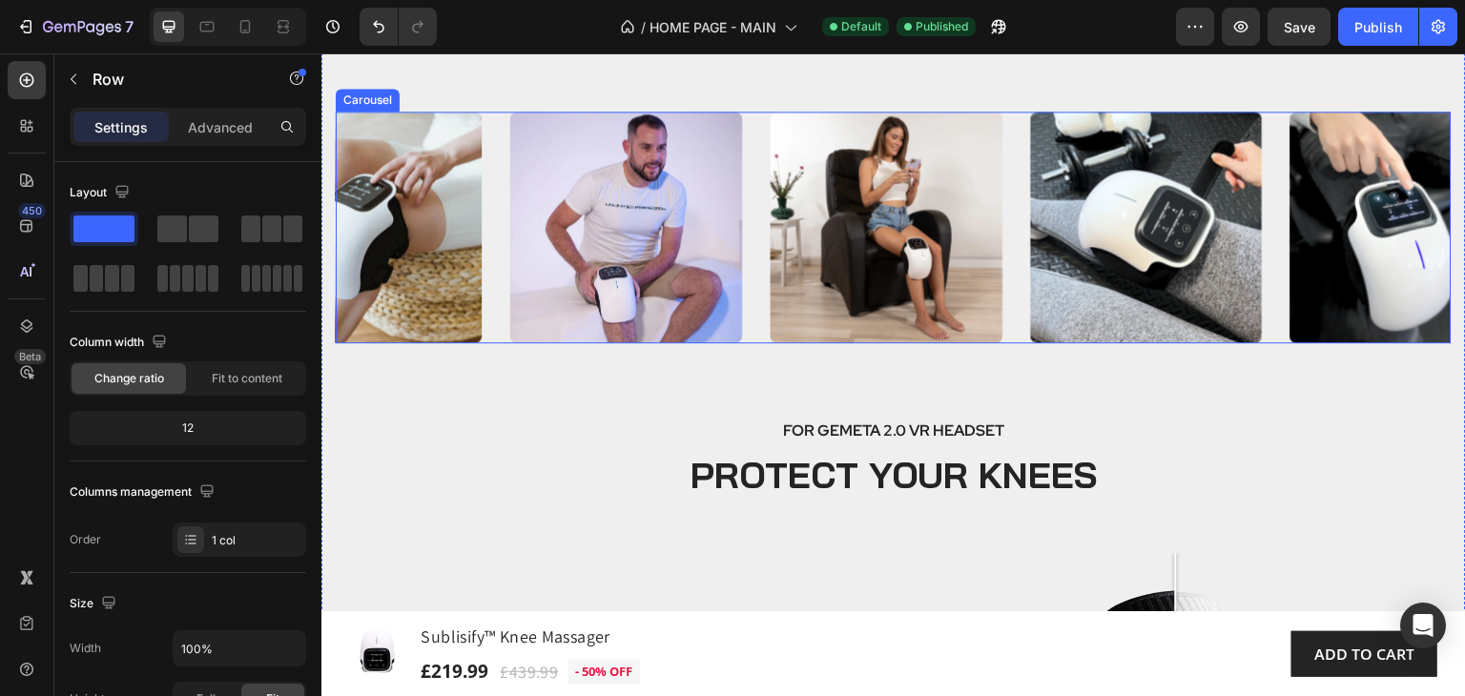
scroll to position [2643, 0]
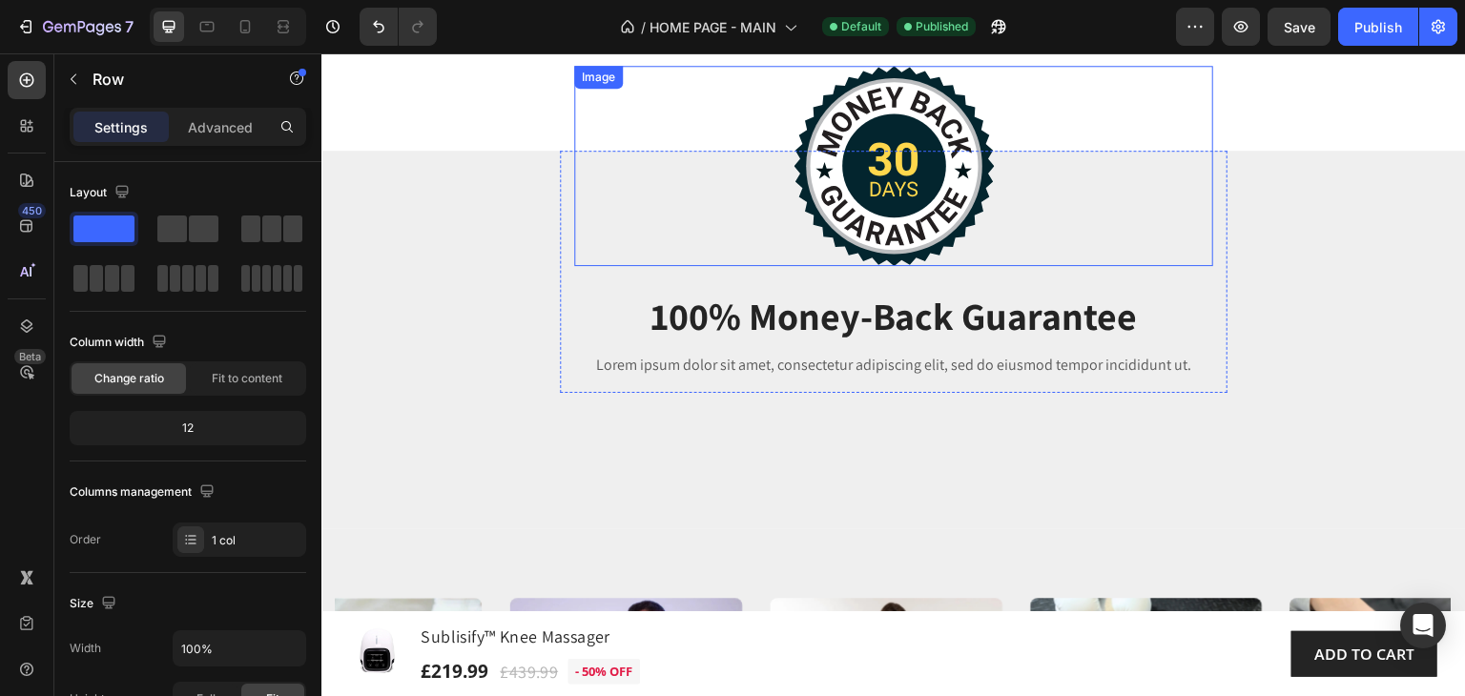
click at [931, 101] on img at bounding box center [893, 166] width 201 height 200
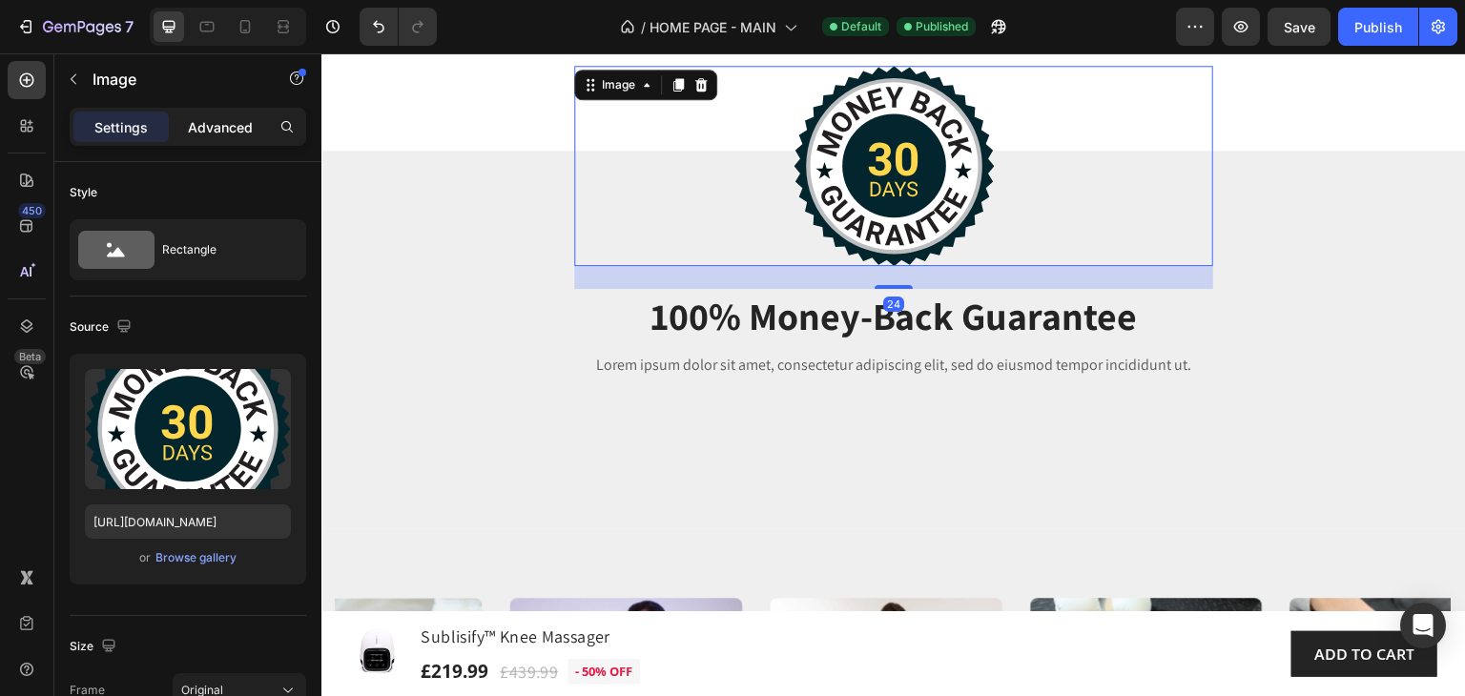
click at [228, 118] on p "Advanced" at bounding box center [220, 127] width 65 height 20
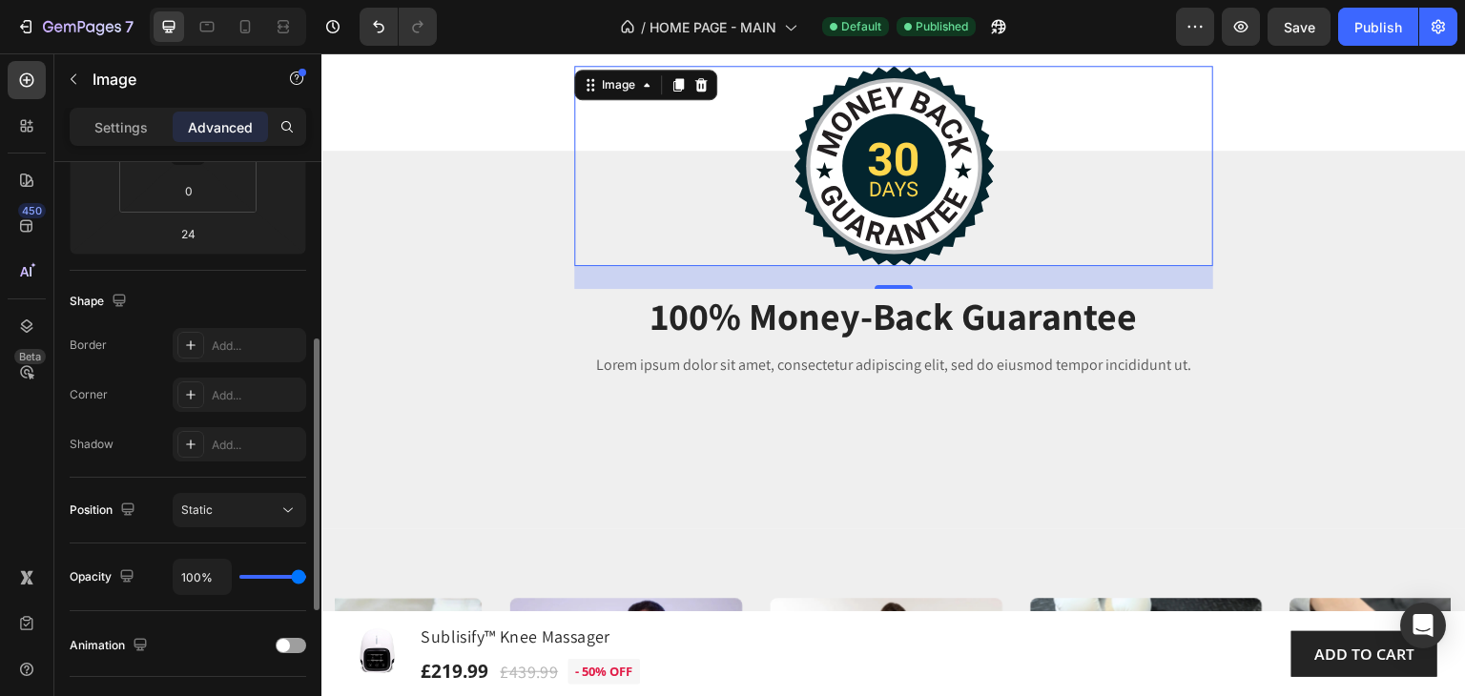
scroll to position [477, 0]
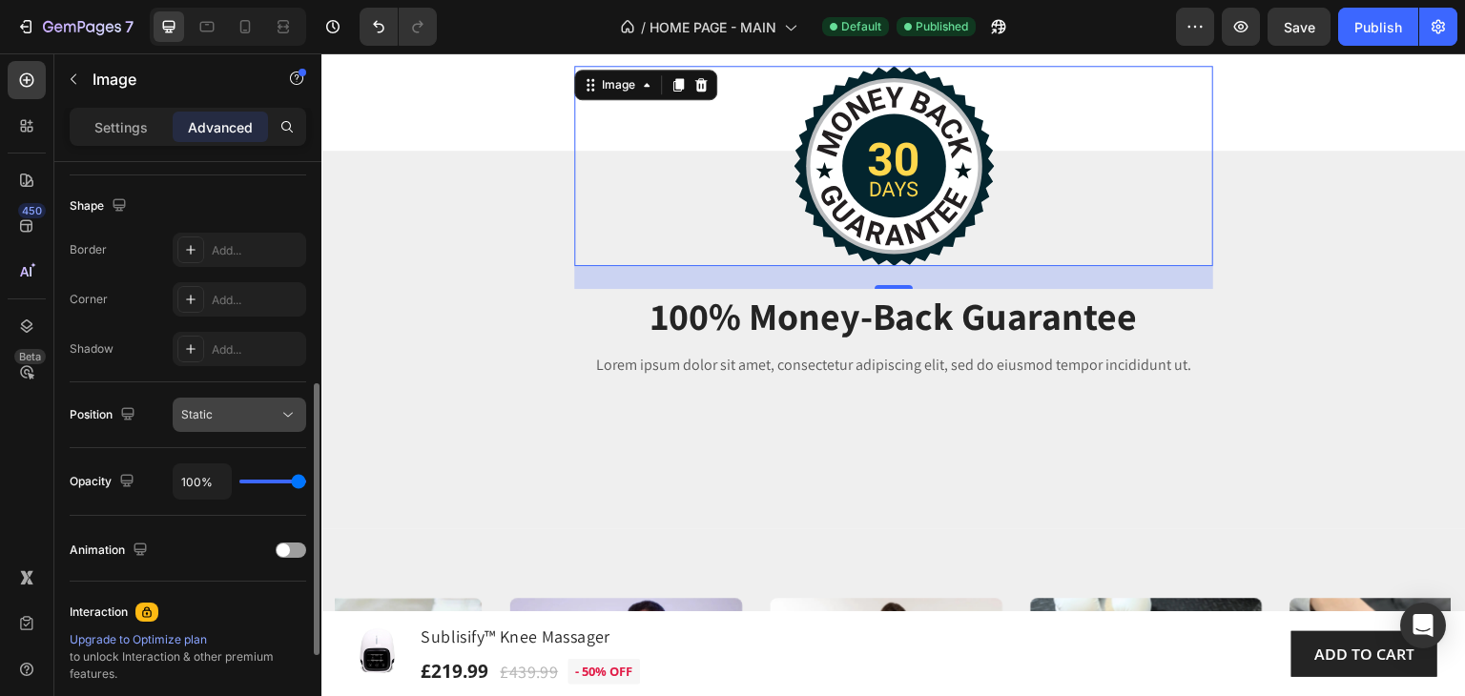
click at [282, 413] on icon at bounding box center [287, 414] width 19 height 19
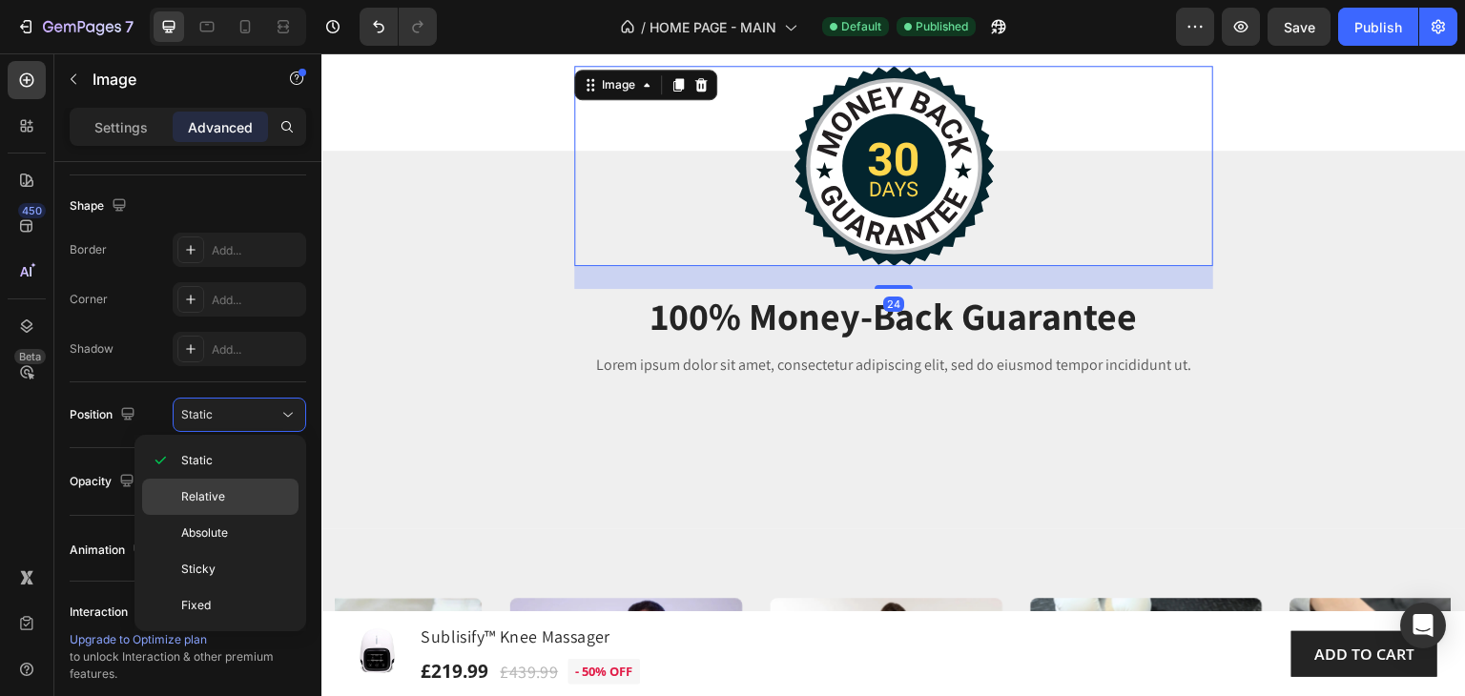
click at [197, 491] on span "Relative" at bounding box center [203, 496] width 44 height 17
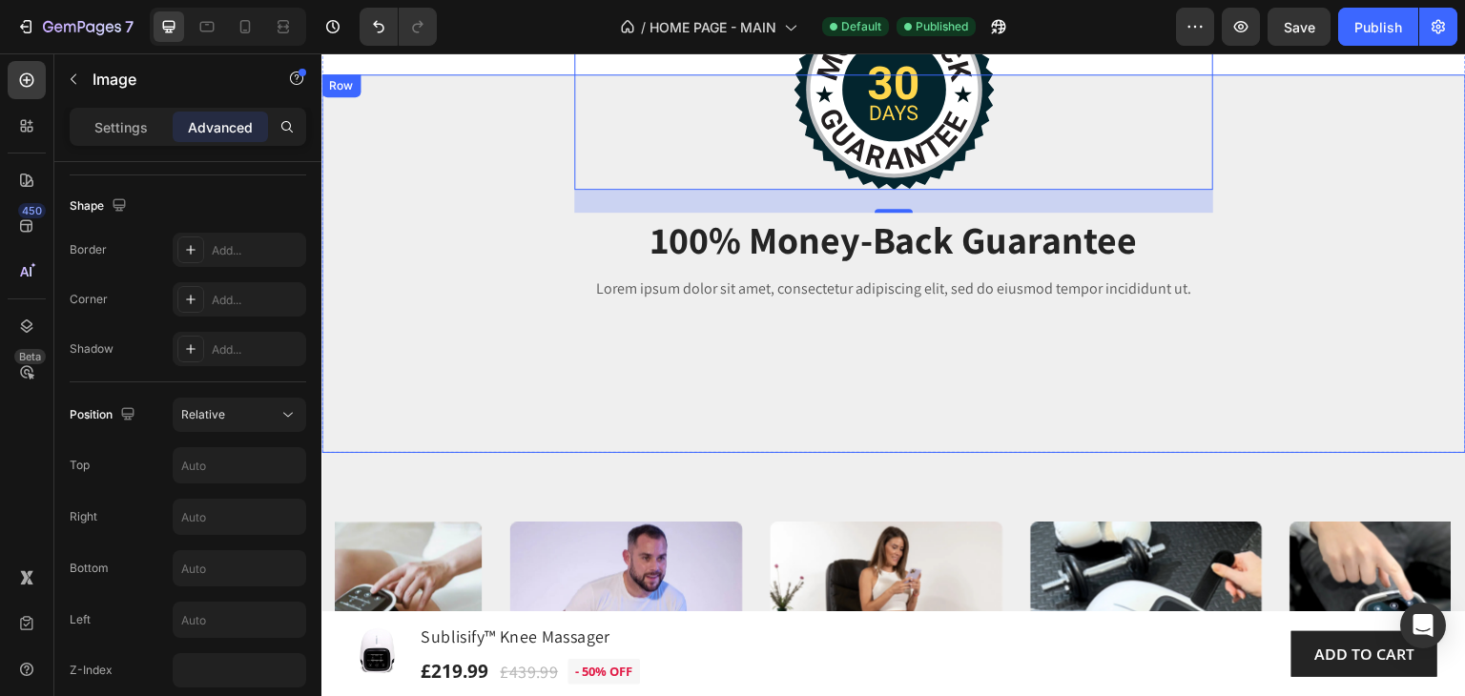
scroll to position [2548, 0]
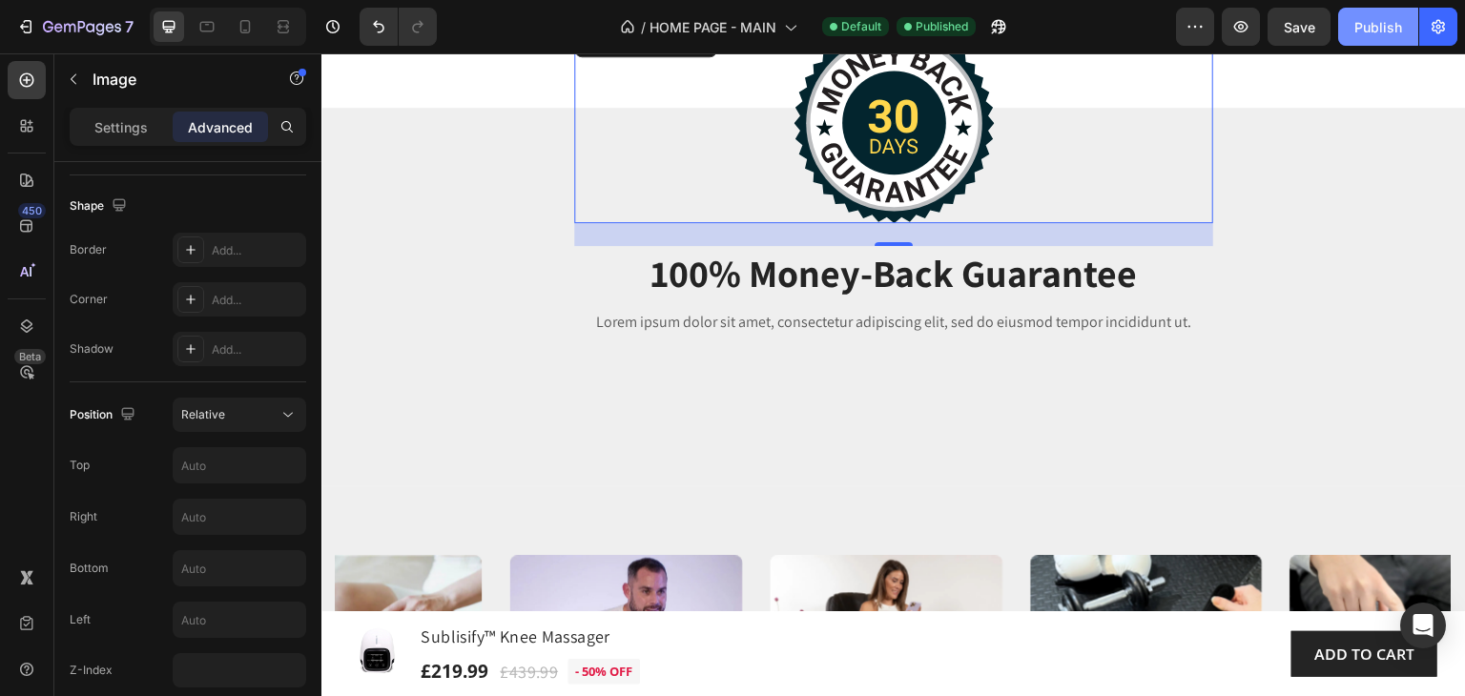
click at [1380, 23] on div "Publish" at bounding box center [1378, 27] width 48 height 20
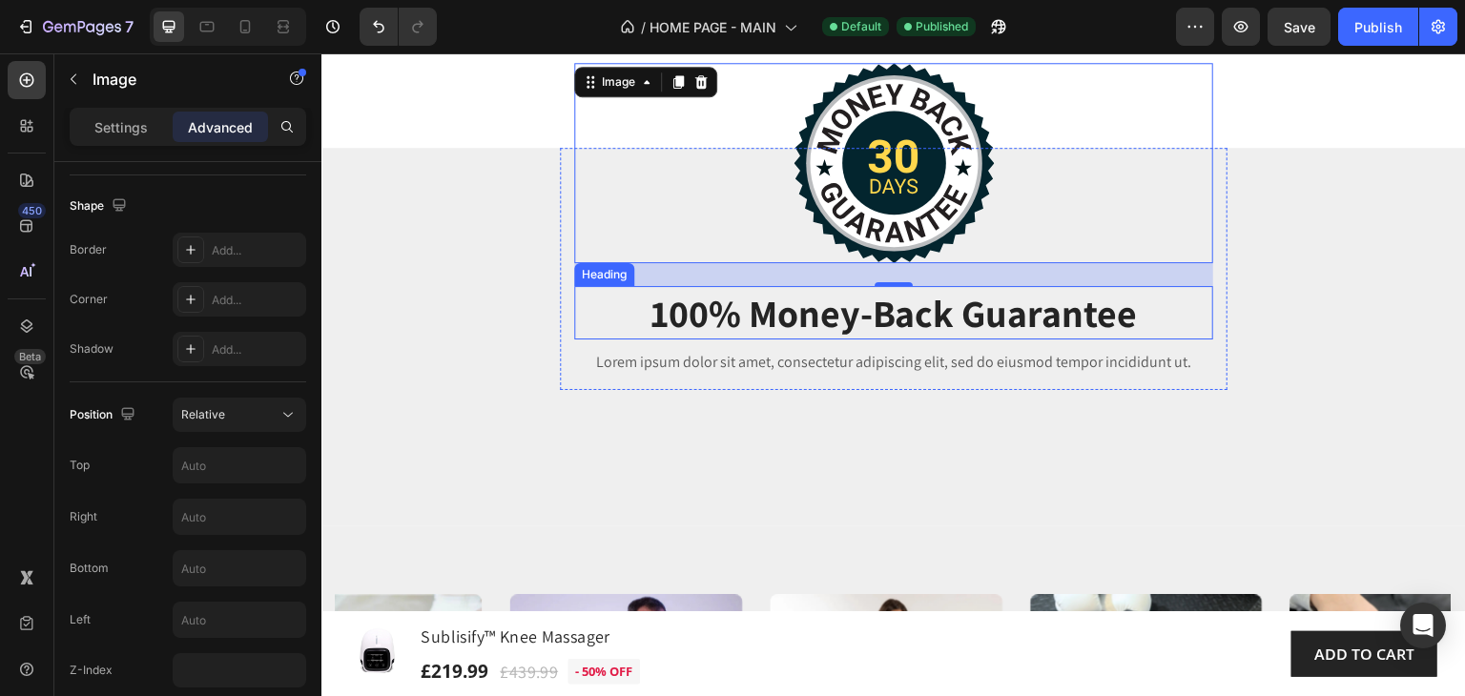
scroll to position [2453, 0]
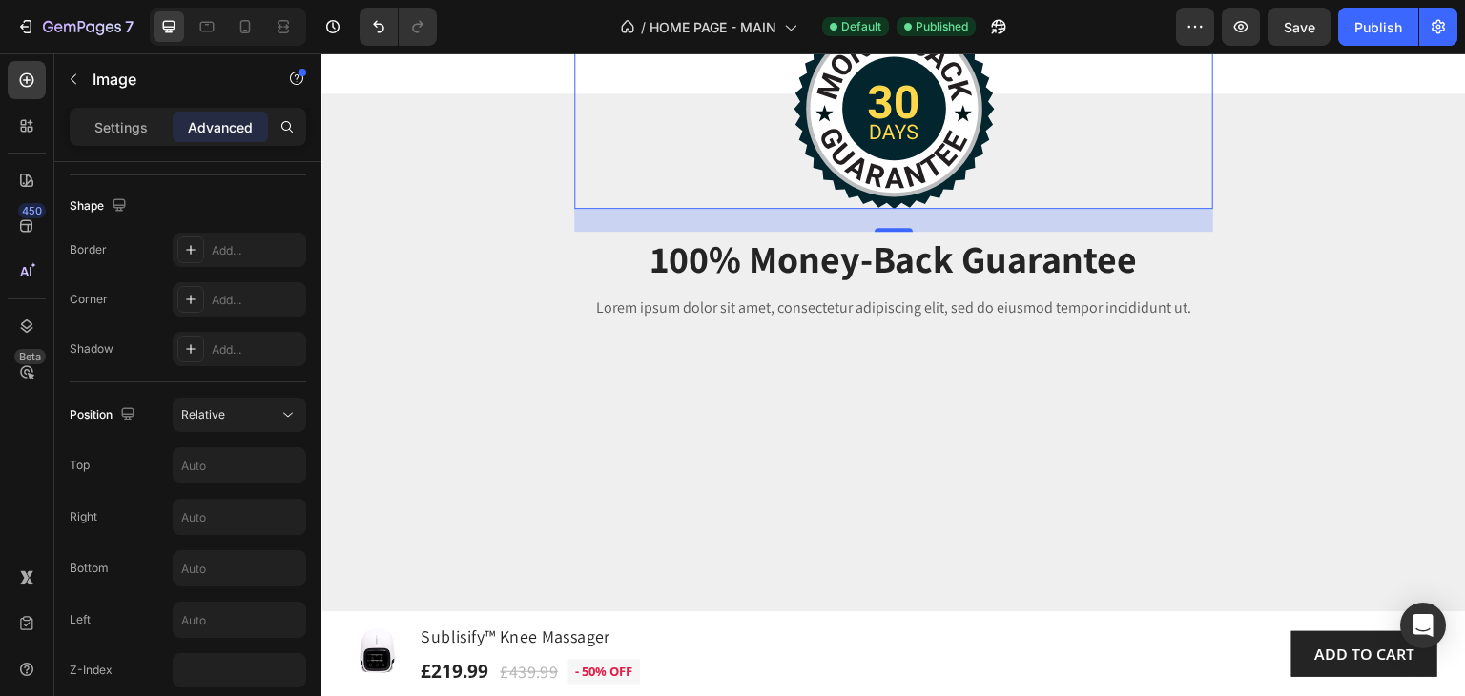
click at [589, 209] on div at bounding box center [893, 109] width 639 height 200
click at [292, 409] on icon at bounding box center [287, 414] width 19 height 19
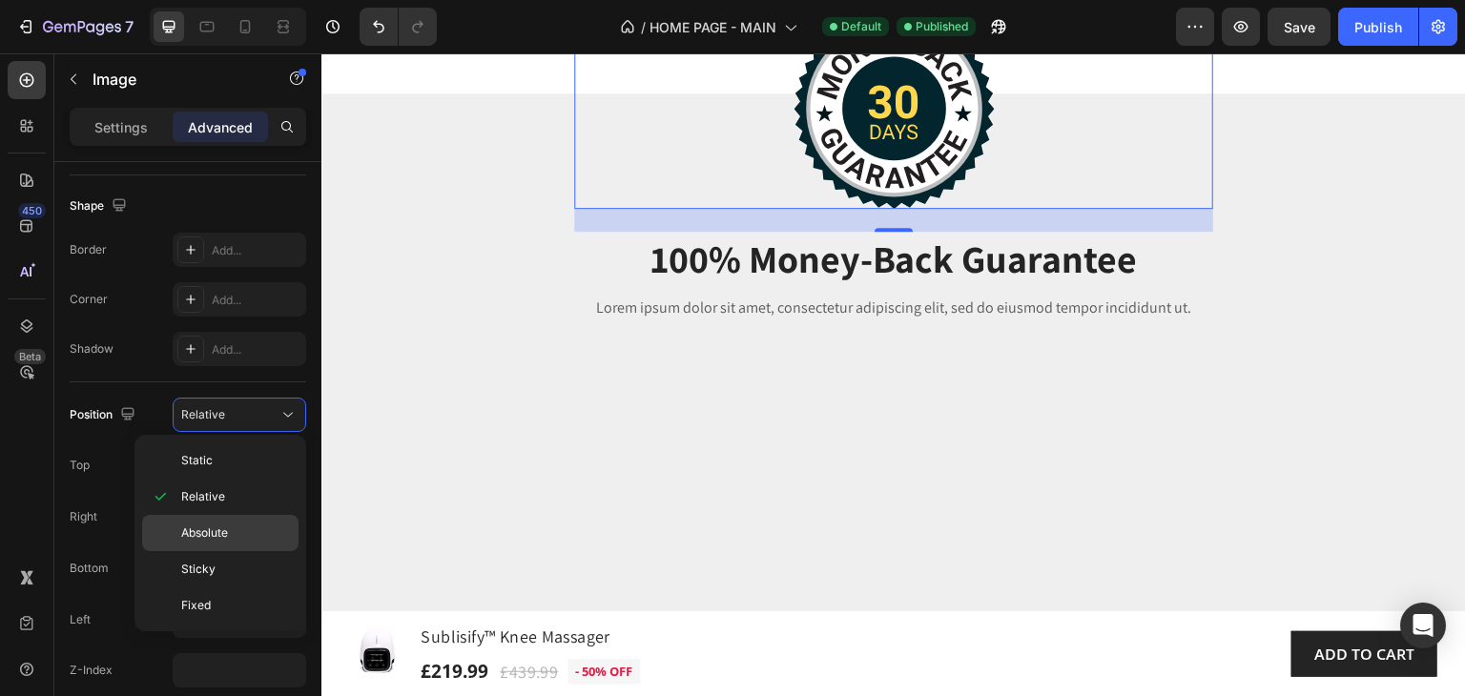
click at [225, 531] on span "Absolute" at bounding box center [204, 532] width 47 height 17
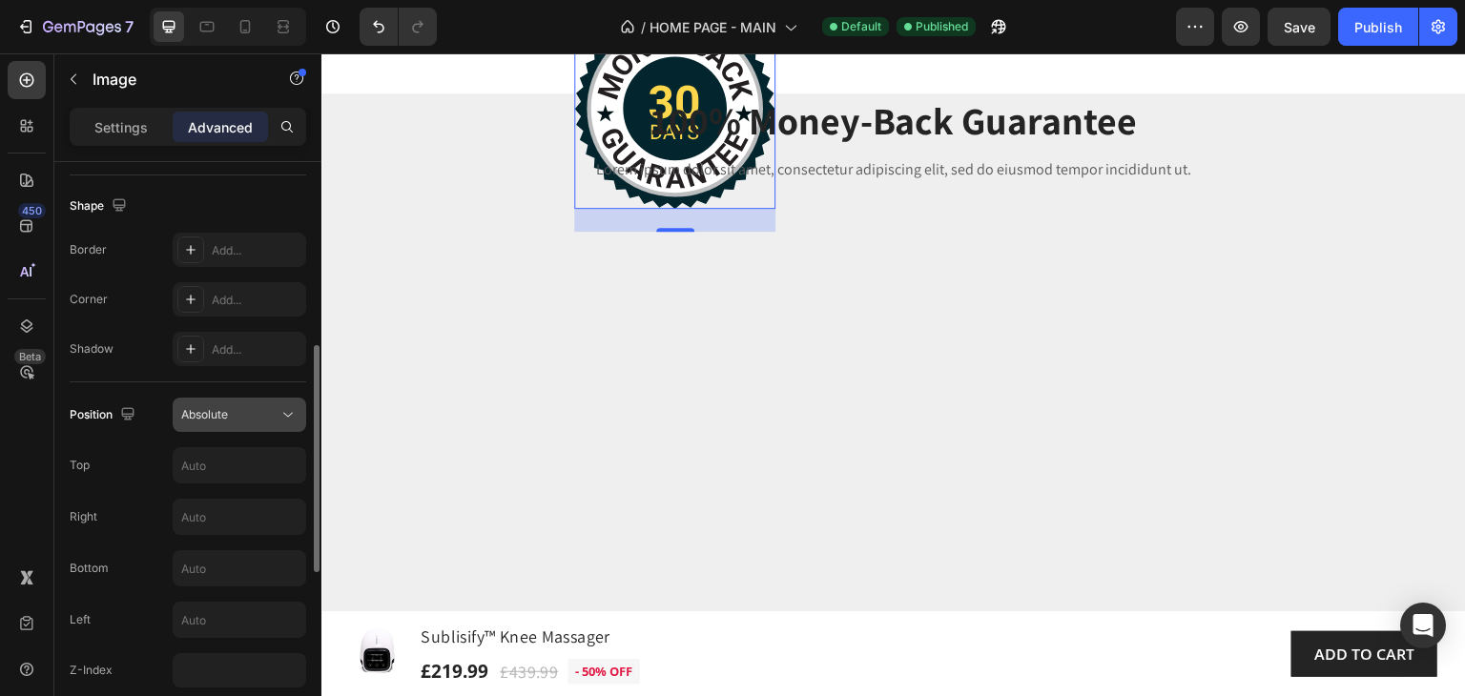
click at [286, 416] on icon at bounding box center [287, 414] width 19 height 19
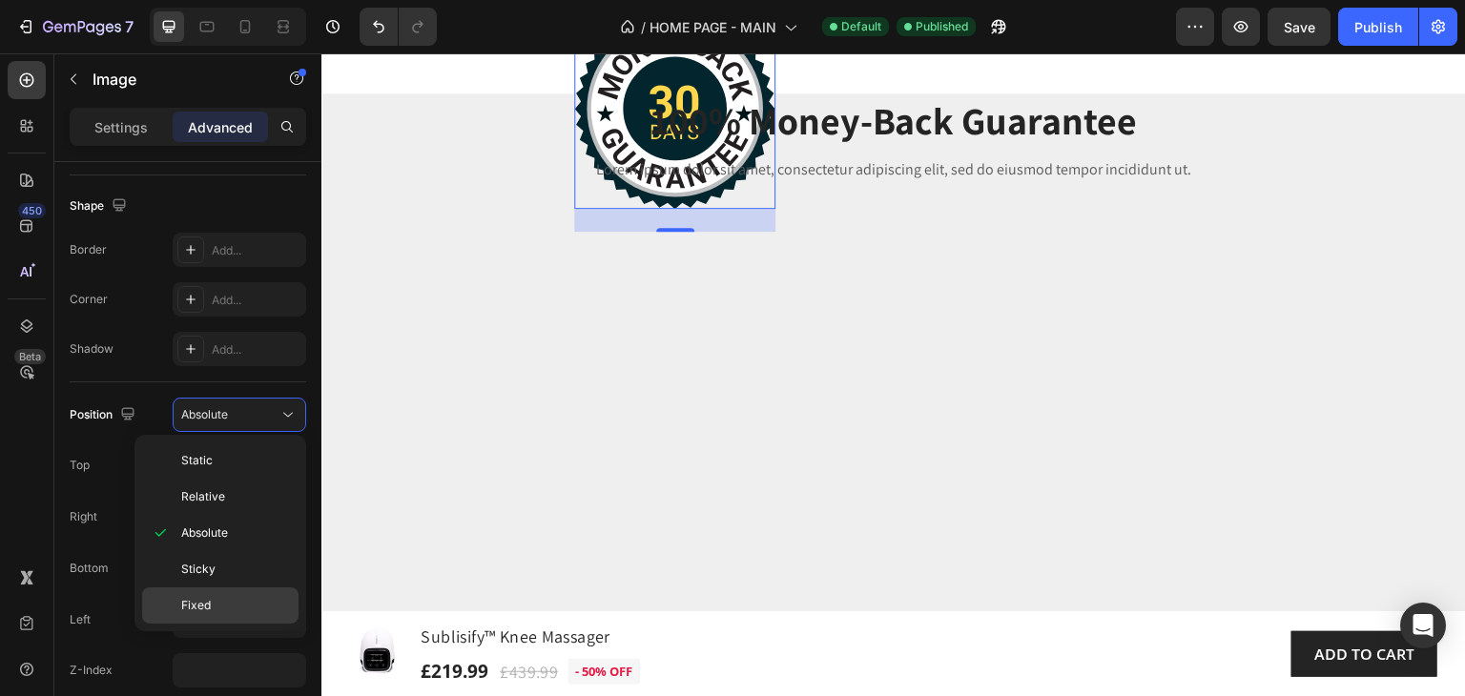
click at [210, 604] on p "Fixed" at bounding box center [235, 605] width 109 height 17
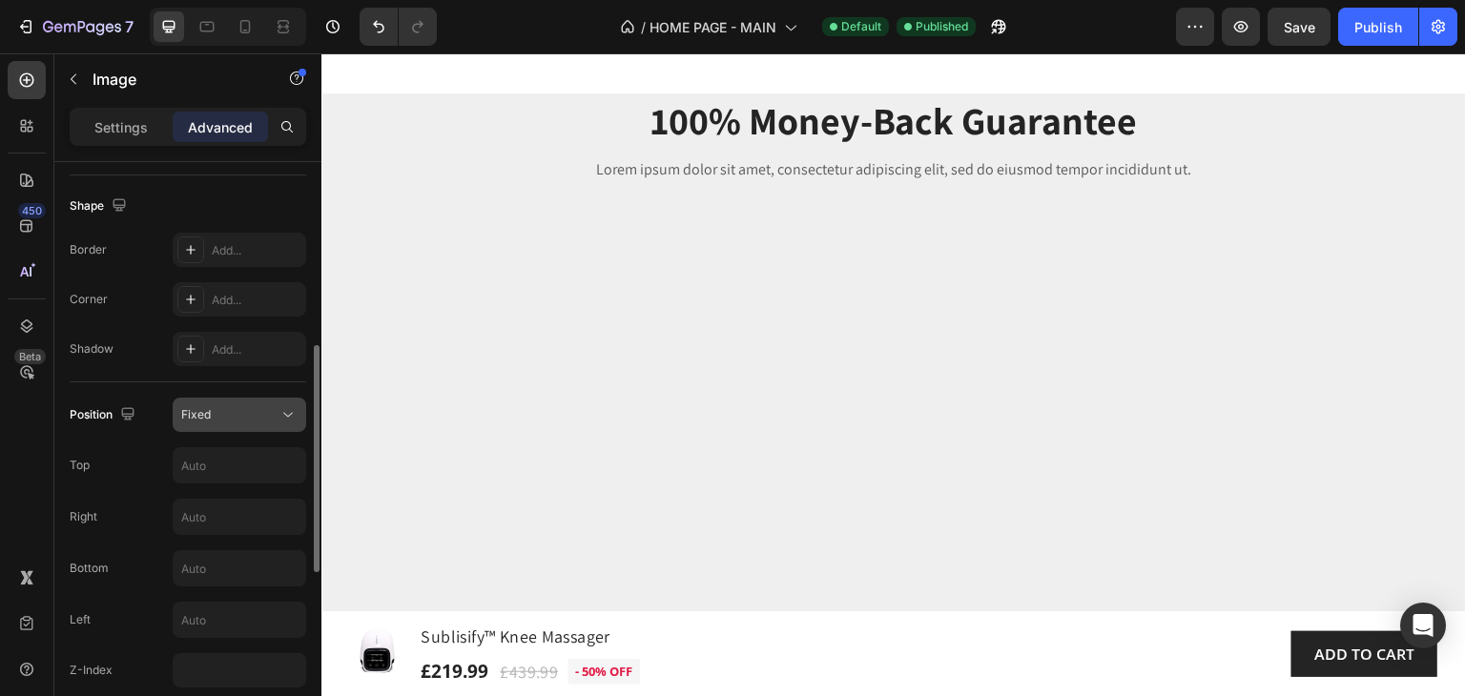
click at [286, 413] on icon at bounding box center [287, 414] width 19 height 19
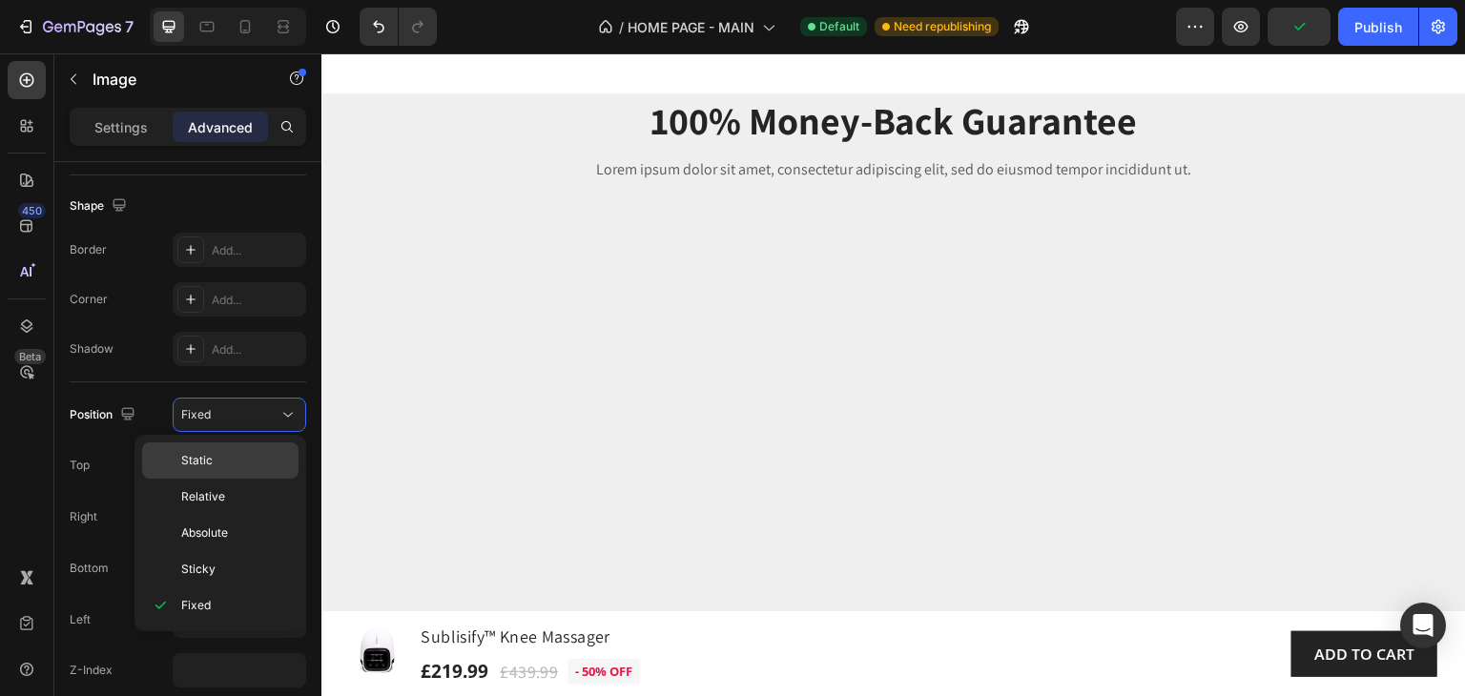
click at [217, 463] on p "Static" at bounding box center [235, 460] width 109 height 17
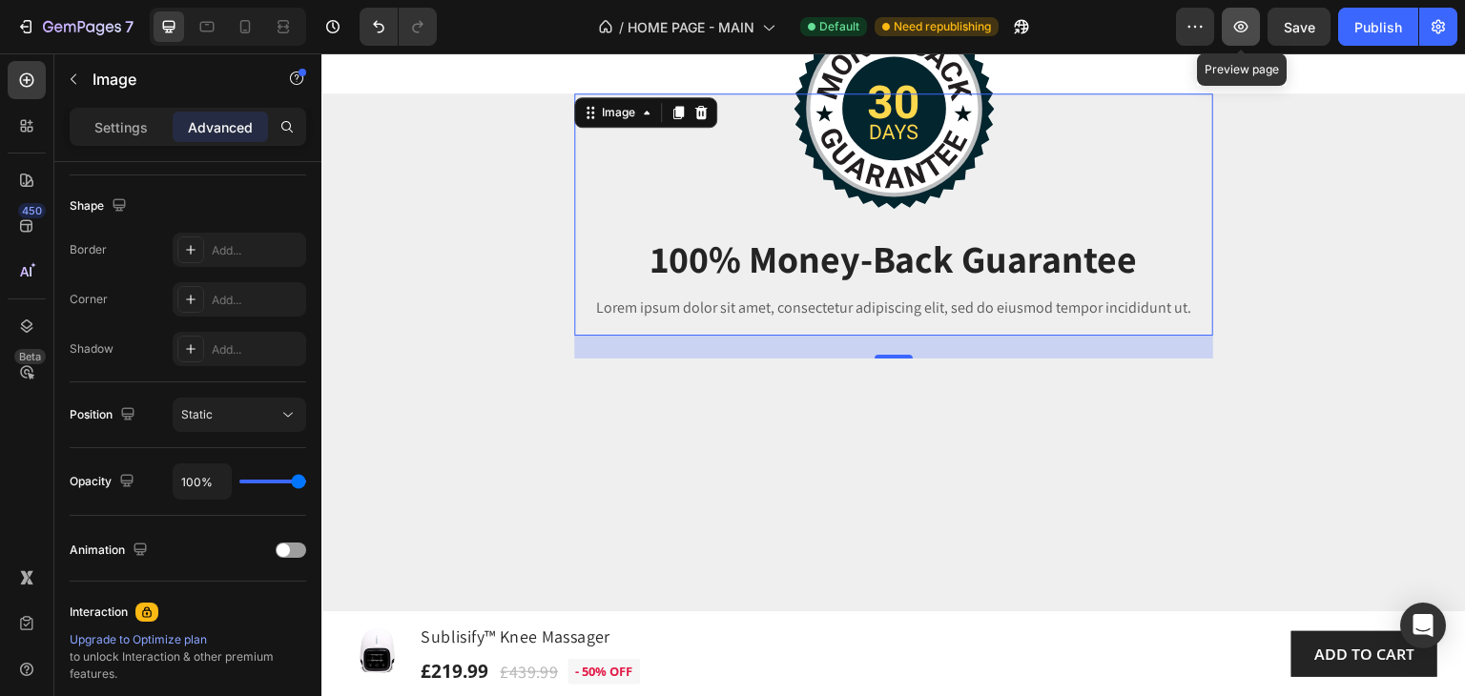
click at [1243, 28] on icon "button" at bounding box center [1241, 26] width 14 height 11
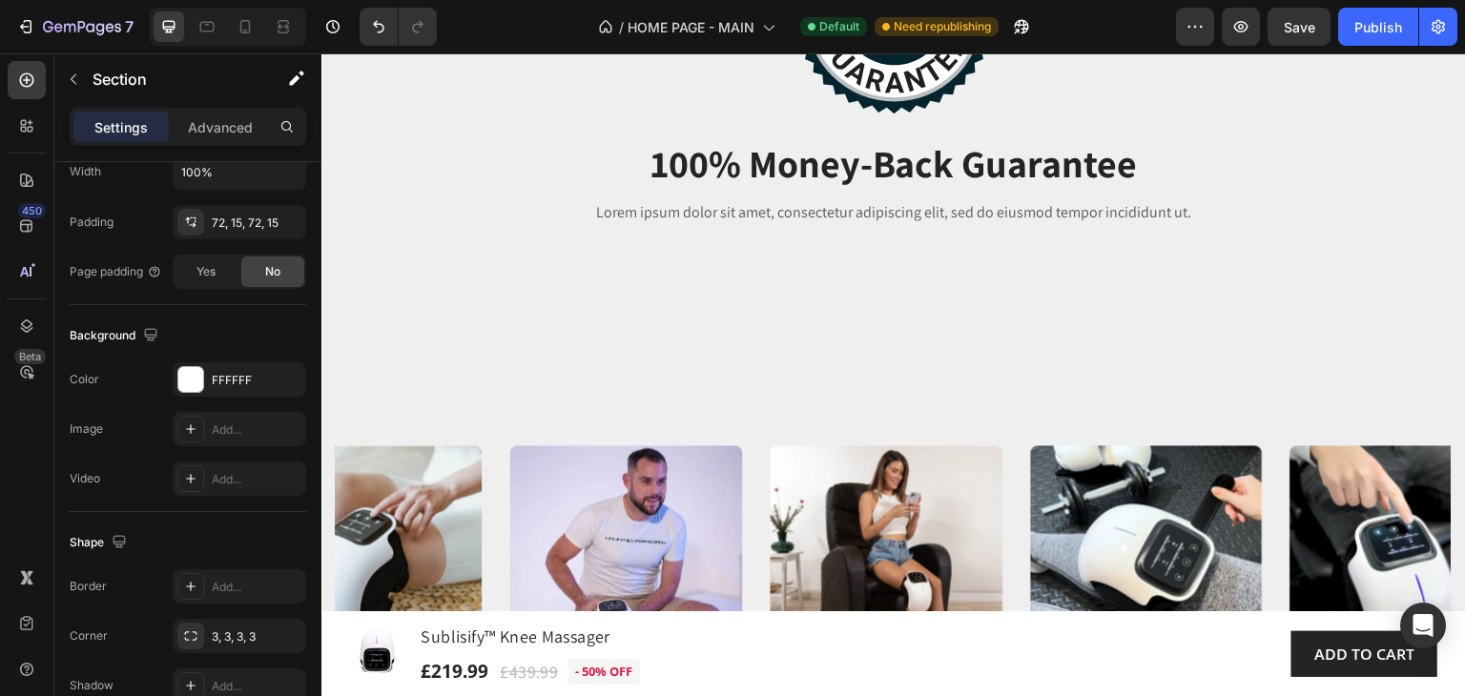
scroll to position [0, 0]
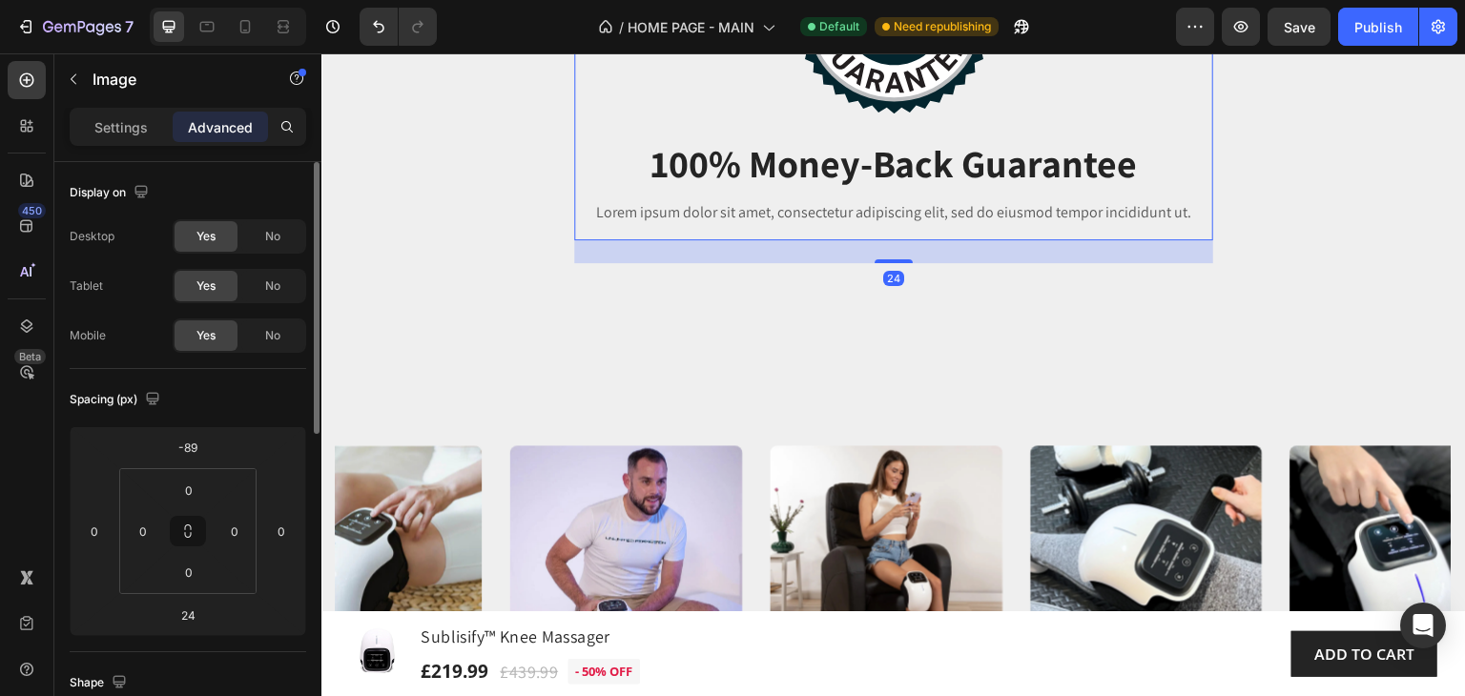
click at [1071, 113] on div at bounding box center [893, 13] width 639 height 200
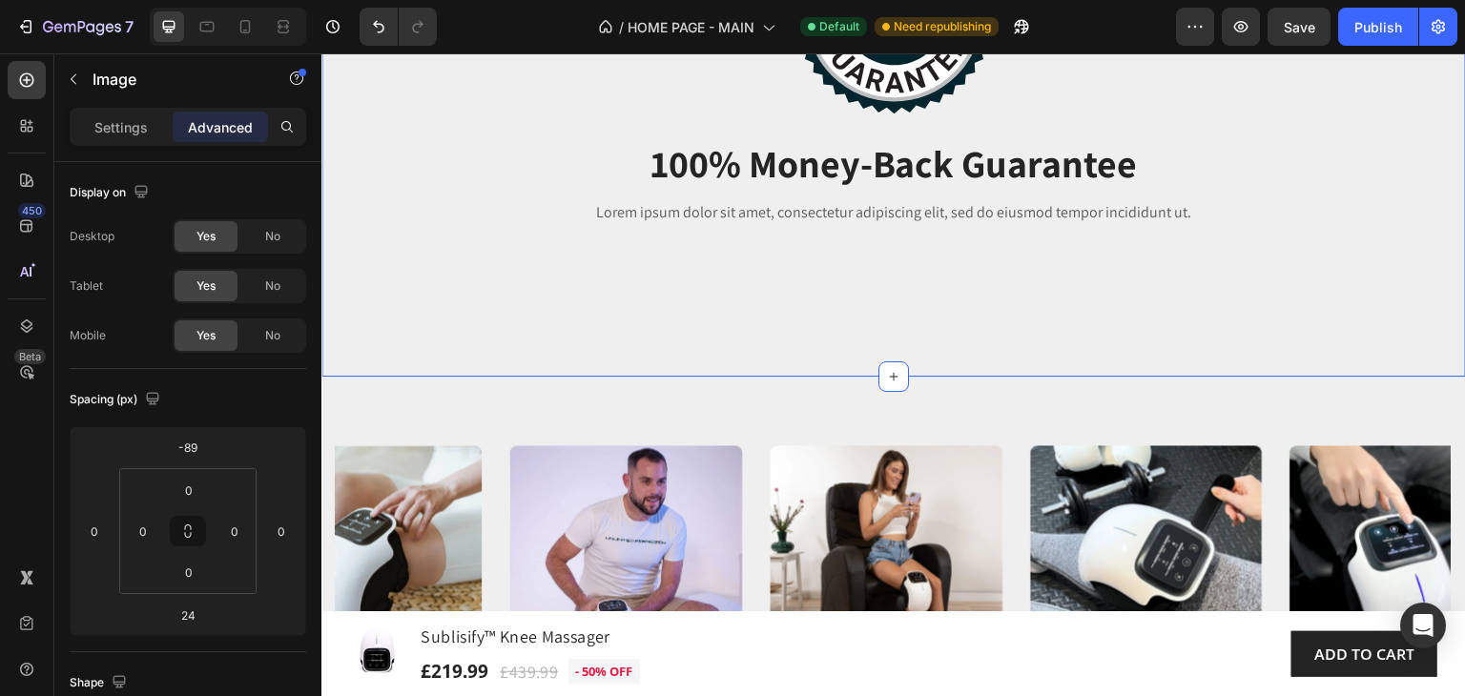
click at [420, 171] on div "Image 100% Money-Back Guarantee Heading Lorem ipsum dolor sit amet, consectetur…" at bounding box center [893, 131] width 1144 height 492
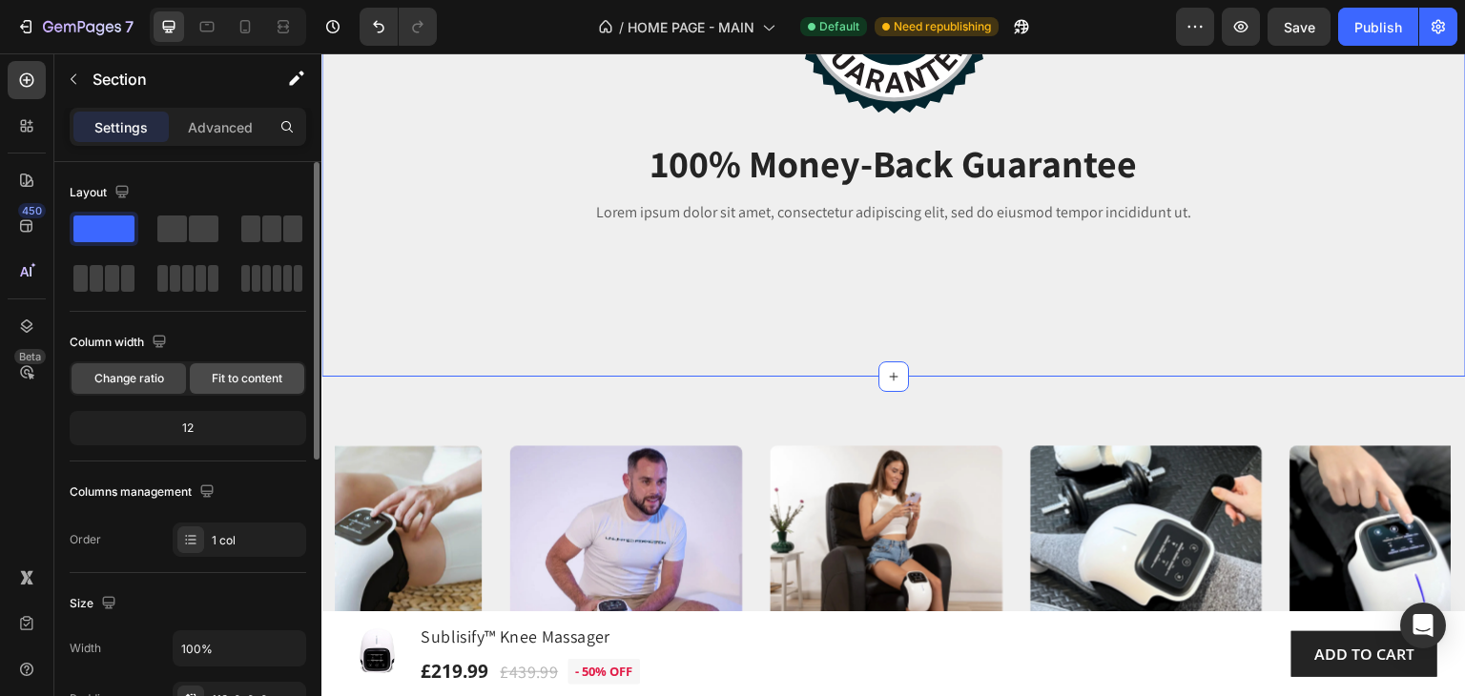
click at [232, 379] on span "Fit to content" at bounding box center [247, 378] width 71 height 17
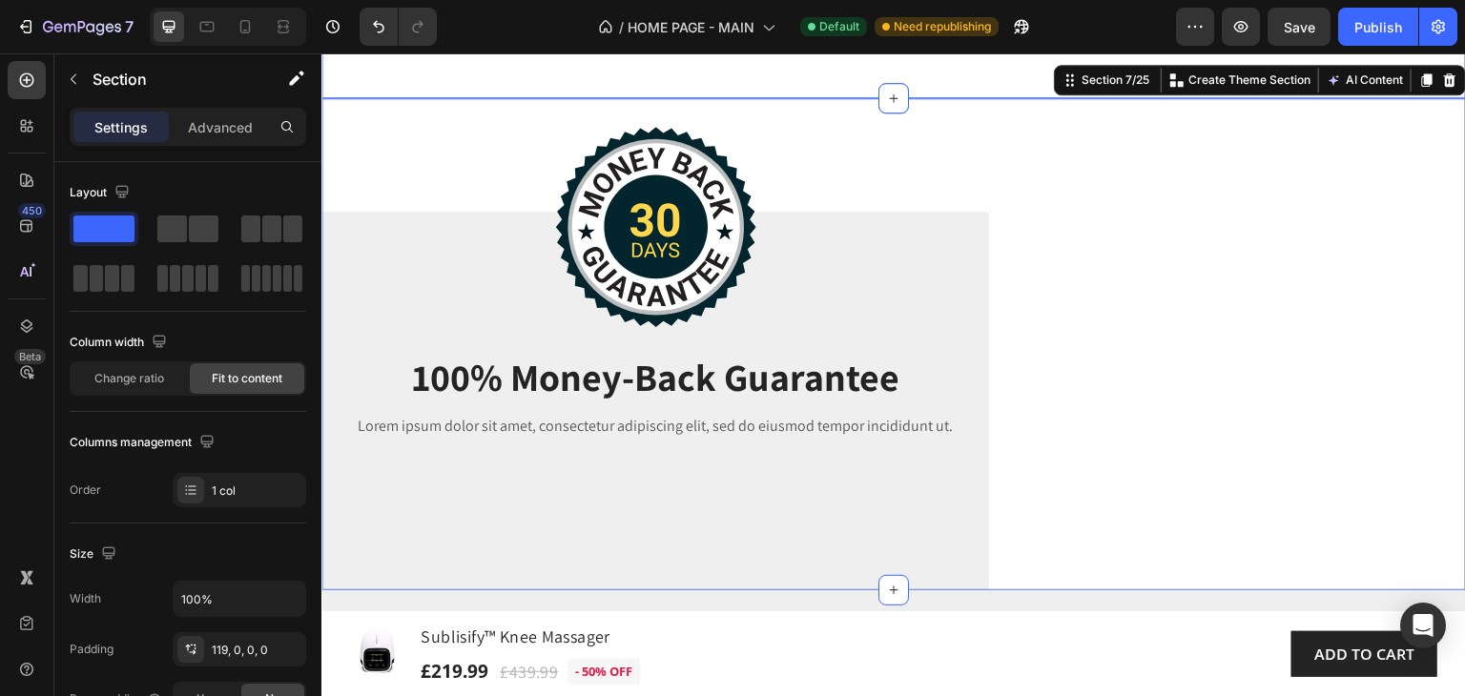
scroll to position [2453, 0]
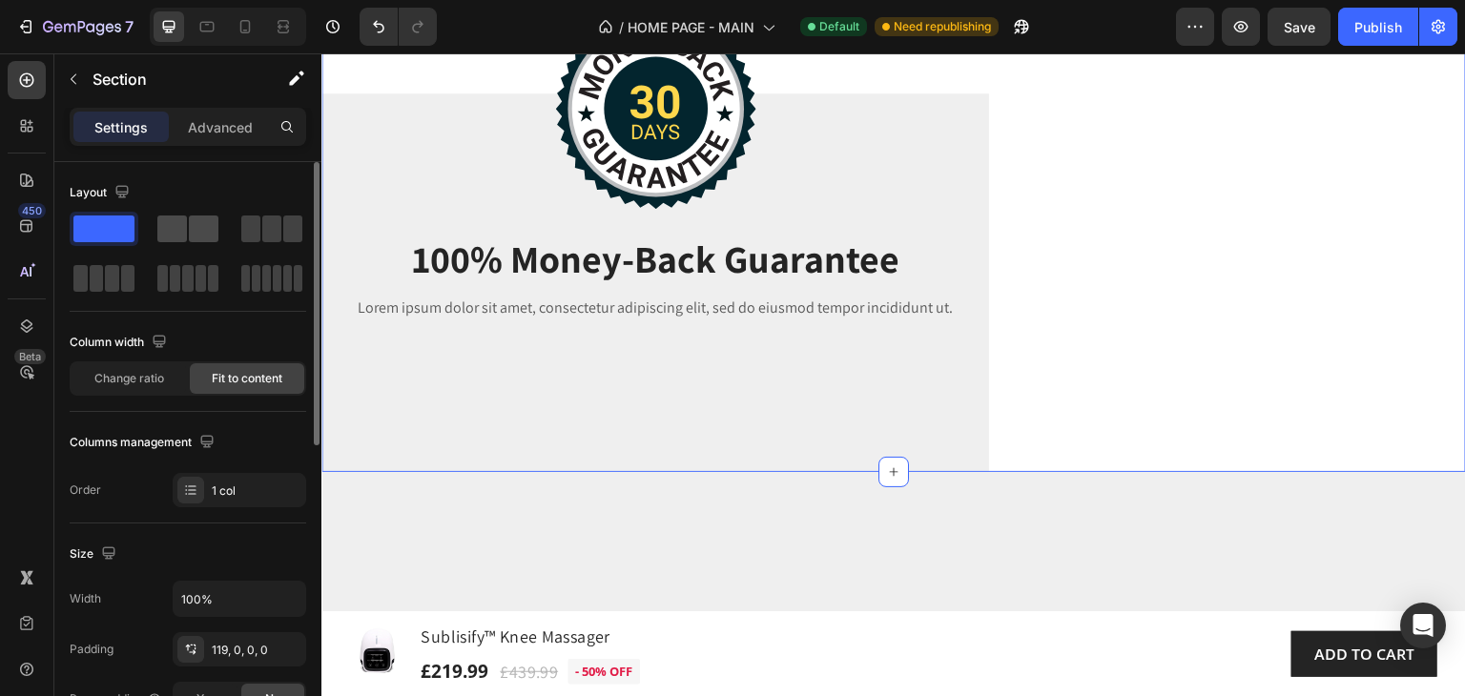
click at [185, 228] on span at bounding box center [172, 229] width 30 height 27
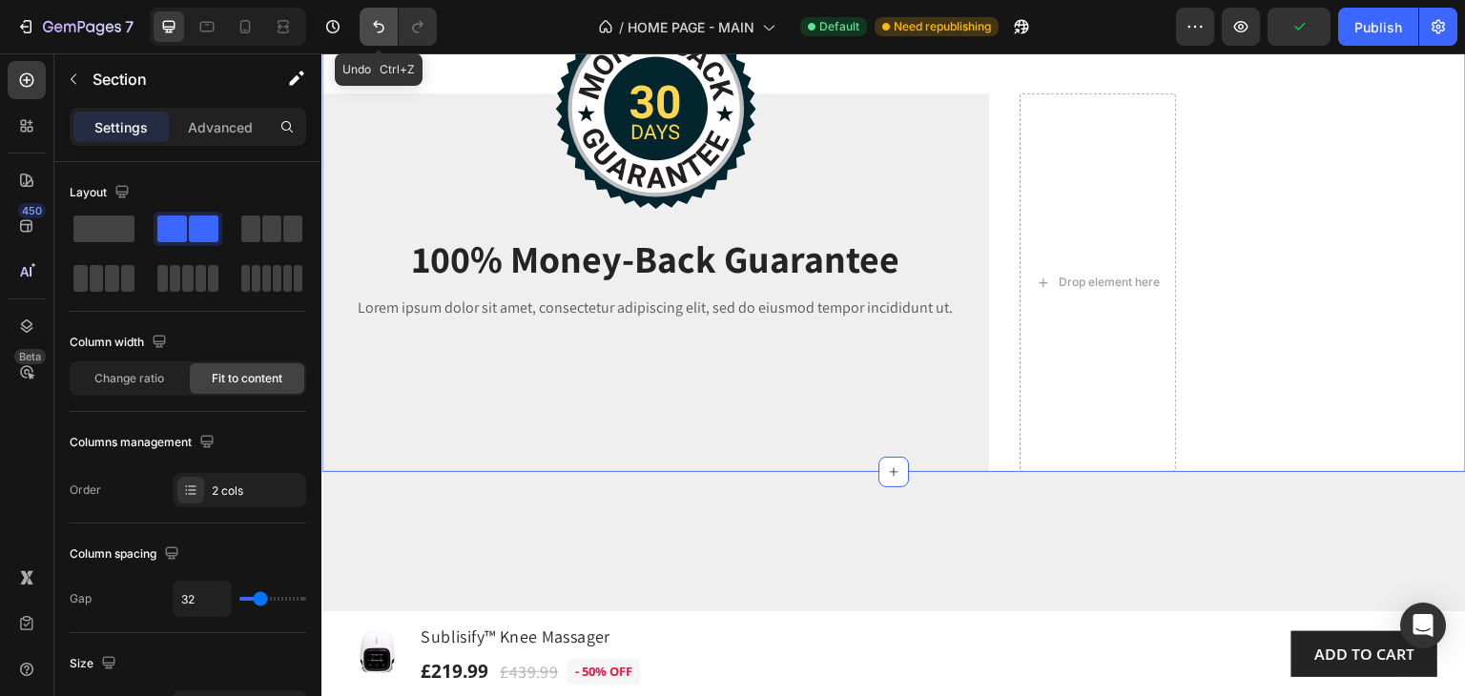
click at [378, 22] on icon "Undo/Redo" at bounding box center [378, 26] width 19 height 19
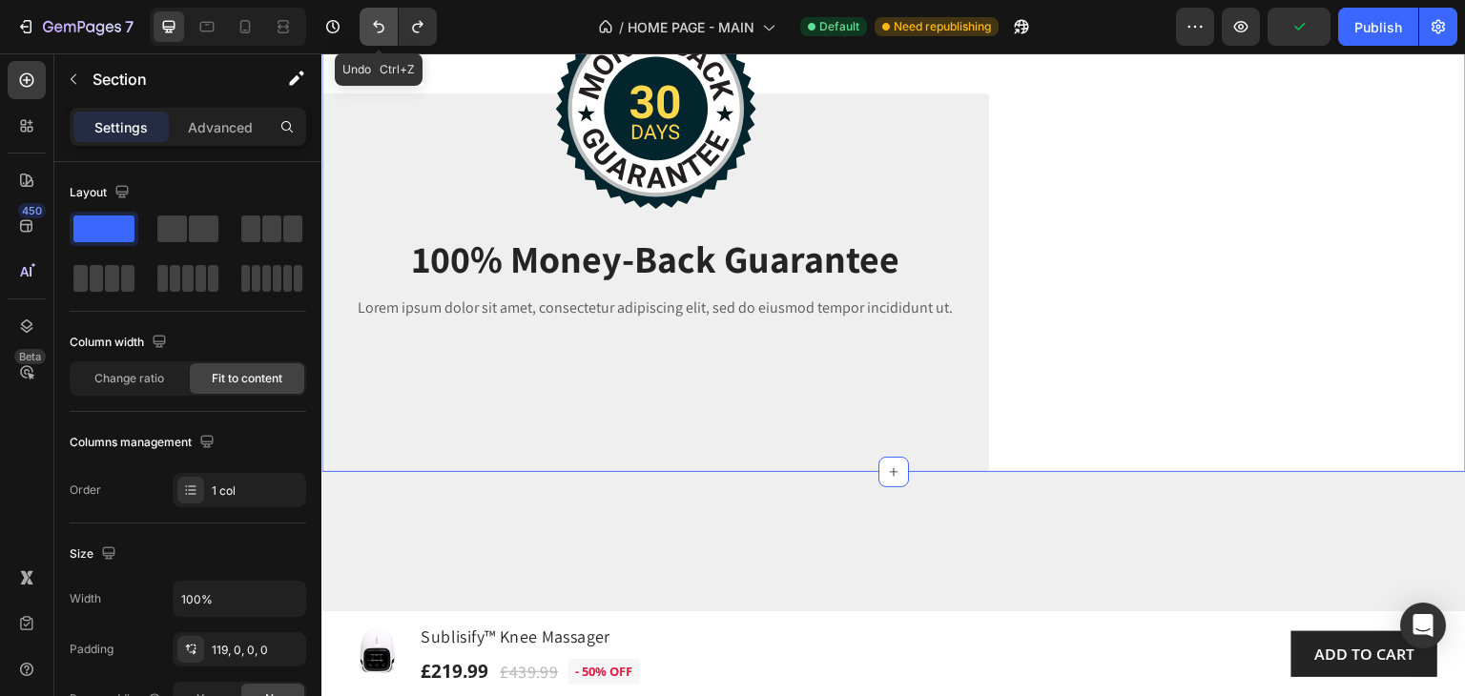
click at [379, 24] on icon "Undo/Redo" at bounding box center [378, 27] width 11 height 12
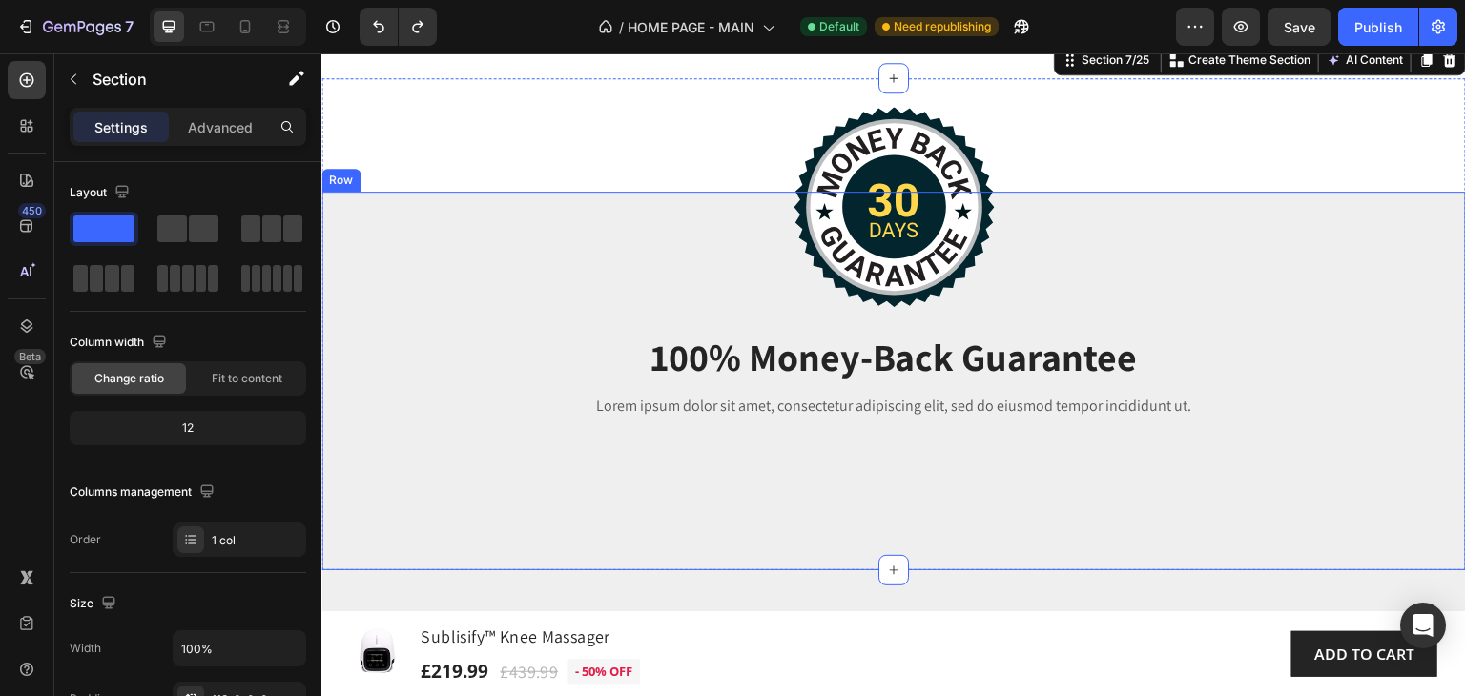
scroll to position [2548, 0]
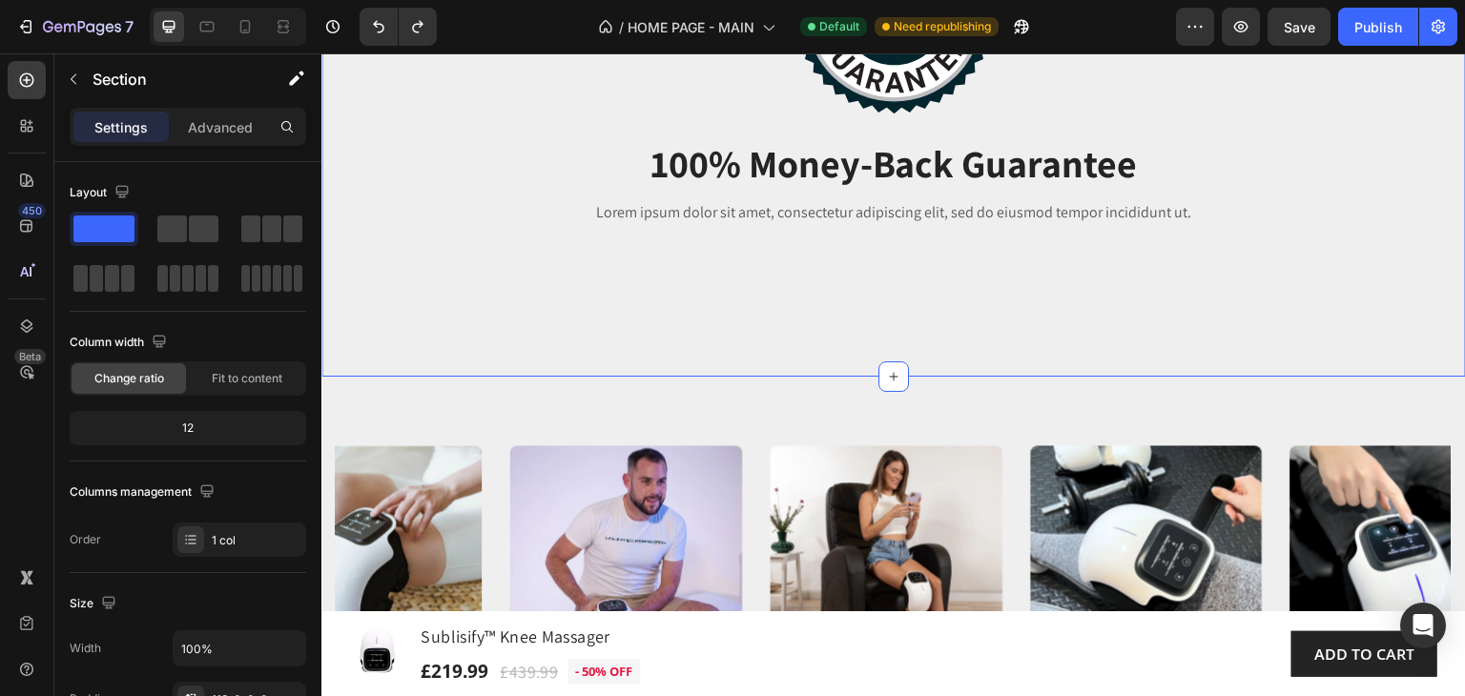
click at [363, 165] on div "Image 100% Money-Back Guarantee Heading Lorem ipsum dolor sit amet, consectetur…" at bounding box center [893, 131] width 1144 height 492
click at [349, 173] on div "Image 100% Money-Back Guarantee Heading Lorem ipsum dolor sit amet, consectetur…" at bounding box center [893, 131] width 1144 height 492
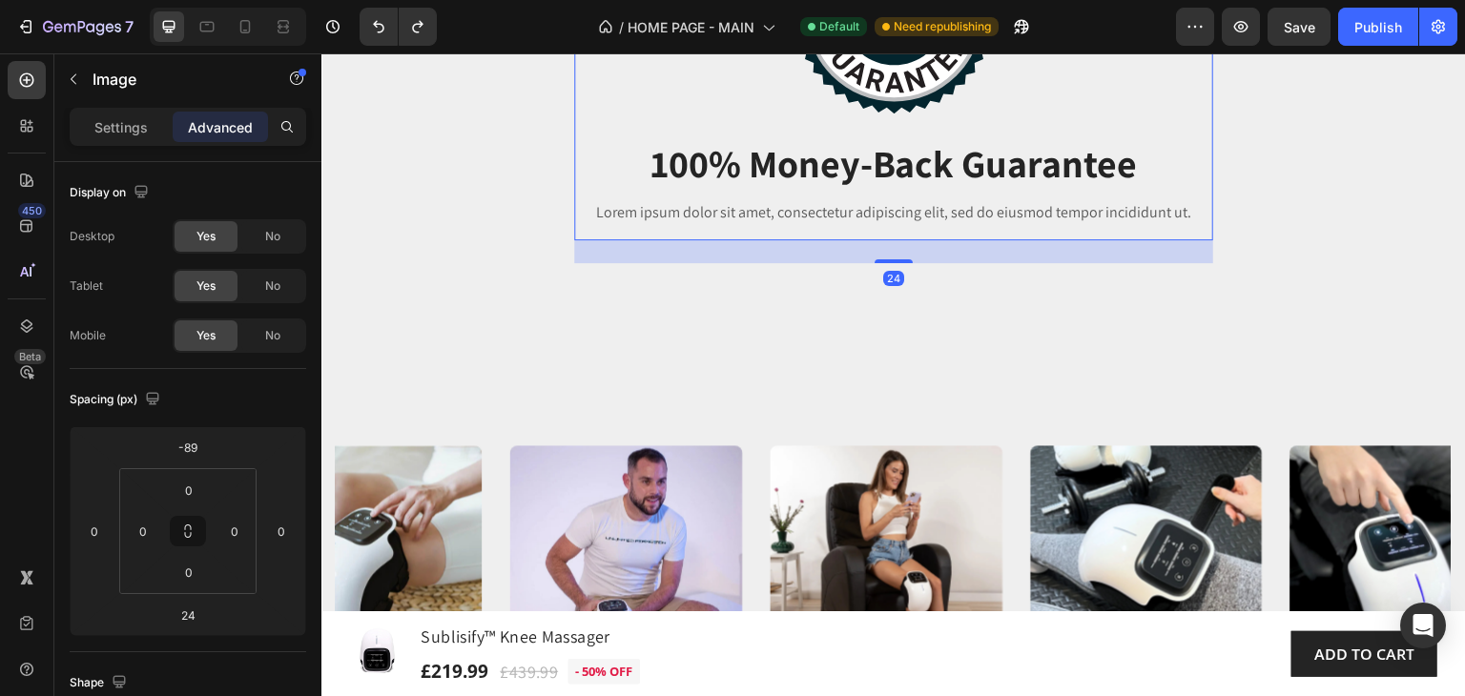
click at [879, 113] on img at bounding box center [893, 13] width 201 height 200
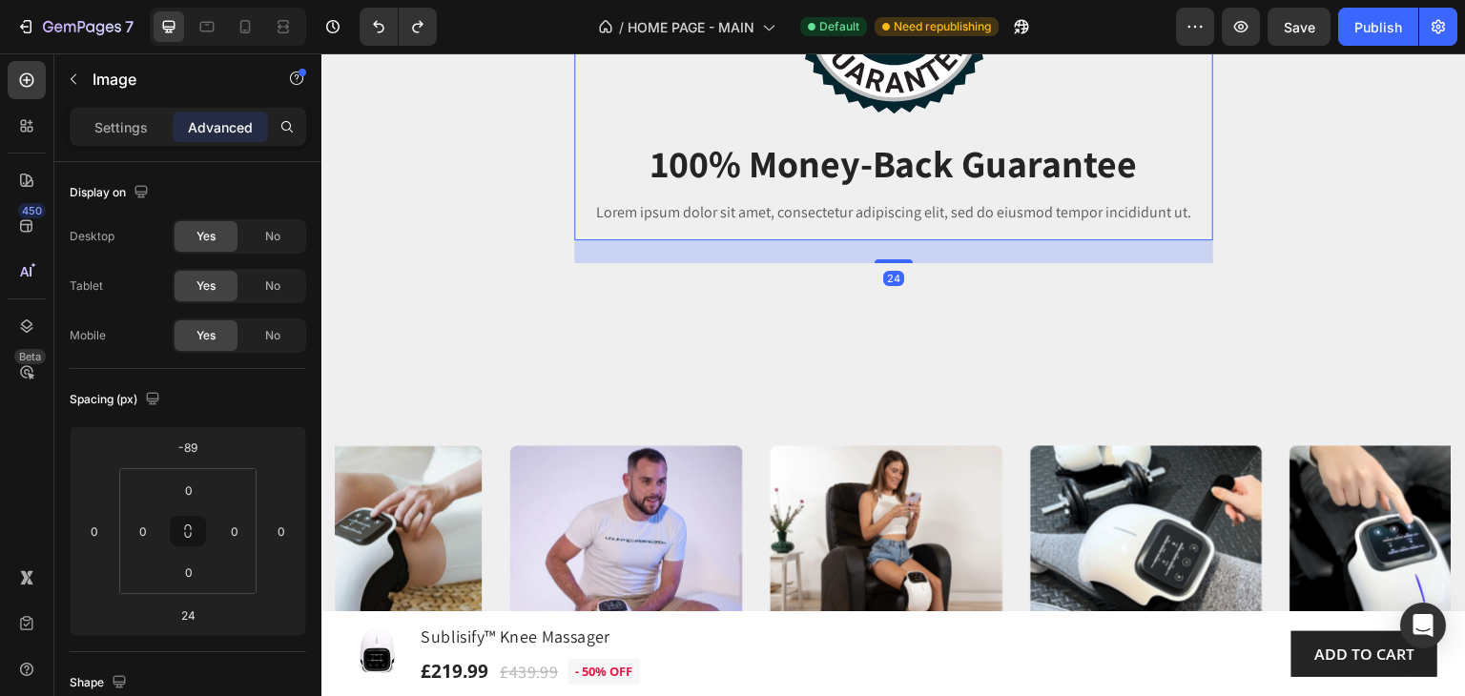
click at [866, 113] on img at bounding box center [893, 13] width 201 height 200
click at [707, 113] on div at bounding box center [893, 13] width 639 height 200
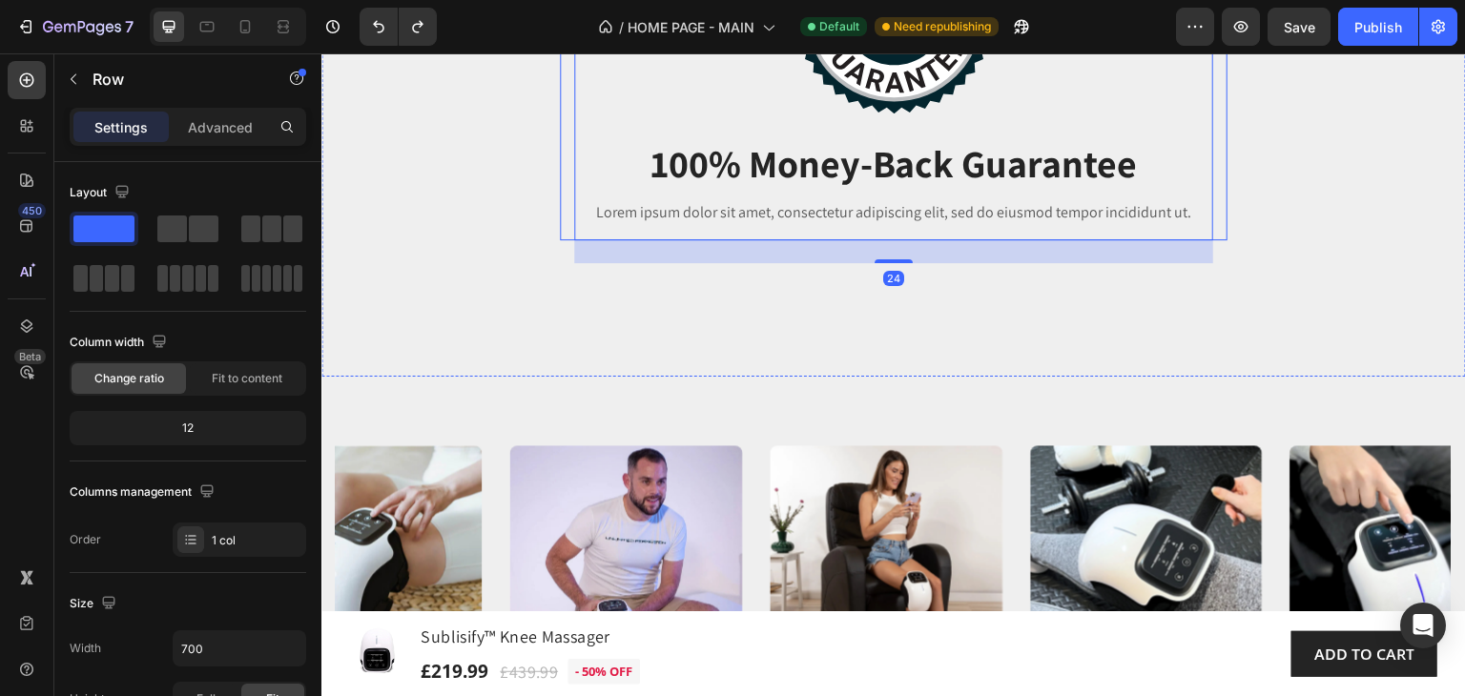
click at [562, 240] on div "Image 24 100% Money-Back Guarantee Heading Lorem ipsum dolor sit amet, consecte…" at bounding box center [894, 119] width 668 height 242
click at [638, 113] on div at bounding box center [893, 13] width 639 height 200
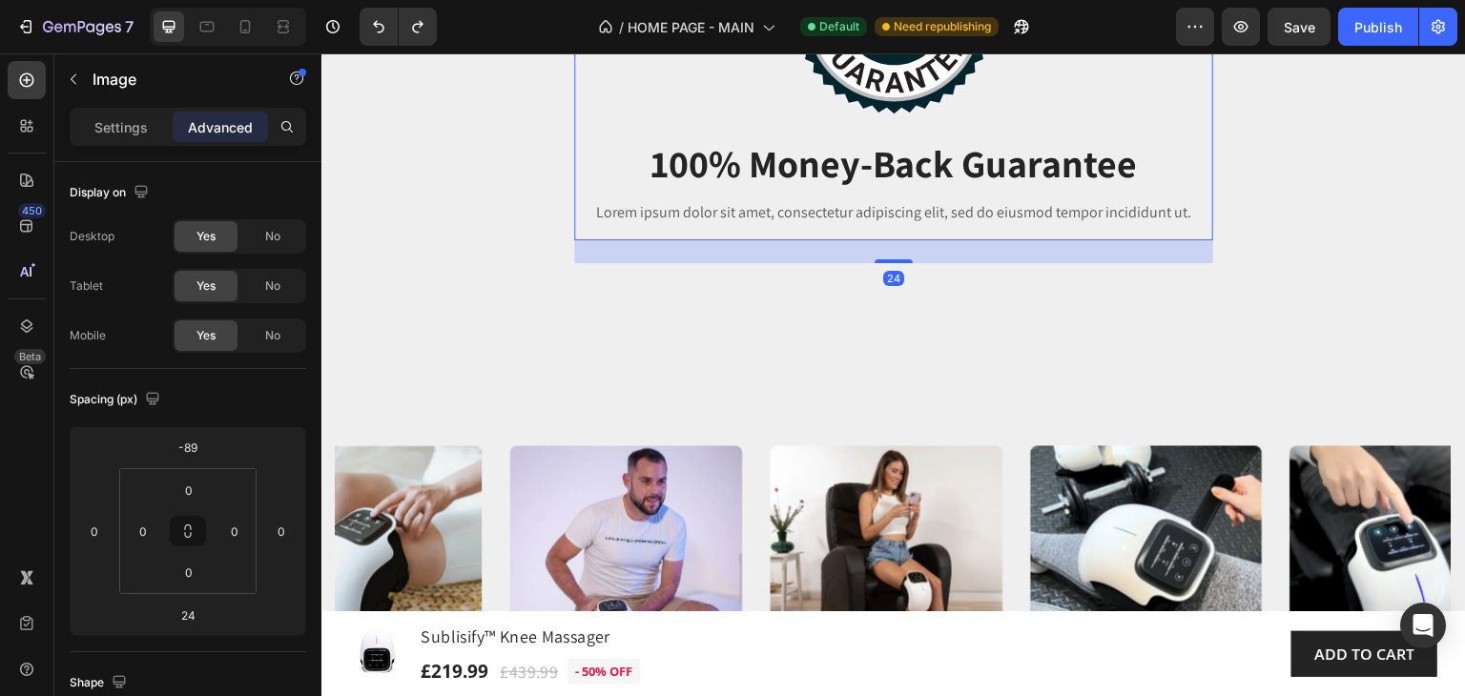
click at [856, 113] on img at bounding box center [893, 13] width 201 height 200
click at [1043, 141] on div "Image 24 100% Money-Back Guarantee Heading Lorem ipsum dolor sit amet, consecte…" at bounding box center [893, 131] width 1144 height 492
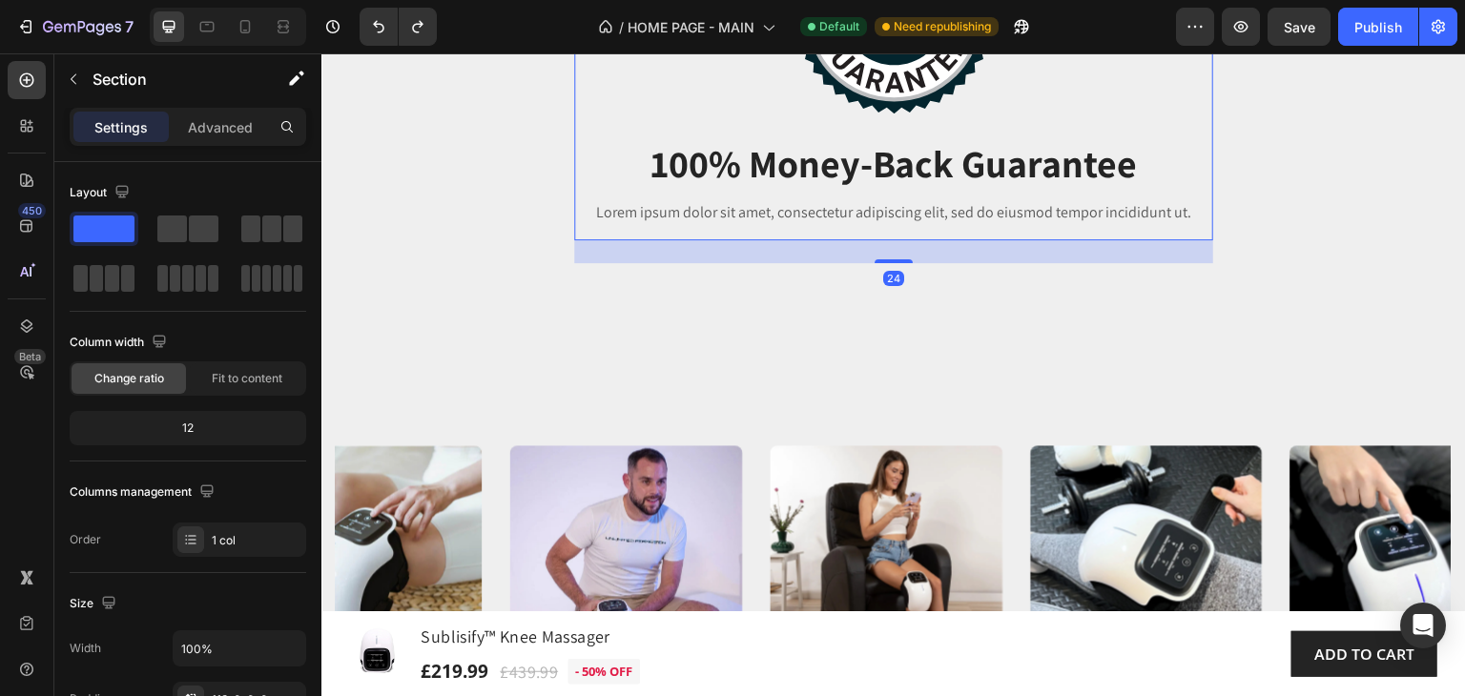
click at [908, 113] on img at bounding box center [893, 13] width 201 height 200
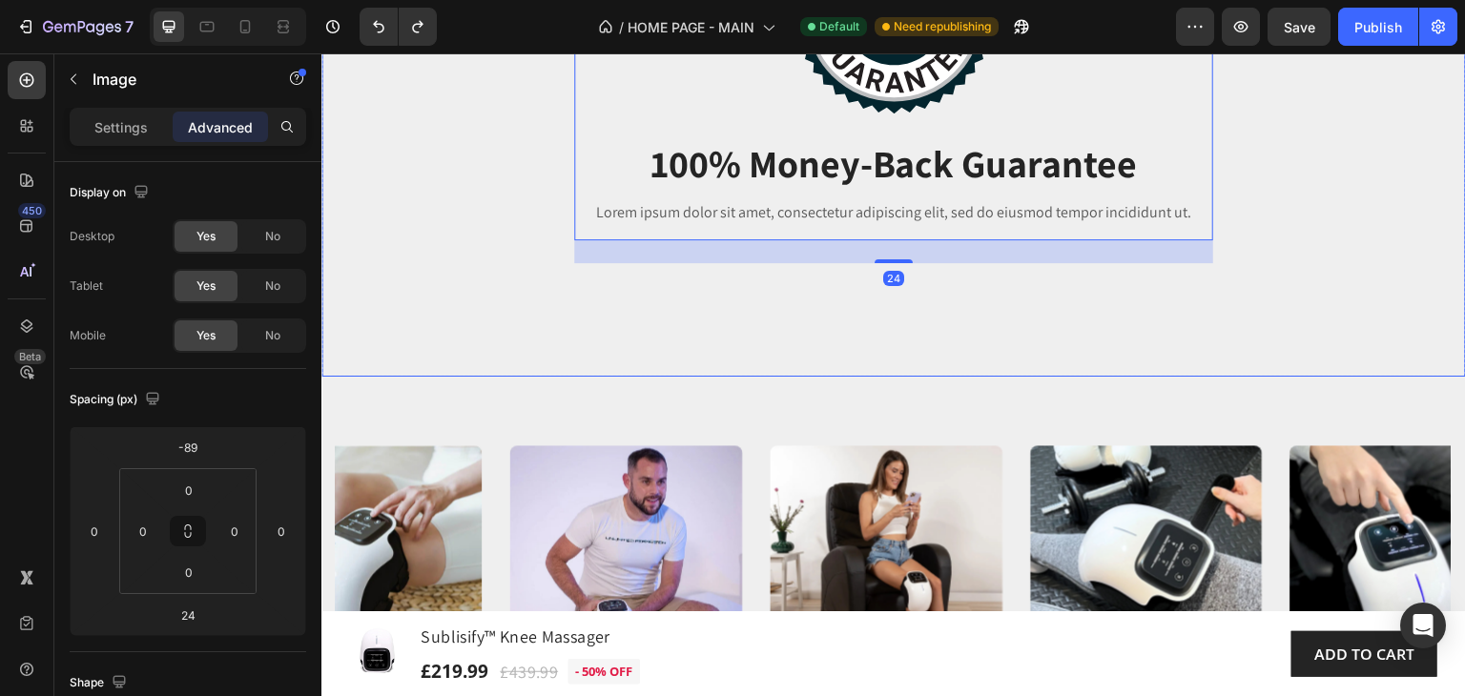
click at [356, 256] on div "Image 24 100% Money-Back Guarantee Heading Lorem ipsum dolor sit amet, consecte…" at bounding box center [893, 126] width 1144 height 257
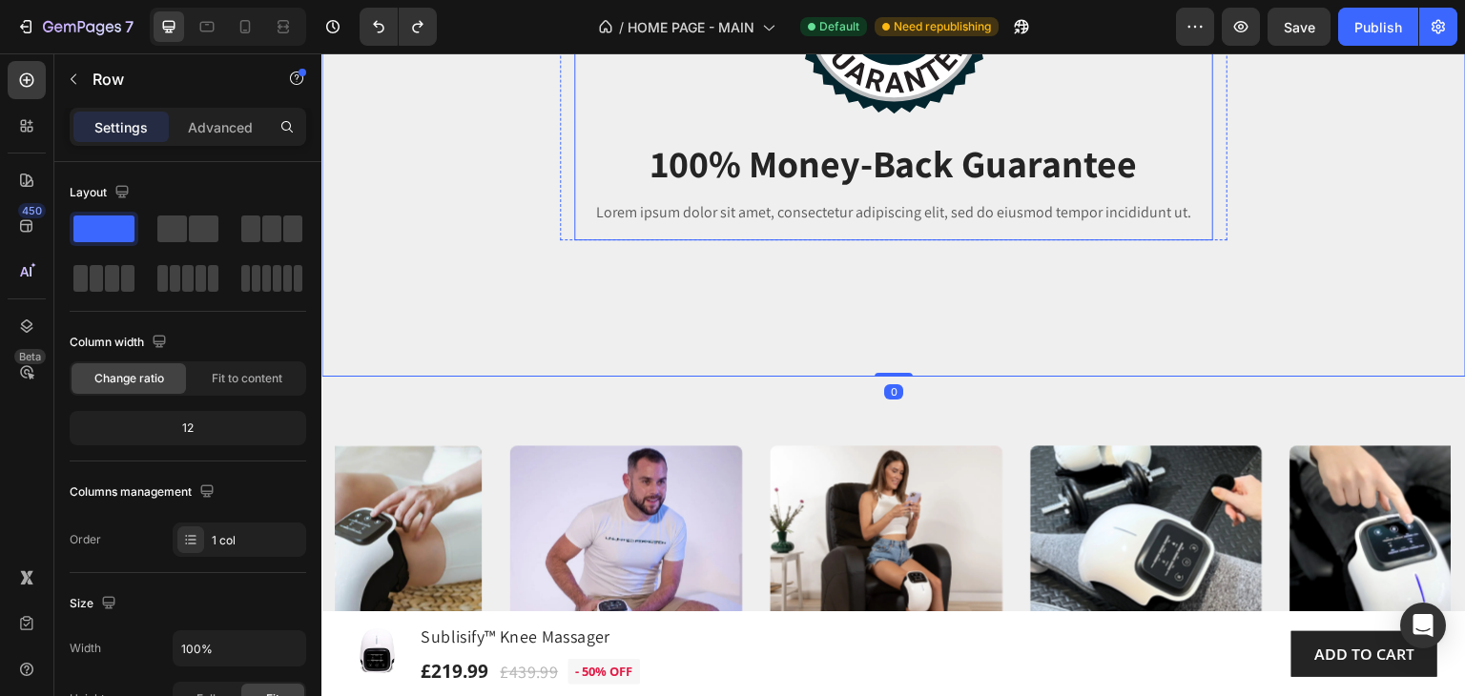
click at [891, 113] on img at bounding box center [893, 13] width 201 height 200
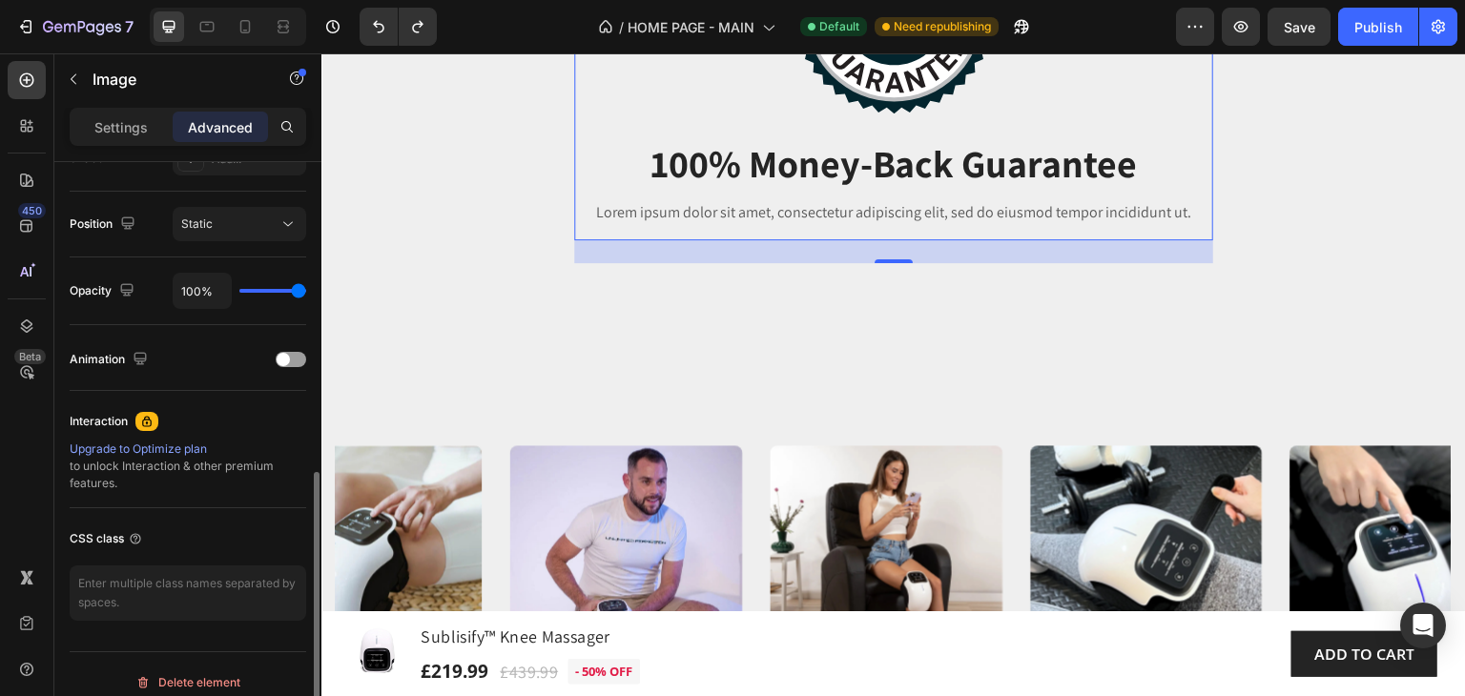
scroll to position [0, 0]
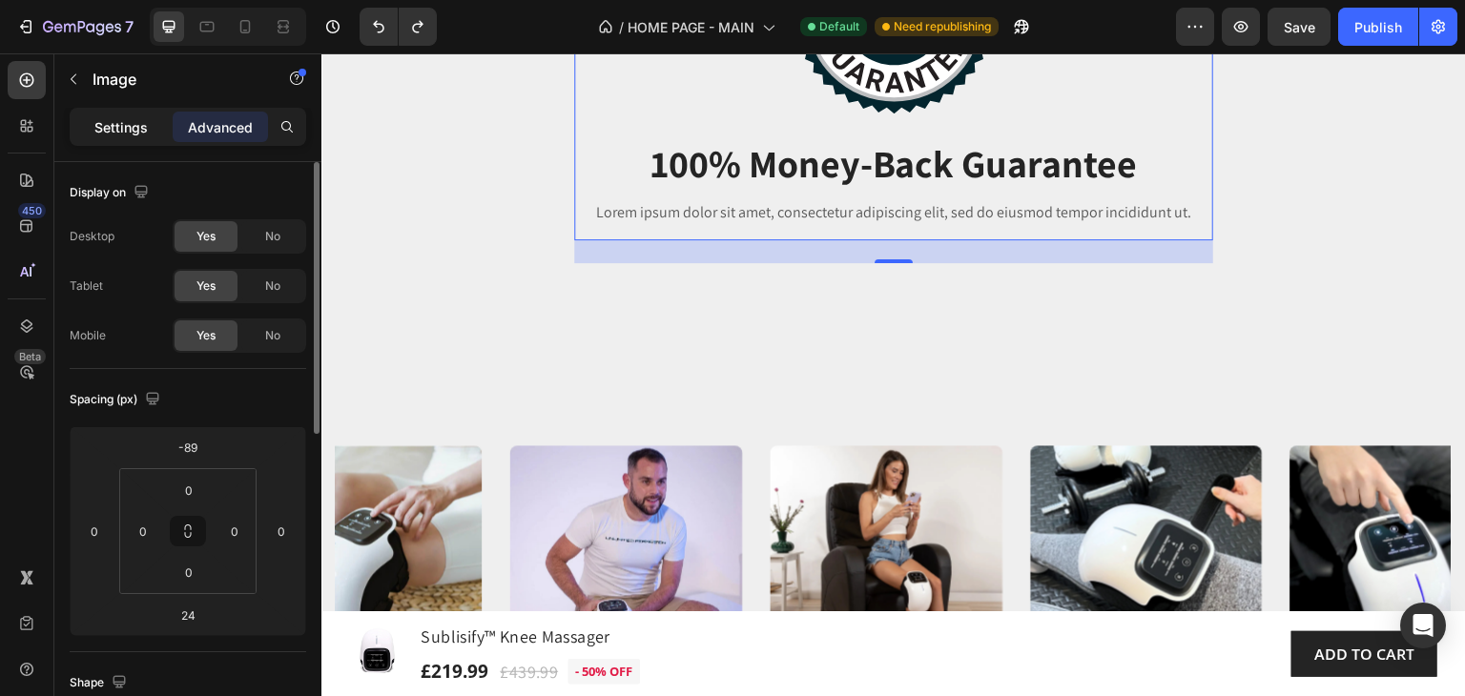
click at [121, 113] on div "Settings" at bounding box center [120, 127] width 95 height 31
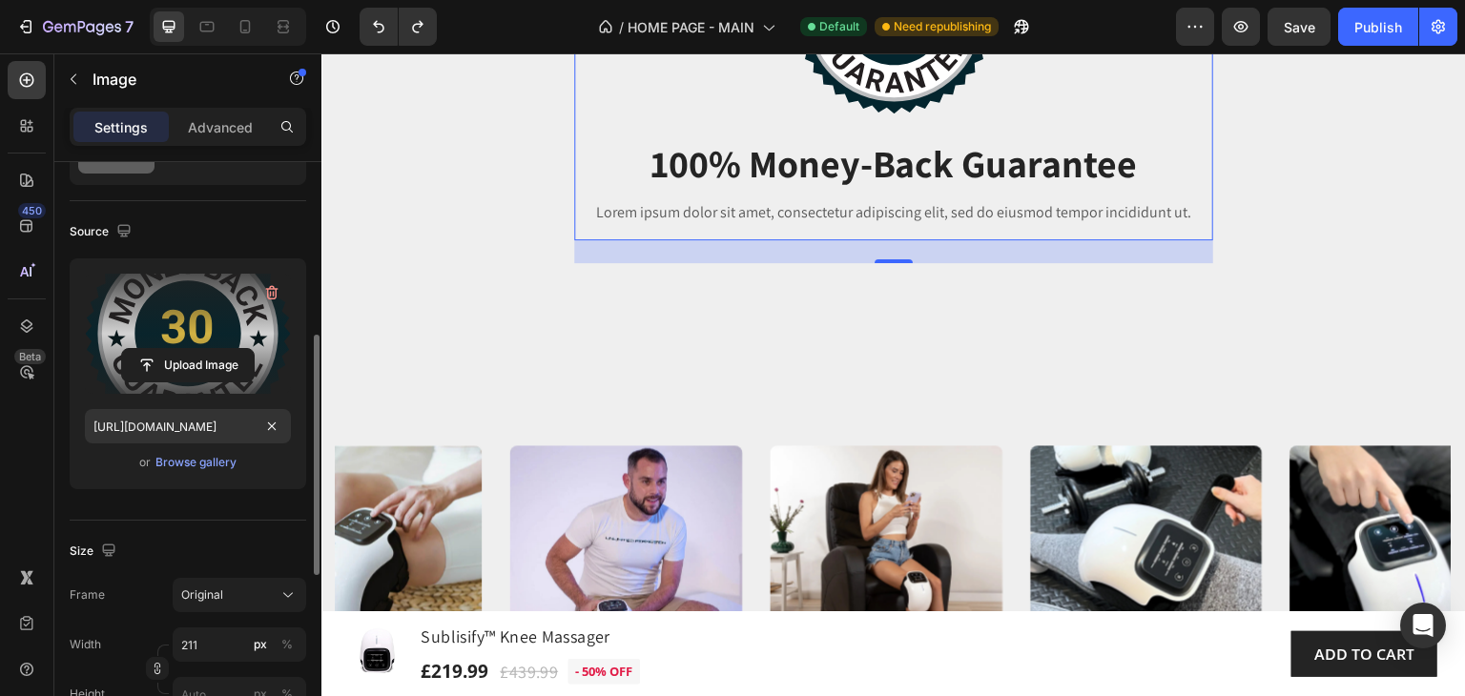
scroll to position [191, 0]
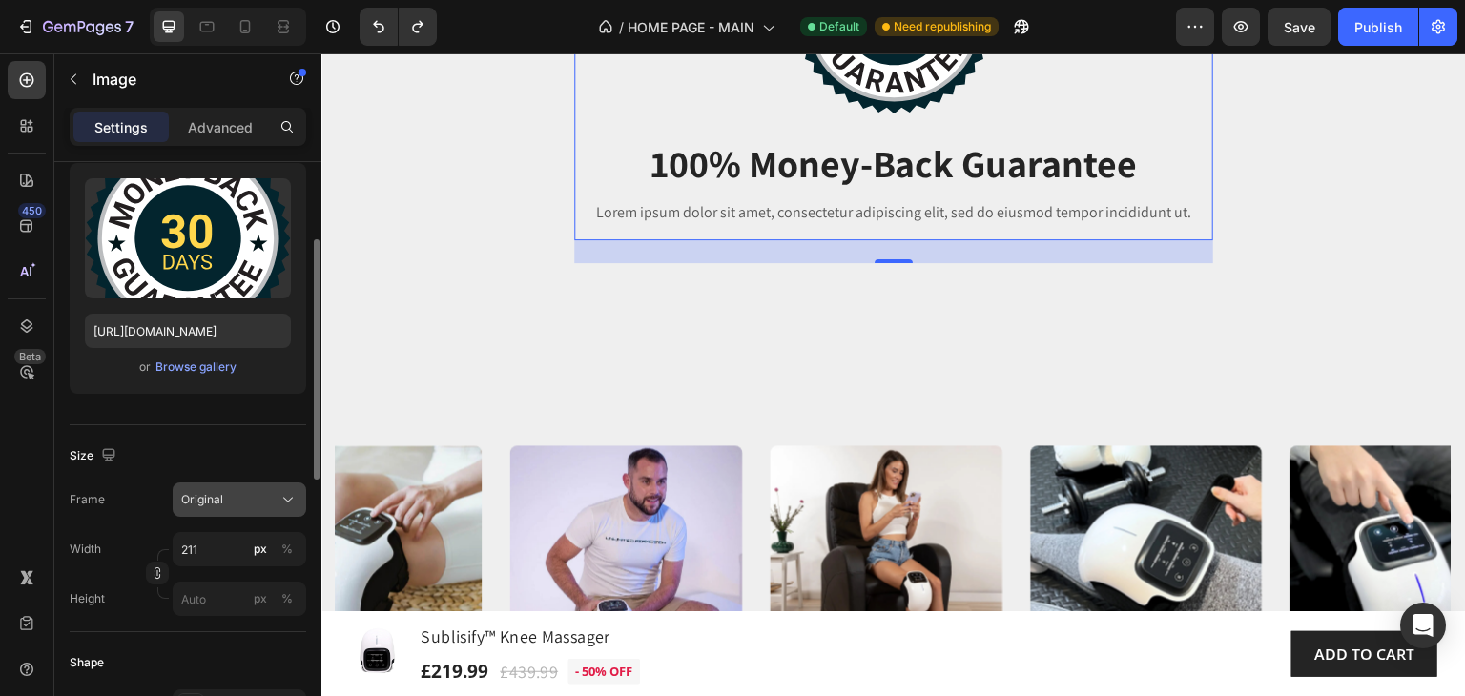
click at [289, 502] on icon at bounding box center [287, 499] width 19 height 19
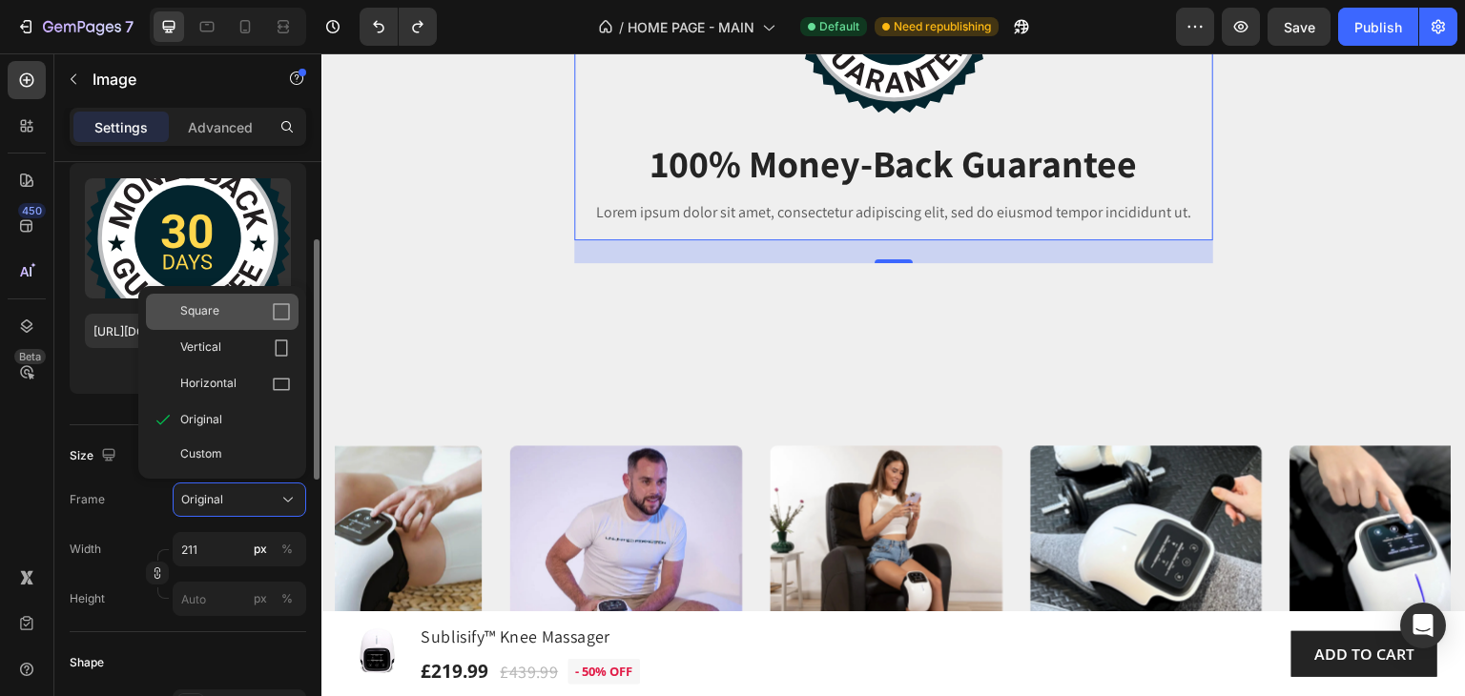
click at [278, 306] on icon at bounding box center [281, 311] width 19 height 19
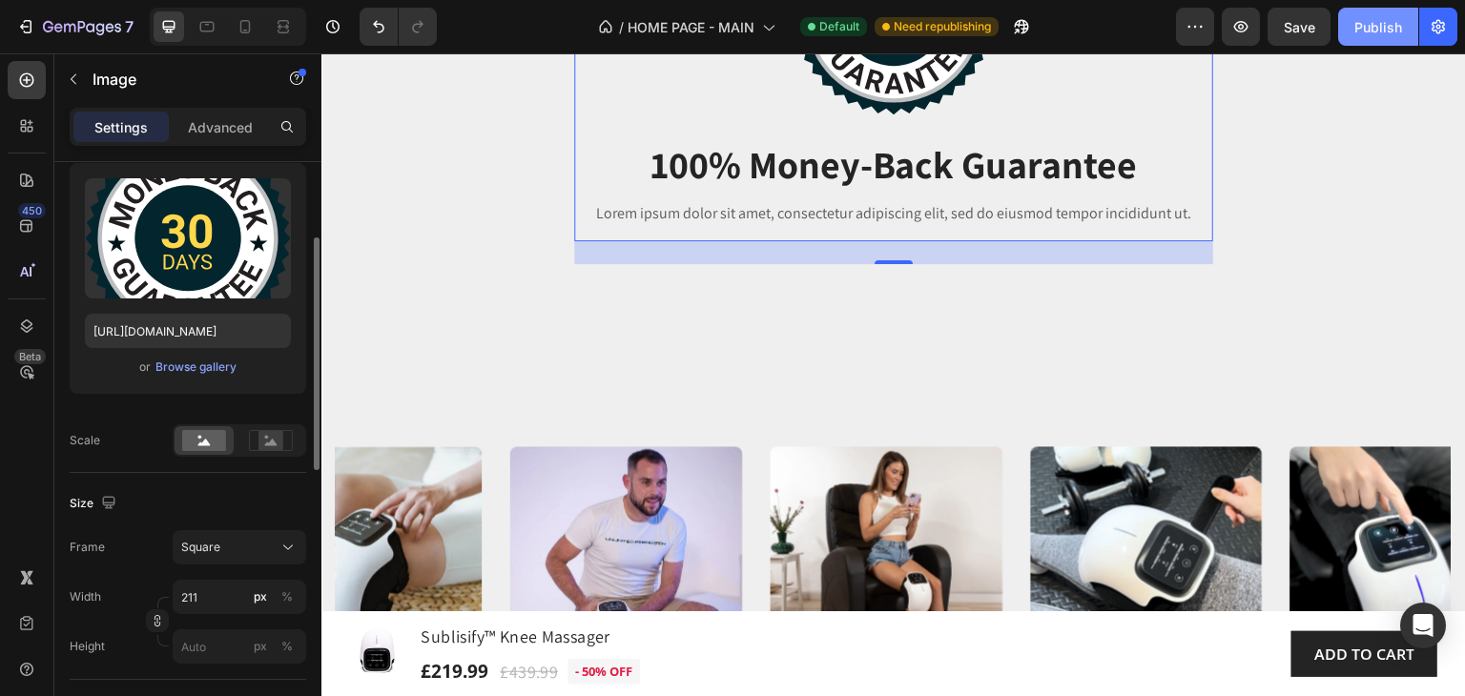
click at [1360, 27] on div "Publish" at bounding box center [1378, 27] width 48 height 20
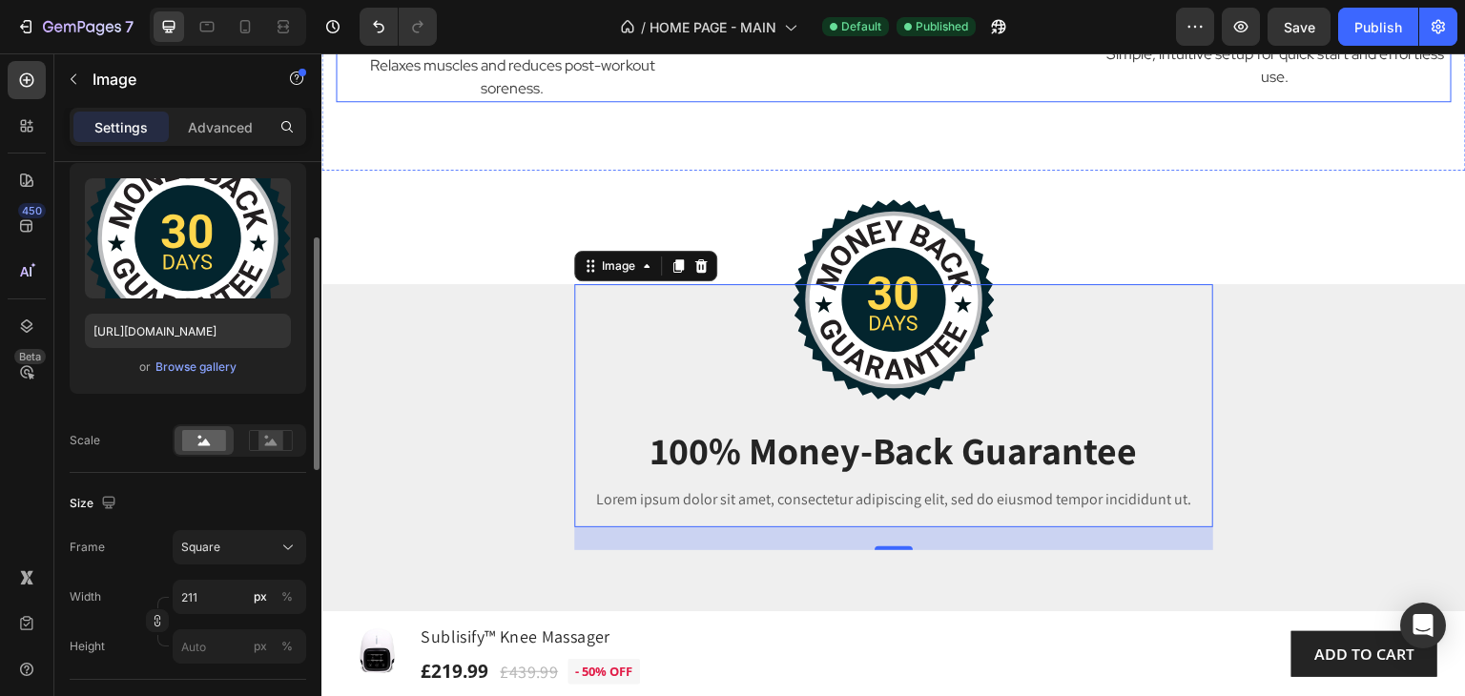
scroll to position [2453, 0]
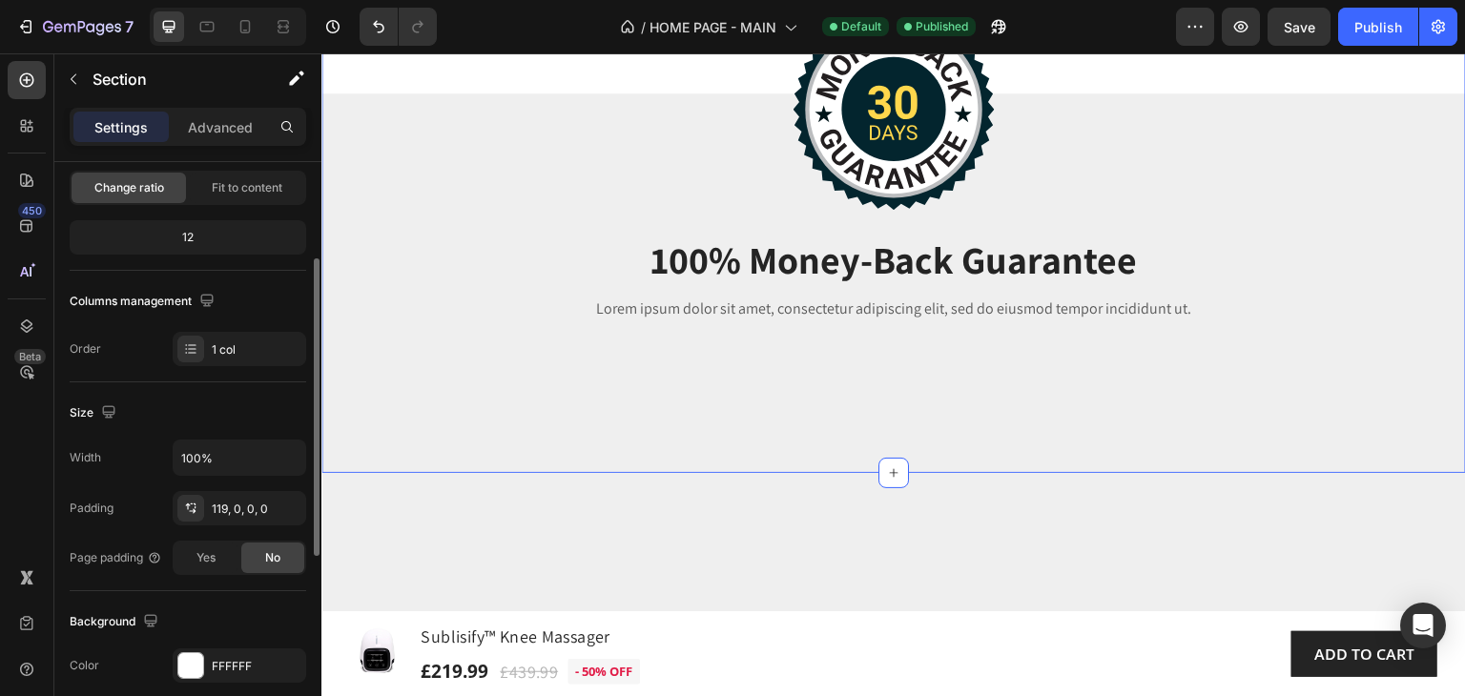
click at [354, 261] on div "Image 100% Money-Back Guarantee Heading Lorem ipsum dolor sit amet, consectetur…" at bounding box center [893, 226] width 1144 height 493
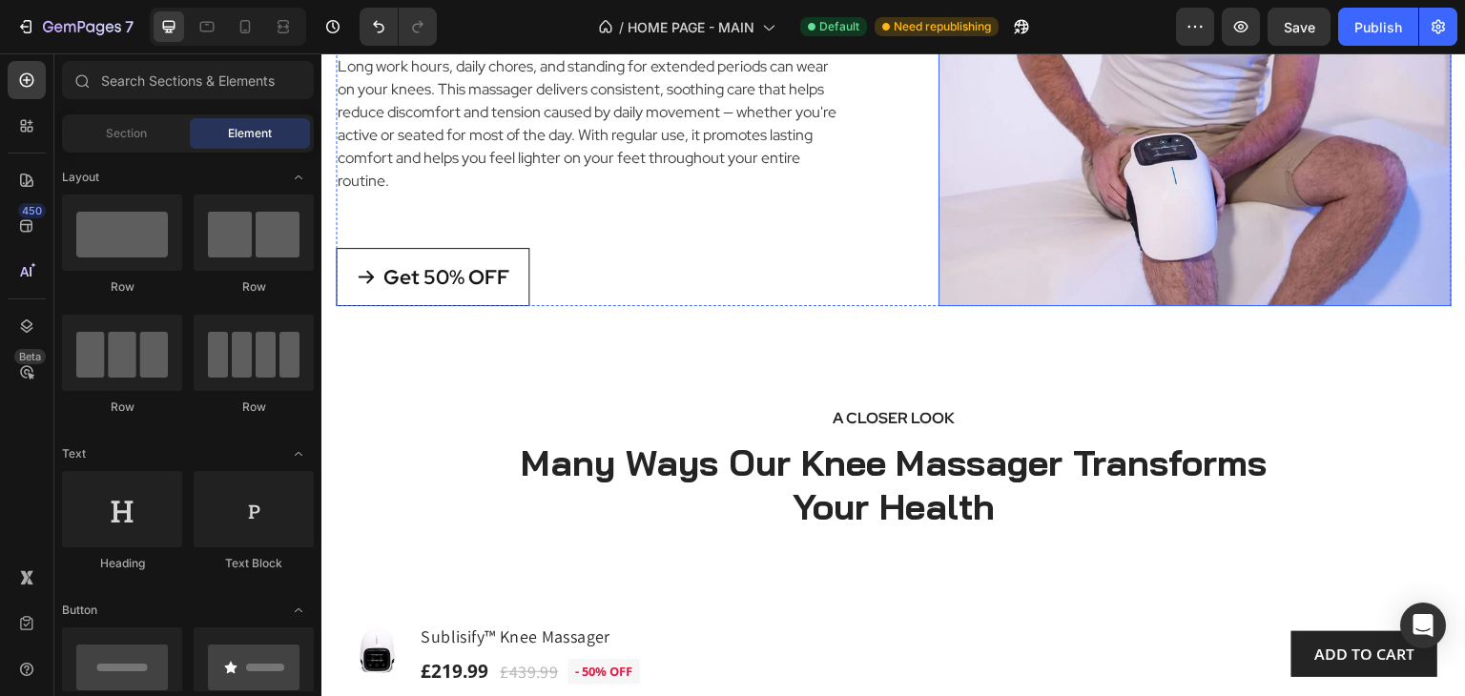
scroll to position [5218, 0]
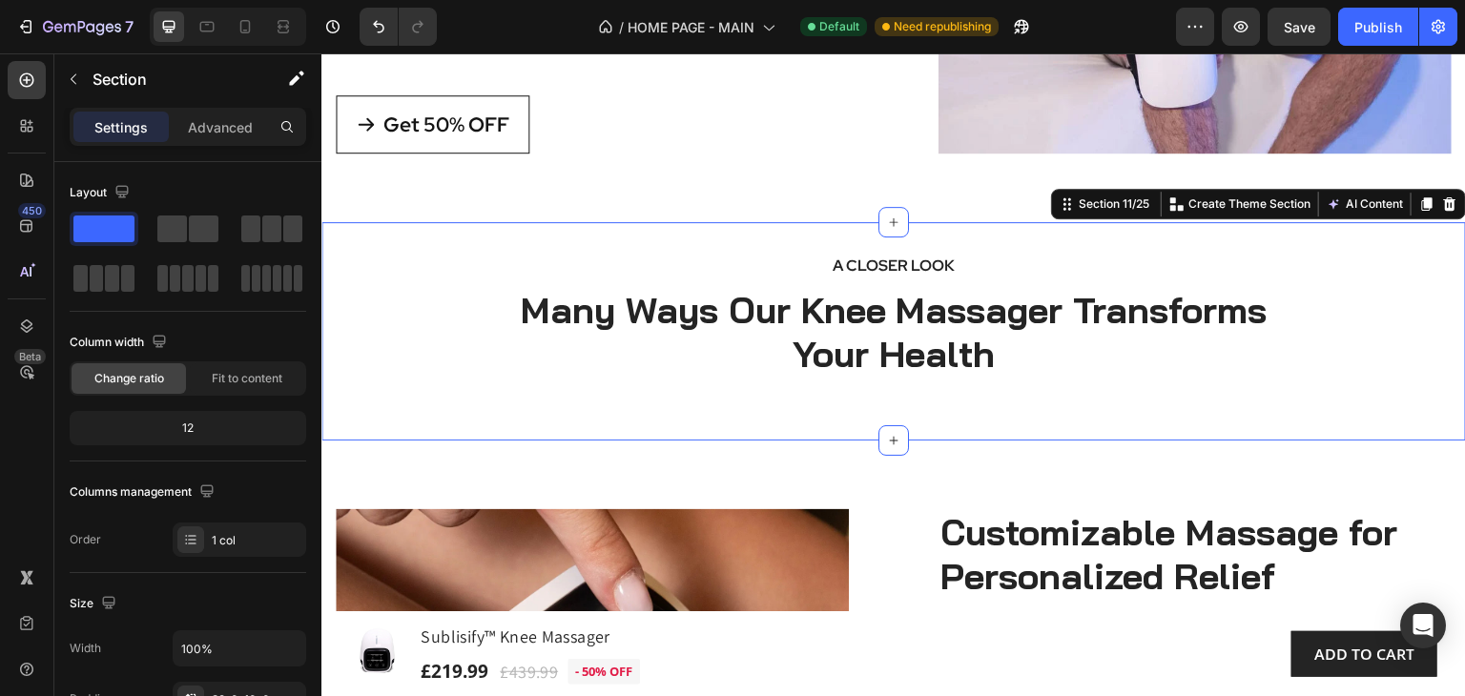
click at [1373, 326] on div "A CLOSER LOOK Text block Many Ways Our Knee Massager Transforms Your Health Hea…" at bounding box center [893, 342] width 1144 height 178
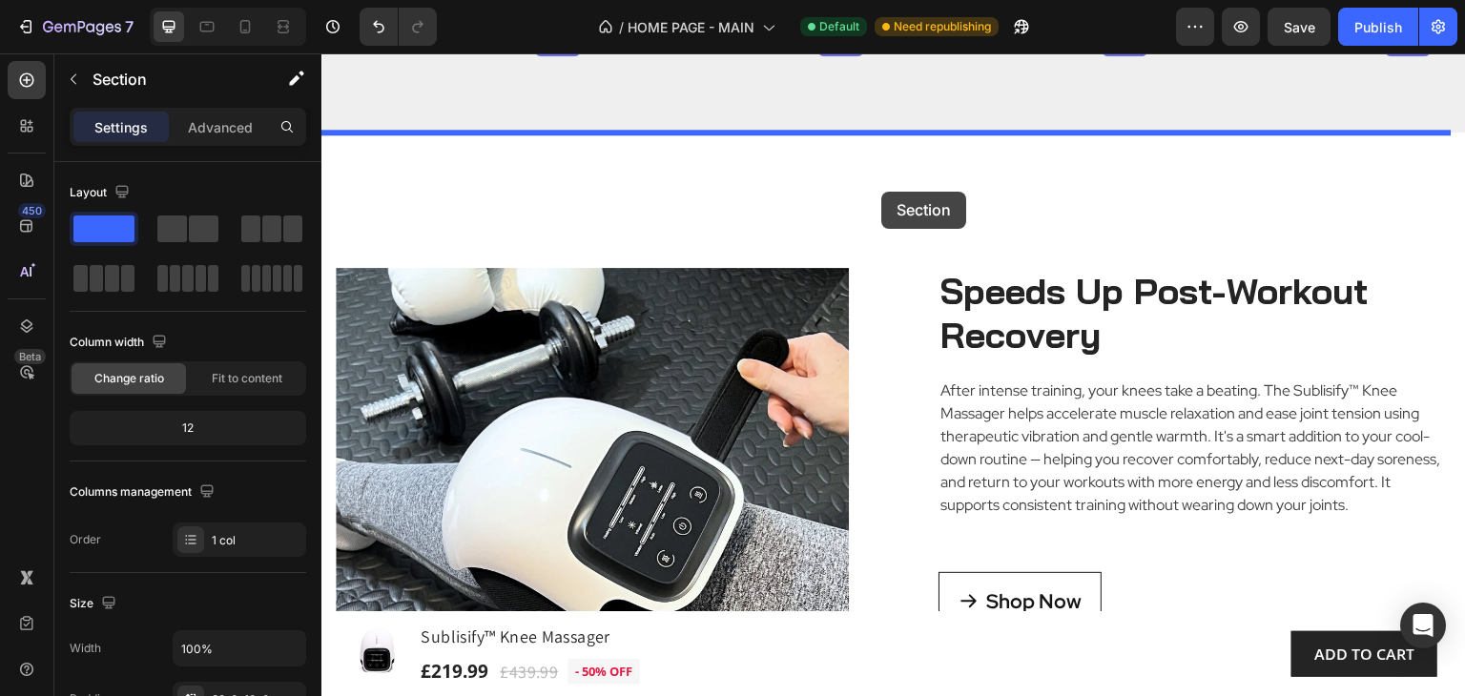
scroll to position [4157, 0]
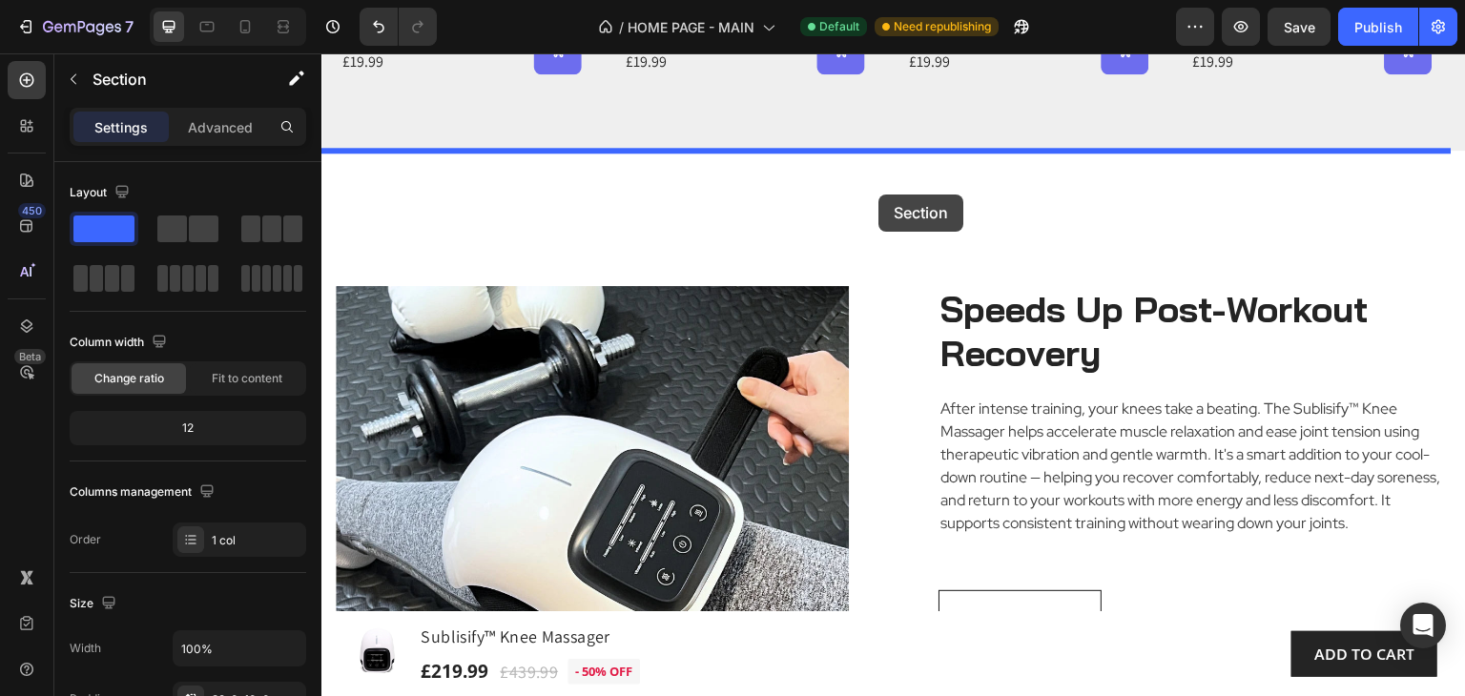
drag, startPoint x: 1053, startPoint y: 225, endPoint x: 878, endPoint y: 195, distance: 177.2
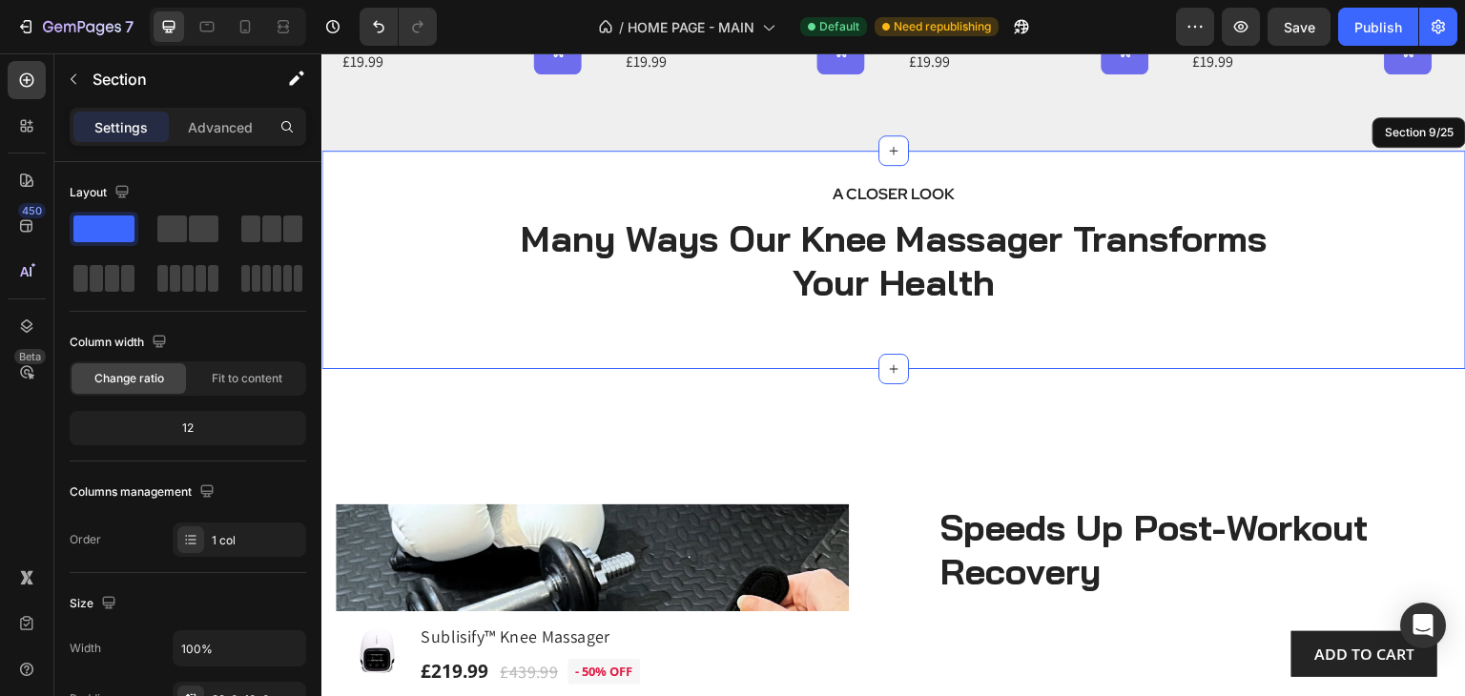
click at [1308, 334] on div "A CLOSER LOOK Text block Many Ways Our Knee Massager Transforms Your Health Hea…" at bounding box center [893, 270] width 1144 height 178
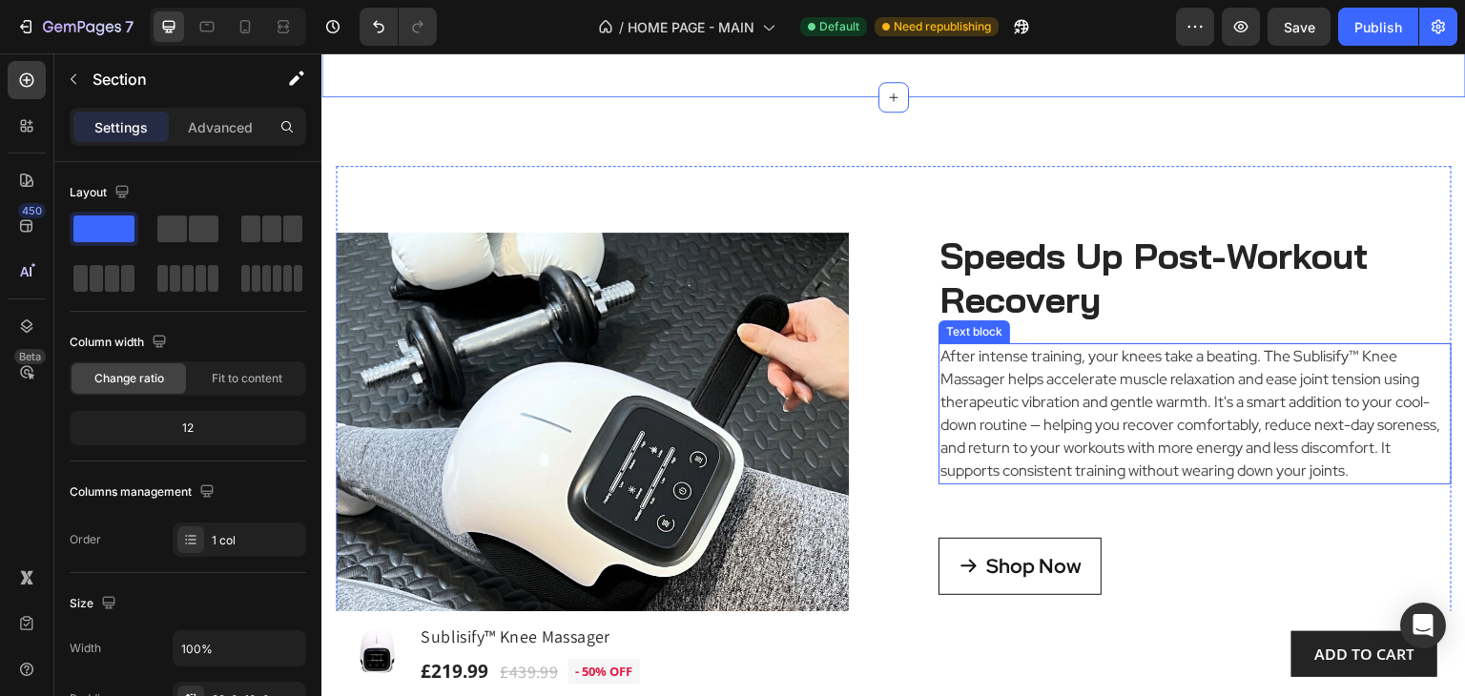
scroll to position [4443, 0]
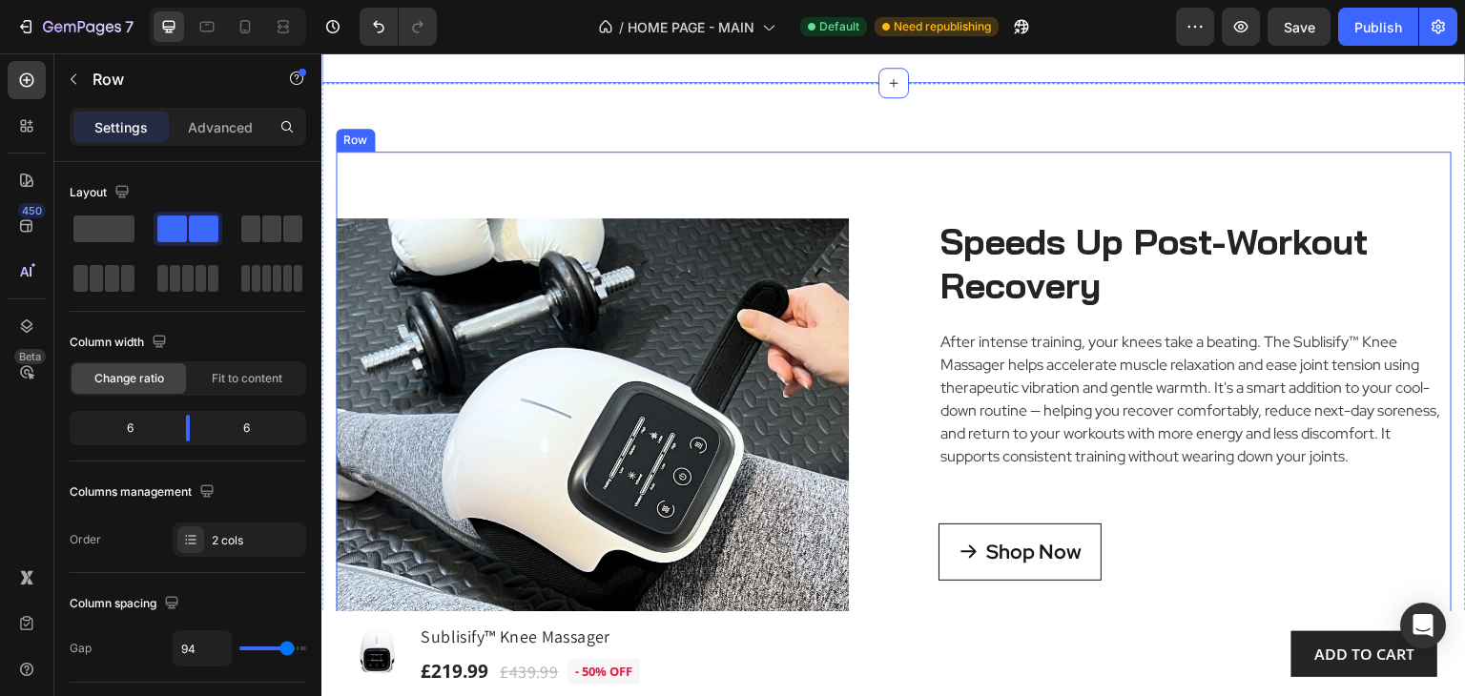
click at [1331, 156] on div "Image Improves Daily Comfort and Knee Support Heading Long work hours, daily ch…" at bounding box center [894, 650] width 1116 height 996
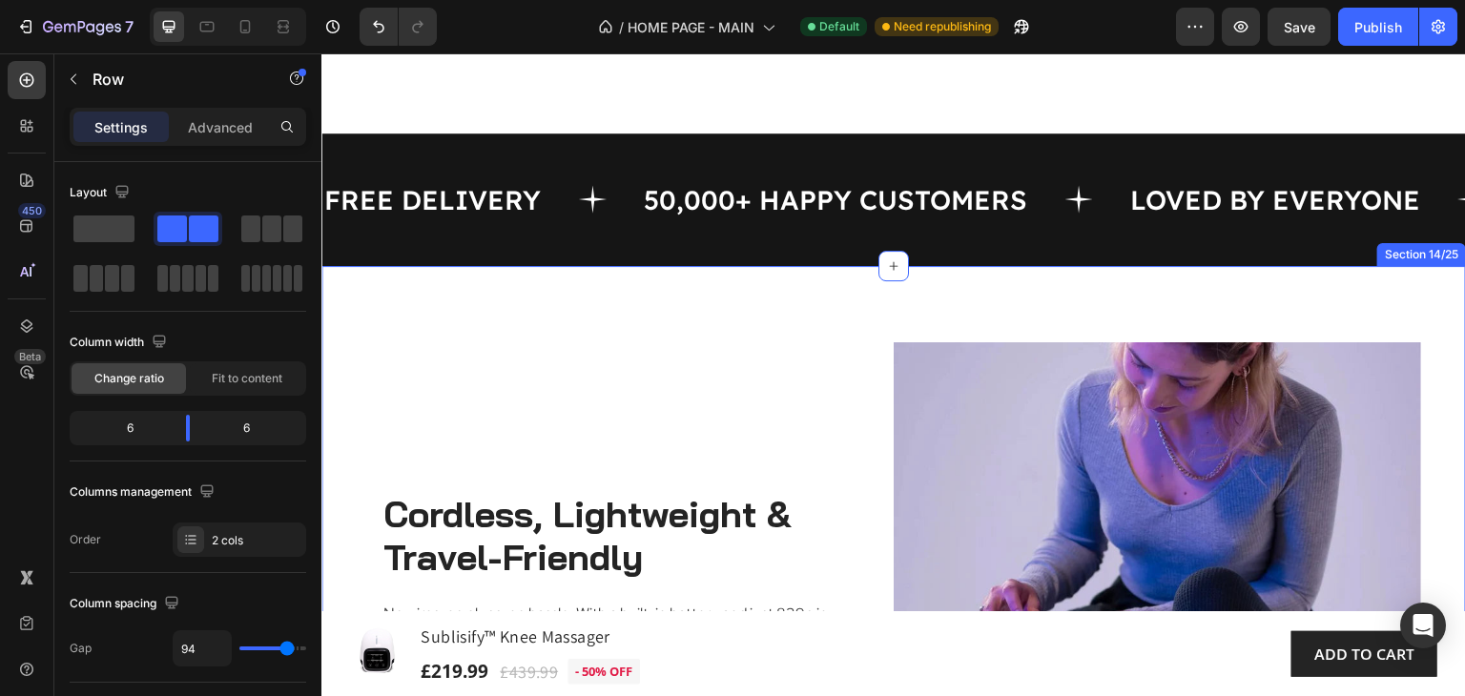
scroll to position [6541, 0]
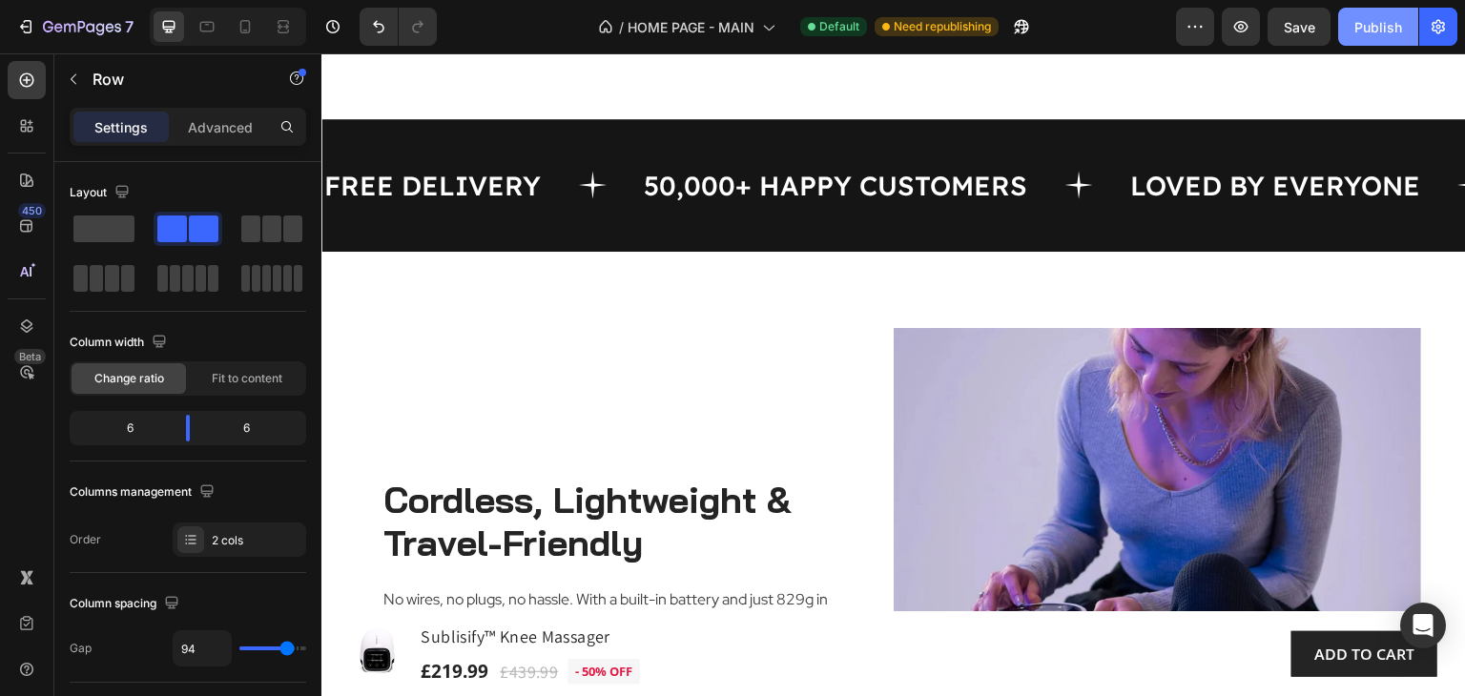
click at [1371, 15] on button "Publish" at bounding box center [1378, 27] width 80 height 38
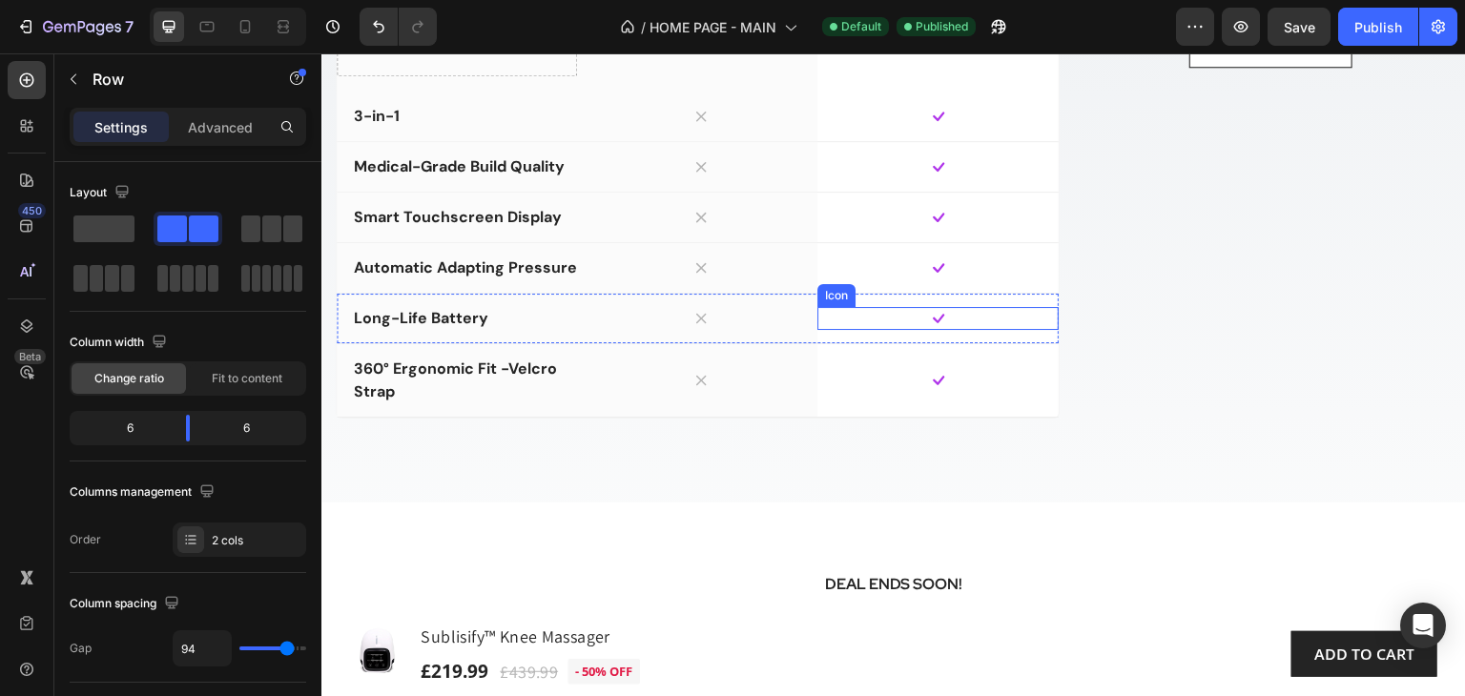
scroll to position [9783, 0]
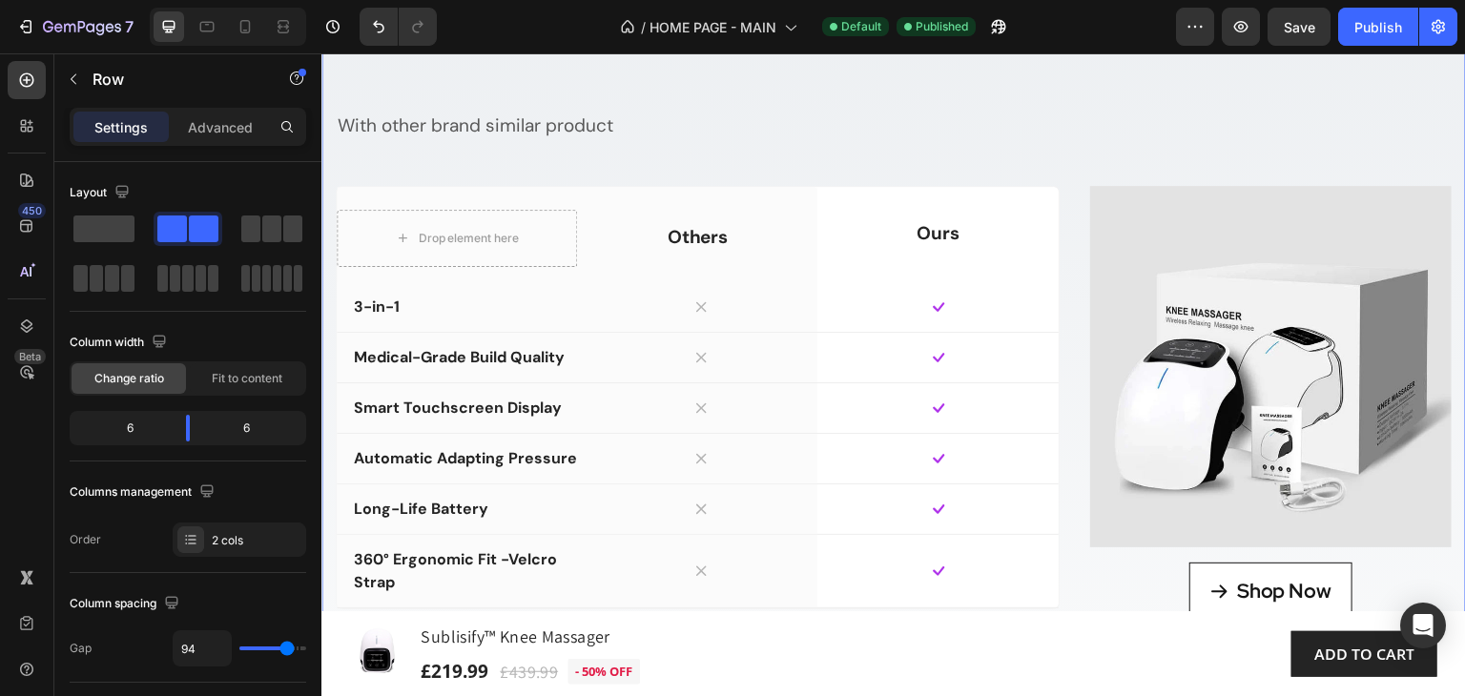
click at [336, 212] on div "Not All Knee Massagers Are Created Equal - See the Difference Heading With othe…" at bounding box center [894, 342] width 1116 height 662
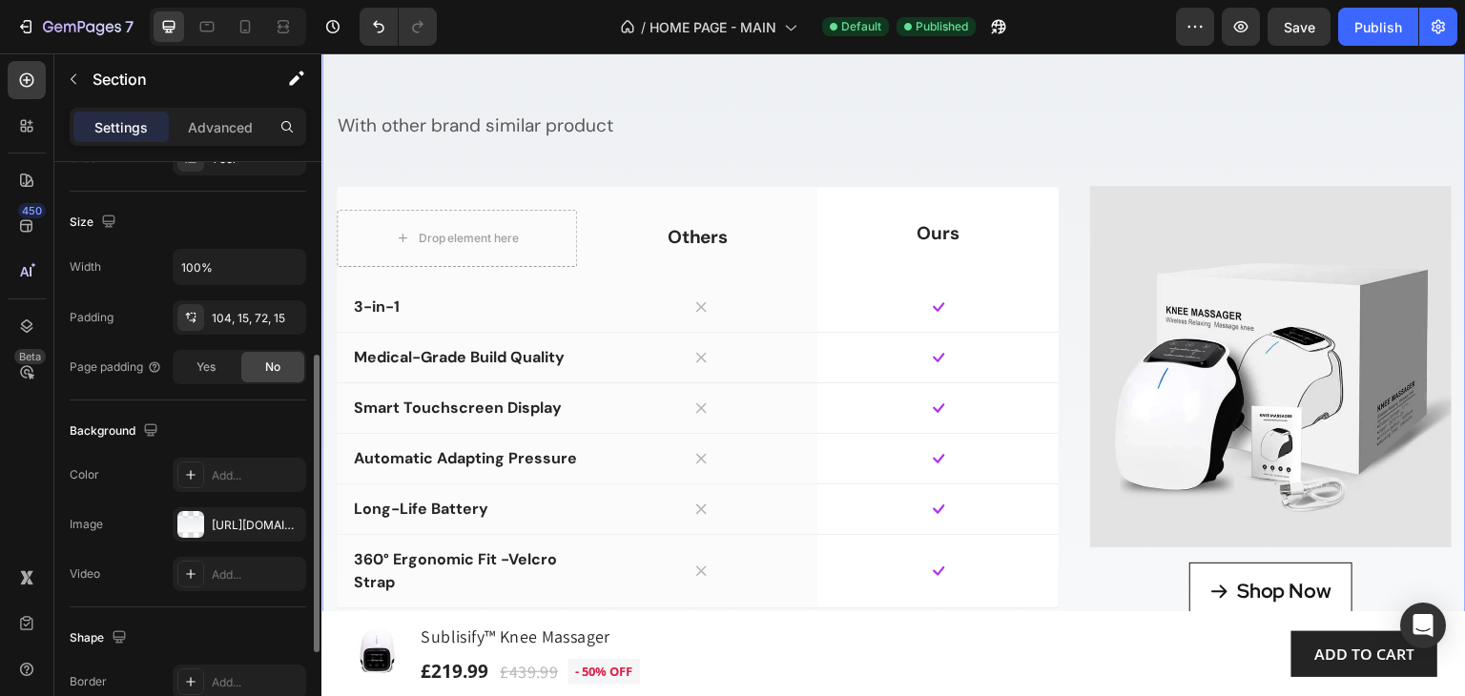
scroll to position [477, 0]
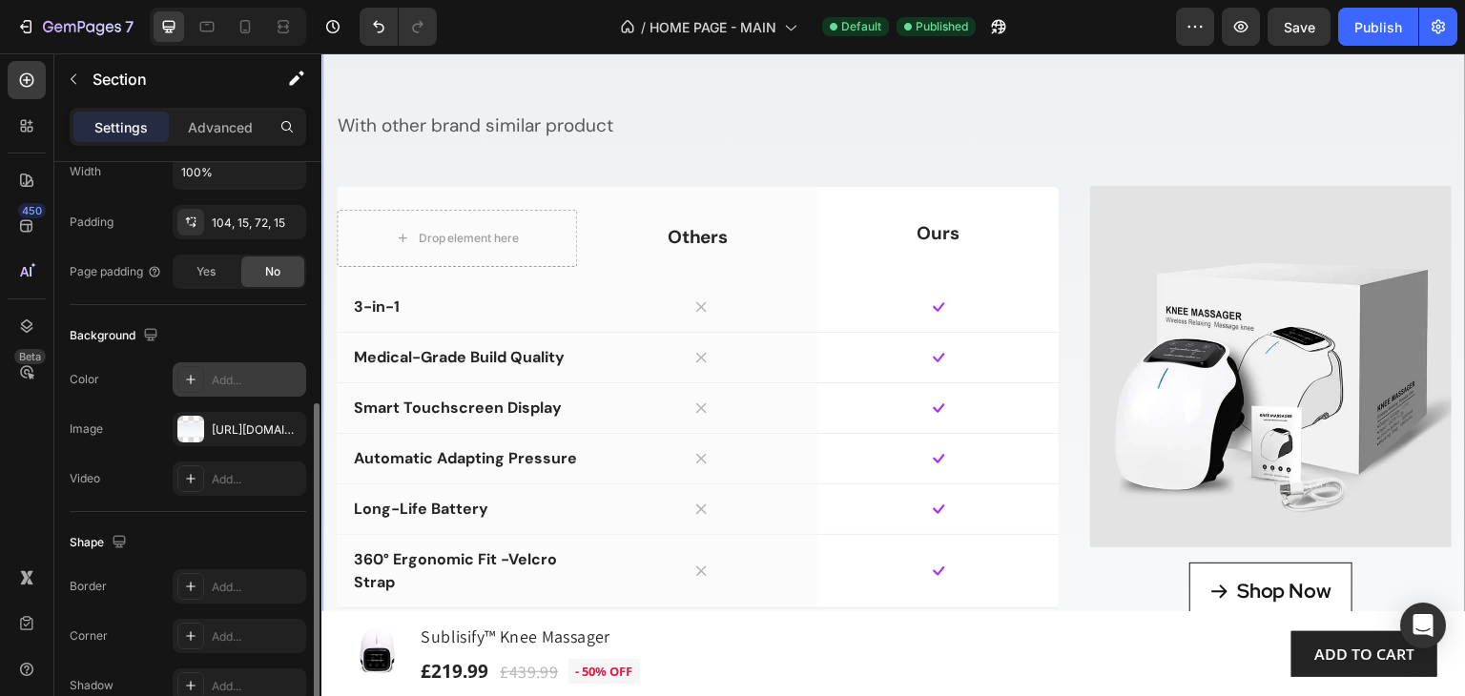
click at [236, 376] on div "Add..." at bounding box center [257, 380] width 90 height 17
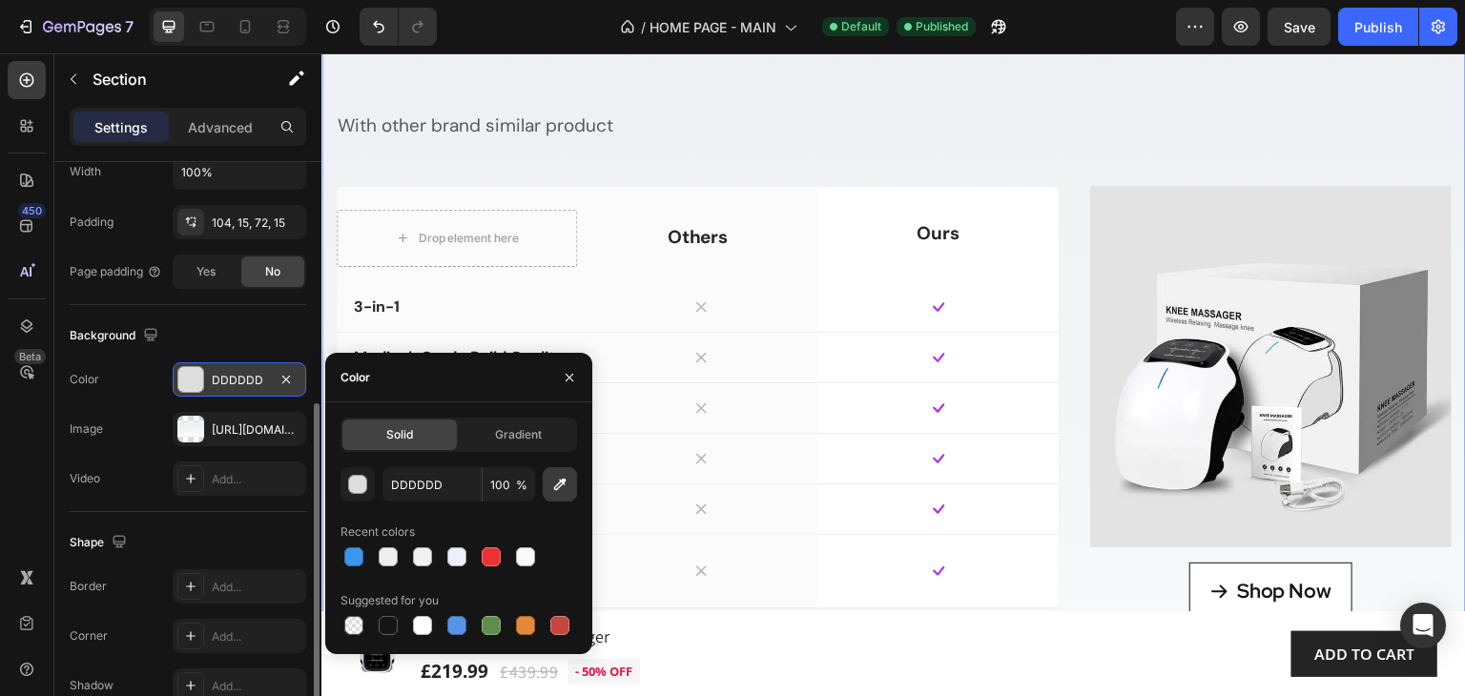
click at [558, 483] on icon "button" at bounding box center [559, 484] width 19 height 19
type input "E3E3E3"
click at [290, 425] on icon "button" at bounding box center [285, 428] width 15 height 15
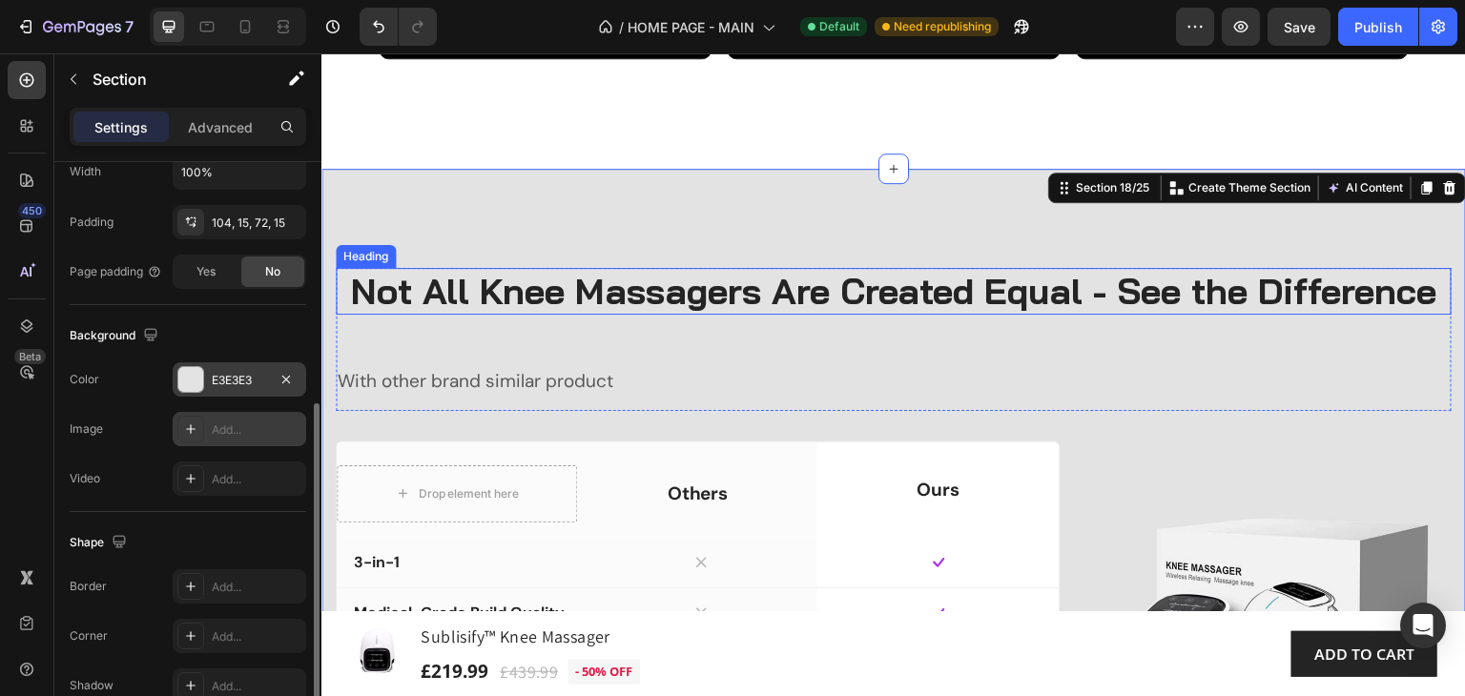
scroll to position [9402, 0]
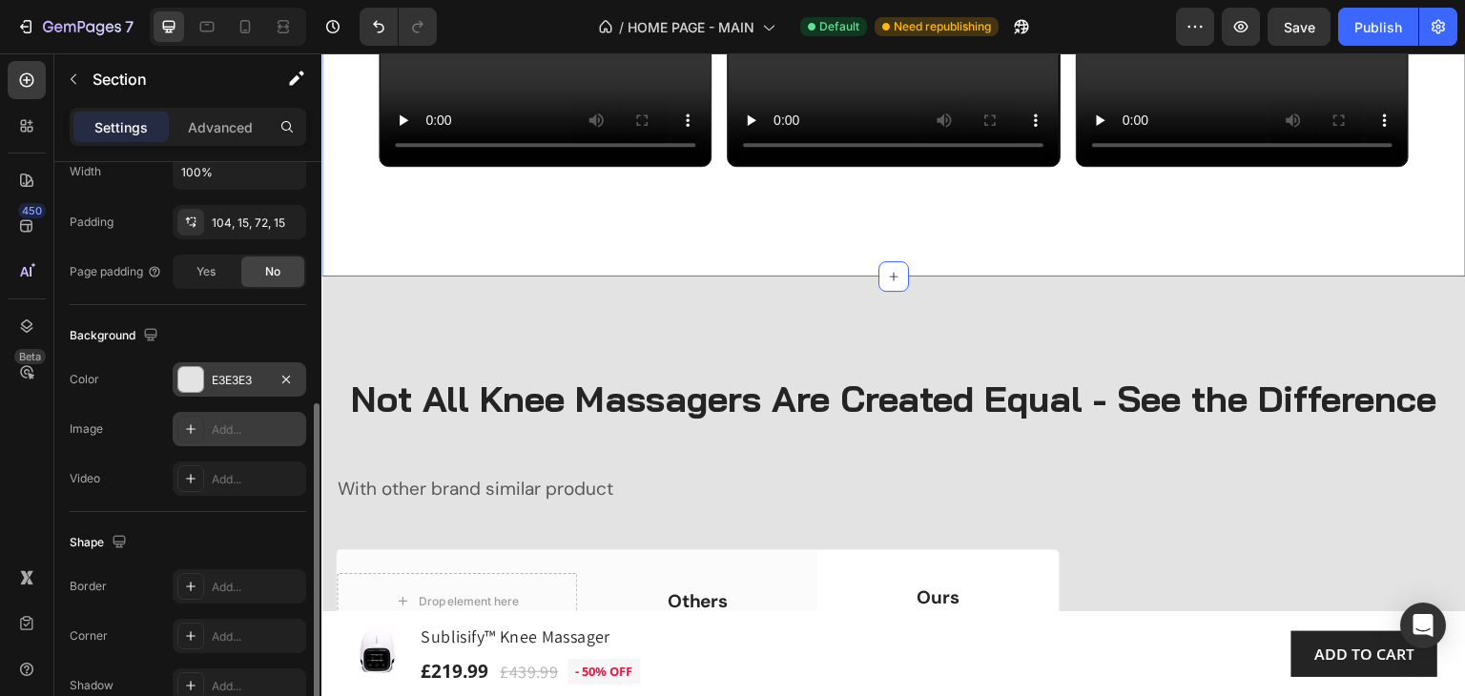
click at [741, 276] on div "See Why 50,000+ Chose Our Knee Massager Heading 100% Heading Money-Back Guarant…" at bounding box center [894, 10] width 1030 height 529
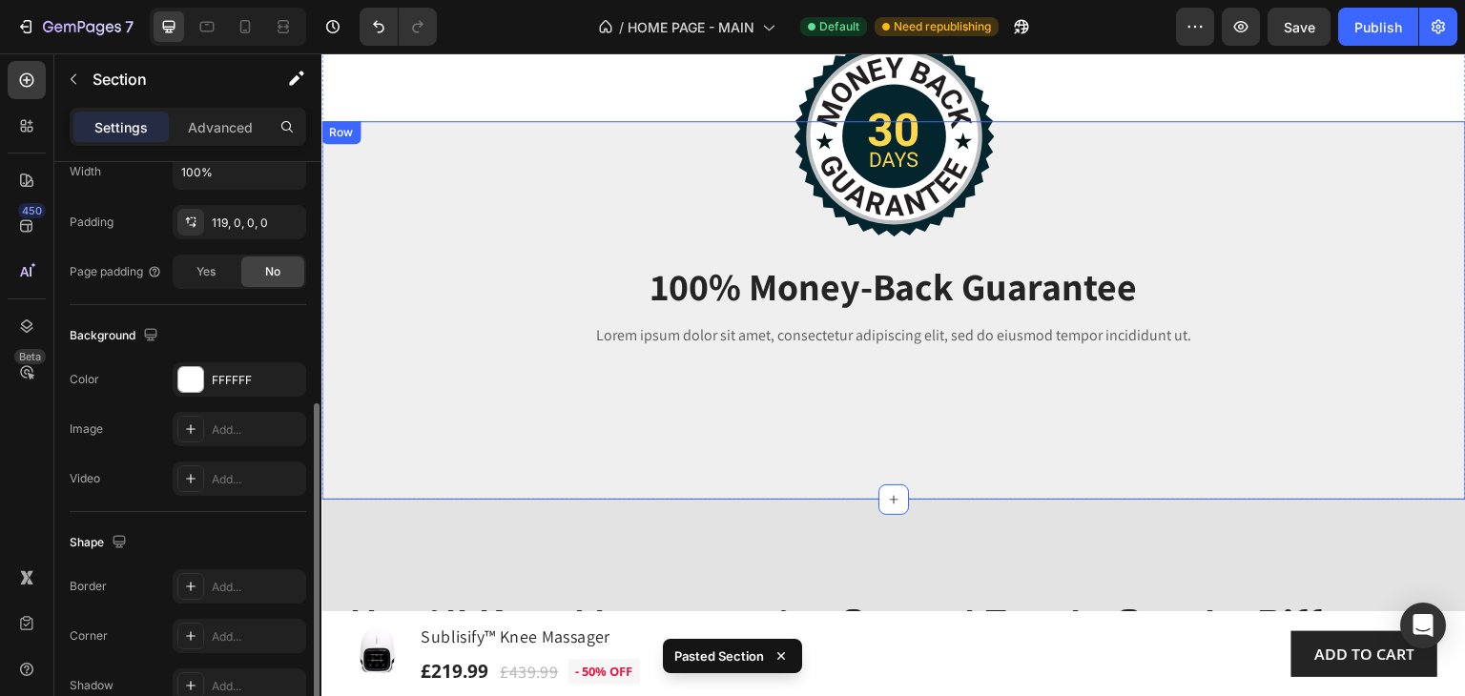
scroll to position [9974, 0]
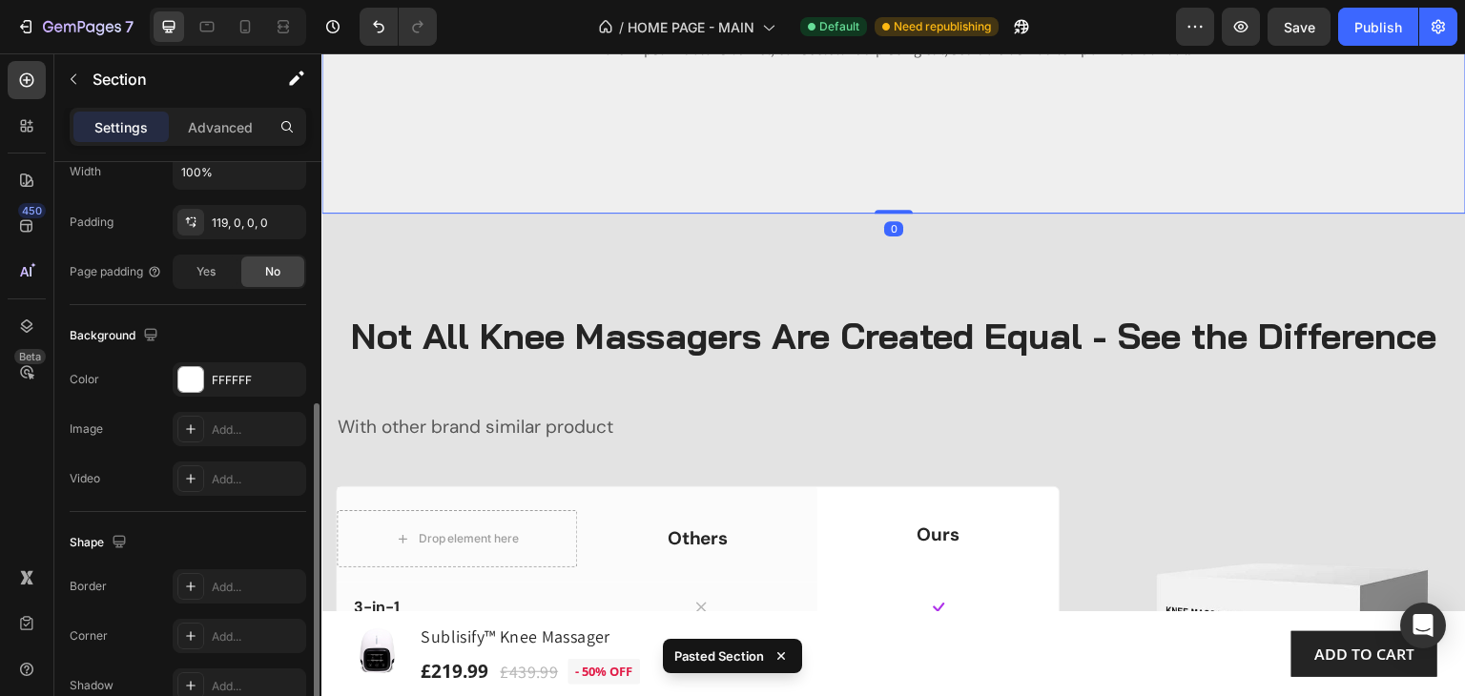
click at [527, 189] on div "Image 100% Money-Back Guarantee Heading Lorem ipsum dolor sit amet, consectetur…" at bounding box center [893, 24] width 1144 height 379
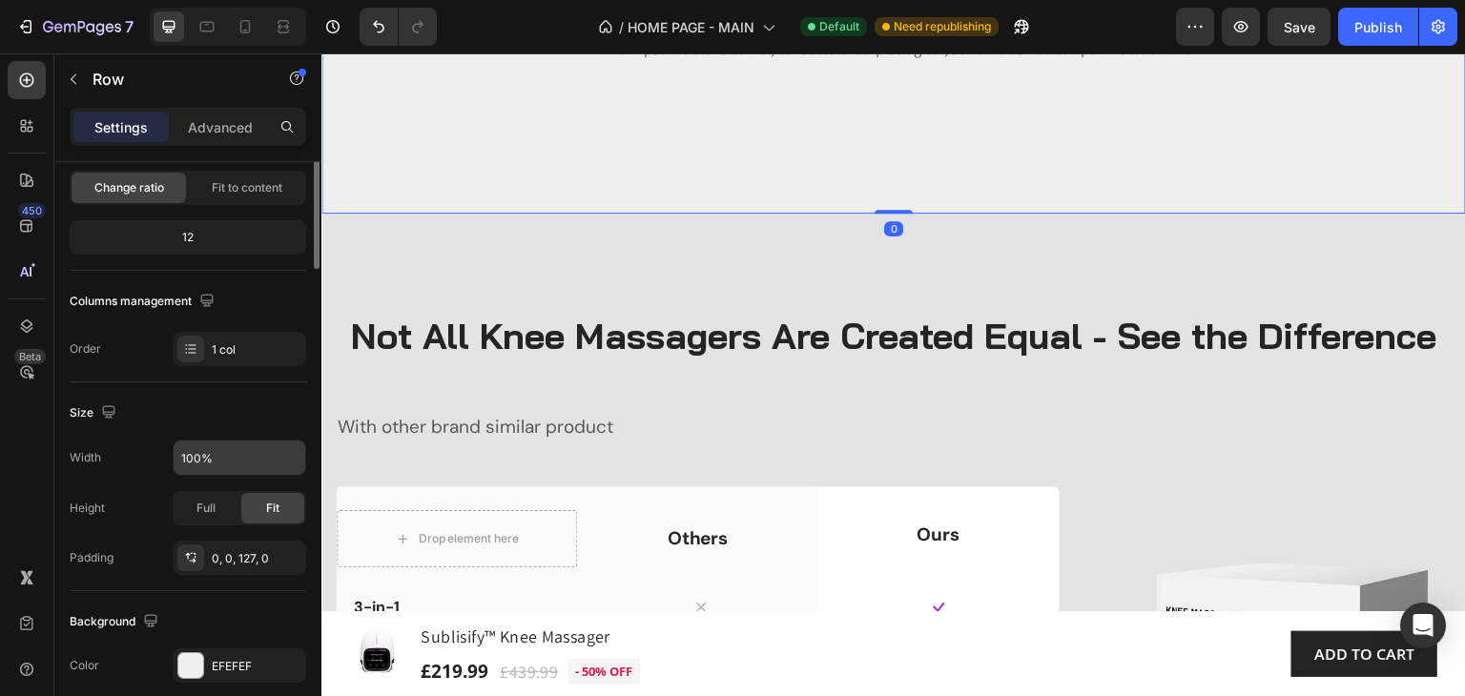
scroll to position [286, 0]
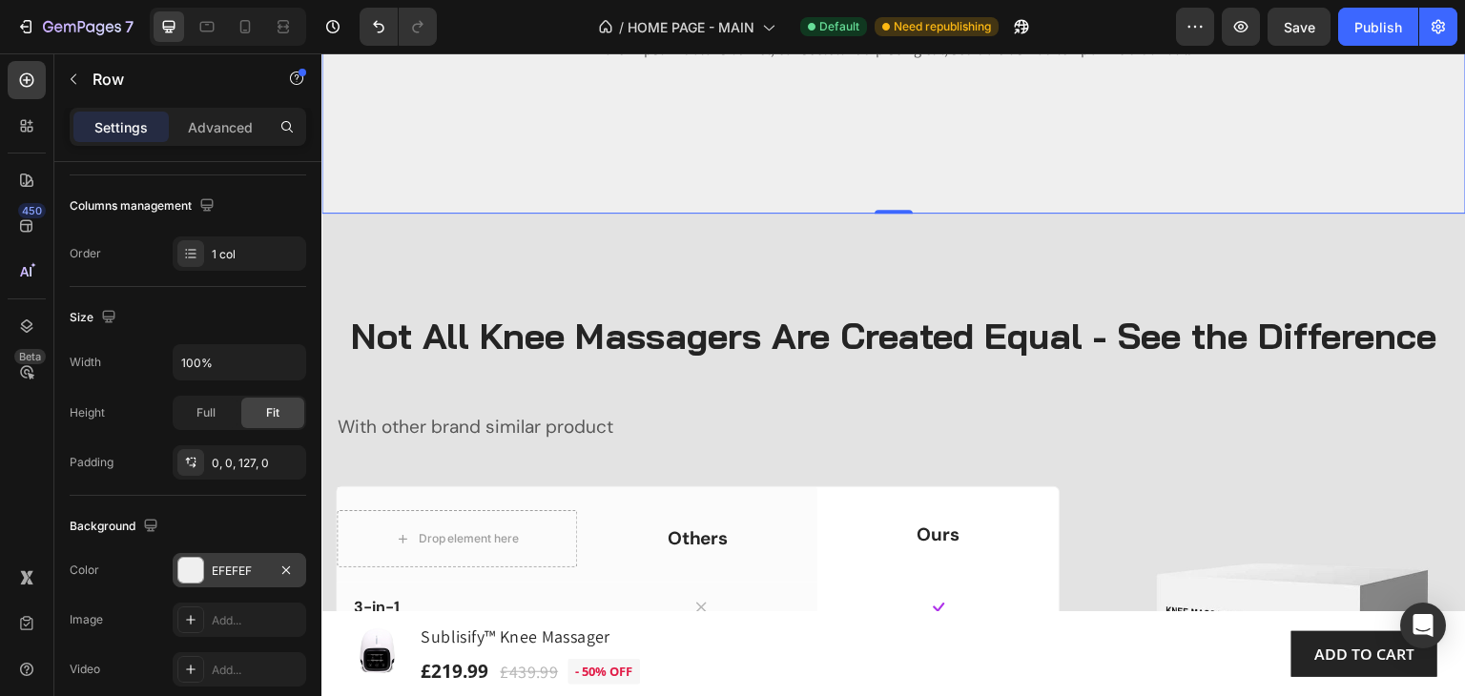
click at [247, 564] on div "EFEFEF" at bounding box center [239, 571] width 55 height 17
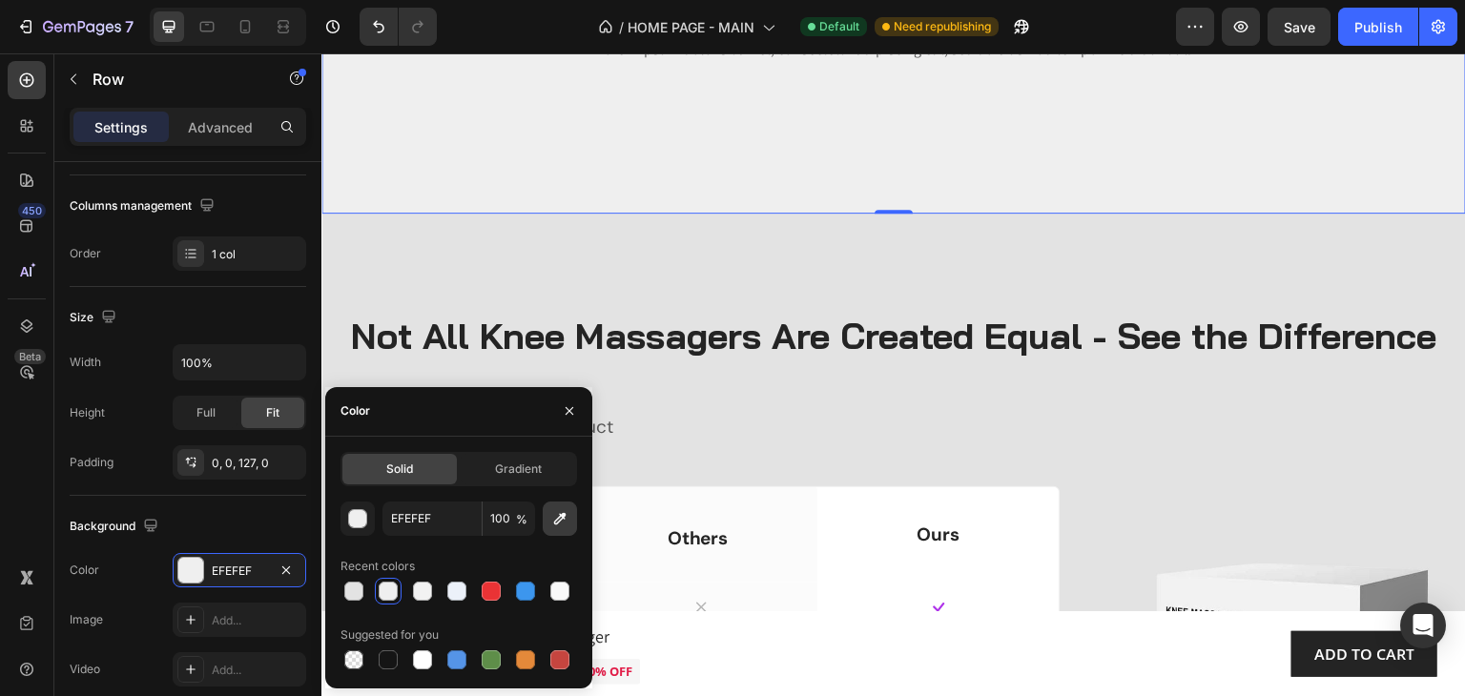
click at [565, 518] on icon "button" at bounding box center [560, 518] width 12 height 12
type input "E3E3E3"
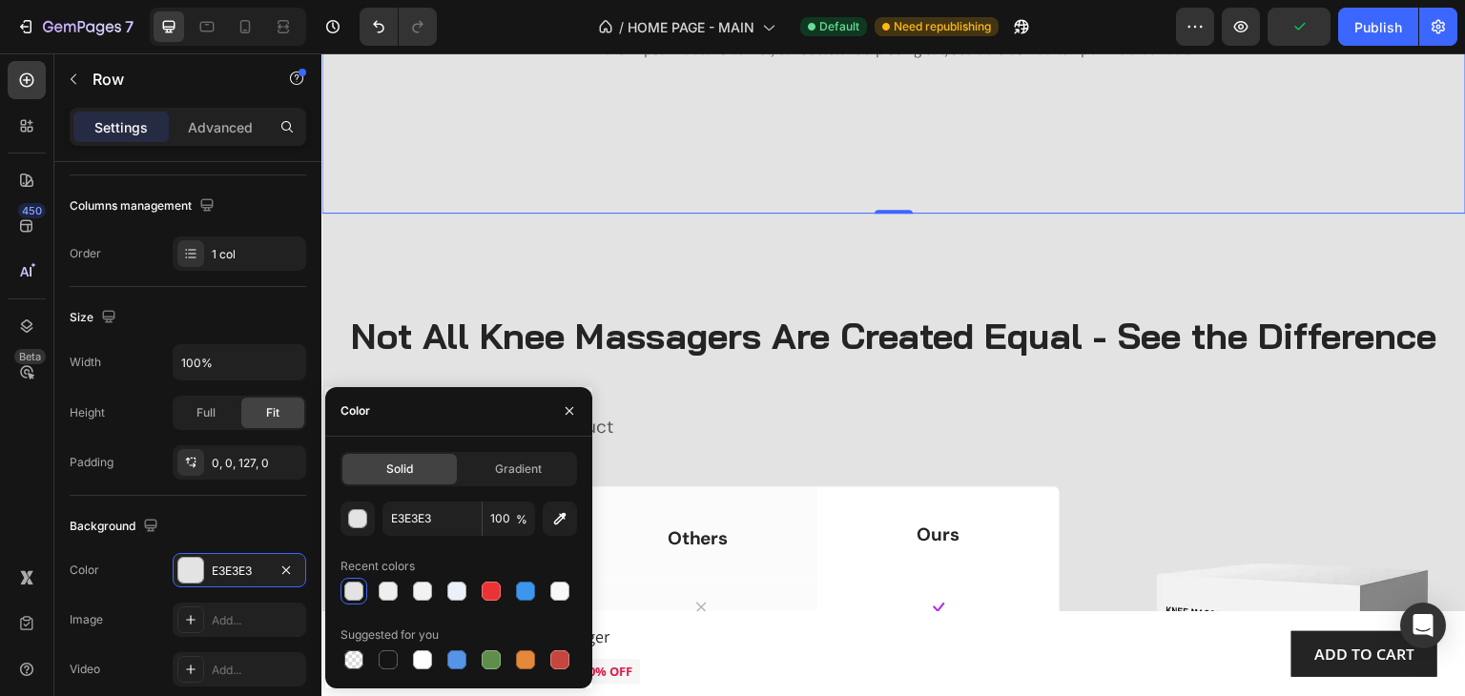
click at [997, 151] on div "Image 100% Money-Back Guarantee Heading Lorem ipsum dolor sit amet, consectetur…" at bounding box center [893, 24] width 1144 height 379
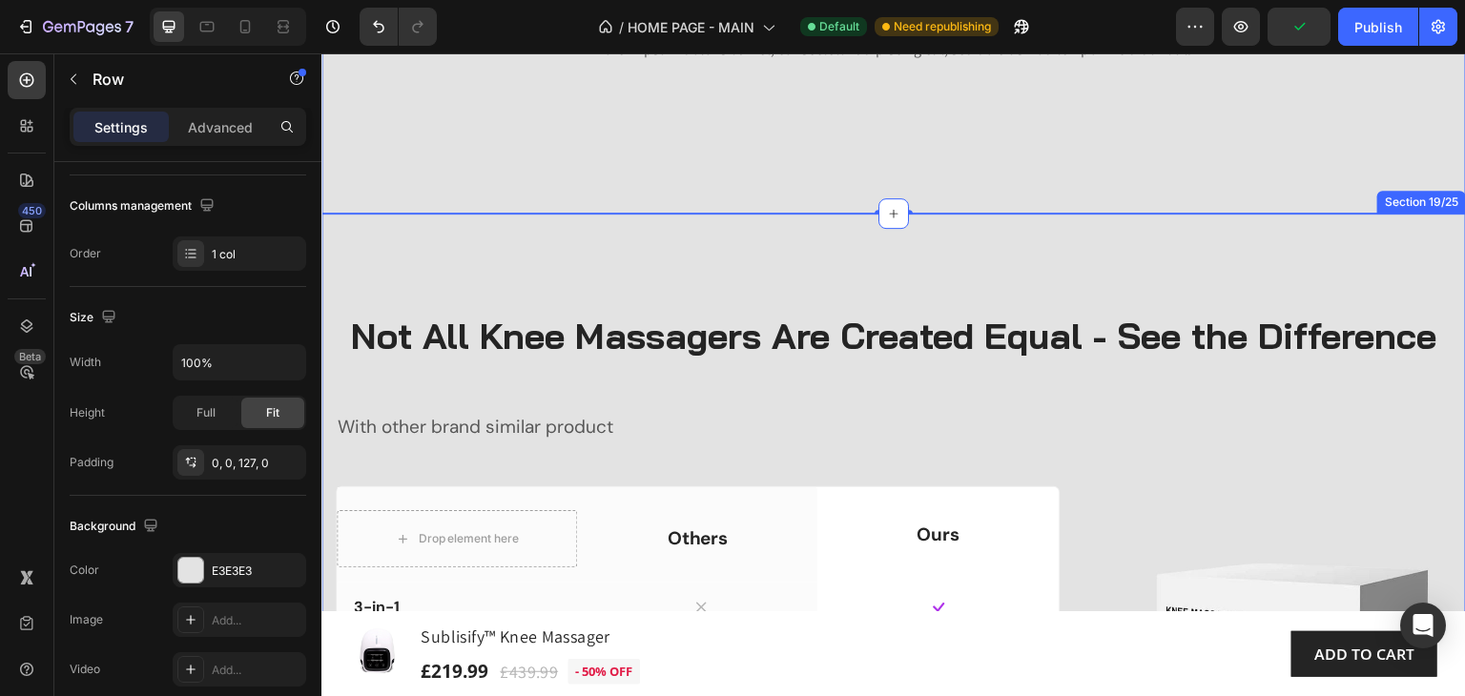
click at [1059, 246] on div "Not All Knee Massagers Are Created Equal - See the Difference Heading With othe…" at bounding box center [893, 629] width 1144 height 830
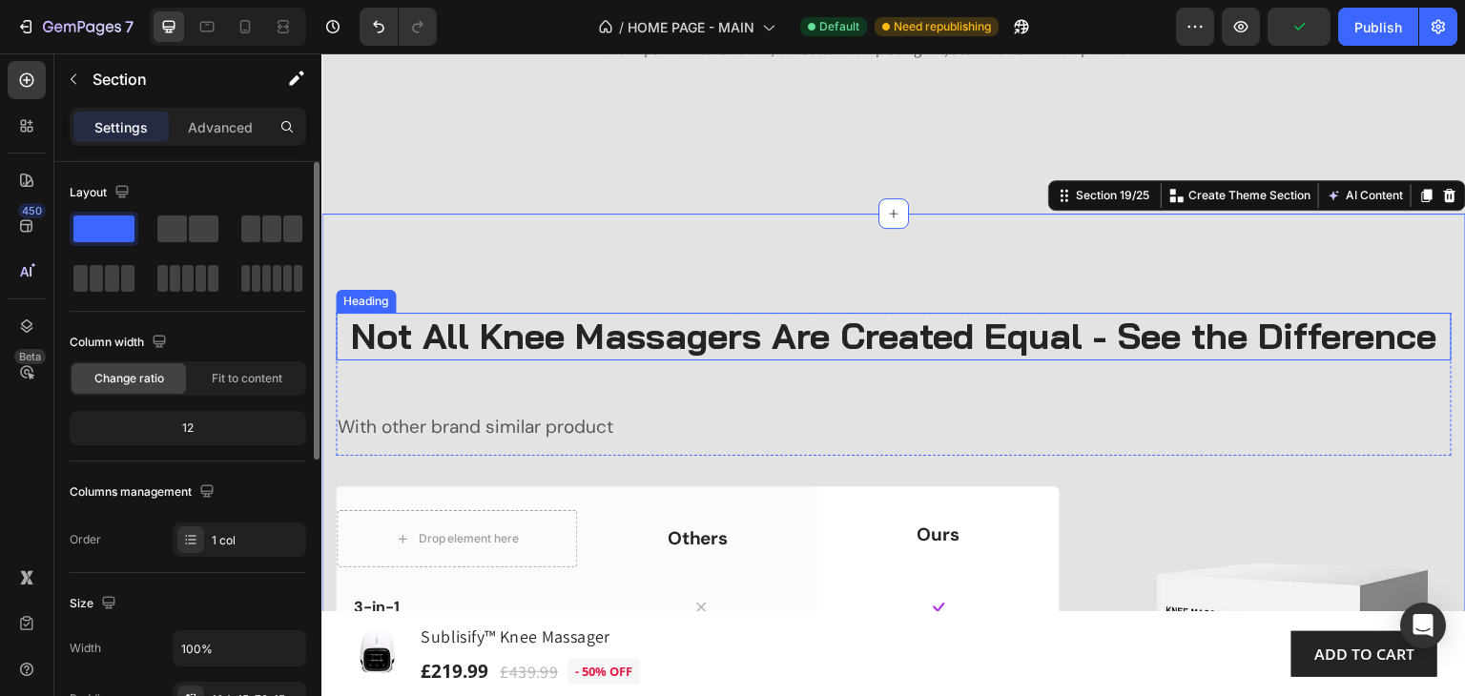
click at [1114, 360] on h2 "Not All Knee Massagers Are Created Equal - See the Difference" at bounding box center [894, 337] width 1116 height 48
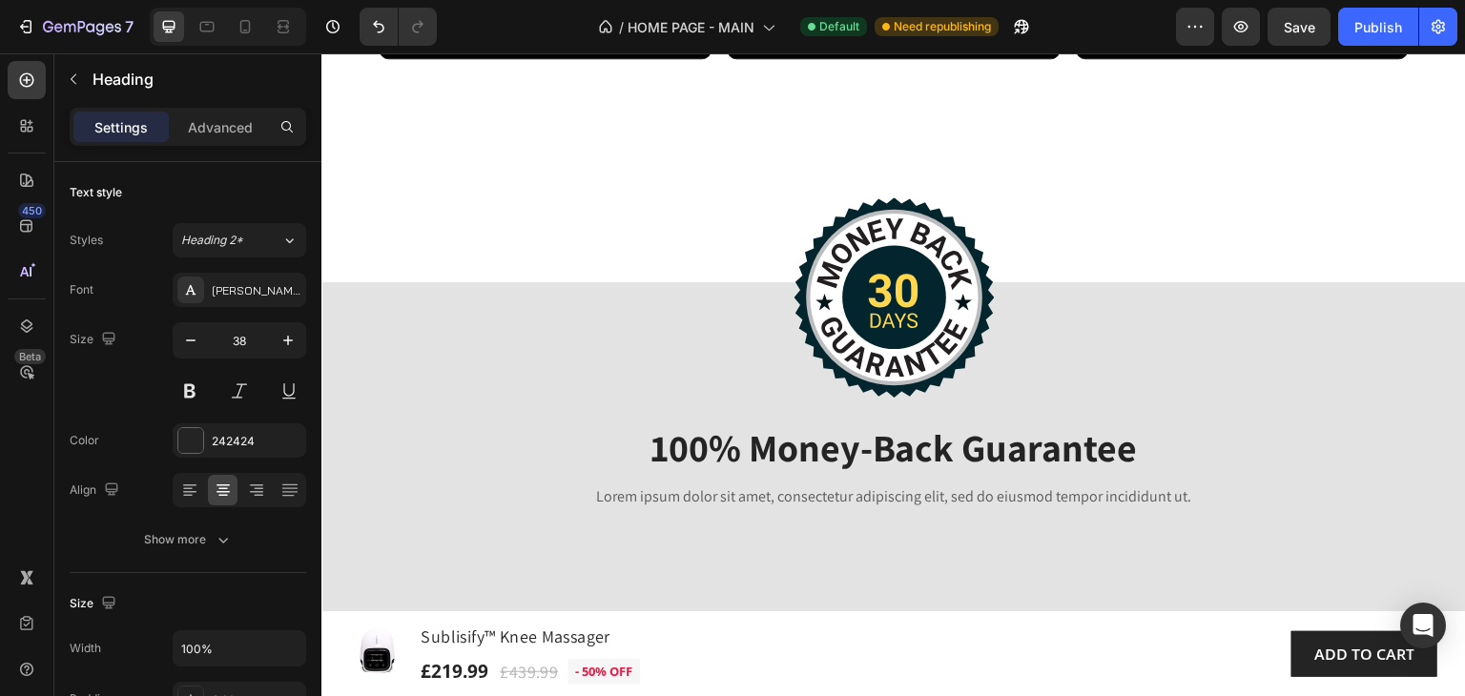
scroll to position [9507, 0]
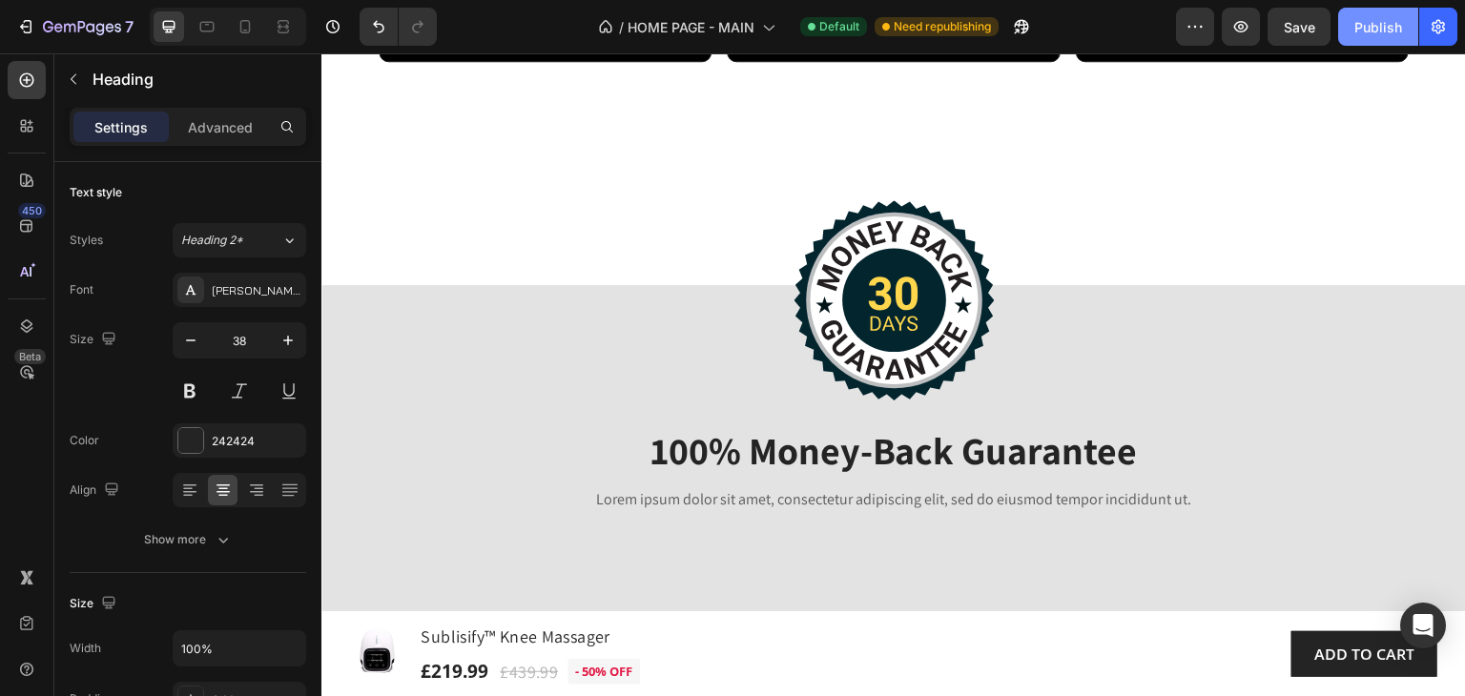
click at [1369, 31] on div "Publish" at bounding box center [1378, 27] width 48 height 20
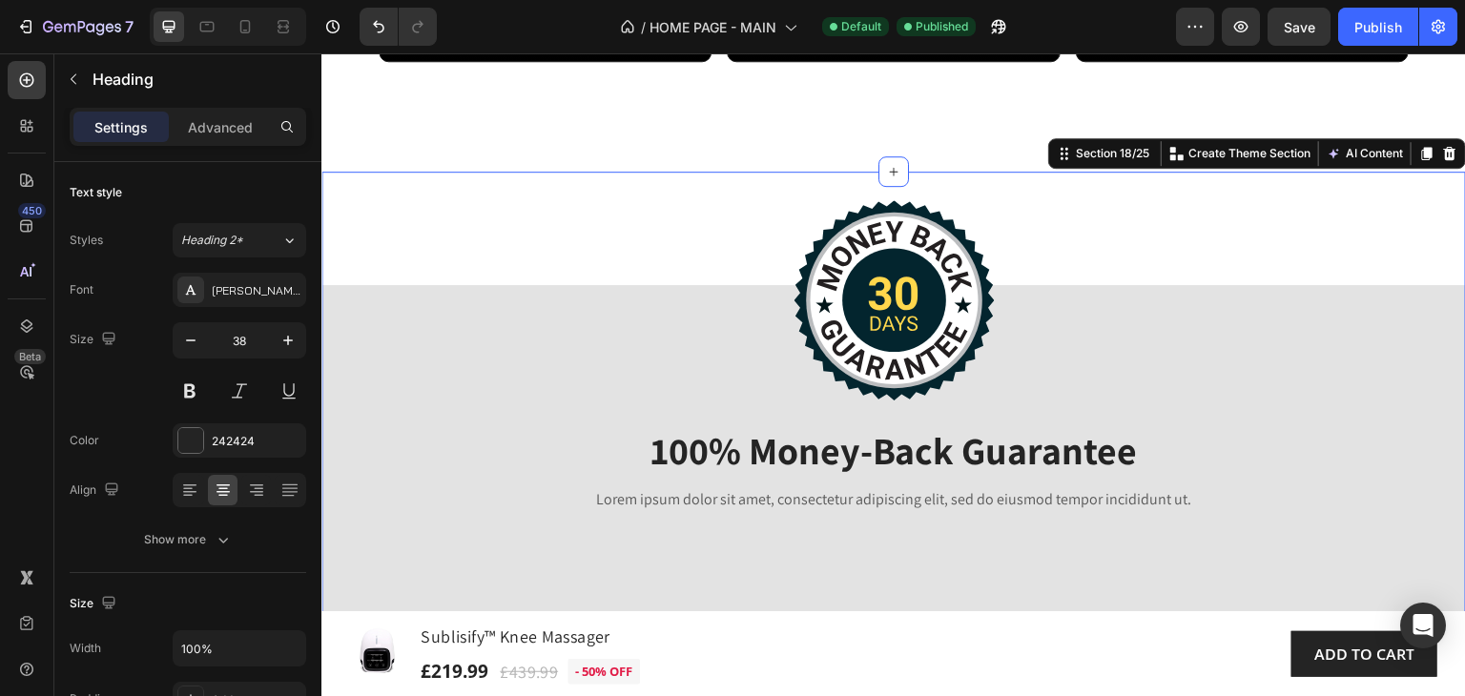
click at [363, 226] on div "Image 100% Money-Back Guarantee Heading Lorem ipsum dolor sit amet, consectetur…" at bounding box center [893, 418] width 1144 height 492
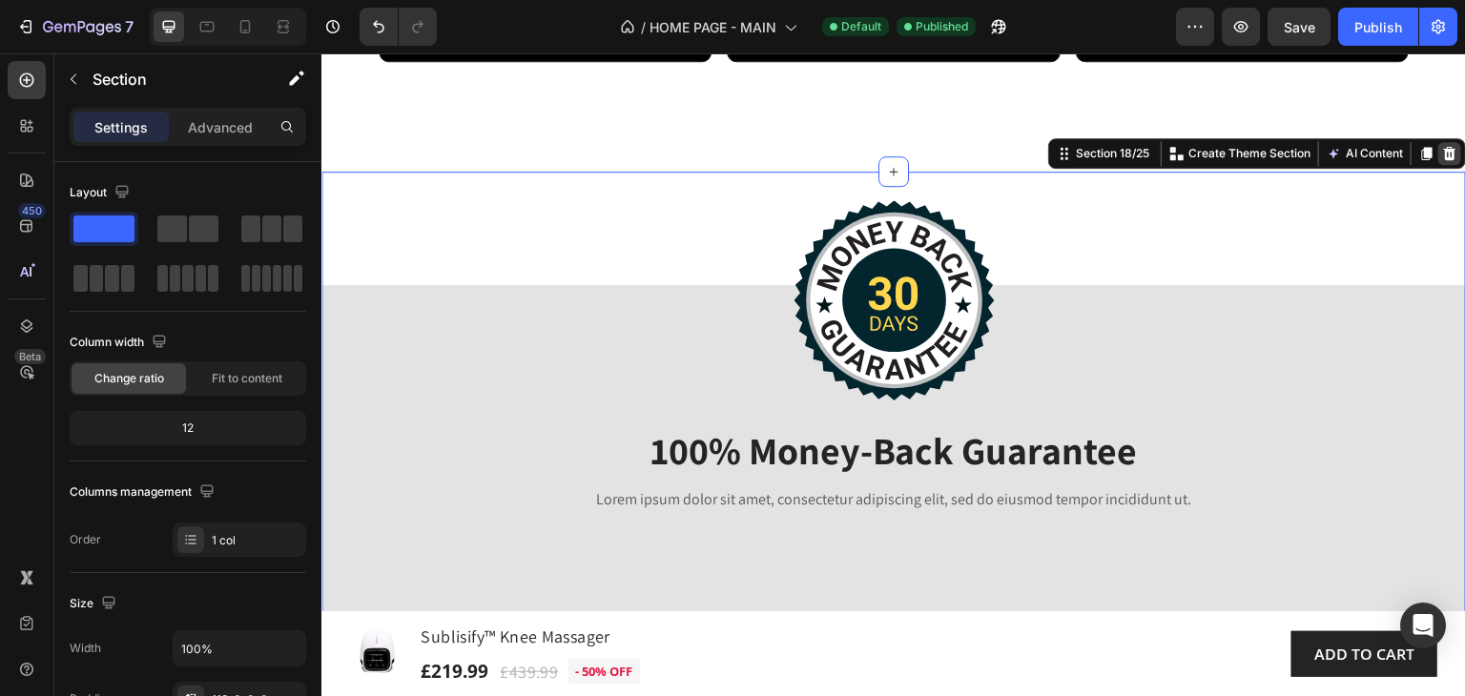
click at [1442, 161] on icon at bounding box center [1449, 153] width 15 height 15
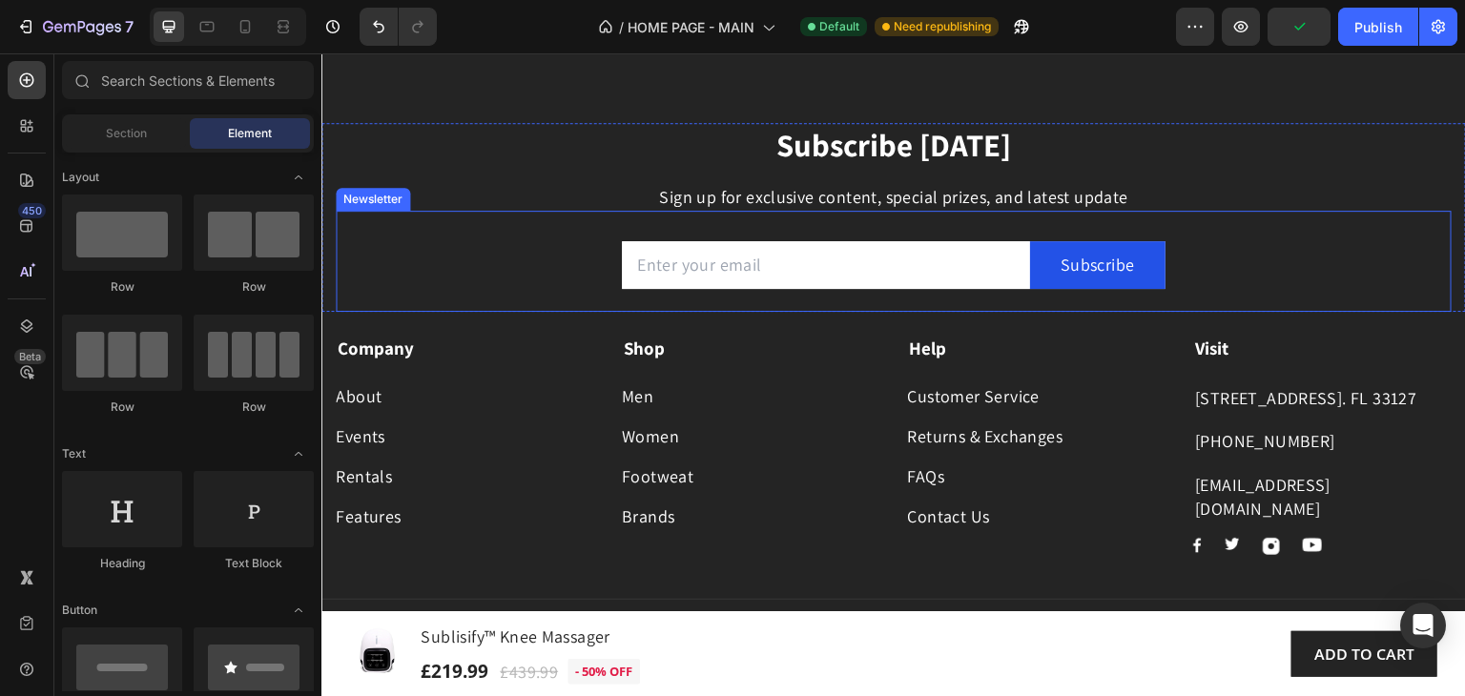
scroll to position [13416, 0]
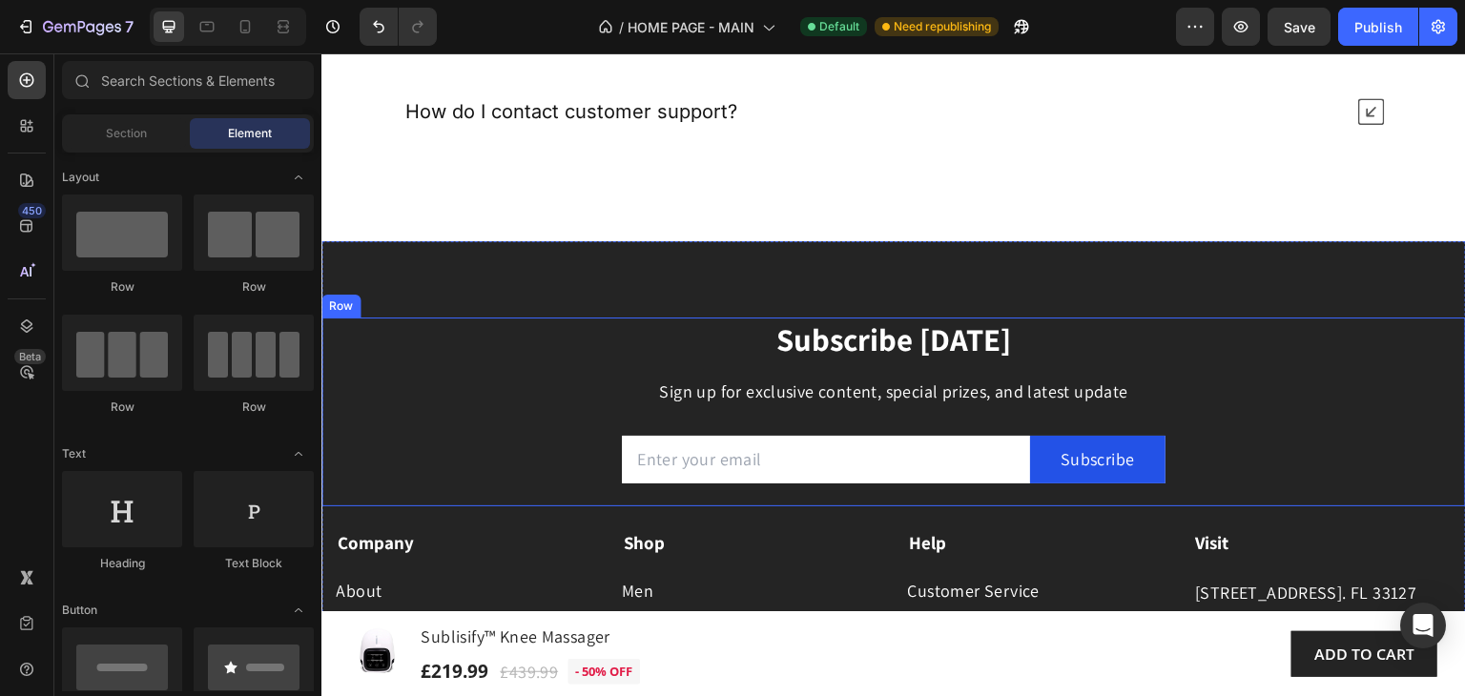
click at [1435, 372] on div "Subscribe [DATE] Heading Sign up for exclusive content, special prizes, and lat…" at bounding box center [894, 412] width 1116 height 188
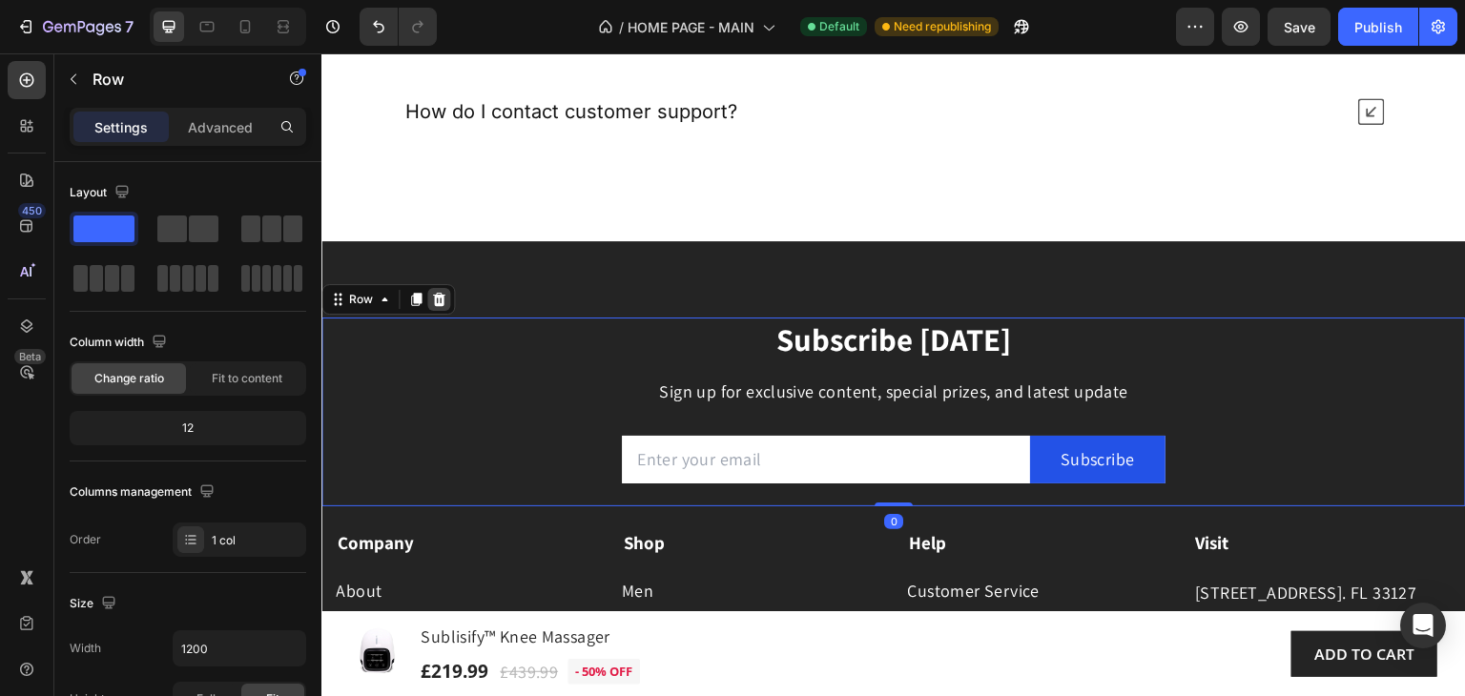
click at [439, 299] on icon at bounding box center [439, 299] width 12 height 13
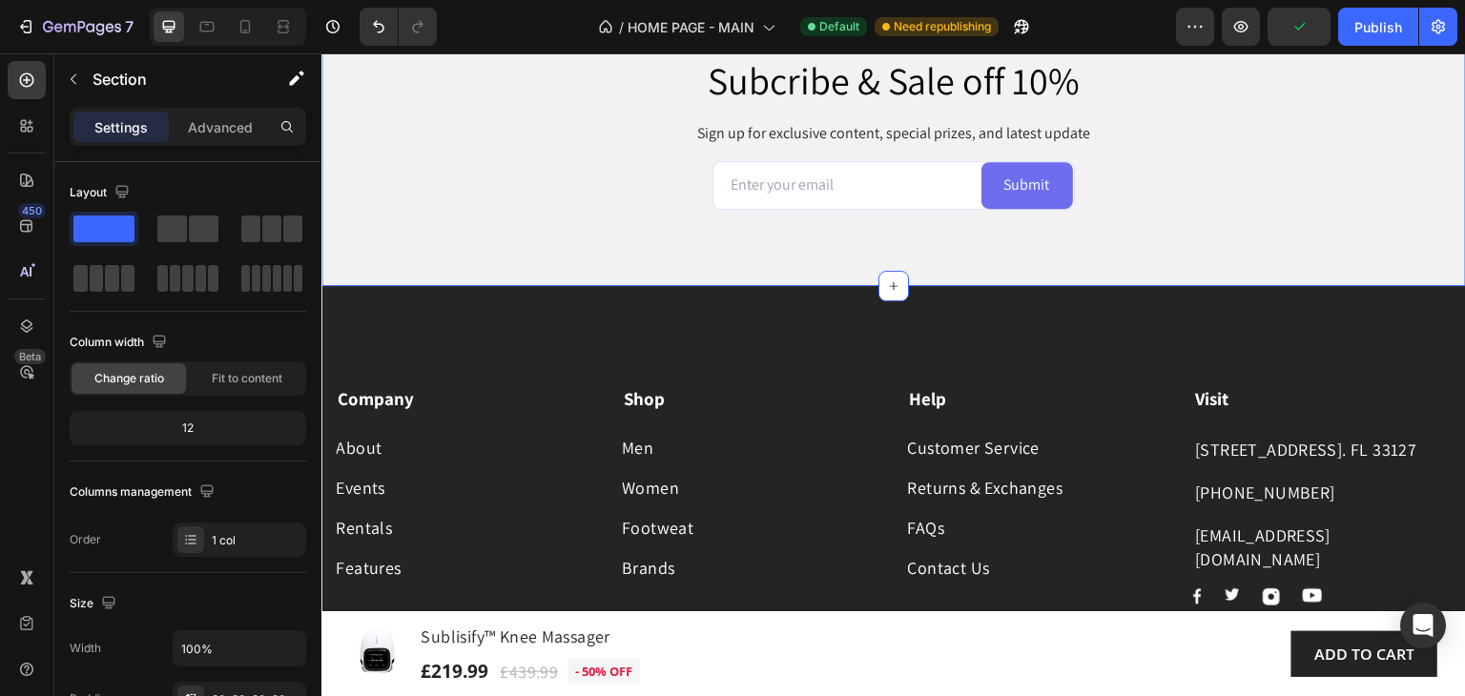
scroll to position [13703, 0]
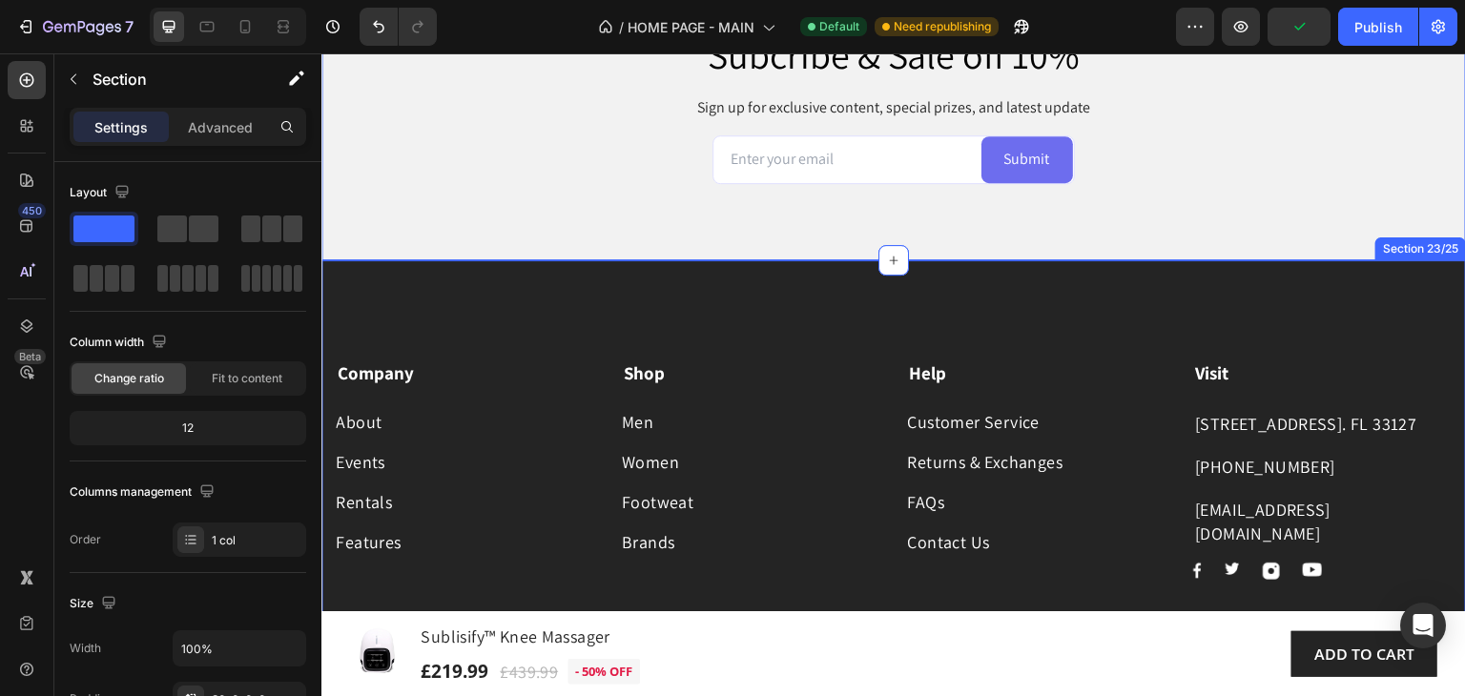
click at [742, 287] on div "Company Text block About Button Events Button Rentals Button Features Button Sh…" at bounding box center [893, 490] width 1144 height 460
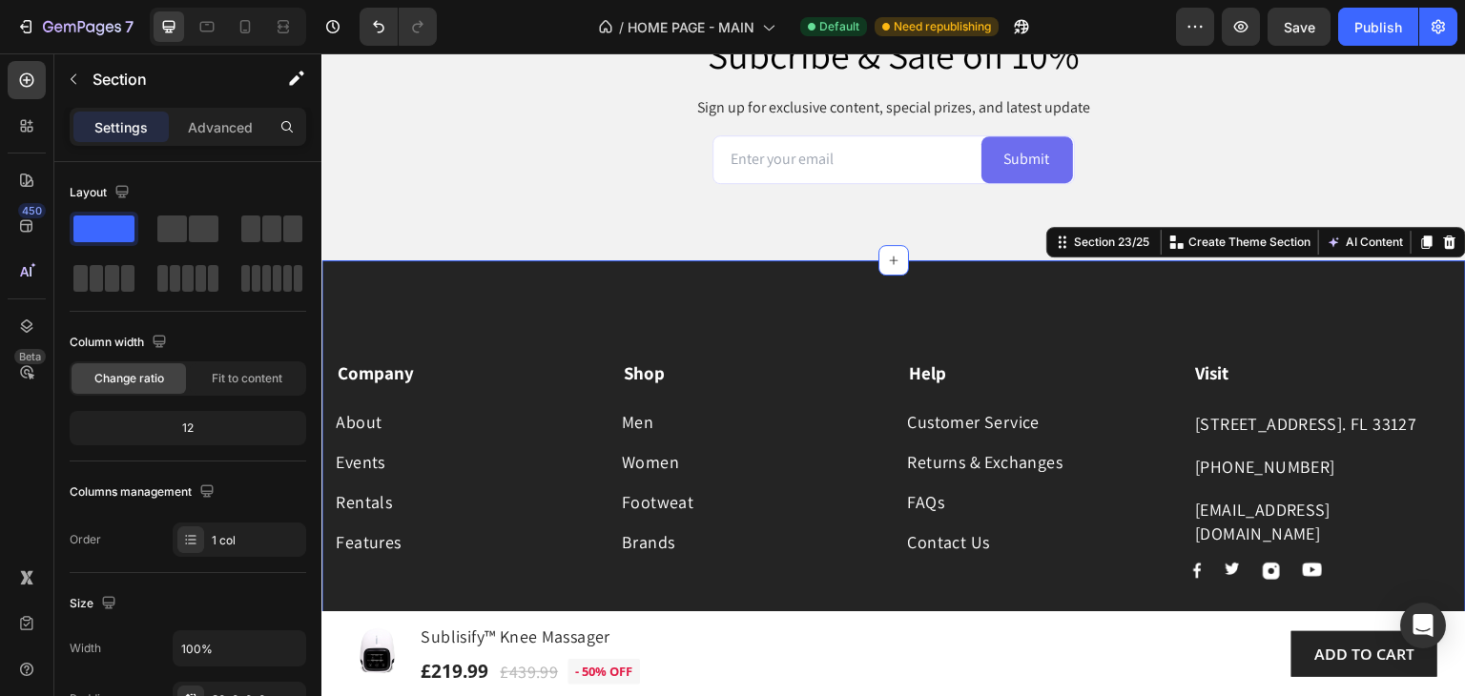
click at [740, 300] on div "Company Text block About Button Events Button Rentals Button Features Button Sh…" at bounding box center [893, 490] width 1144 height 460
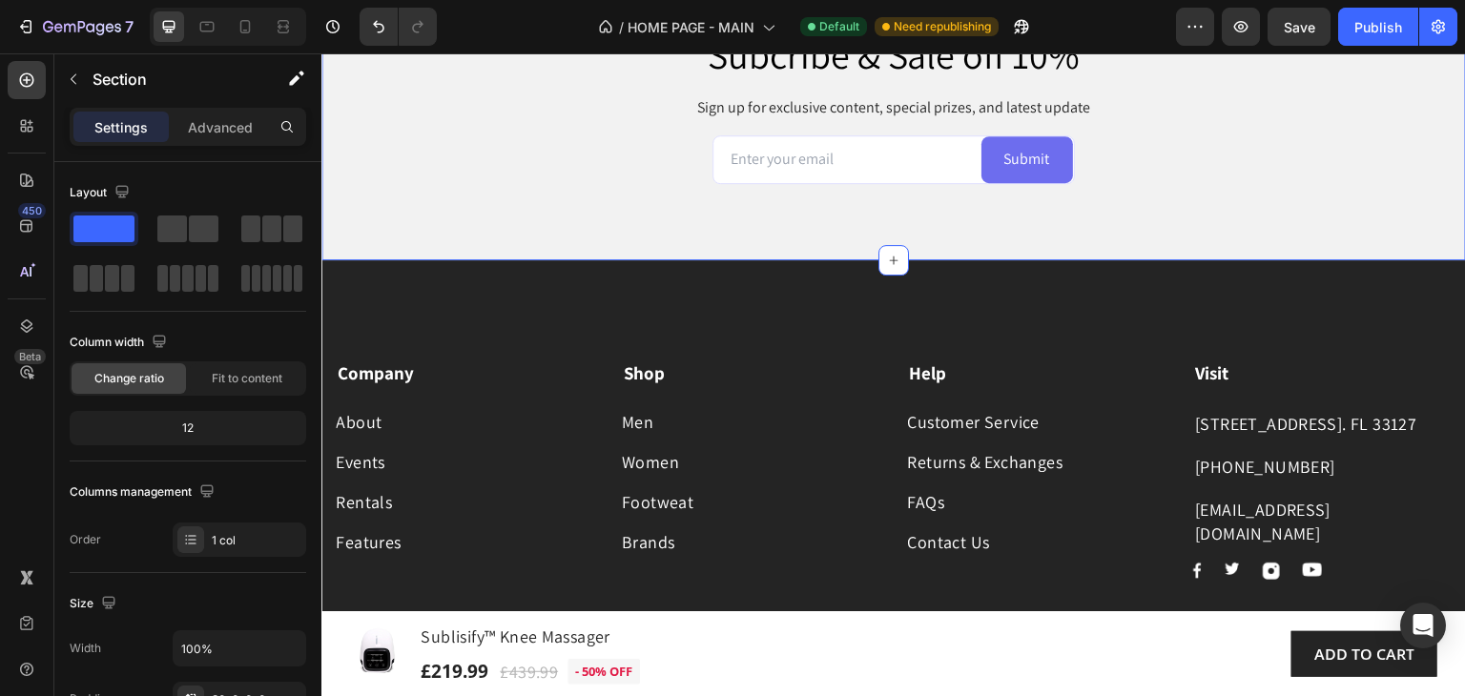
click at [513, 184] on div "Subcribe & Sale off 10% Heading Sign up for exclusive content, special prizes, …" at bounding box center [893, 105] width 1144 height 309
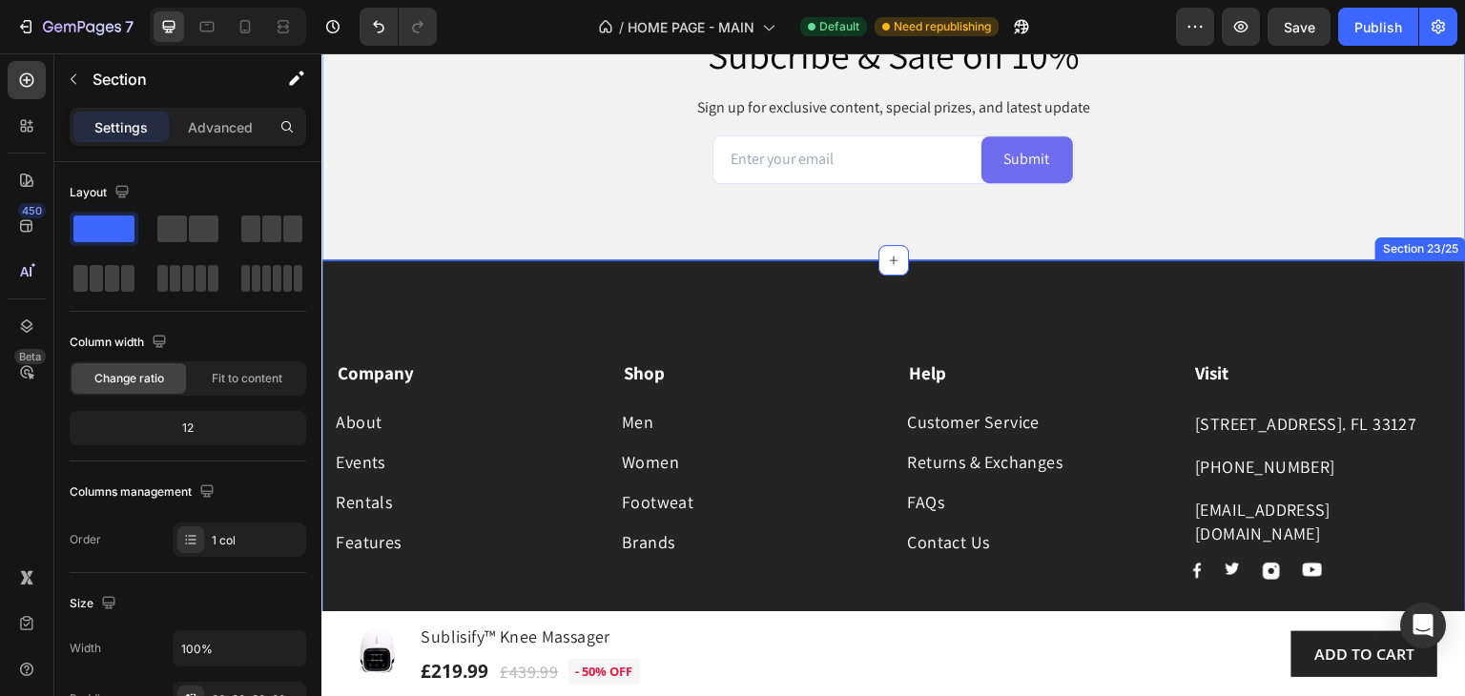
click at [542, 297] on div "Company Text block About Button Events Button Rentals Button Features Button Sh…" at bounding box center [893, 490] width 1144 height 460
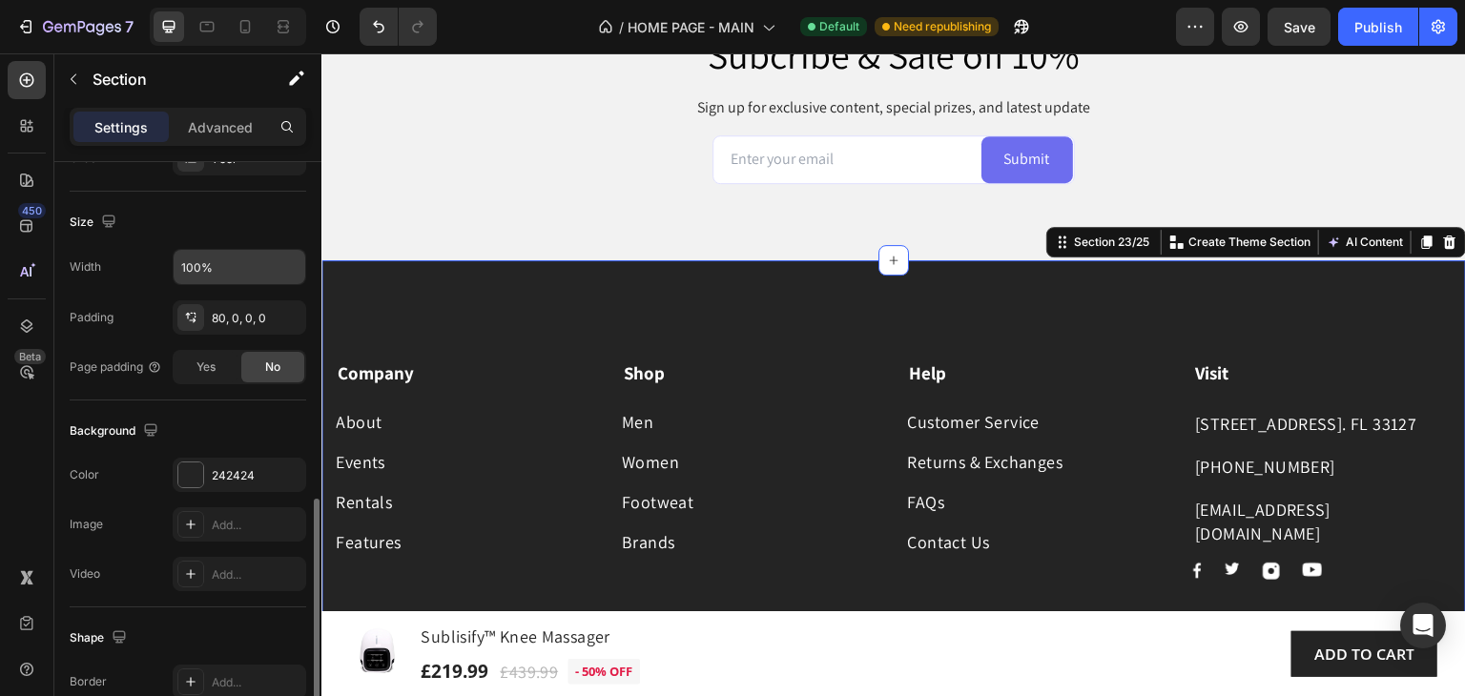
scroll to position [477, 0]
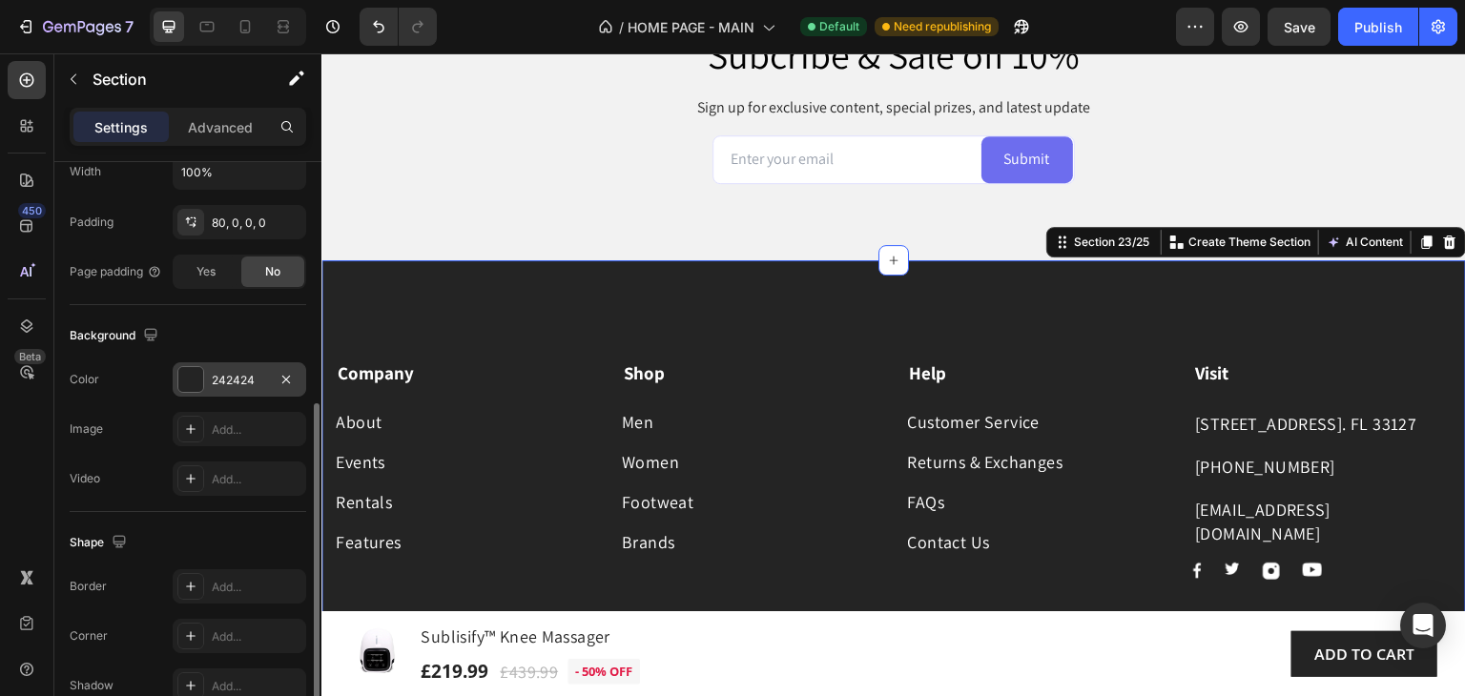
click at [241, 379] on div "242424" at bounding box center [239, 380] width 55 height 17
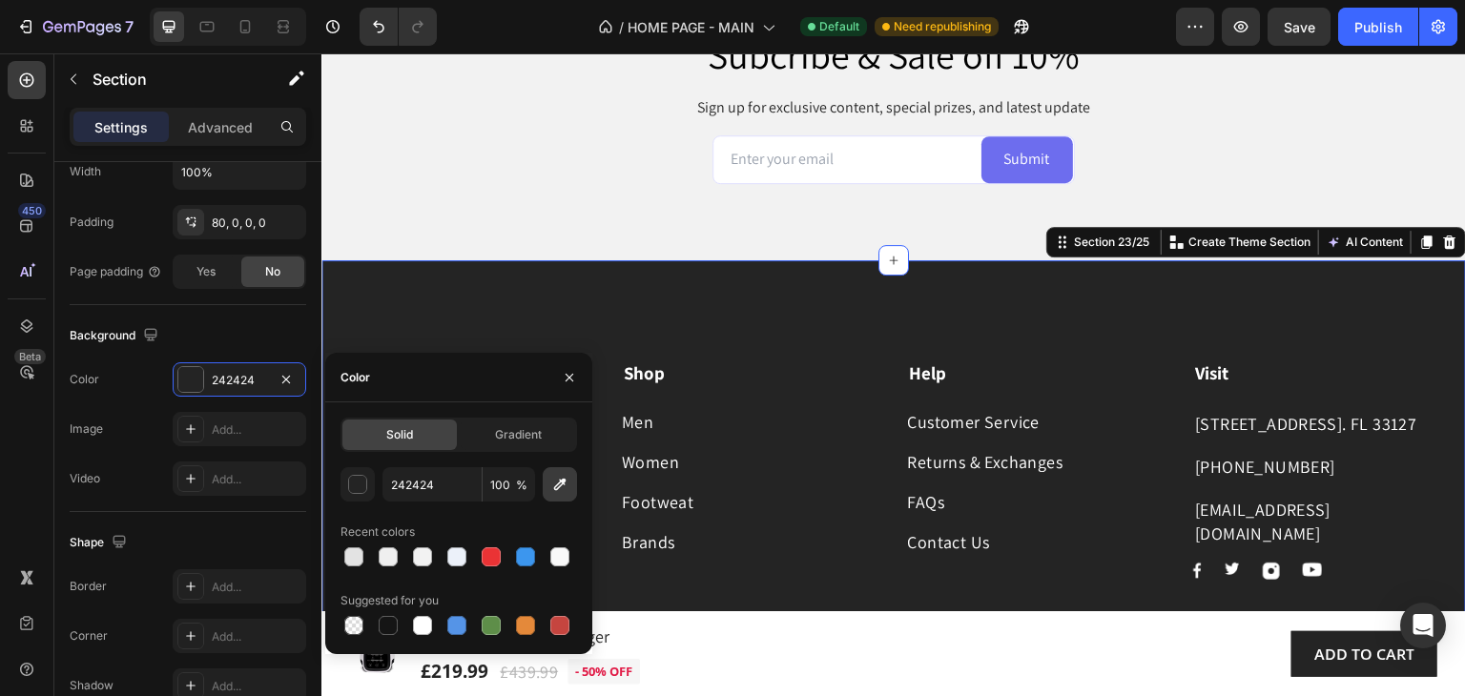
click at [564, 482] on icon "button" at bounding box center [560, 485] width 12 height 12
type input "F2F2F2"
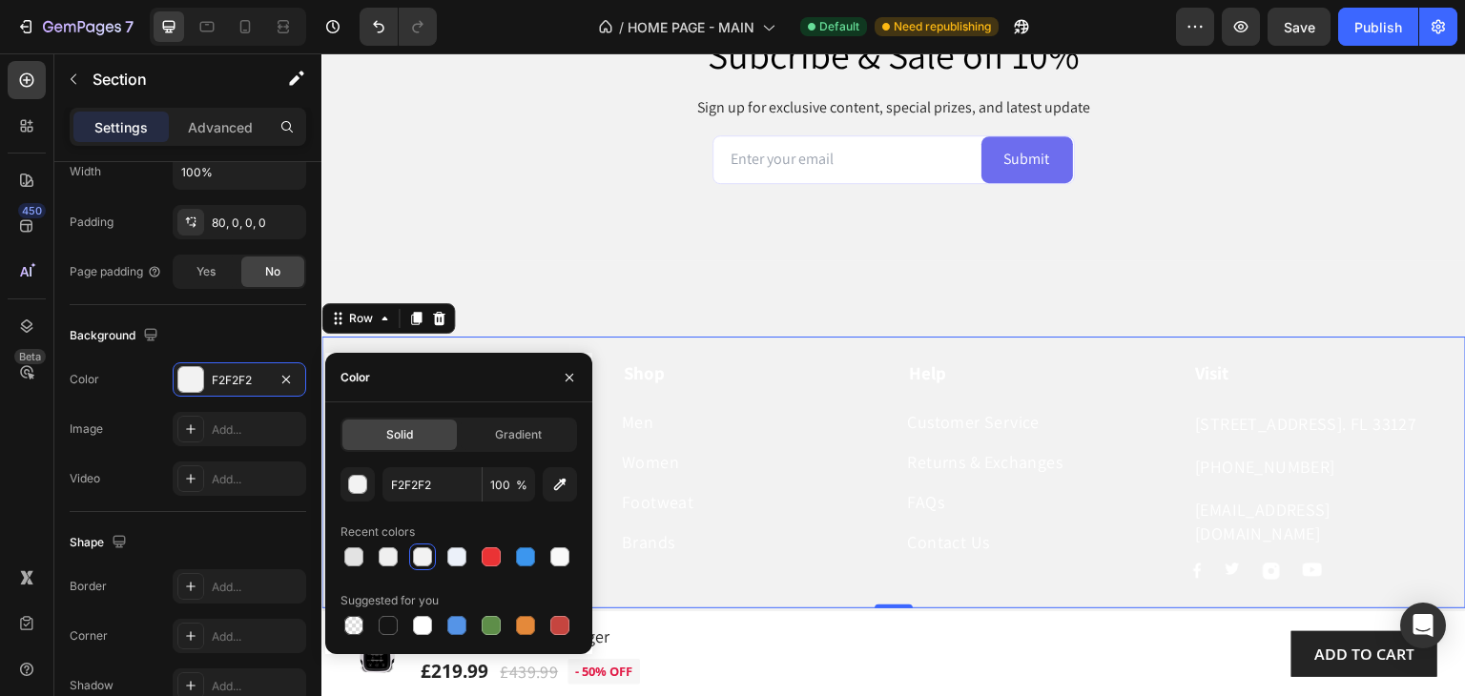
click at [795, 341] on div "Company Text block About Button Events Button Rentals Button Features Button Sh…" at bounding box center [893, 473] width 1144 height 273
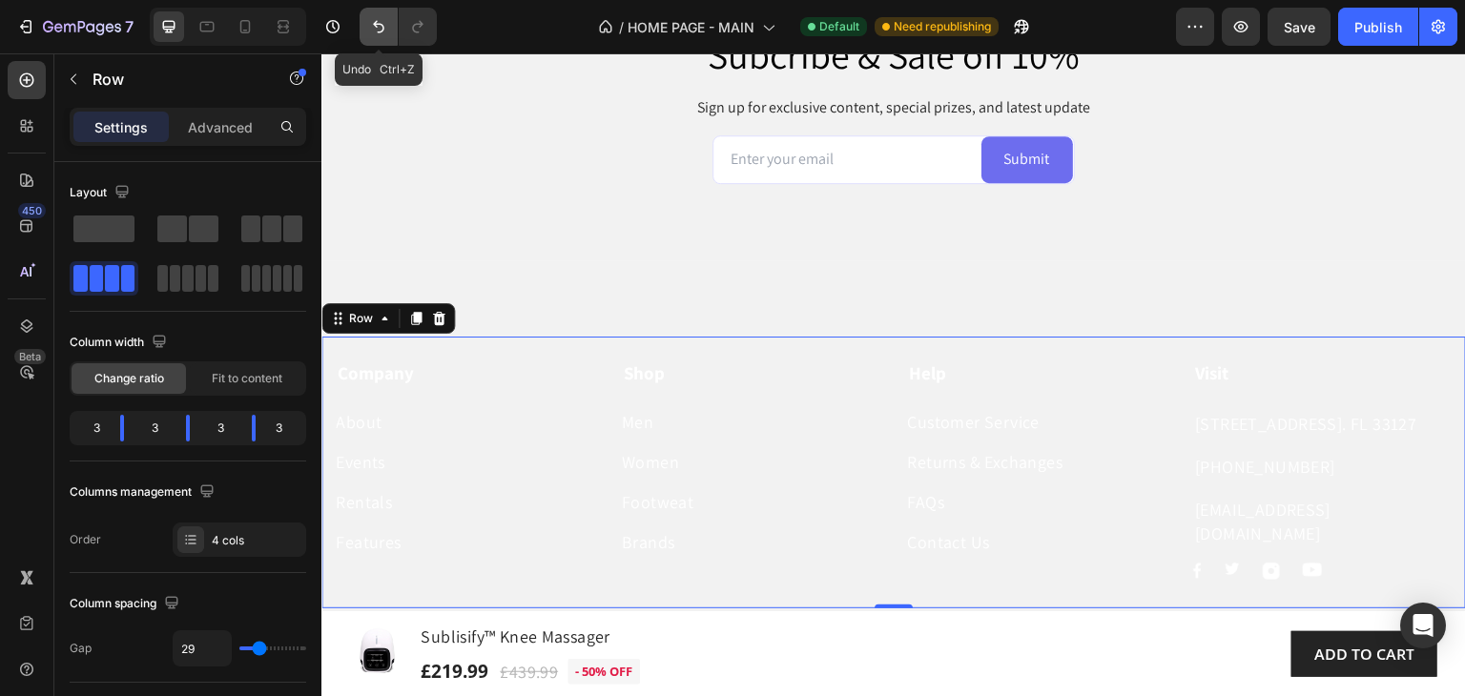
click at [370, 32] on icon "Undo/Redo" at bounding box center [378, 26] width 19 height 19
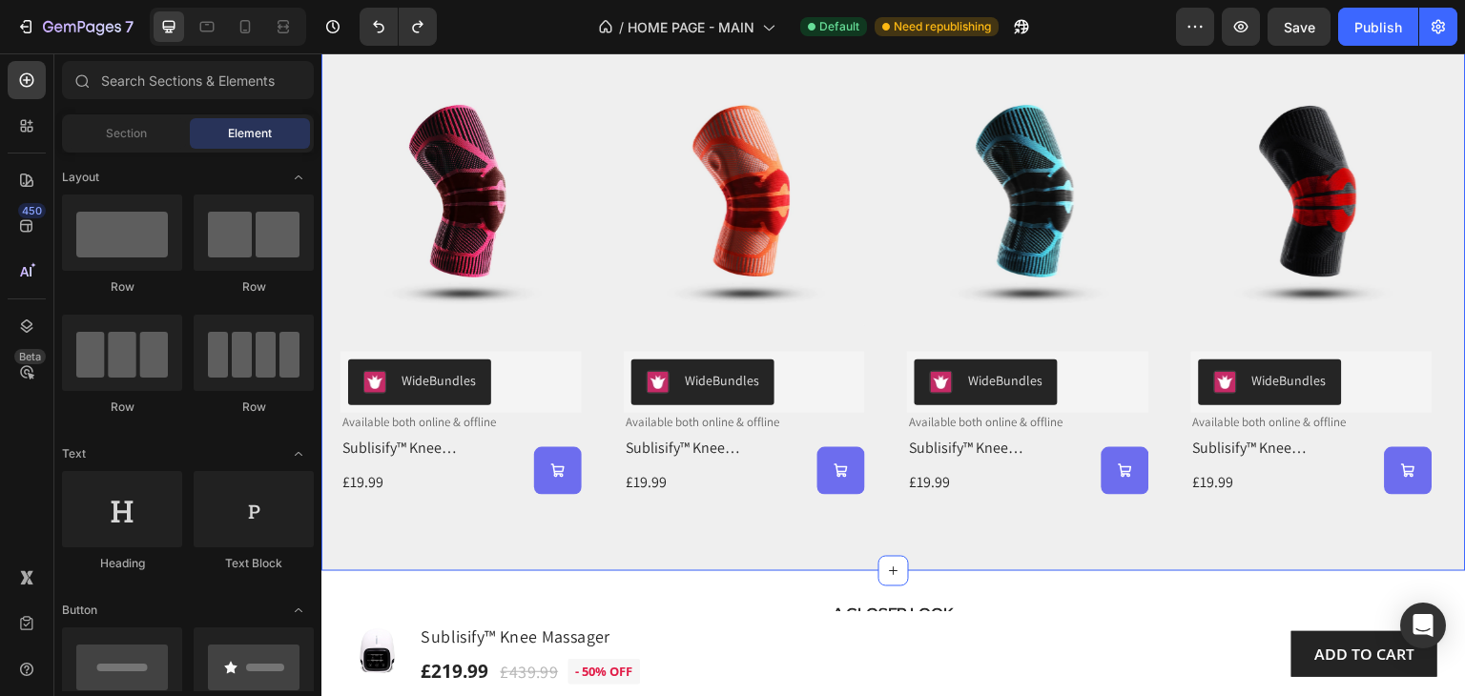
scroll to position [3667, 0]
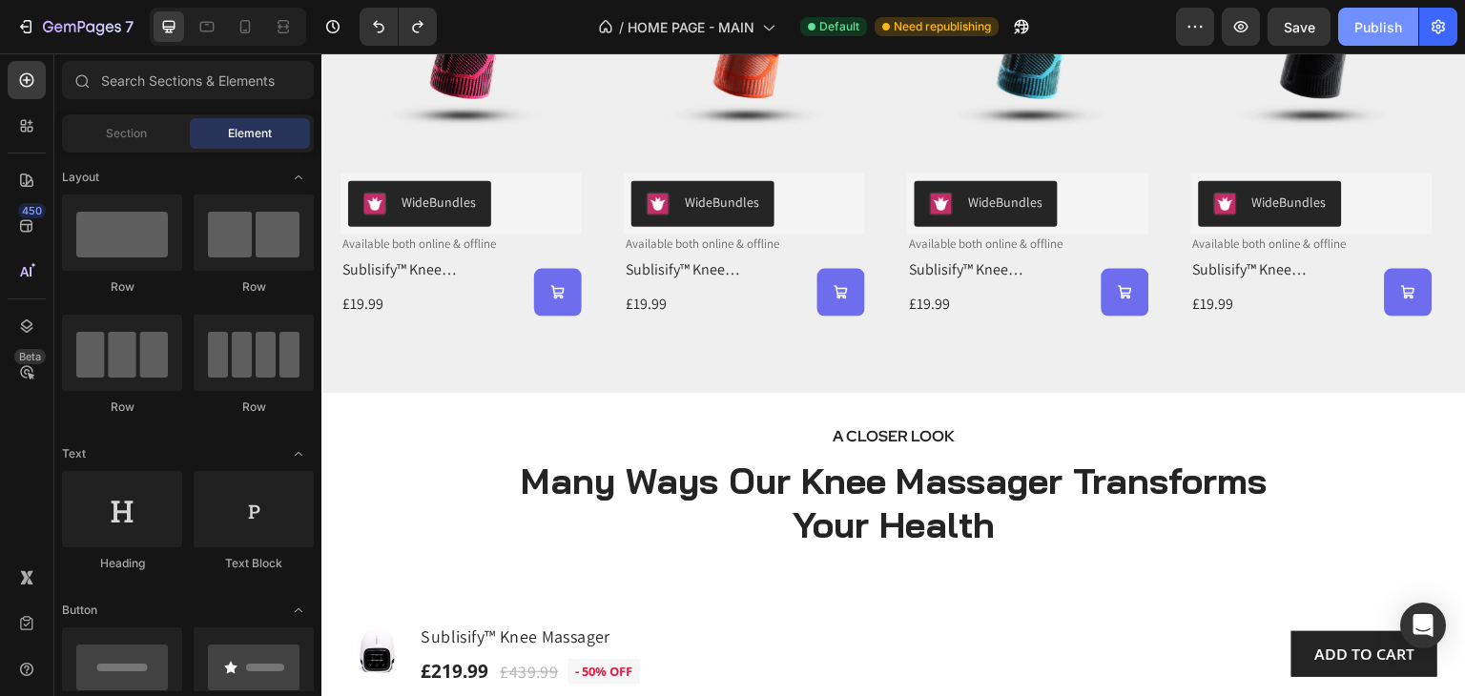
click at [1379, 23] on div "Publish" at bounding box center [1378, 27] width 48 height 20
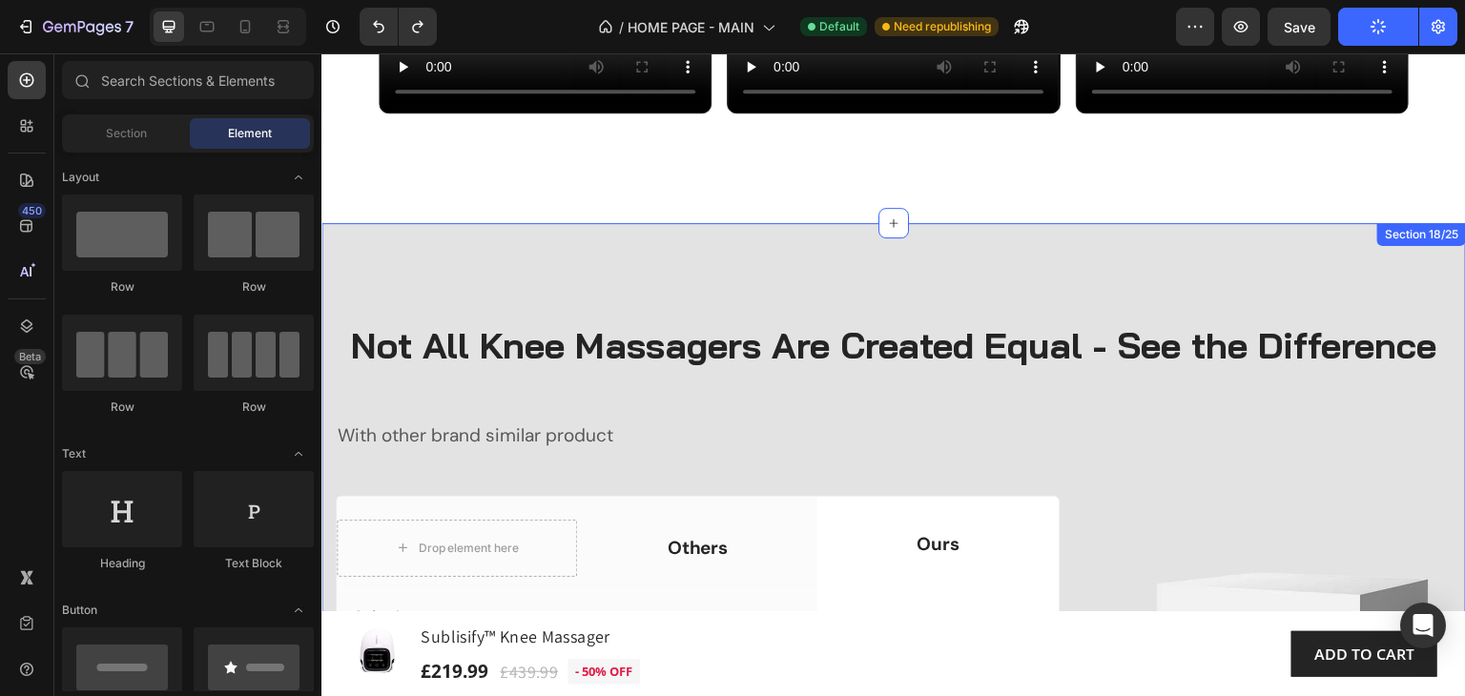
scroll to position [9198, 0]
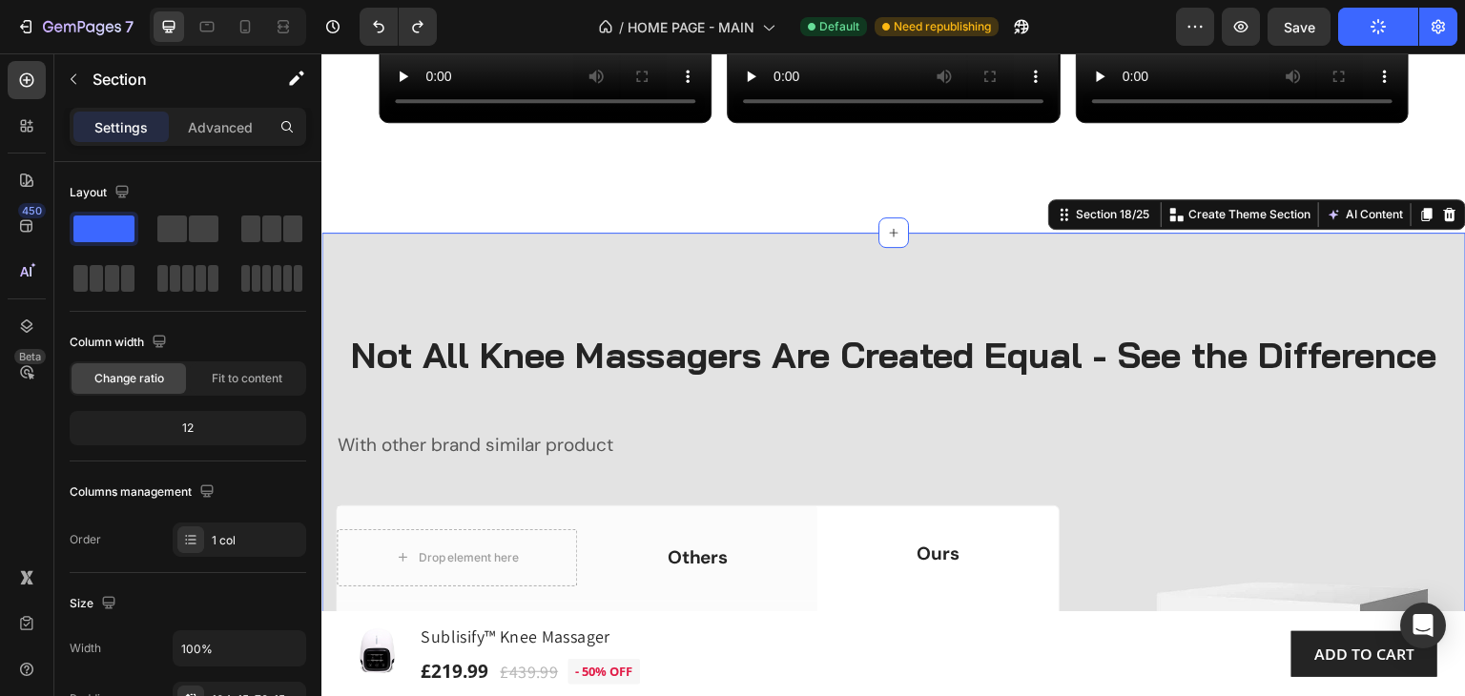
click at [1056, 319] on div "Not All Knee Massagers Are Created Equal - See the Difference Heading With othe…" at bounding box center [893, 648] width 1144 height 830
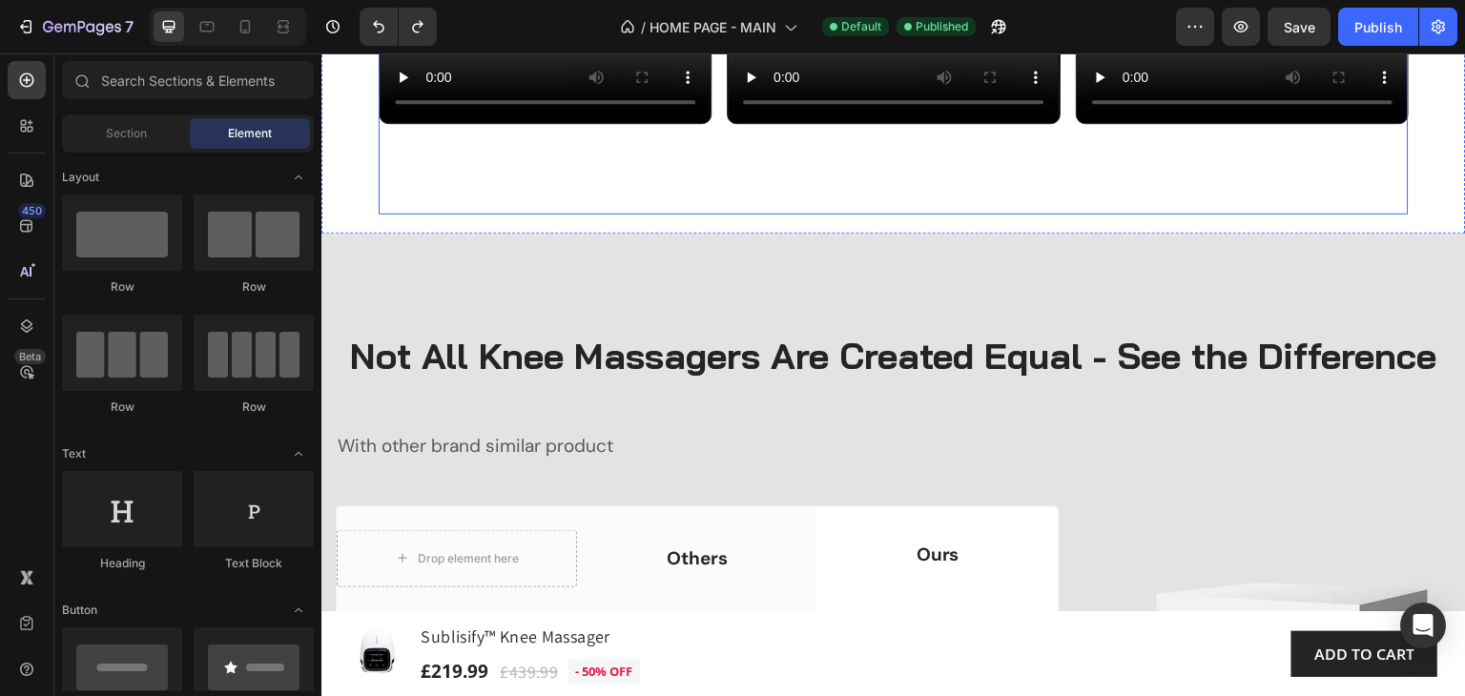
scroll to position [9182, 0]
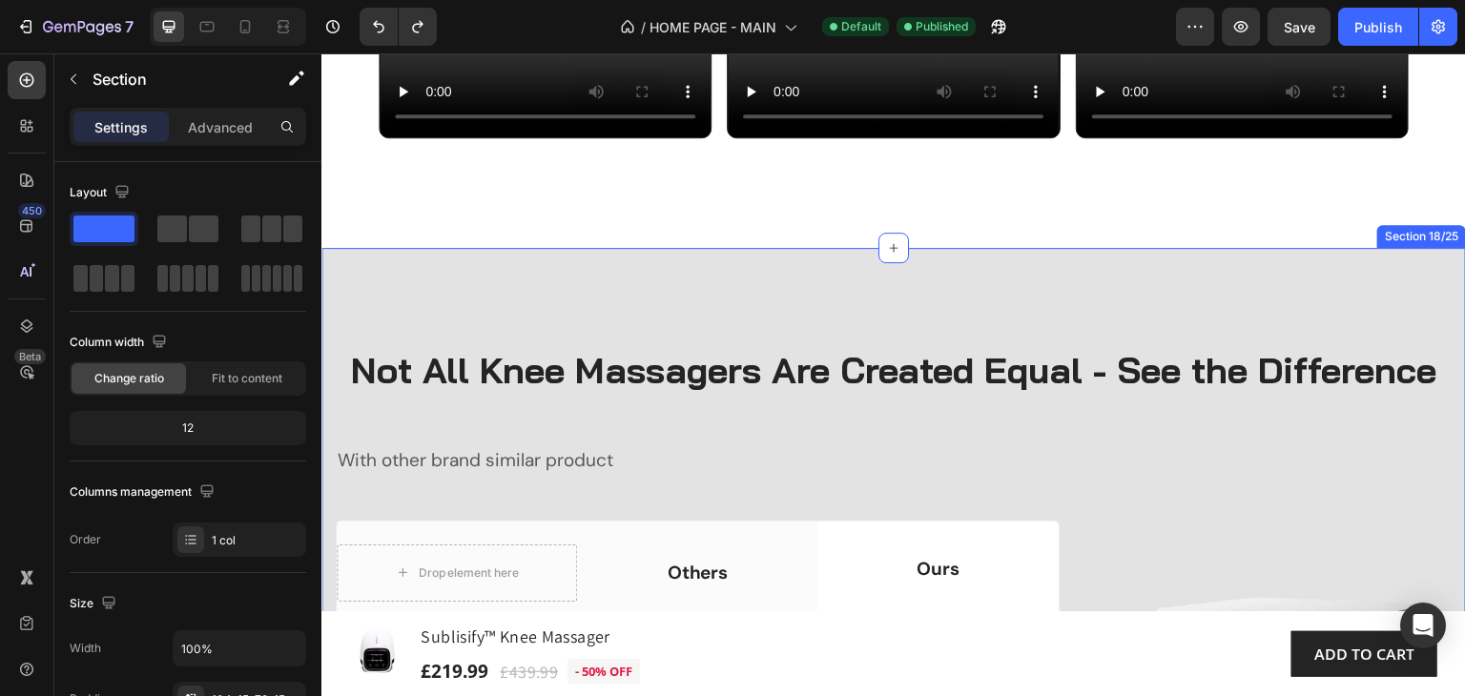
click at [1231, 295] on div "Not All Knee Massagers Are Created Equal - See the Difference Heading With othe…" at bounding box center [893, 663] width 1144 height 830
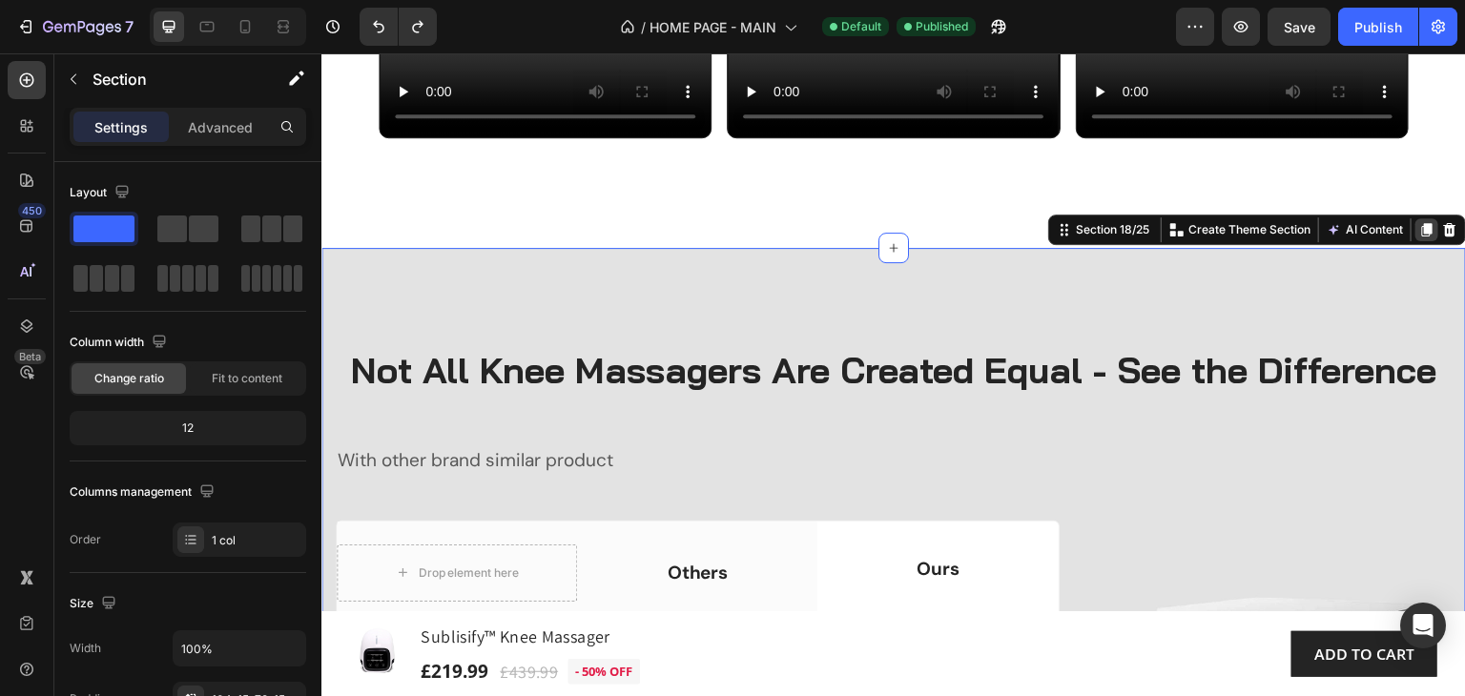
click at [1422, 236] on icon at bounding box center [1427, 229] width 10 height 13
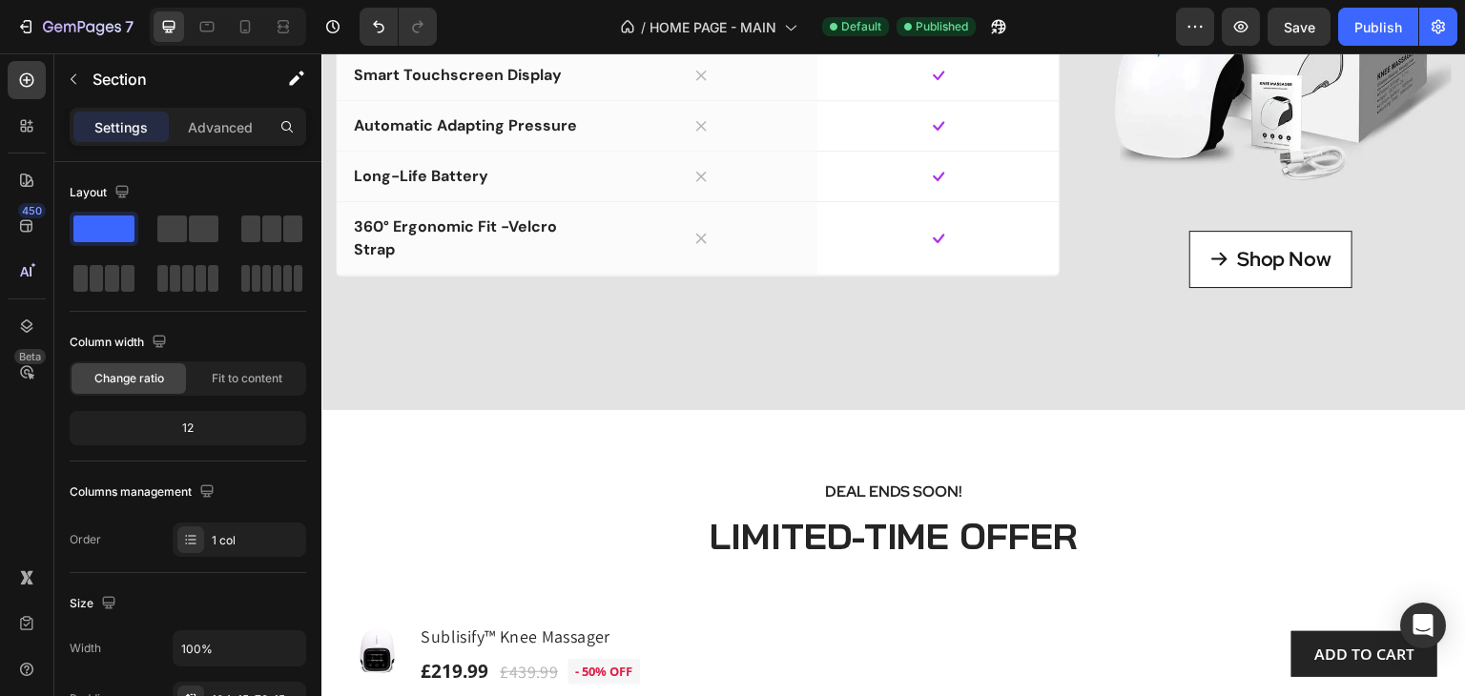
scroll to position [10768, 0]
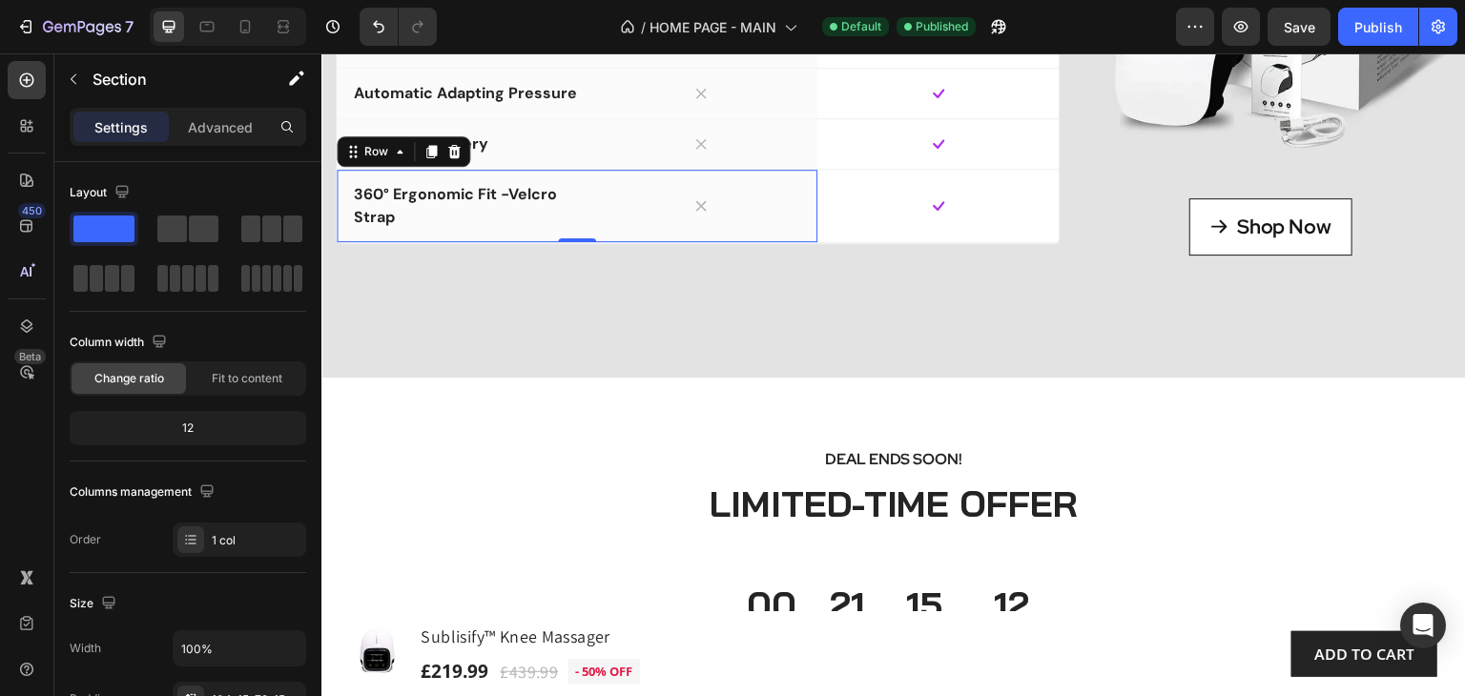
click at [774, 242] on div "Icon" at bounding box center [701, 206] width 233 height 72
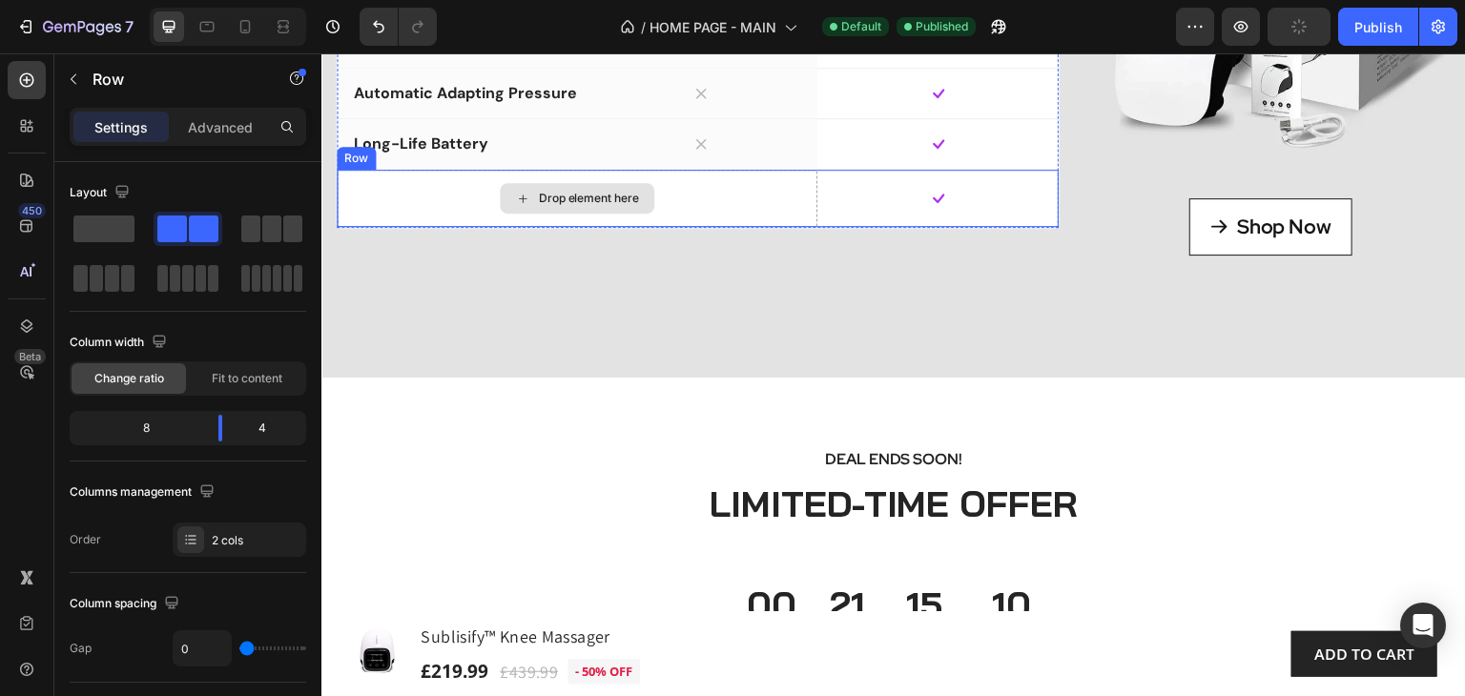
click at [804, 227] on div "Drop element here" at bounding box center [577, 198] width 481 height 57
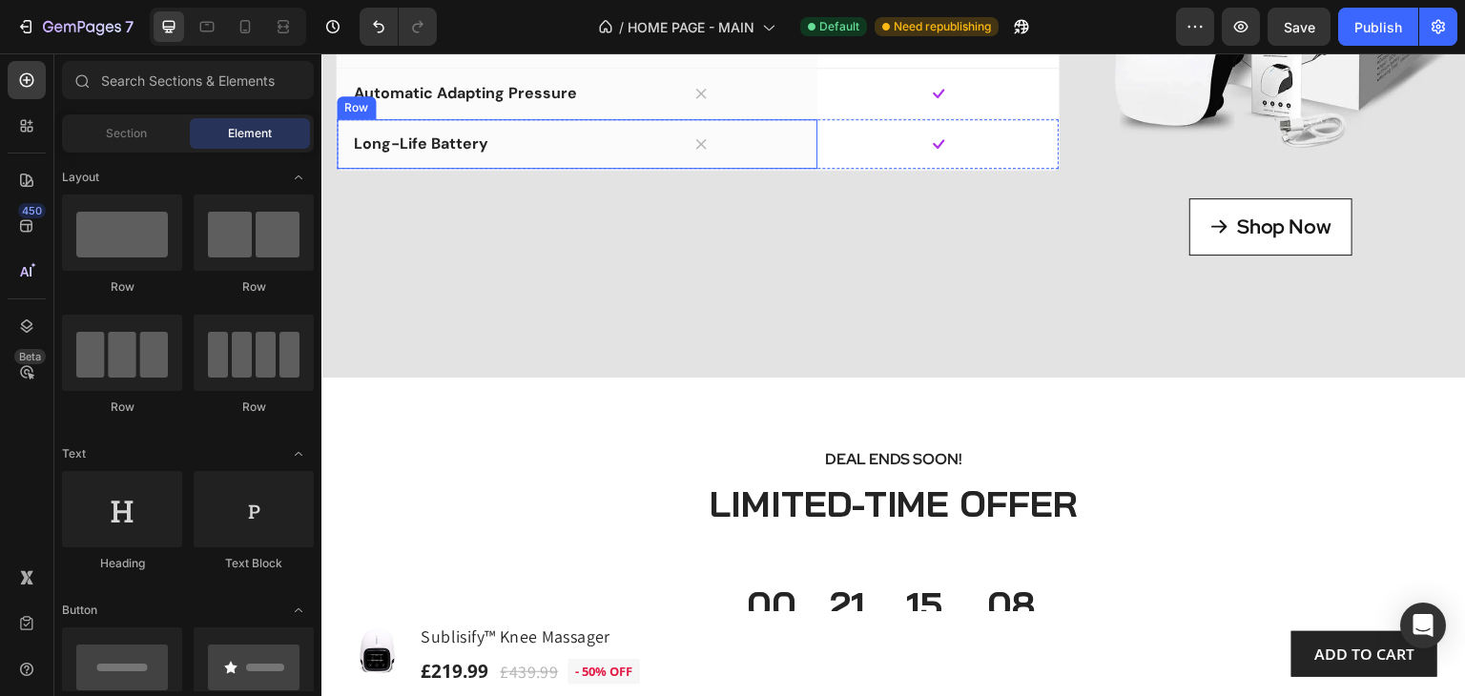
click at [799, 169] on div "Icon" at bounding box center [701, 144] width 233 height 50
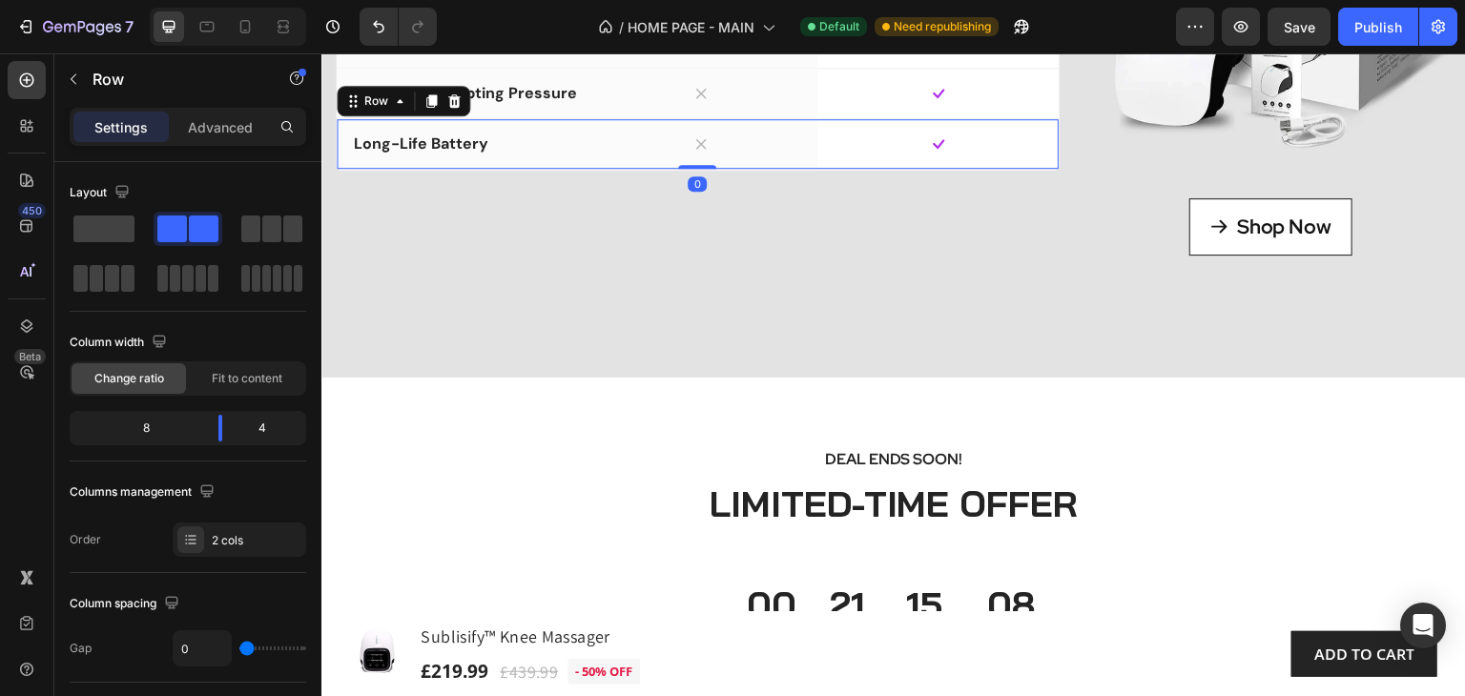
click at [826, 169] on div "Icon" at bounding box center [937, 144] width 240 height 50
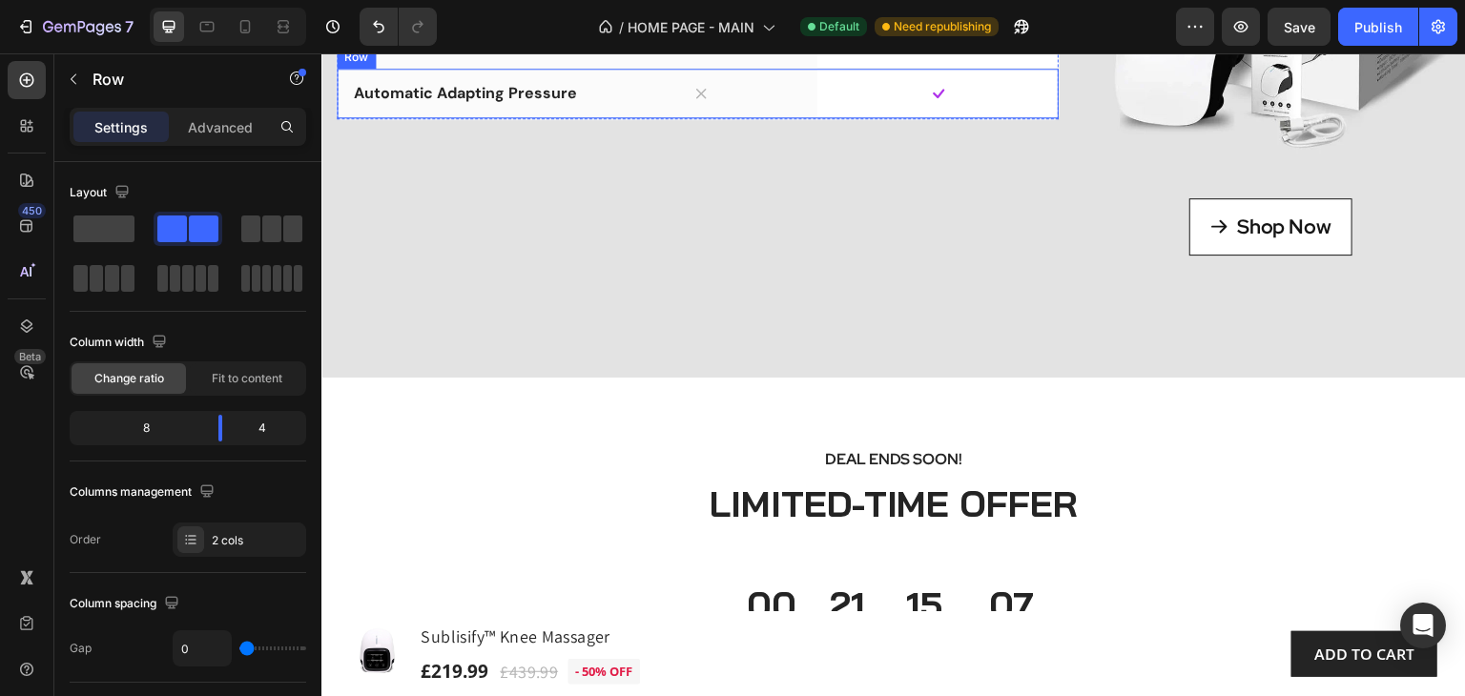
click at [826, 118] on div "Icon" at bounding box center [937, 94] width 240 height 50
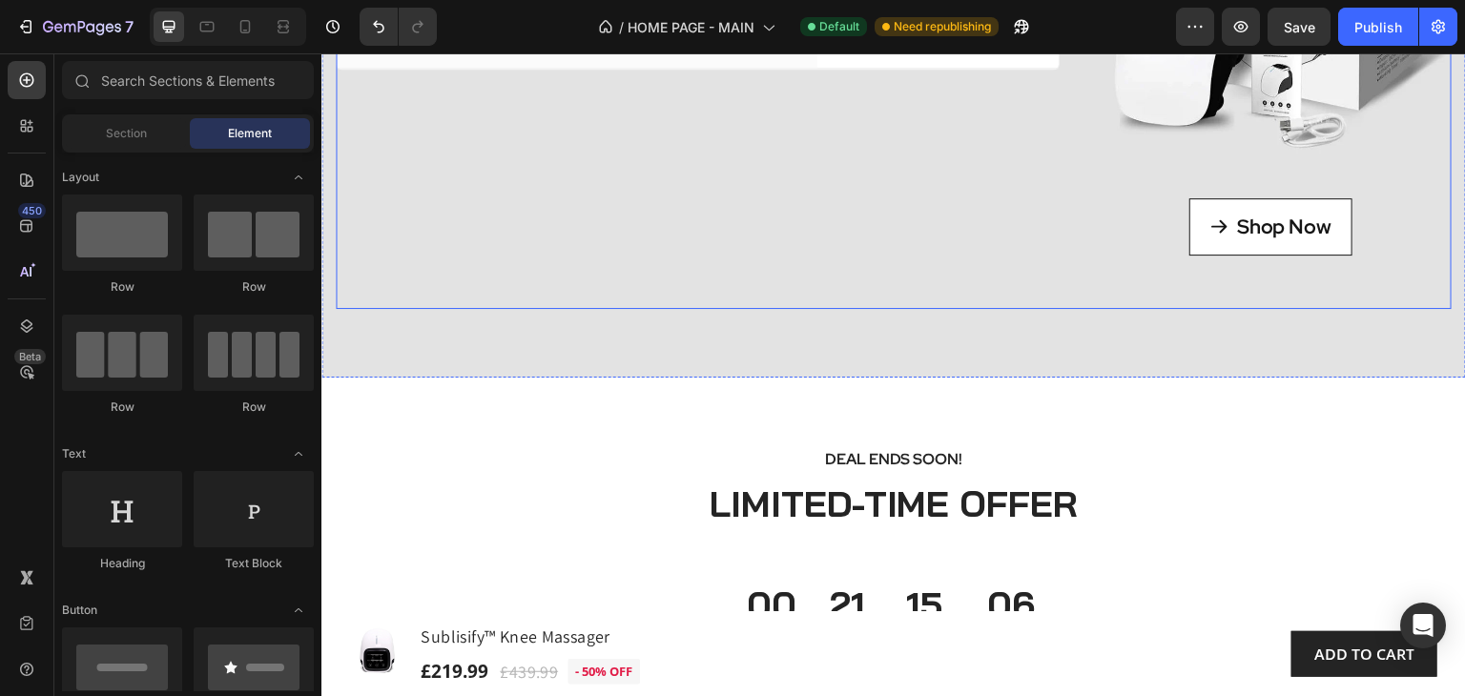
click at [833, 68] on div "Icon" at bounding box center [937, 43] width 240 height 50
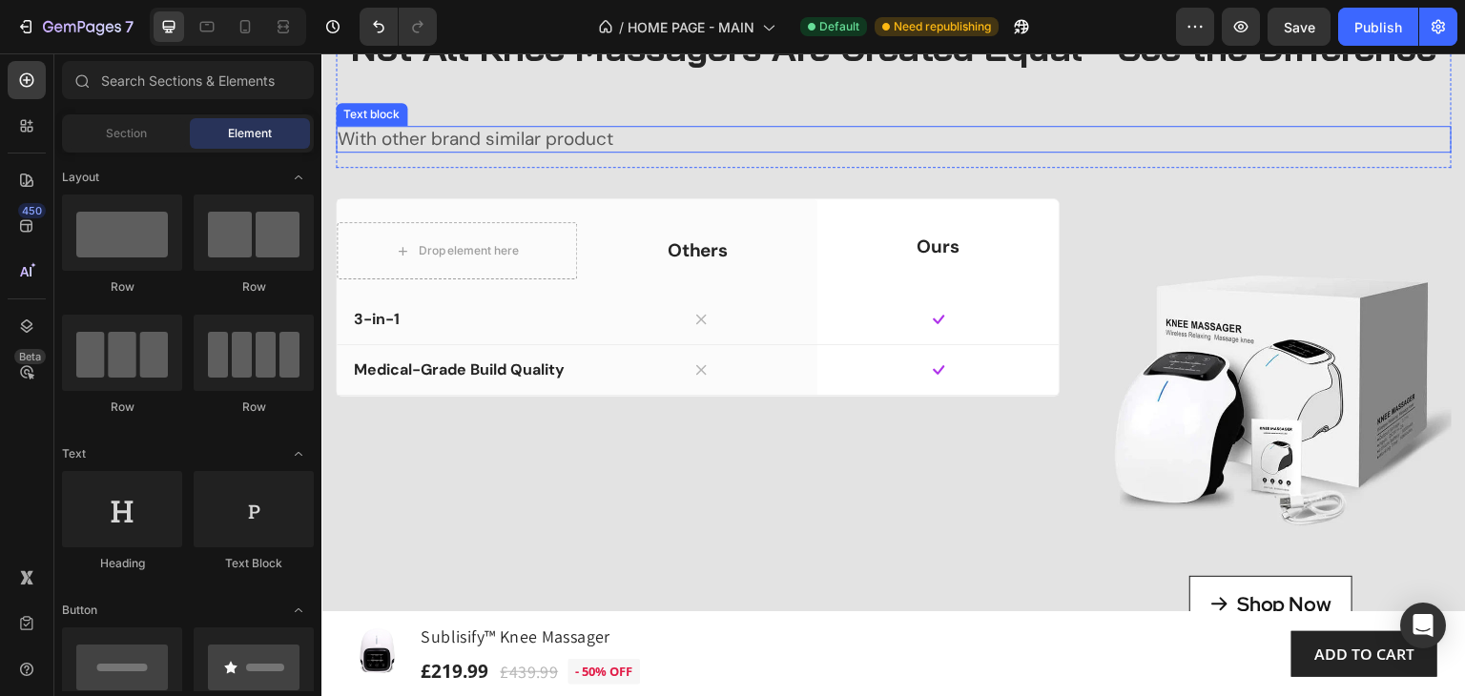
scroll to position [10387, 0]
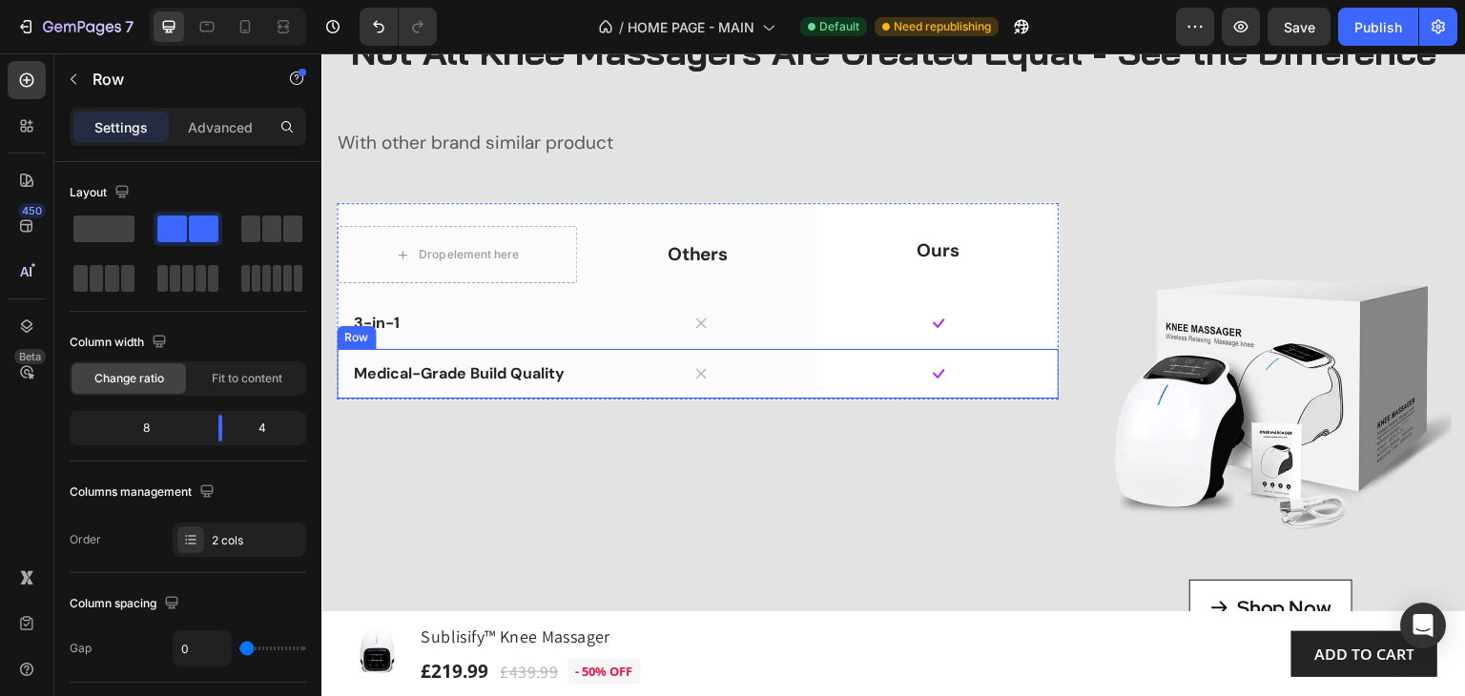
click at [837, 399] on div "Icon" at bounding box center [937, 374] width 240 height 50
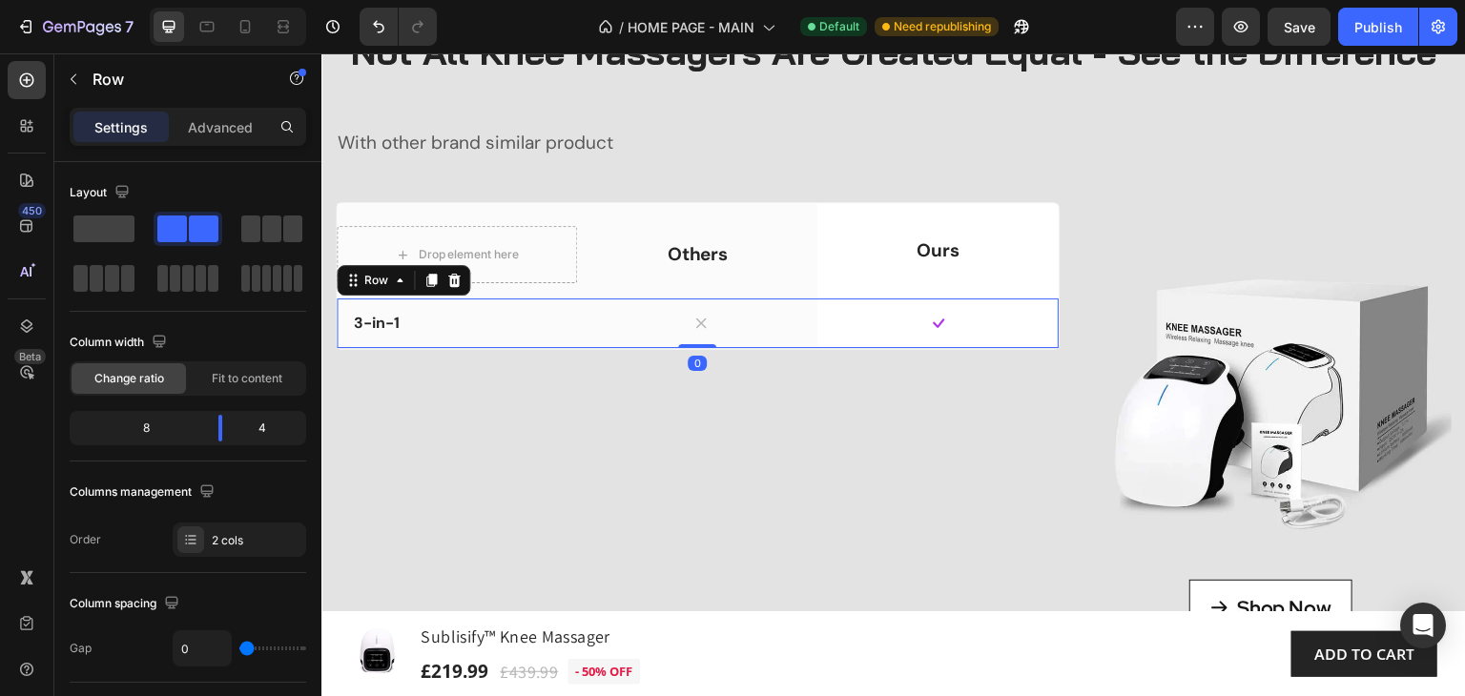
click at [832, 348] on div "Icon" at bounding box center [937, 323] width 240 height 50
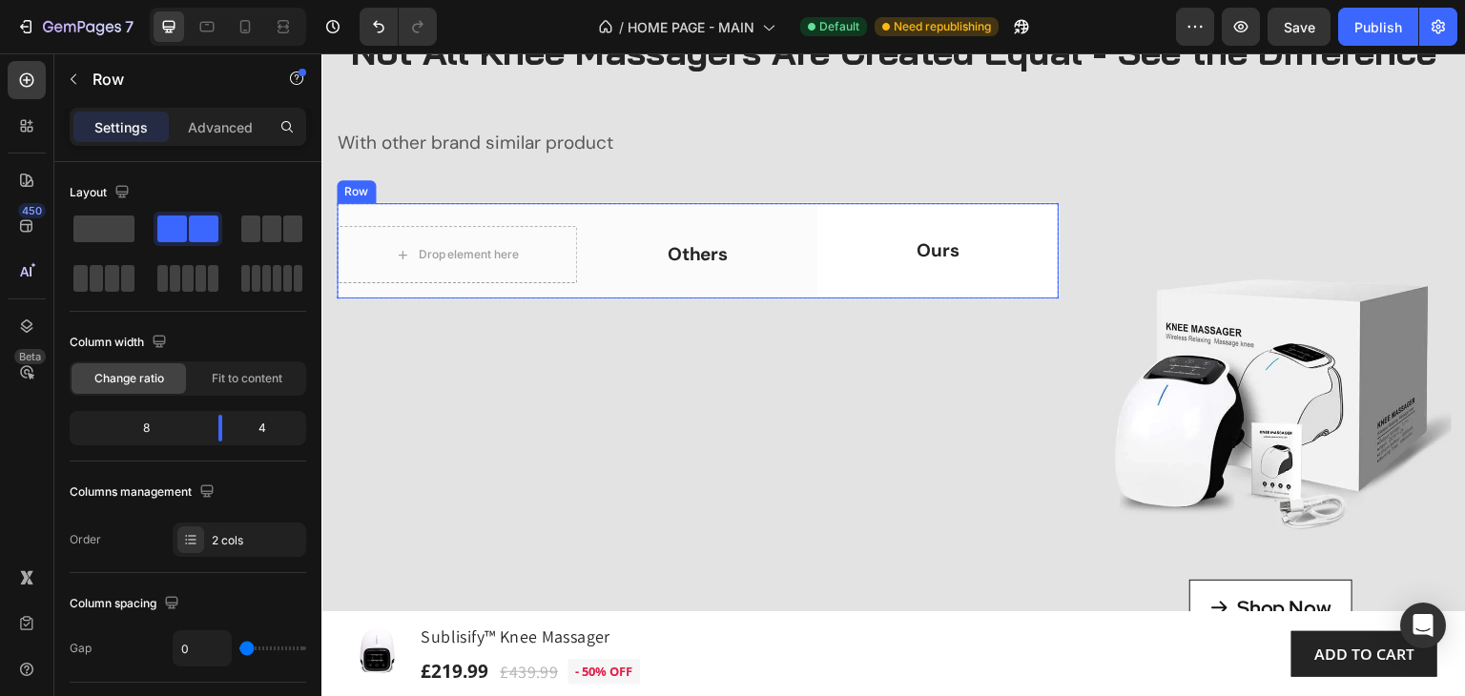
click at [839, 298] on div "Ours Text block" at bounding box center [937, 250] width 240 height 95
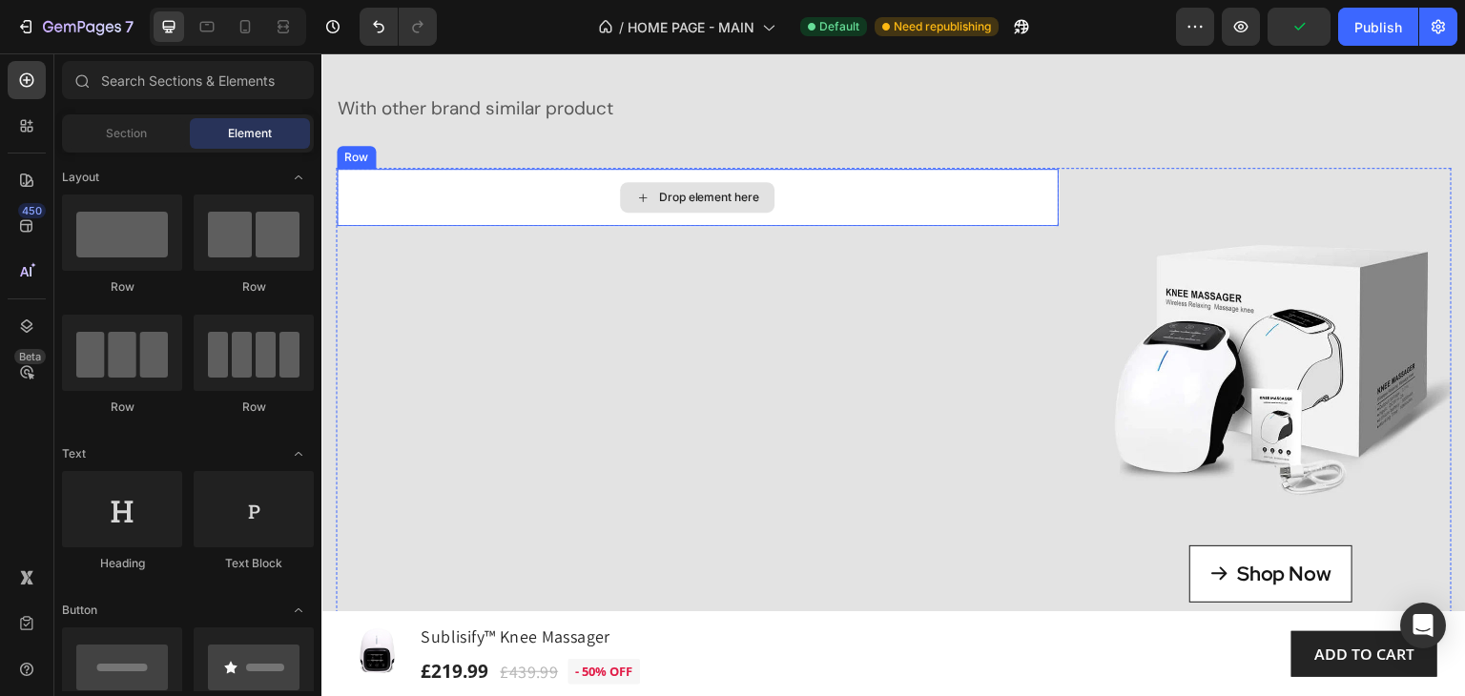
scroll to position [10482, 0]
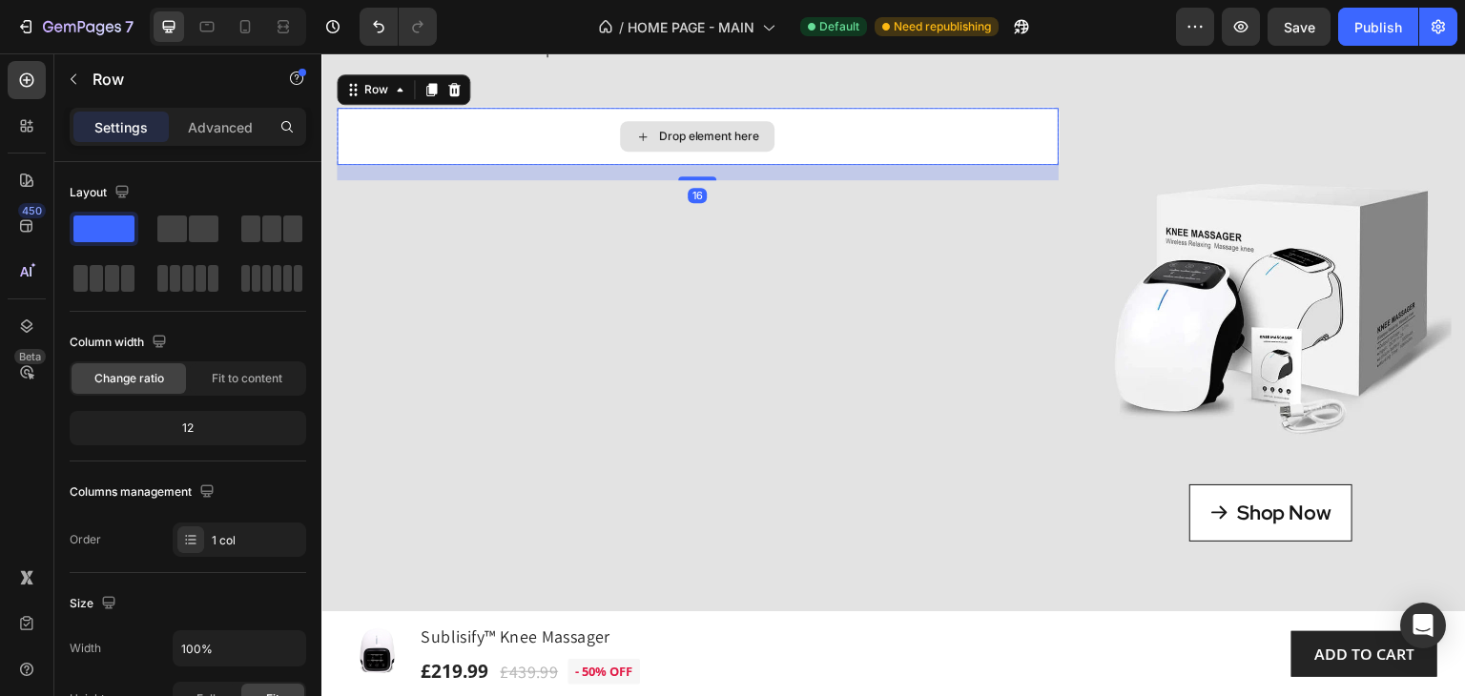
click at [795, 165] on div "Drop element here" at bounding box center [698, 136] width 722 height 57
click at [27, 78] on icon at bounding box center [27, 80] width 14 height 14
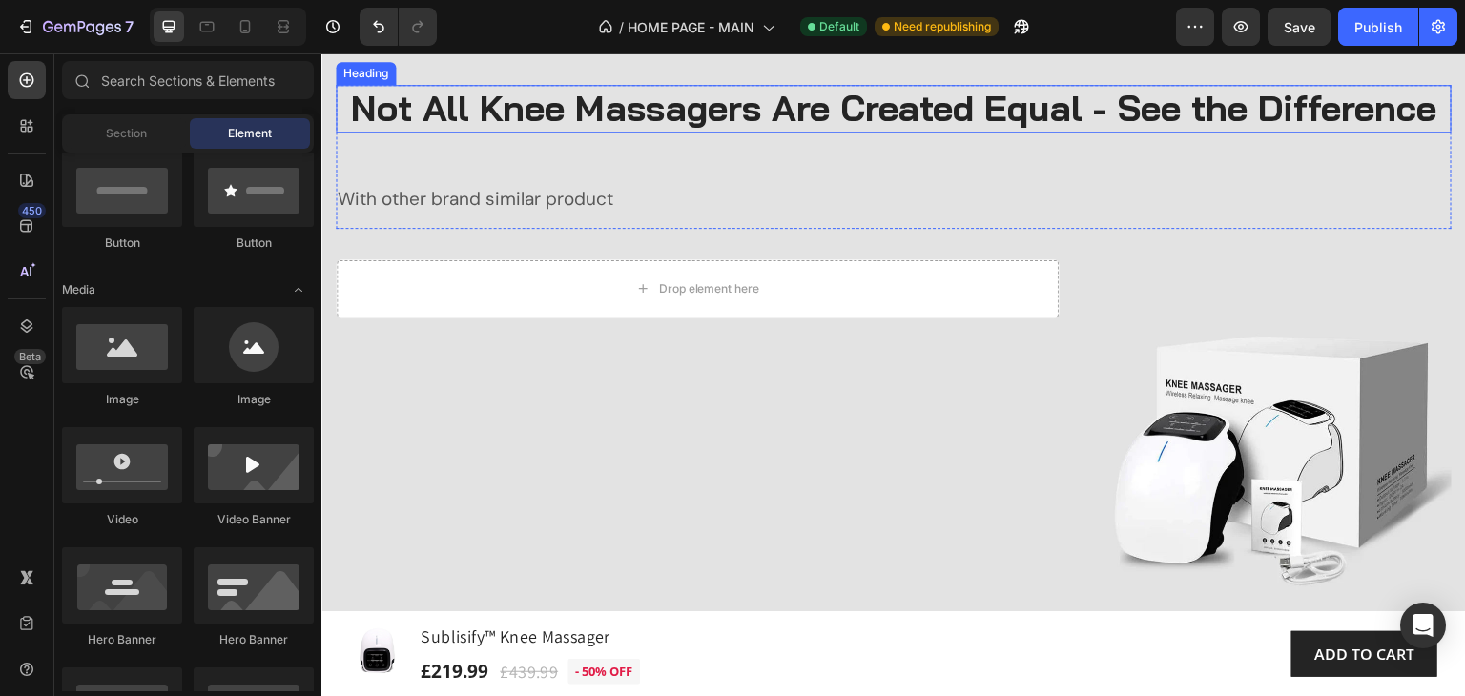
scroll to position [10101, 0]
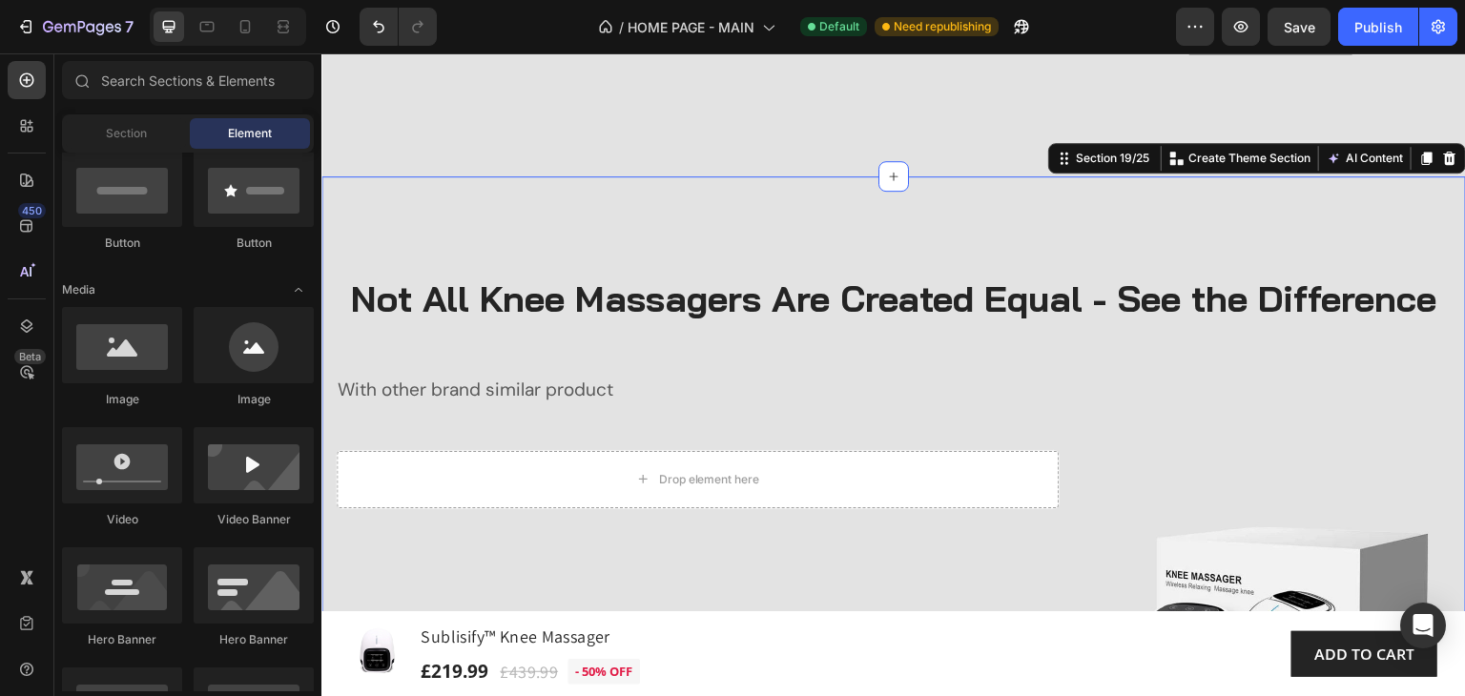
click at [397, 244] on div "Not All Knee Massagers Are Created Equal - See the Difference Heading With othe…" at bounding box center [893, 591] width 1144 height 830
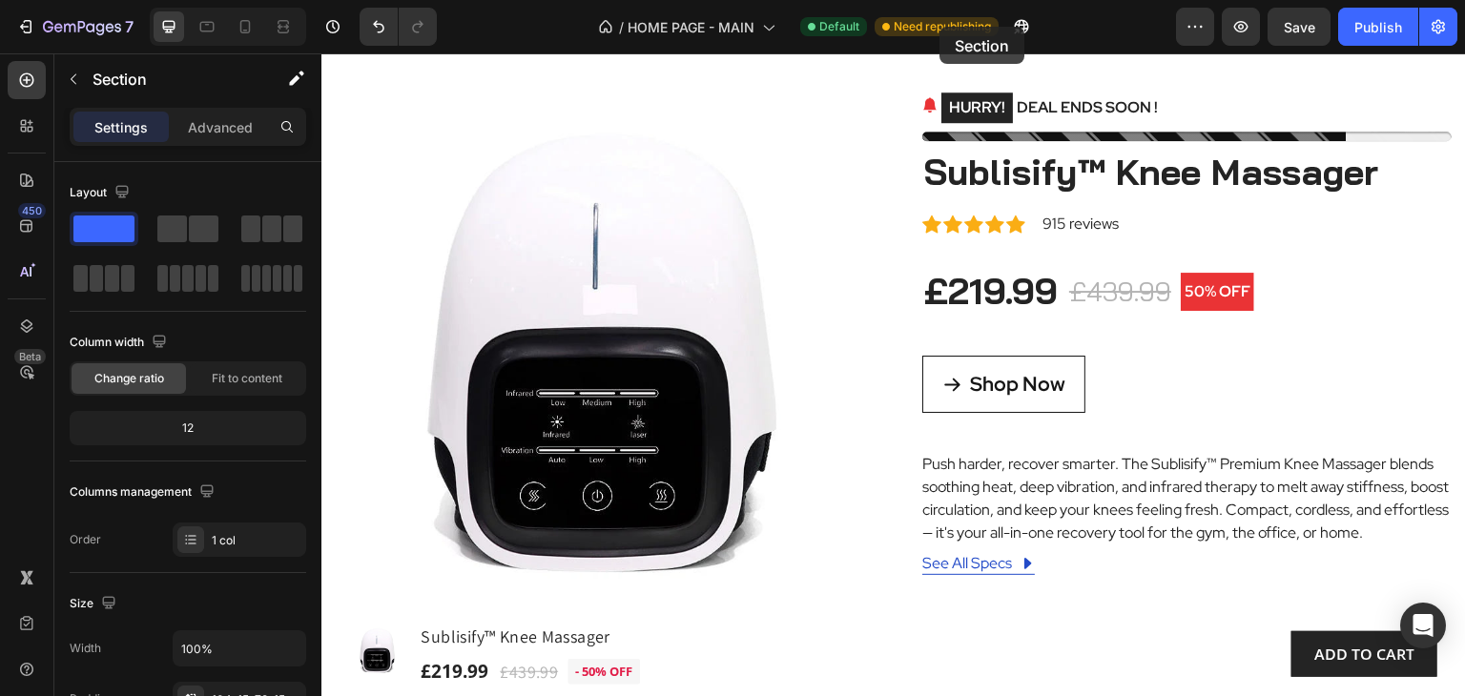
scroll to position [0, 0]
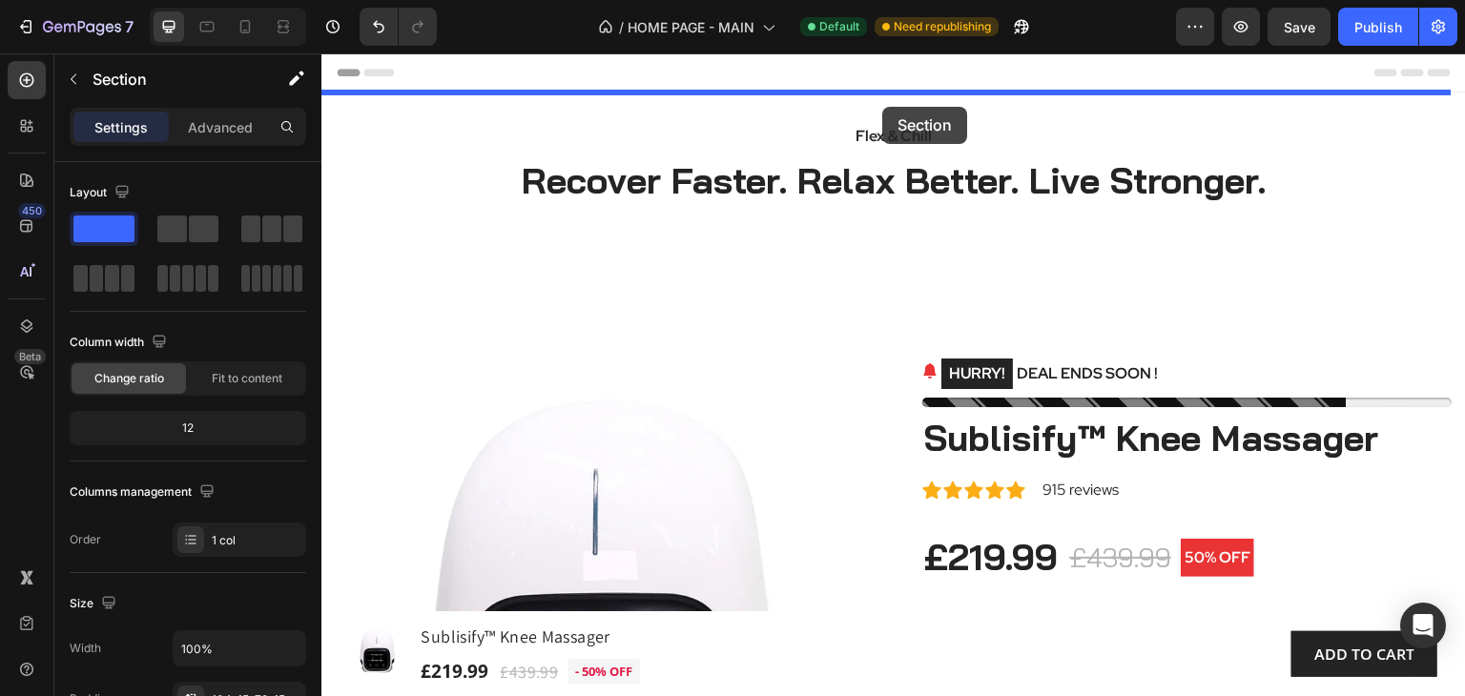
drag, startPoint x: 1049, startPoint y: 201, endPoint x: 882, endPoint y: 107, distance: 191.7
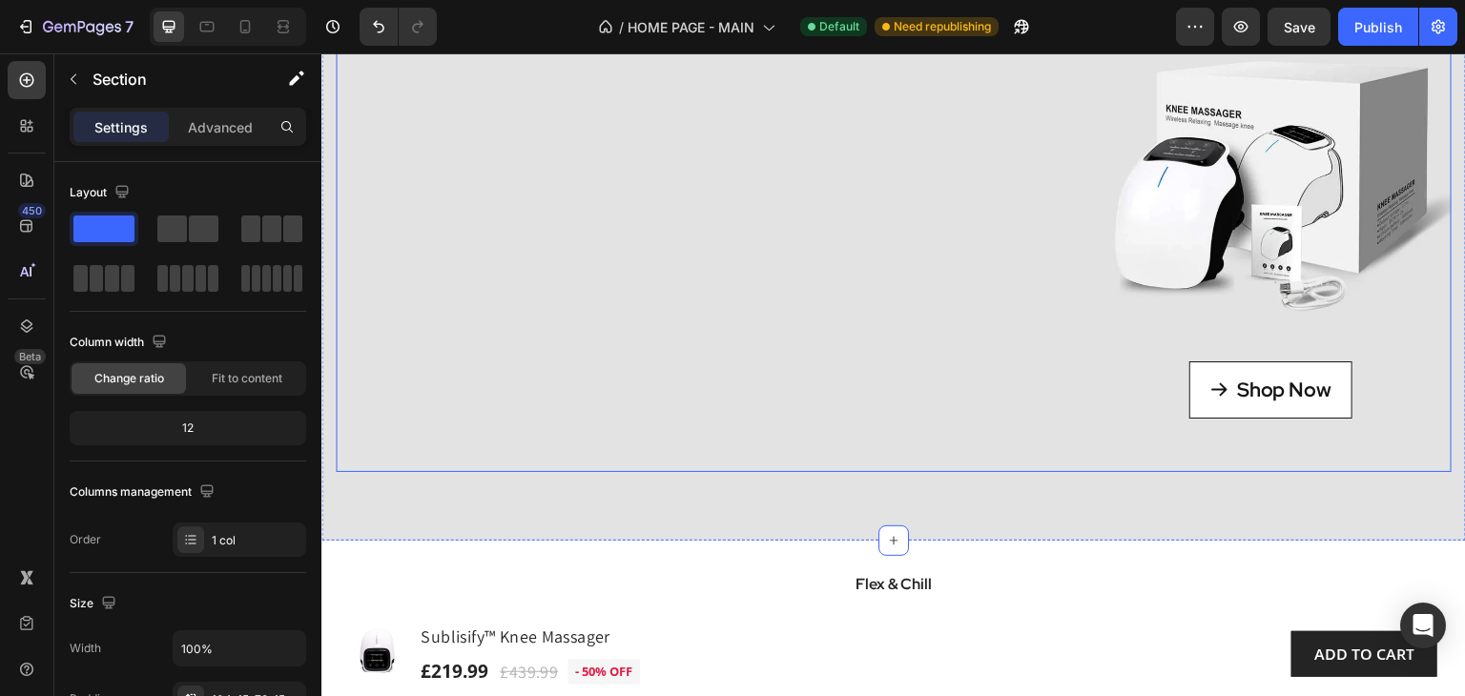
scroll to position [668, 0]
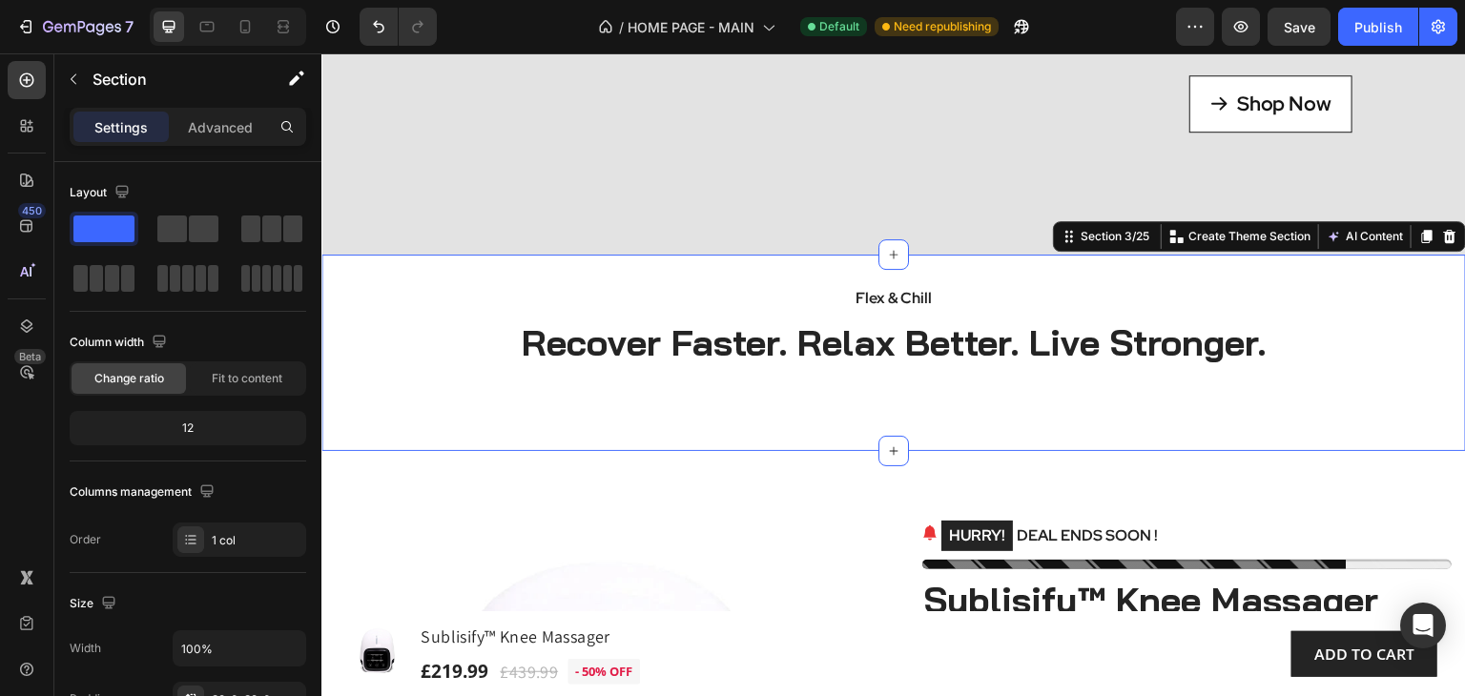
click at [1393, 342] on div "Flex & Chill Text block Recover Faster. Relax Better. Live Stronger. Heading Row" at bounding box center [893, 352] width 1144 height 135
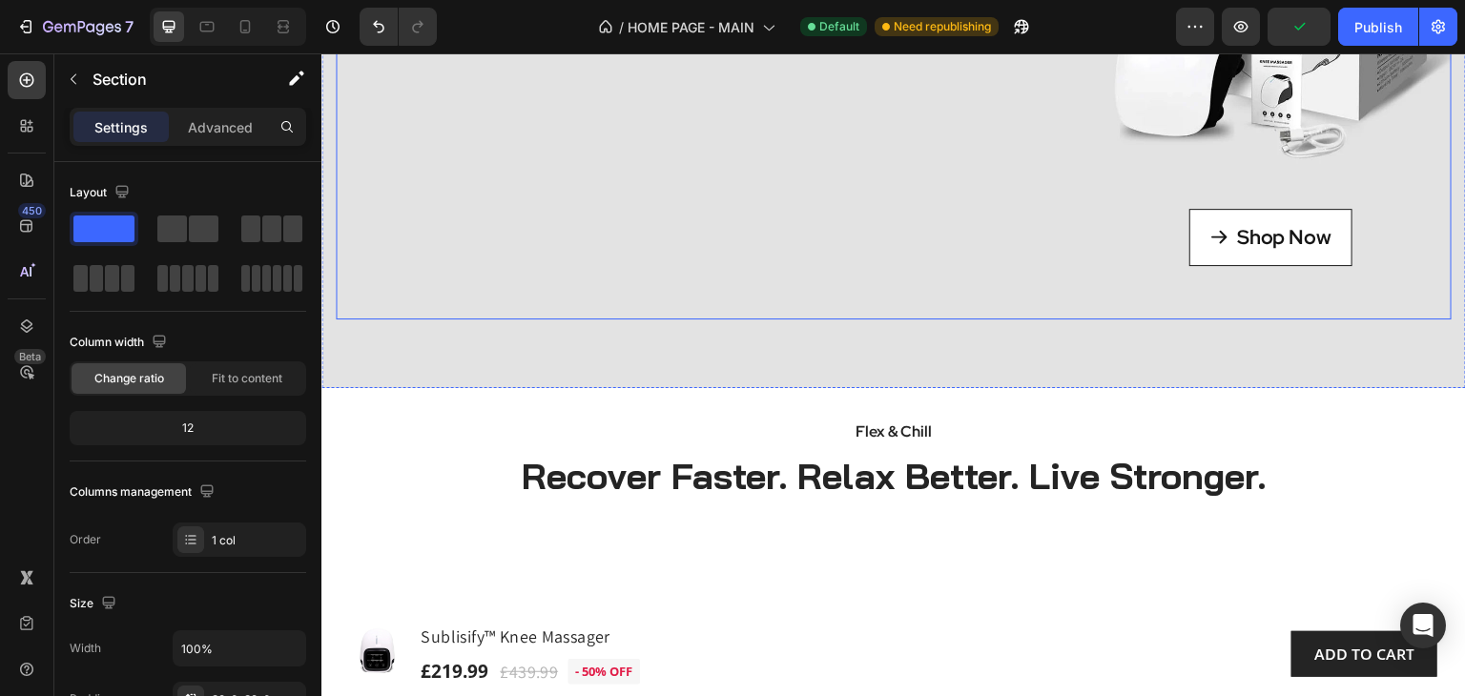
scroll to position [572, 0]
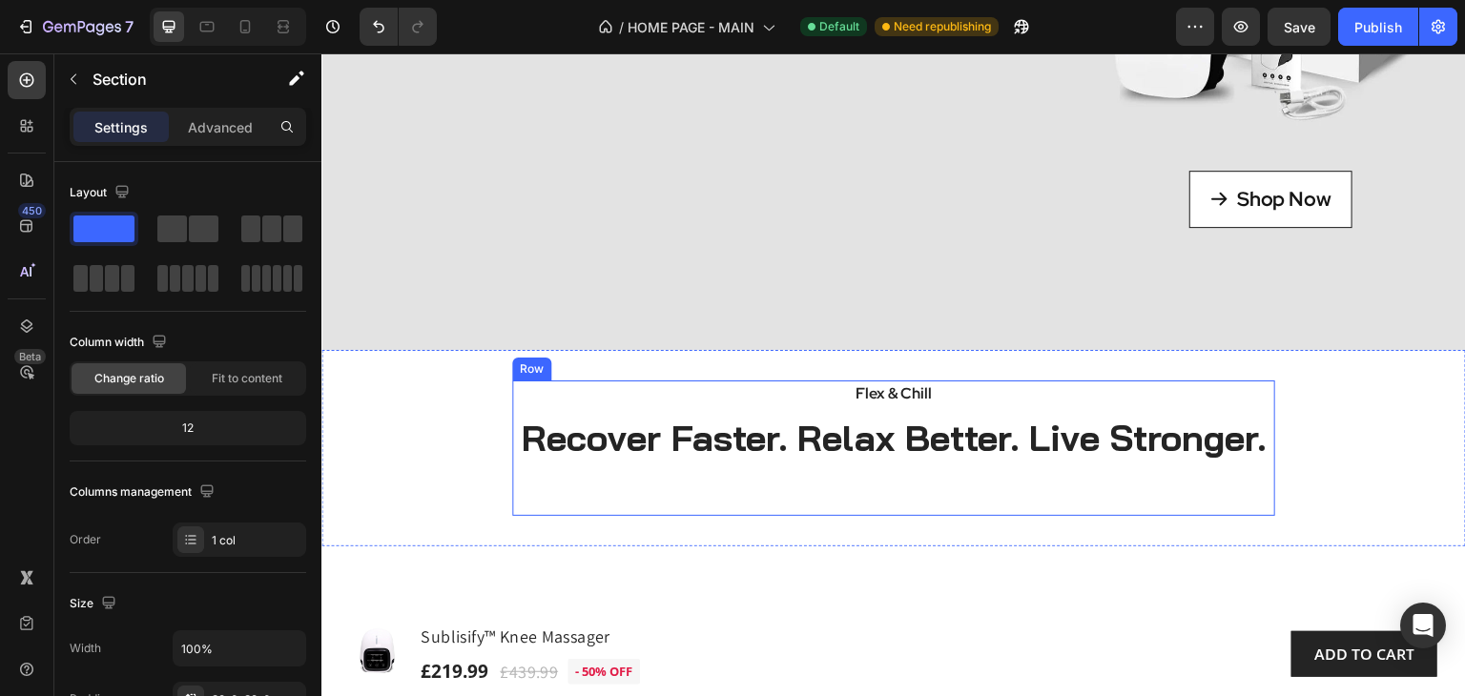
click at [1243, 516] on div "Flex & Chill Text block Recover Faster. Relax Better. Live Stronger. Heading" at bounding box center [893, 447] width 763 height 135
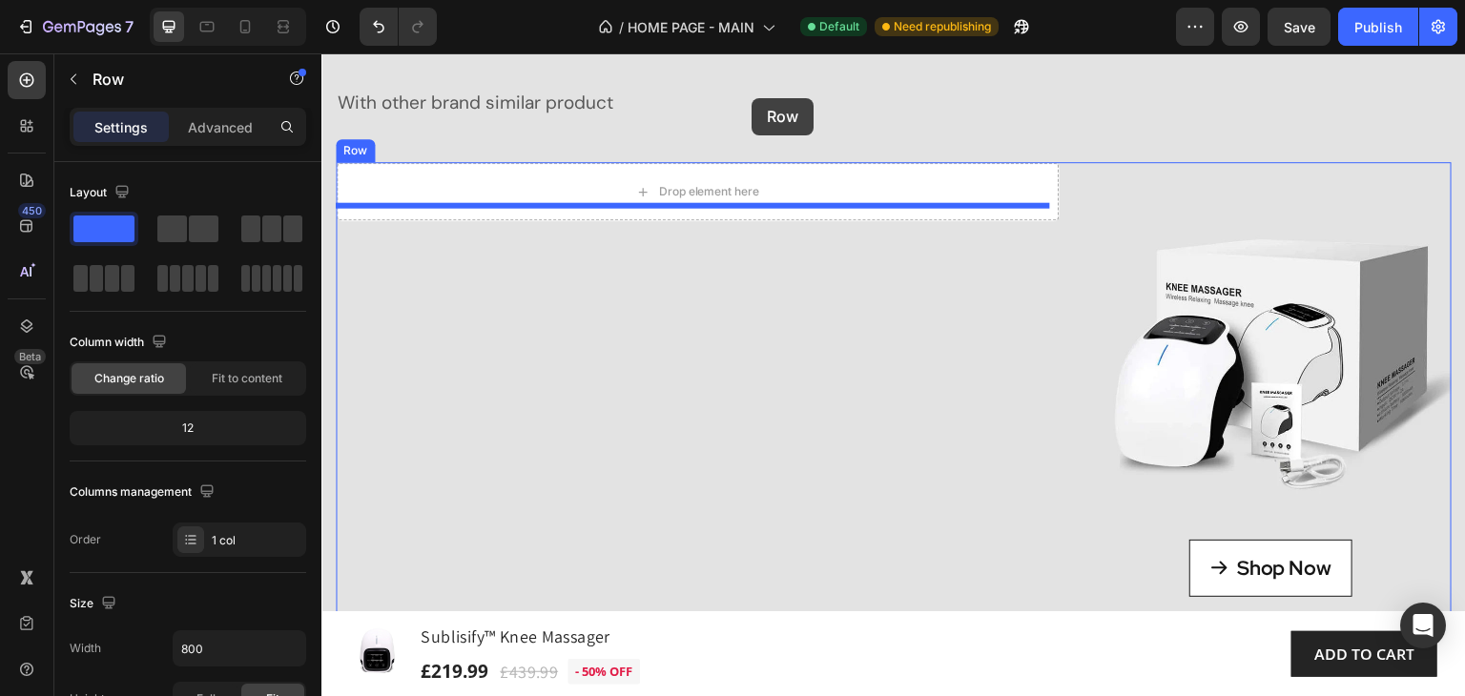
scroll to position [116, 0]
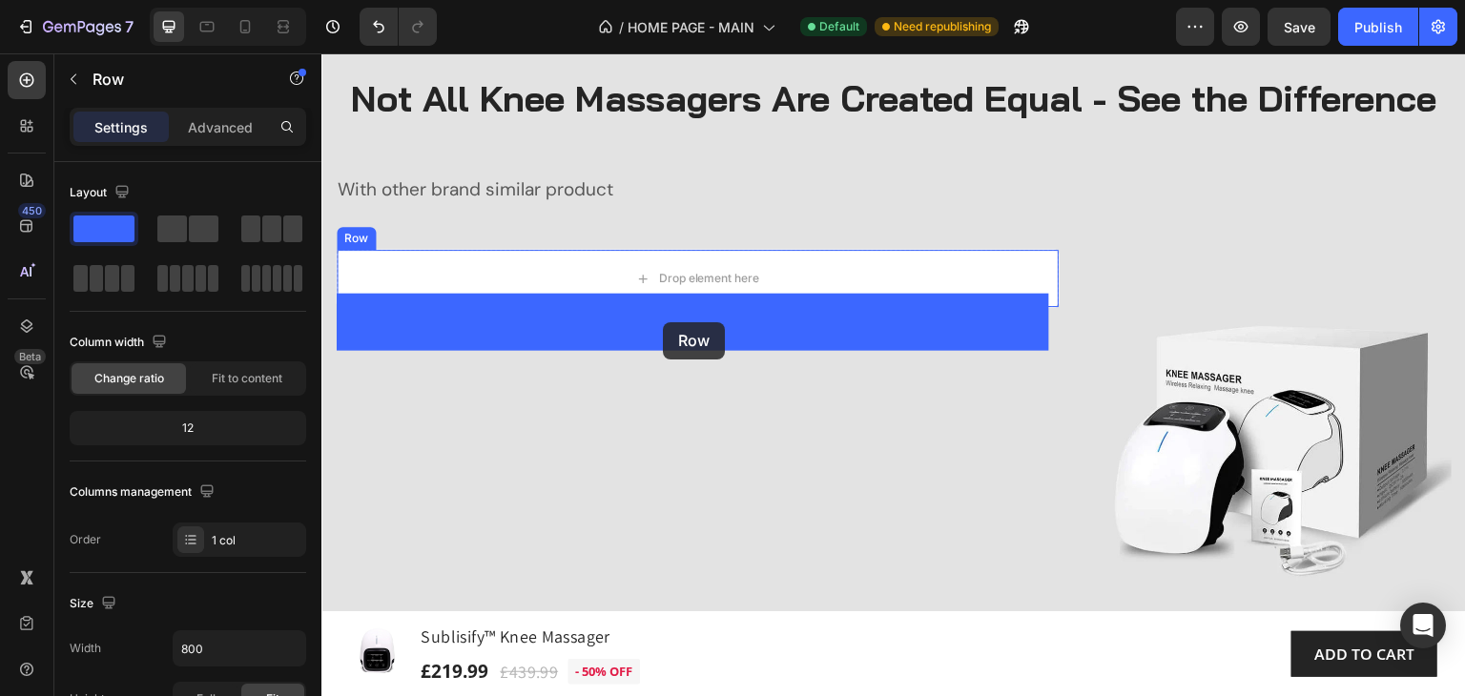
drag, startPoint x: 525, startPoint y: 407, endPoint x: 663, endPoint y: 323, distance: 160.9
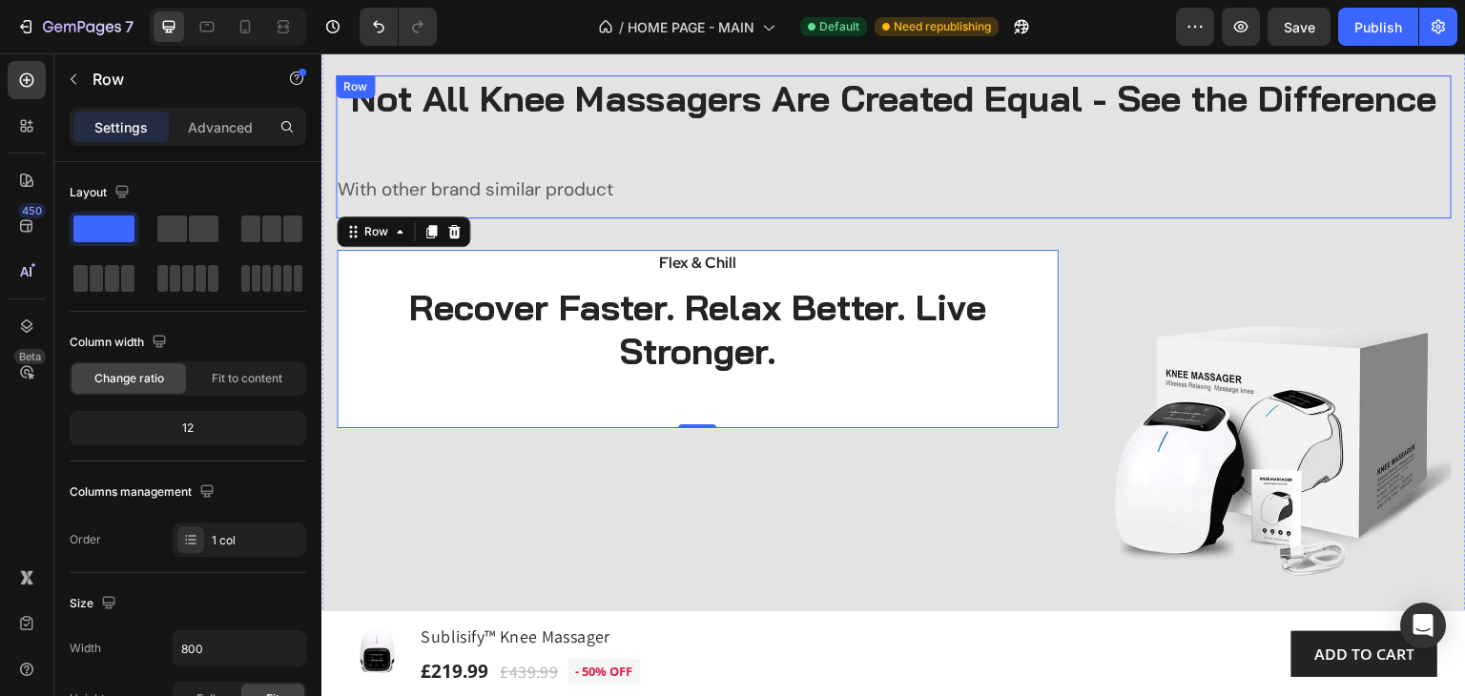
click at [1424, 218] on div "Not All Knee Massagers Are Created Equal - See the Difference Heading With othe…" at bounding box center [894, 146] width 1116 height 143
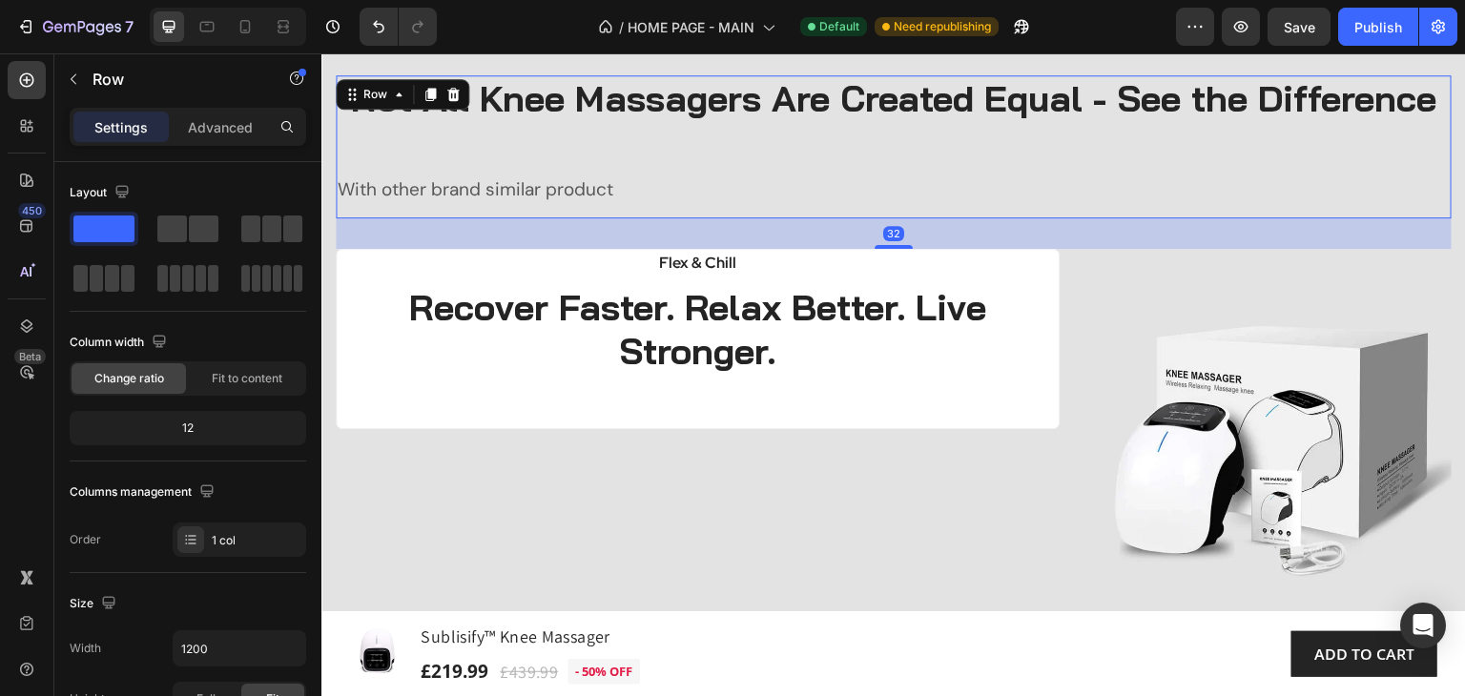
click at [454, 92] on icon at bounding box center [453, 94] width 12 height 13
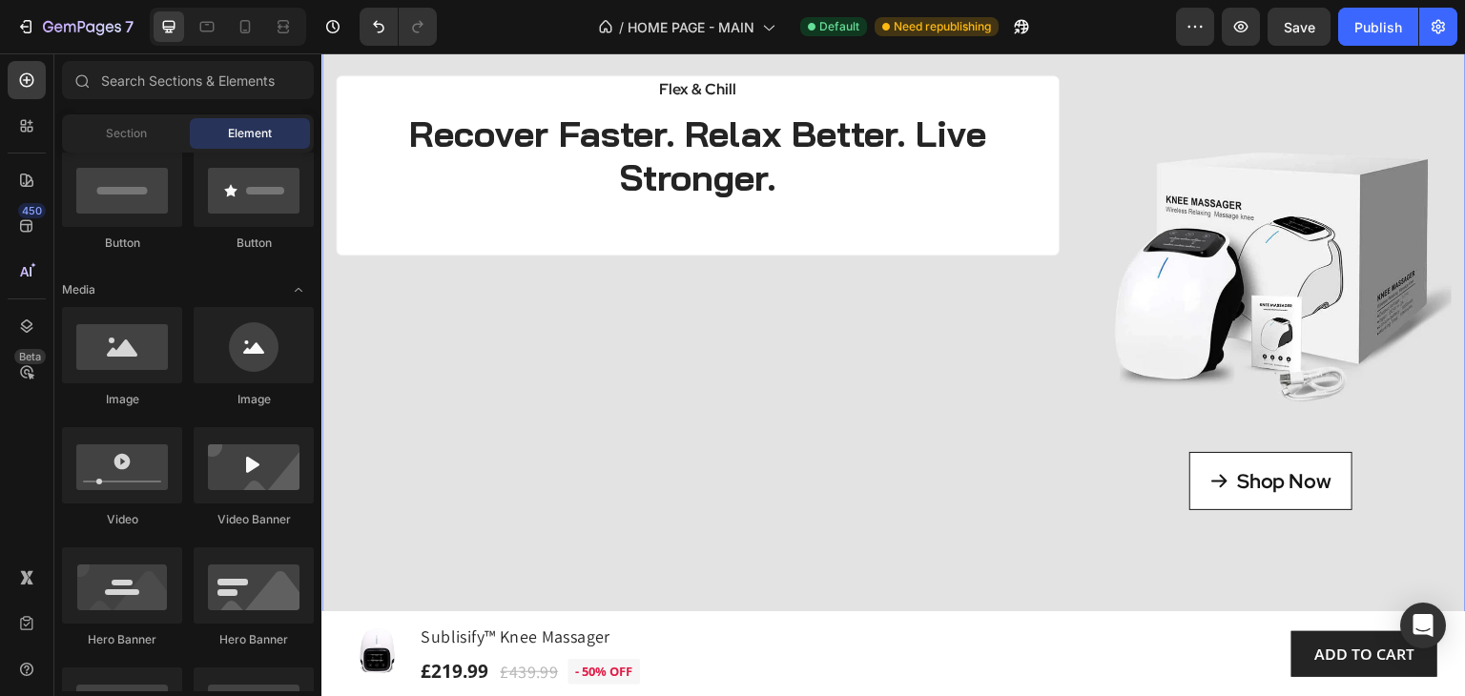
scroll to position [0, 0]
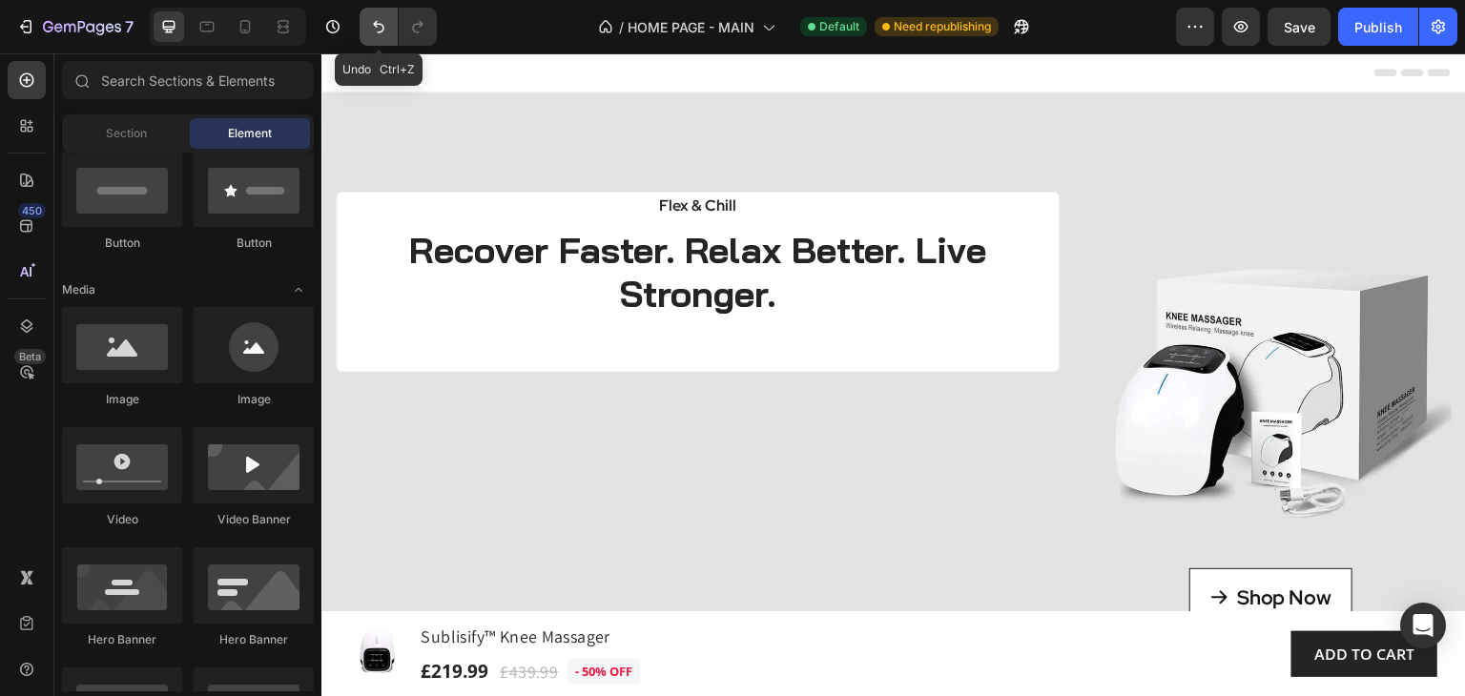
click at [372, 31] on icon "Undo/Redo" at bounding box center [378, 26] width 19 height 19
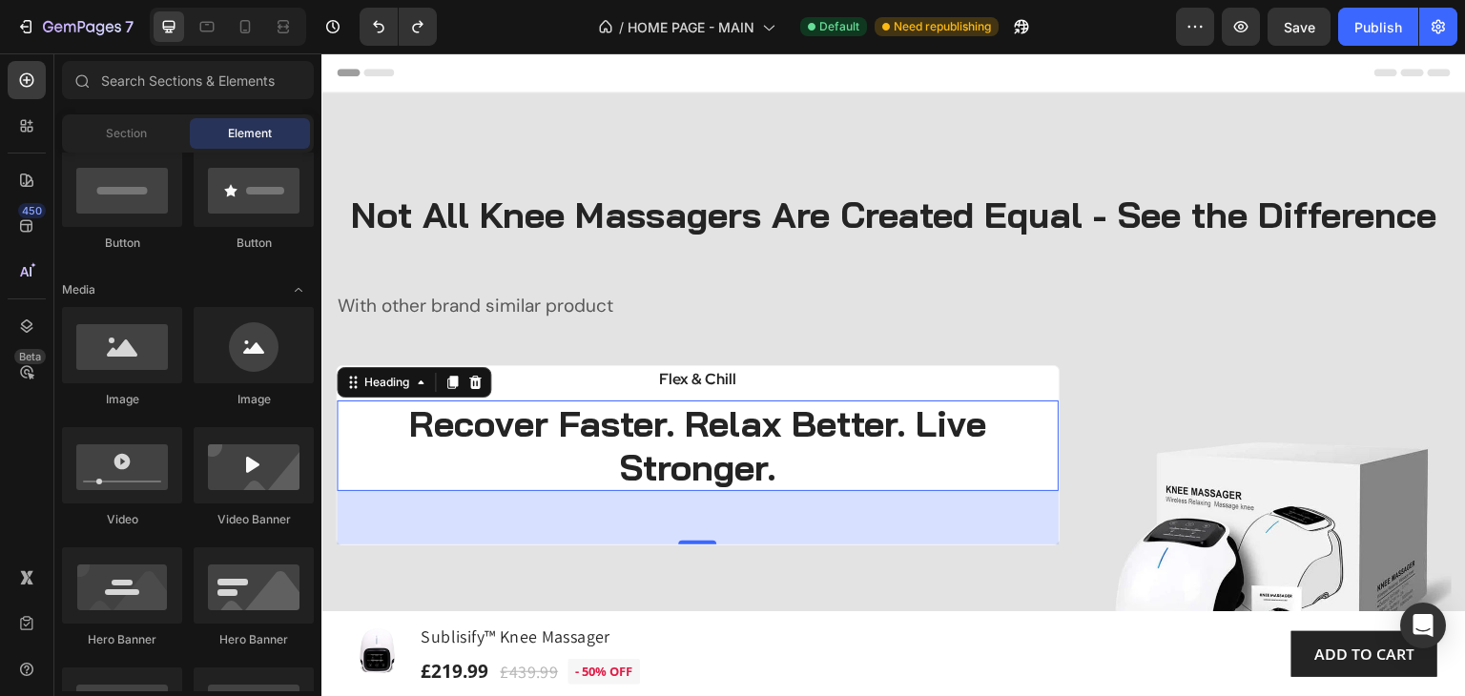
click at [772, 491] on h2 "Recover Faster. Relax Better. Live Stronger." at bounding box center [698, 446] width 722 height 91
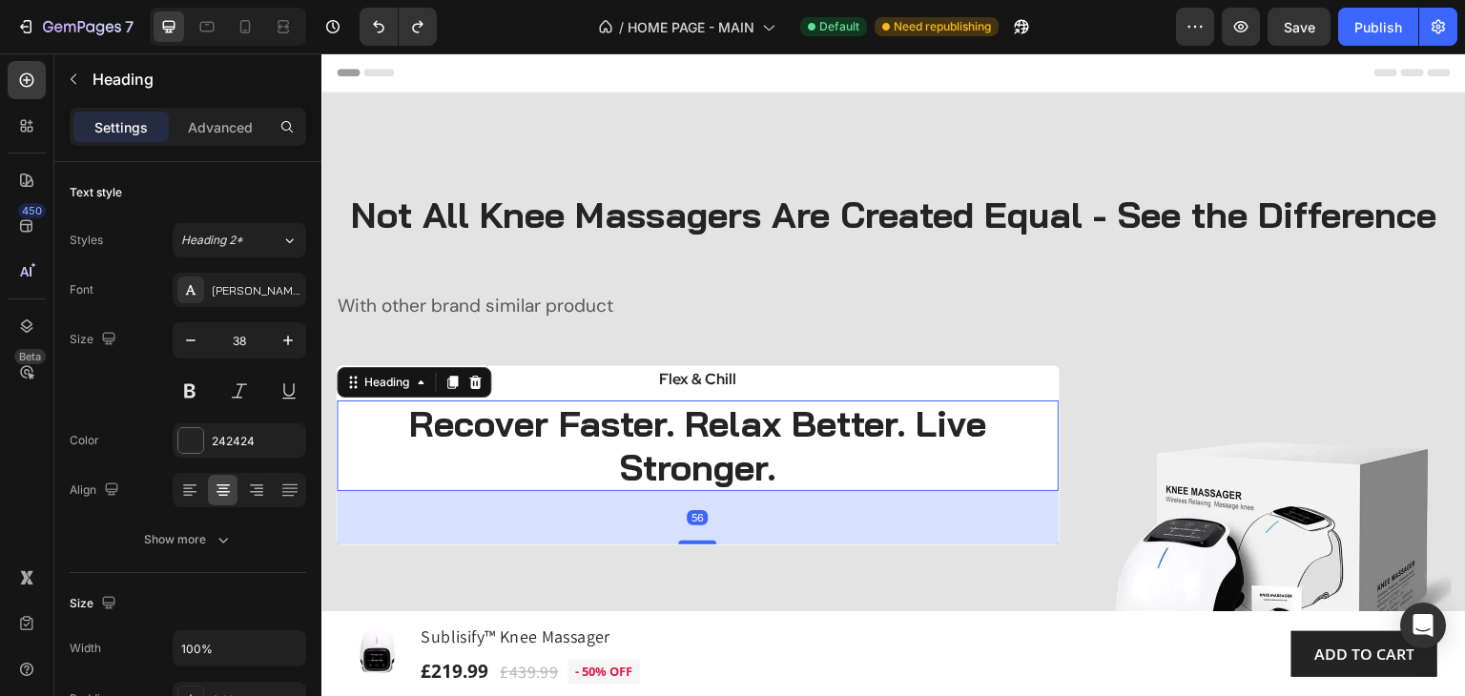
click at [772, 491] on h2 "Recover Faster. Relax Better. Live Stronger." at bounding box center [698, 446] width 722 height 91
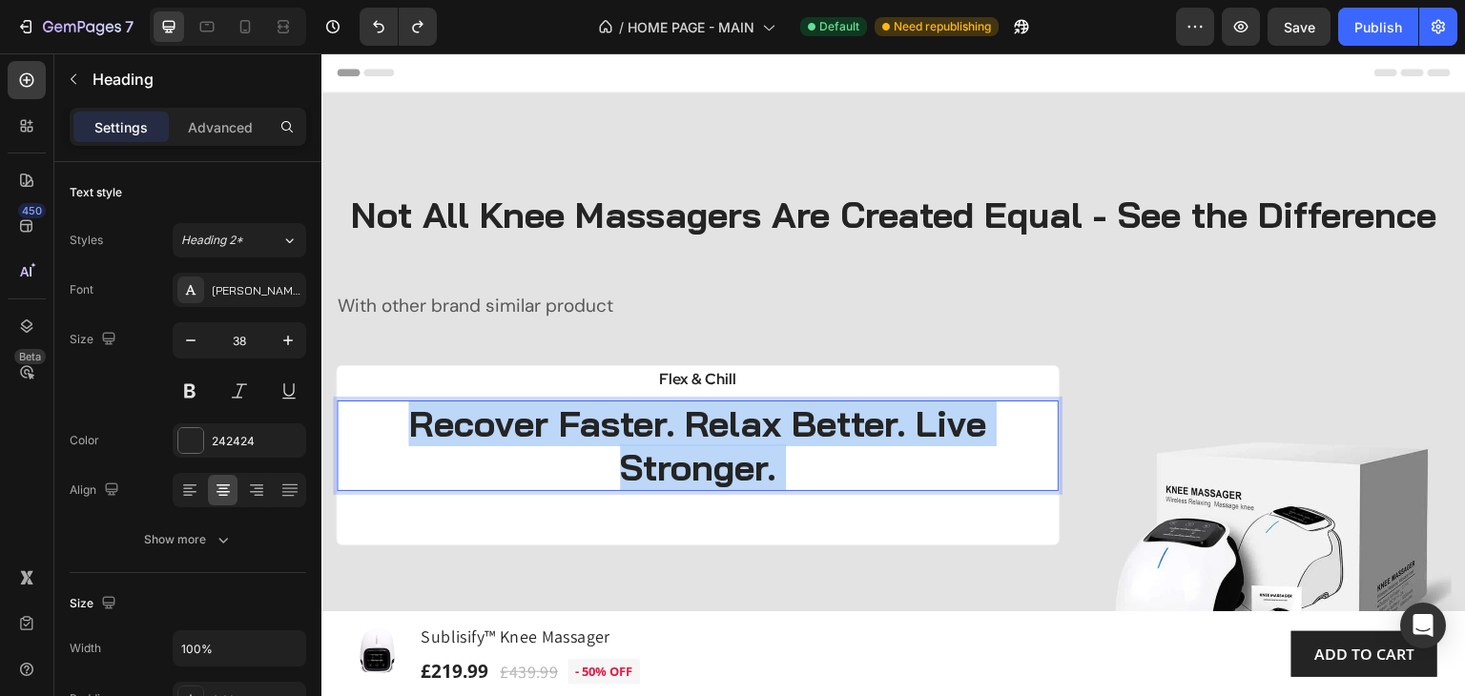
drag, startPoint x: 776, startPoint y: 519, endPoint x: 417, endPoint y: 463, distance: 363.7
click at [417, 463] on p "Recover Faster. Relax Better. Live Stronger." at bounding box center [698, 445] width 718 height 87
drag, startPoint x: 767, startPoint y: 514, endPoint x: 385, endPoint y: 475, distance: 383.4
click at [385, 475] on p "Recover Faster. Relax Better. Live Stronger." at bounding box center [698, 445] width 718 height 87
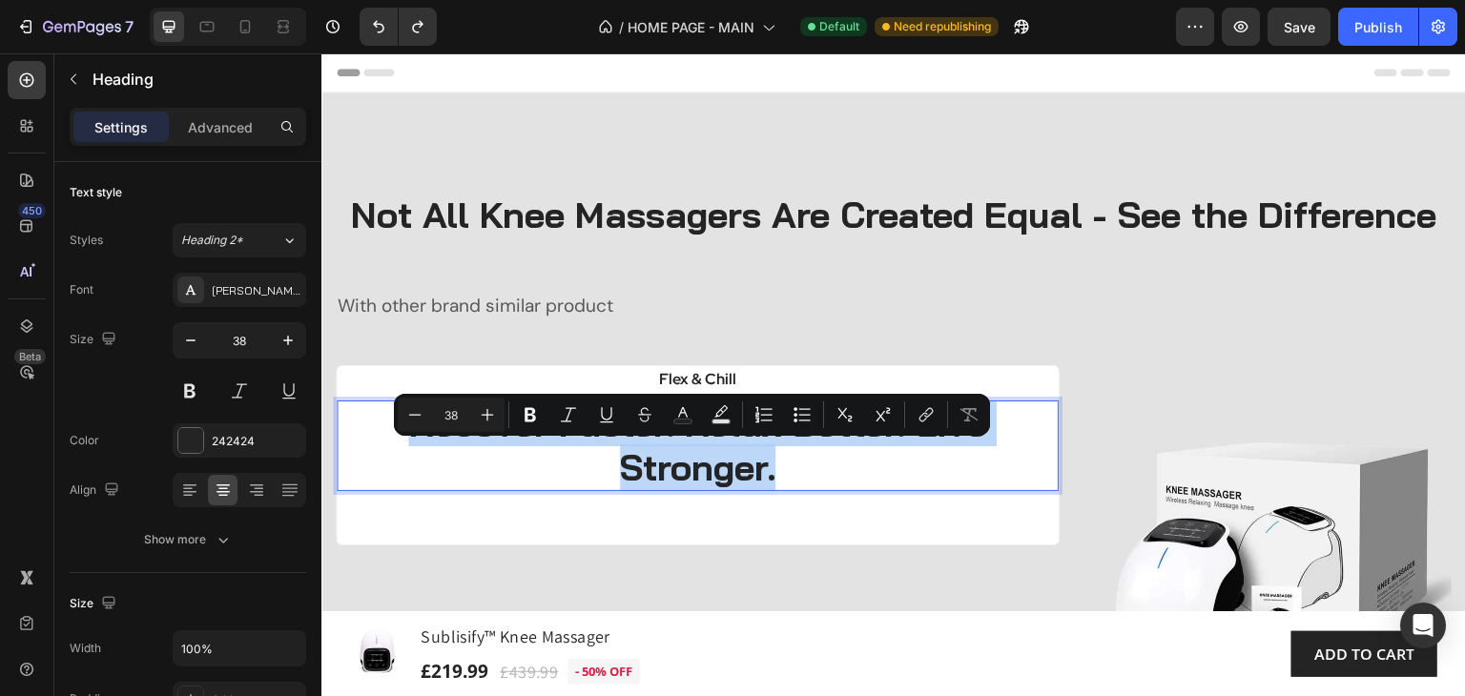
copy p "Recover Faster. Relax Better. Live Stronger."
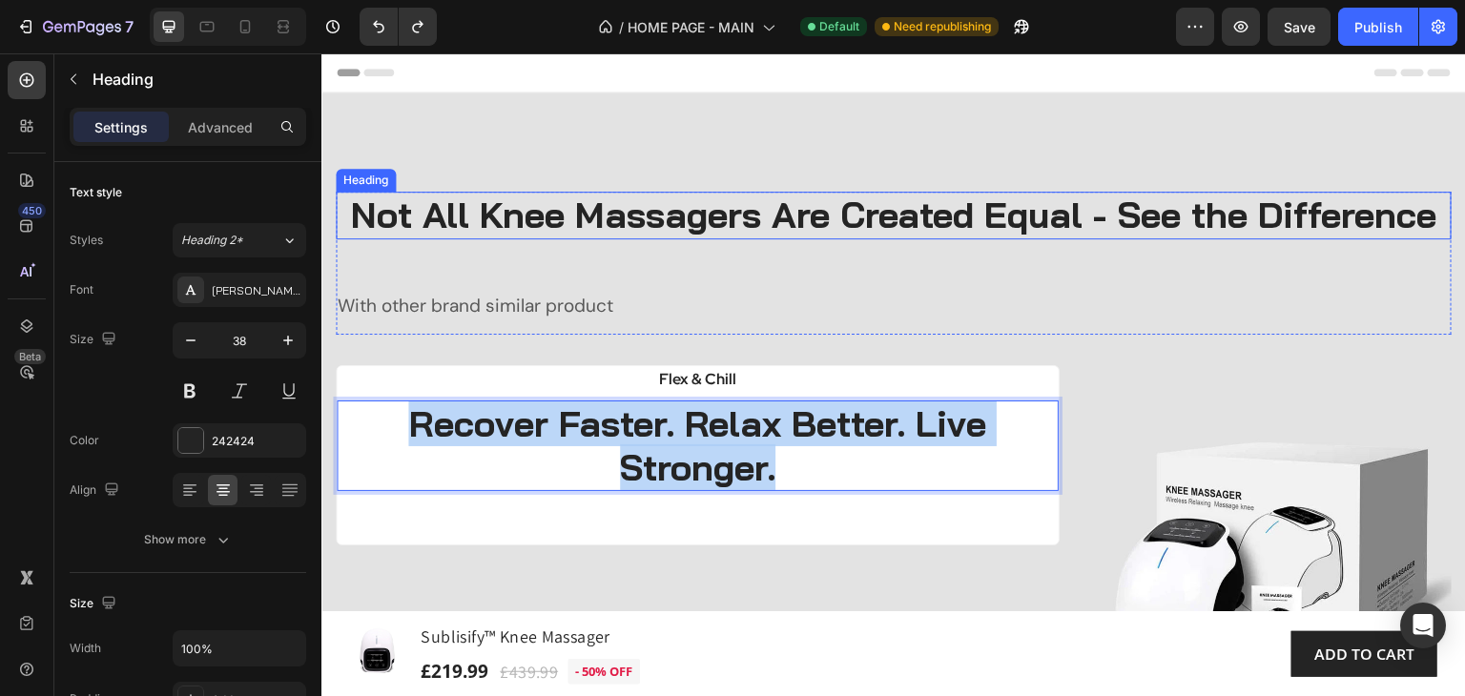
click at [980, 239] on h2 "Not All Knee Massagers Are Created Equal - See the Difference" at bounding box center [894, 216] width 1116 height 48
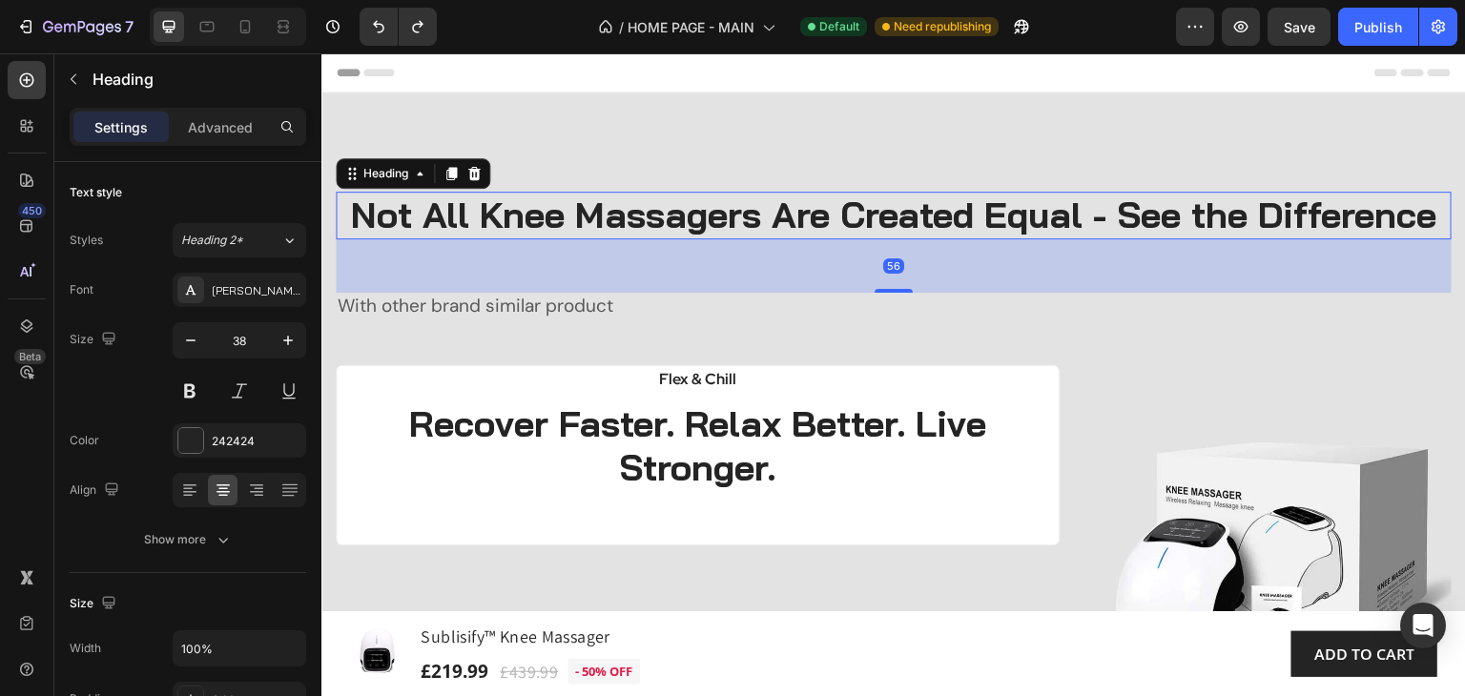
click at [978, 239] on h2 "Not All Knee Massagers Are Created Equal - See the Difference" at bounding box center [894, 216] width 1116 height 48
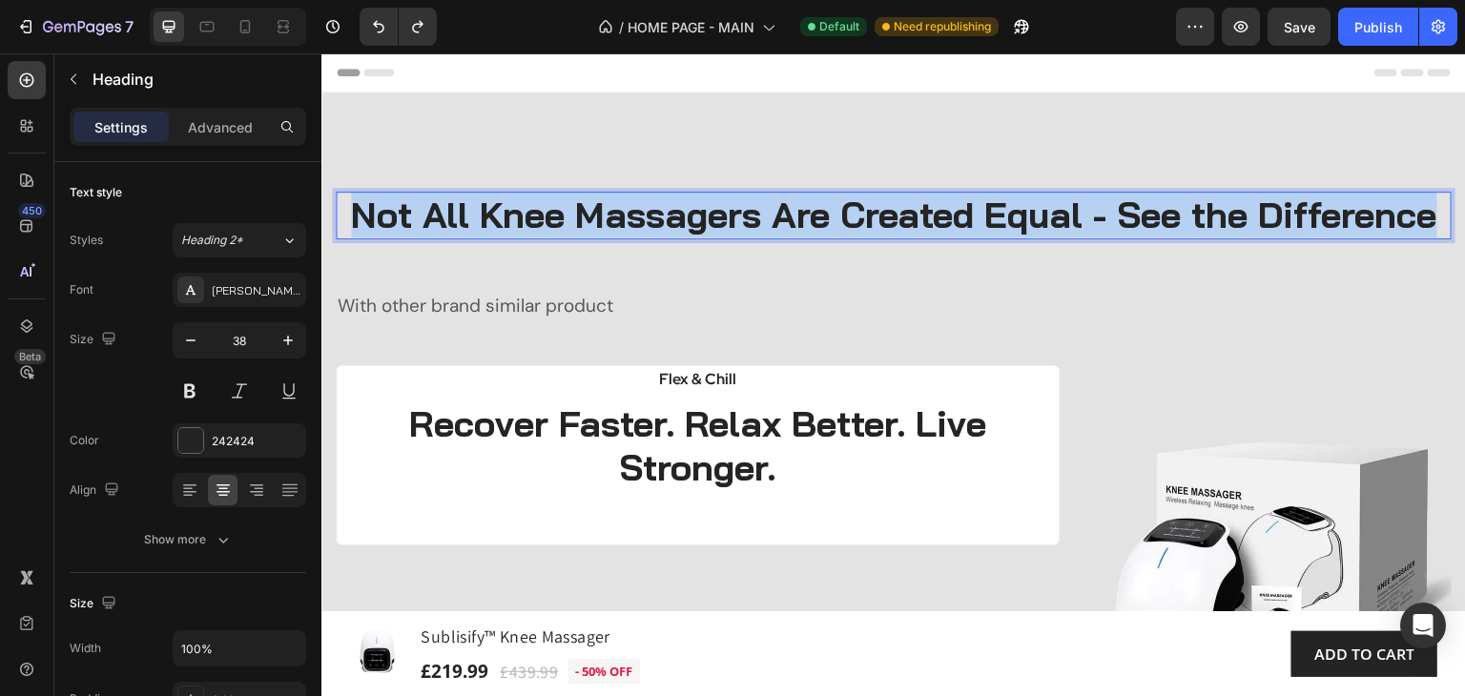
click at [978, 237] on p "Not All Knee Massagers Are Created Equal - See the Difference" at bounding box center [894, 216] width 1112 height 44
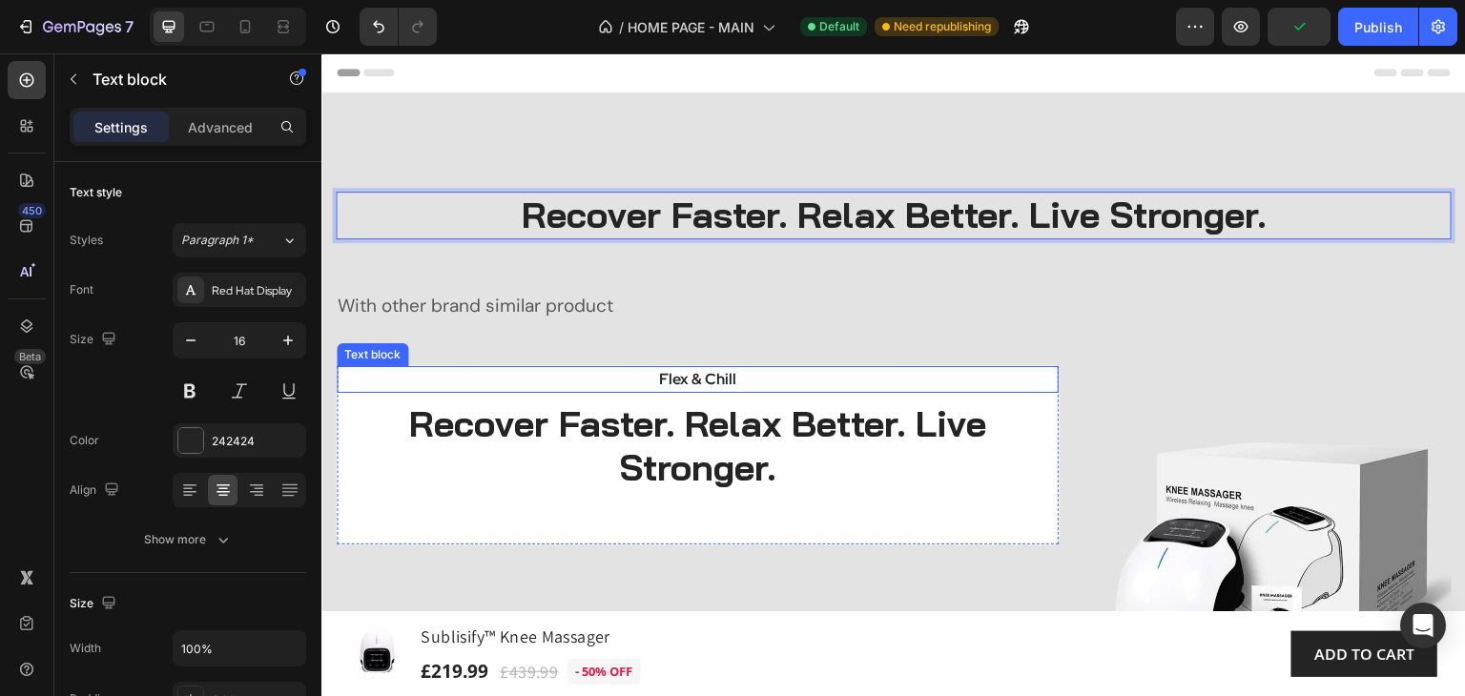
click at [741, 380] on p "Flex & Chill" at bounding box center [698, 379] width 688 height 23
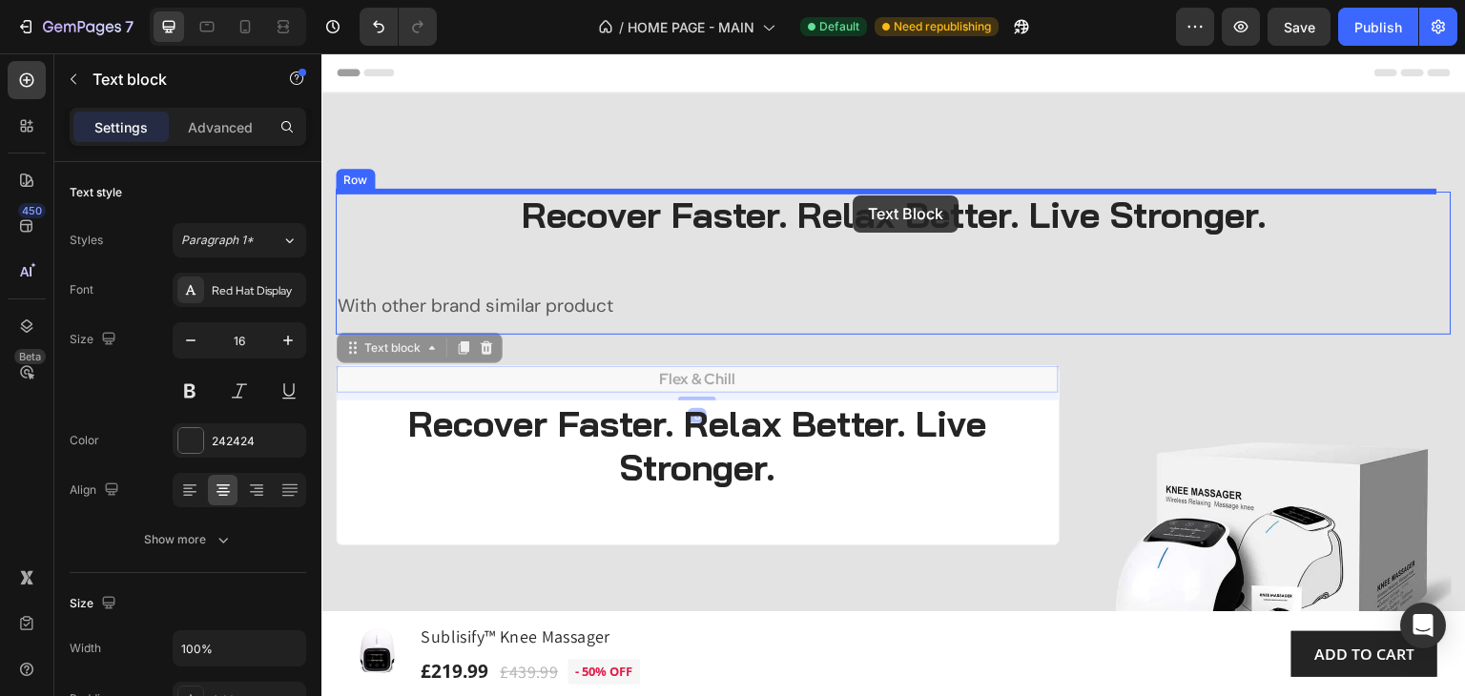
drag, startPoint x: 355, startPoint y: 354, endPoint x: 853, endPoint y: 195, distance: 522.4
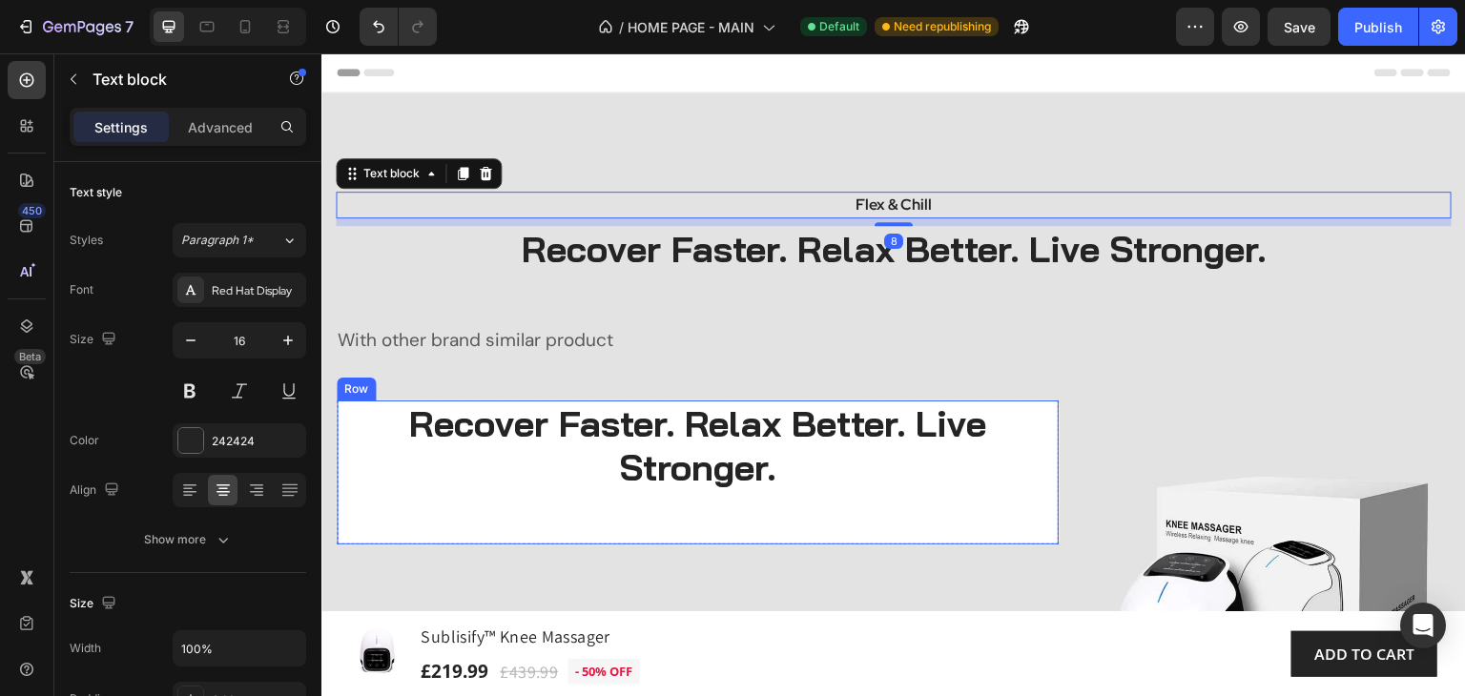
click at [933, 479] on p "Recover Faster. Relax Better. Live Stronger." at bounding box center [698, 445] width 718 height 87
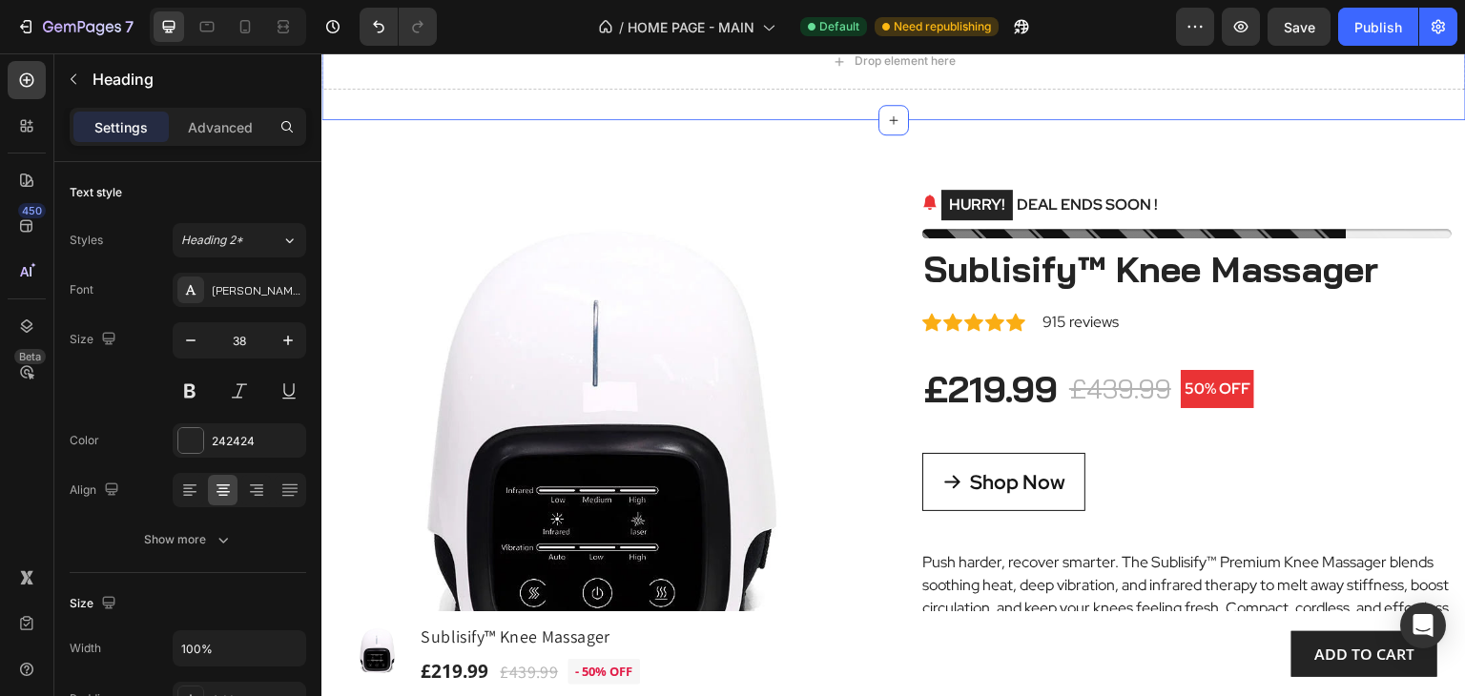
scroll to position [954, 0]
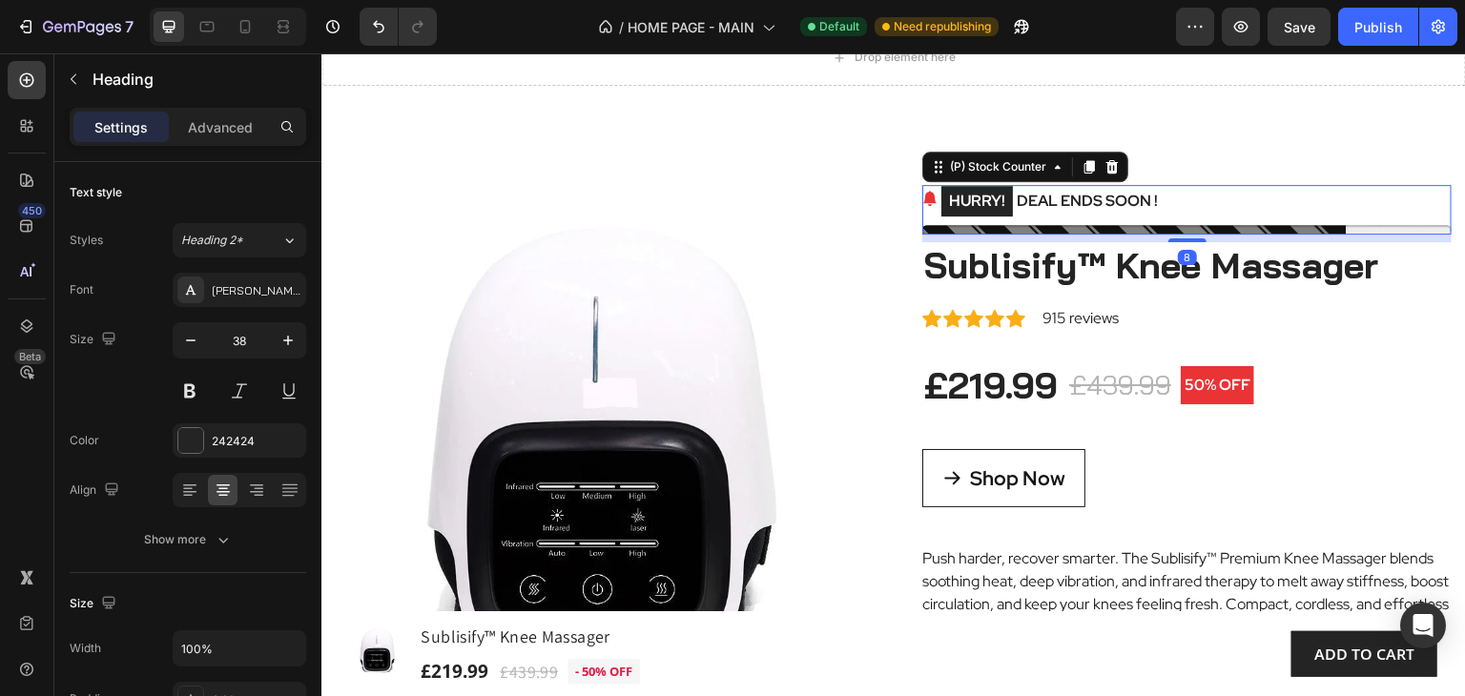
click at [1415, 203] on div "HURRY! DEAL ENDS SOON !" at bounding box center [1186, 201] width 529 height 32
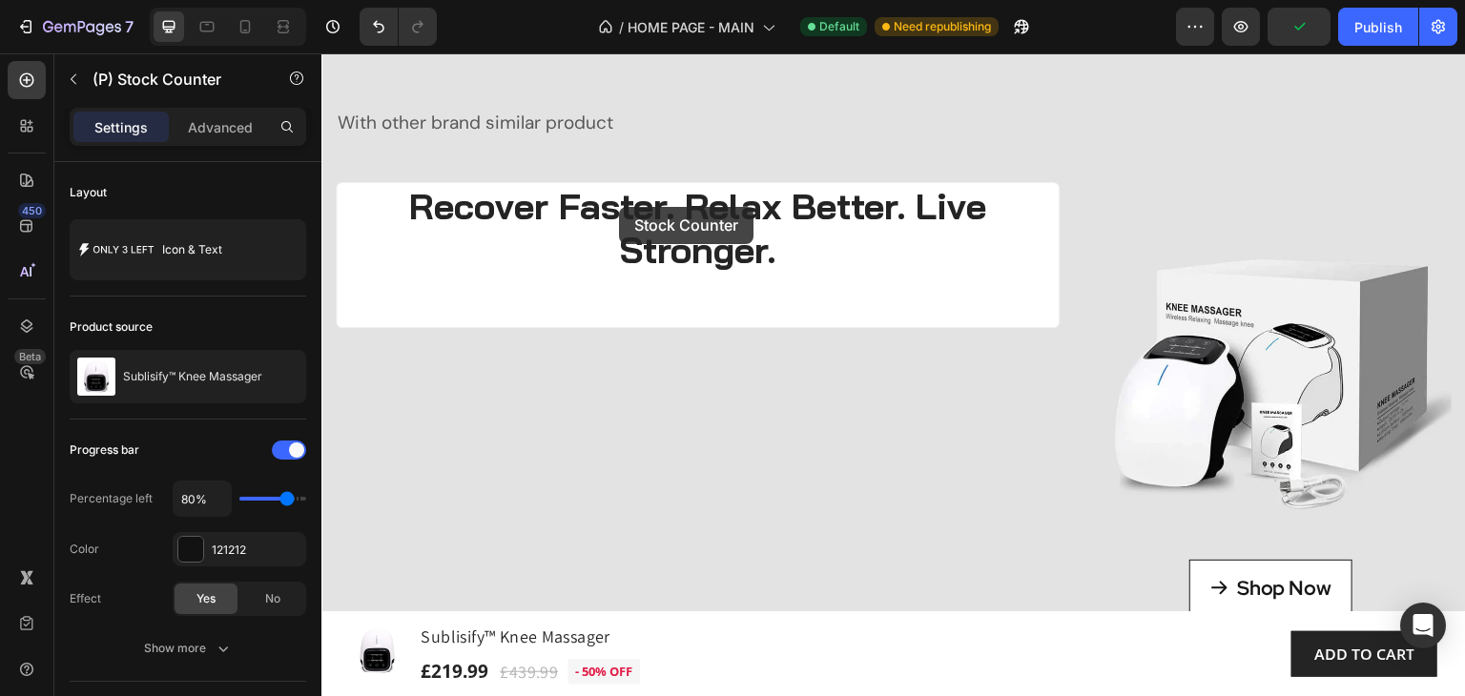
scroll to position [0, 0]
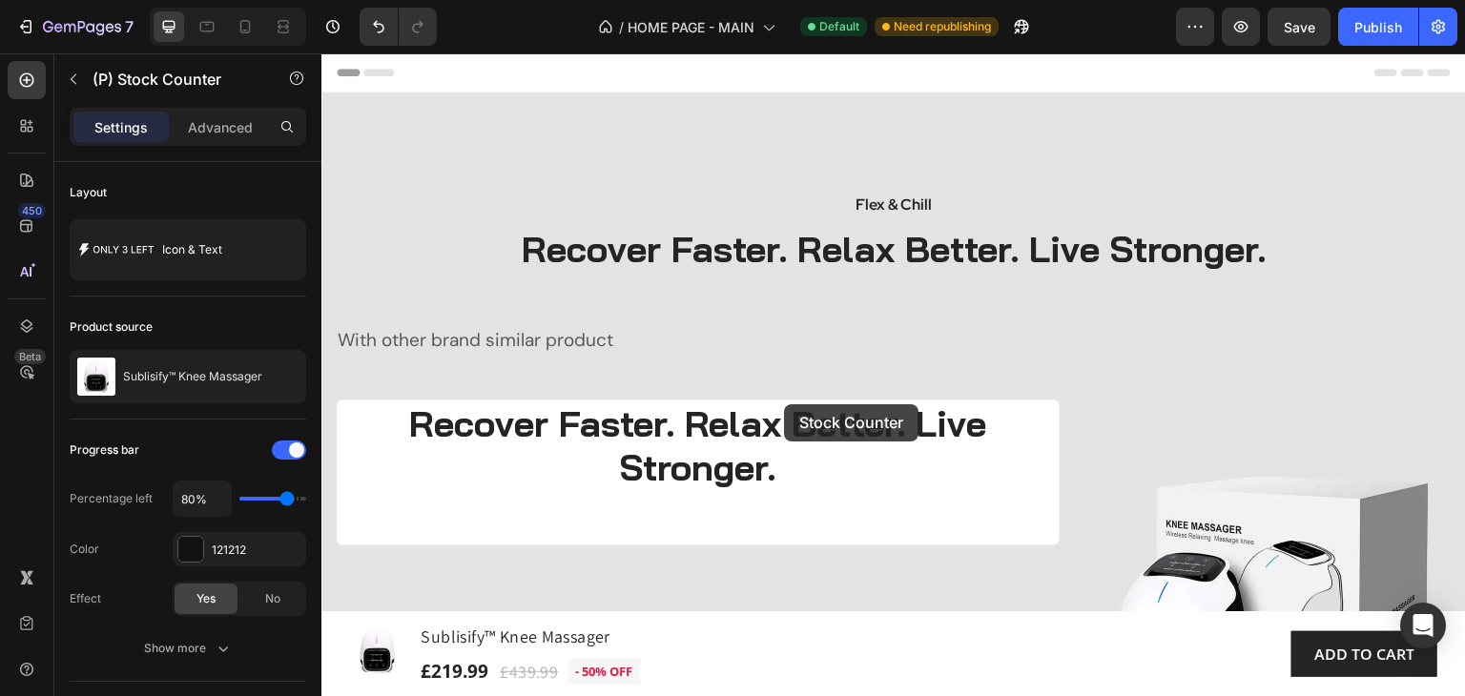
drag, startPoint x: 933, startPoint y: 167, endPoint x: 792, endPoint y: 322, distance: 210.0
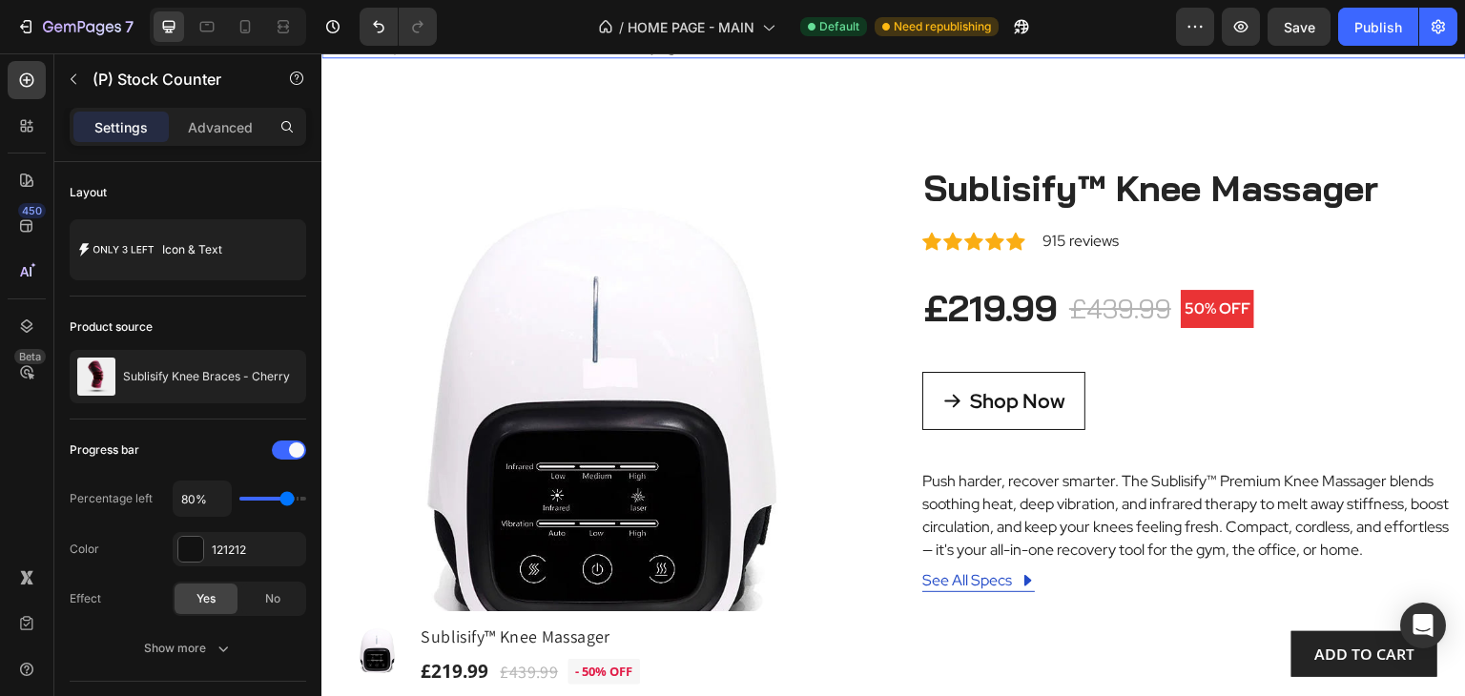
scroll to position [954, 0]
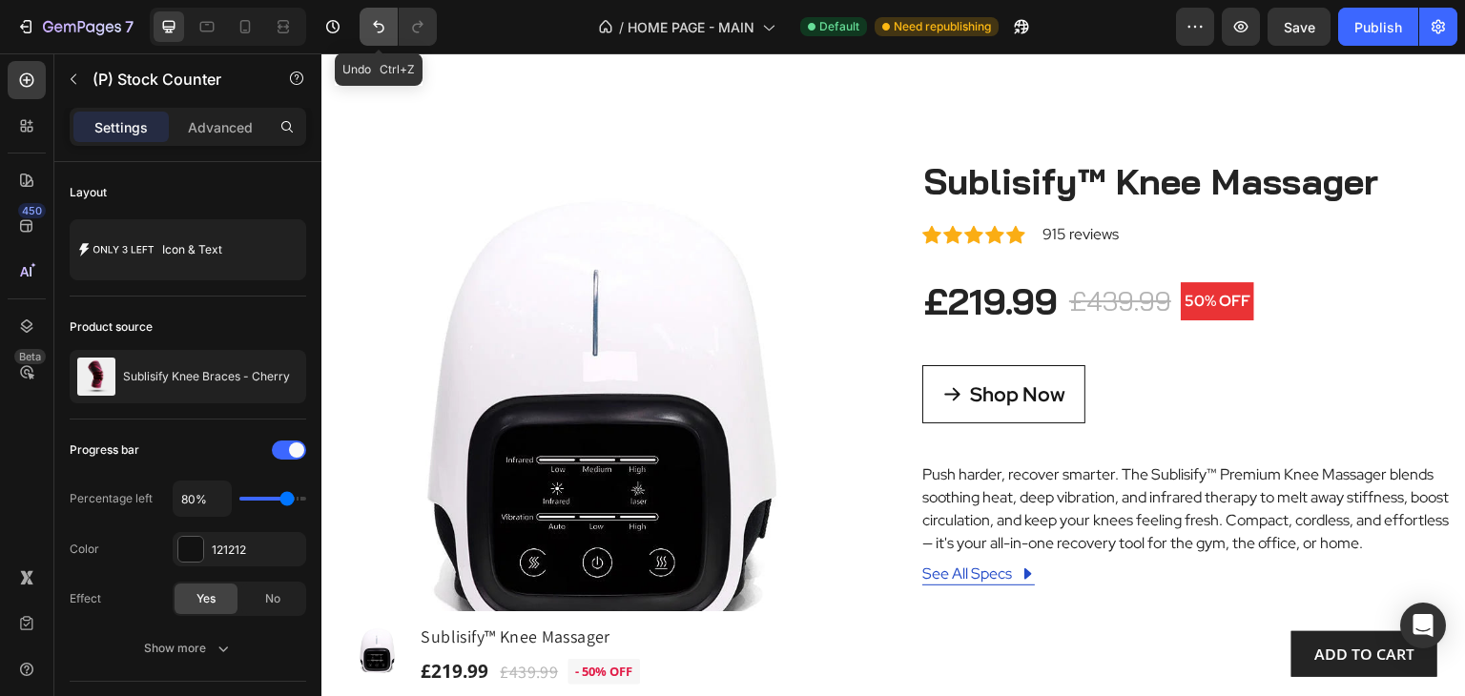
click at [377, 31] on icon "Undo/Redo" at bounding box center [378, 26] width 19 height 19
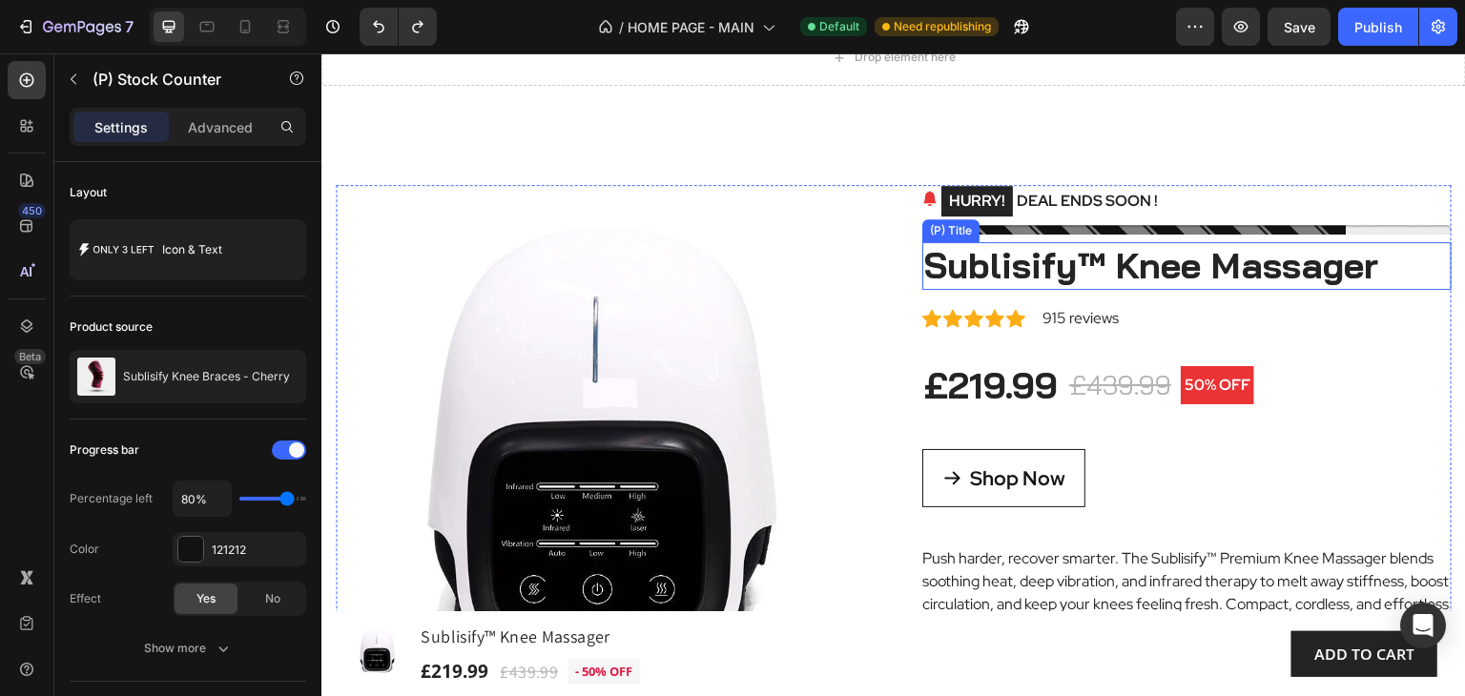
click at [1393, 268] on h2 "Sublisify™ Knee Massager" at bounding box center [1186, 266] width 529 height 48
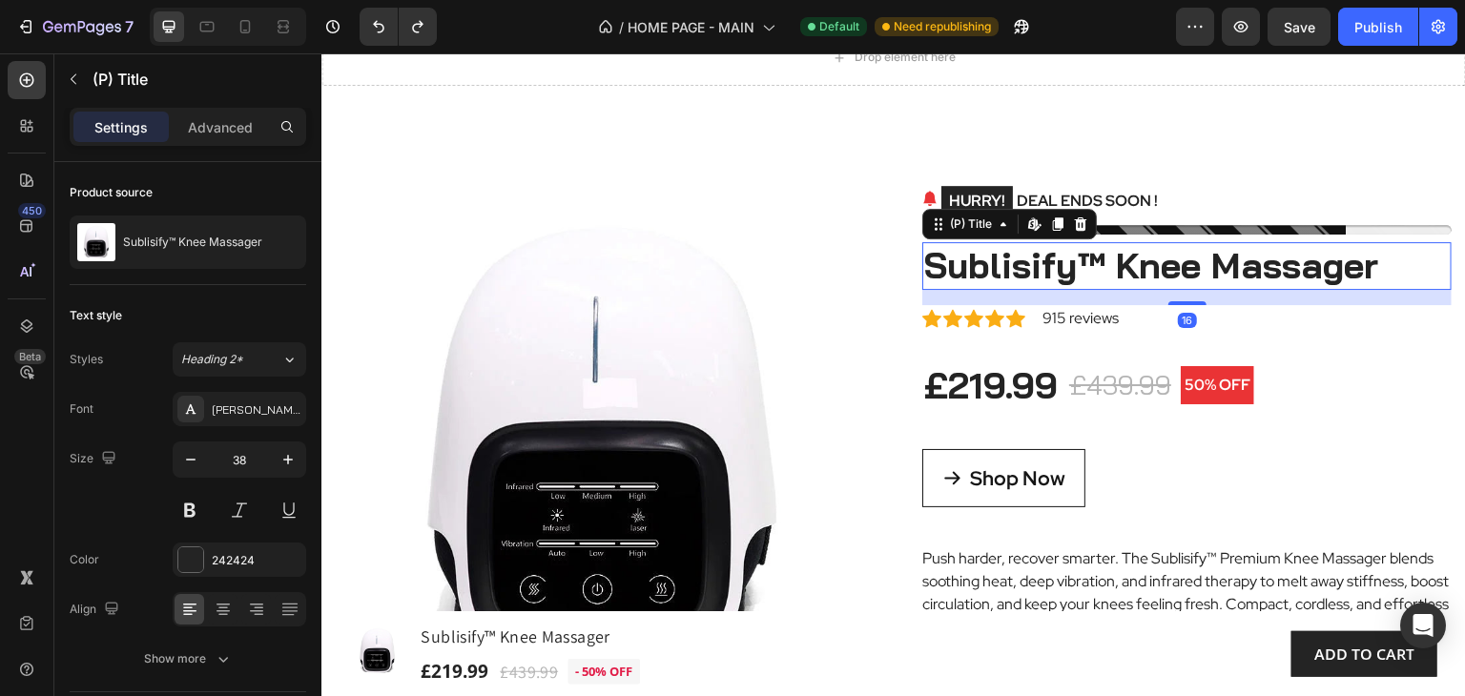
click at [1381, 269] on h2 "Sublisify™ Knee Massager" at bounding box center [1186, 266] width 529 height 48
click at [1378, 268] on h2 "Sublisify™ Knee Massager" at bounding box center [1186, 266] width 529 height 48
click at [1377, 268] on h2 "Sublisify™ Knee Massager" at bounding box center [1186, 266] width 529 height 48
click at [1386, 271] on h2 "Sublisify™ Knee Massager" at bounding box center [1186, 266] width 529 height 48
click at [961, 272] on h2 "Sublisify™ Knee Massager" at bounding box center [1186, 266] width 529 height 48
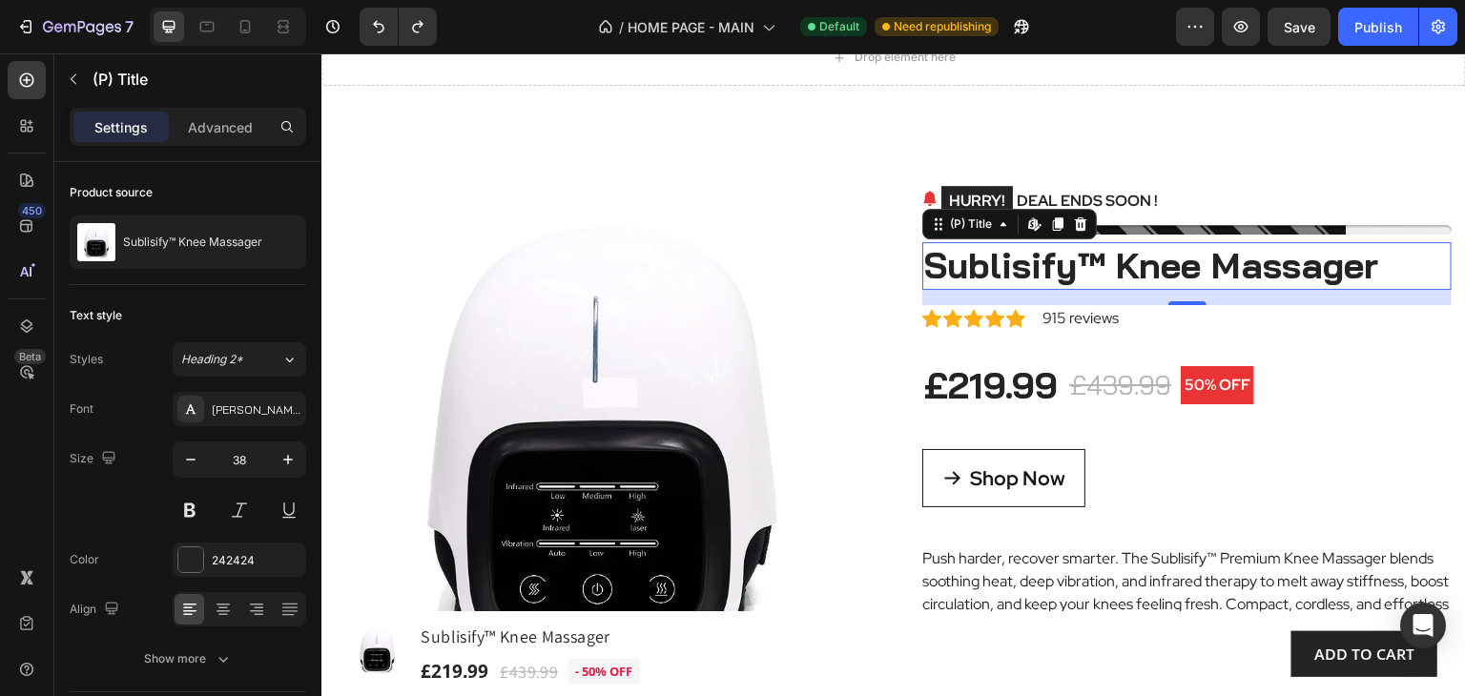
click at [961, 272] on h2 "Sublisify™ Knee Massager" at bounding box center [1186, 266] width 529 height 48
click at [1165, 263] on h2 "Sublisify™ Knee Massager" at bounding box center [1186, 266] width 529 height 48
click at [1093, 257] on h2 "Sublisify™ Knee Massager" at bounding box center [1186, 266] width 529 height 48
click at [1227, 272] on h2 "Sublisify™ Knee Massager" at bounding box center [1186, 266] width 529 height 48
click at [1361, 268] on h2 "Sublisify™ Knee Massager" at bounding box center [1186, 266] width 529 height 48
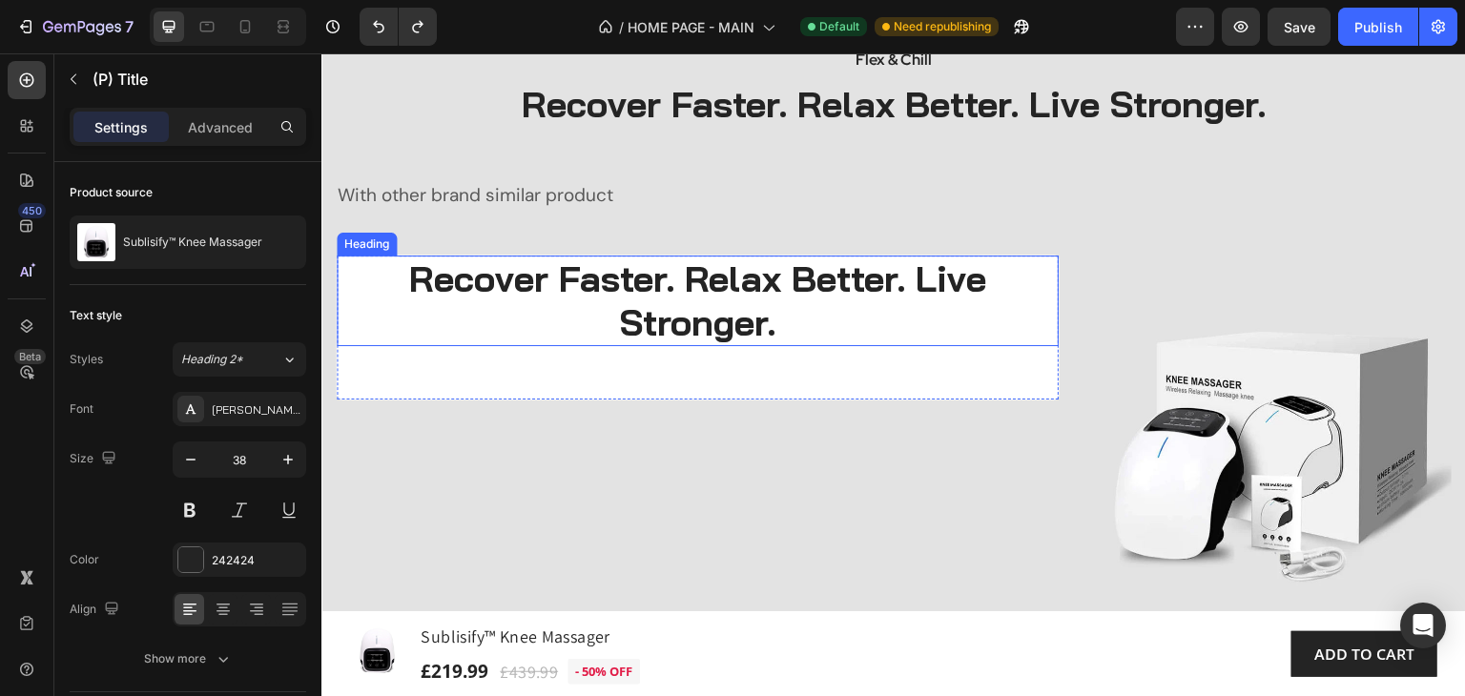
scroll to position [95, 0]
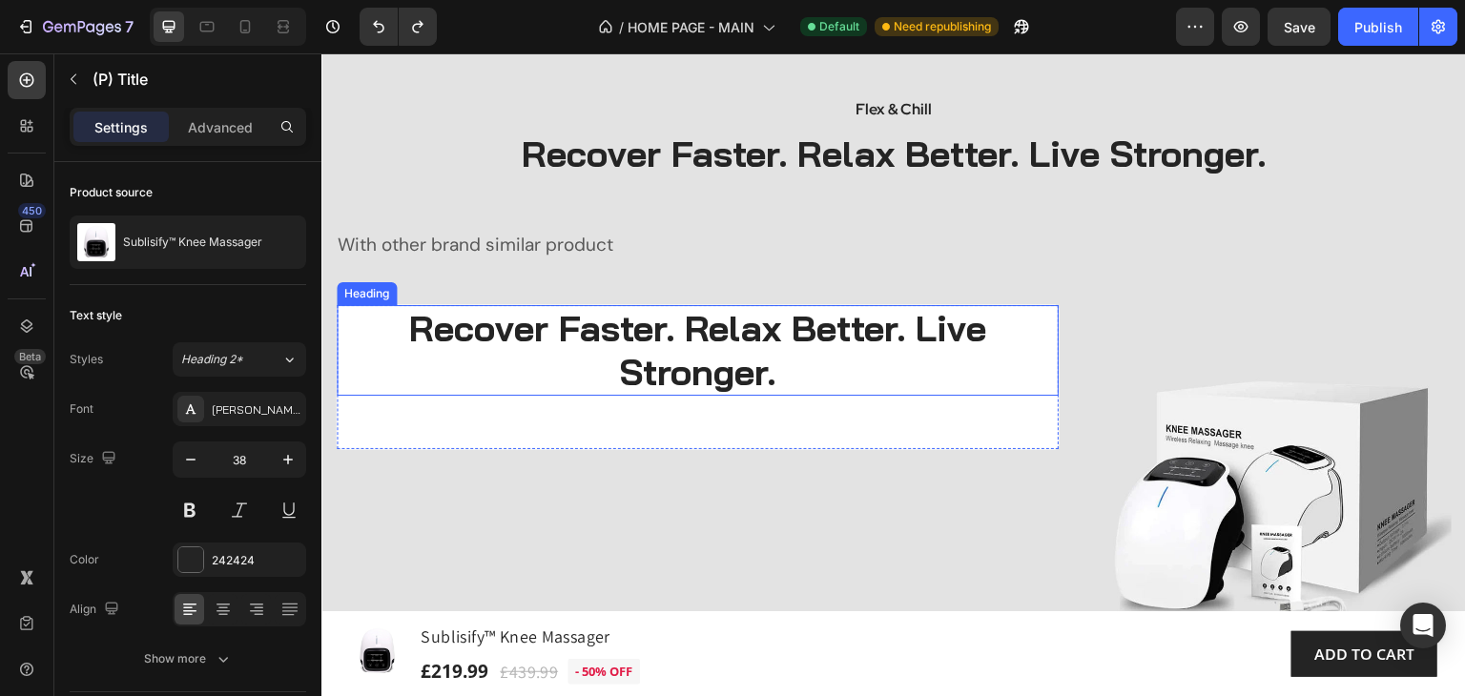
click at [780, 368] on h2 "Recover Faster. Relax Better. Live Stronger." at bounding box center [698, 350] width 722 height 91
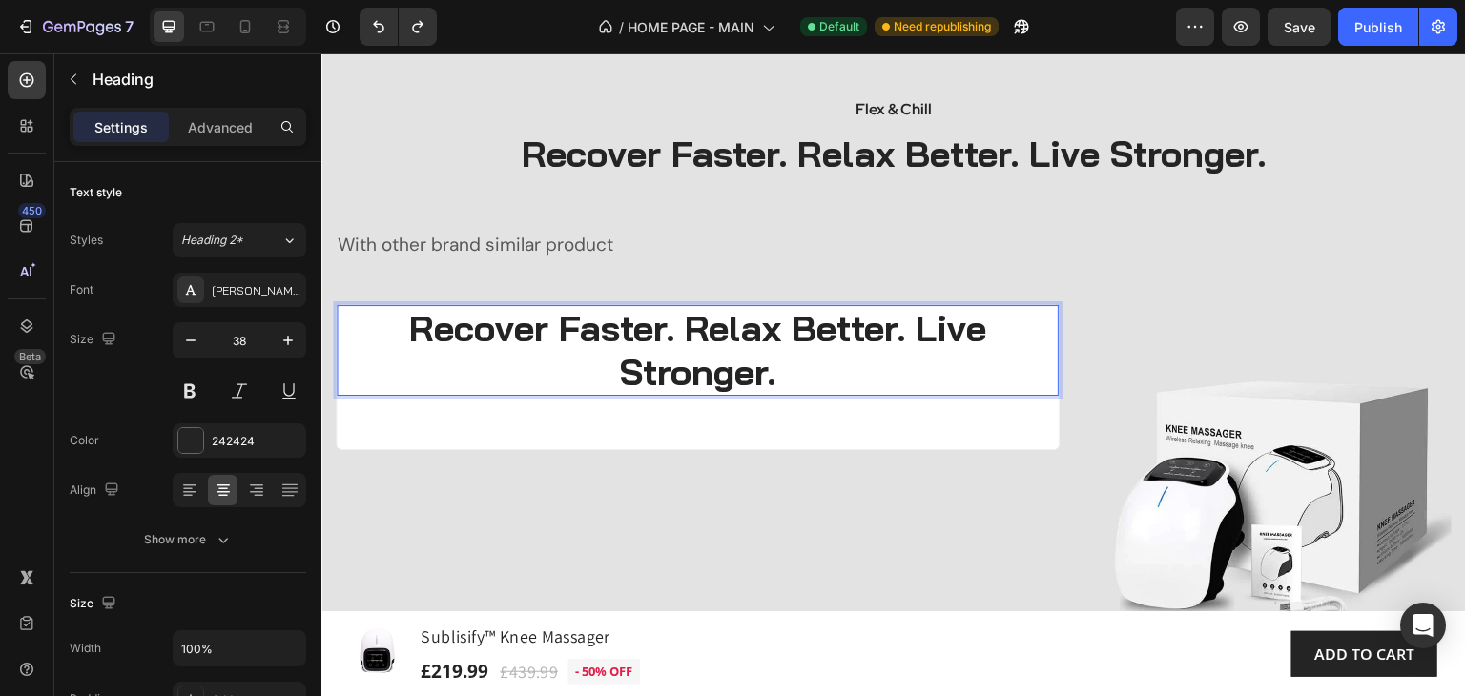
click at [780, 368] on h2 "Recover Faster. Relax Better. Live Stronger." at bounding box center [698, 350] width 722 height 91
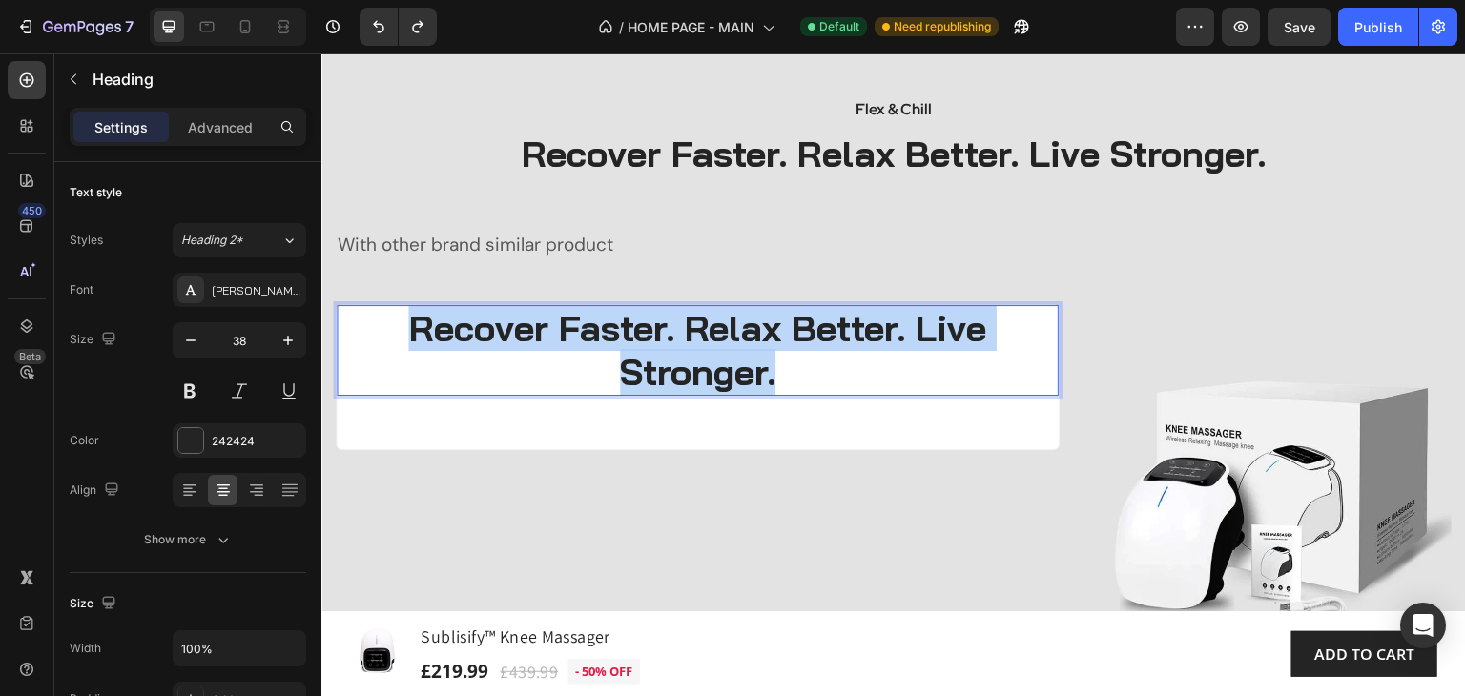
click at [780, 369] on p "Recover Faster. Relax Better. Live Stronger." at bounding box center [698, 350] width 718 height 87
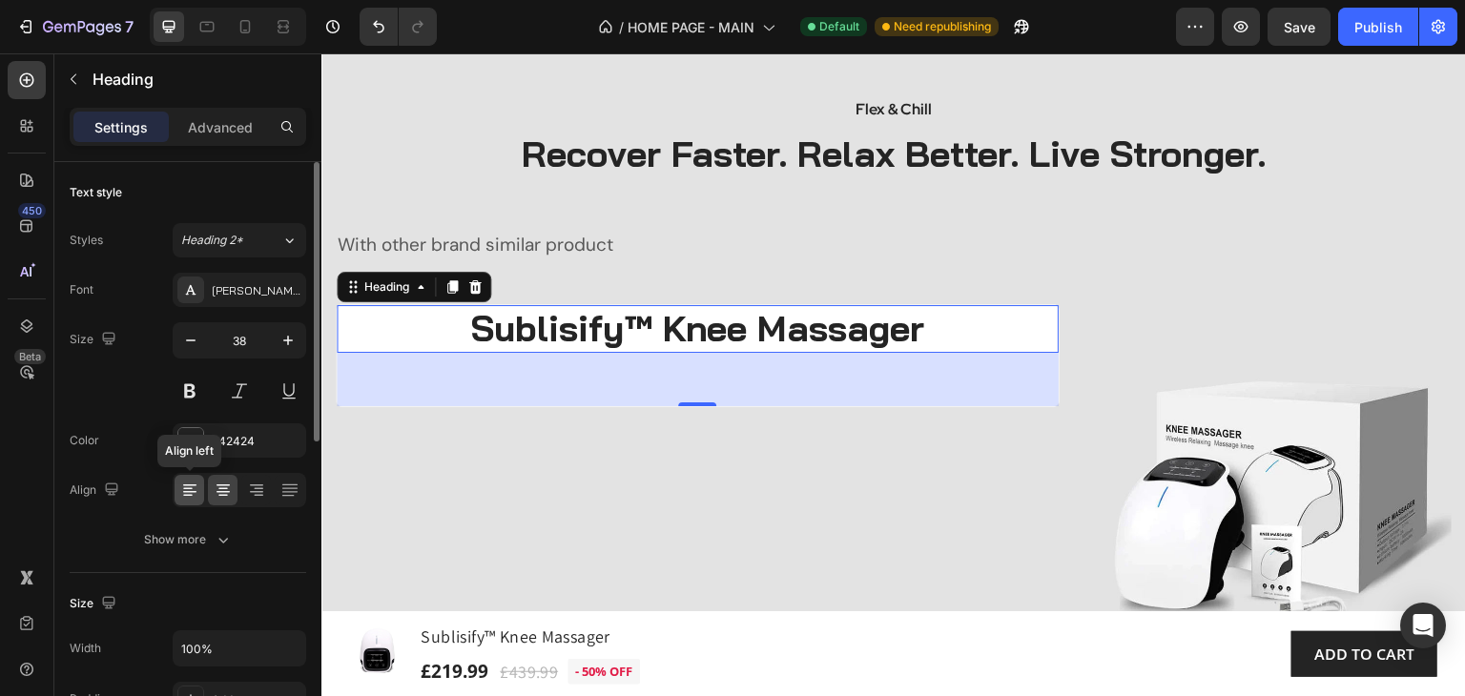
click at [190, 491] on icon at bounding box center [189, 492] width 13 height 2
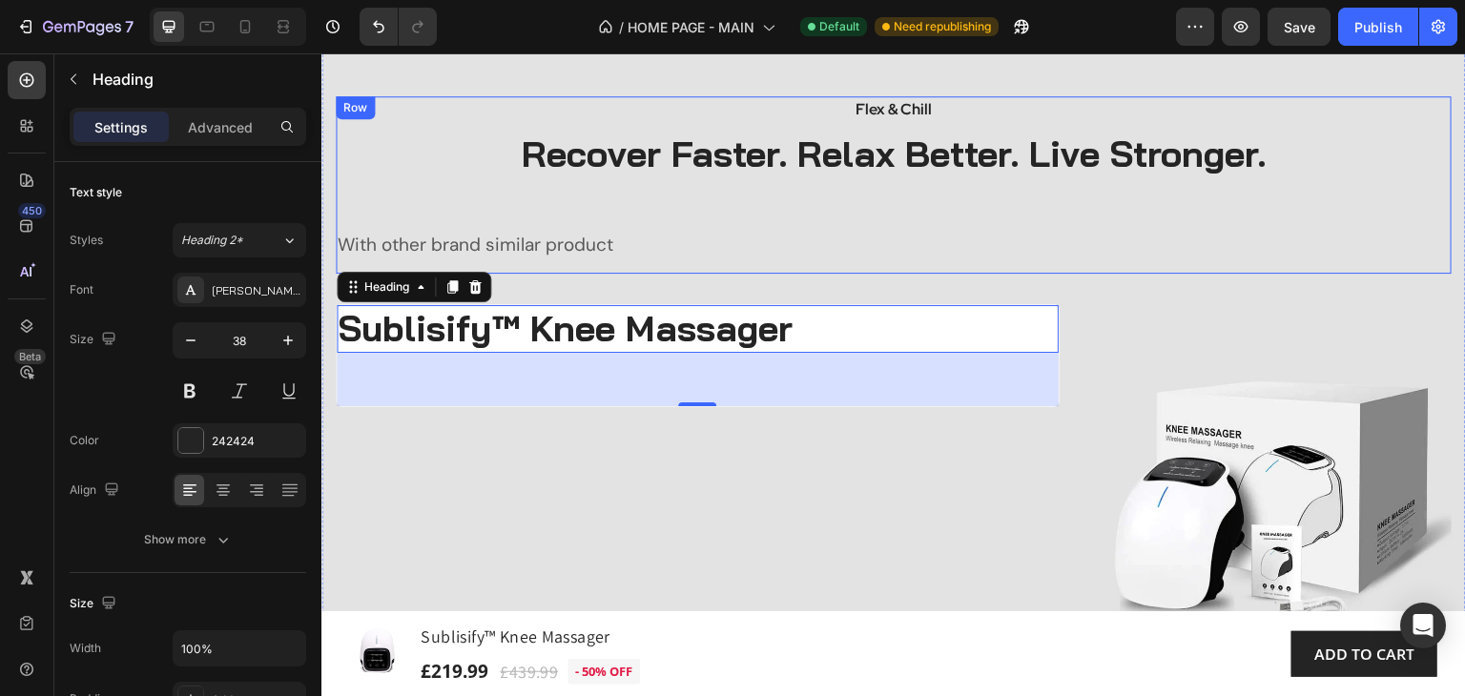
click at [849, 237] on p "With other brand similar product" at bounding box center [894, 246] width 1112 height 24
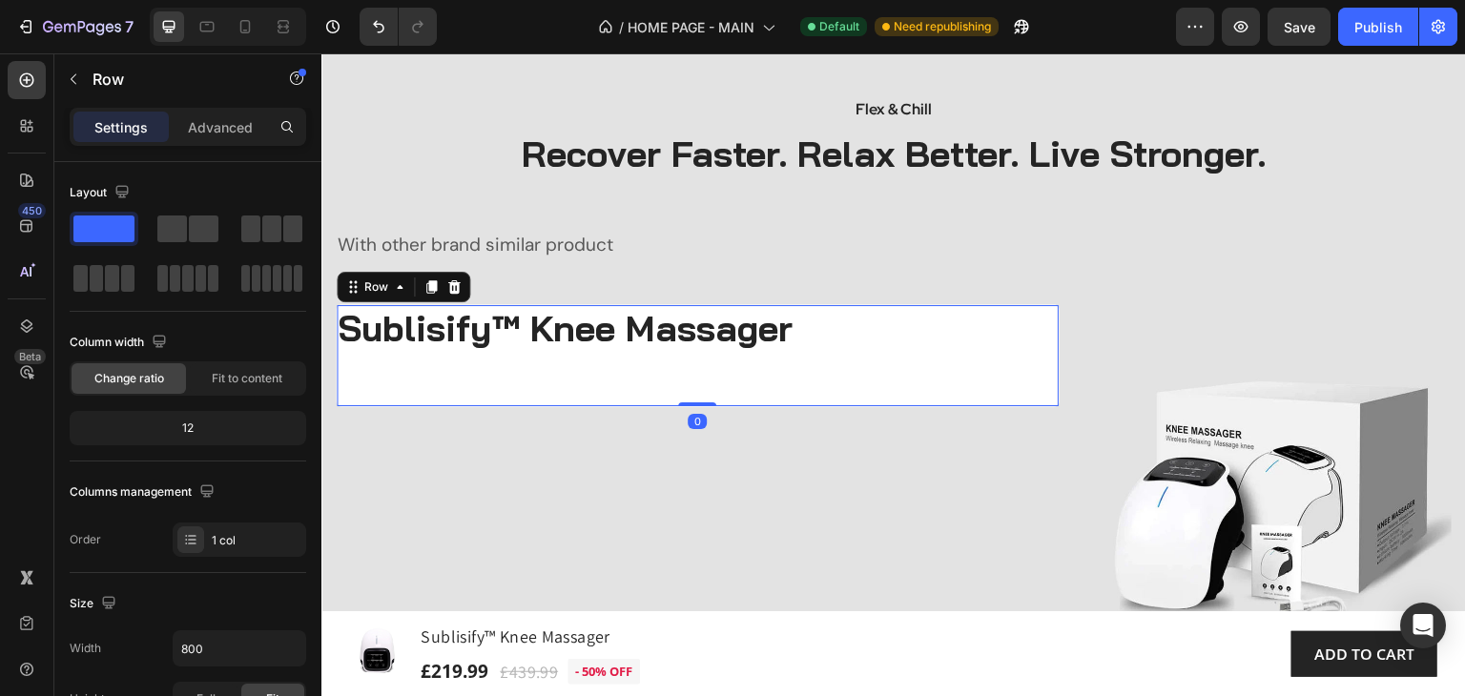
click at [977, 383] on div "Sublisify™ Knee Massager Heading" at bounding box center [698, 355] width 722 height 101
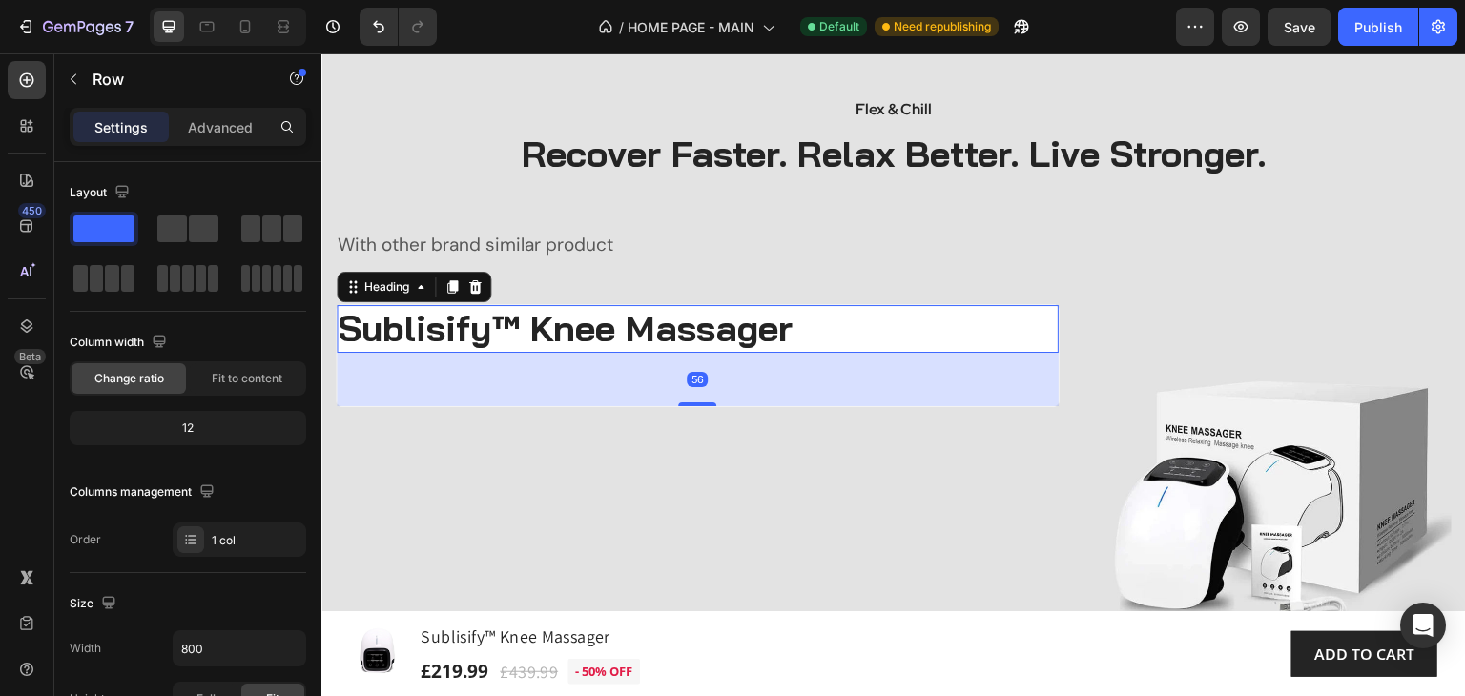
click at [824, 334] on p "Sublisify™ Knee Massager" at bounding box center [698, 329] width 718 height 44
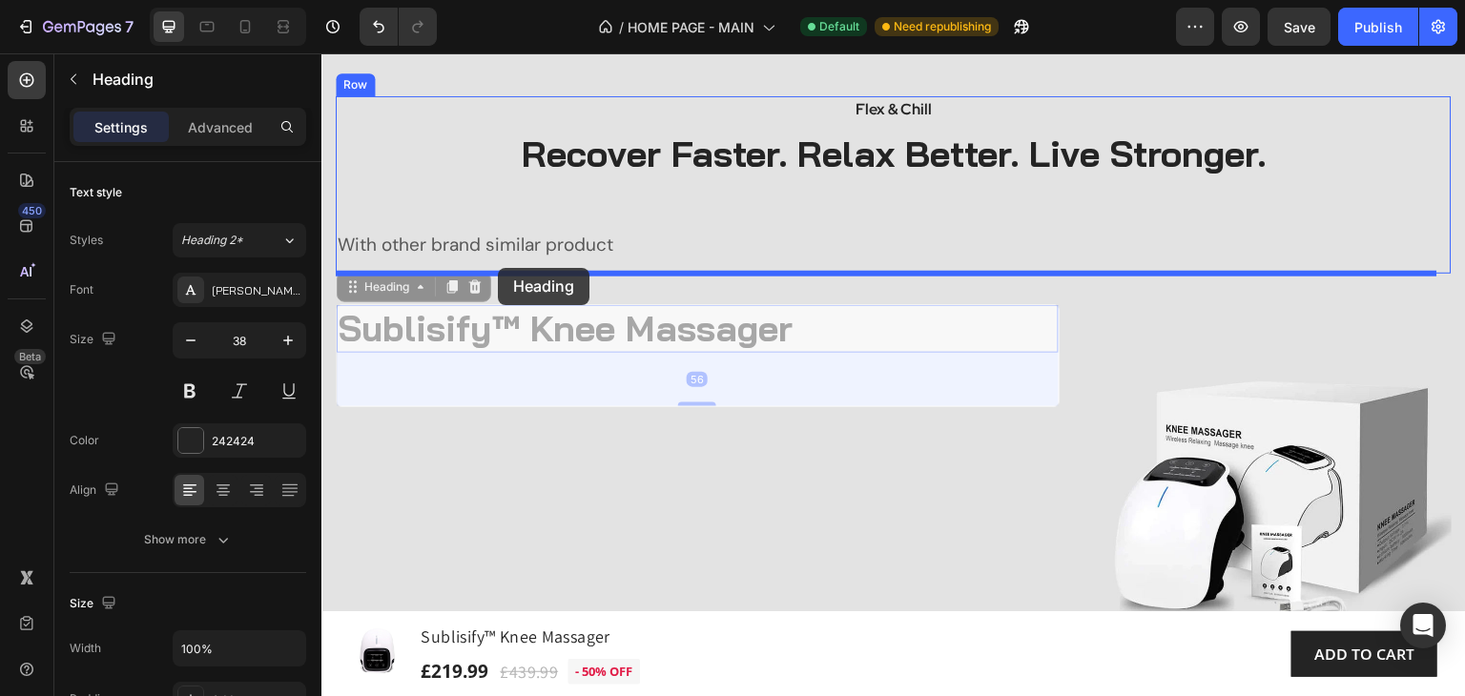
drag, startPoint x: 355, startPoint y: 296, endPoint x: 498, endPoint y: 268, distance: 145.7
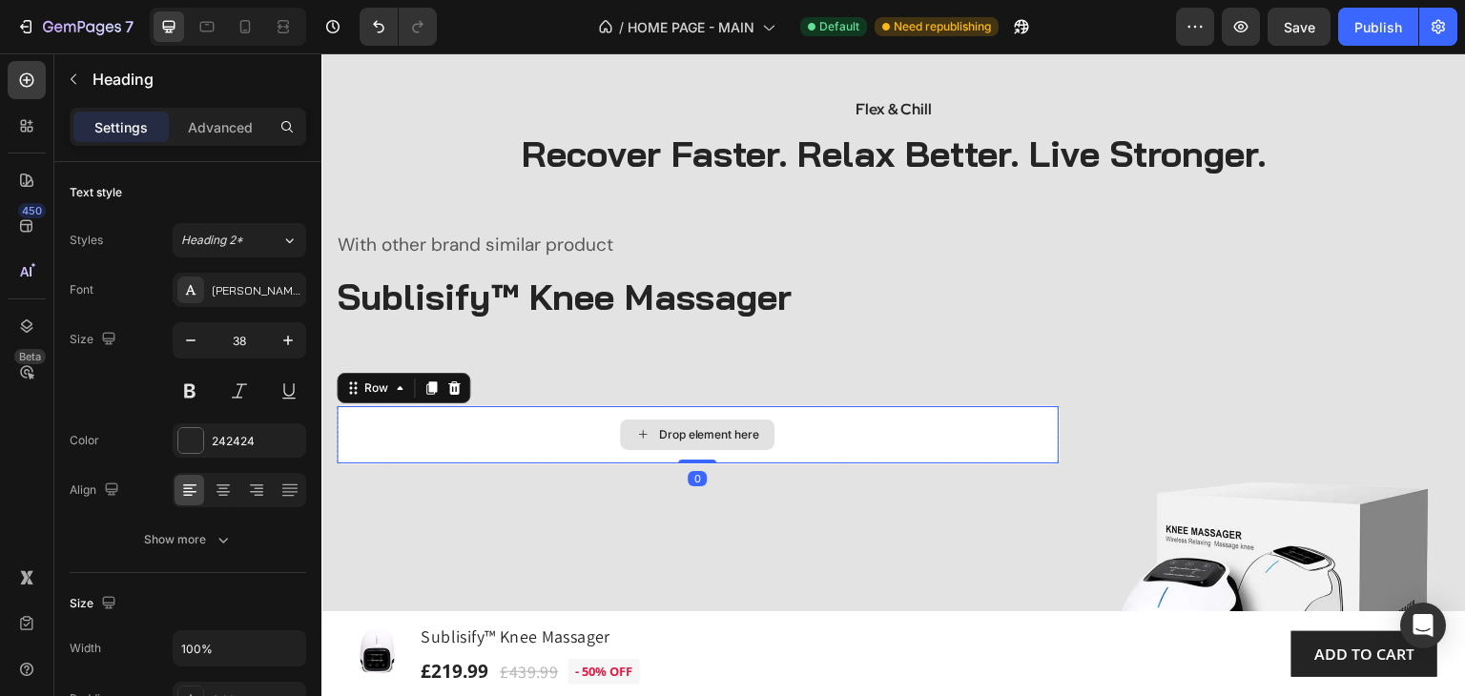
click at [970, 441] on div "Drop element here" at bounding box center [698, 434] width 722 height 57
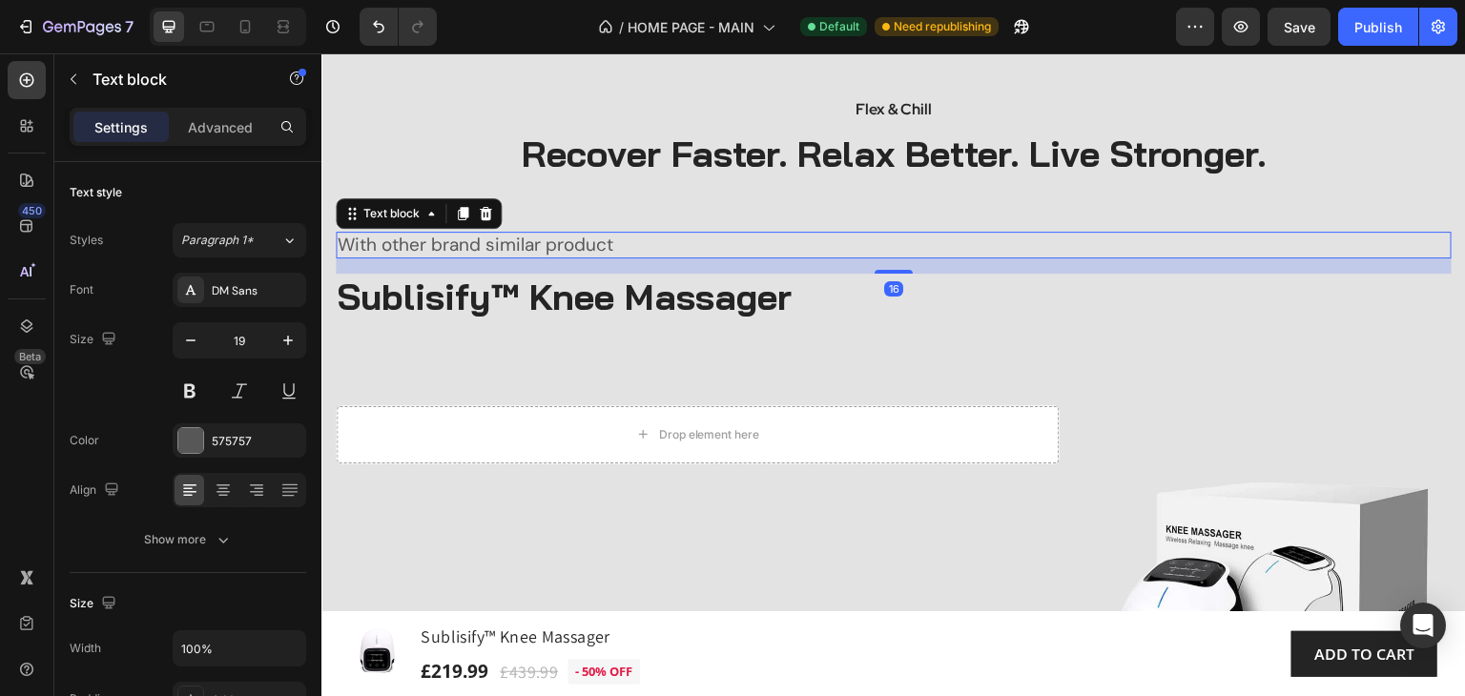
click at [661, 243] on p "With other brand similar product" at bounding box center [894, 246] width 1112 height 24
click at [488, 214] on icon at bounding box center [486, 212] width 12 height 13
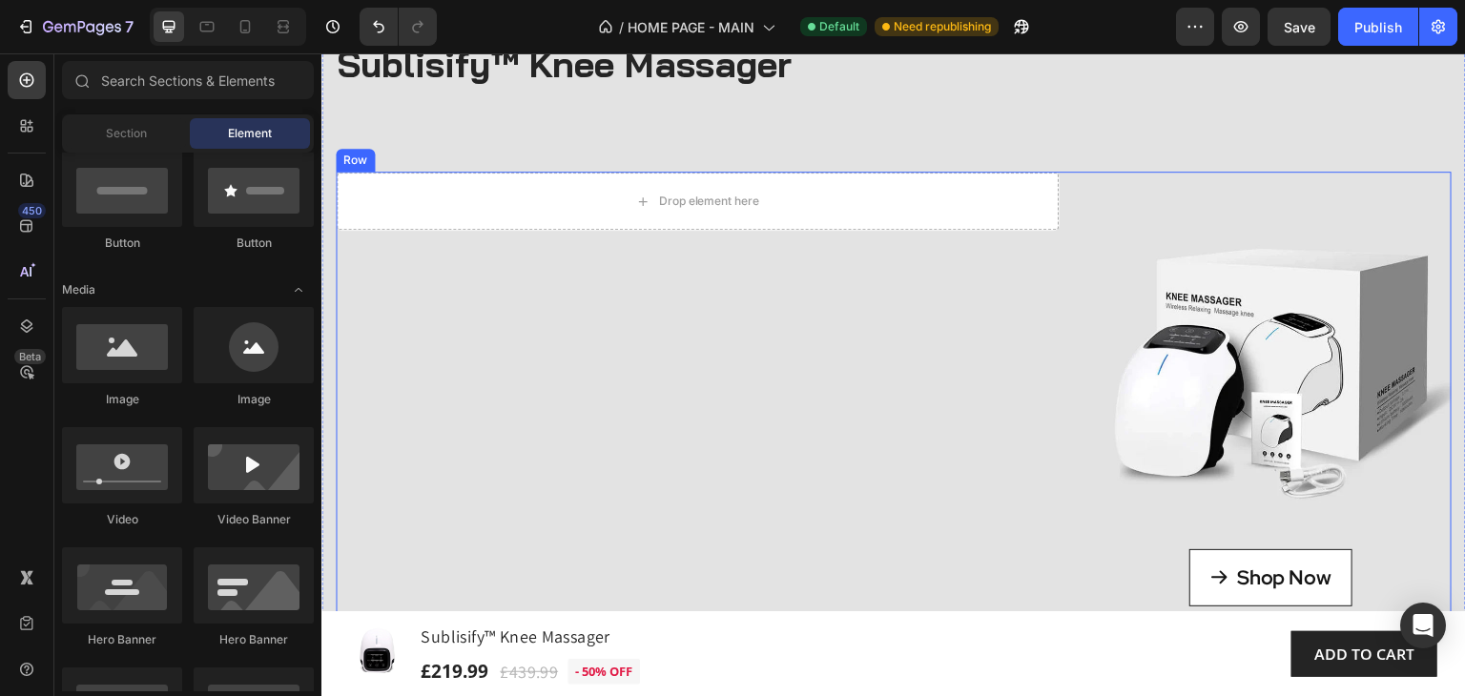
scroll to position [191, 0]
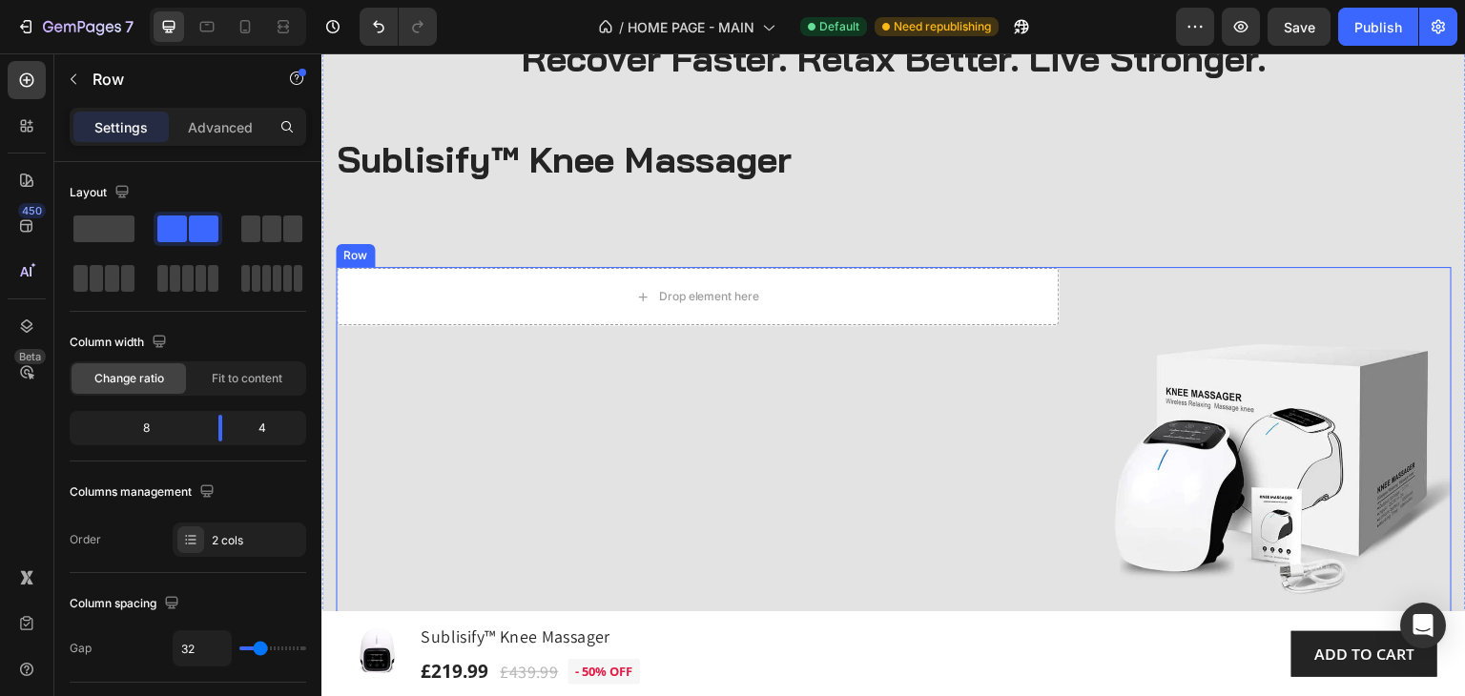
click at [1063, 283] on div "Drop element here Row Row Image Shop Now Button Row" at bounding box center [894, 511] width 1116 height 488
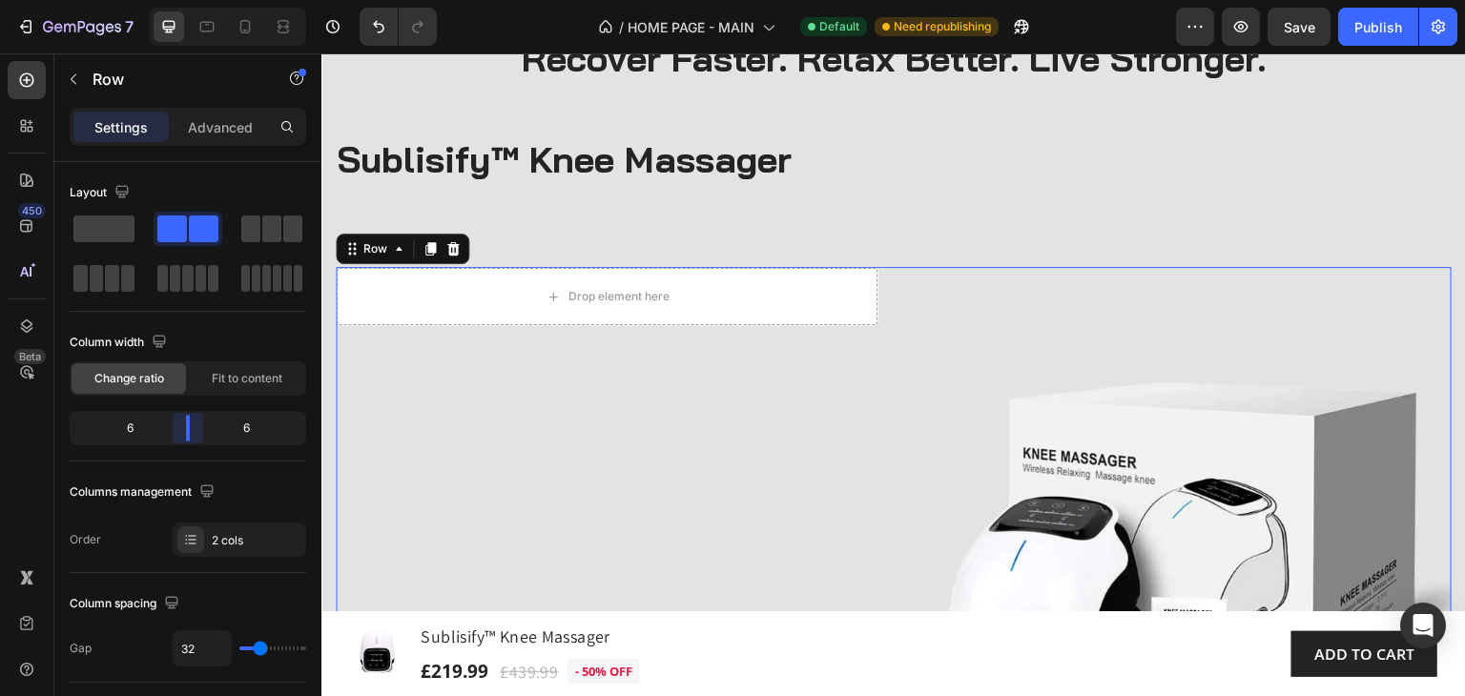
drag, startPoint x: 222, startPoint y: 429, endPoint x: 195, endPoint y: 434, distance: 27.1
click at [195, 0] on body "7 Version history / HOME PAGE - MAIN Default Need republishing Preview Save Pub…" at bounding box center [732, 0] width 1465 height 0
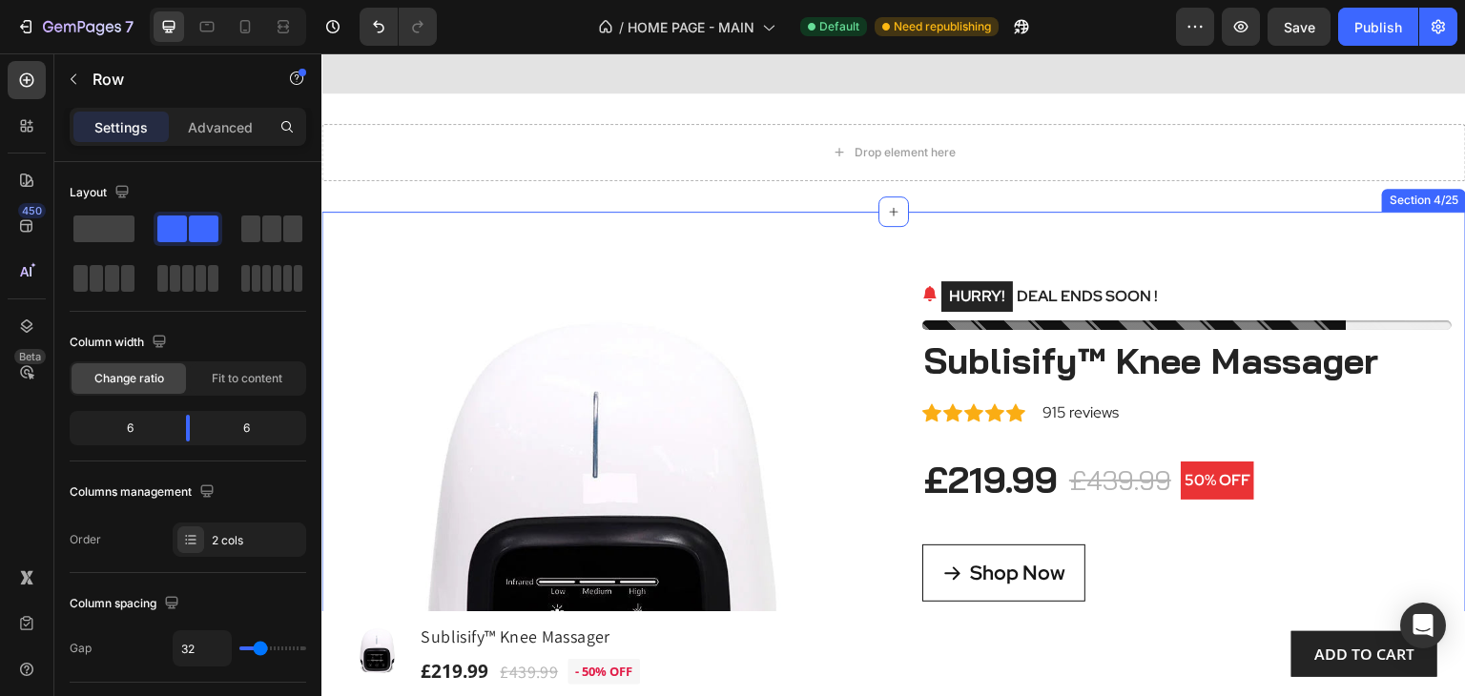
scroll to position [1240, 0]
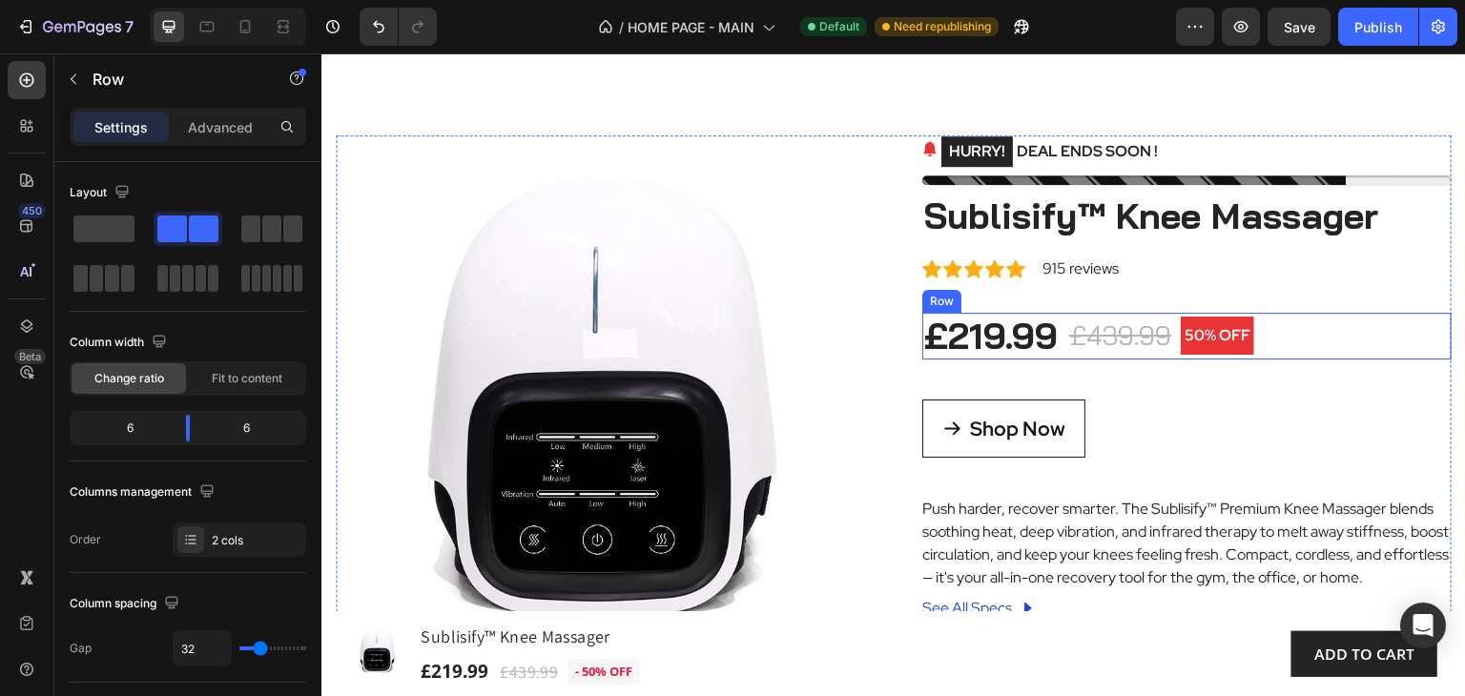
click at [1270, 335] on div "£219.99 (P) Price (P) Price £439.99 (P) Price (P) Price 50% OFF Product Badge R…" at bounding box center [1186, 337] width 529 height 48
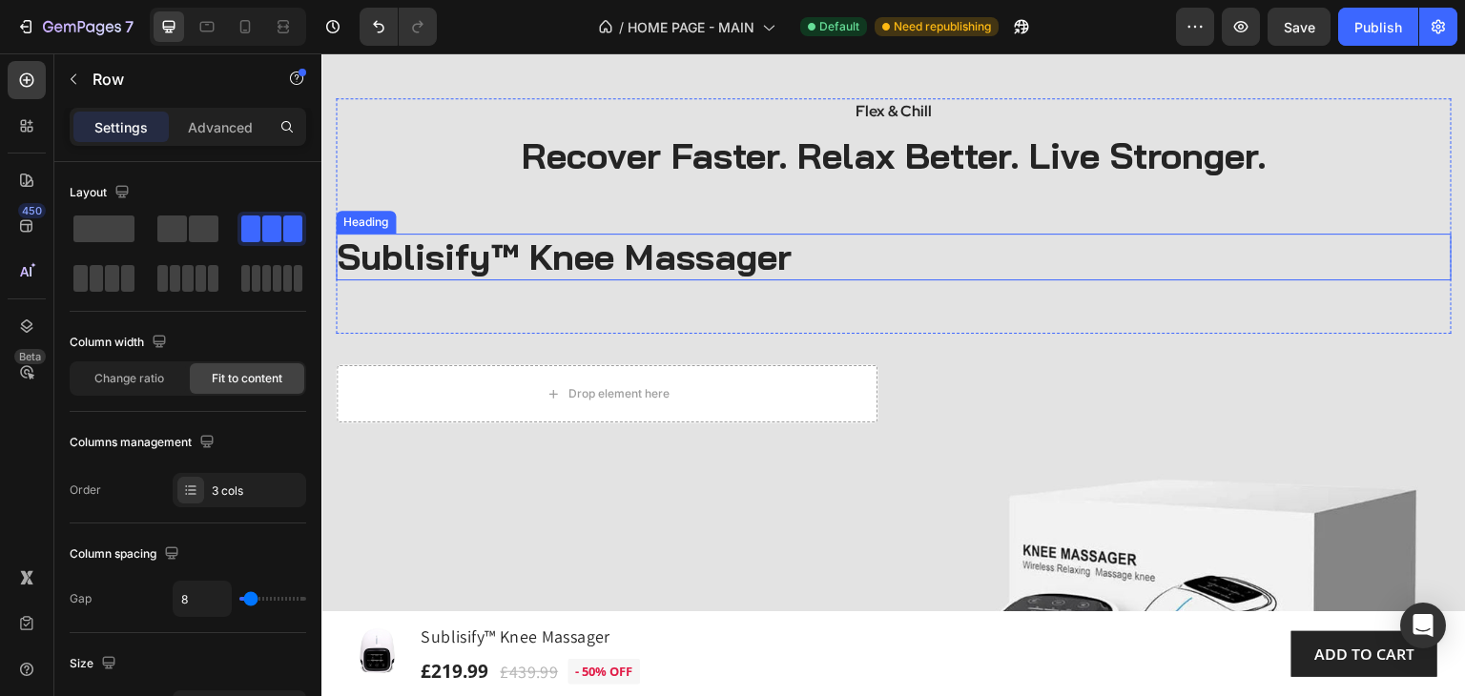
scroll to position [0, 0]
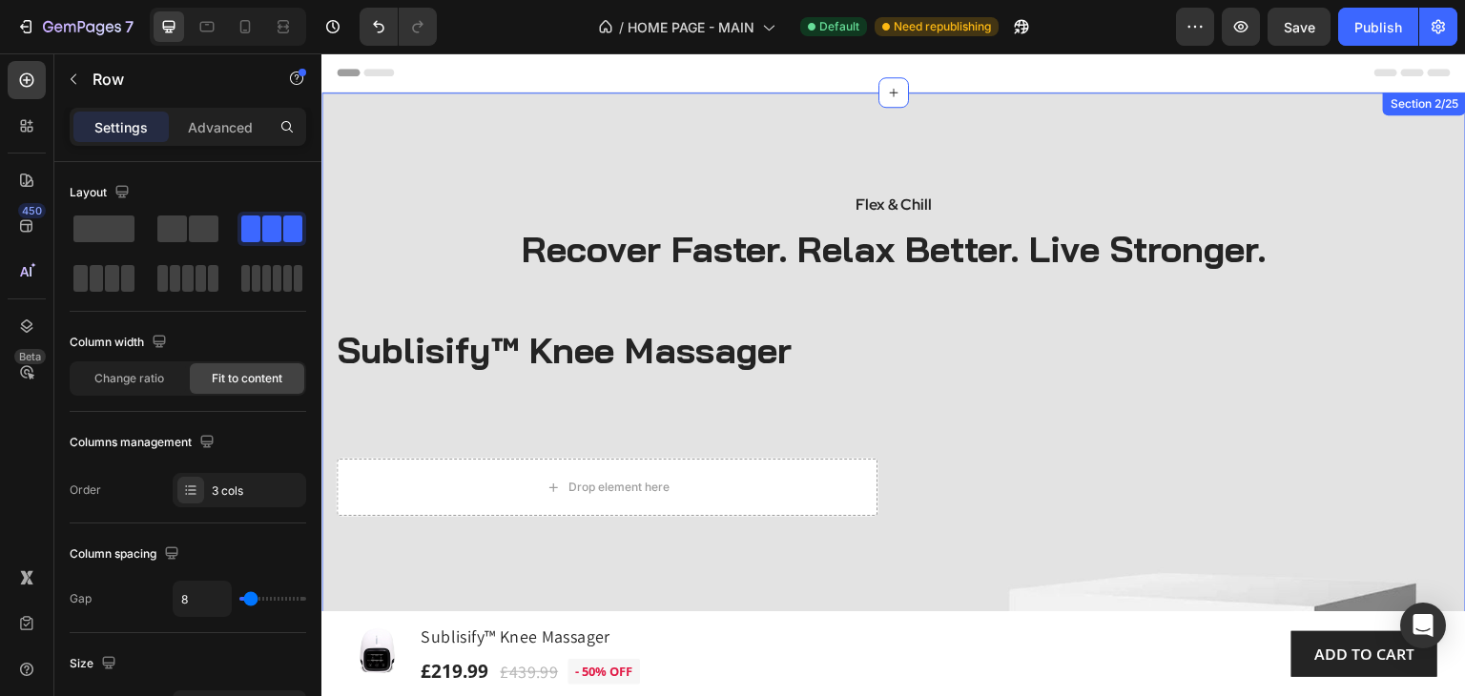
click at [361, 119] on div "Flex & Chill Text block Recover Faster. Relax Better. Live Stronger. Heading Su…" at bounding box center [893, 644] width 1144 height 1103
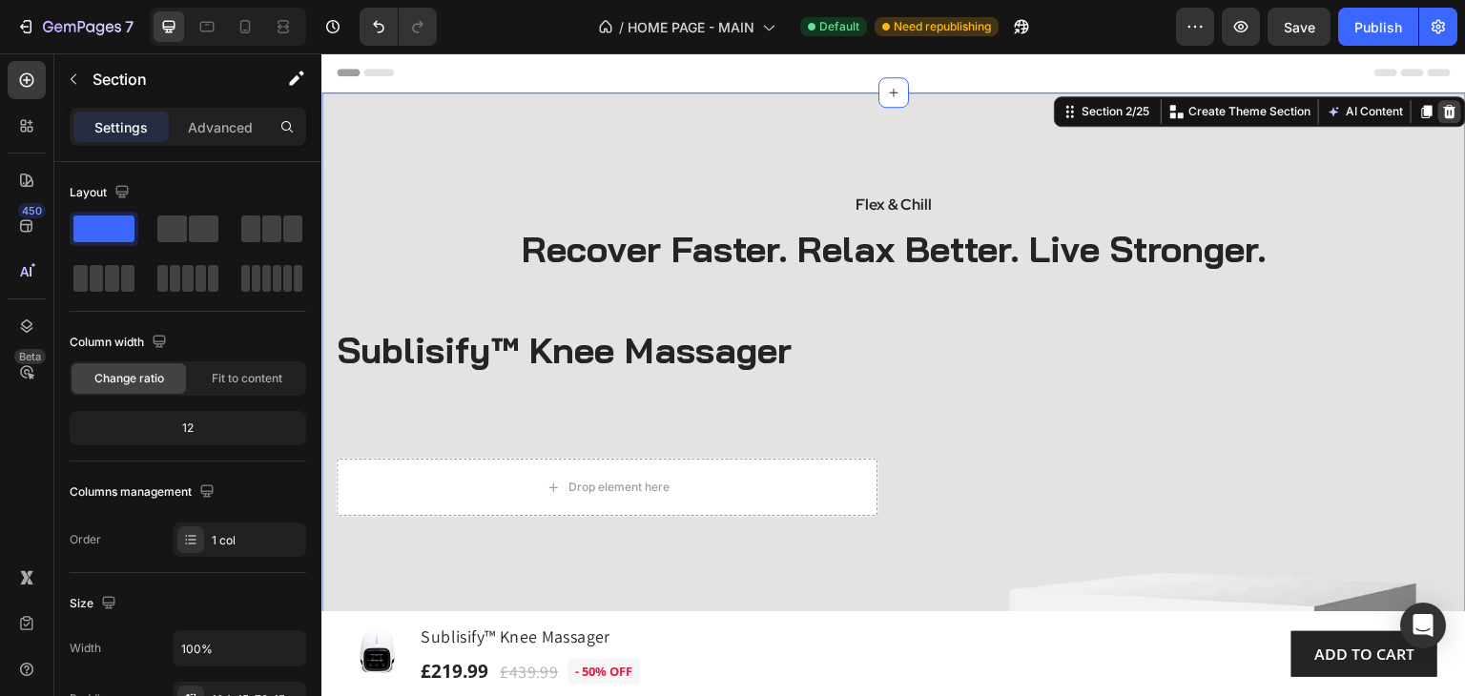
click at [1444, 115] on icon at bounding box center [1450, 111] width 12 height 13
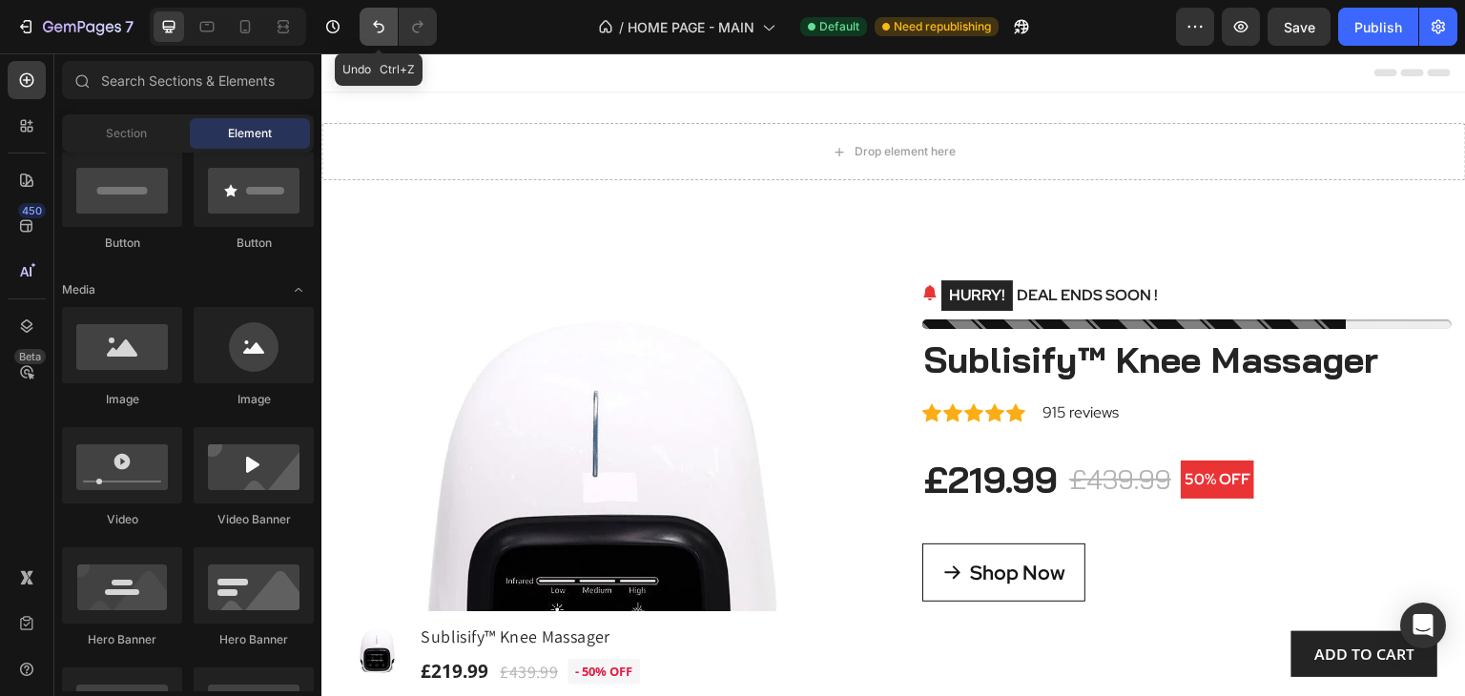
click at [386, 29] on icon "Undo/Redo" at bounding box center [378, 26] width 19 height 19
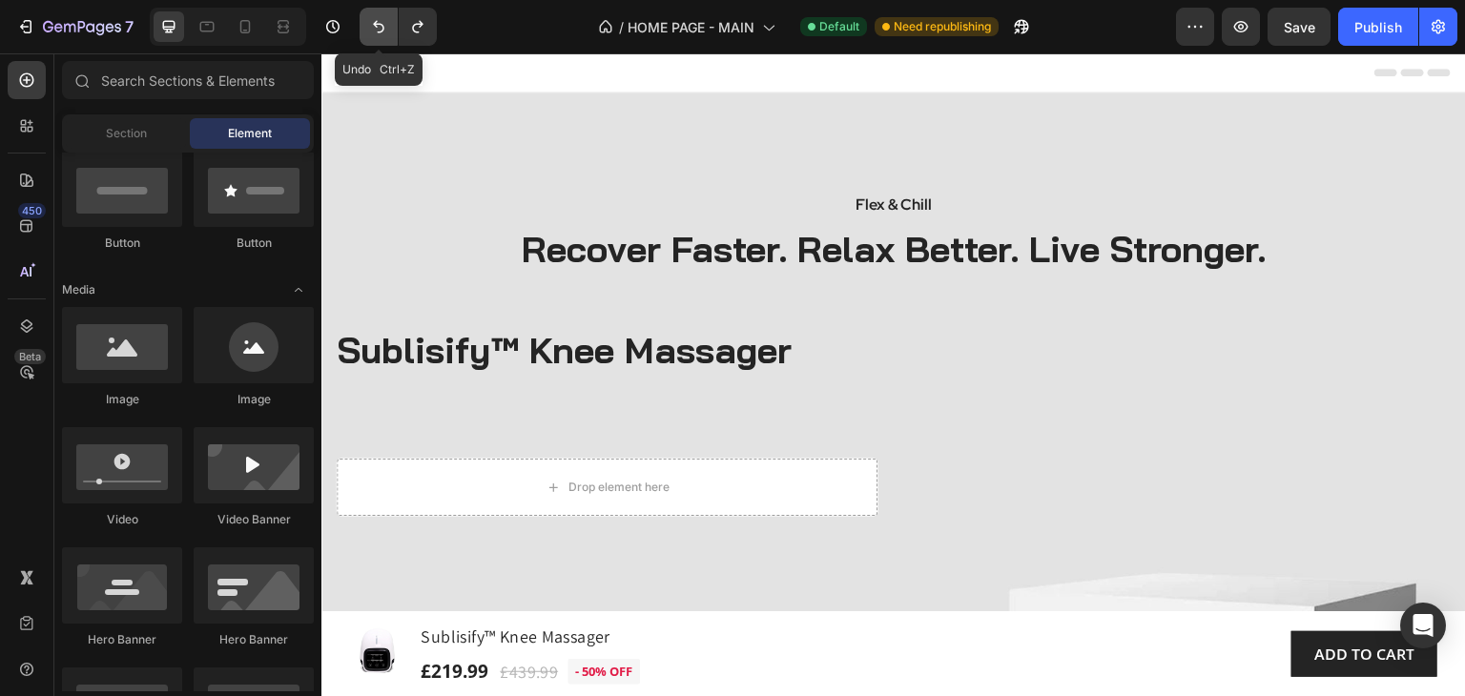
click at [385, 29] on icon "Undo/Redo" at bounding box center [378, 26] width 19 height 19
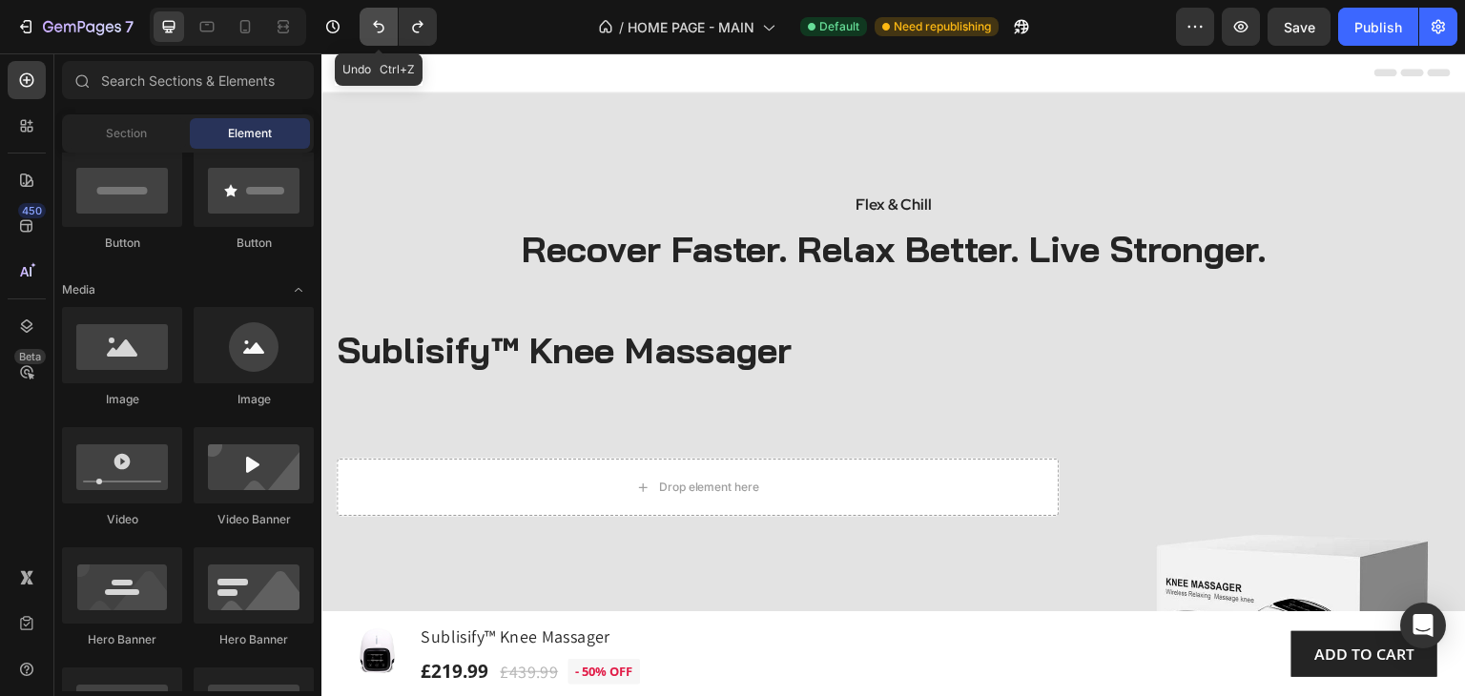
click at [385, 29] on icon "Undo/Redo" at bounding box center [378, 26] width 19 height 19
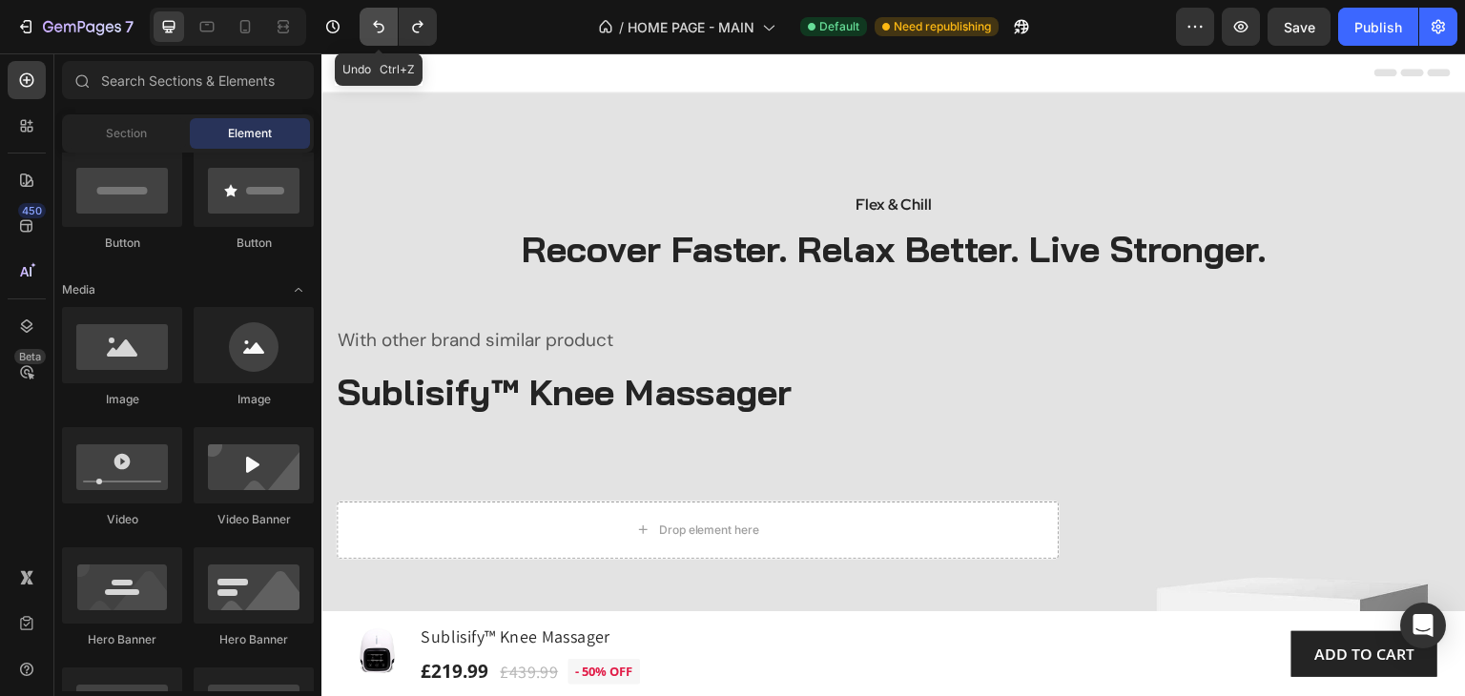
click at [385, 29] on icon "Undo/Redo" at bounding box center [378, 26] width 19 height 19
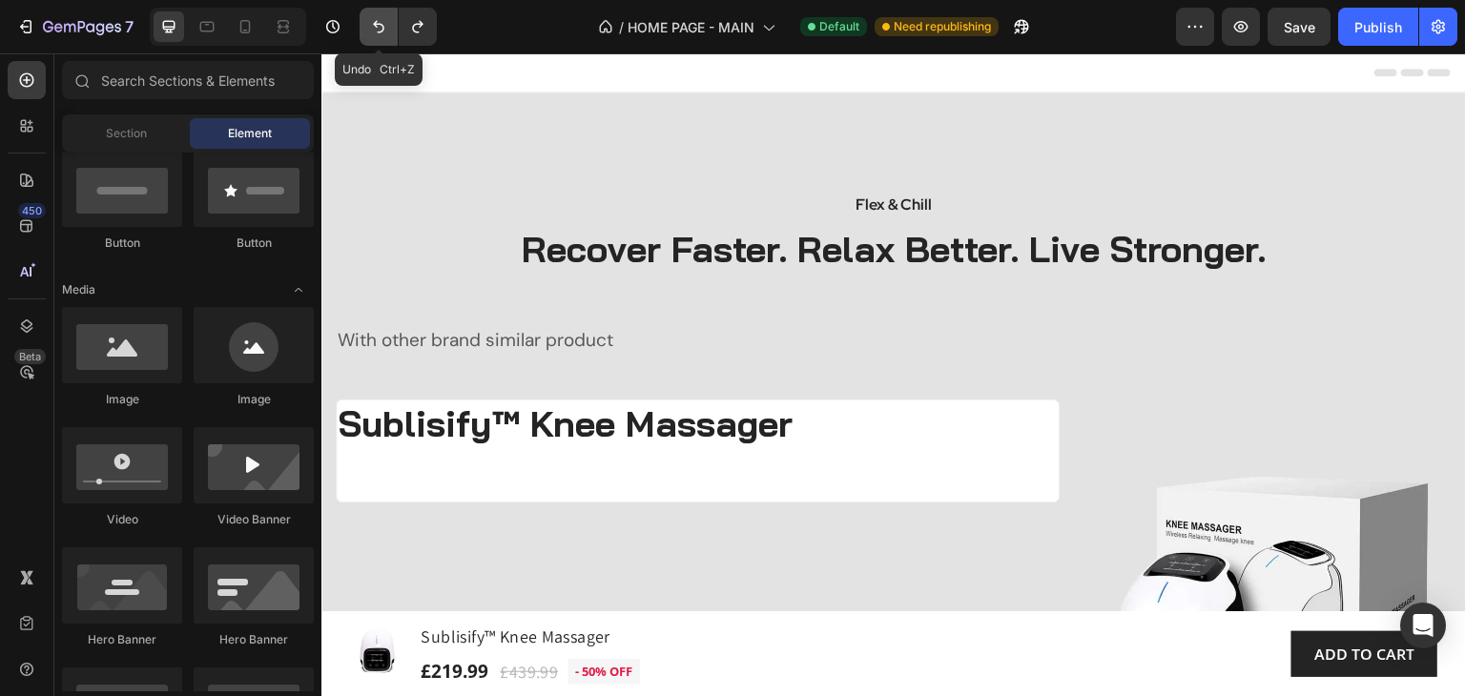
click at [385, 29] on icon "Undo/Redo" at bounding box center [378, 26] width 19 height 19
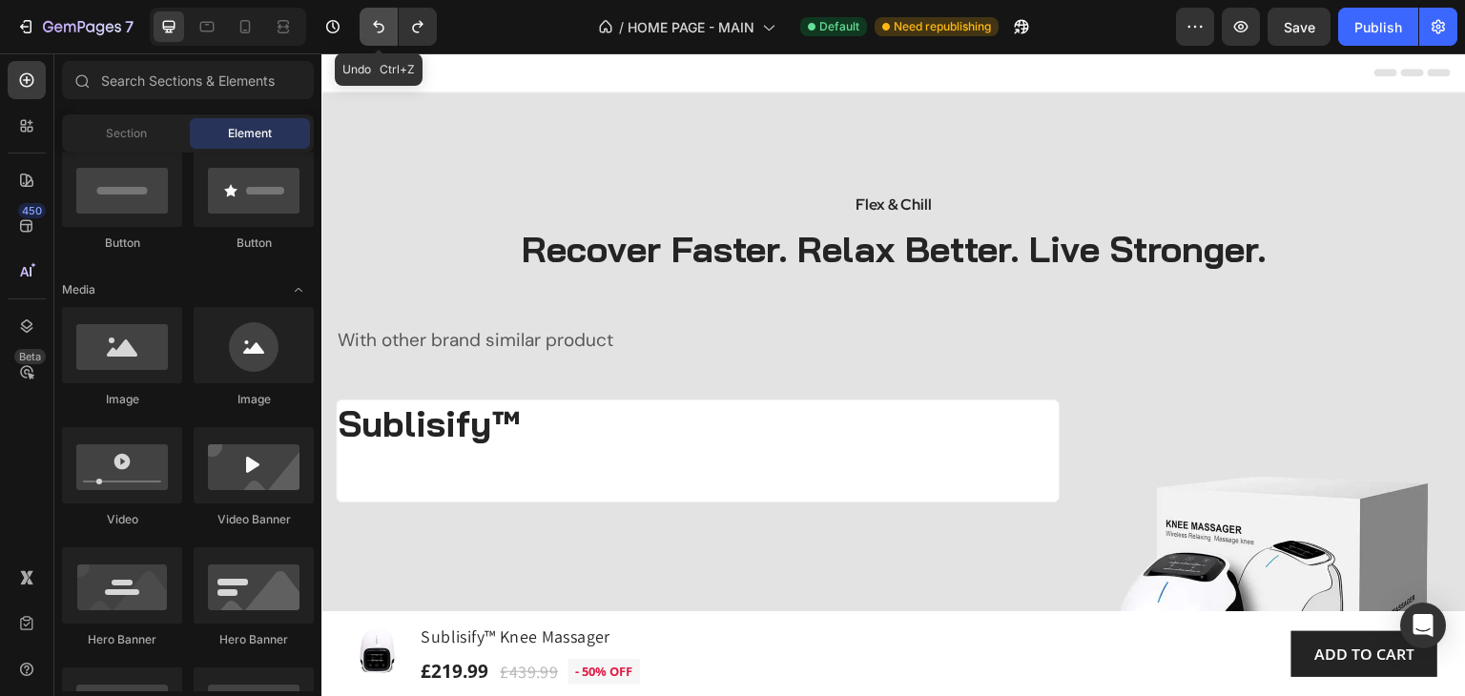
click at [385, 29] on icon "Undo/Redo" at bounding box center [378, 26] width 19 height 19
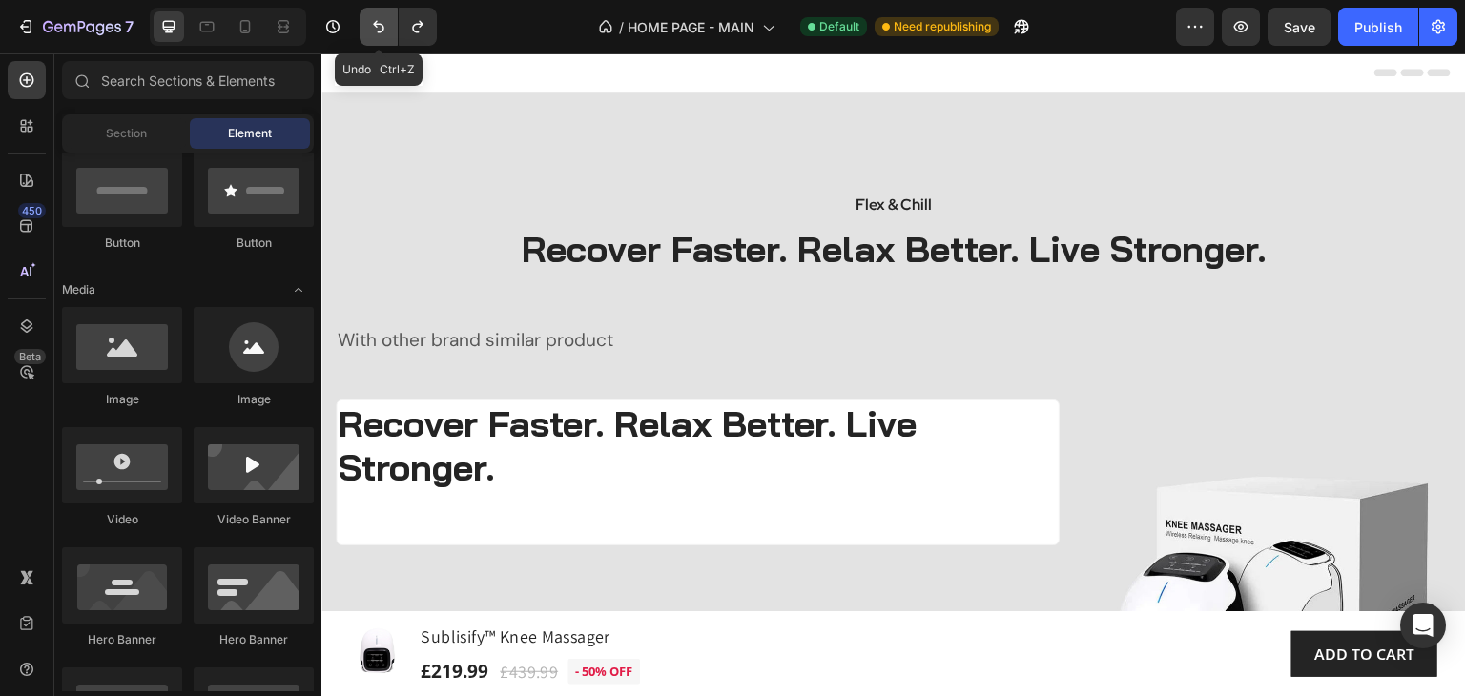
click at [385, 29] on icon "Undo/Redo" at bounding box center [378, 26] width 19 height 19
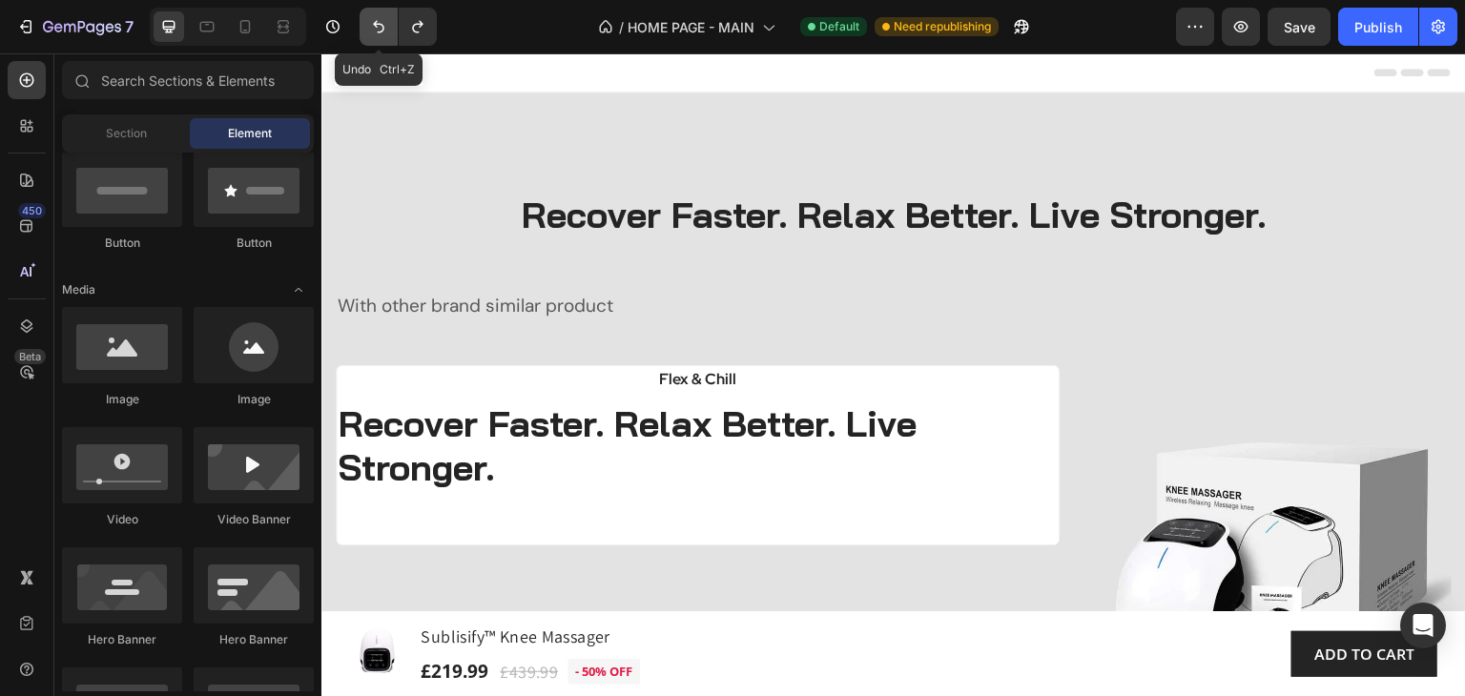
click at [385, 29] on icon "Undo/Redo" at bounding box center [378, 26] width 19 height 19
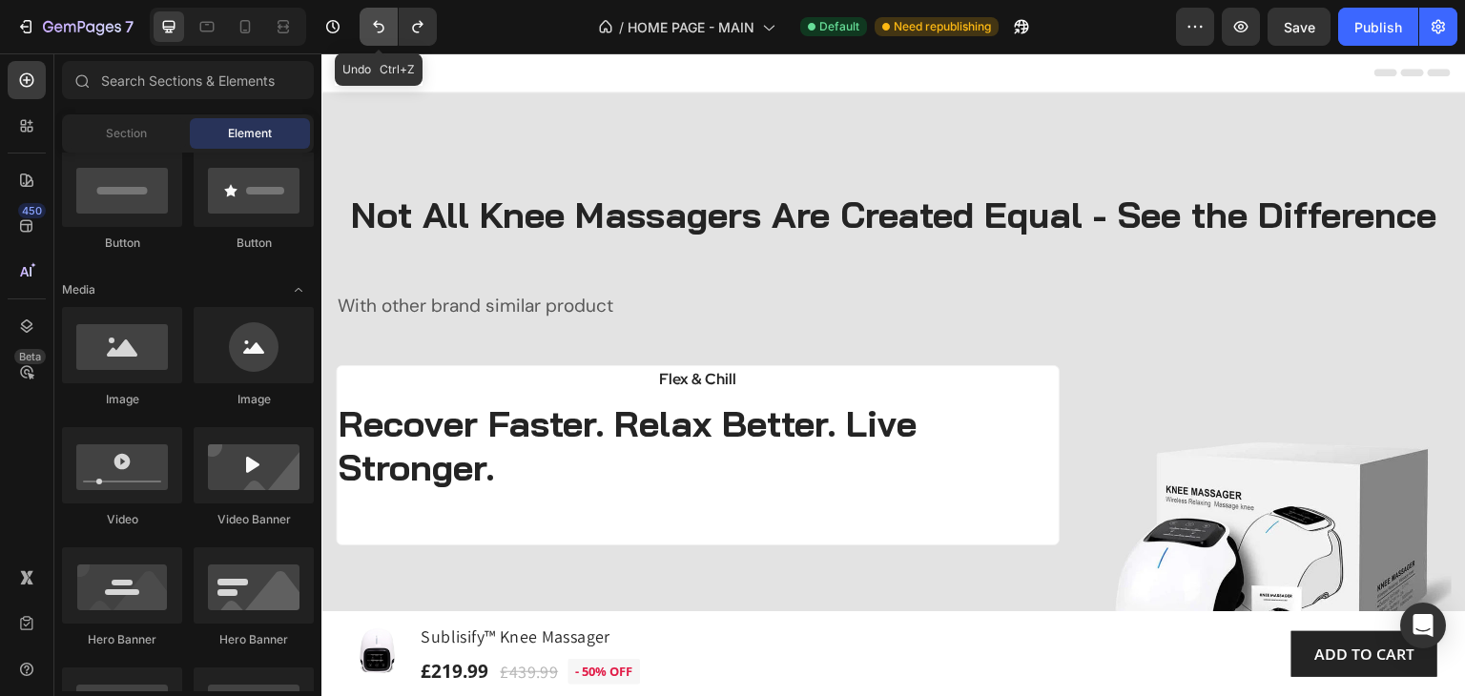
click at [385, 29] on icon "Undo/Redo" at bounding box center [378, 26] width 19 height 19
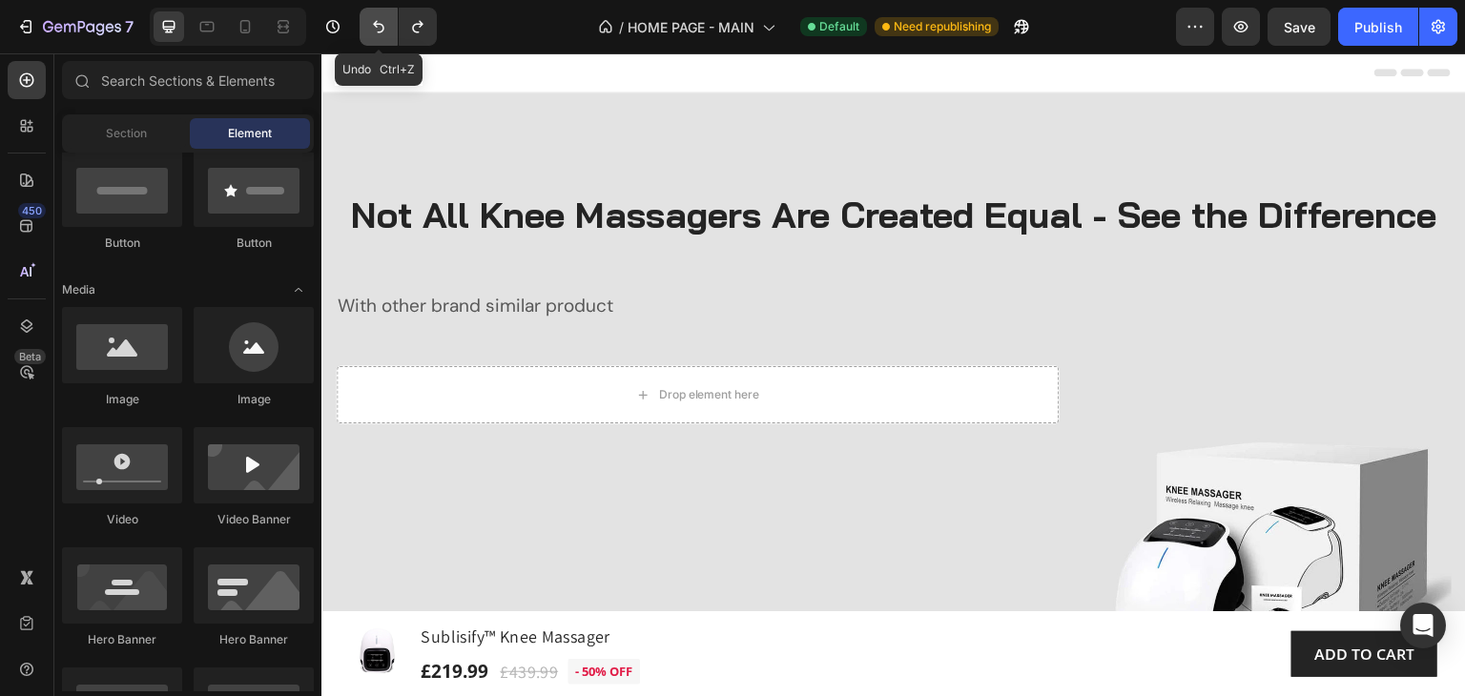
click at [386, 29] on icon "Undo/Redo" at bounding box center [378, 26] width 19 height 19
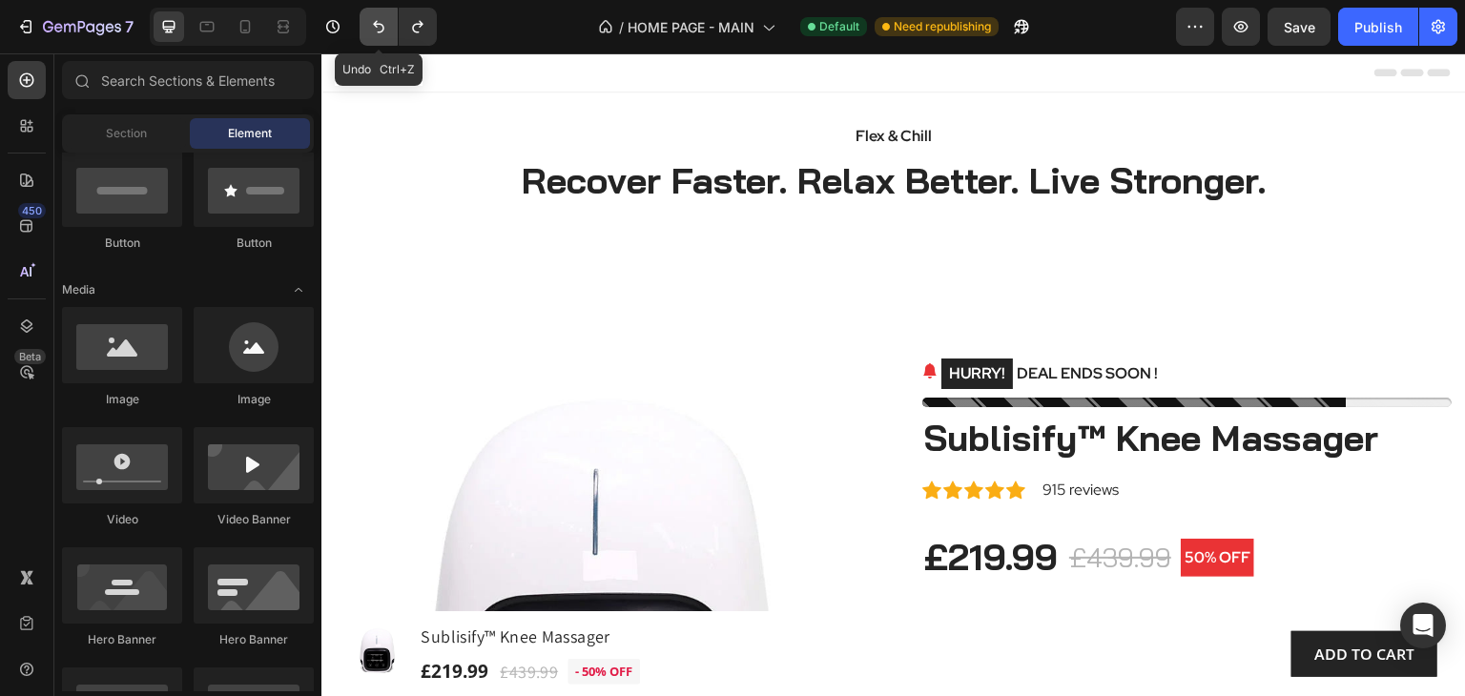
click at [387, 29] on icon "Undo/Redo" at bounding box center [378, 26] width 19 height 19
click at [422, 32] on icon "Undo/Redo" at bounding box center [417, 26] width 19 height 19
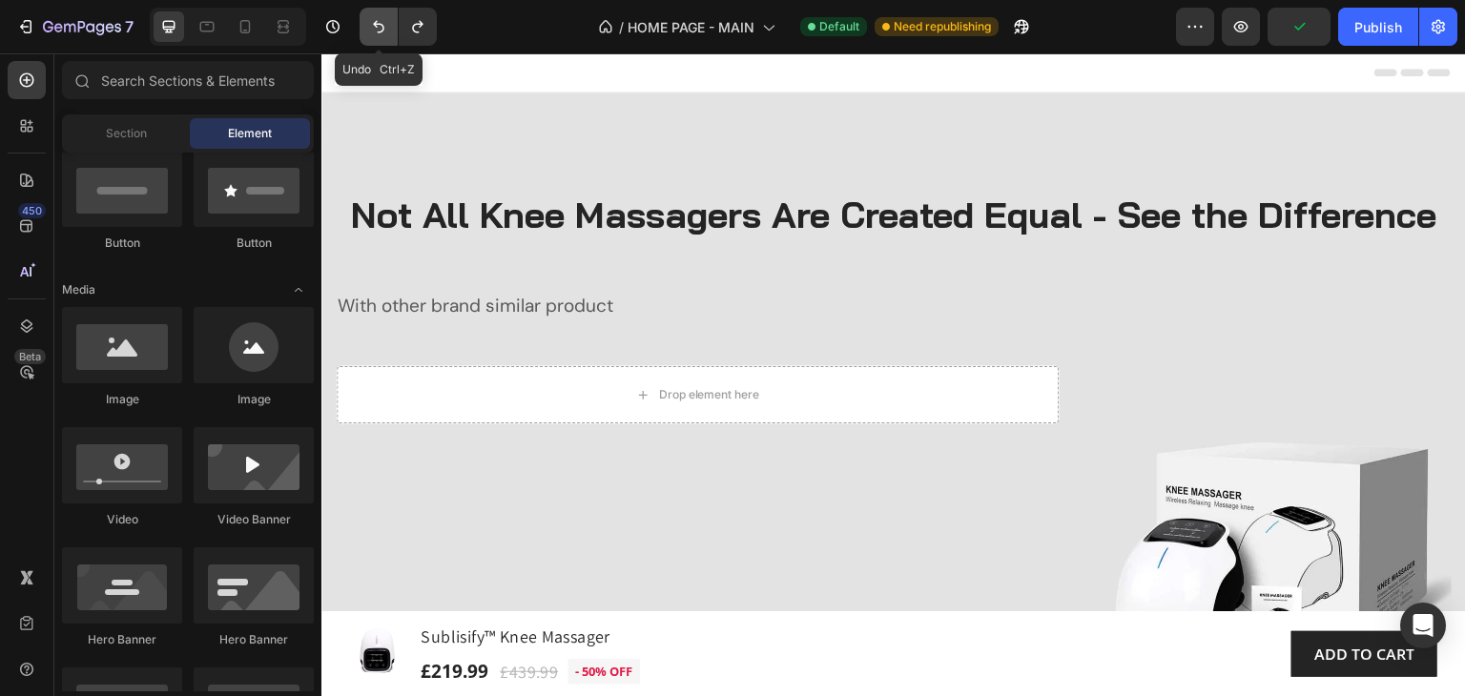
click at [380, 28] on icon "Undo/Redo" at bounding box center [378, 26] width 19 height 19
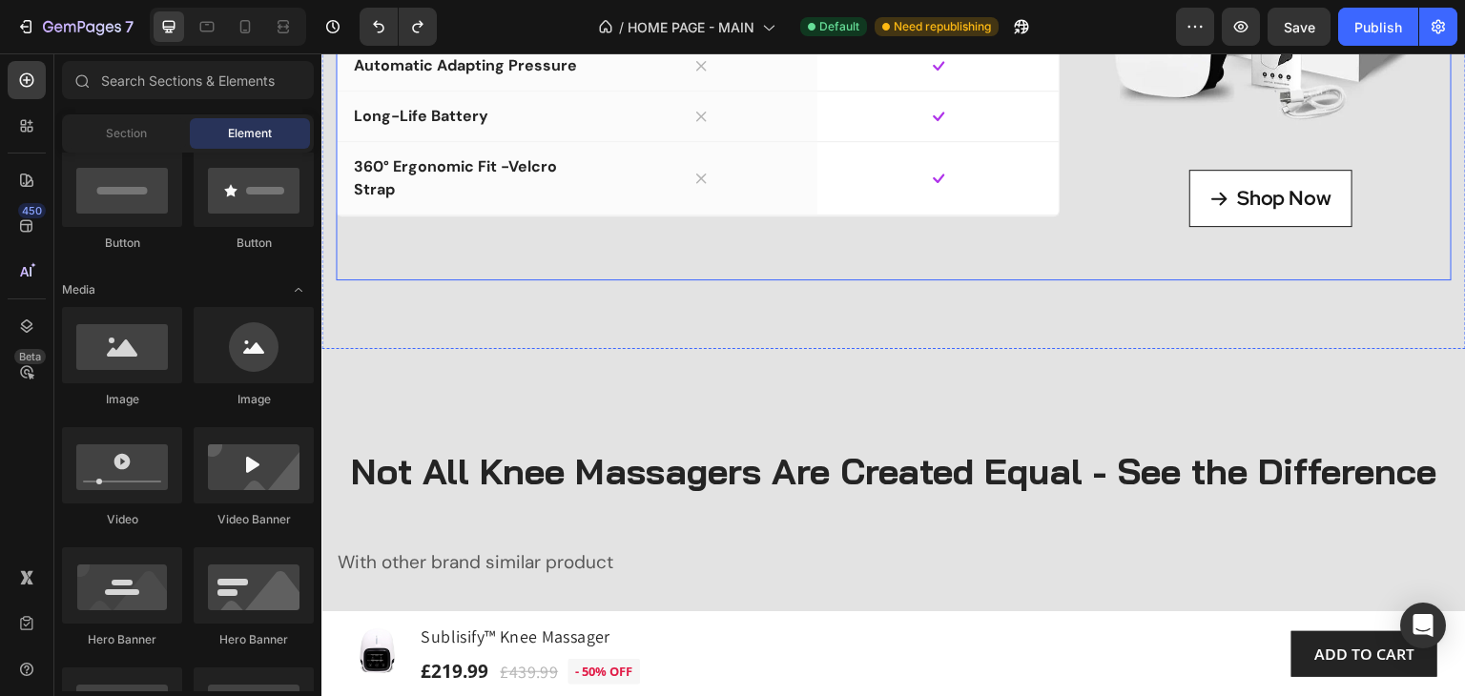
scroll to position [9597, 0]
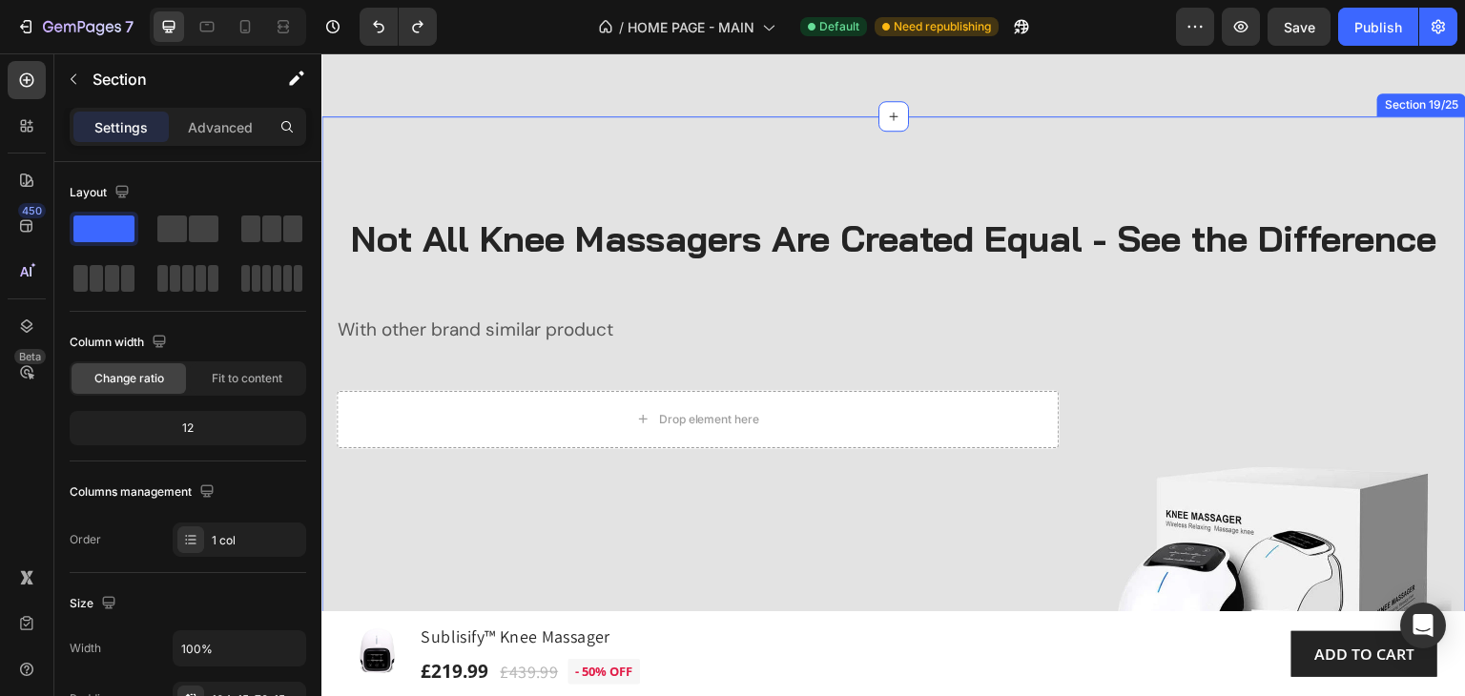
click at [343, 177] on div "Not All Knee Massagers Are Created Equal - See the Difference Heading With othe…" at bounding box center [893, 531] width 1144 height 830
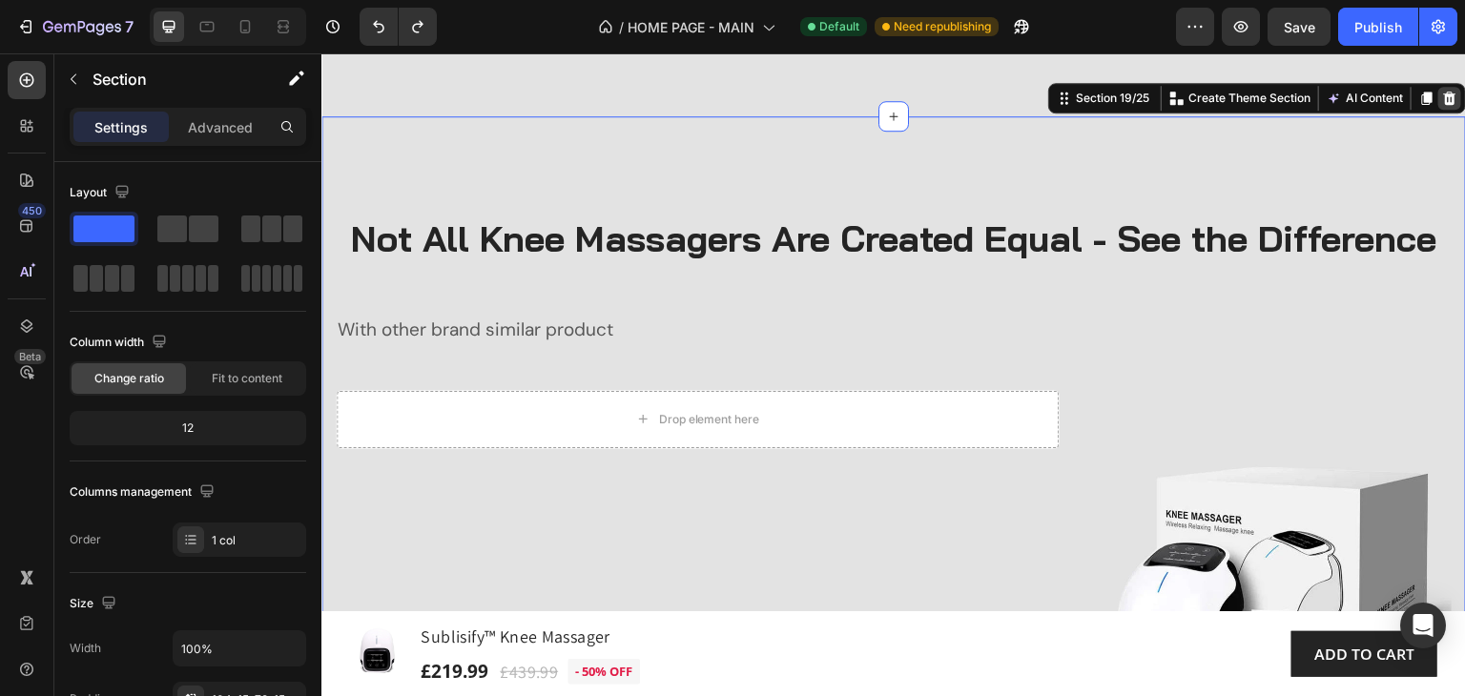
click at [1442, 106] on icon at bounding box center [1449, 98] width 15 height 15
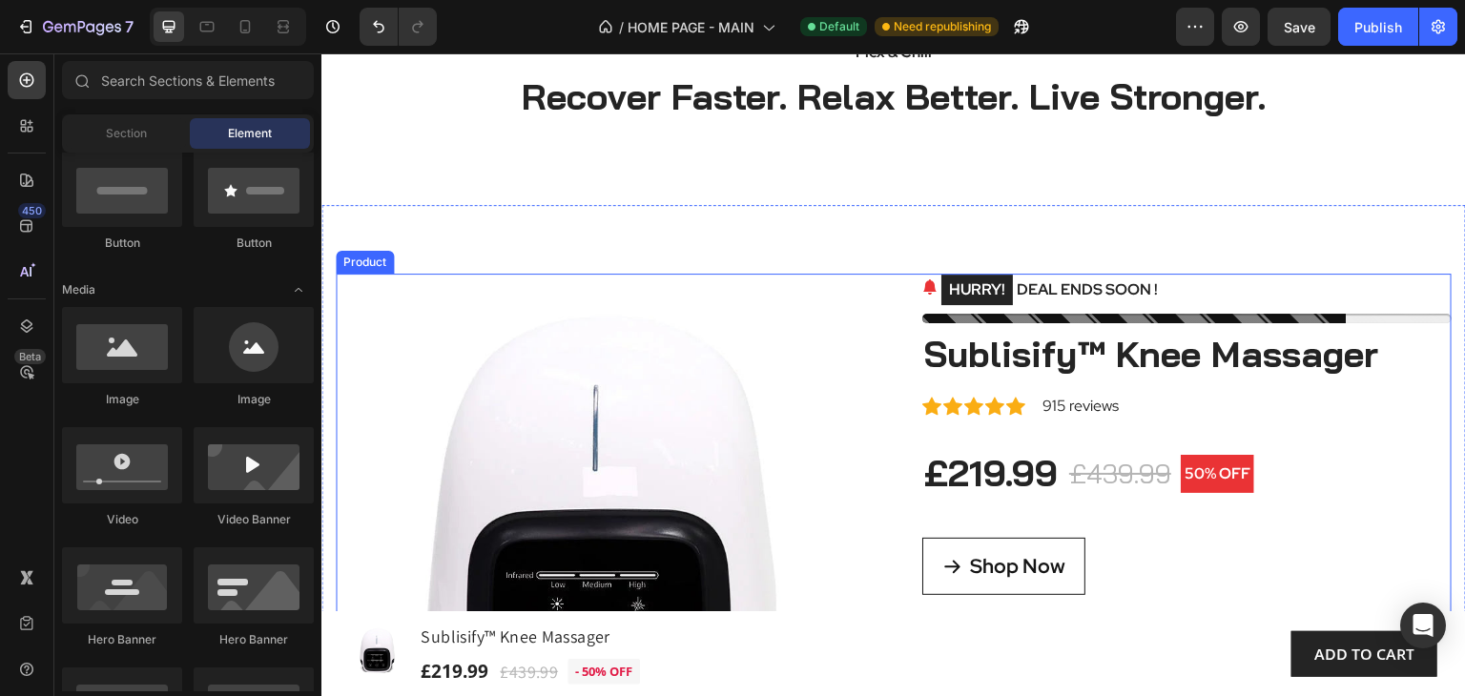
scroll to position [0, 0]
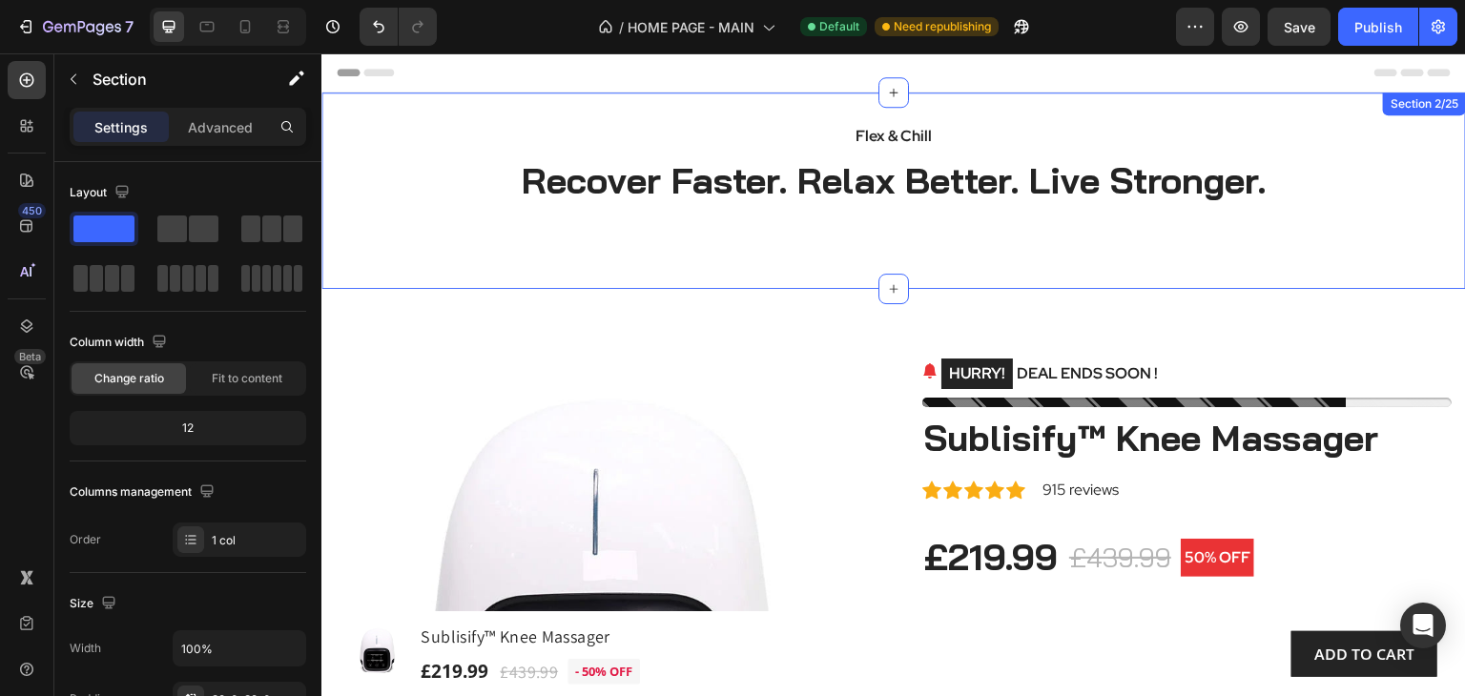
click at [851, 272] on div "Flex & Chill Text block Recover Faster. Relax Better. Live Stronger. Heading Ro…" at bounding box center [893, 191] width 1144 height 196
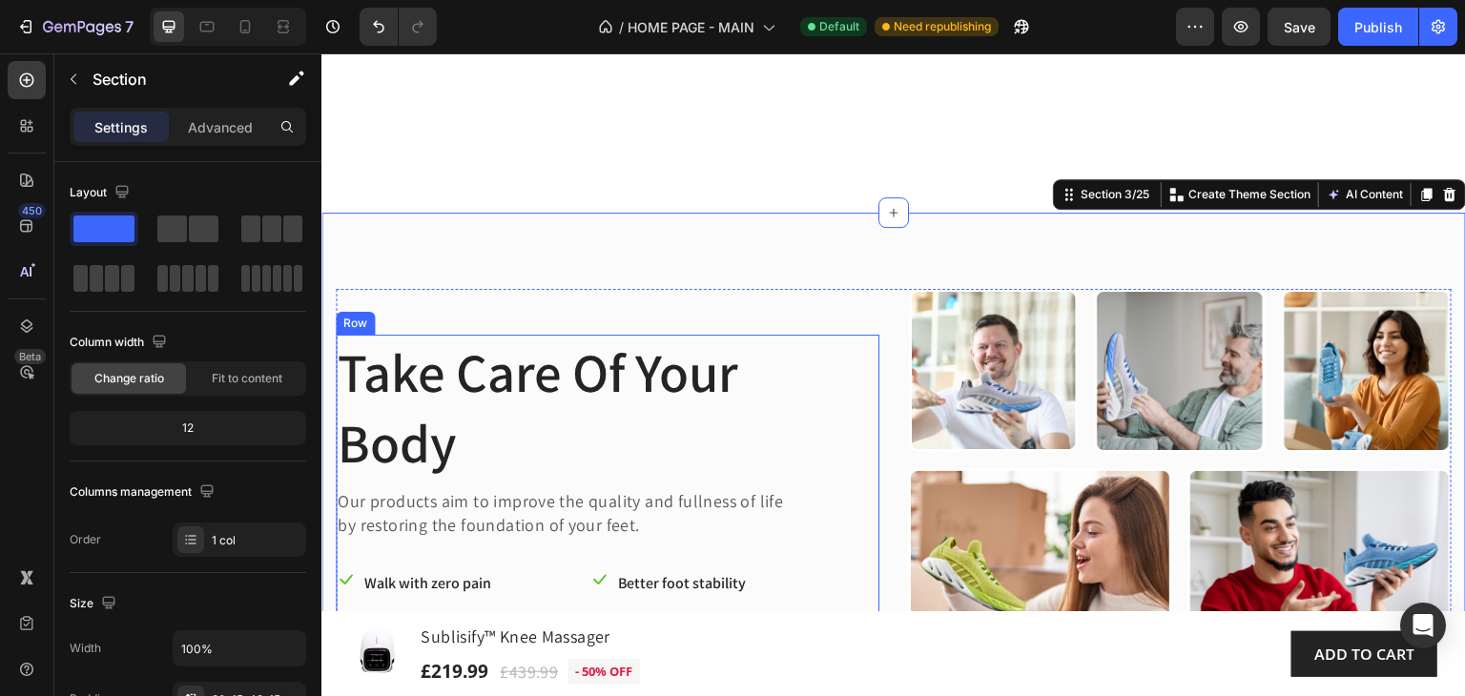
scroll to position [286, 0]
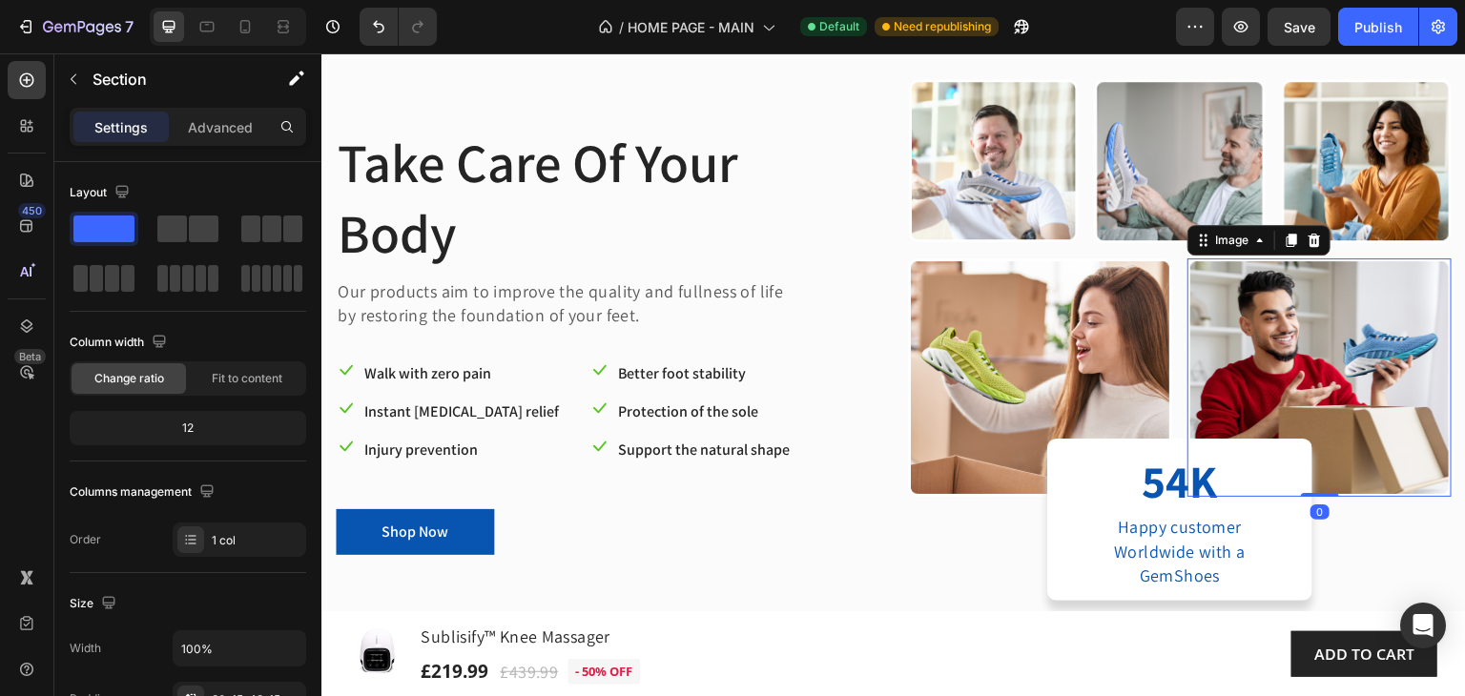
click at [1282, 337] on img at bounding box center [1319, 377] width 264 height 238
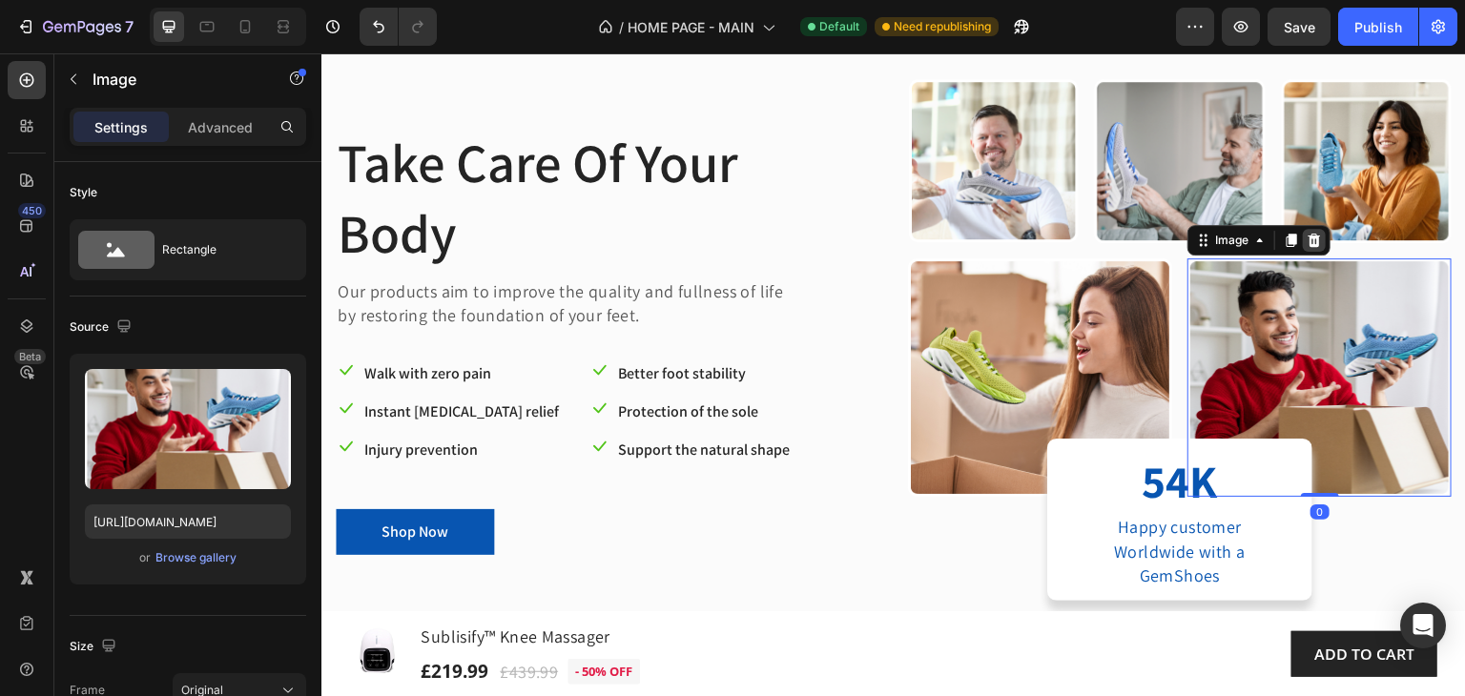
click at [1308, 236] on icon at bounding box center [1314, 240] width 12 height 13
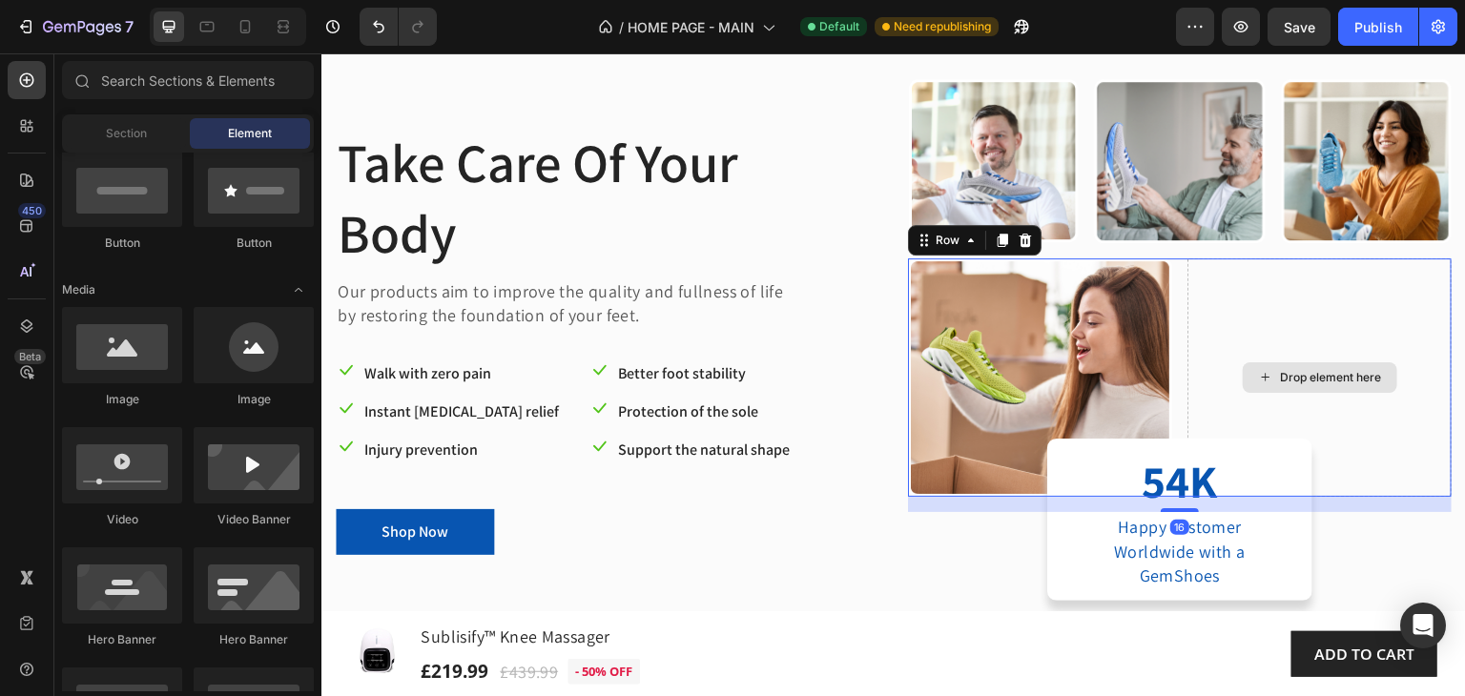
click at [1308, 325] on div "Drop element here" at bounding box center [1319, 377] width 264 height 238
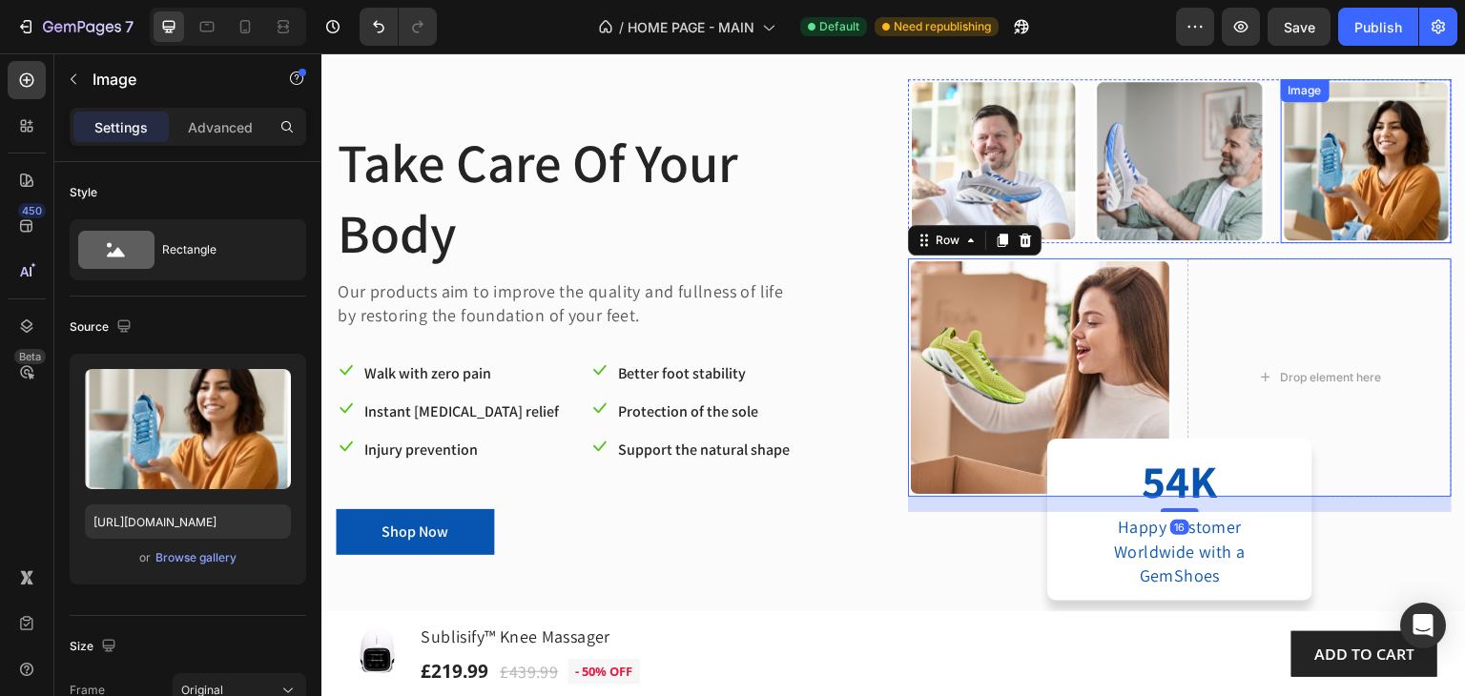
click at [1323, 195] on img at bounding box center [1366, 161] width 171 height 164
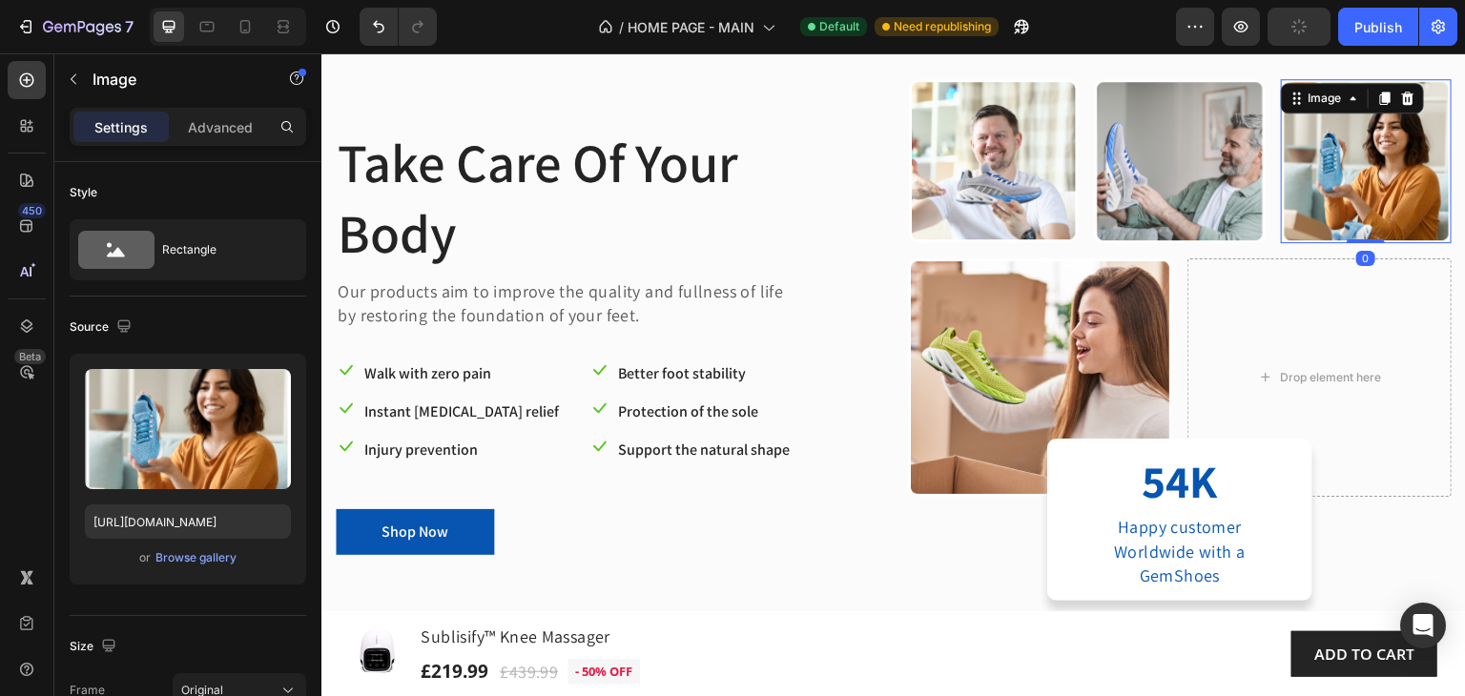
click at [1400, 103] on icon at bounding box center [1407, 98] width 15 height 15
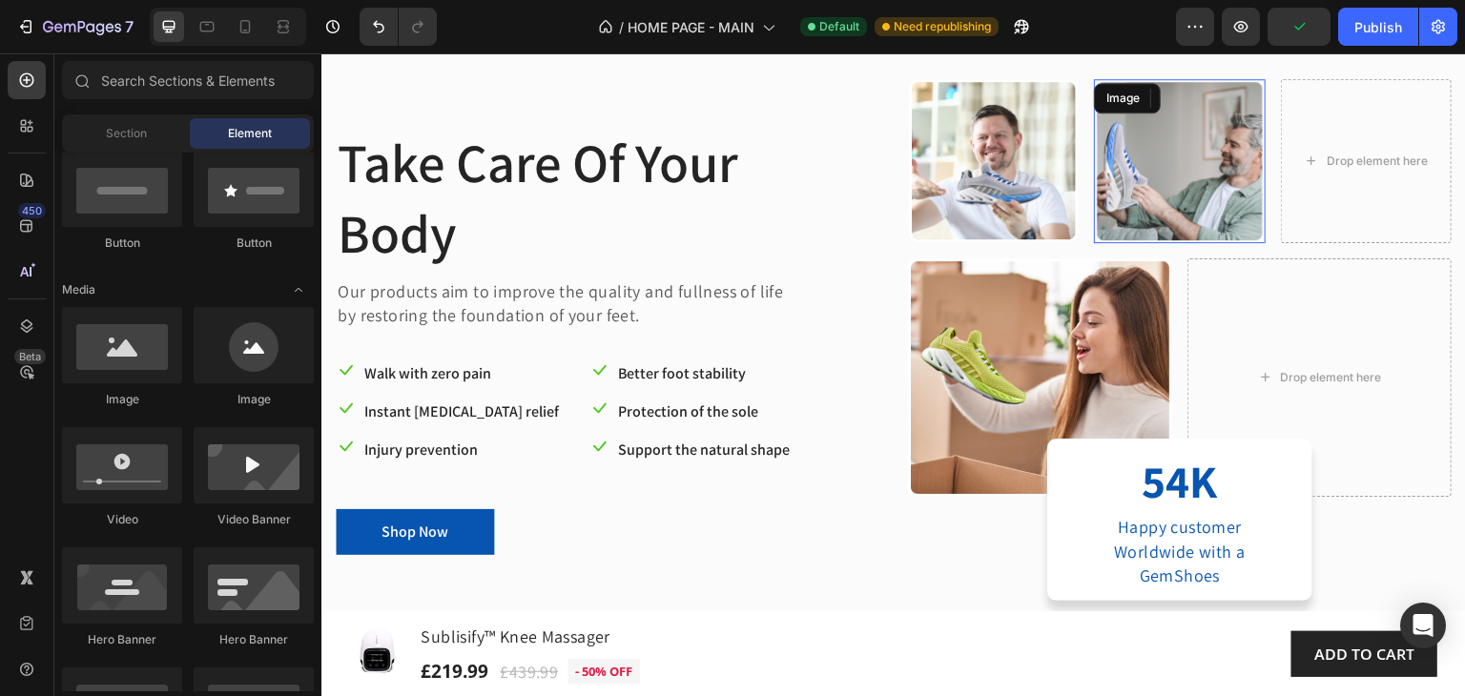
click at [1177, 154] on img at bounding box center [1179, 161] width 171 height 164
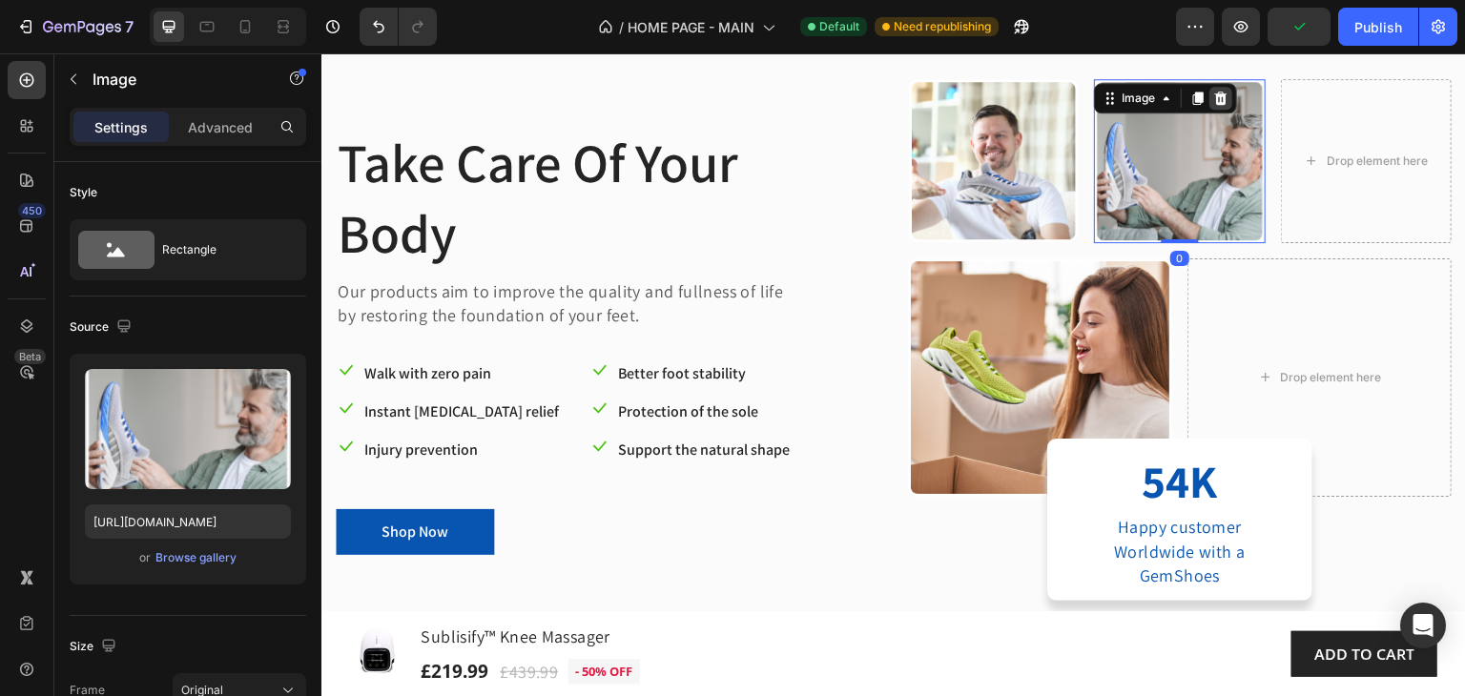
click at [1217, 100] on icon at bounding box center [1220, 98] width 15 height 15
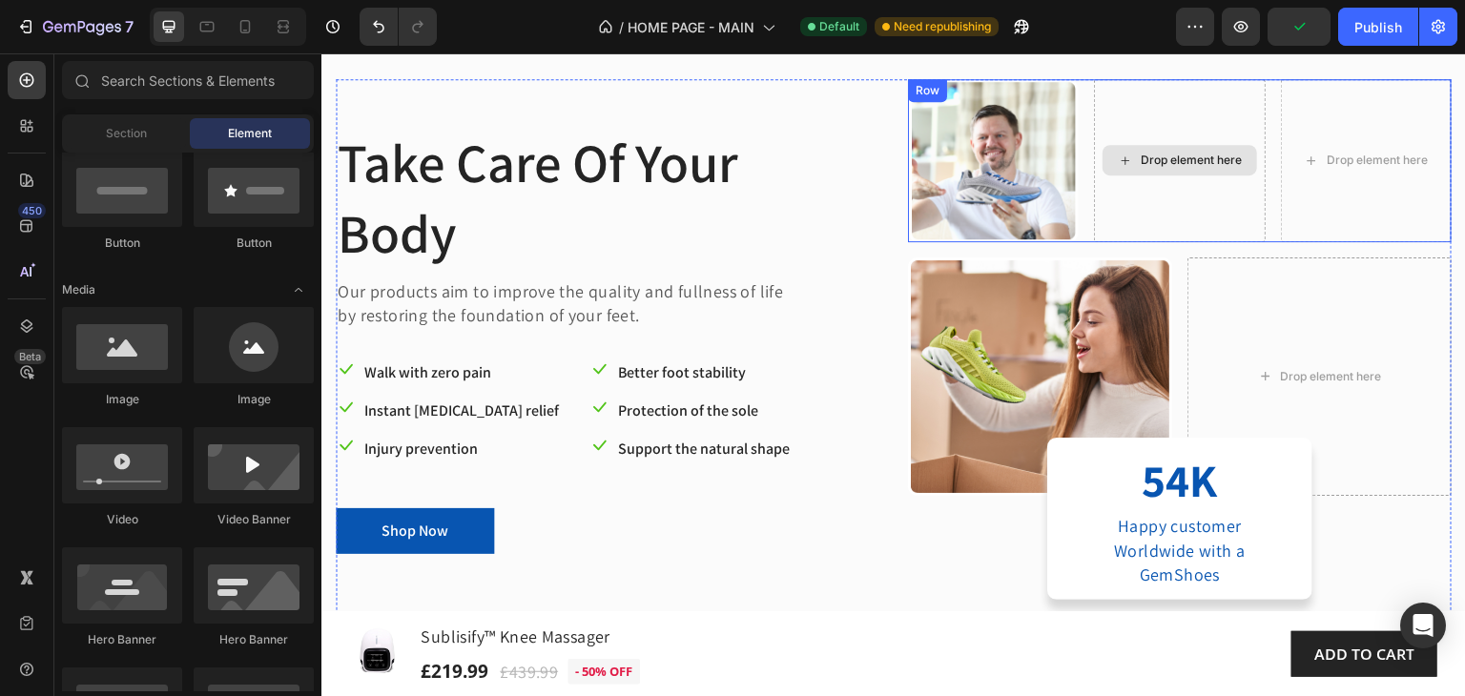
click at [986, 138] on img at bounding box center [993, 160] width 171 height 163
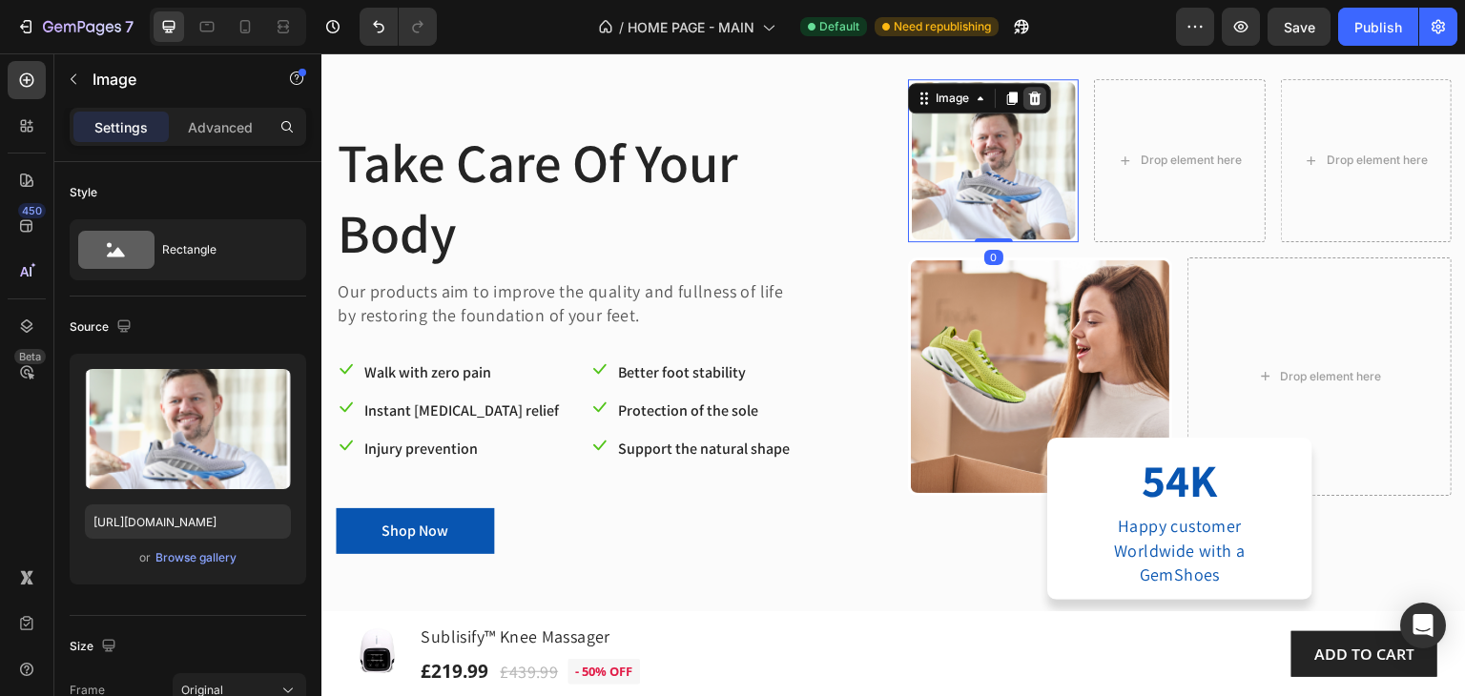
click at [1029, 100] on icon at bounding box center [1035, 97] width 12 height 13
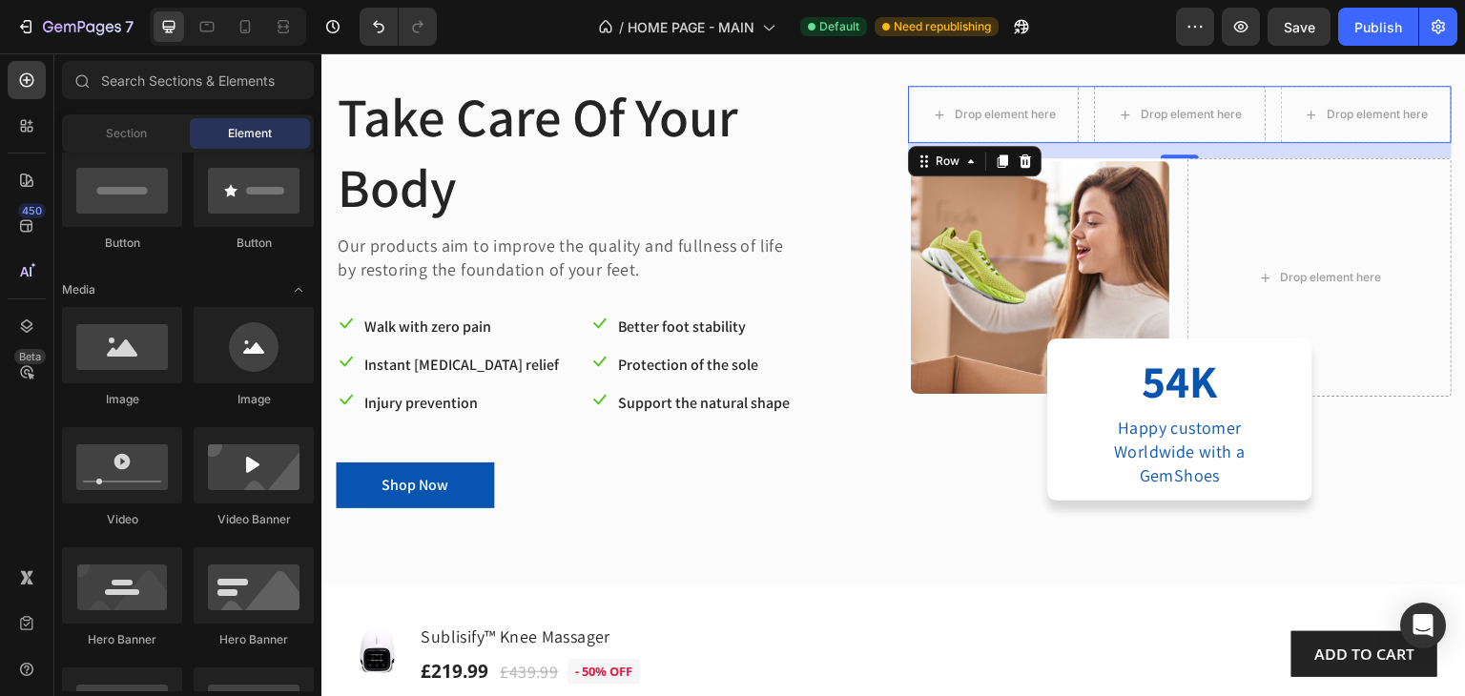
click at [1262, 103] on div "Drop element here Drop element here Drop element here Row 0" at bounding box center [1180, 114] width 544 height 57
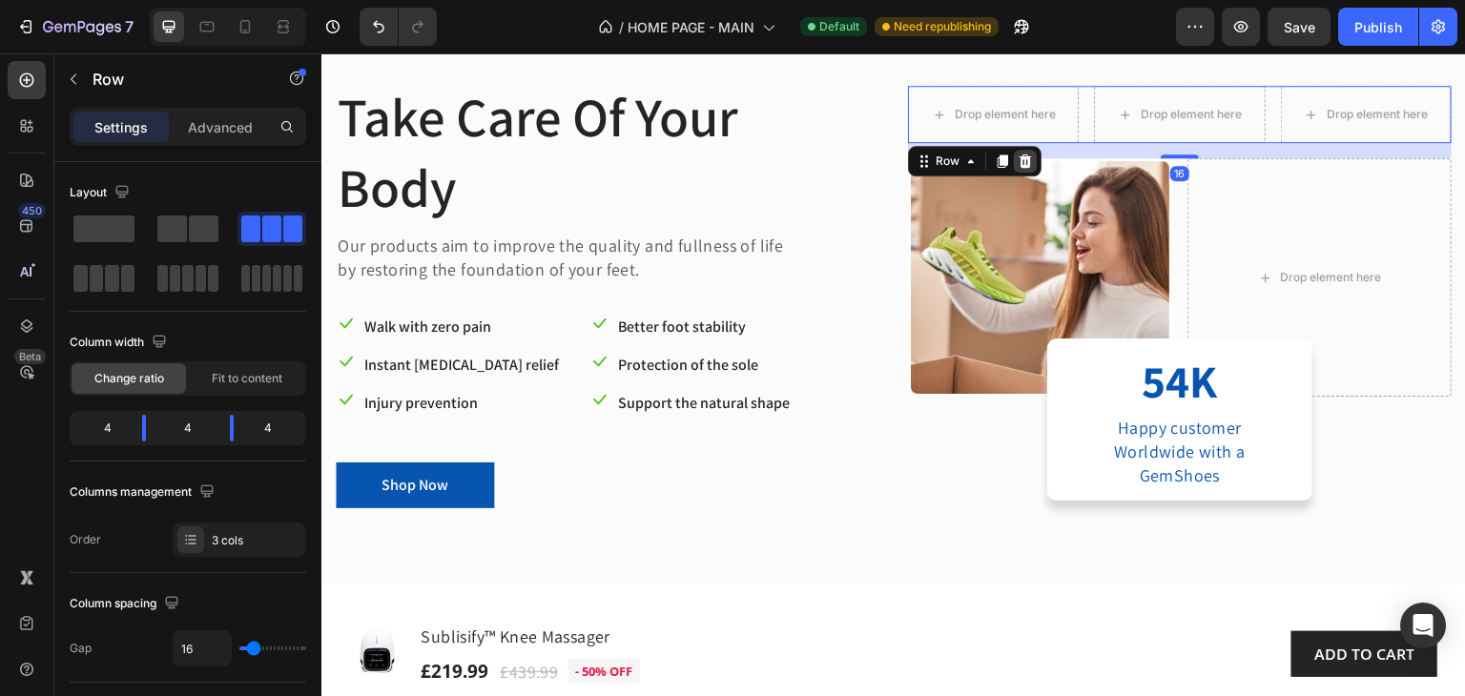
click at [1018, 162] on icon at bounding box center [1025, 161] width 15 height 15
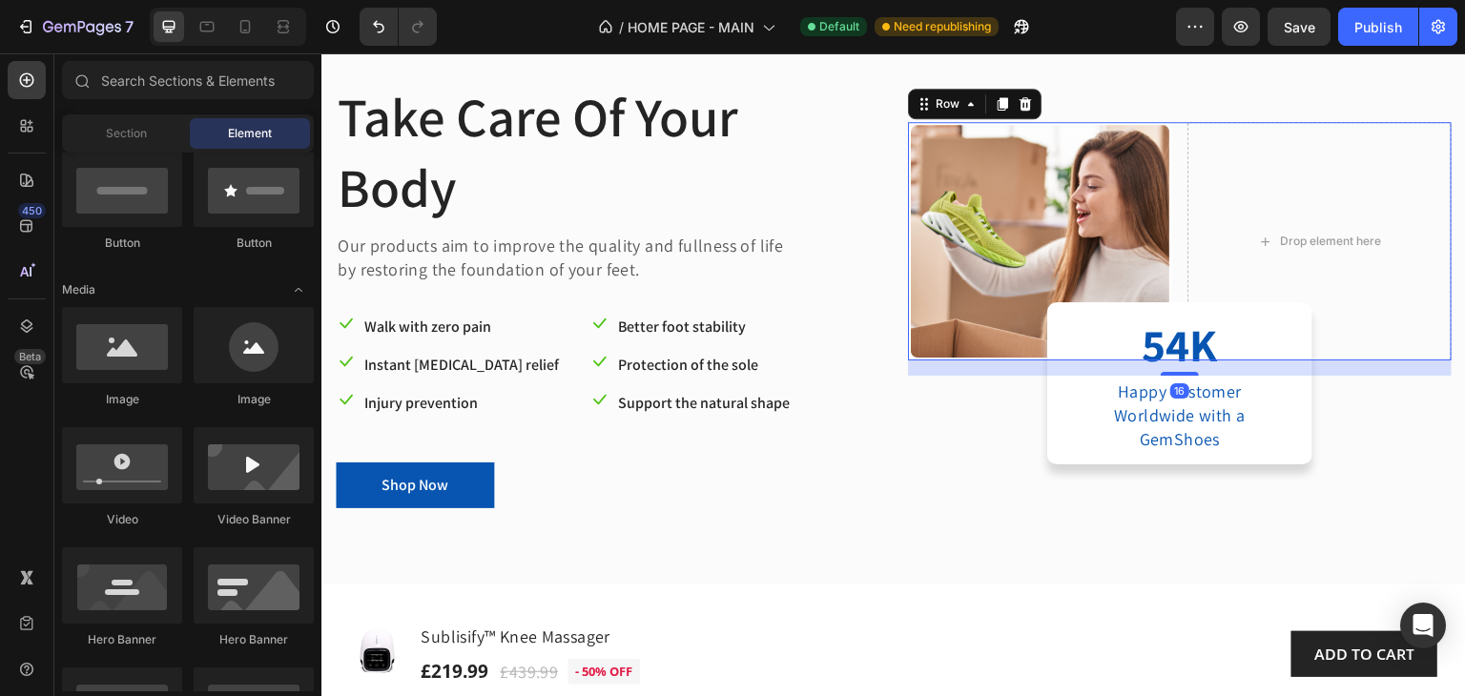
click at [1166, 178] on div "Image Drop element here Row 16" at bounding box center [1180, 241] width 544 height 238
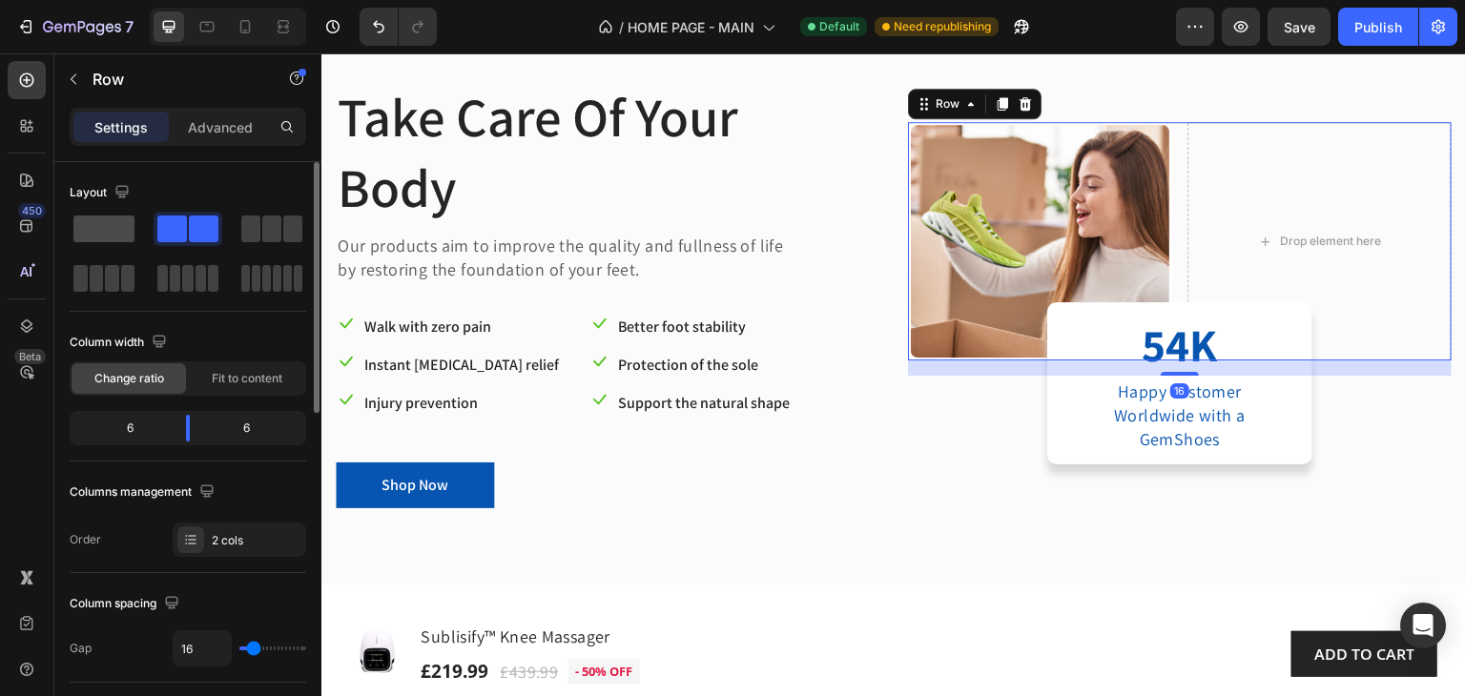
click at [118, 230] on span at bounding box center [103, 229] width 61 height 27
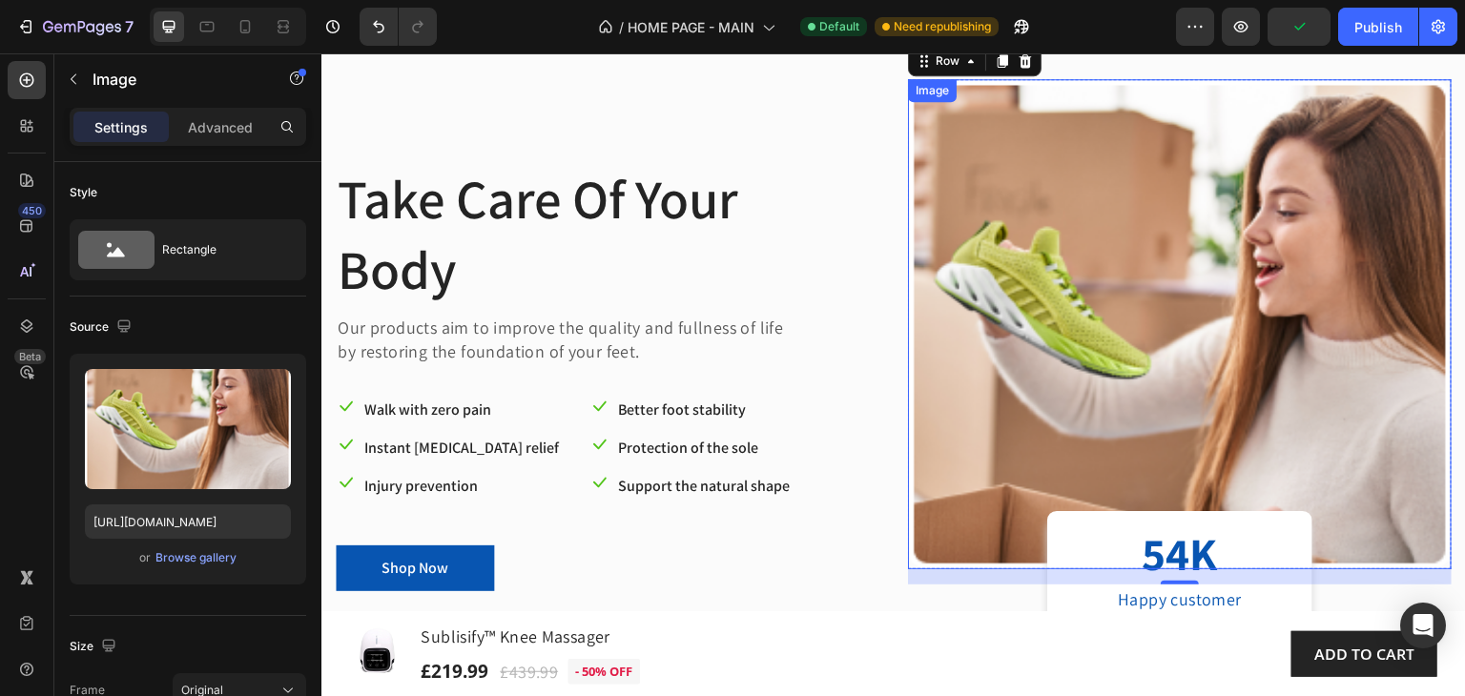
click at [1111, 270] on img at bounding box center [1180, 324] width 544 height 490
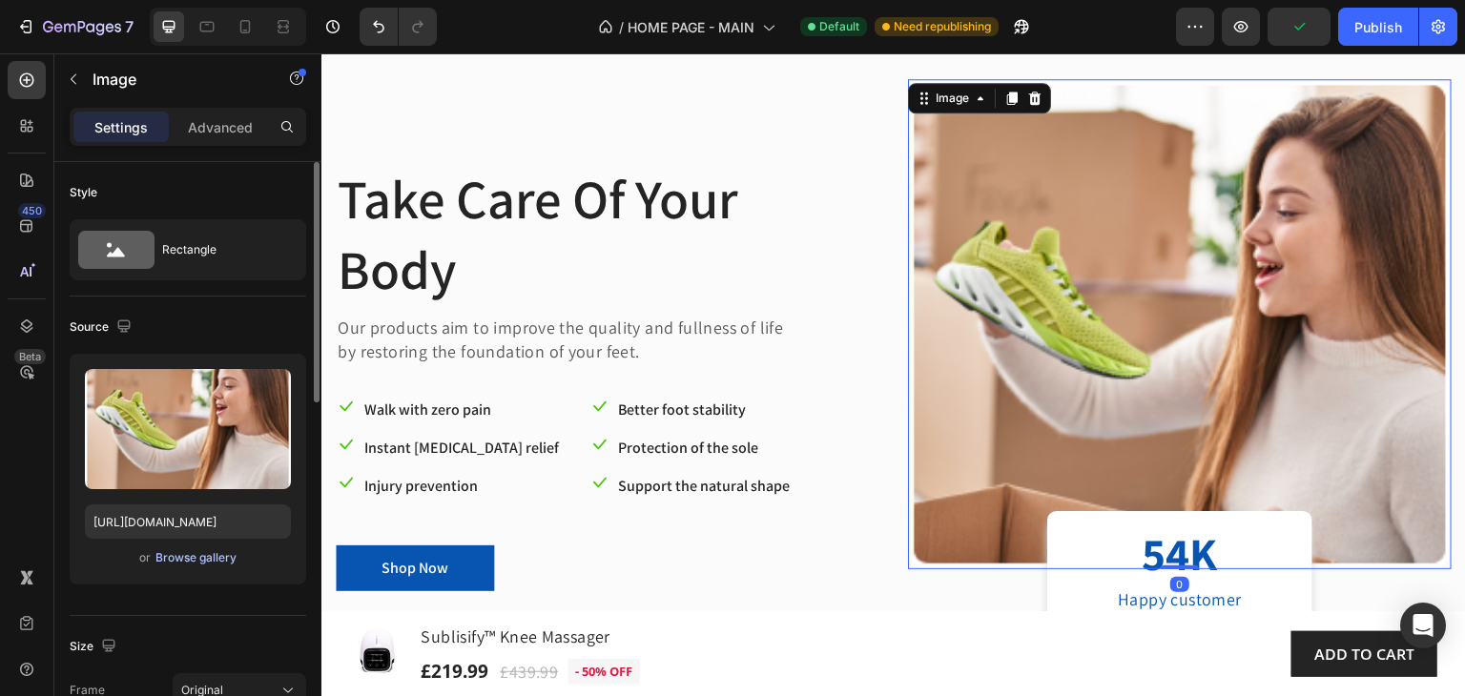
click at [204, 556] on div "Browse gallery" at bounding box center [195, 557] width 81 height 17
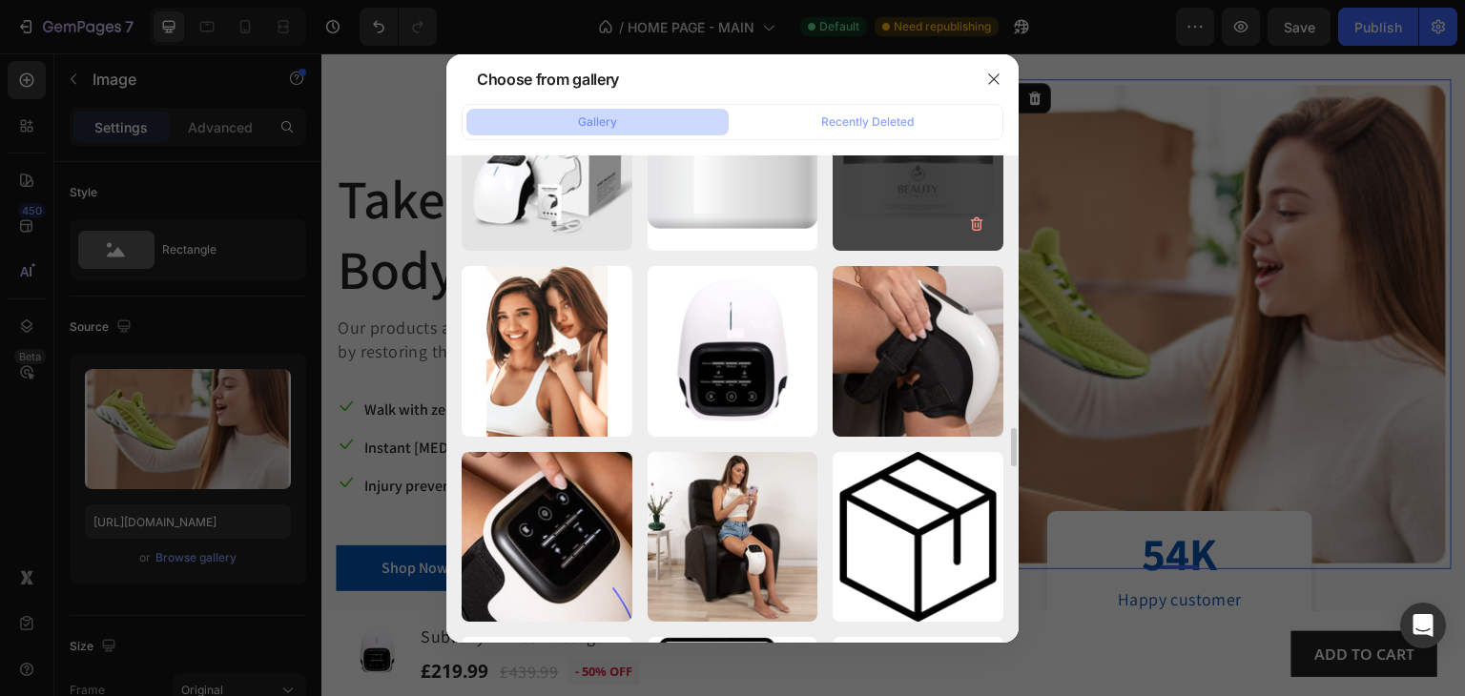
scroll to position [4636, 0]
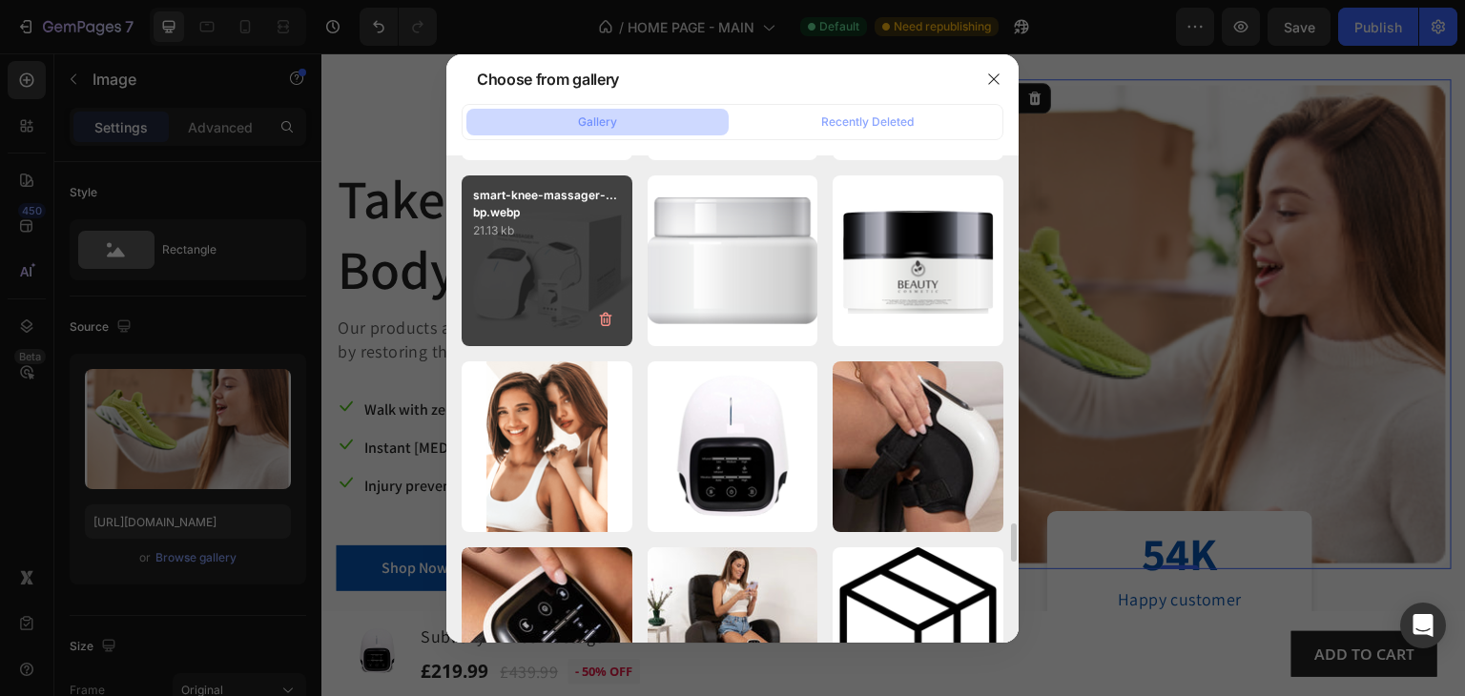
click at [569, 257] on div "smart-knee-massager-...bp.webp 21.13 kb" at bounding box center [547, 260] width 171 height 171
type input "[URL][DOMAIN_NAME]"
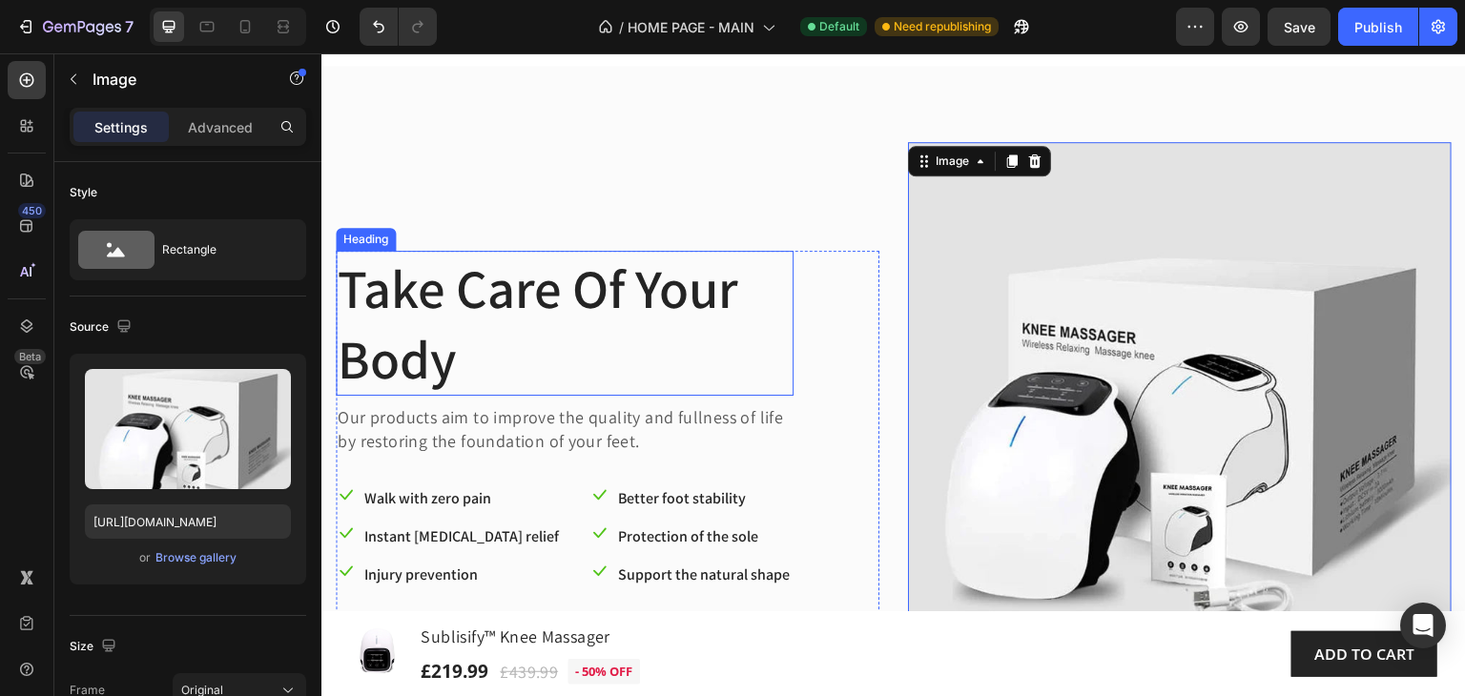
scroll to position [191, 0]
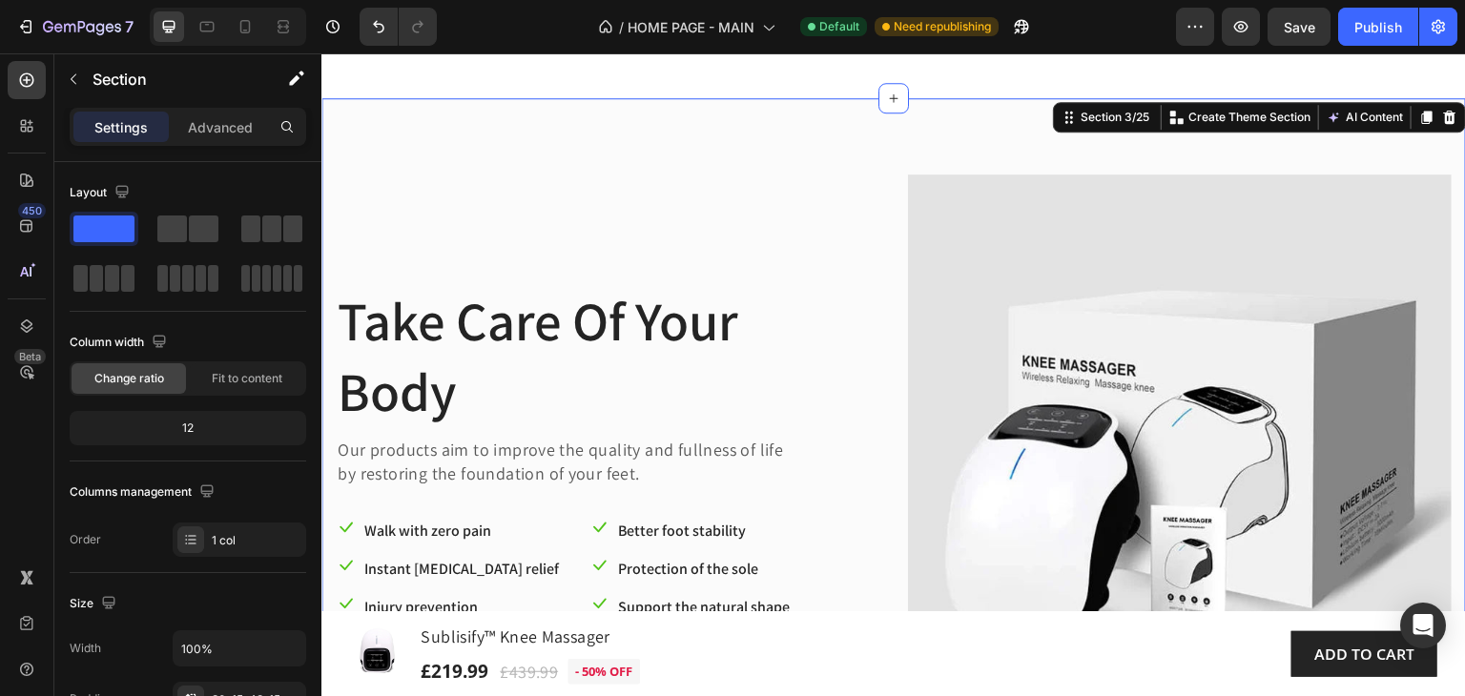
click at [382, 132] on div "Take Care Of Your Body Heading Our products aim to improve the quality and full…" at bounding box center [893, 498] width 1144 height 800
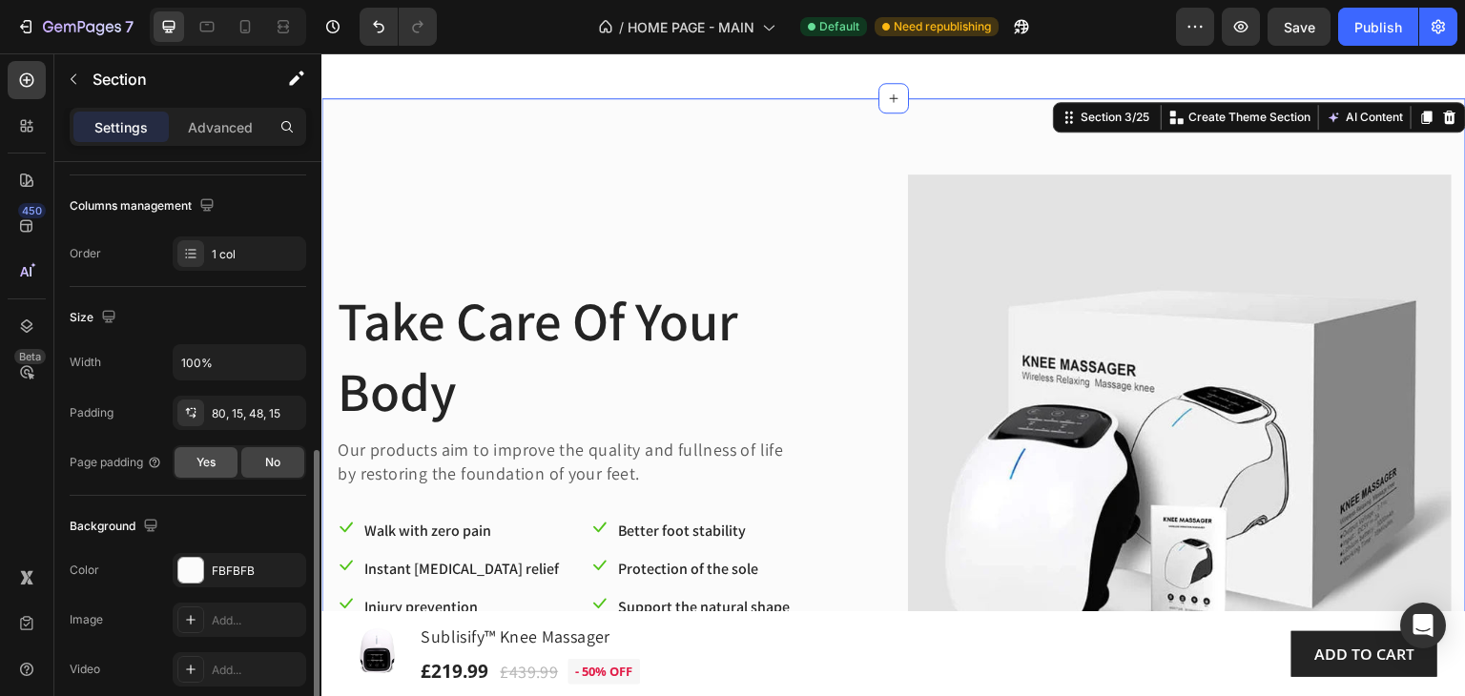
scroll to position [381, 0]
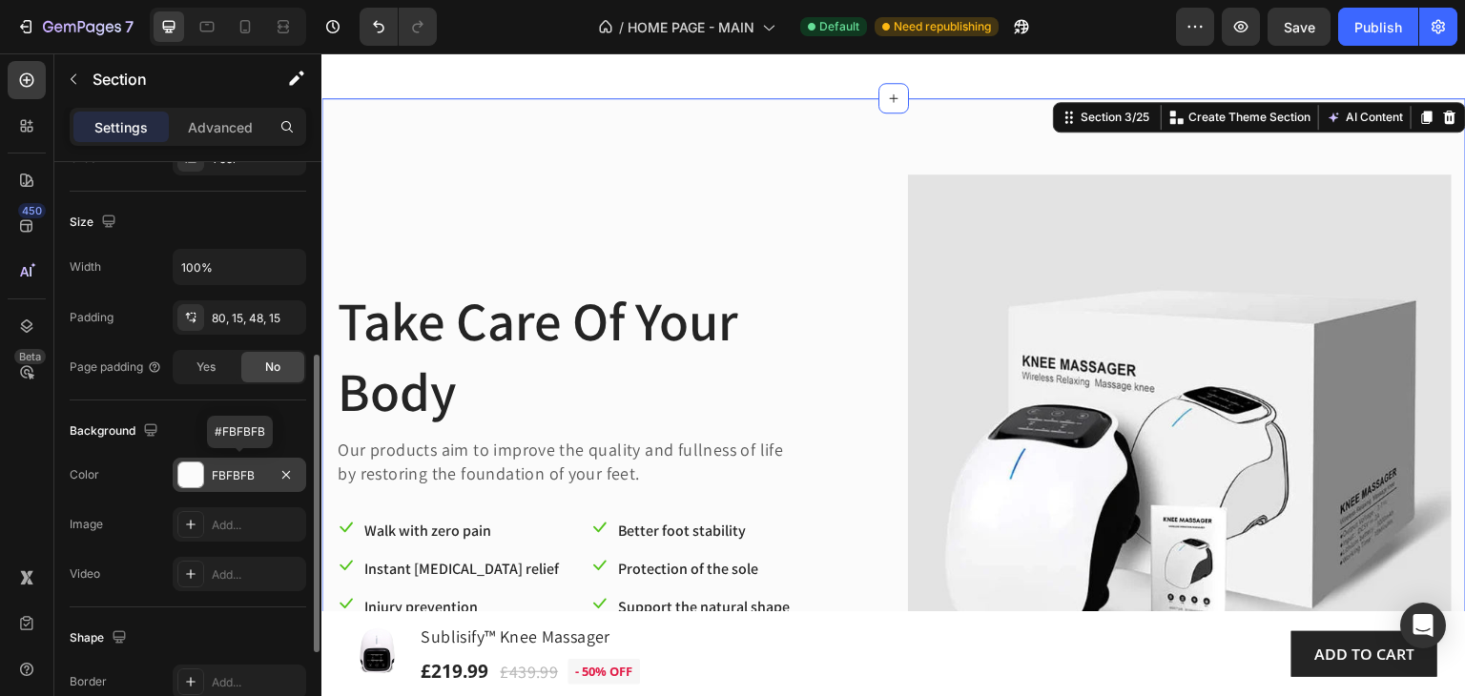
click at [247, 467] on div "FBFBFB" at bounding box center [239, 475] width 55 height 17
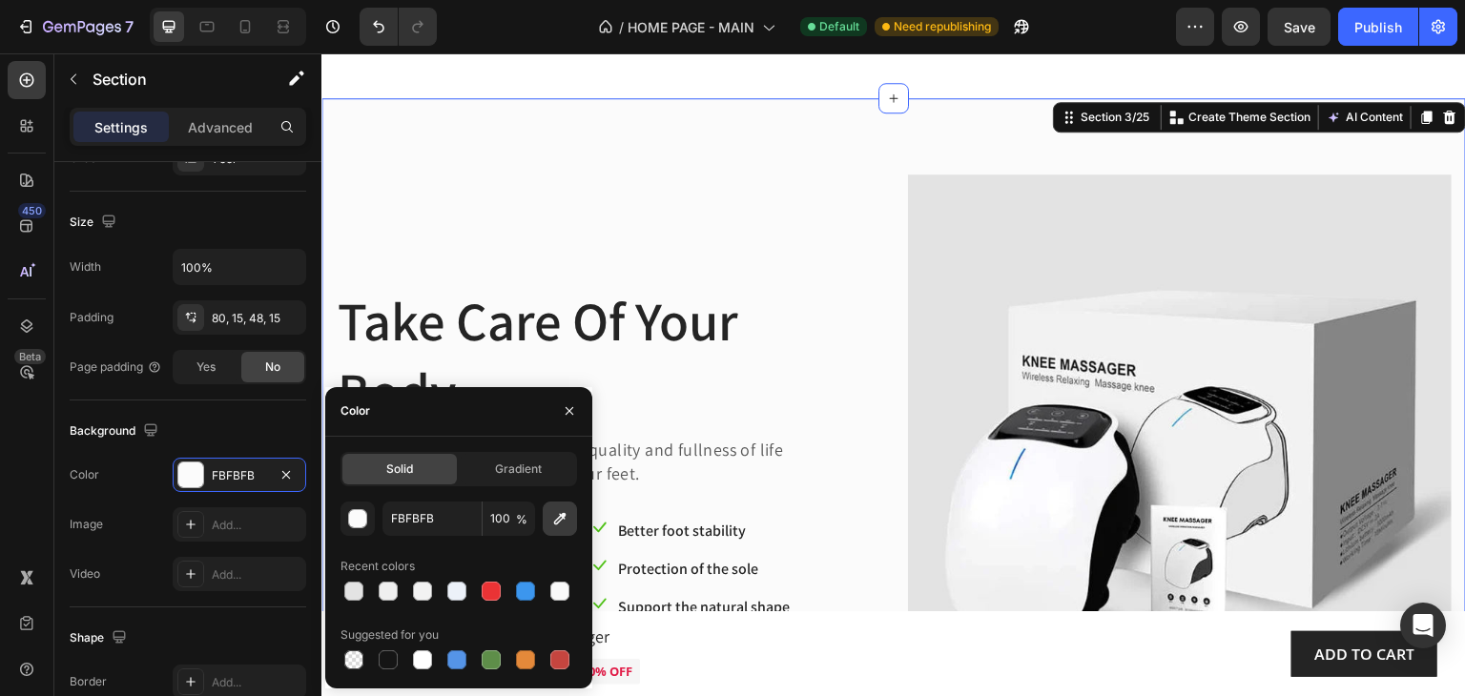
click at [560, 513] on icon "button" at bounding box center [560, 518] width 12 height 12
type input "E3E3E3"
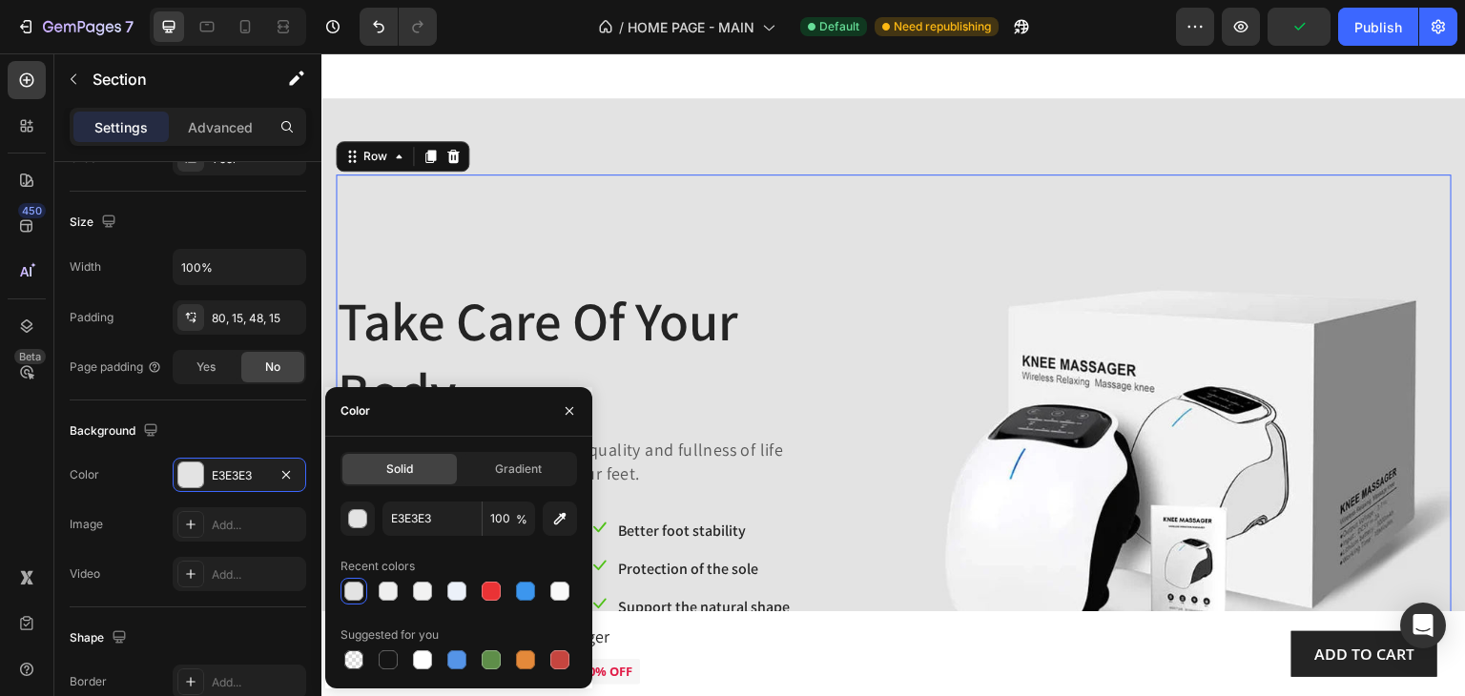
click at [801, 226] on div "Take Care Of Your Body Heading Our products aim to improve the quality and full…" at bounding box center [608, 506] width 544 height 663
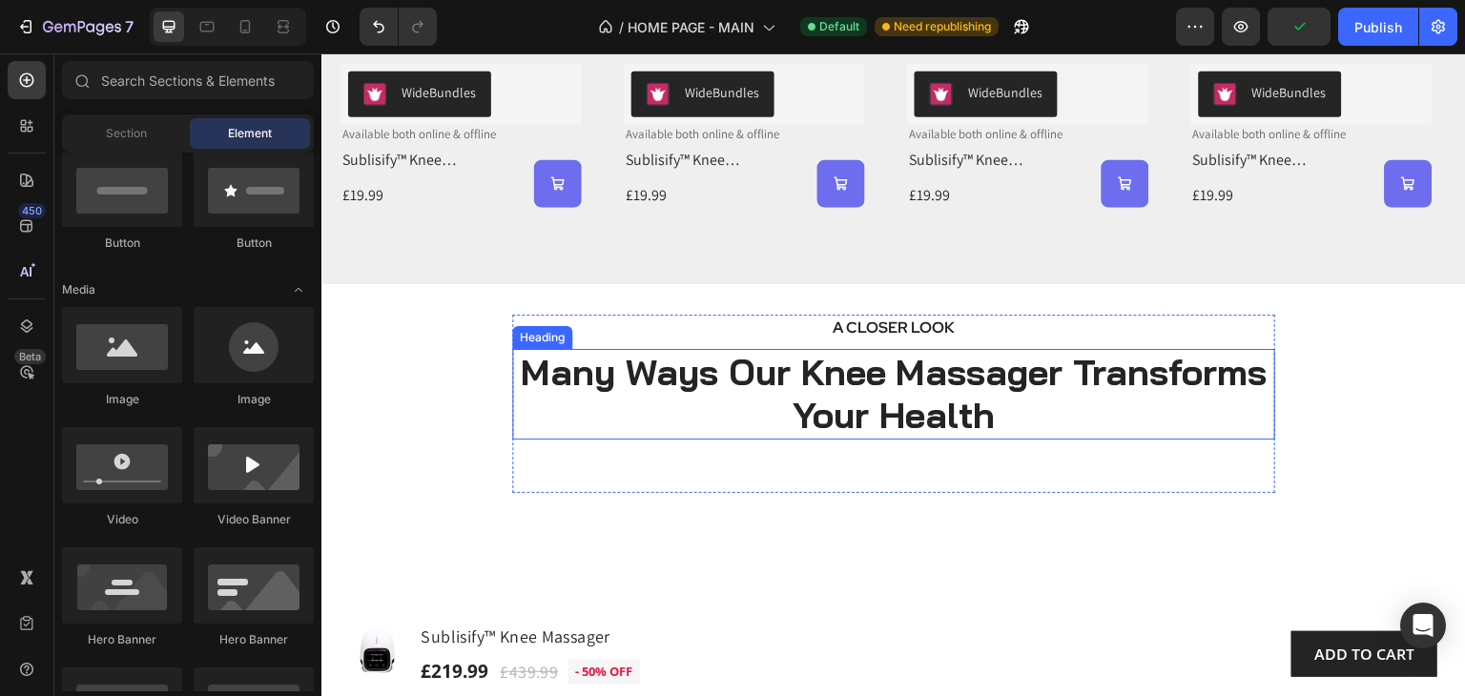
scroll to position [4718, 0]
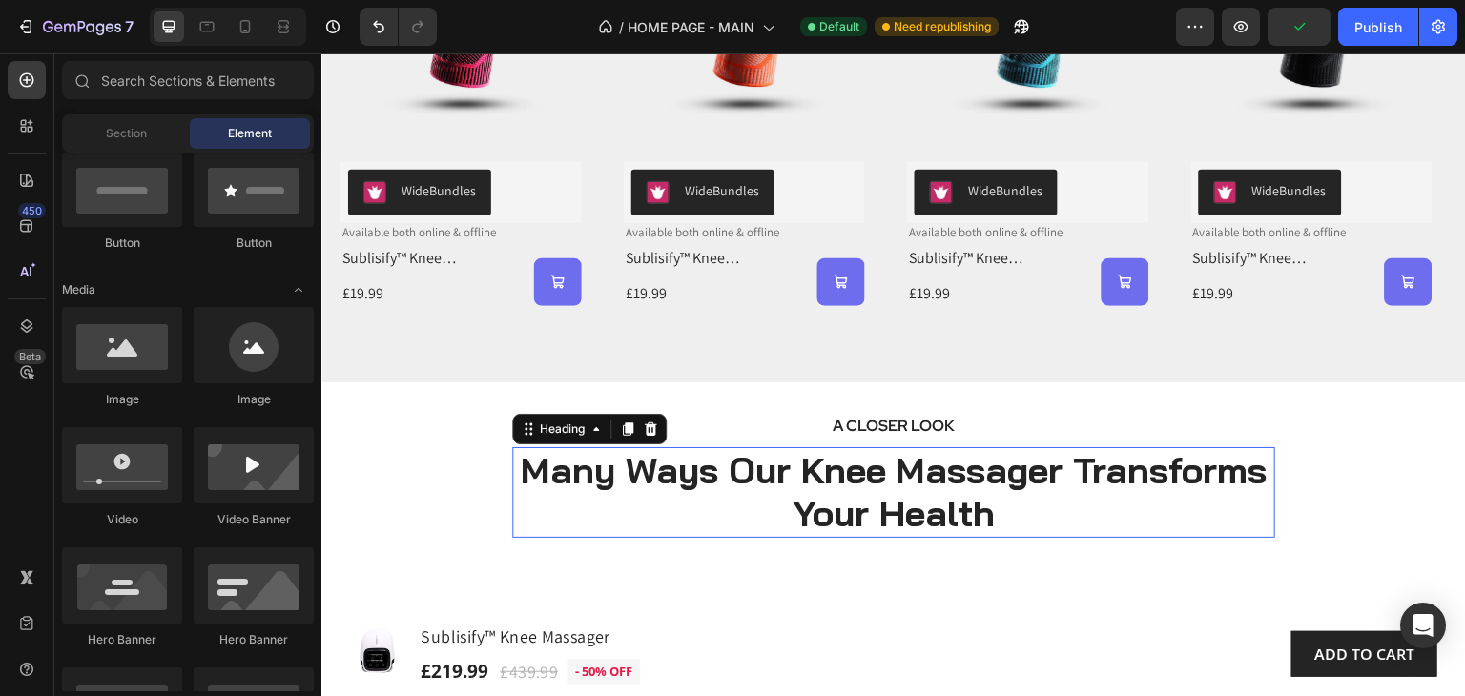
click at [937, 471] on h2 "Many Ways Our Knee Massager Transforms Your Health" at bounding box center [893, 492] width 763 height 91
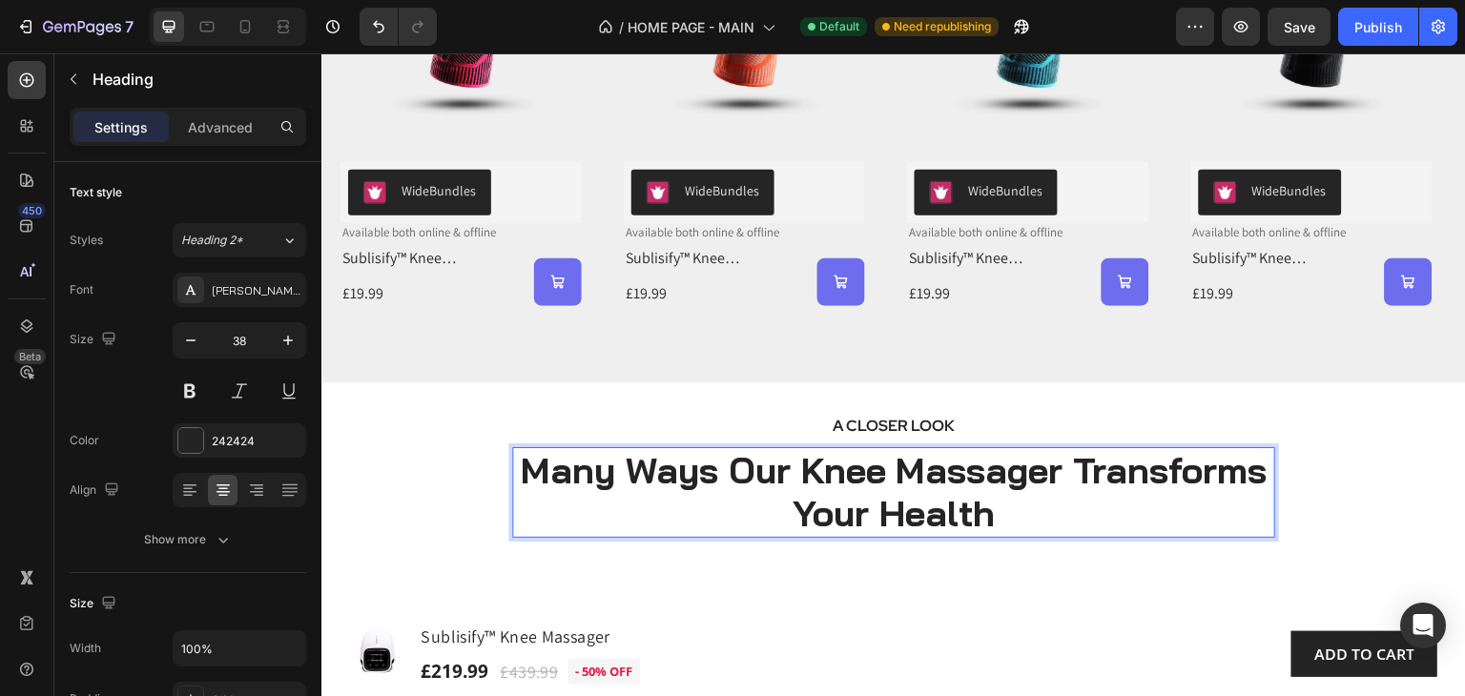
click at [939, 471] on h2 "Many Ways Our Knee Massager Transforms Your Health" at bounding box center [893, 492] width 763 height 91
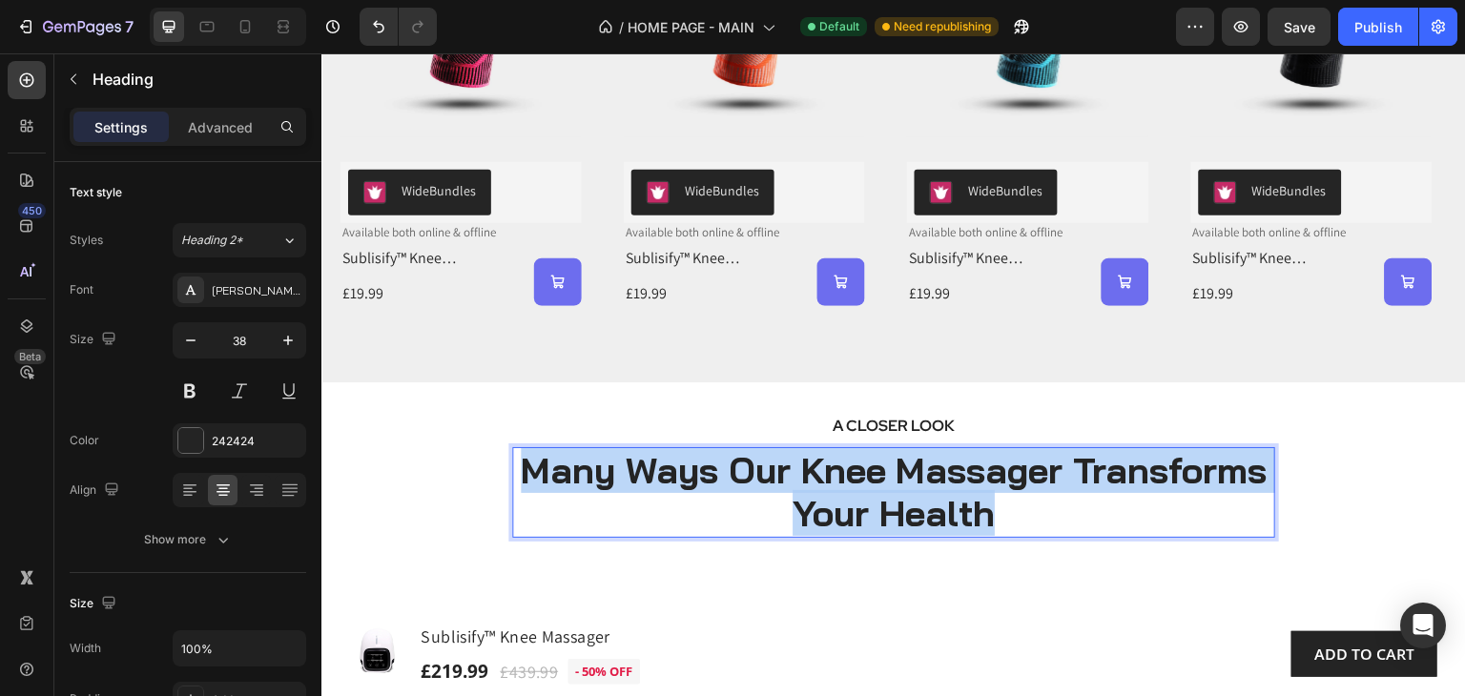
click at [939, 471] on p "Many Ways Our Knee Massager Transforms Your Health" at bounding box center [893, 492] width 759 height 87
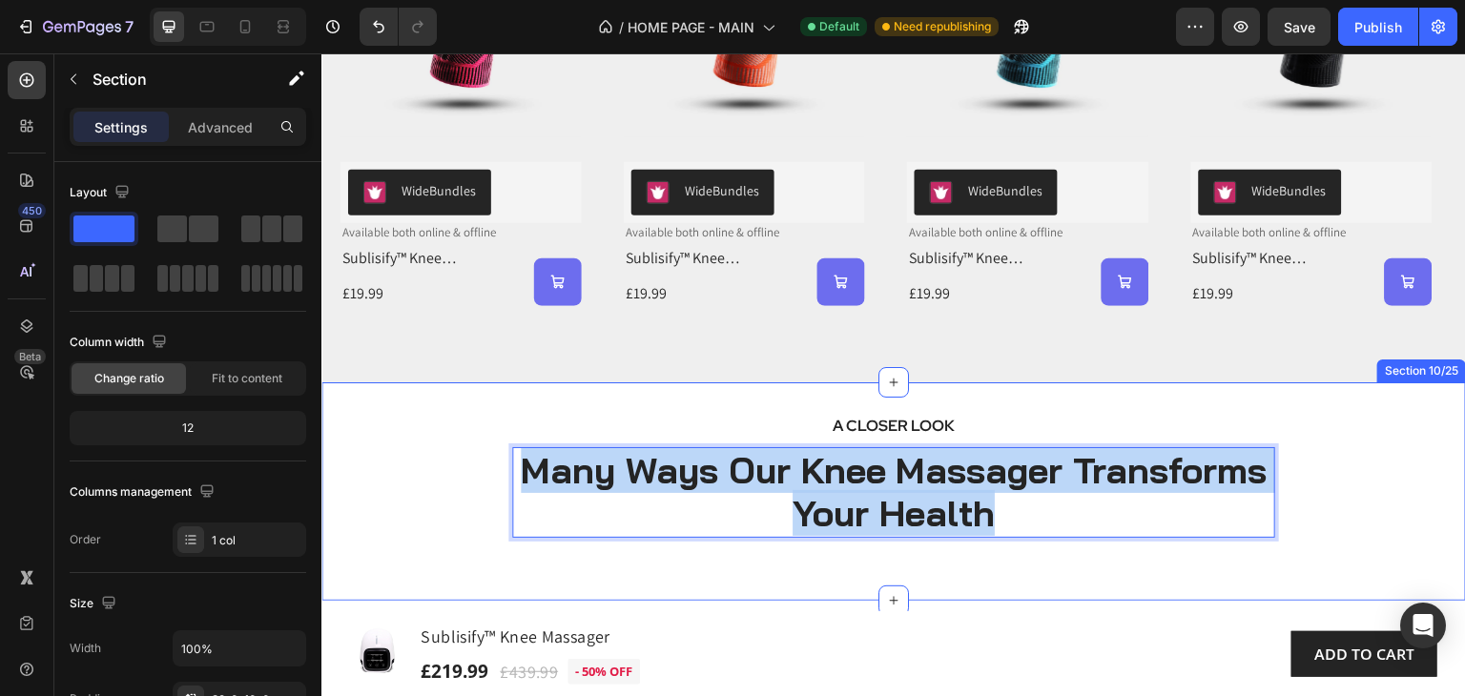
click at [1293, 441] on div "A CLOSER LOOK Text block Many Ways Our Knee Massager Transforms Your Health Hea…" at bounding box center [893, 502] width 1144 height 178
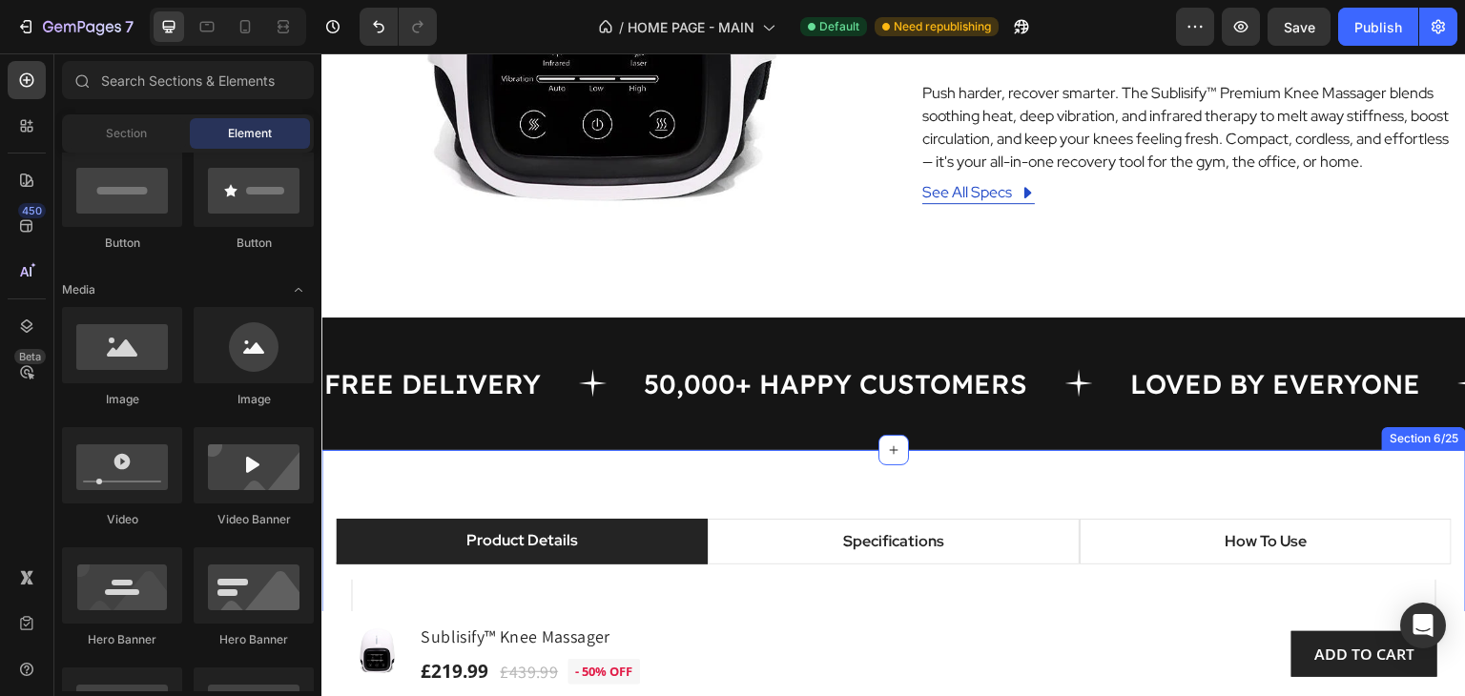
scroll to position [1717, 0]
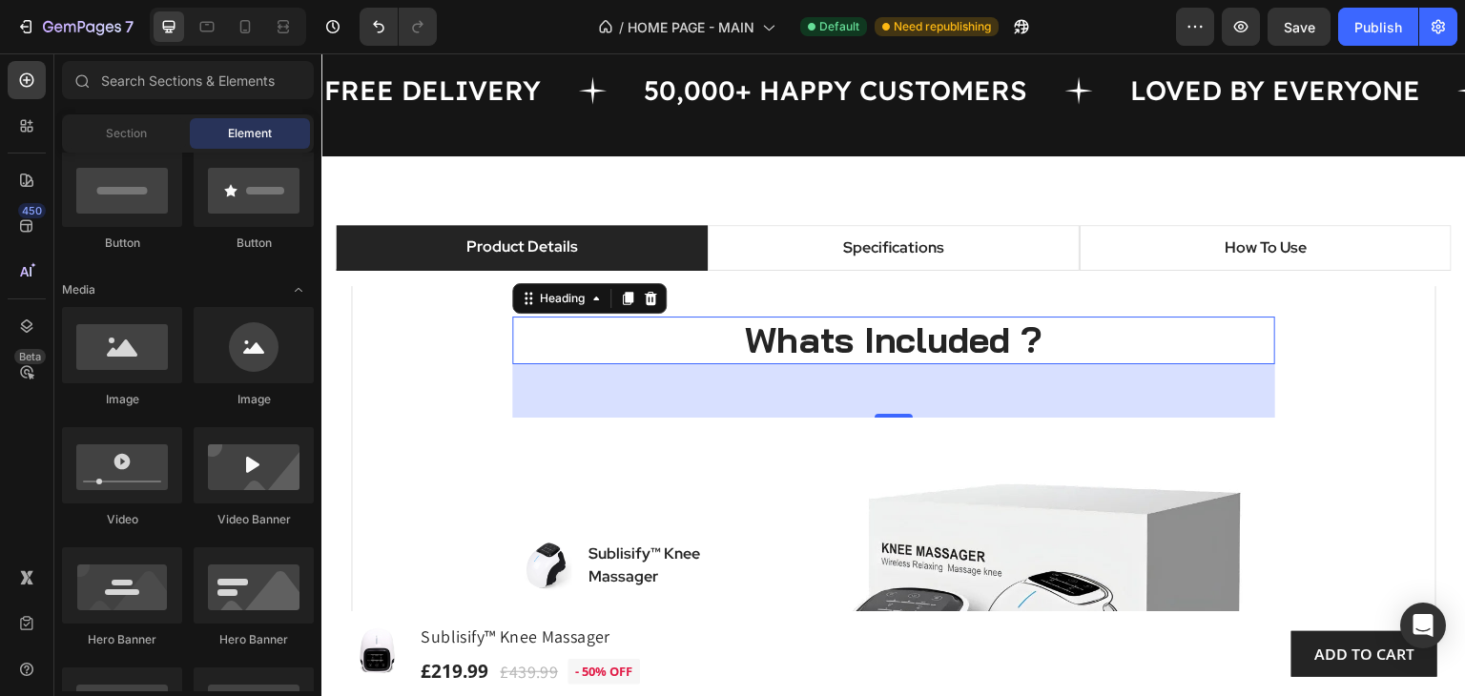
click at [1079, 335] on h2 "Whats Included ?" at bounding box center [893, 341] width 763 height 48
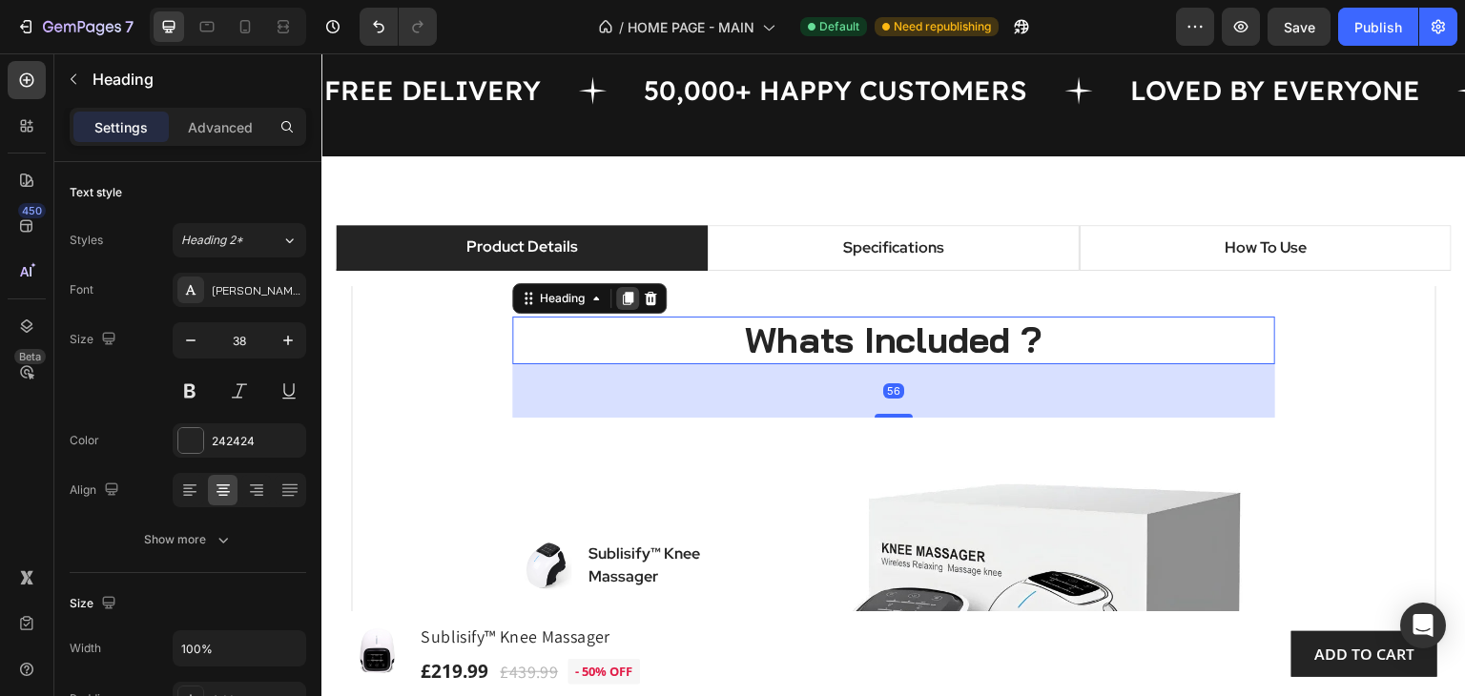
click at [623, 295] on icon at bounding box center [628, 299] width 10 height 13
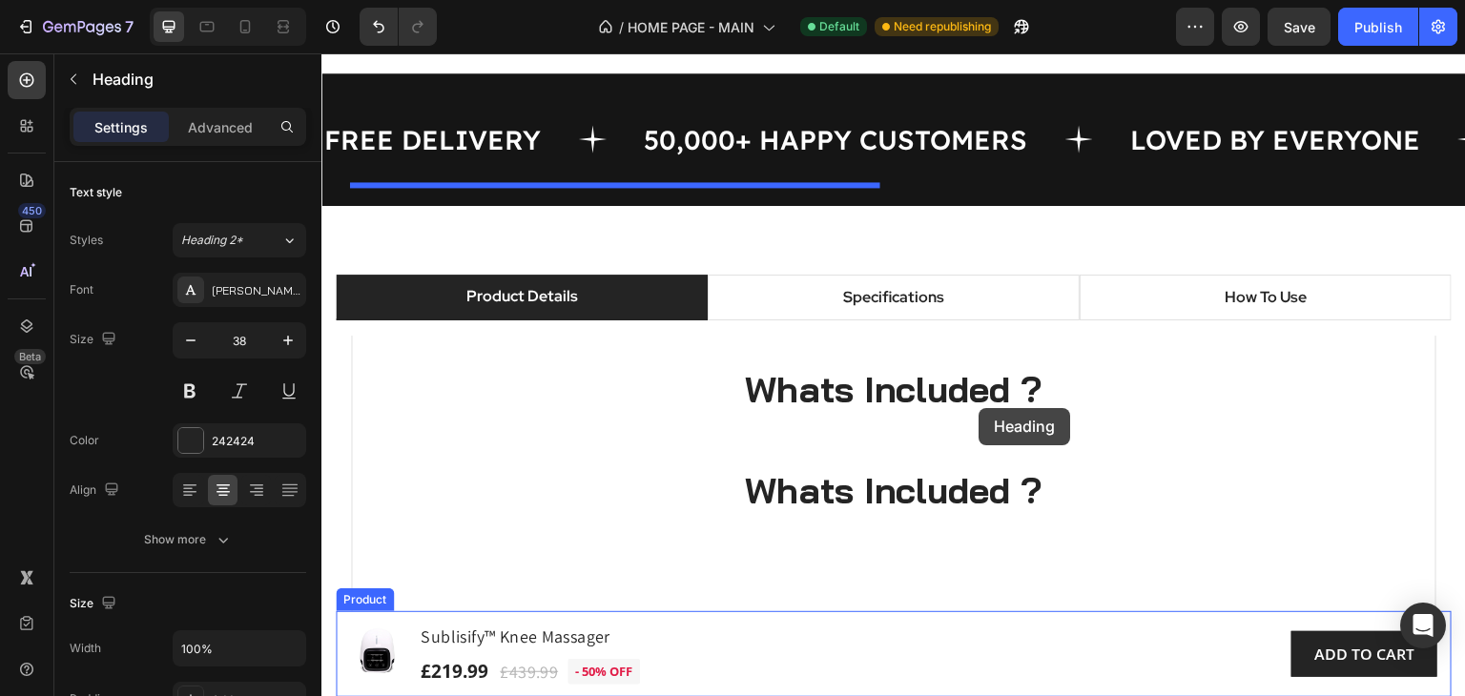
scroll to position [1754, 0]
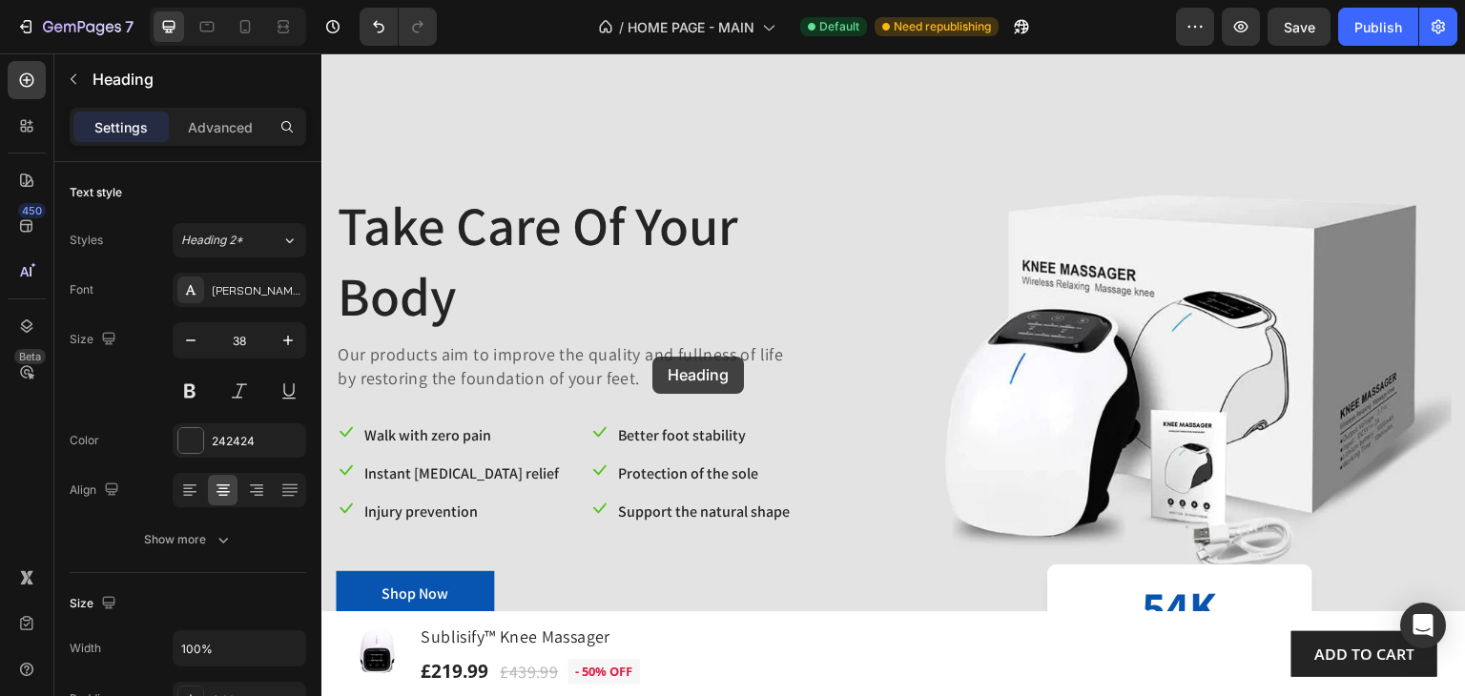
scroll to position [195, 0]
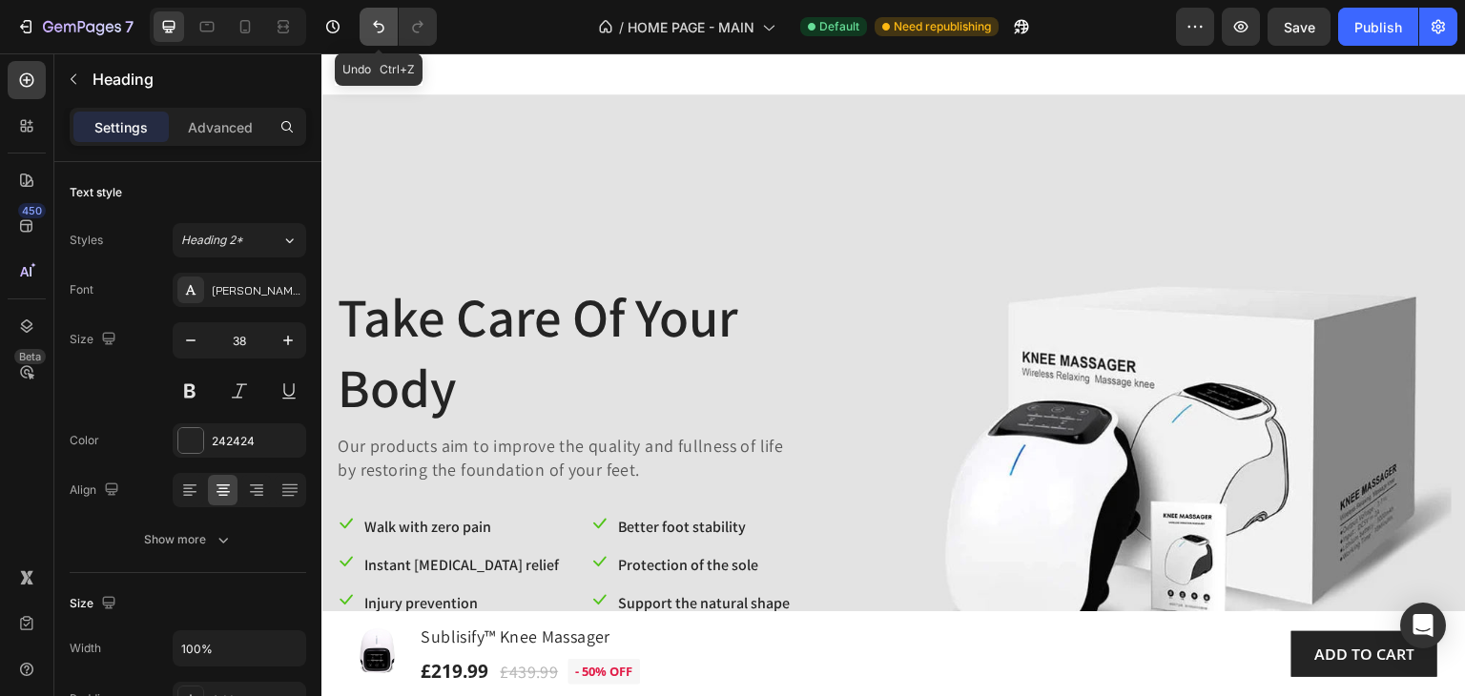
click at [378, 30] on icon "Undo/Redo" at bounding box center [378, 26] width 19 height 19
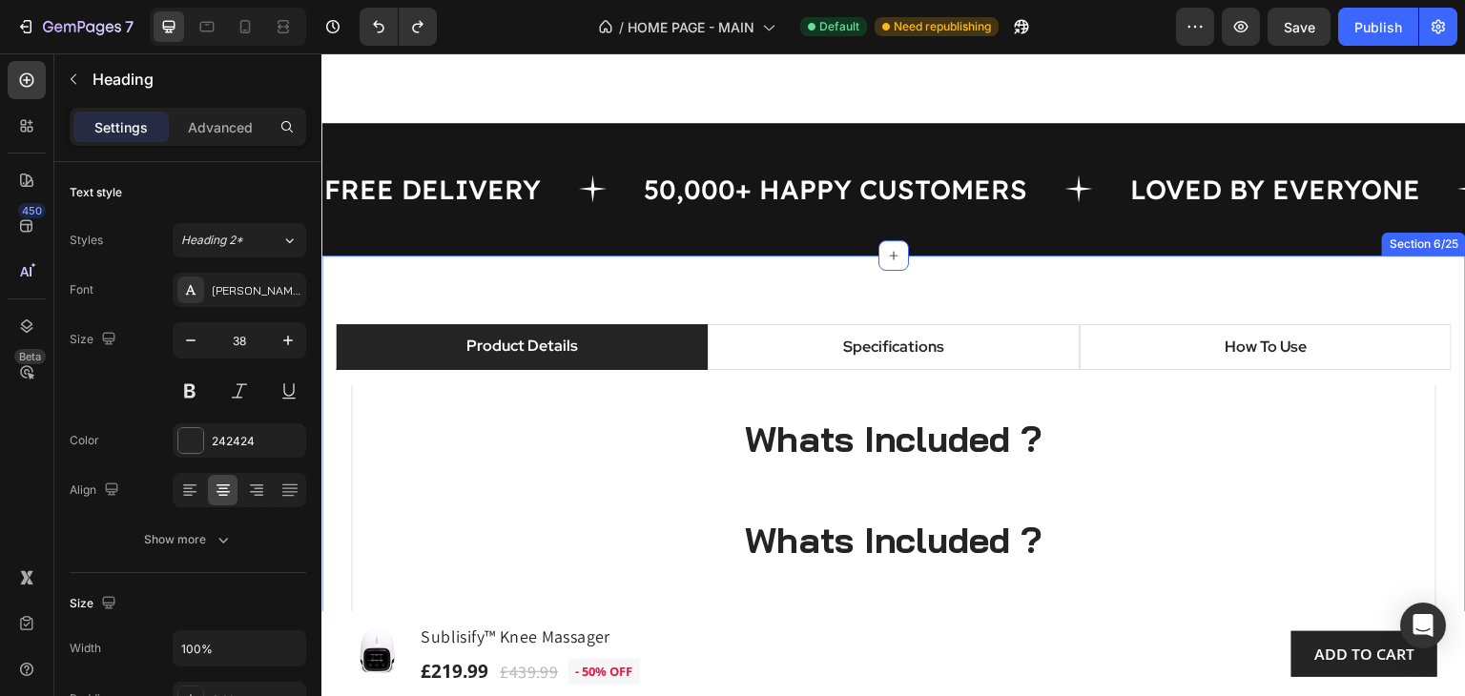
scroll to position [1816, 0]
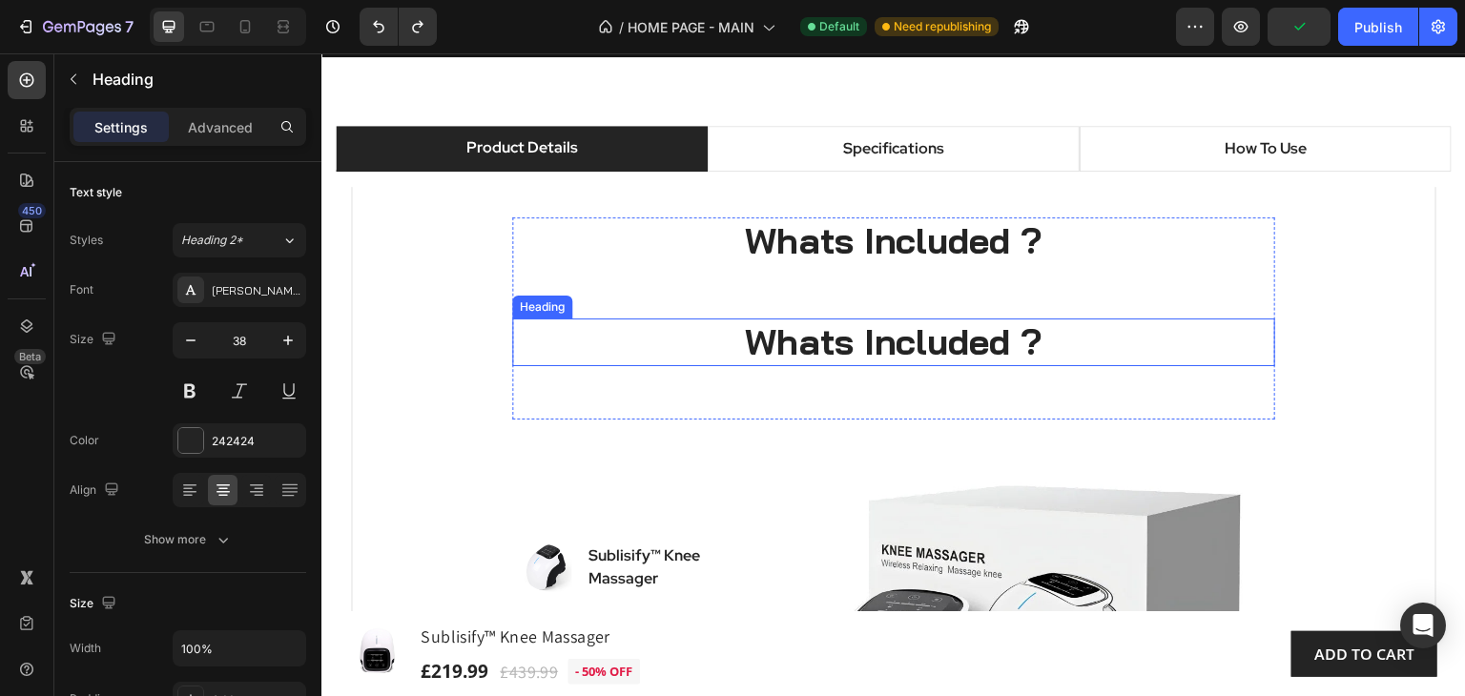
click at [1072, 341] on h2 "Whats Included ?" at bounding box center [893, 343] width 763 height 48
click at [1033, 346] on p "Whats Included ?" at bounding box center [893, 342] width 759 height 44
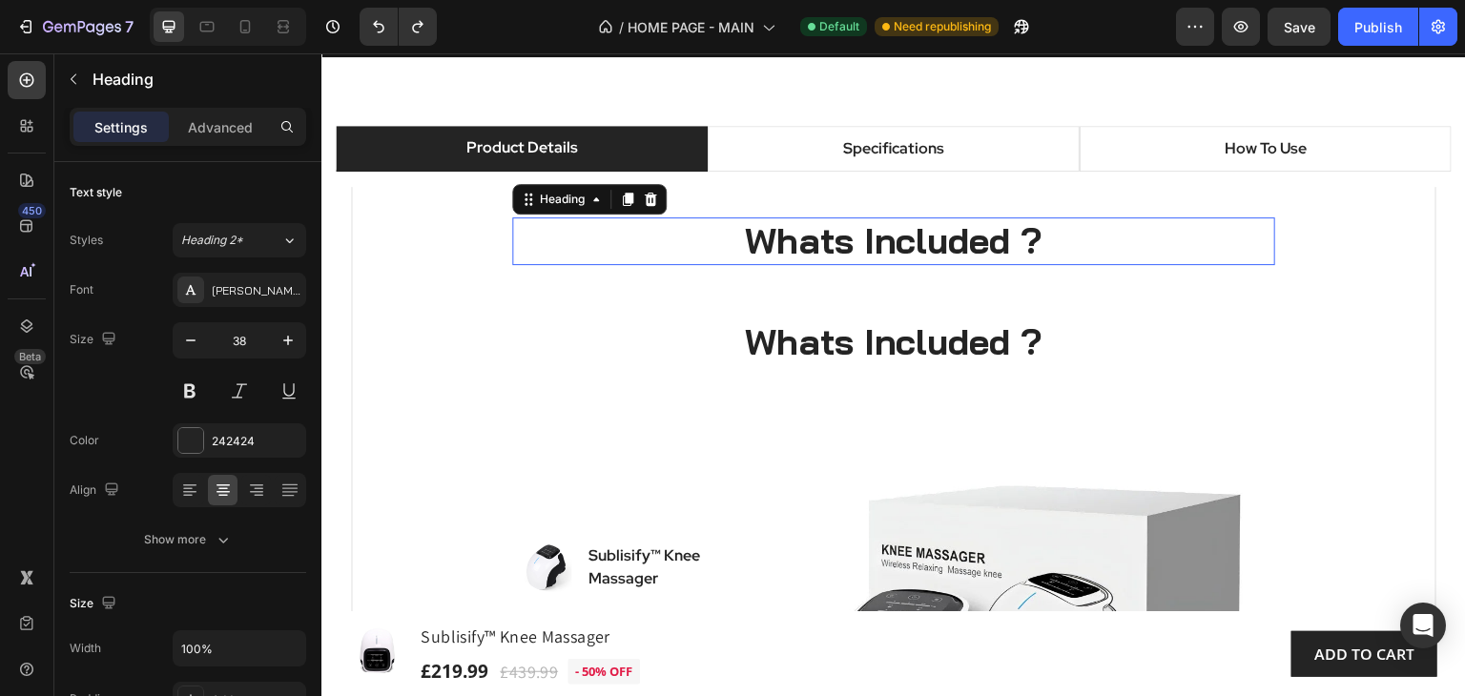
click at [1087, 248] on h2 "Whats Included ?" at bounding box center [893, 241] width 763 height 48
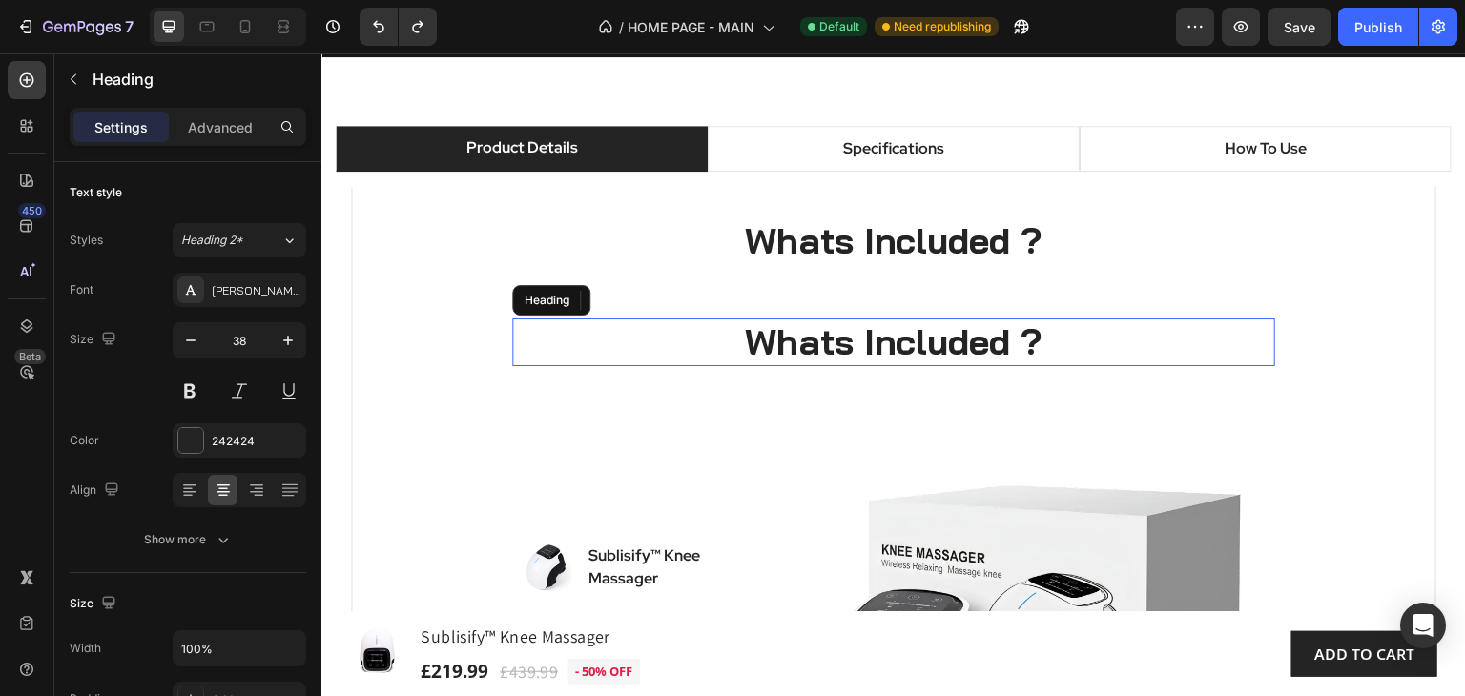
click at [1079, 348] on p "Whats Included ?" at bounding box center [893, 342] width 759 height 44
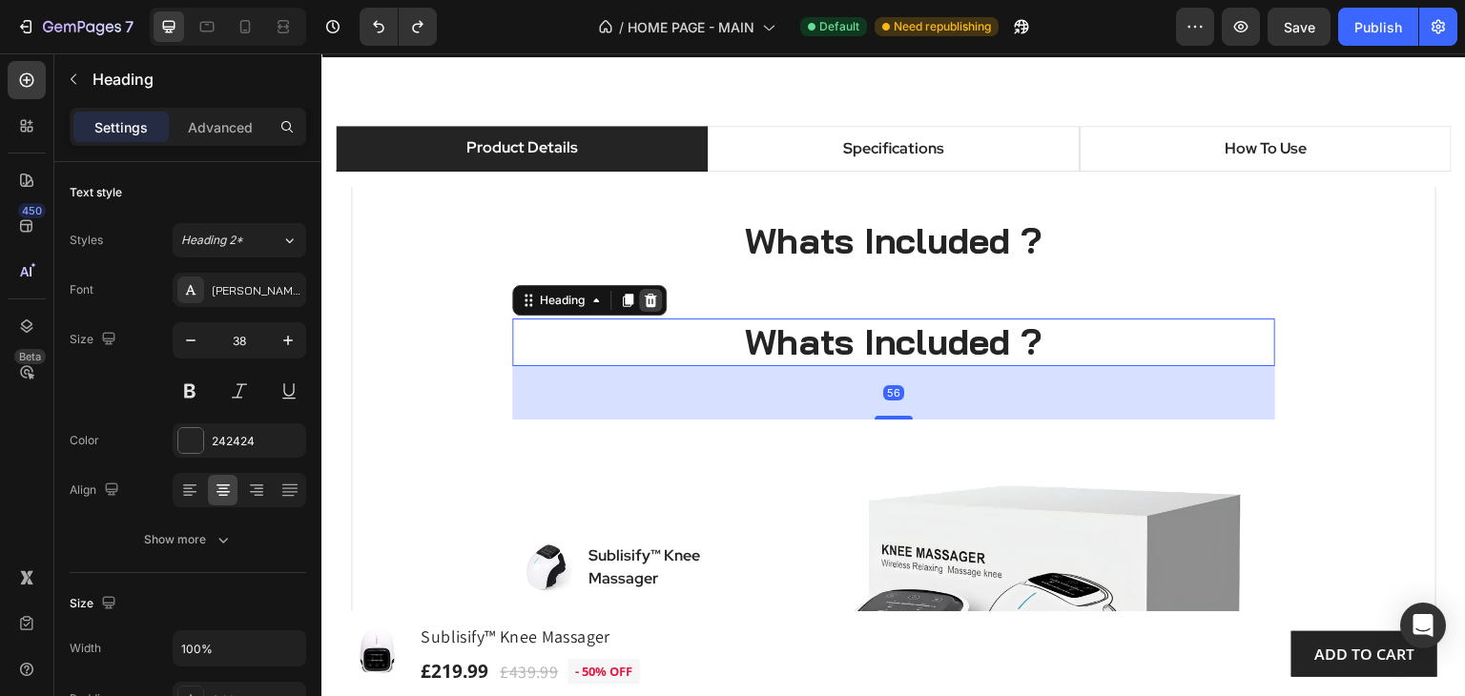
click at [642, 307] on div at bounding box center [650, 300] width 23 height 23
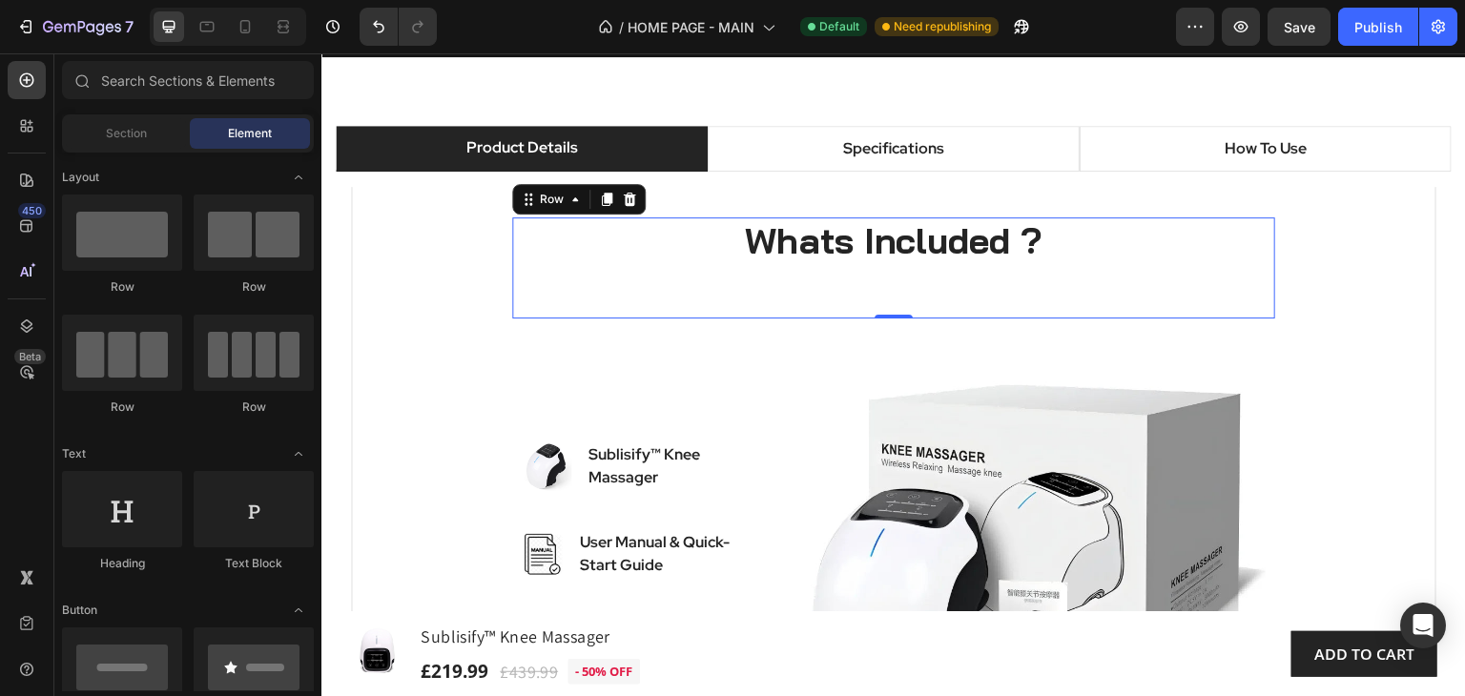
click at [1127, 290] on div "Whats Included ? Heading" at bounding box center [893, 267] width 763 height 101
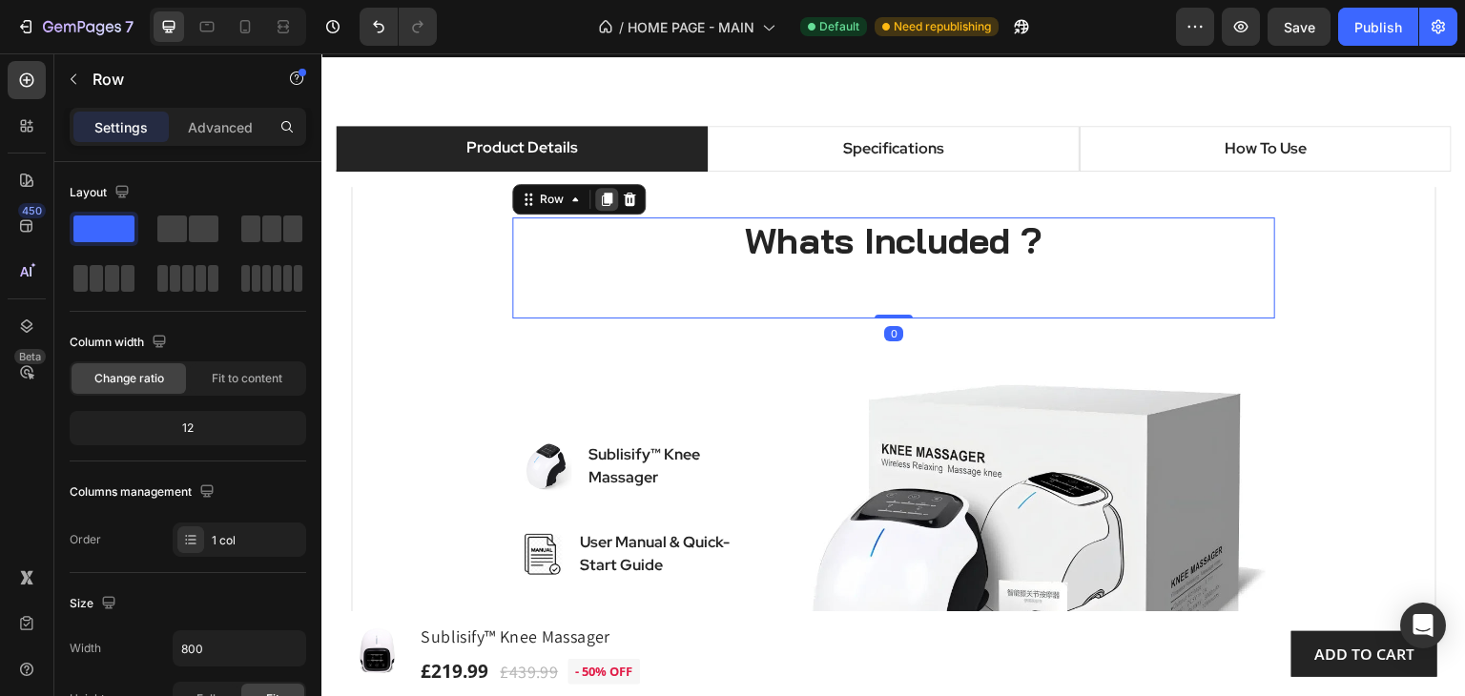
click at [602, 200] on icon at bounding box center [607, 200] width 10 height 13
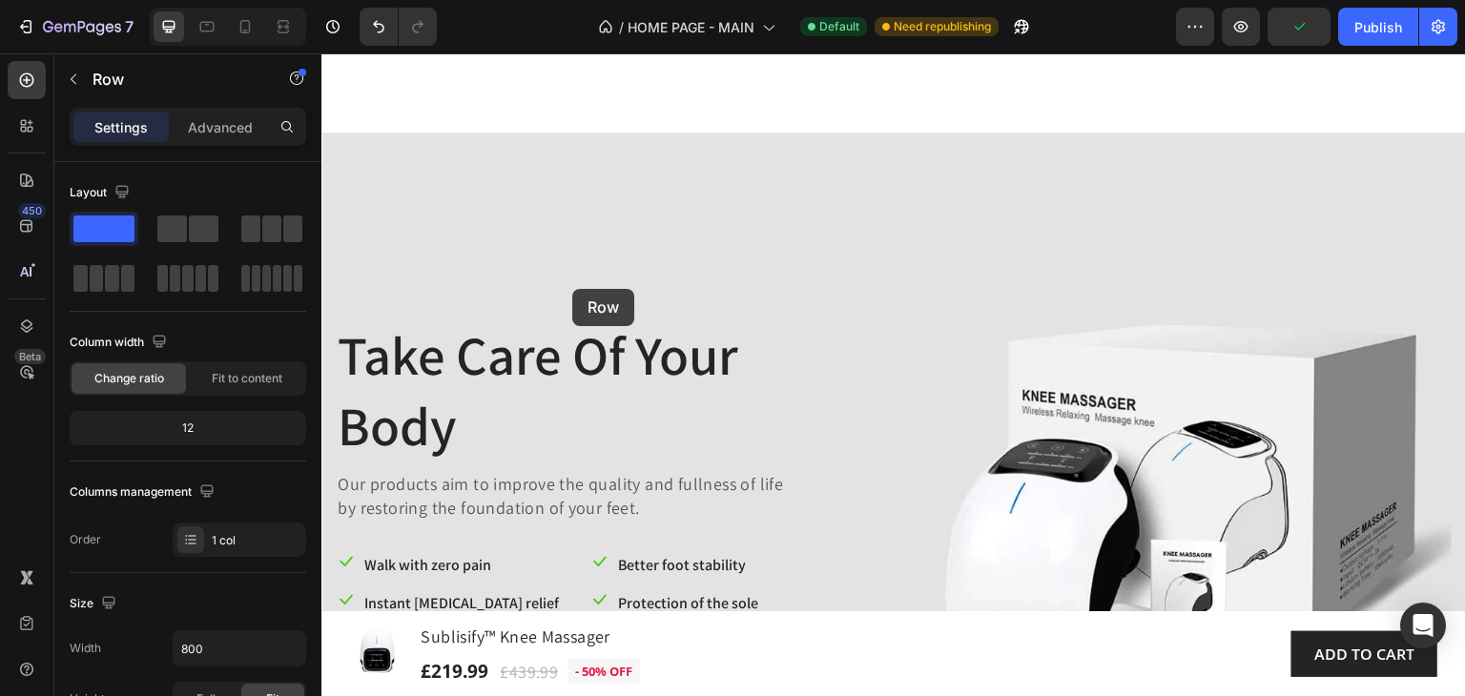
scroll to position [74, 0]
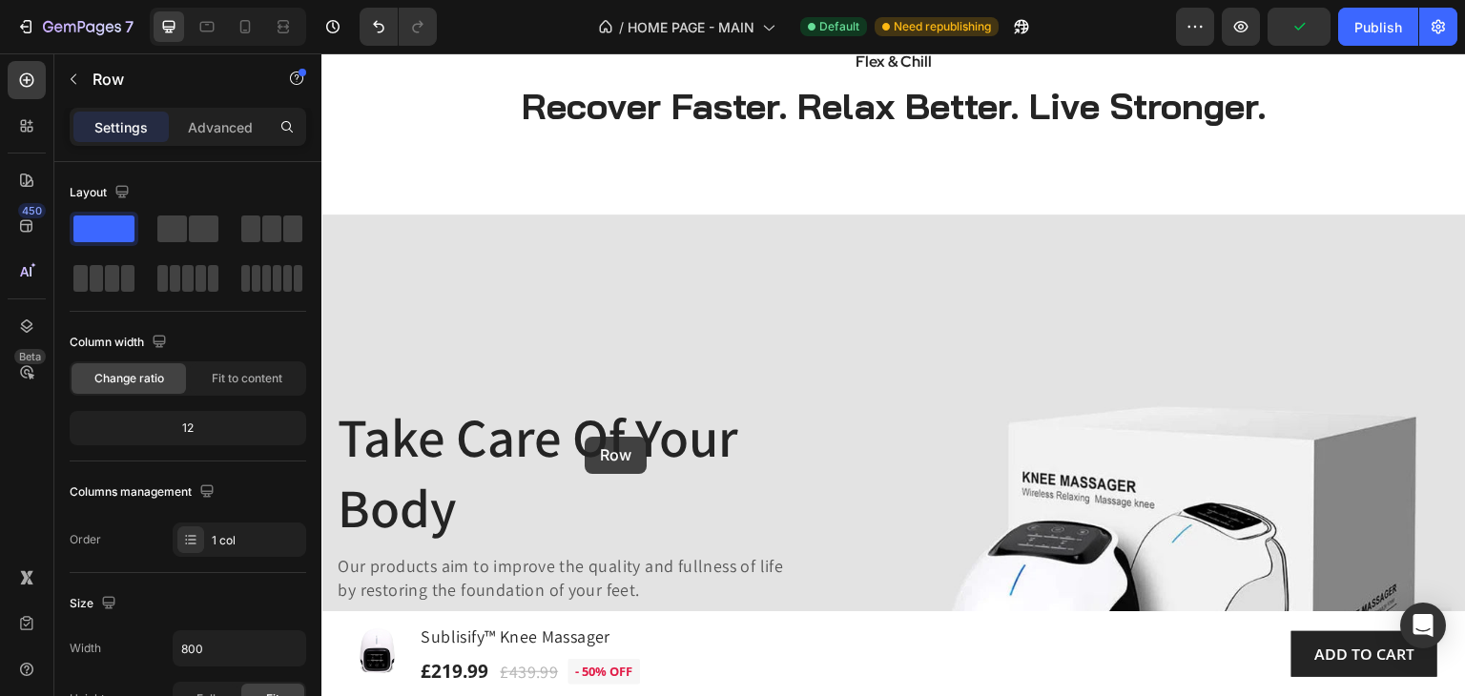
drag, startPoint x: 523, startPoint y: 305, endPoint x: 581, endPoint y: 440, distance: 146.5
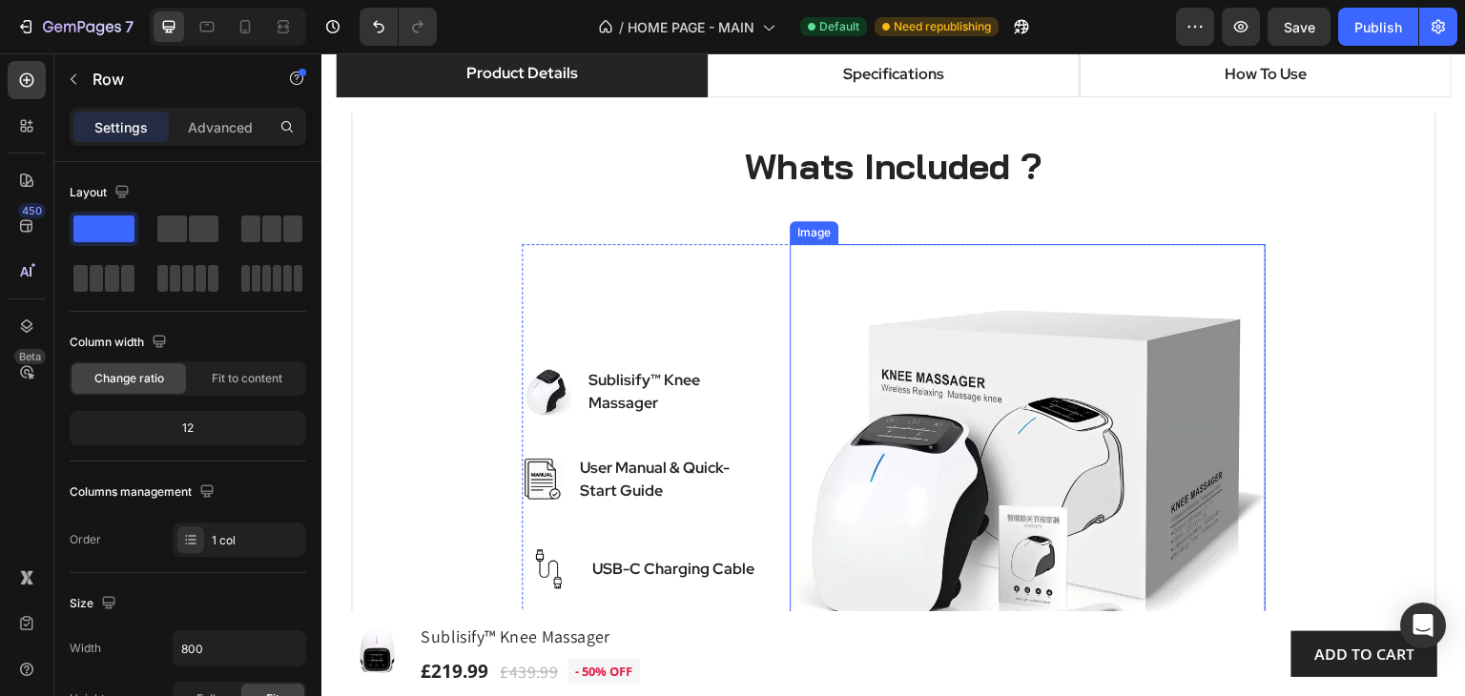
scroll to position [1886, 0]
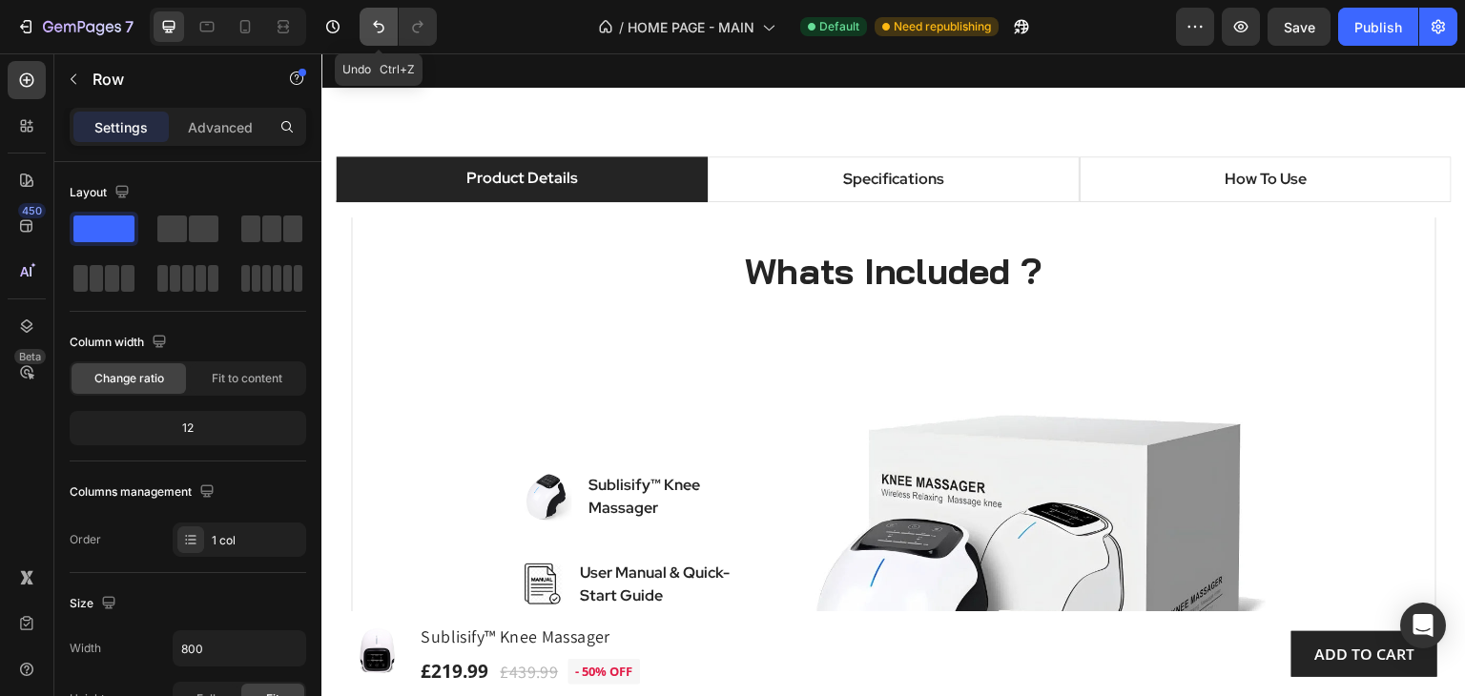
click at [372, 26] on icon "Undo/Redo" at bounding box center [378, 26] width 19 height 19
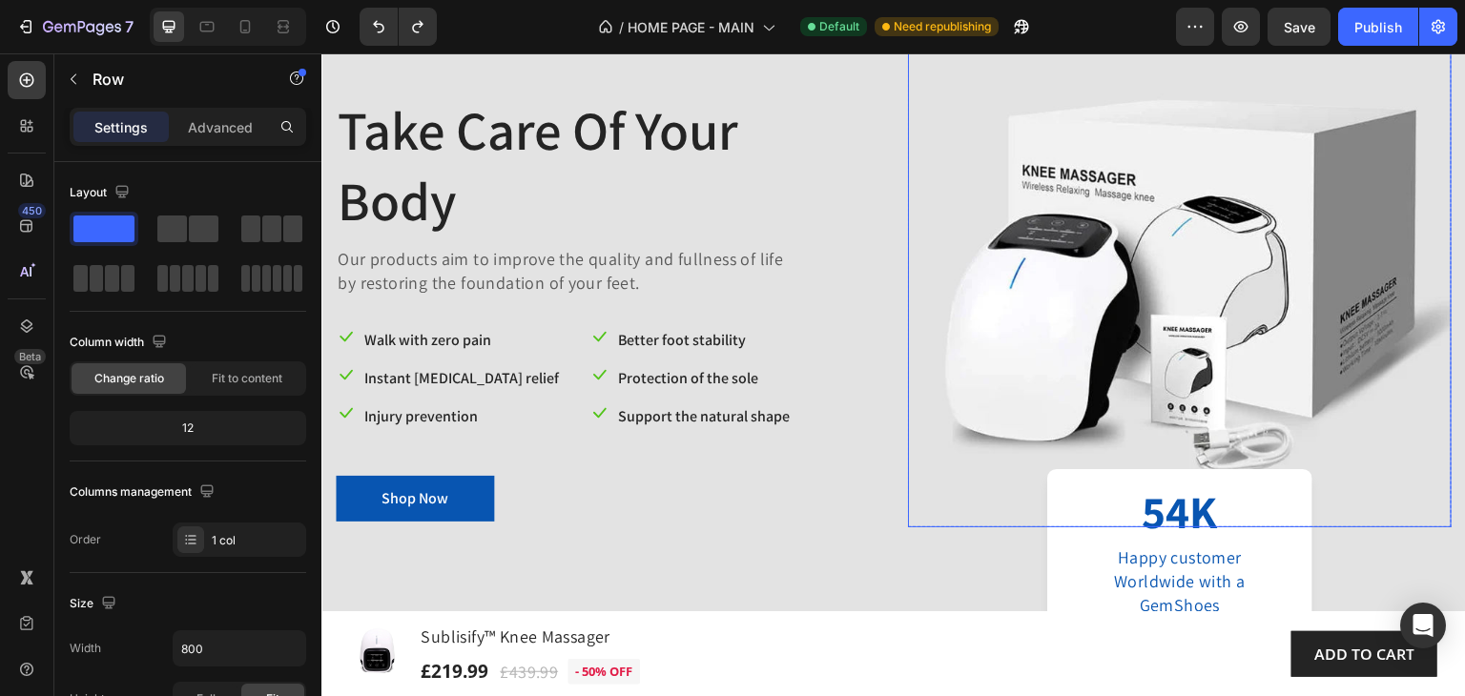
scroll to position [265, 0]
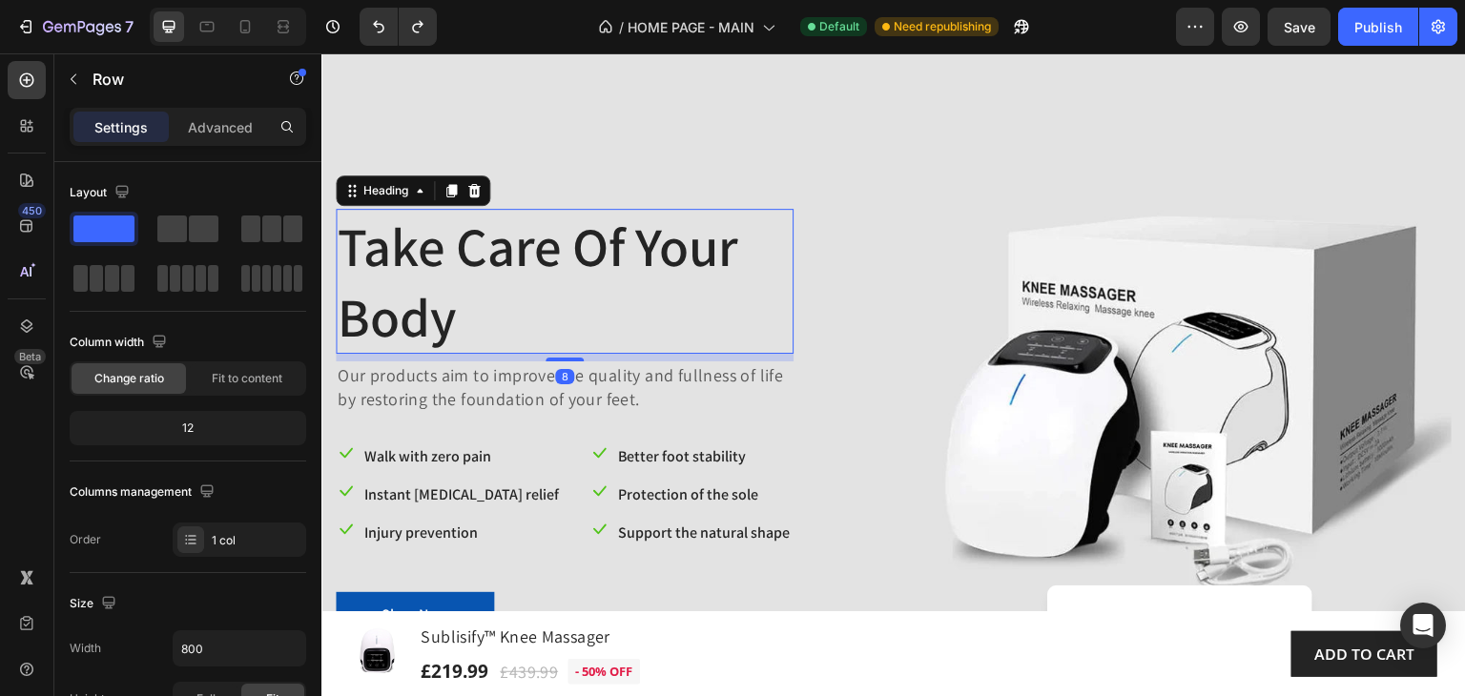
click at [714, 277] on p "Take Care Of Your Body" at bounding box center [565, 281] width 454 height 141
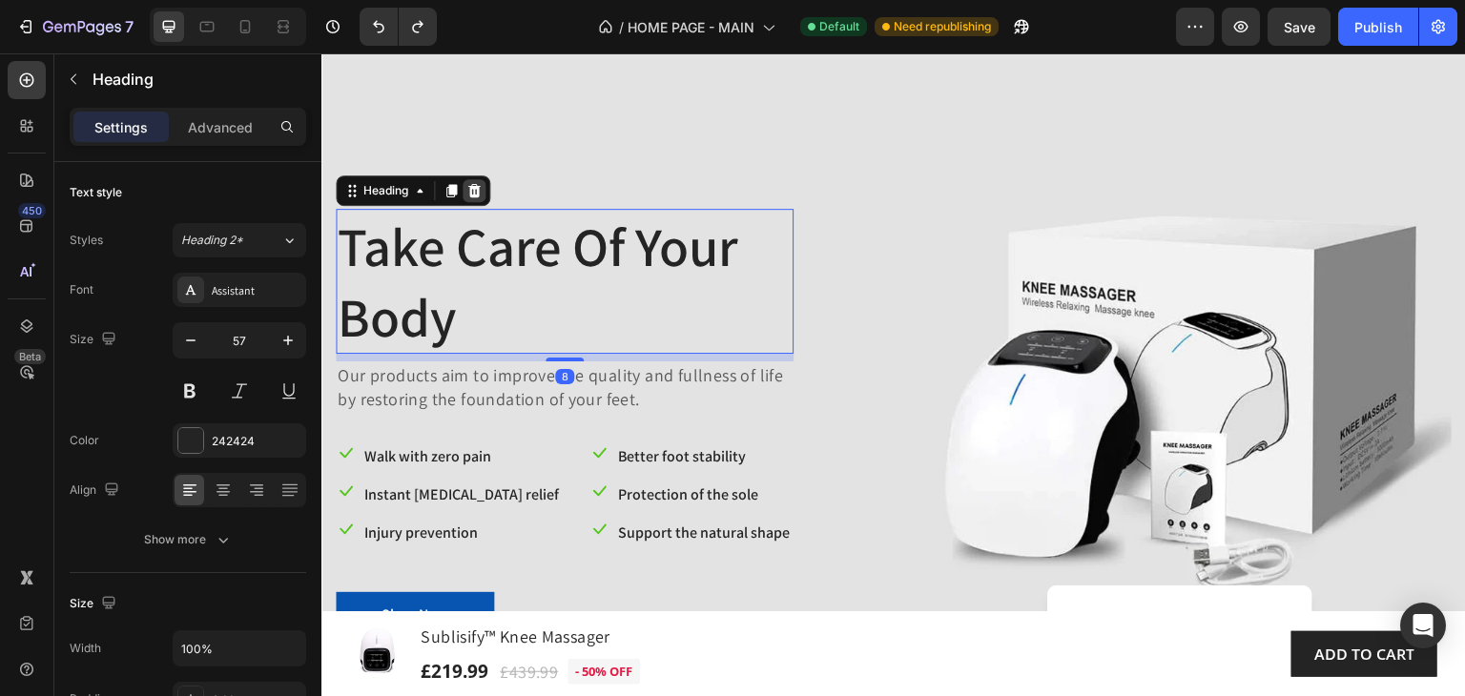
click at [475, 187] on icon at bounding box center [474, 190] width 12 height 13
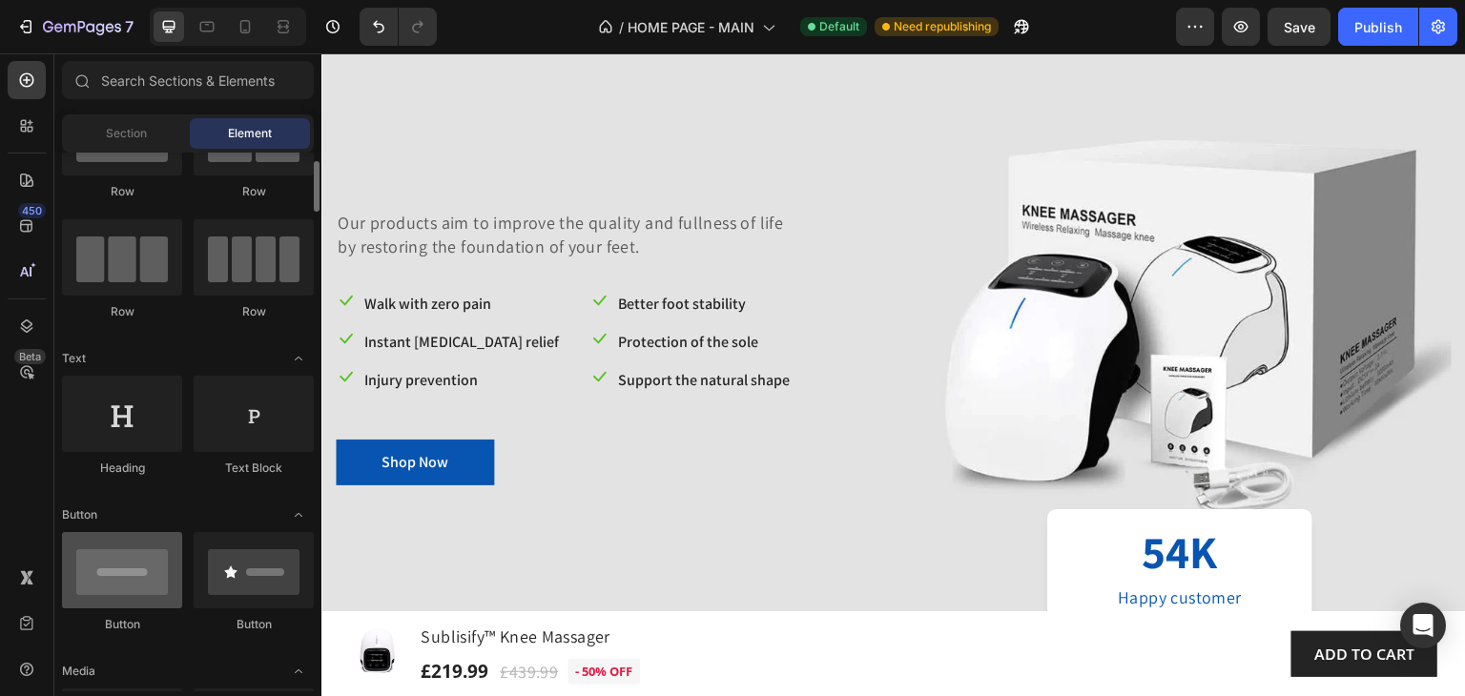
scroll to position [0, 0]
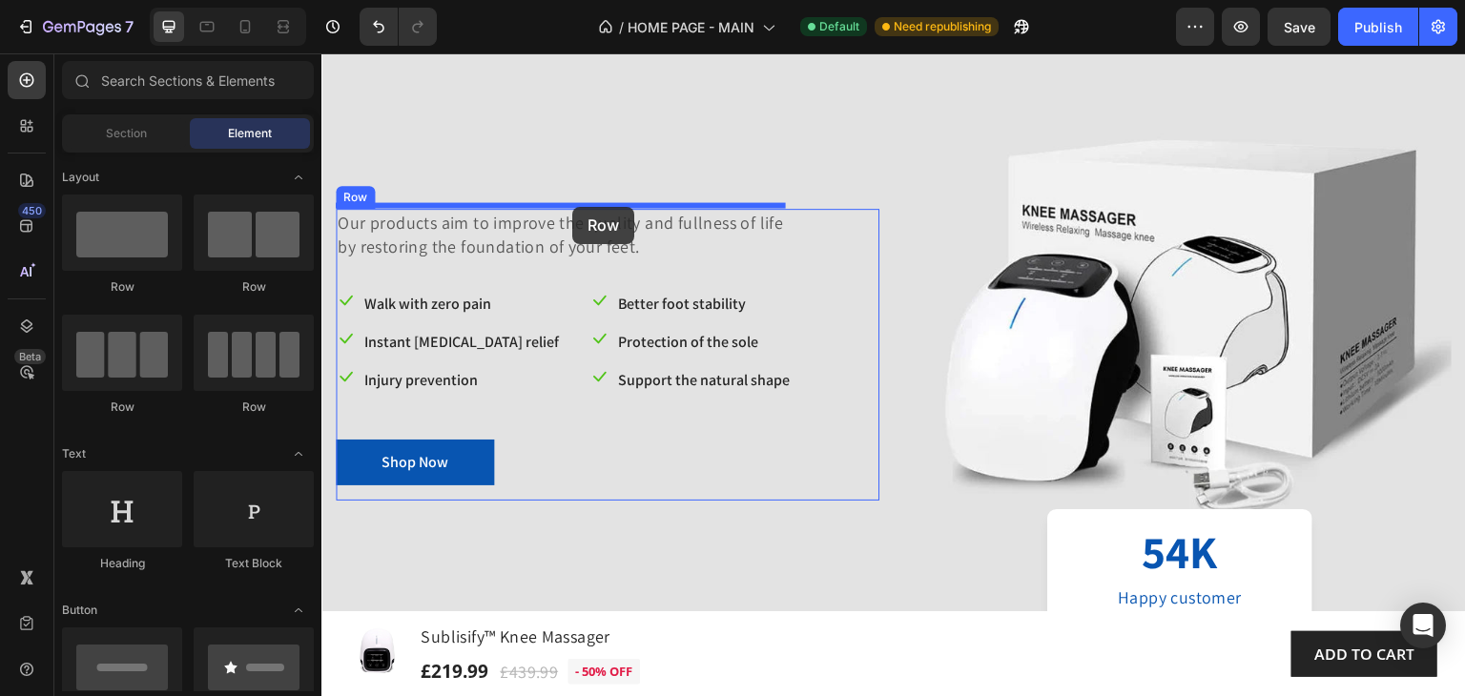
drag, startPoint x: 451, startPoint y: 296, endPoint x: 572, endPoint y: 207, distance: 150.1
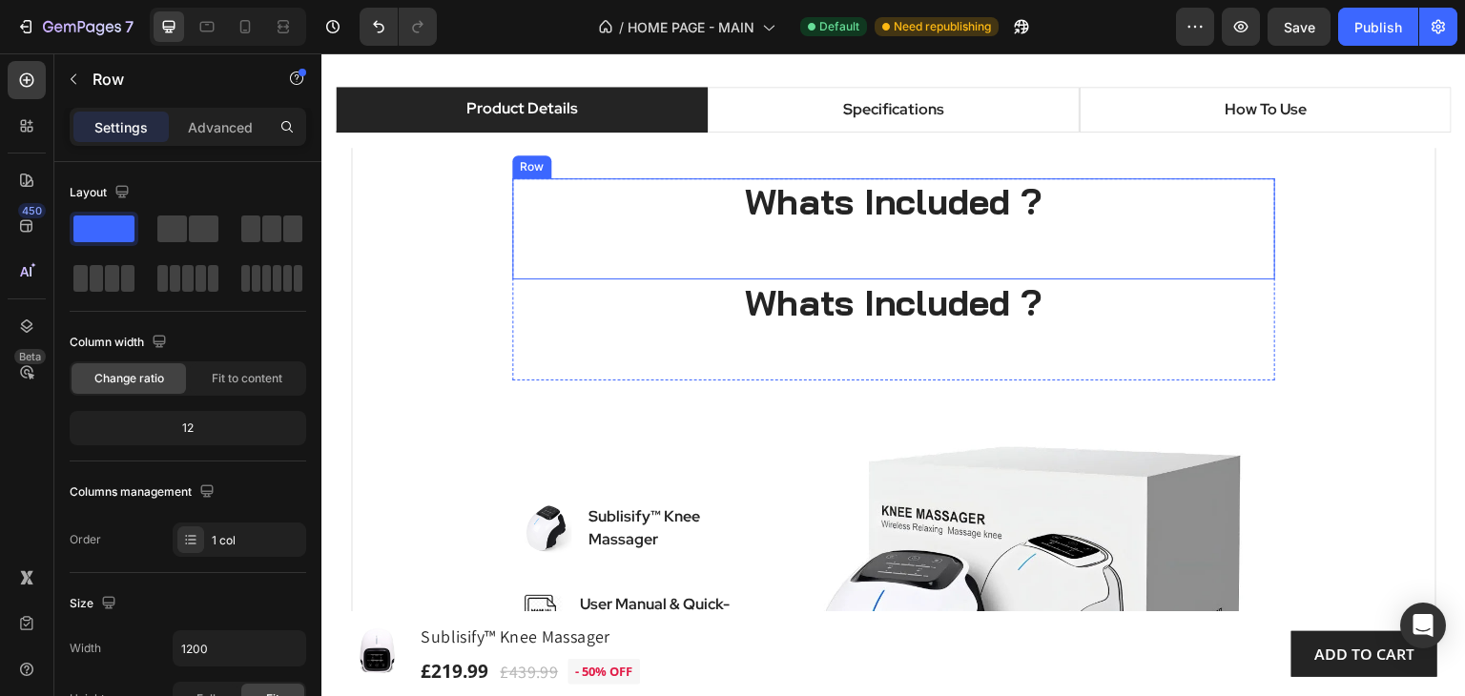
scroll to position [1903, 0]
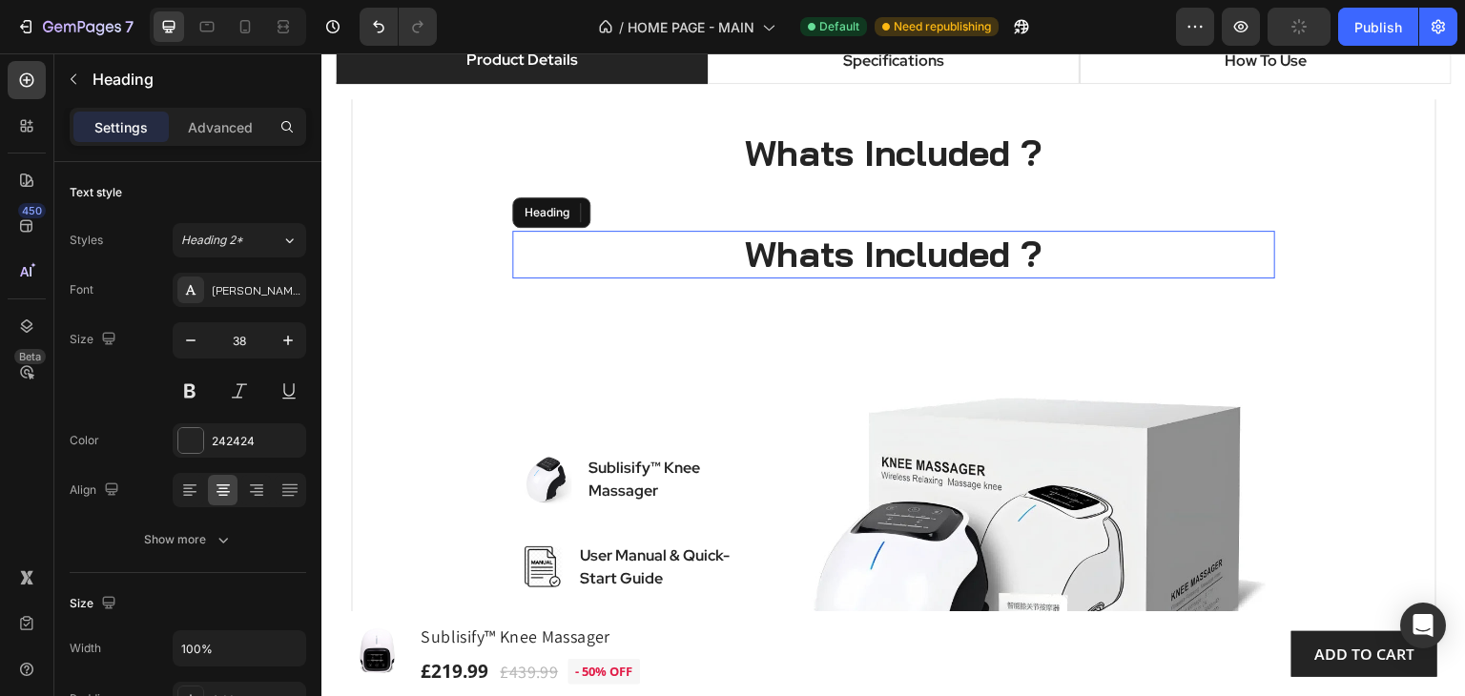
click at [1088, 251] on h2 "Whats Included ?" at bounding box center [893, 255] width 763 height 48
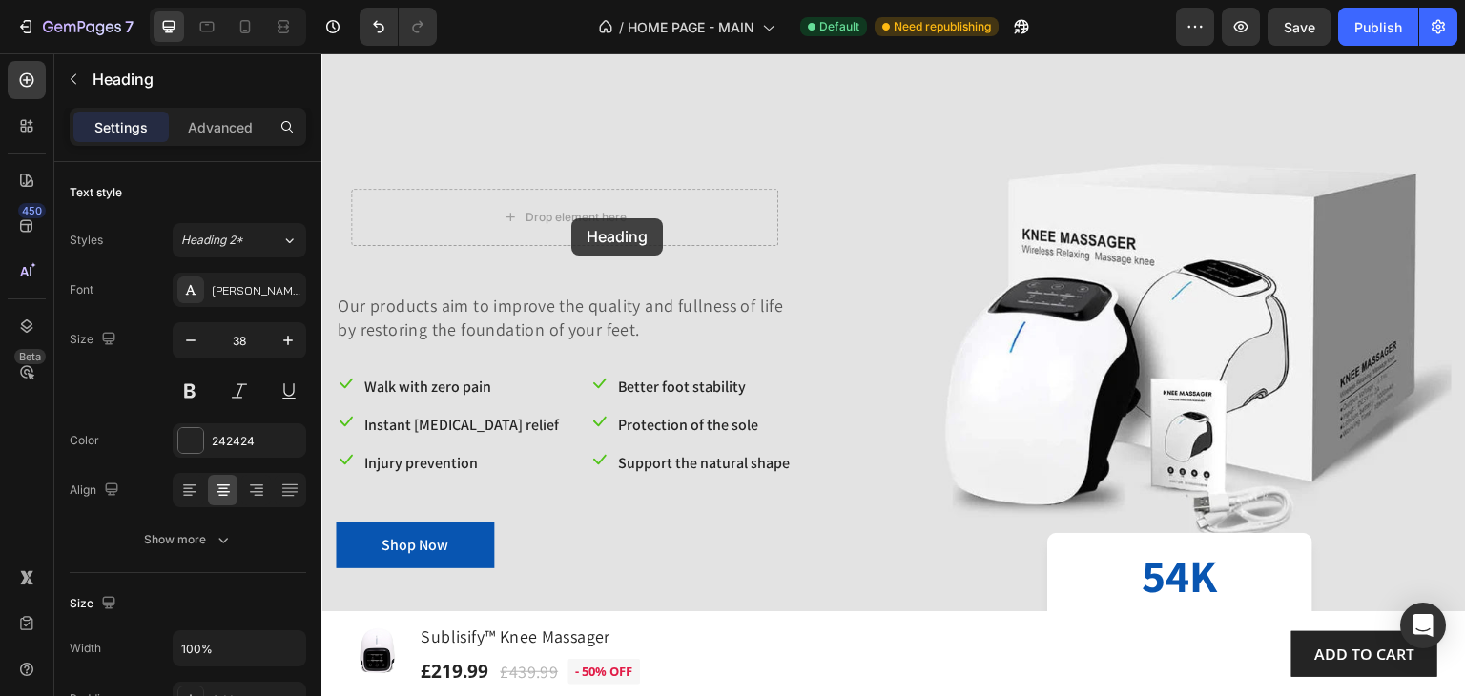
scroll to position [286, 0]
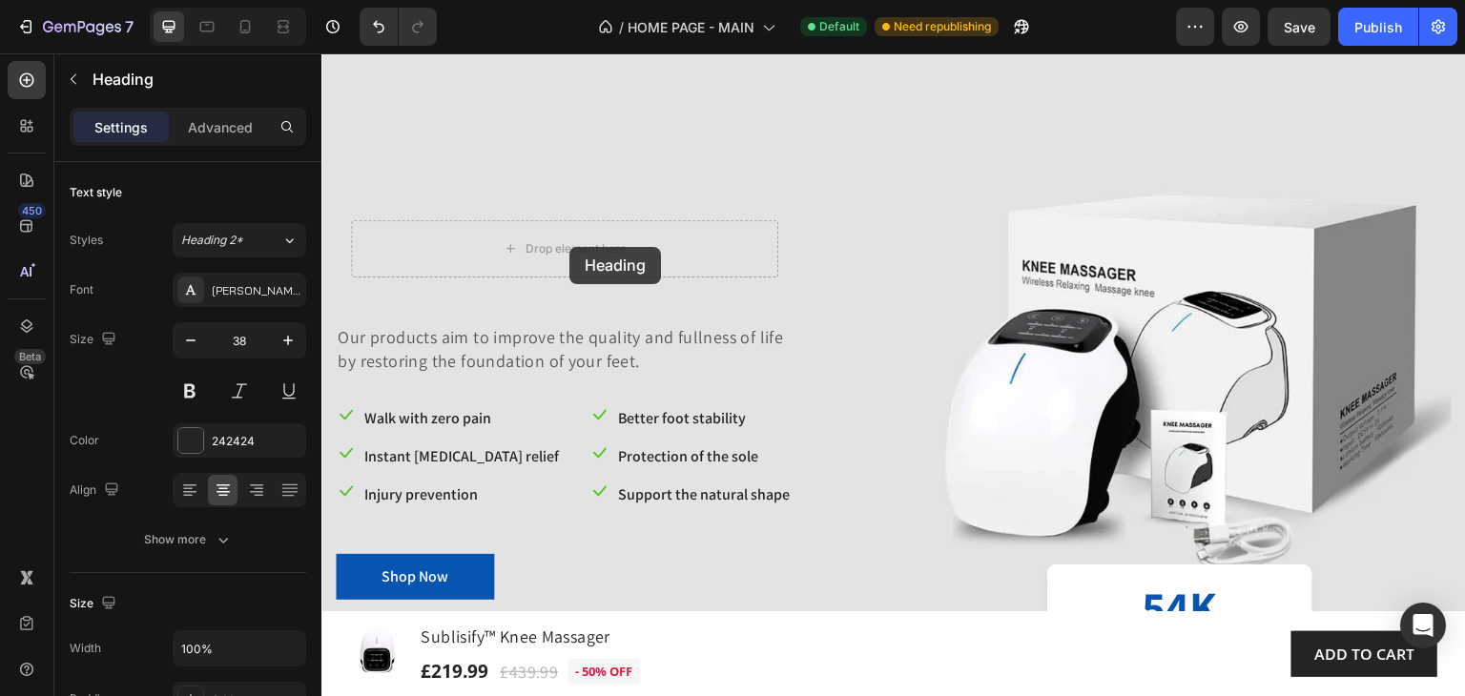
drag, startPoint x: 520, startPoint y: 212, endPoint x: 592, endPoint y: 263, distance: 88.9
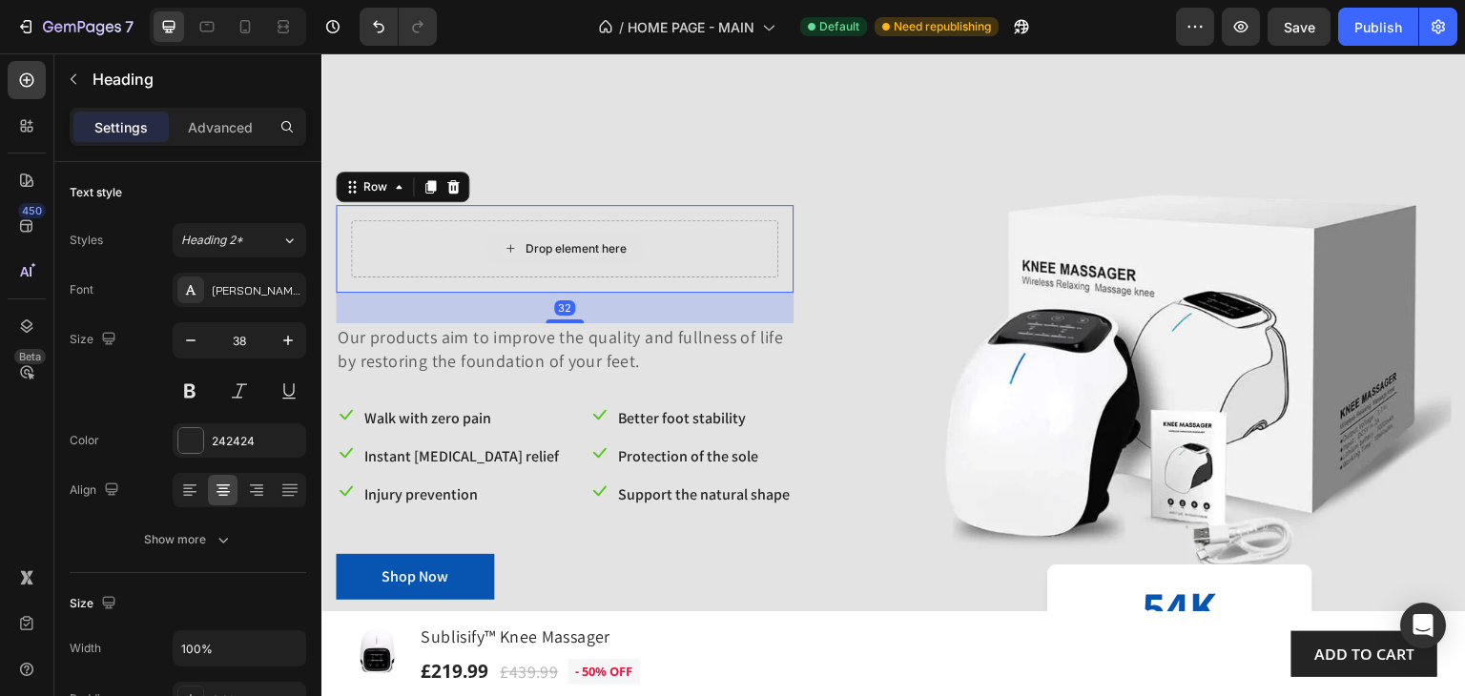
click at [593, 263] on div "Drop element here" at bounding box center [564, 248] width 427 height 57
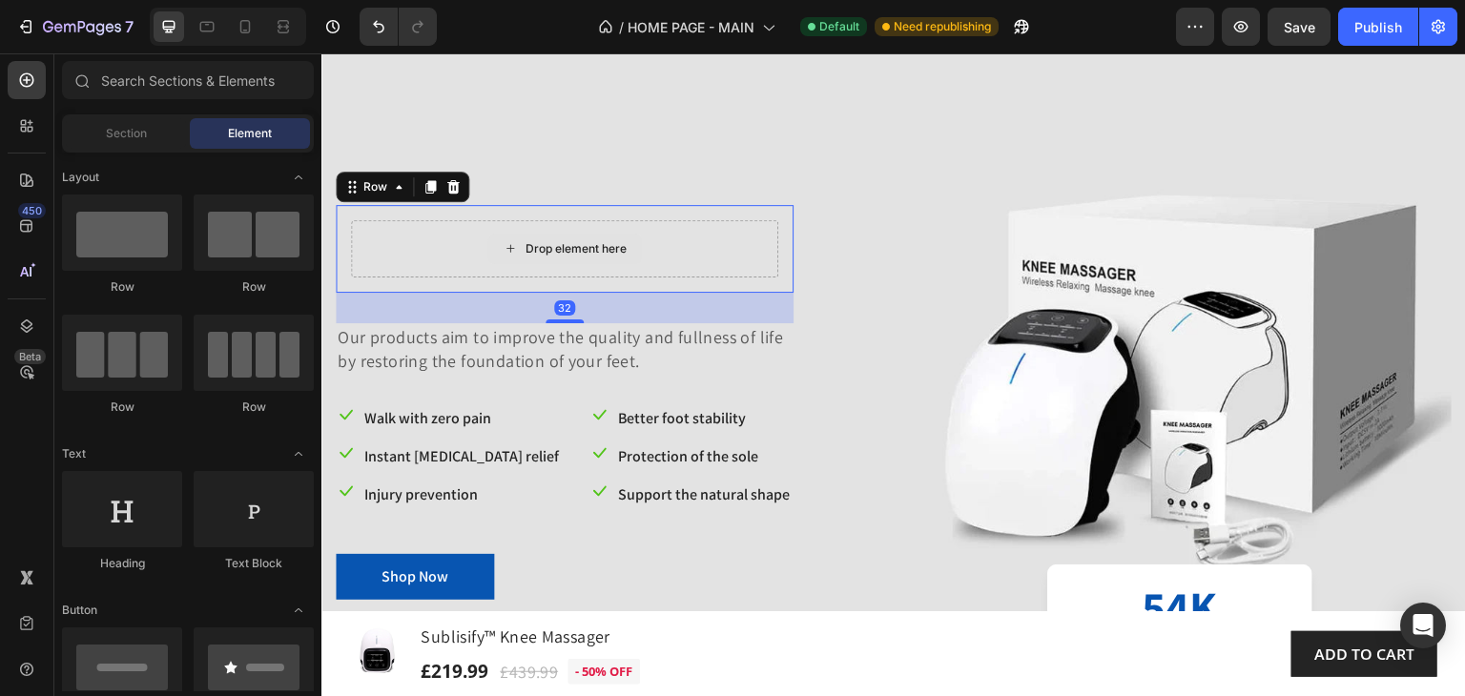
click at [619, 234] on div "Drop element here" at bounding box center [564, 249] width 154 height 31
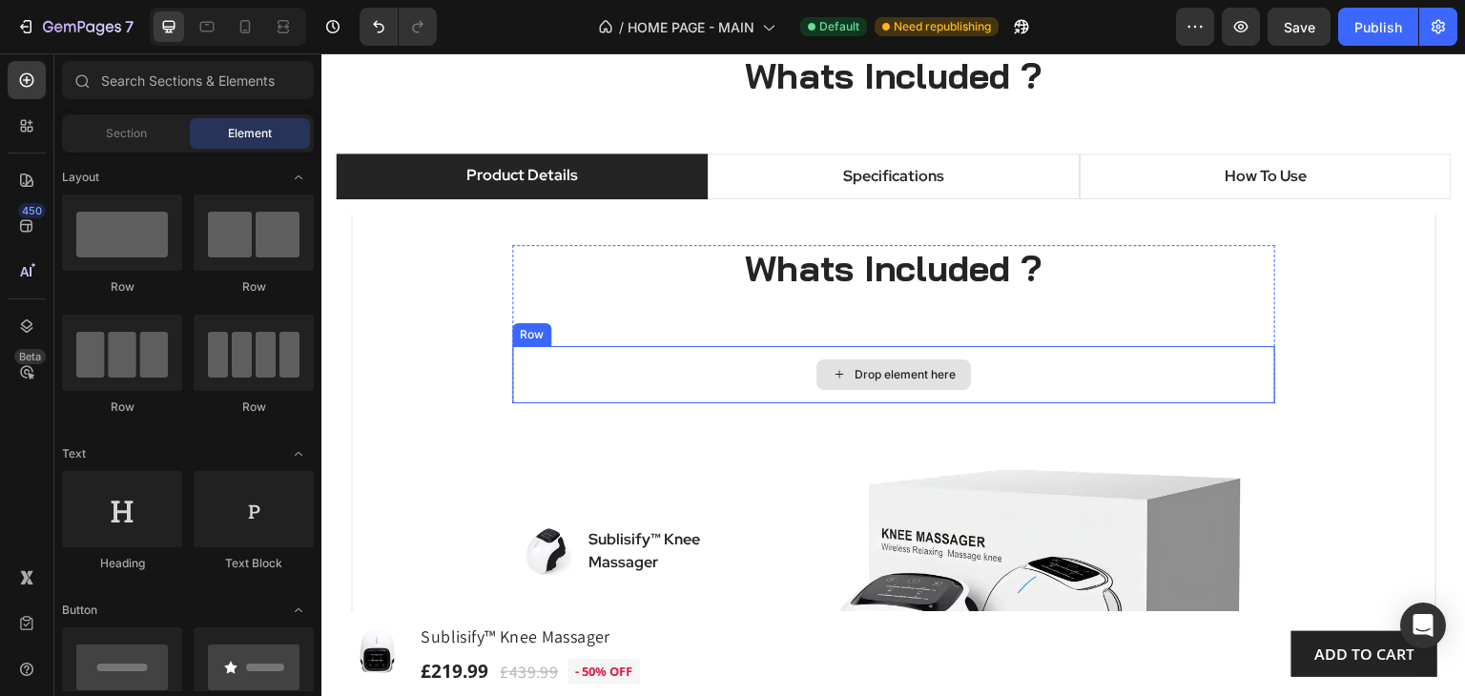
scroll to position [1907, 0]
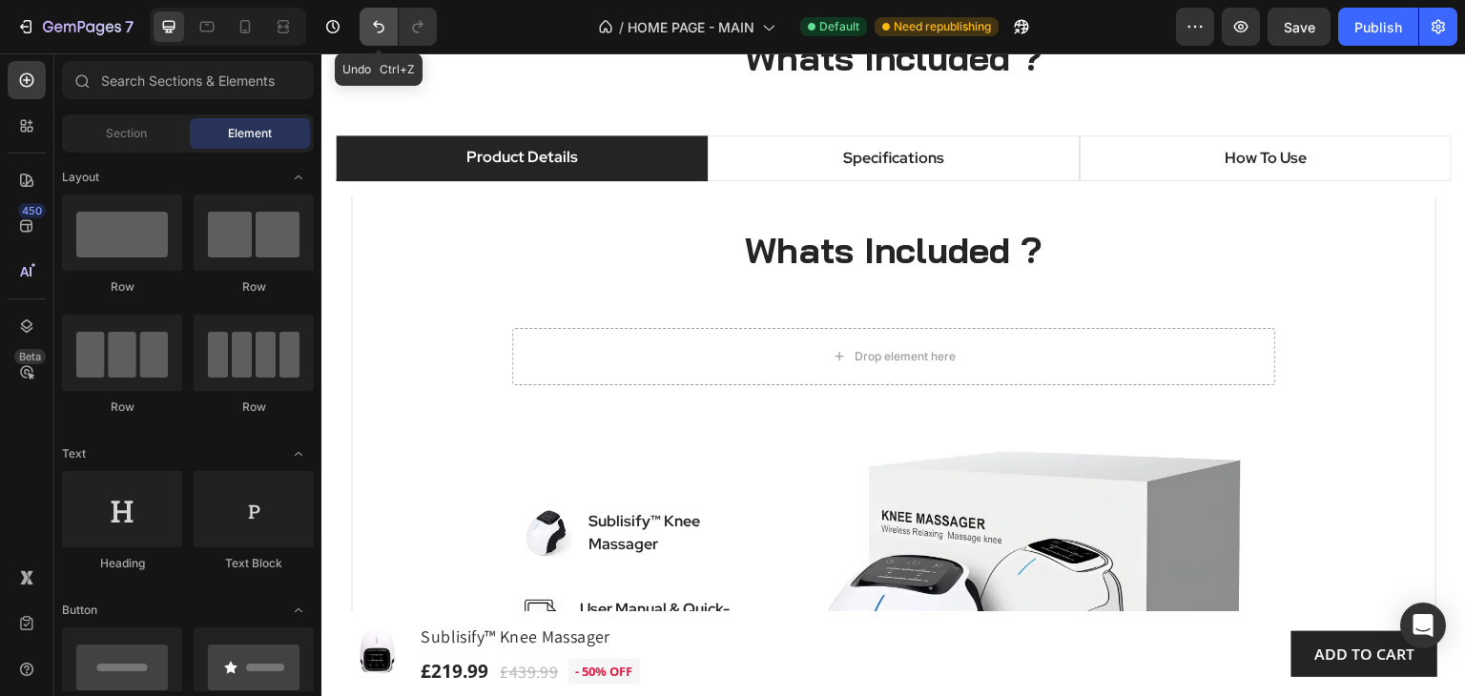
click at [379, 31] on icon "Undo/Redo" at bounding box center [378, 26] width 19 height 19
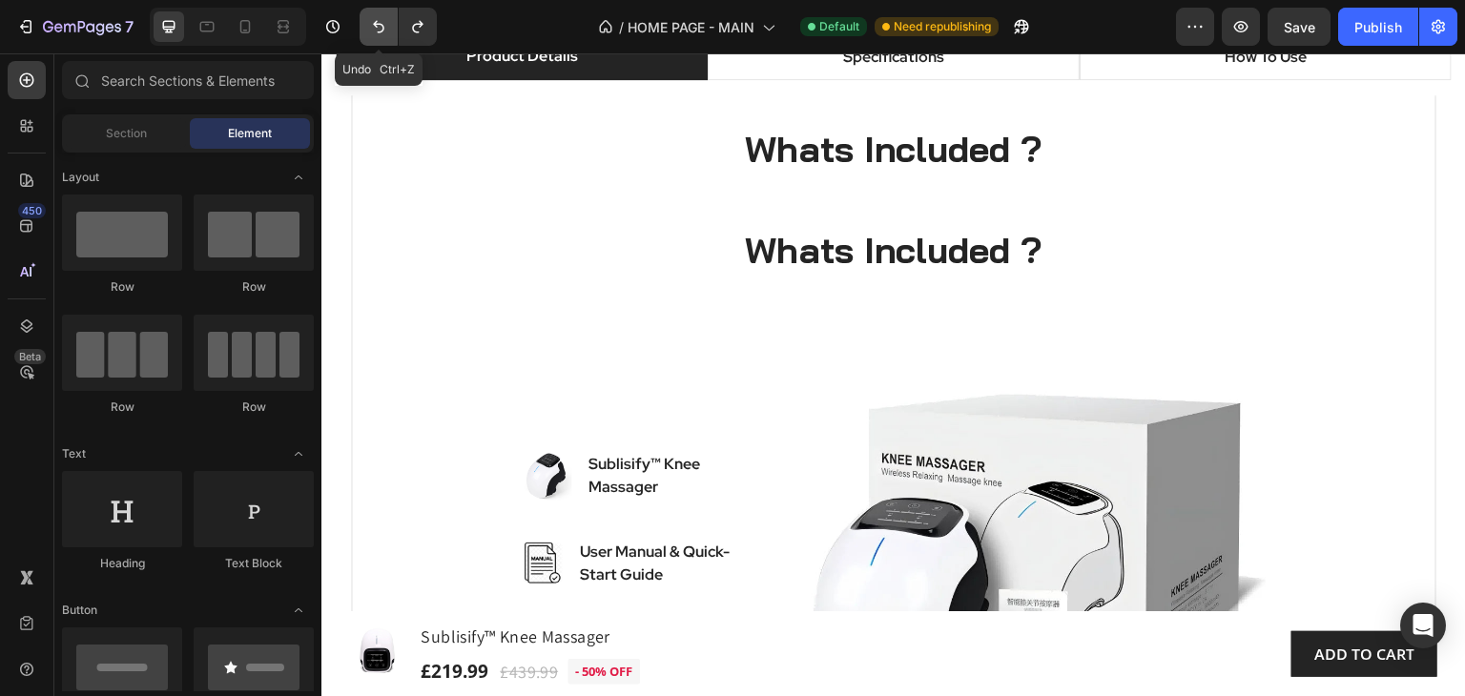
scroll to position [1806, 0]
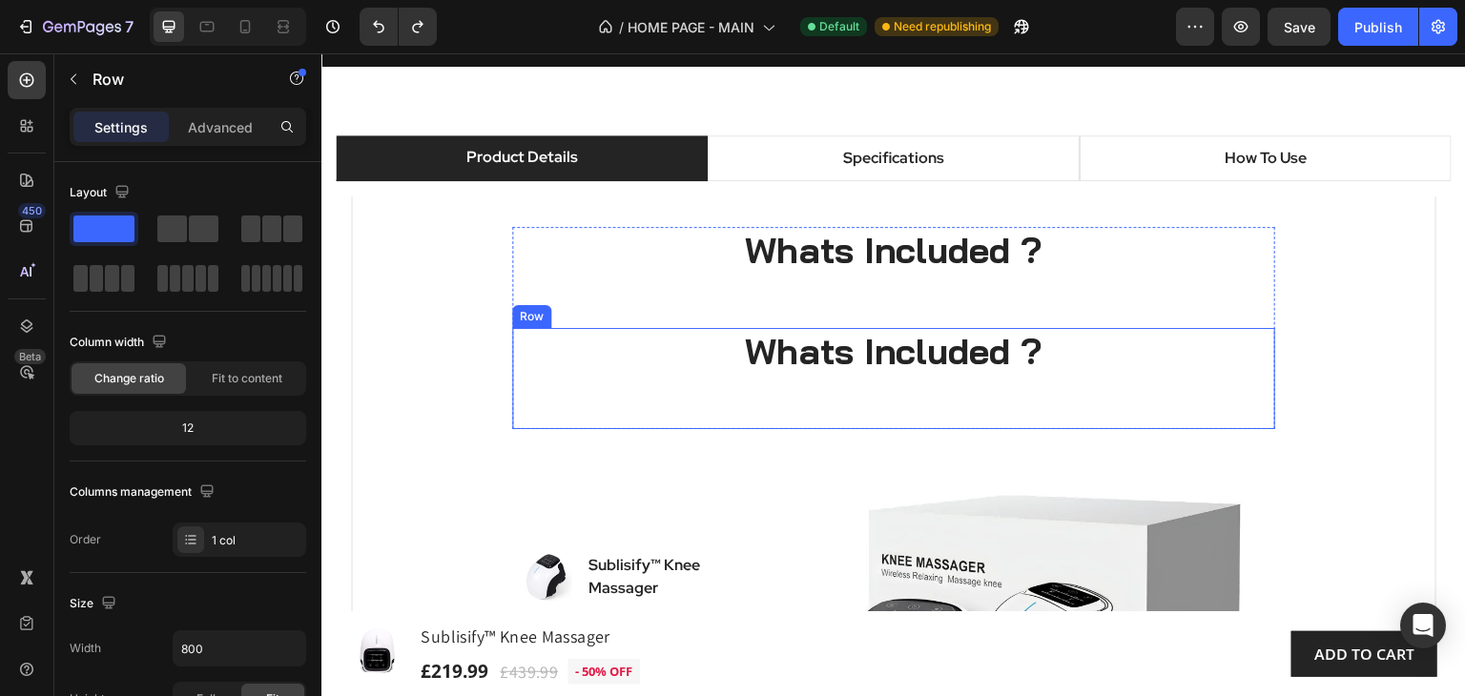
click at [1201, 399] on div "Whats Included ? Heading" at bounding box center [893, 378] width 763 height 101
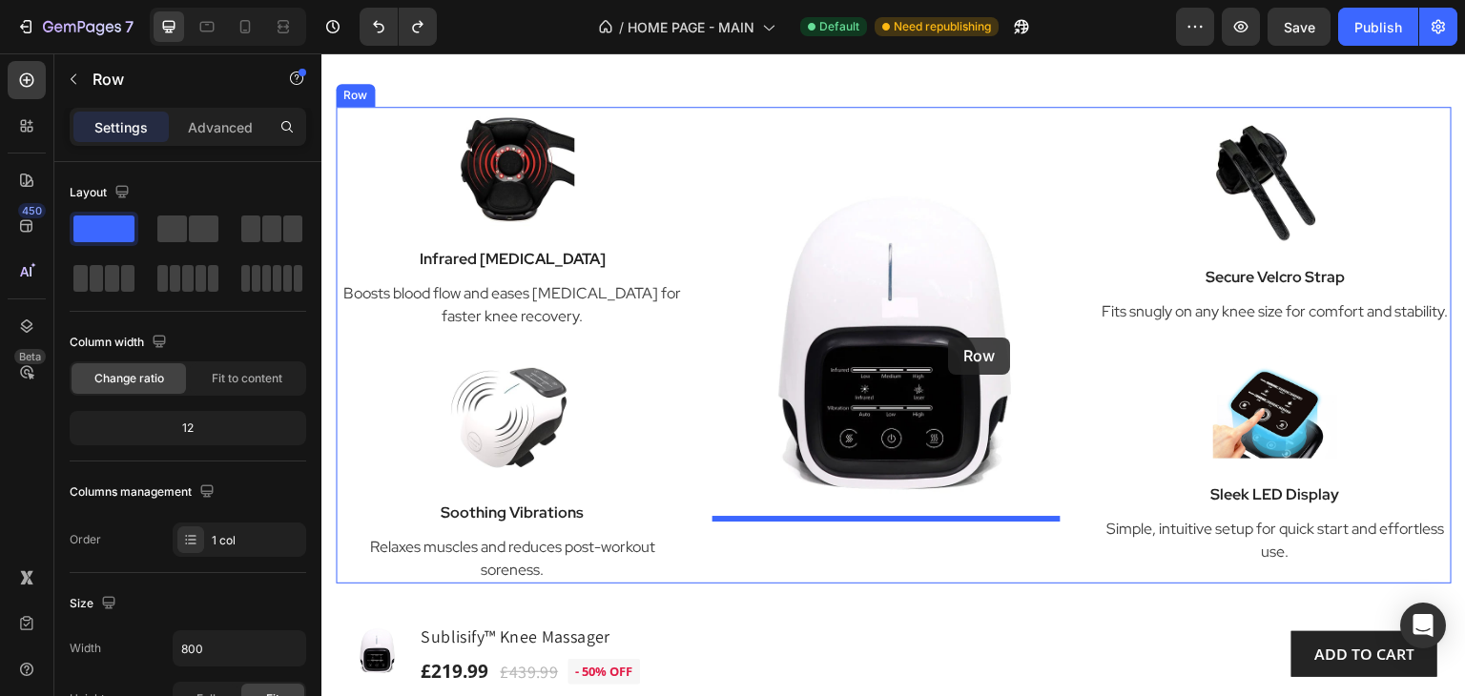
scroll to position [2979, 0]
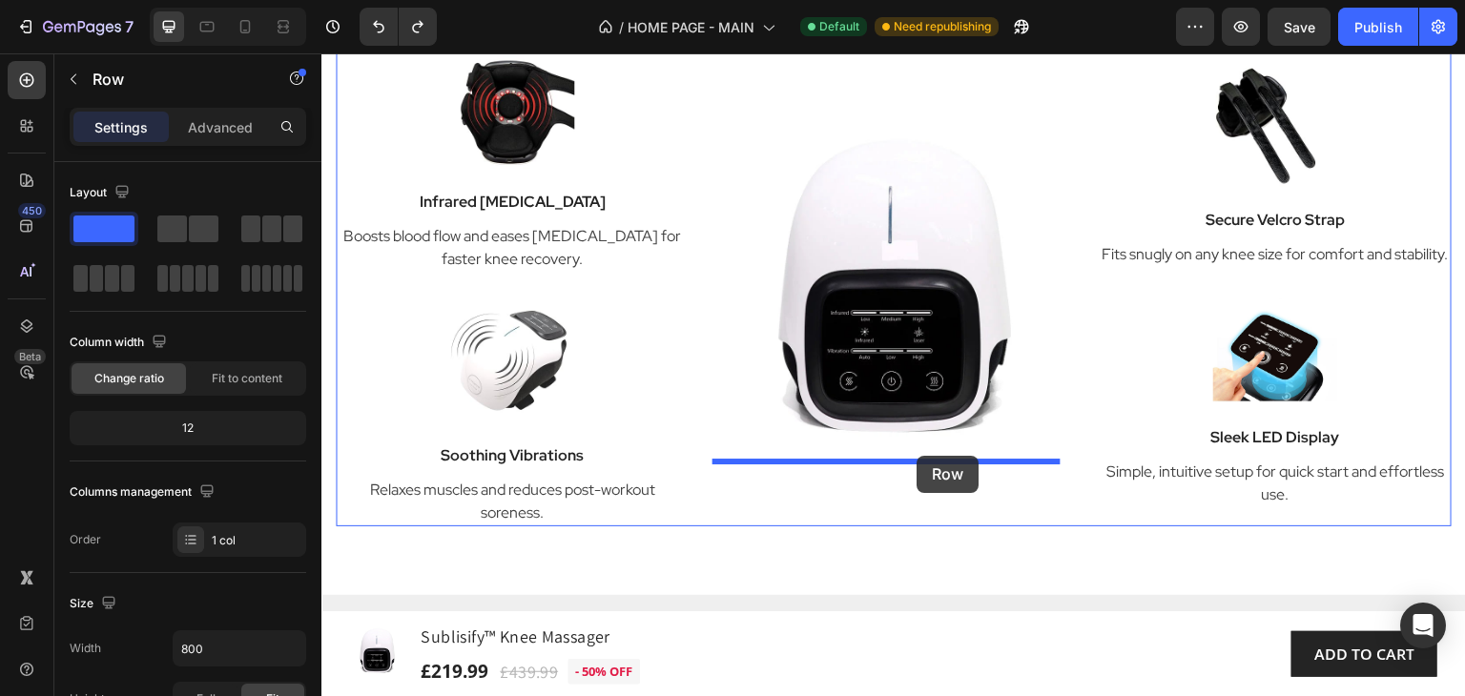
drag, startPoint x: 521, startPoint y: 315, endPoint x: 917, endPoint y: 456, distance: 421.1
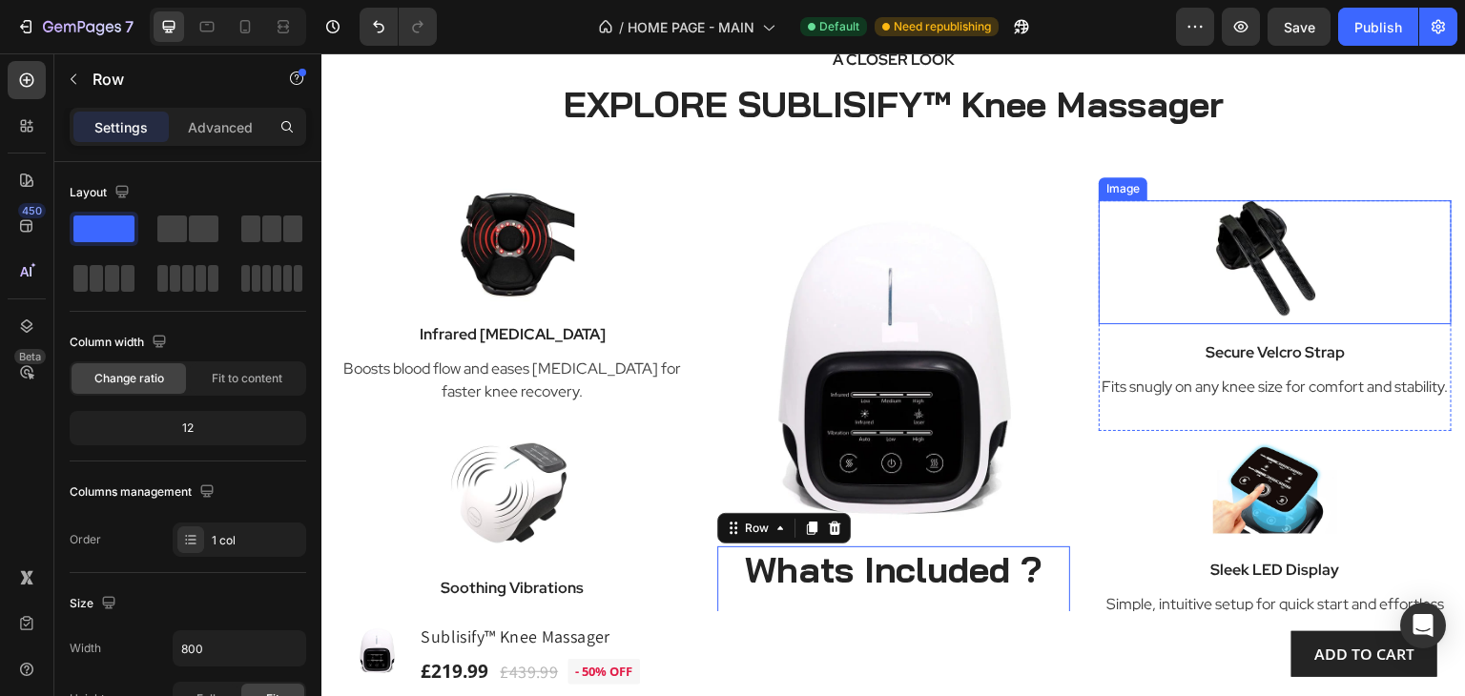
scroll to position [2884, 0]
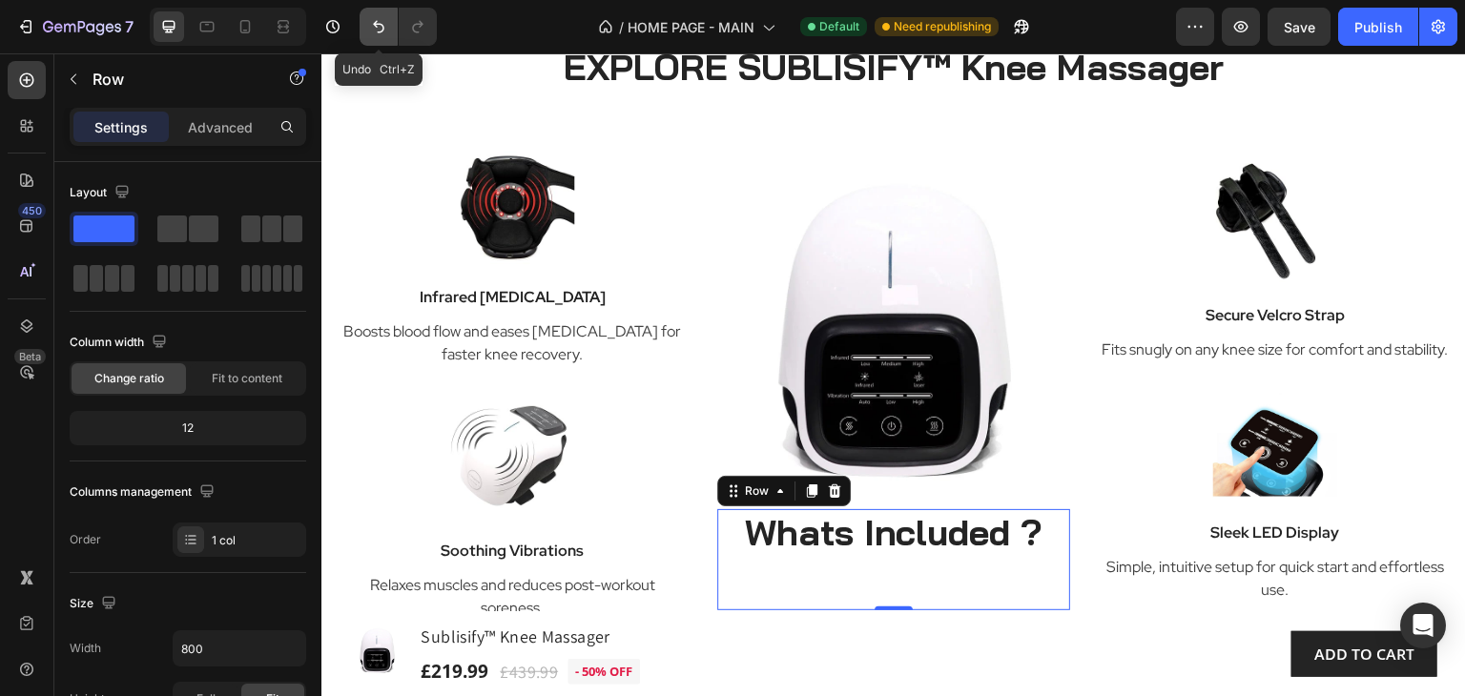
click at [377, 22] on icon "Undo/Redo" at bounding box center [378, 26] width 19 height 19
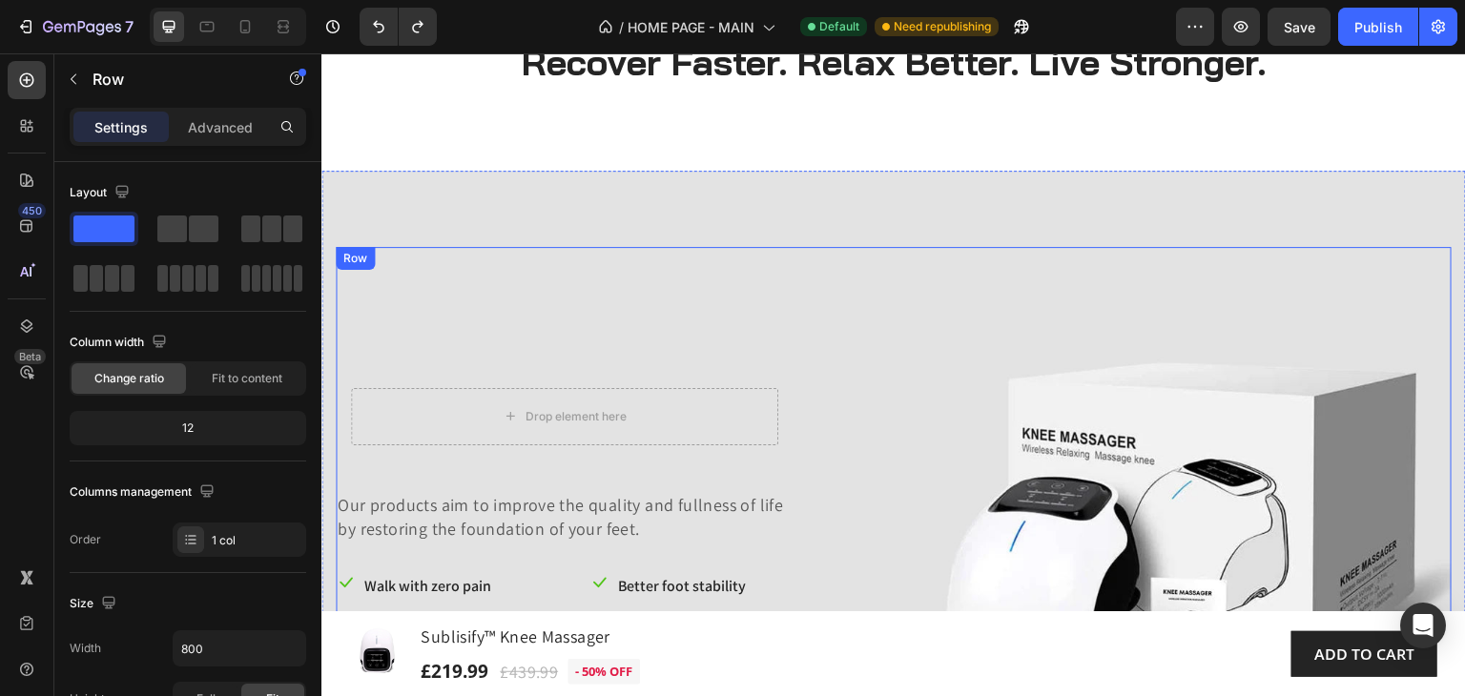
scroll to position [118, 0]
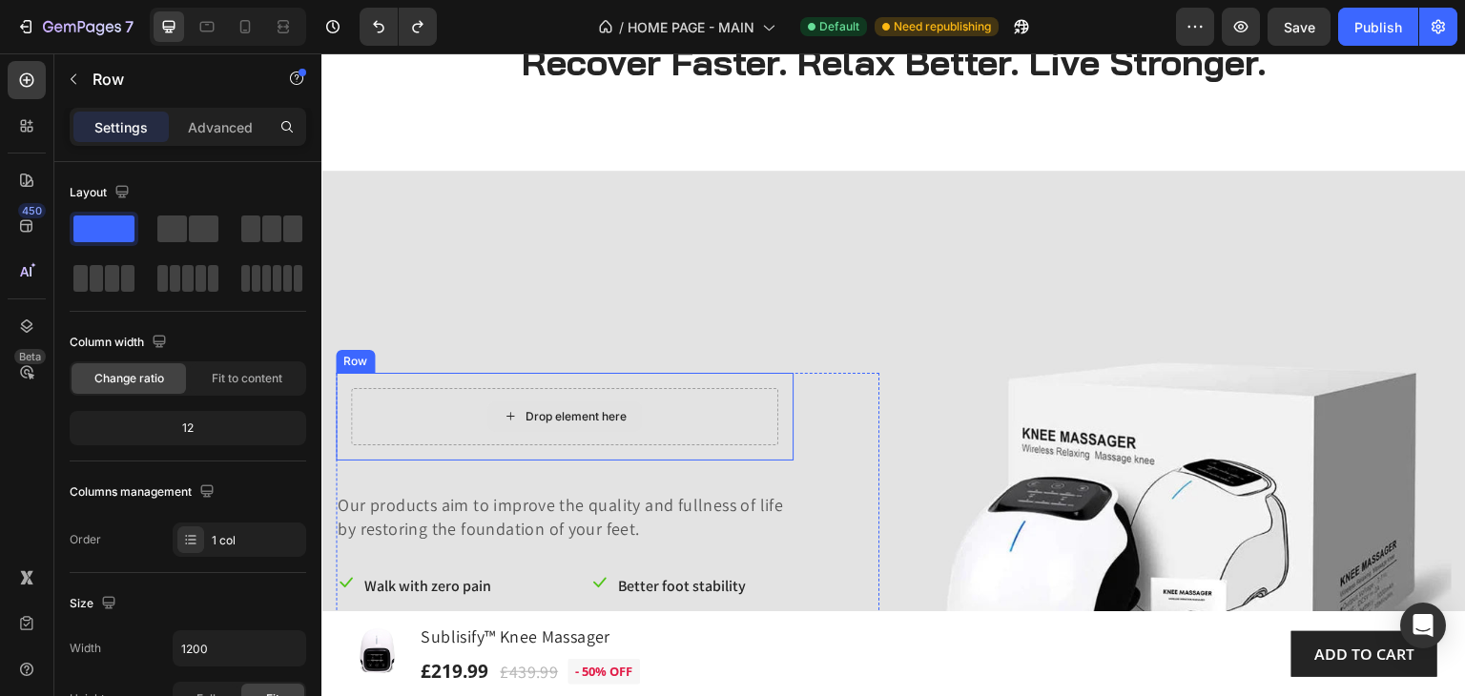
click at [718, 420] on div "Drop element here" at bounding box center [564, 416] width 427 height 57
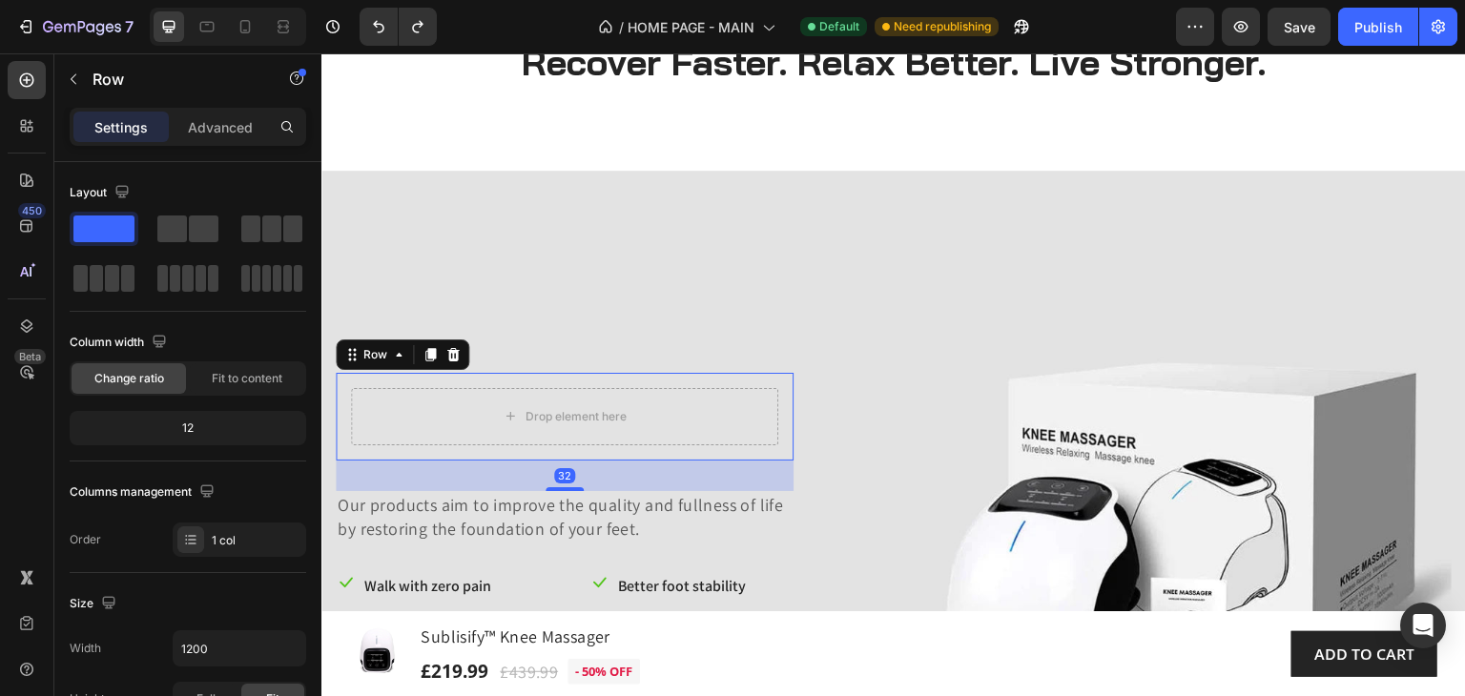
click at [458, 349] on icon at bounding box center [452, 354] width 15 height 15
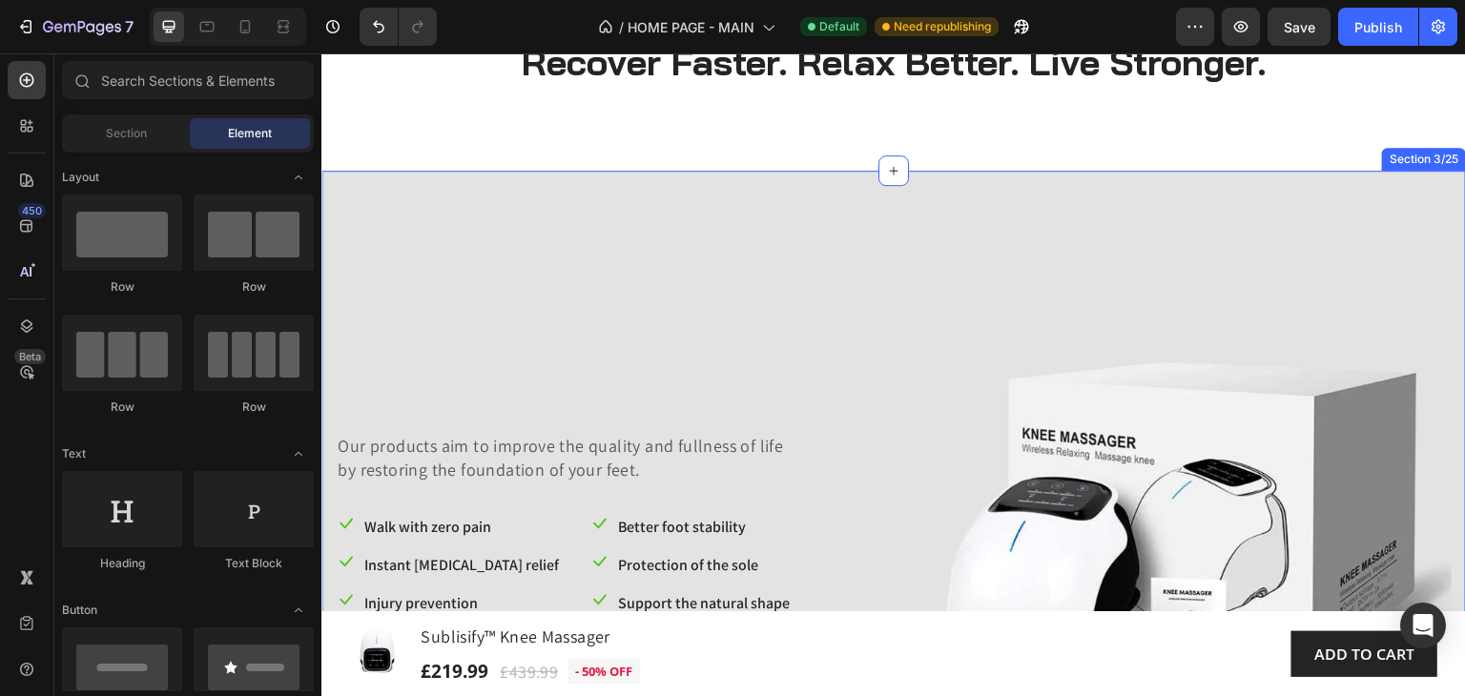
click at [351, 188] on div "Our products aim to improve the quality and fullness of life by restoring the f…" at bounding box center [893, 571] width 1144 height 800
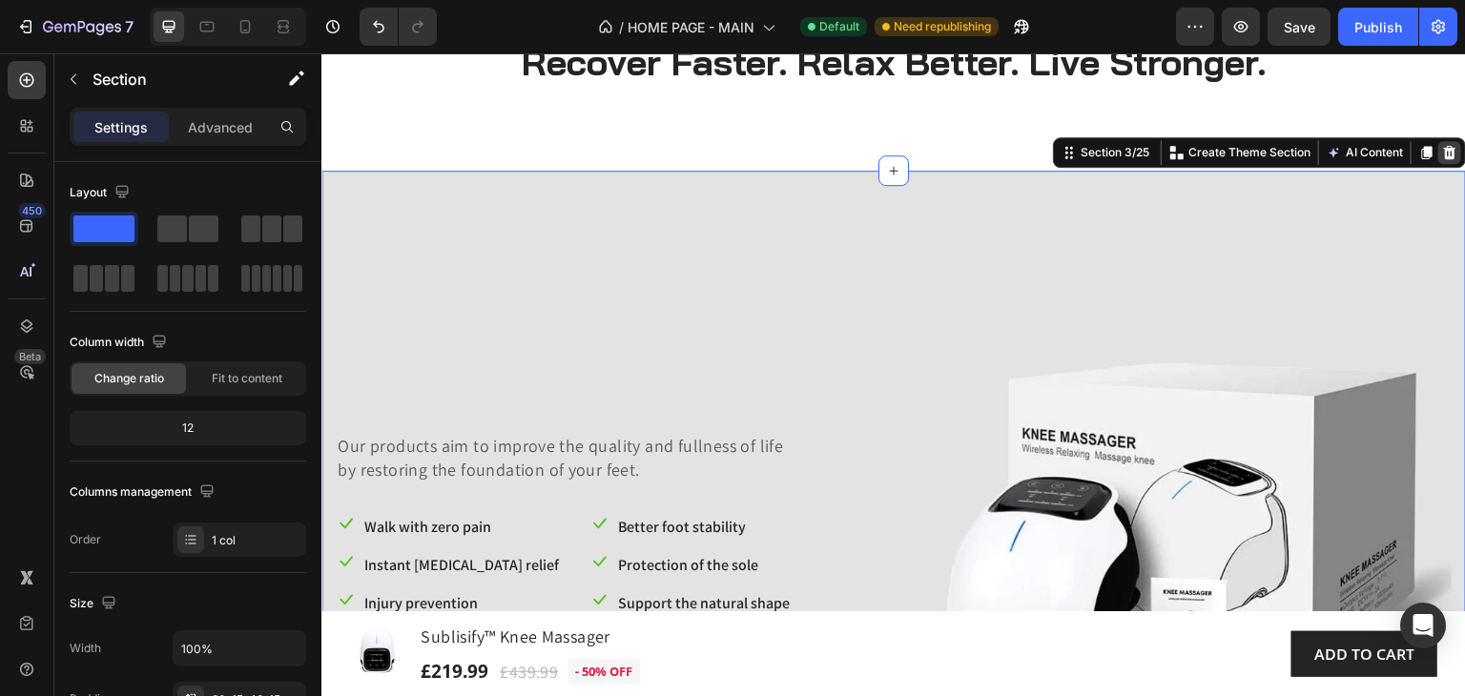
click at [1442, 151] on icon at bounding box center [1449, 152] width 15 height 15
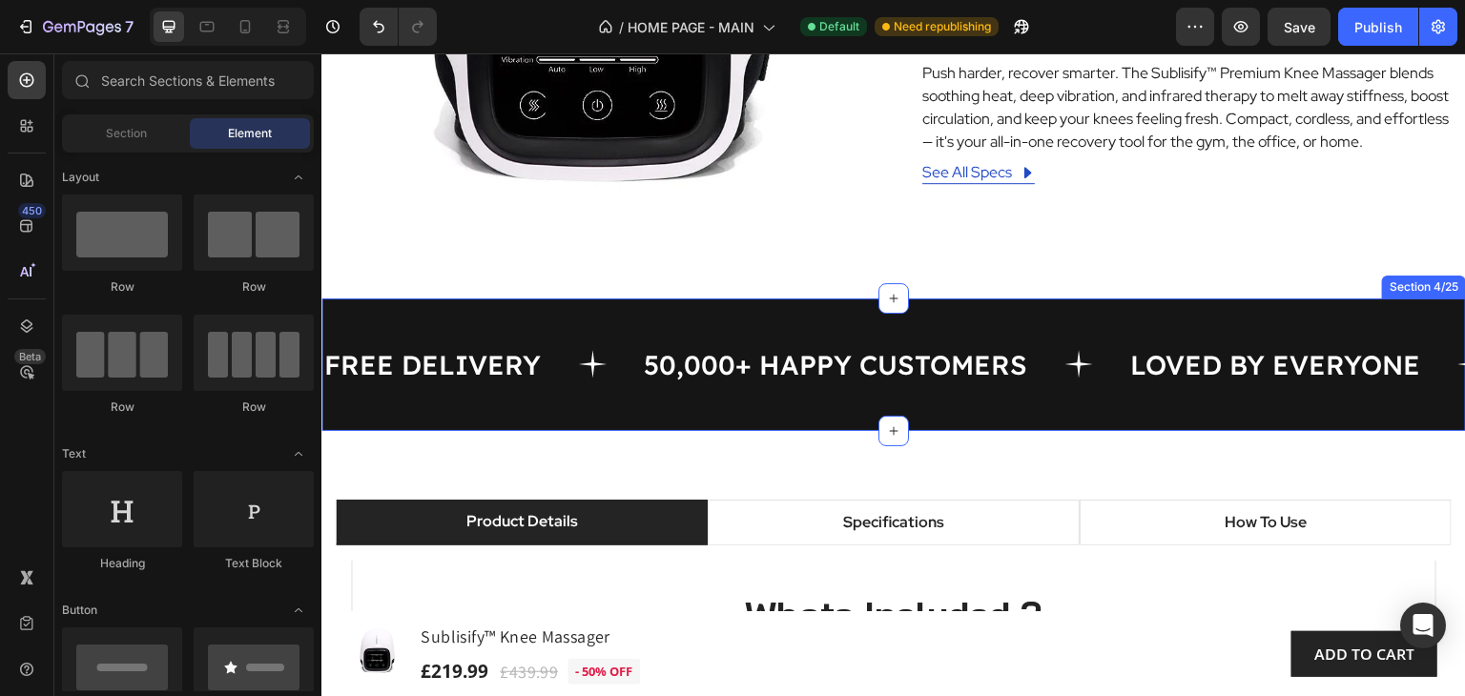
scroll to position [572, 0]
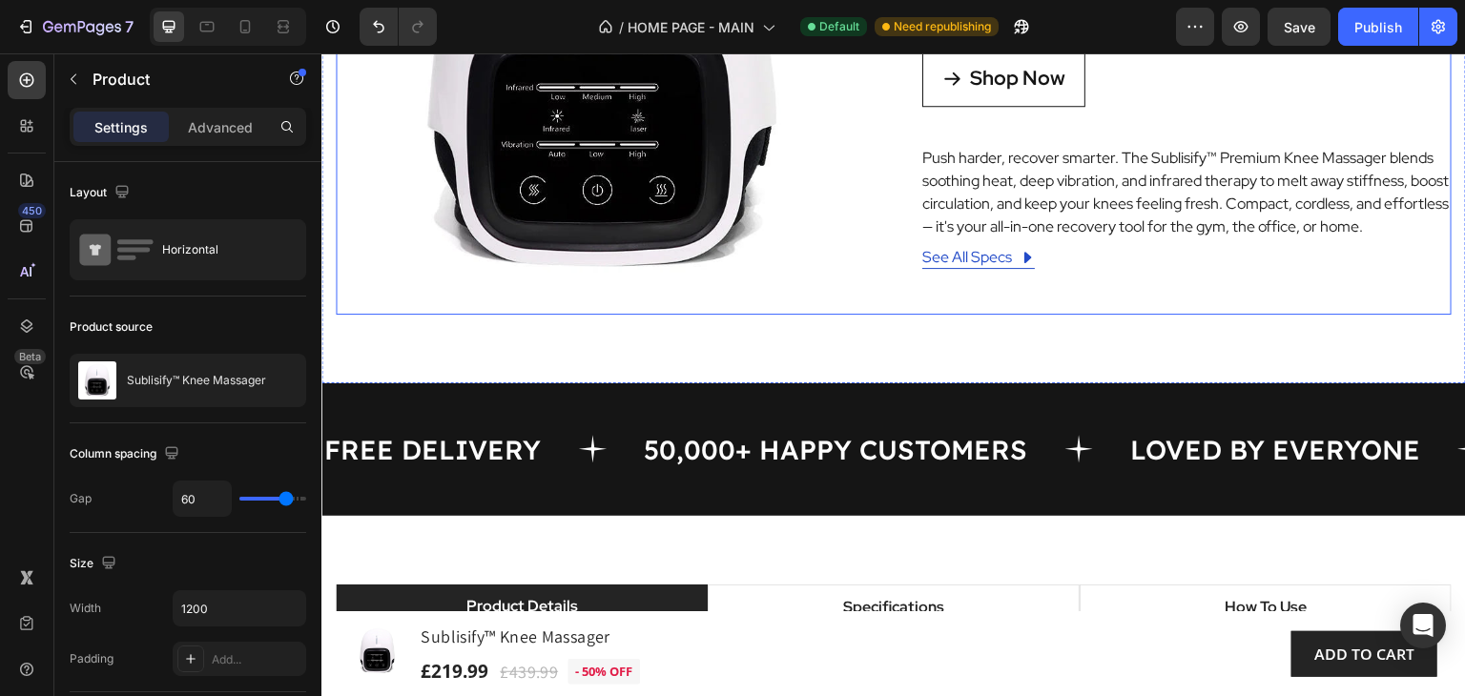
click at [865, 292] on div "Product Images HURRY! DEAL ENDS SOON ! (P) Stock Counter Sublisify™ Knee Massag…" at bounding box center [894, 49] width 1116 height 529
click at [668, 223] on img at bounding box center [600, 49] width 529 height 529
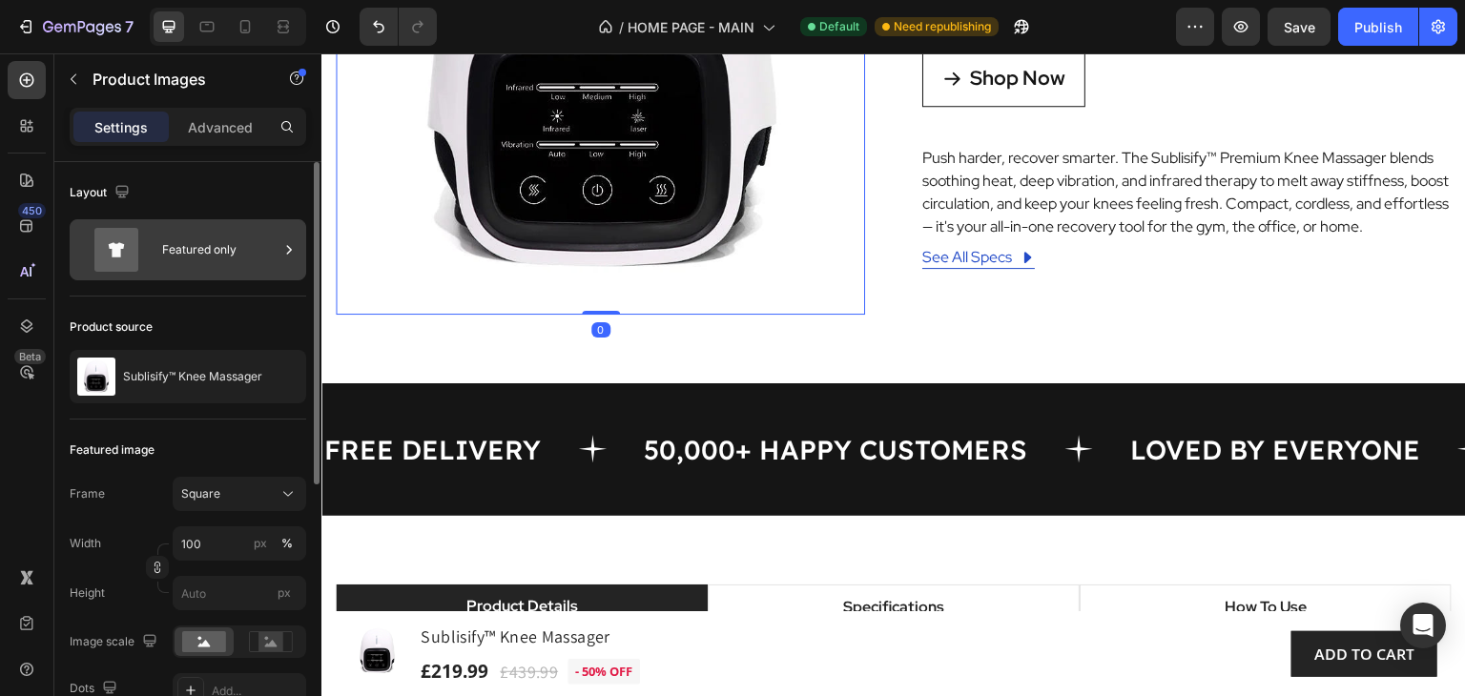
click at [233, 256] on div "Featured only" at bounding box center [220, 250] width 116 height 44
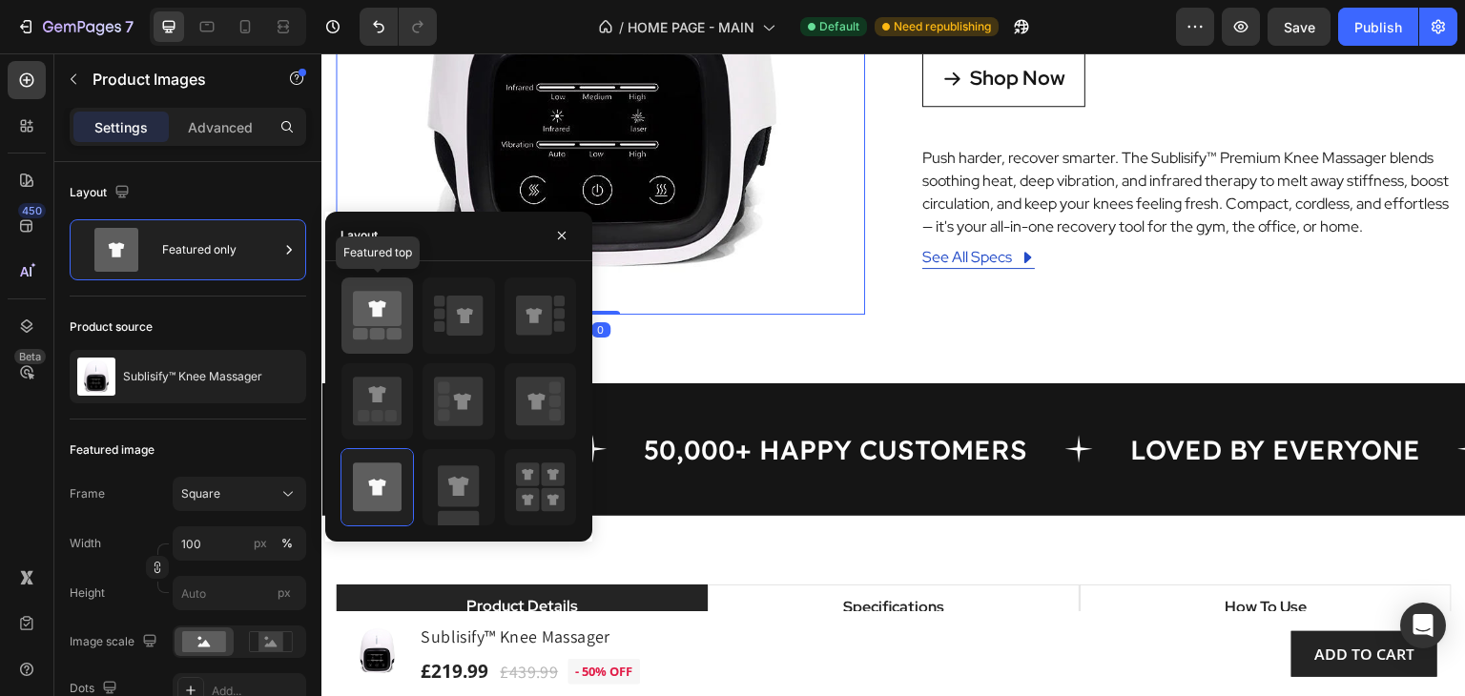
click at [389, 313] on icon at bounding box center [377, 308] width 49 height 35
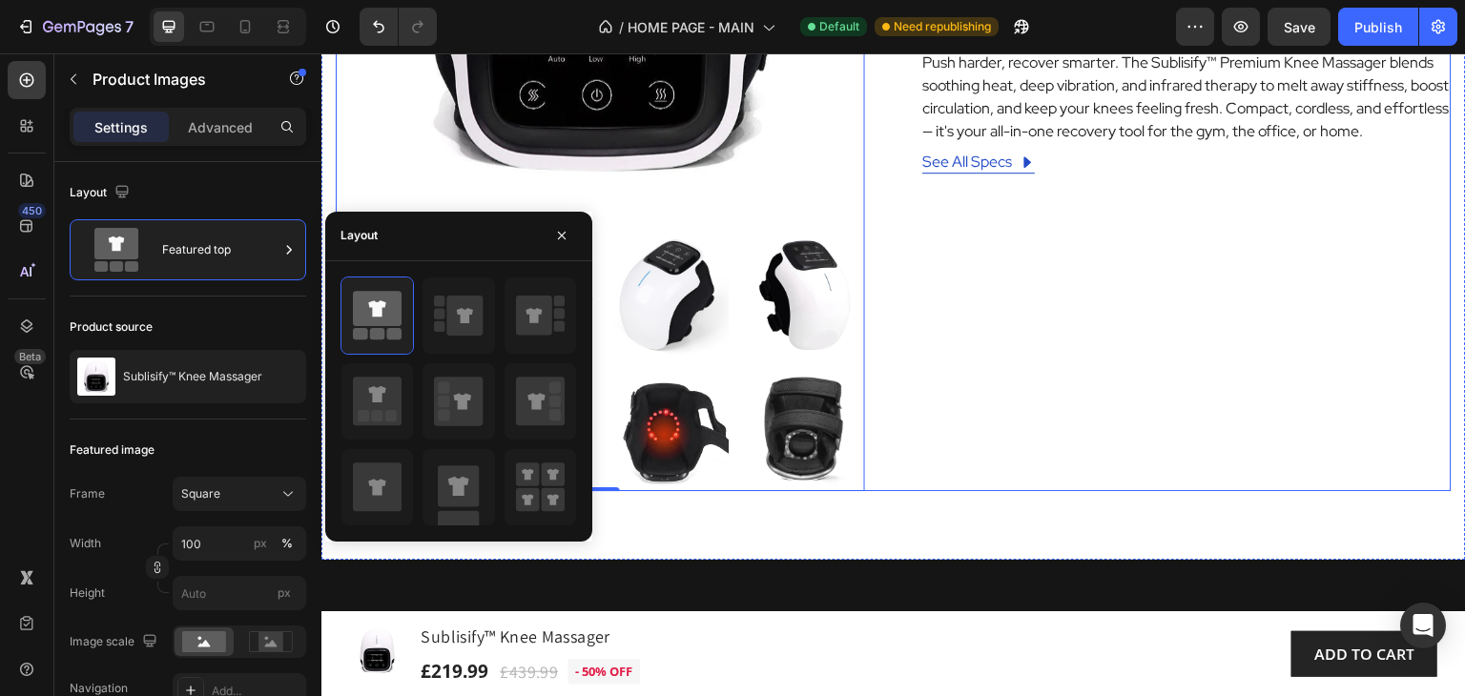
click at [1154, 332] on div "HURRY! DEAL ENDS SOON ! (P) Stock Counter Sublisify™ Knee Massager (P) Title Ic…" at bounding box center [1186, 91] width 529 height 802
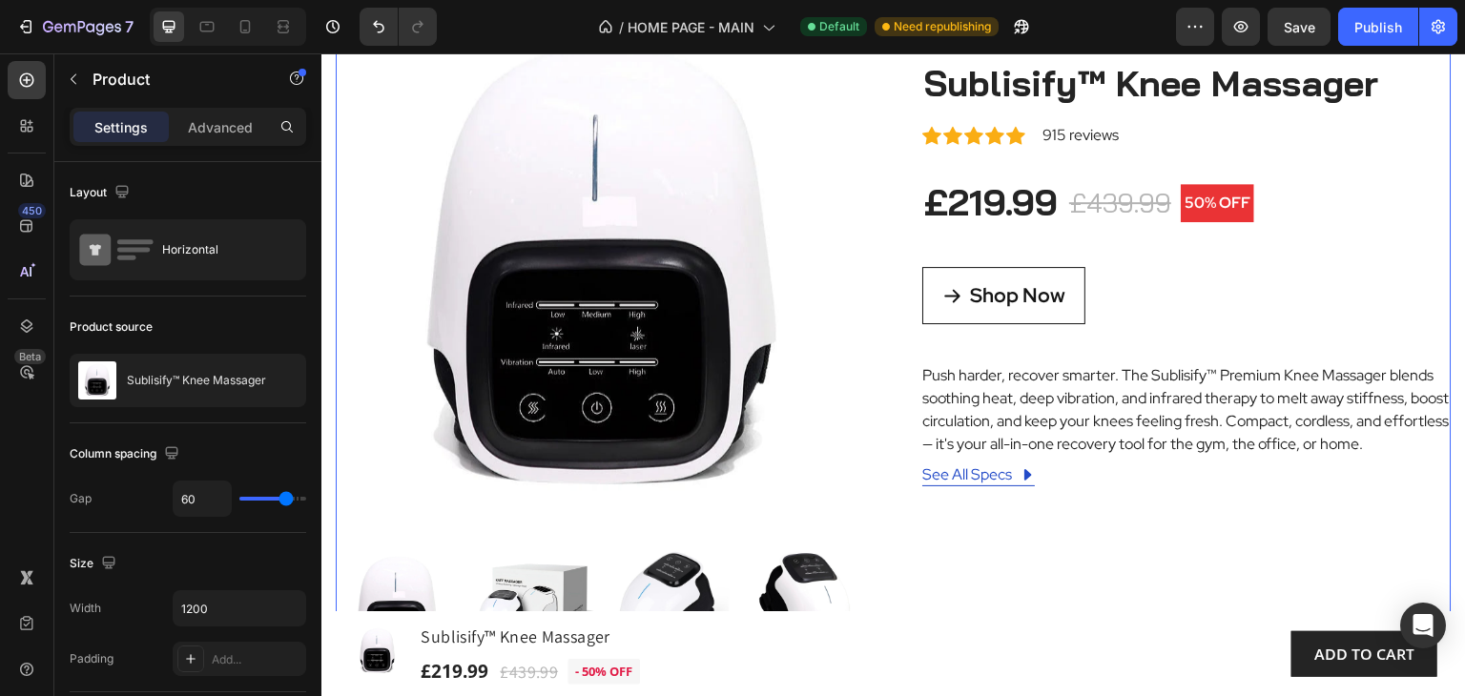
scroll to position [477, 0]
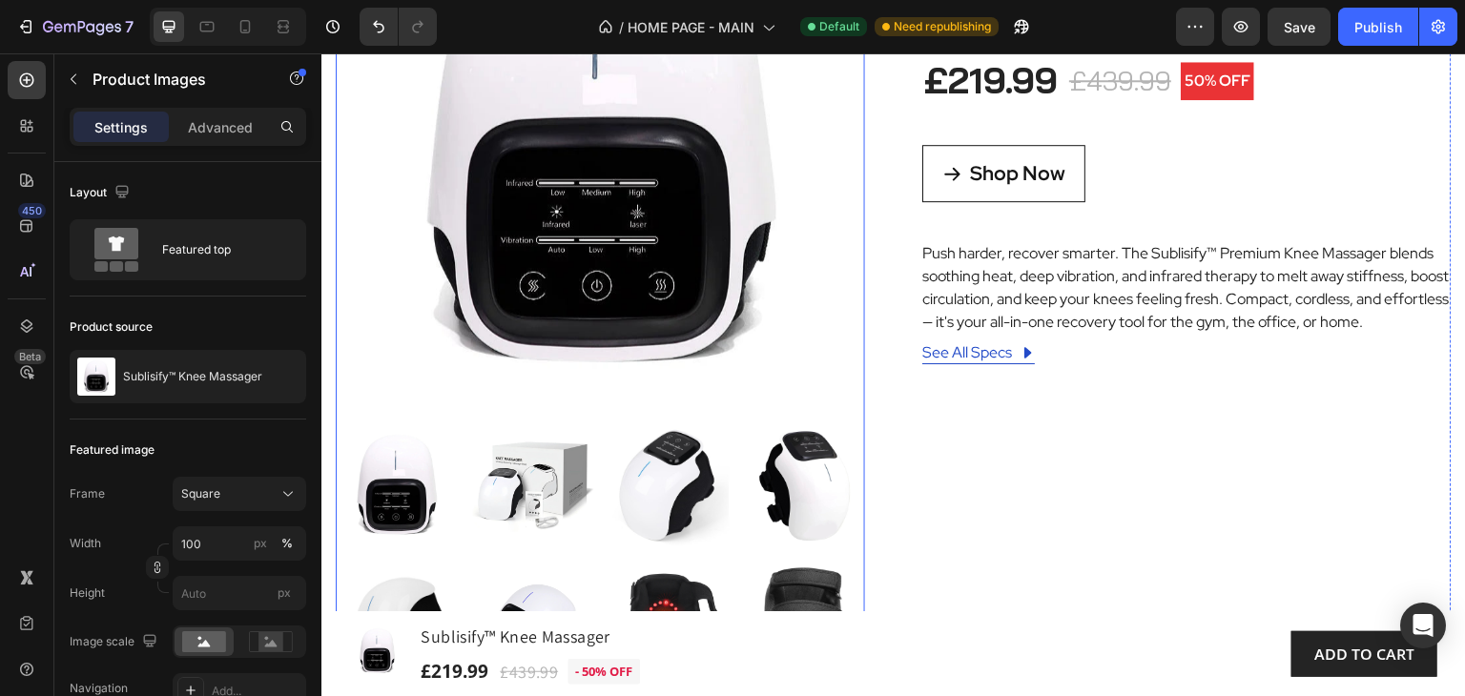
click at [720, 229] on img at bounding box center [600, 145] width 529 height 529
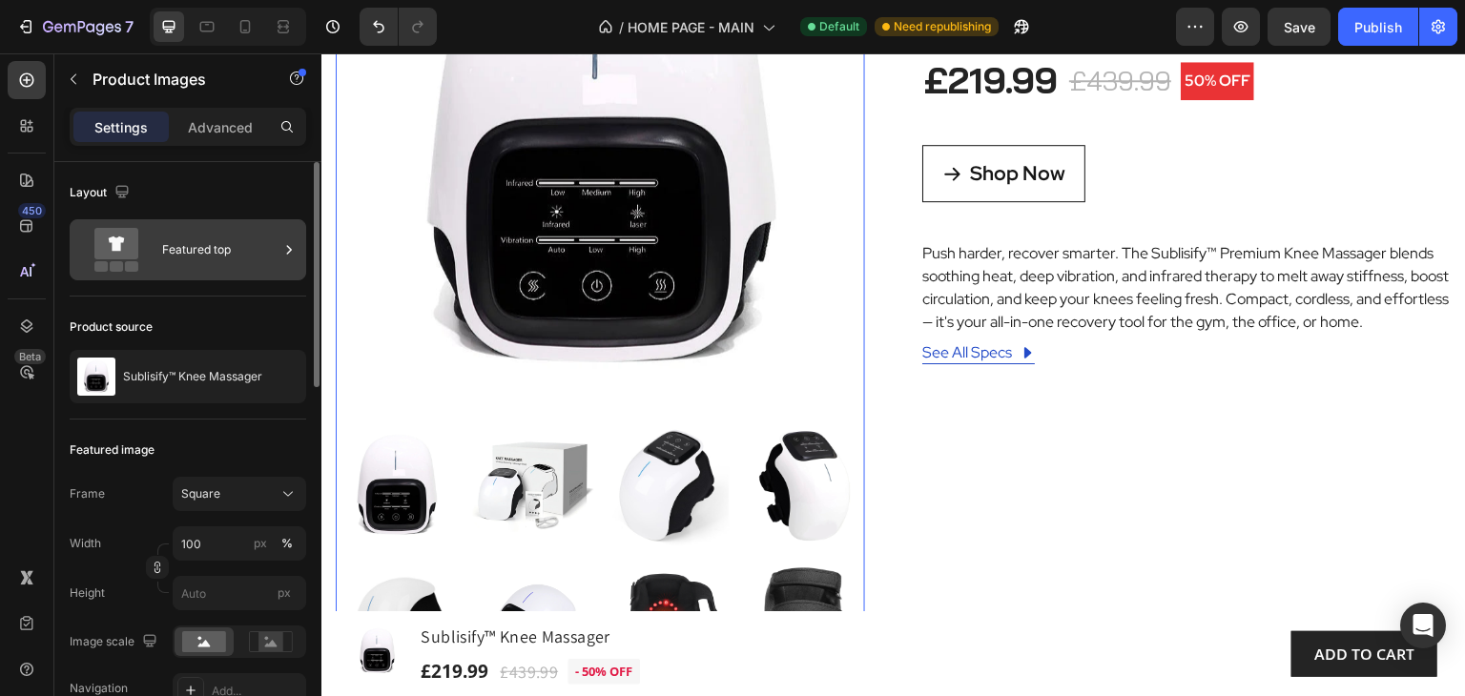
click at [207, 251] on div "Featured top" at bounding box center [220, 250] width 116 height 44
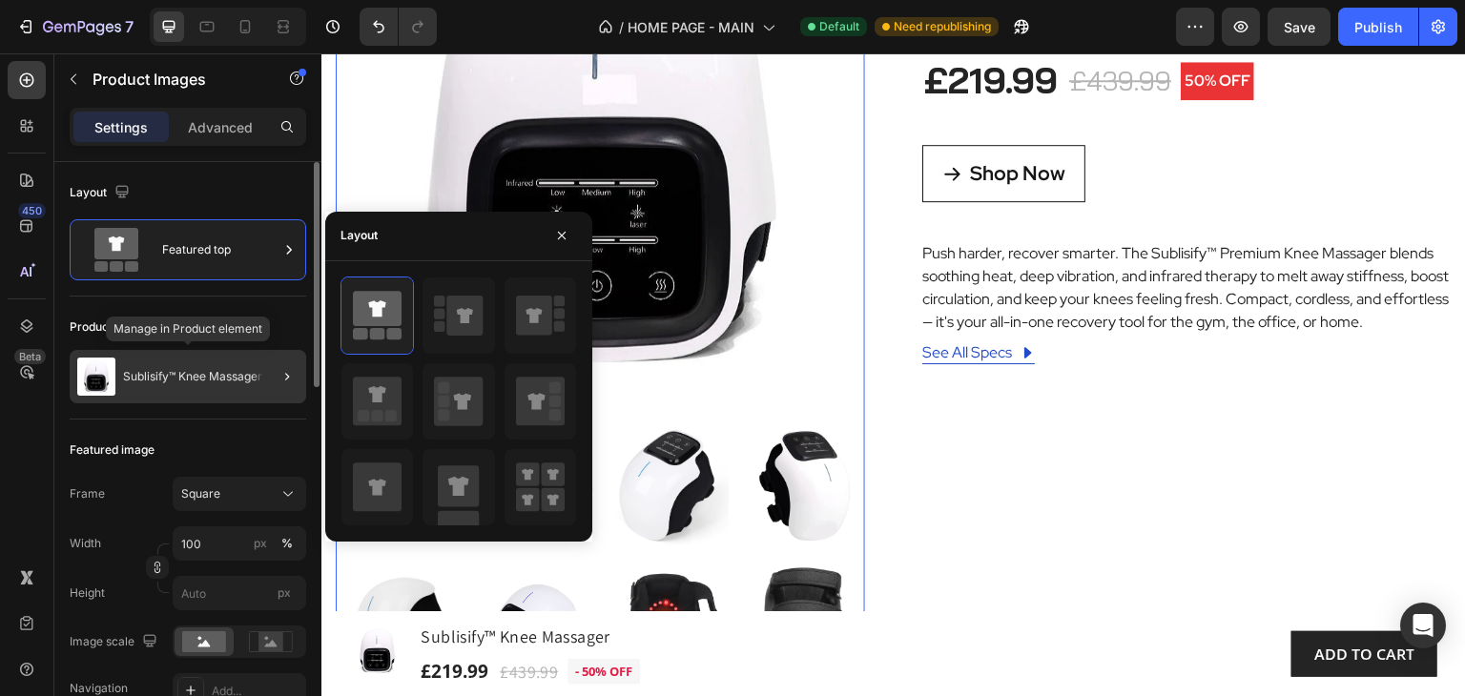
click at [220, 378] on p "Sublisify™ Knee Massager" at bounding box center [192, 376] width 139 height 13
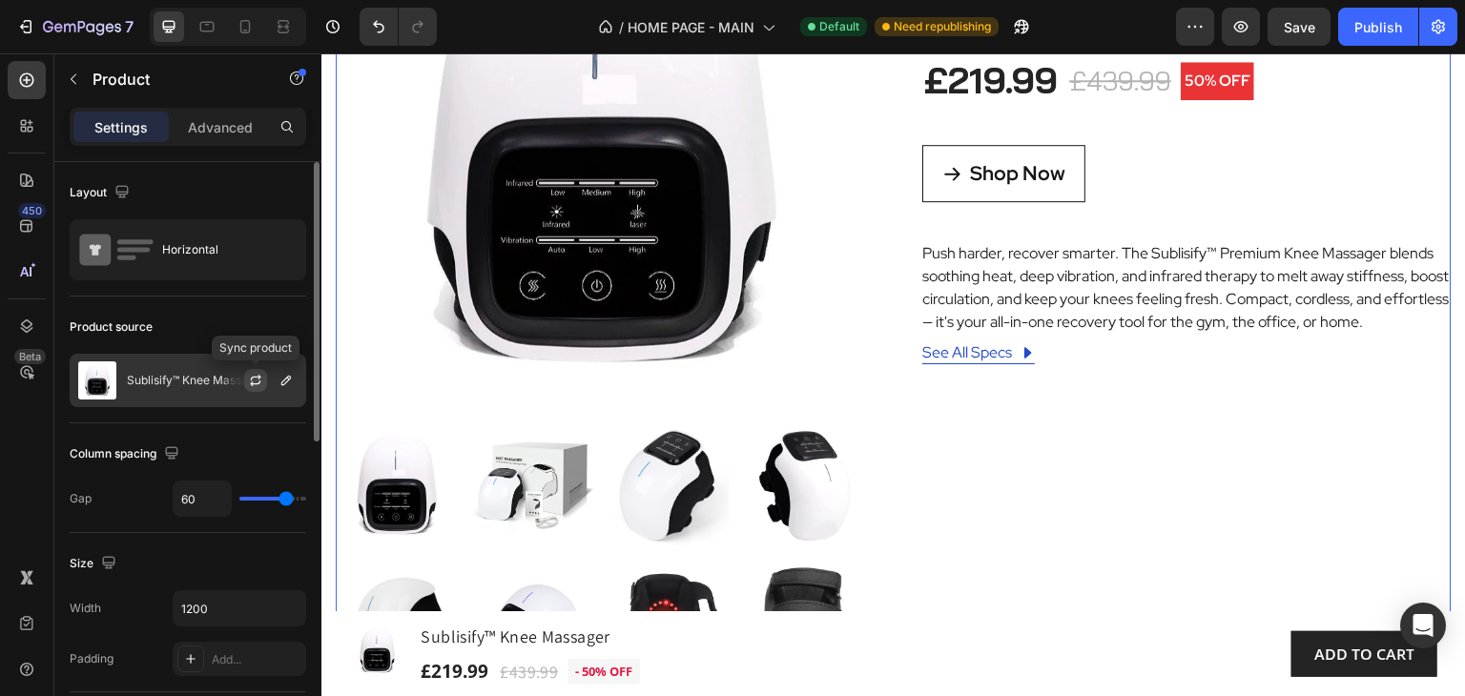
click at [256, 379] on icon "button" at bounding box center [255, 380] width 15 height 15
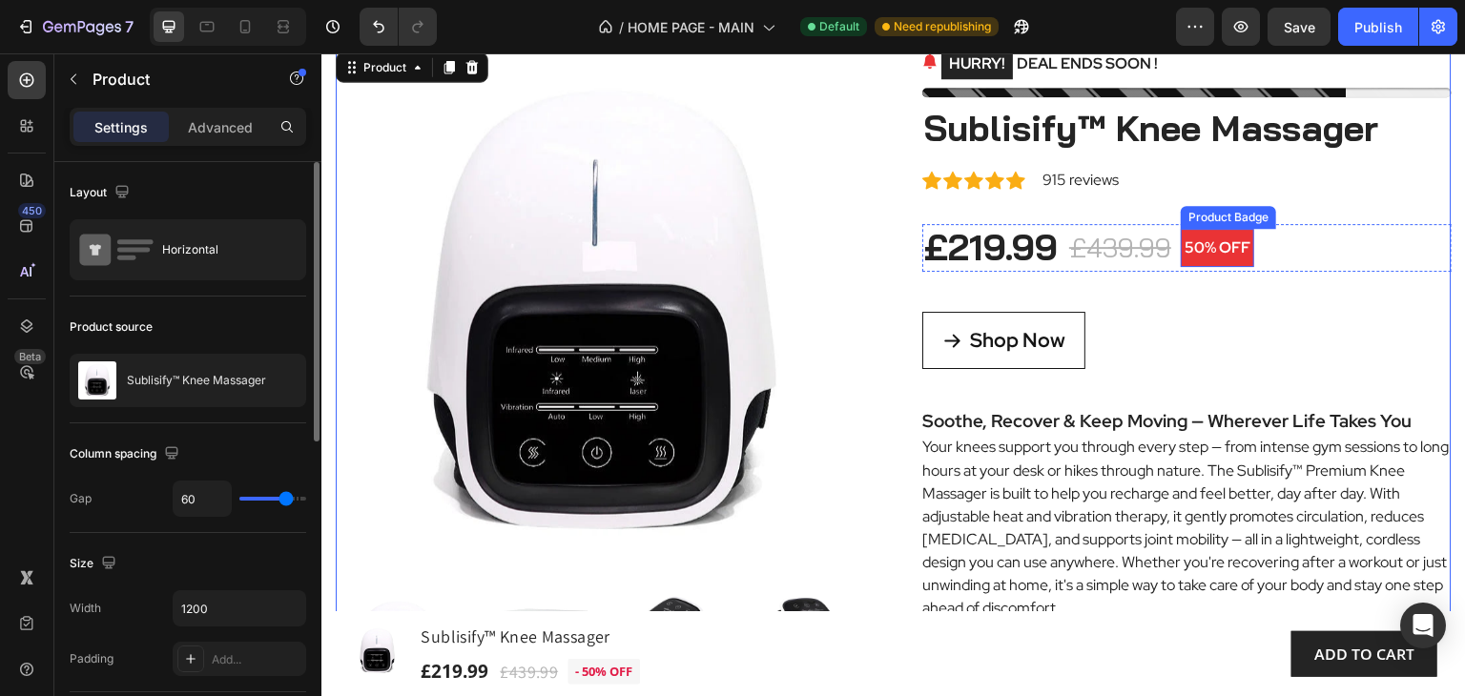
scroll to position [381, 0]
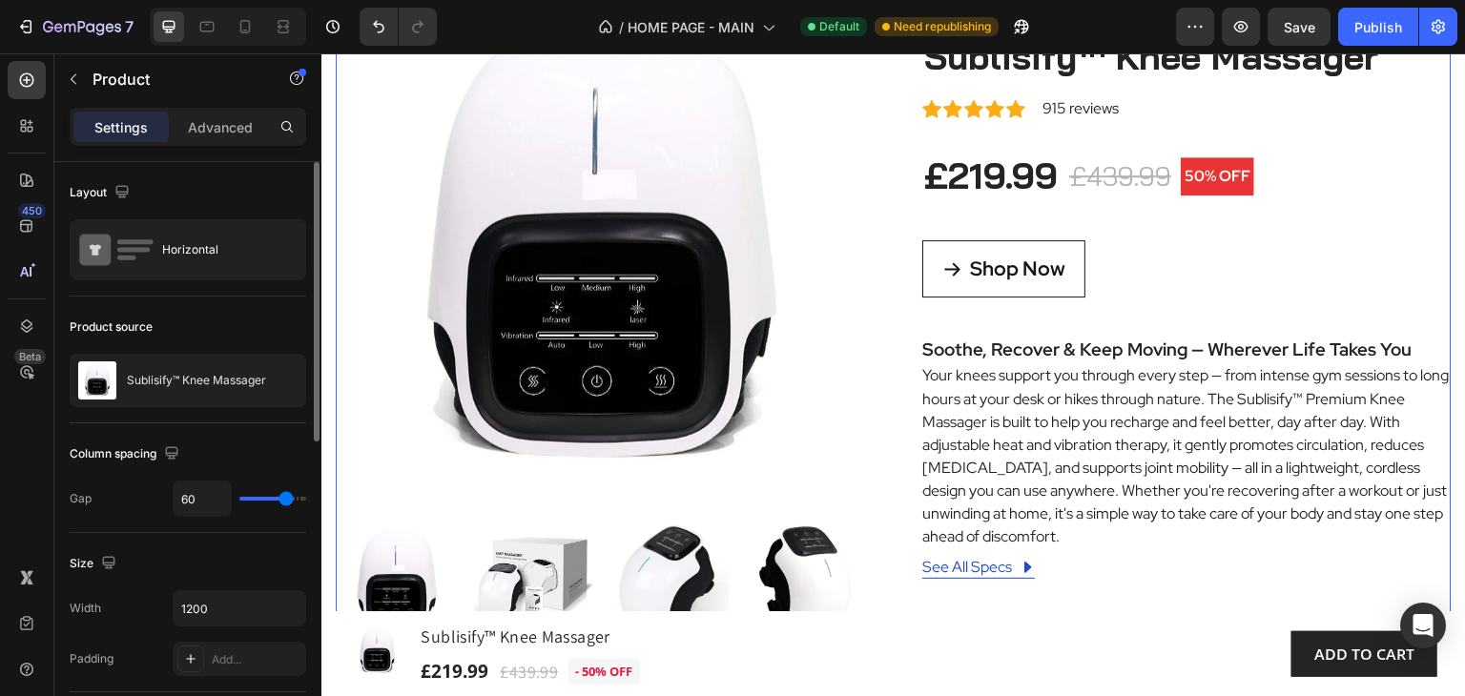
click at [1328, 330] on div "Shop Now Button" at bounding box center [1186, 289] width 529 height 98
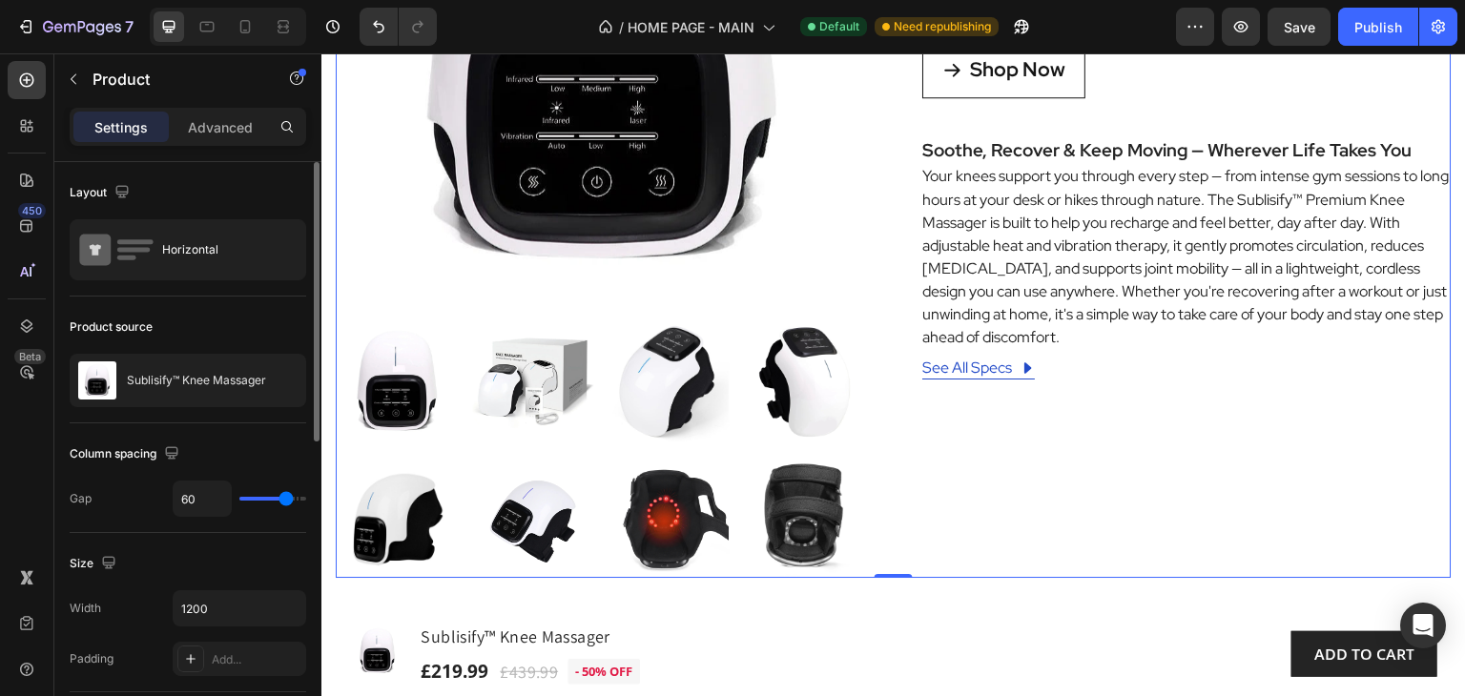
scroll to position [572, 0]
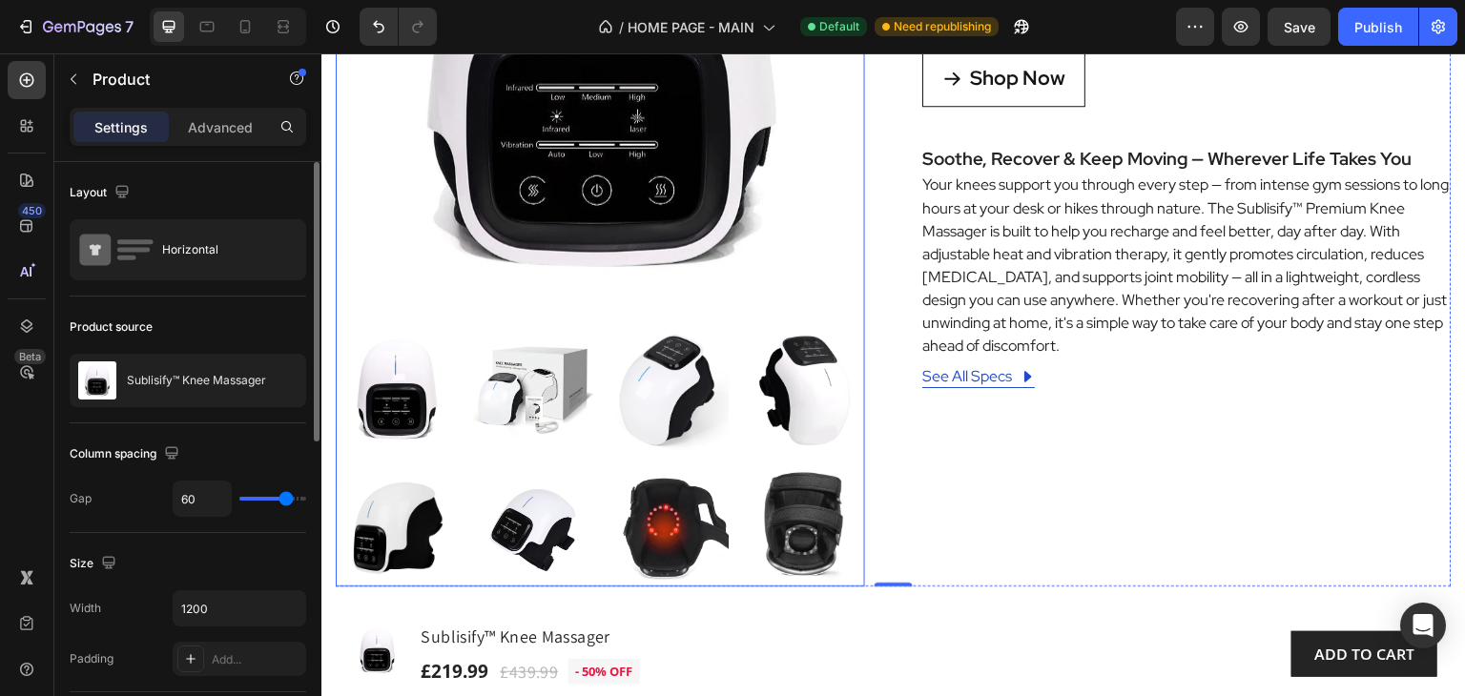
click at [662, 237] on img at bounding box center [600, 49] width 529 height 529
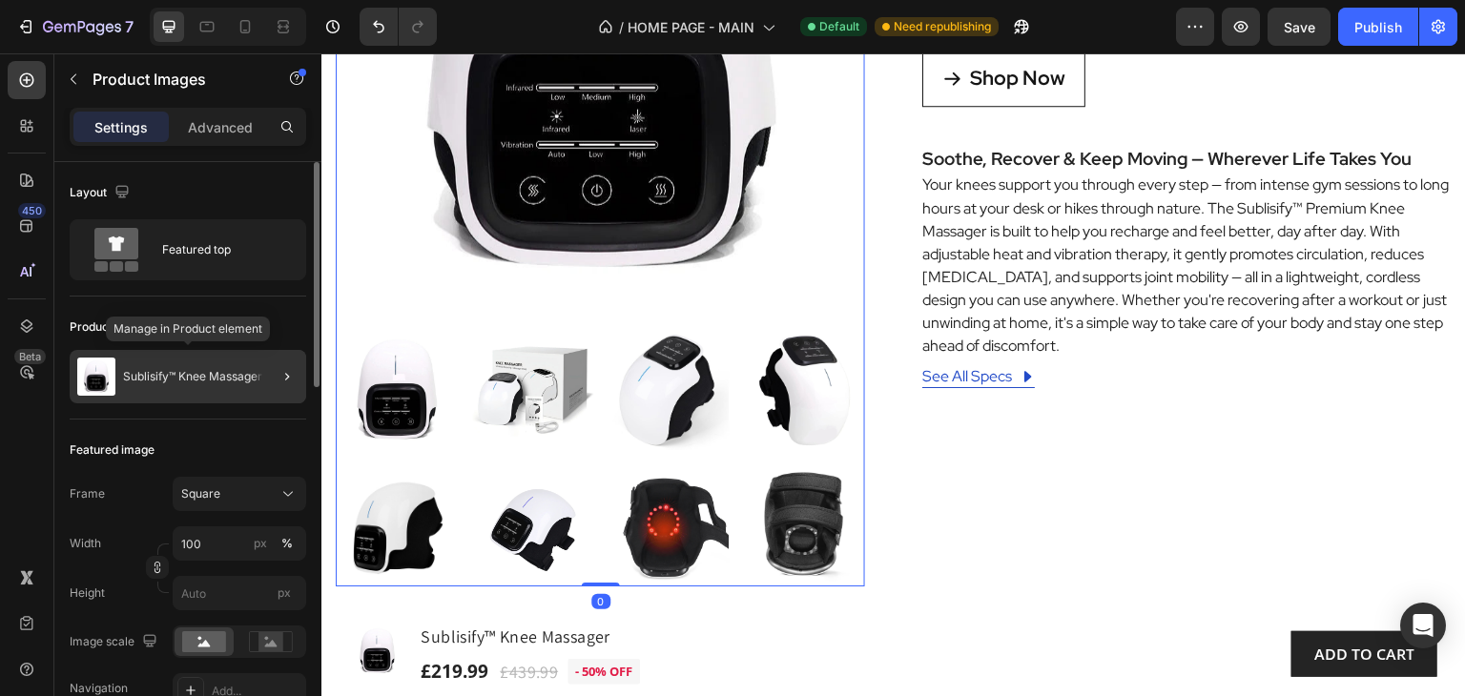
click at [195, 379] on p "Sublisify™ Knee Massager" at bounding box center [192, 376] width 139 height 13
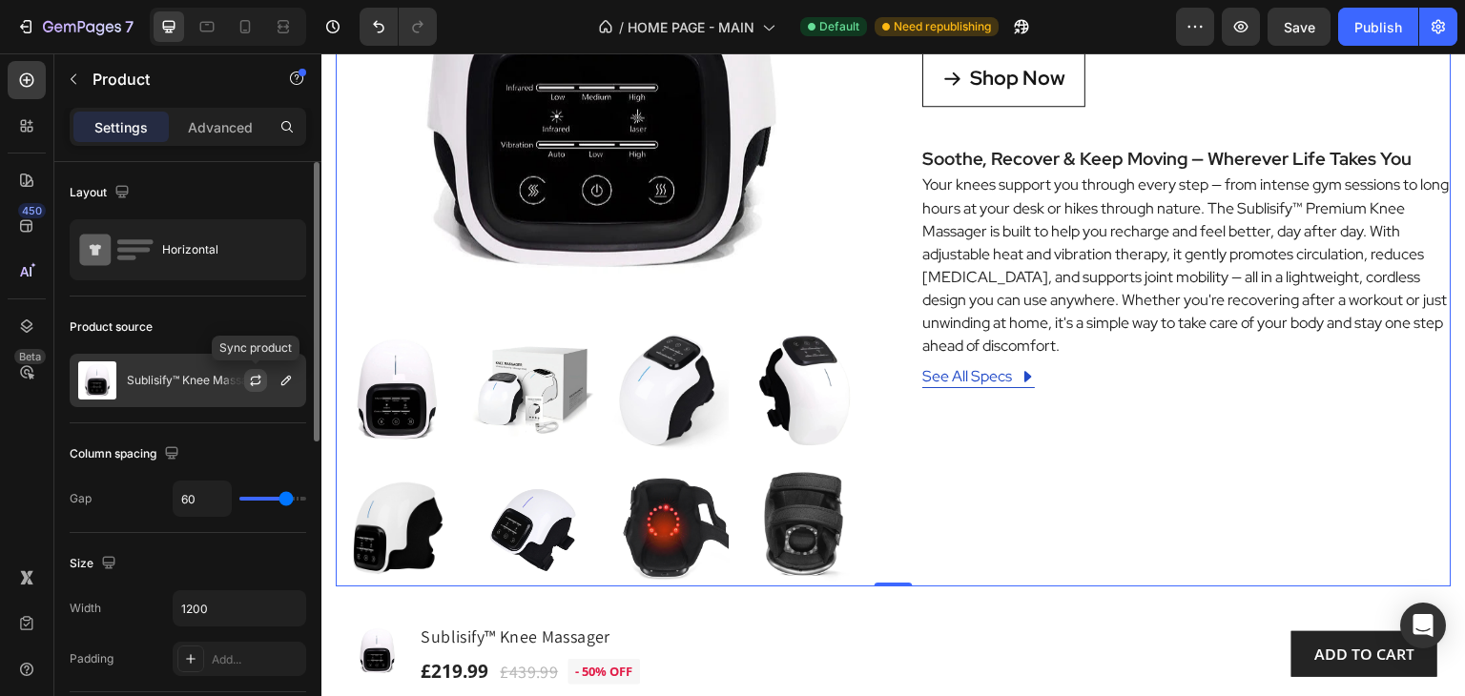
click at [255, 382] on icon "button" at bounding box center [255, 380] width 15 height 15
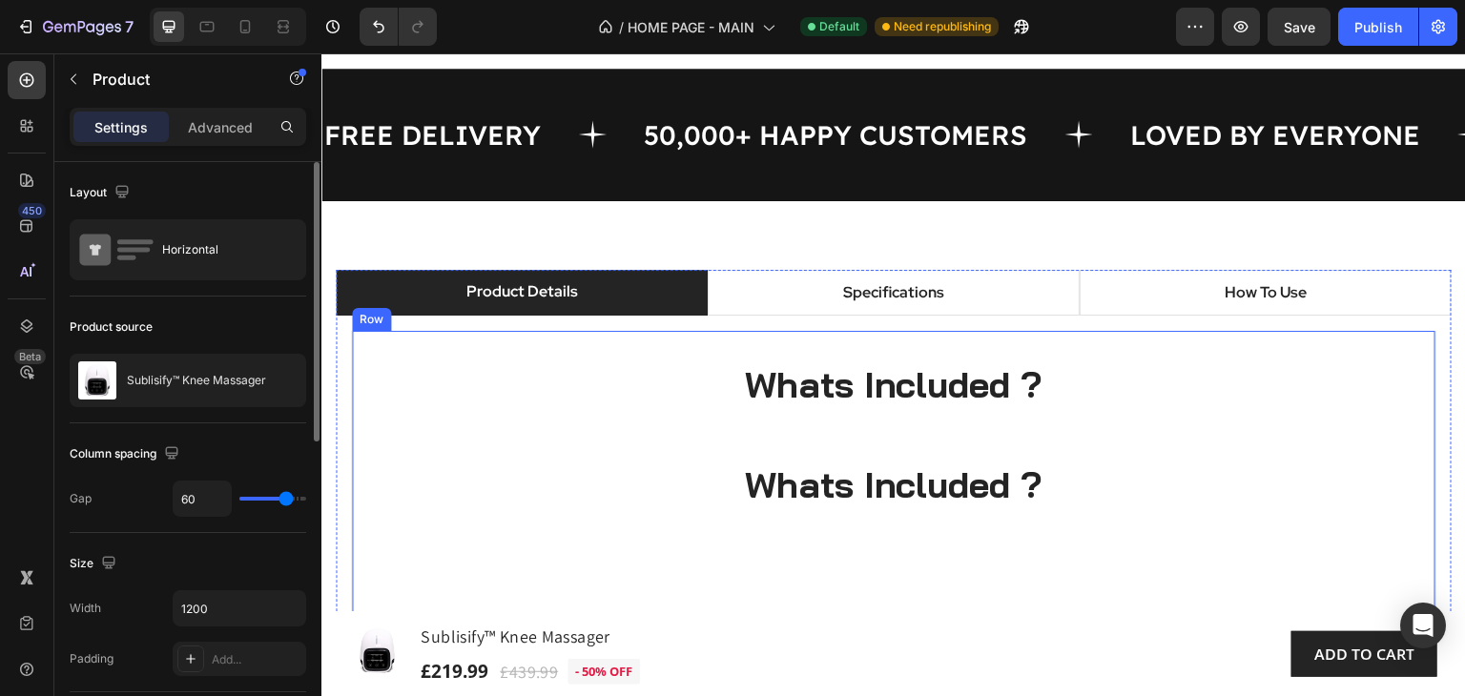
scroll to position [763, 0]
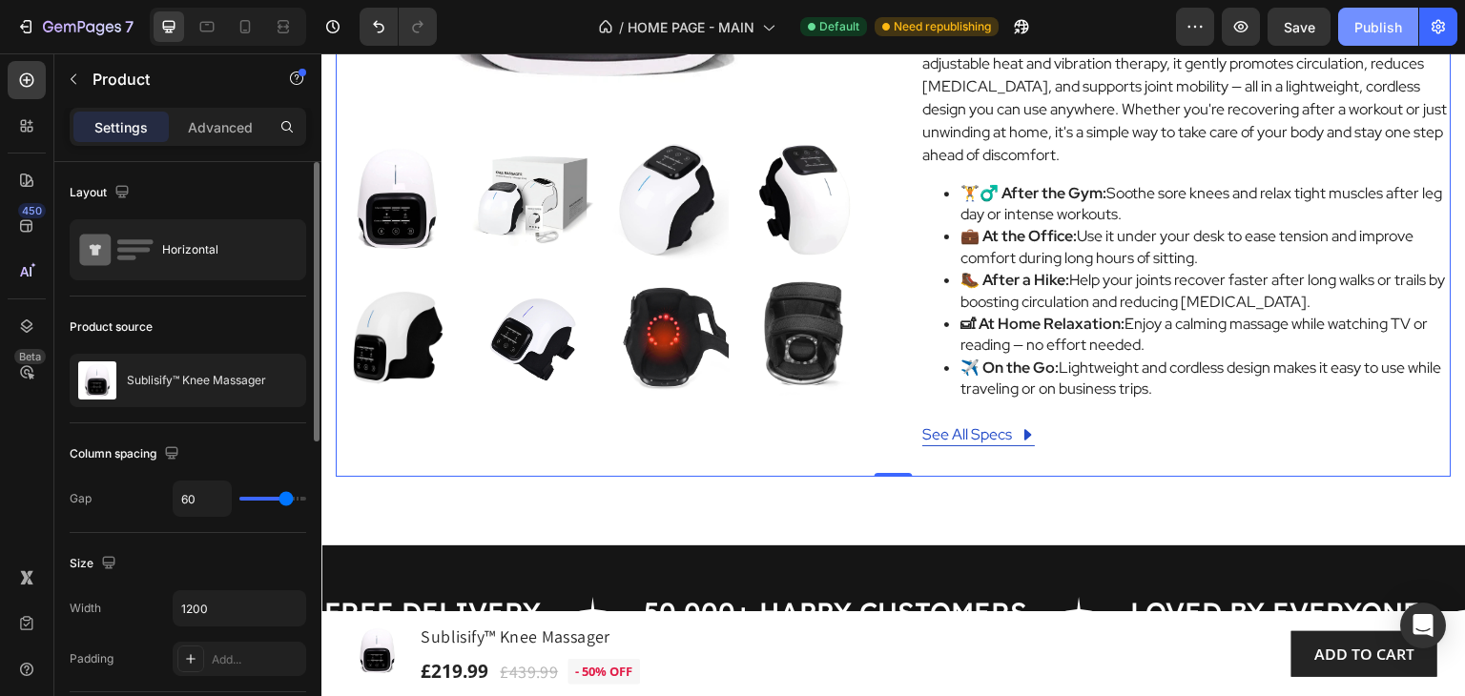
click at [1369, 26] on div "Publish" at bounding box center [1378, 27] width 48 height 20
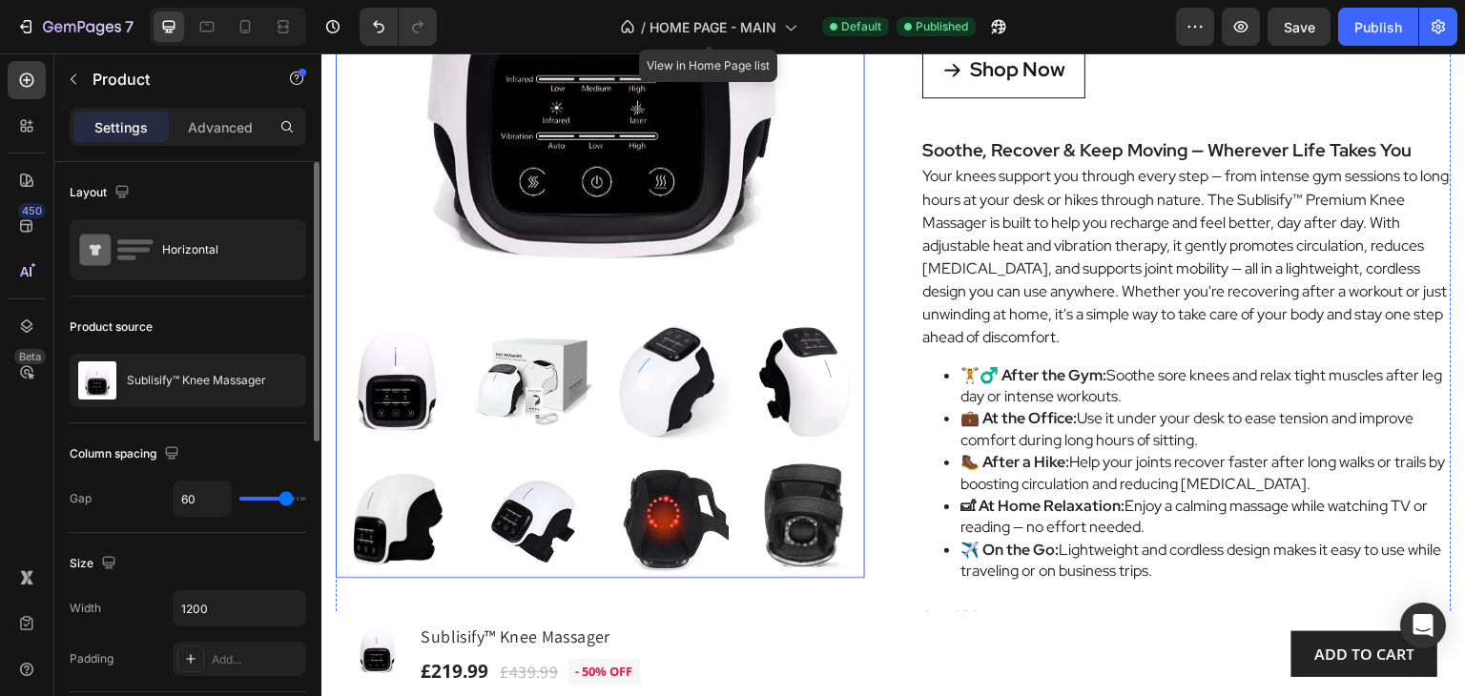
scroll to position [572, 0]
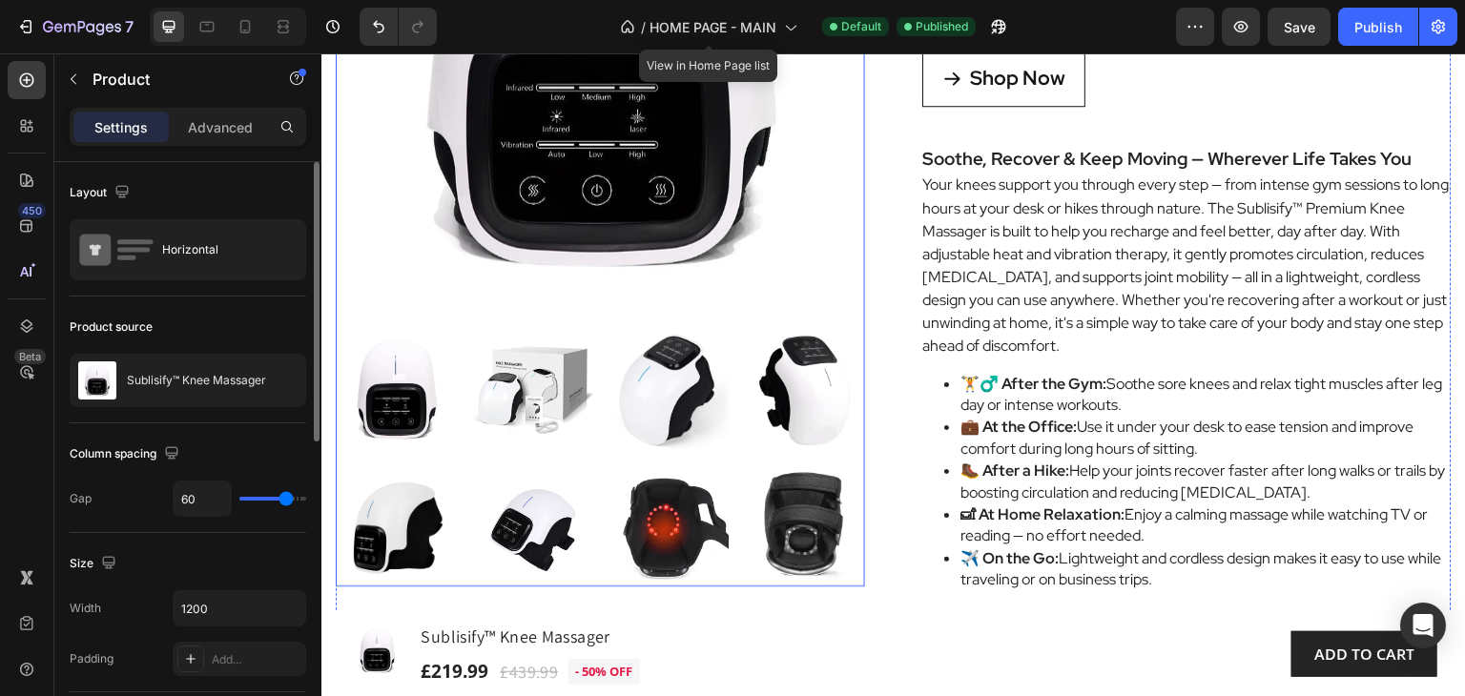
click at [779, 196] on img at bounding box center [600, 49] width 529 height 529
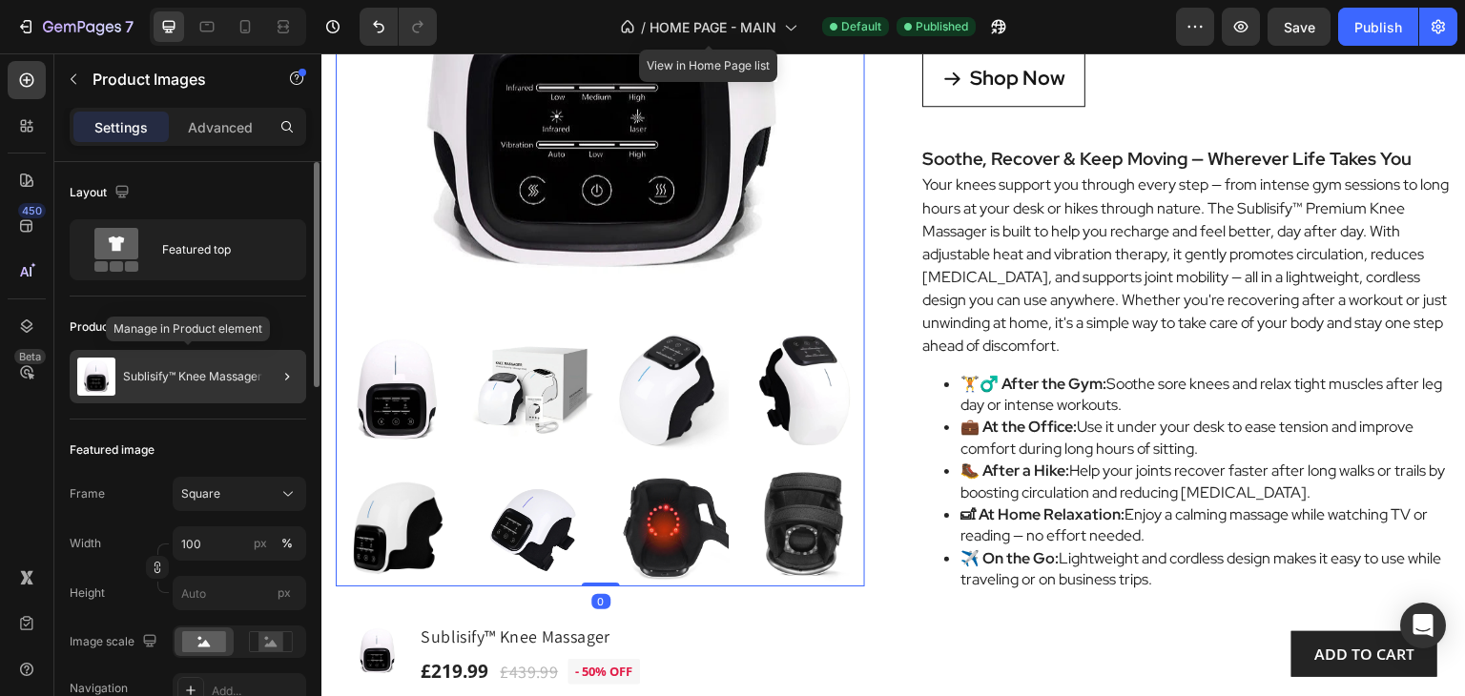
click at [163, 366] on div "Sublisify™ Knee Massager" at bounding box center [188, 376] width 236 height 53
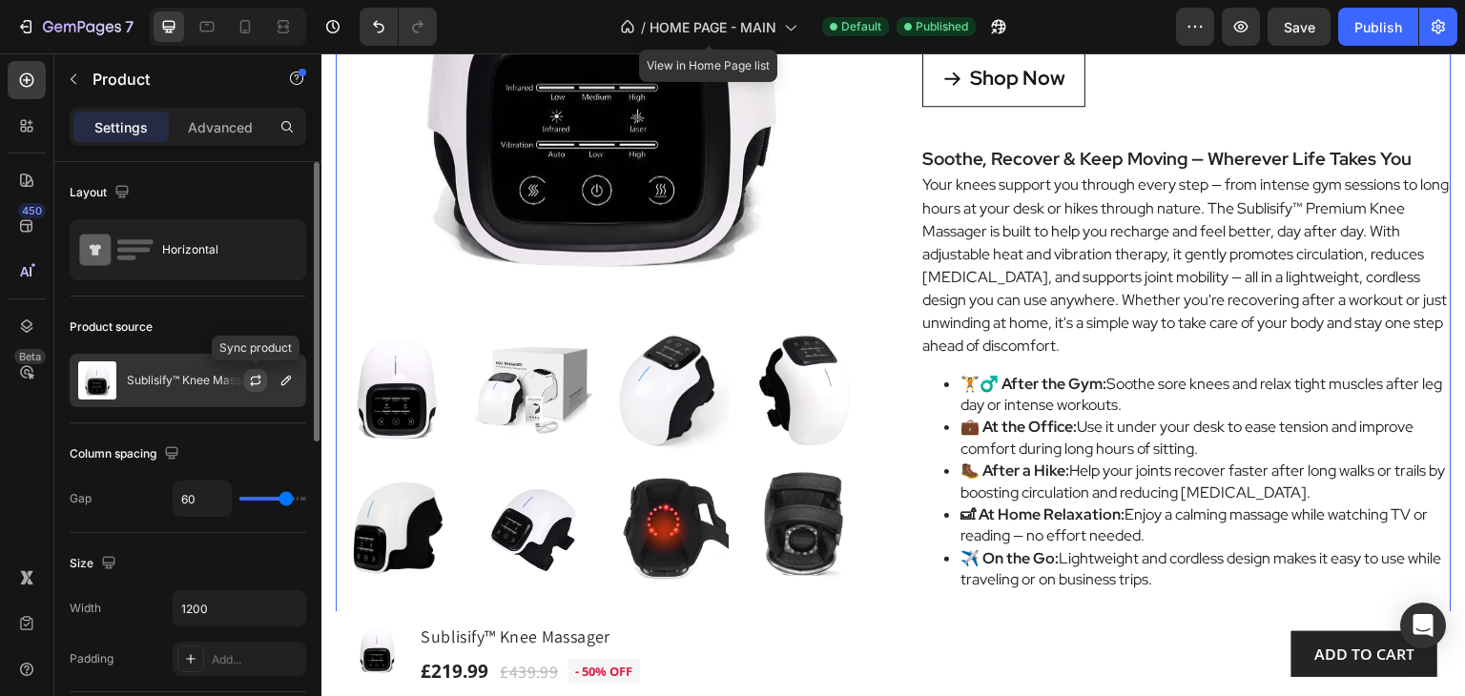
click at [253, 379] on icon "button" at bounding box center [255, 380] width 15 height 15
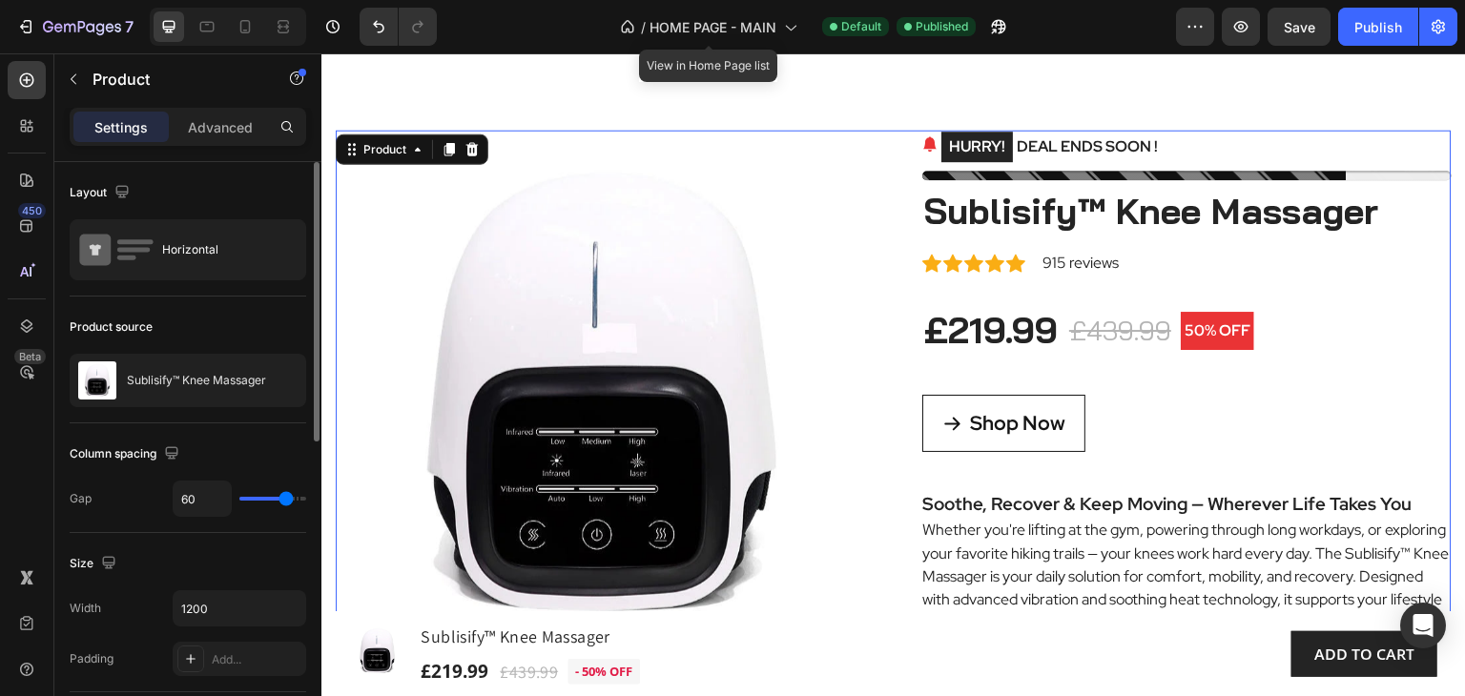
scroll to position [0, 0]
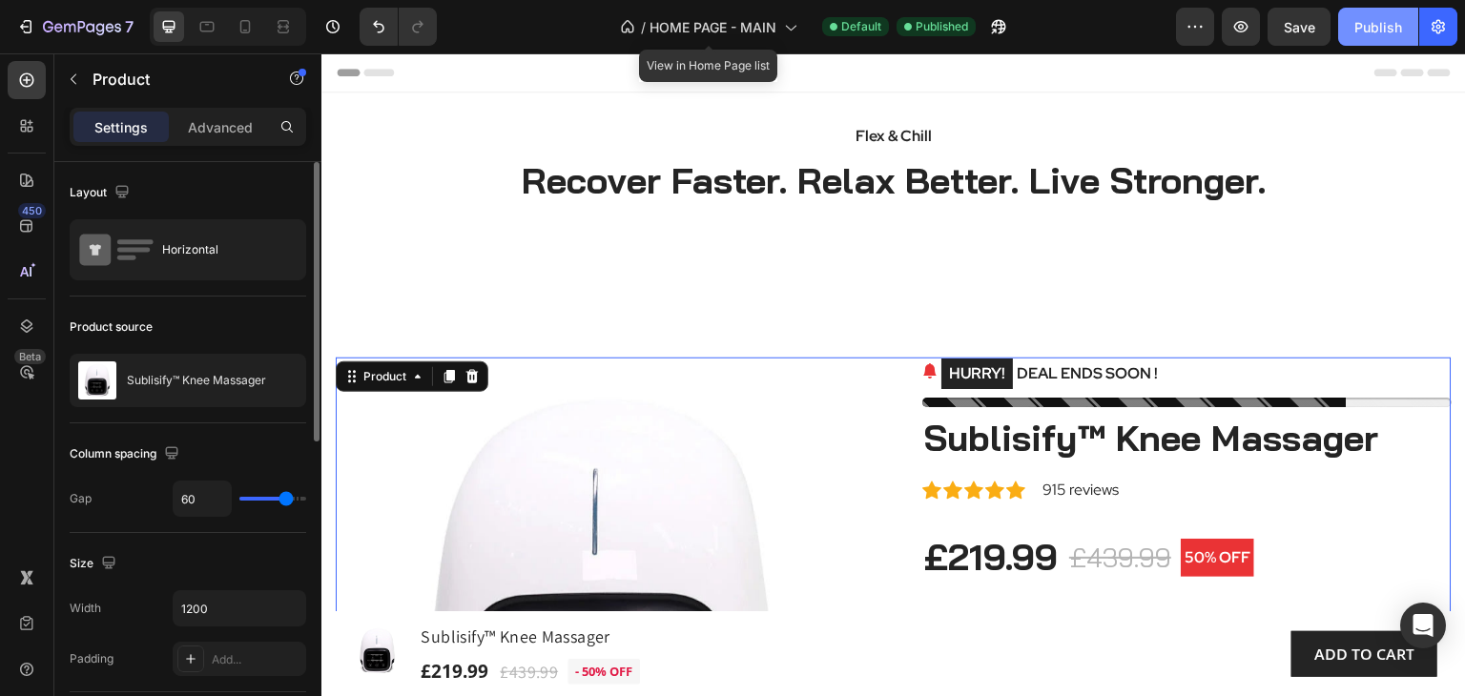
click at [1369, 31] on div "Publish" at bounding box center [1378, 27] width 48 height 20
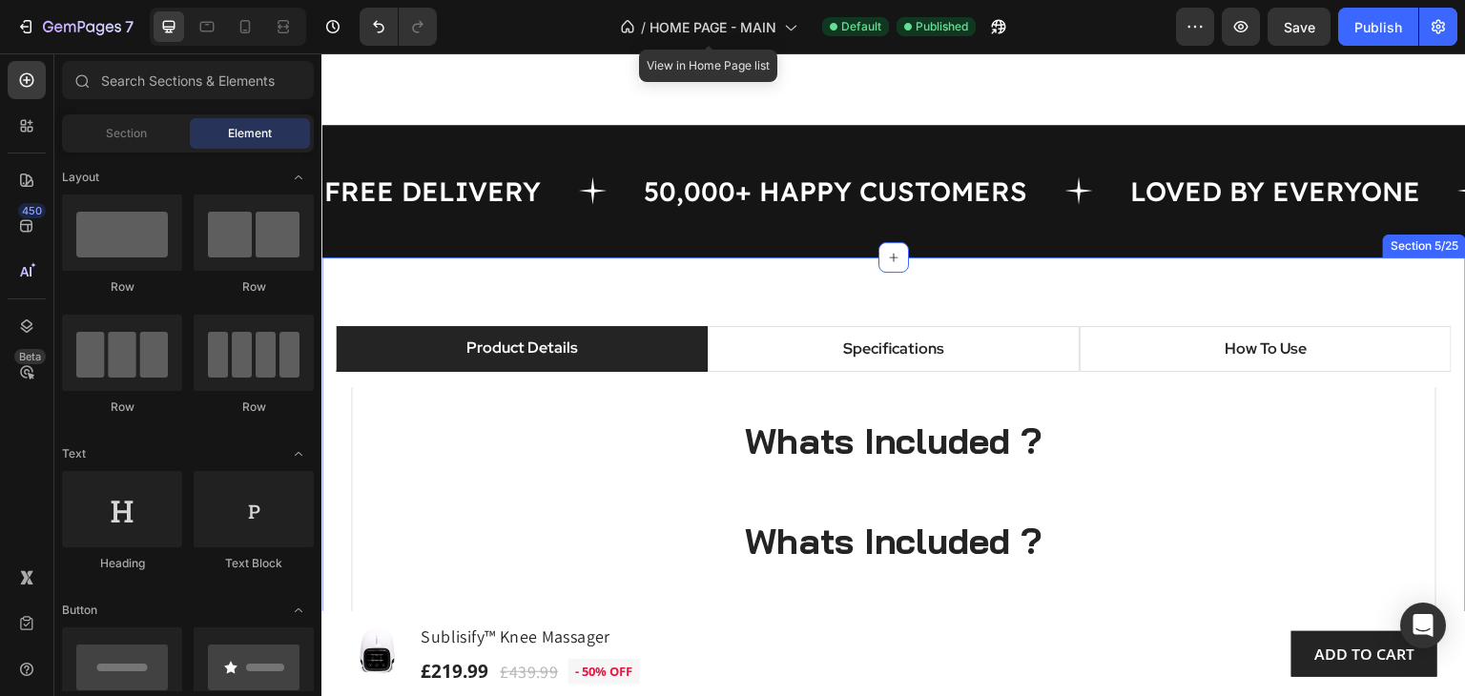
scroll to position [1240, 0]
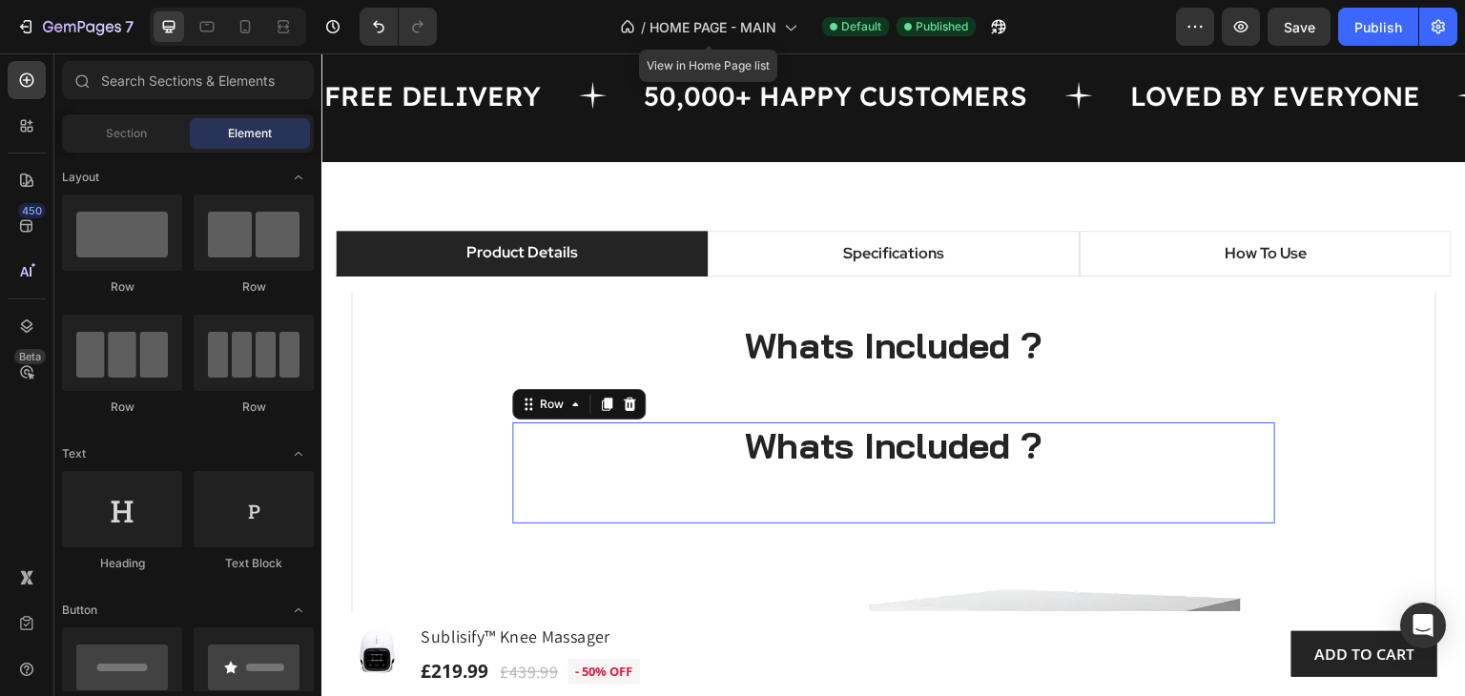
click at [1174, 524] on div "Whats Included ? Heading" at bounding box center [893, 472] width 763 height 101
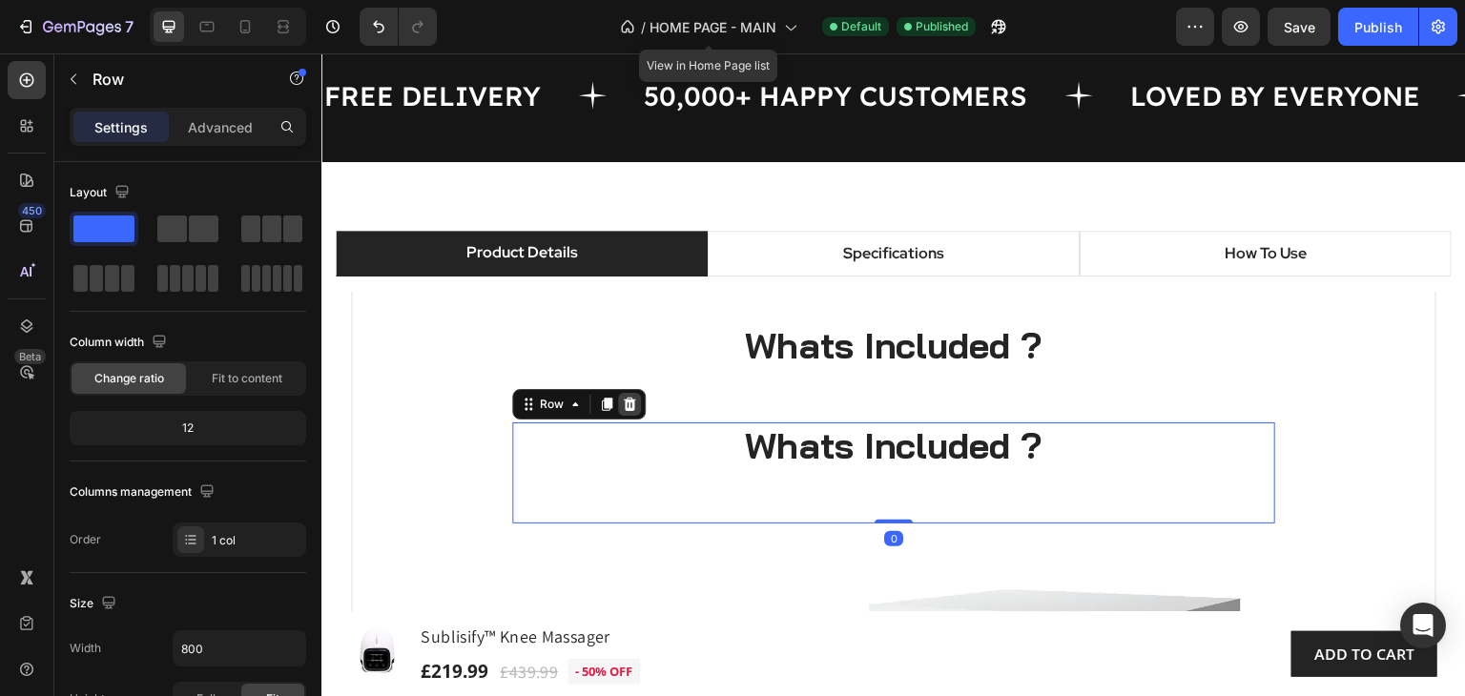
click at [627, 412] on icon at bounding box center [629, 404] width 15 height 15
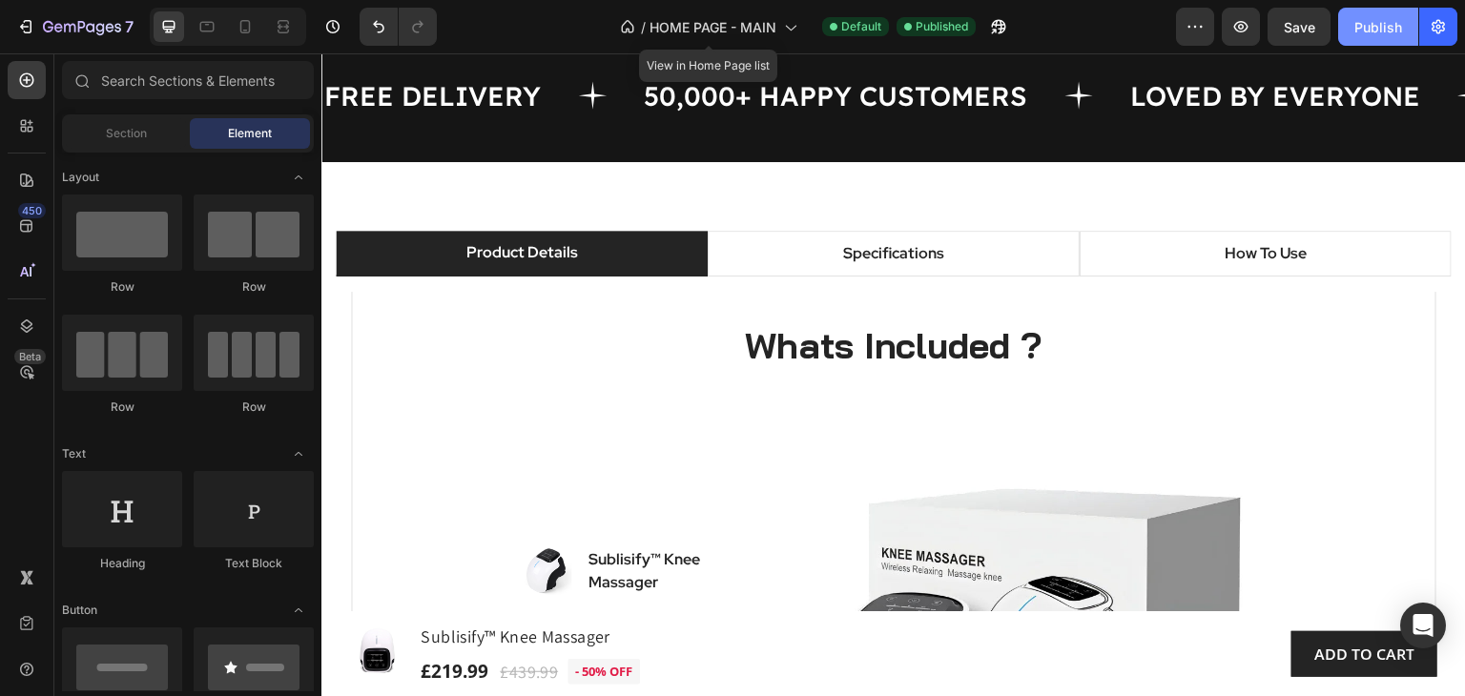
click at [1372, 22] on div "Publish" at bounding box center [1378, 27] width 48 height 20
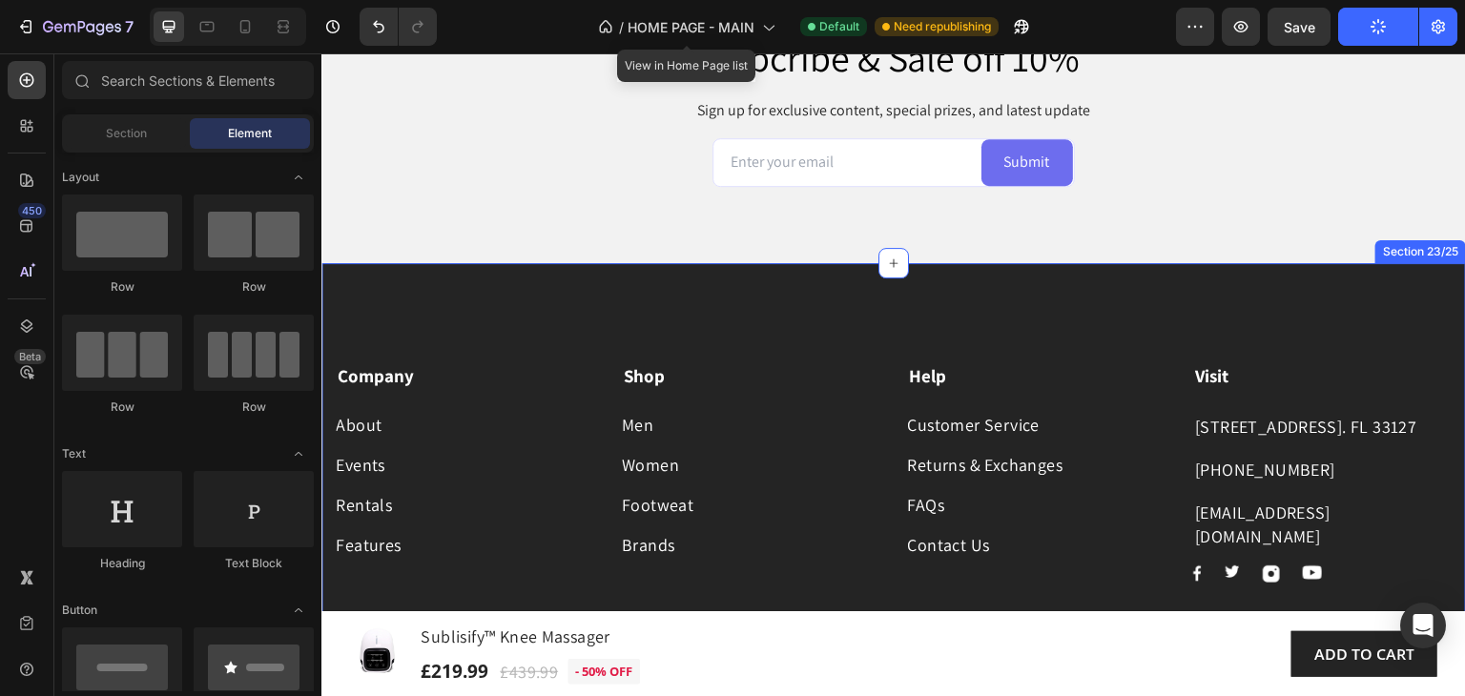
scroll to position [13827, 0]
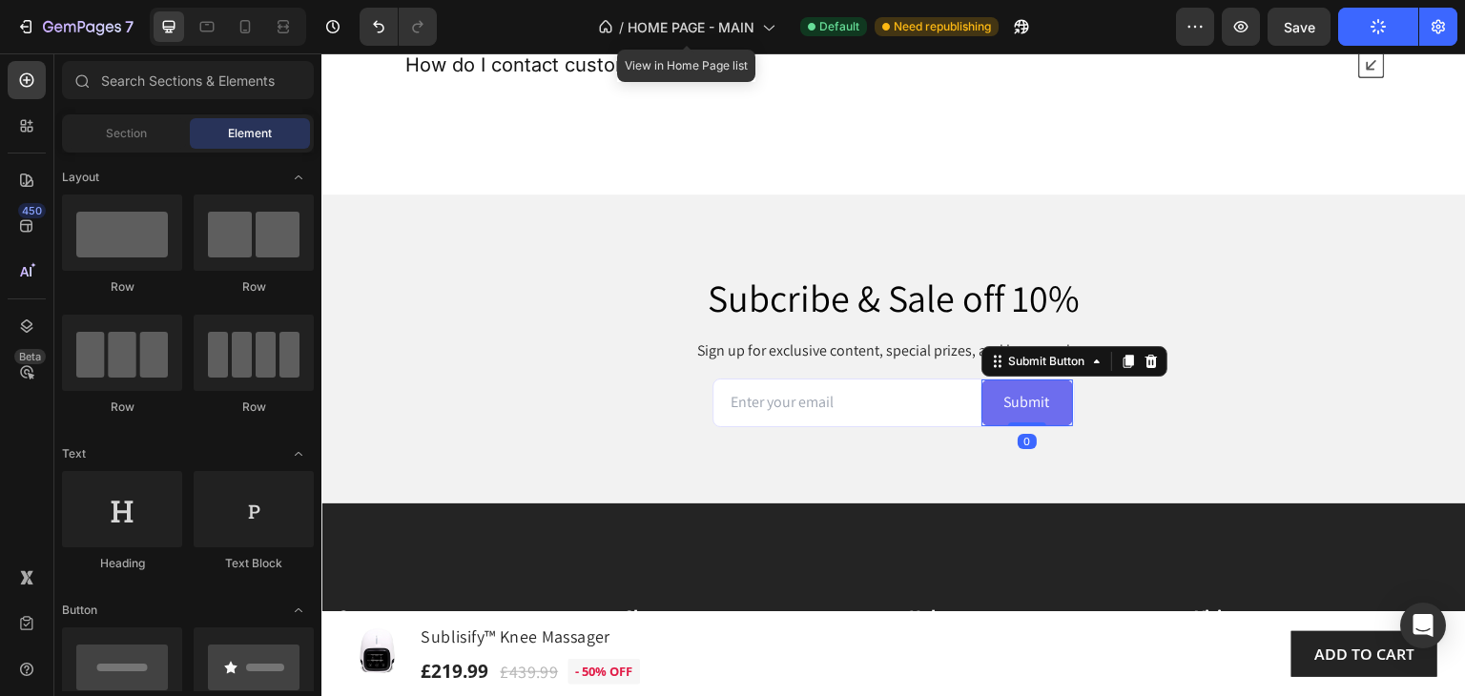
click at [1052, 403] on button "Submit" at bounding box center [1027, 403] width 92 height 47
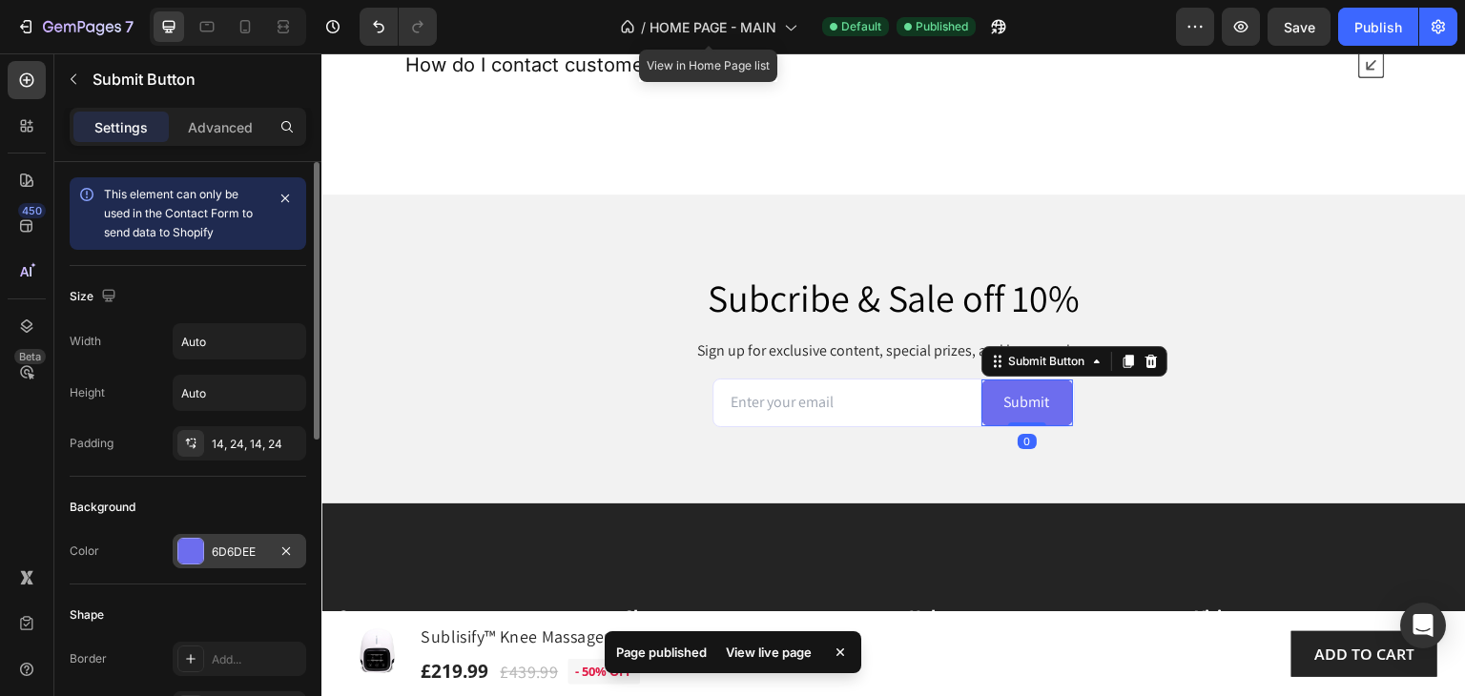
click at [264, 554] on div "6D6DEE" at bounding box center [239, 552] width 55 height 17
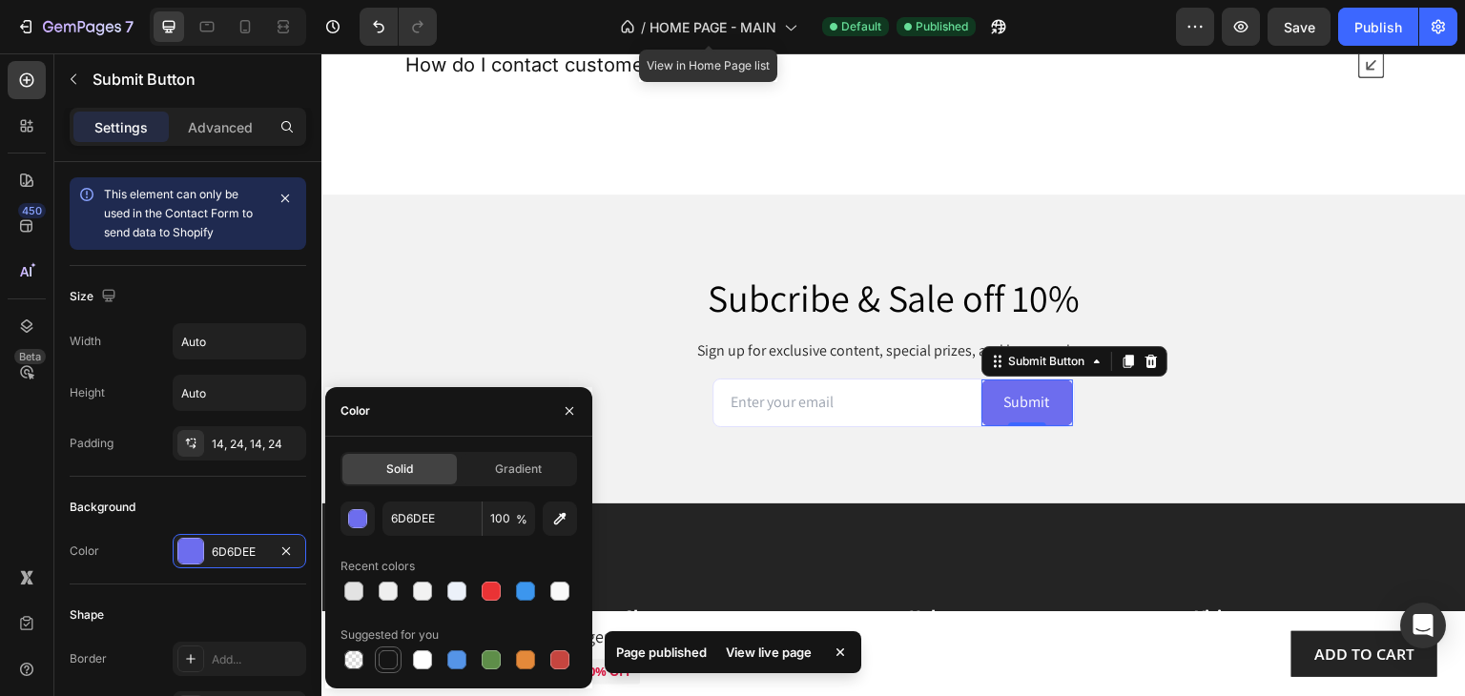
click at [389, 661] on div at bounding box center [388, 659] width 19 height 19
type input "151515"
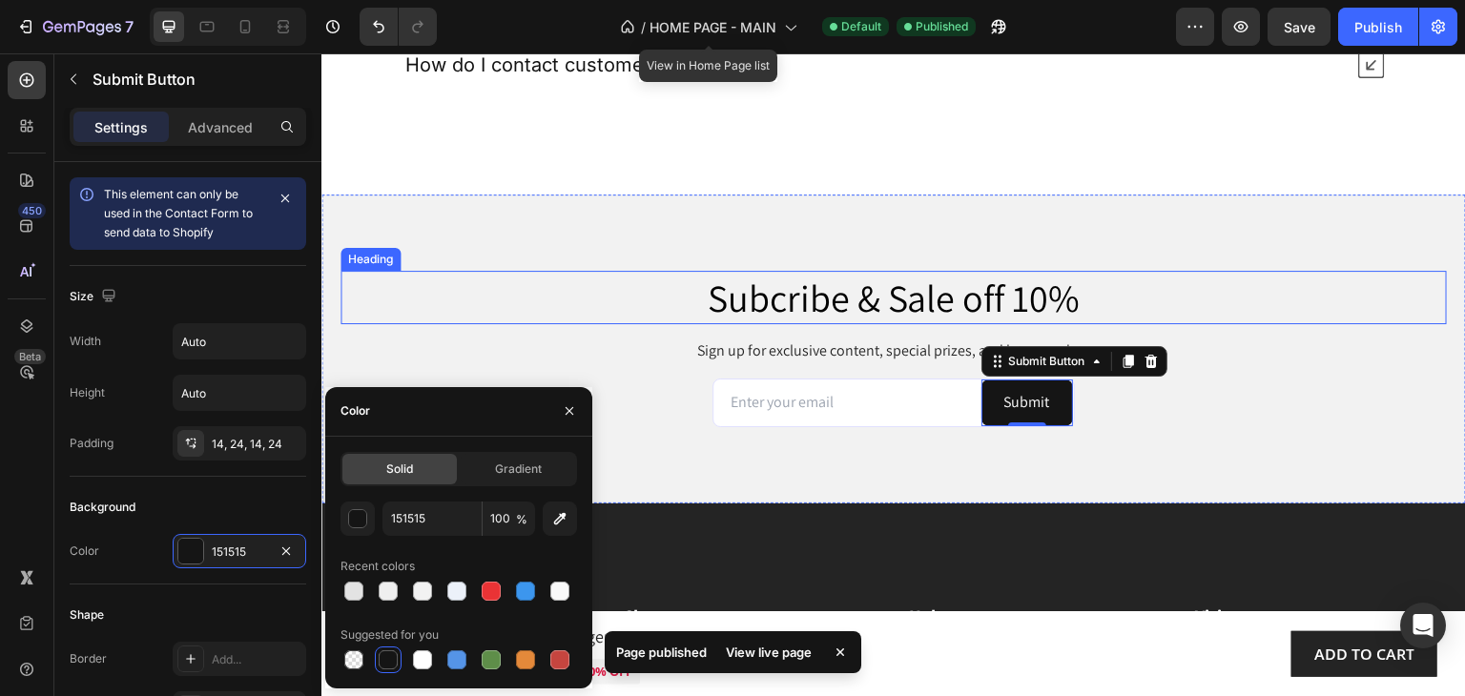
click at [1172, 271] on h2 "Subcribe & Sale off 10%" at bounding box center [893, 297] width 1106 height 53
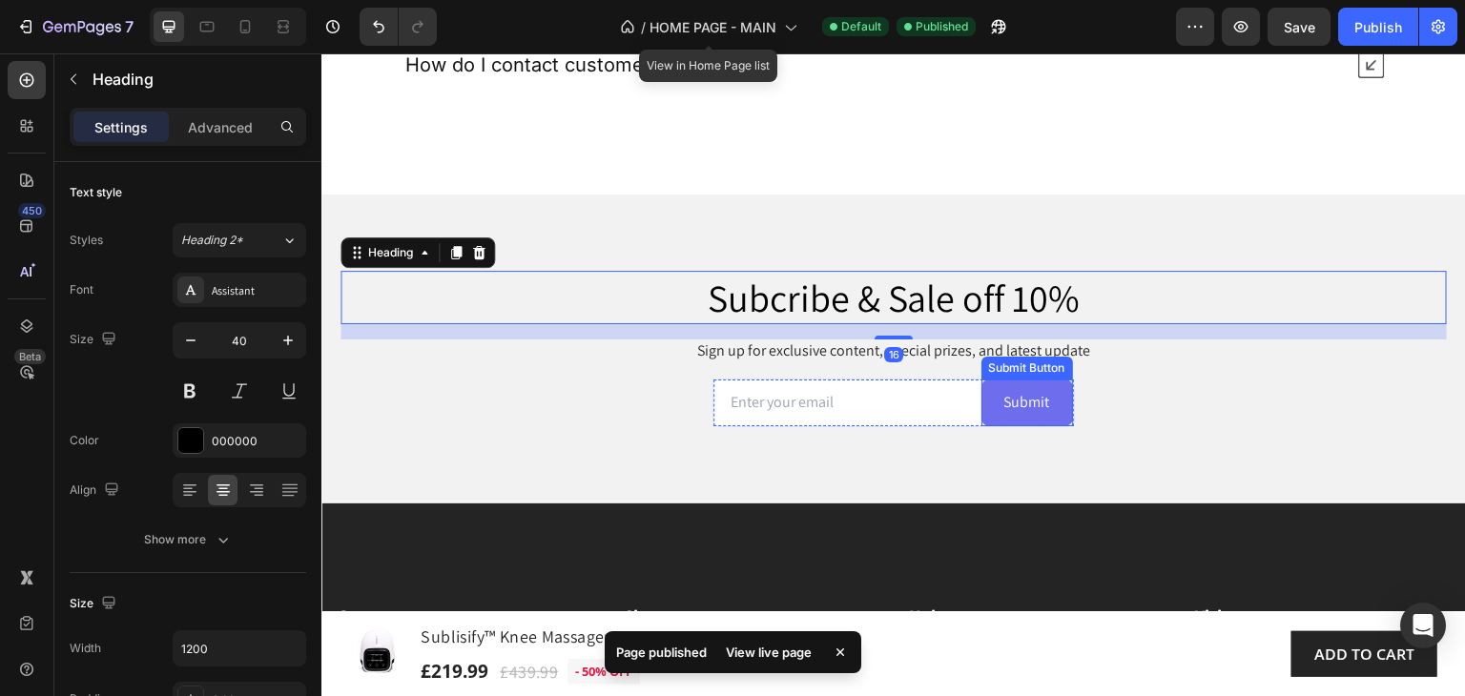
click at [1050, 402] on button "Submit" at bounding box center [1027, 403] width 92 height 47
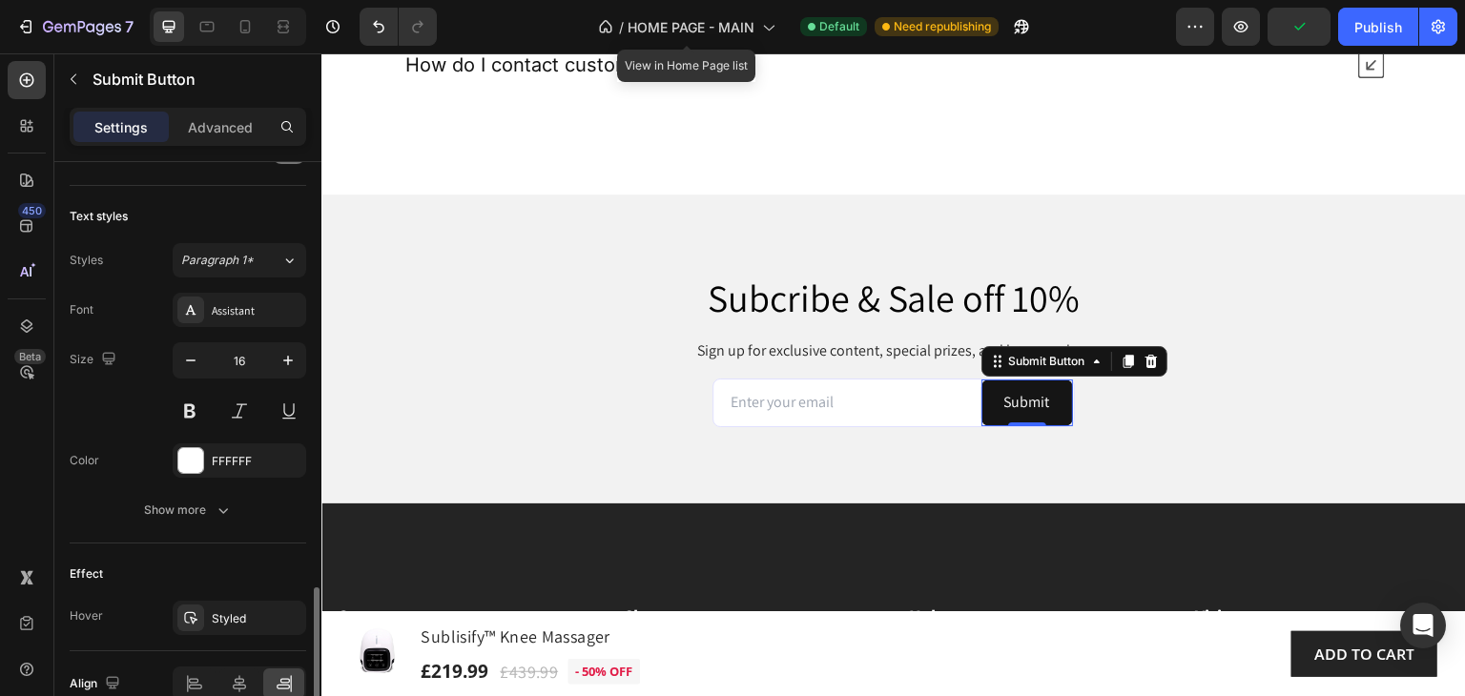
scroll to position [761, 0]
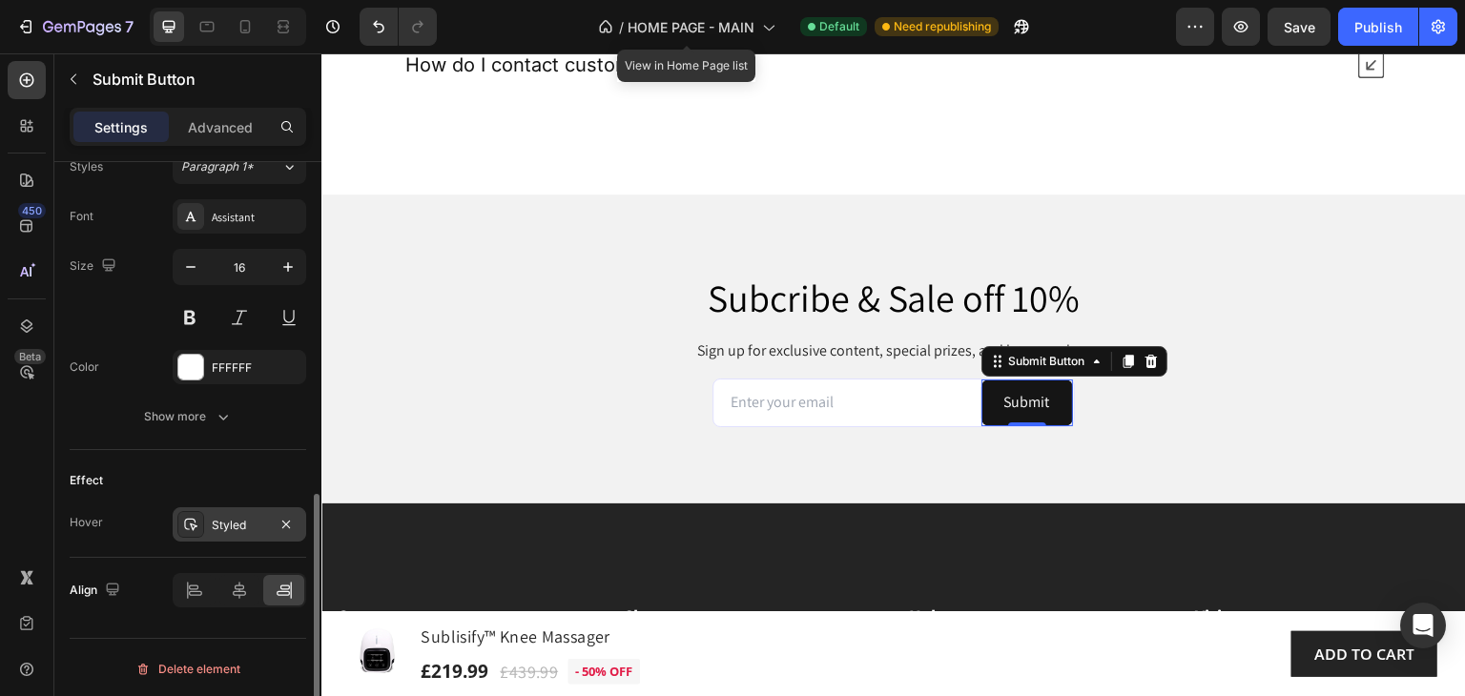
click at [251, 522] on div "Styled" at bounding box center [239, 525] width 55 height 17
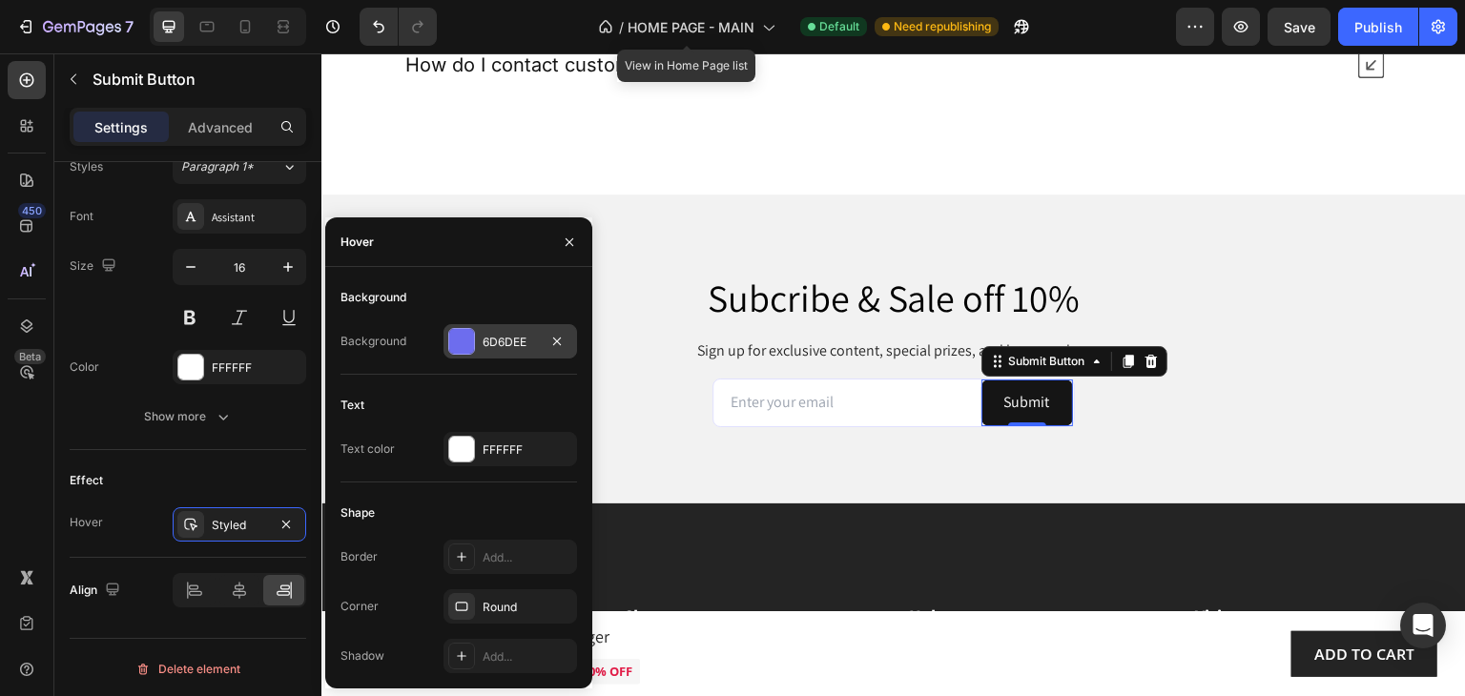
click at [522, 344] on div "6D6DEE" at bounding box center [510, 342] width 55 height 17
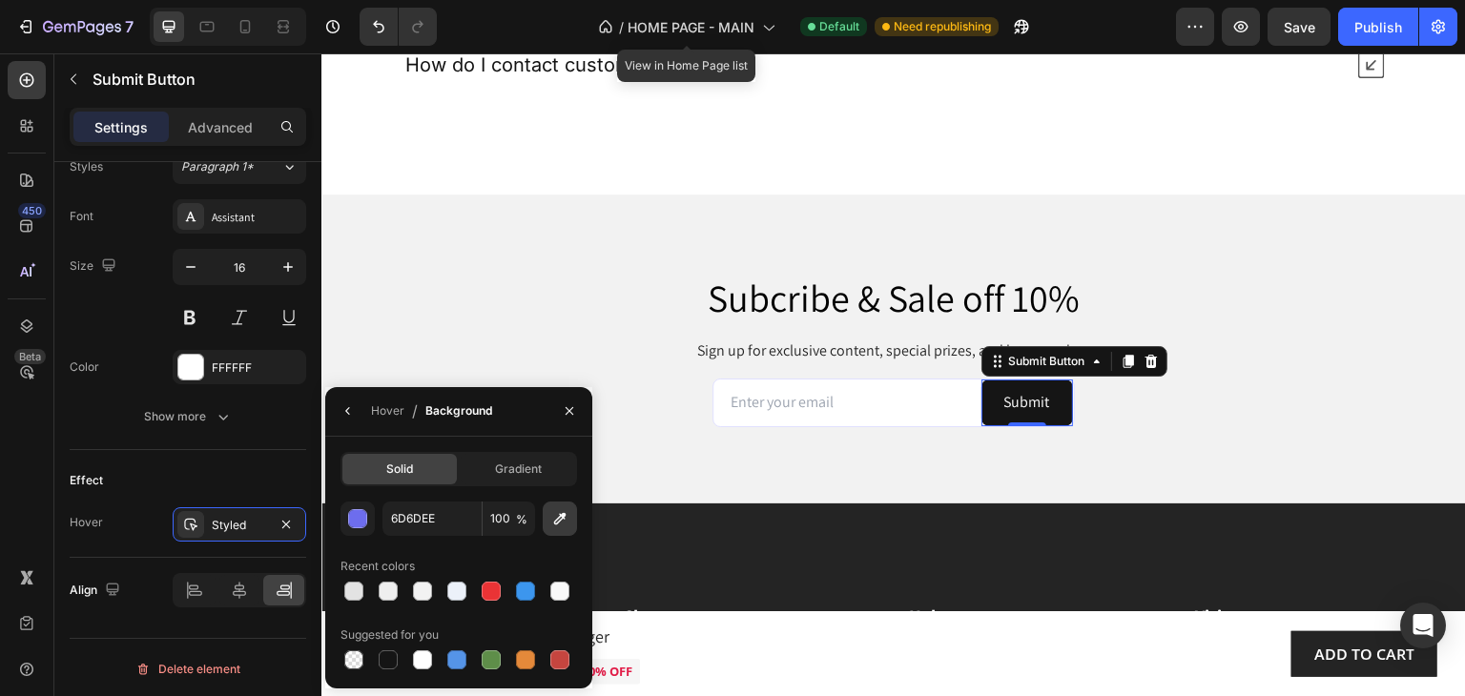
click at [556, 521] on icon "button" at bounding box center [559, 518] width 19 height 19
type input "333333"
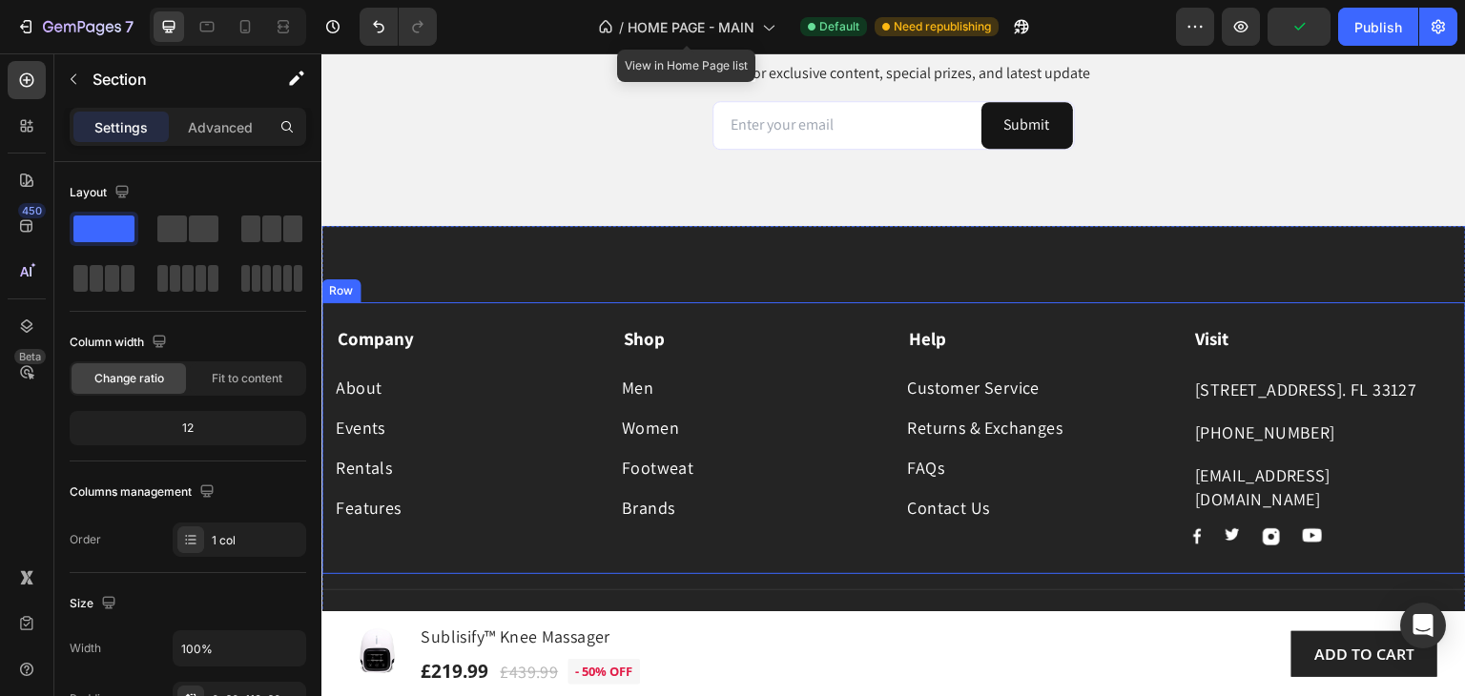
scroll to position [14077, 0]
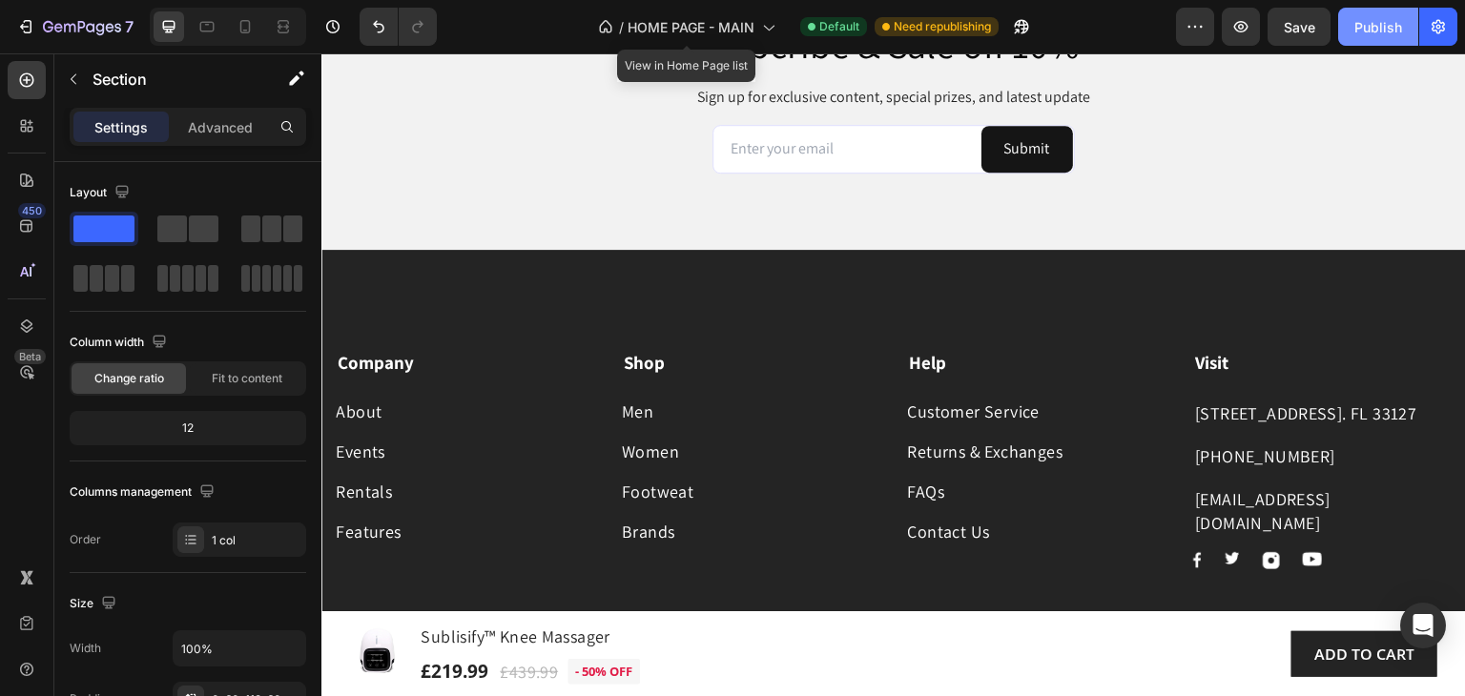
click at [1371, 17] on div "Publish" at bounding box center [1378, 27] width 48 height 20
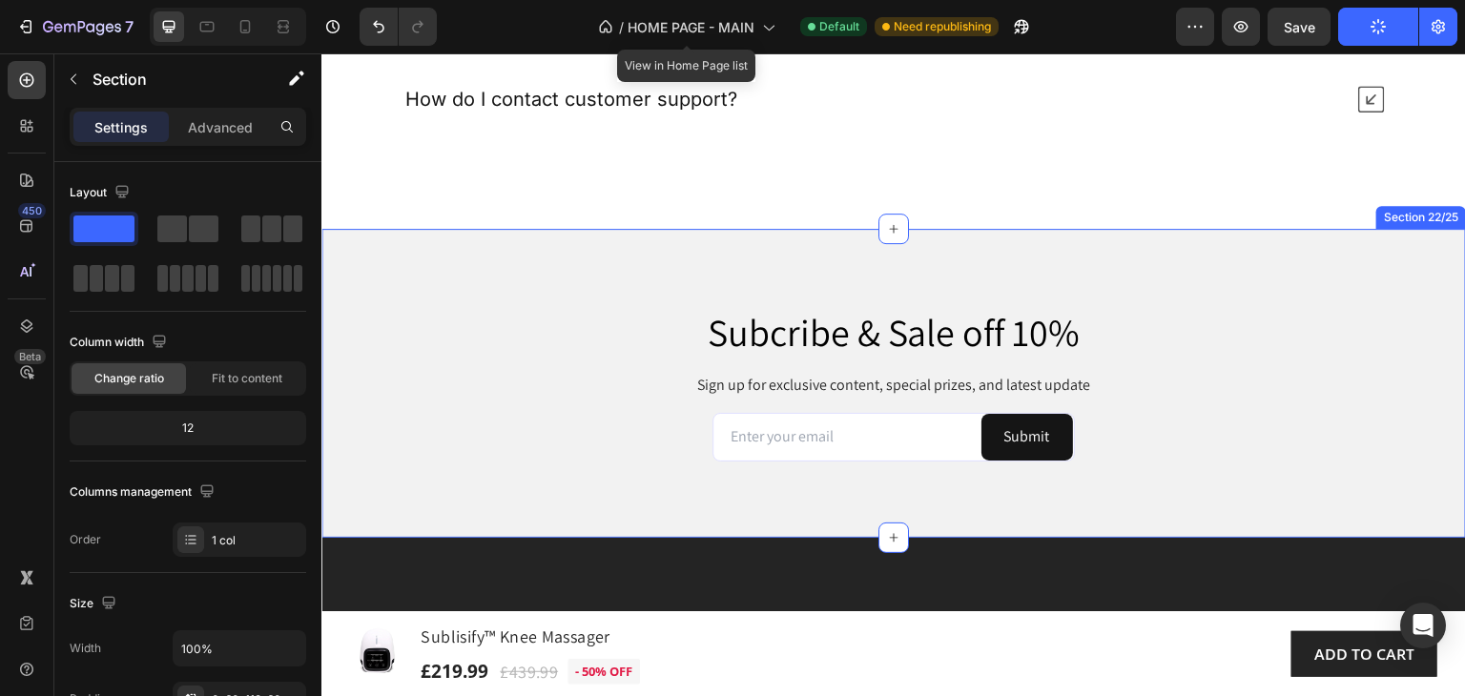
scroll to position [13791, 0]
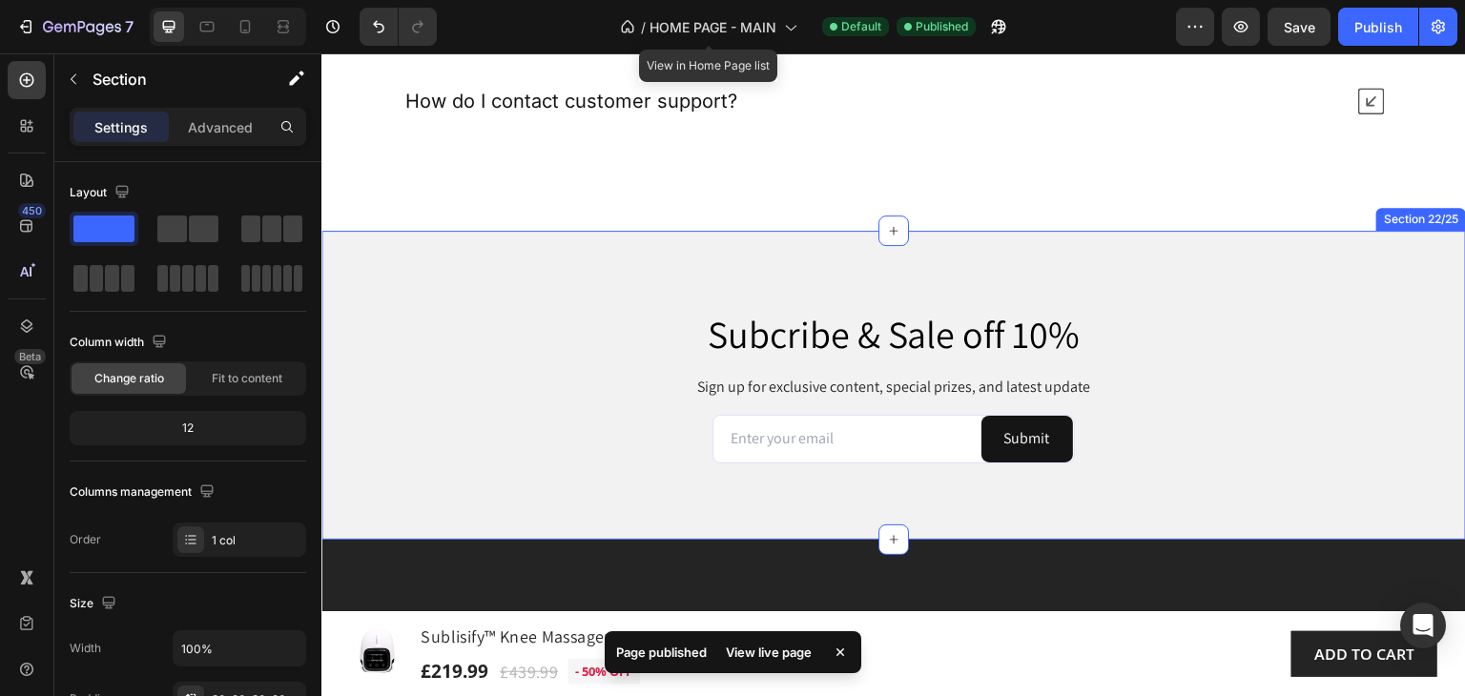
click at [373, 254] on div "Subcribe & Sale off 10% Heading Sign up for exclusive content, special prizes, …" at bounding box center [893, 385] width 1144 height 309
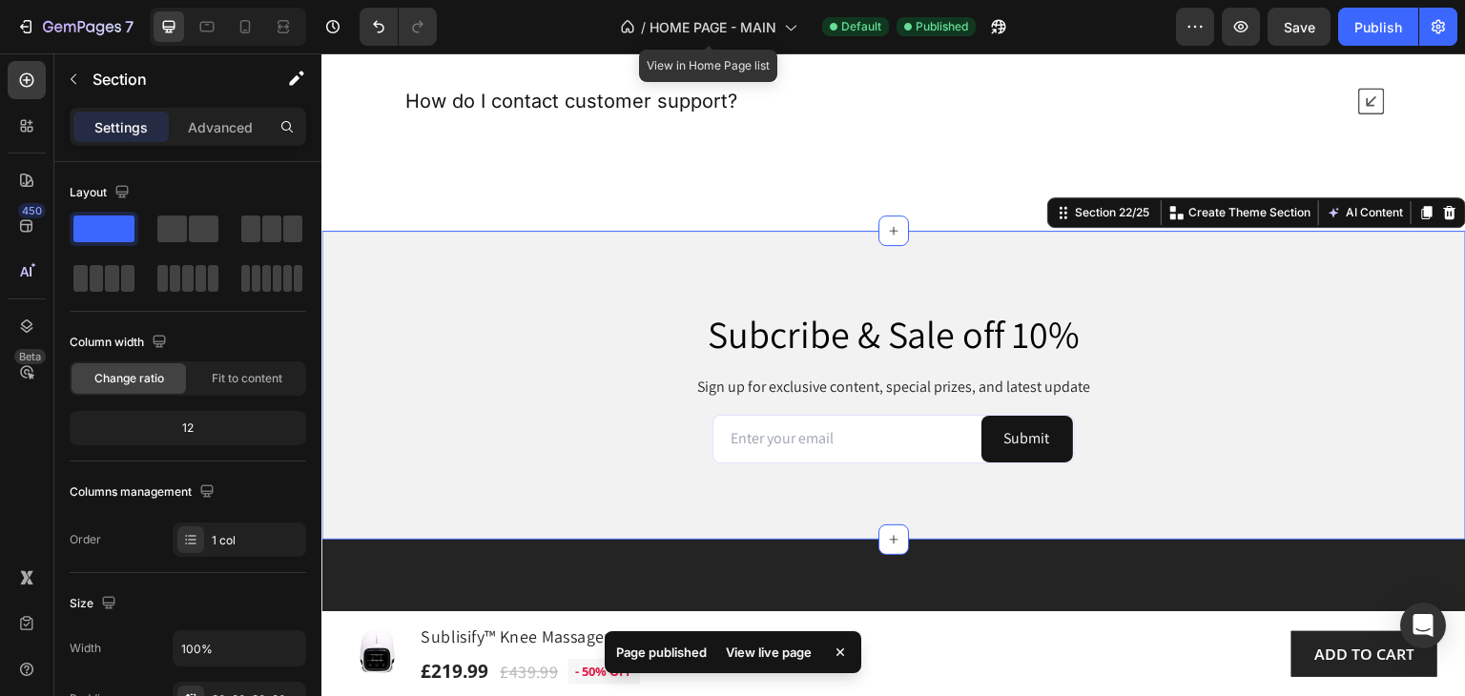
click at [361, 248] on div "Subcribe & Sale off 10% Heading Sign up for exclusive content, special prizes, …" at bounding box center [893, 385] width 1144 height 309
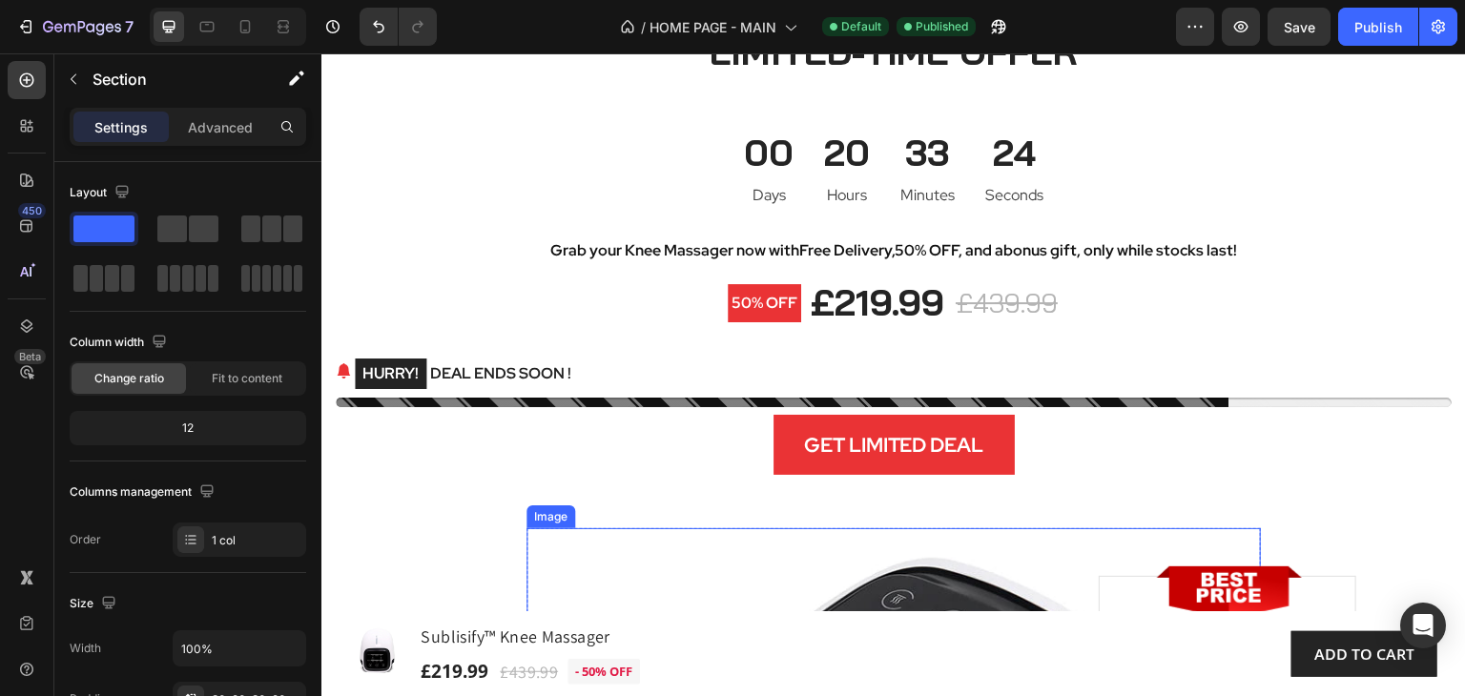
scroll to position [10740, 0]
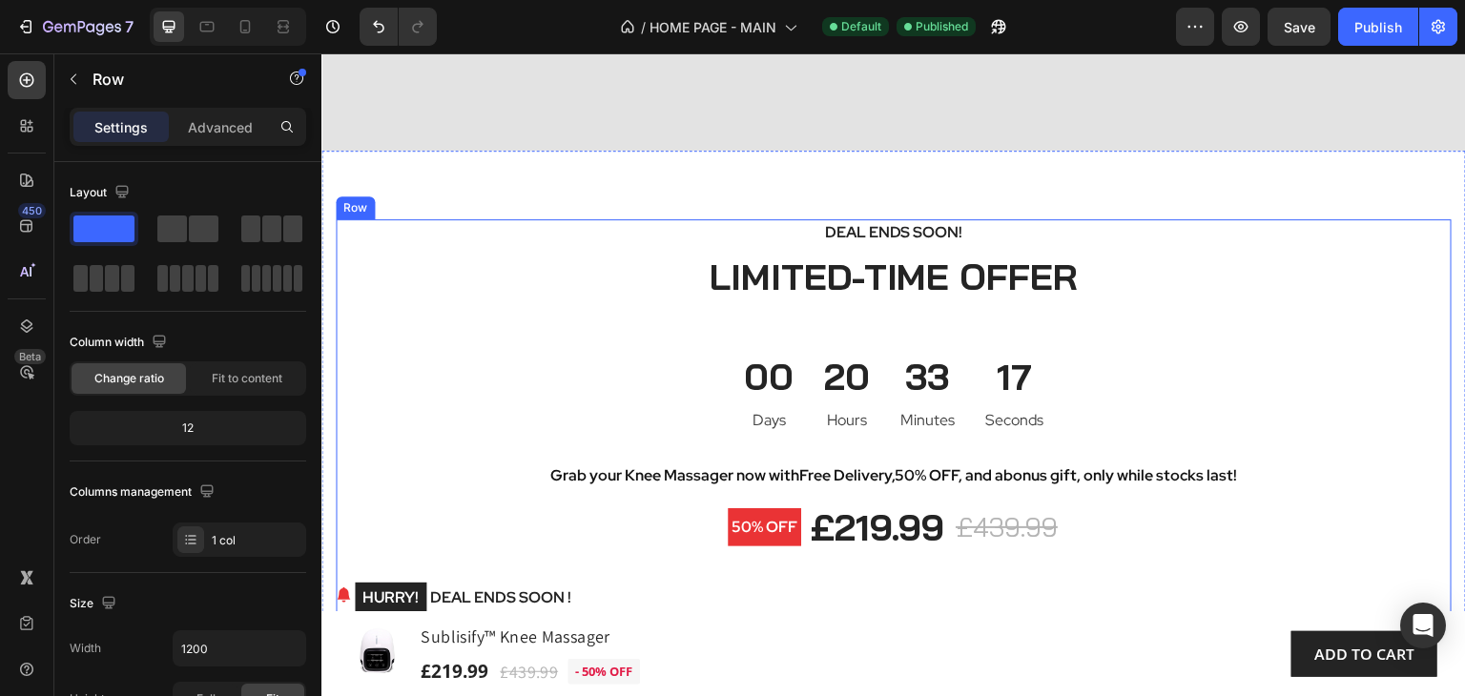
click at [352, 376] on div "Deal Ends Soon! Text block LIMITED-TIME OFFER Heading 00 Days 20 Hours 33 Minut…" at bounding box center [894, 459] width 1116 height 481
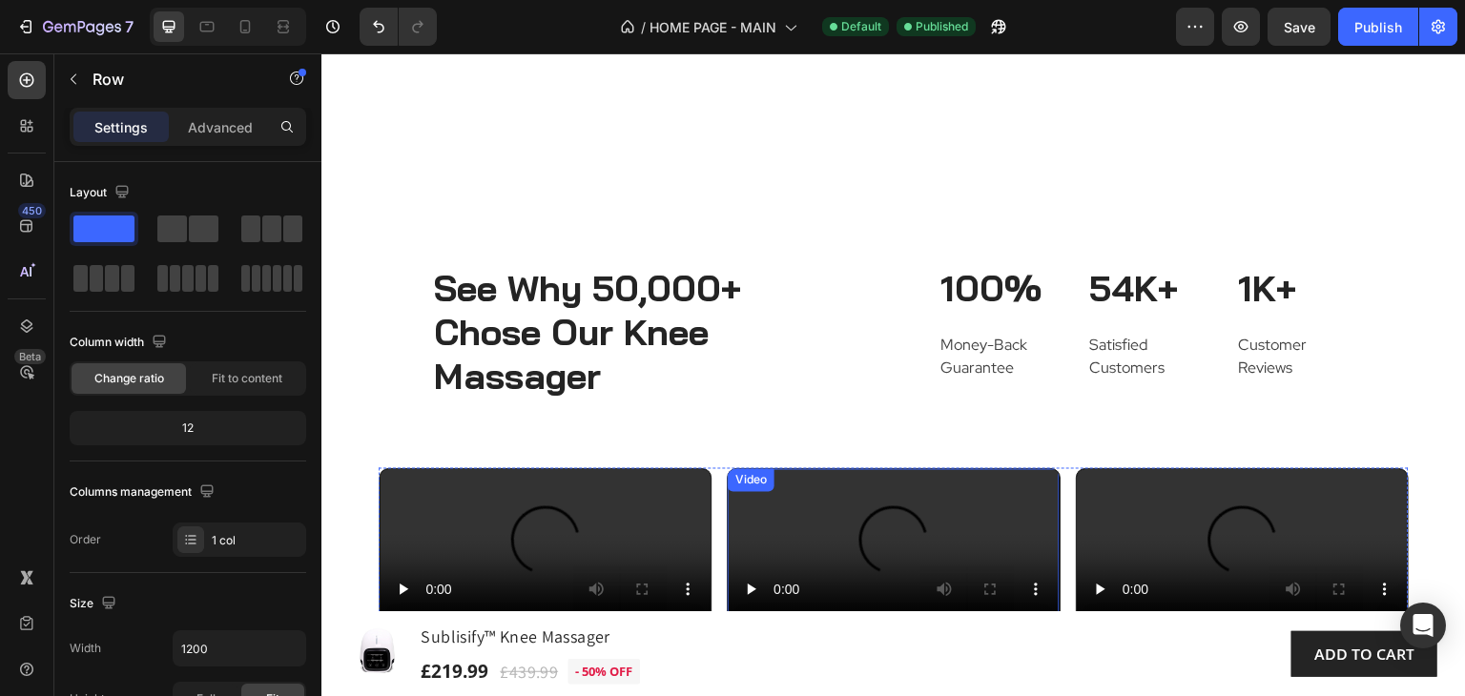
scroll to position [9309, 0]
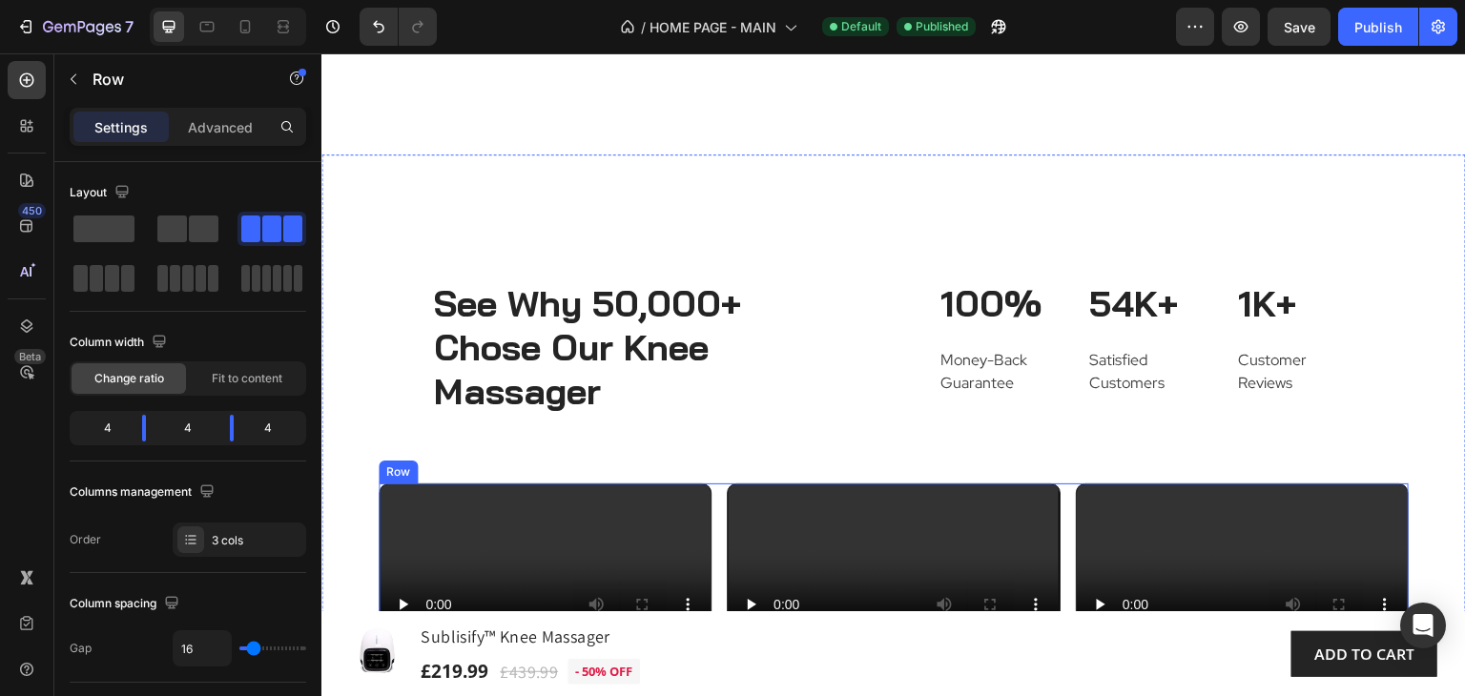
click at [715, 483] on div "Video Video Video Row" at bounding box center [894, 612] width 1030 height 258
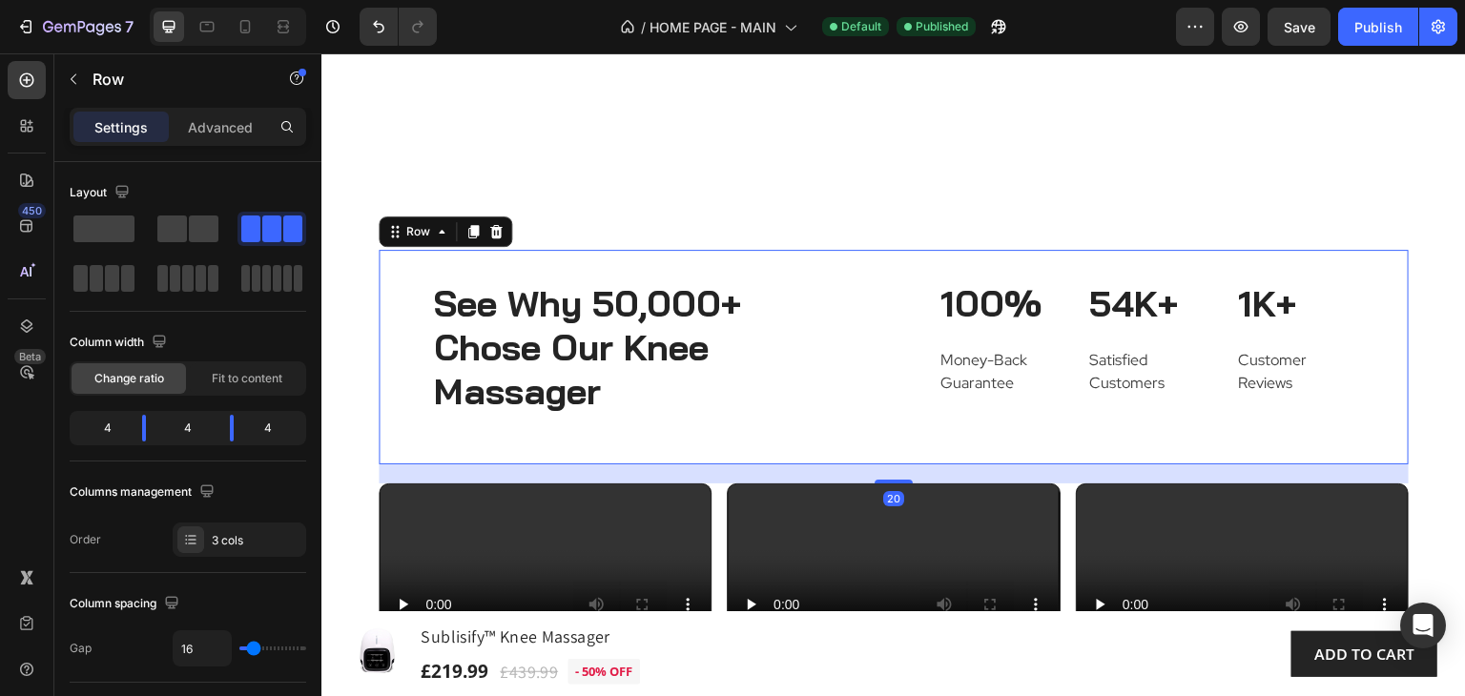
click at [868, 250] on div "See Why 50,000+ Chose Our Knee Massager Heading 100% Heading Money-Back Guarant…" at bounding box center [894, 357] width 1030 height 215
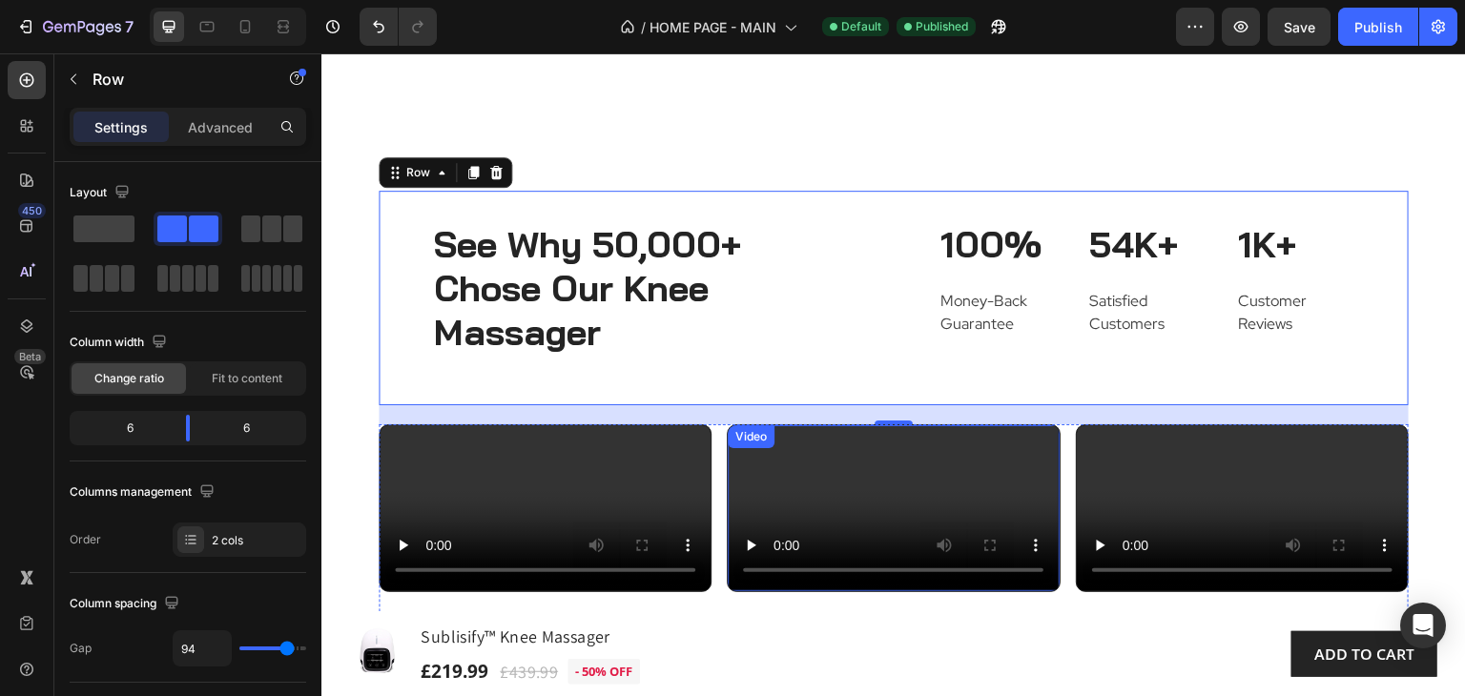
scroll to position [9405, 0]
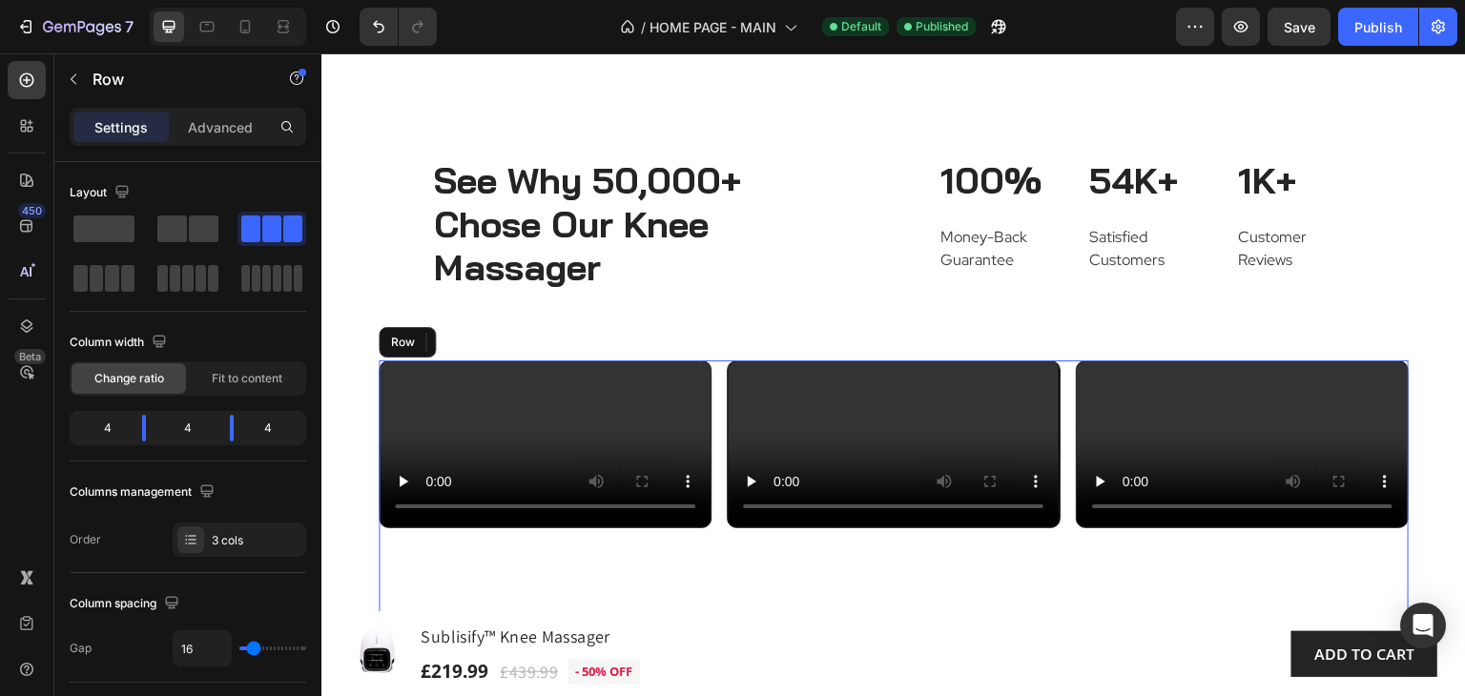
click at [716, 376] on div "Video Video Video Row" at bounding box center [894, 489] width 1030 height 258
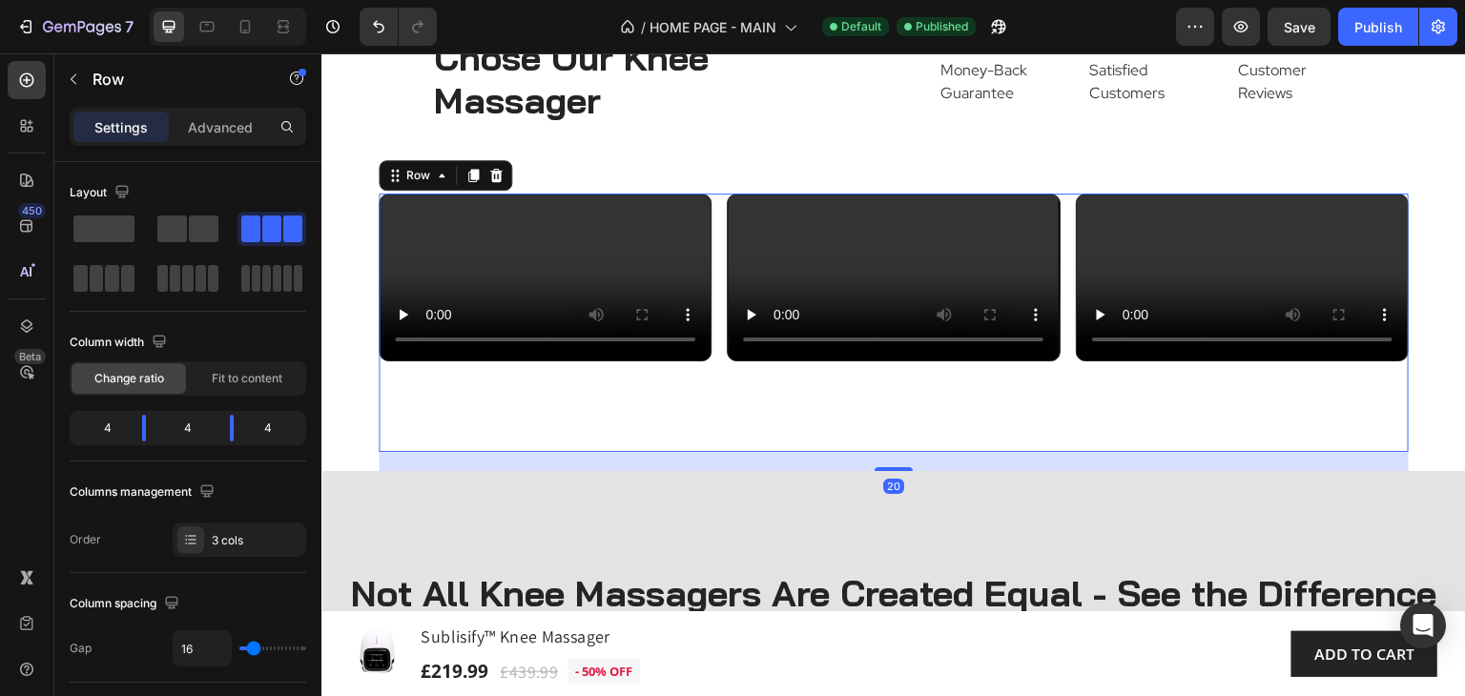
scroll to position [9595, 0]
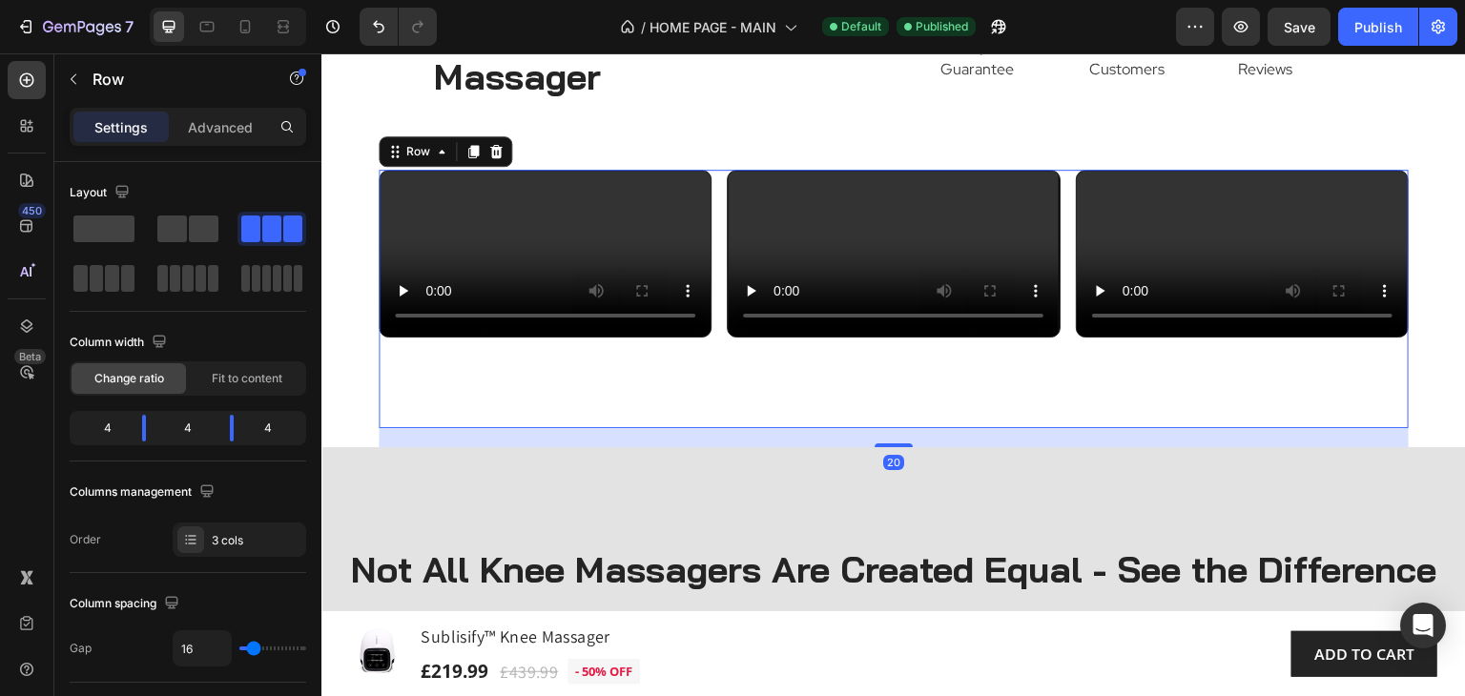
click at [715, 334] on div "Video Video Video Row 20" at bounding box center [894, 299] width 1030 height 258
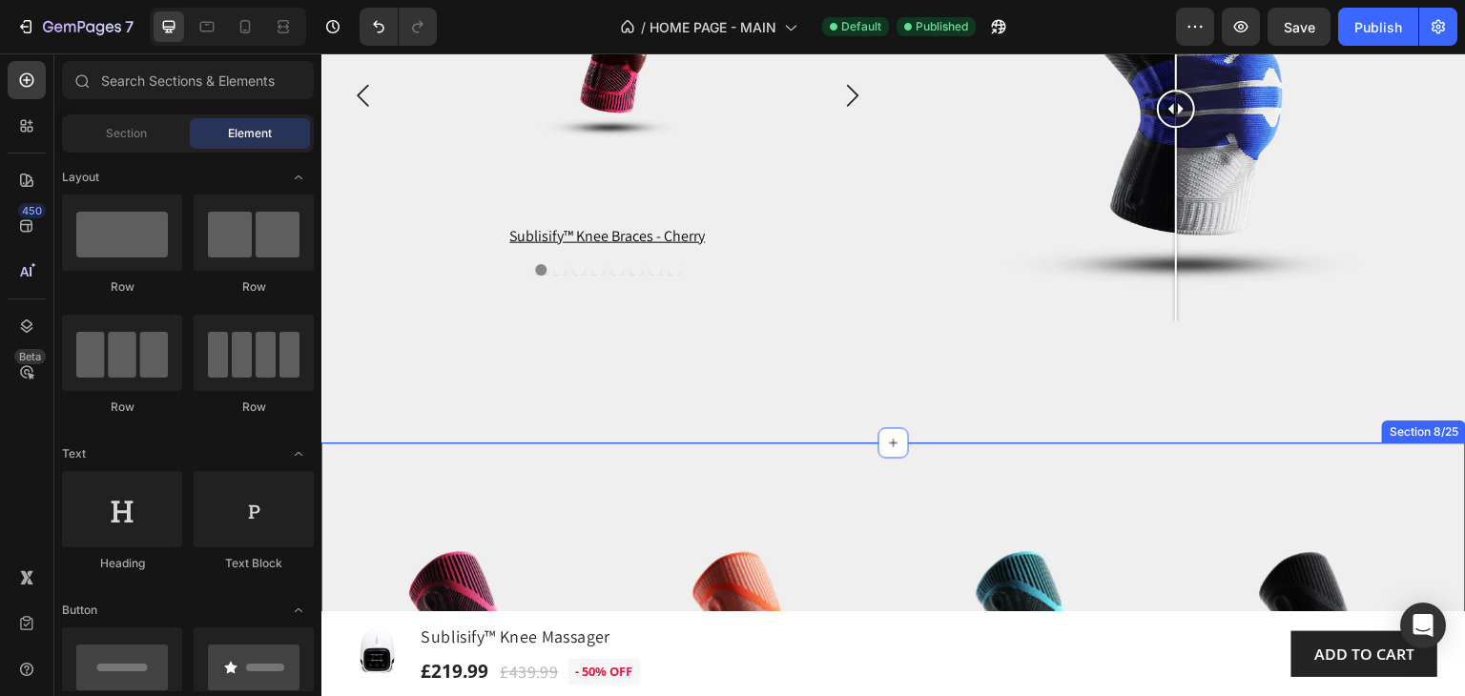
scroll to position [3796, 0]
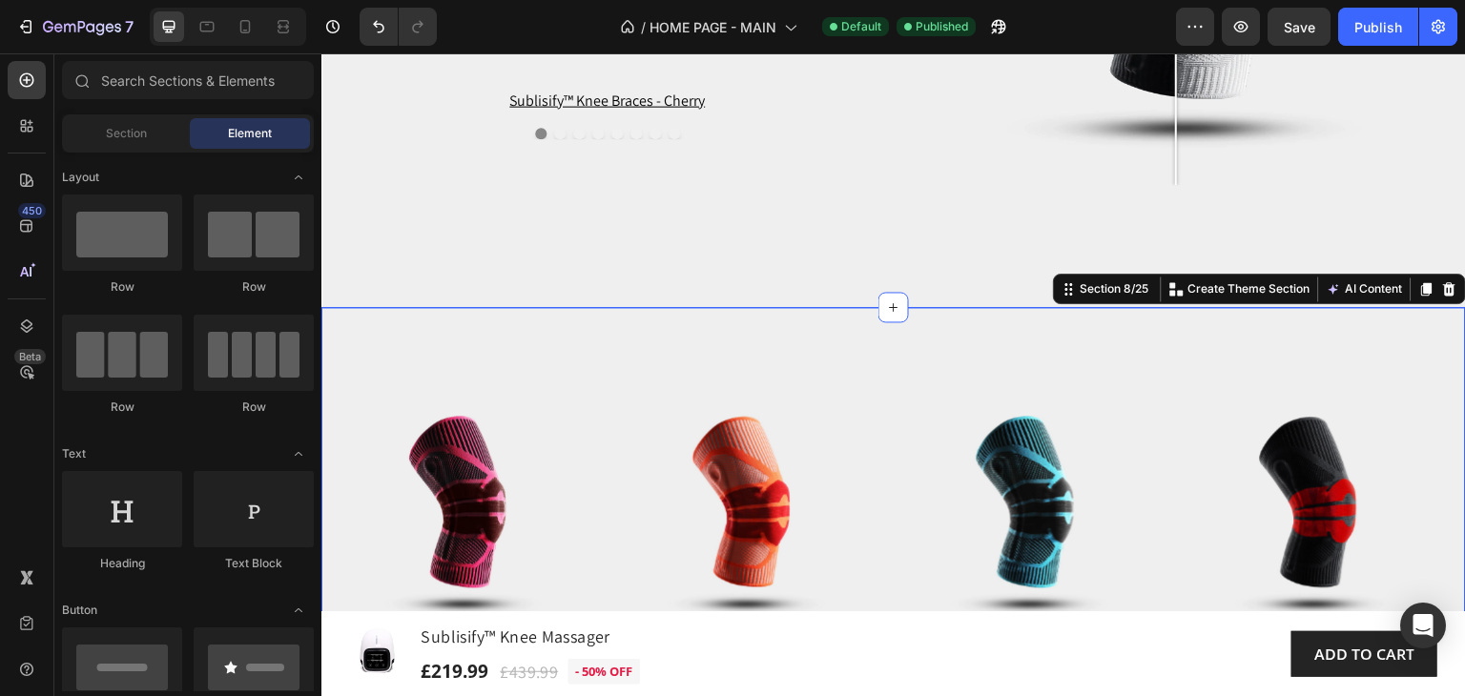
click at [386, 330] on div "Product Images WideBundles WideBundles Available both online & offline Text Blo…" at bounding box center [893, 594] width 1144 height 574
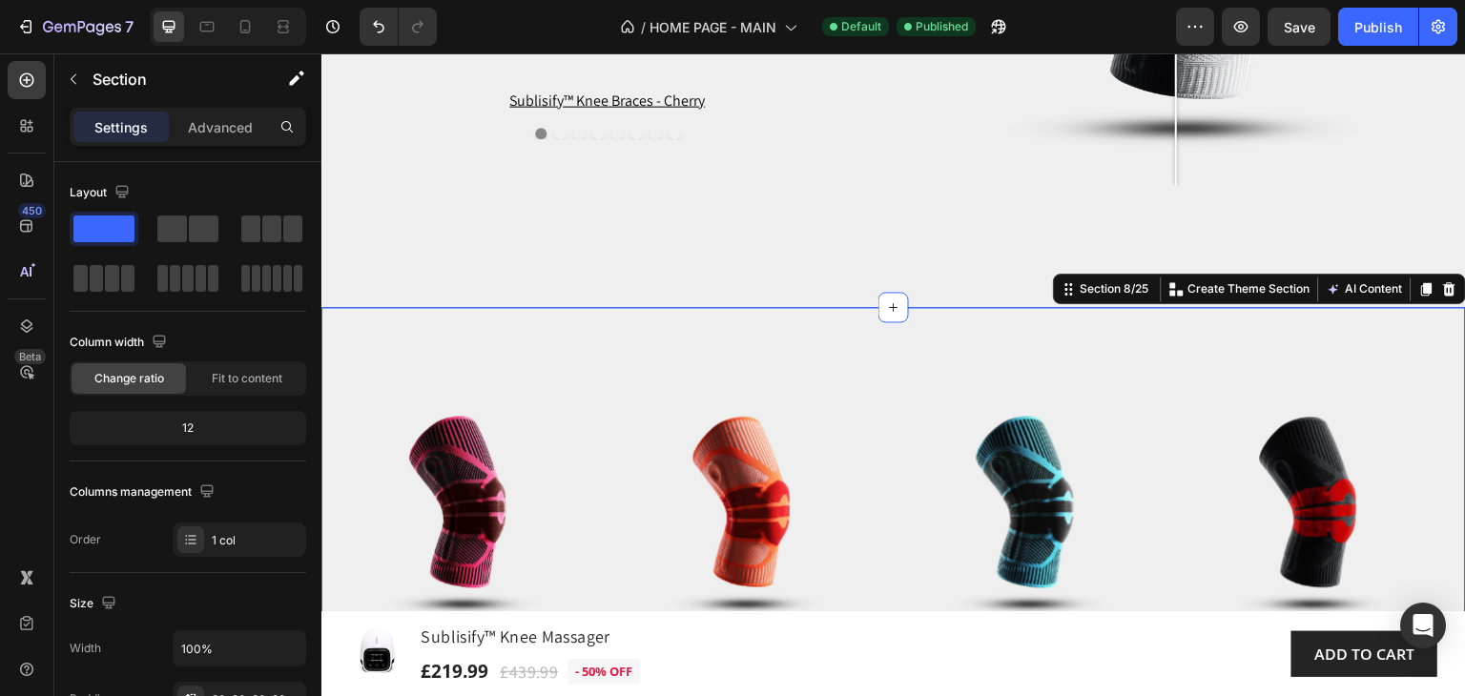
drag, startPoint x: 1434, startPoint y: 283, endPoint x: 1221, endPoint y: 324, distance: 217.5
click at [1444, 283] on icon at bounding box center [1450, 288] width 12 height 13
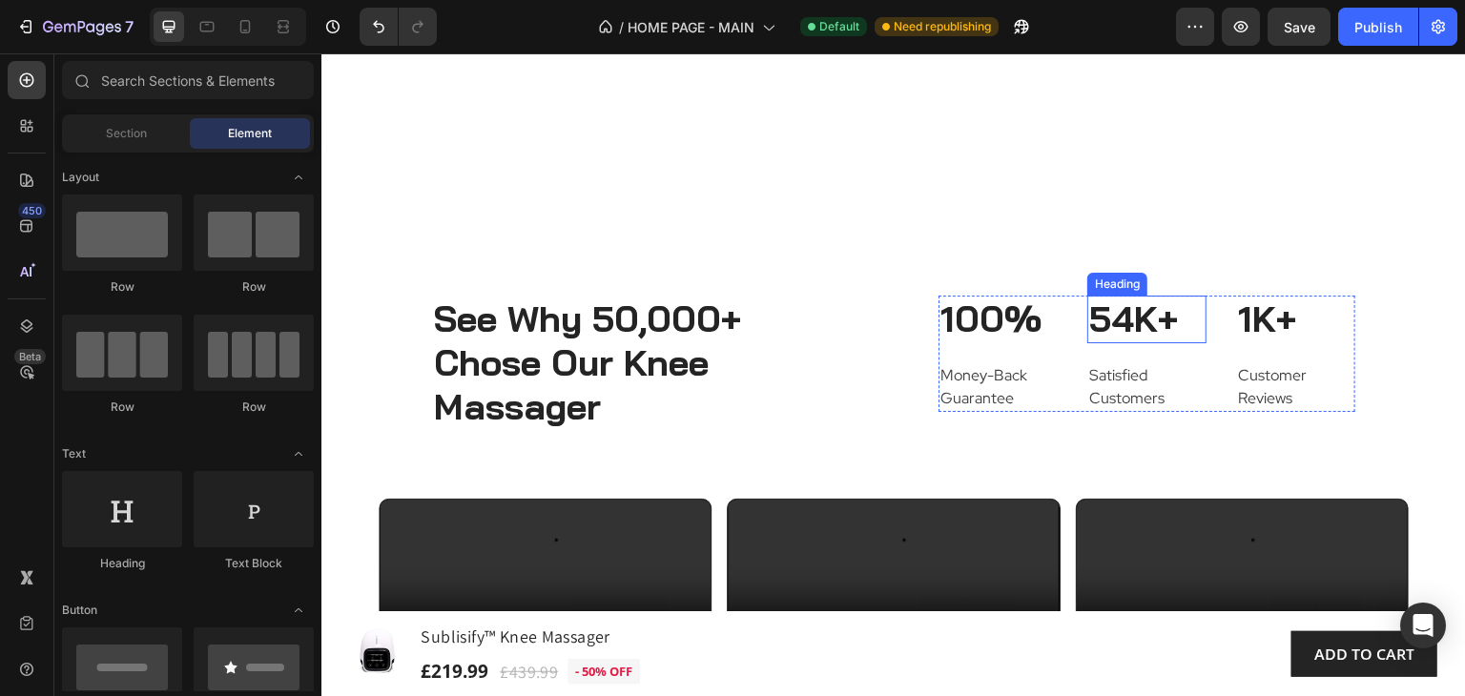
scroll to position [8851, 0]
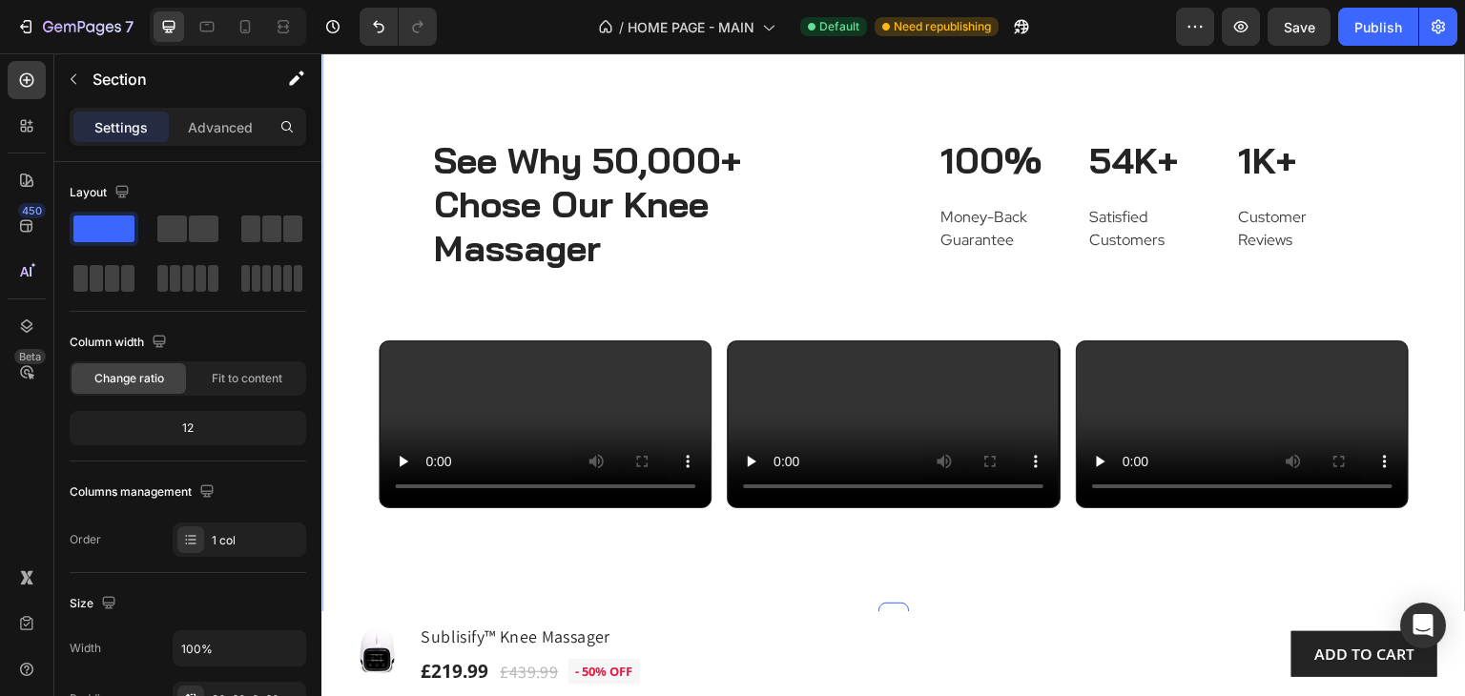
click at [347, 106] on div "See Why 50,000+ Chose Our Knee Massager Heading 100% Heading Money-Back Guarant…" at bounding box center [893, 314] width 1144 height 606
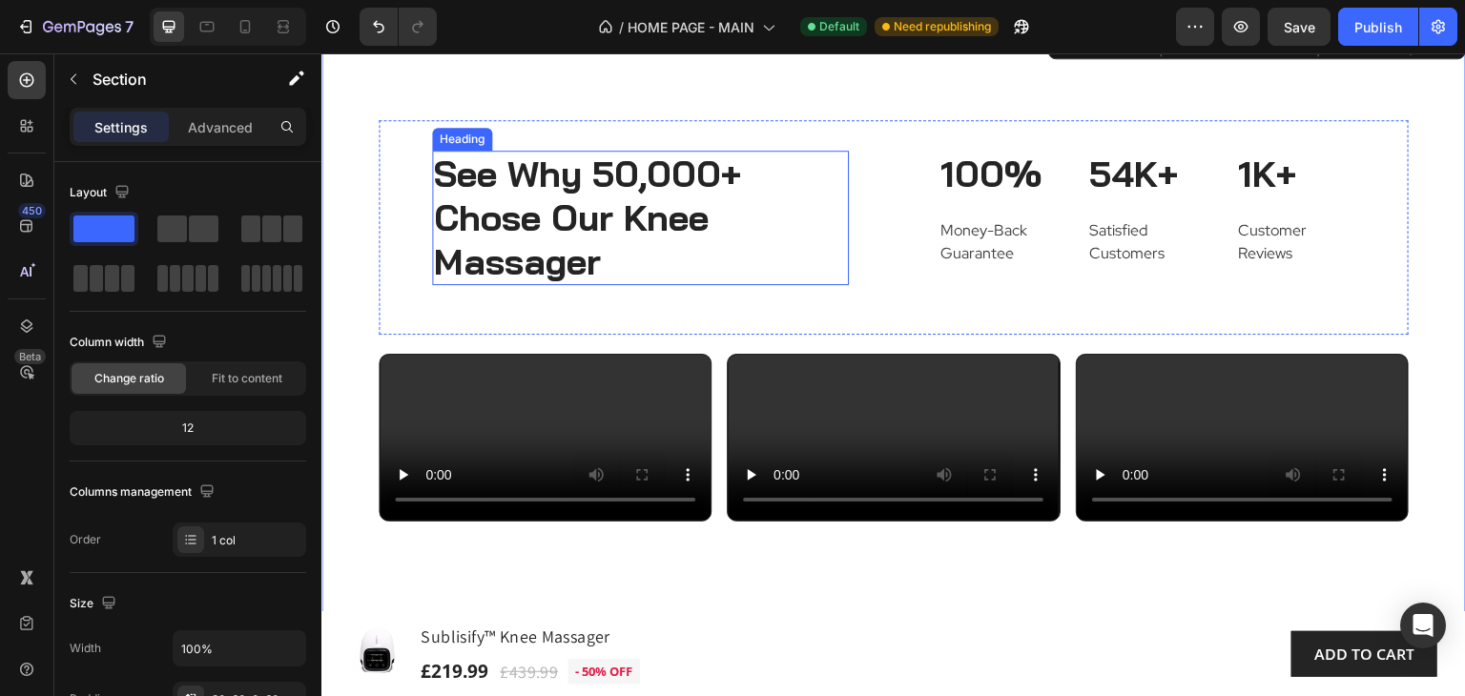
scroll to position [8660, 0]
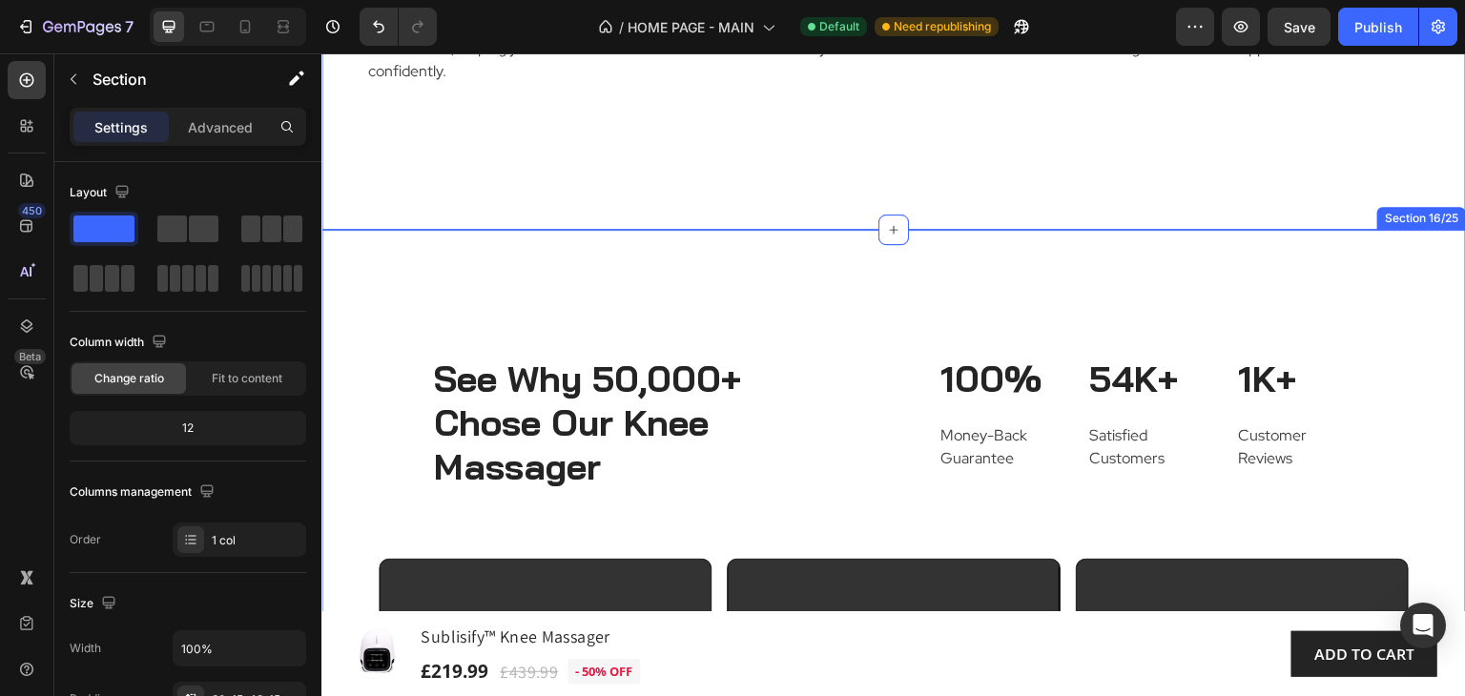
click at [368, 230] on div "See Why 50,000+ Chose Our Knee Massager Heading 100% Heading Money-Back Guarant…" at bounding box center [893, 533] width 1144 height 606
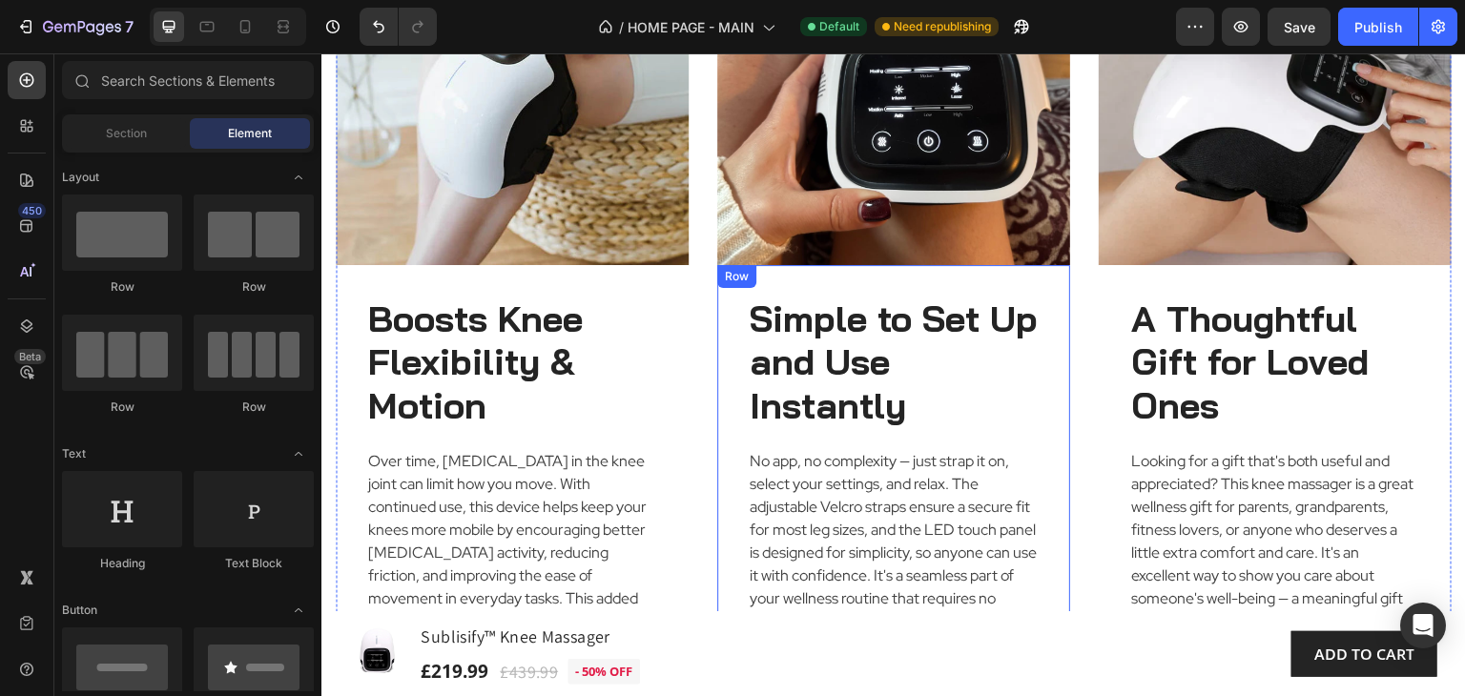
scroll to position [8392, 0]
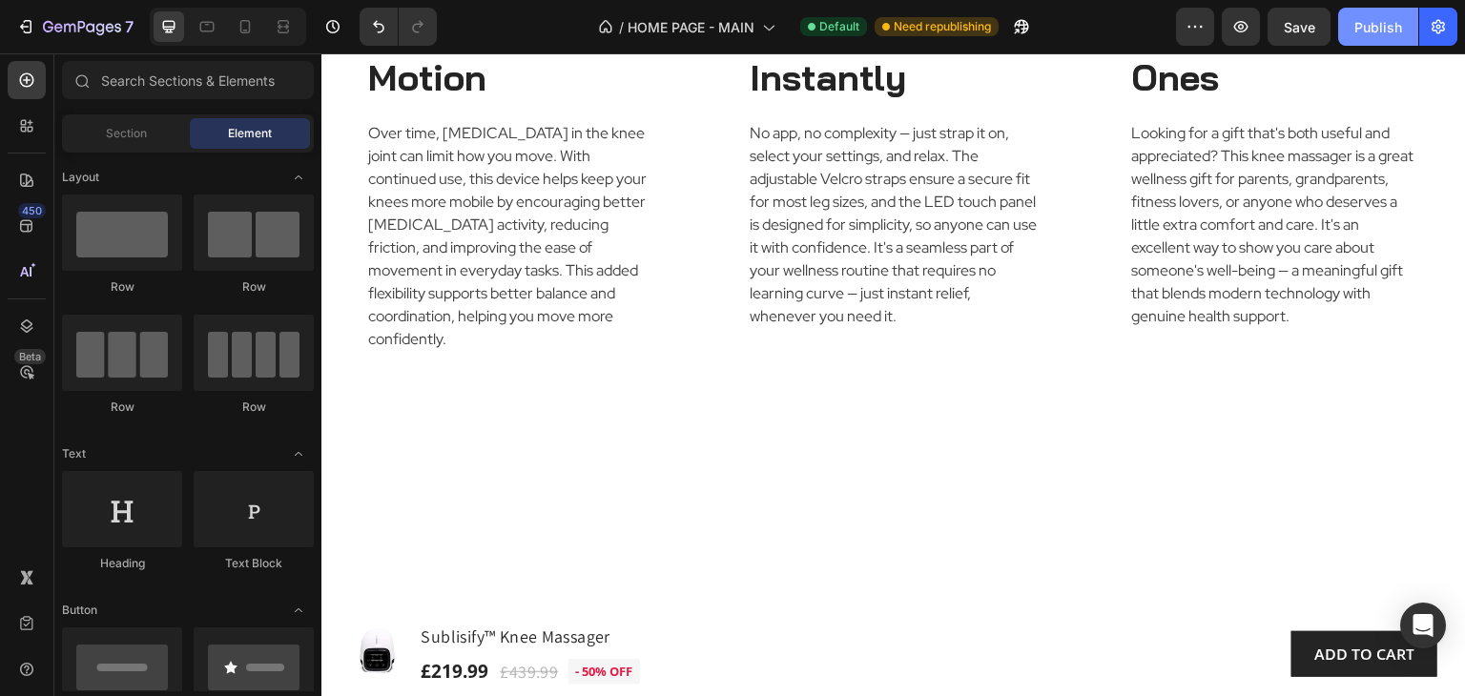
click at [1369, 28] on div "Publish" at bounding box center [1378, 27] width 48 height 20
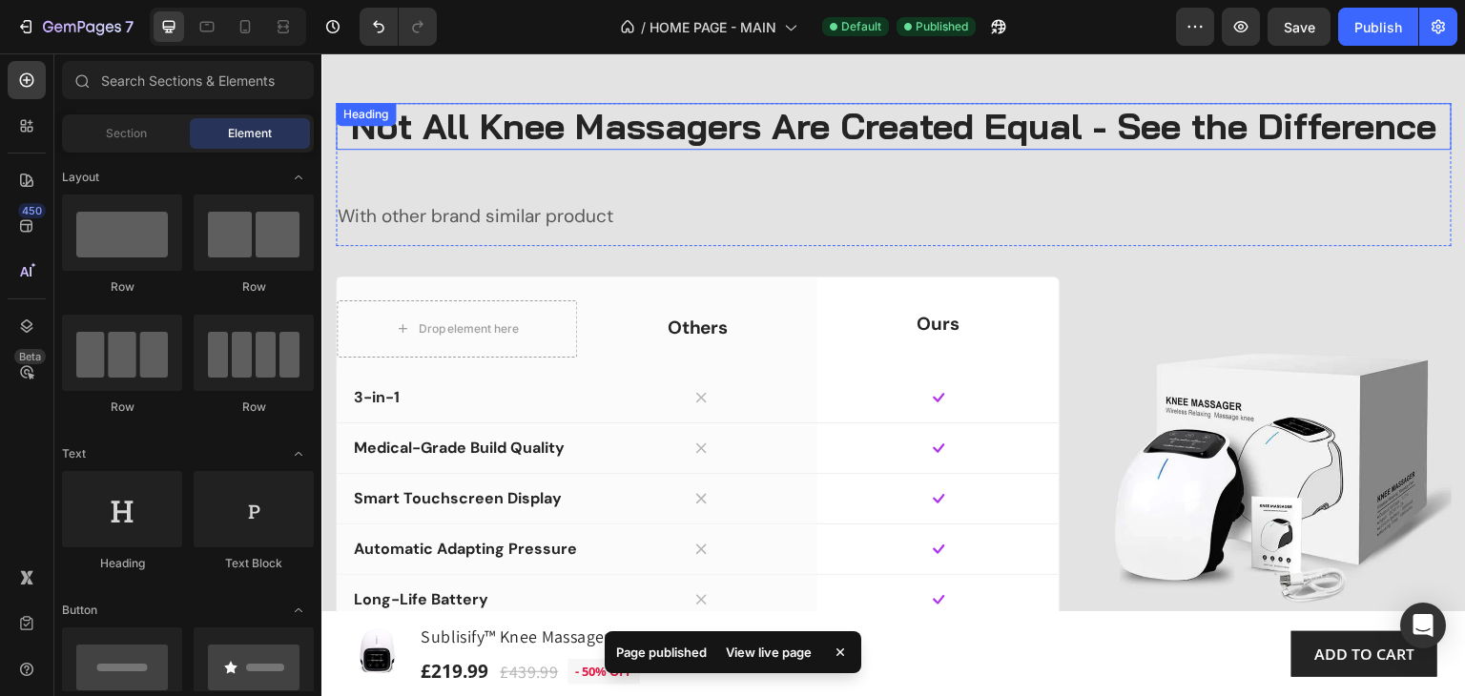
scroll to position [9441, 0]
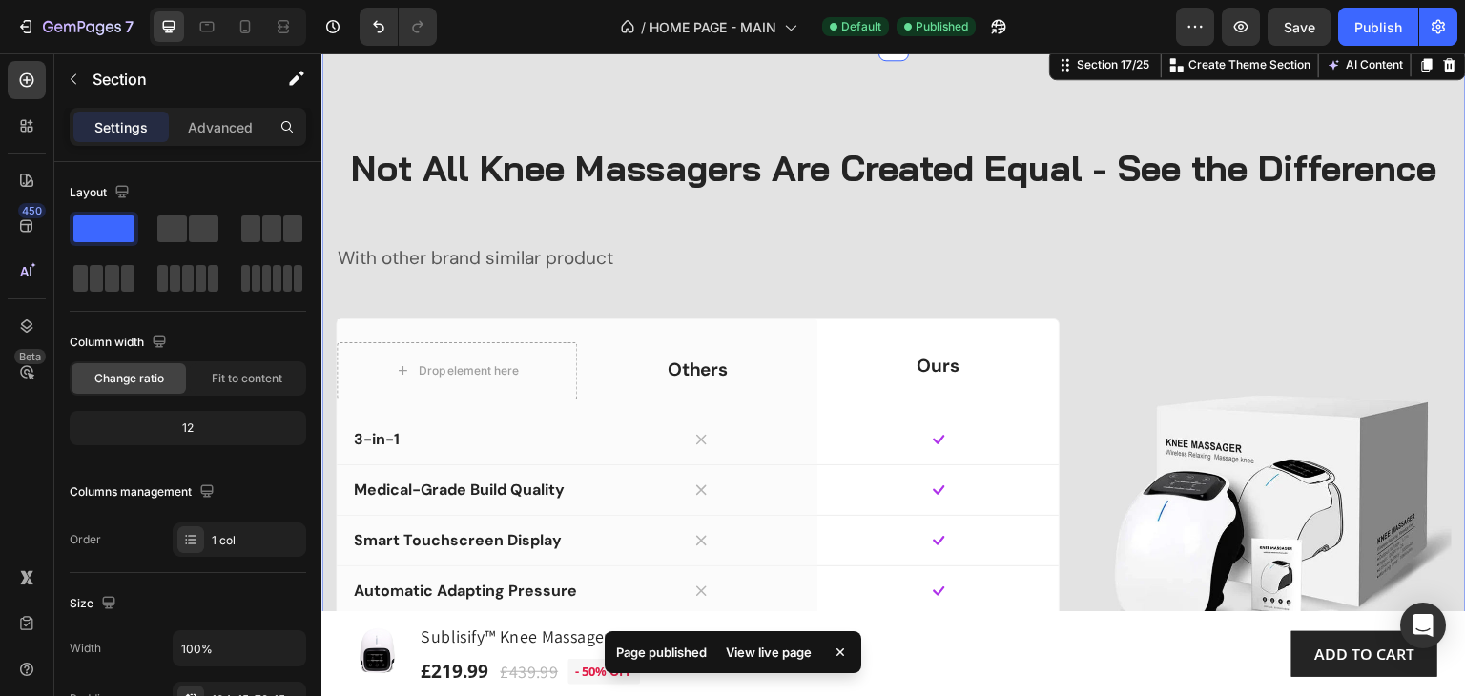
click at [347, 101] on div "Not All Knee Massagers Are Created Equal - See the Difference Heading With othe…" at bounding box center [893, 461] width 1144 height 830
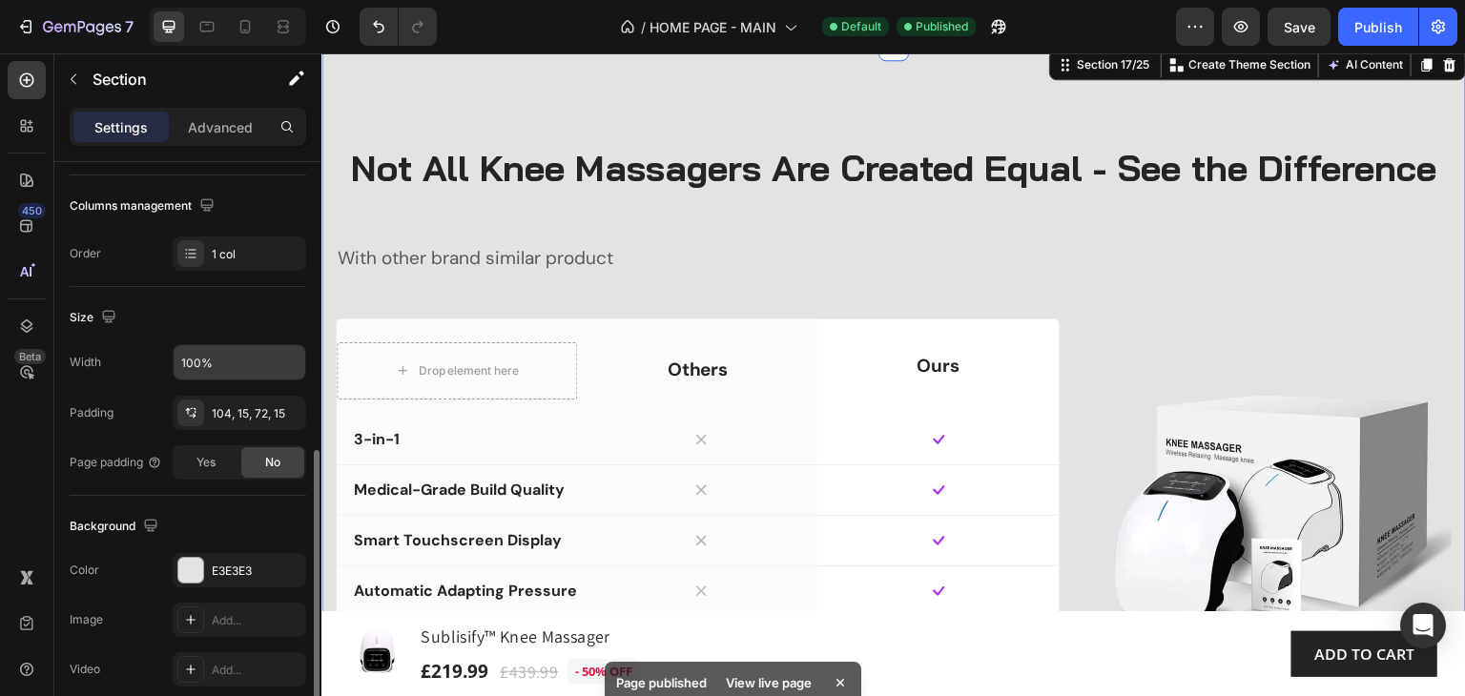
scroll to position [381, 0]
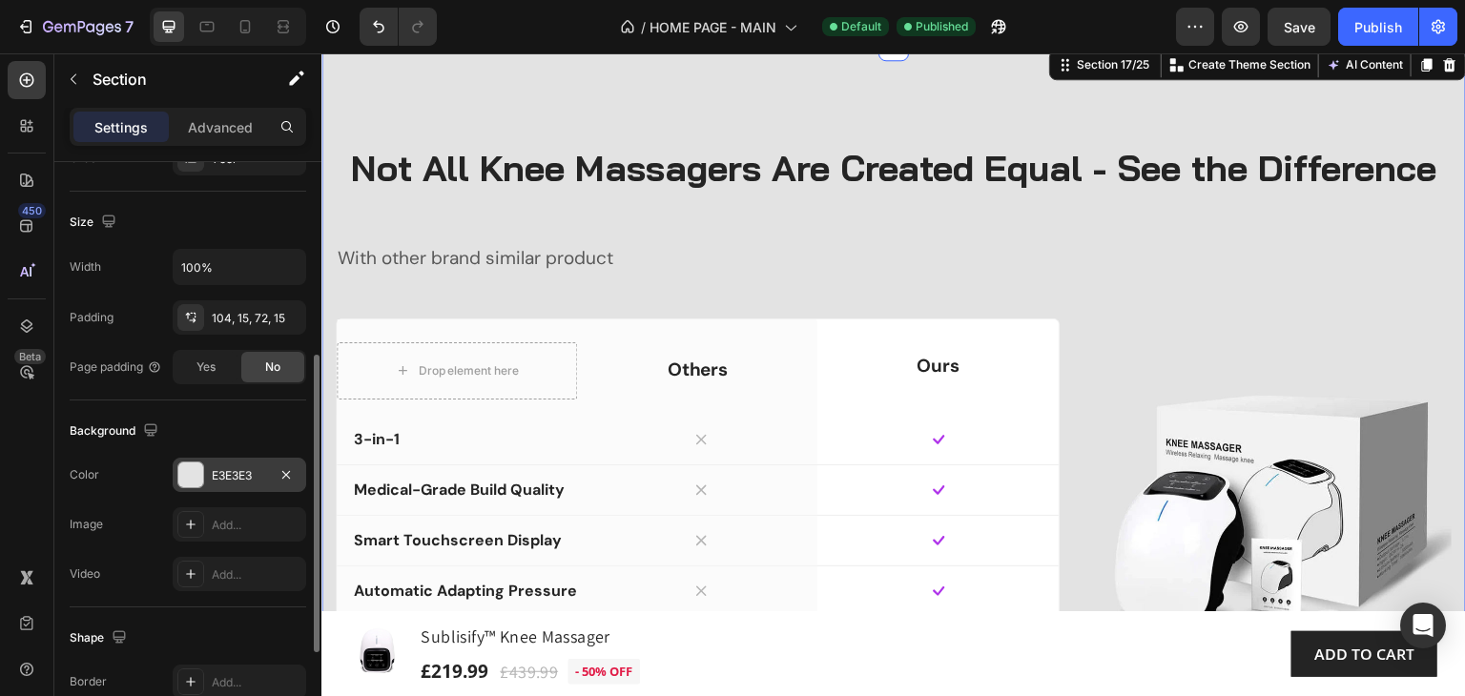
click at [241, 474] on div "E3E3E3" at bounding box center [239, 475] width 55 height 17
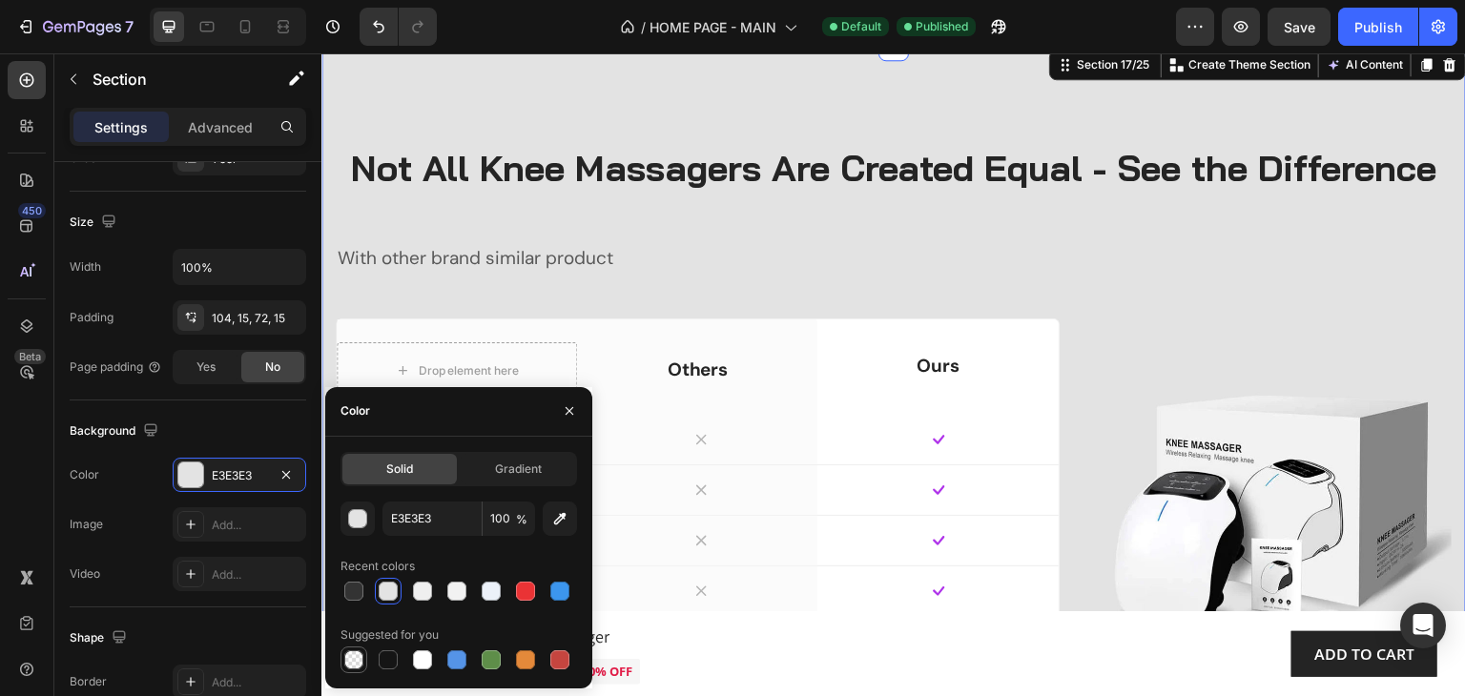
click at [355, 661] on div at bounding box center [353, 659] width 19 height 19
type input "000000"
type input "0"
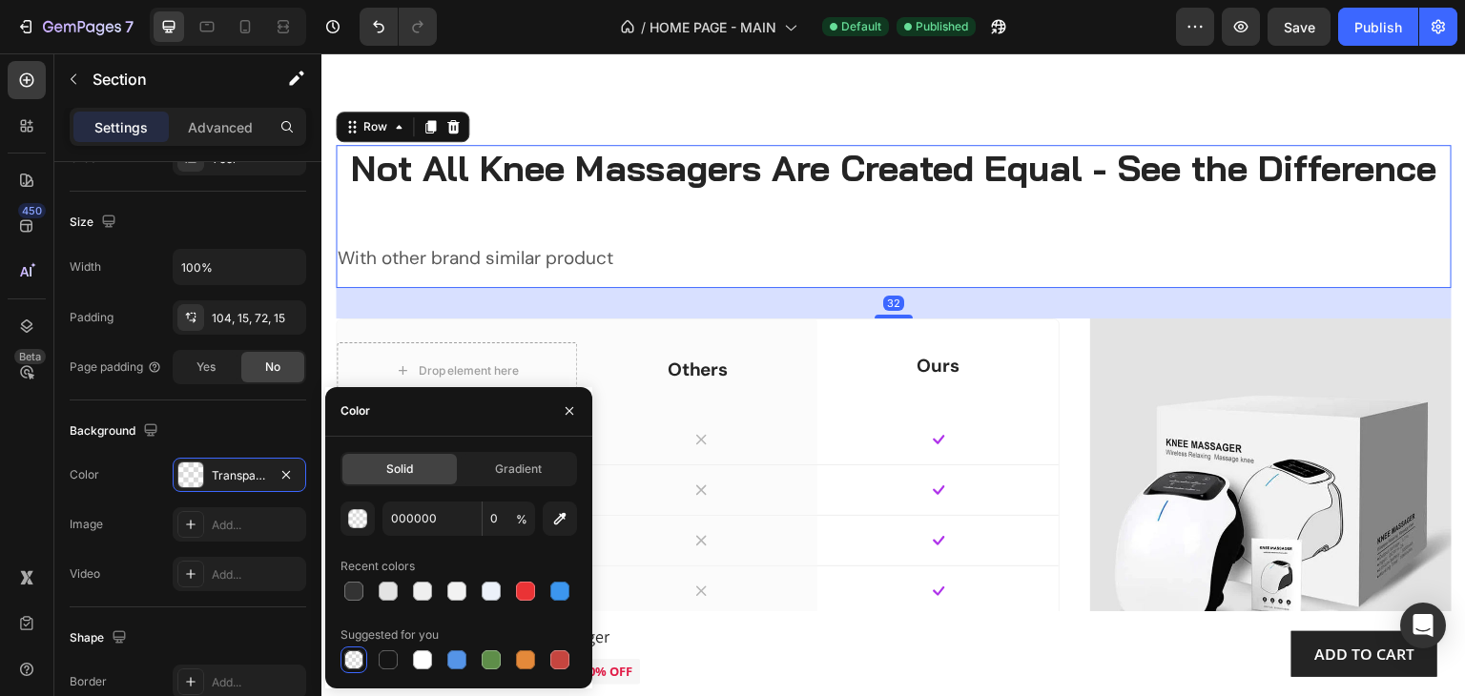
click at [1094, 263] on div "Not All Knee Massagers Are Created Equal - See the Difference Heading With othe…" at bounding box center [894, 216] width 1116 height 143
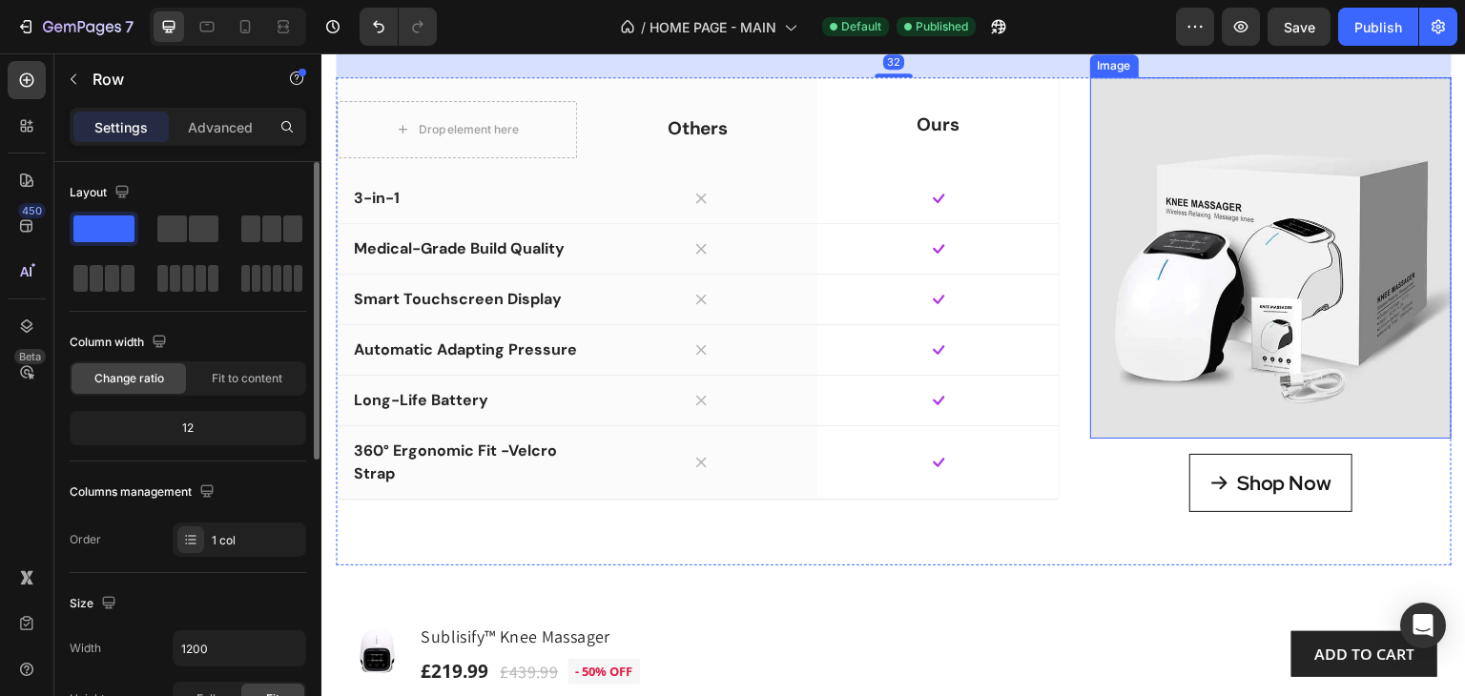
scroll to position [9727, 0]
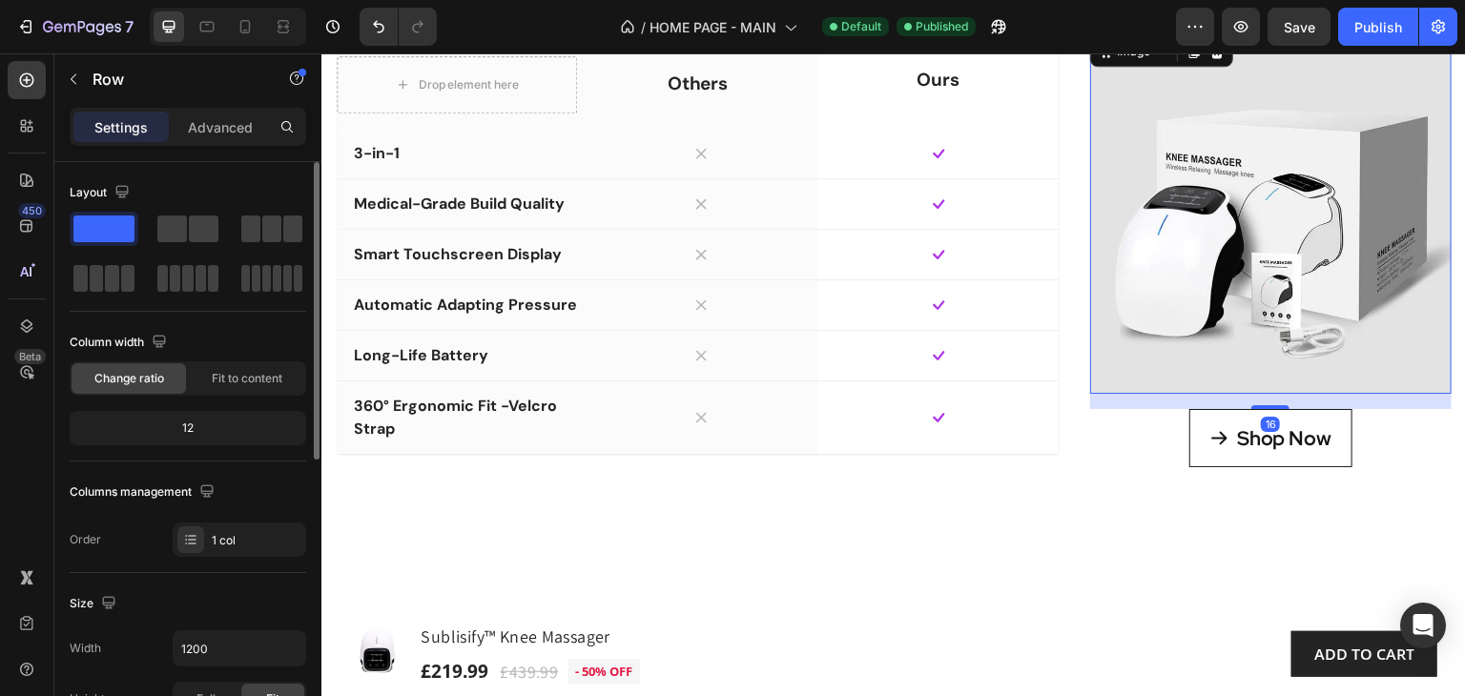
click at [1247, 276] on img at bounding box center [1270, 212] width 361 height 361
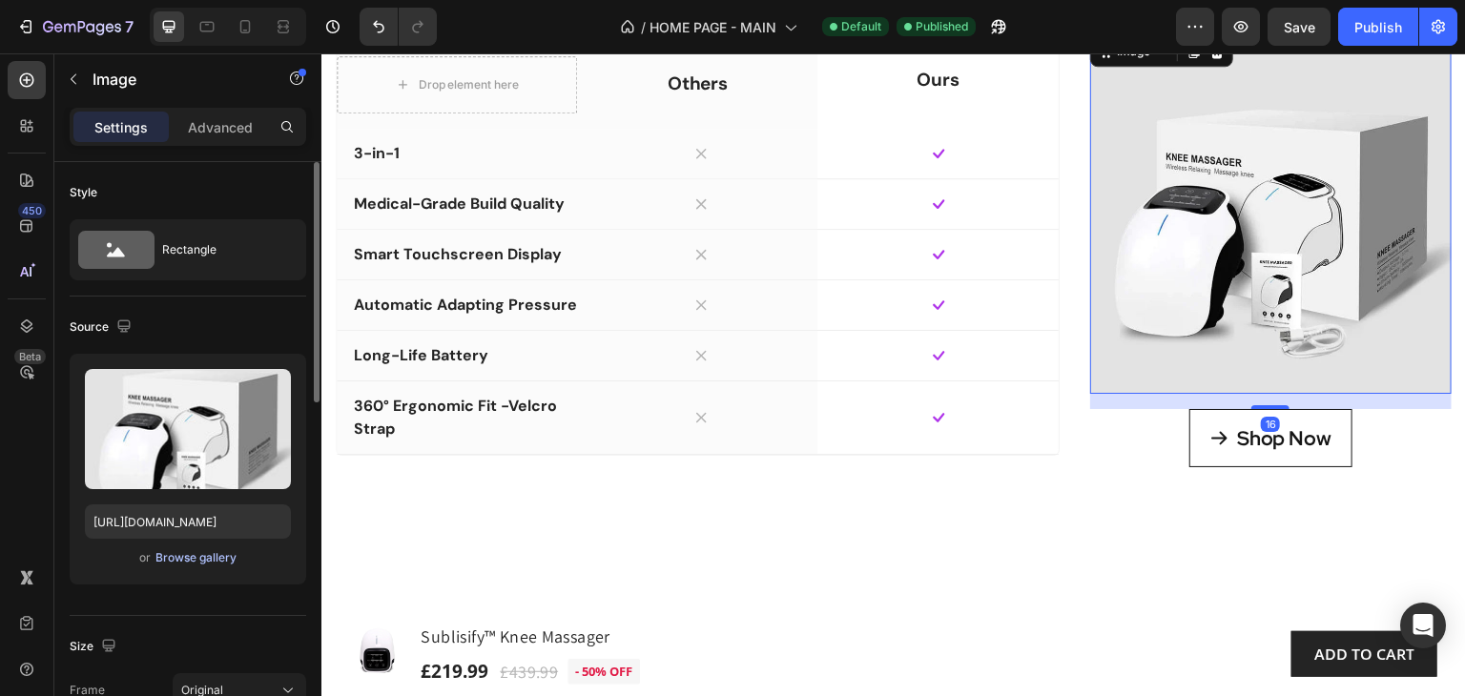
click at [184, 558] on div "Browse gallery" at bounding box center [195, 557] width 81 height 17
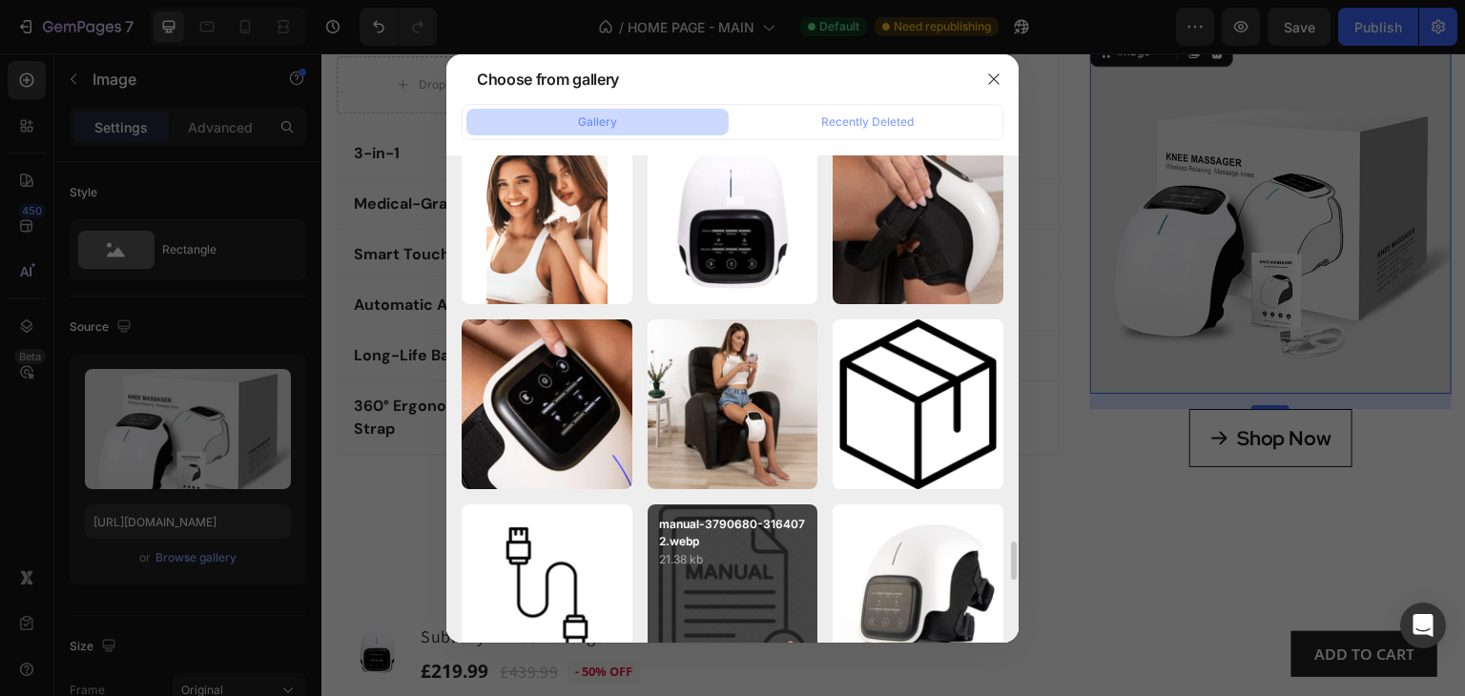
scroll to position [5150, 0]
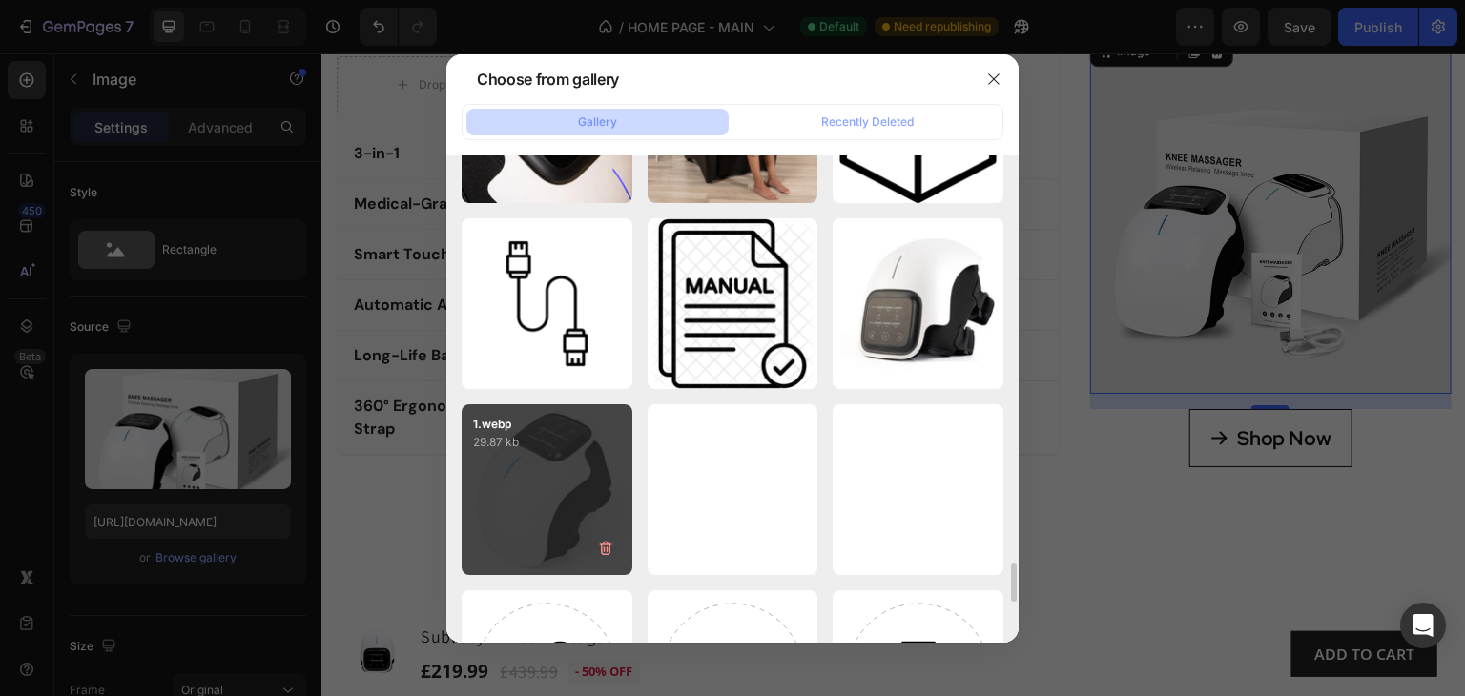
click at [585, 488] on div "1.webp 29.87 kb" at bounding box center [547, 489] width 171 height 171
type input "https://cdn.shopify.com/s/files/1/0765/3631/6195/files/gempages_472890283084743…"
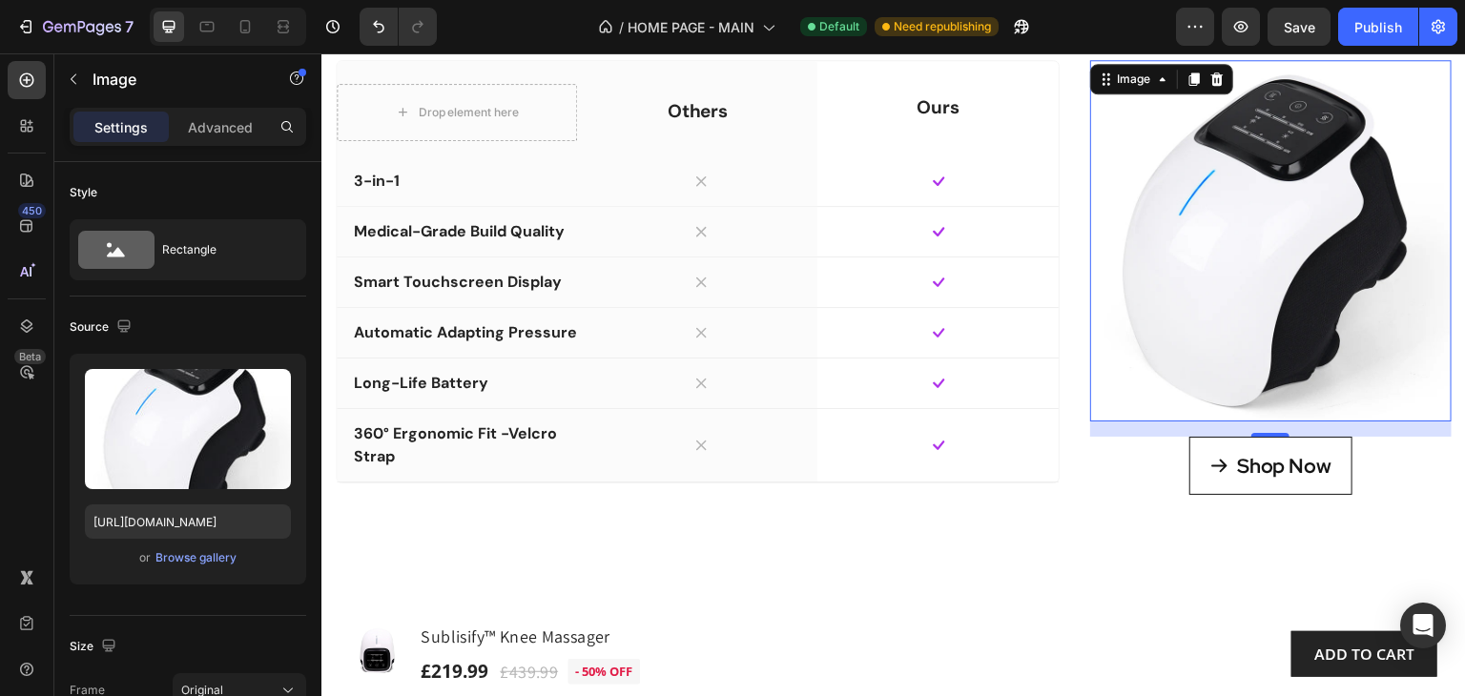
scroll to position [9727, 0]
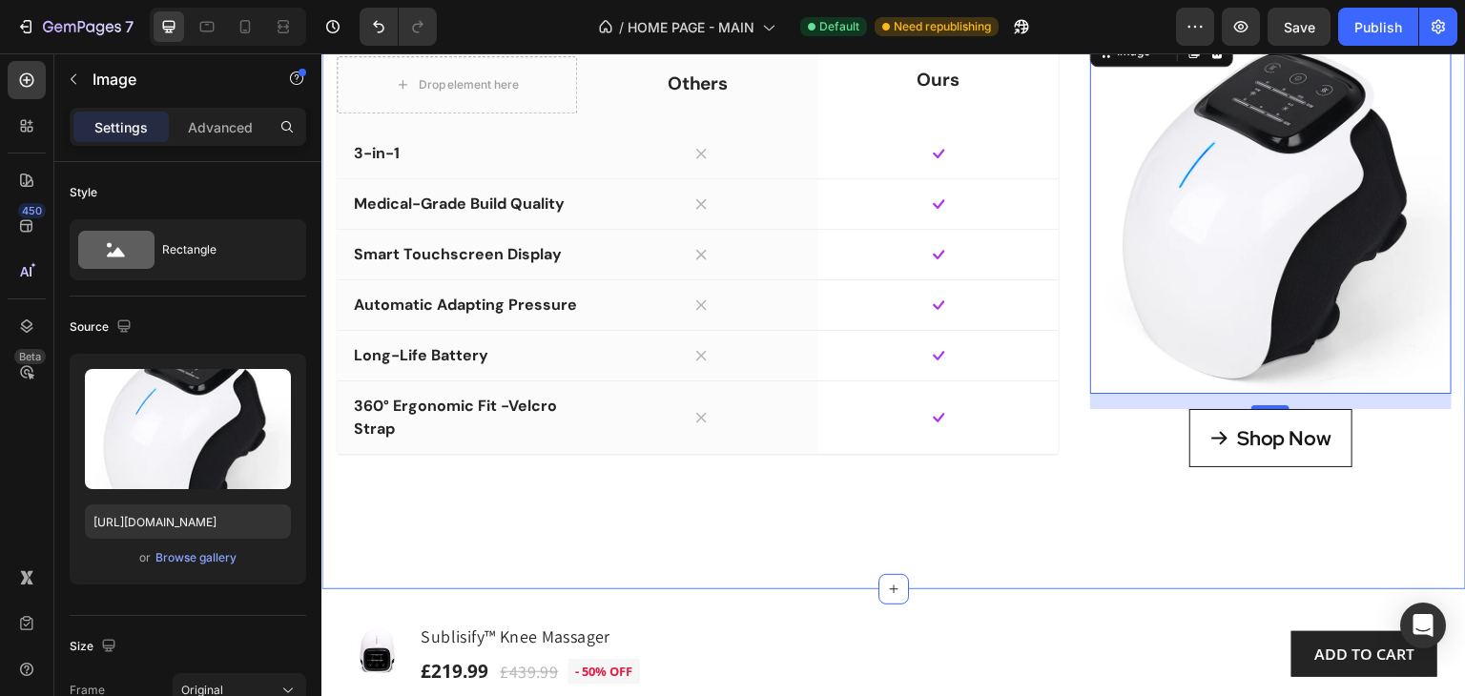
click at [1113, 589] on div "Not All Knee Massagers Are Created Equal - See the Difference Heading With othe…" at bounding box center [893, 175] width 1144 height 830
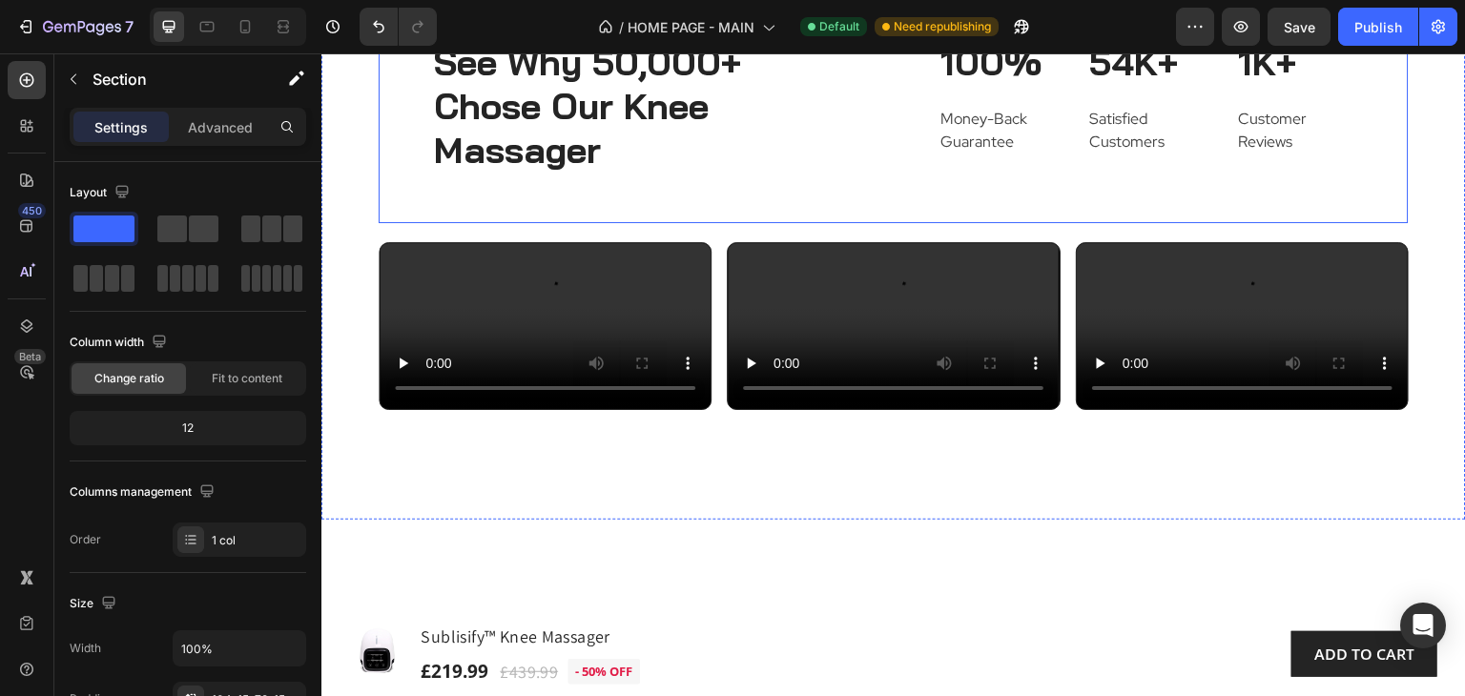
scroll to position [8773, 0]
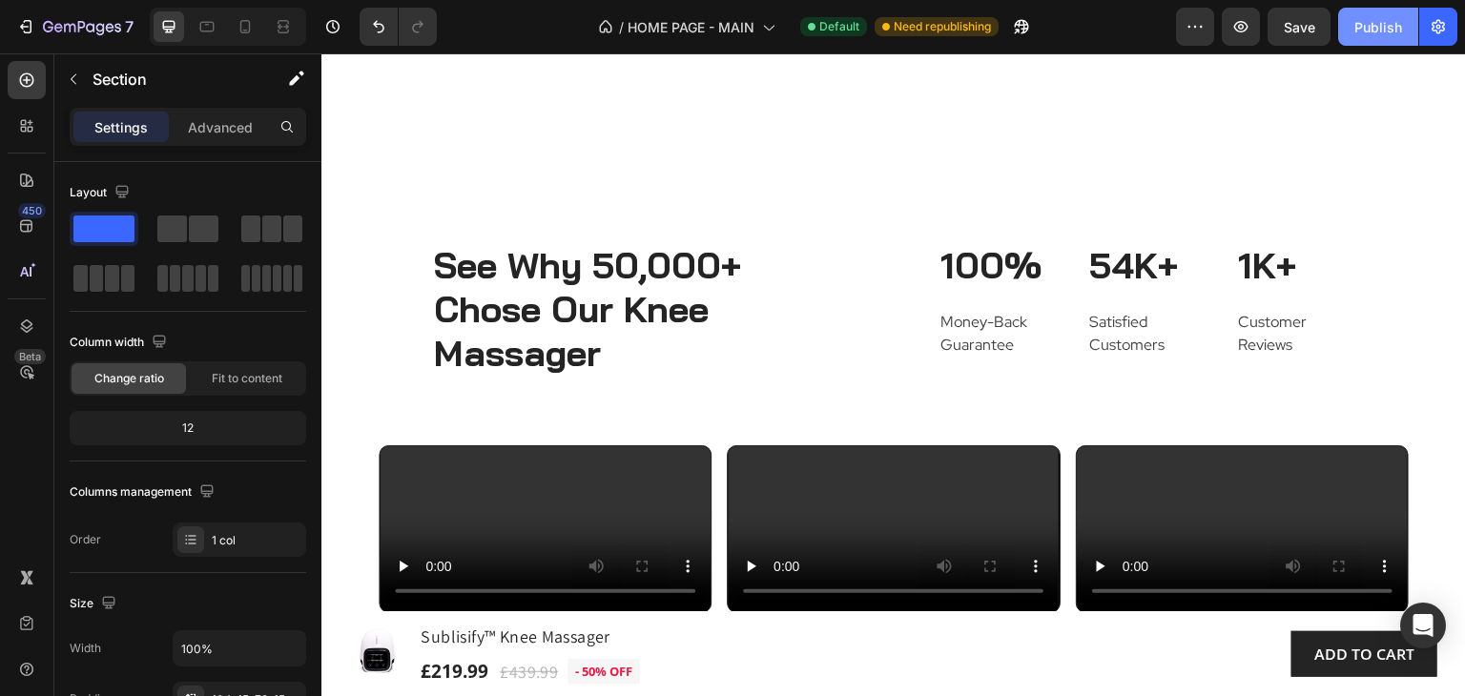
click at [1368, 30] on div "Publish" at bounding box center [1378, 27] width 48 height 20
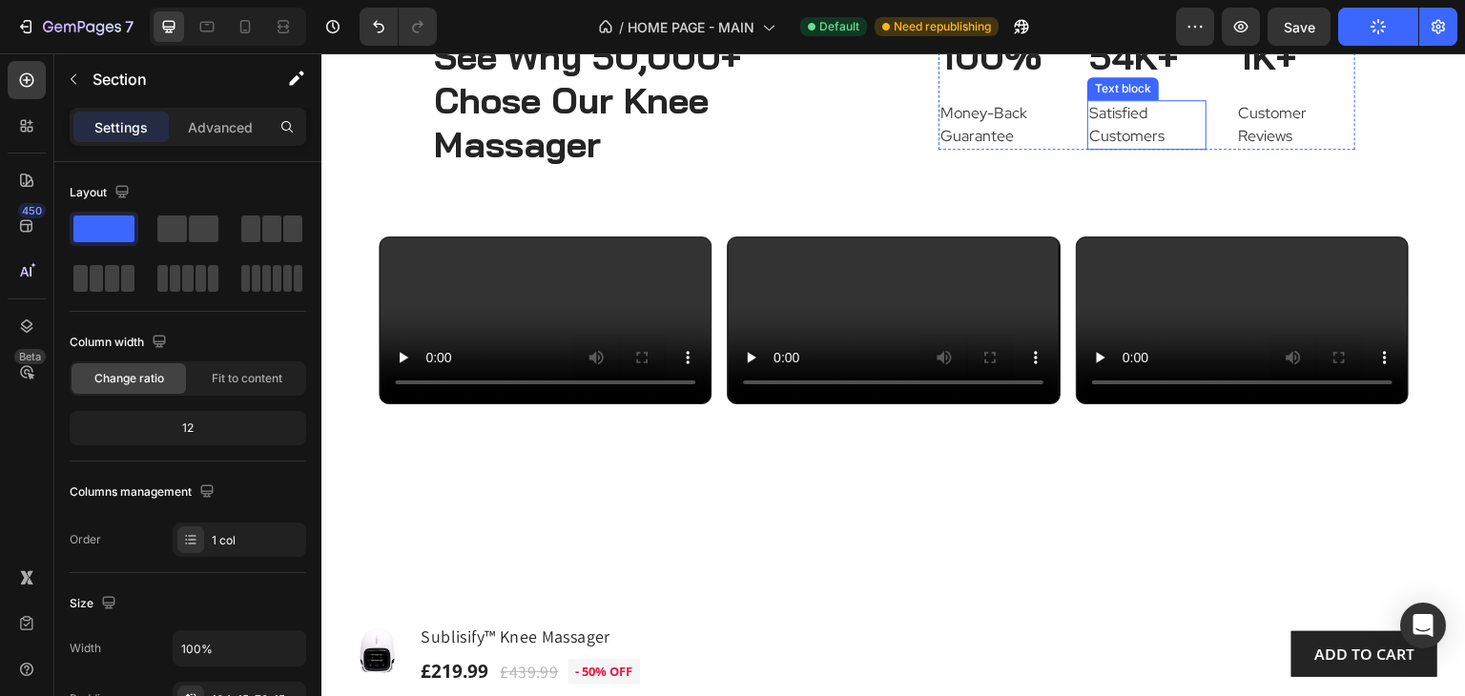
scroll to position [8964, 0]
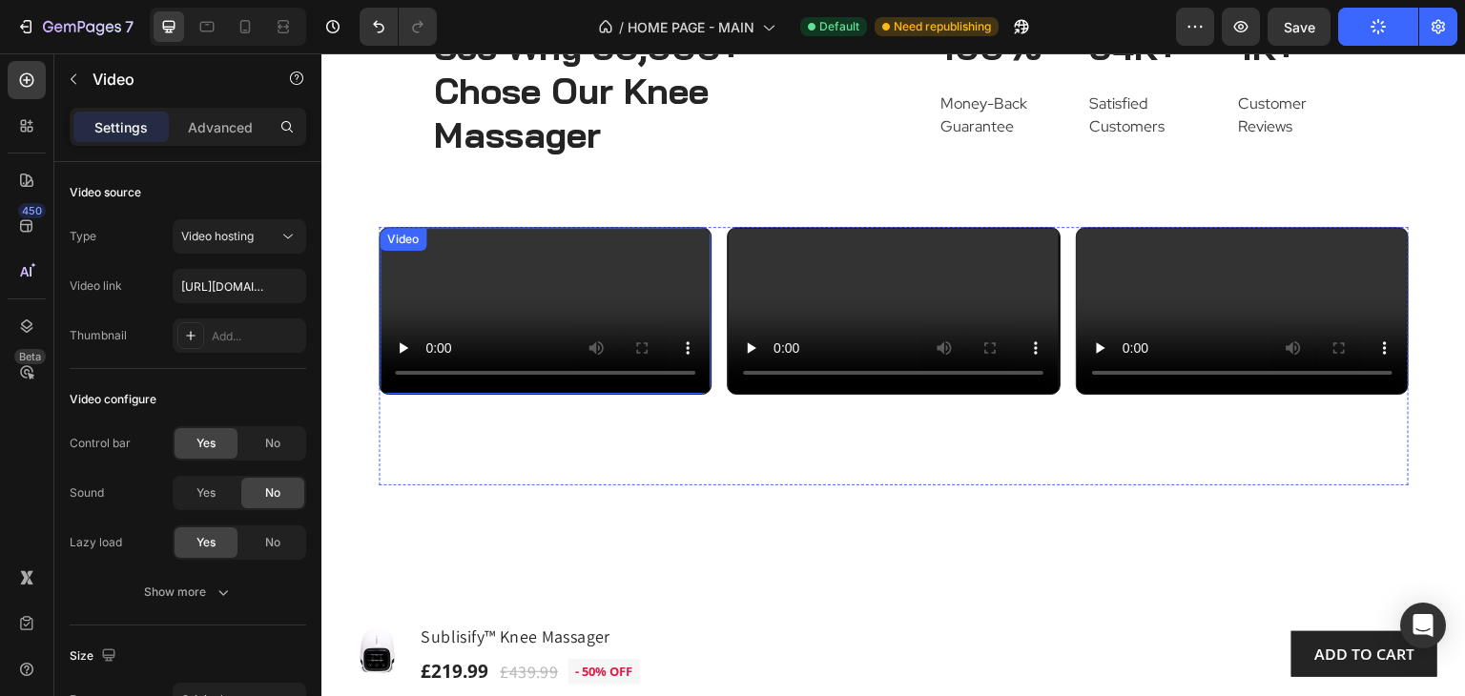
click at [699, 242] on video at bounding box center [545, 311] width 331 height 166
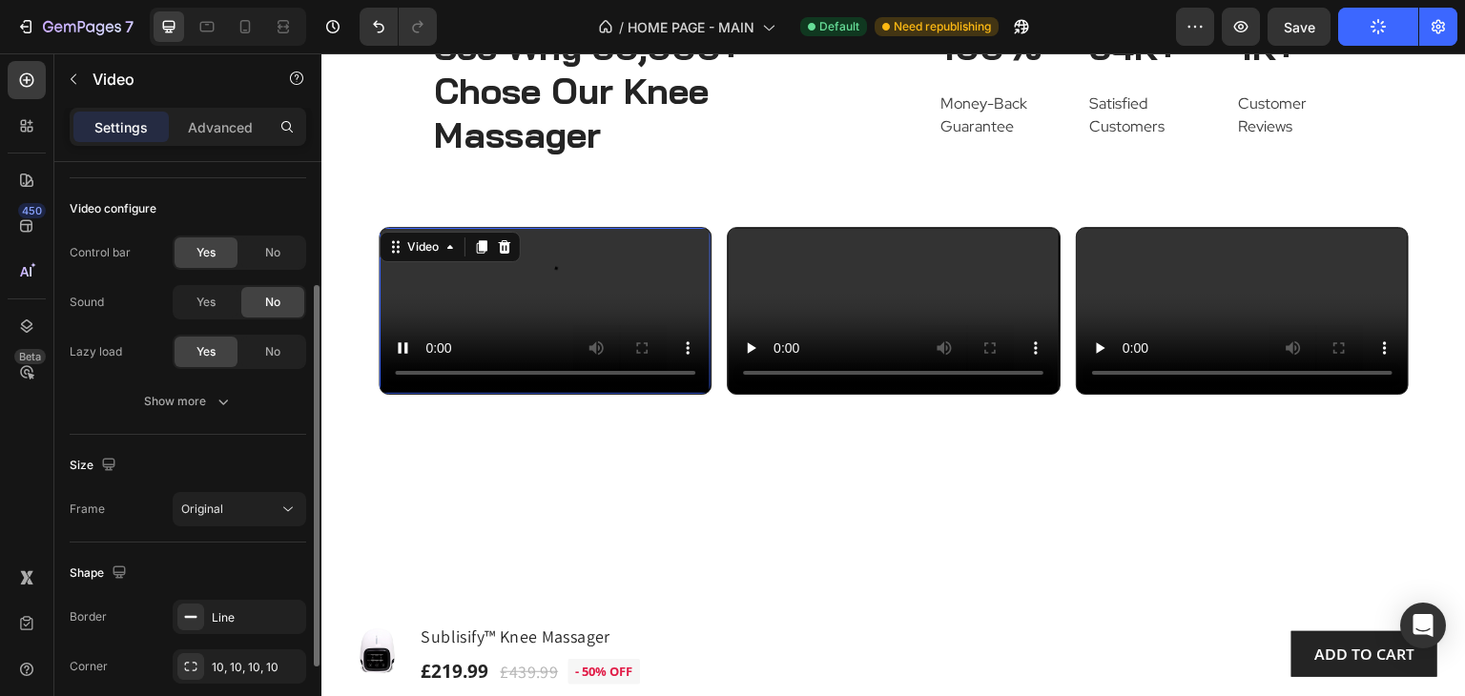
scroll to position [319, 0]
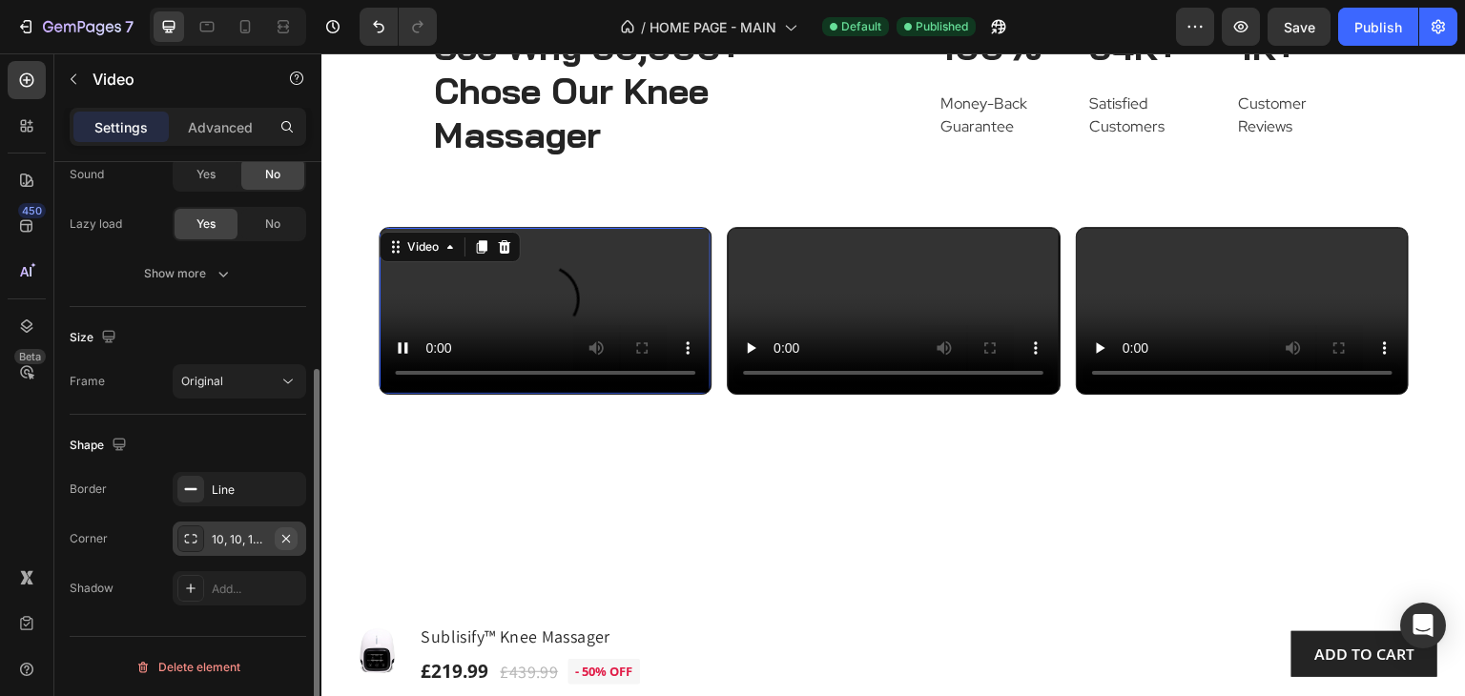
click at [282, 536] on icon "button" at bounding box center [285, 538] width 15 height 15
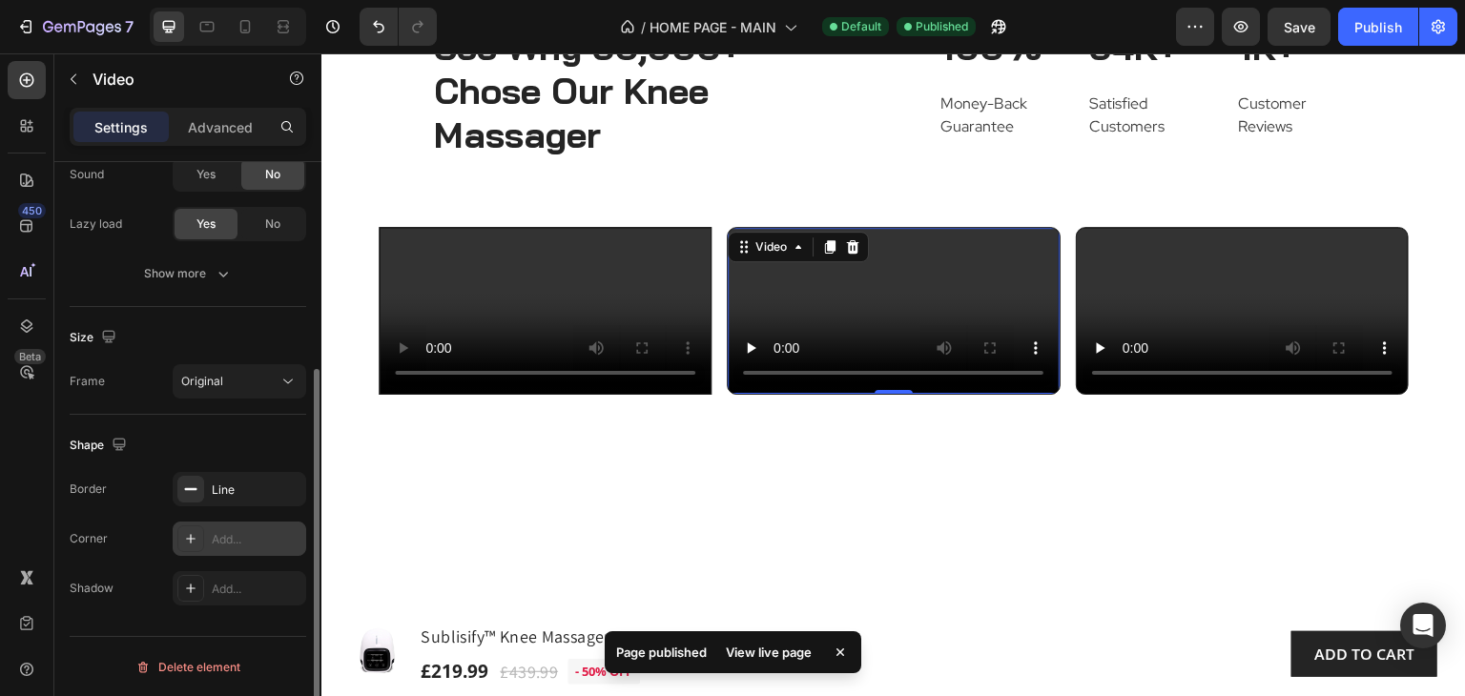
click at [1001, 242] on video at bounding box center [893, 311] width 331 height 166
click at [287, 536] on icon "button" at bounding box center [285, 538] width 15 height 15
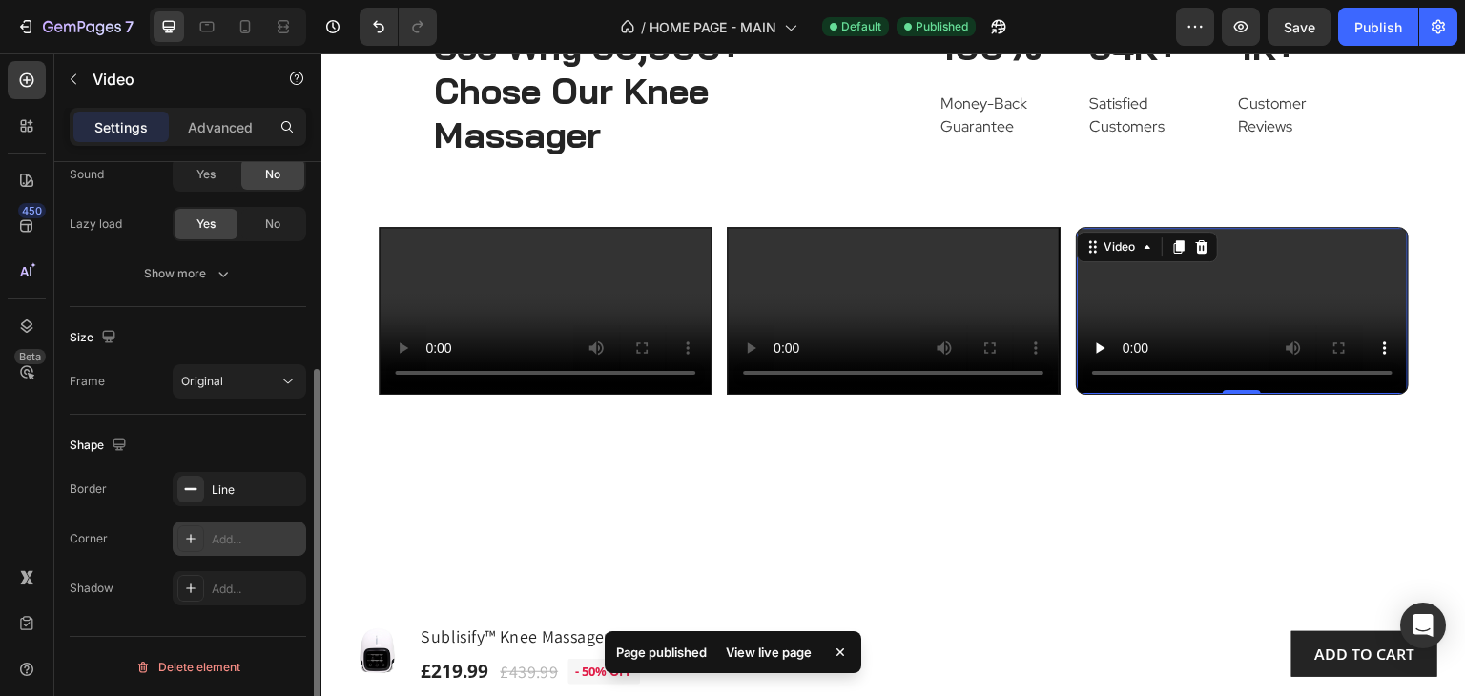
click at [1112, 257] on div "Video 0" at bounding box center [1242, 311] width 333 height 168
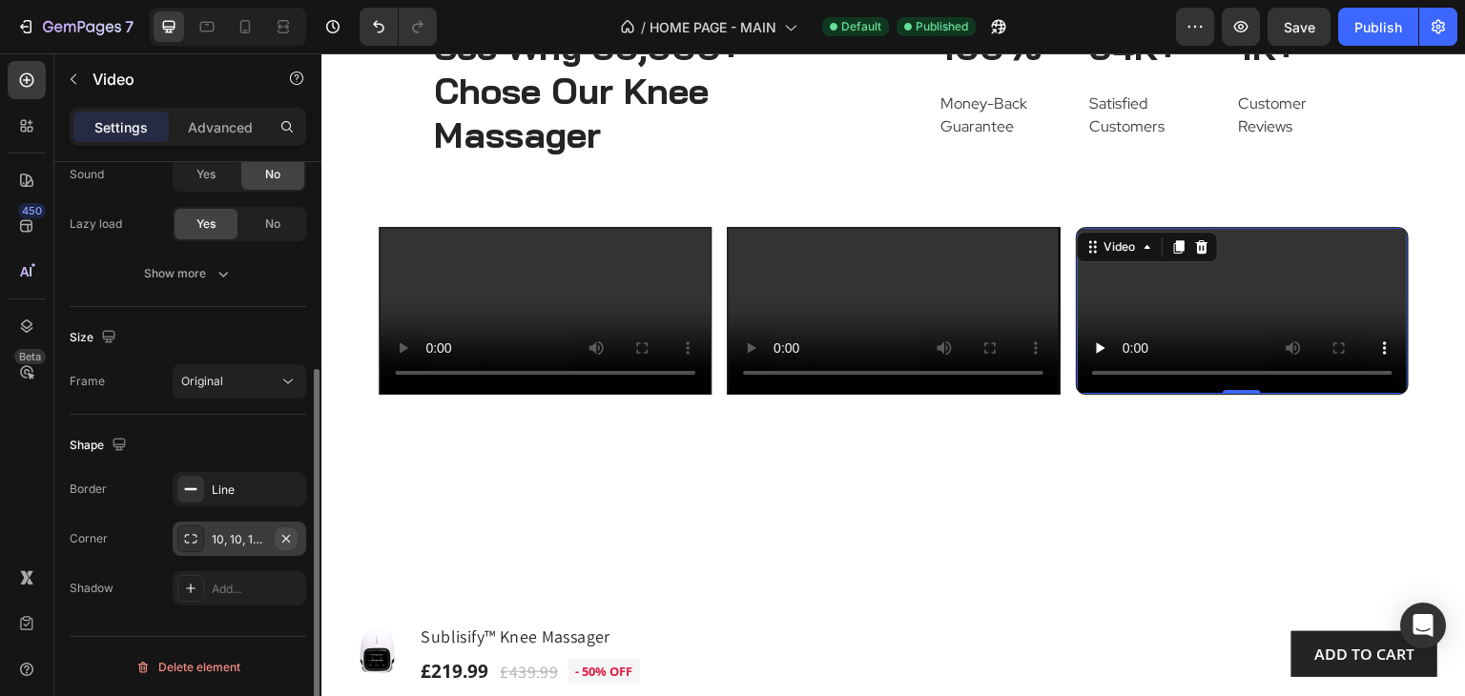
click at [290, 541] on icon "button" at bounding box center [285, 538] width 15 height 15
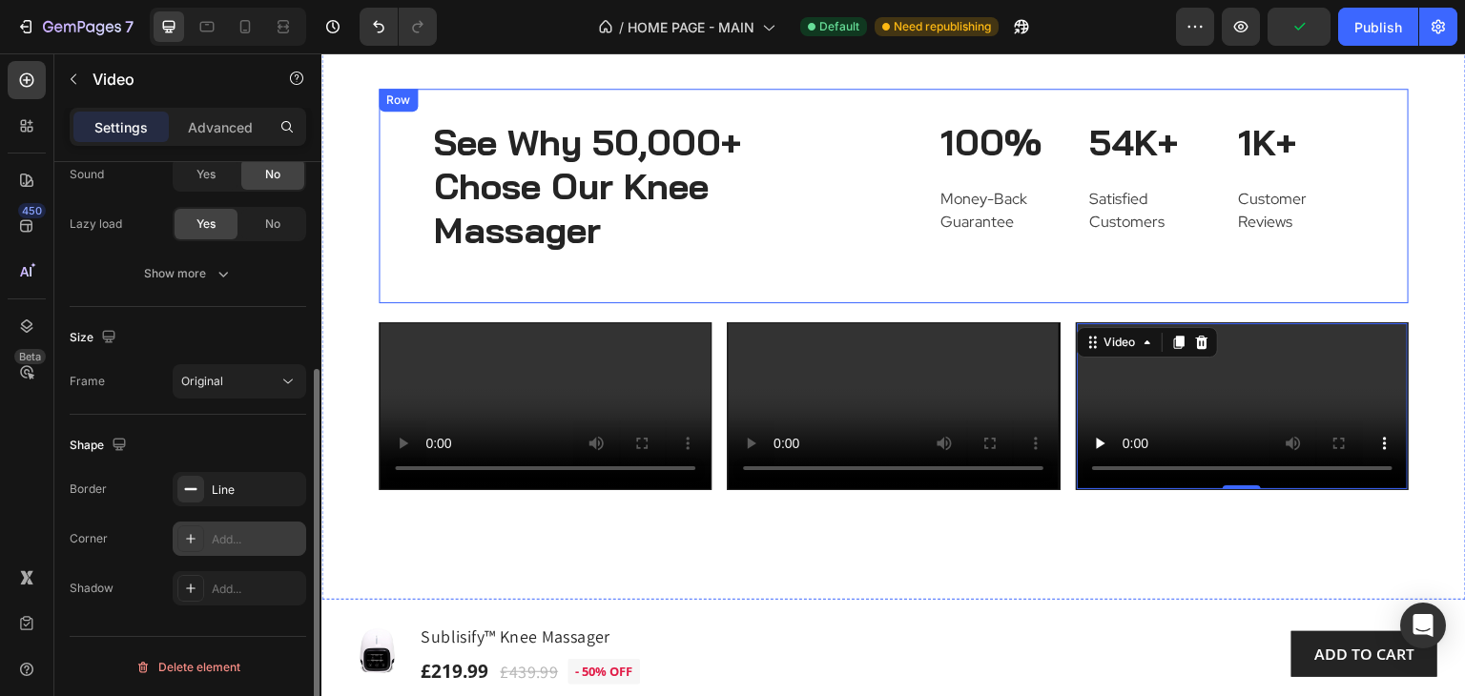
scroll to position [8583, 0]
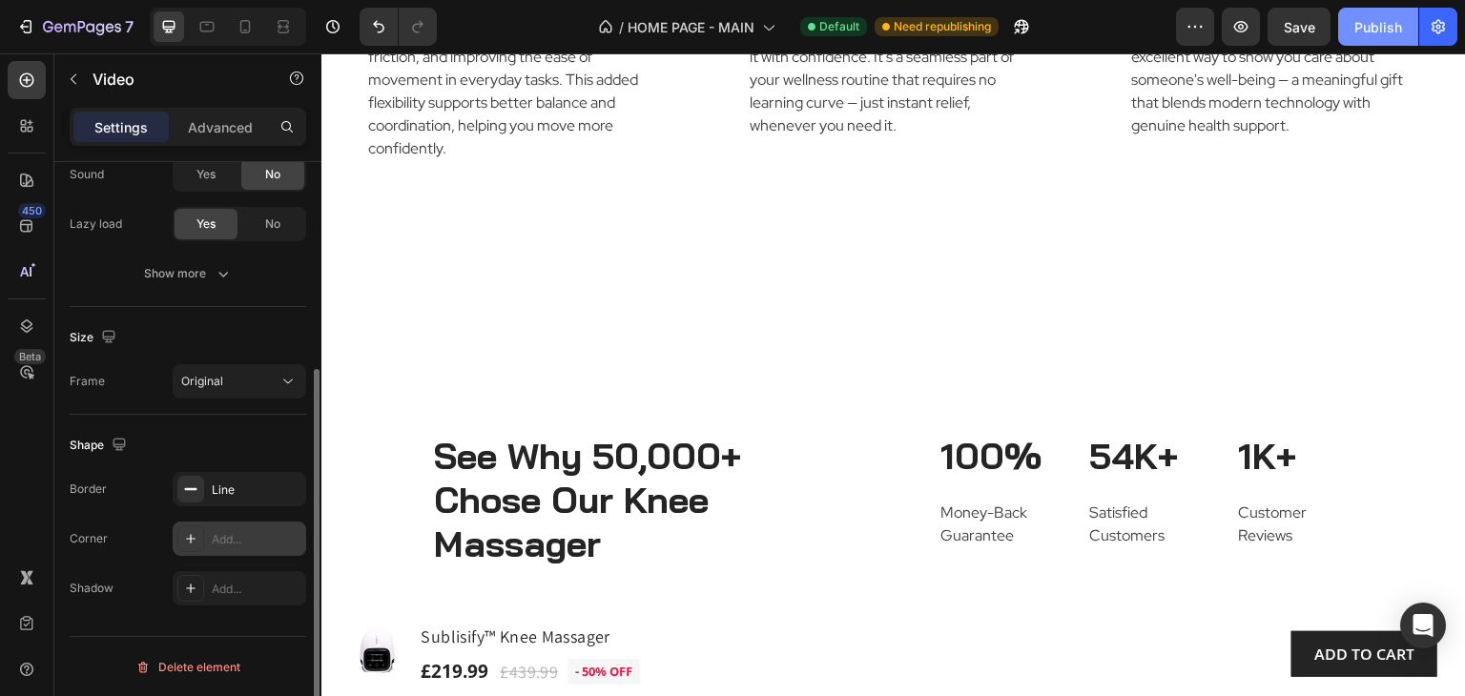
click at [1367, 23] on div "Publish" at bounding box center [1378, 27] width 48 height 20
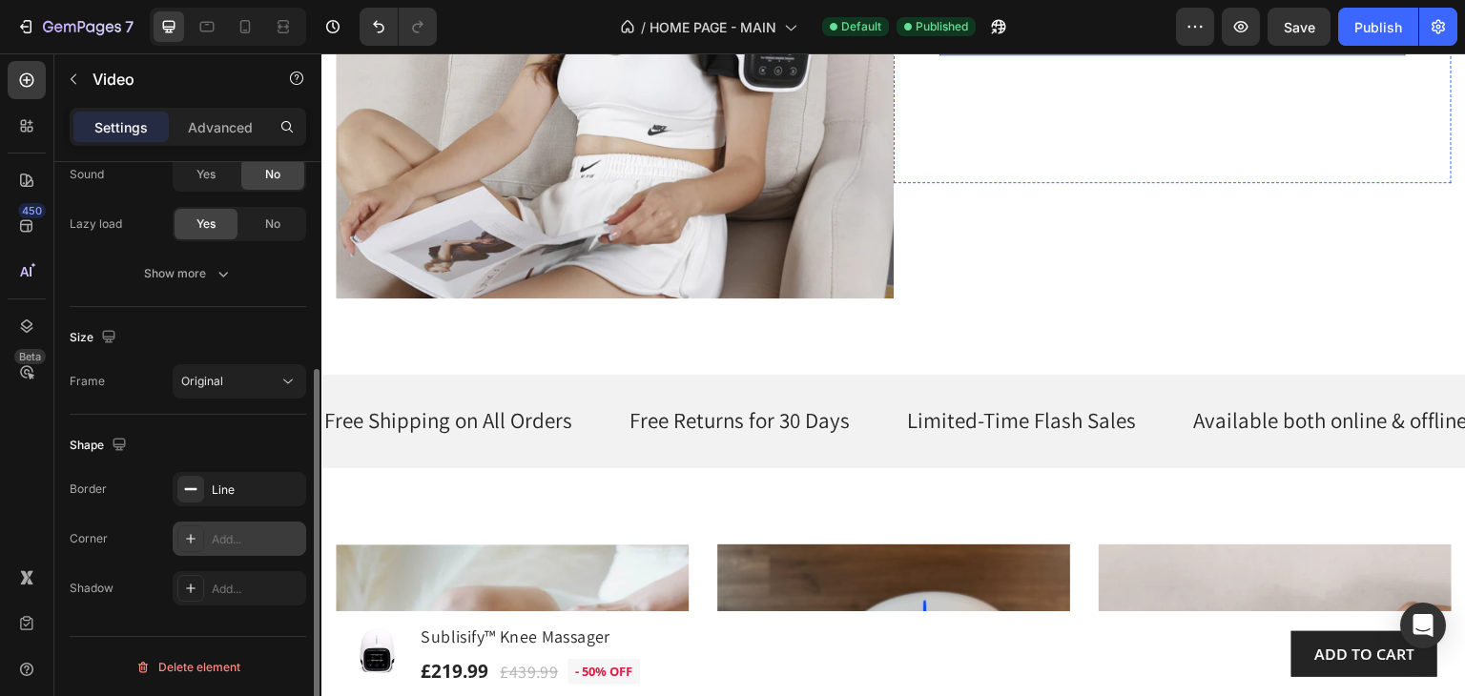
scroll to position [7247, 0]
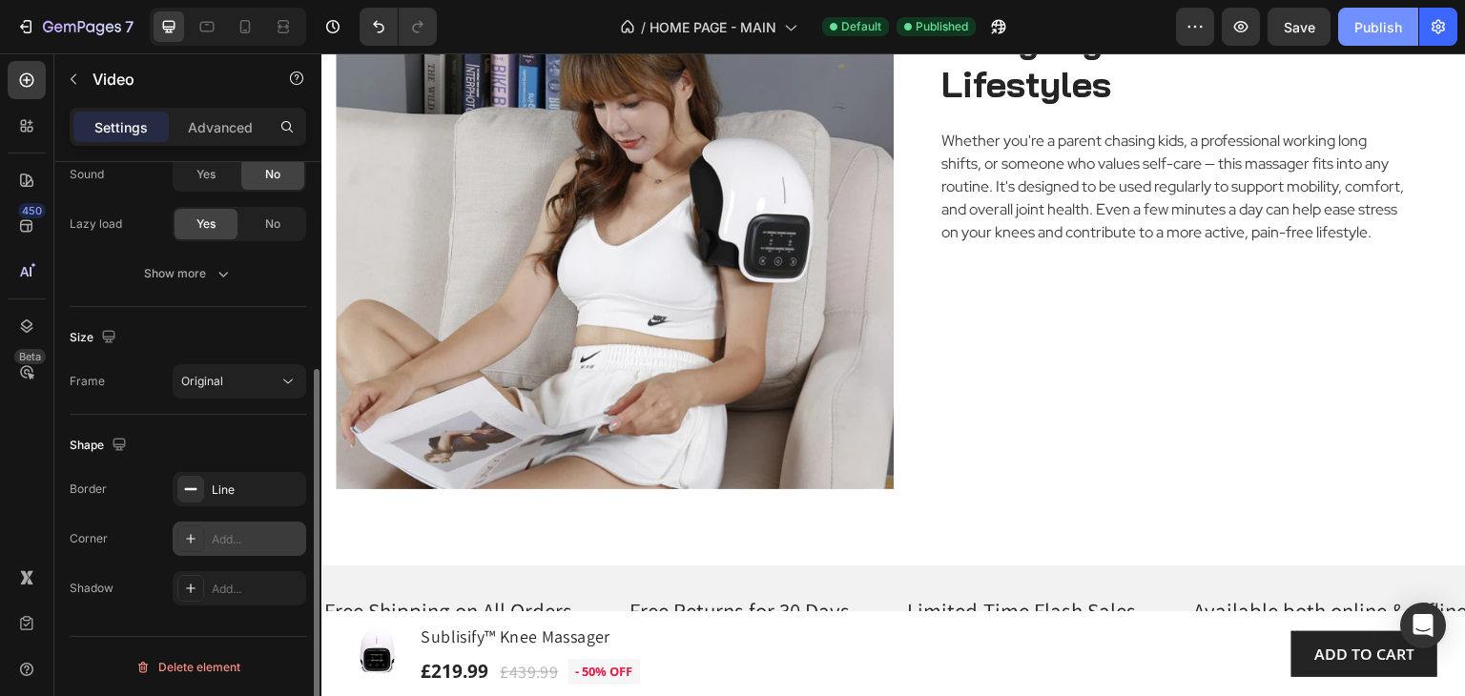
click at [1362, 30] on div "Publish" at bounding box center [1378, 27] width 48 height 20
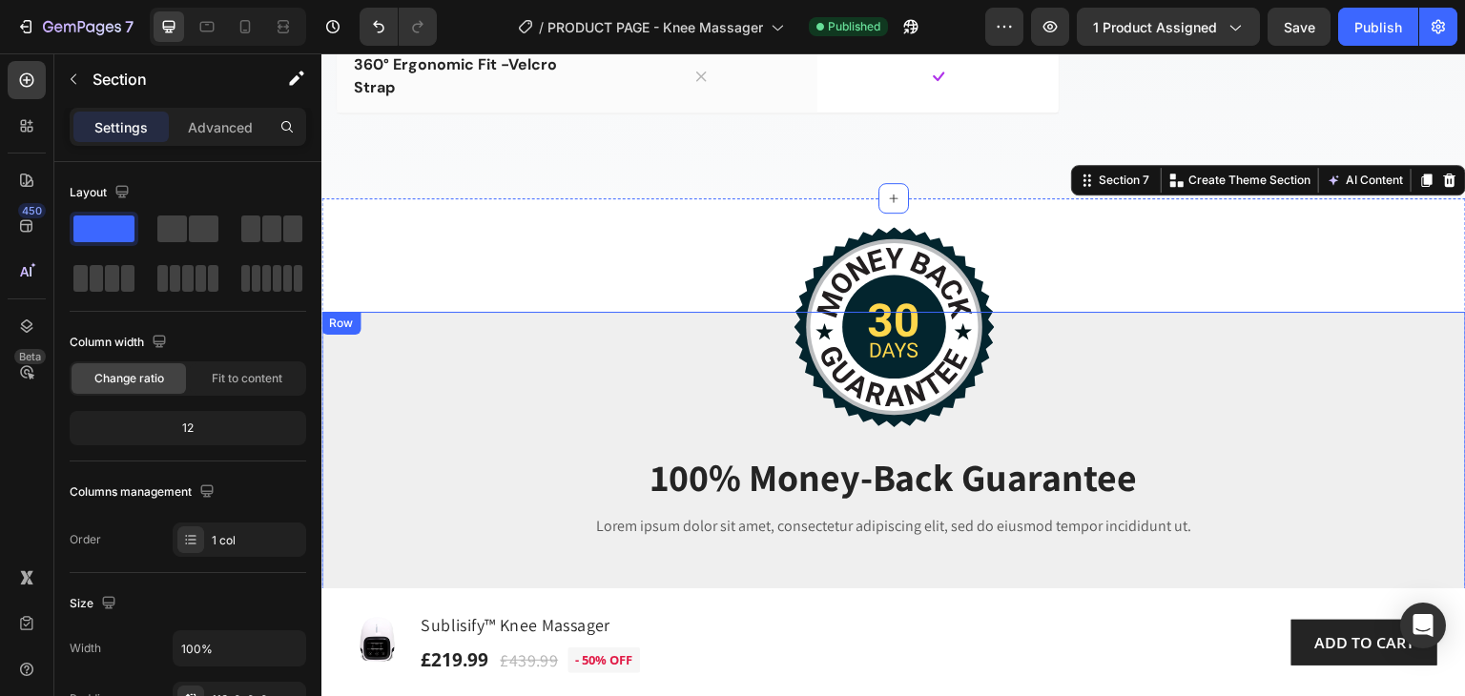
scroll to position [3528, 0]
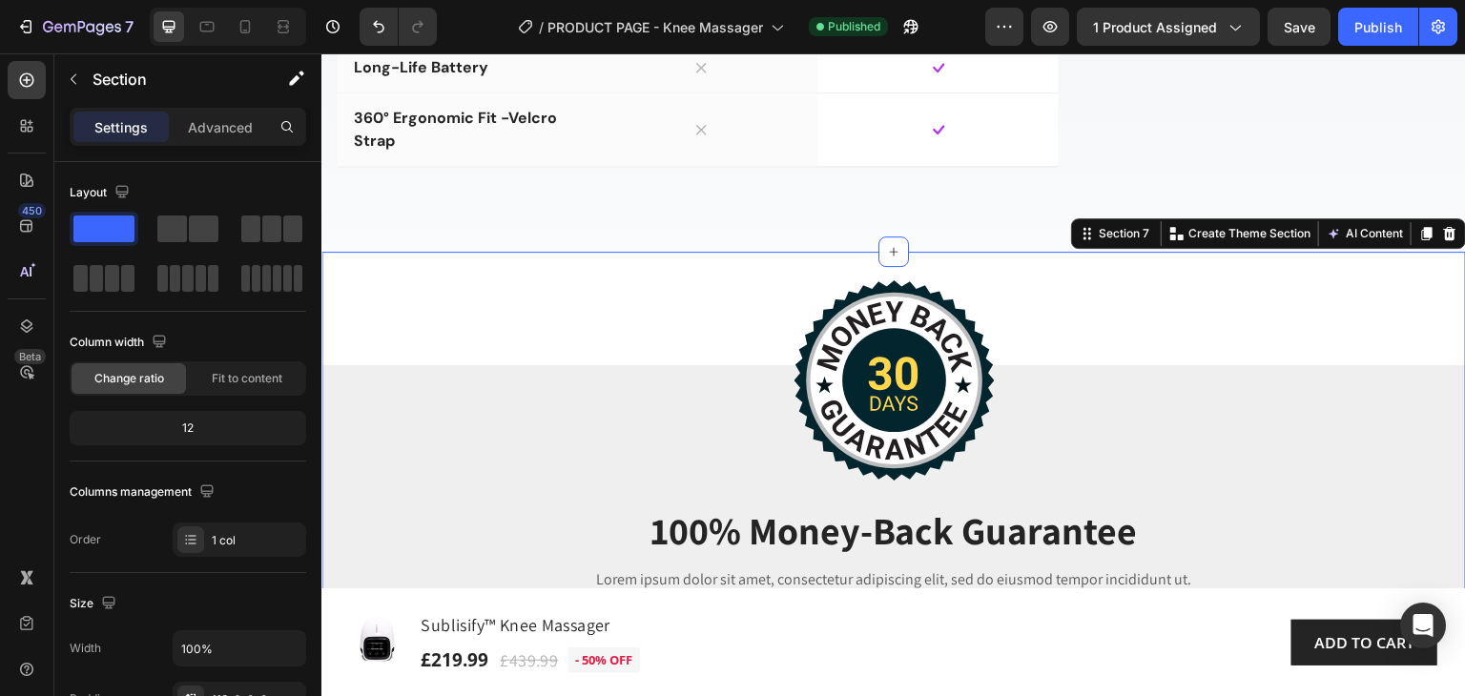
click at [345, 360] on div "Image 100% Money-Back Guarantee Heading Lorem ipsum dolor sit amet, consectetur…" at bounding box center [893, 498] width 1144 height 492
click at [1442, 241] on icon at bounding box center [1449, 233] width 15 height 15
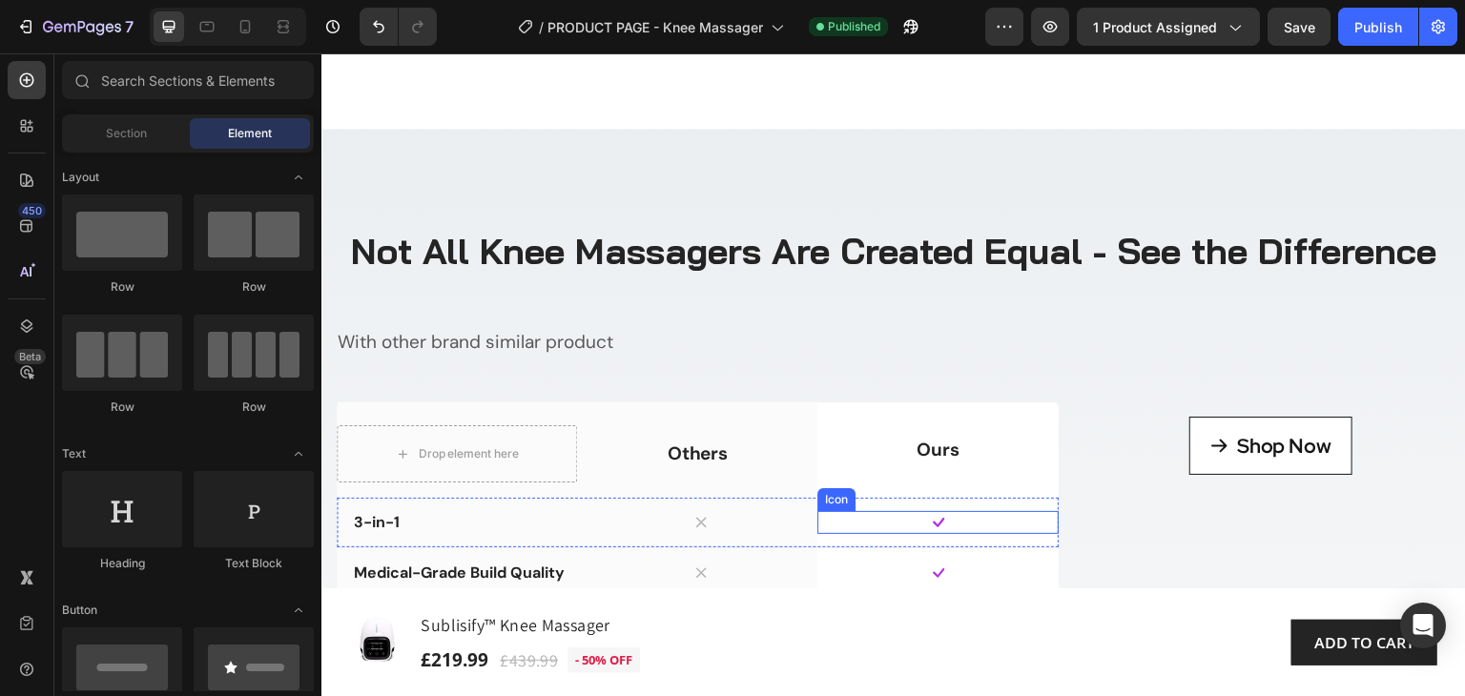
scroll to position [2861, 0]
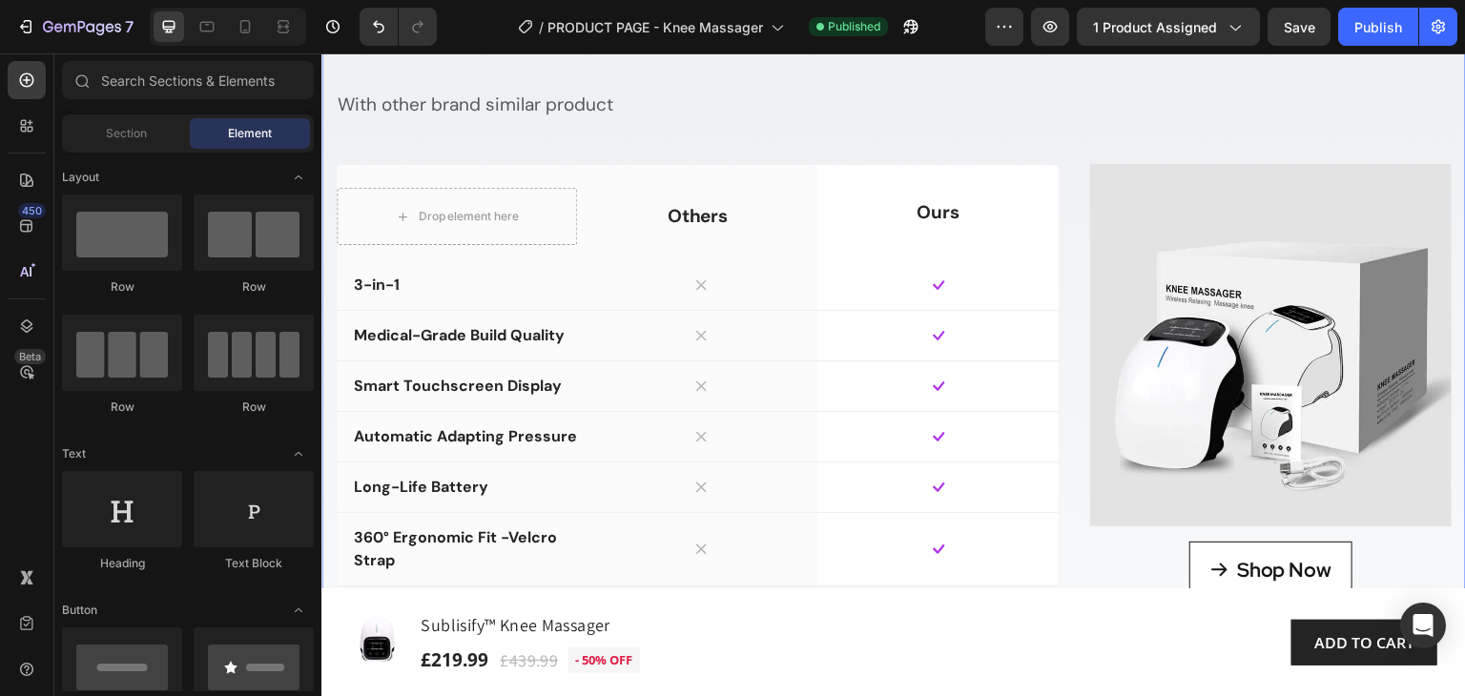
click at [366, 189] on div "Not All Knee Massagers Are Created Equal - See the Difference Heading With othe…" at bounding box center [893, 306] width 1144 height 830
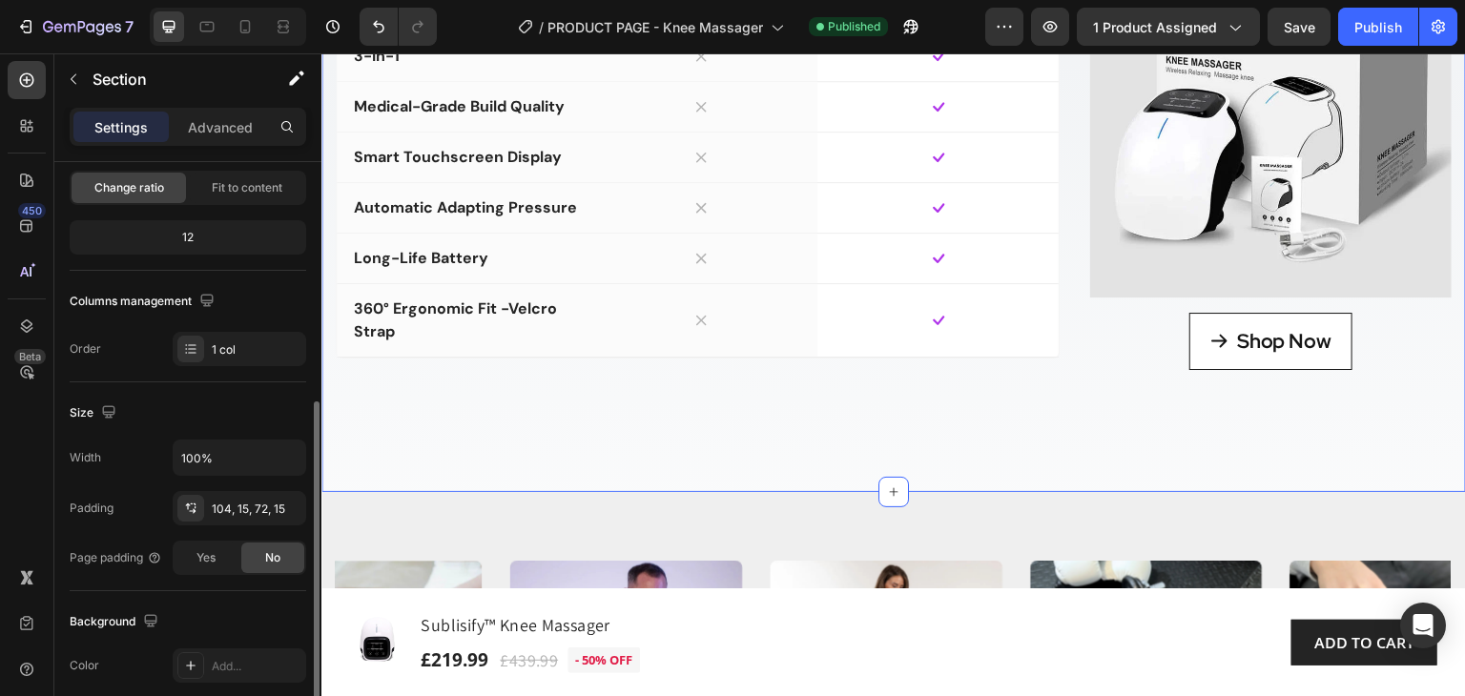
scroll to position [381, 0]
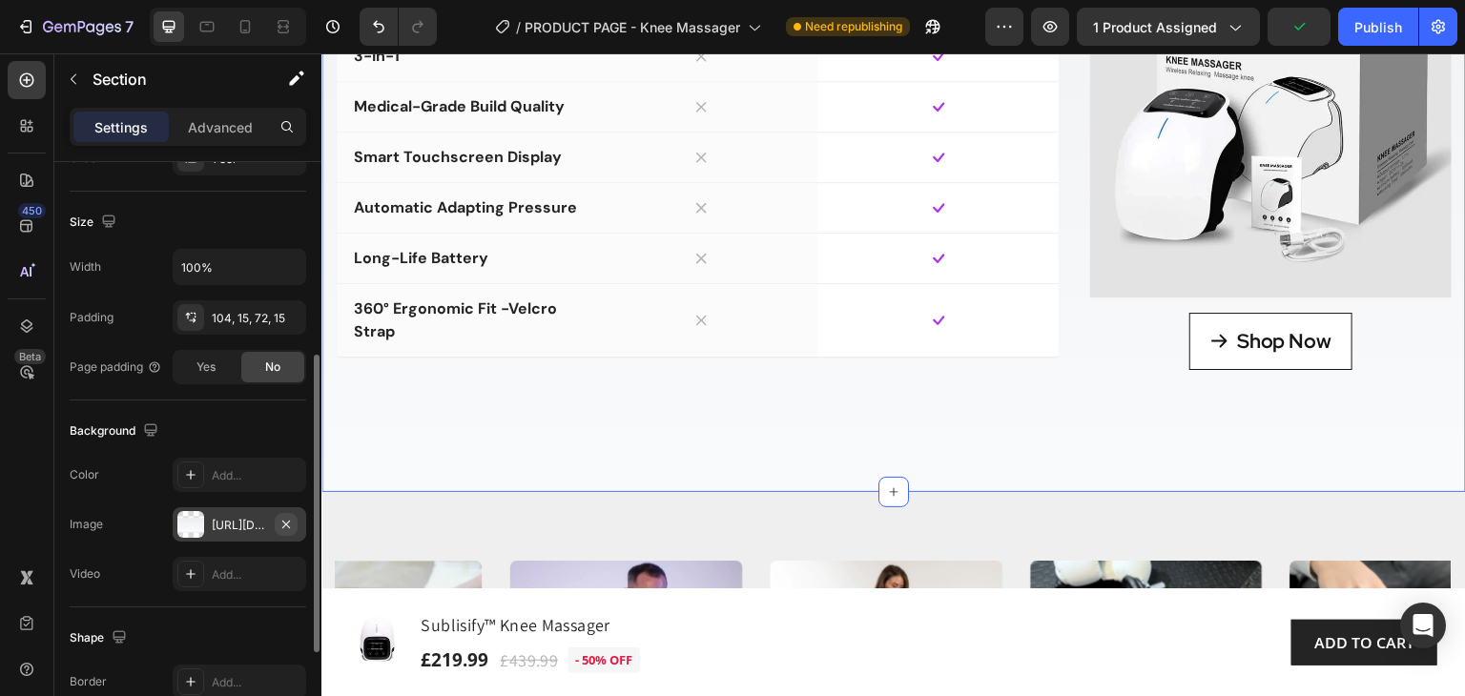
click at [287, 523] on icon "button" at bounding box center [285, 524] width 15 height 15
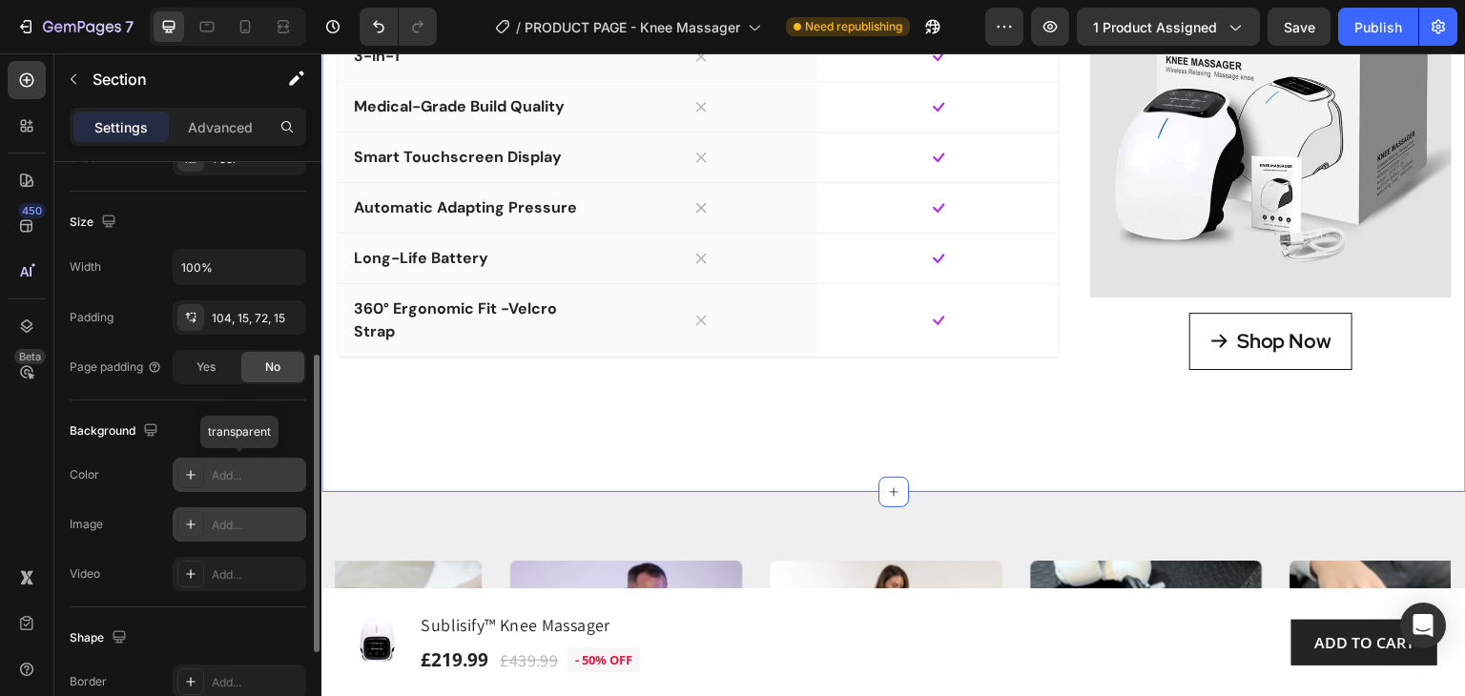
click at [258, 475] on div "Add..." at bounding box center [257, 475] width 90 height 17
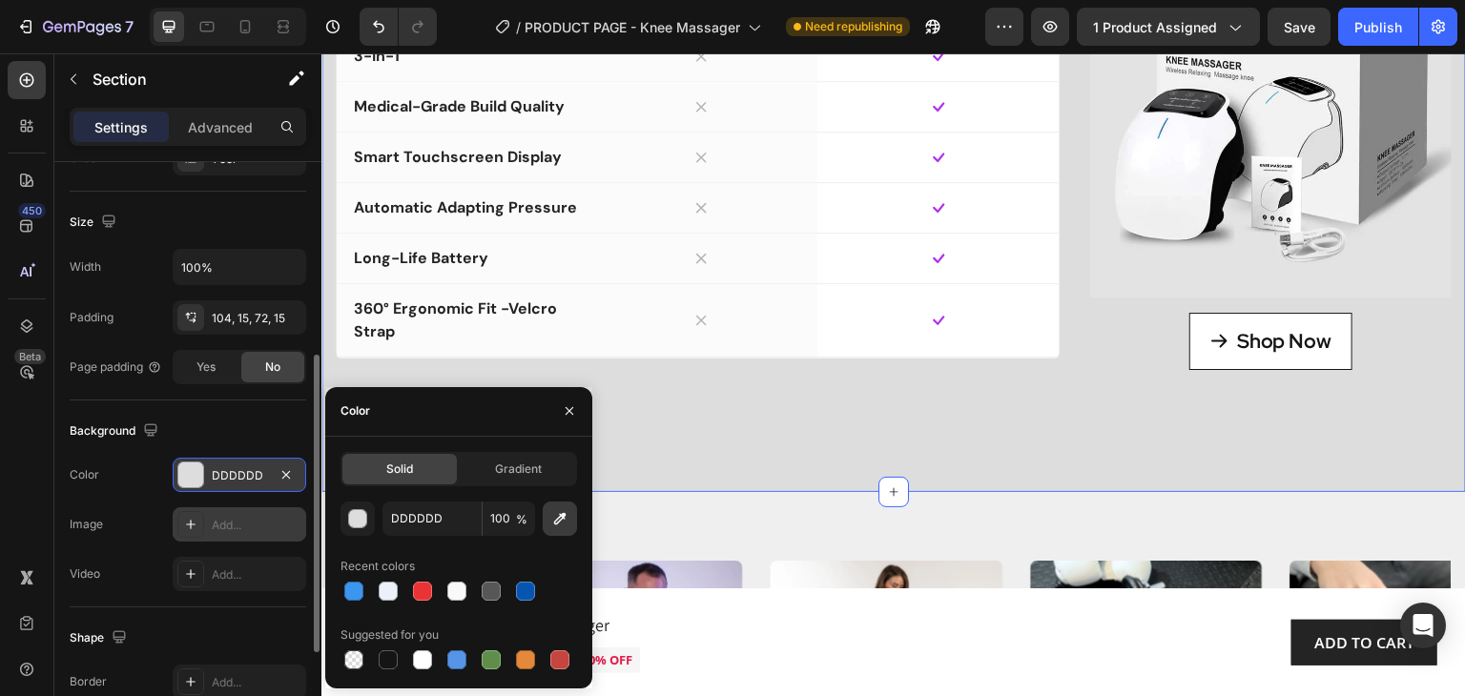
click at [557, 520] on icon "button" at bounding box center [559, 518] width 19 height 19
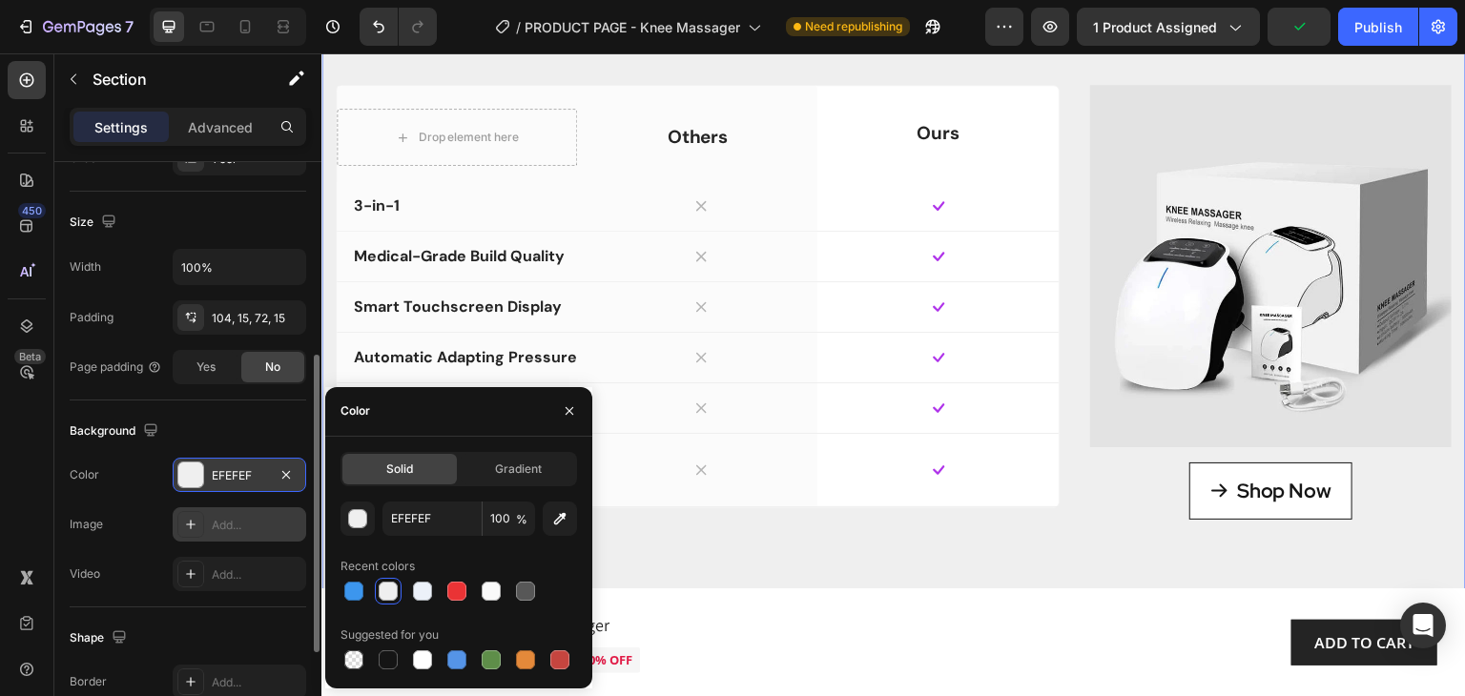
scroll to position [3147, 0]
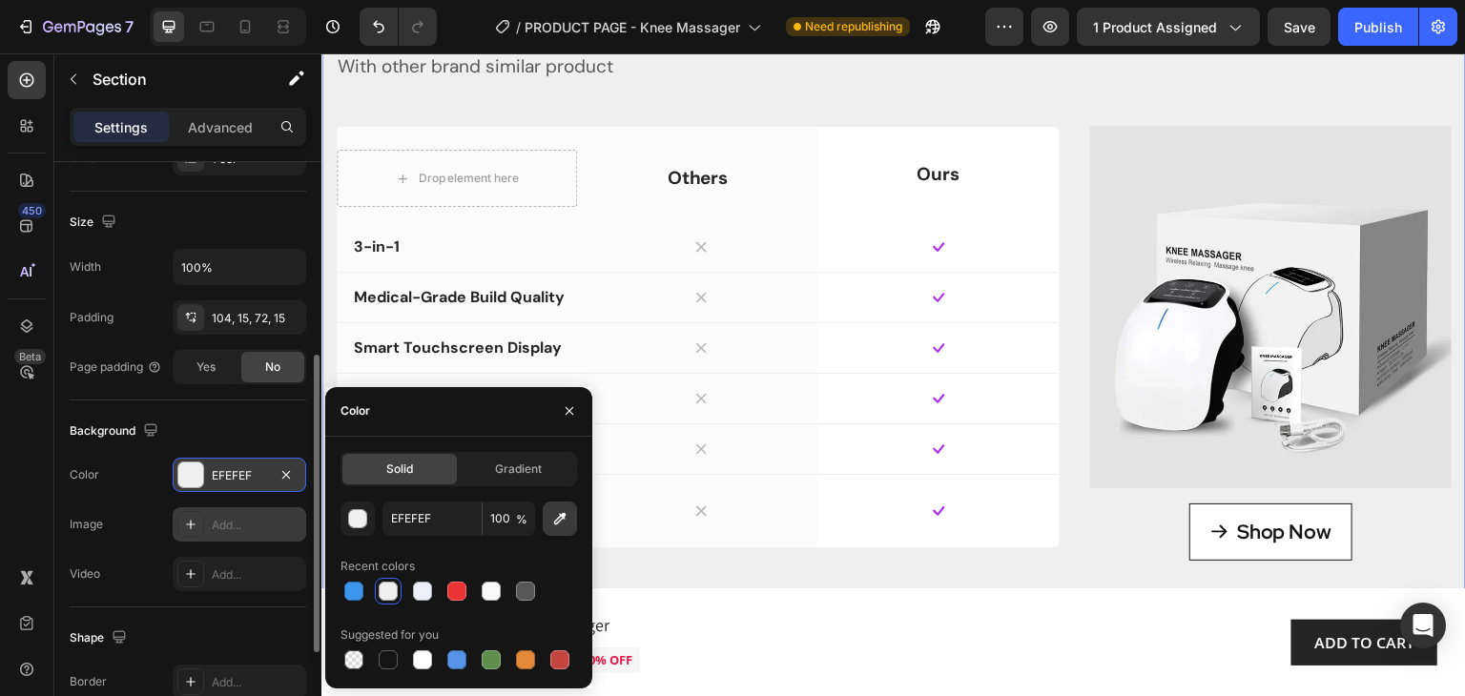
click at [566, 516] on icon "button" at bounding box center [559, 518] width 19 height 19
type input "E3E3E3"
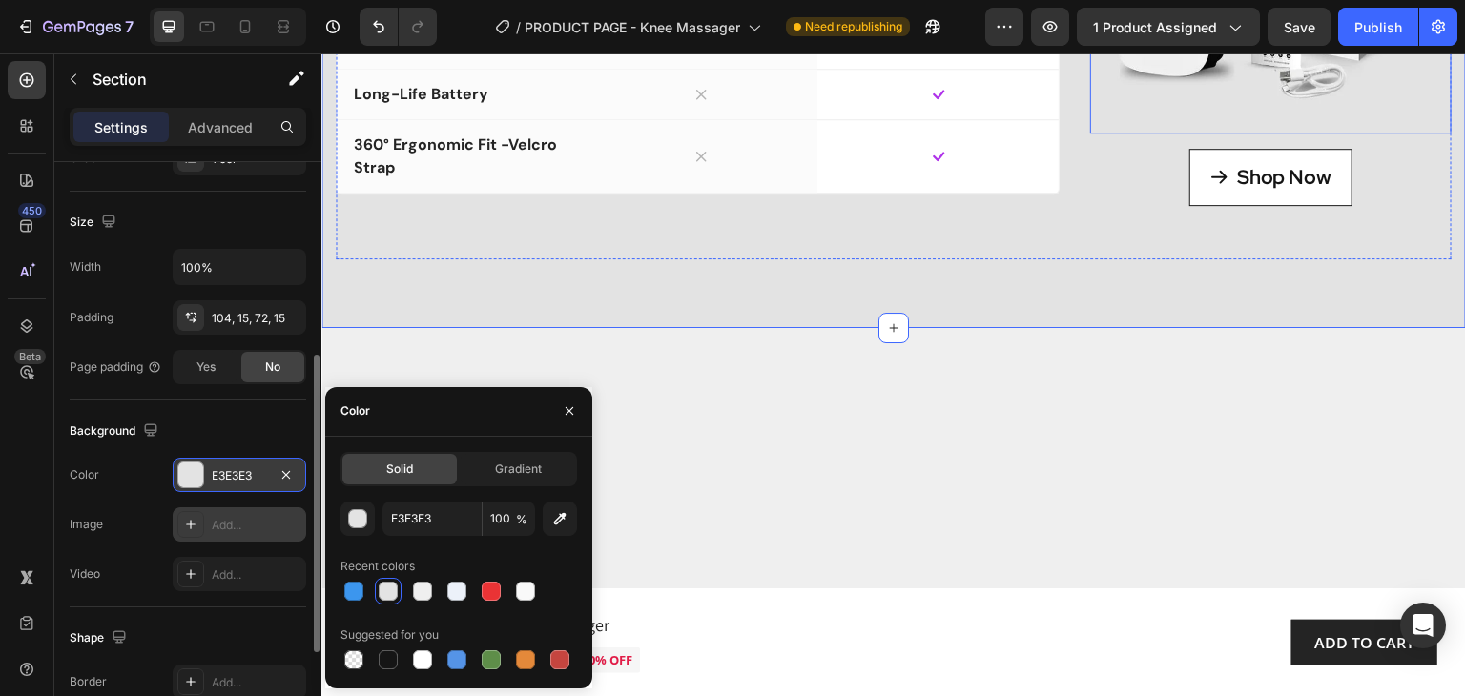
scroll to position [3624, 0]
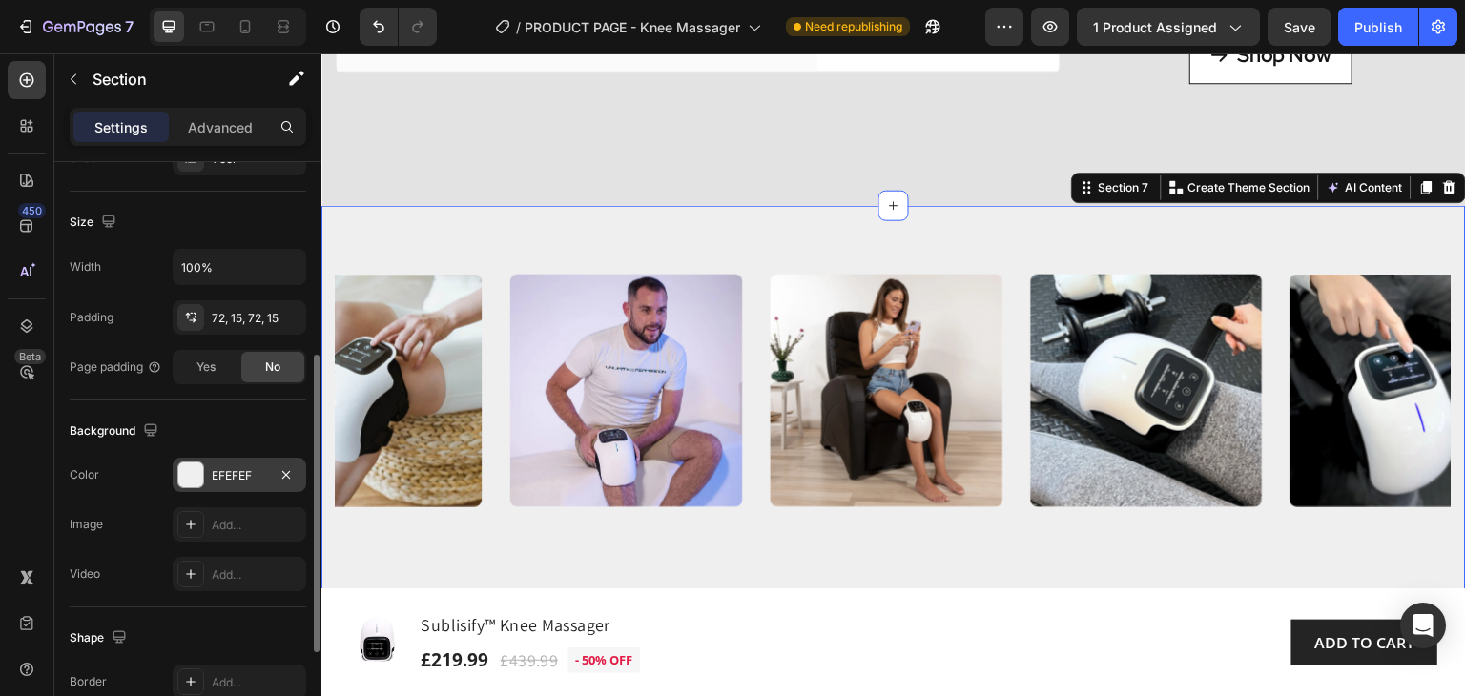
click at [246, 470] on div "EFEFEF" at bounding box center [239, 475] width 55 height 17
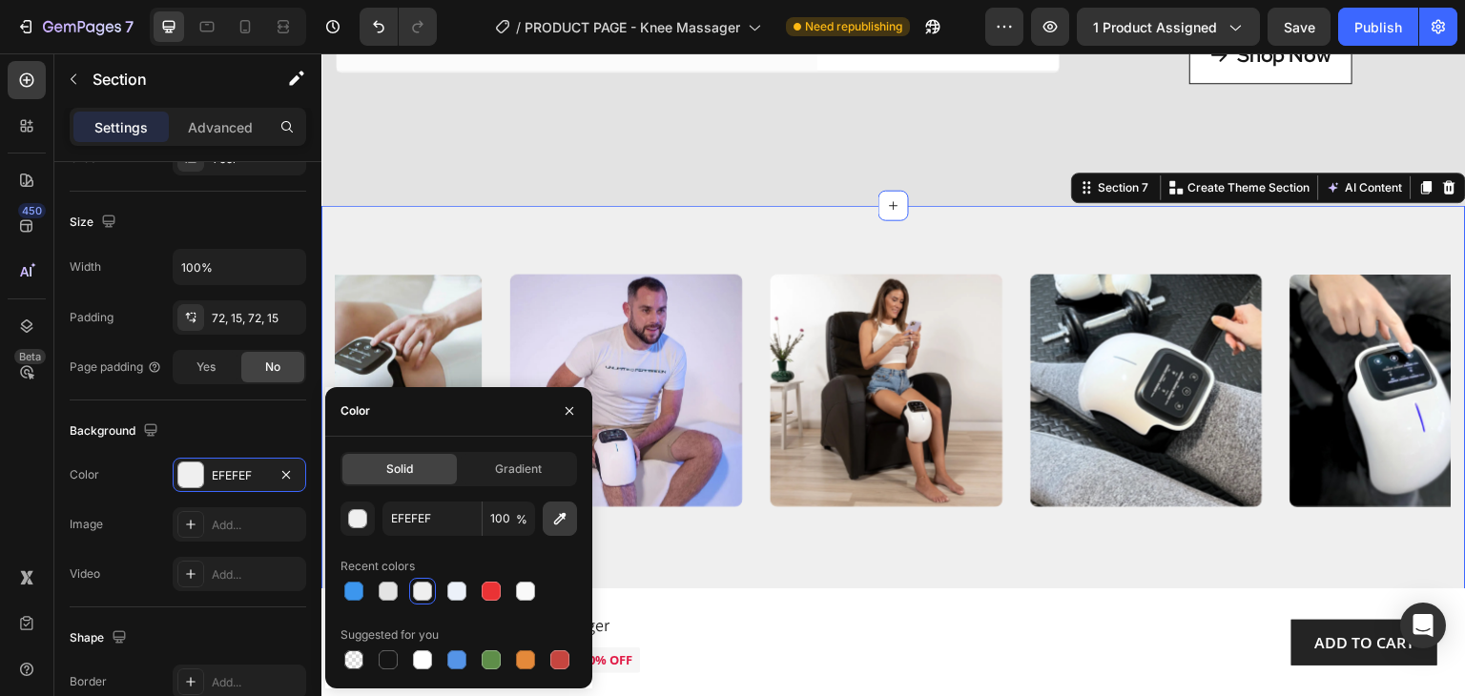
click at [558, 524] on icon "button" at bounding box center [559, 518] width 19 height 19
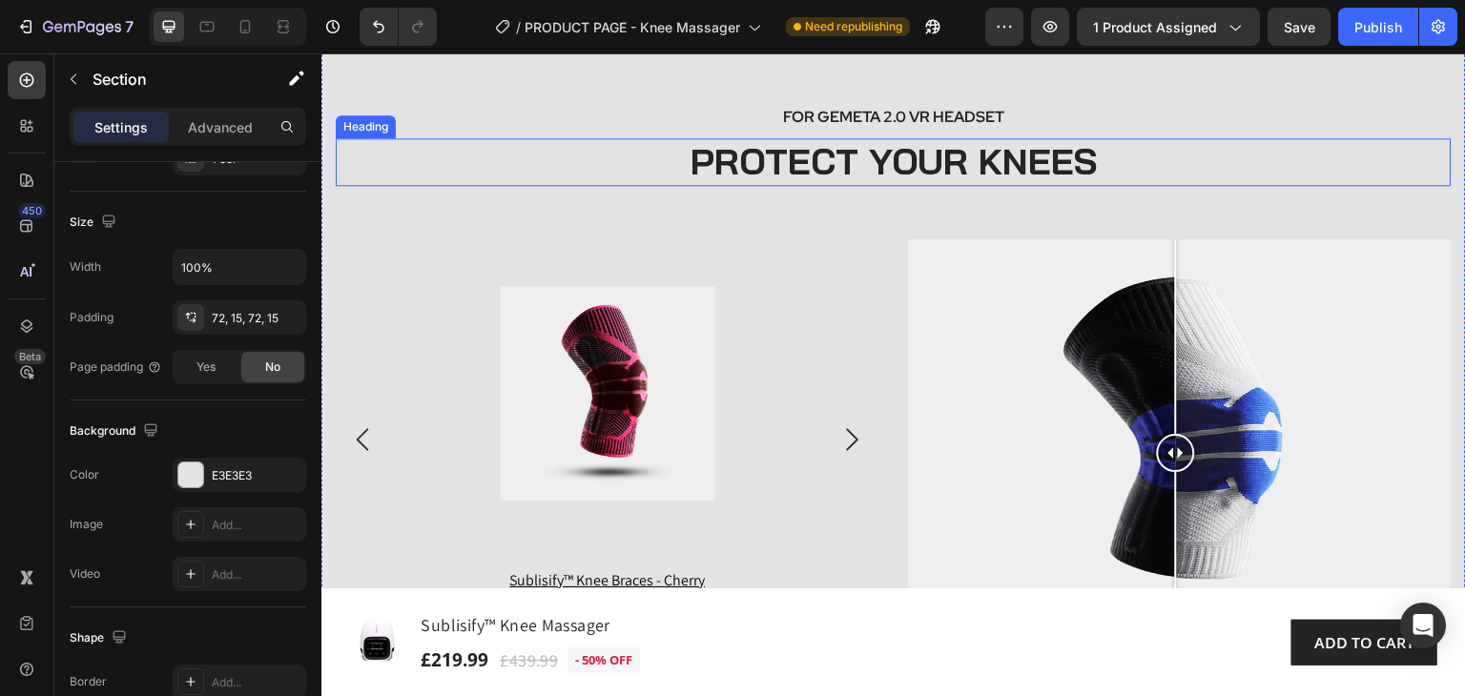
scroll to position [4196, 0]
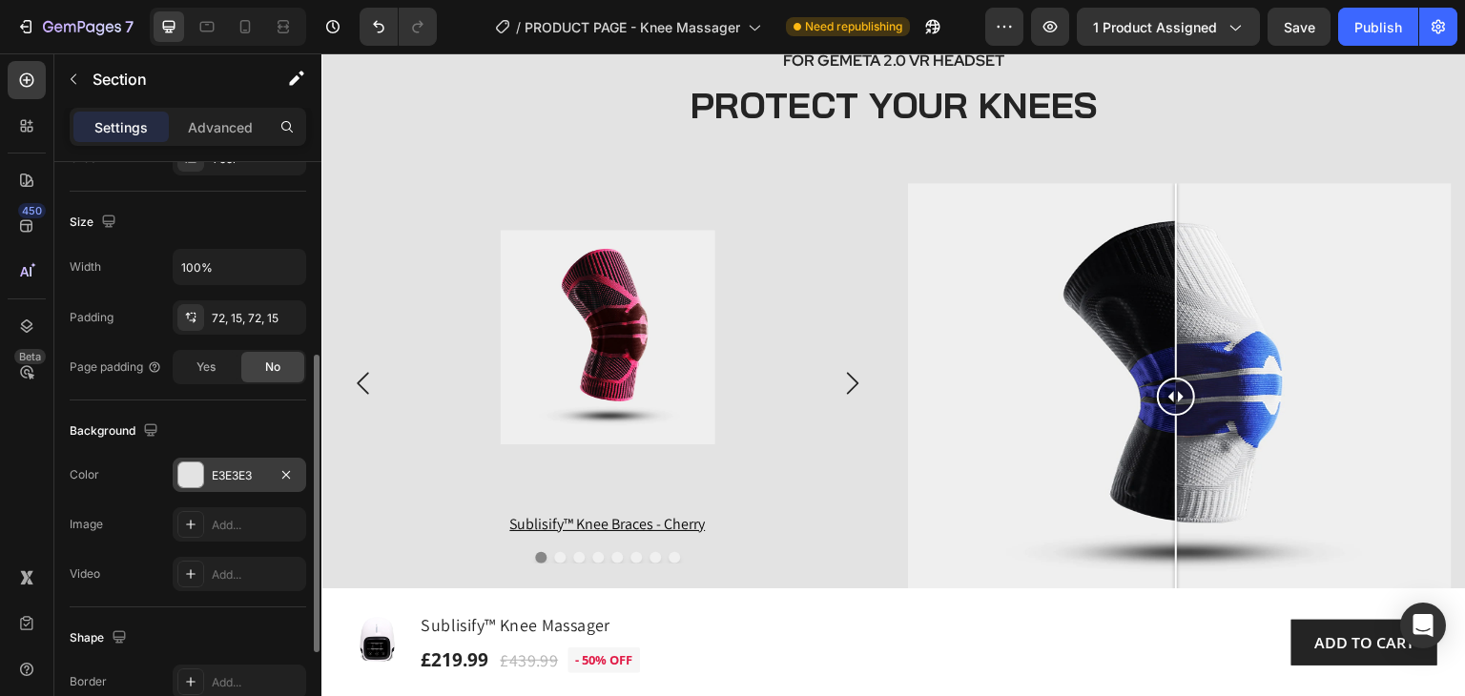
click at [255, 470] on div "E3E3E3" at bounding box center [239, 475] width 55 height 17
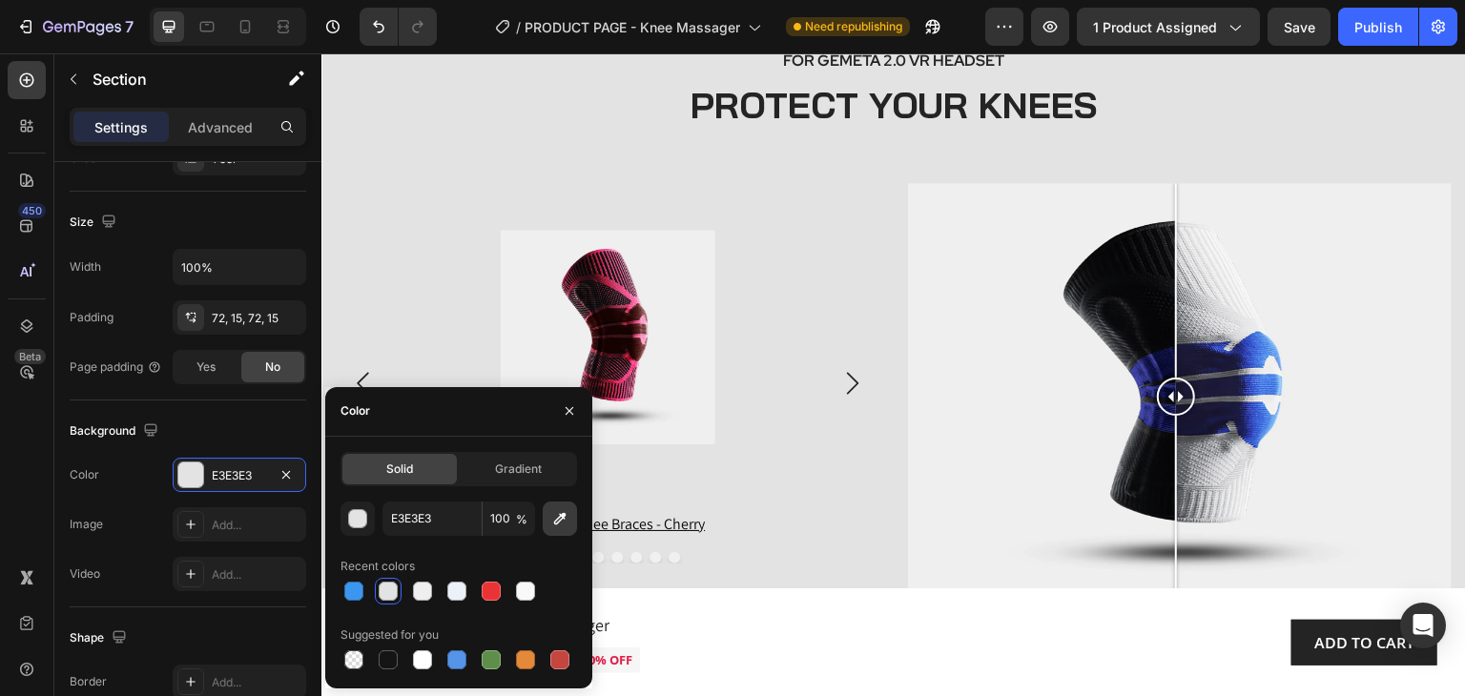
click at [565, 510] on icon "button" at bounding box center [559, 518] width 19 height 19
type input "EFEFEF"
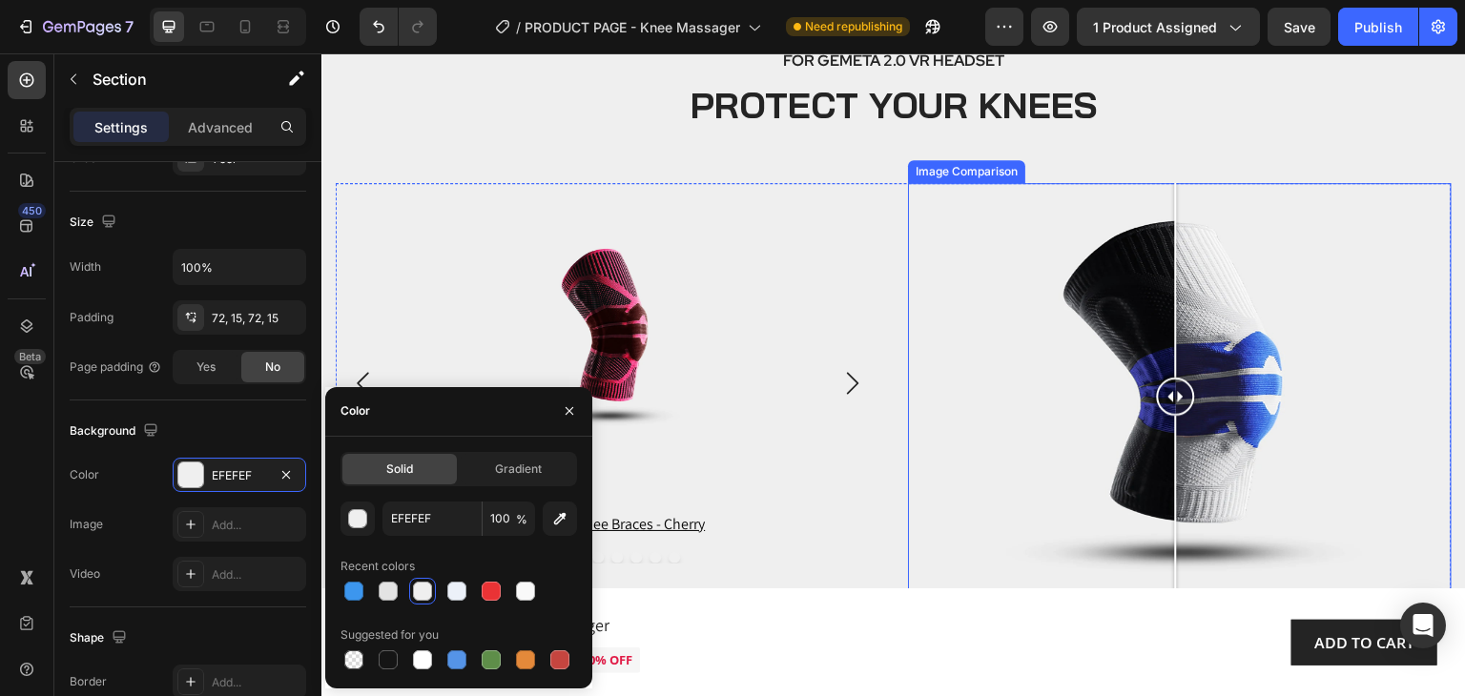
click at [1052, 245] on div at bounding box center [1180, 396] width 544 height 426
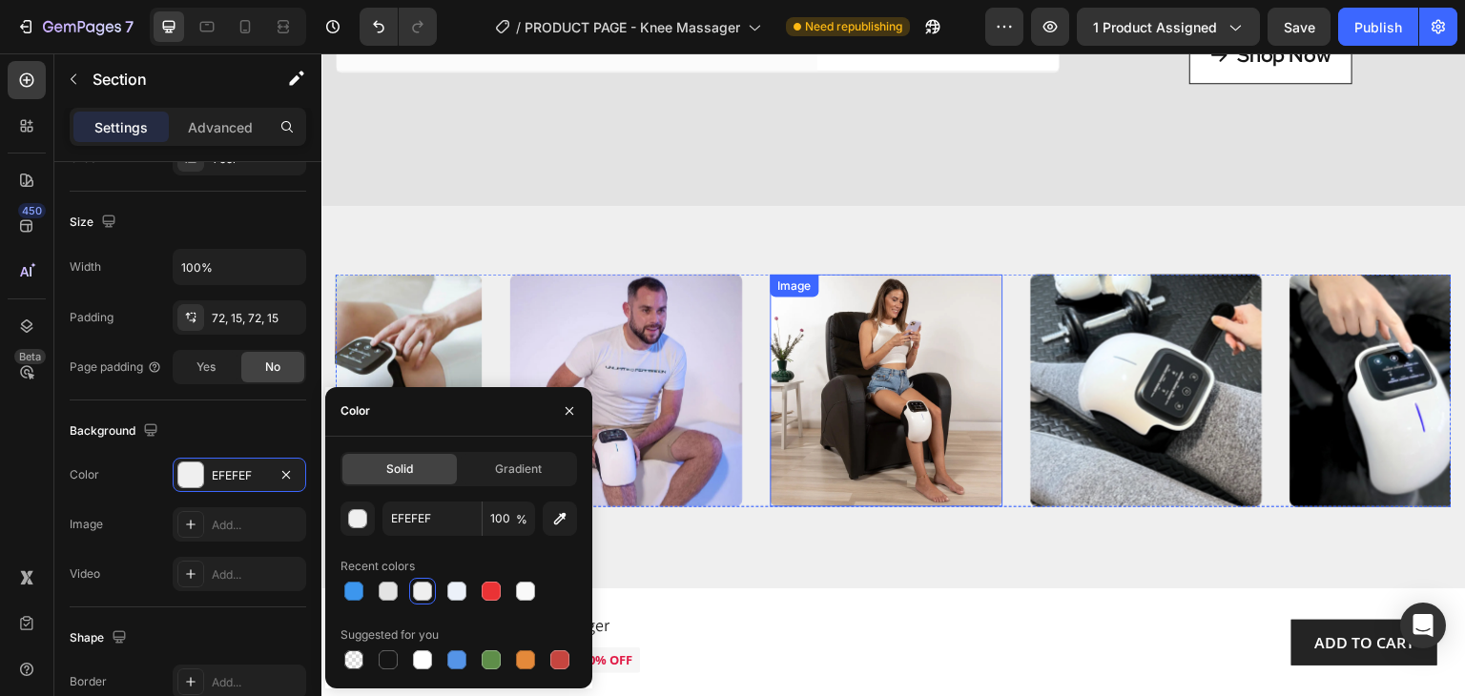
scroll to position [3719, 0]
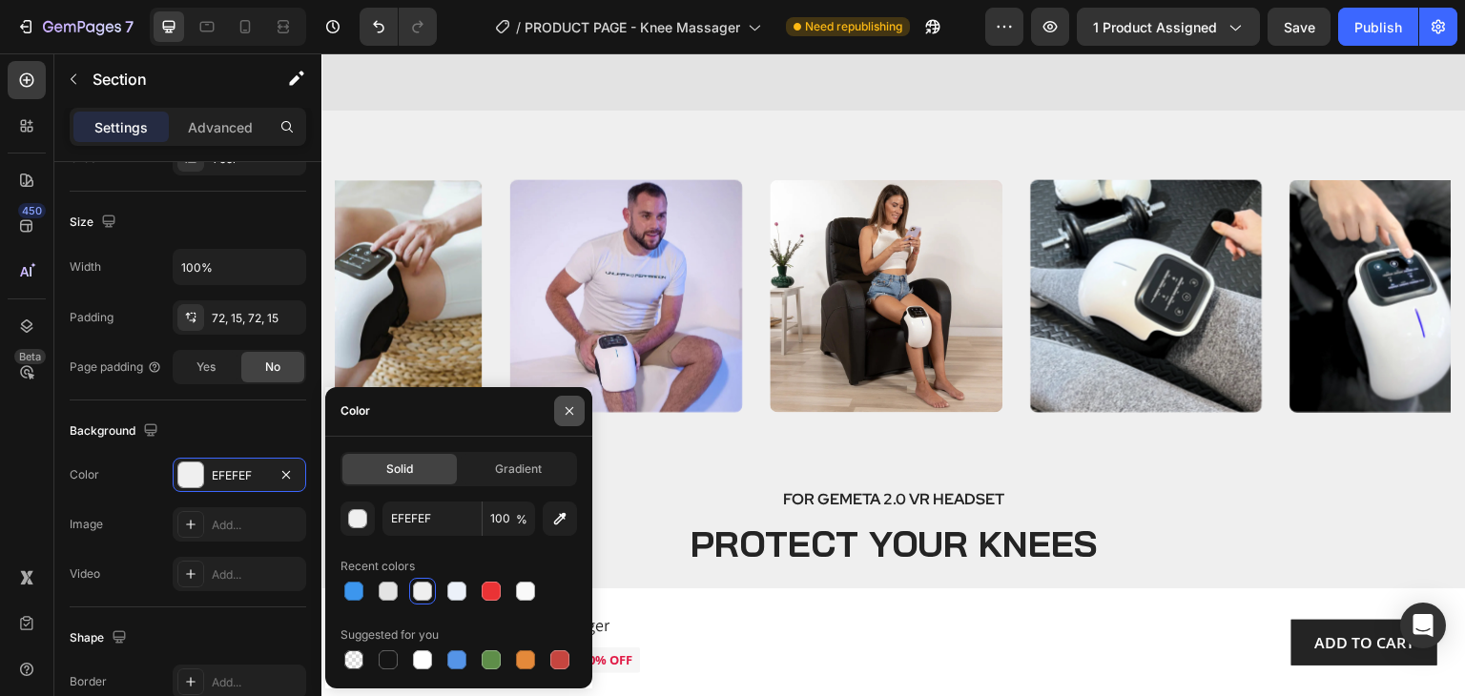
click at [572, 413] on icon "button" at bounding box center [569, 410] width 15 height 15
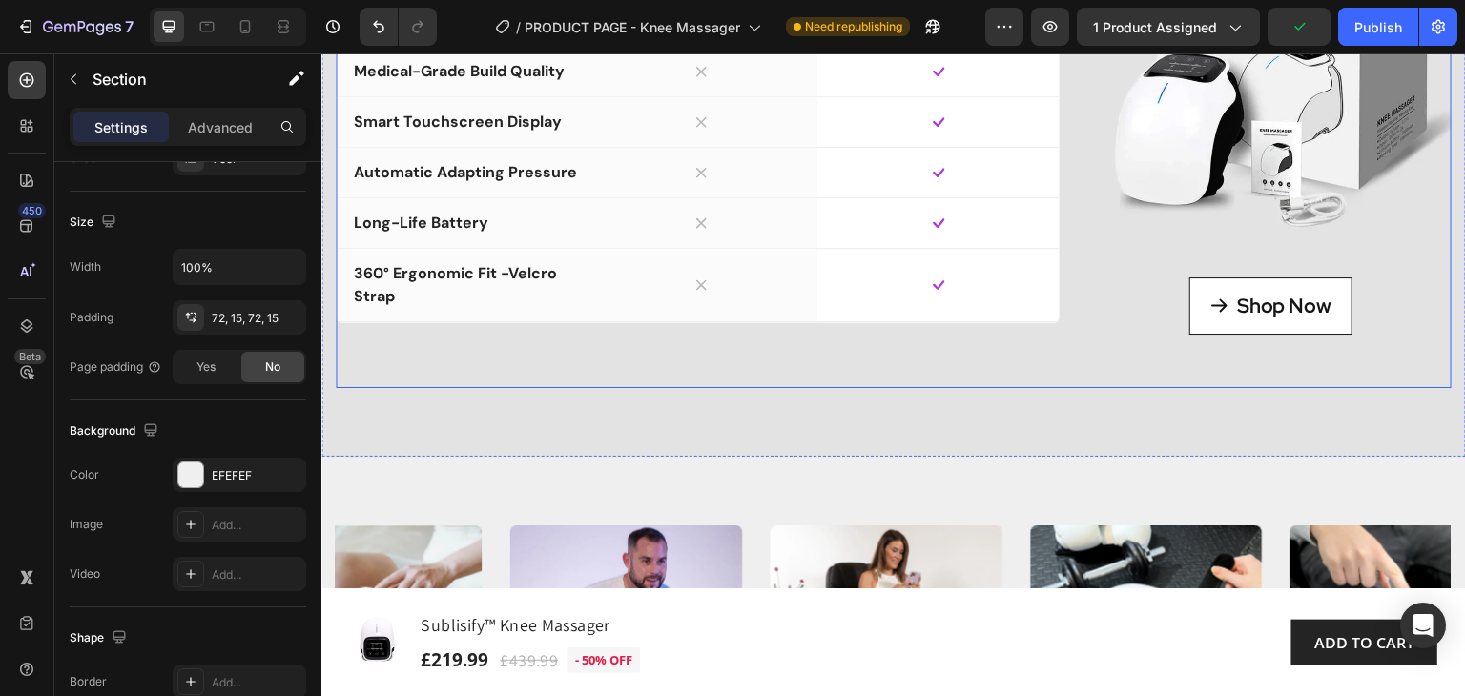
scroll to position [3242, 0]
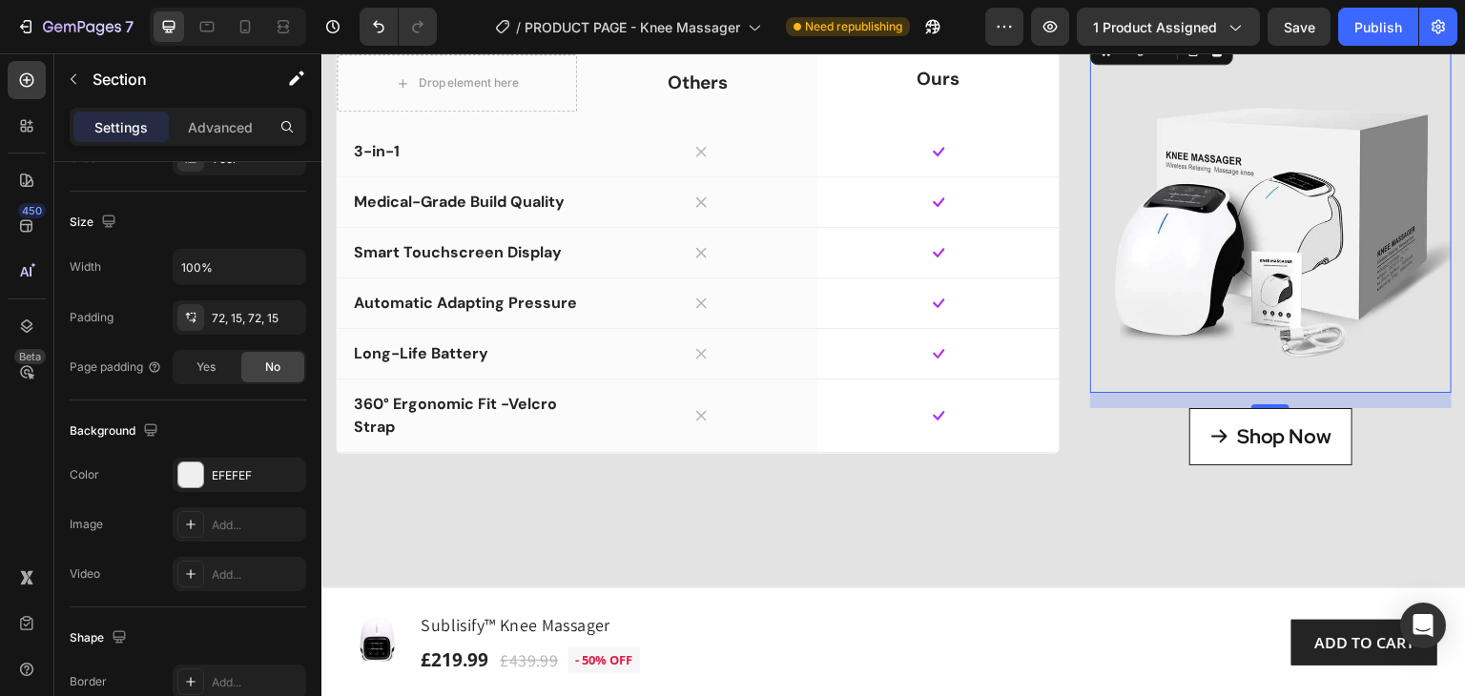
click at [1255, 281] on img at bounding box center [1270, 211] width 361 height 361
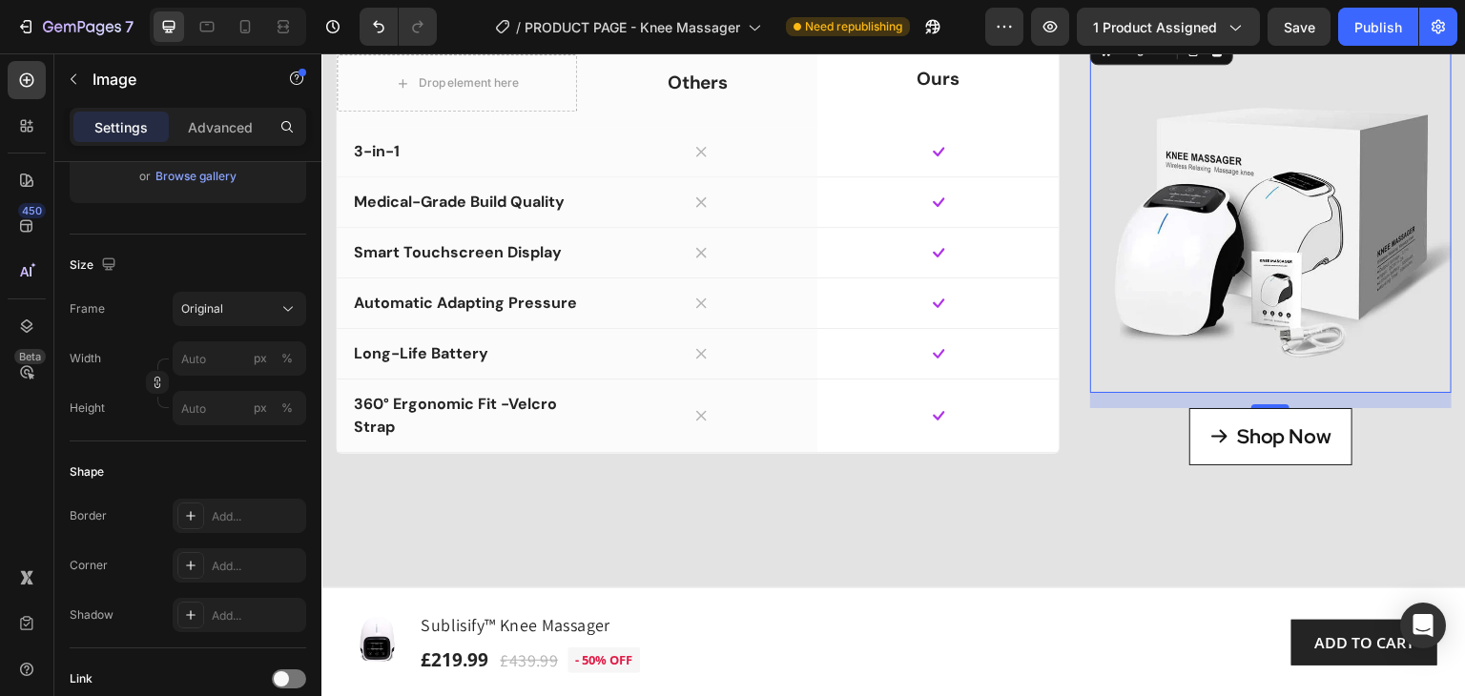
scroll to position [0, 0]
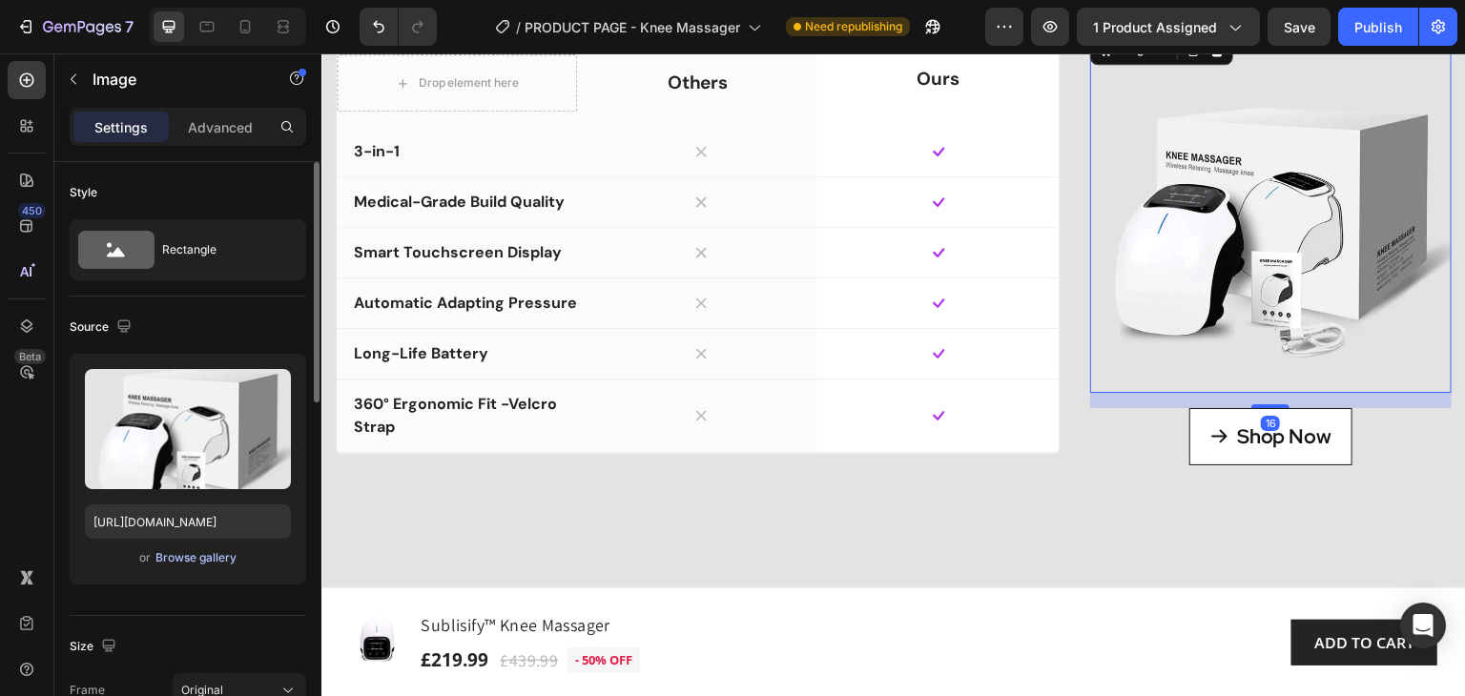
click at [193, 557] on div "Browse gallery" at bounding box center [195, 557] width 81 height 17
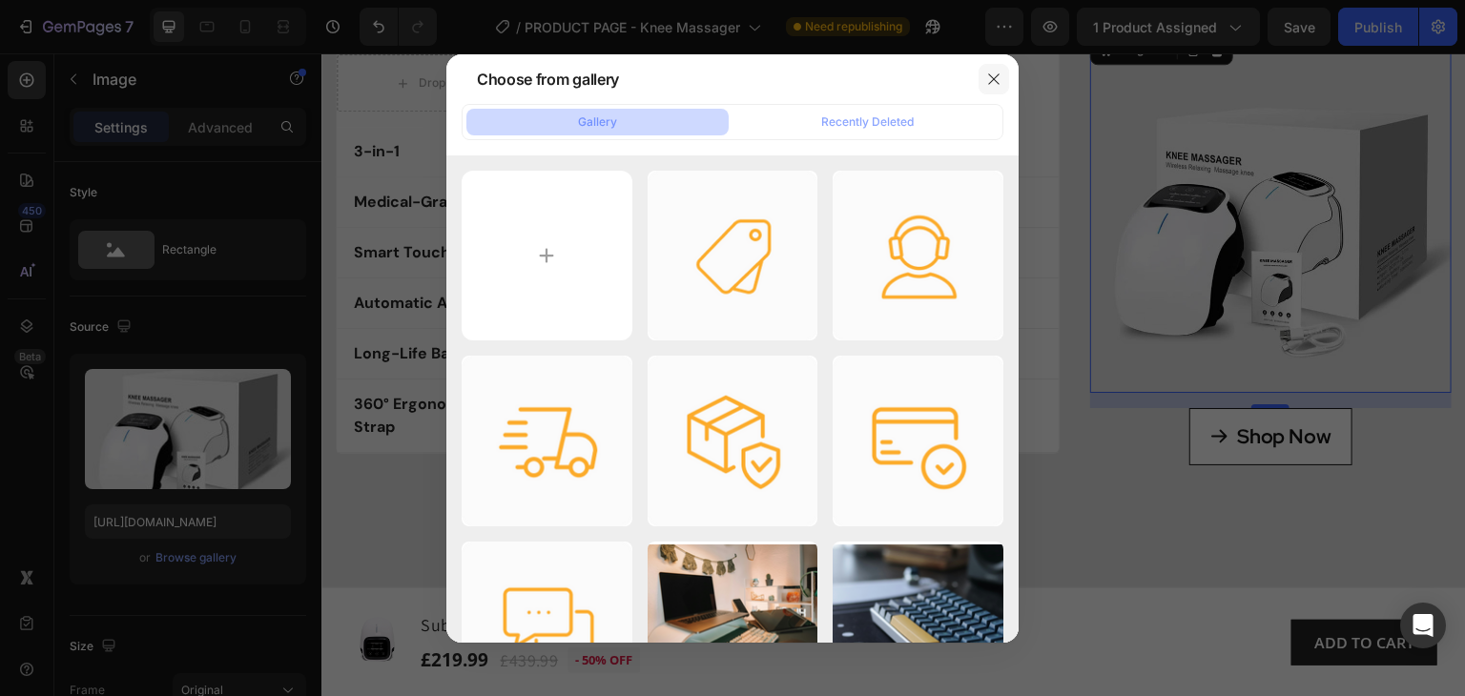
click at [993, 79] on icon "button" at bounding box center [993, 78] width 10 height 10
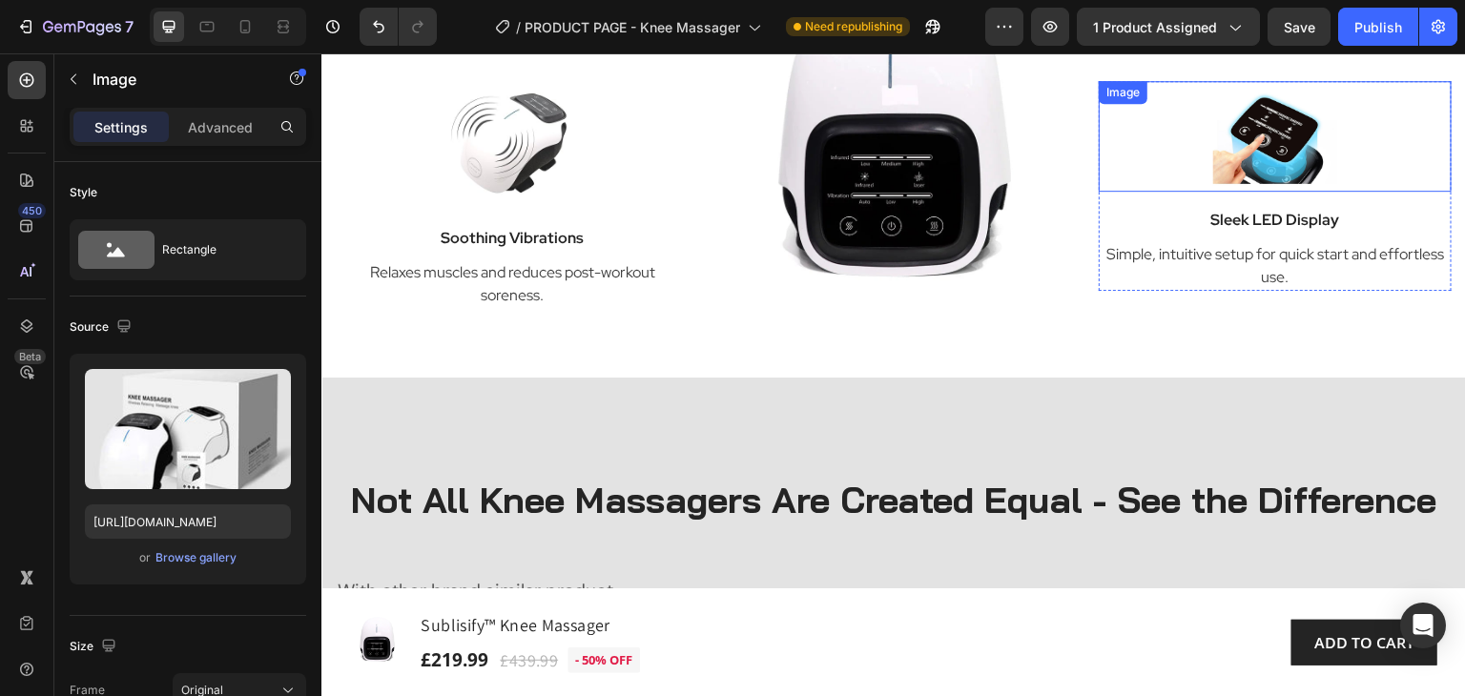
scroll to position [2479, 0]
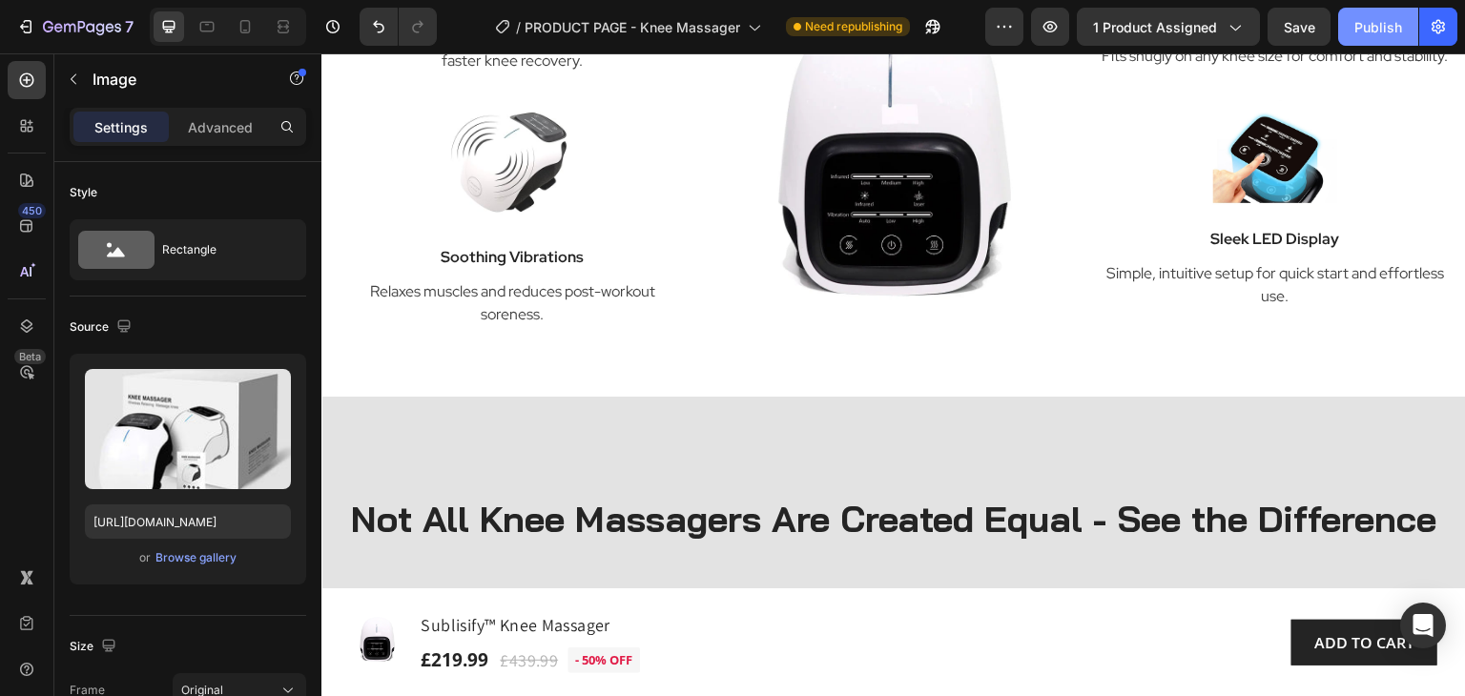
click at [1358, 32] on div "Publish" at bounding box center [1378, 27] width 48 height 20
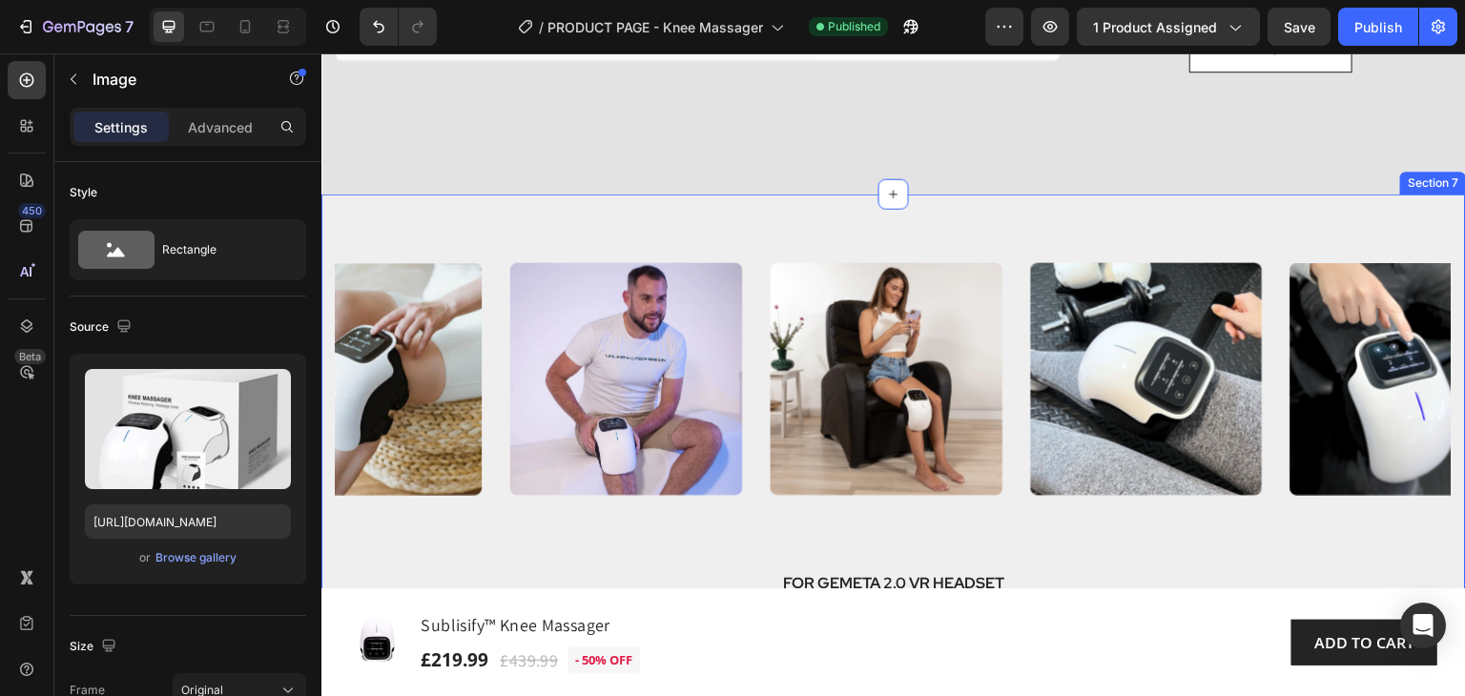
scroll to position [3624, 0]
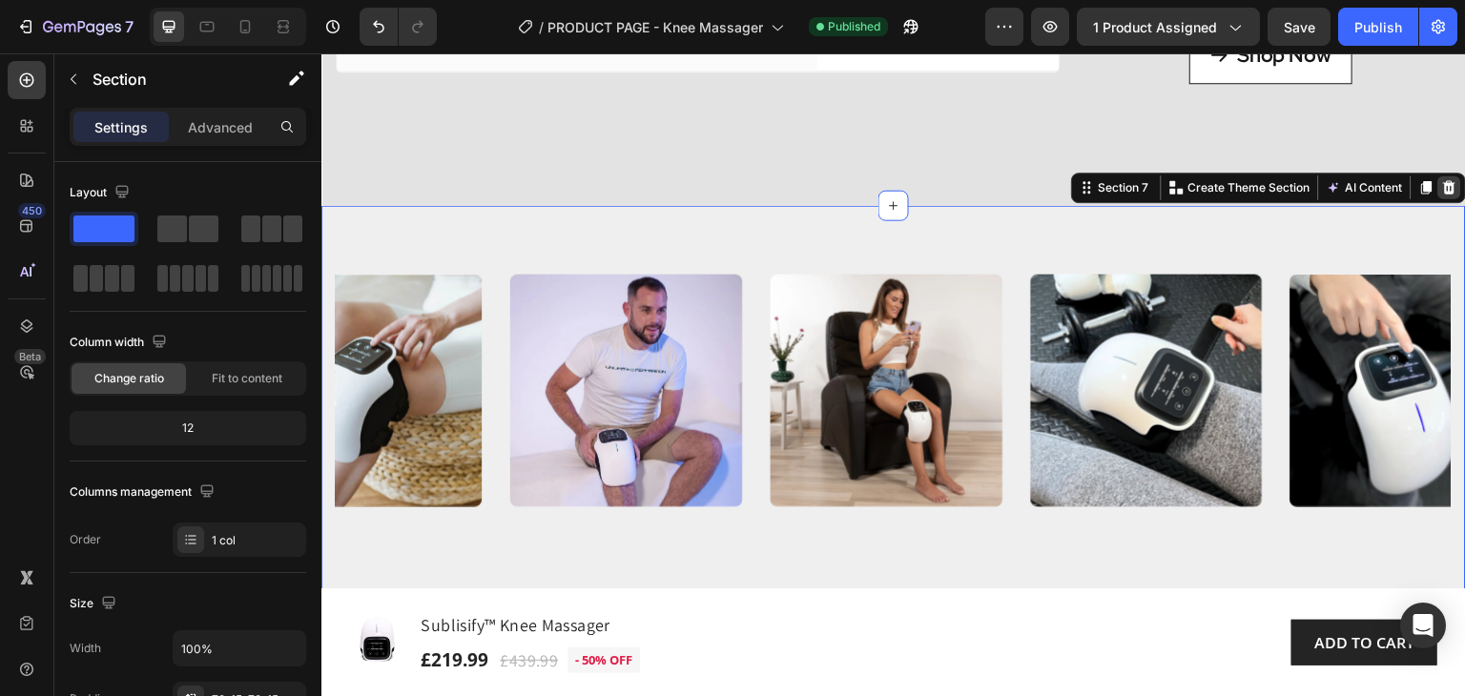
click at [1442, 195] on icon at bounding box center [1449, 187] width 15 height 15
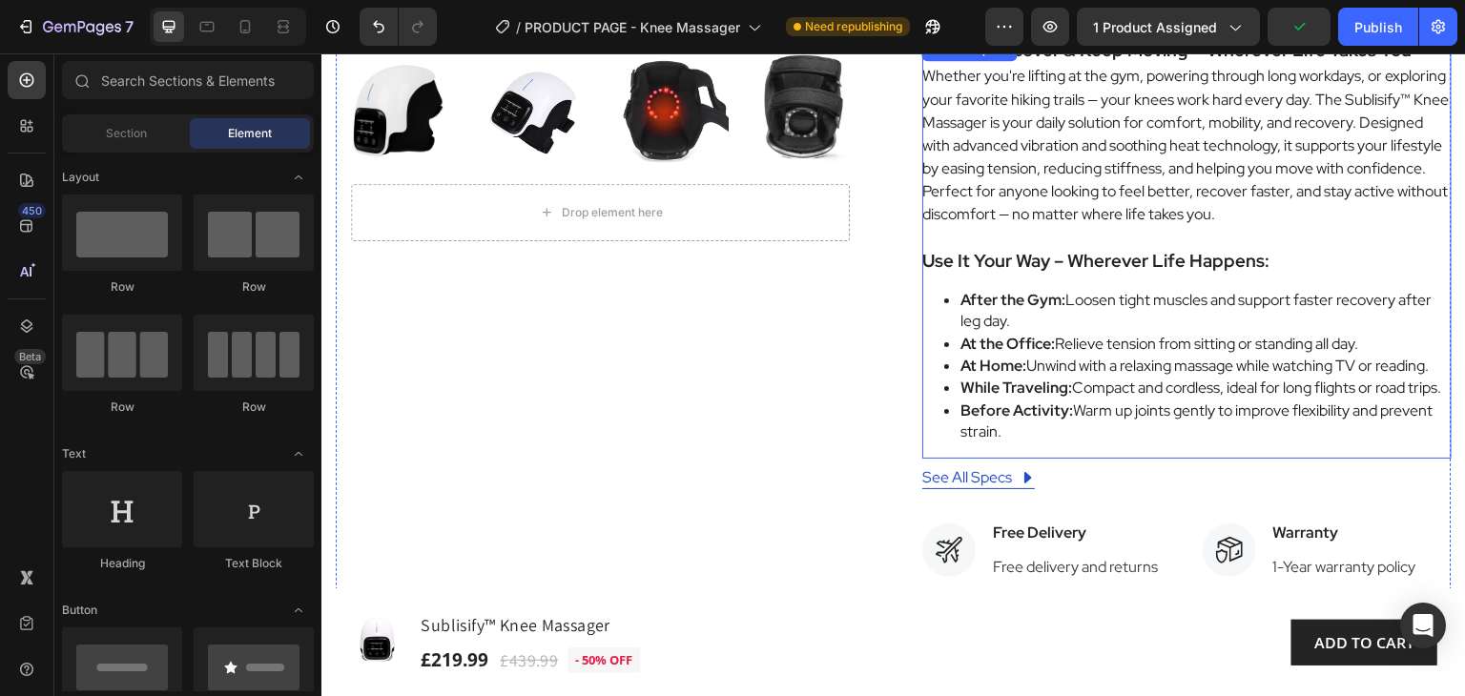
scroll to position [763, 0]
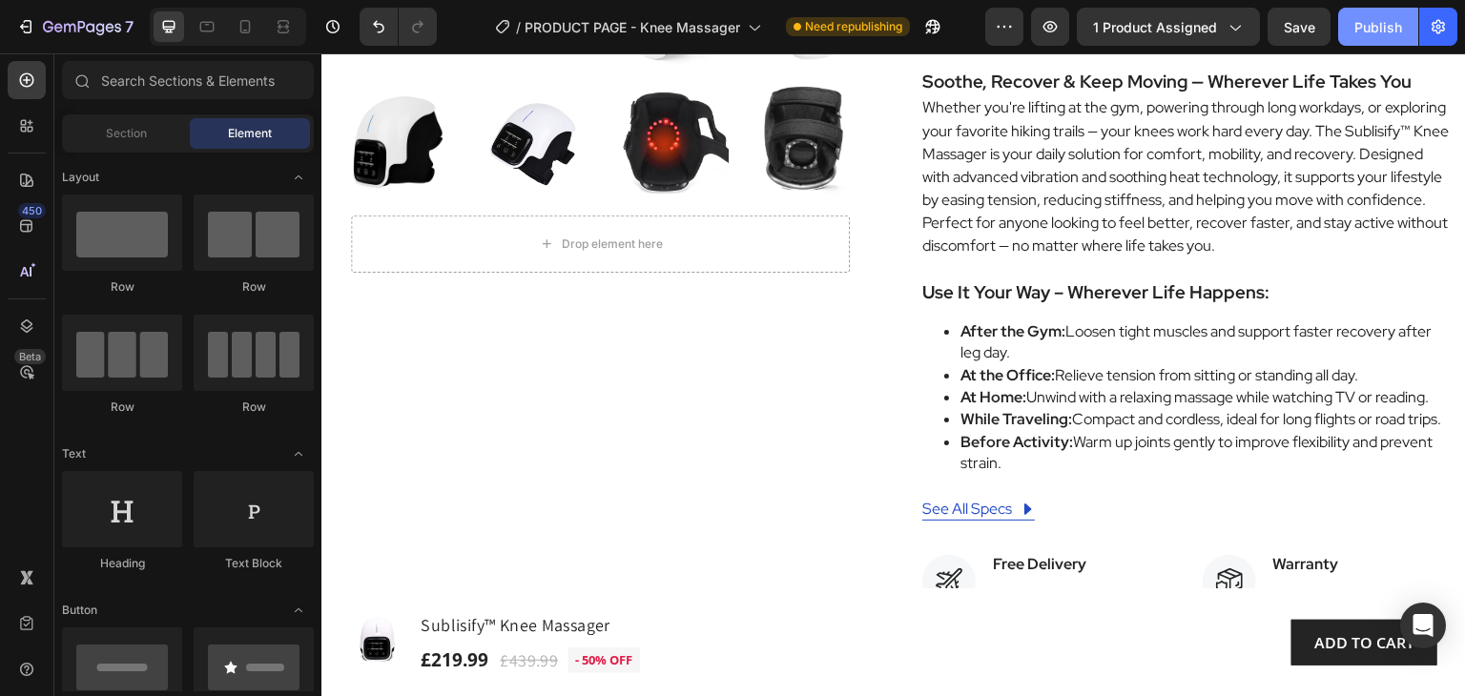
click at [1357, 31] on div "Publish" at bounding box center [1378, 27] width 48 height 20
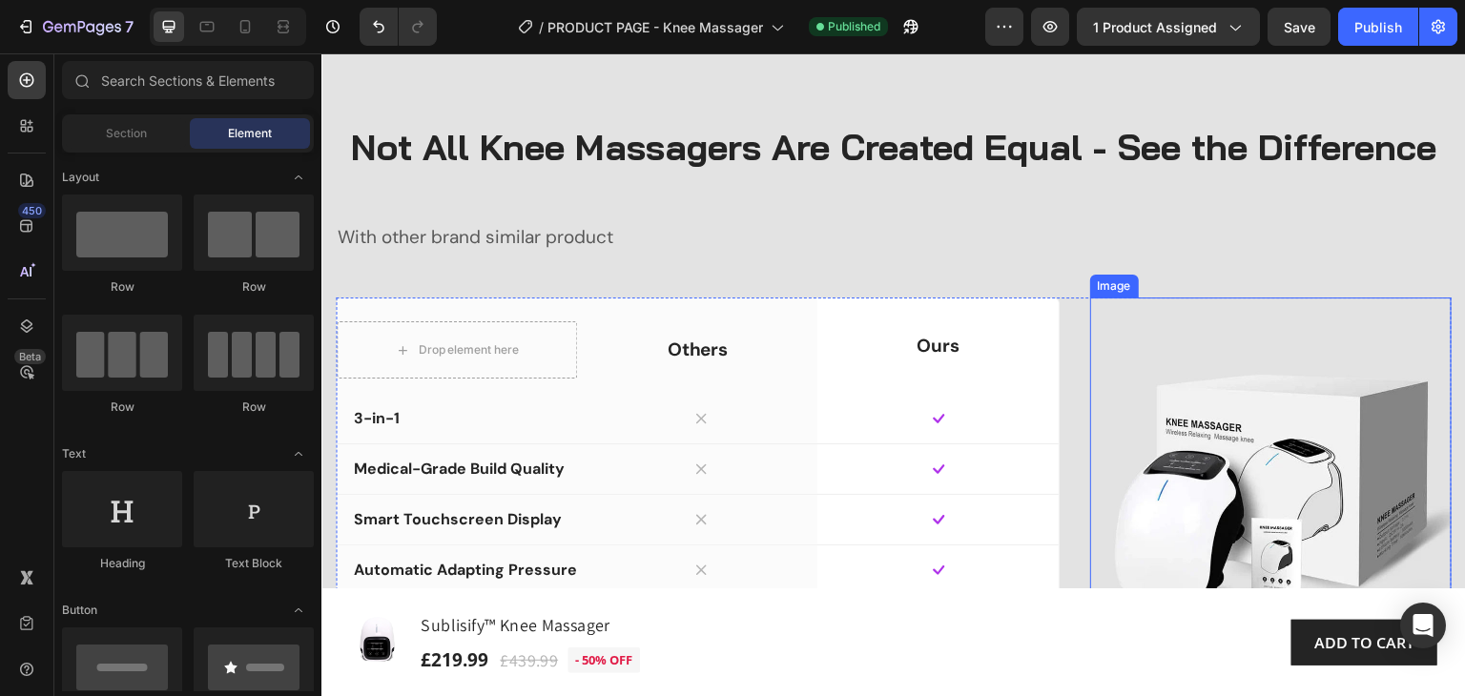
scroll to position [3147, 0]
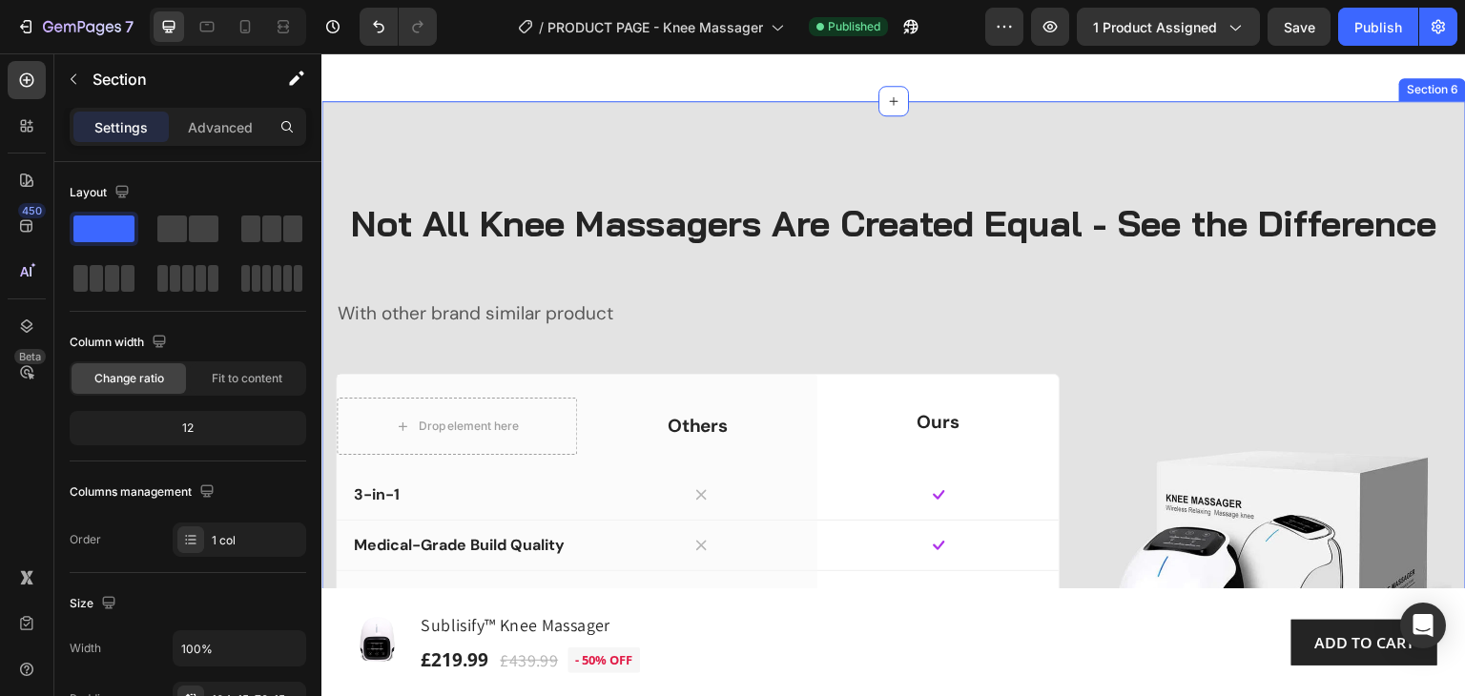
click at [418, 259] on div "Not All Knee Massagers Are Created Equal - See the Difference Heading With othe…" at bounding box center [893, 516] width 1144 height 830
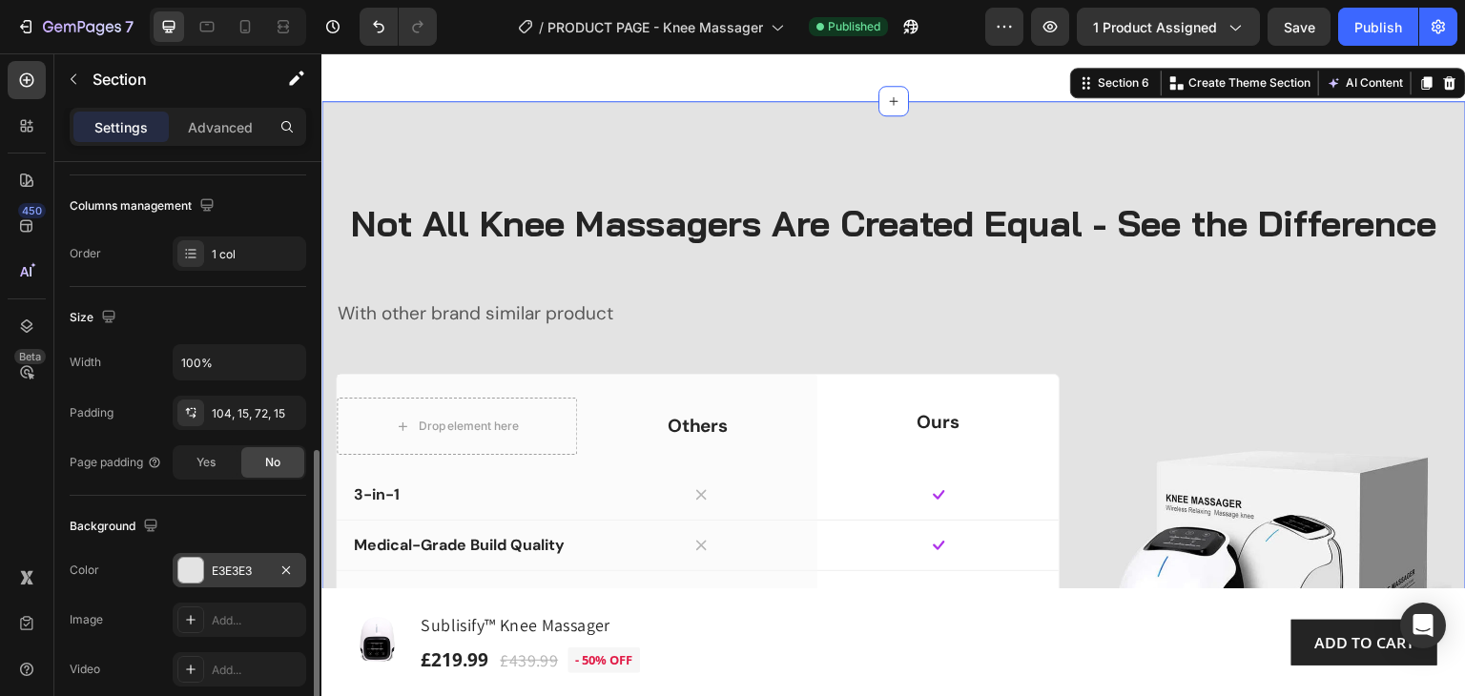
scroll to position [381, 0]
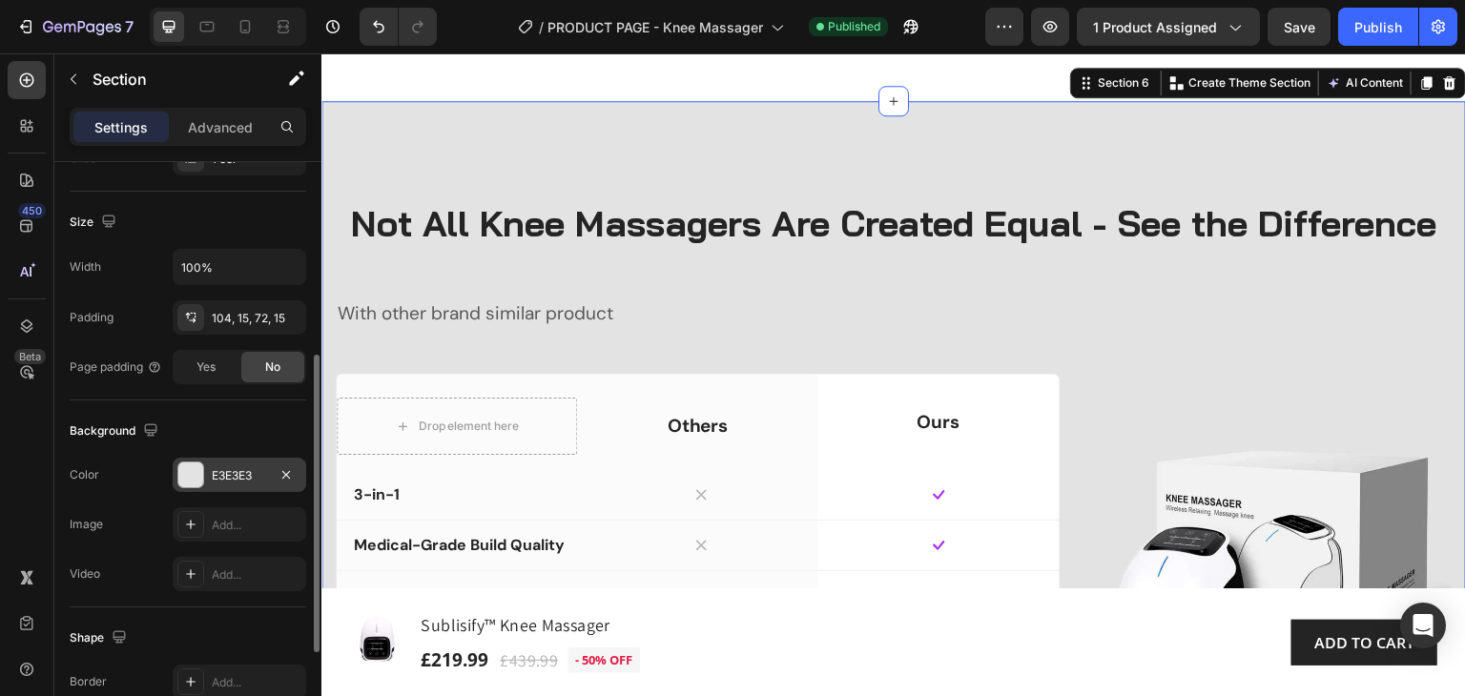
click at [238, 477] on div "E3E3E3" at bounding box center [239, 475] width 55 height 17
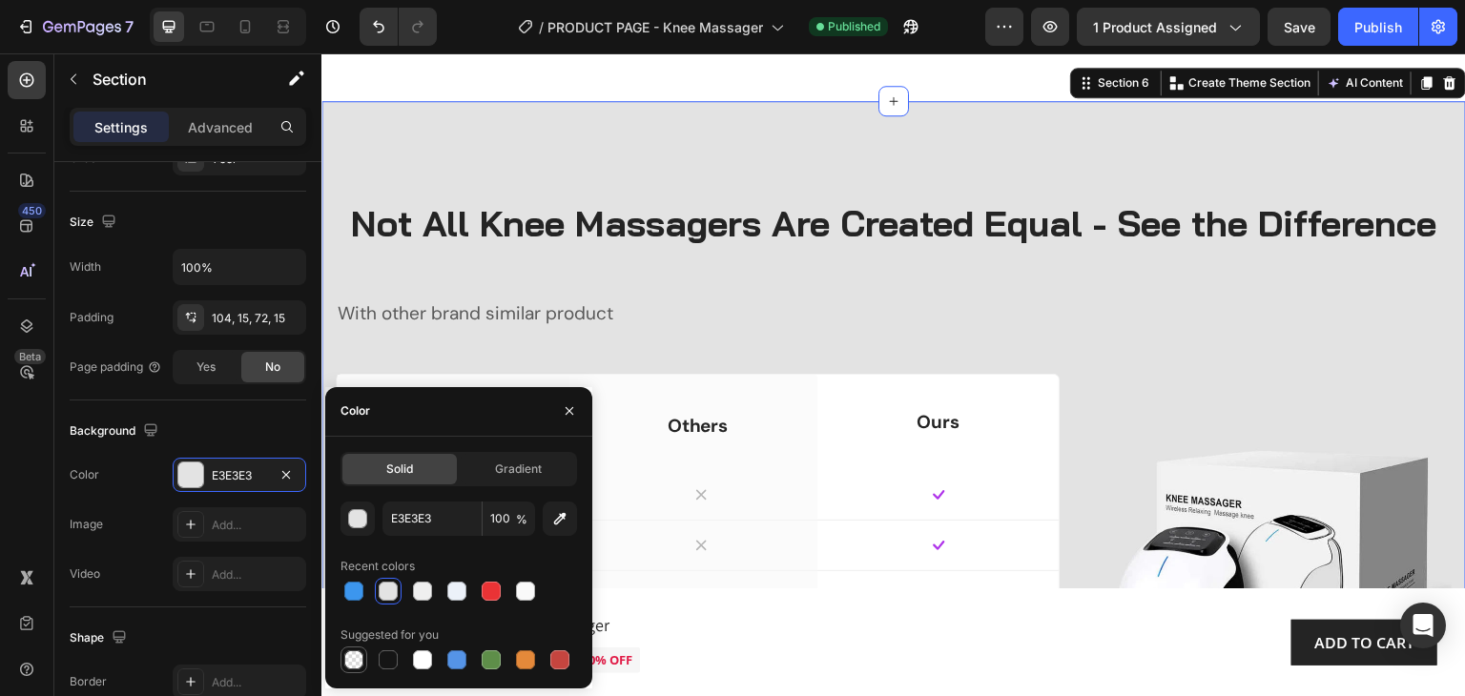
click at [355, 655] on div at bounding box center [353, 659] width 19 height 19
type input "000000"
type input "0"
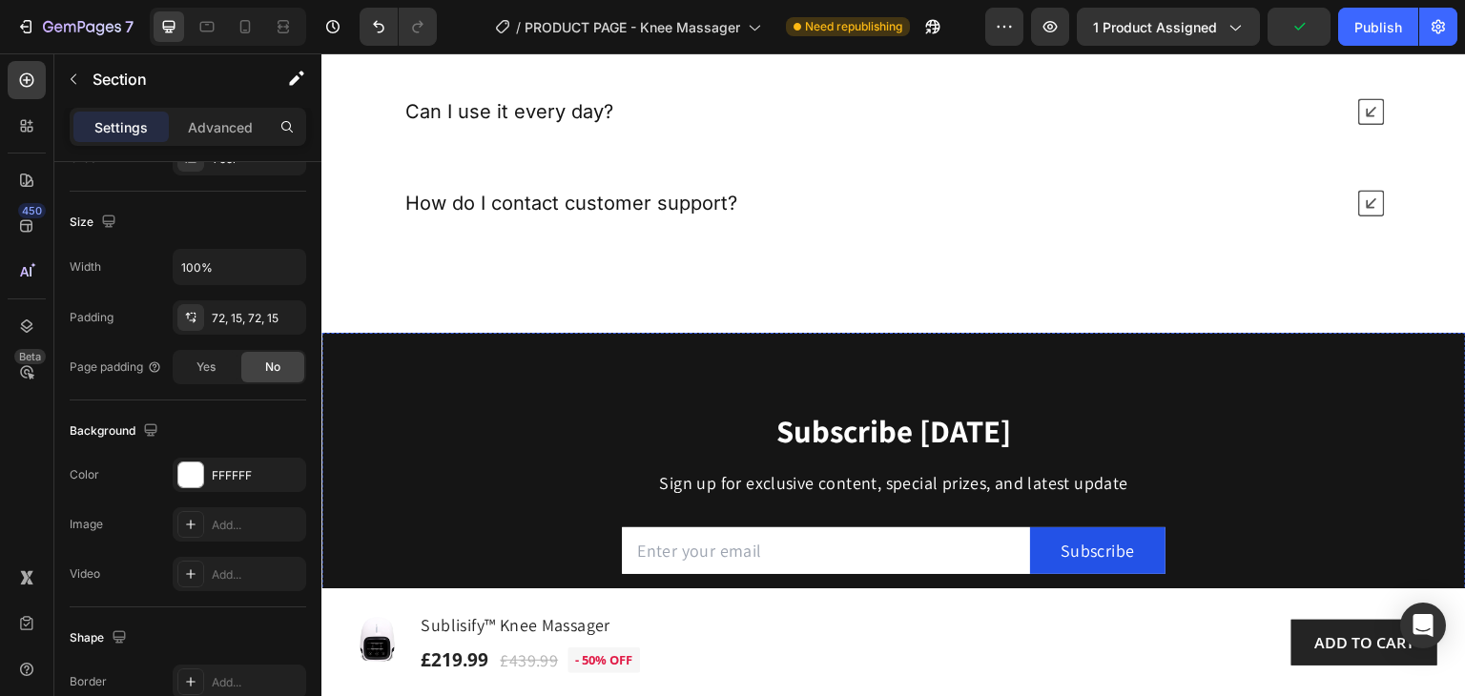
scroll to position [5054, 0]
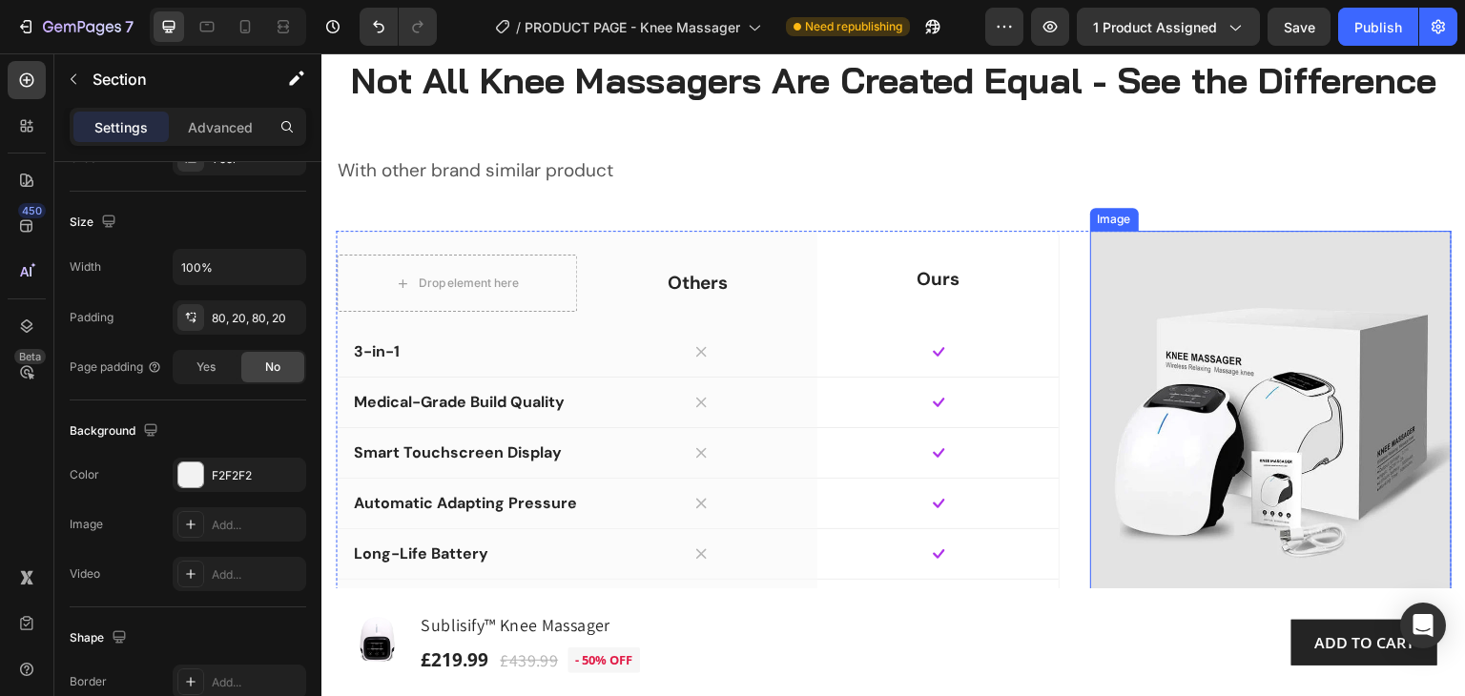
scroll to position [3367, 0]
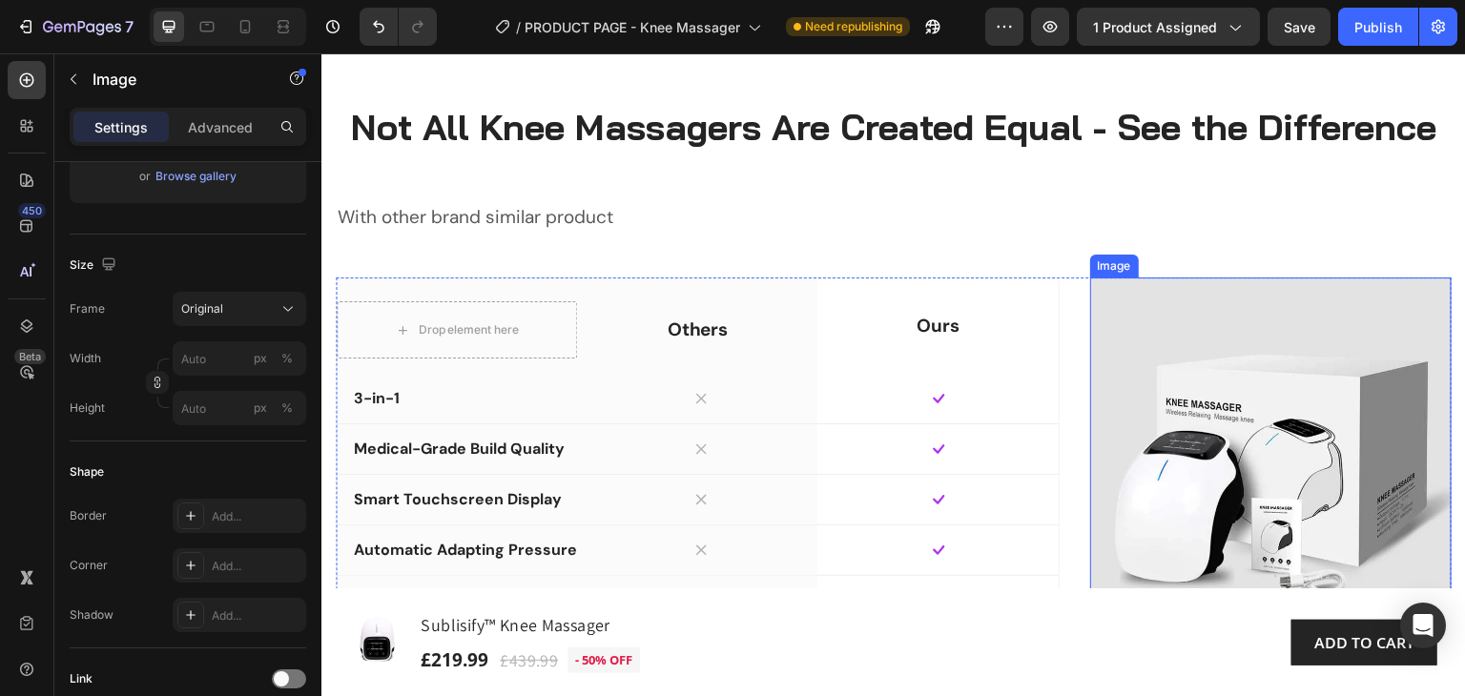
click at [1243, 440] on img at bounding box center [1270, 458] width 361 height 361
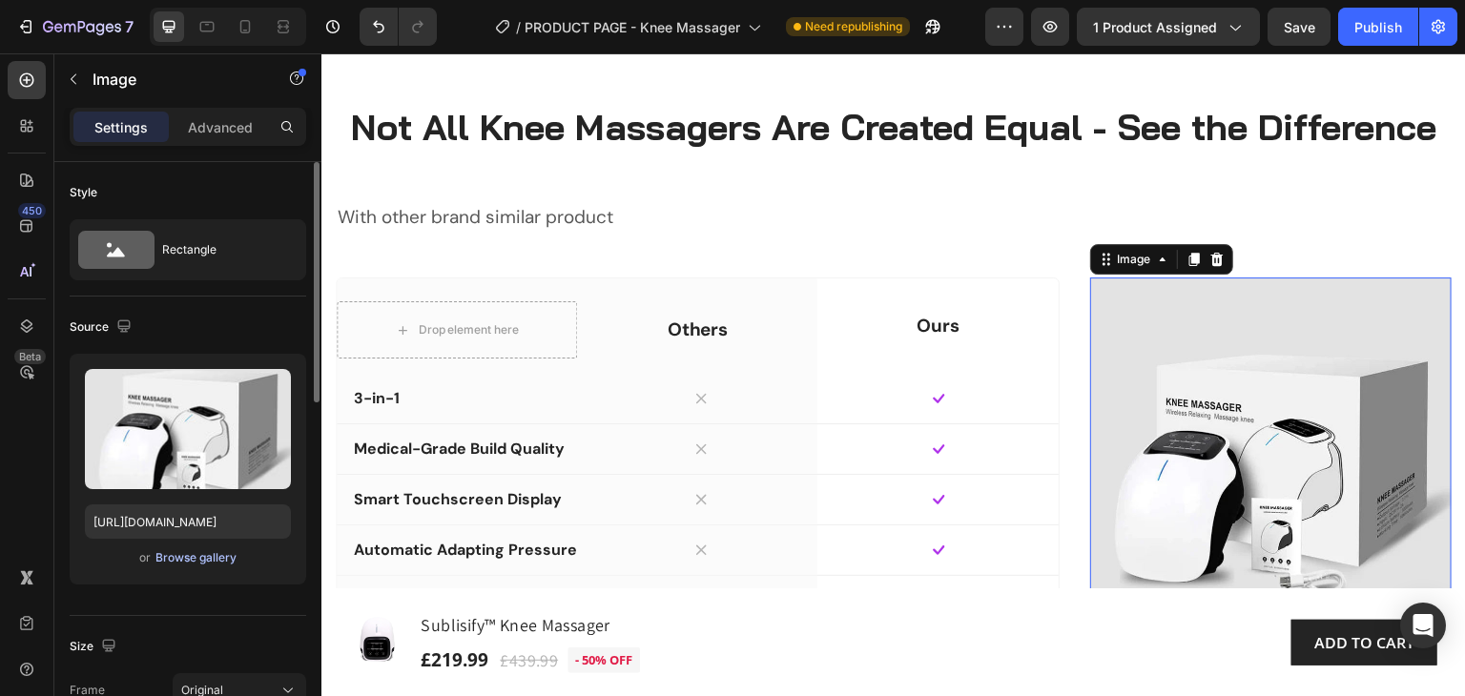
click at [198, 556] on div "Browse gallery" at bounding box center [195, 557] width 81 height 17
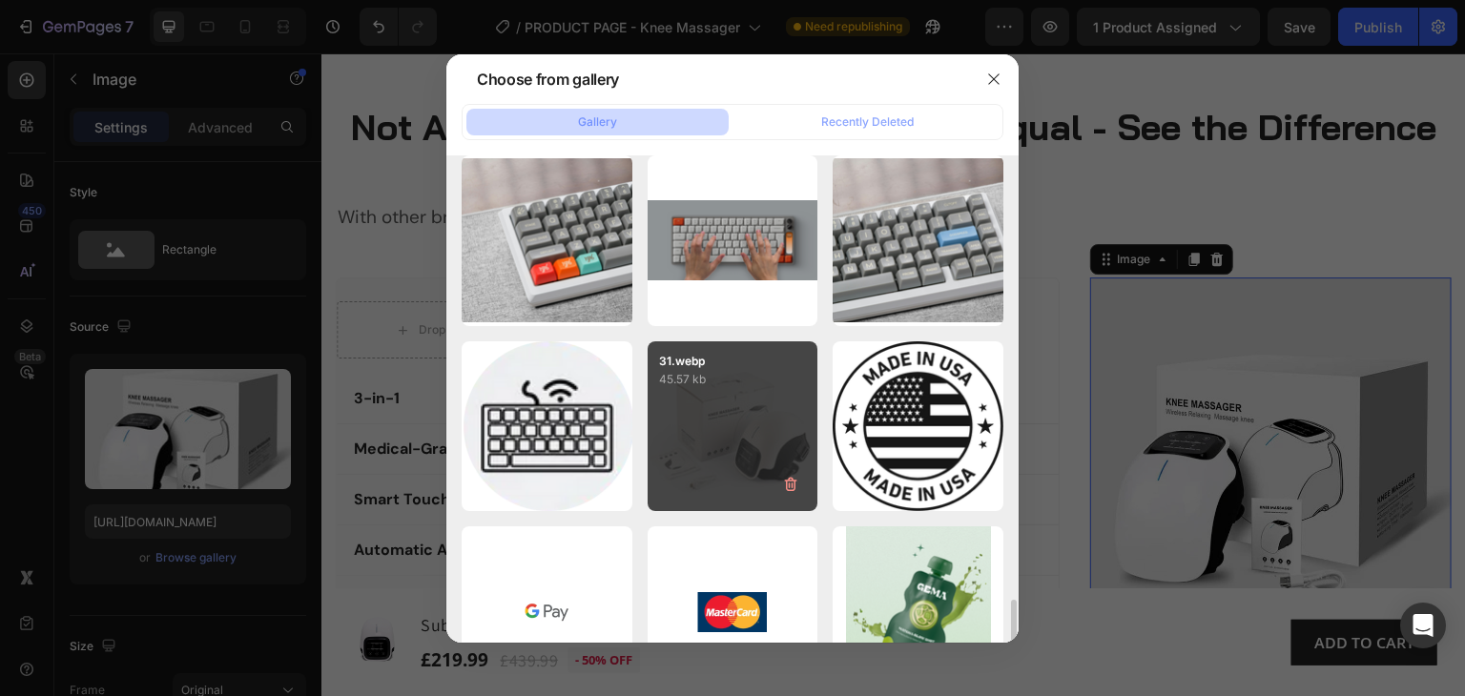
scroll to position [1572, 0]
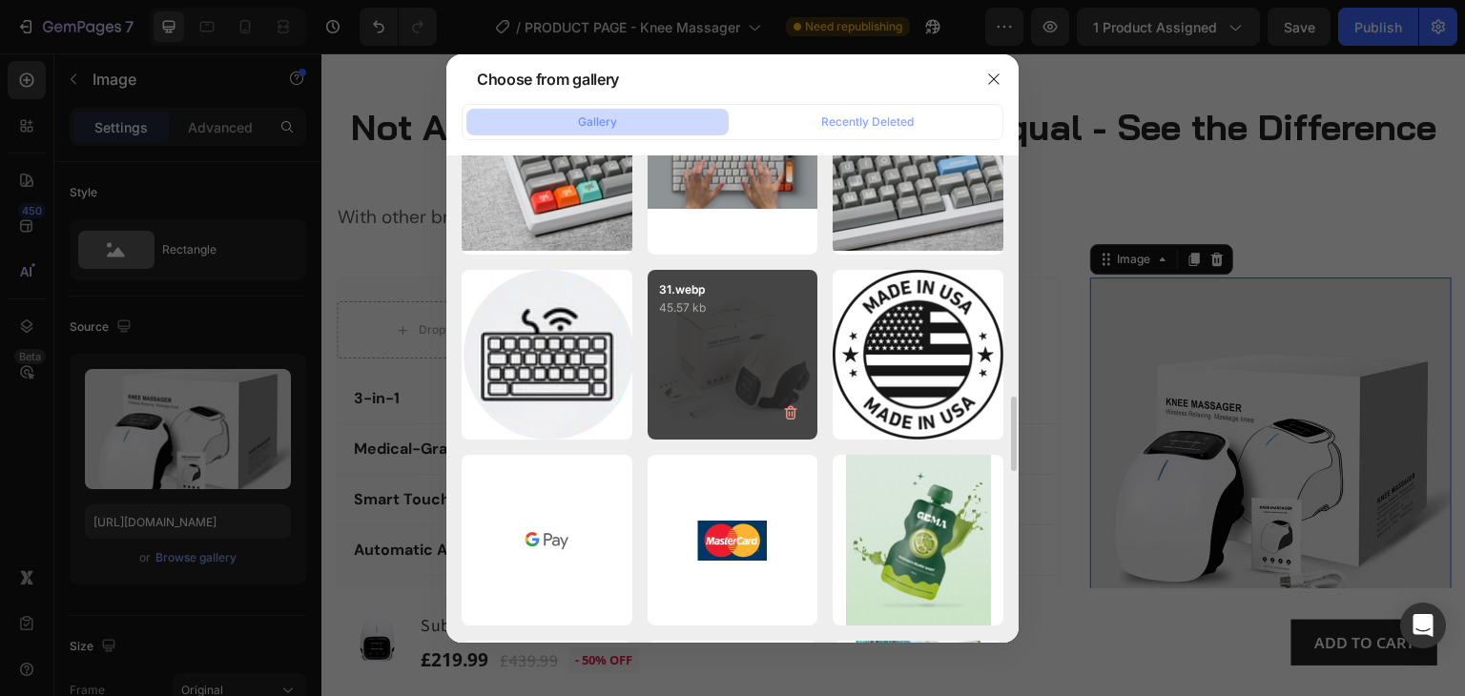
click at [754, 354] on div "31.webp 45.57 kb" at bounding box center [733, 355] width 171 height 171
type input "[URL][DOMAIN_NAME]"
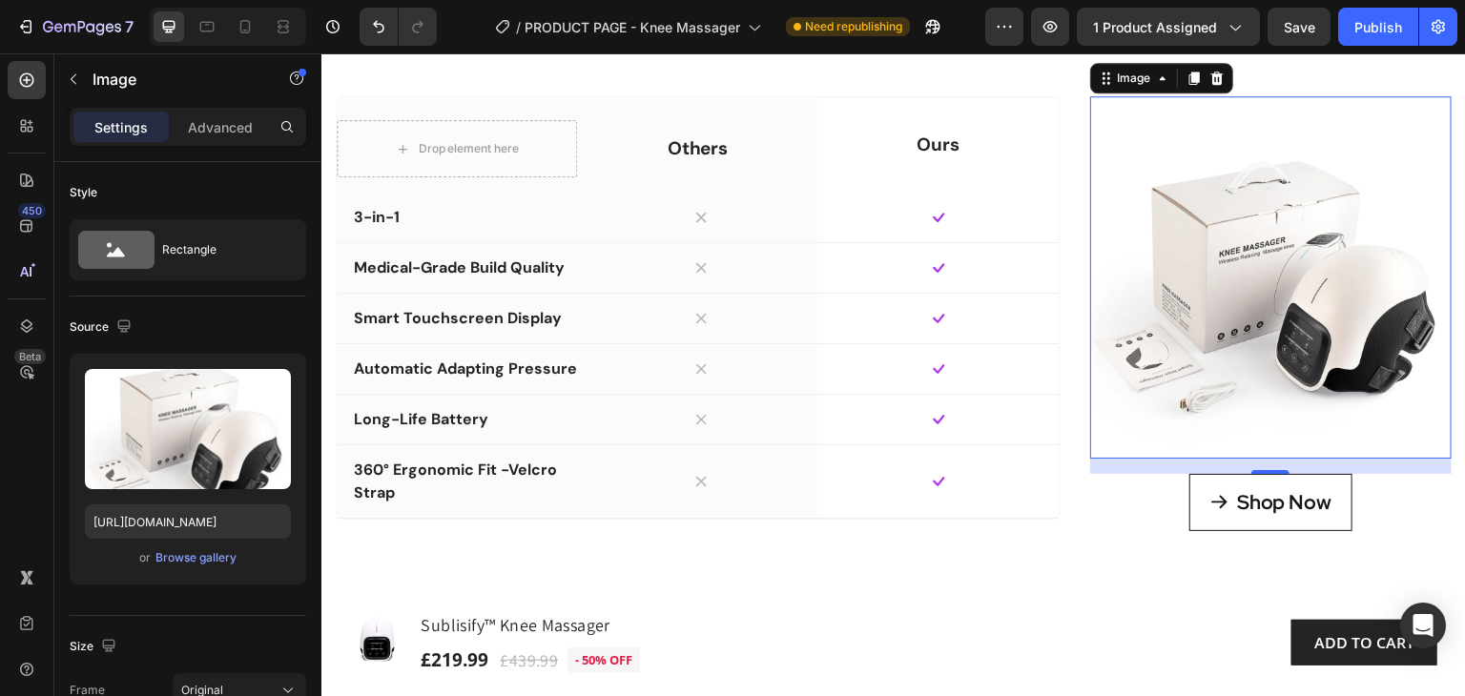
scroll to position [3558, 0]
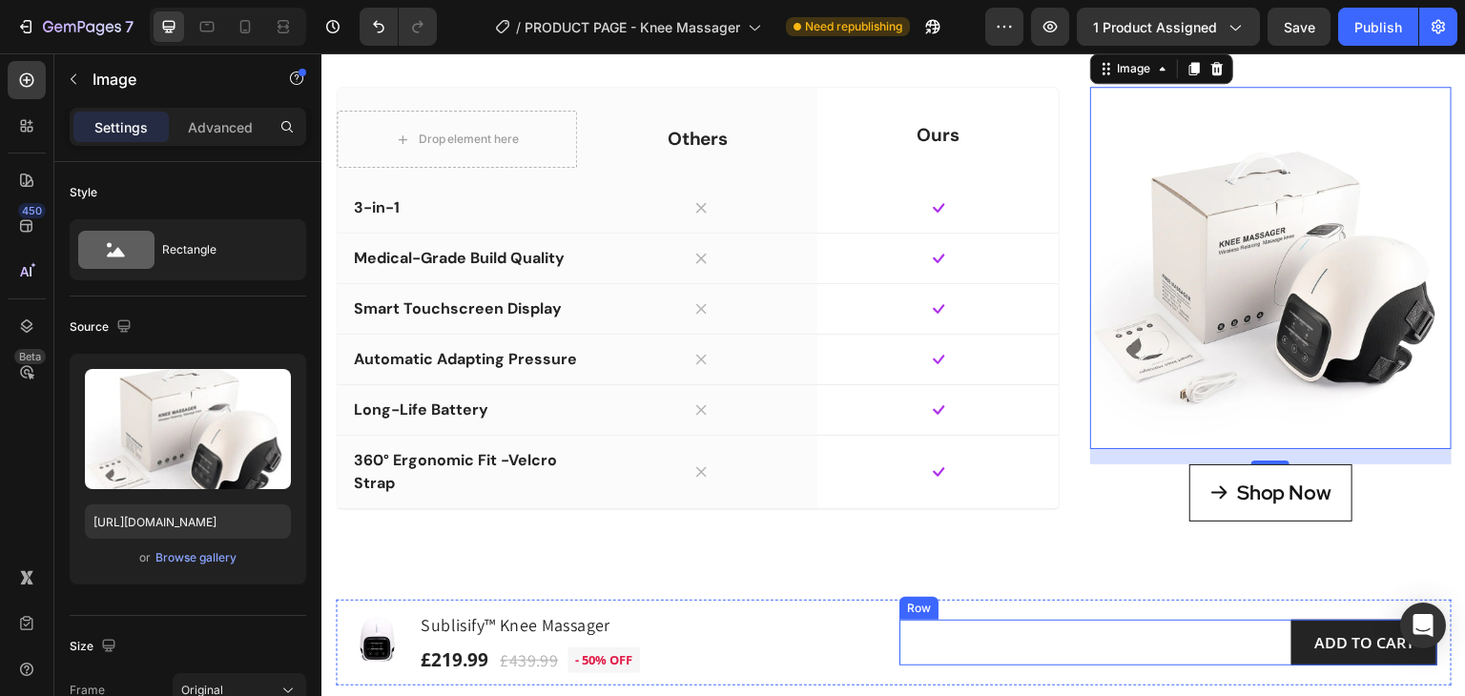
click at [1129, 617] on div "ADD TO CART Product Cart Button Row" at bounding box center [1168, 642] width 538 height 63
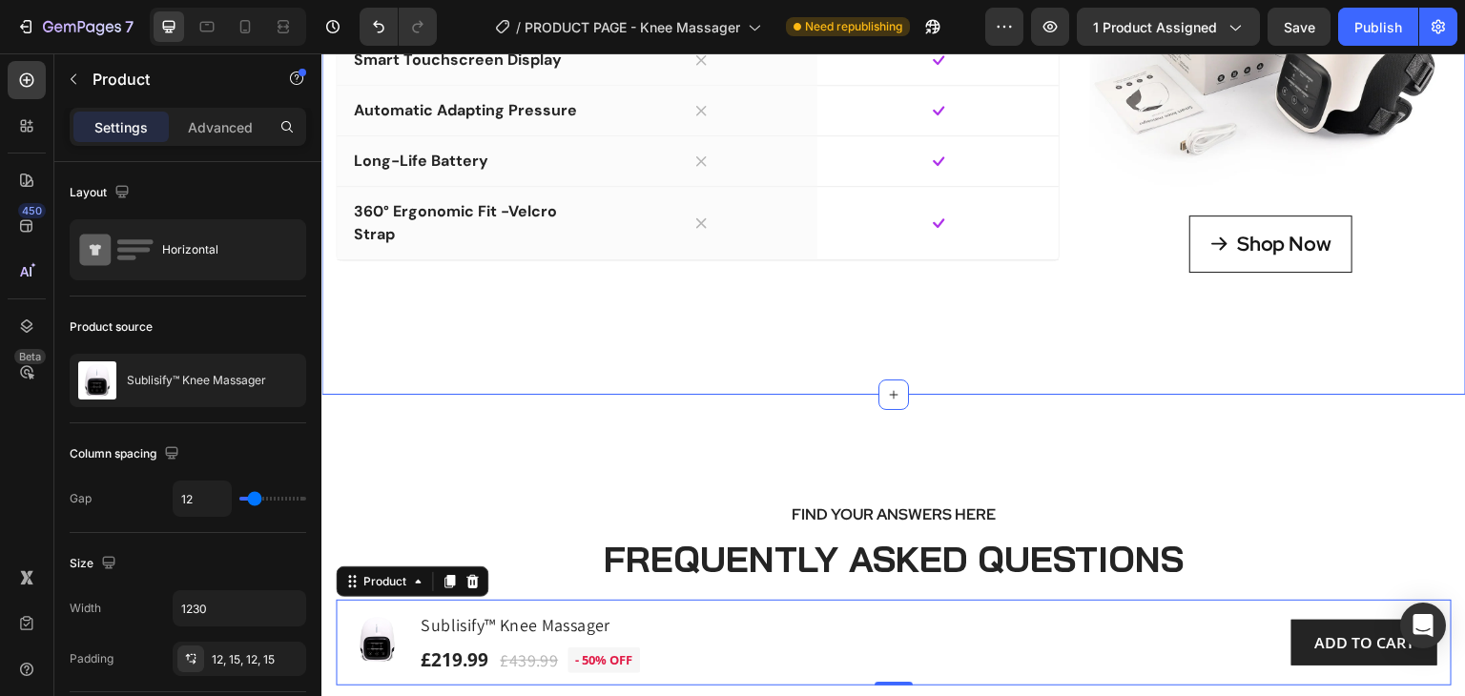
scroll to position [3463, 0]
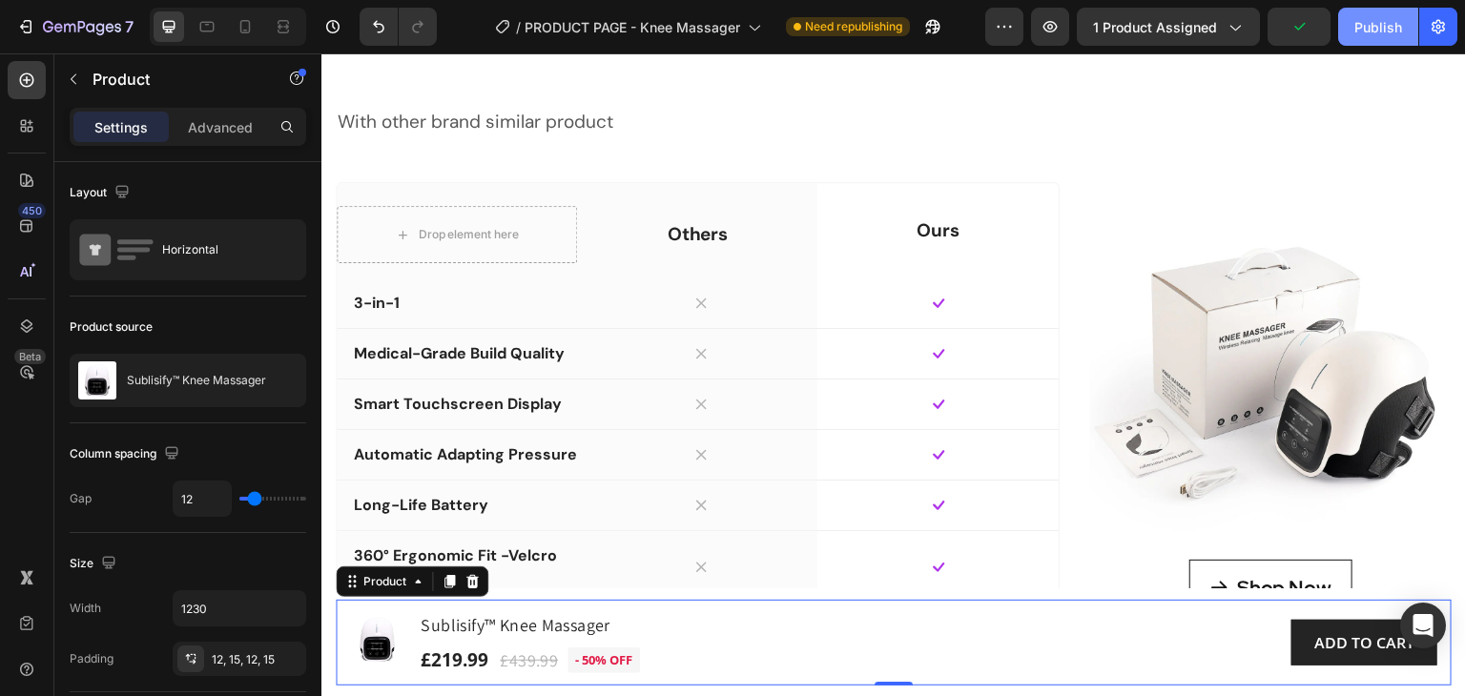
click at [1369, 24] on div "Publish" at bounding box center [1378, 27] width 48 height 20
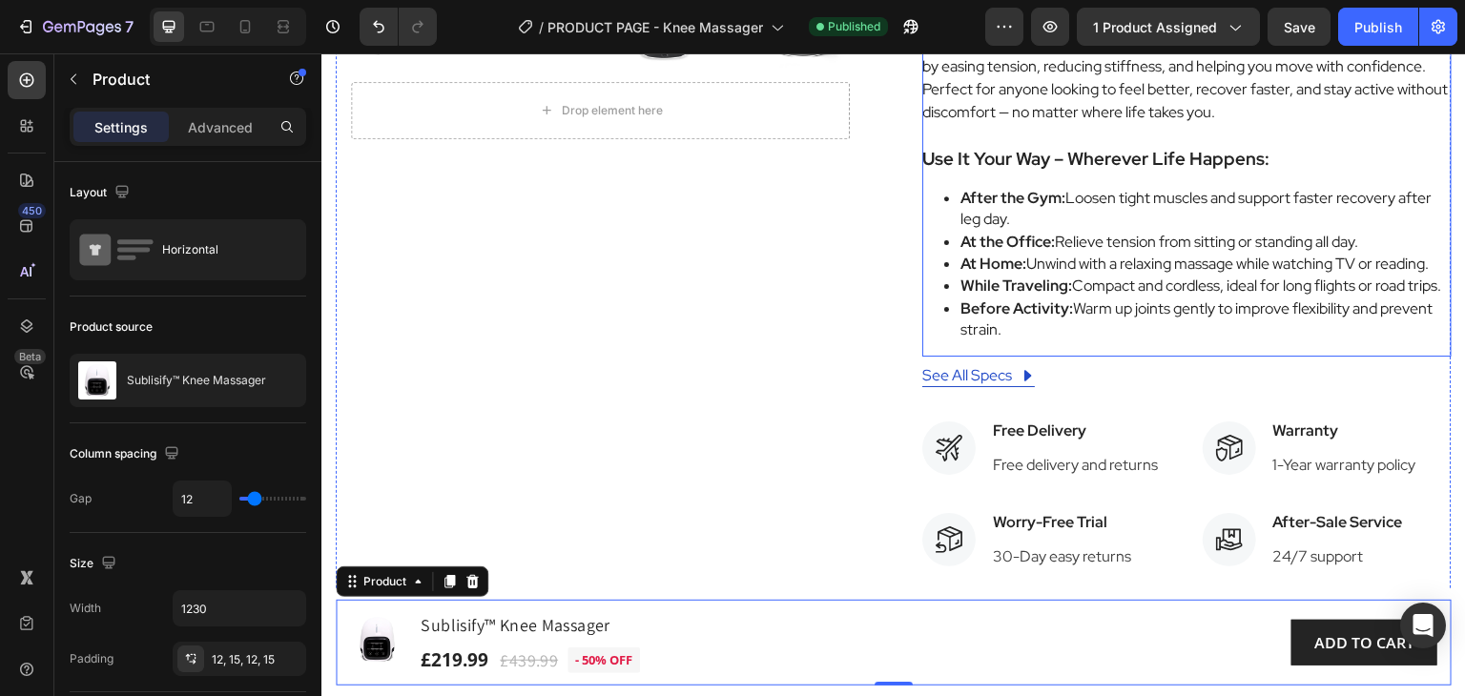
scroll to position [1049, 0]
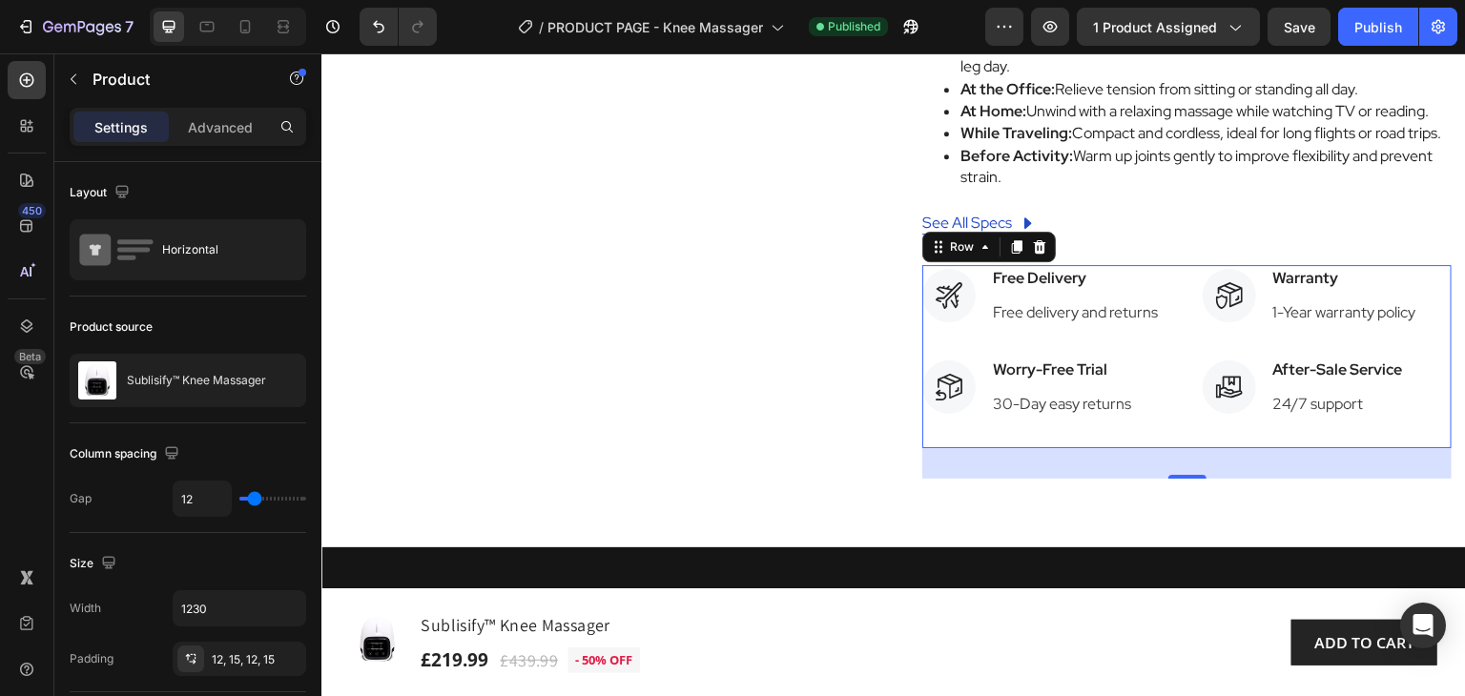
click at [1167, 319] on div "Icon Free Delivery Text block Free delivery and returns Text block Icon List Ic…" at bounding box center [1186, 356] width 529 height 183
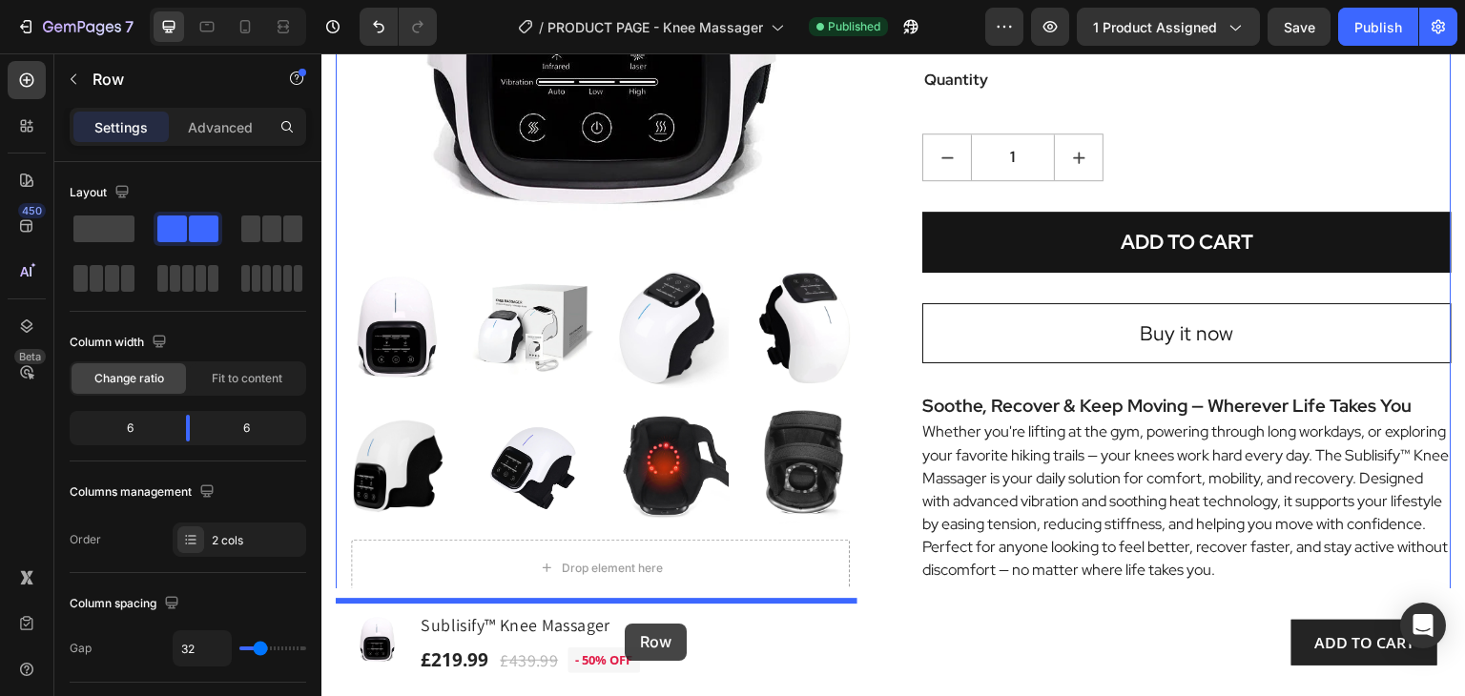
scroll to position [409, 0]
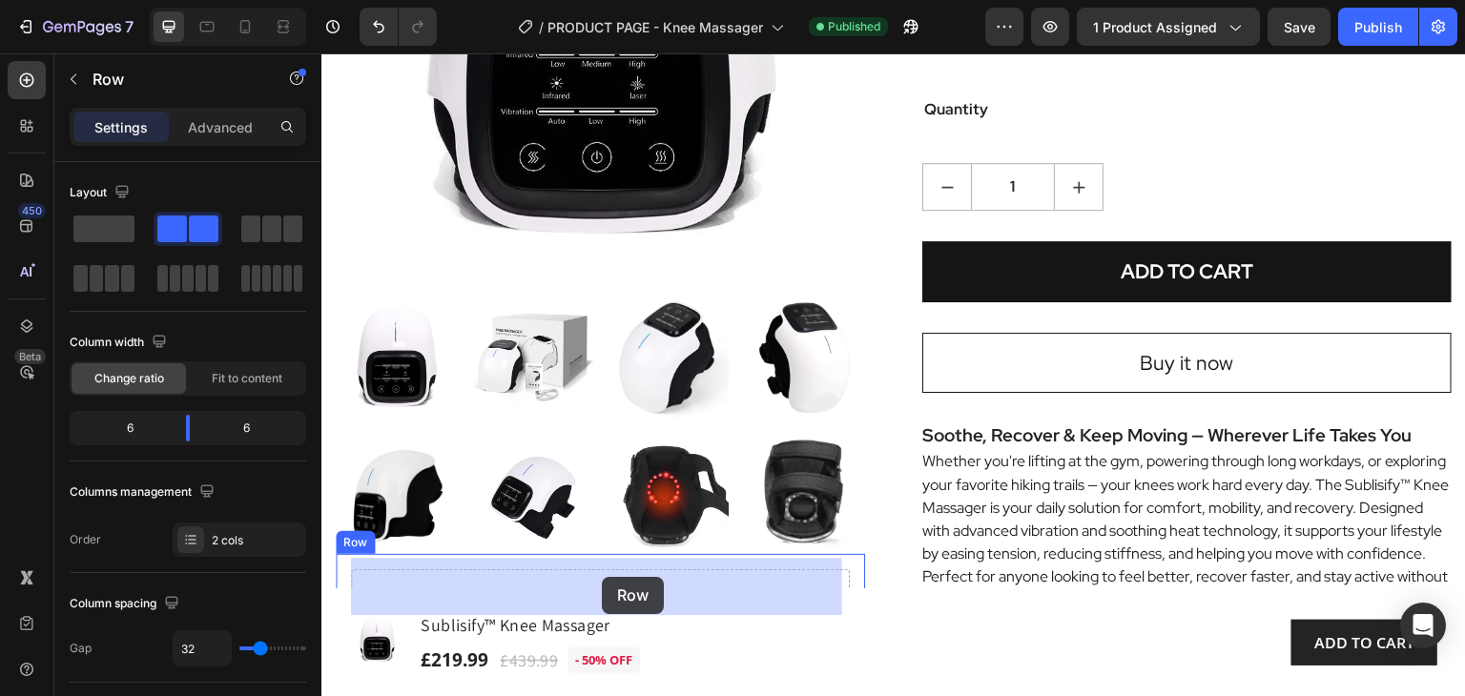
drag, startPoint x: 934, startPoint y: 296, endPoint x: 603, endPoint y: 577, distance: 434.3
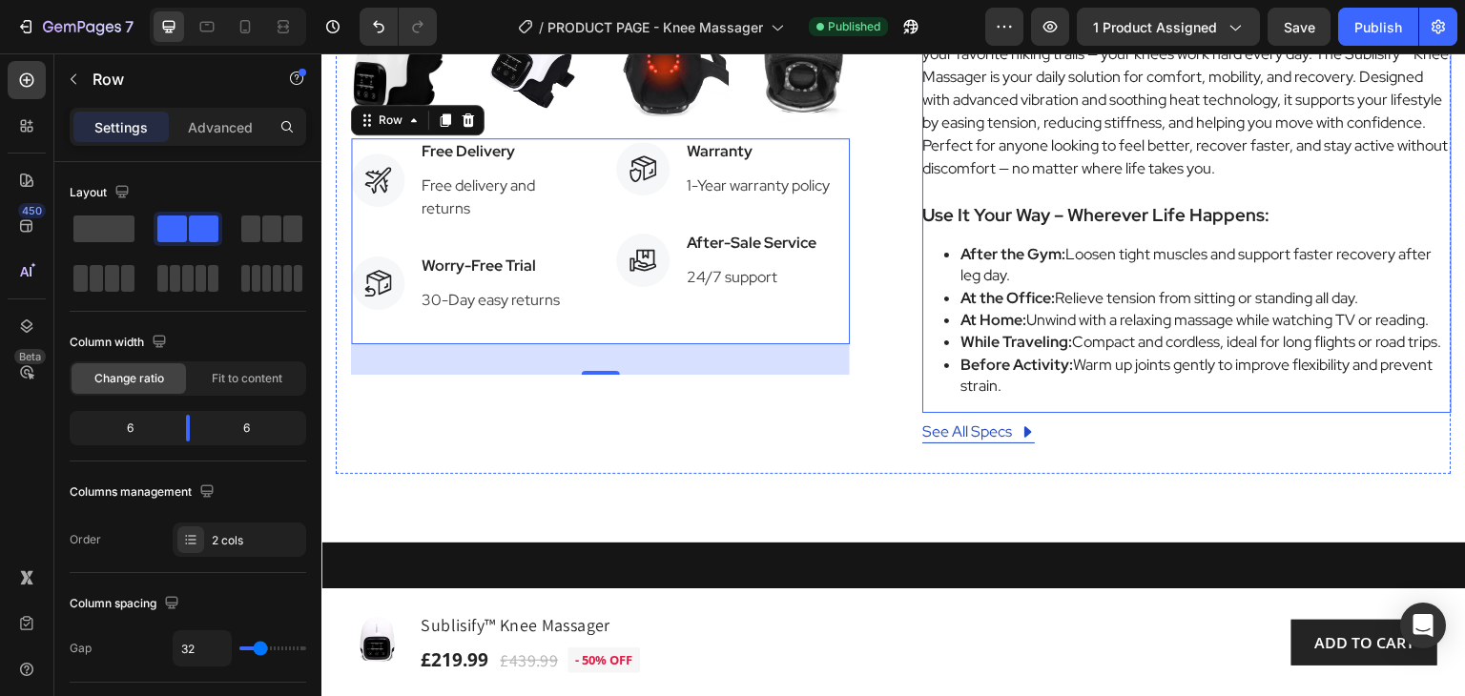
scroll to position [791, 0]
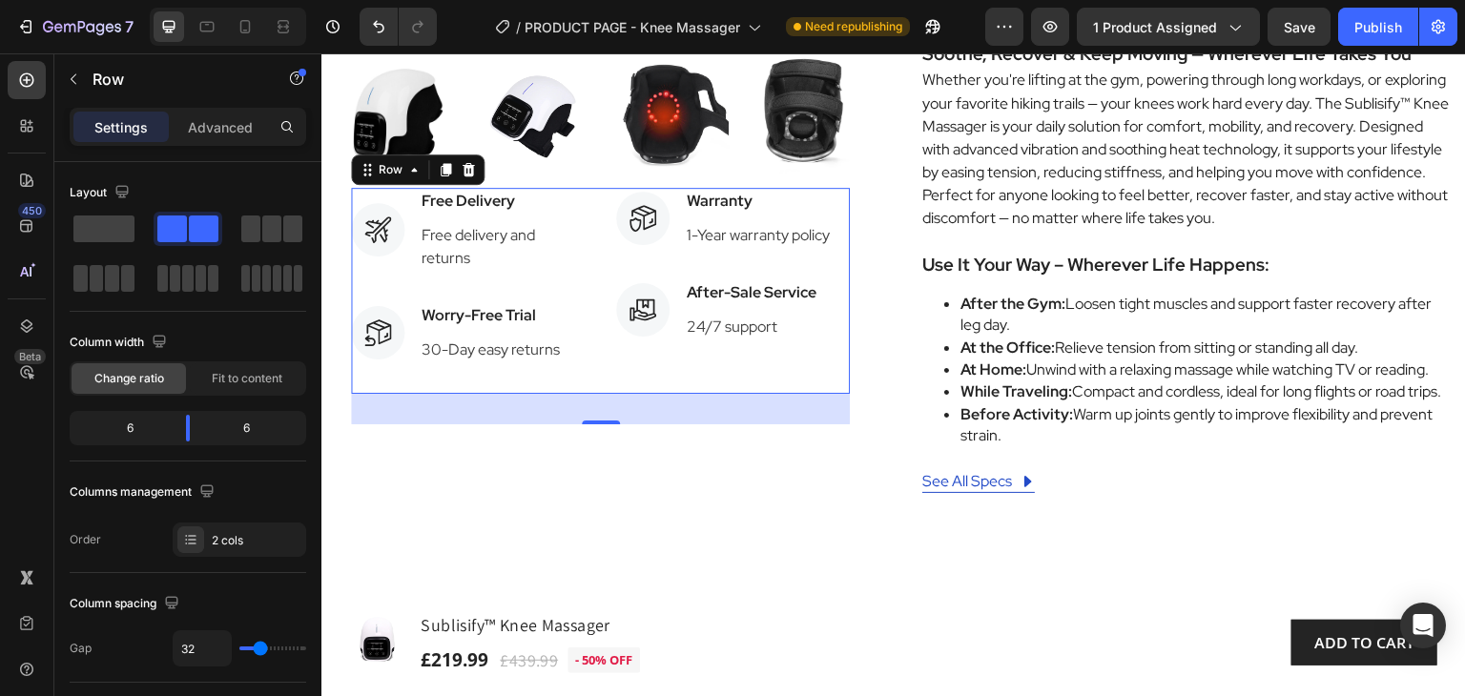
click at [652, 373] on div "Icon Warranty Text block 1-Year warranty policy Text block Icon List Icon After…" at bounding box center [733, 291] width 235 height 206
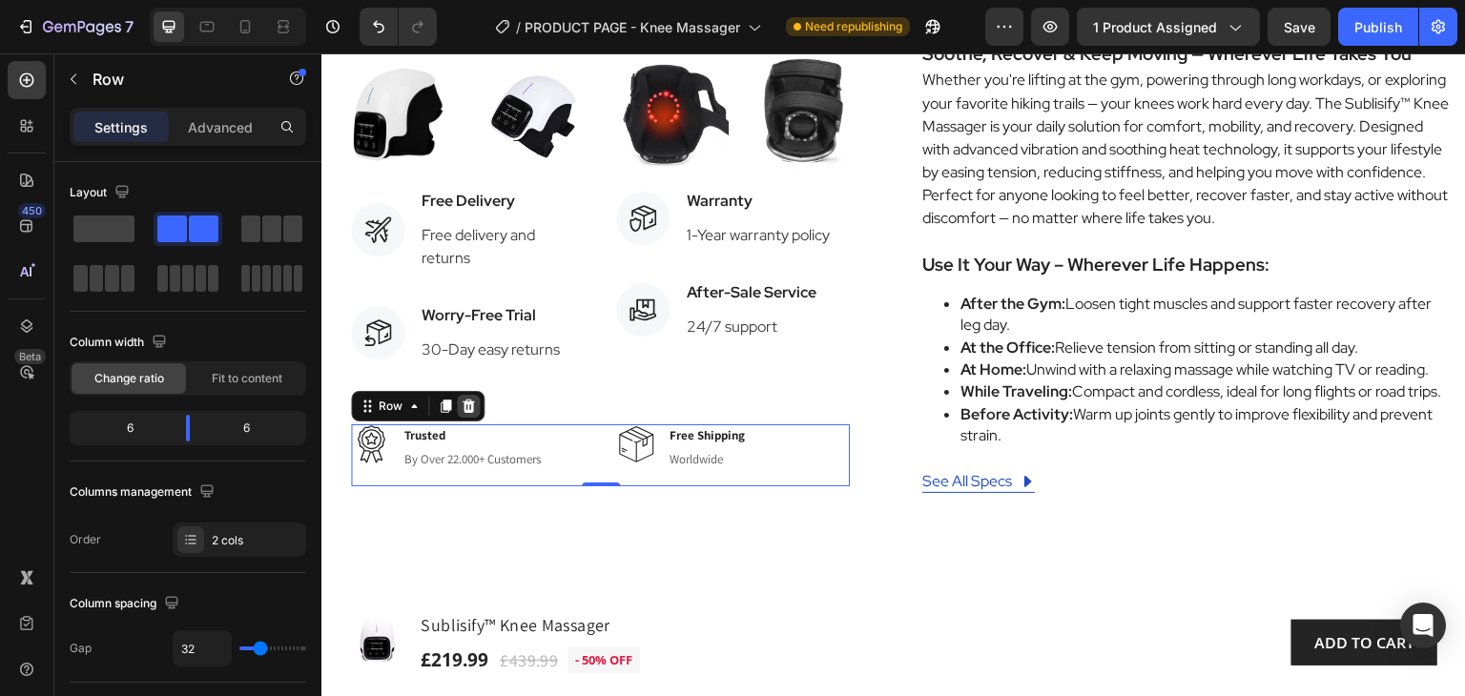
click at [466, 399] on icon at bounding box center [469, 405] width 12 height 13
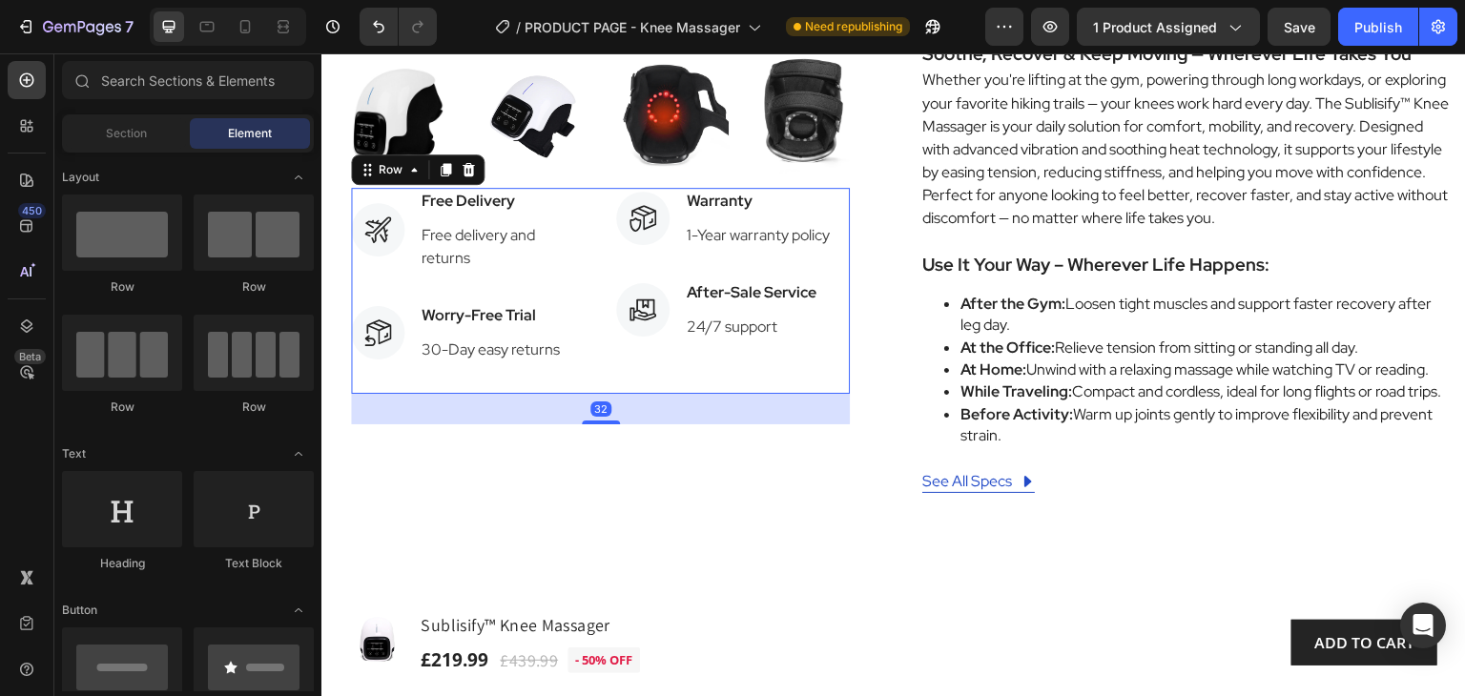
click at [812, 360] on div "Icon Warranty Text block 1-Year warranty policy Text block Icon List Icon After…" at bounding box center [733, 291] width 235 height 206
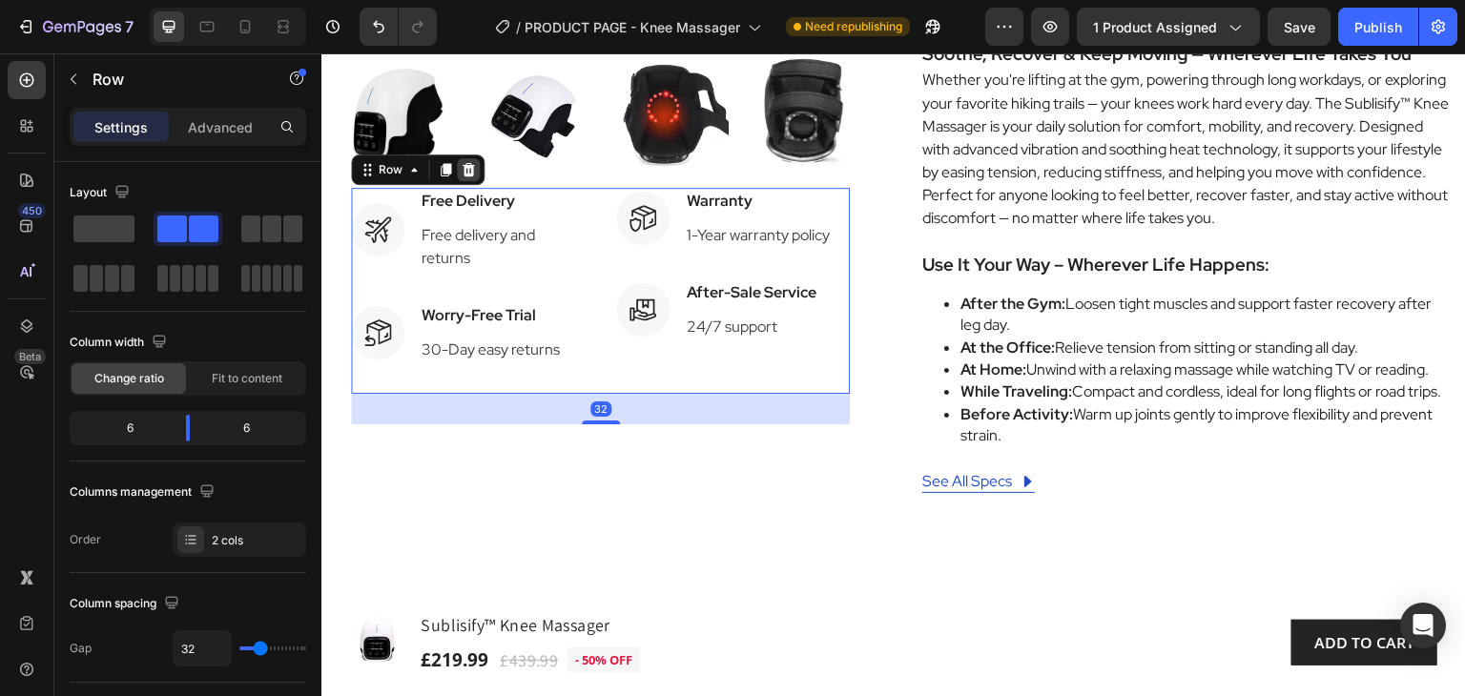
click at [476, 161] on div at bounding box center [468, 169] width 23 height 23
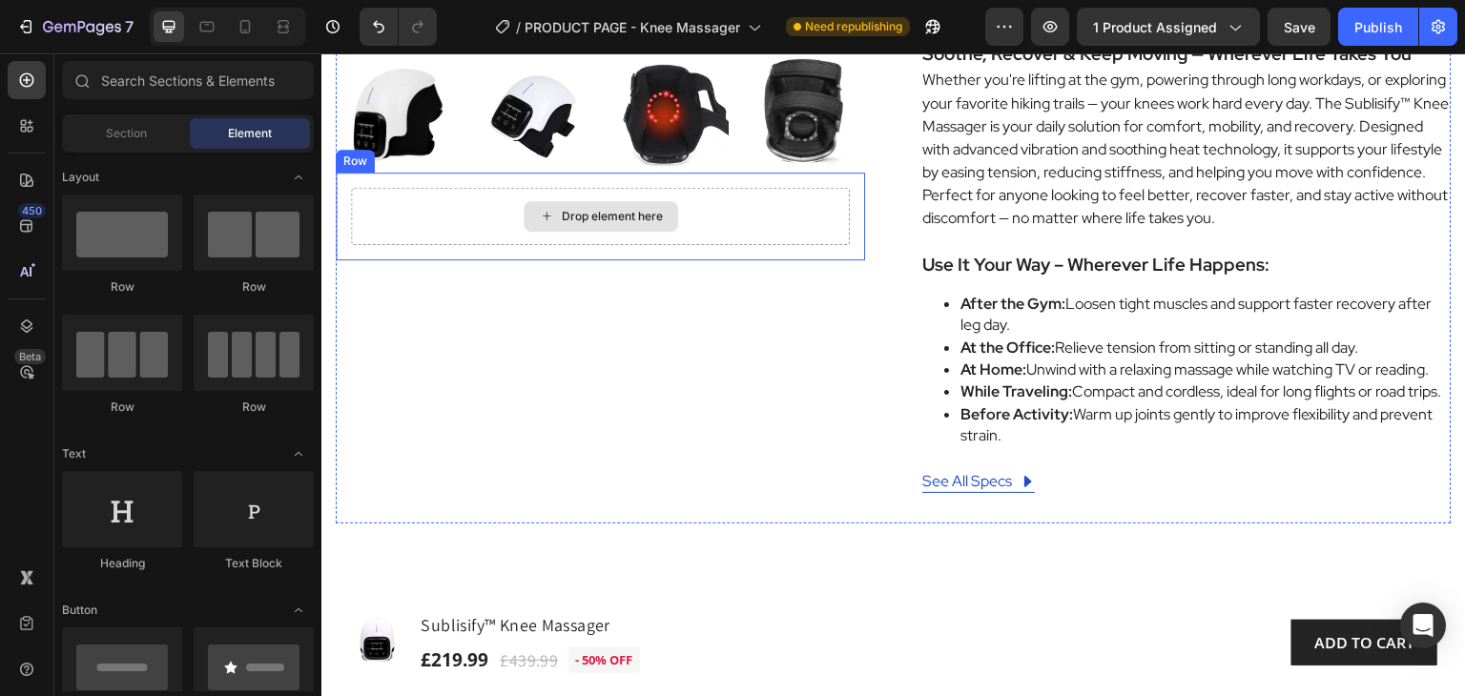
scroll to position [695, 0]
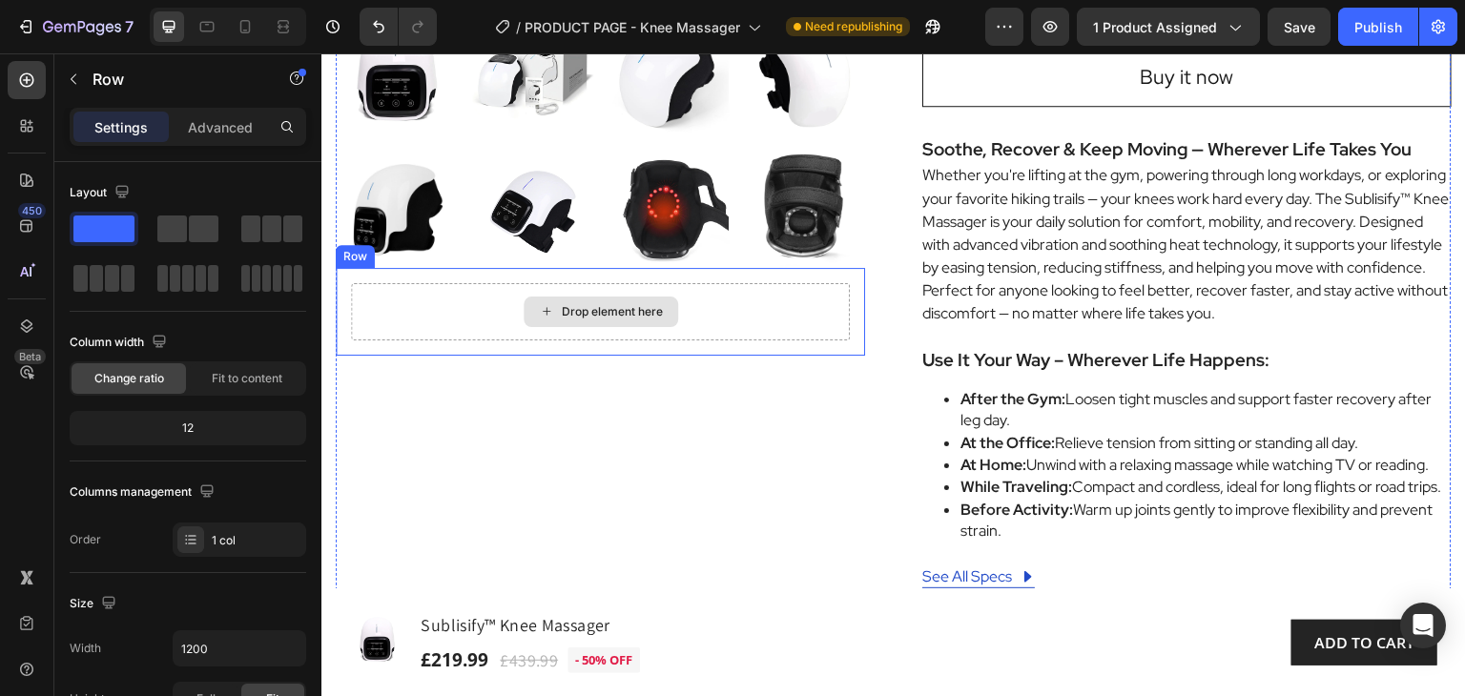
click at [730, 307] on div "Drop element here" at bounding box center [600, 311] width 499 height 57
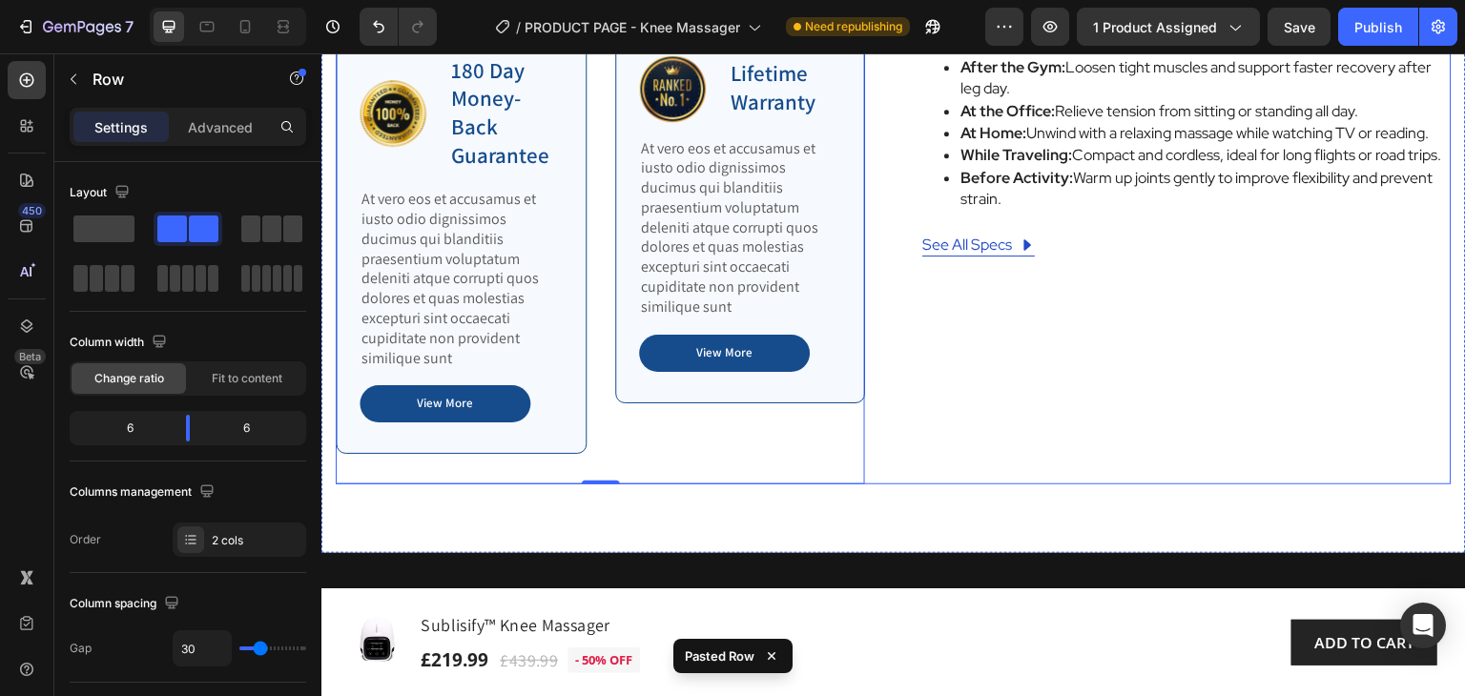
scroll to position [791, 0]
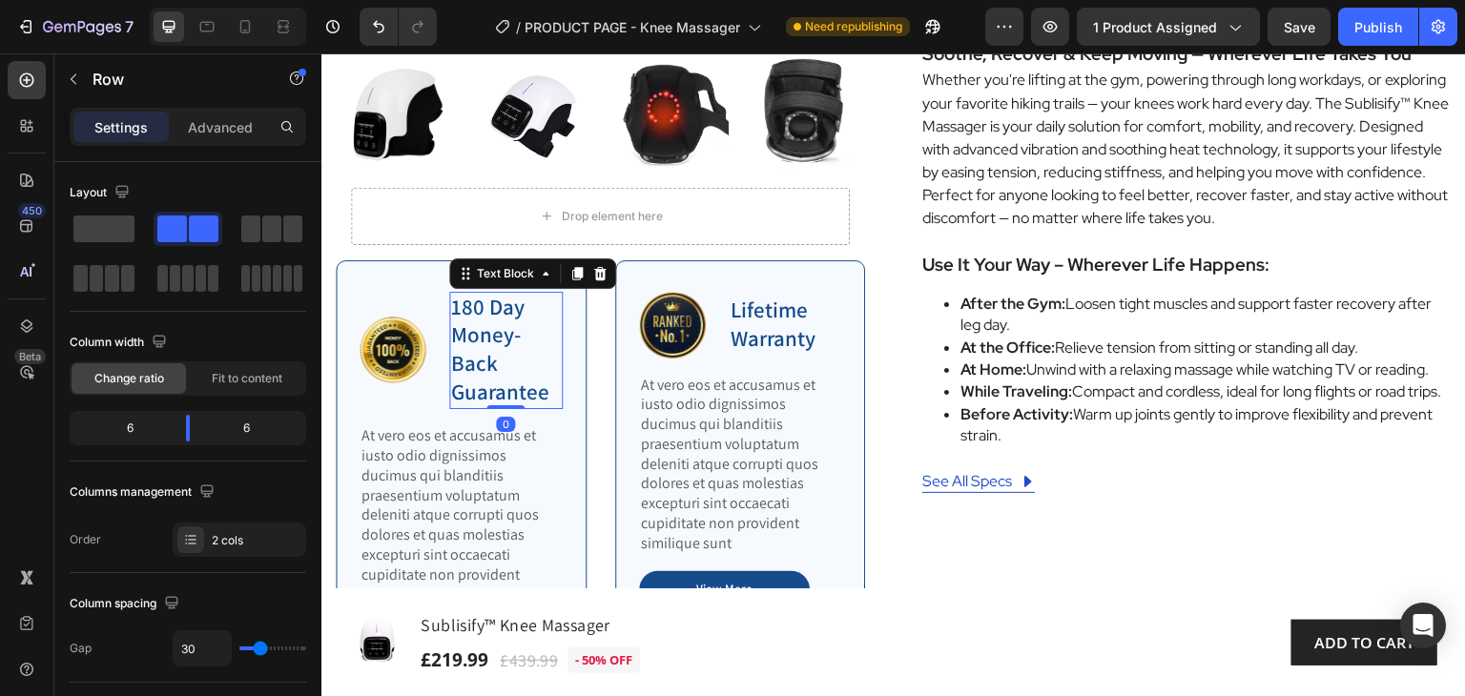
click at [482, 296] on p "180 Day Money-Back Guarantee" at bounding box center [506, 351] width 110 height 114
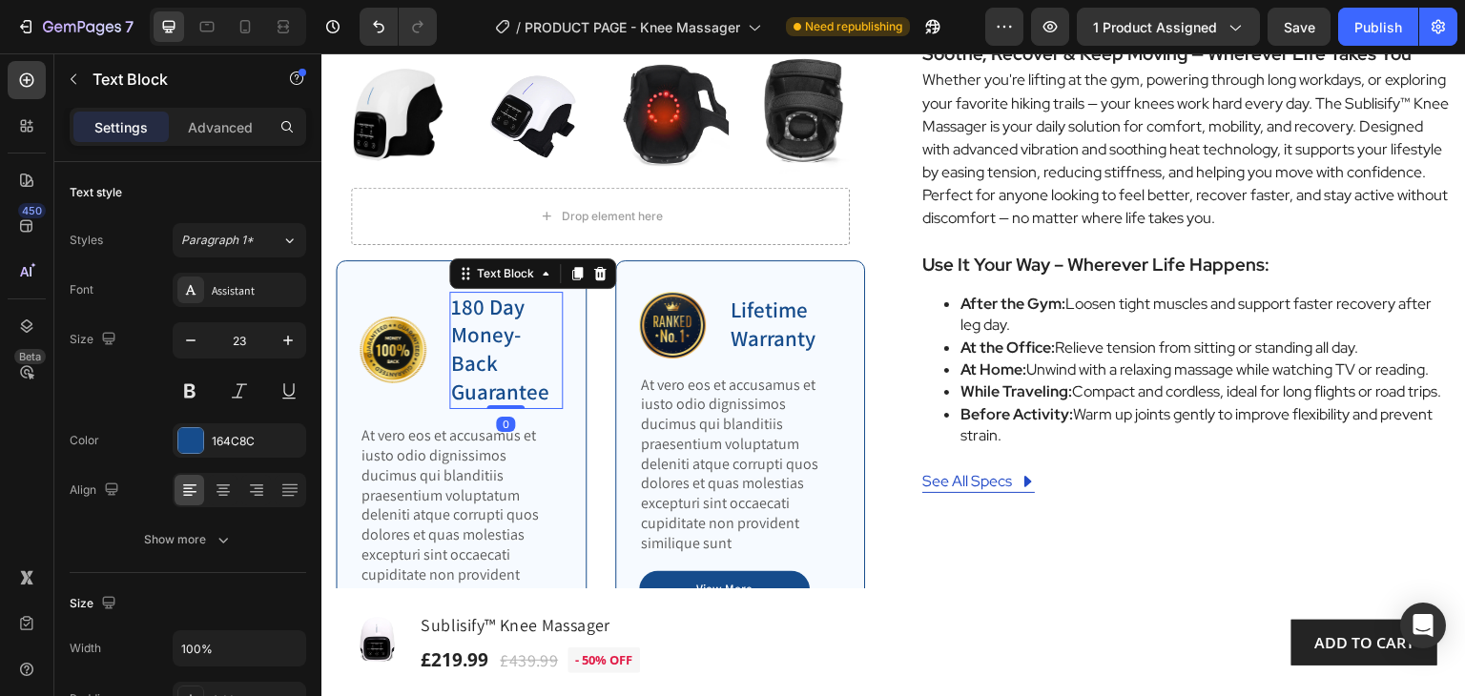
click at [482, 296] on p "180 Day Money-Back Guarantee" at bounding box center [506, 351] width 110 height 114
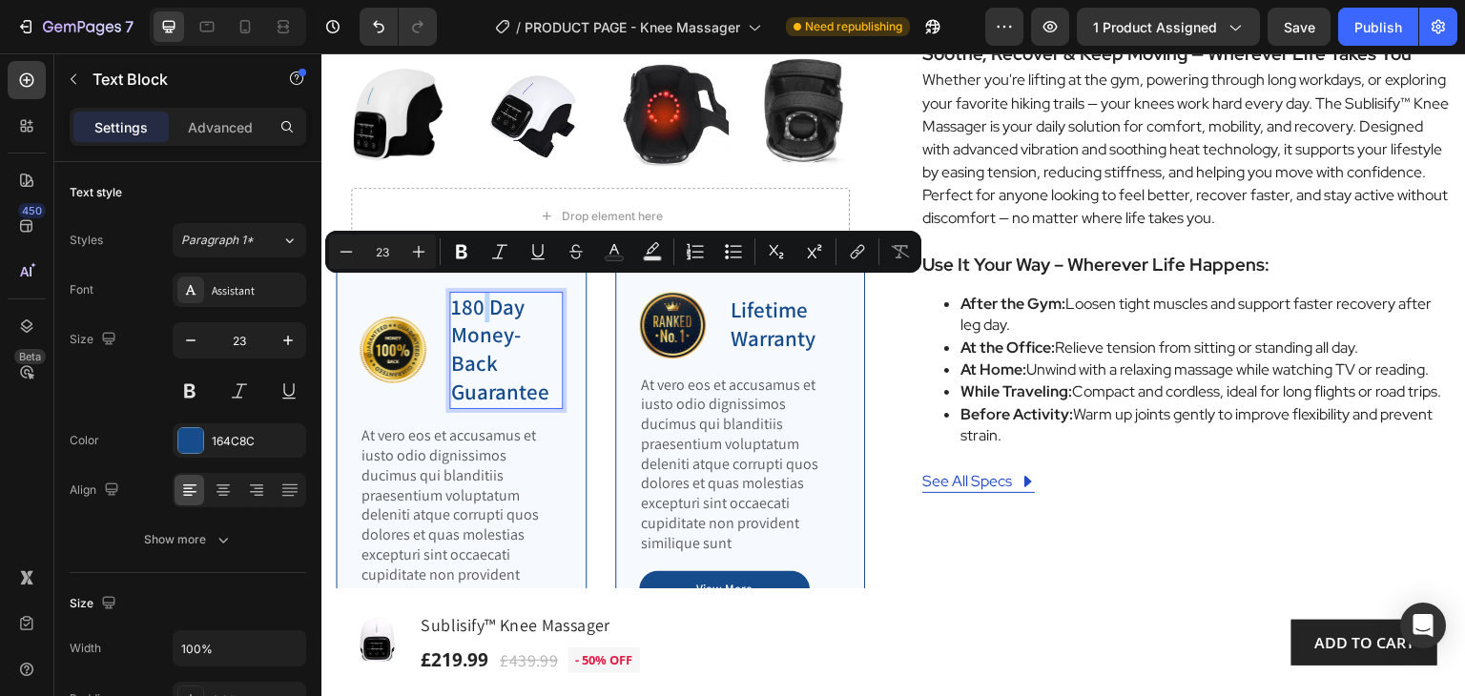
click at [482, 296] on p "180 Day Money-Back Guarantee" at bounding box center [506, 351] width 110 height 114
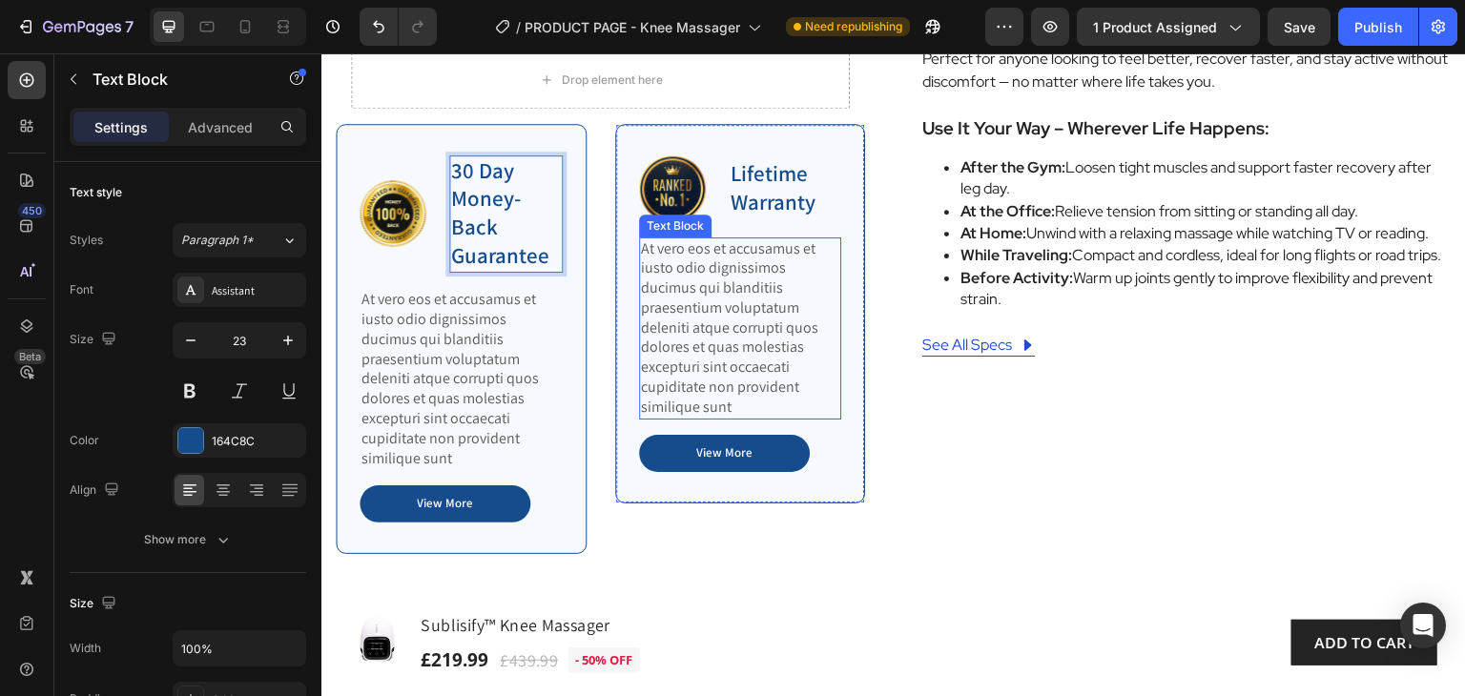
scroll to position [886, 0]
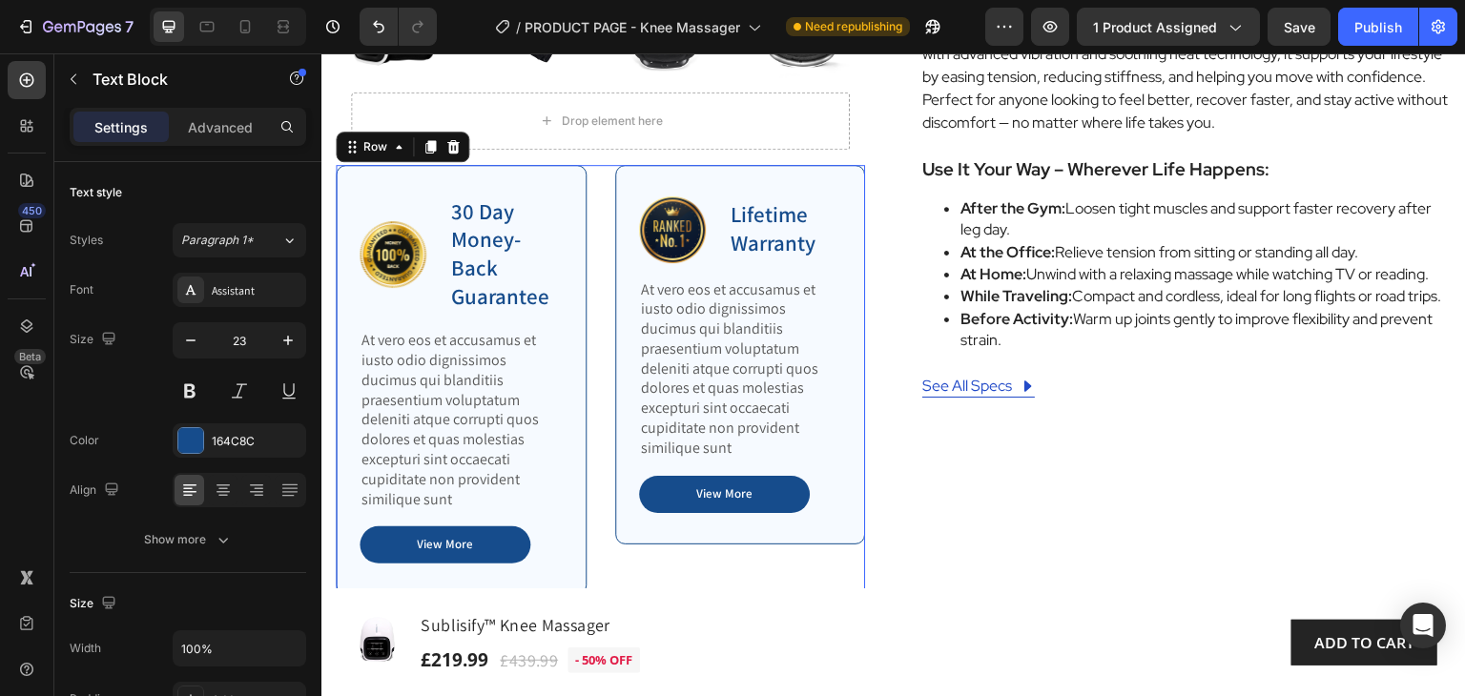
click at [593, 171] on div "Image 30 Day Money-Back Guarantee Text Block Row At vero eos et accusamus et iu…" at bounding box center [600, 396] width 529 height 462
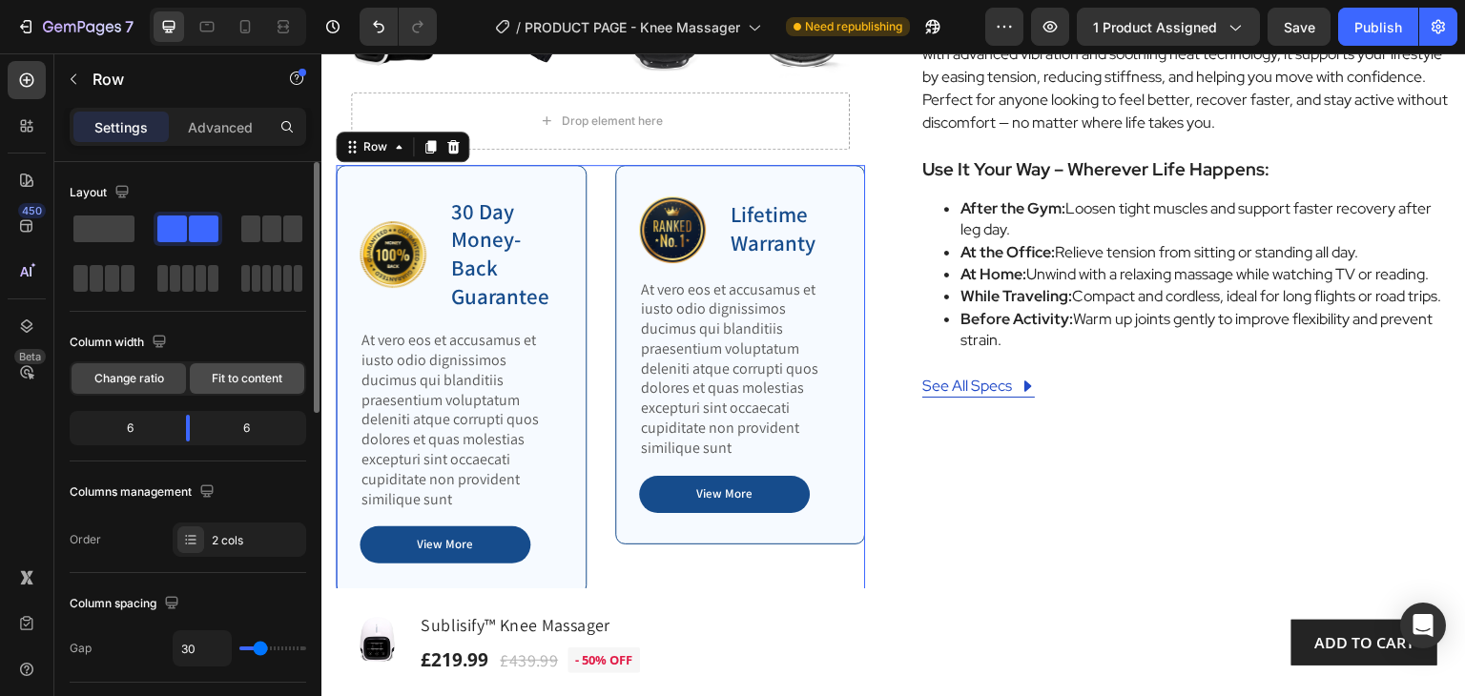
click at [238, 375] on span "Fit to content" at bounding box center [247, 378] width 71 height 17
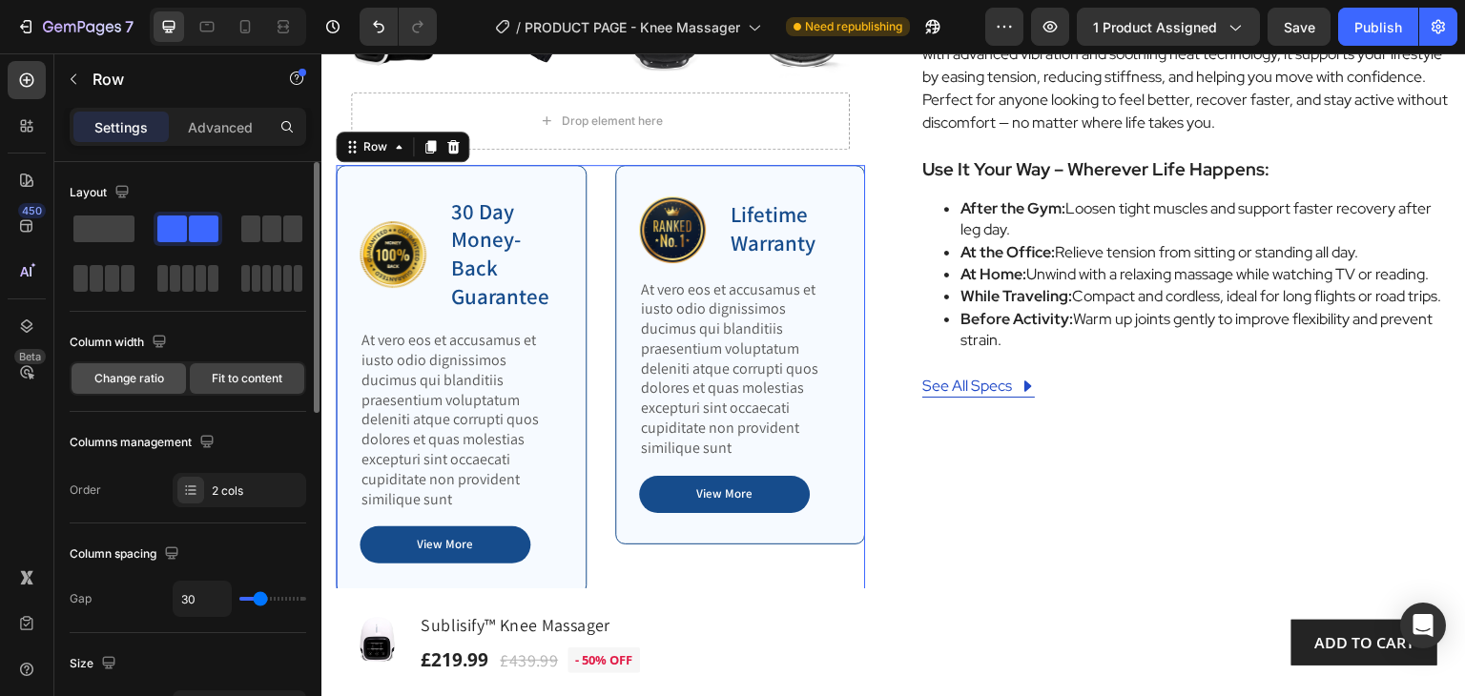
click at [154, 378] on span "Change ratio" at bounding box center [129, 378] width 70 height 17
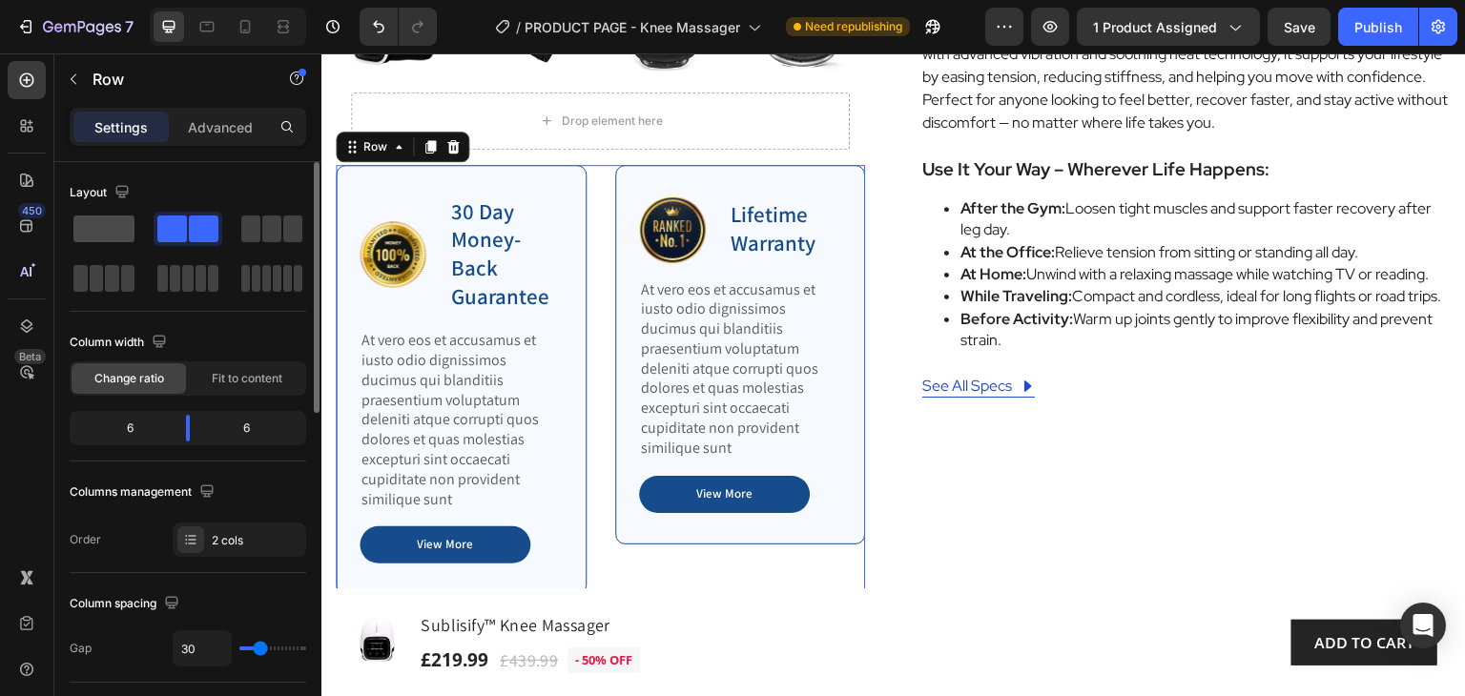
click at [101, 235] on span at bounding box center [103, 229] width 61 height 27
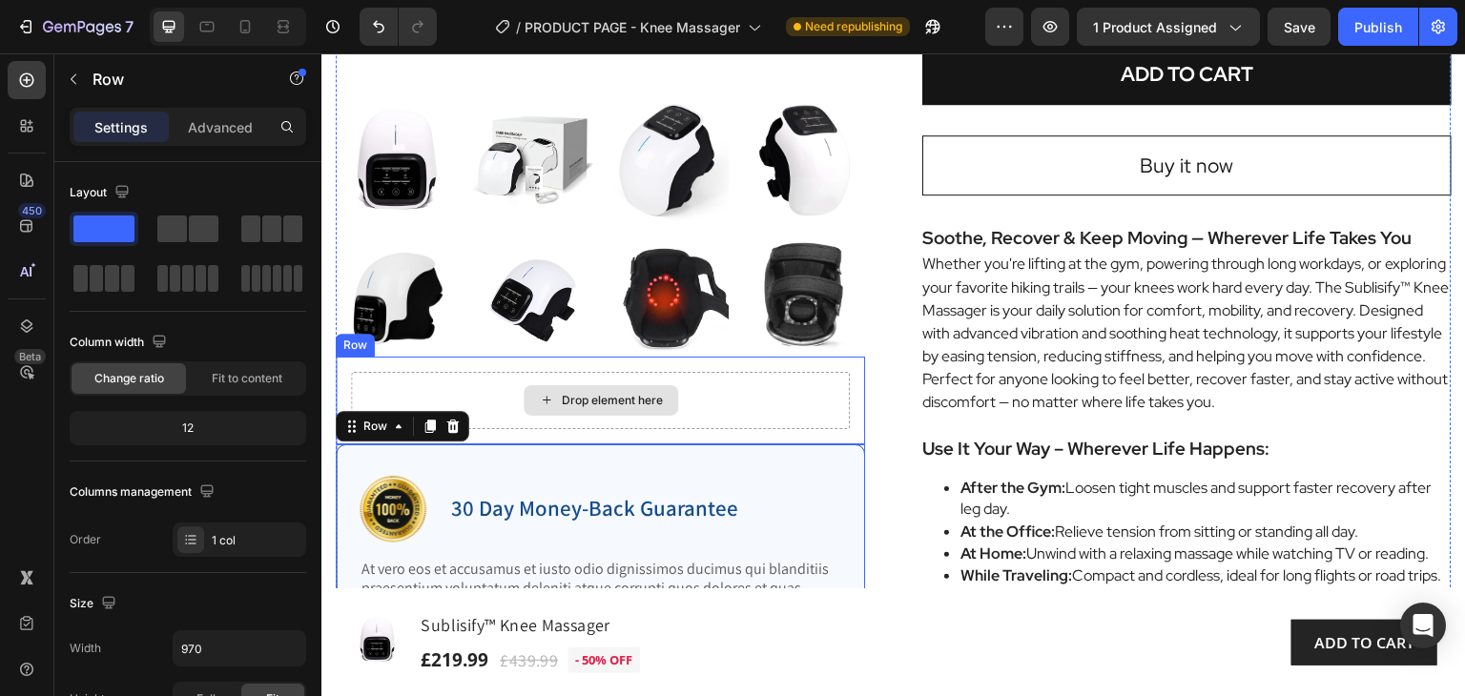
scroll to position [600, 0]
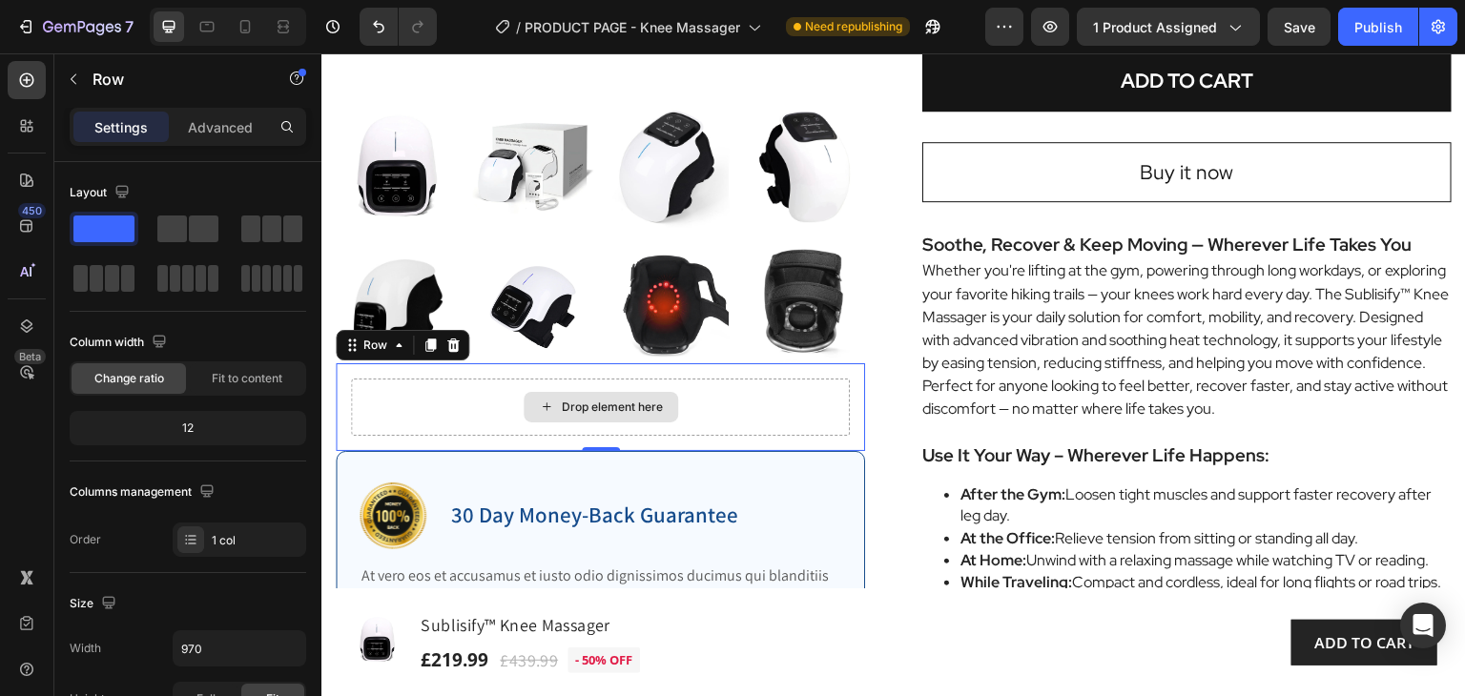
click at [826, 393] on div "Drop element here" at bounding box center [600, 407] width 499 height 57
click at [452, 338] on icon at bounding box center [453, 344] width 12 height 13
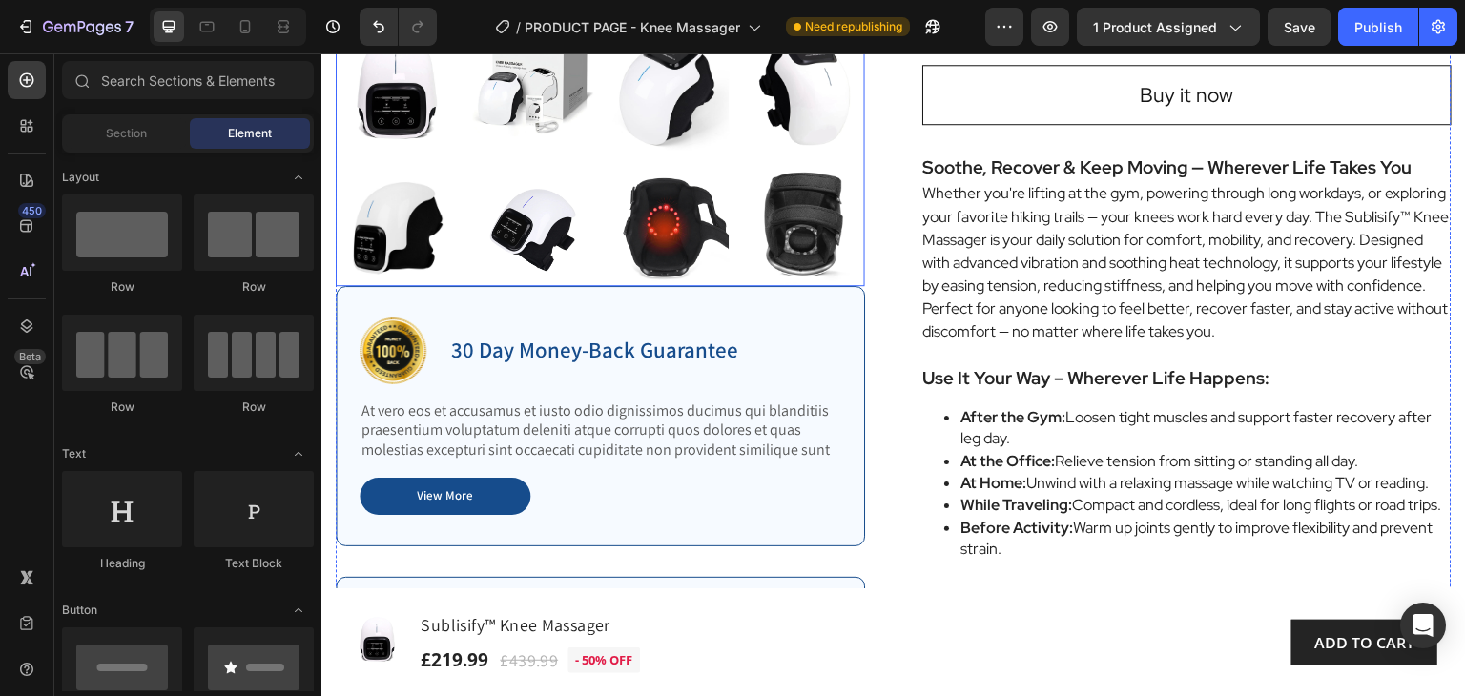
scroll to position [695, 0]
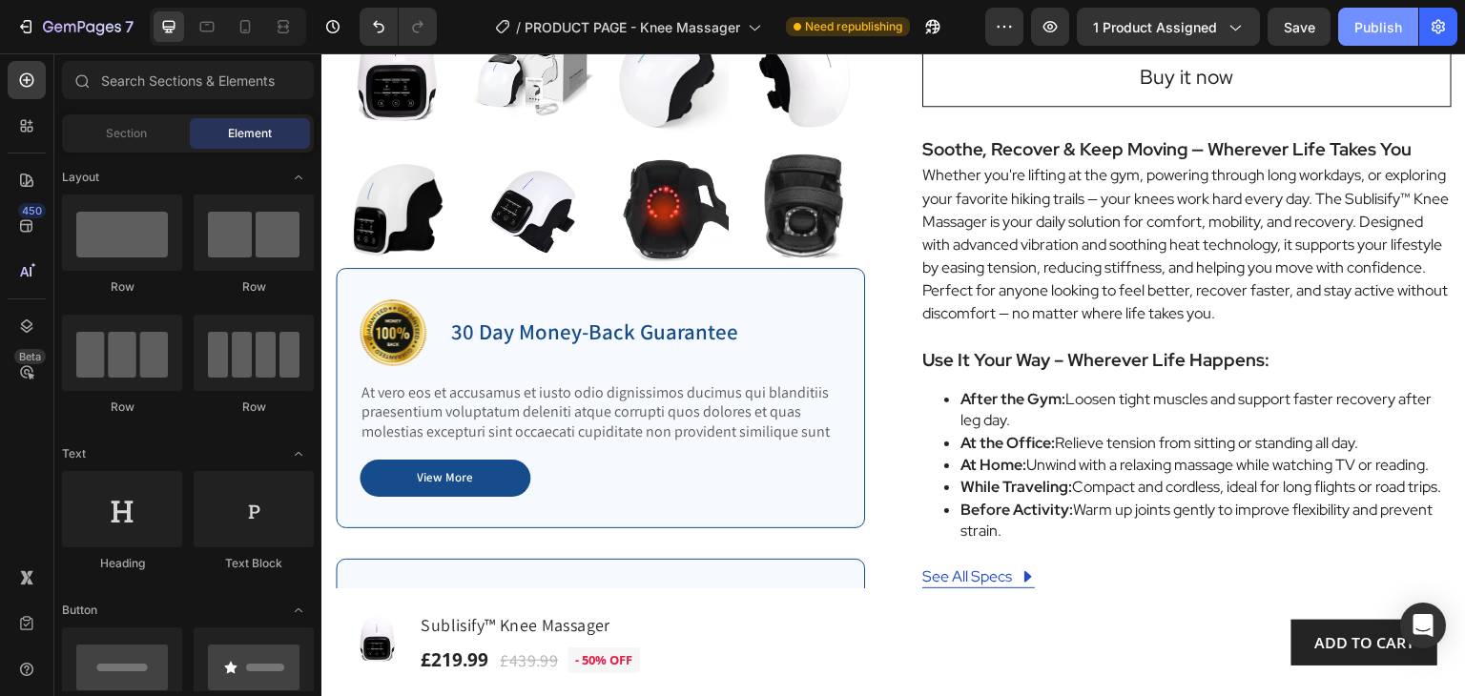
click at [1367, 23] on div "Publish" at bounding box center [1378, 27] width 48 height 20
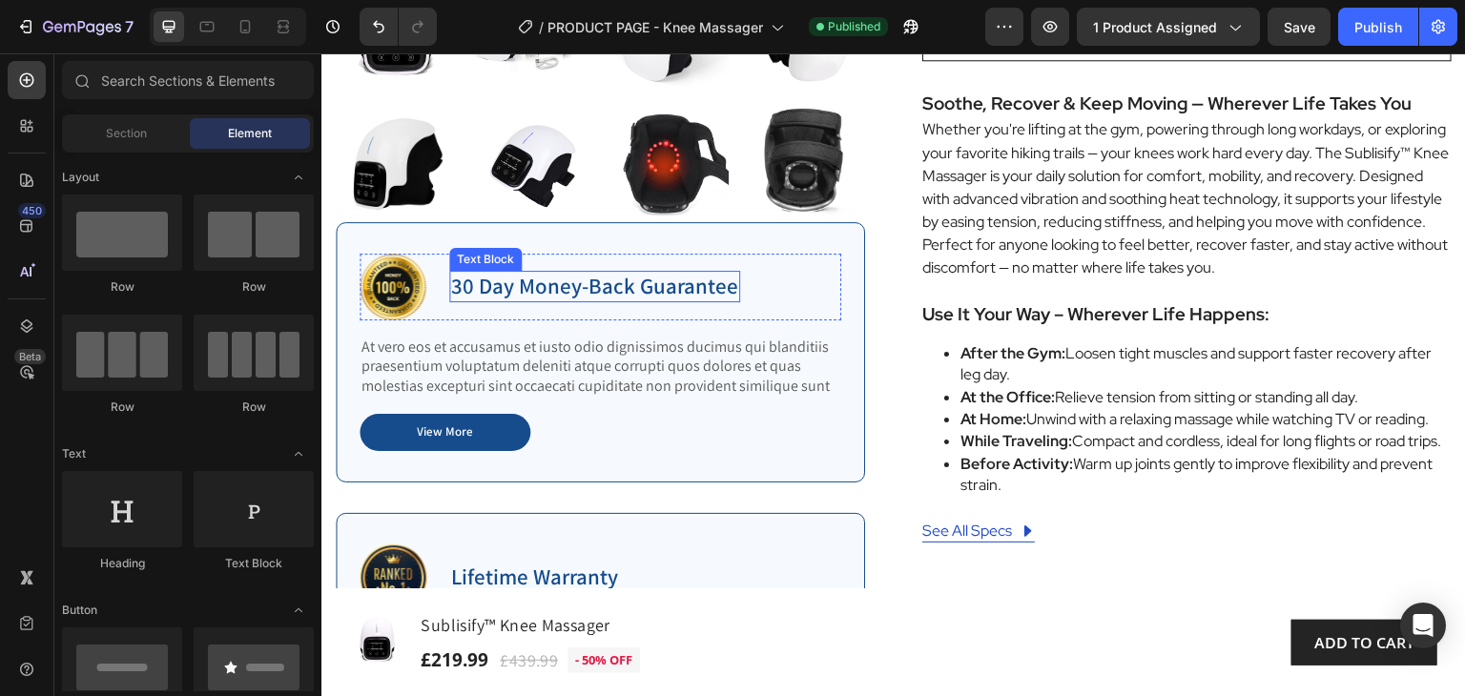
scroll to position [791, 0]
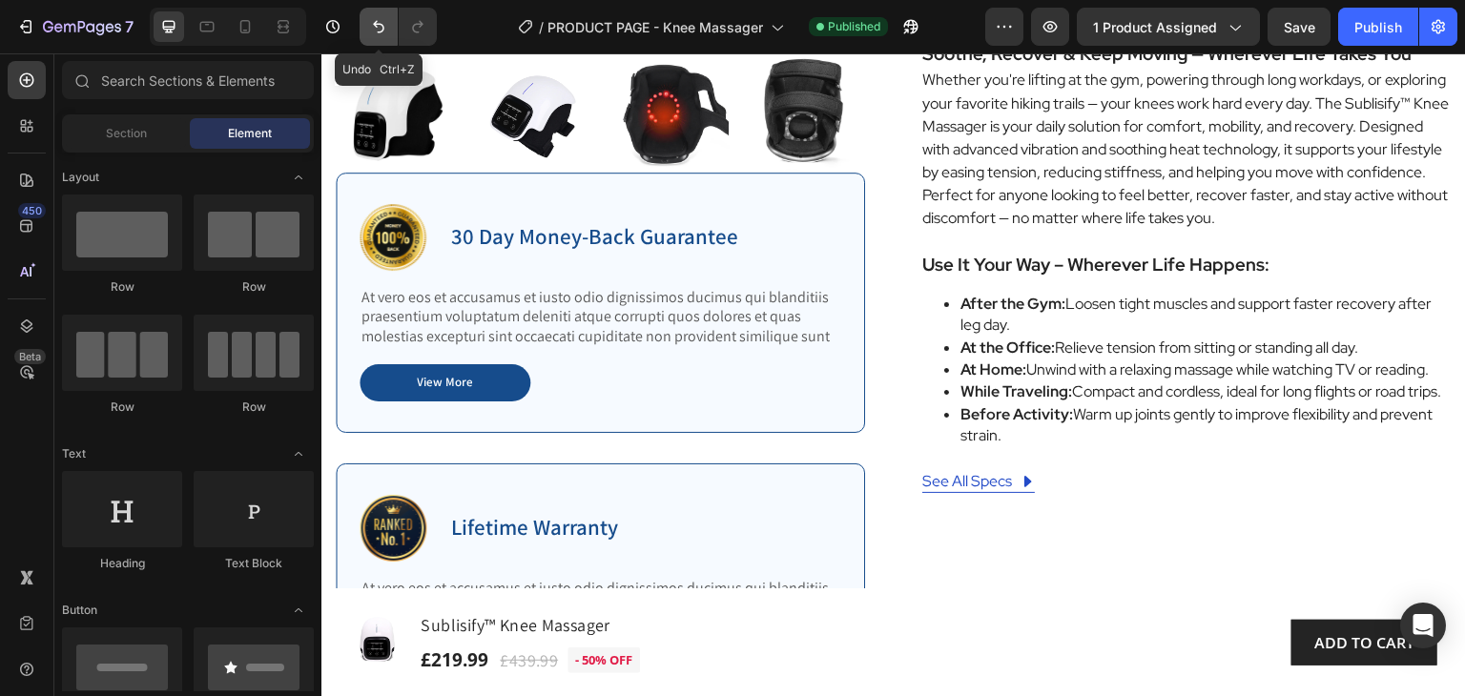
click at [380, 31] on icon "Undo/Redo" at bounding box center [378, 26] width 19 height 19
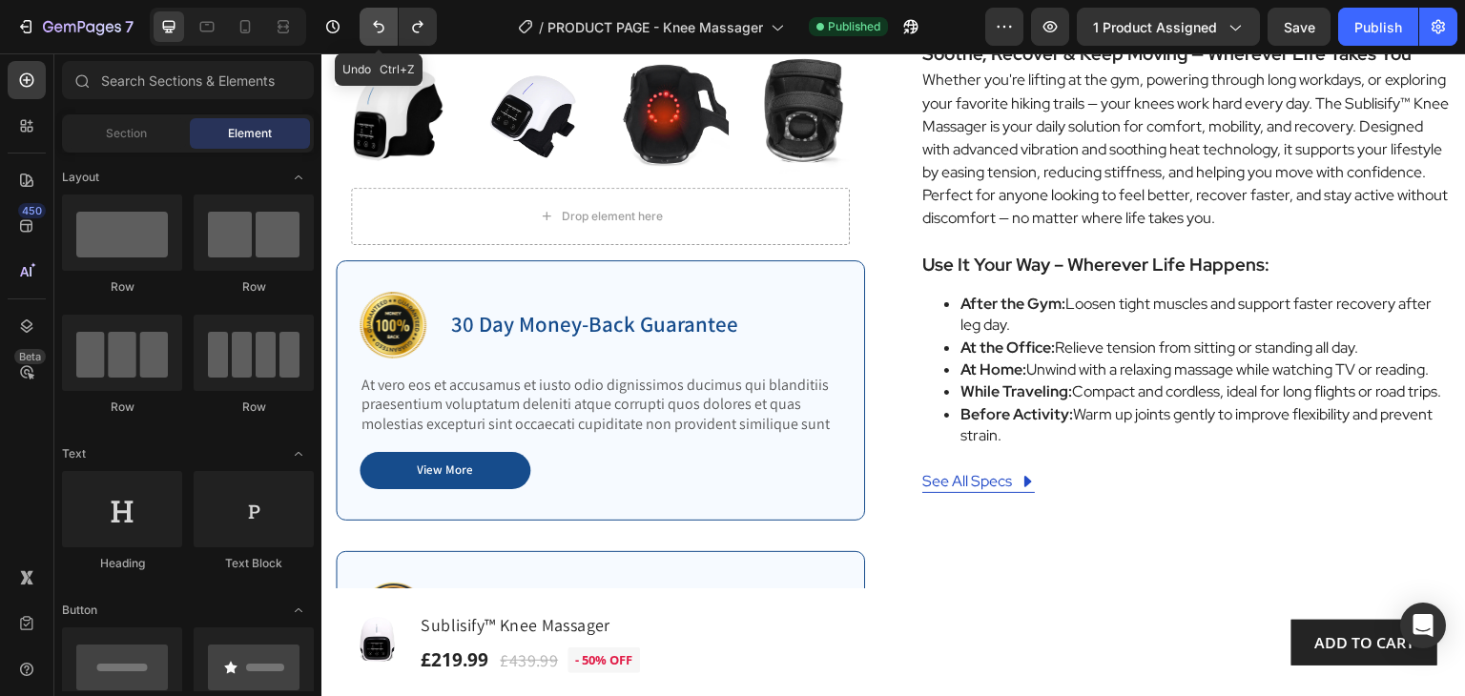
click at [380, 31] on icon "Undo/Redo" at bounding box center [378, 26] width 19 height 19
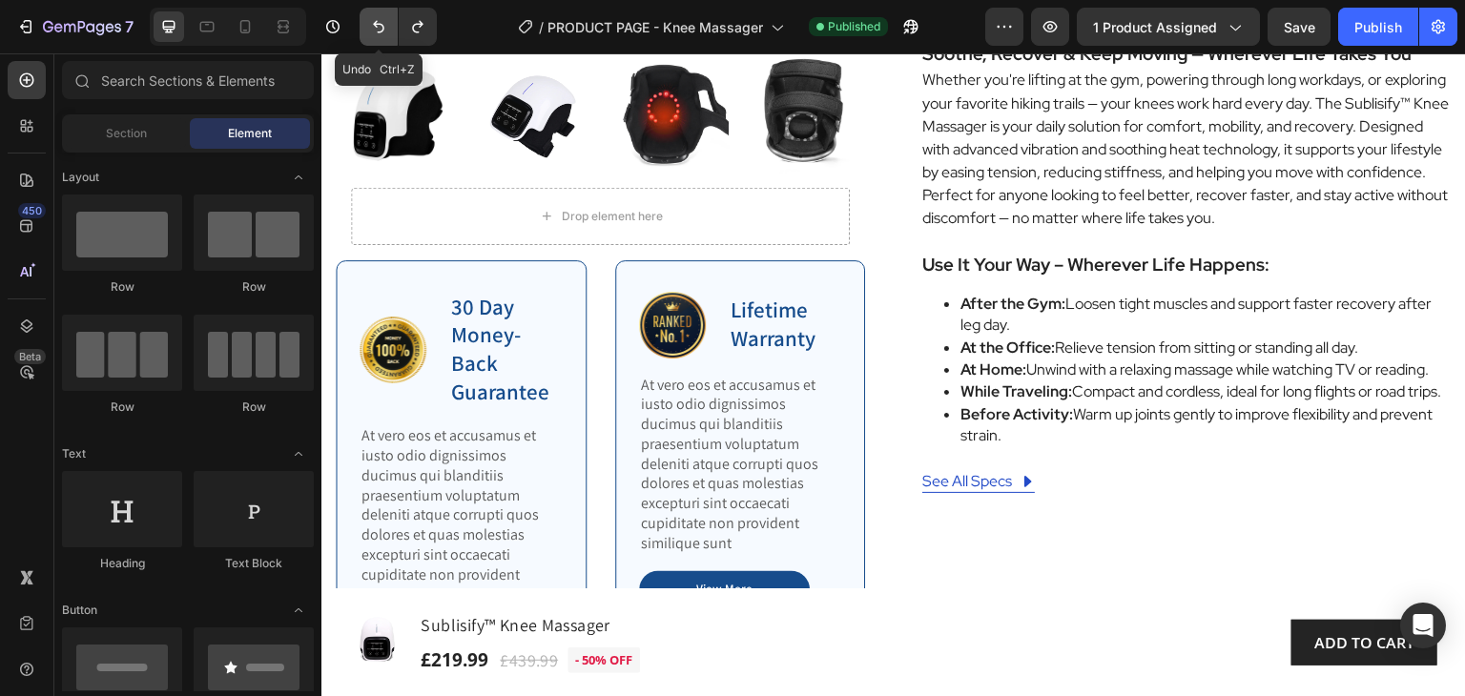
click at [379, 31] on icon "Undo/Redo" at bounding box center [378, 26] width 19 height 19
click at [408, 28] on icon "Undo/Redo" at bounding box center [417, 26] width 19 height 19
click at [1373, 24] on div "Publish" at bounding box center [1378, 27] width 48 height 20
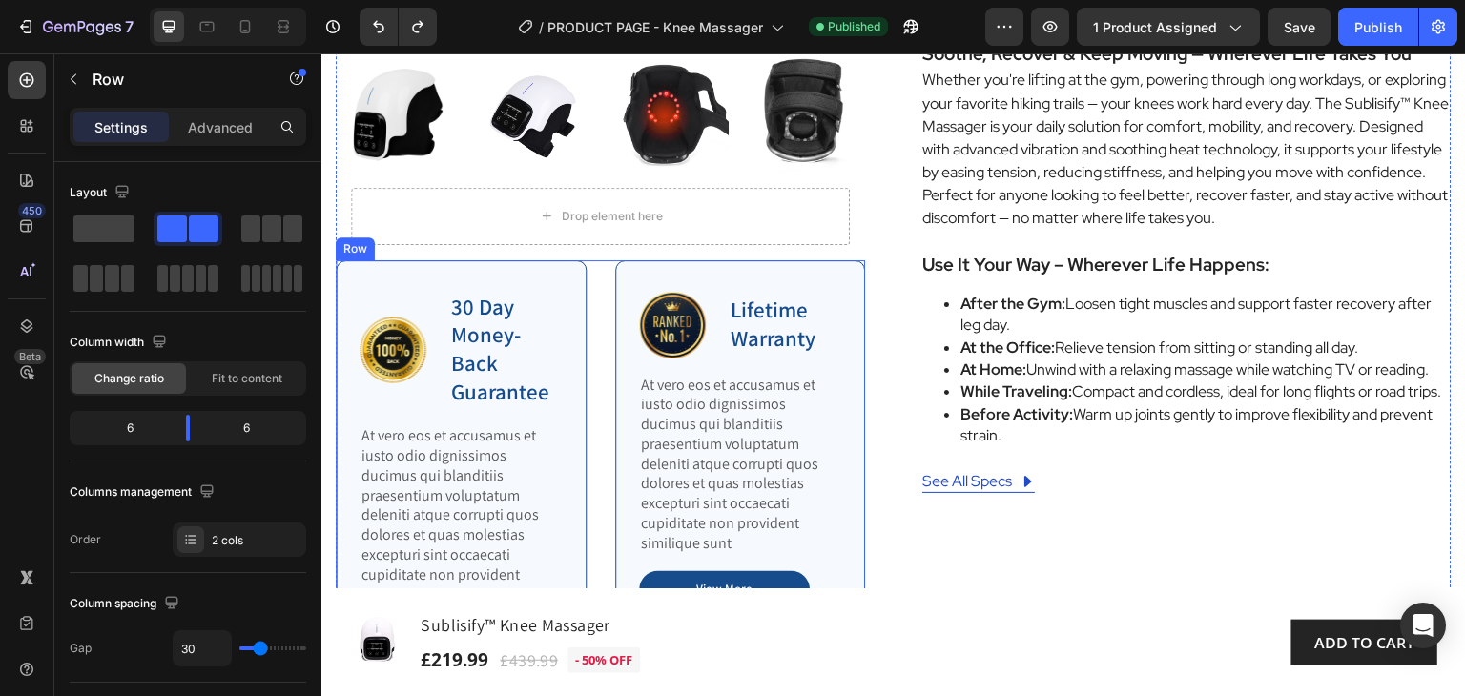
click at [595, 260] on div "Image 30 Day Money-Back Guarantee Text Block Row At vero eos et accusamus et iu…" at bounding box center [600, 491] width 529 height 462
click at [453, 235] on icon at bounding box center [453, 241] width 12 height 13
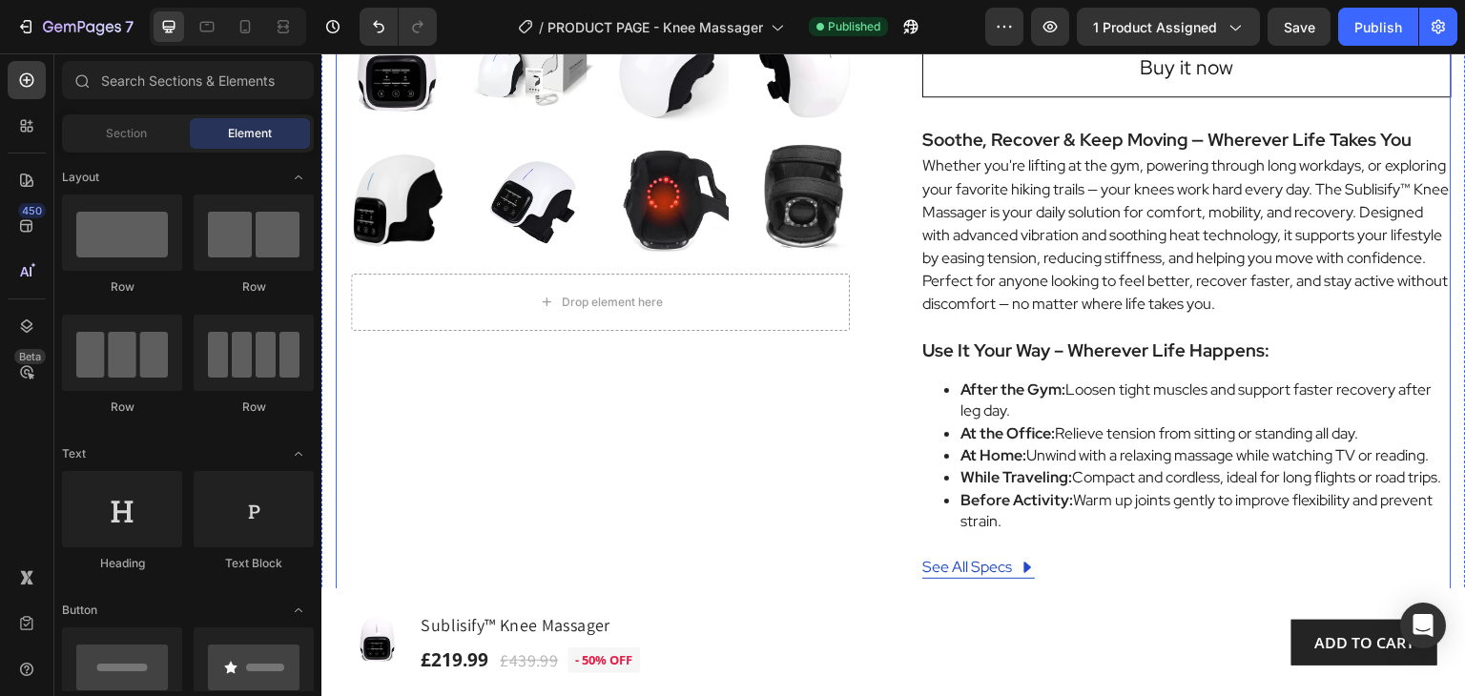
scroll to position [695, 0]
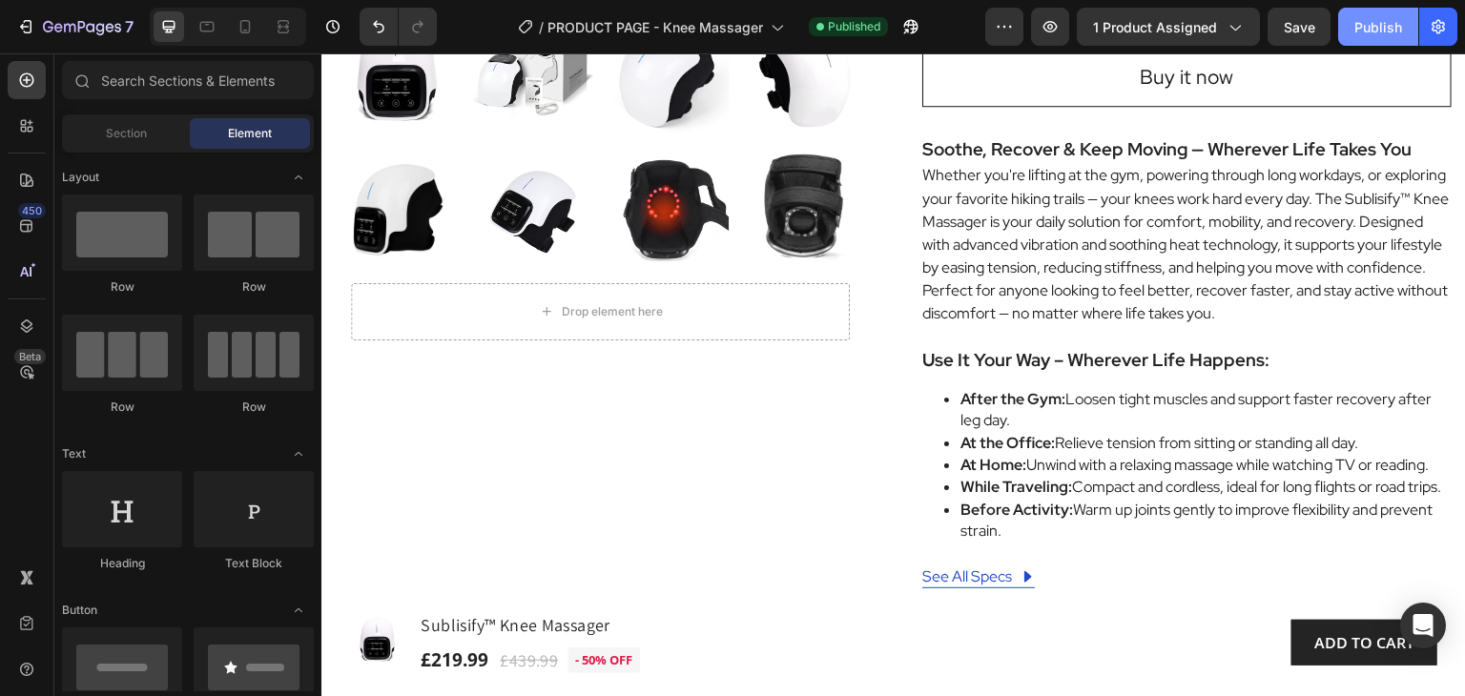
click at [1377, 23] on div "Publish" at bounding box center [1378, 27] width 48 height 20
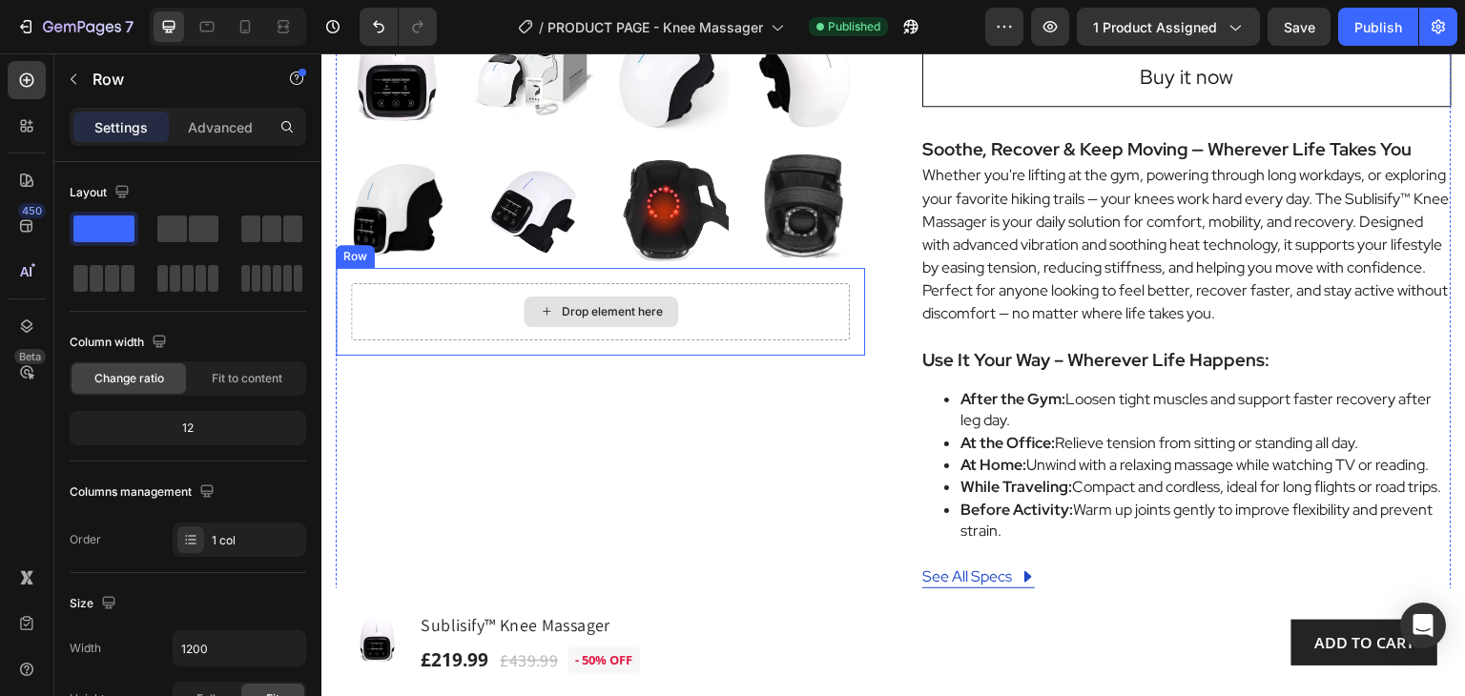
click at [754, 318] on div "Drop element here" at bounding box center [600, 311] width 499 height 57
click at [706, 319] on div "Drop element here" at bounding box center [600, 311] width 499 height 57
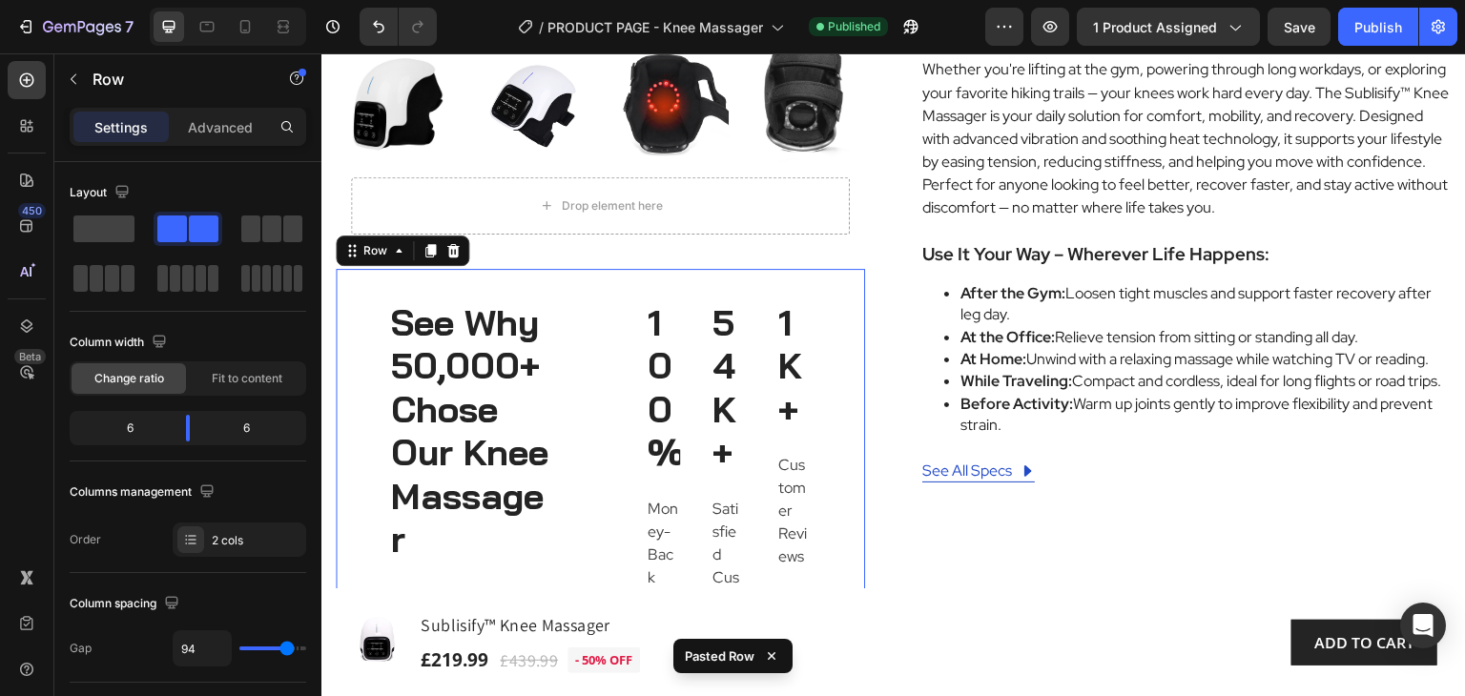
scroll to position [981, 0]
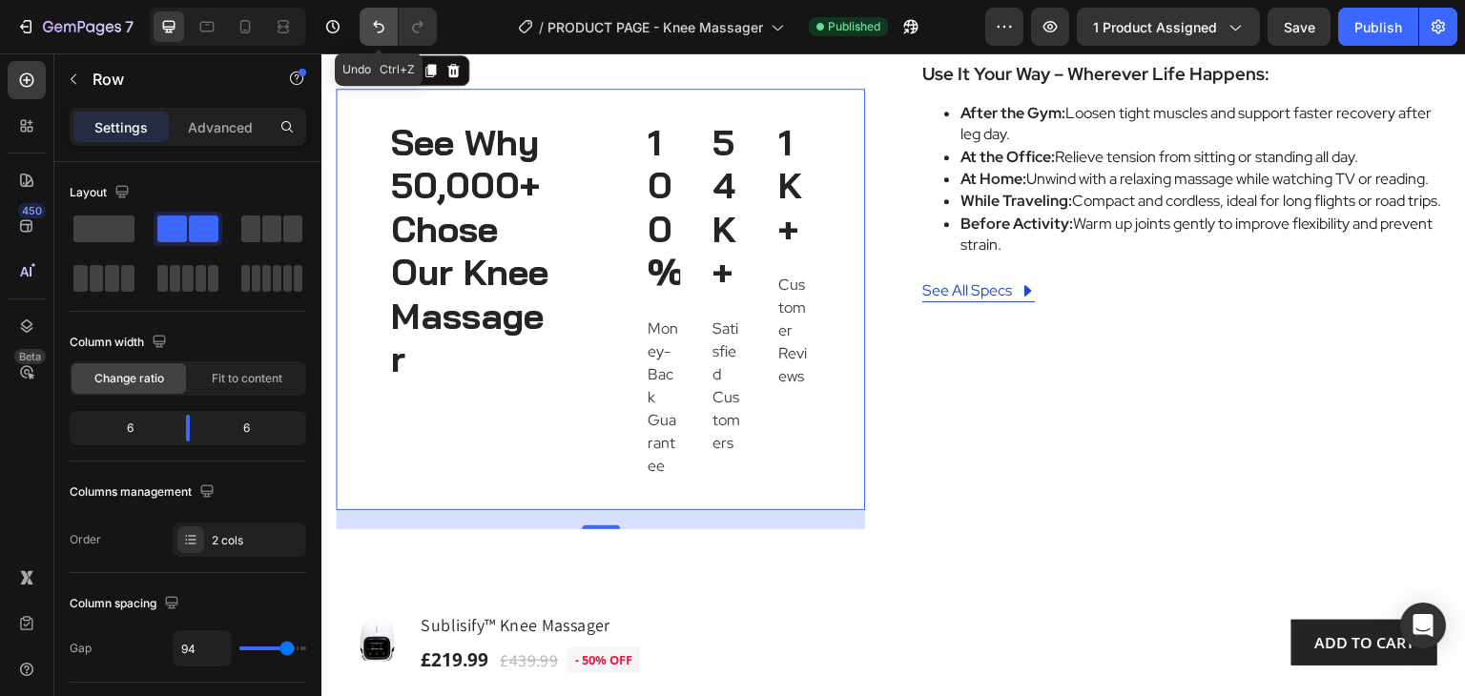
click at [381, 30] on icon "Undo/Redo" at bounding box center [378, 27] width 11 height 12
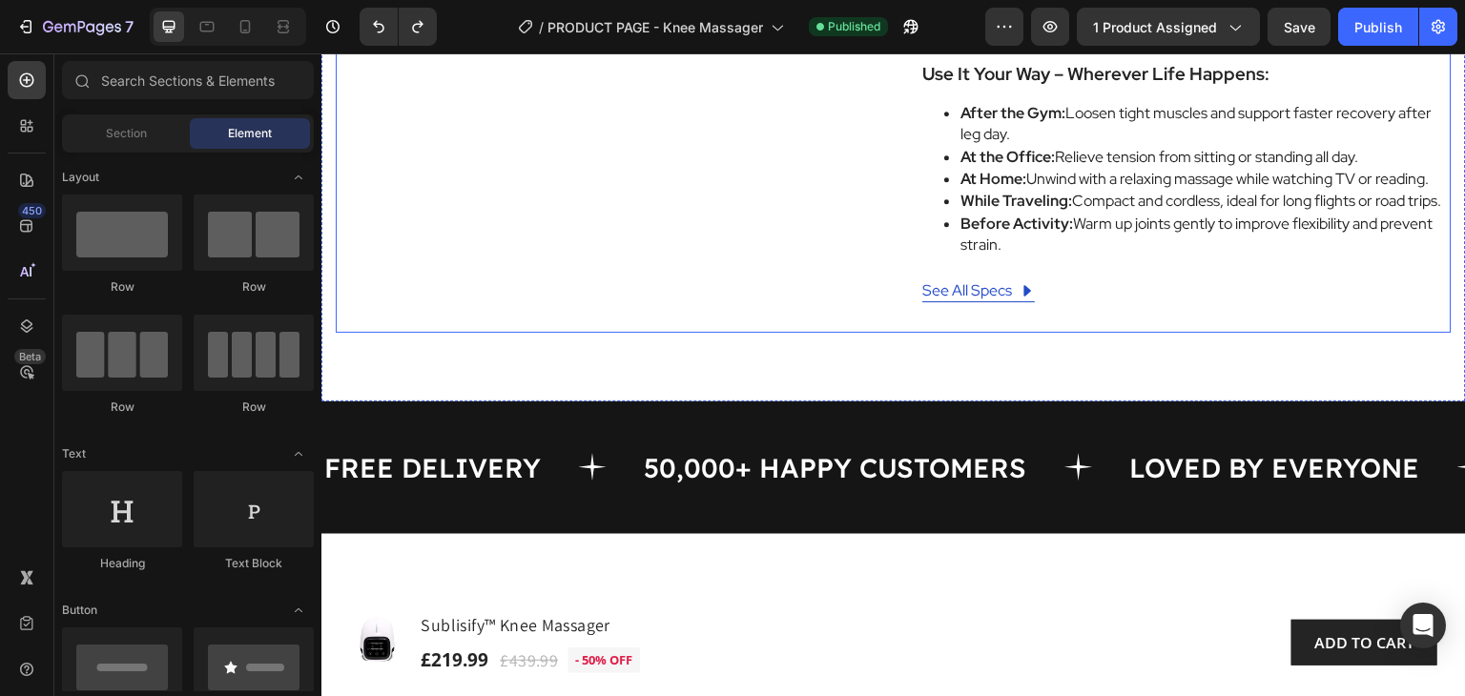
scroll to position [791, 0]
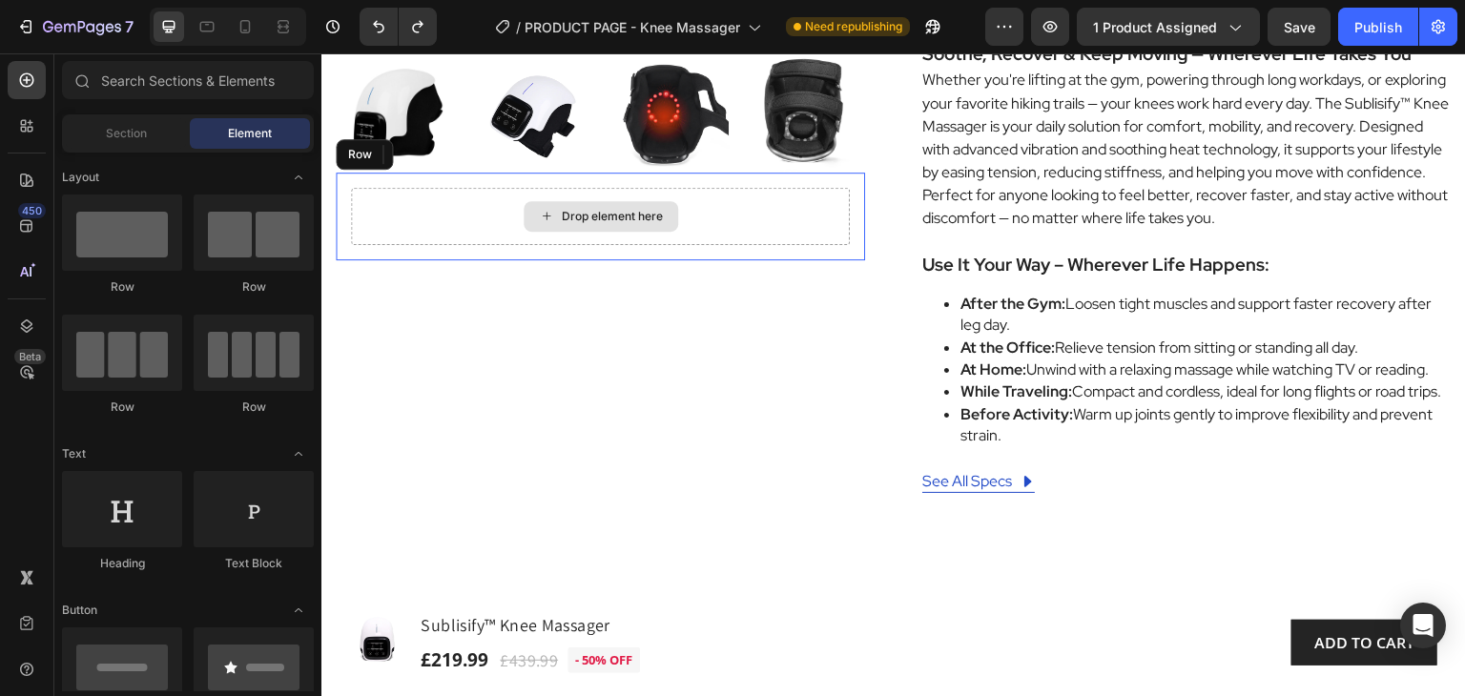
click at [727, 212] on div "Drop element here" at bounding box center [600, 216] width 499 height 57
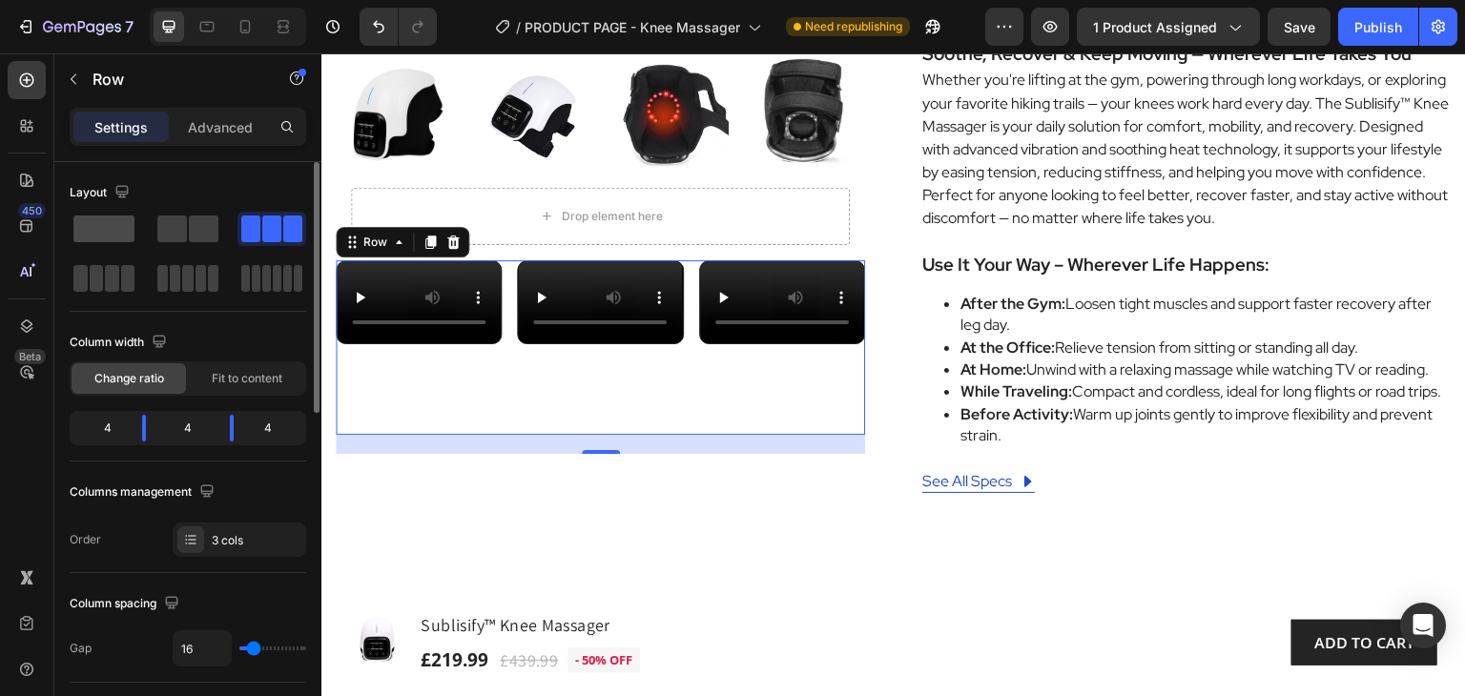
click at [103, 229] on span at bounding box center [103, 229] width 61 height 27
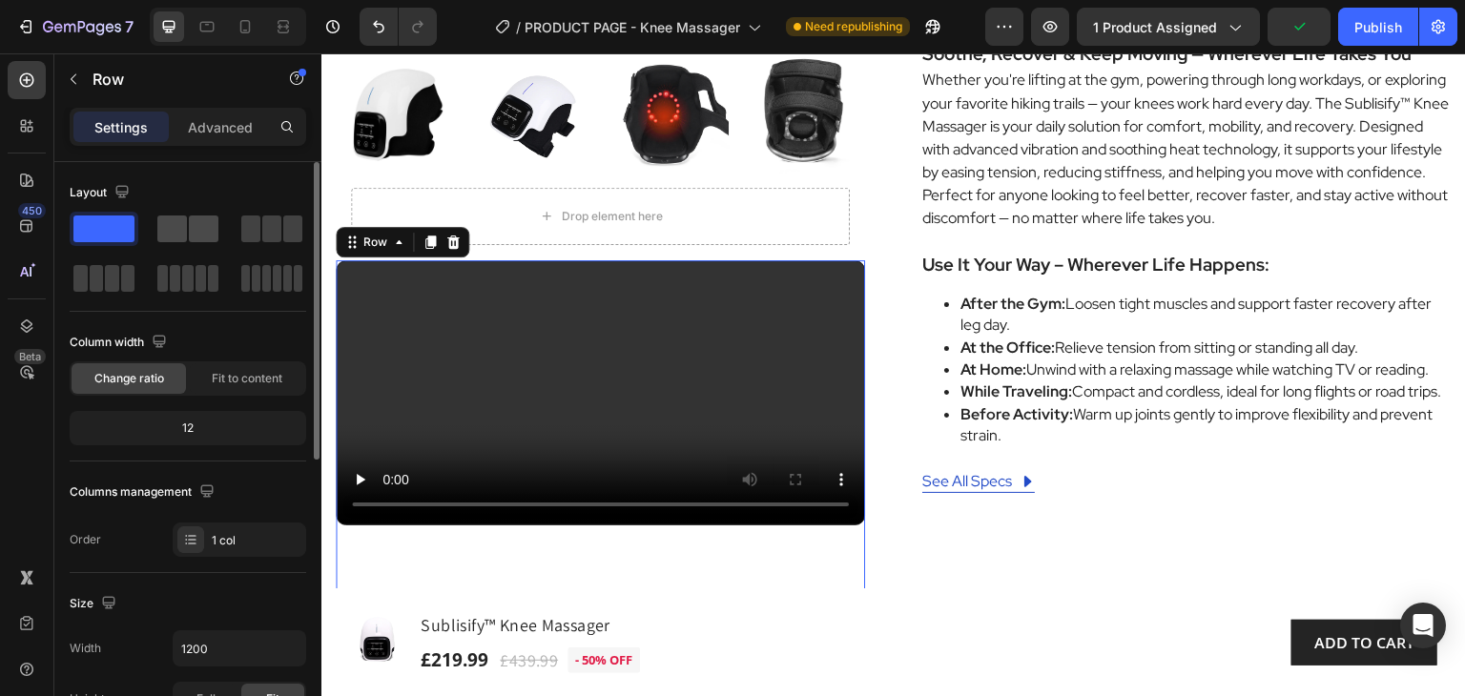
click at [195, 230] on span at bounding box center [204, 229] width 30 height 27
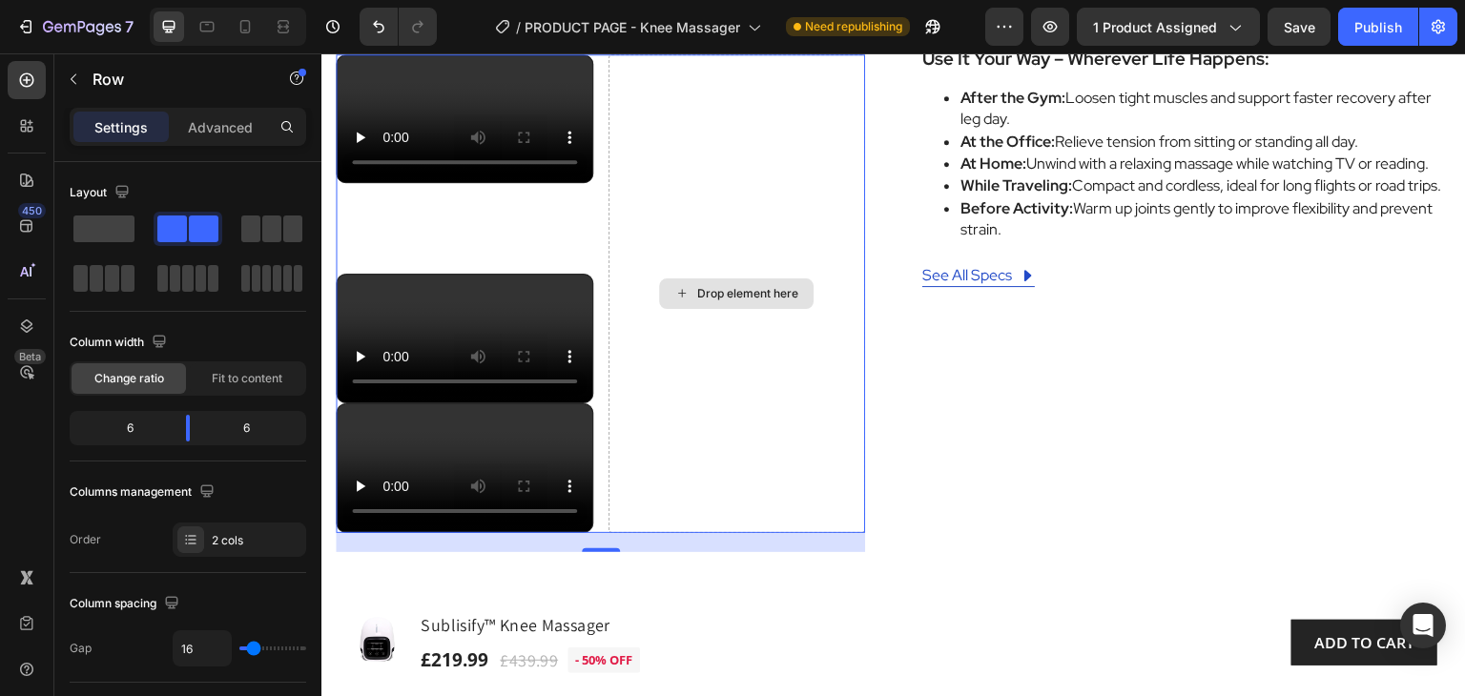
scroll to position [886, 0]
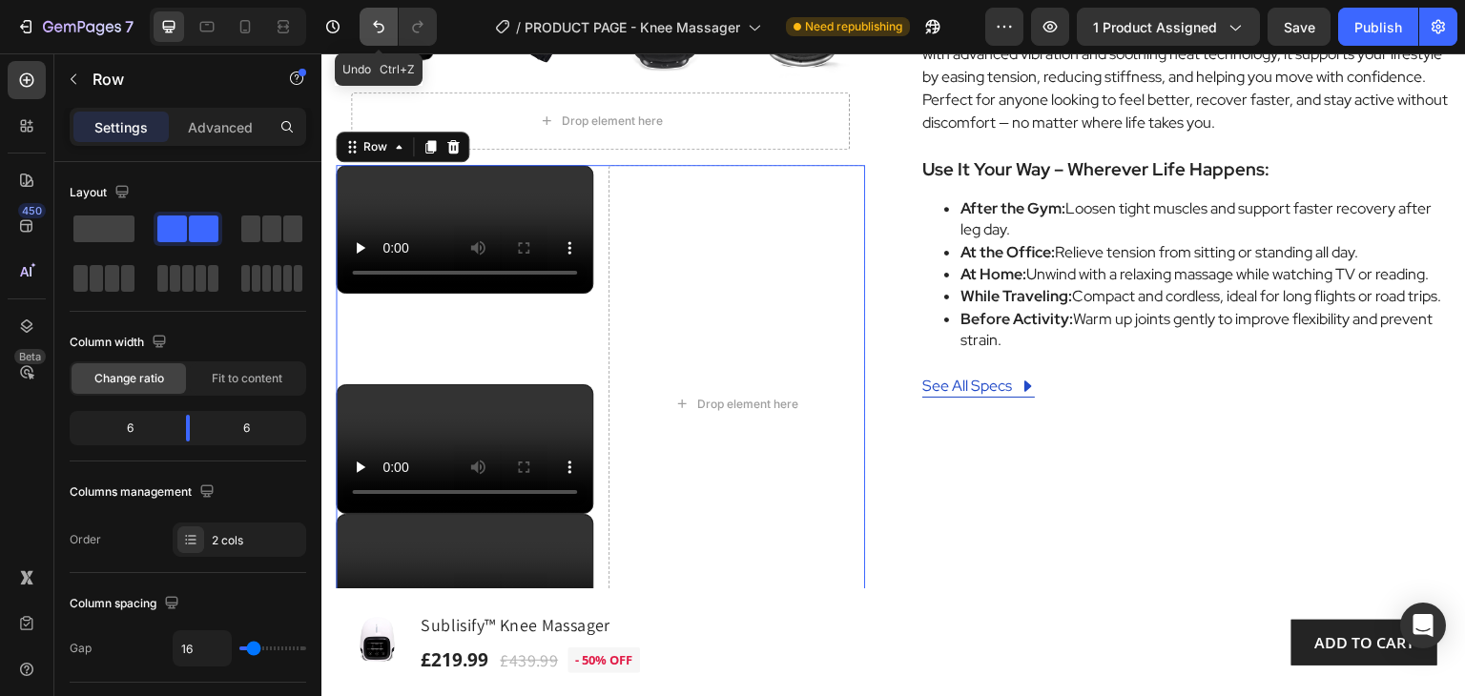
click at [376, 24] on icon "Undo/Redo" at bounding box center [378, 27] width 11 height 12
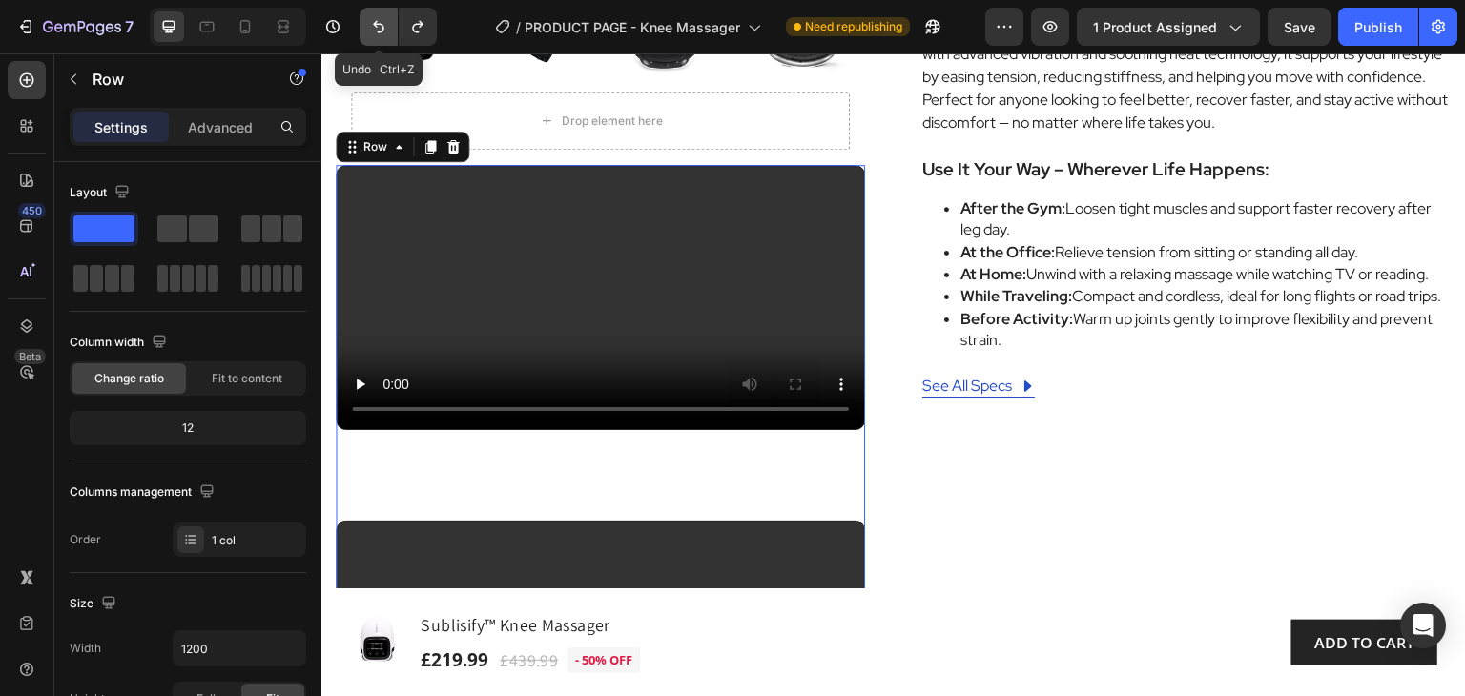
click at [376, 24] on icon "Undo/Redo" at bounding box center [378, 27] width 11 height 12
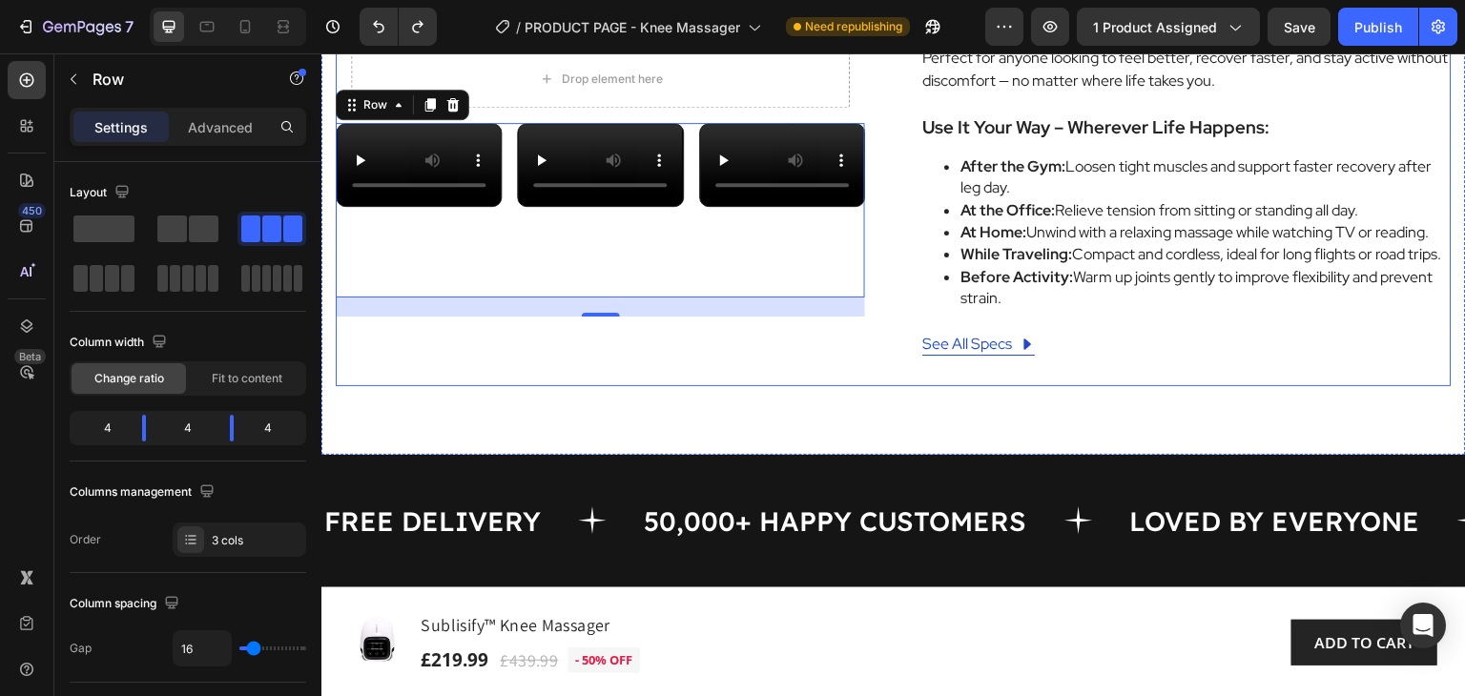
scroll to position [791, 0]
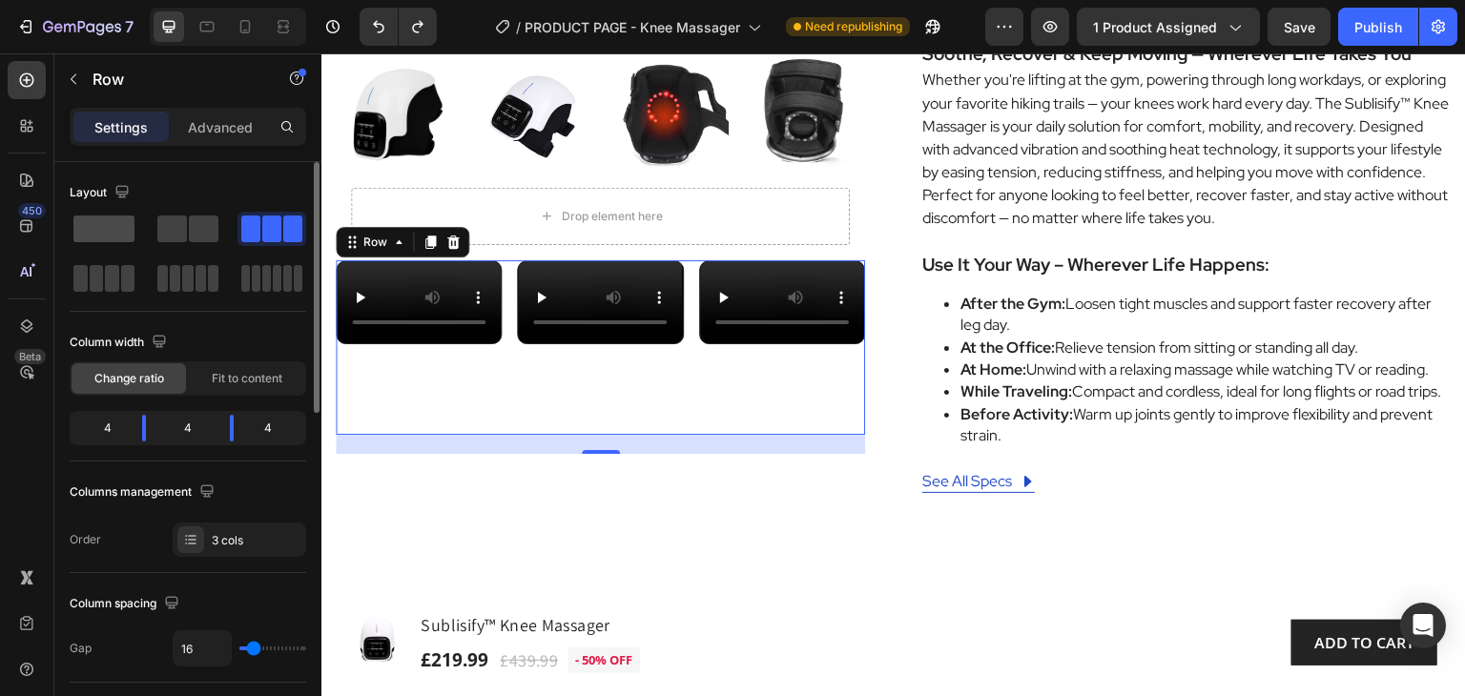
click at [107, 221] on span at bounding box center [103, 229] width 61 height 27
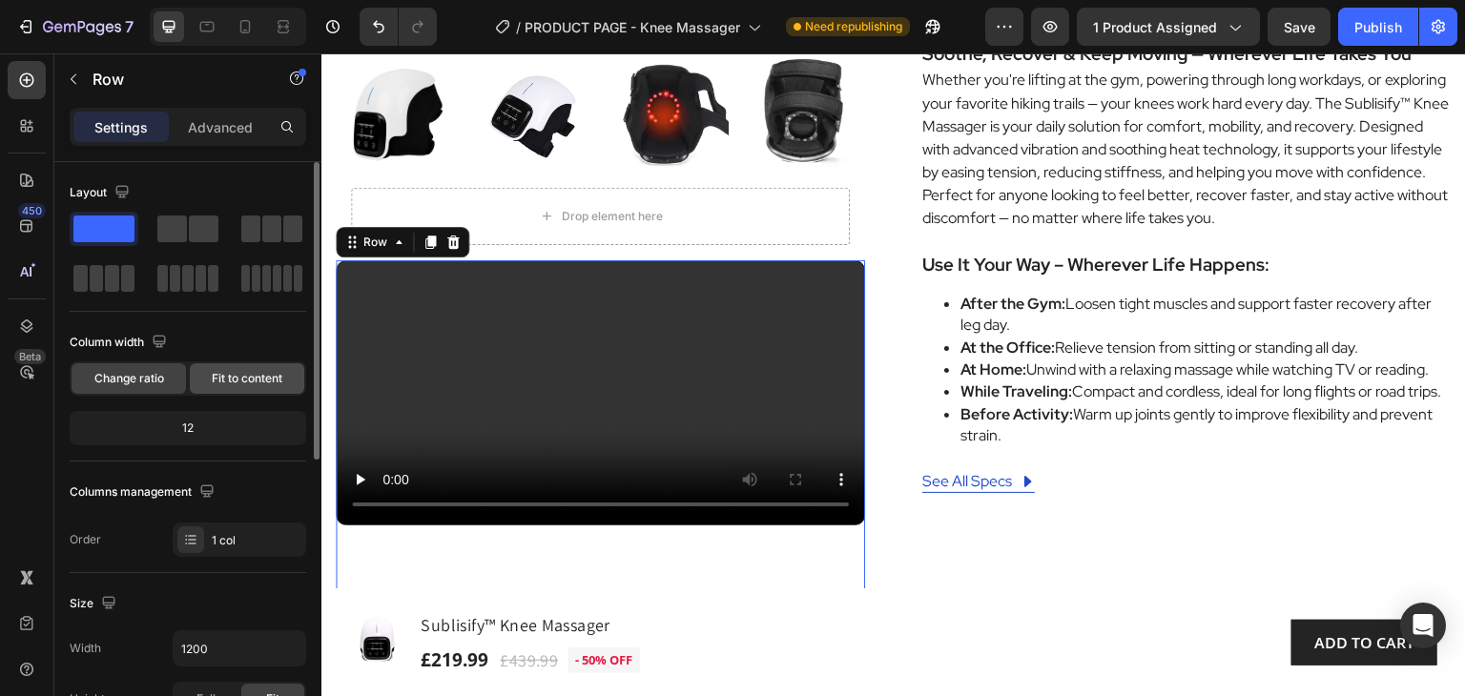
click at [246, 375] on span "Fit to content" at bounding box center [247, 378] width 71 height 17
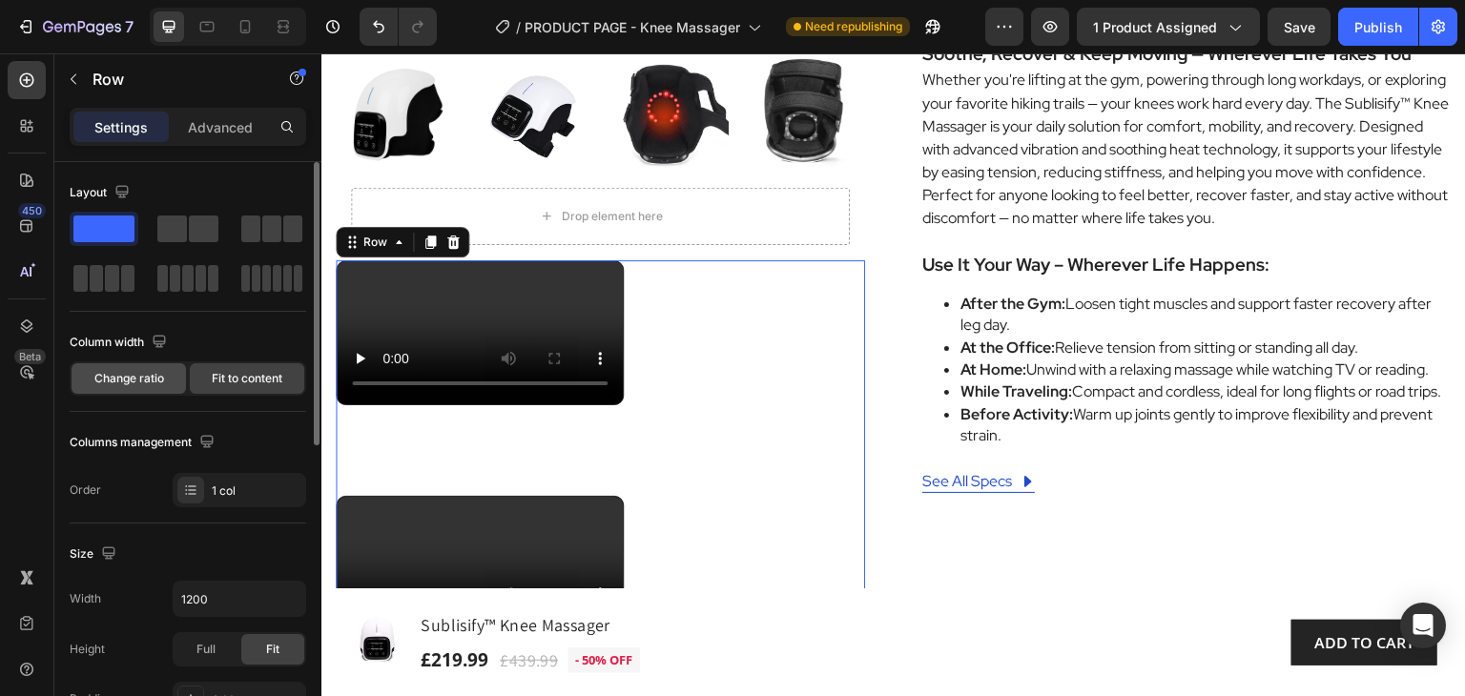
click at [134, 382] on span "Change ratio" at bounding box center [129, 378] width 70 height 17
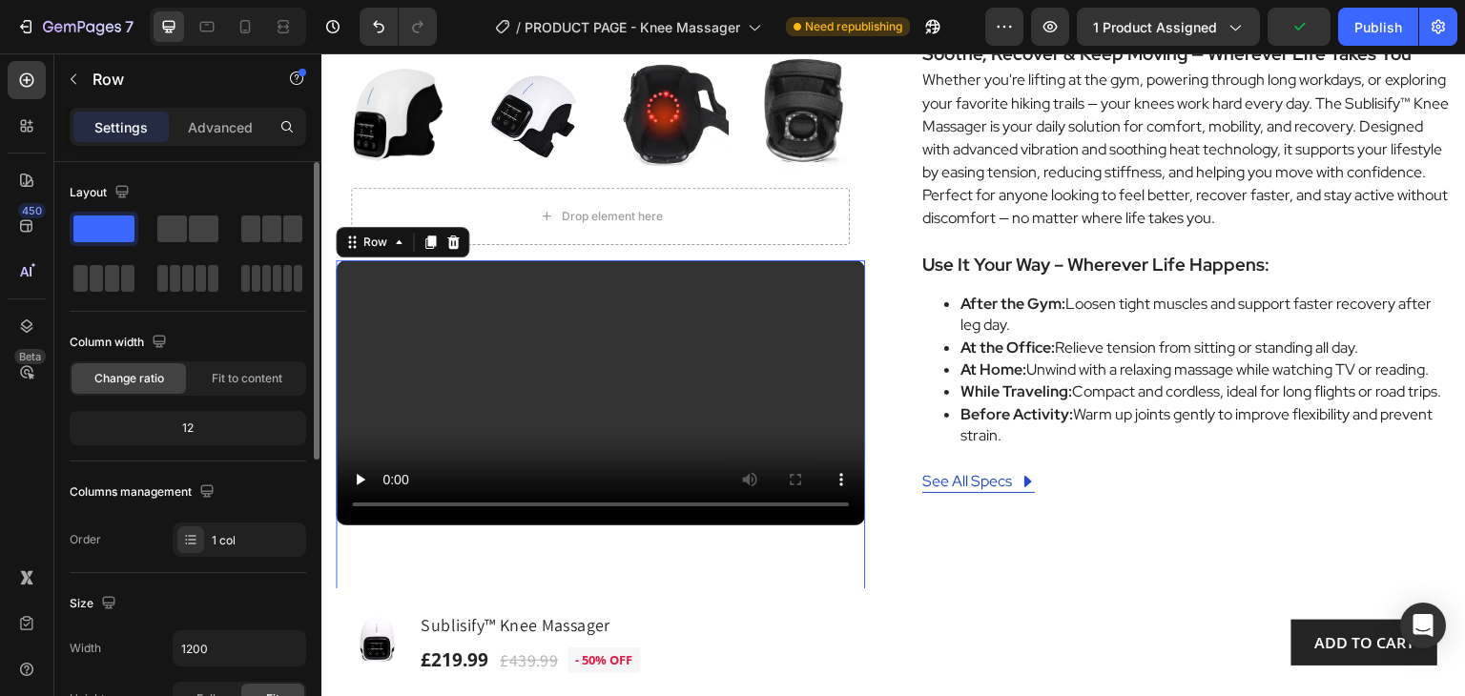
click at [193, 427] on div "12" at bounding box center [187, 428] width 229 height 27
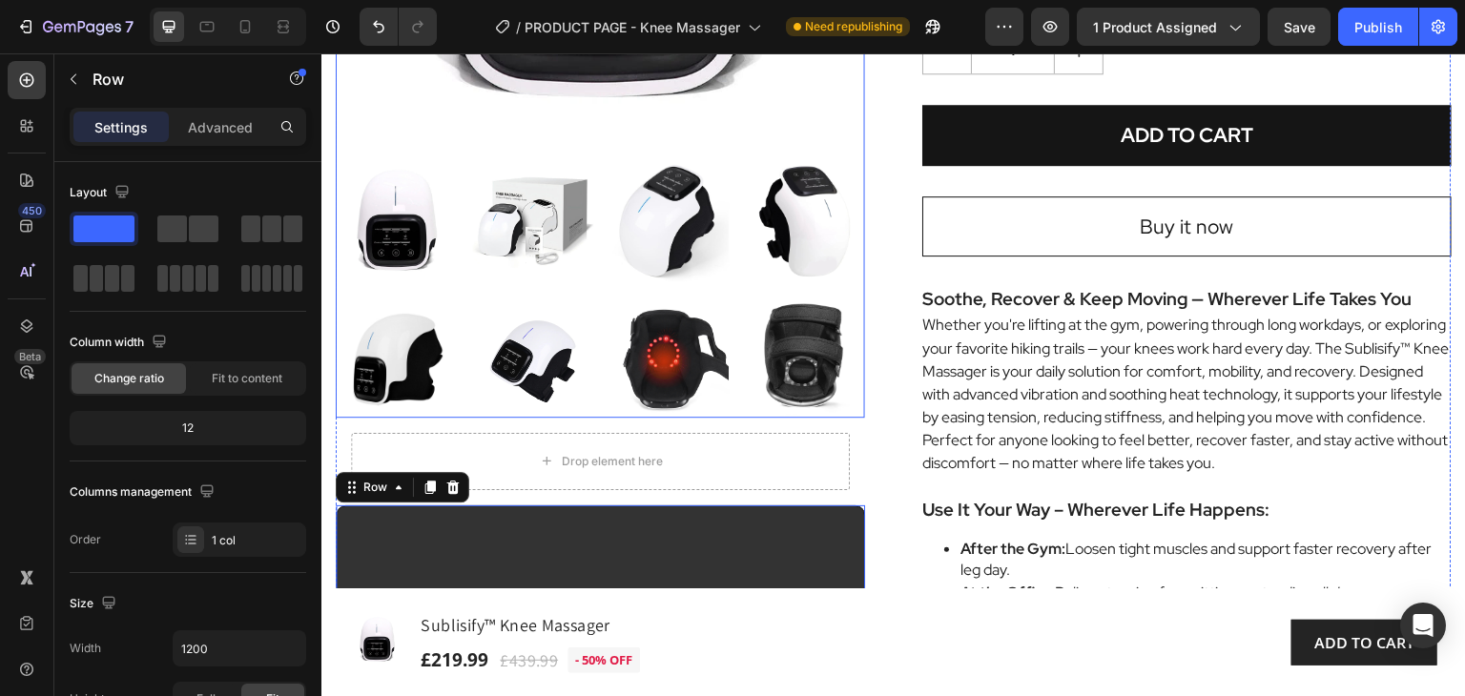
scroll to position [695, 0]
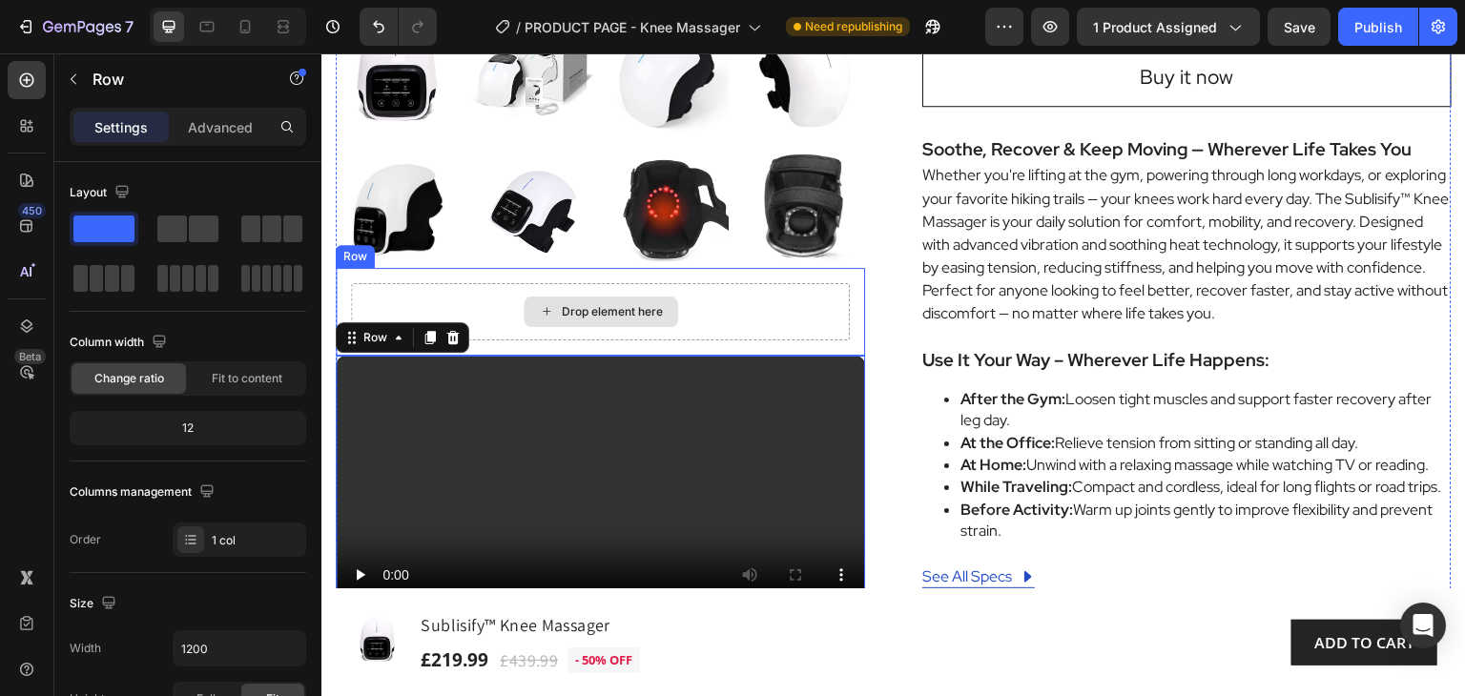
click at [829, 303] on div "Drop element here" at bounding box center [600, 311] width 499 height 57
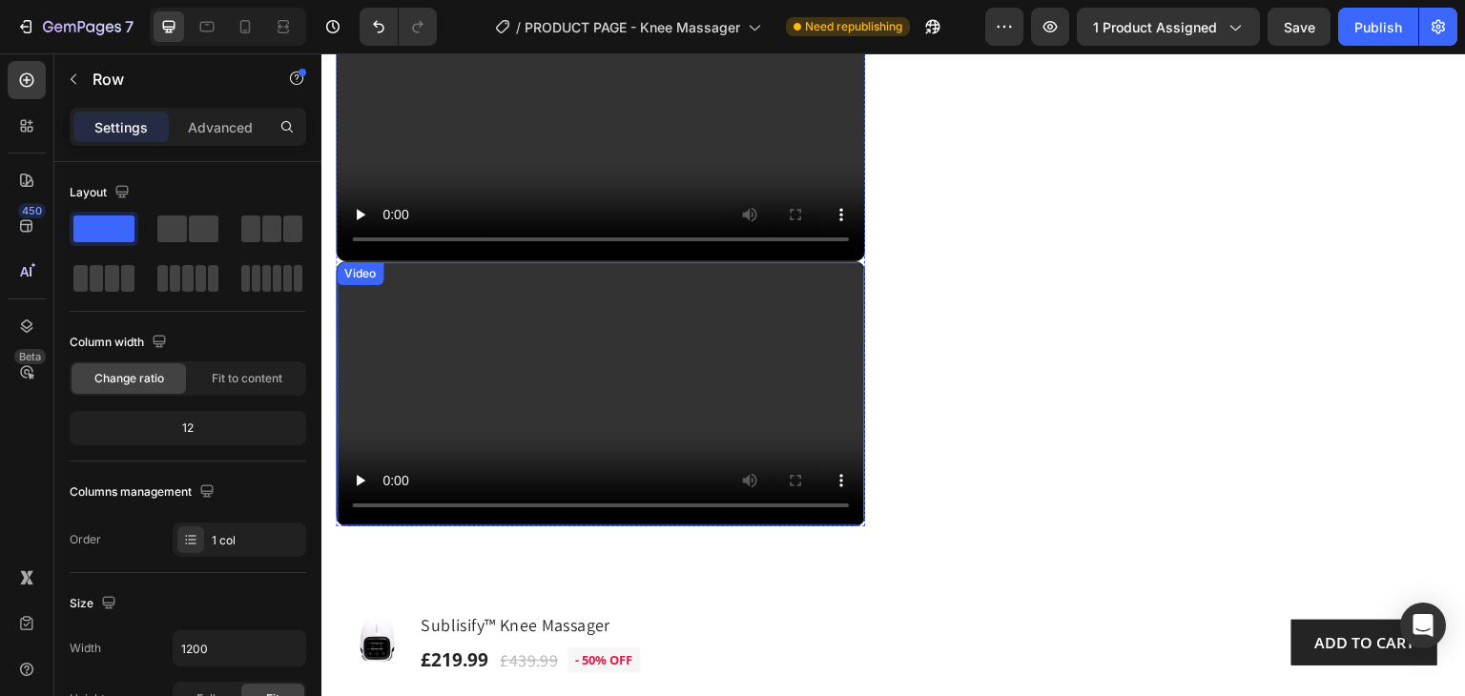
scroll to position [1363, 0]
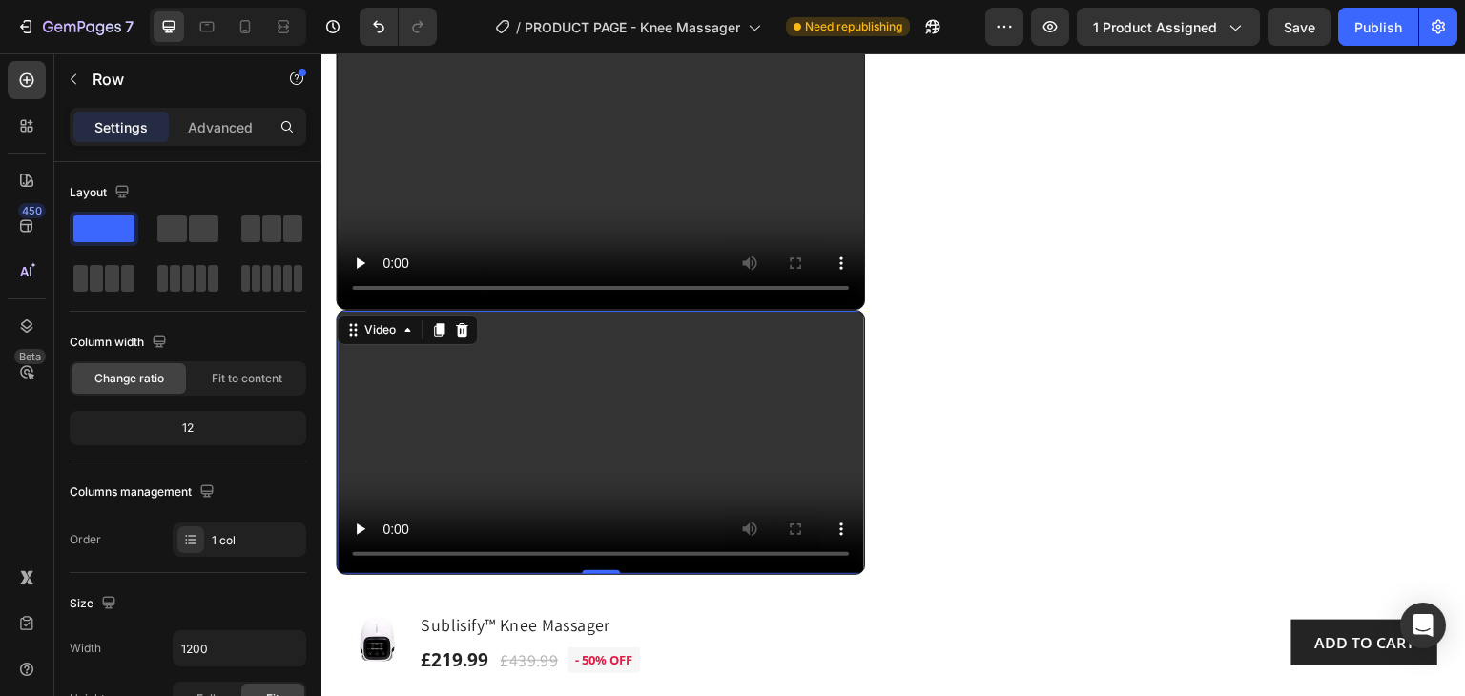
click at [703, 387] on video at bounding box center [600, 443] width 527 height 264
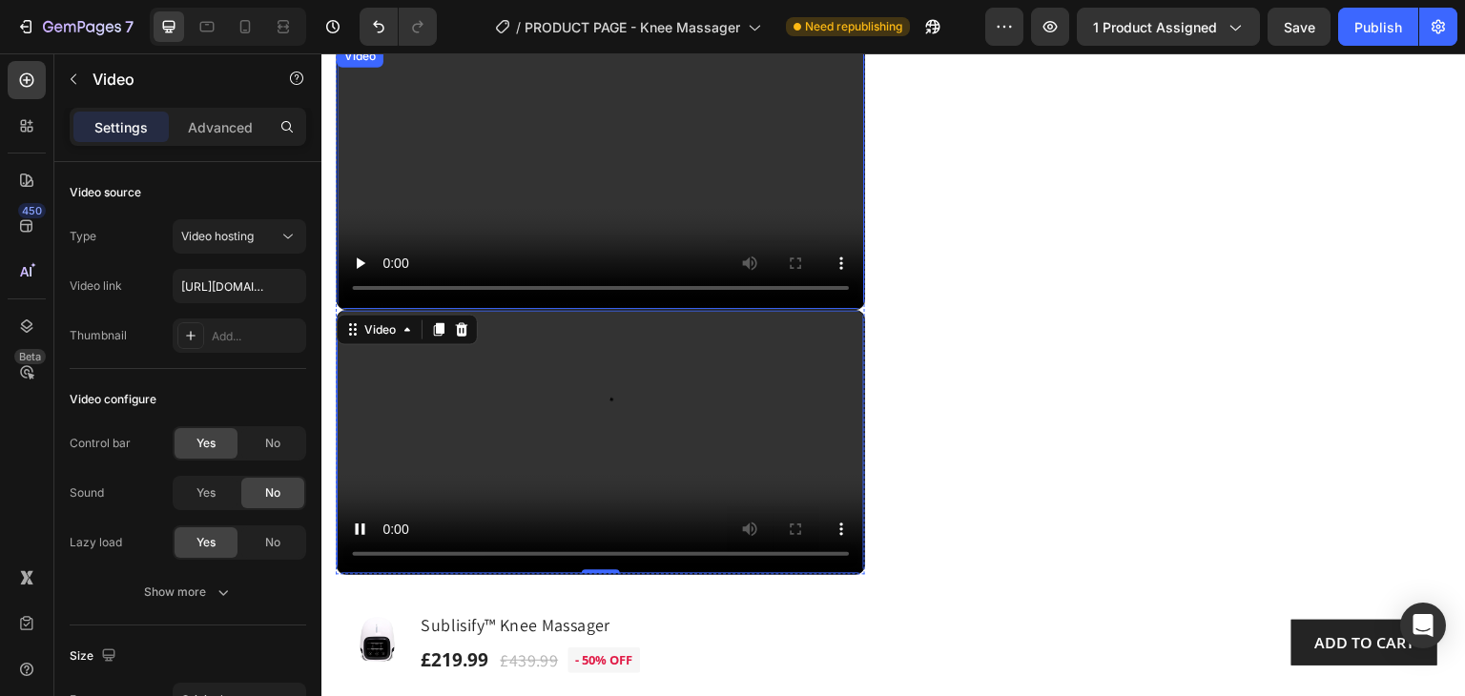
scroll to position [1172, 0]
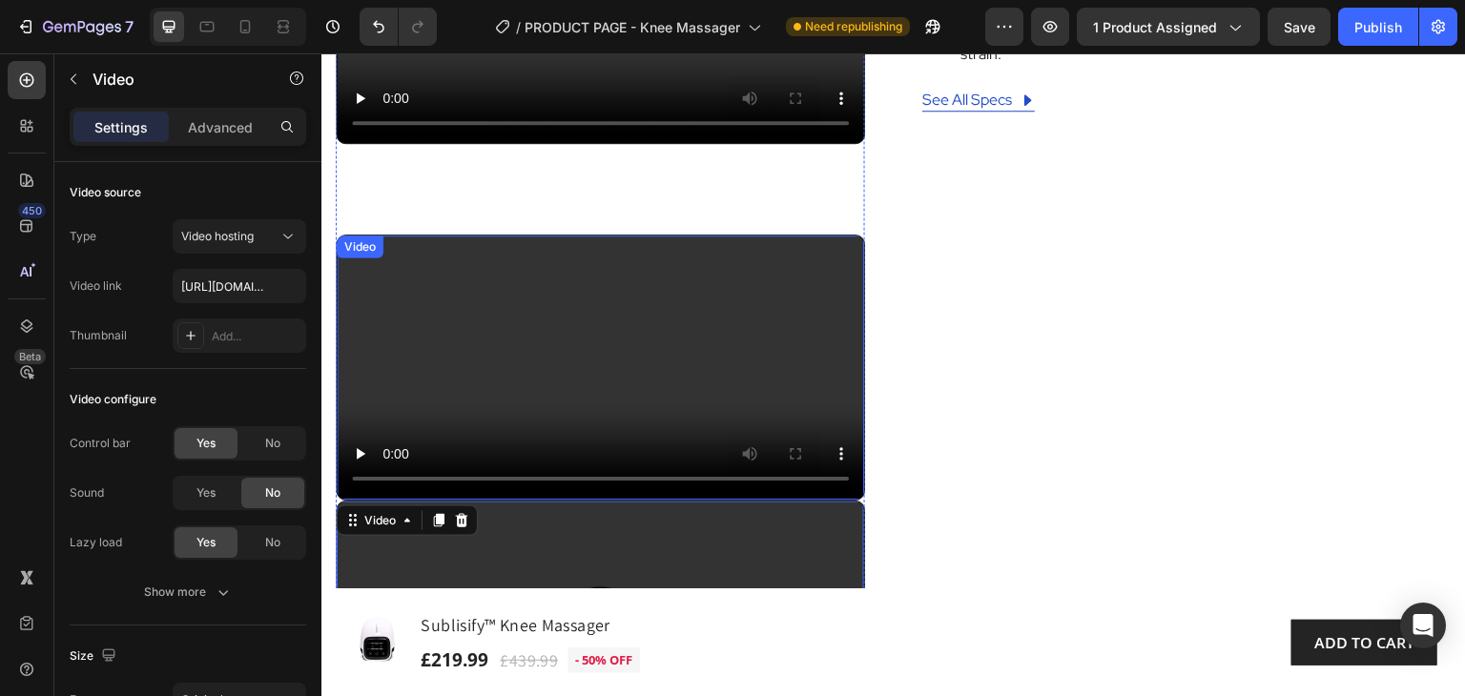
click at [613, 306] on video at bounding box center [600, 368] width 527 height 264
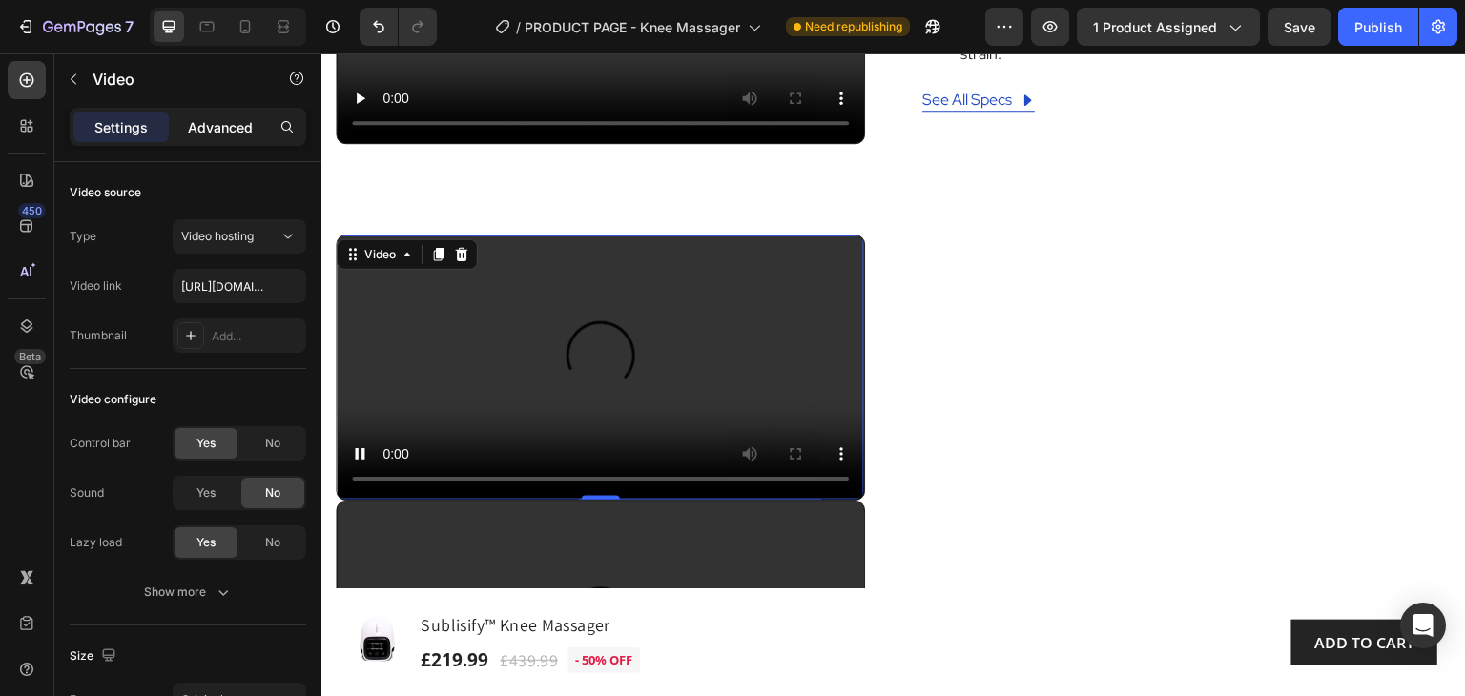
click at [212, 127] on p "Advanced" at bounding box center [220, 127] width 65 height 20
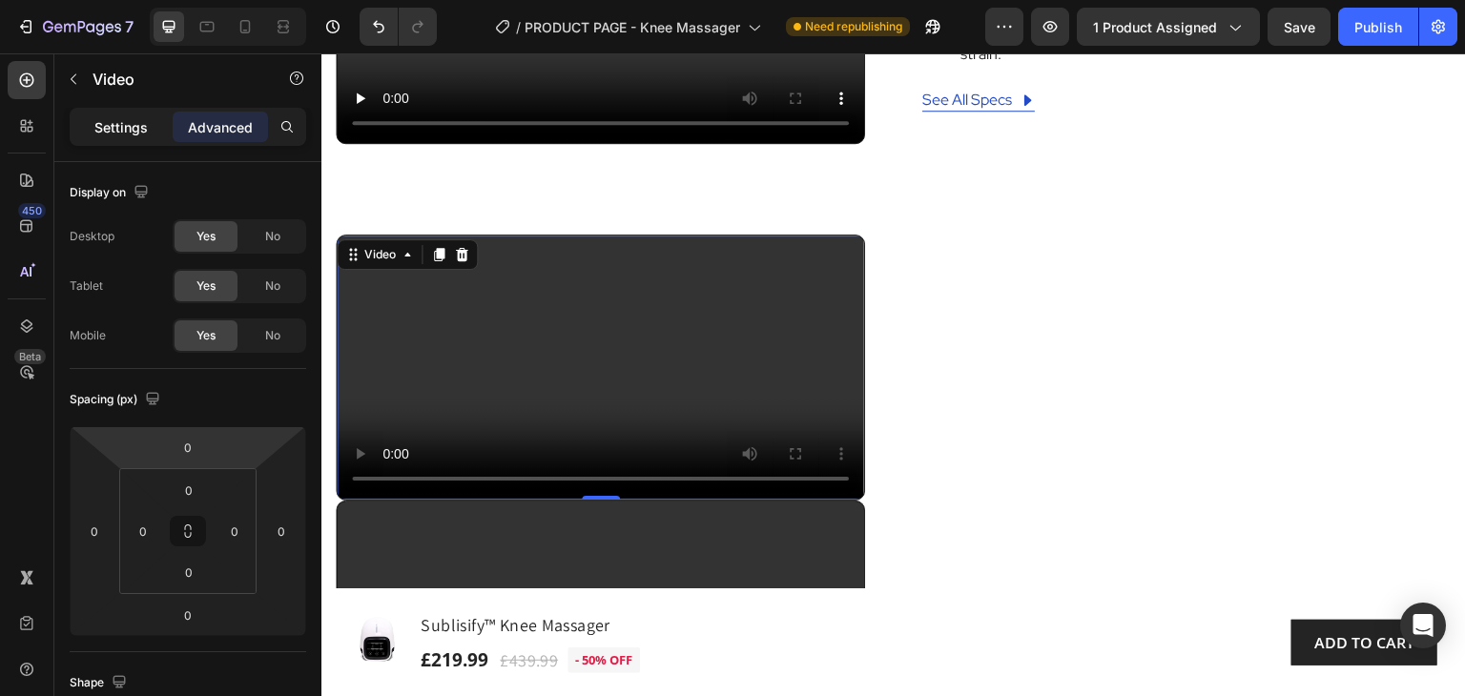
click at [122, 123] on p "Settings" at bounding box center [120, 127] width 53 height 20
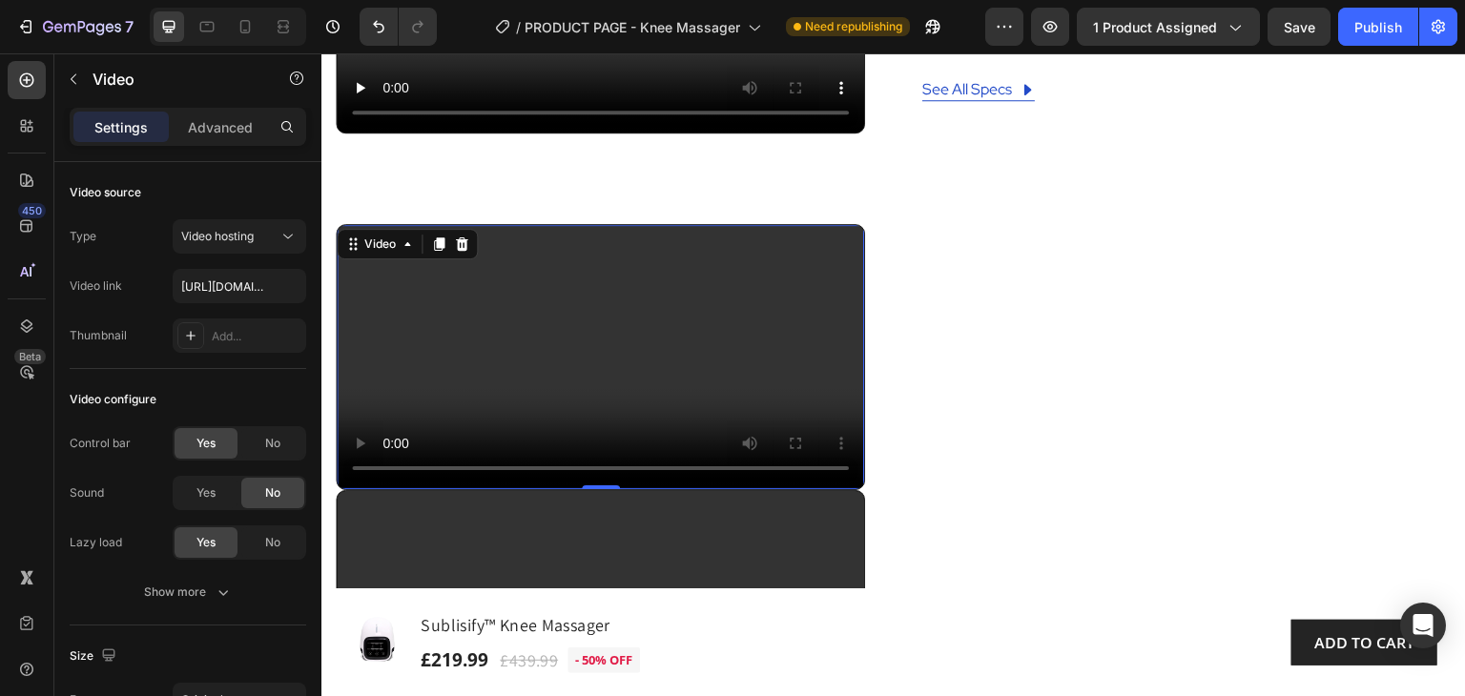
scroll to position [1077, 0]
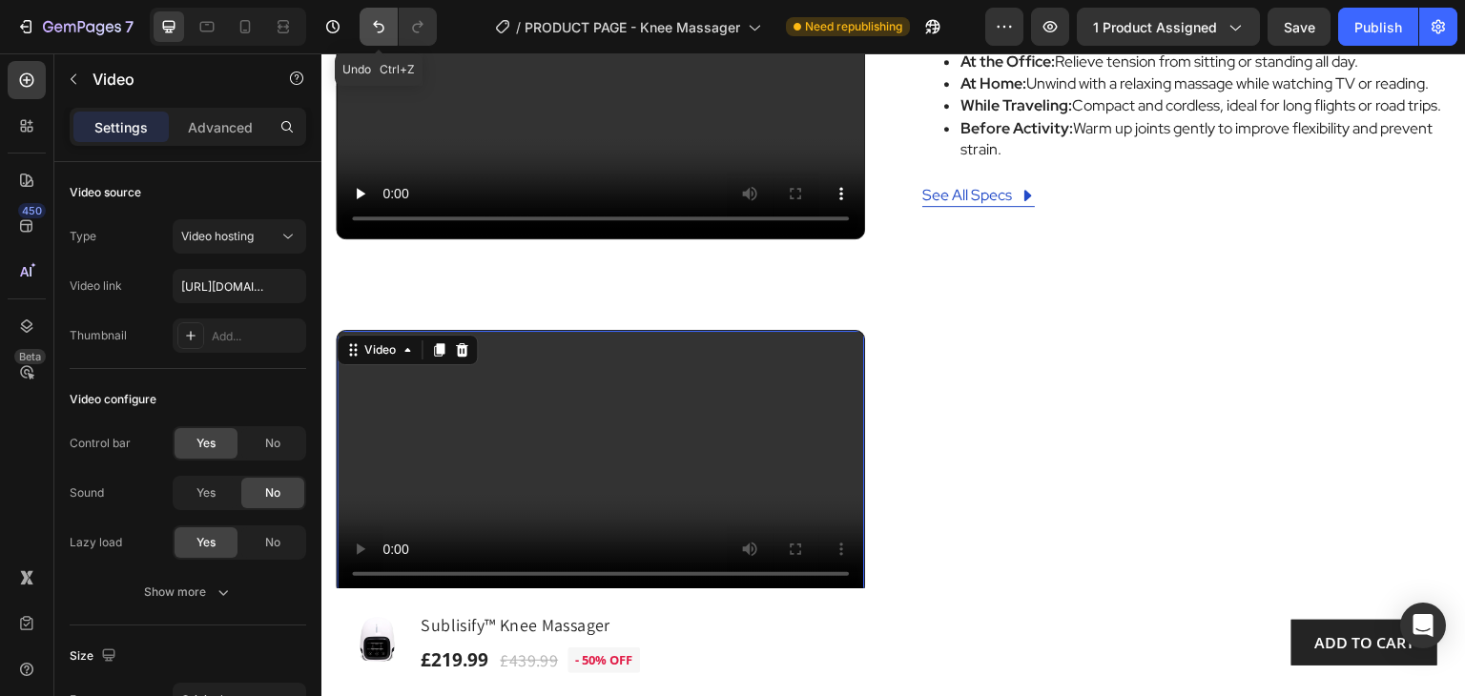
click at [378, 16] on button "Undo/Redo" at bounding box center [379, 27] width 38 height 38
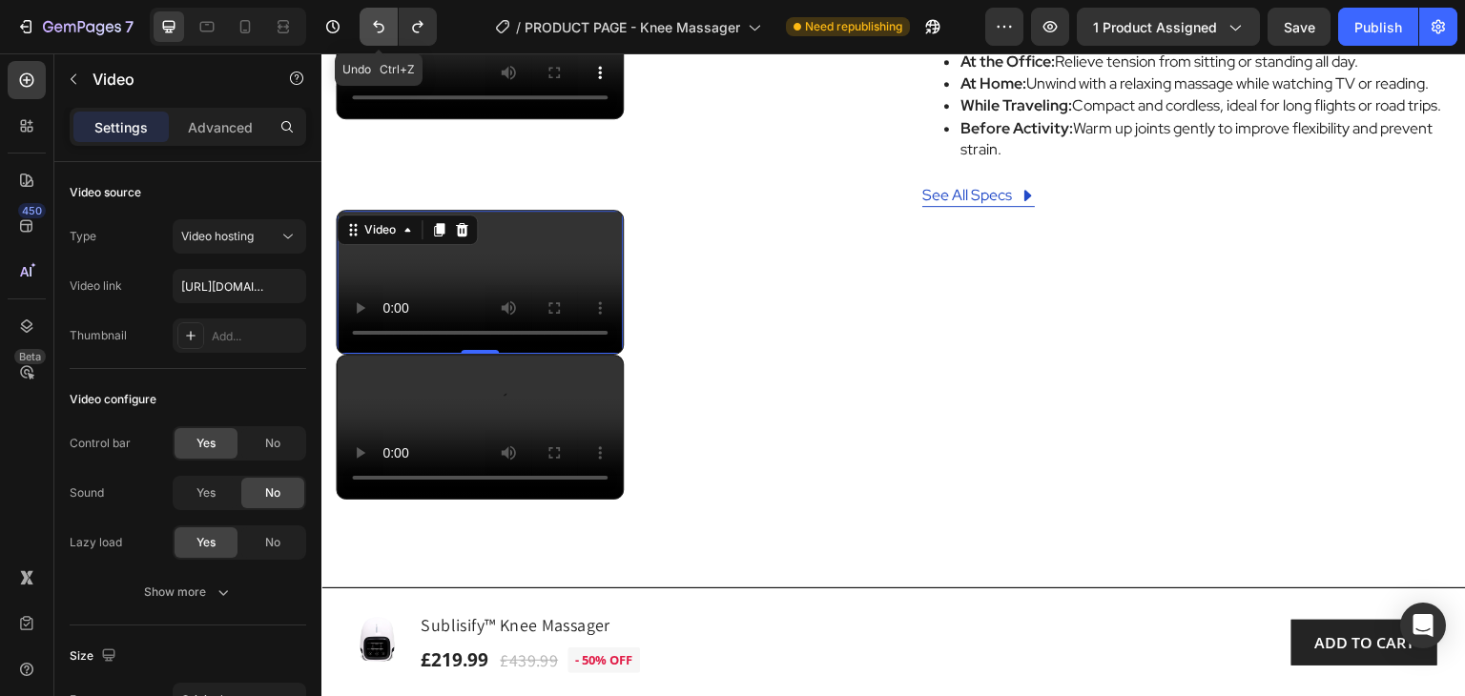
click at [383, 24] on icon "Undo/Redo" at bounding box center [378, 26] width 19 height 19
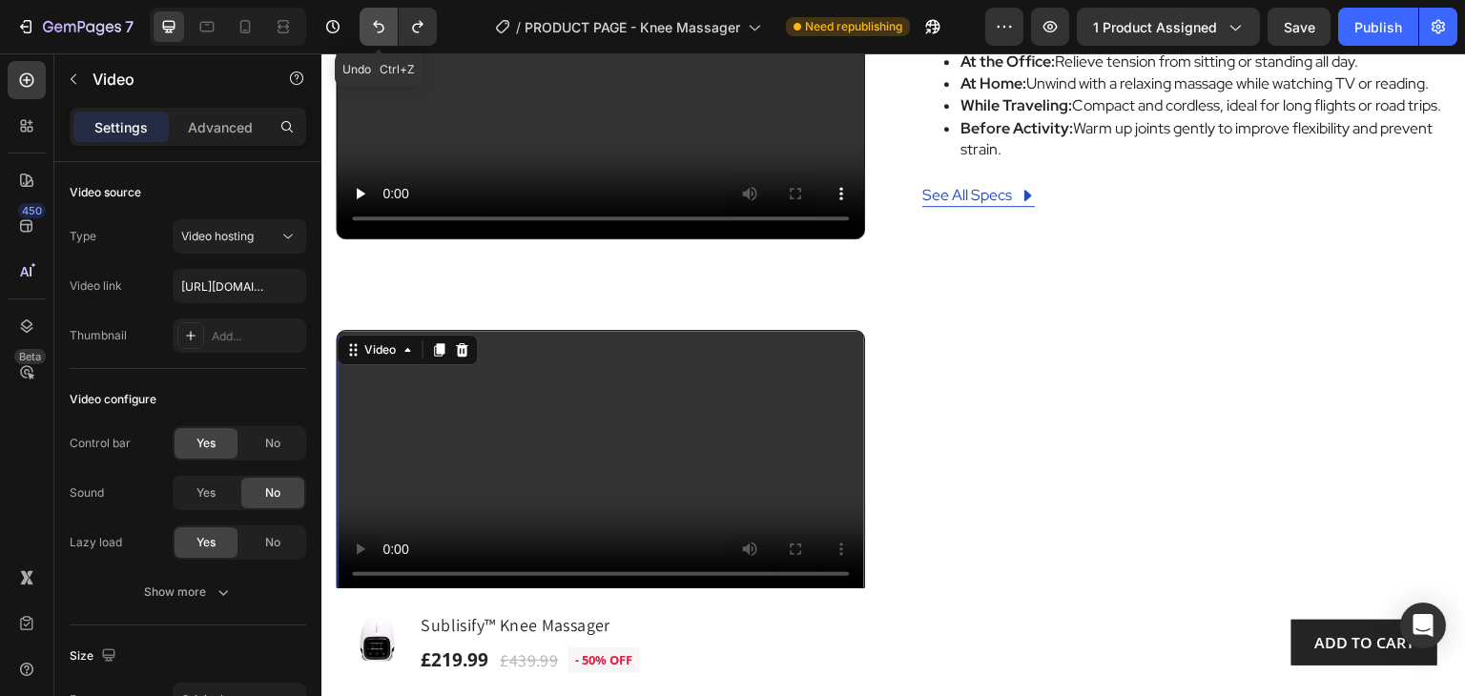
click at [386, 28] on icon "Undo/Redo" at bounding box center [378, 26] width 19 height 19
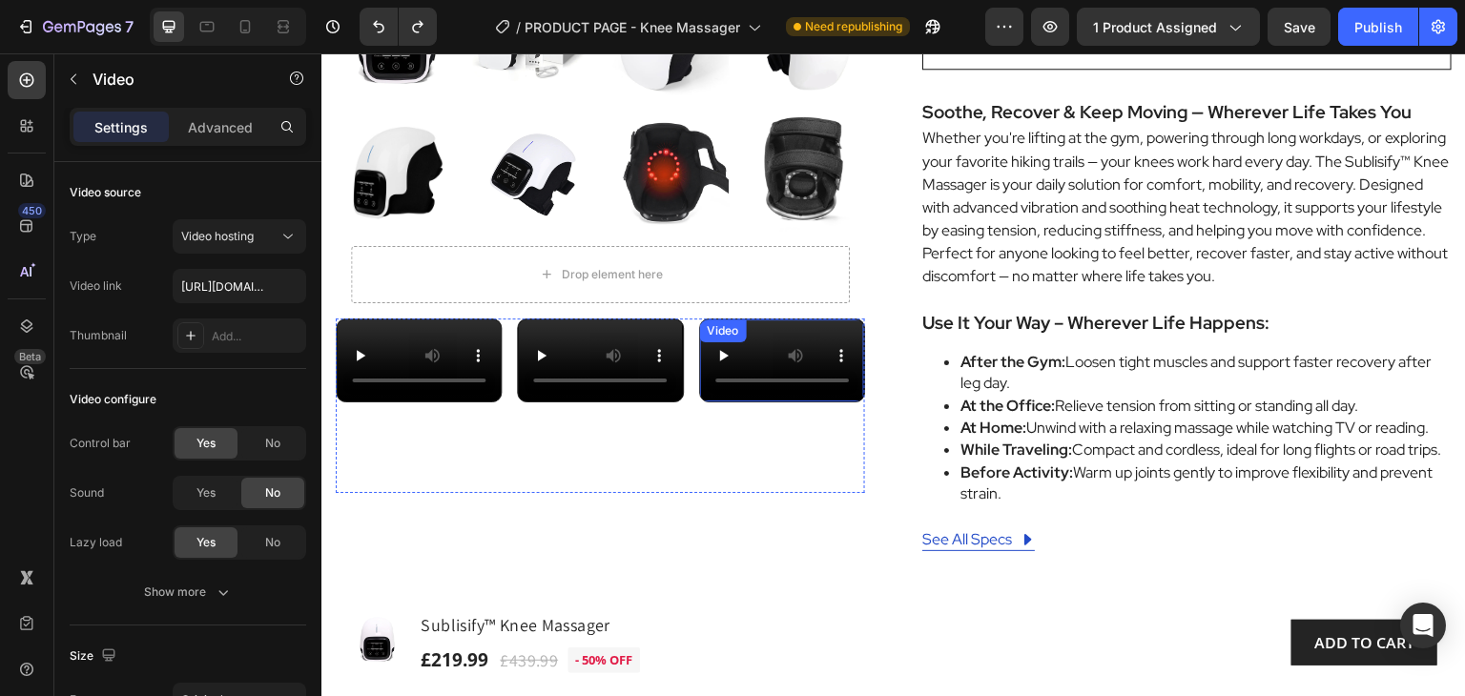
scroll to position [695, 0]
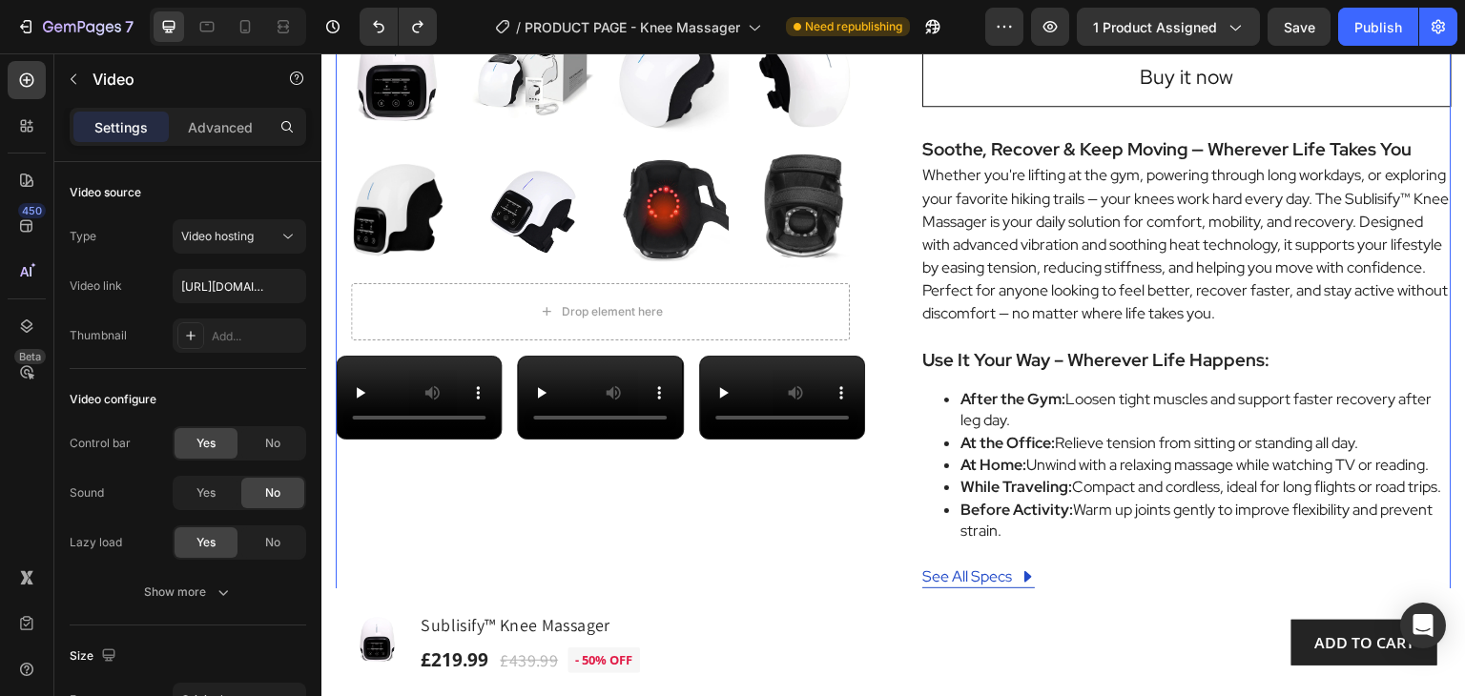
click at [883, 272] on div "Product Images Drop element here Row Video Video Video Row HURRY! DEAL ENDS SOO…" at bounding box center [894, 42] width 1116 height 1153
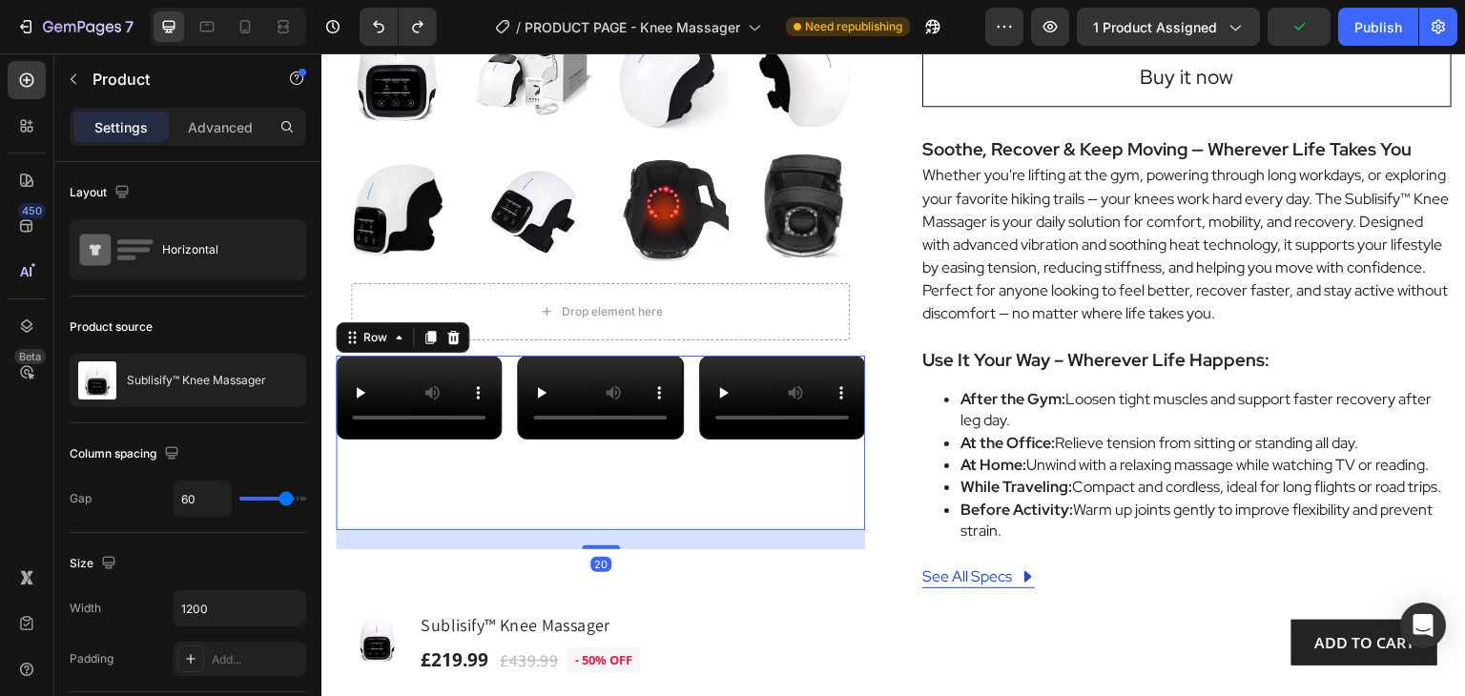
click at [686, 356] on div "Video Video Video Row 20" at bounding box center [600, 443] width 529 height 175
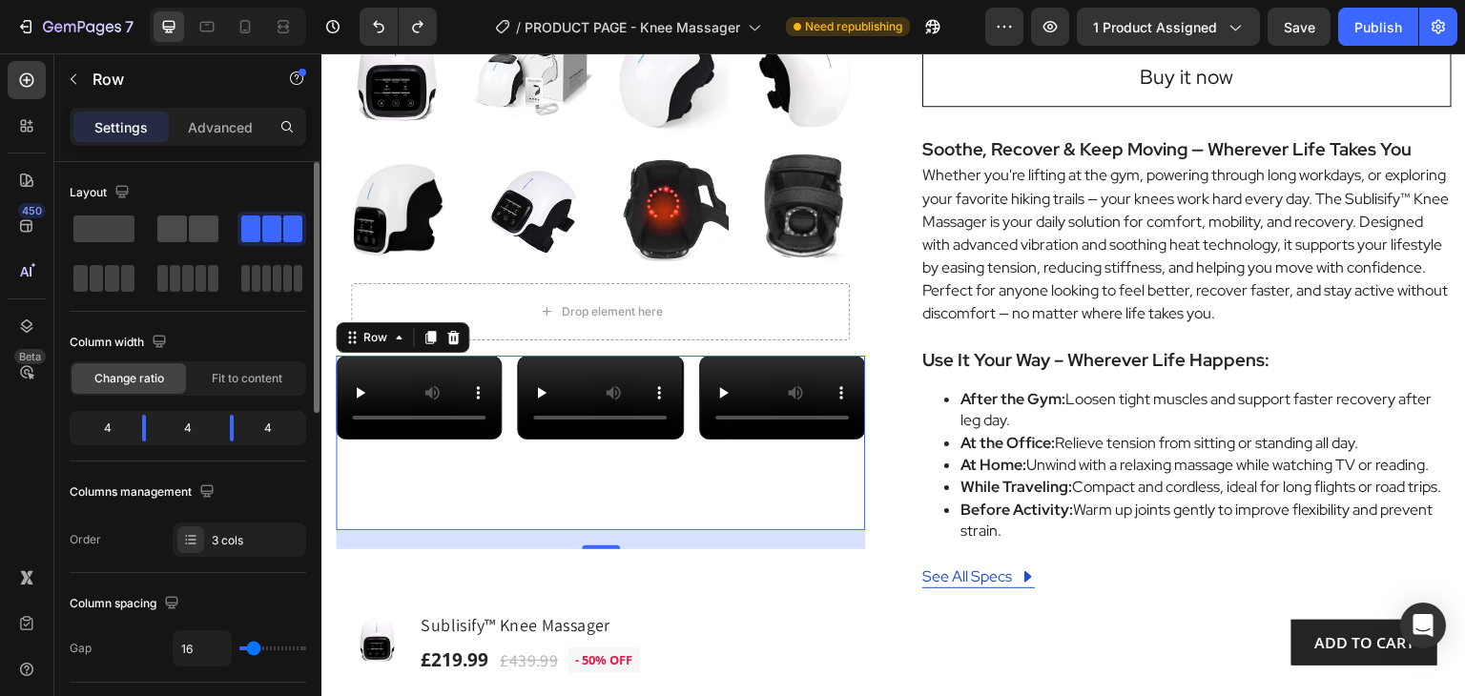
click at [192, 223] on span at bounding box center [204, 229] width 30 height 27
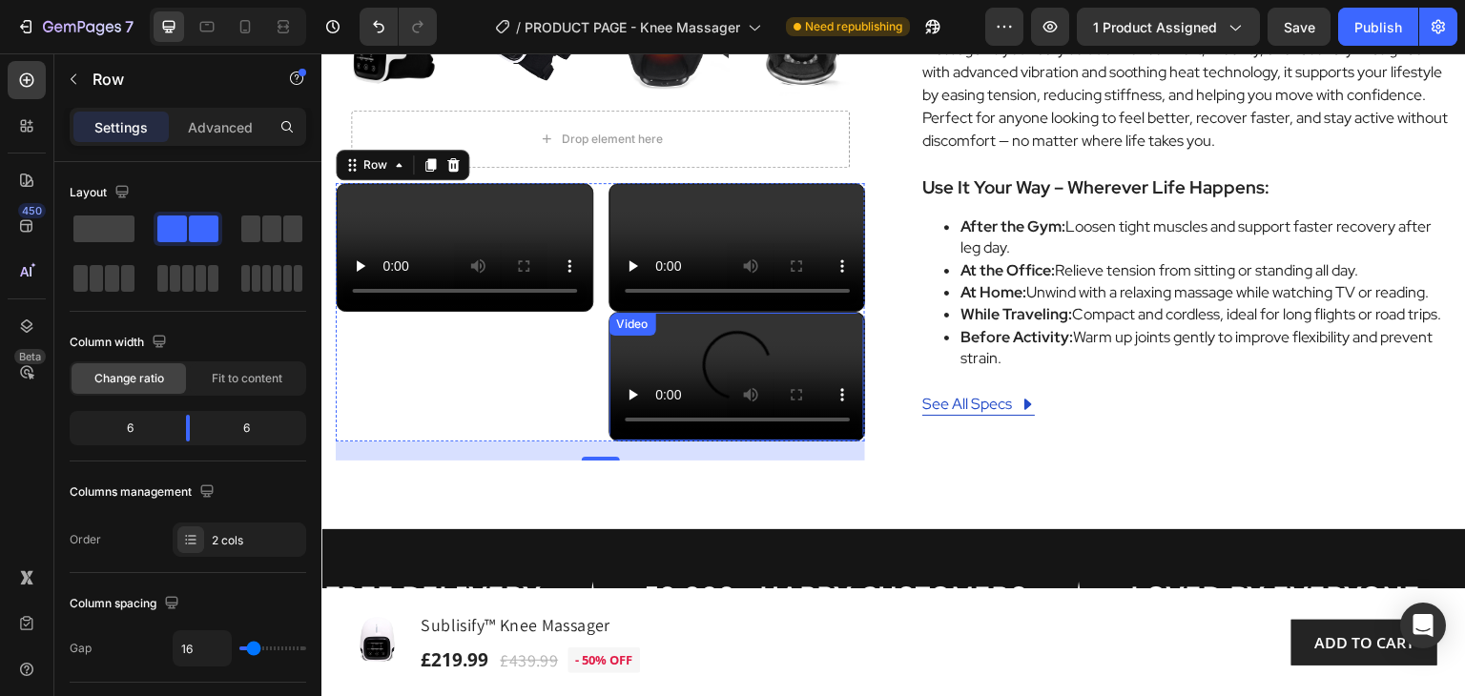
scroll to position [886, 0]
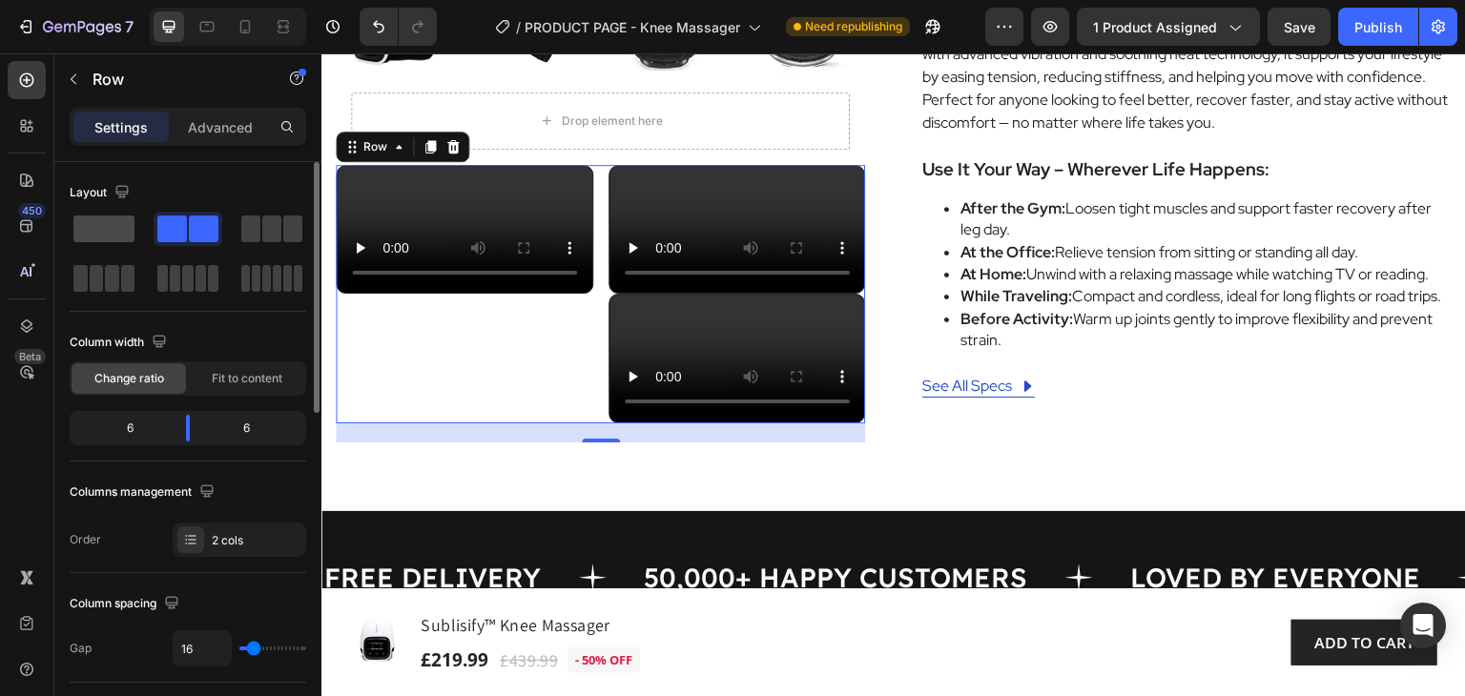
click at [99, 218] on span at bounding box center [103, 229] width 61 height 27
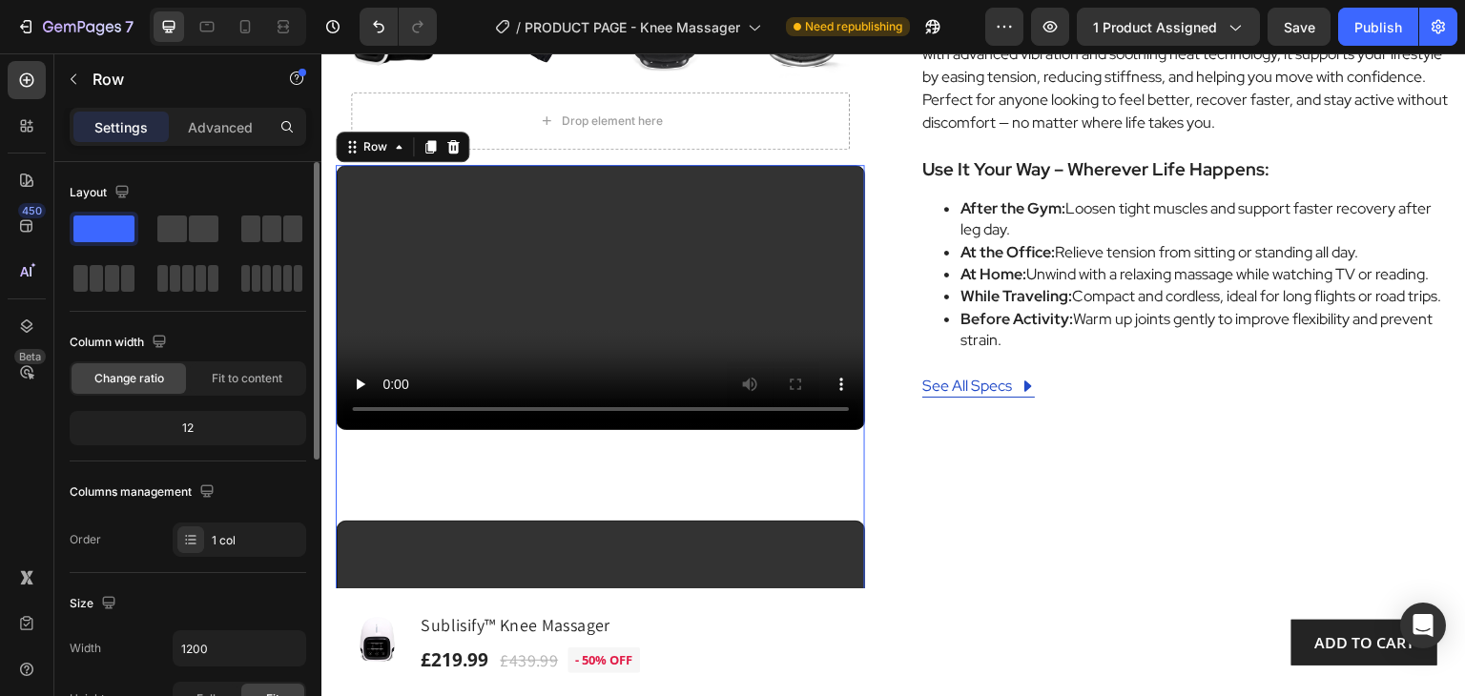
click at [184, 416] on div "12" at bounding box center [187, 428] width 229 height 27
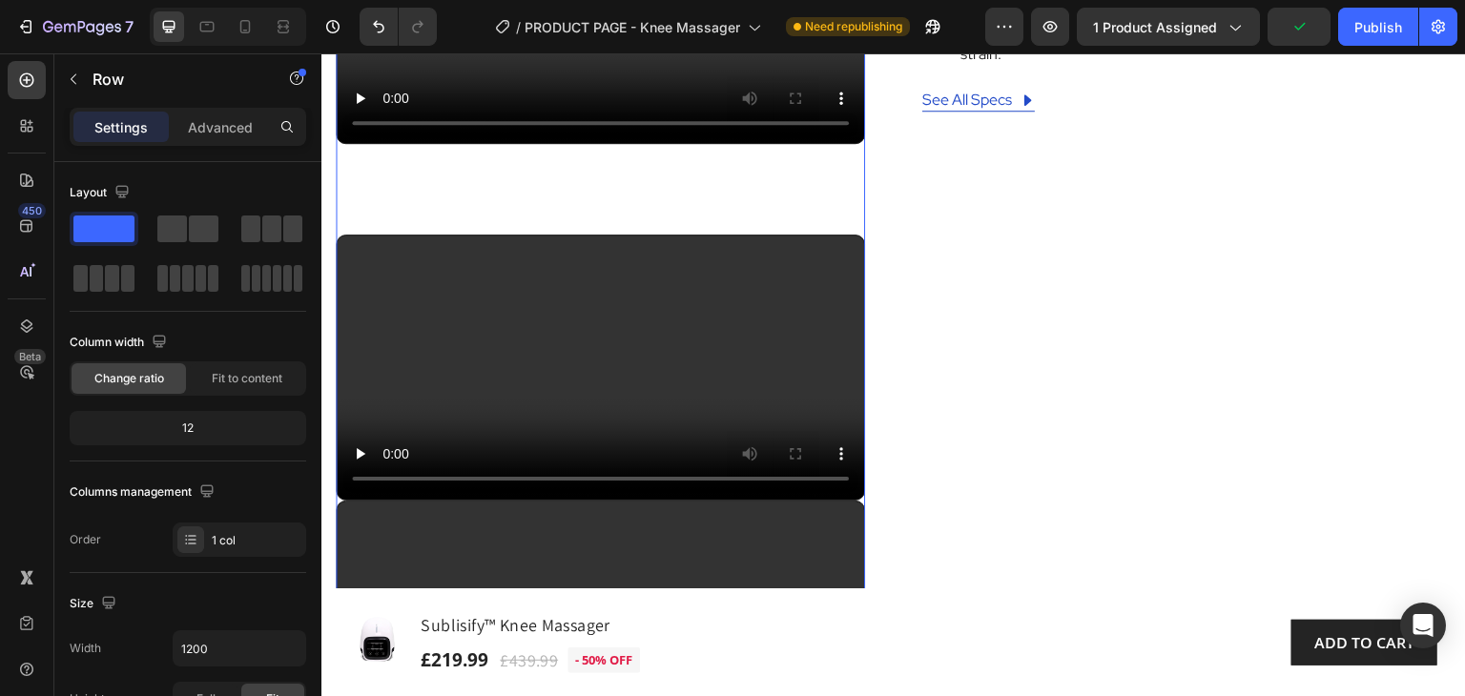
scroll to position [1267, 0]
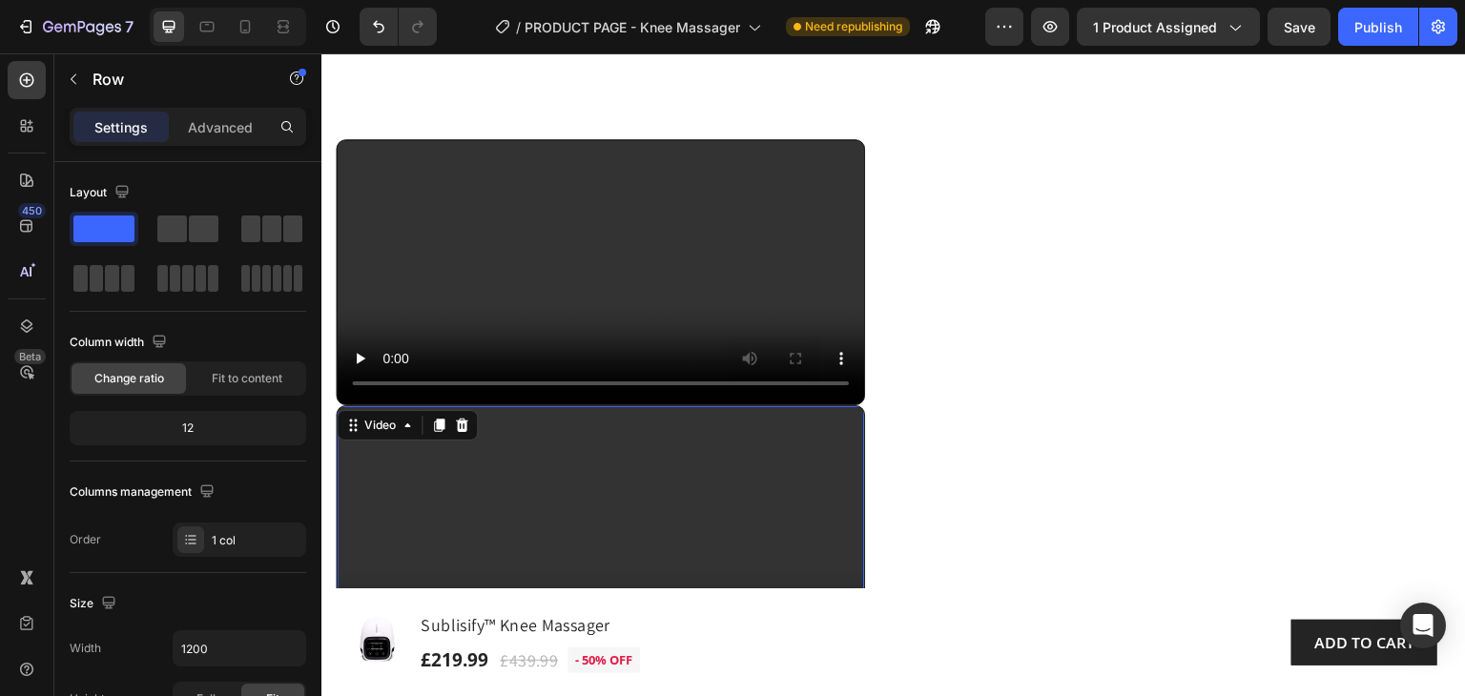
click at [537, 459] on video at bounding box center [600, 538] width 527 height 264
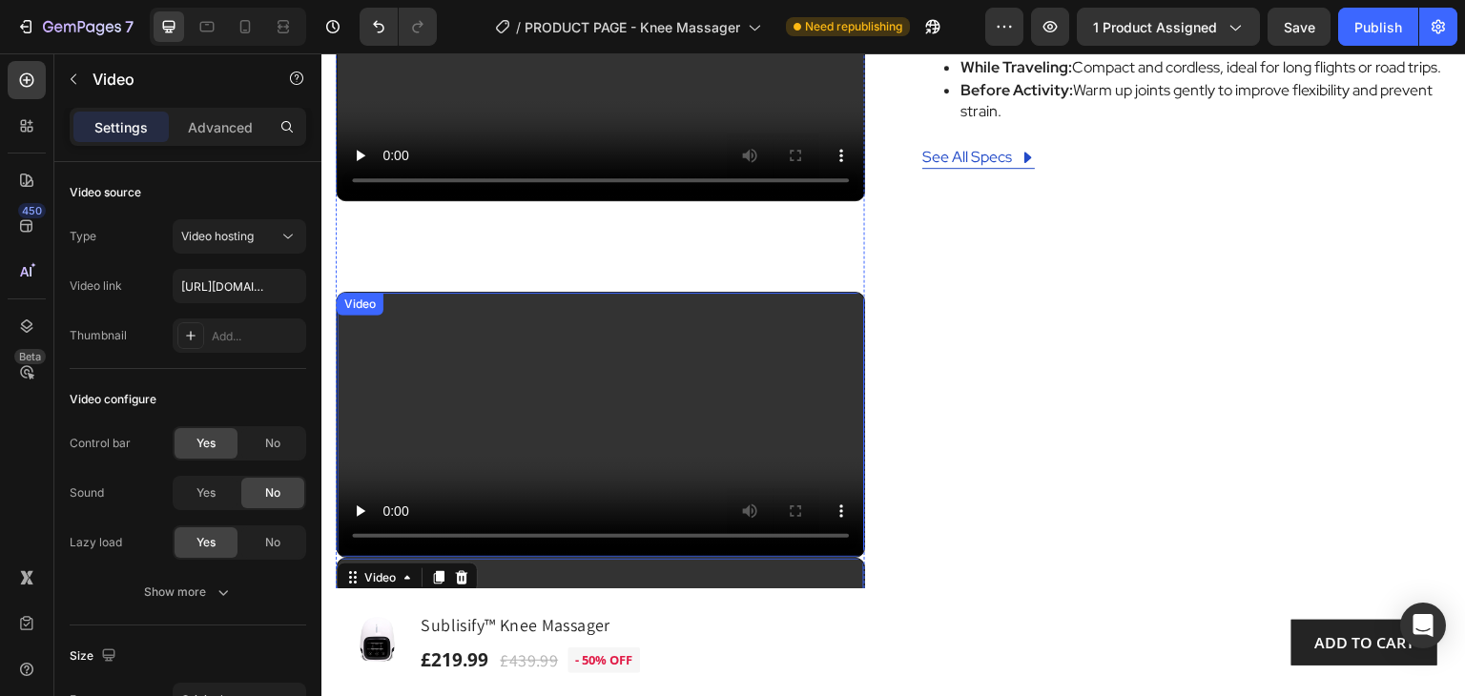
scroll to position [1077, 0]
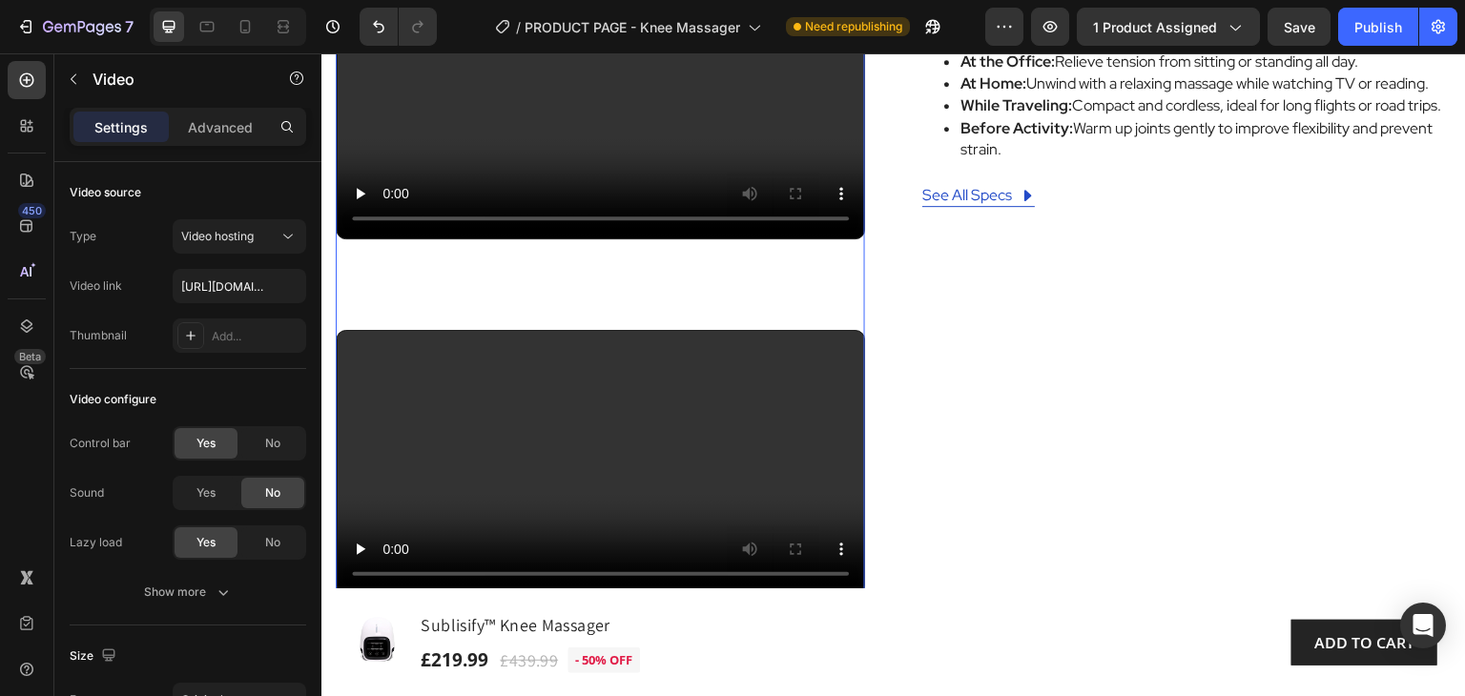
click at [819, 315] on div "Video Video Video" at bounding box center [600, 418] width 529 height 888
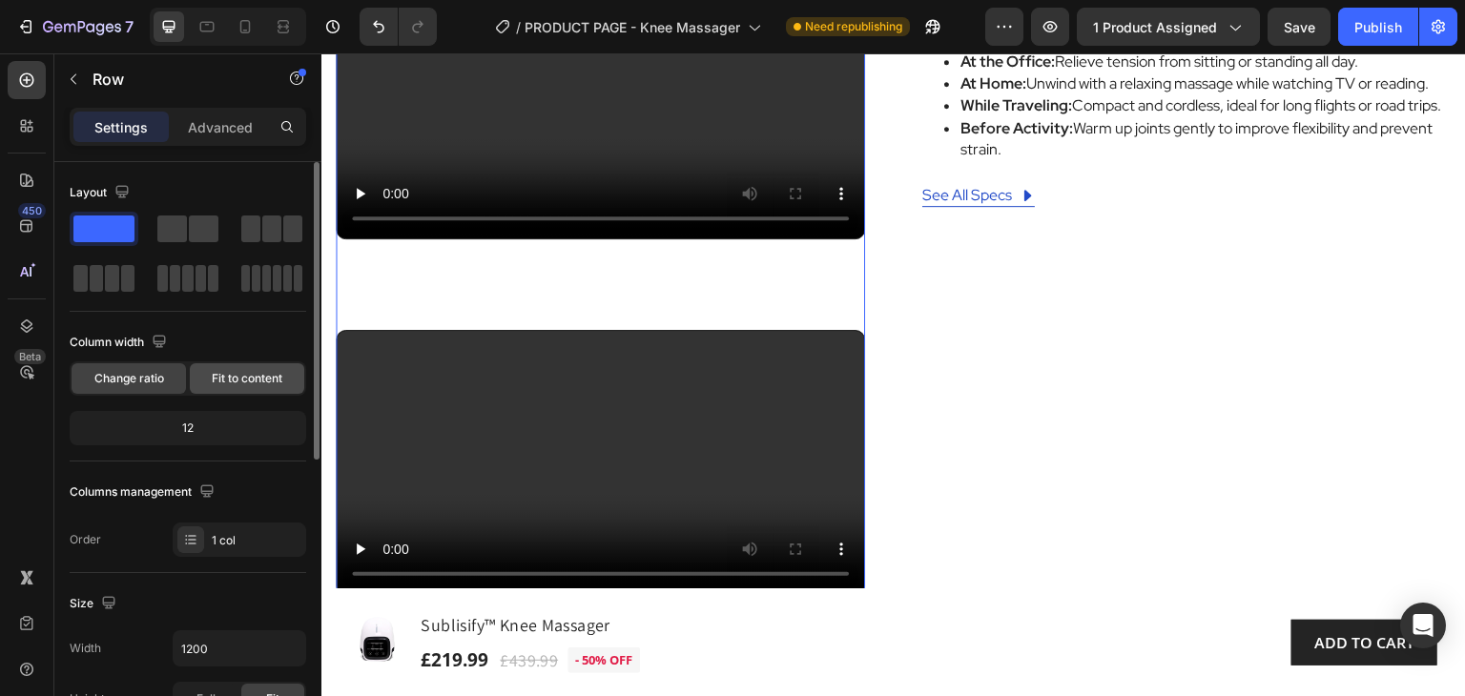
click at [244, 378] on span "Fit to content" at bounding box center [247, 378] width 71 height 17
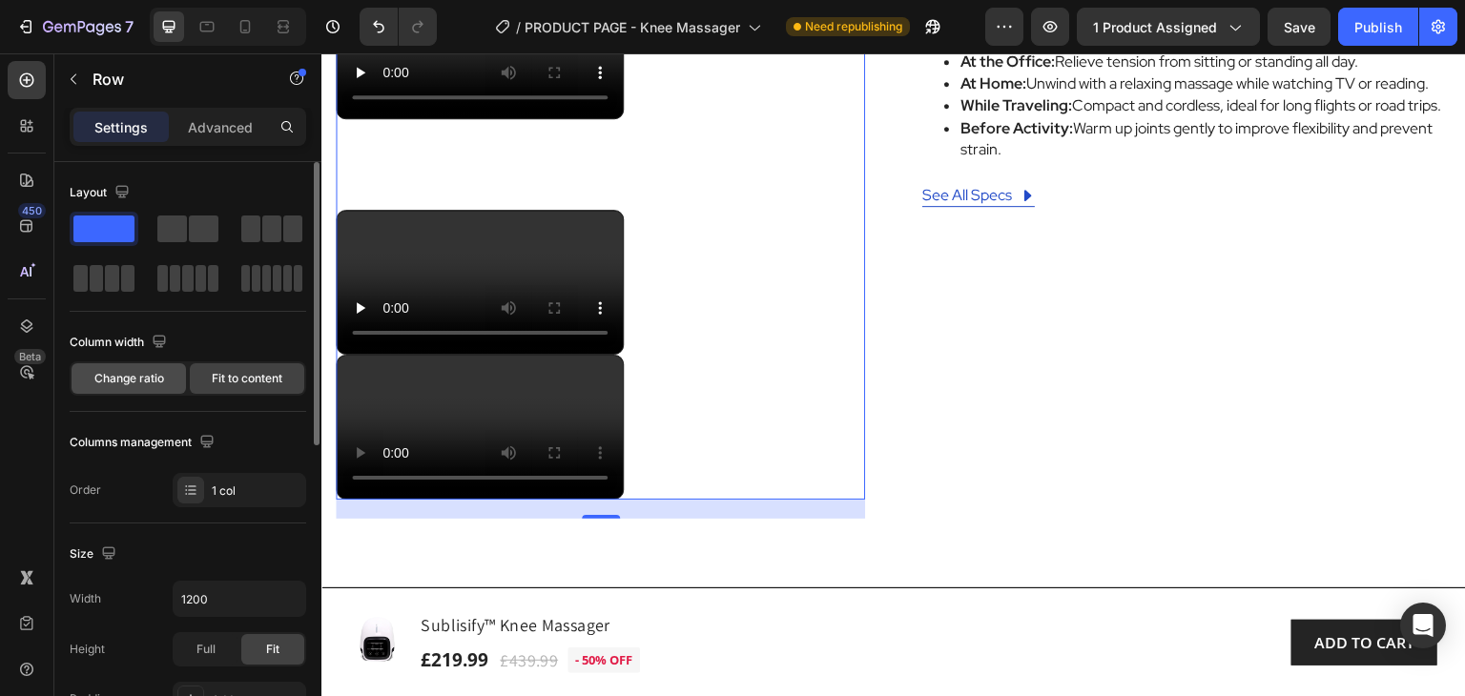
click at [129, 383] on span "Change ratio" at bounding box center [129, 378] width 70 height 17
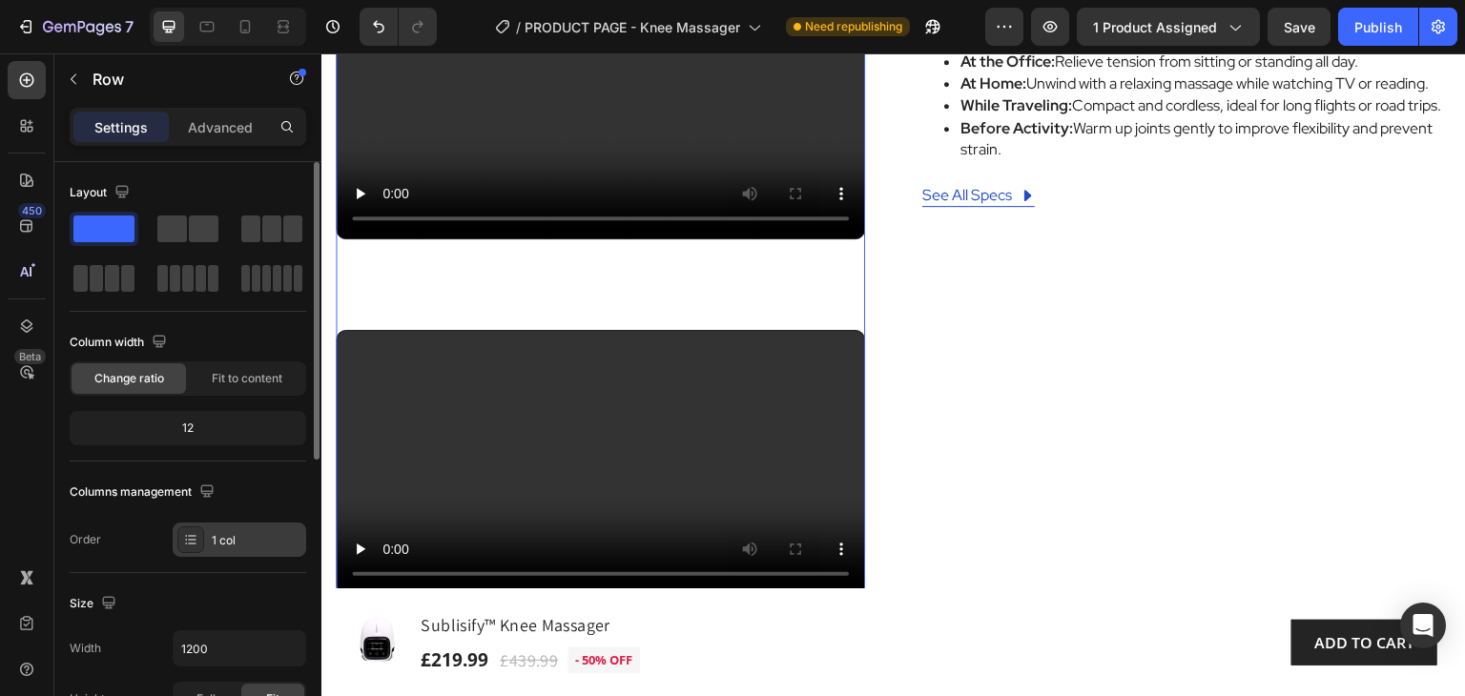
scroll to position [191, 0]
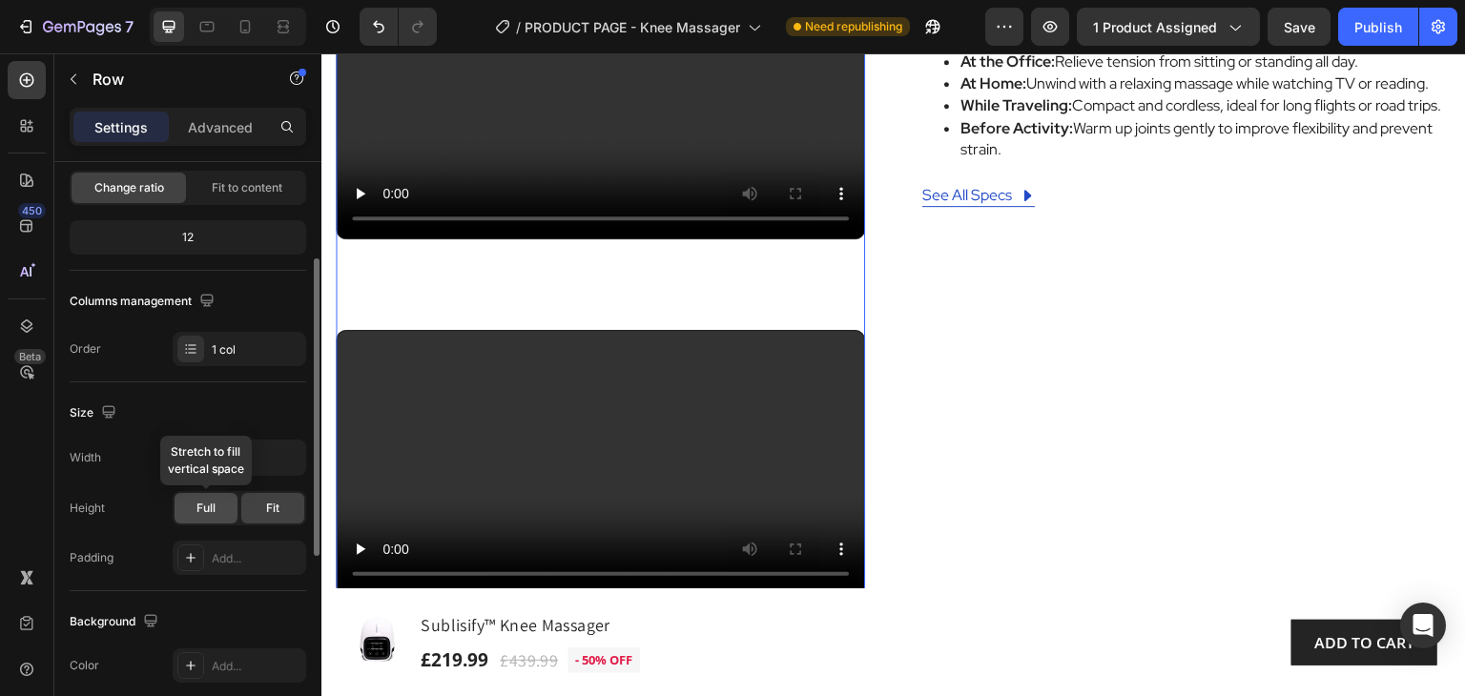
click at [204, 506] on span "Full" at bounding box center [205, 508] width 19 height 17
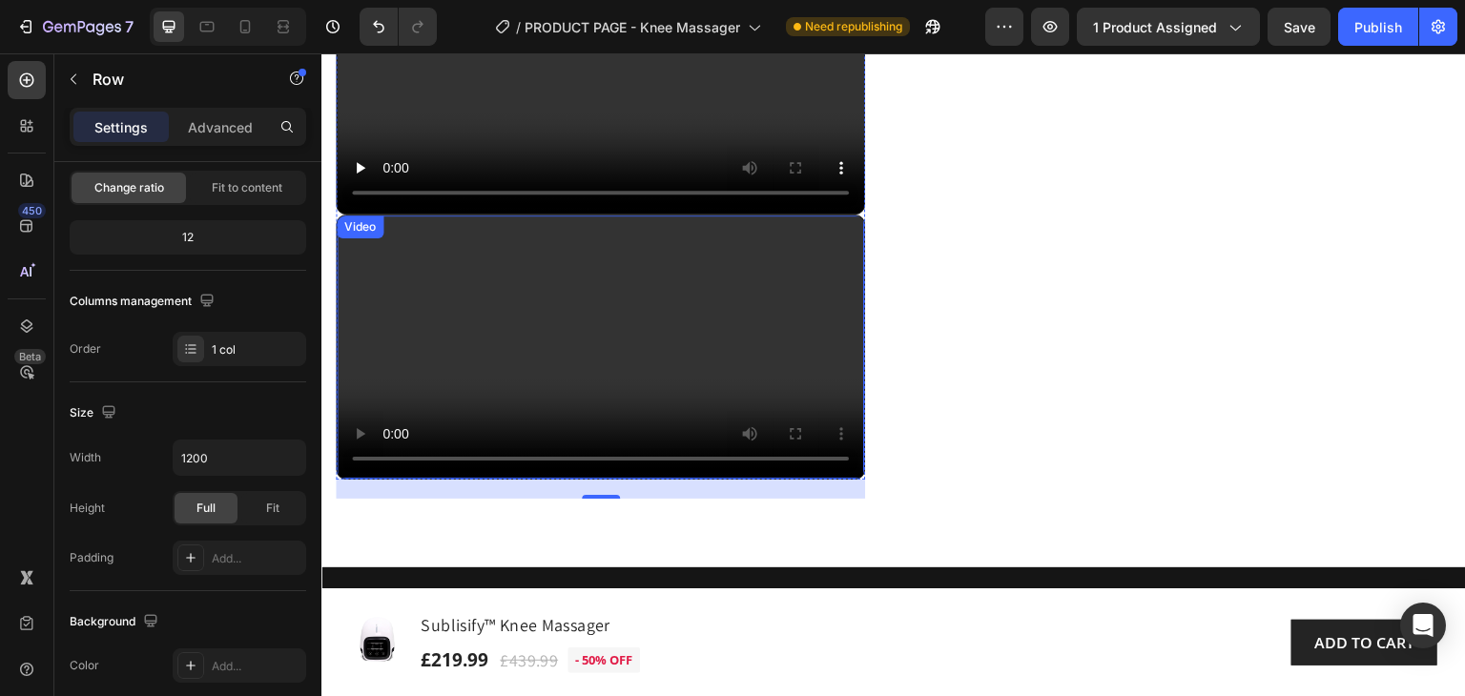
scroll to position [1267, 0]
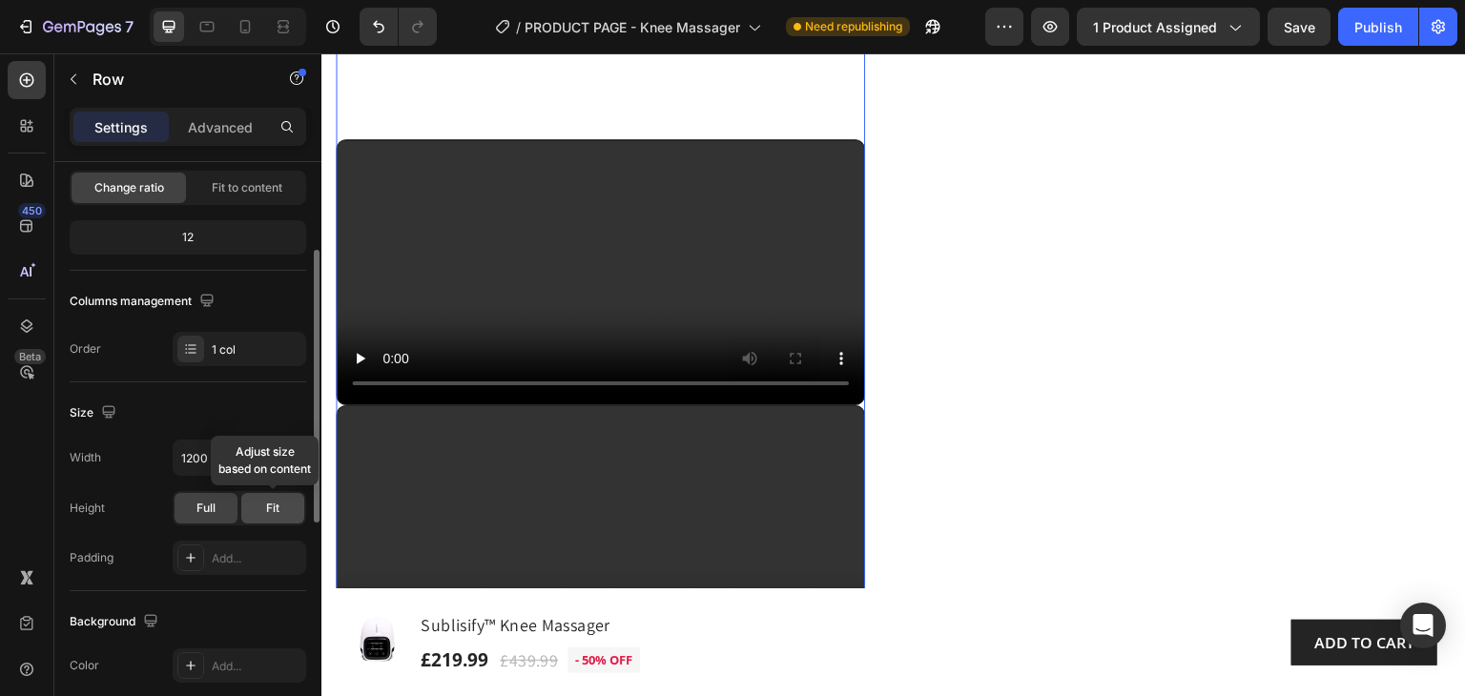
click at [277, 504] on span "Fit" at bounding box center [272, 508] width 13 height 17
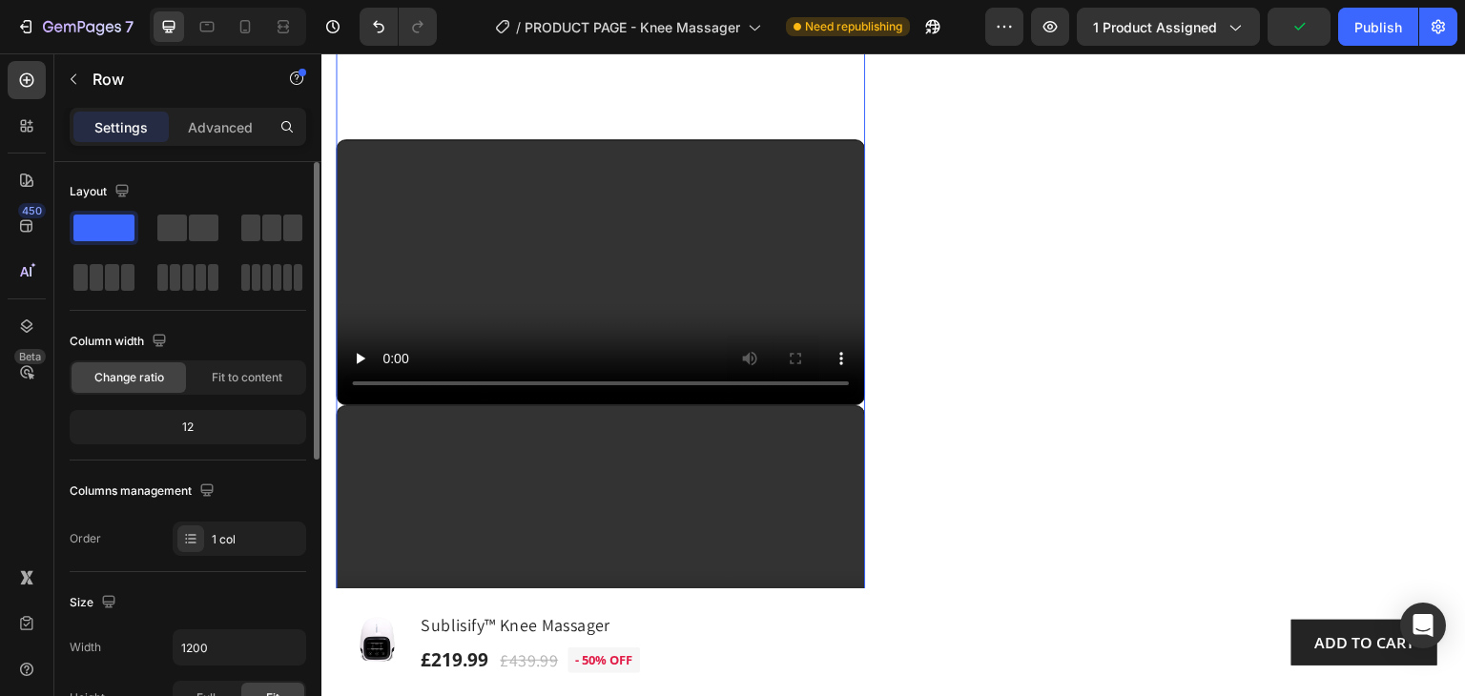
scroll to position [0, 0]
click at [236, 119] on p "Advanced" at bounding box center [220, 127] width 65 height 20
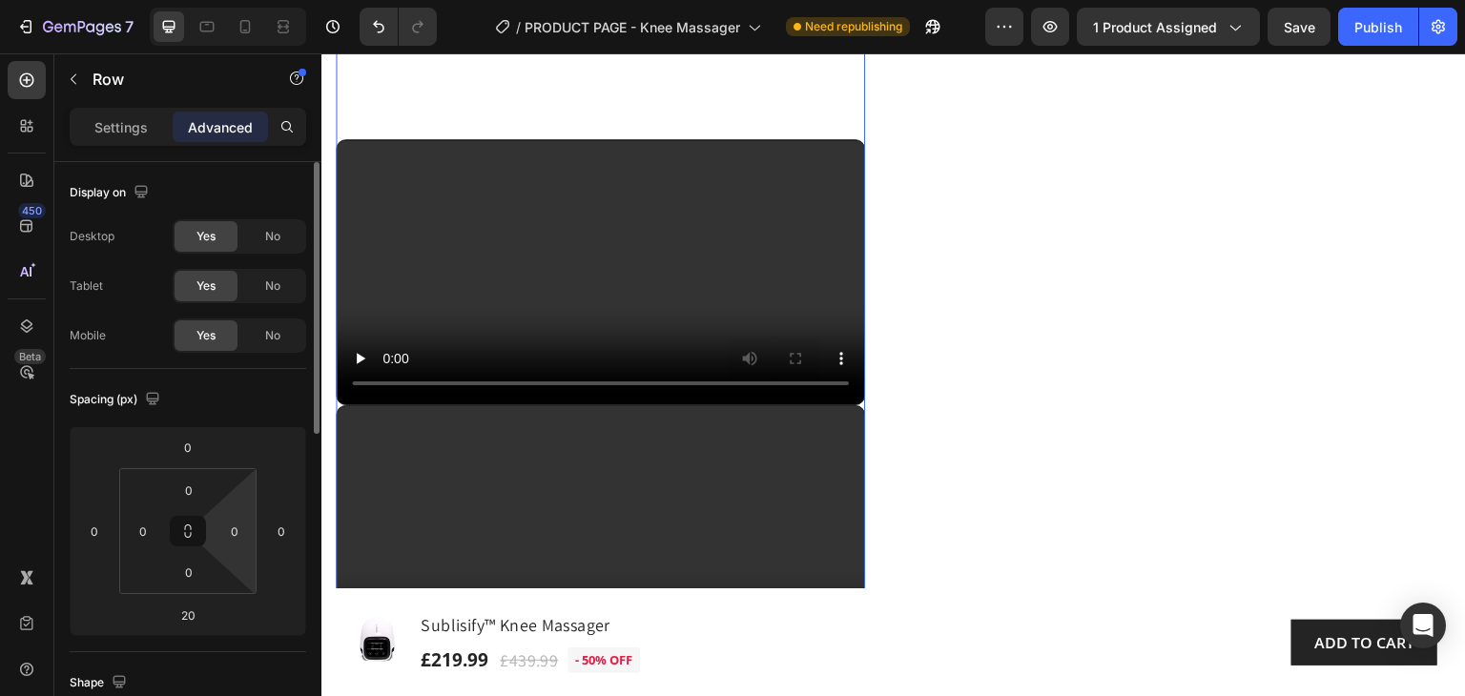
scroll to position [191, 0]
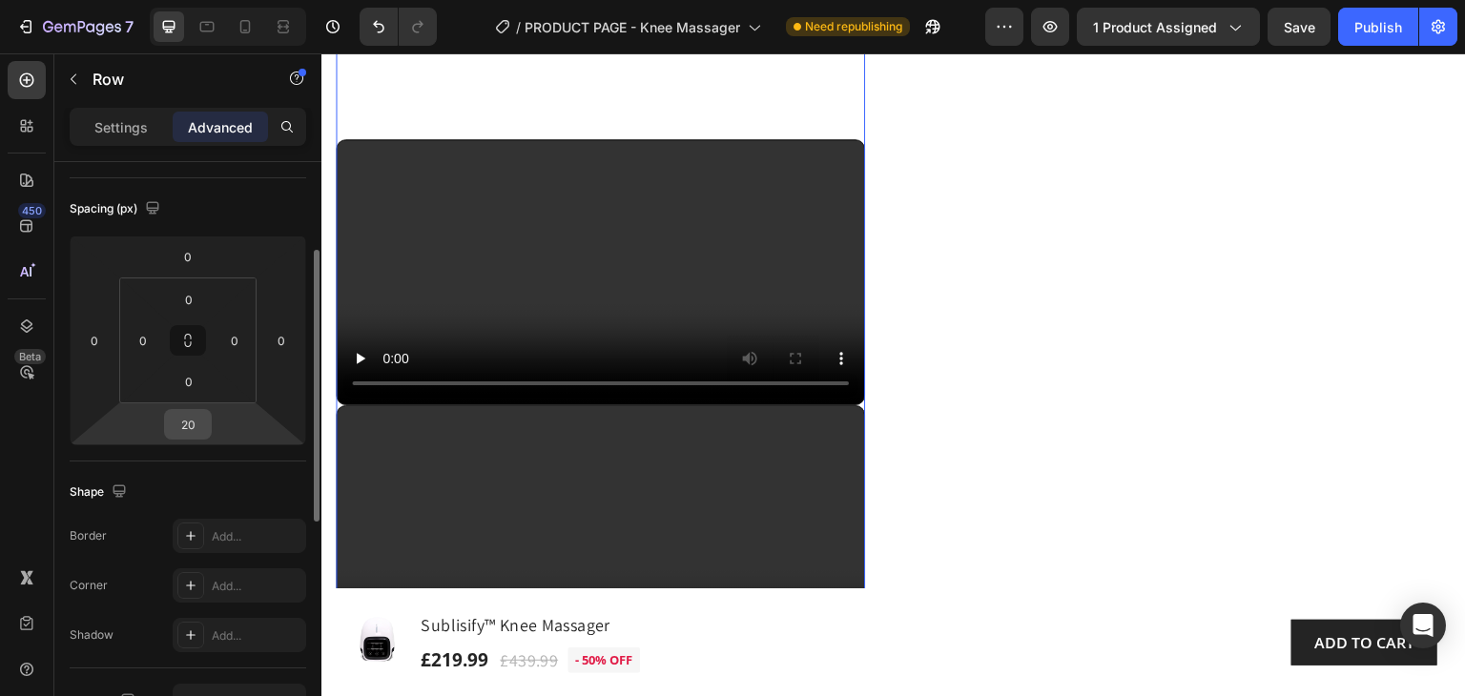
click at [196, 424] on input "20" at bounding box center [188, 424] width 38 height 29
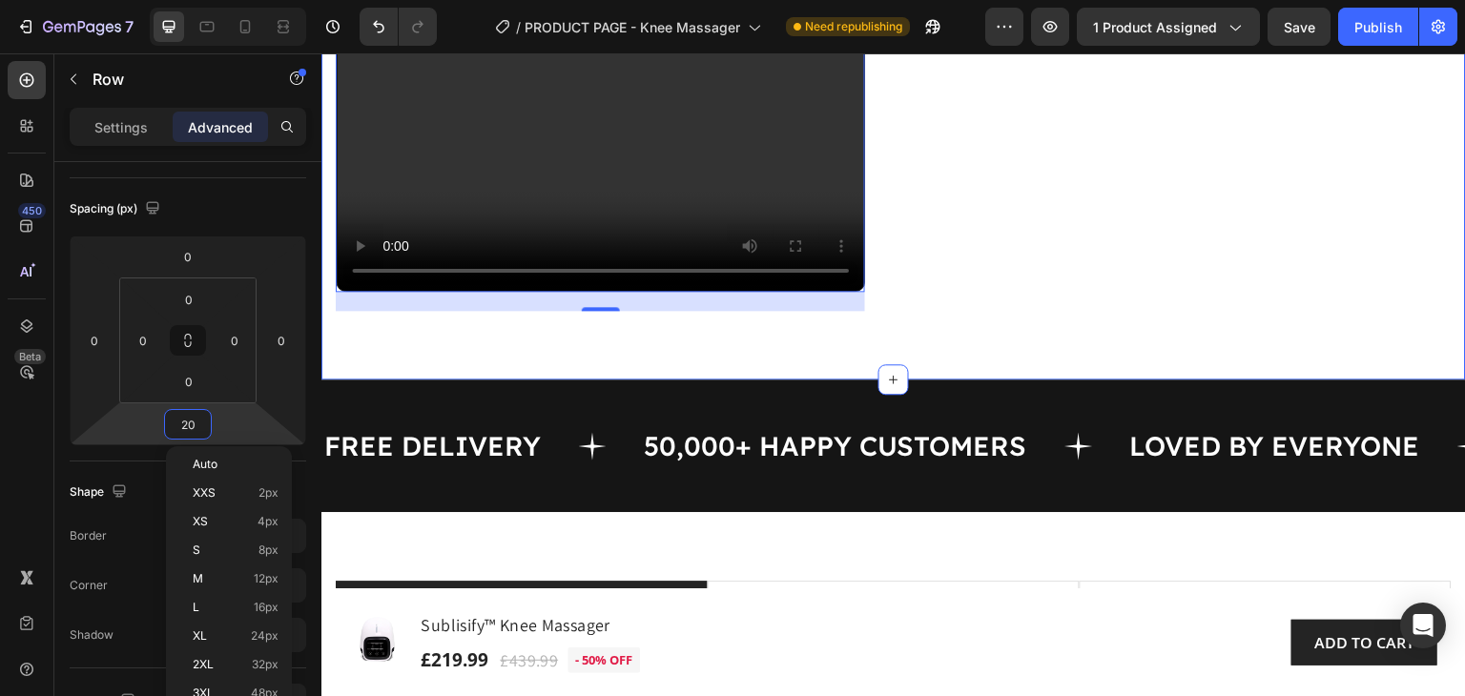
scroll to position [1649, 0]
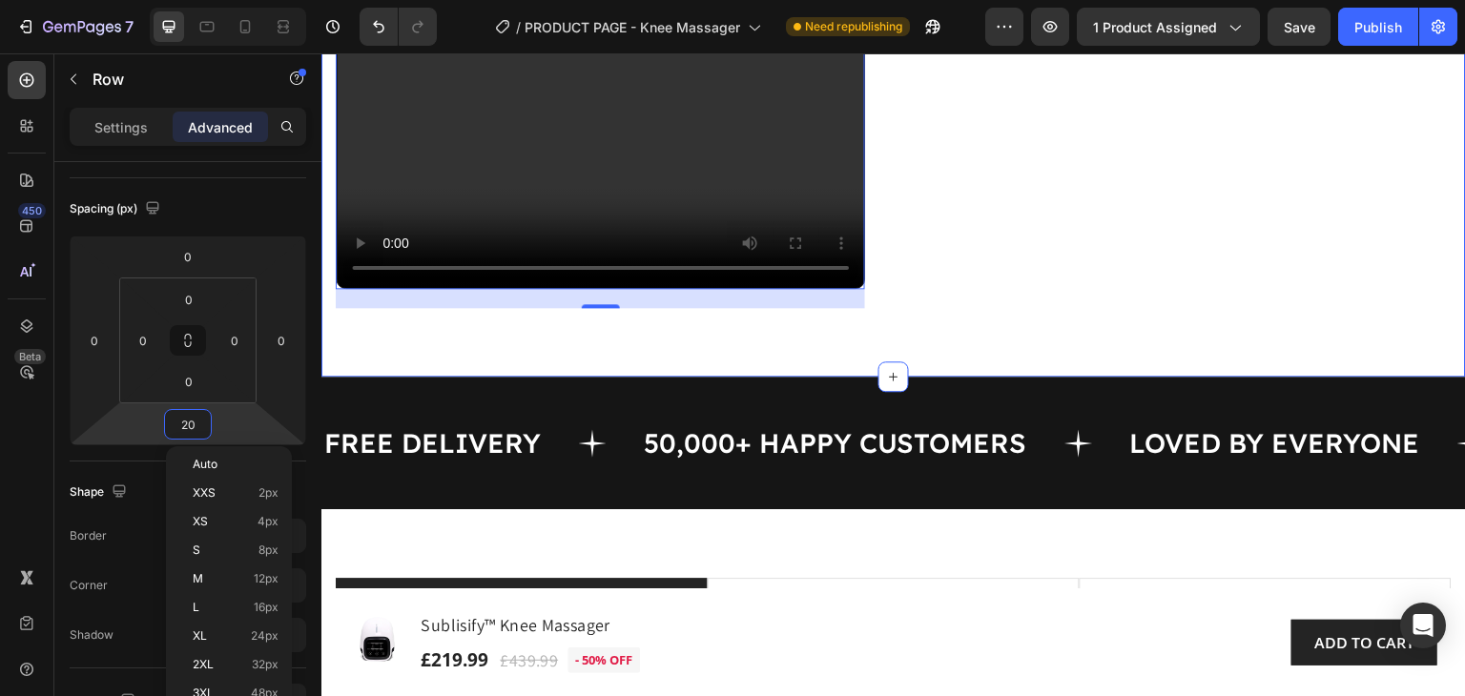
type input "0"
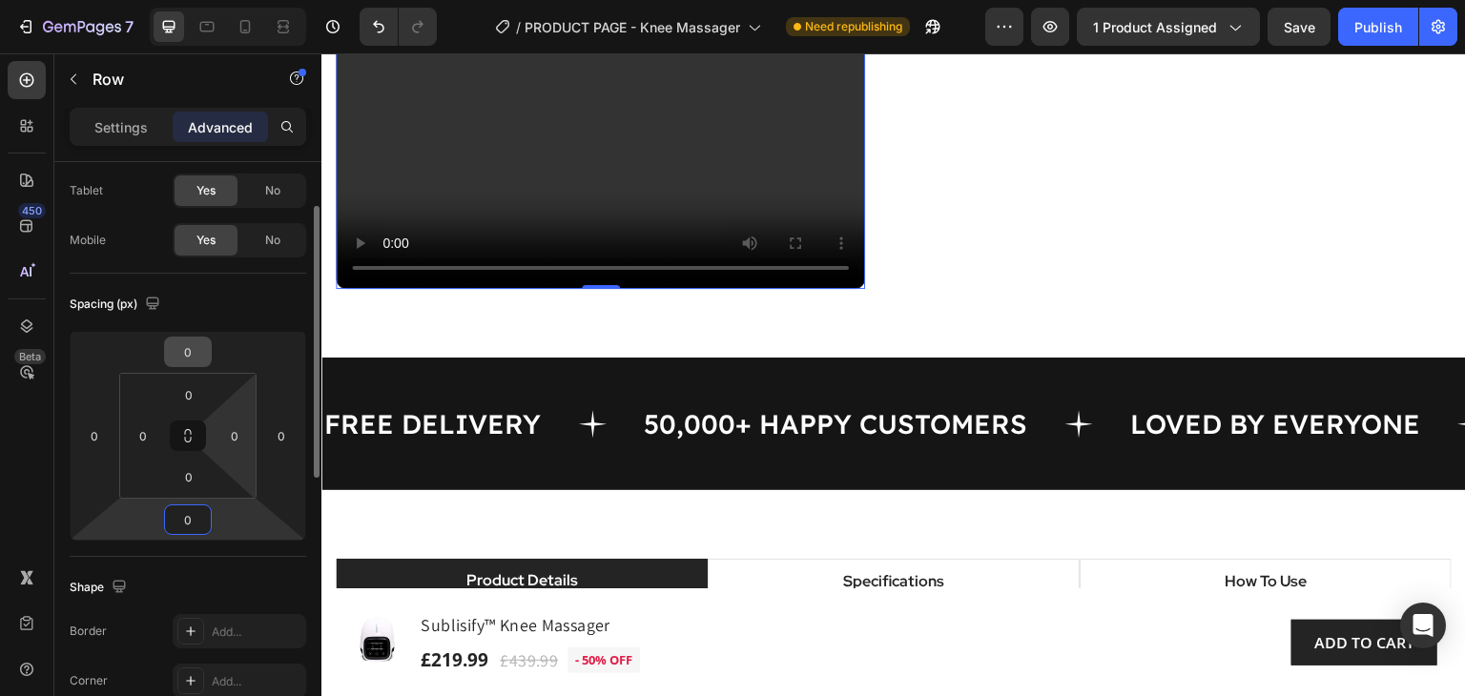
scroll to position [0, 0]
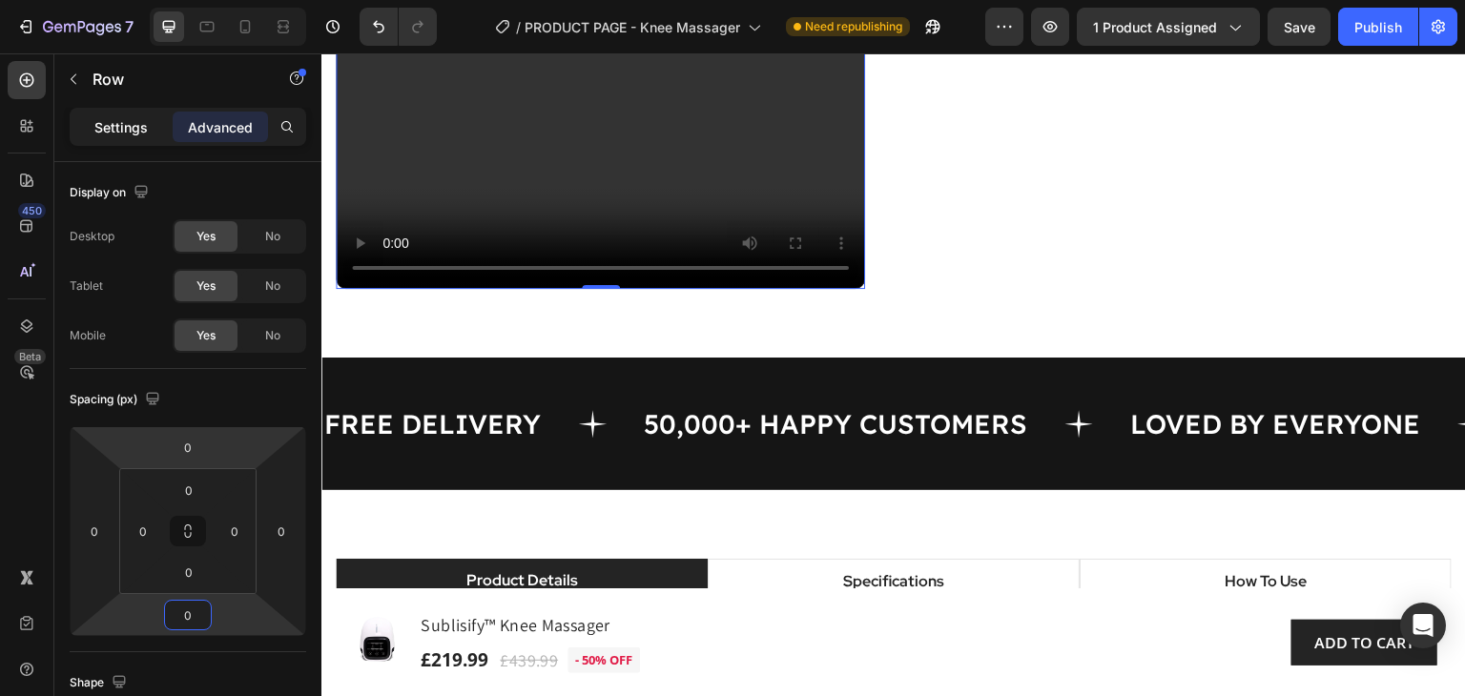
click at [119, 131] on p "Settings" at bounding box center [120, 127] width 53 height 20
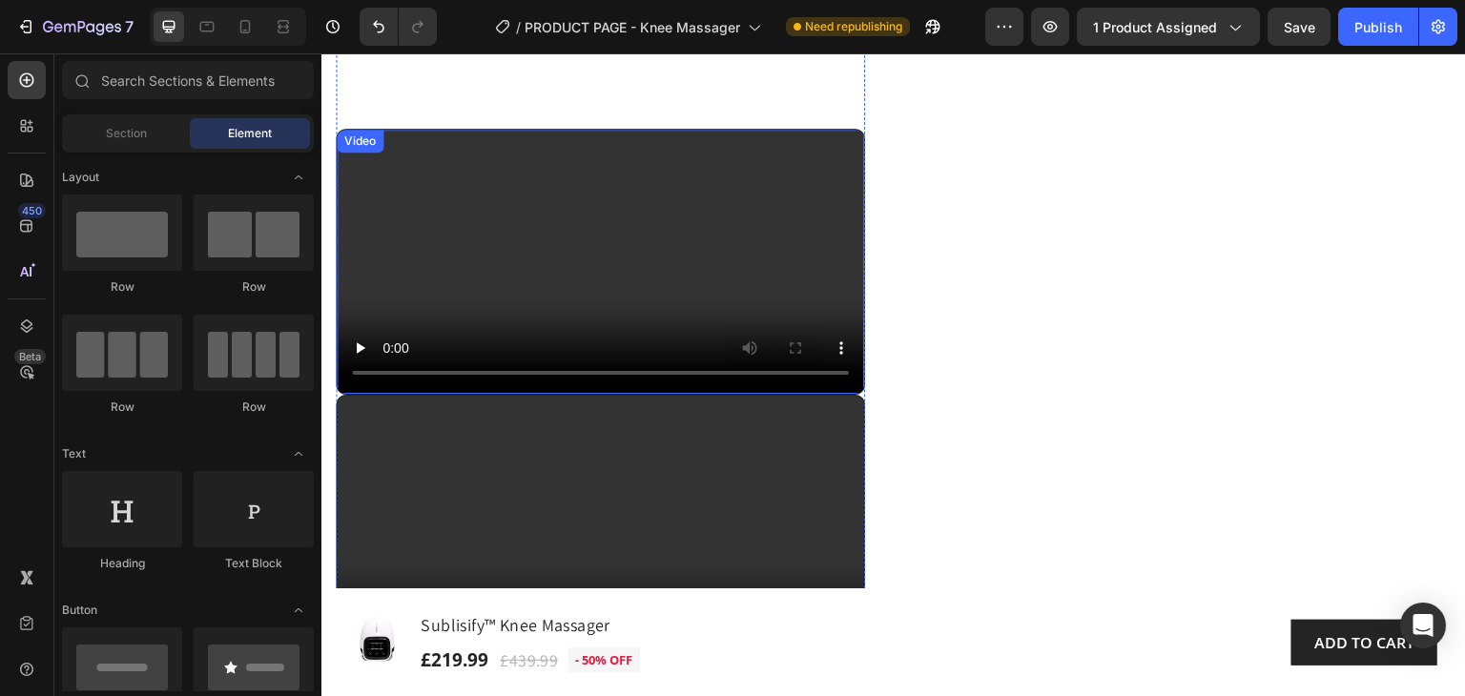
scroll to position [1400, 0]
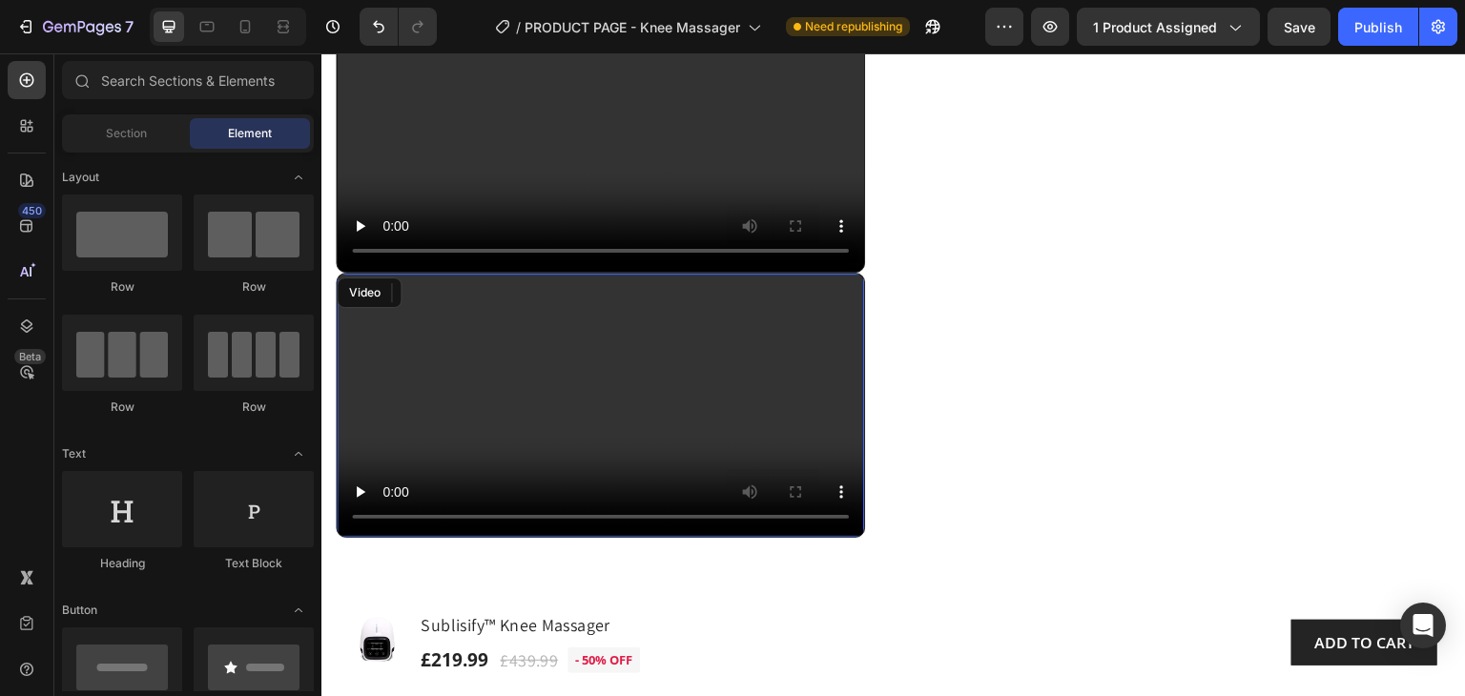
click at [810, 380] on video at bounding box center [600, 406] width 527 height 264
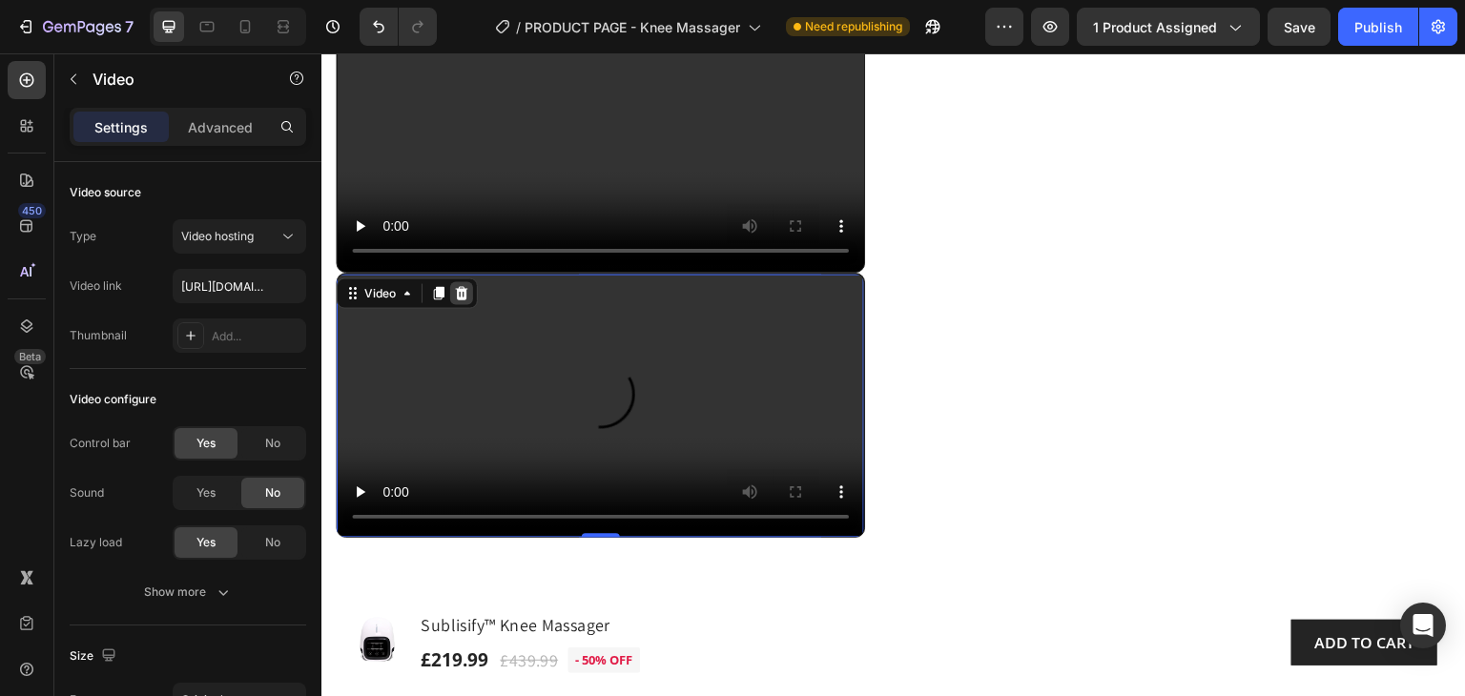
click at [469, 304] on div at bounding box center [461, 292] width 23 height 23
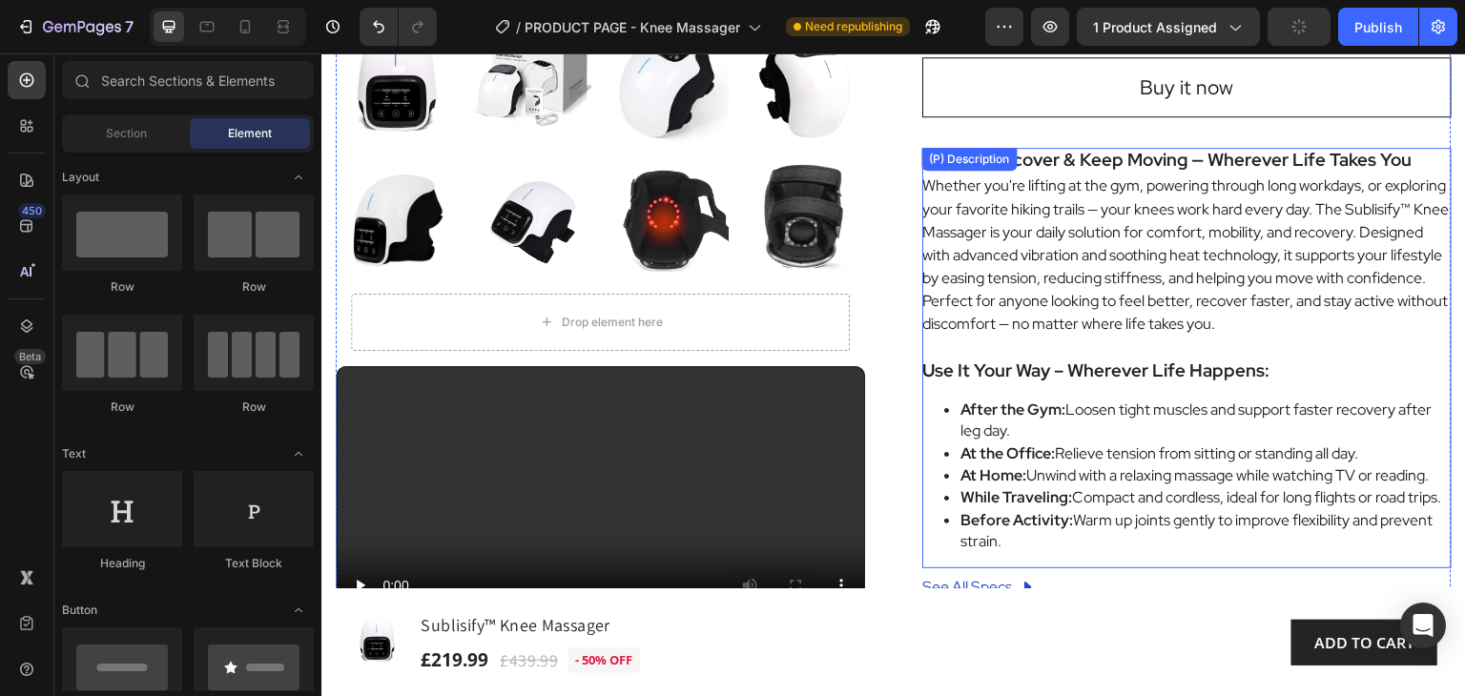
scroll to position [637, 0]
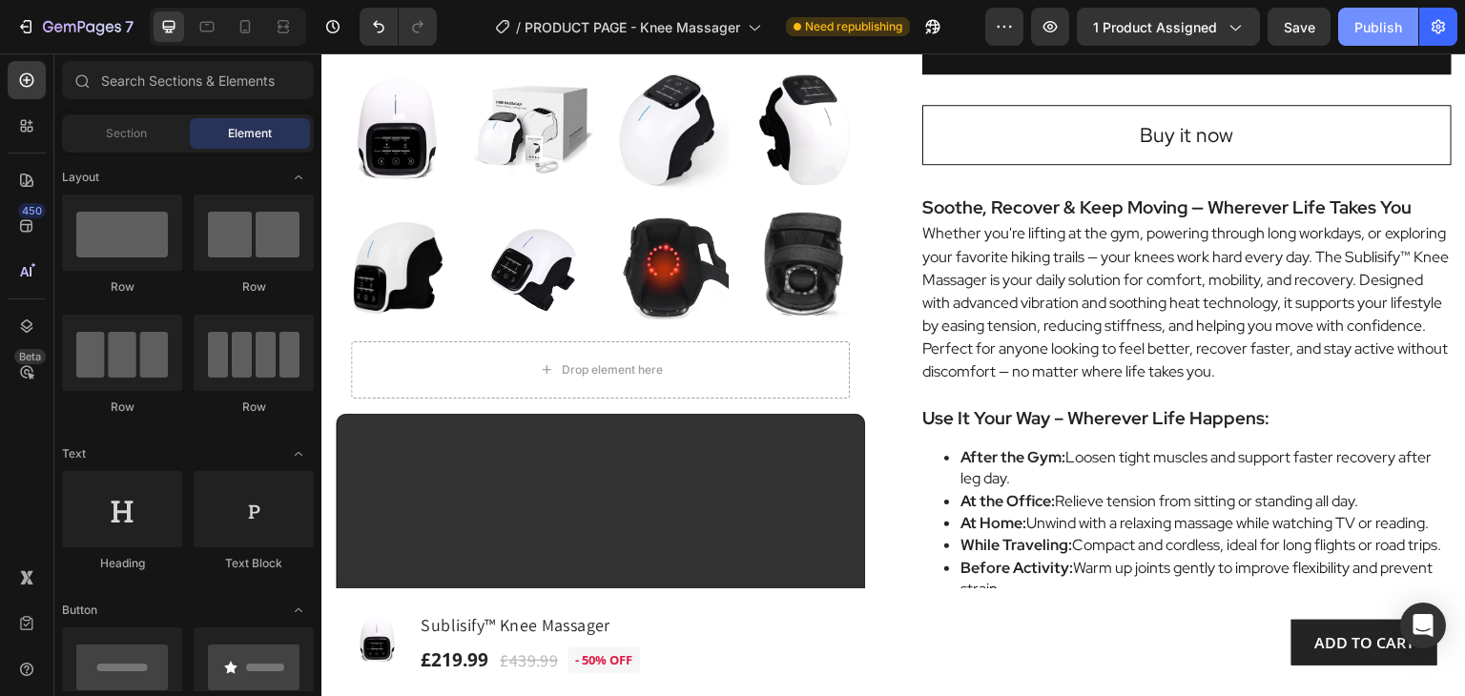
click at [1377, 23] on div "Publish" at bounding box center [1378, 27] width 48 height 20
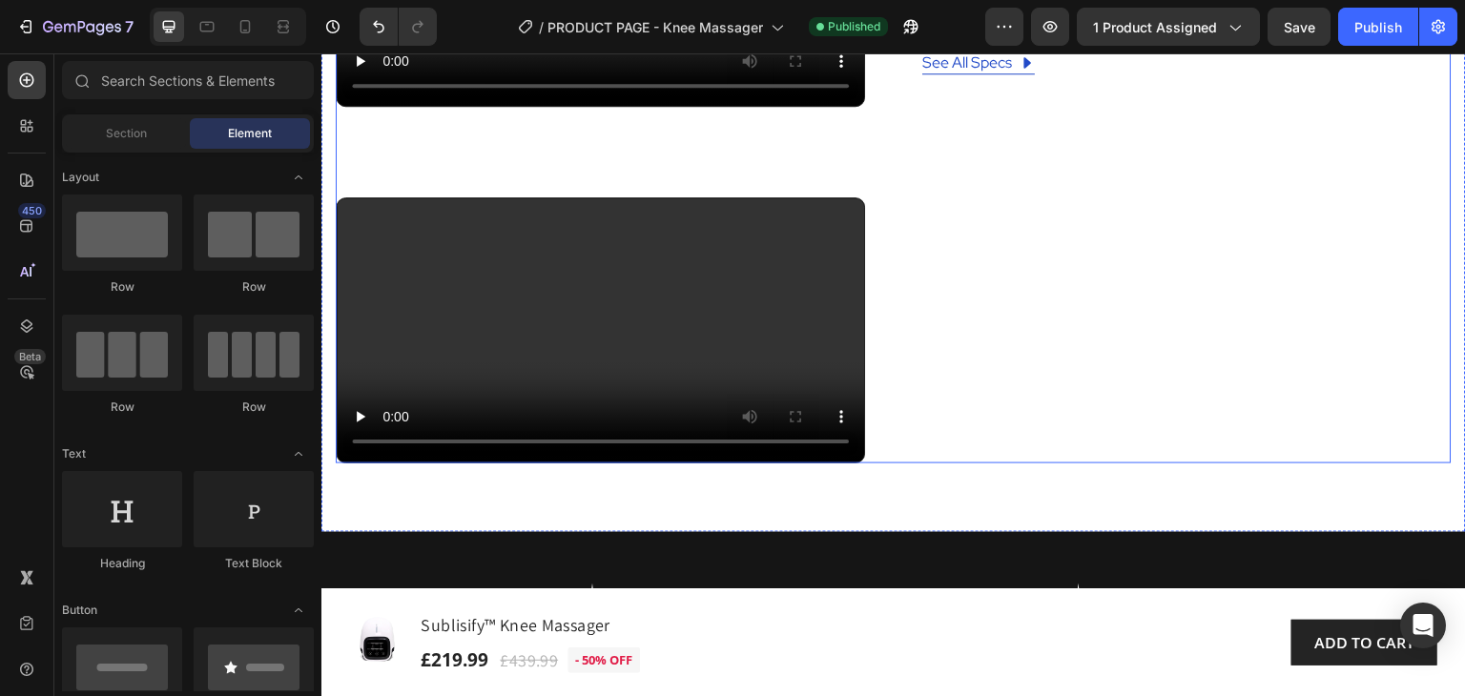
scroll to position [1495, 0]
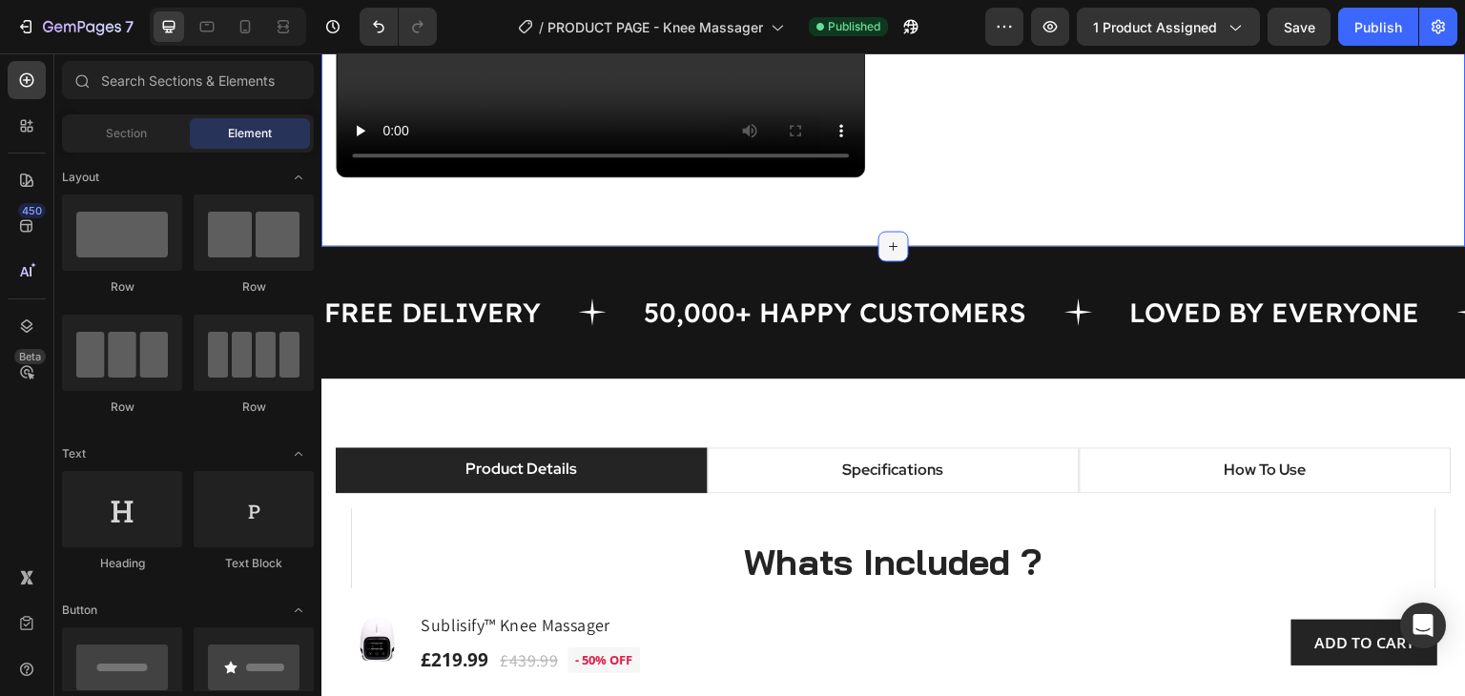
click at [886, 254] on icon at bounding box center [893, 245] width 15 height 15
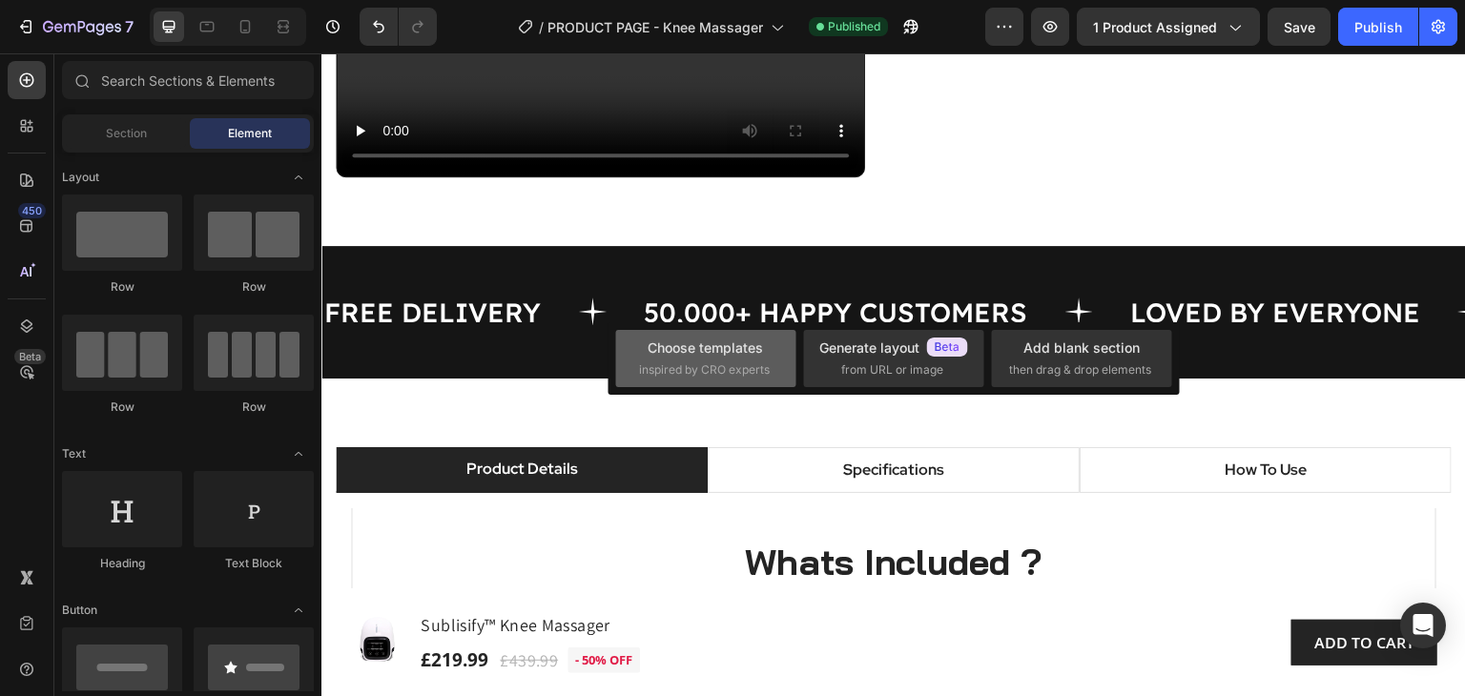
click at [730, 363] on span "inspired by CRO experts" at bounding box center [704, 369] width 131 height 17
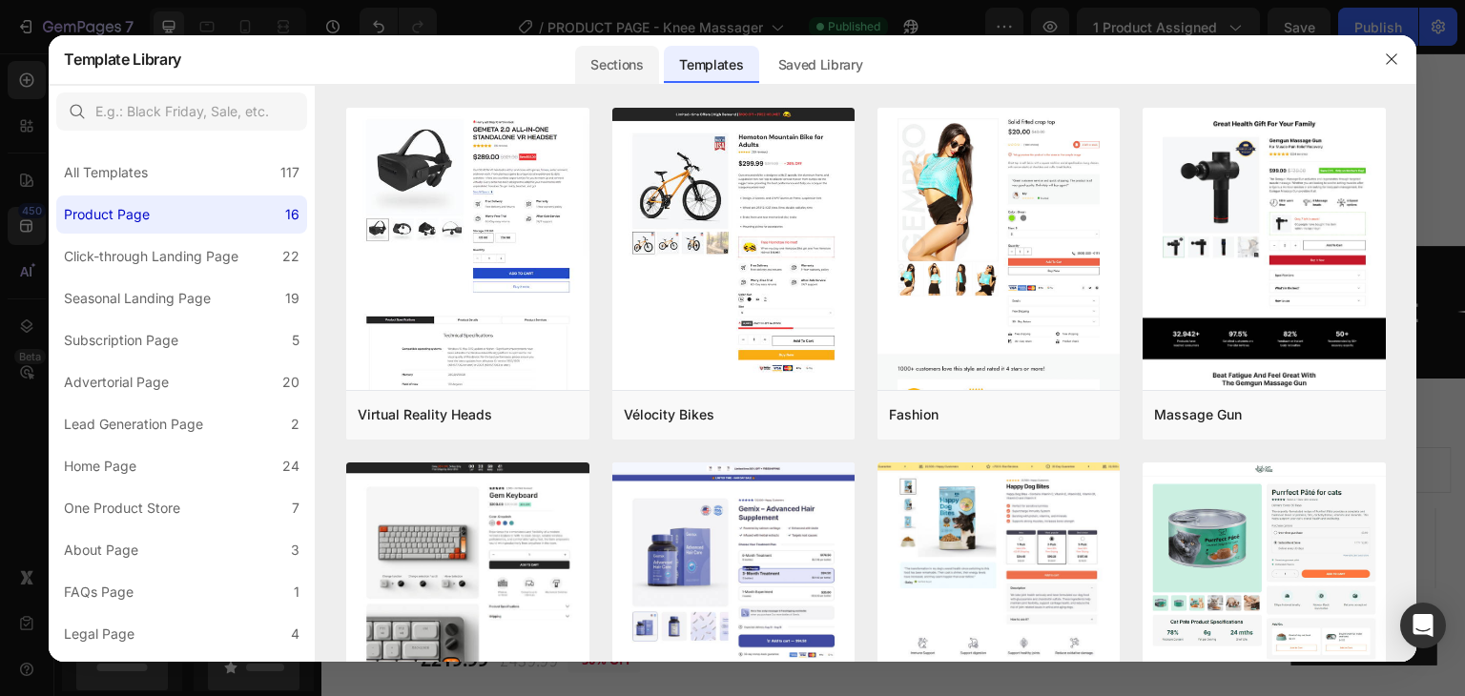
click at [606, 69] on div "Sections" at bounding box center [616, 65] width 83 height 38
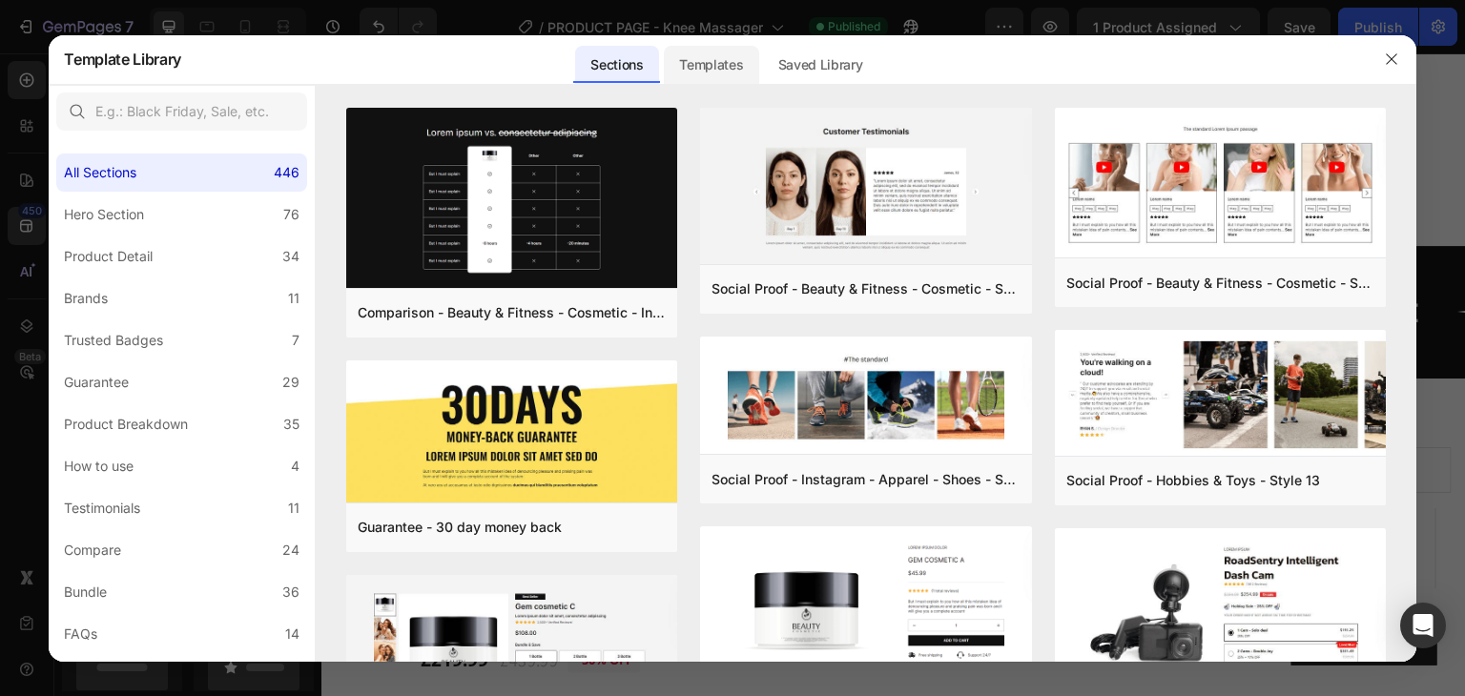
click at [705, 60] on div "Templates" at bounding box center [711, 65] width 94 height 38
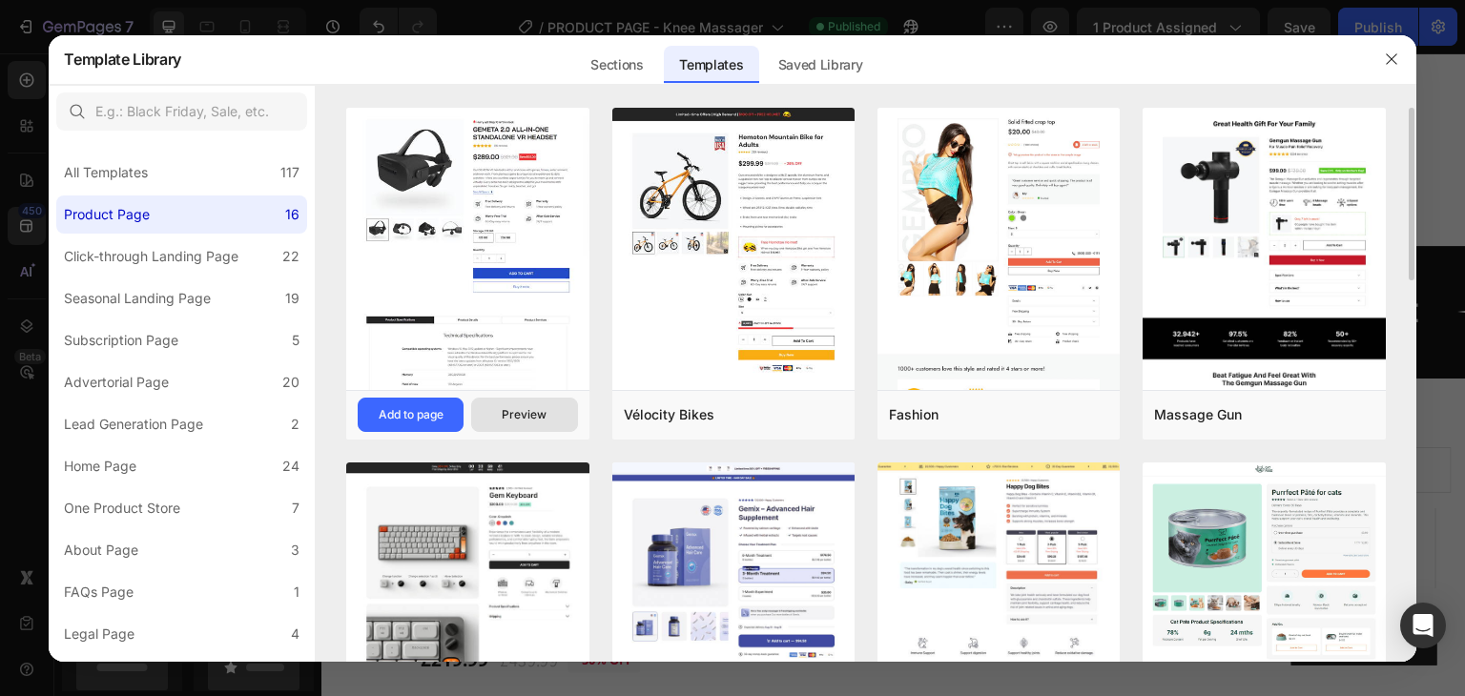
click at [519, 421] on div "Preview" at bounding box center [524, 414] width 45 height 17
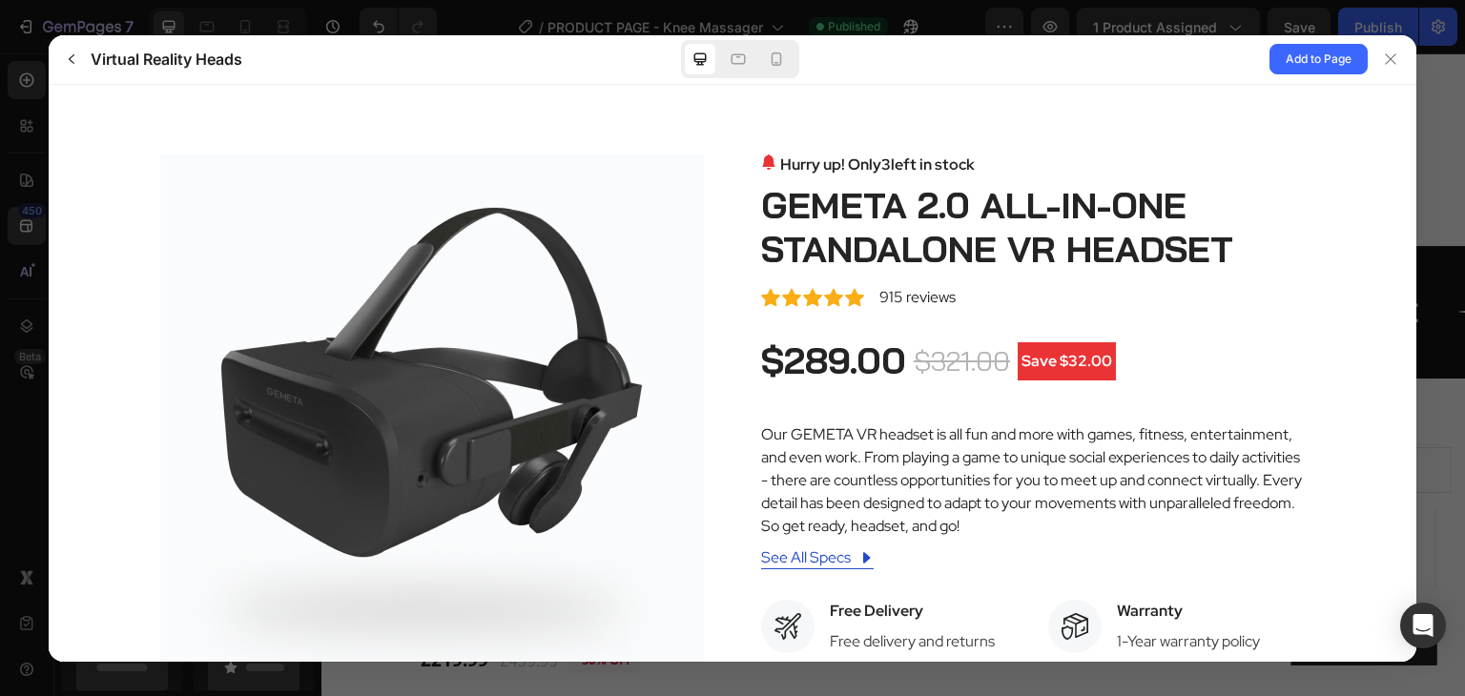
scroll to position [0, 0]
click at [1071, 156] on div "Hurry up! Only 3 left in stock OUT OF STOCK Restock soon, PREORDER NOW! HURRY! …" at bounding box center [1033, 164] width 544 height 23
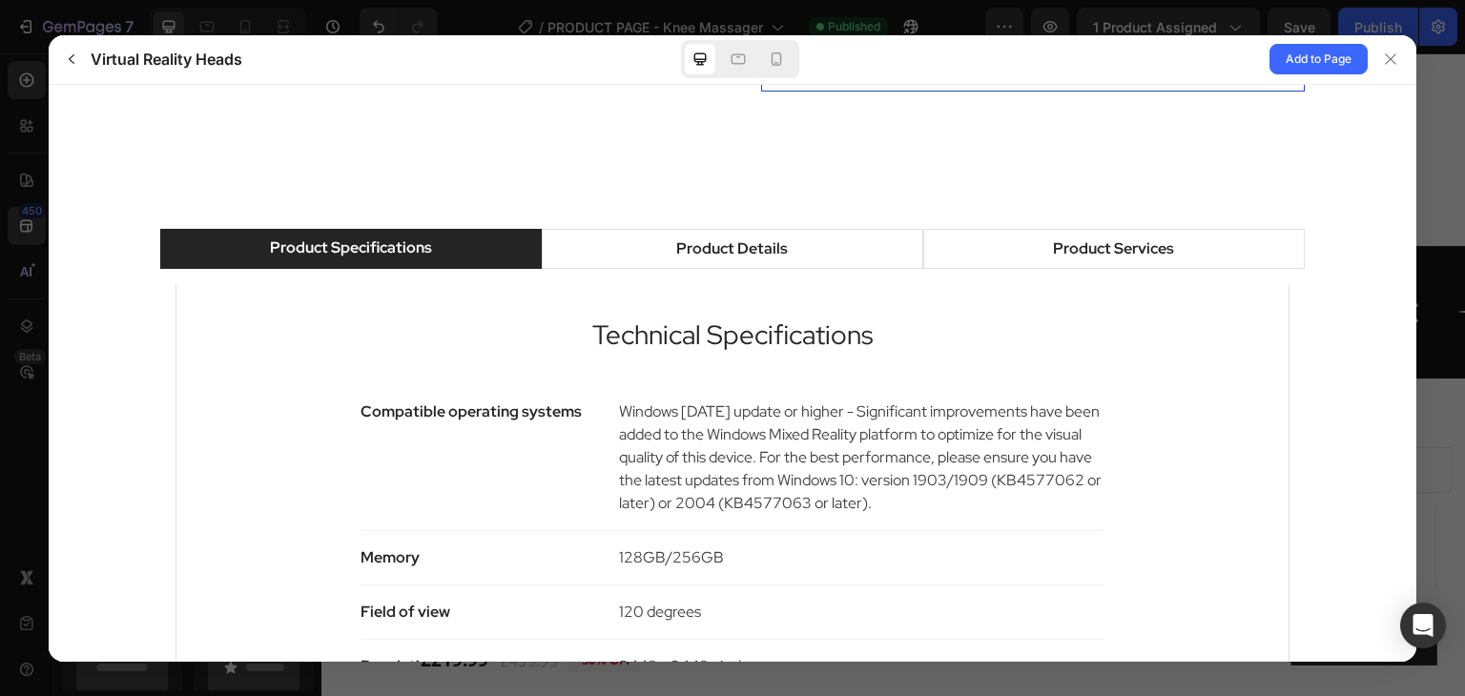
scroll to position [1049, 0]
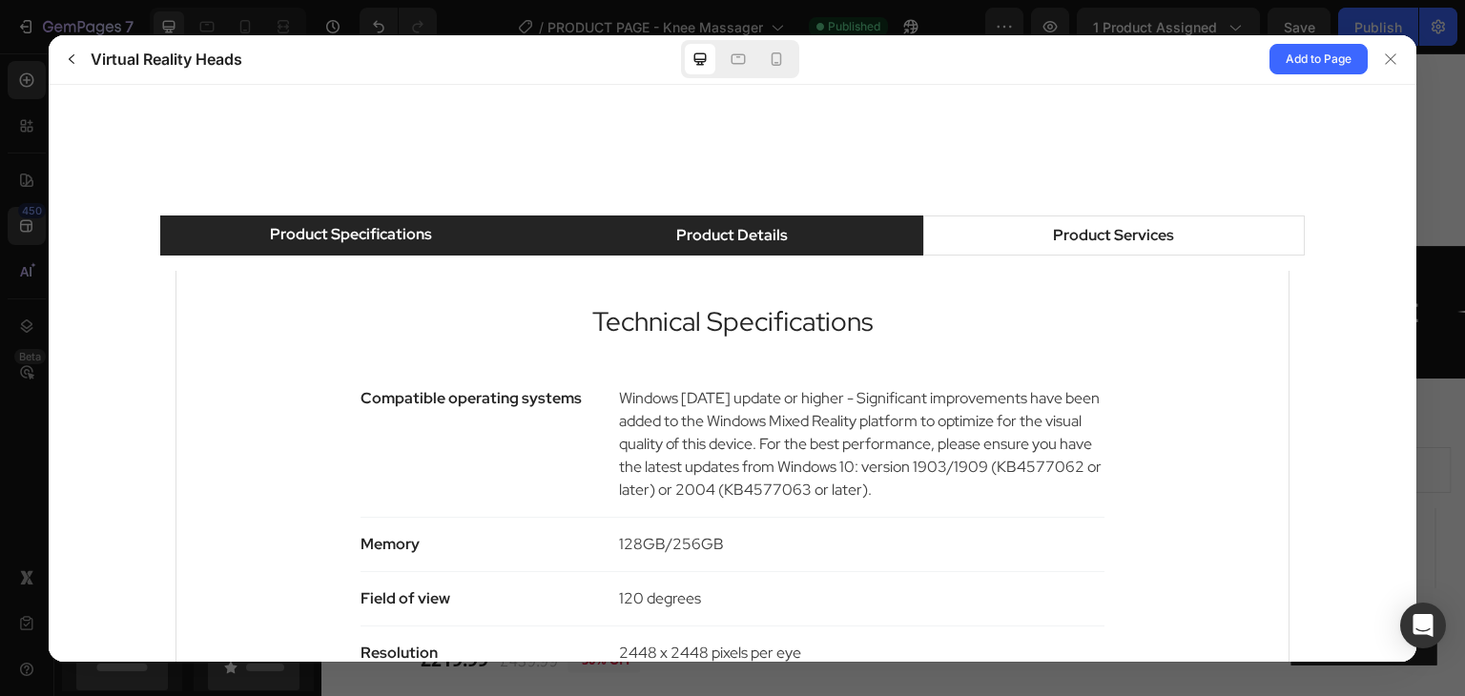
click at [750, 227] on div "Product Details" at bounding box center [732, 234] width 112 height 23
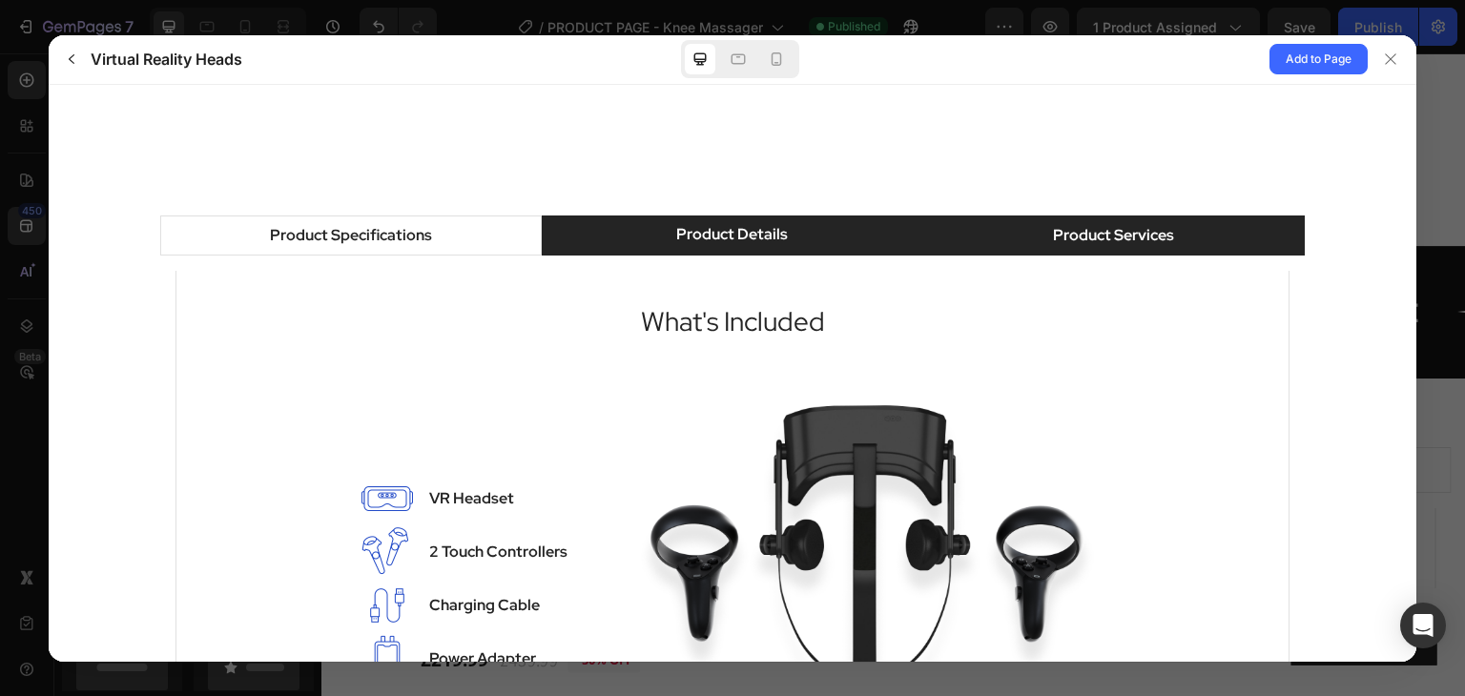
click at [1078, 246] on div "Product Services" at bounding box center [1113, 234] width 121 height 23
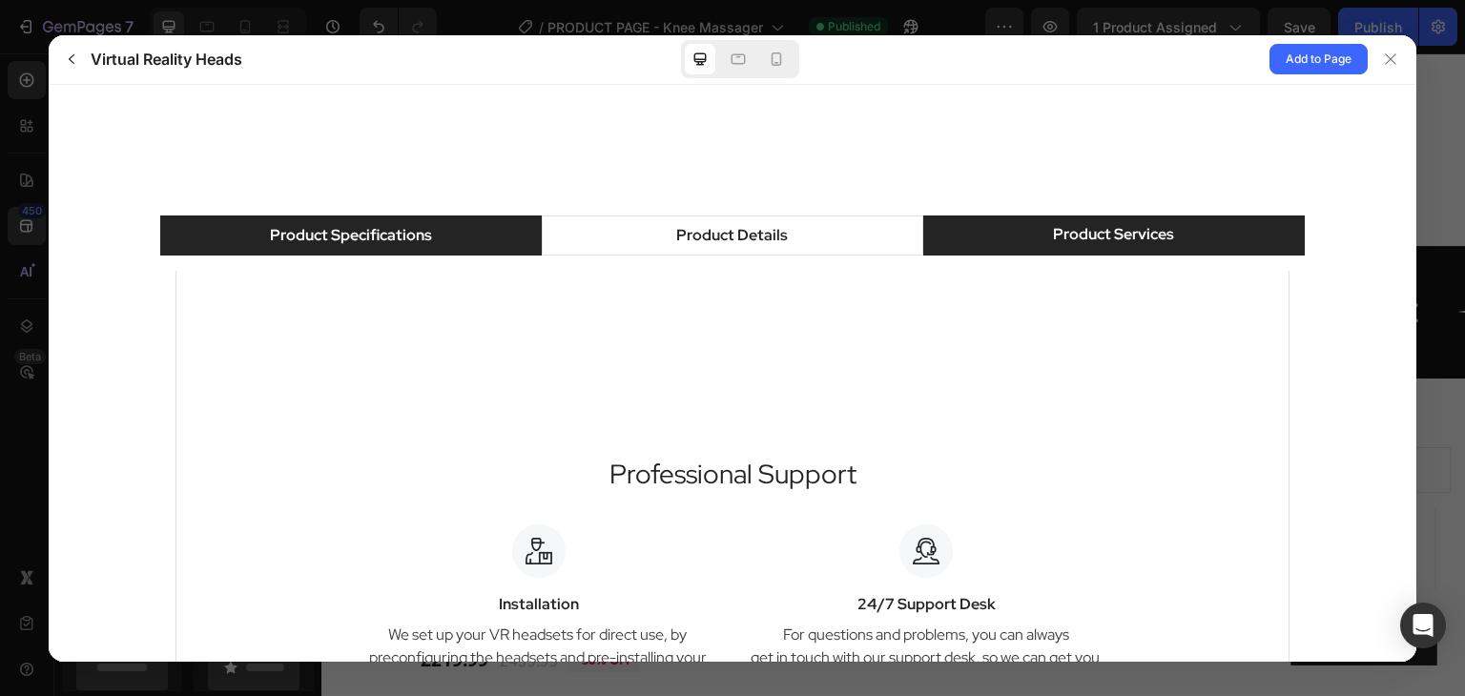
click at [420, 235] on div "Product Specifications" at bounding box center [351, 234] width 162 height 23
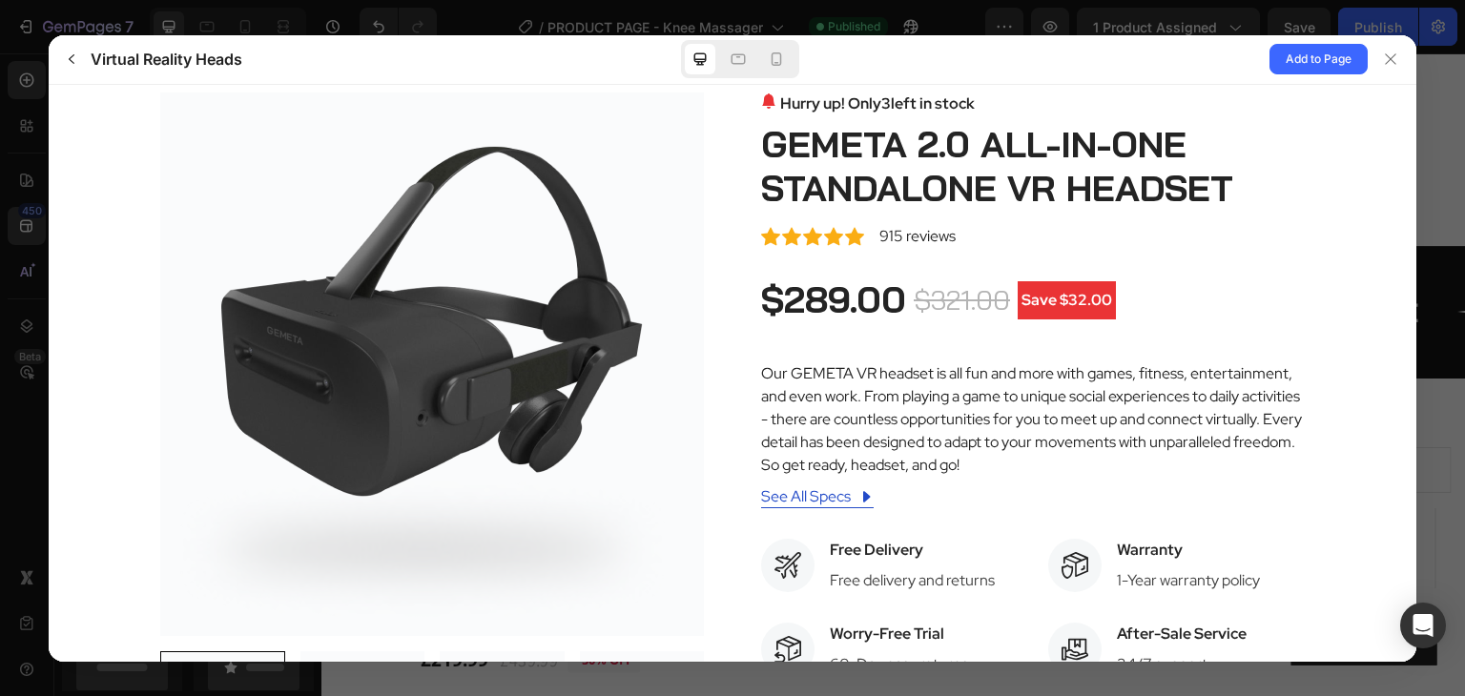
scroll to position [0, 0]
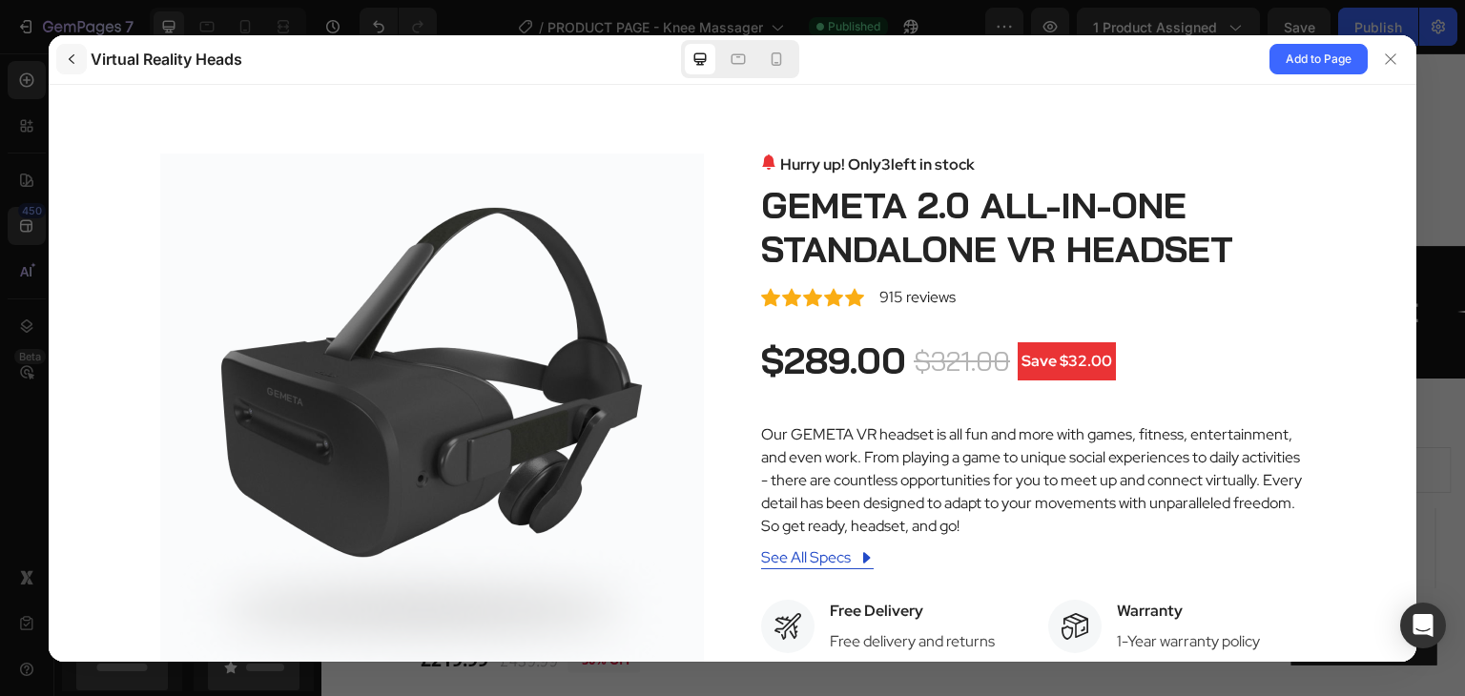
click at [72, 65] on icon "button" at bounding box center [71, 58] width 15 height 15
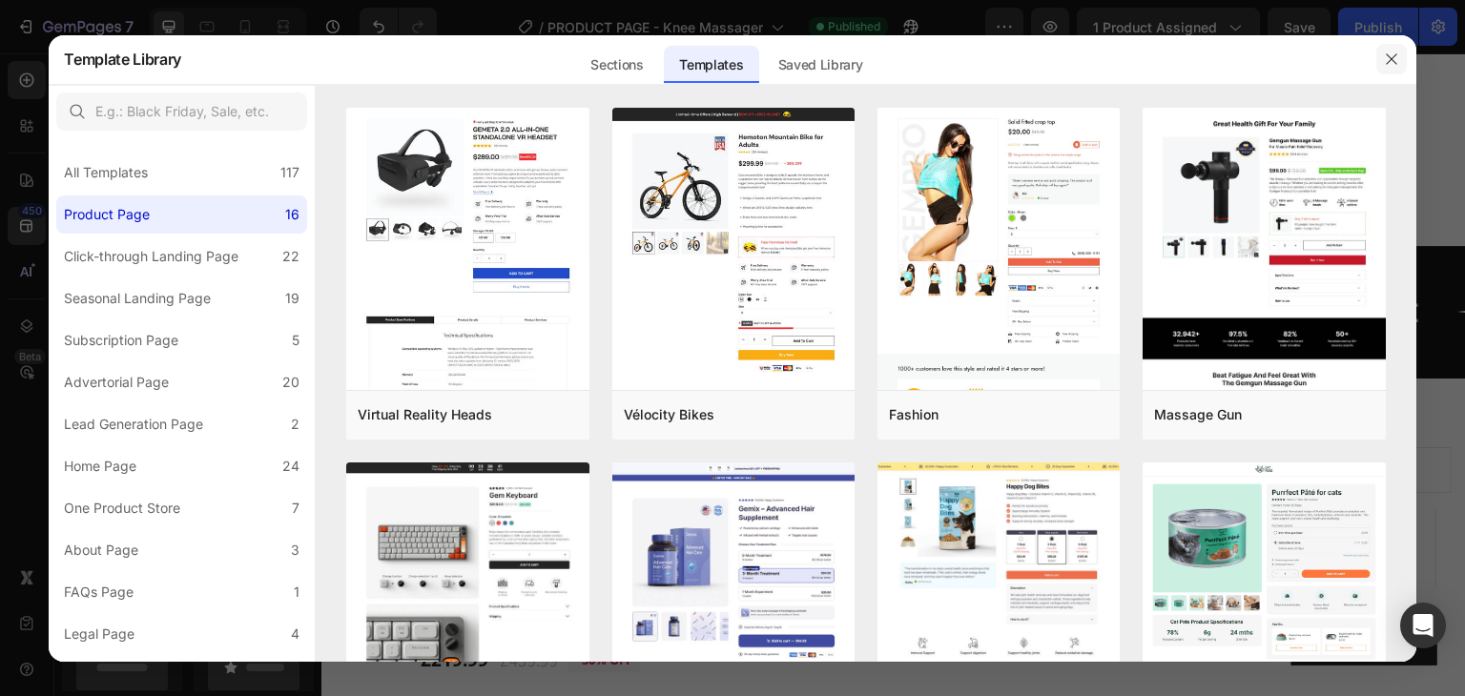
click at [1393, 62] on icon "button" at bounding box center [1391, 58] width 10 height 10
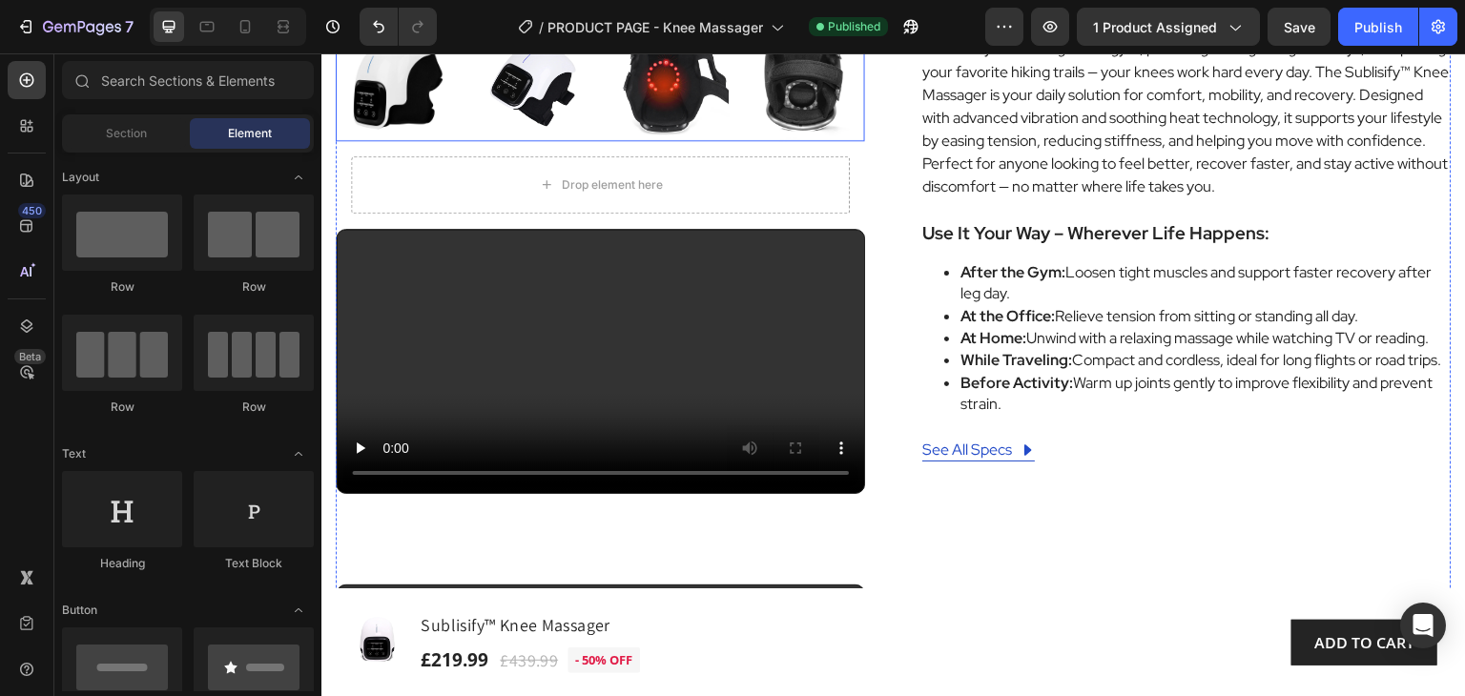
scroll to position [1049, 0]
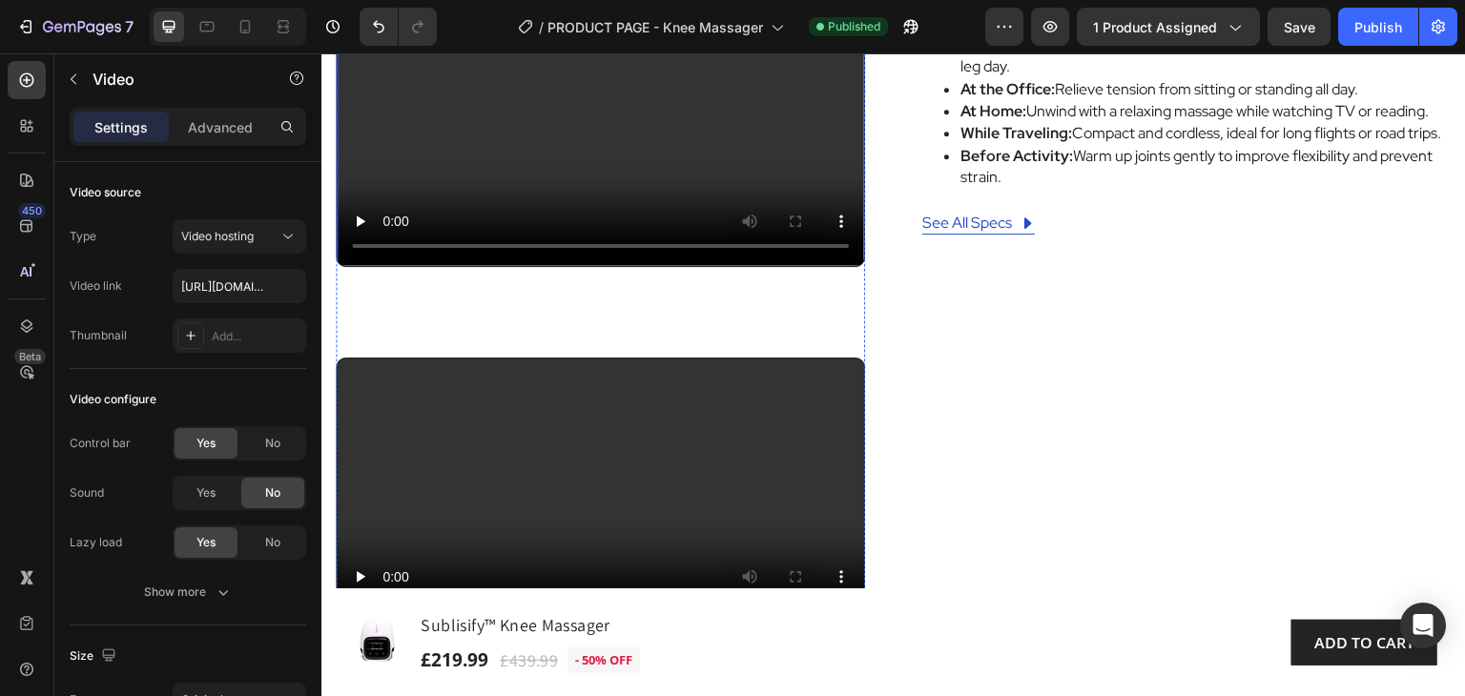
click at [768, 131] on video at bounding box center [600, 135] width 527 height 264
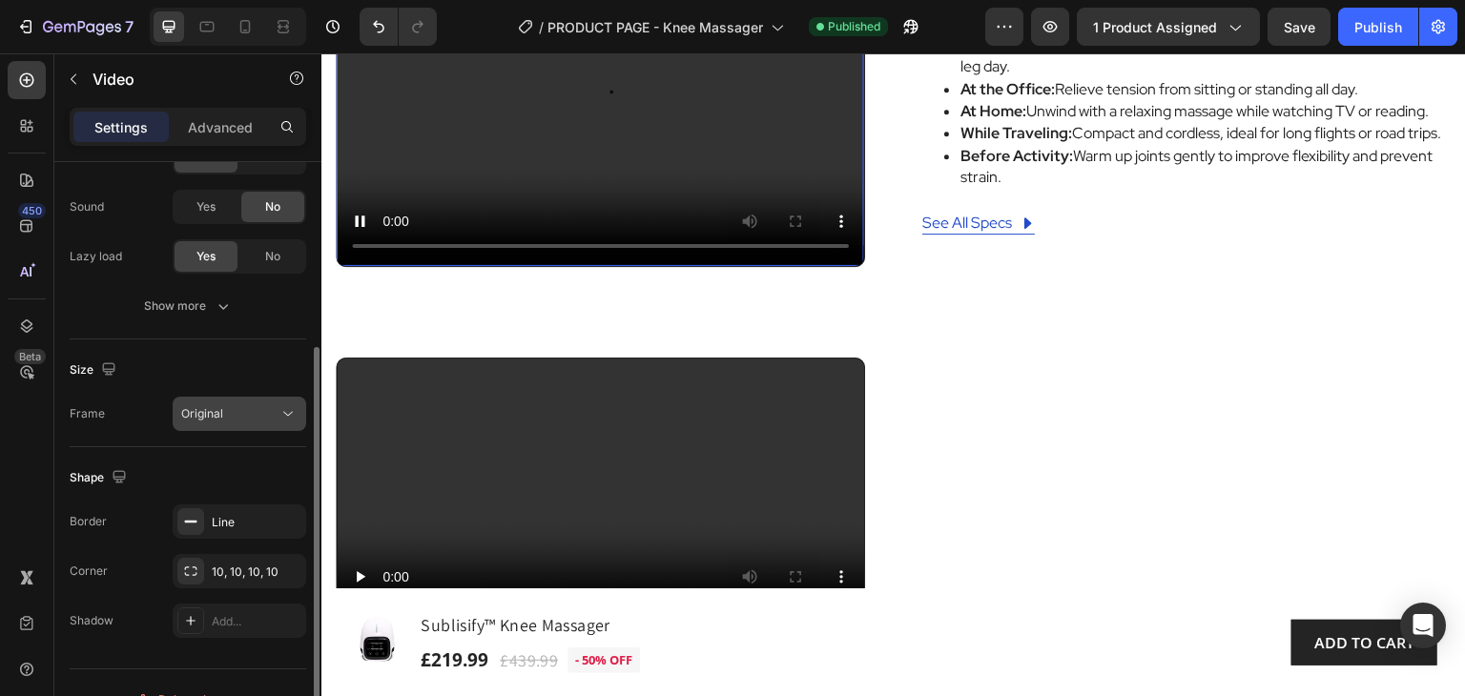
scroll to position [319, 0]
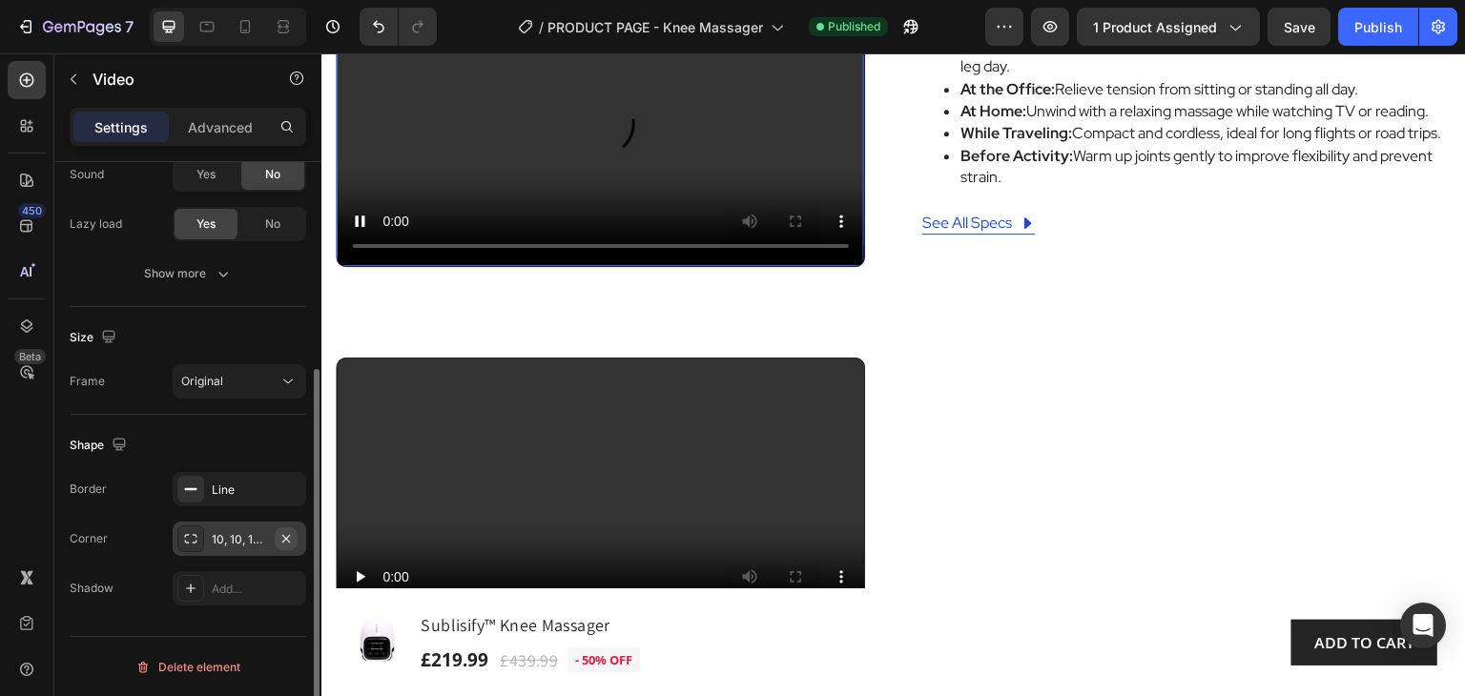
click at [286, 539] on icon "button" at bounding box center [285, 538] width 15 height 15
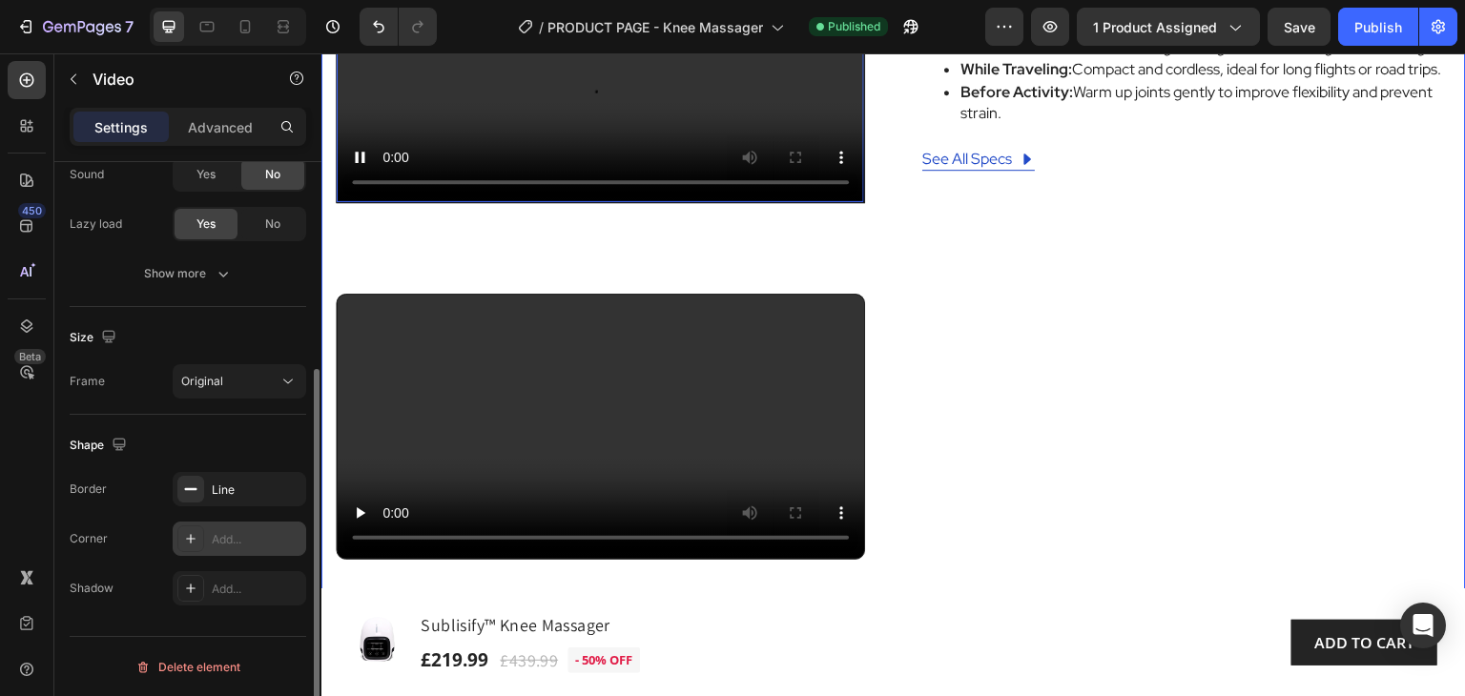
scroll to position [1240, 0]
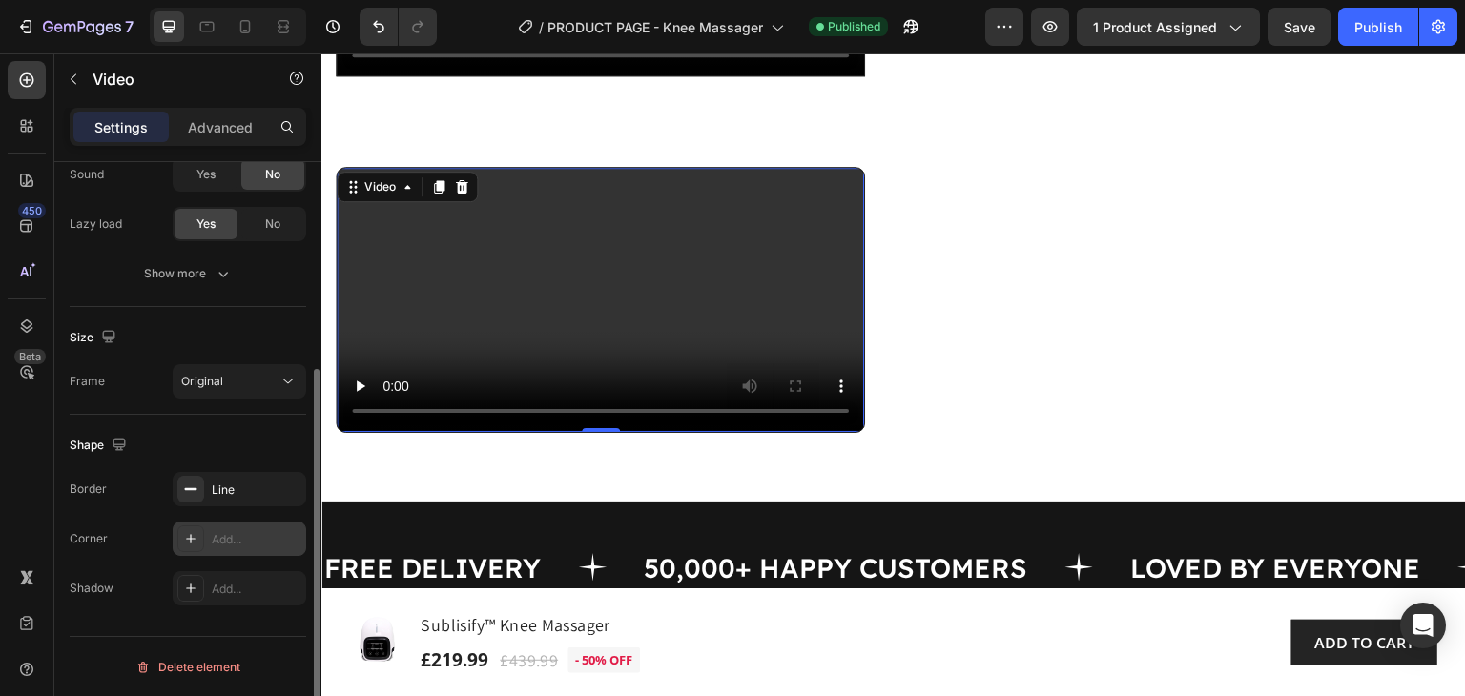
click at [838, 203] on video at bounding box center [600, 300] width 527 height 264
click at [247, 542] on div "10, 10, 10, 10" at bounding box center [239, 539] width 55 height 17
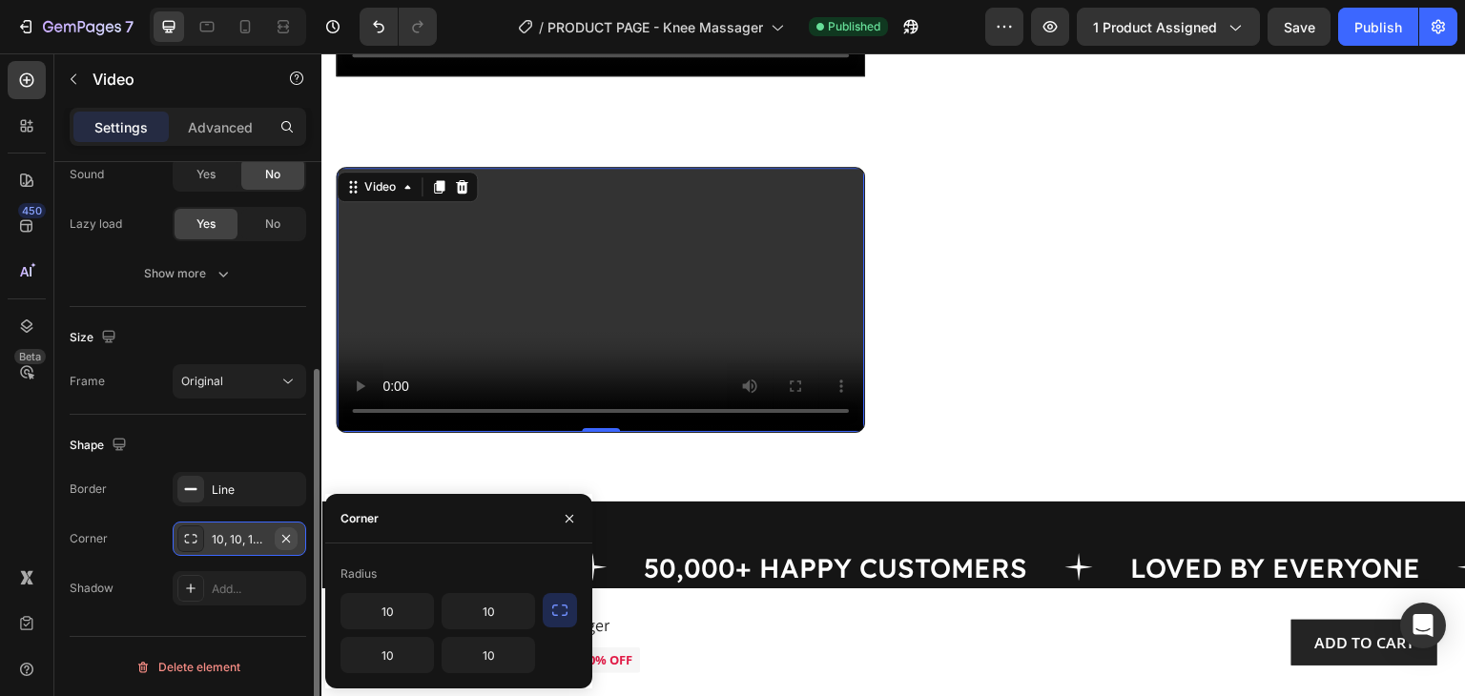
click at [290, 538] on icon "button" at bounding box center [285, 538] width 15 height 15
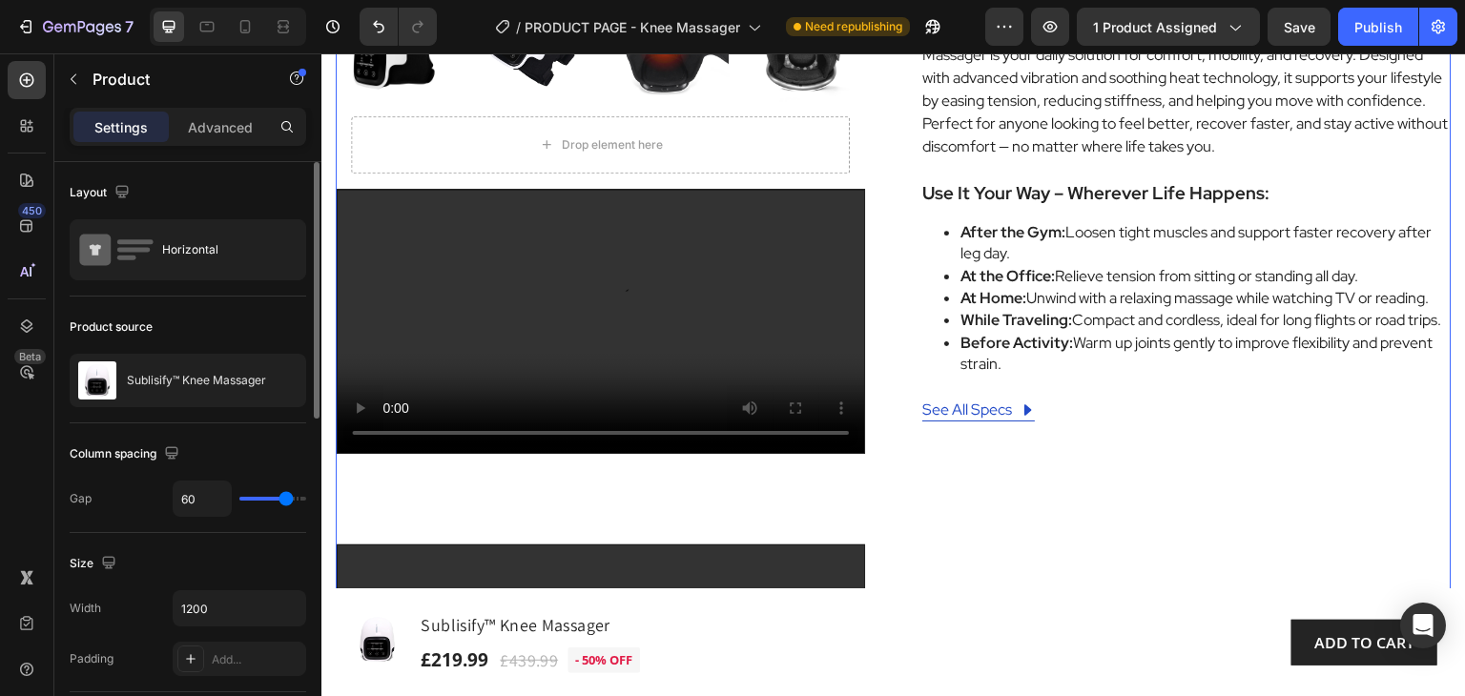
scroll to position [858, 0]
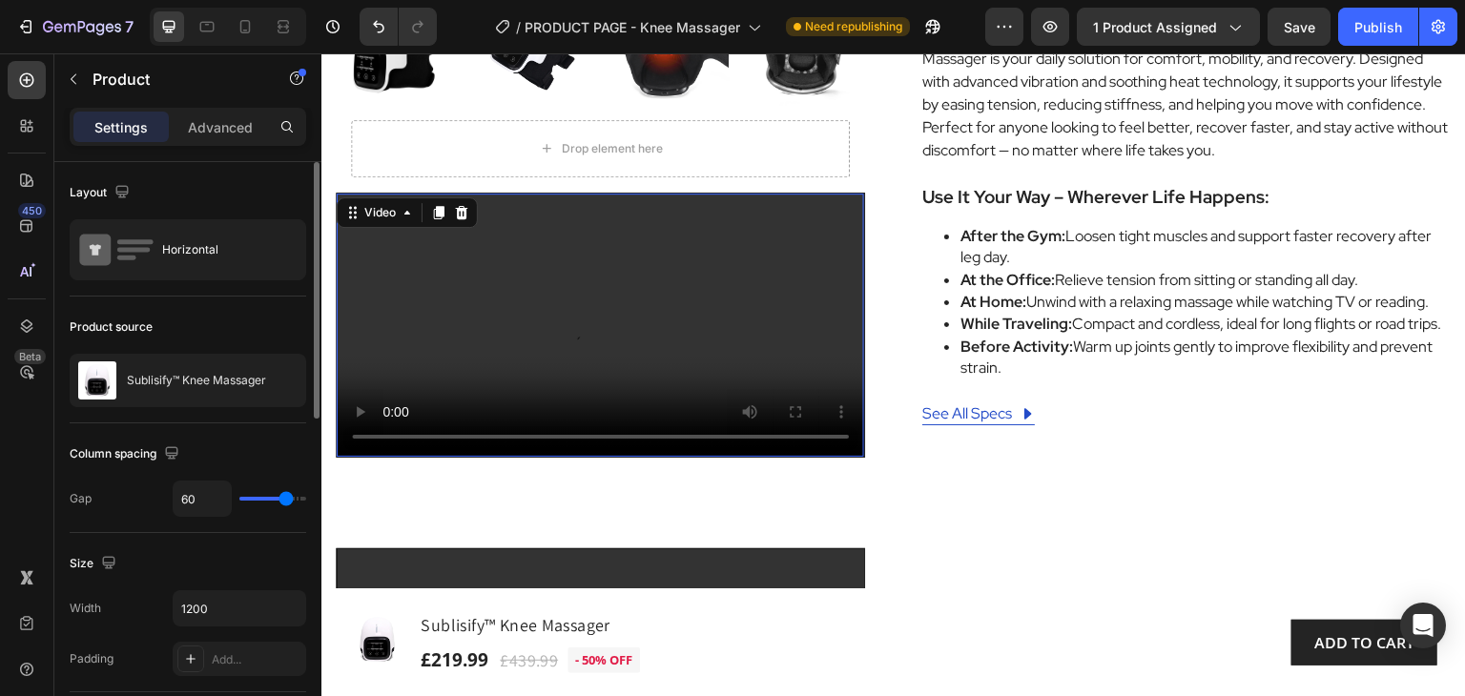
click at [830, 211] on video at bounding box center [600, 326] width 527 height 264
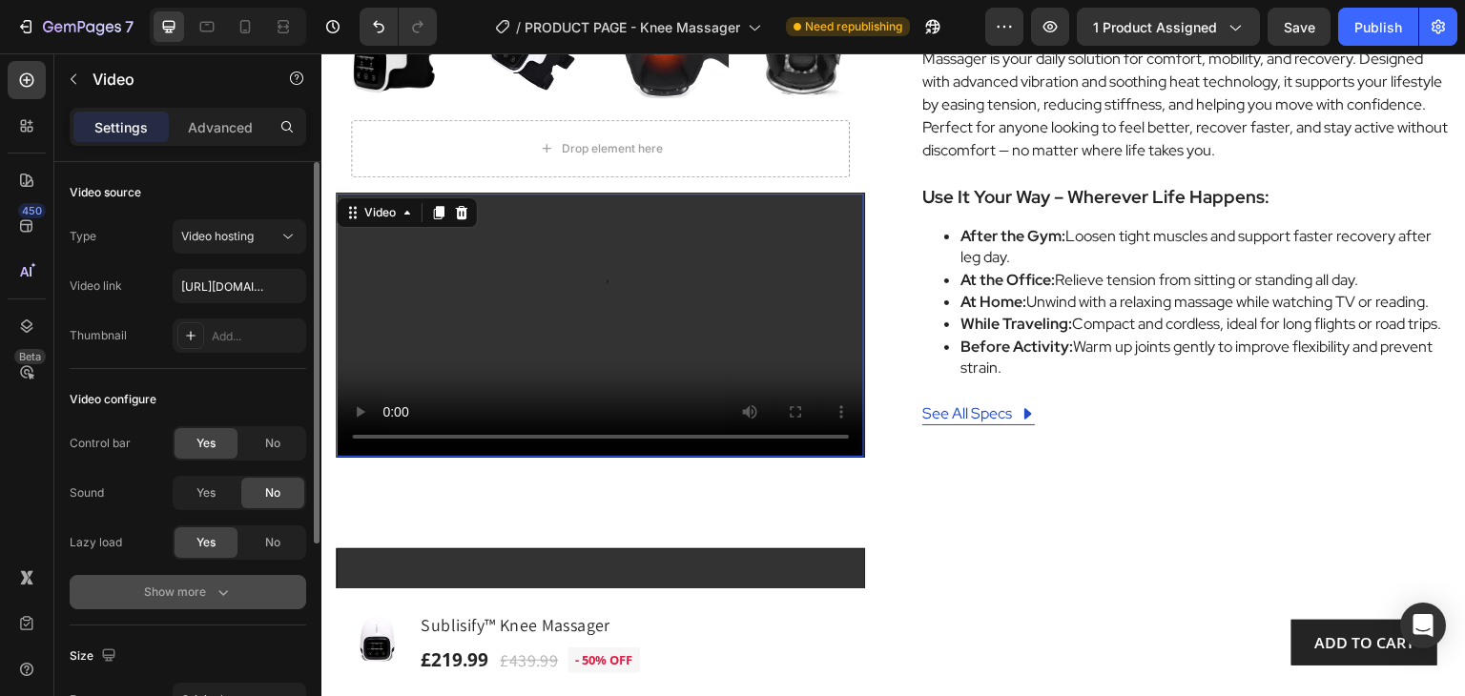
click at [210, 591] on div "Show more" at bounding box center [188, 592] width 89 height 19
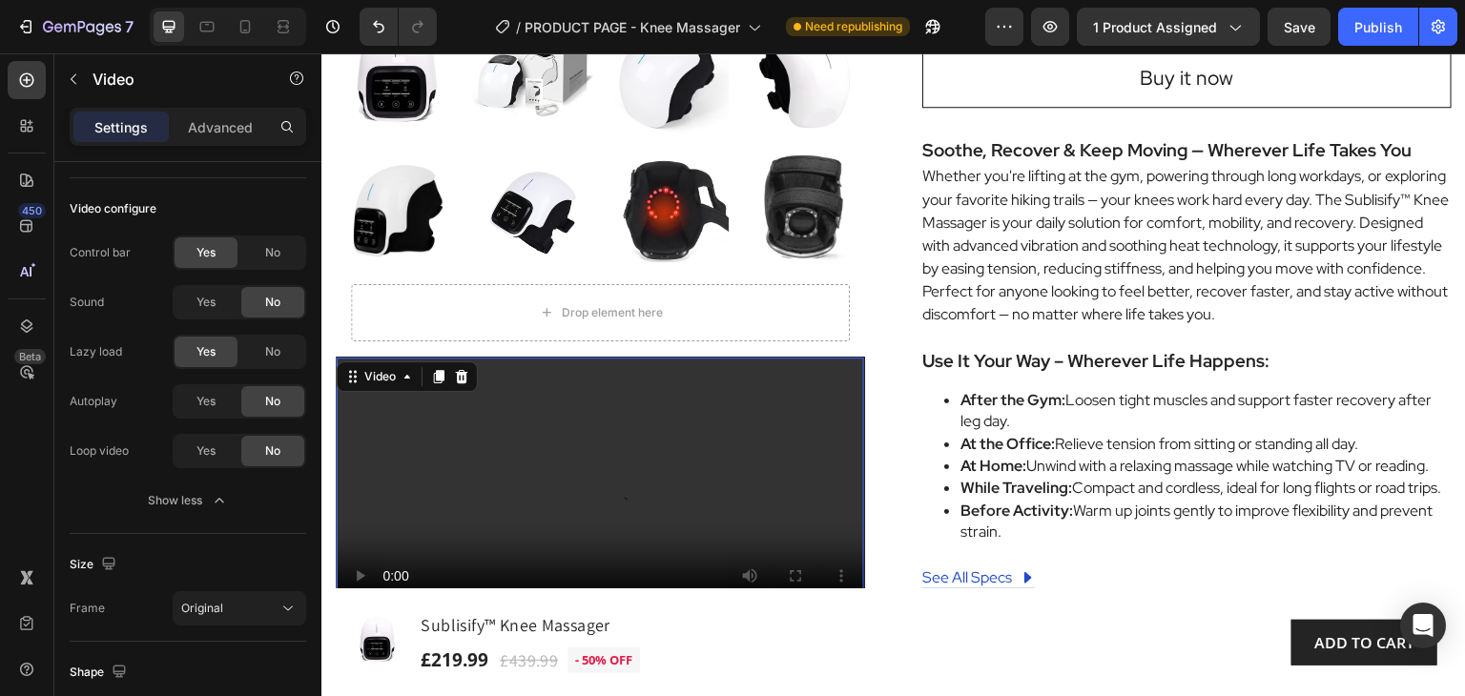
scroll to position [668, 0]
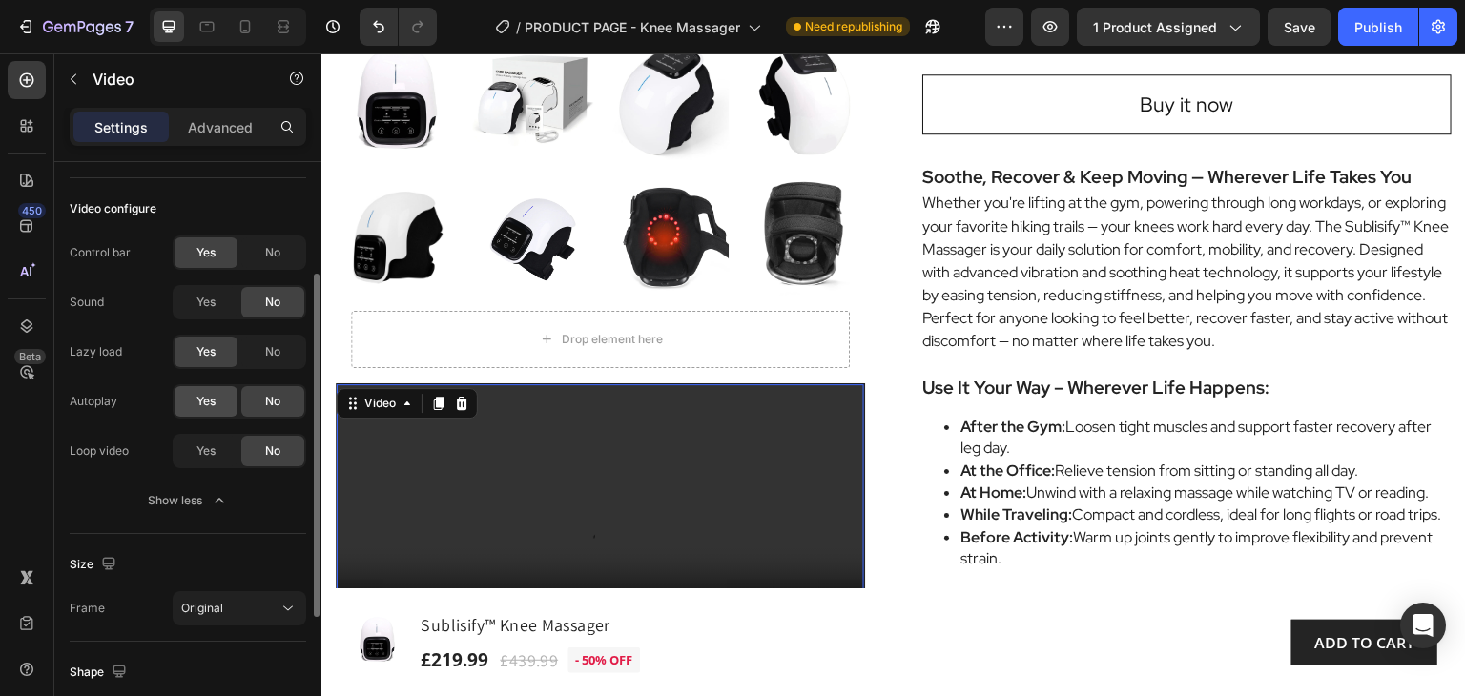
click at [209, 398] on span "Yes" at bounding box center [205, 401] width 19 height 17
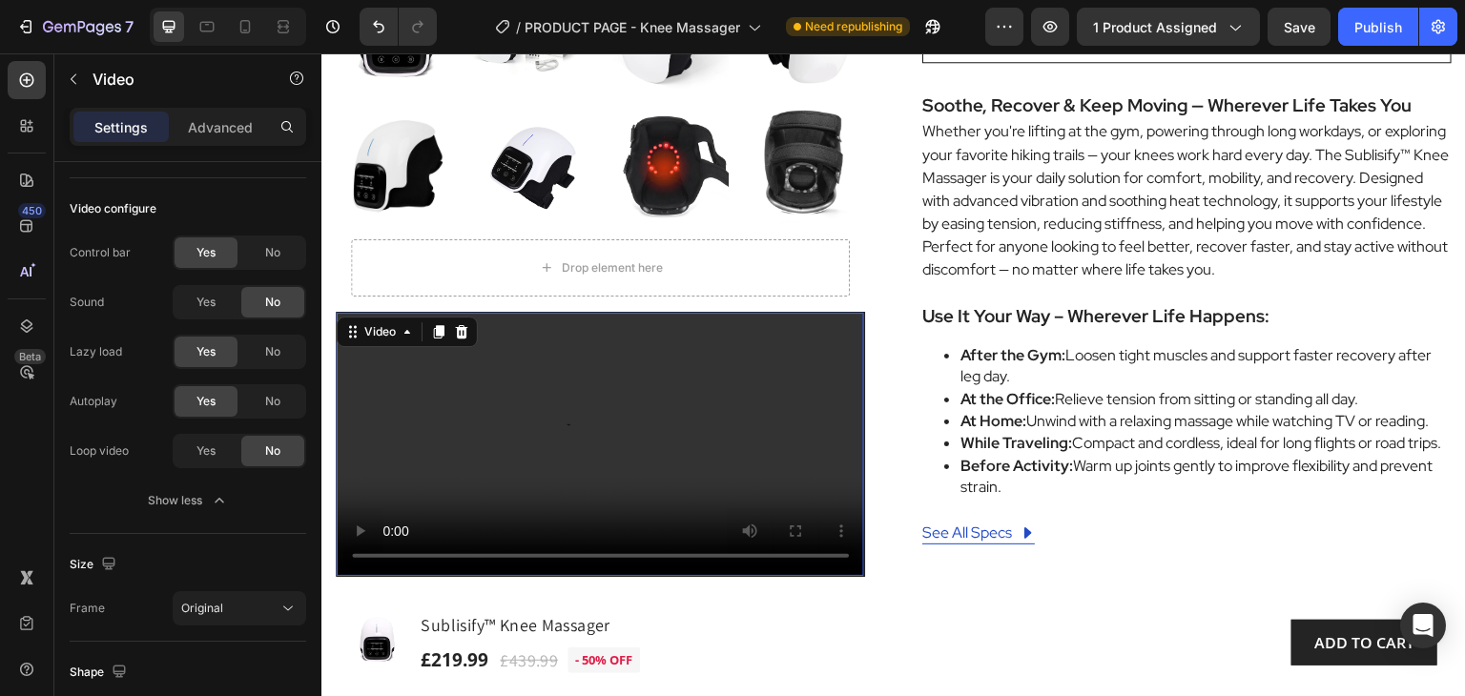
scroll to position [954, 0]
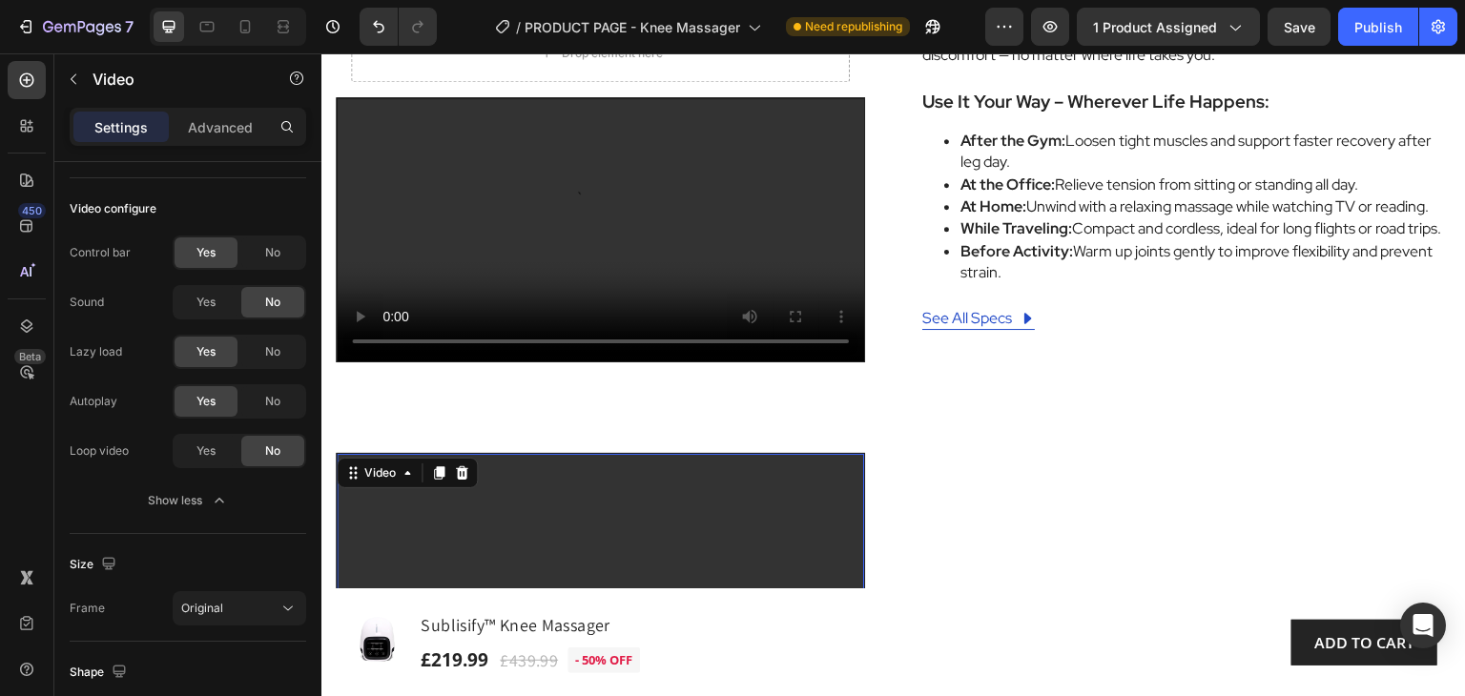
click at [792, 501] on video at bounding box center [600, 586] width 527 height 264
click at [206, 399] on span "Yes" at bounding box center [205, 401] width 19 height 17
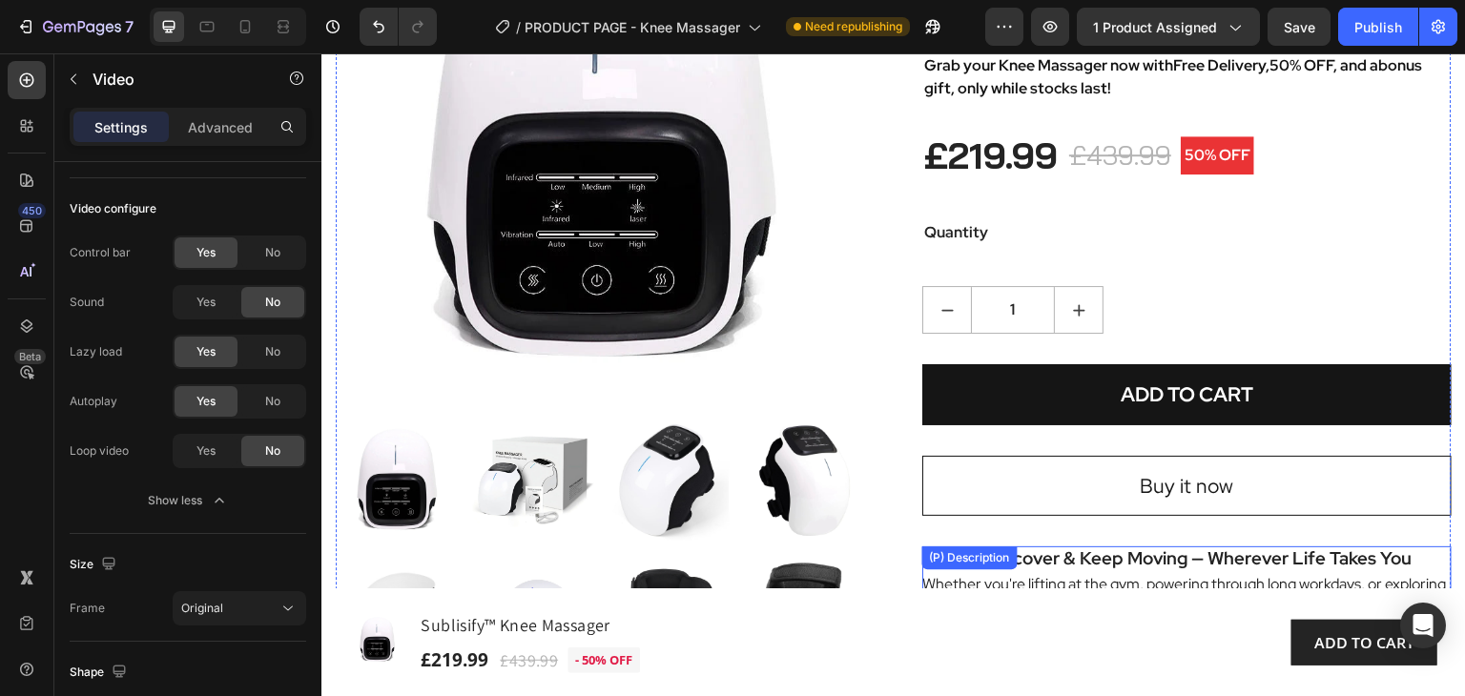
scroll to position [286, 0]
click at [1375, 15] on button "Publish" at bounding box center [1378, 27] width 80 height 38
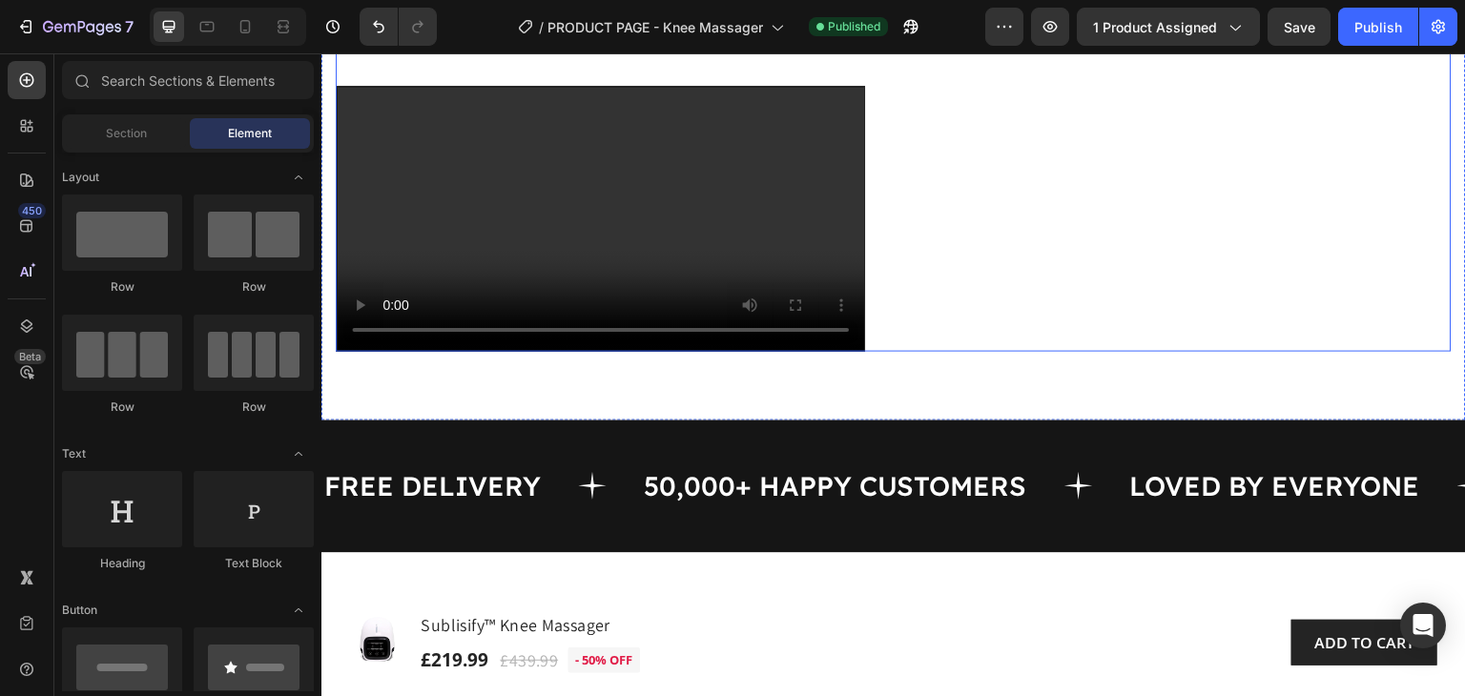
scroll to position [1526, 0]
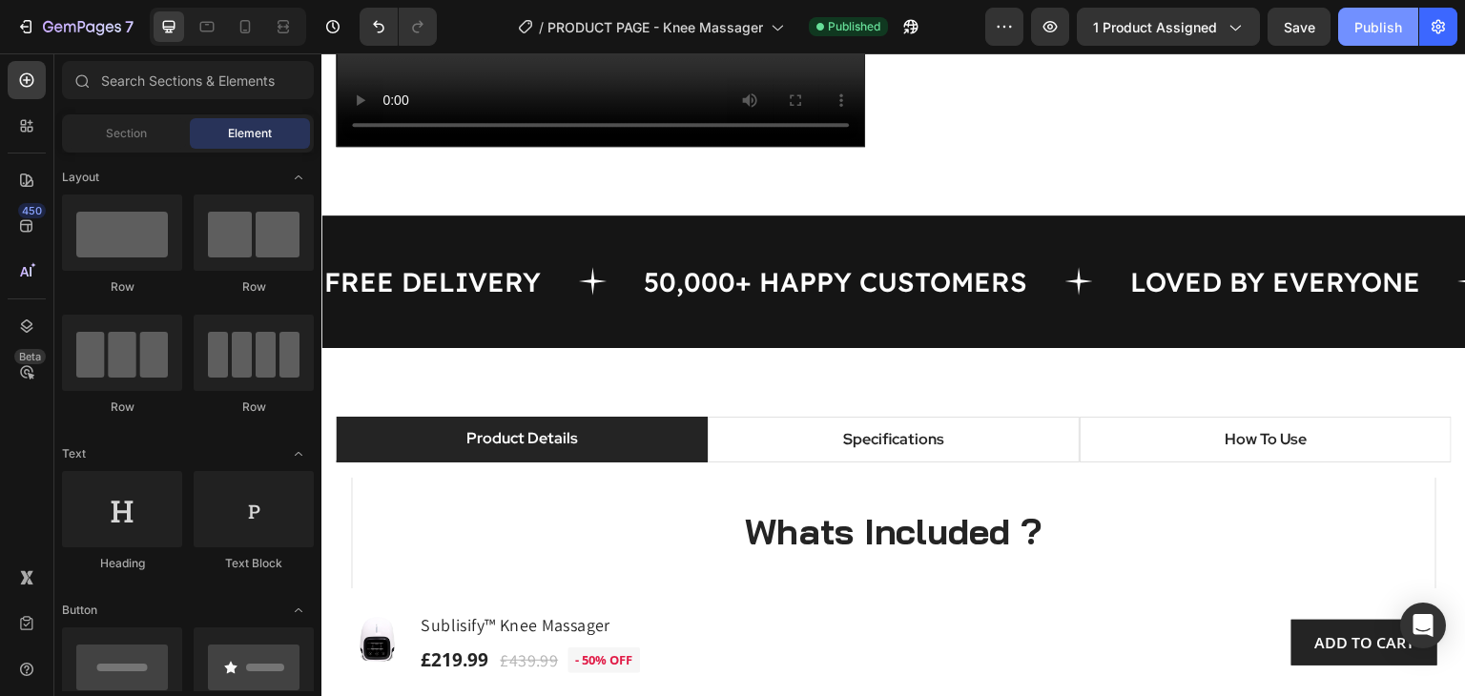
click at [1372, 23] on div "Publish" at bounding box center [1378, 27] width 48 height 20
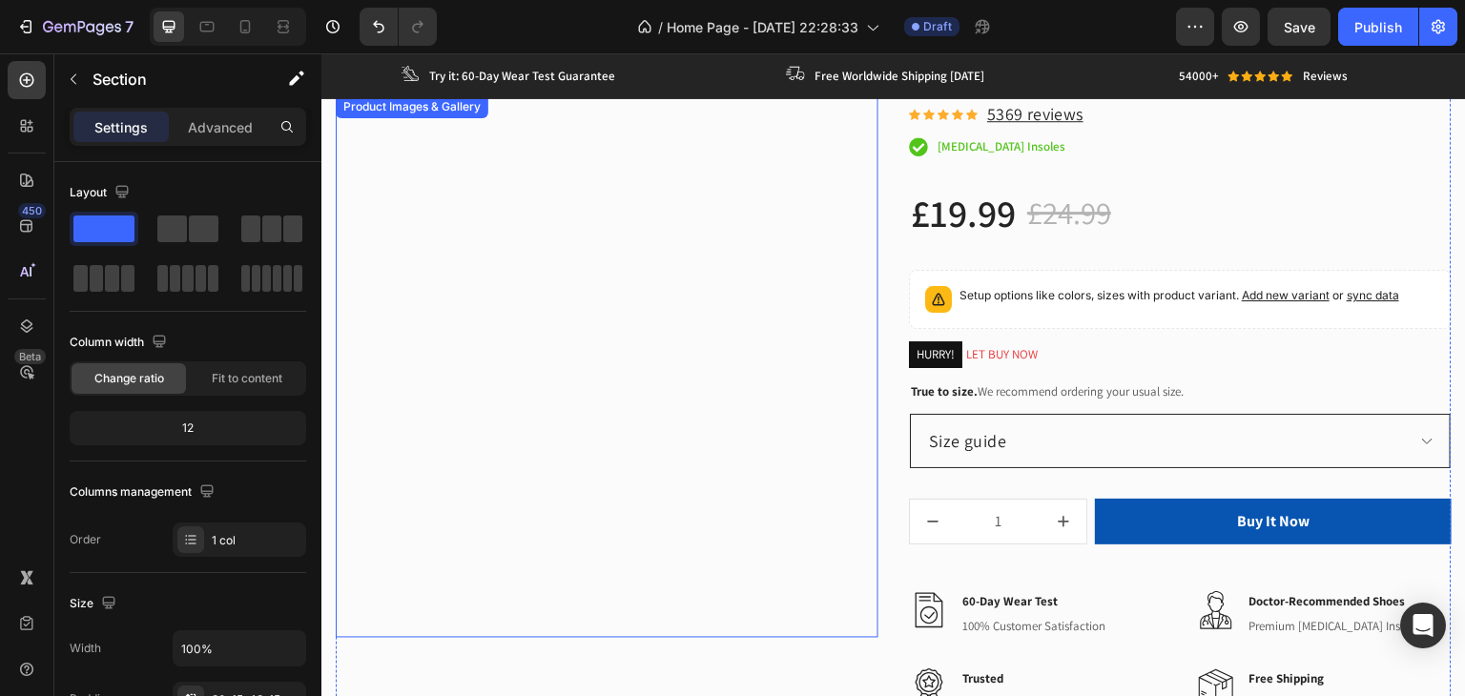
scroll to position [3720, 0]
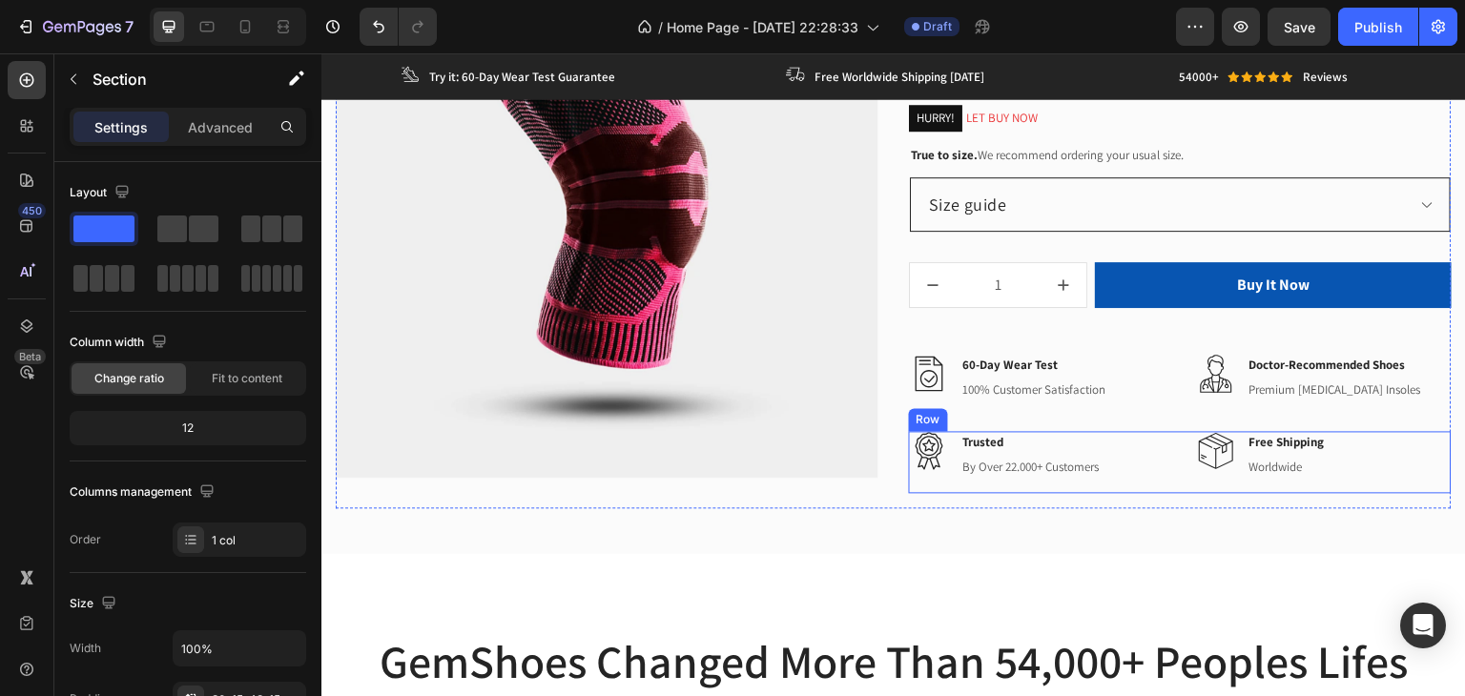
click at [1165, 459] on div "Image Trusted Text block By Over 22.000+ Customers Text block Row Image Free Sh…" at bounding box center [1180, 462] width 543 height 62
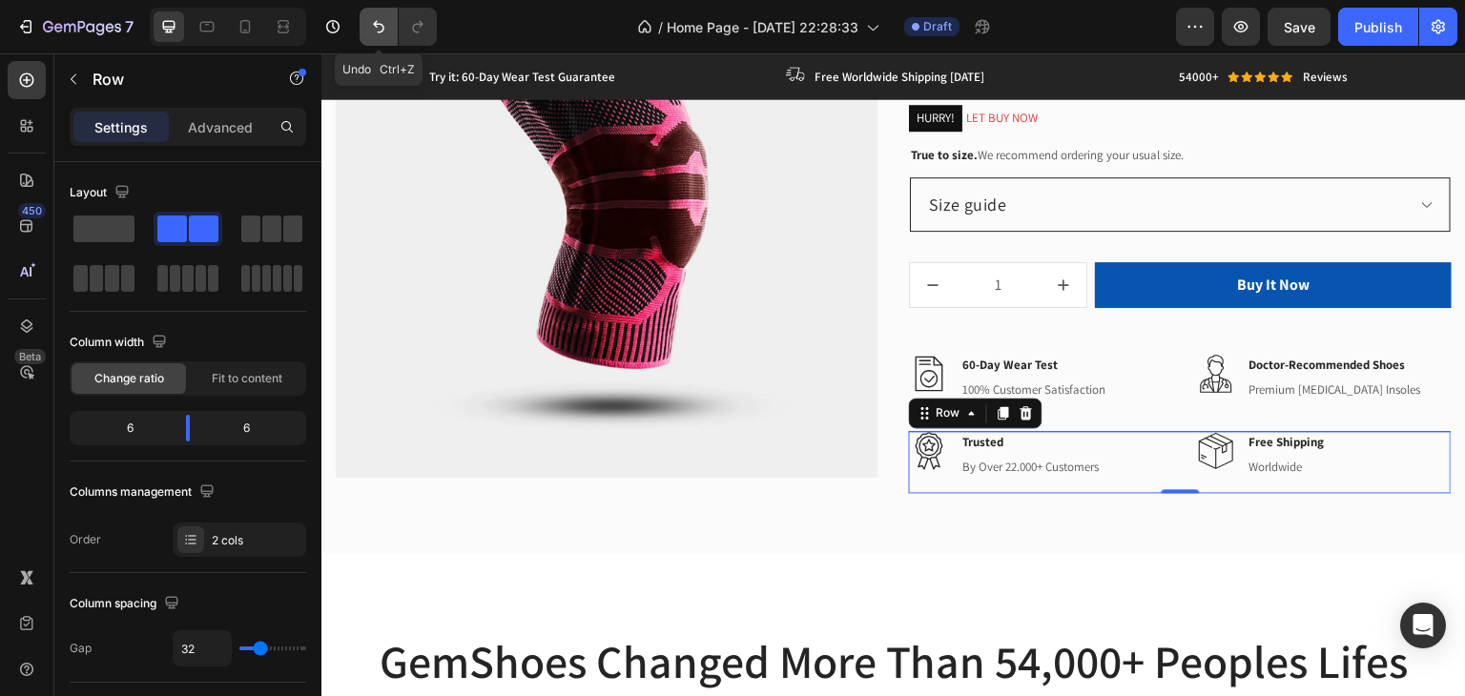
click at [380, 21] on icon "Undo/Redo" at bounding box center [378, 26] width 19 height 19
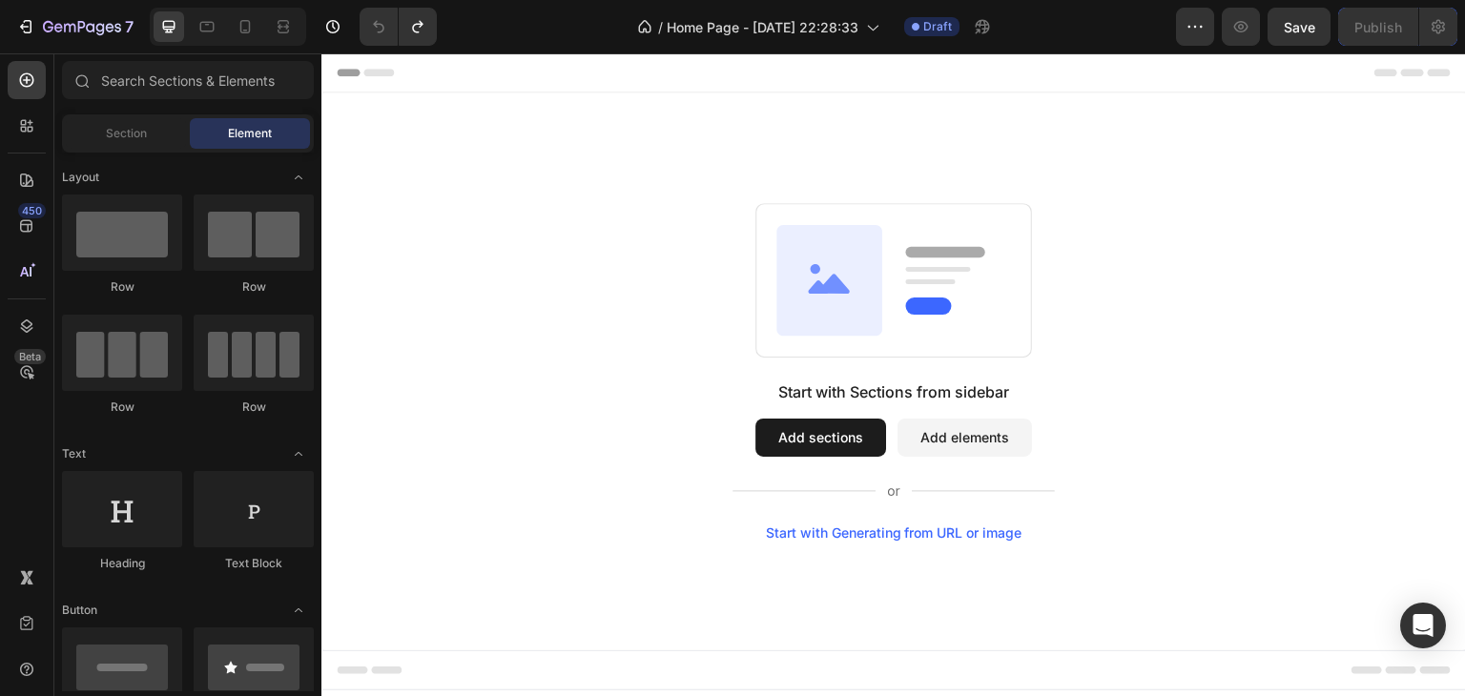
click at [784, 429] on button "Add sections" at bounding box center [820, 438] width 131 height 38
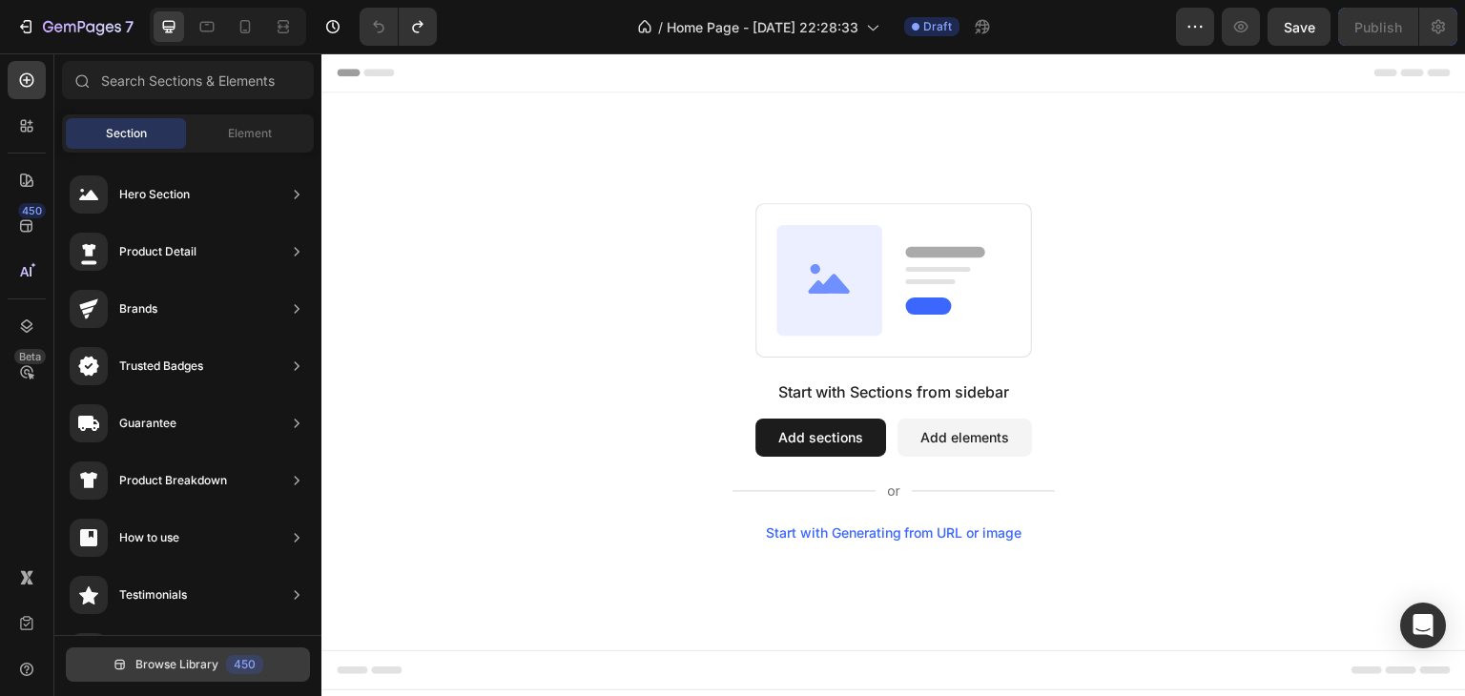
click at [202, 657] on span "Browse Library" at bounding box center [176, 664] width 83 height 17
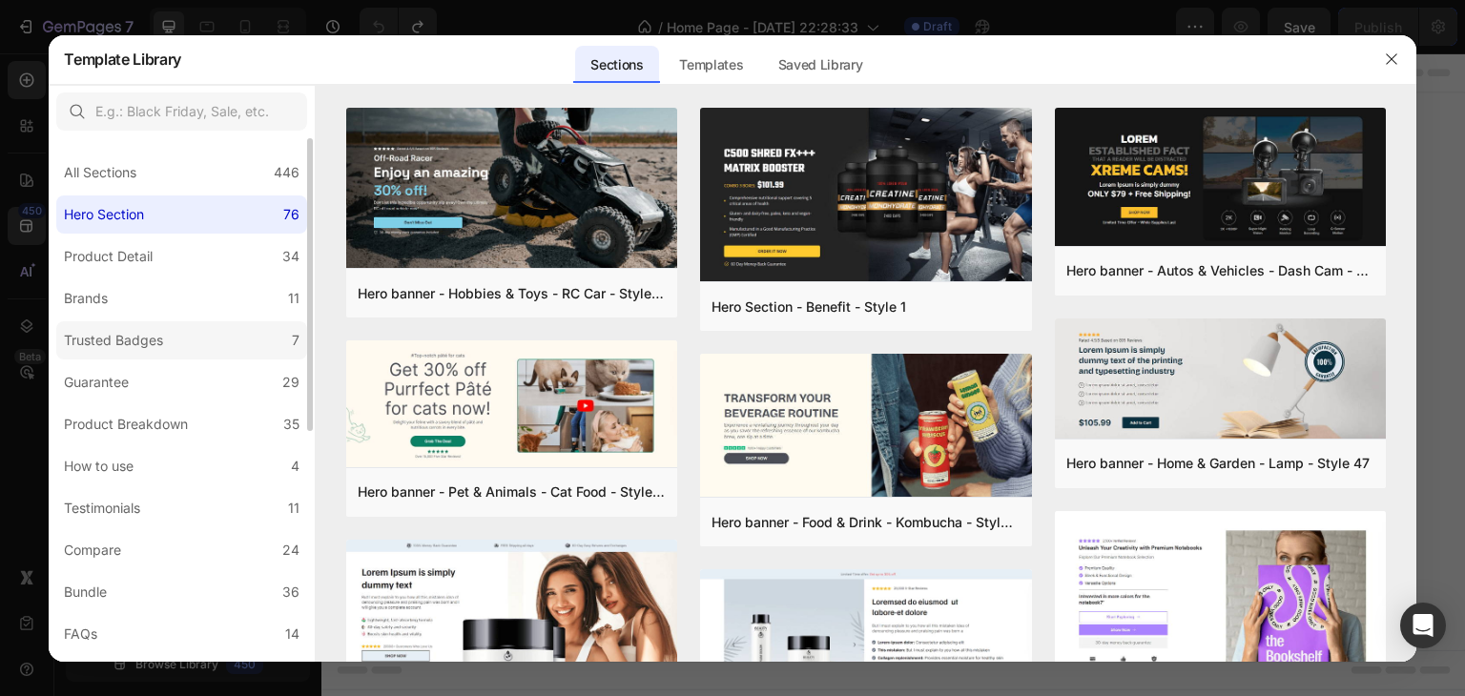
click at [115, 343] on div "Trusted Badges" at bounding box center [113, 340] width 99 height 23
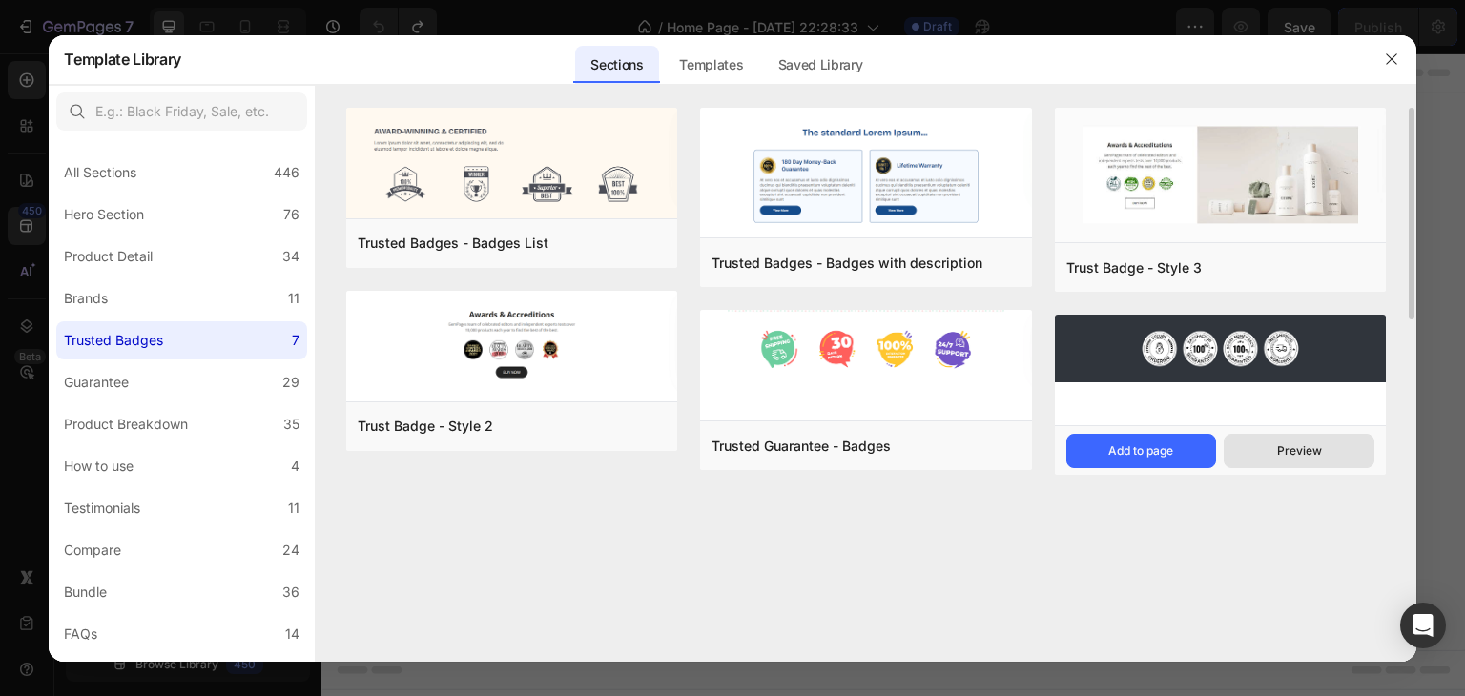
click at [1310, 448] on div "Preview" at bounding box center [1299, 450] width 45 height 17
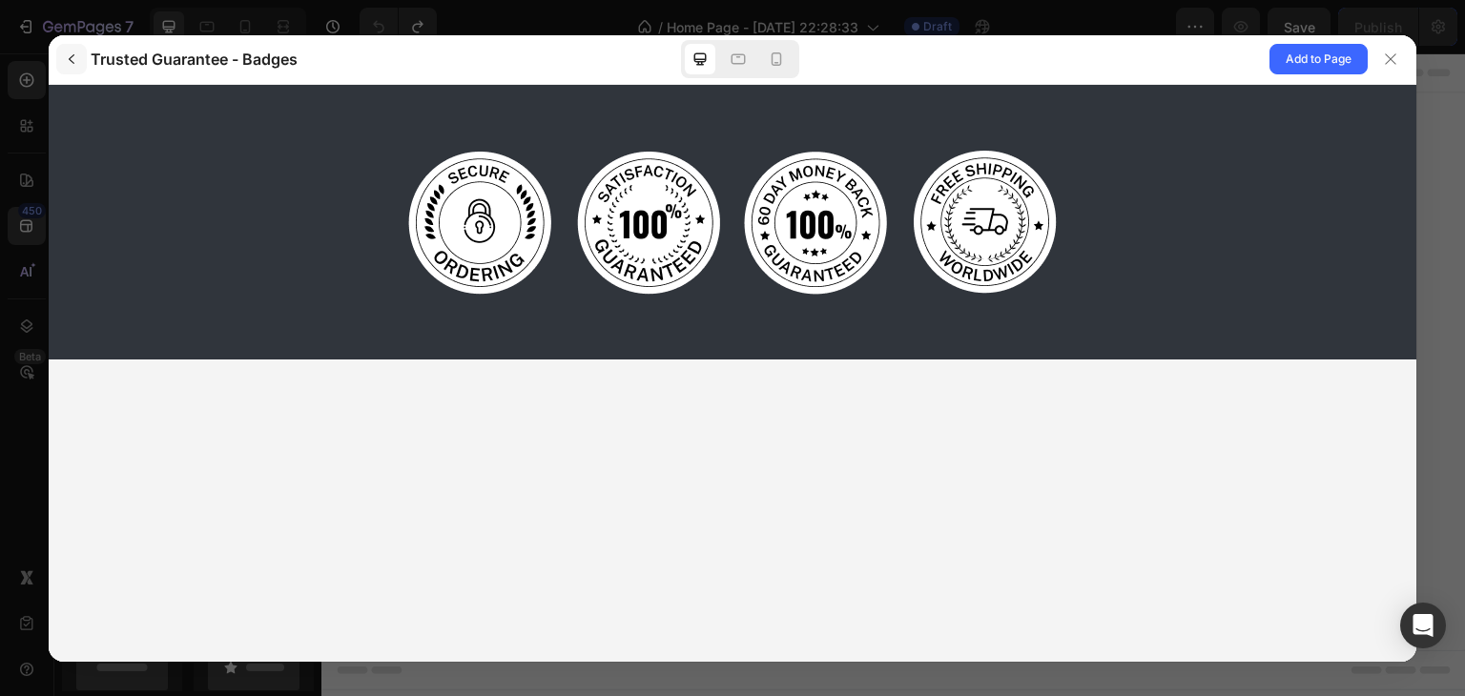
click at [73, 53] on icon "button" at bounding box center [71, 58] width 15 height 15
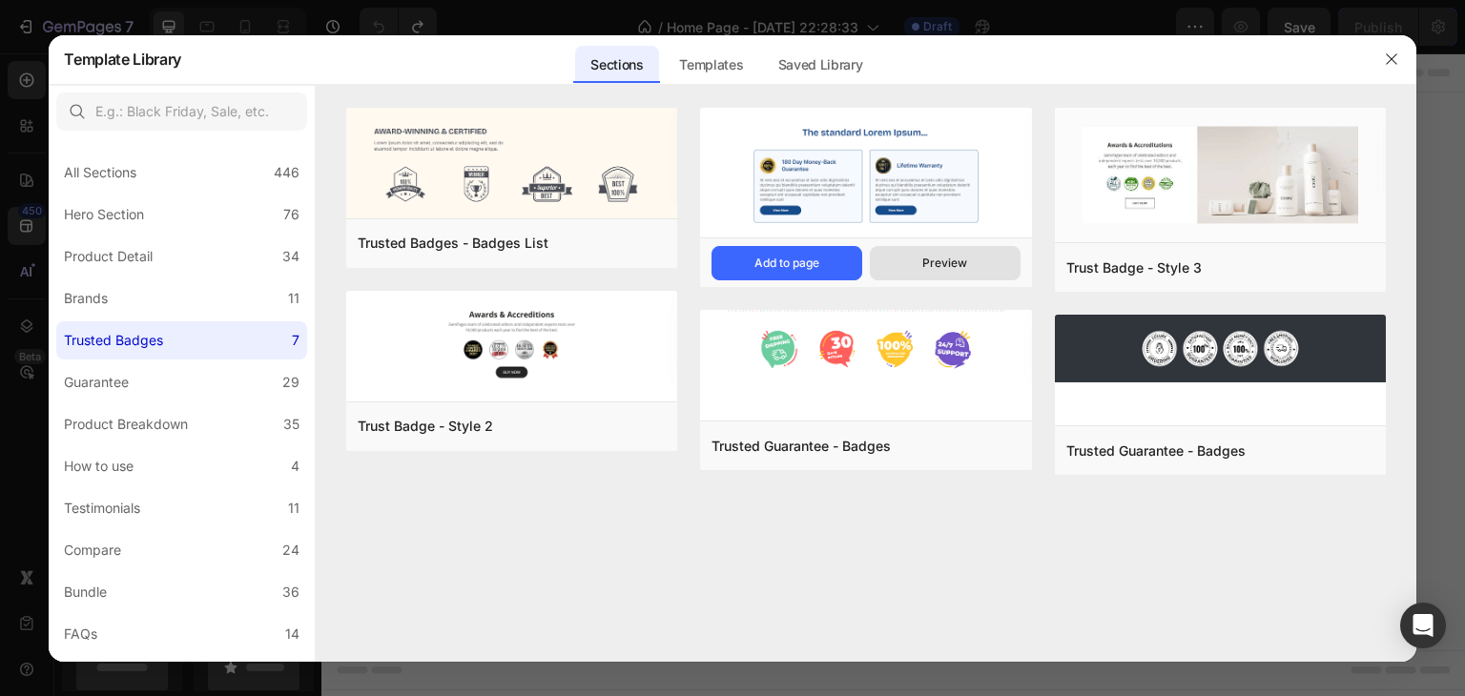
click at [942, 262] on div "Preview" at bounding box center [944, 263] width 45 height 17
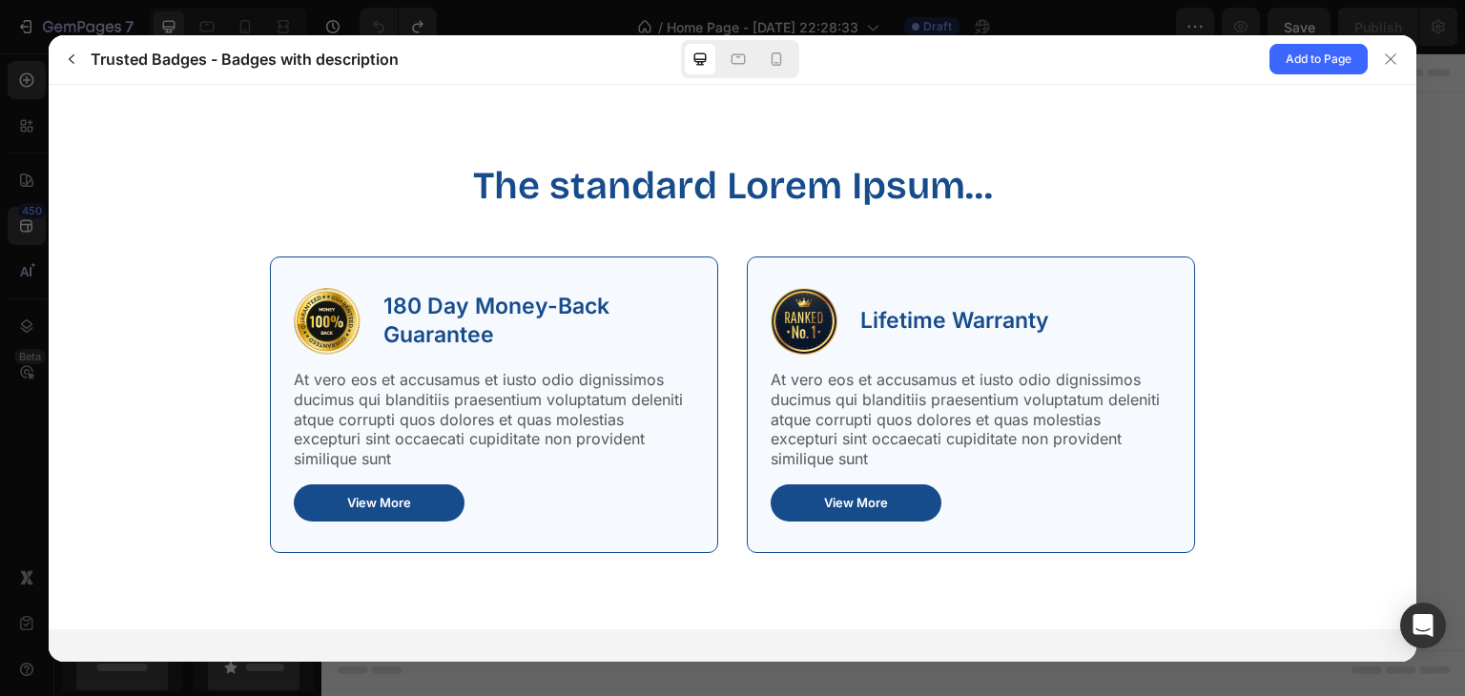
click at [1033, 273] on div "Lifetime Warranty At vero [PERSON_NAME] et accusamus et iusto odio dignissimos …" at bounding box center [971, 404] width 448 height 297
click at [1304, 51] on span "Add to Page" at bounding box center [1318, 59] width 66 height 23
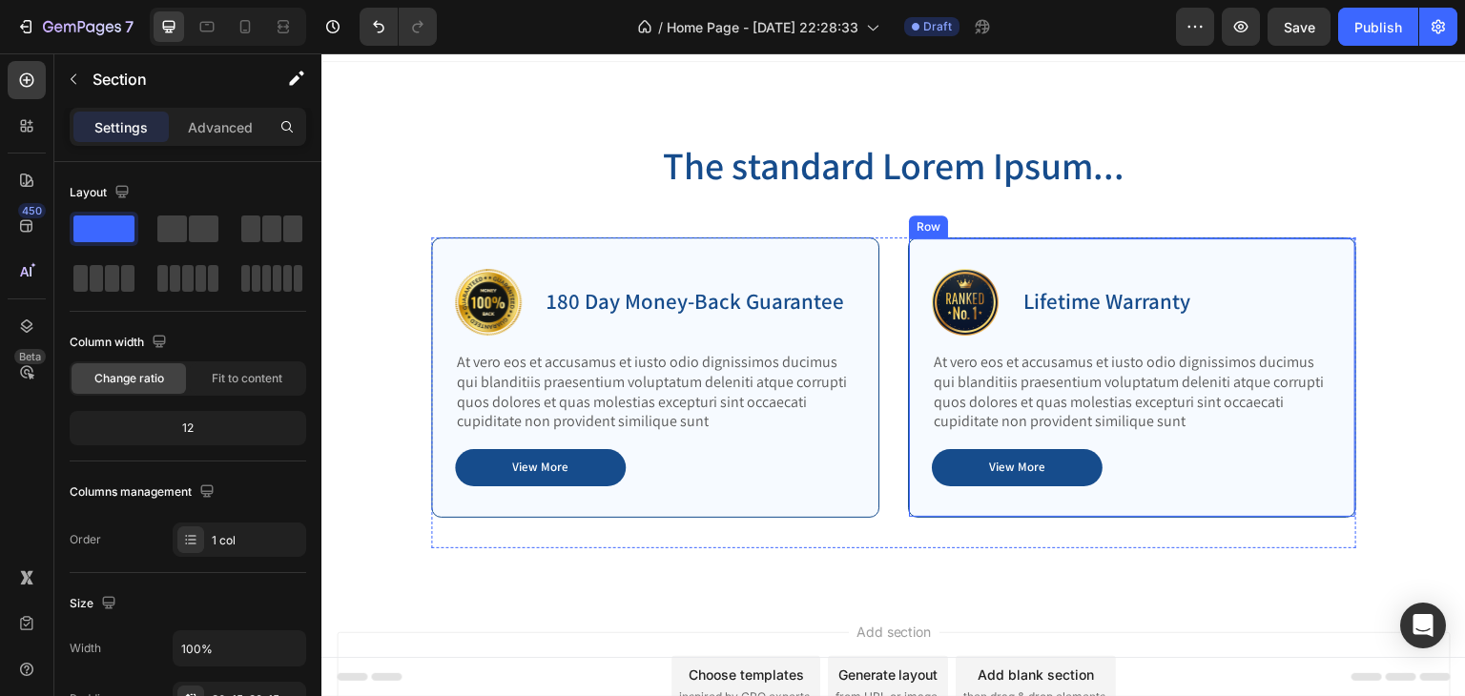
scroll to position [38, 0]
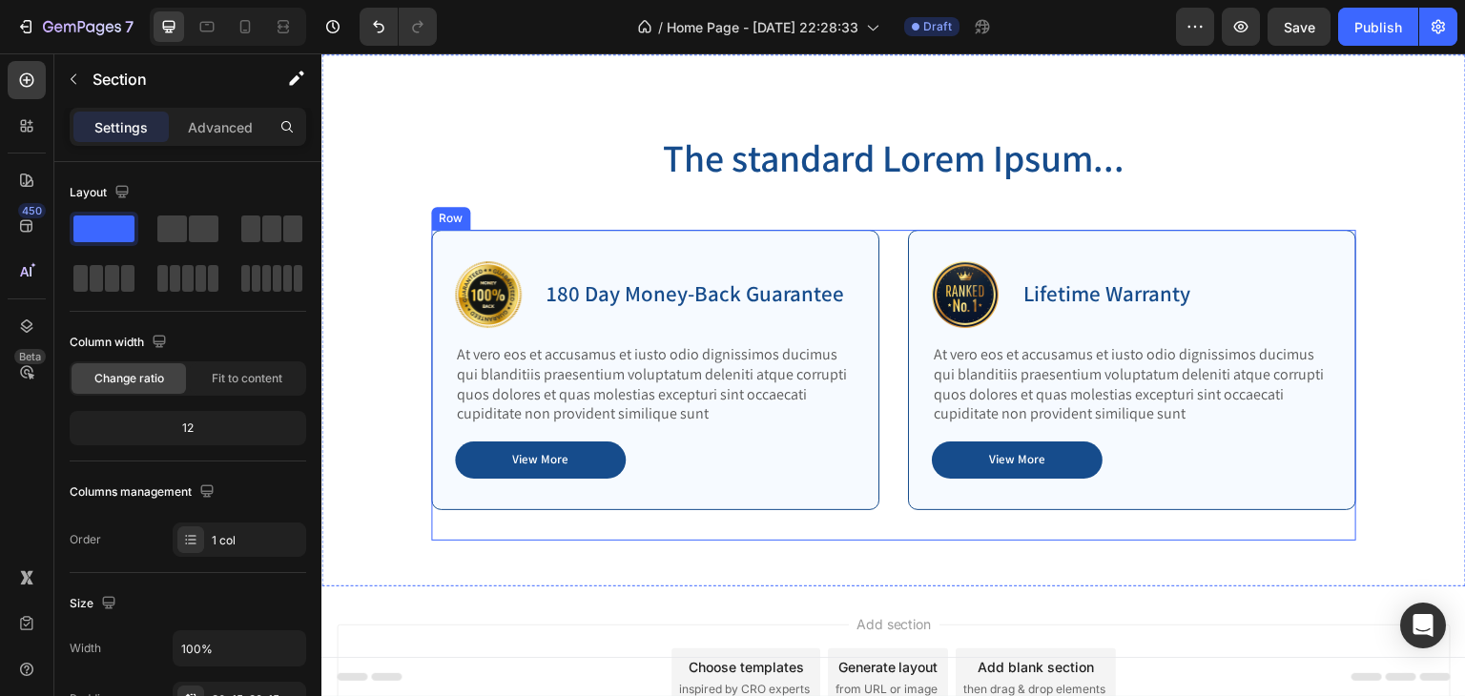
click at [889, 243] on div "Image 180 Day Money-Back Guarantee Text Block Row At vero eos et accusamus et i…" at bounding box center [893, 385] width 925 height 311
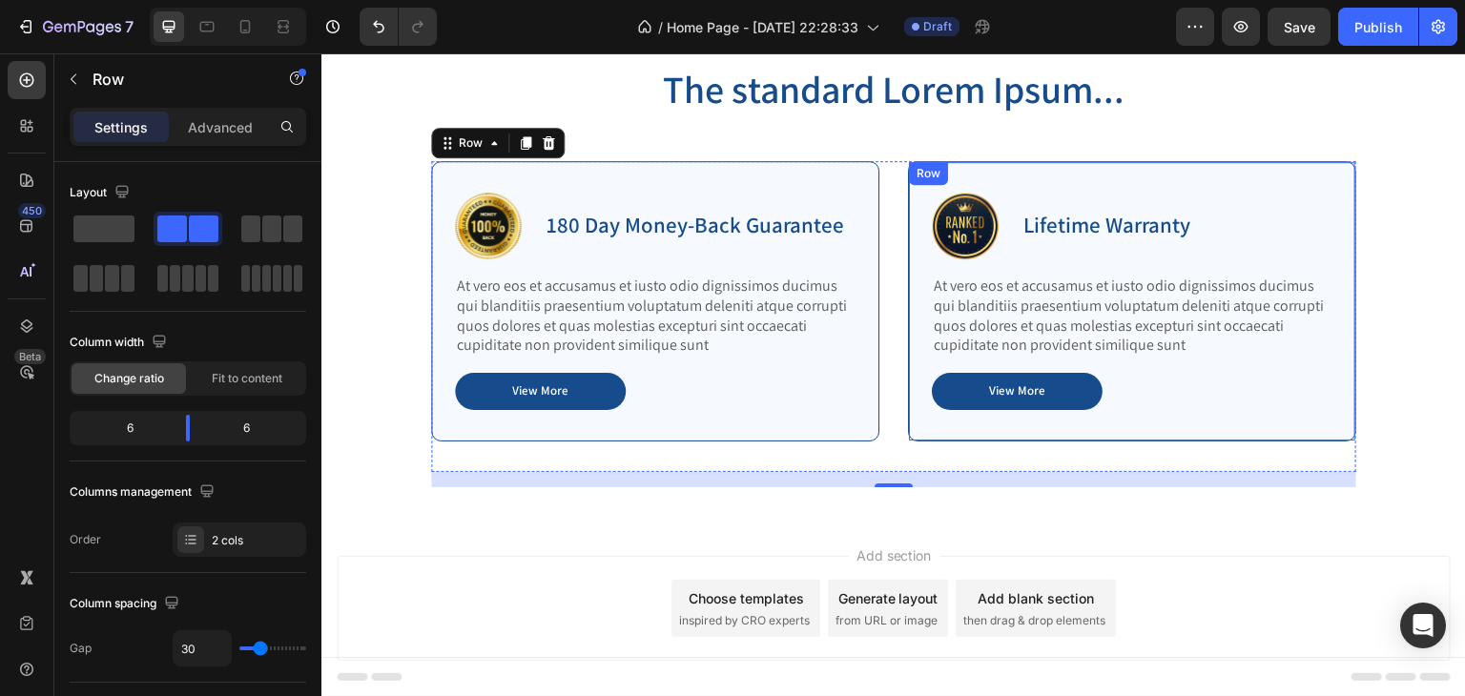
scroll to position [0, 0]
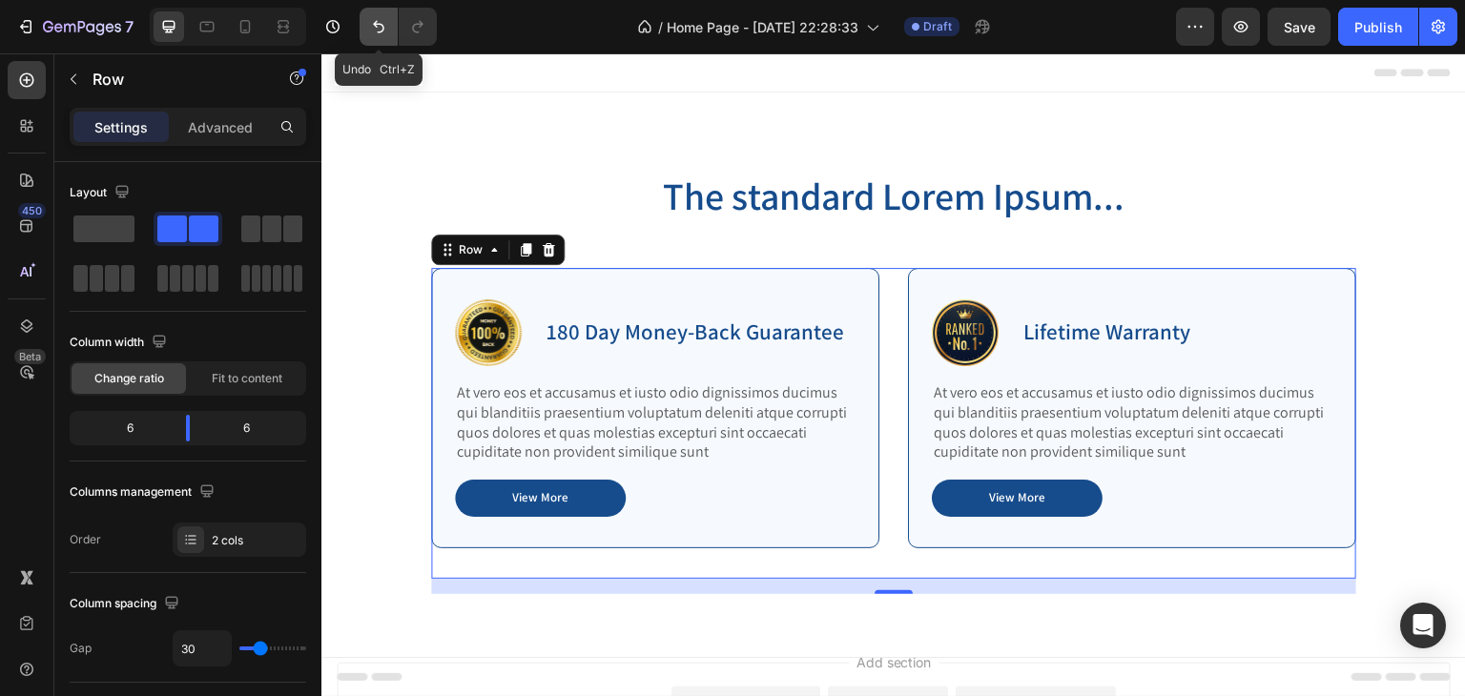
click at [380, 29] on icon "Undo/Redo" at bounding box center [378, 26] width 19 height 19
